Goal: Task Accomplishment & Management: Manage account settings

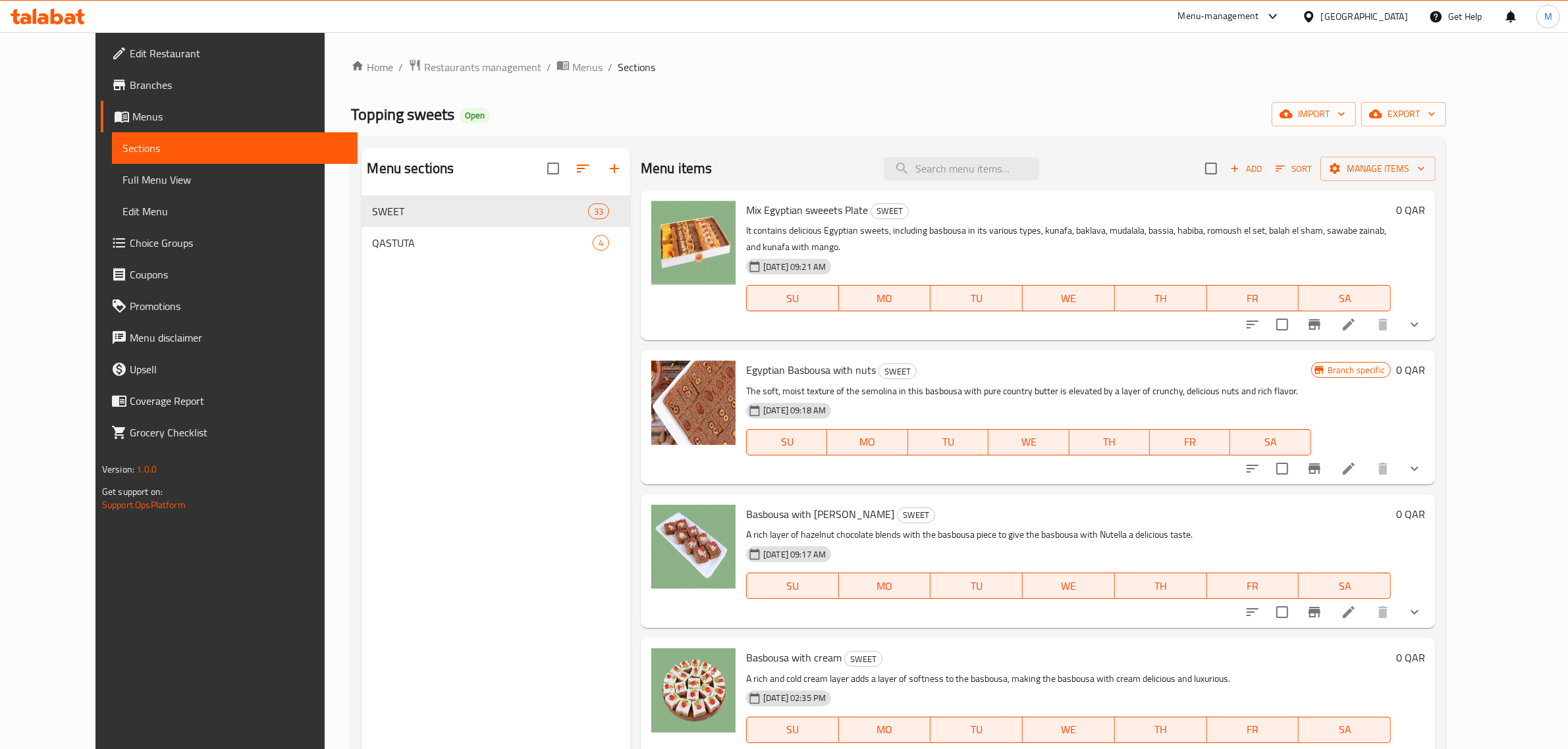
click at [981, 183] on div "Menu items Add Sort Manage items" at bounding box center [1038, 169] width 795 height 43
click at [985, 171] on input "search" at bounding box center [961, 169] width 155 height 23
paste input "Plain Kahk"
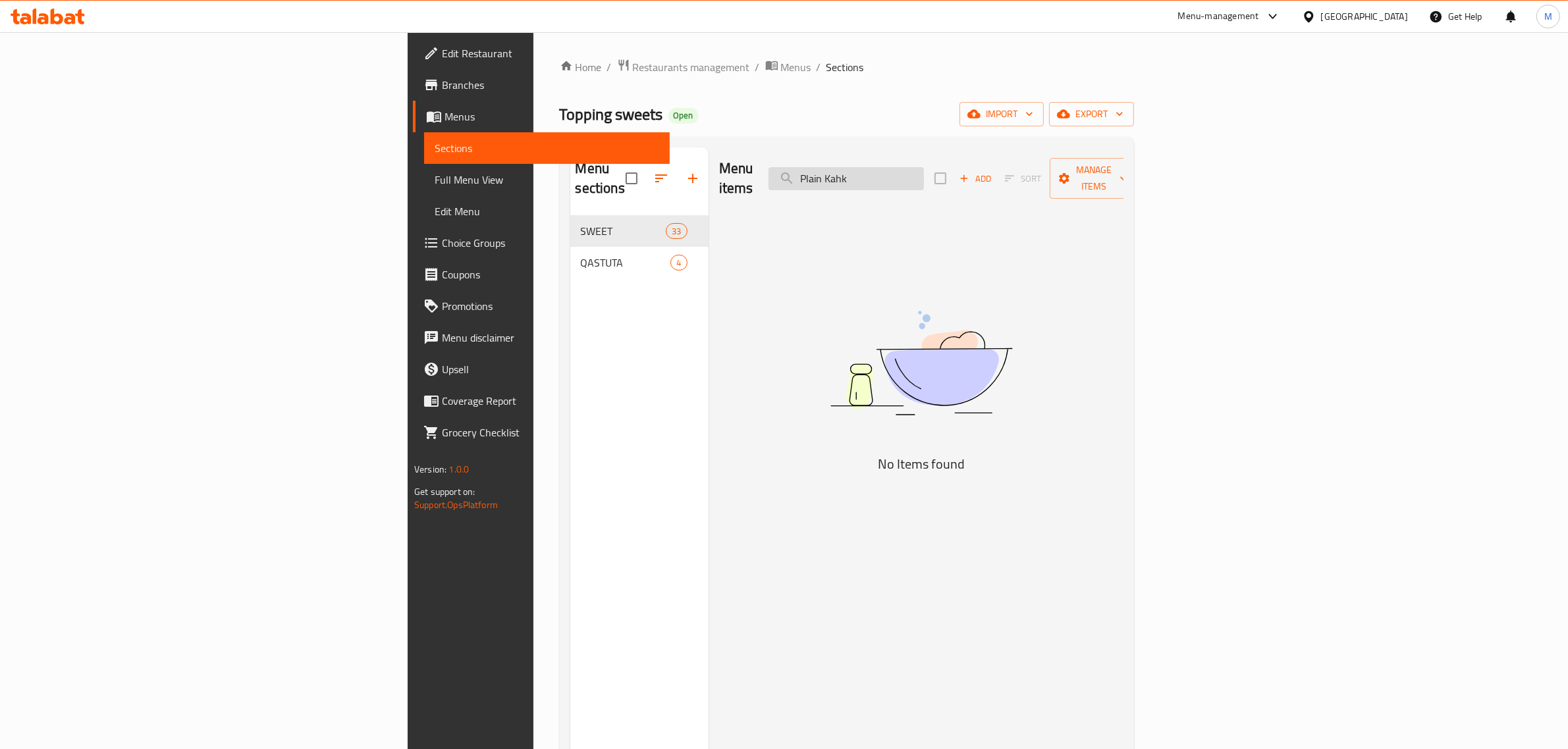
click at [924, 170] on input "Plain Kahk" at bounding box center [846, 179] width 155 height 23
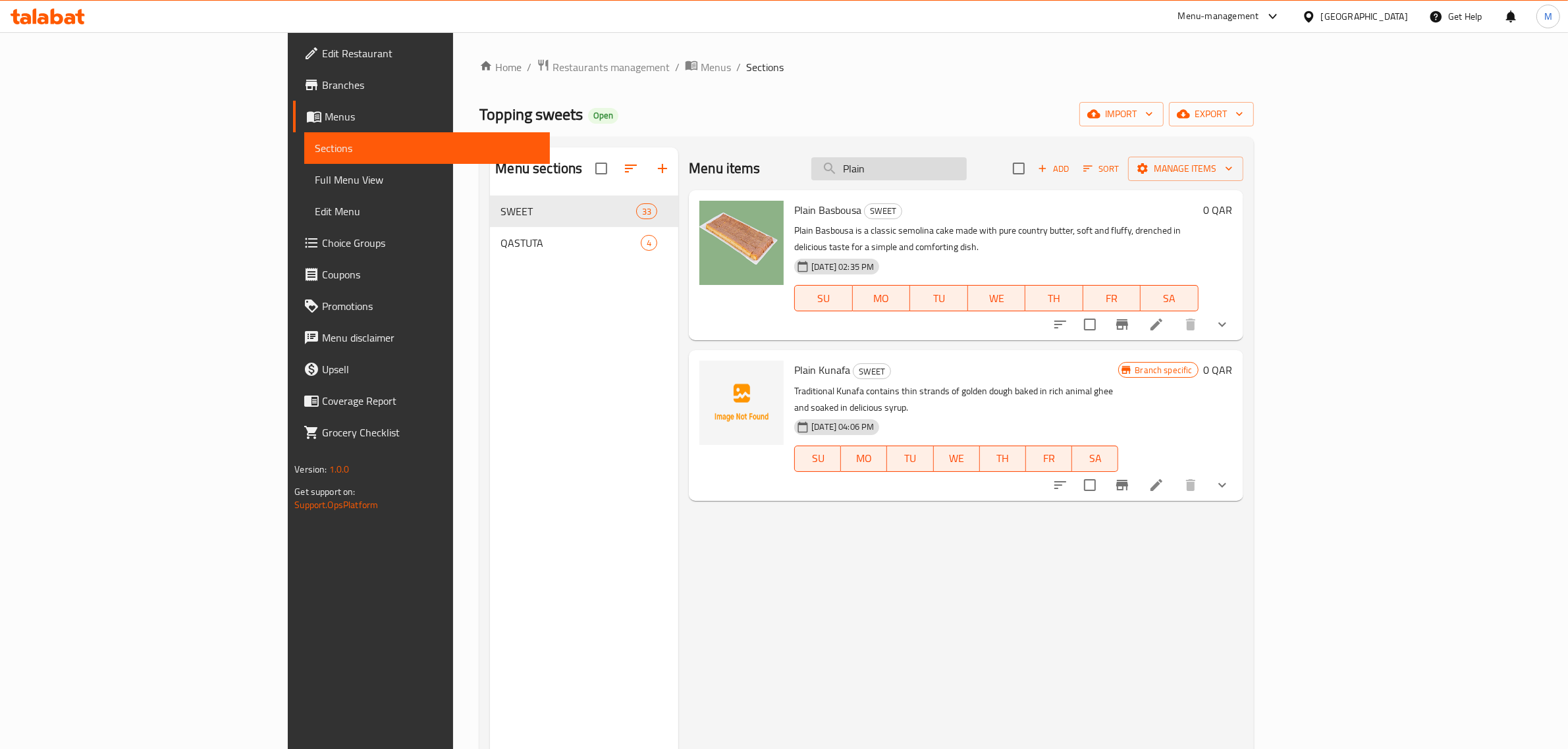
click at [966, 170] on input "Plain" at bounding box center [889, 169] width 155 height 23
paste input "Kahk"
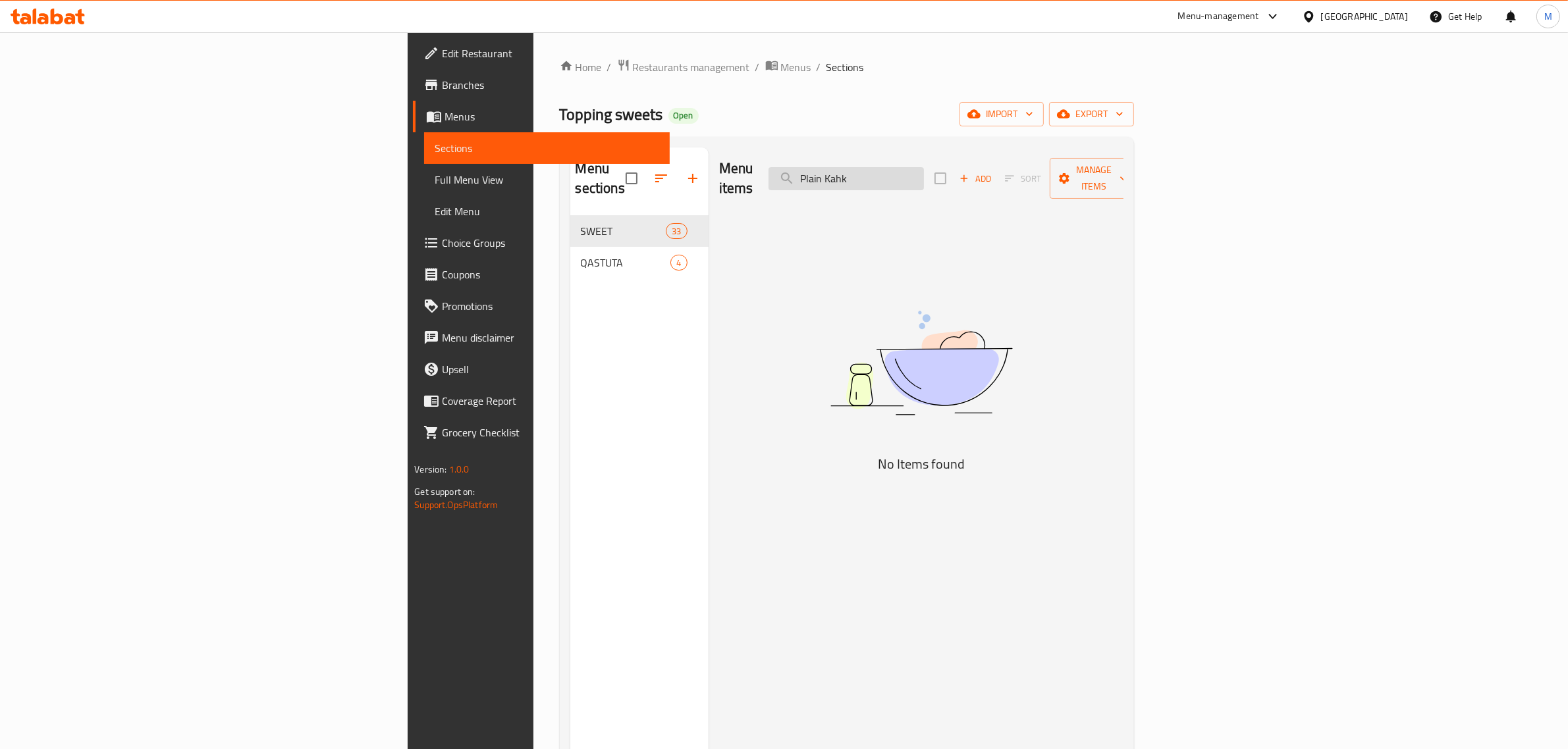
click at [924, 167] on input "Plain Kahk" at bounding box center [846, 179] width 155 height 23
click at [924, 174] on input "Kahk" at bounding box center [846, 179] width 155 height 23
click at [924, 175] on input "Kahk" at bounding box center [846, 179] width 155 height 23
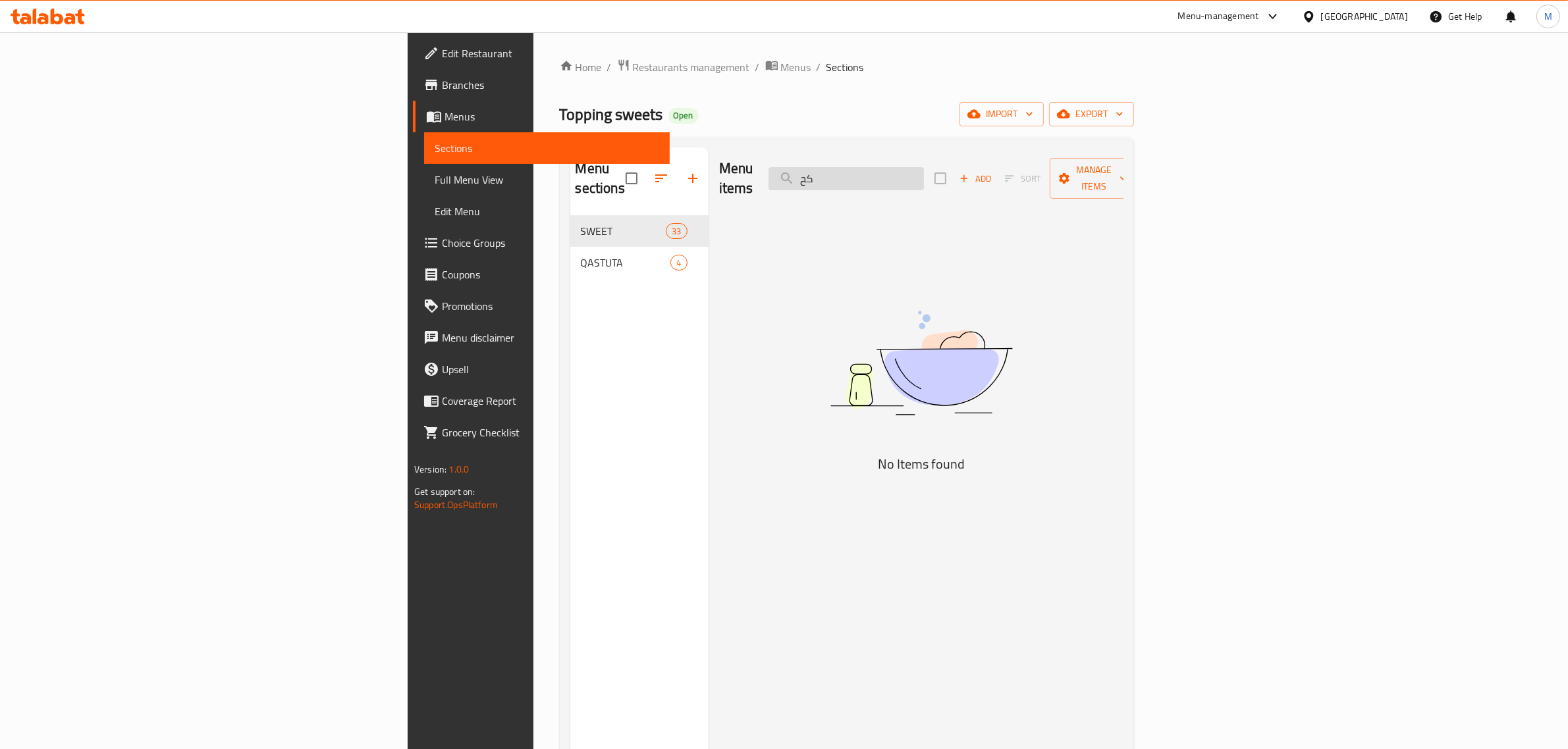
type input "كحك"
click at [924, 175] on input "كحك" at bounding box center [846, 179] width 155 height 23
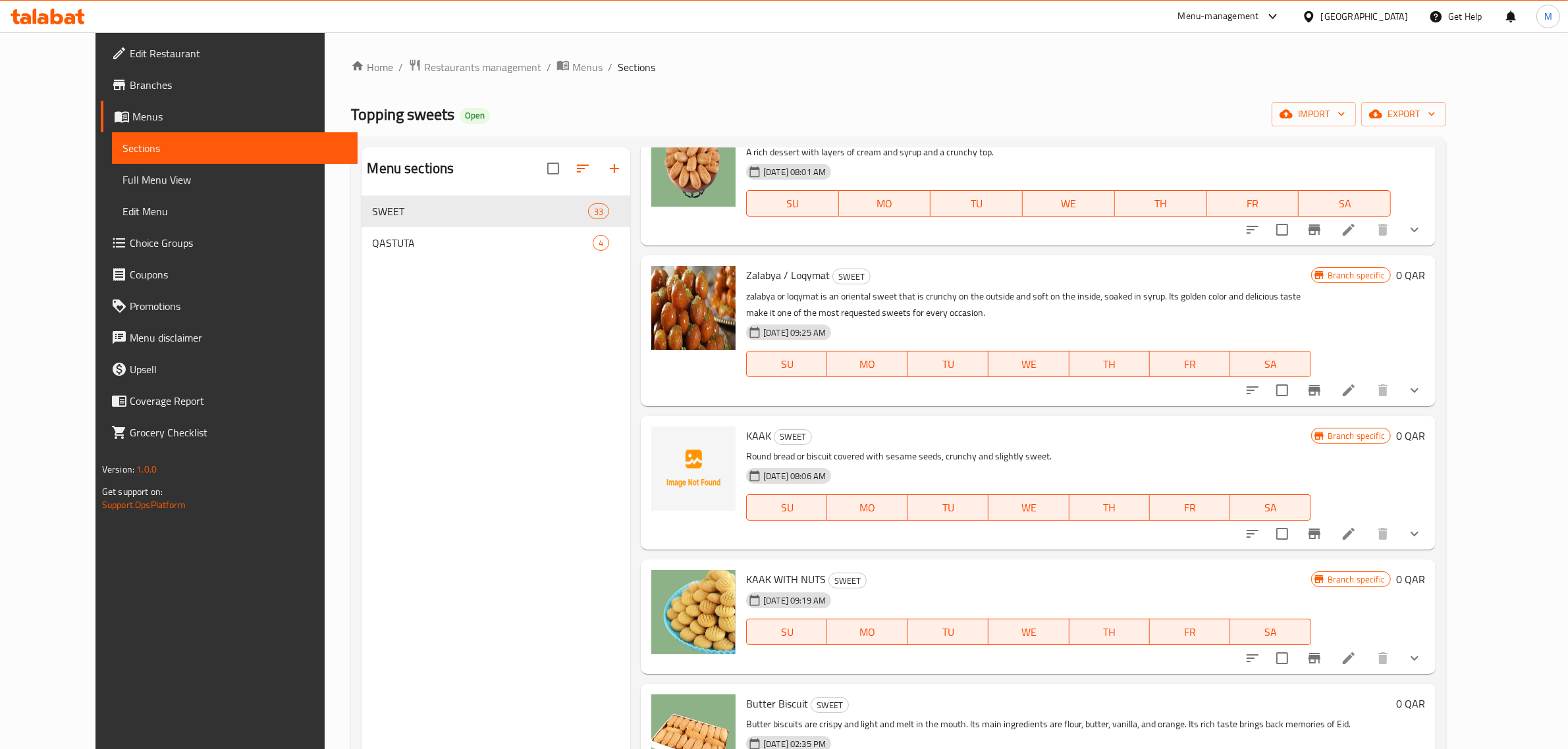
scroll to position [3662, 0]
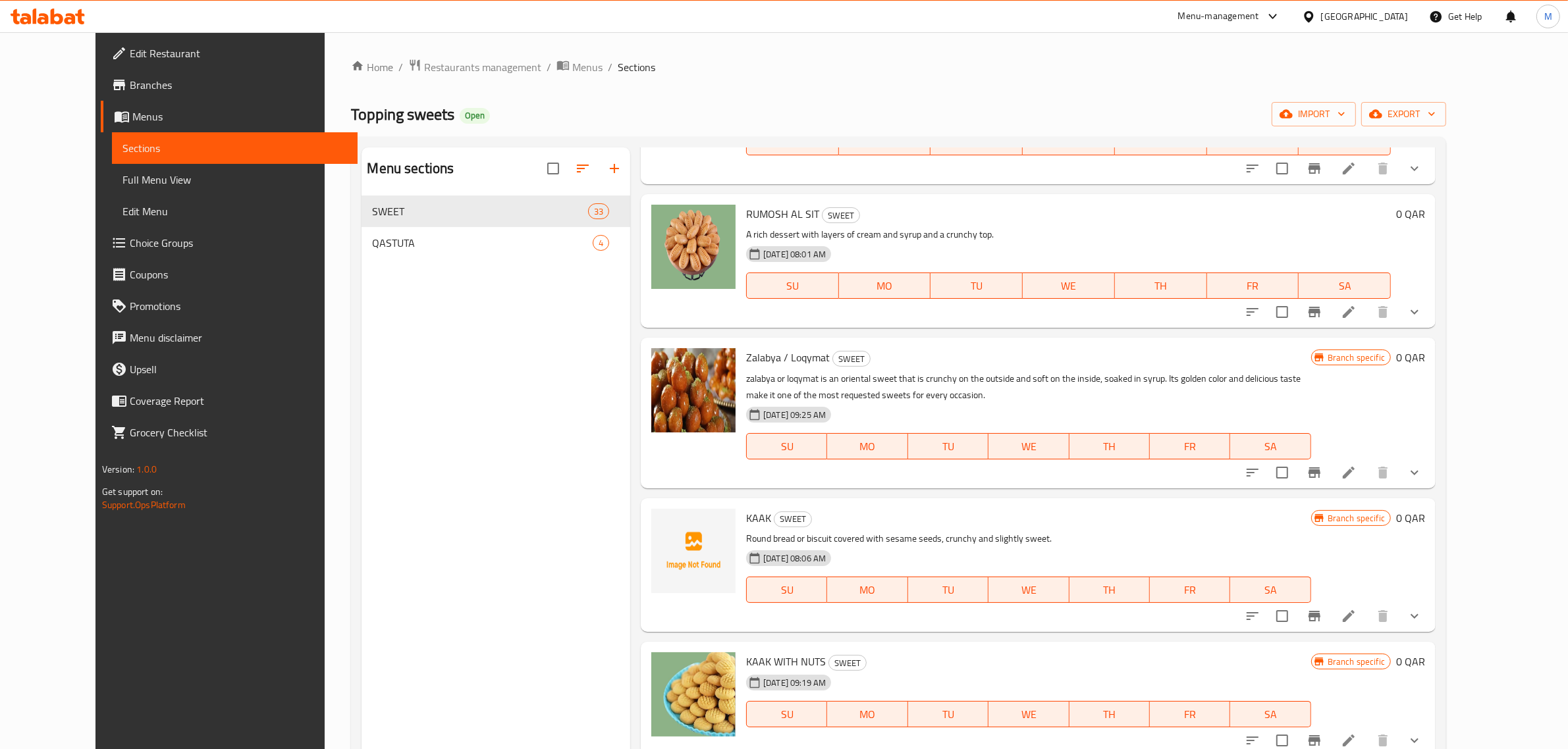
click at [746, 509] on span "KAAK" at bounding box center [758, 519] width 25 height 20
copy h6 "KAAK"
click at [1422, 608] on icon "show more" at bounding box center [1414, 616] width 16 height 16
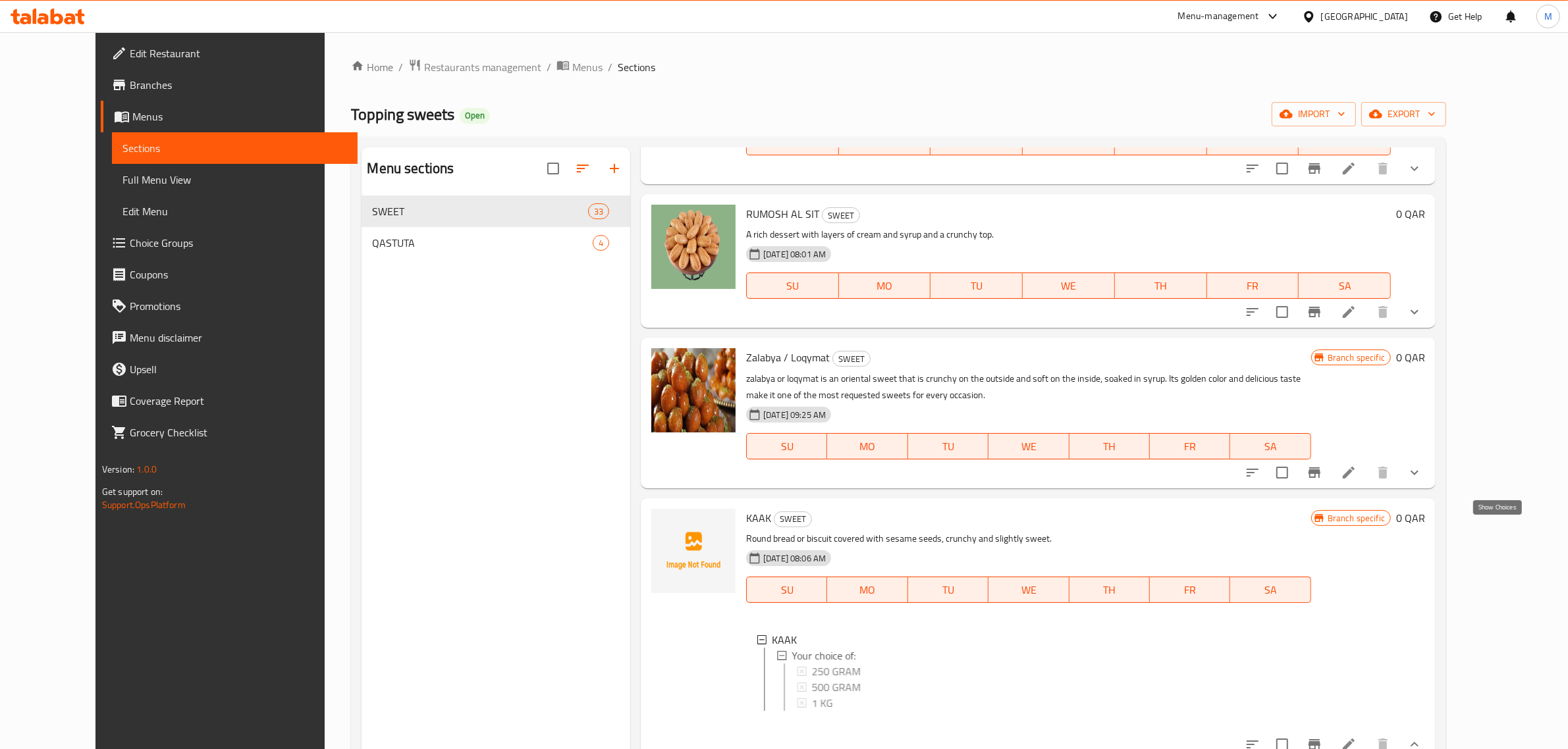
scroll to position [3790, 0]
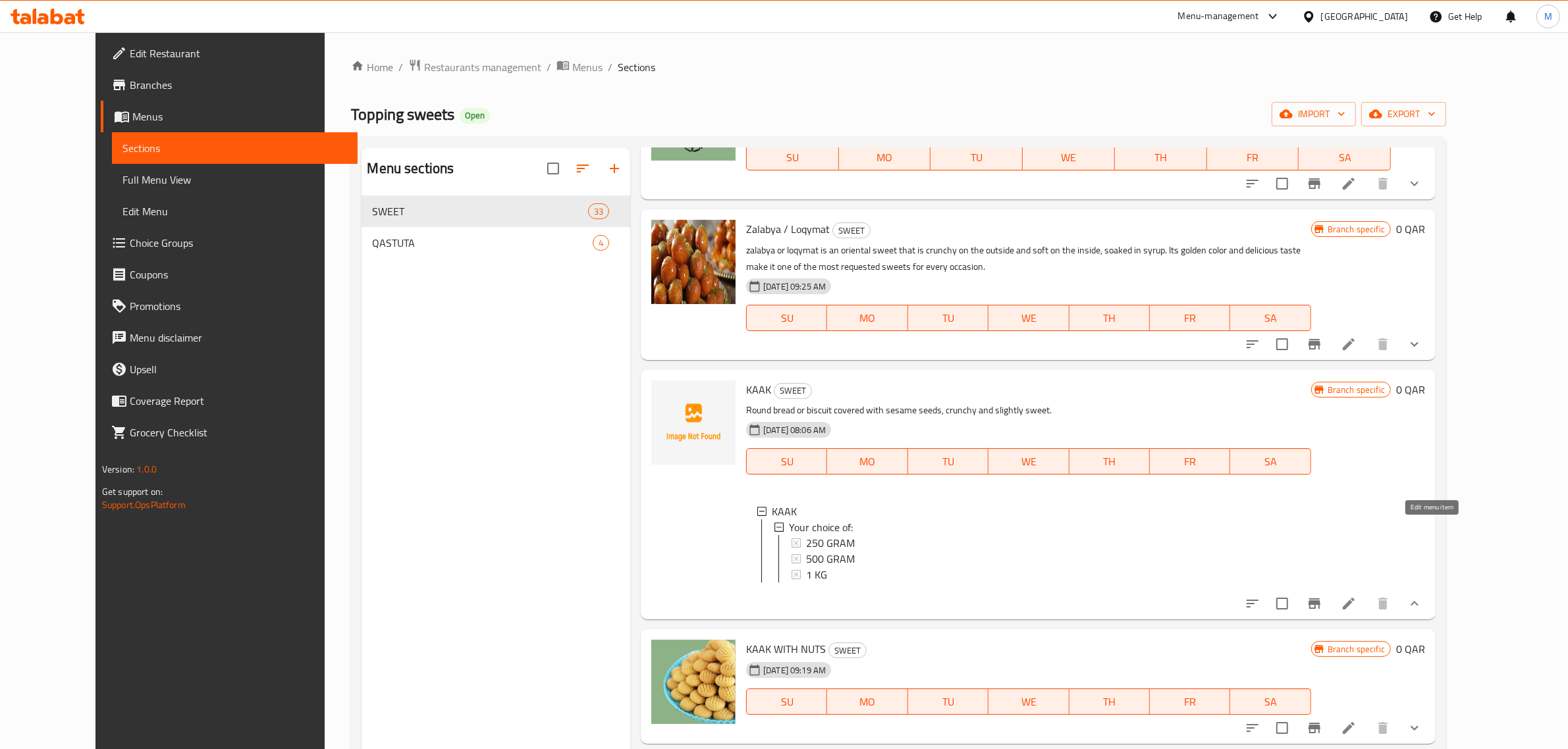
click at [1357, 596] on icon at bounding box center [1348, 604] width 16 height 16
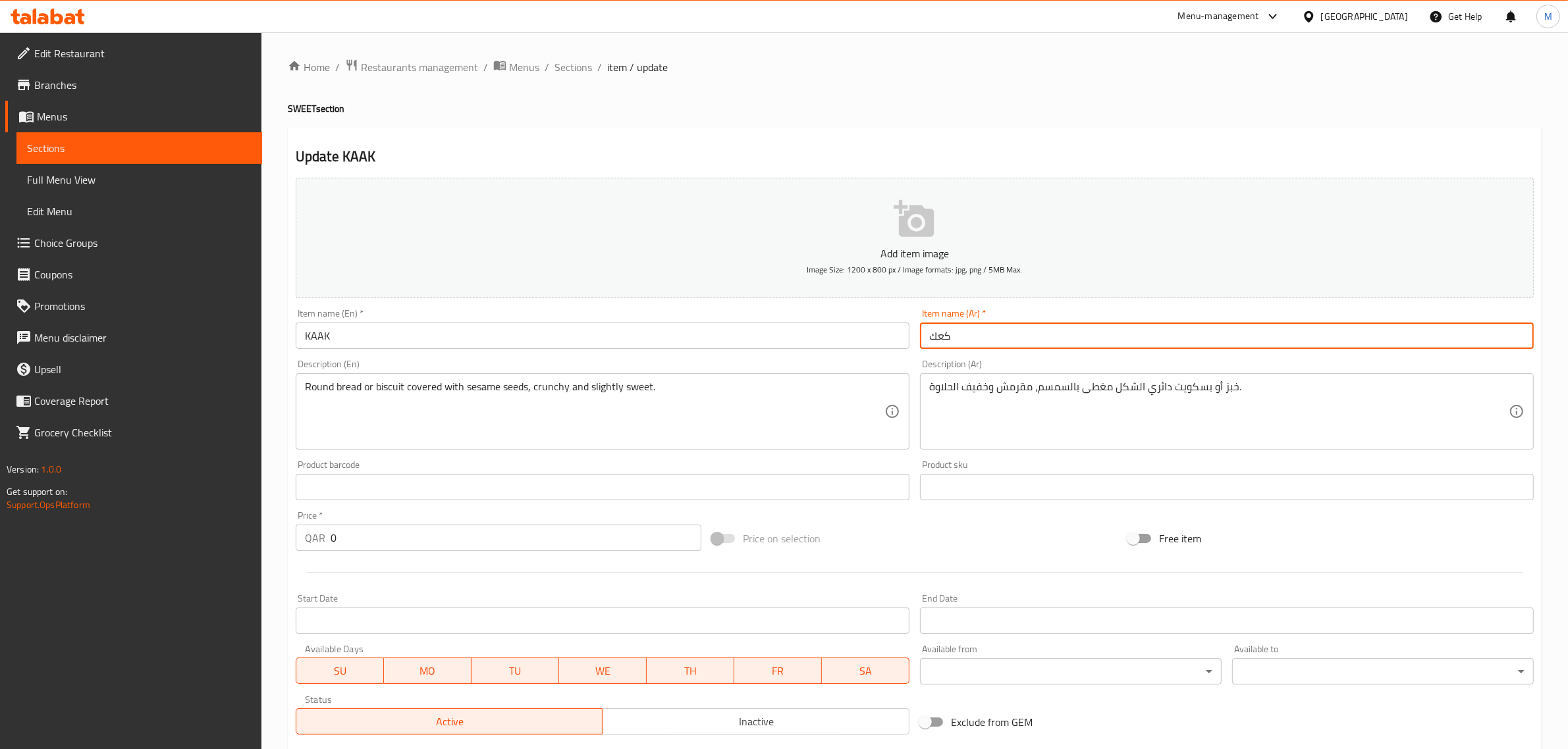
click at [1108, 340] on input "كعك" at bounding box center [1226, 336] width 614 height 26
paste input "ك سادة"
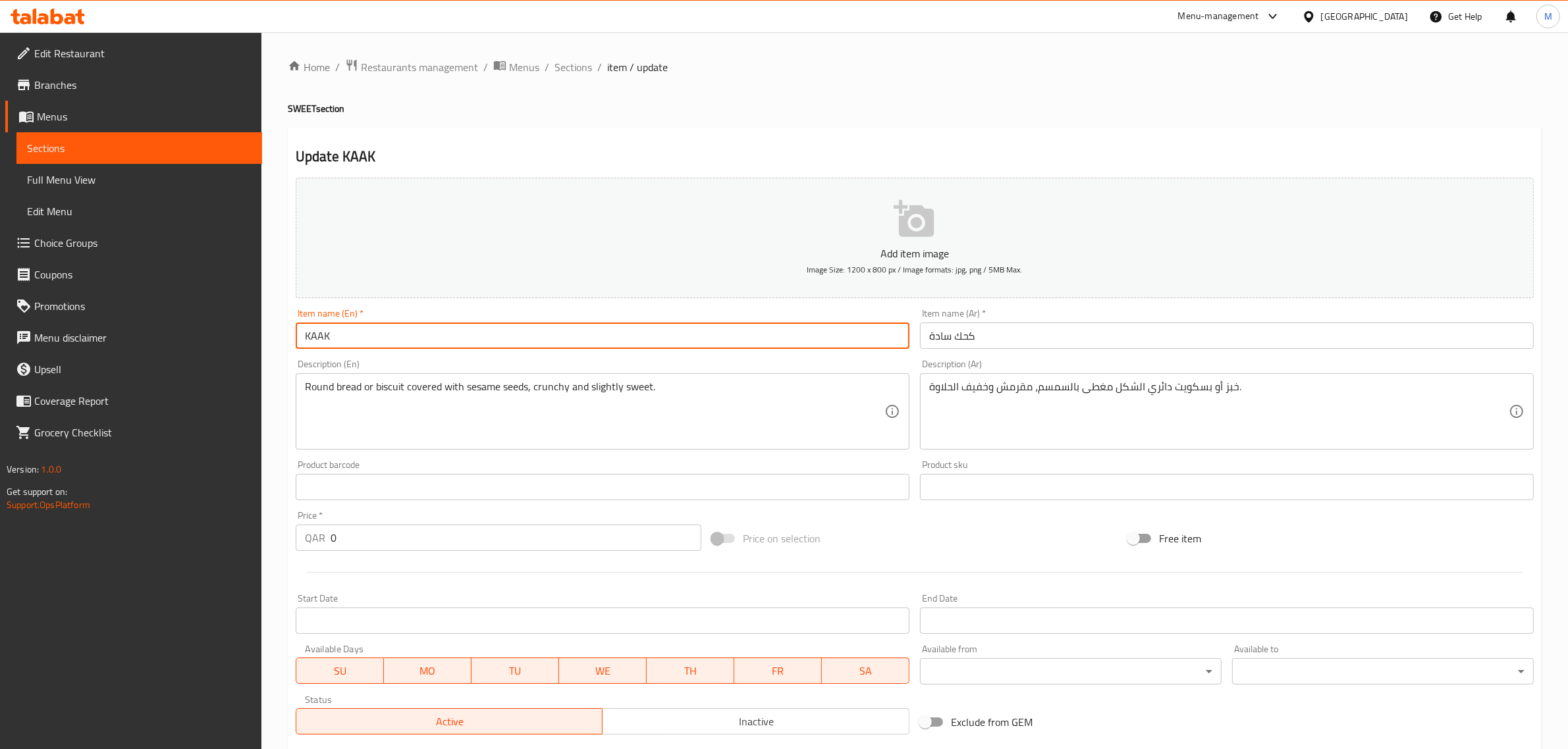
click at [392, 325] on input "KAAK" at bounding box center [602, 336] width 614 height 26
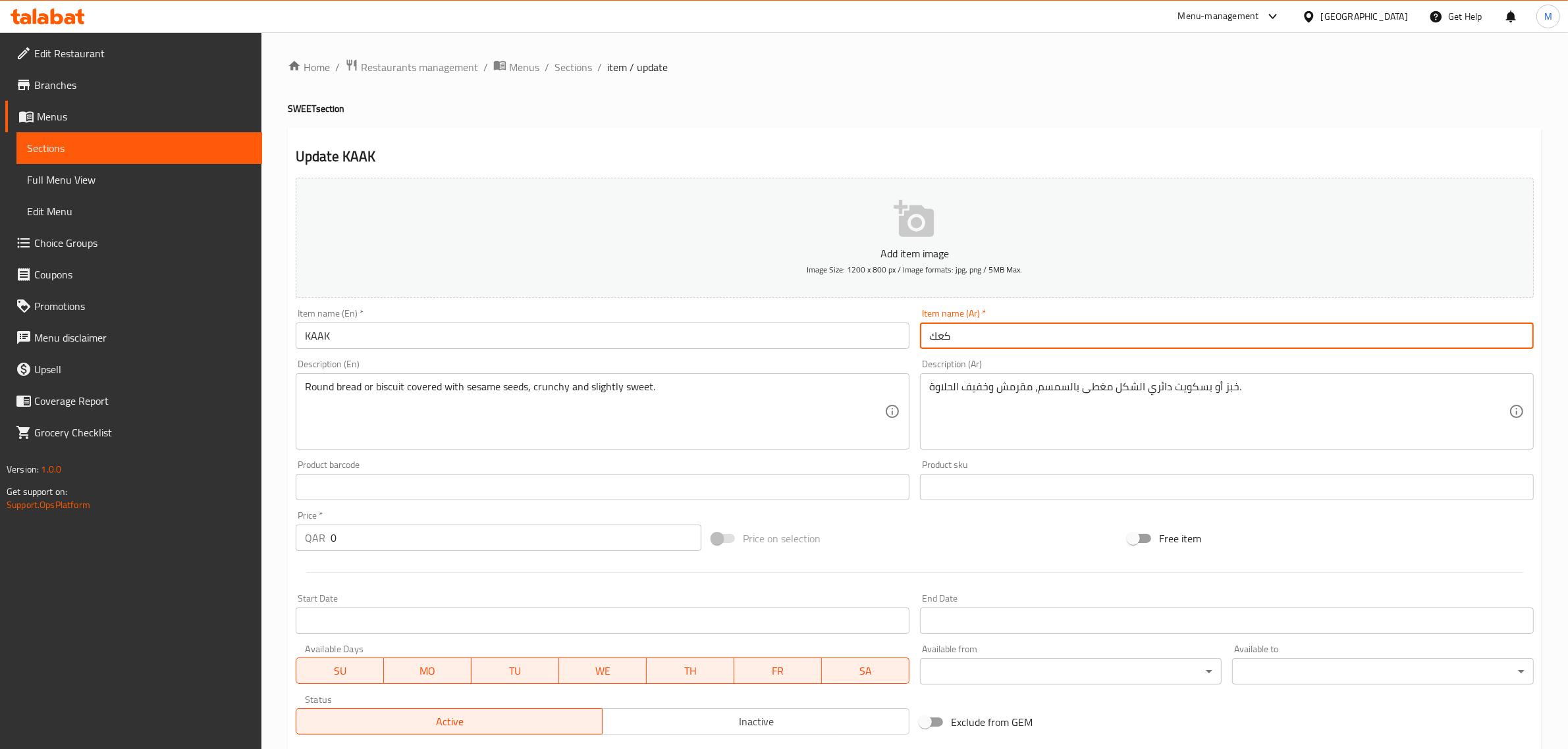
type input "كعك"
click at [574, 64] on span "Sections" at bounding box center [573, 67] width 38 height 16
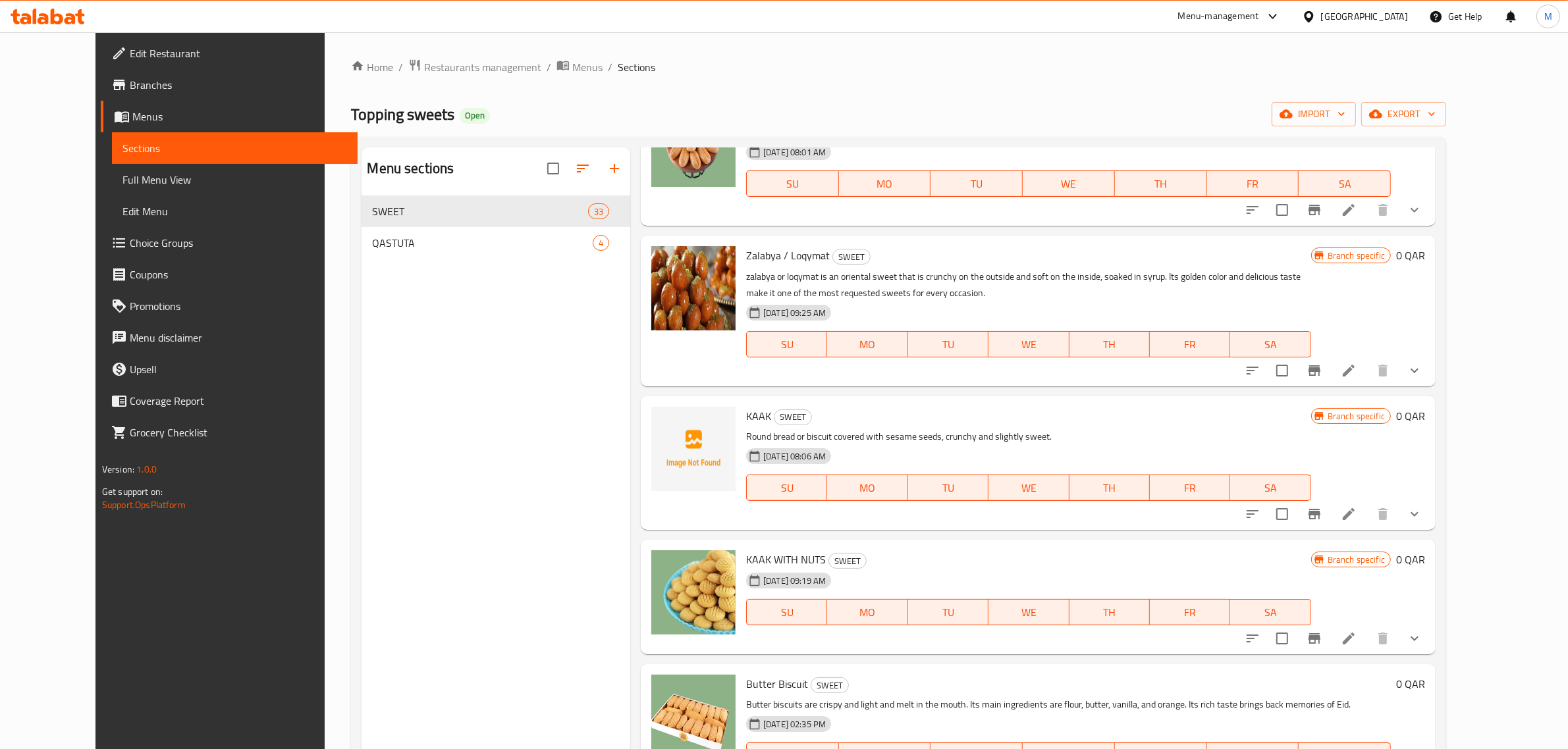
scroll to position [3786, 0]
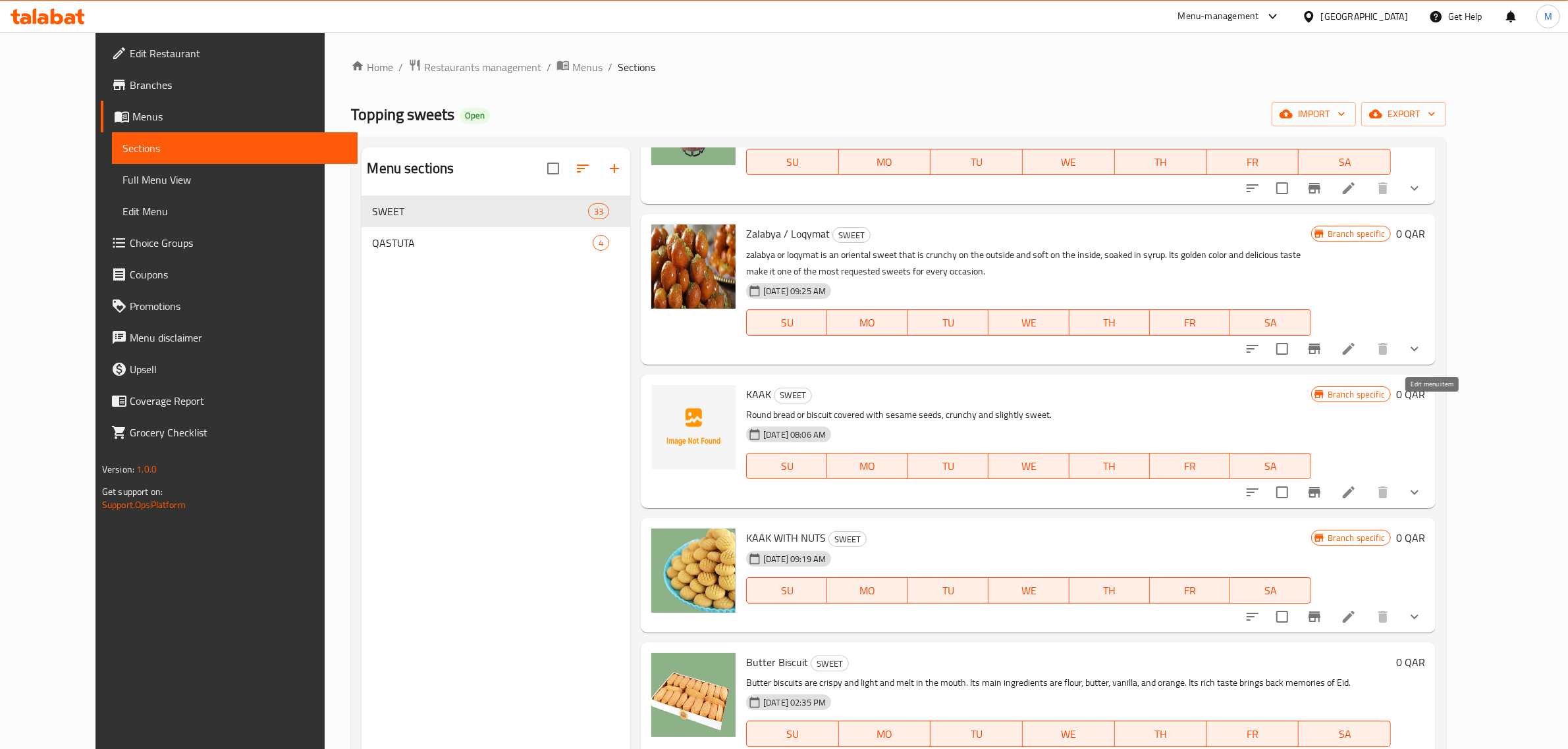
click at [1357, 485] on icon at bounding box center [1348, 492] width 16 height 16
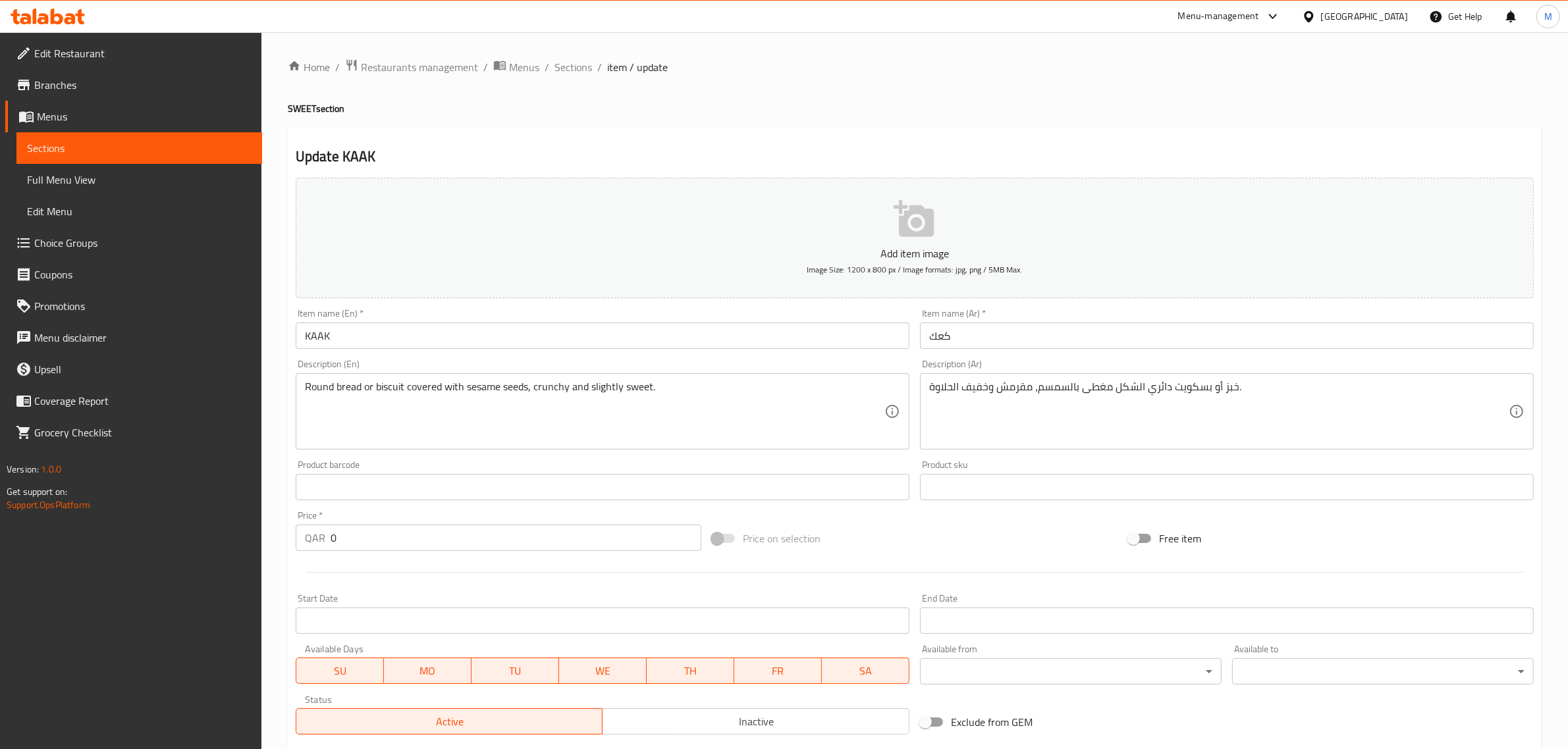
click at [478, 321] on div "Item name (En)   * KAAK Item name (En) *" at bounding box center [602, 329] width 614 height 40
click at [474, 325] on input "KAAK" at bounding box center [602, 336] width 614 height 26
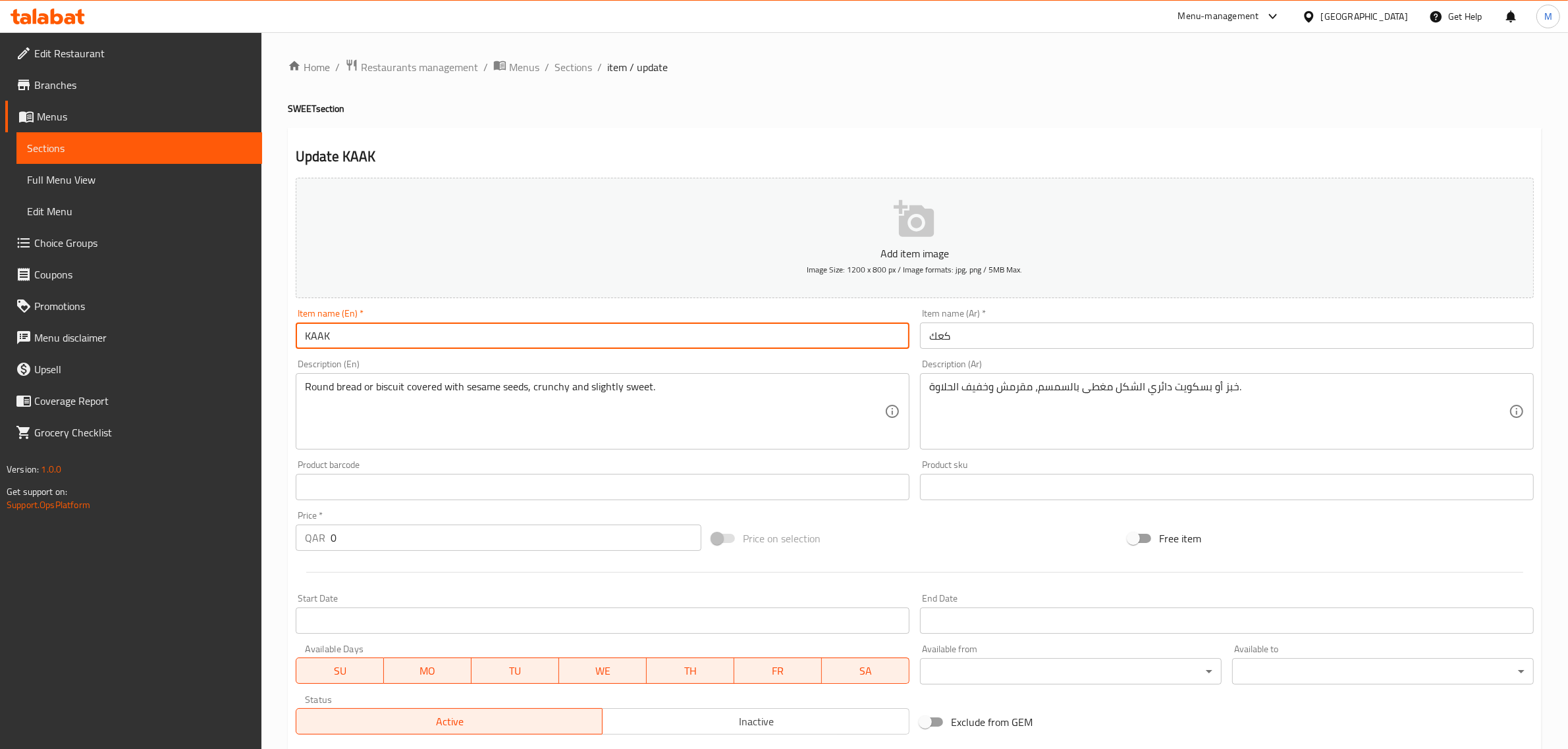
click at [474, 325] on input "KAAK" at bounding box center [602, 336] width 614 height 26
paste input "Plain Kahk"
type input "Plain Kahk"
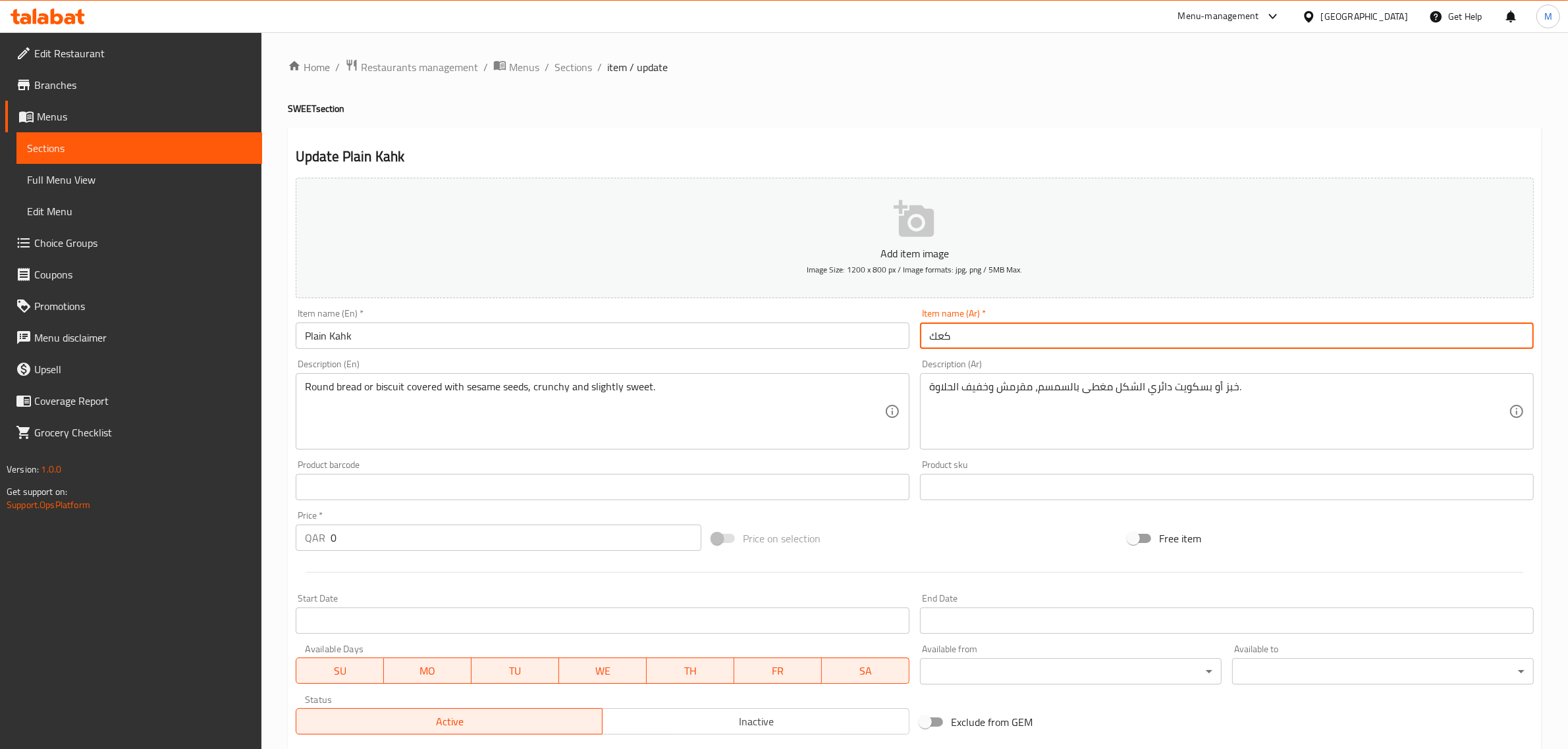
paste input "ك سادة"
type input "كحك سادة"
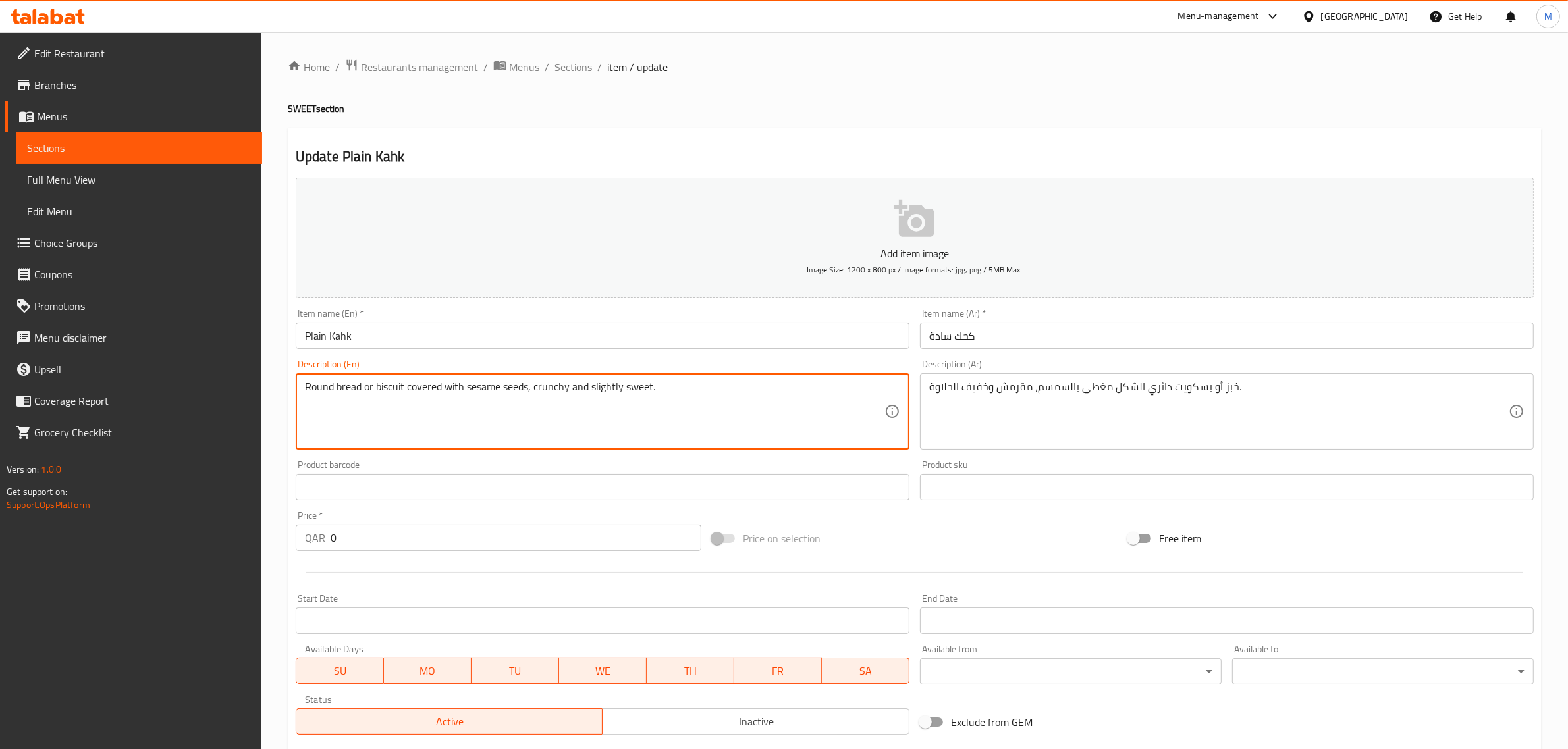
click at [535, 408] on textarea "Round bread or biscuit covered with sesame seeds, crunchy and slightly sweet." at bounding box center [595, 411] width 579 height 62
paste textarea "Eid Kahk has an authentic taste associated with the joy of Eid and family gathe…"
type textarea "Eid Kahk has an authentic taste associated with the joy of Eid and family gathe…"
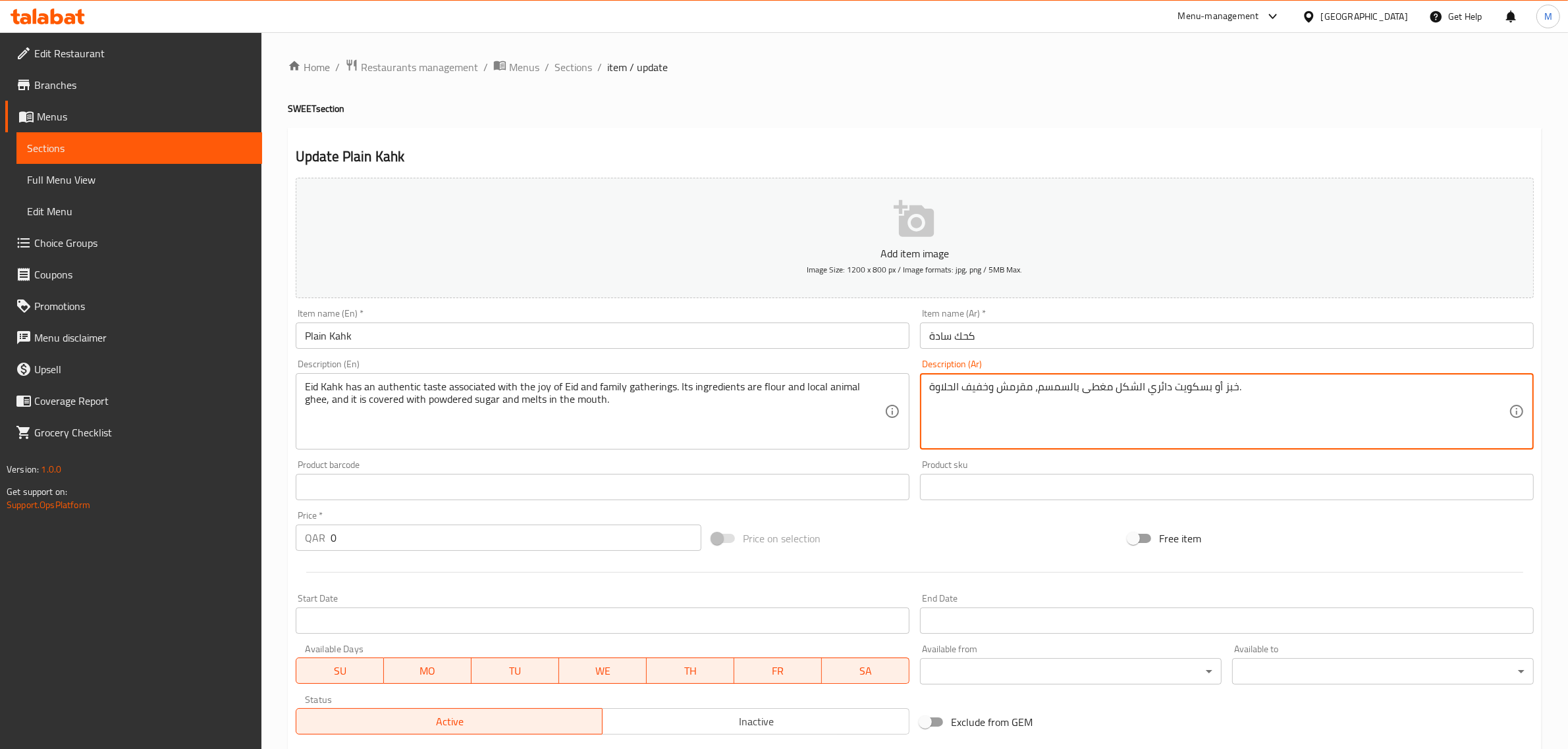
click at [1132, 383] on textarea "خبز أو بسكويت دائري الشكل مغطى بالسمسم، مقرمش وخفيف الحلاوة." at bounding box center [1218, 411] width 579 height 62
paste textarea "كحك العيد طعمة الاصيل مرتبط بفرحة العيد و لمة العائلة و مكوناتة هى الطحين و الس…"
type textarea "كحك العيد طعمة الاصيل مرتبط بفرحة العيد و لمة العائلة و مكوناتة هى الطحين و الس…"
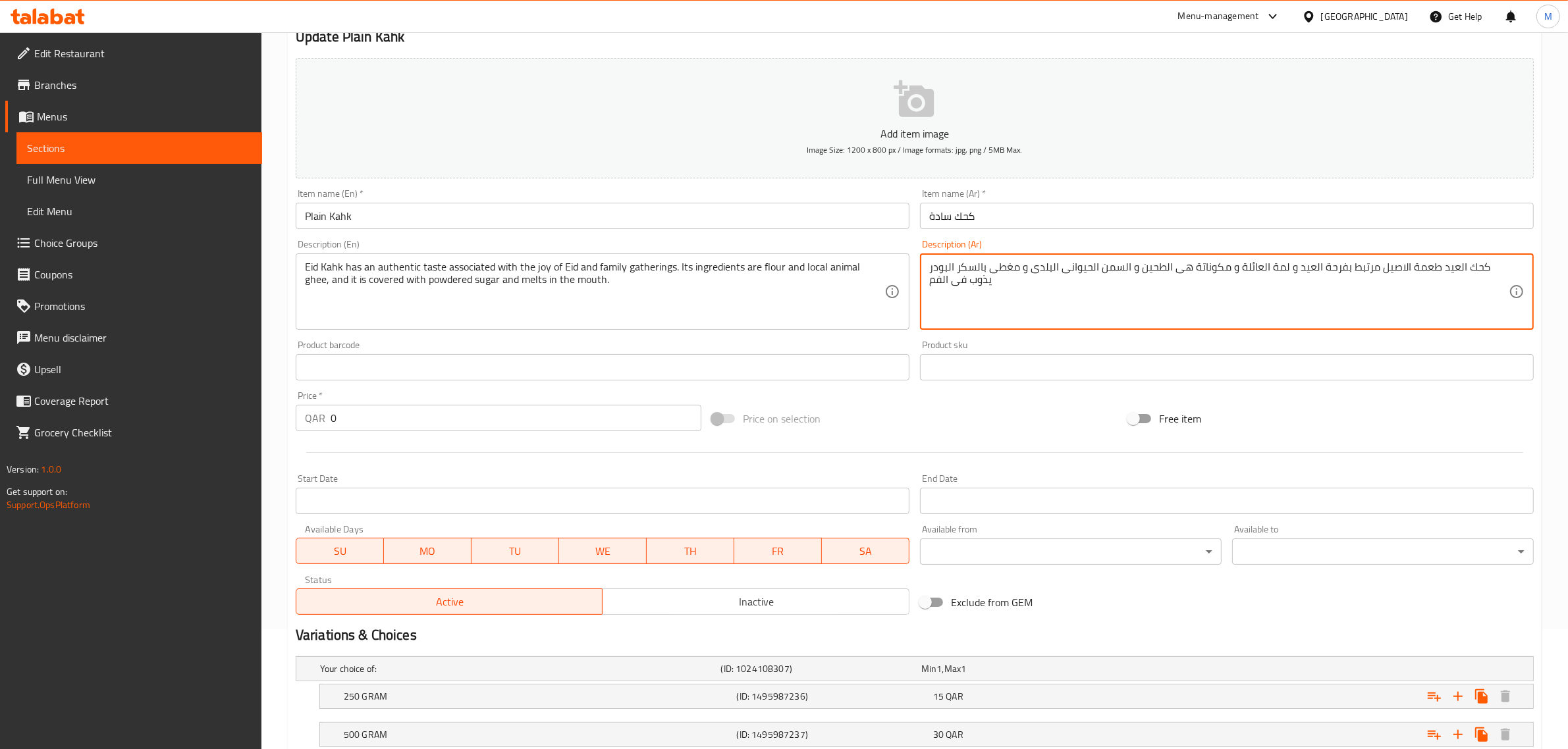
scroll to position [249, 0]
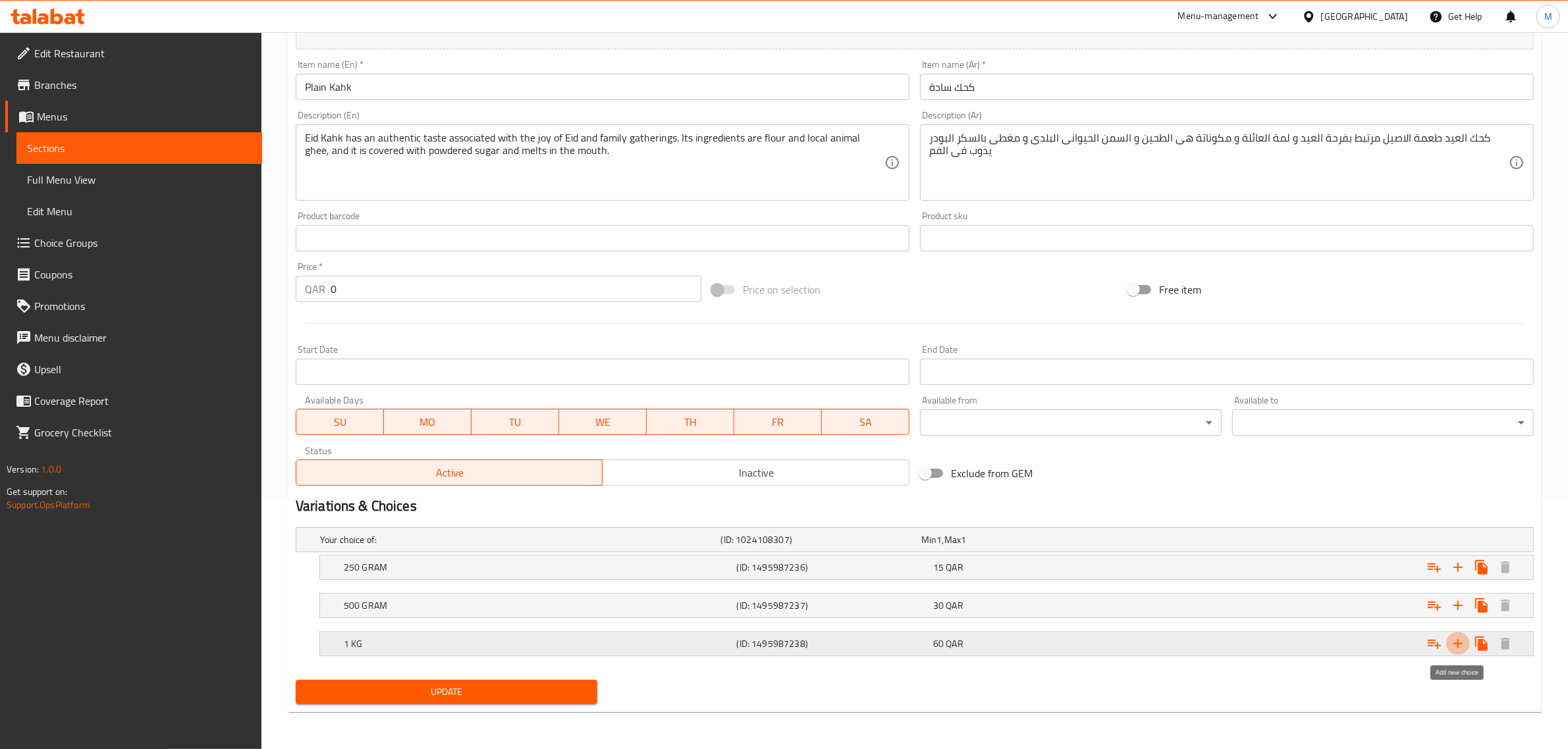
click at [1455, 646] on icon "Expand" at bounding box center [1457, 644] width 16 height 16
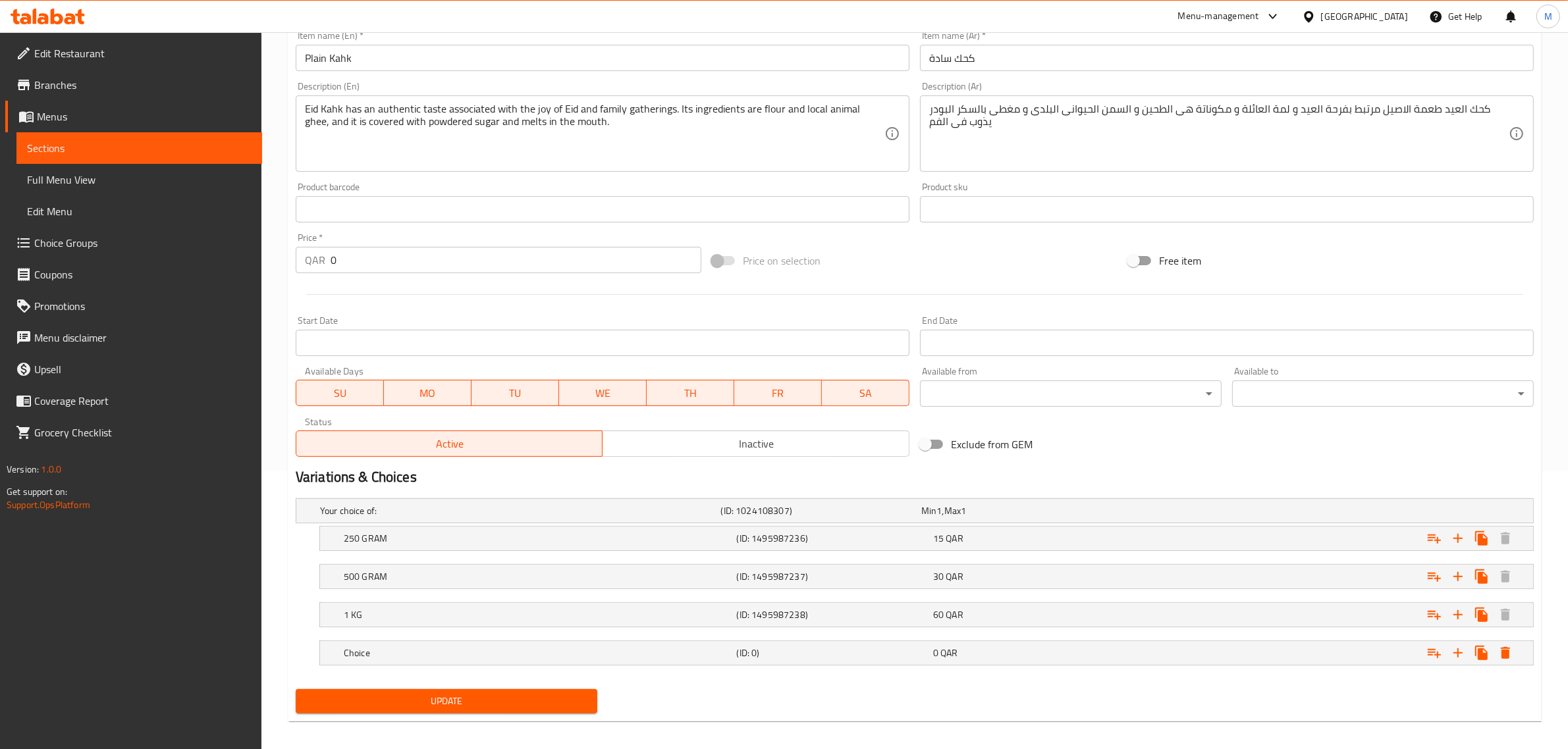
scroll to position [287, 0]
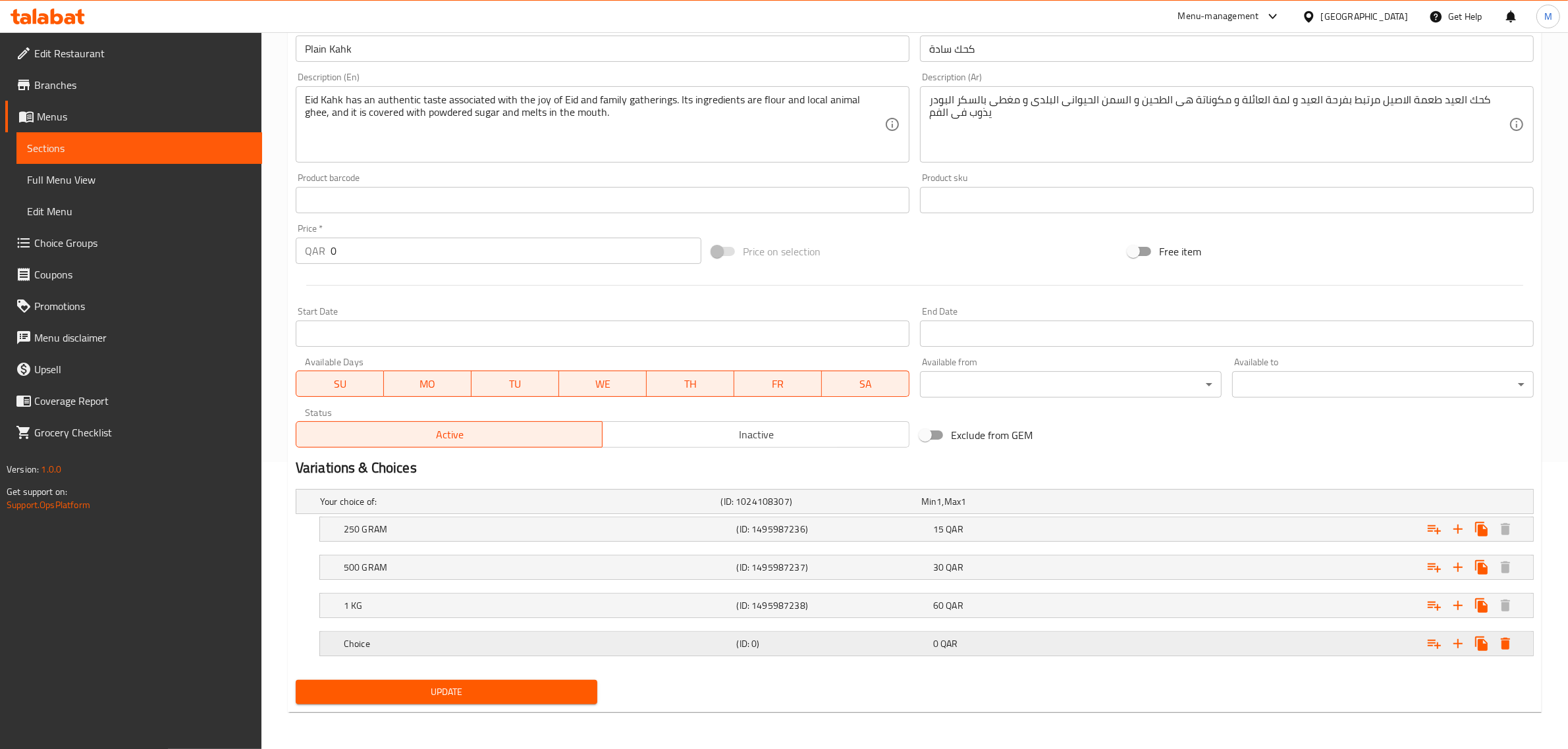
click at [739, 646] on h5 "(ID: 0)" at bounding box center [832, 644] width 191 height 13
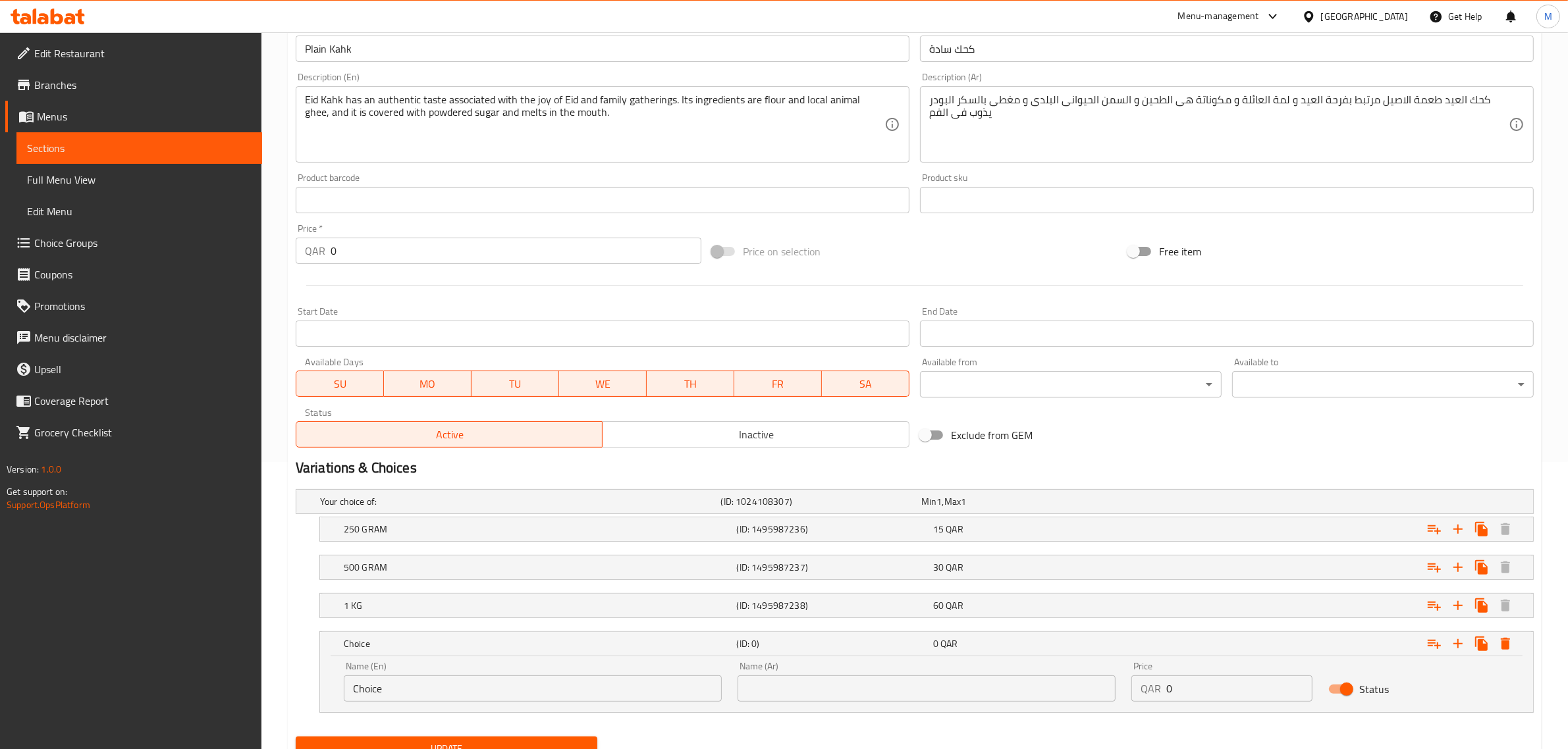
click at [465, 697] on input "Choice" at bounding box center [532, 688] width 378 height 26
click at [860, 697] on input "text" at bounding box center [927, 688] width 378 height 26
click at [416, 704] on div "Name (En) 1 Kilo Name (En)" at bounding box center [532, 681] width 394 height 56
drag, startPoint x: 416, startPoint y: 704, endPoint x: 413, endPoint y: 693, distance: 11.4
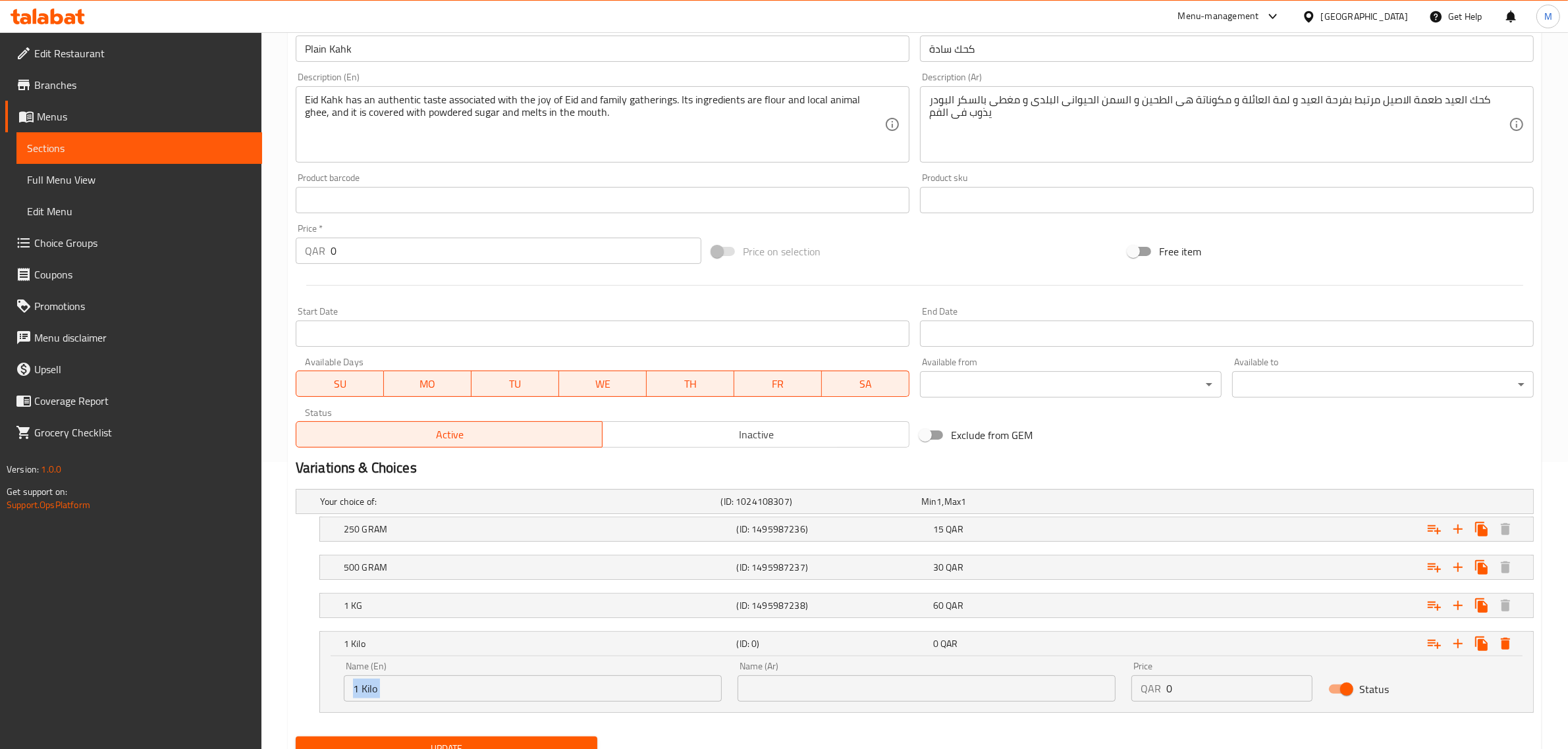
click at [416, 704] on div "Name (En) 1 Kilo Name (En)" at bounding box center [532, 681] width 394 height 56
click at [413, 693] on input "1 Kilo" at bounding box center [532, 688] width 378 height 26
type input "1.5 Kilo"
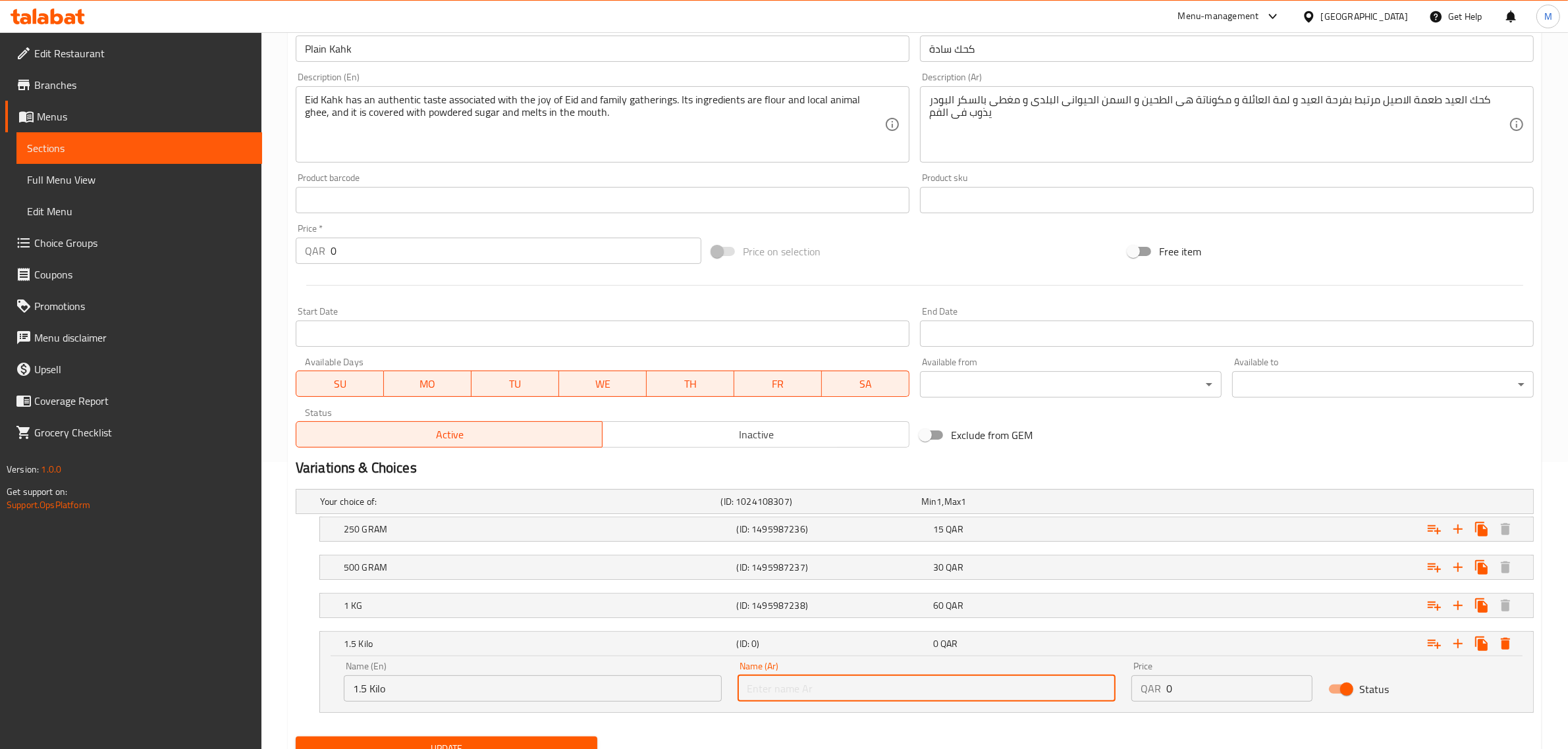
click at [943, 682] on input "text" at bounding box center [927, 688] width 378 height 26
type input "1.5 كيلو"
click at [1192, 689] on input "0" at bounding box center [1239, 688] width 146 height 26
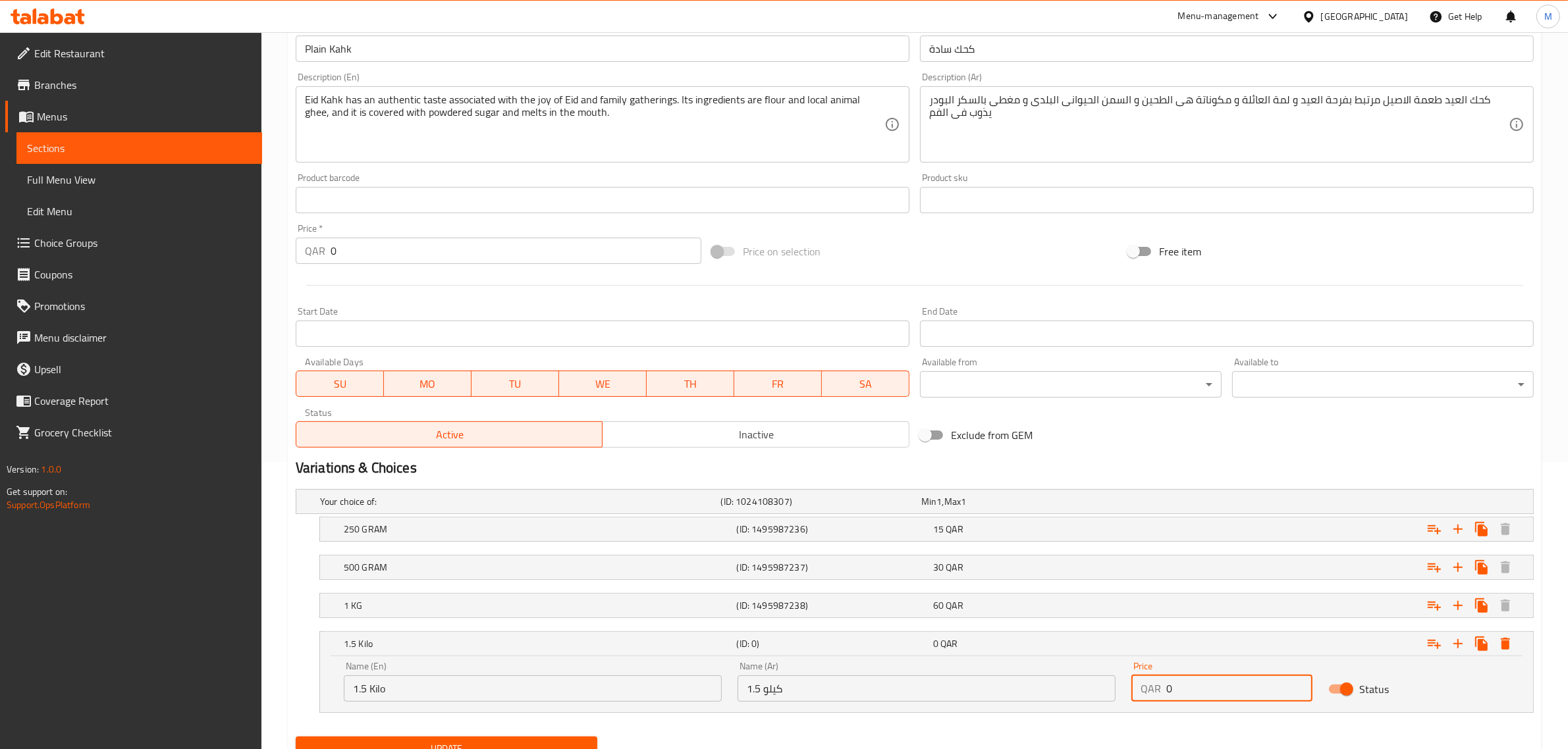
click at [1192, 689] on input "0" at bounding box center [1239, 688] width 146 height 26
paste input "75"
type input "75"
click at [296, 737] on button "Update" at bounding box center [446, 749] width 302 height 25
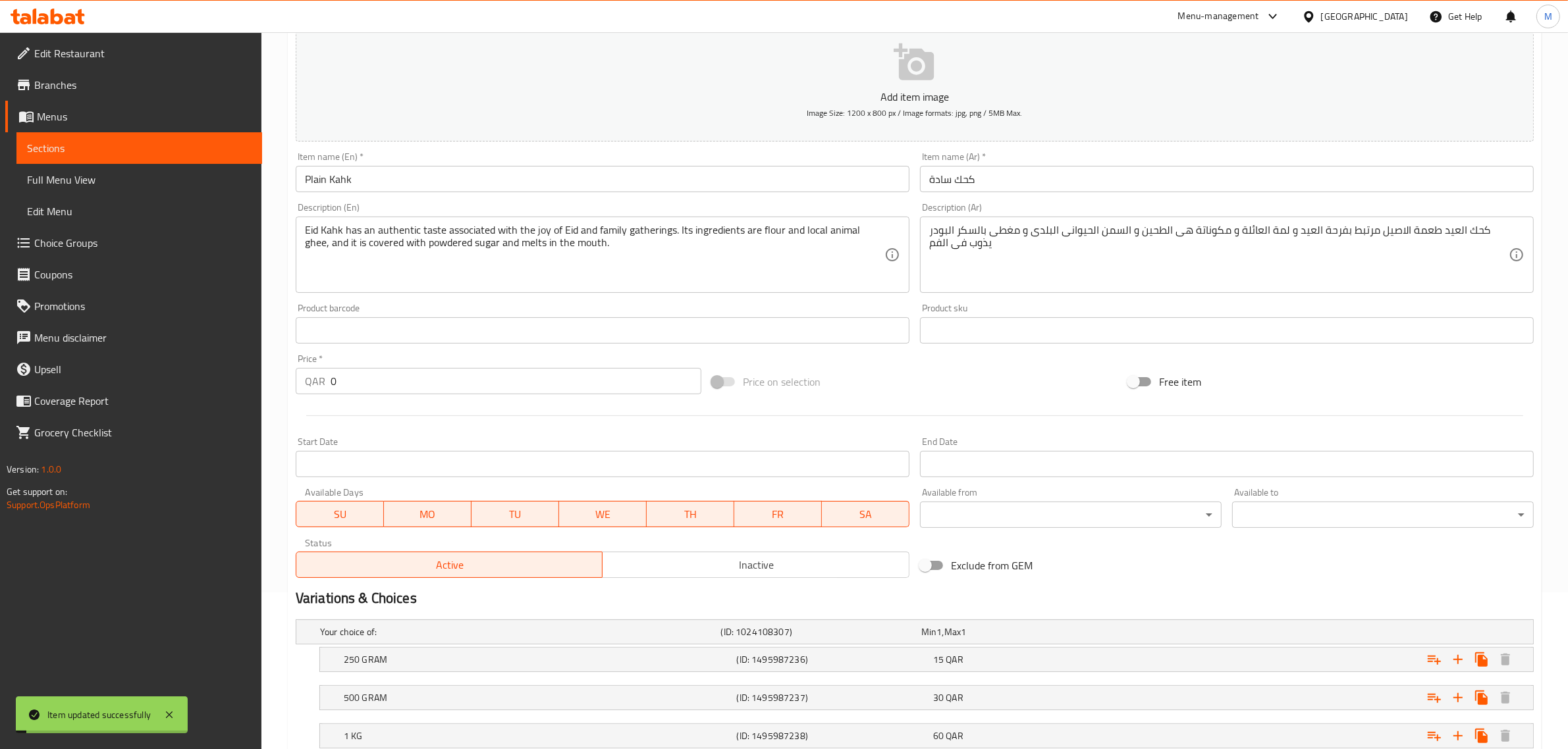
scroll to position [0, 0]
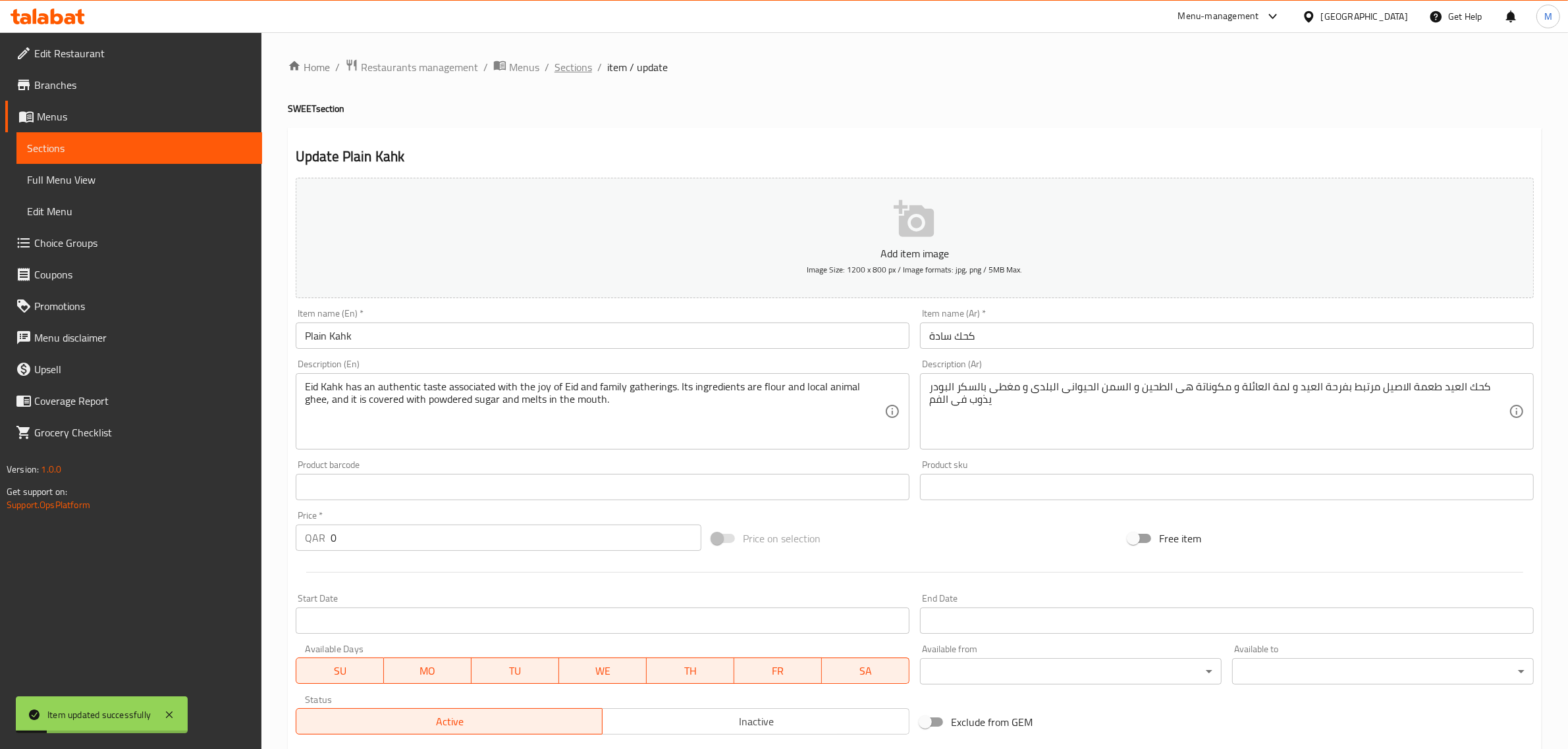
click at [578, 66] on span "Sections" at bounding box center [573, 67] width 38 height 16
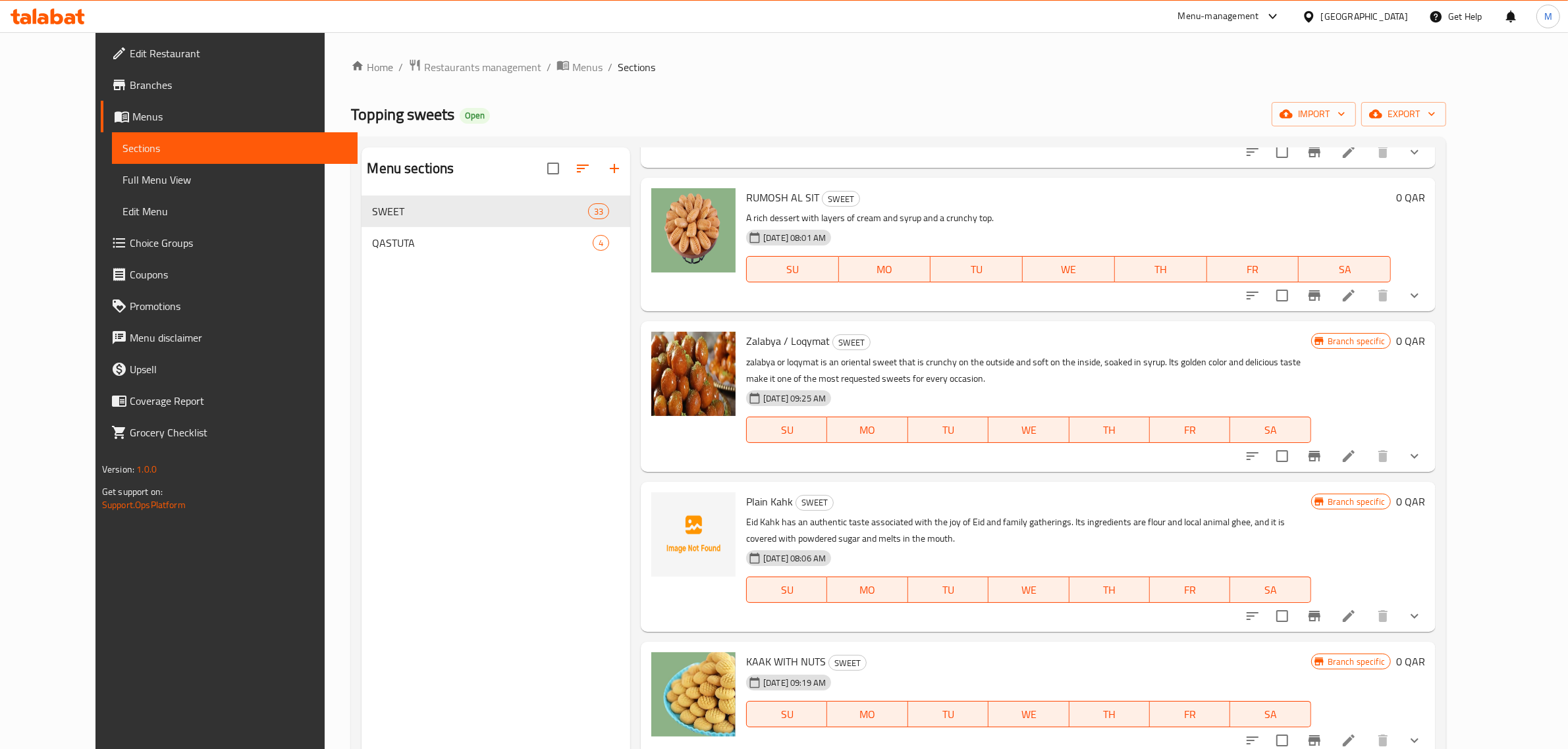
scroll to position [3786, 0]
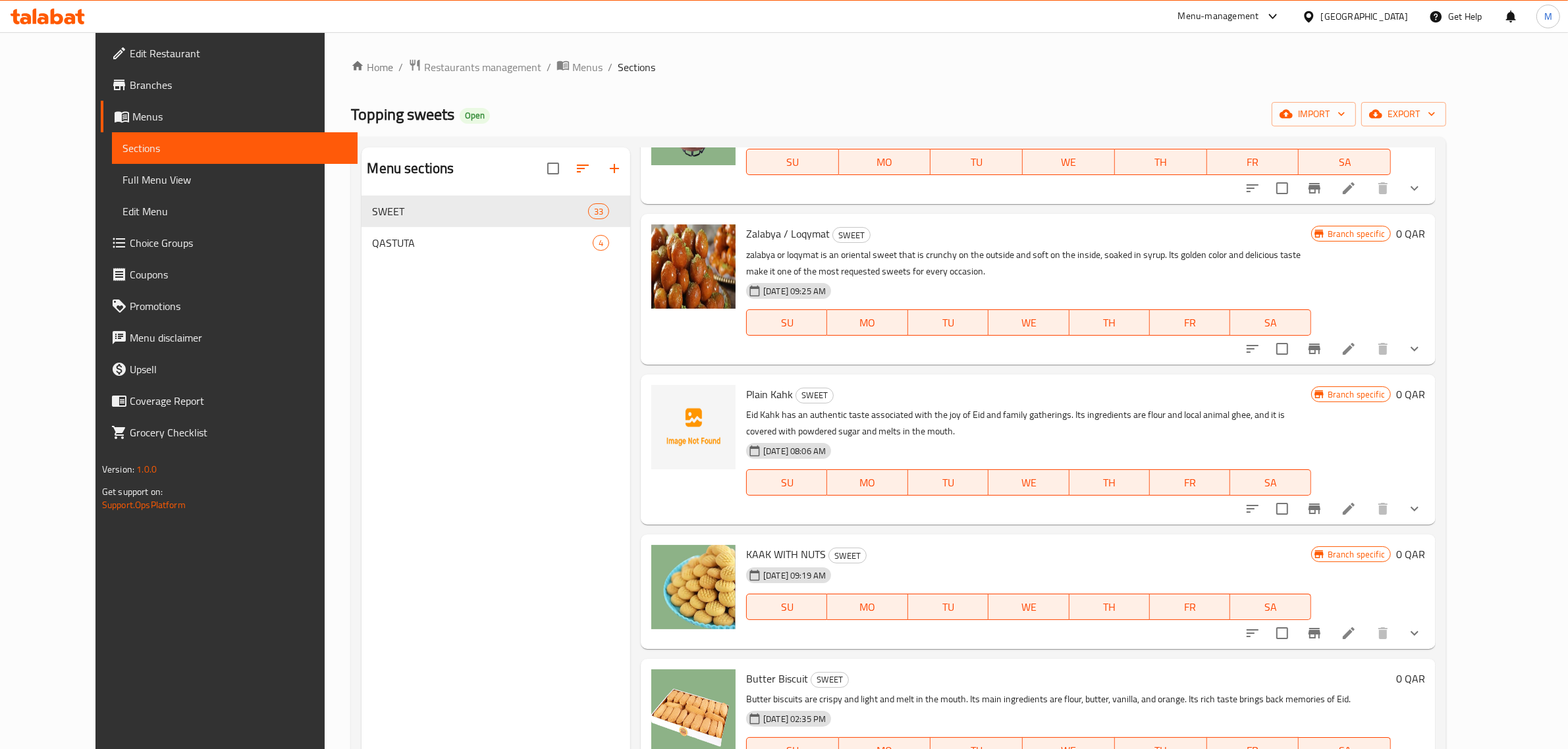
click at [1430, 493] on button "show more" at bounding box center [1414, 509] width 31 height 31
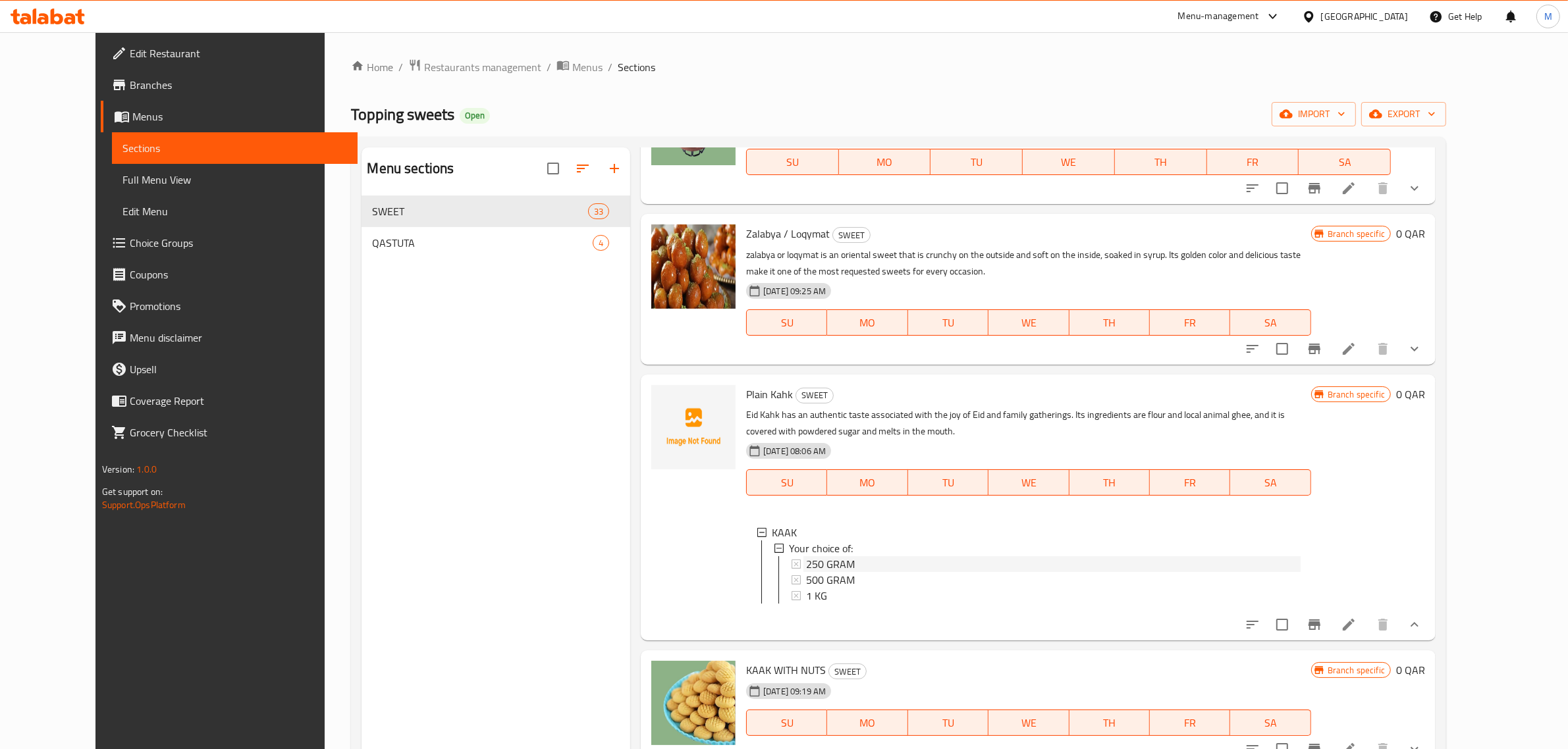
click at [828, 556] on span "250 GRAM" at bounding box center [830, 564] width 48 height 16
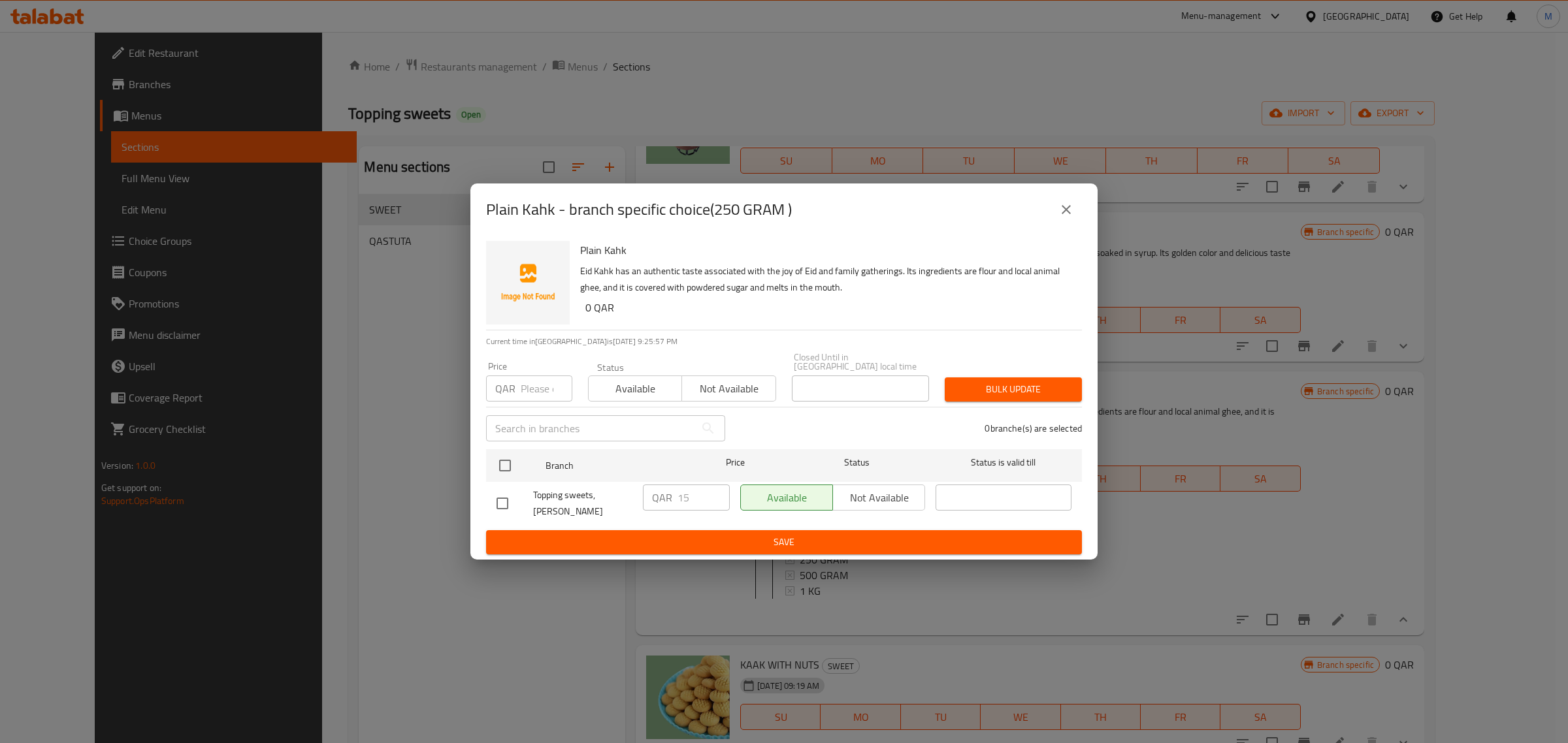
click at [1082, 220] on div "Plain Kahk - branch specific choice(250 GRAM )" at bounding box center [784, 210] width 627 height 53
click at [1076, 217] on button "close" at bounding box center [1066, 210] width 31 height 31
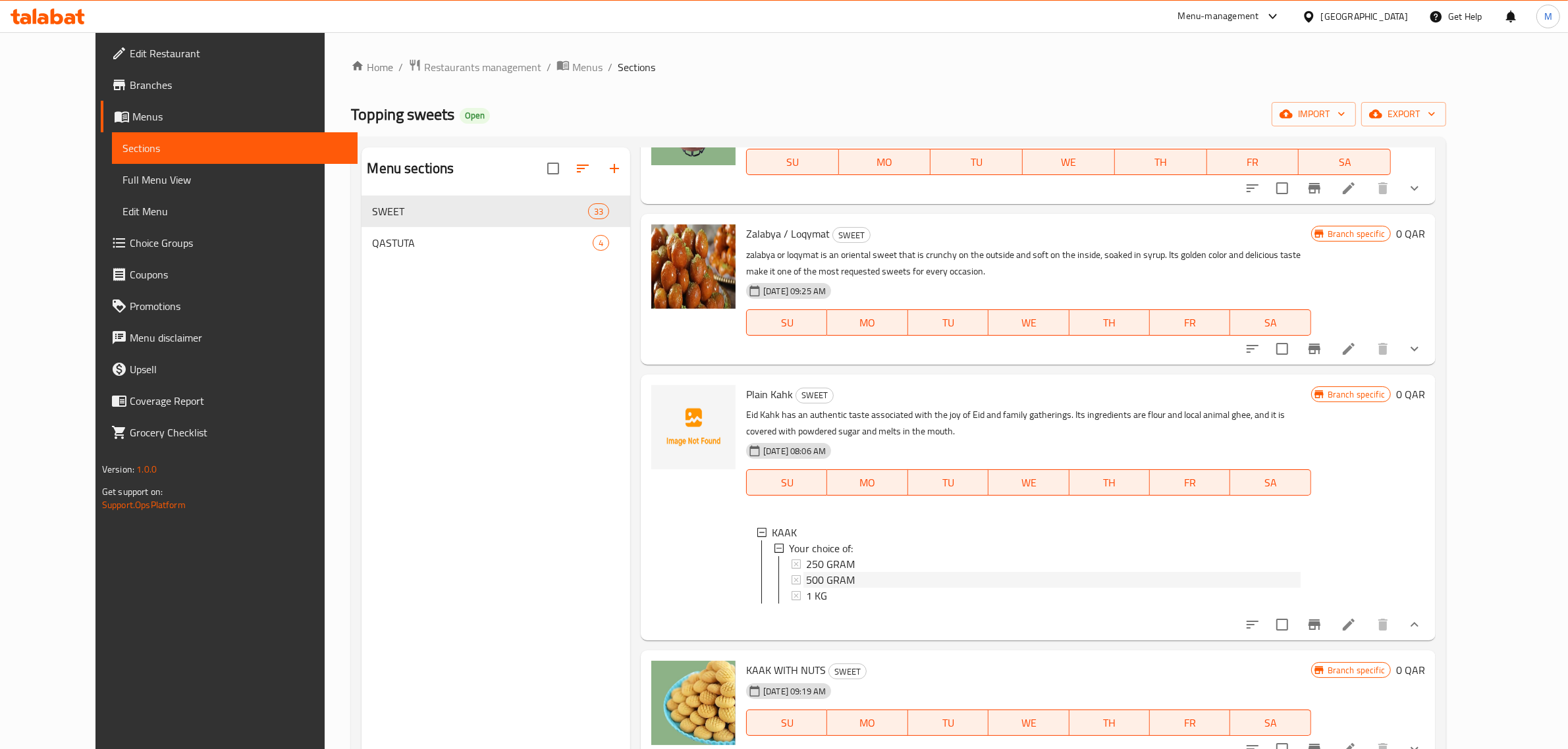
click at [804, 572] on div "500 GRAM" at bounding box center [1052, 580] width 497 height 16
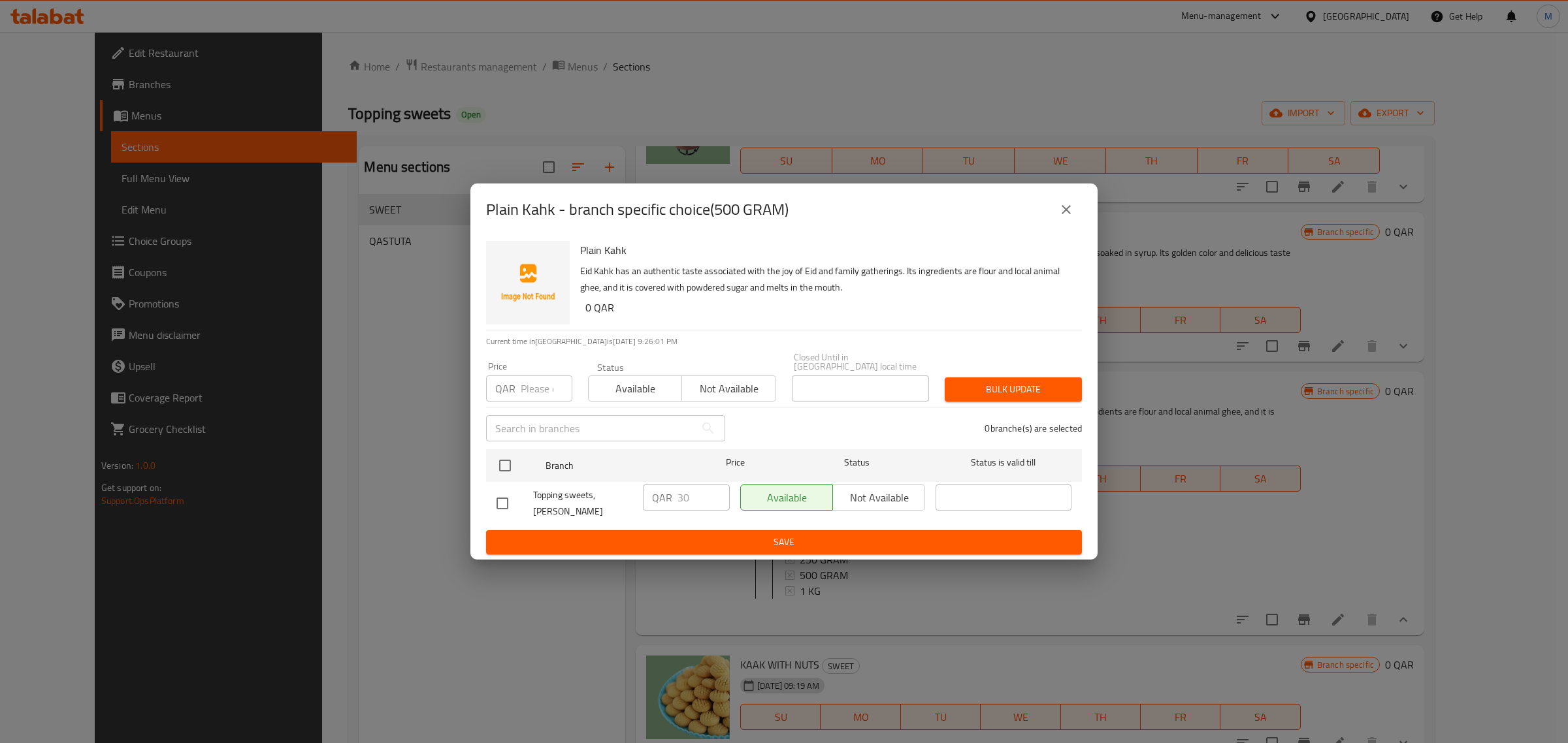
click at [1076, 226] on button "close" at bounding box center [1066, 210] width 31 height 31
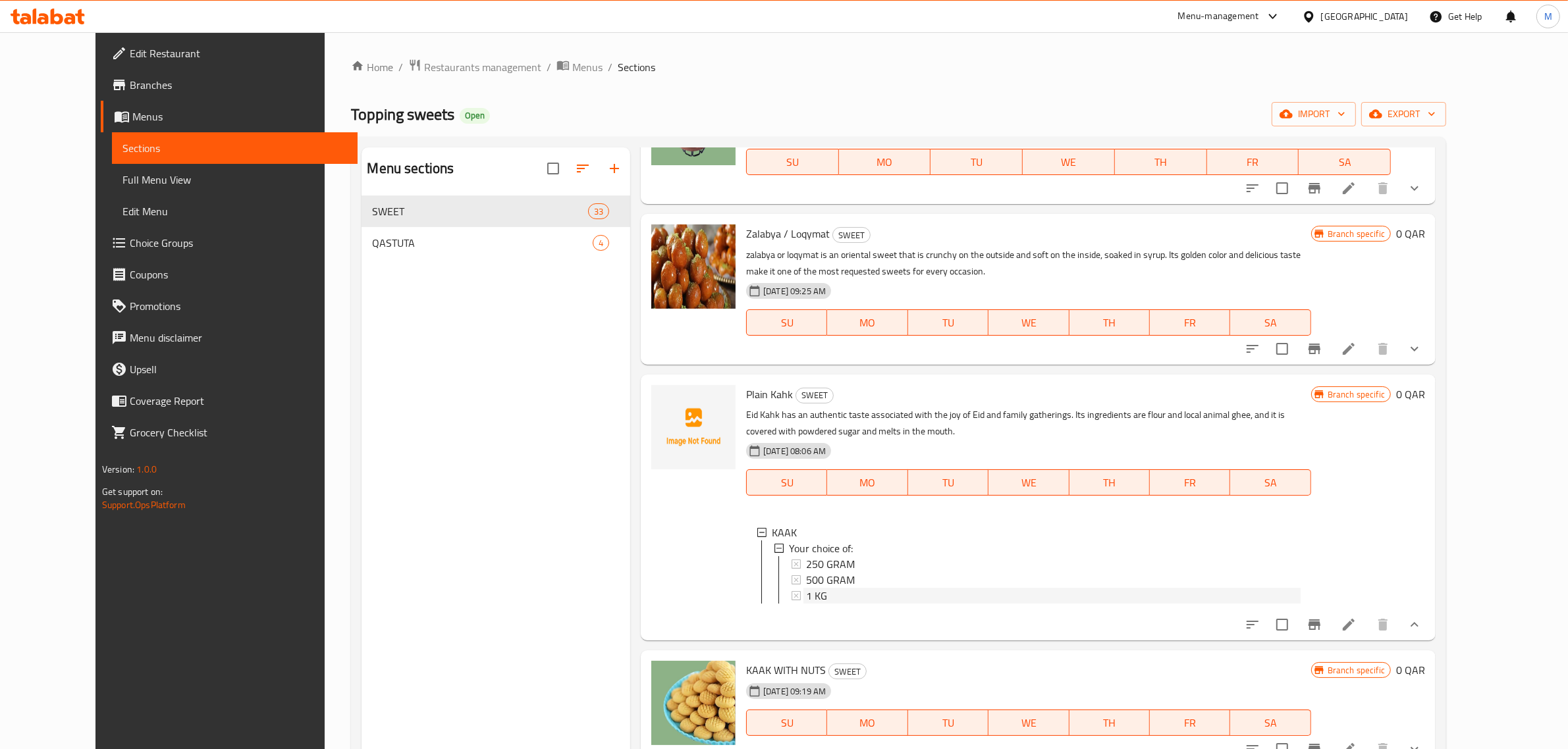
click at [806, 588] on span "1 KG" at bounding box center [816, 595] width 21 height 16
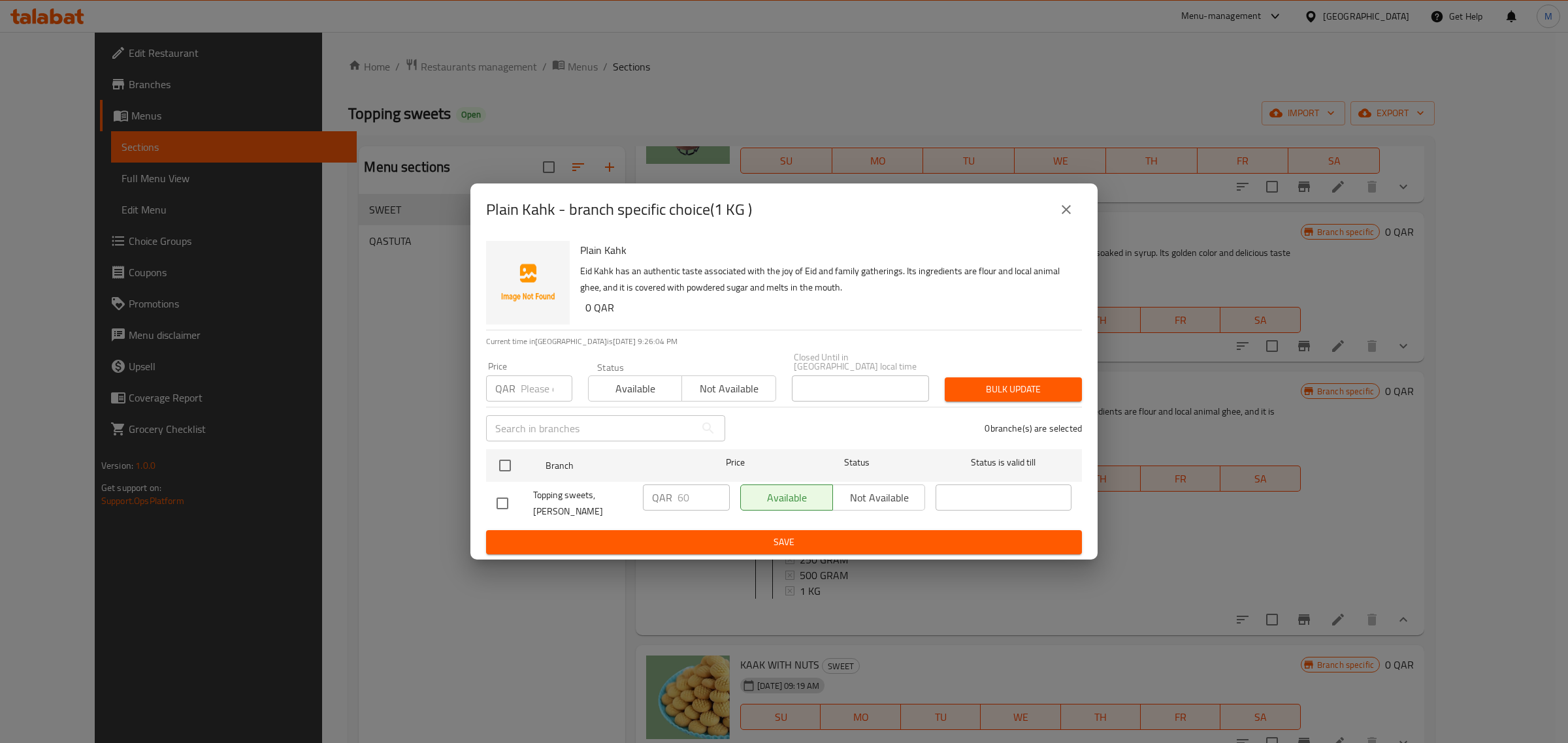
click at [1059, 217] on icon "close" at bounding box center [1066, 210] width 16 height 16
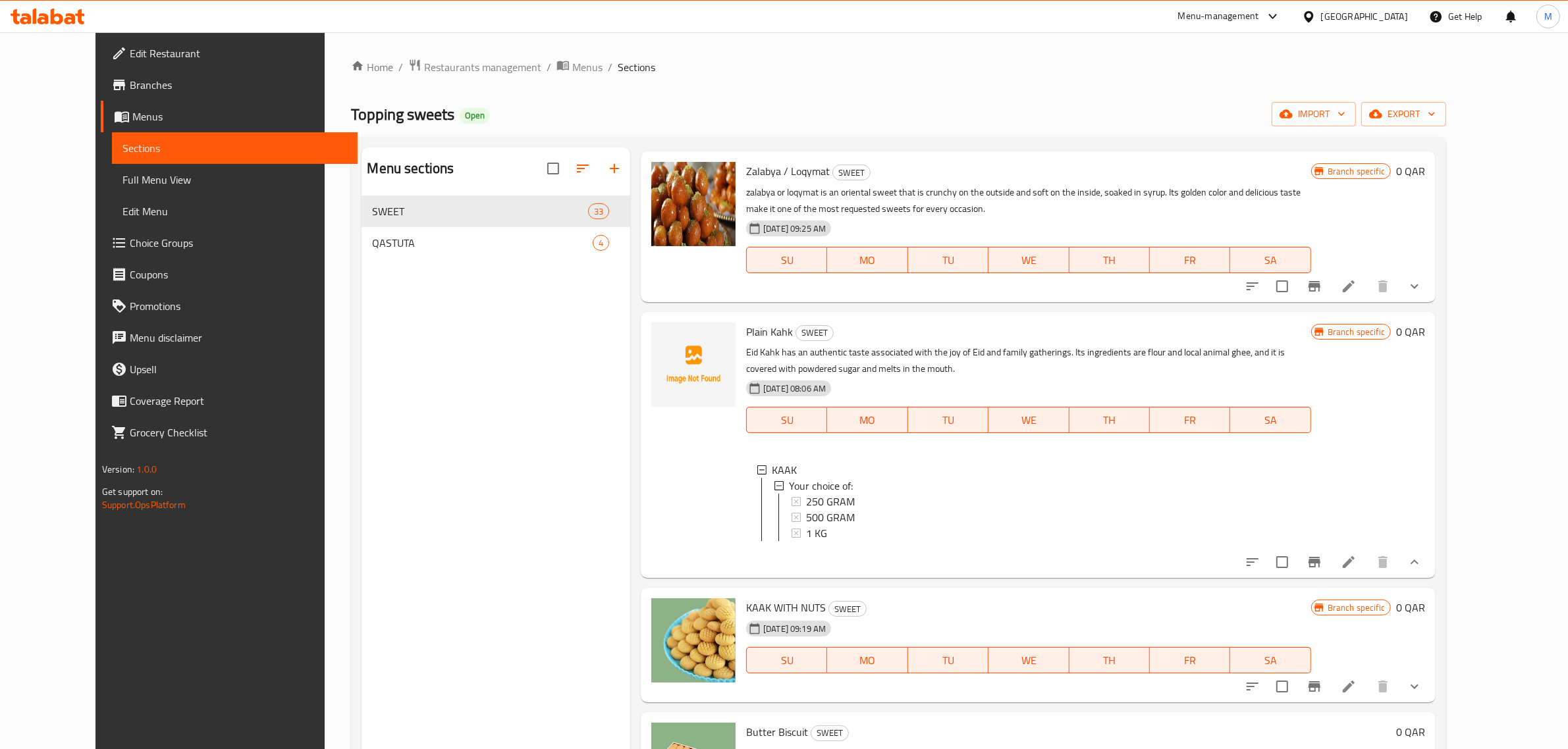
scroll to position [3951, 0]
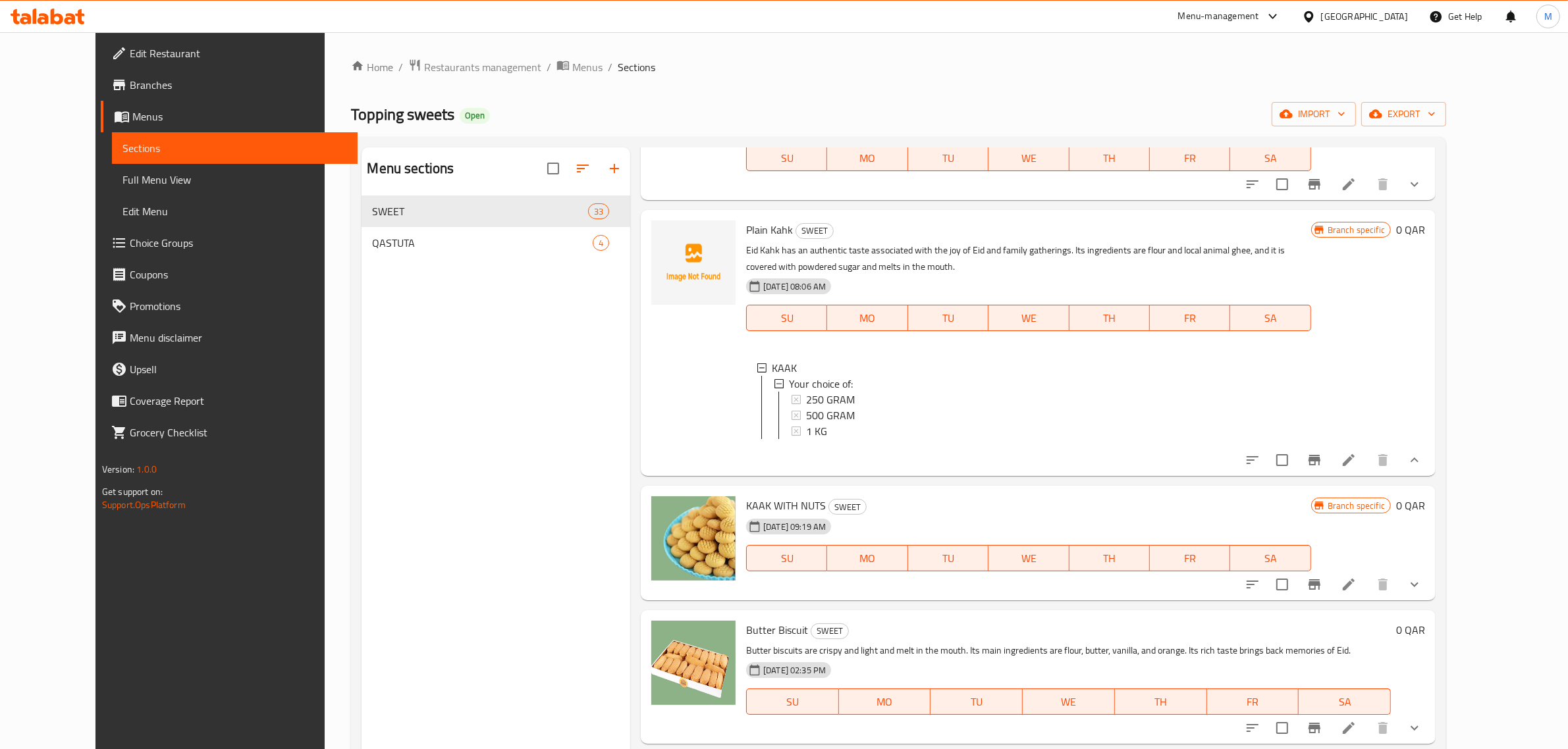
click at [925, 514] on div "20-05-2025 09:19 AM SU MO TU WE TH FR SA" at bounding box center [1028, 549] width 575 height 71
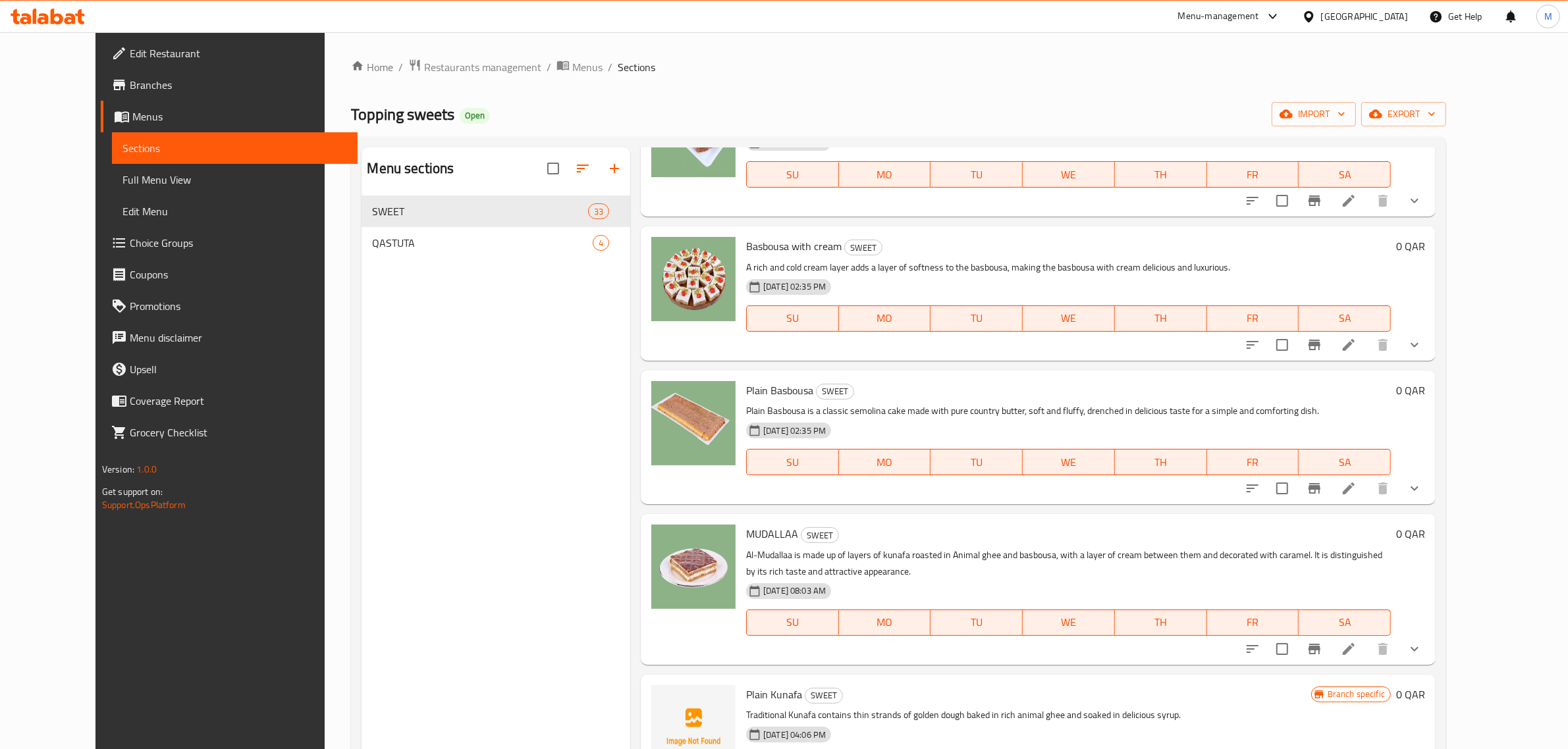
scroll to position [0, 0]
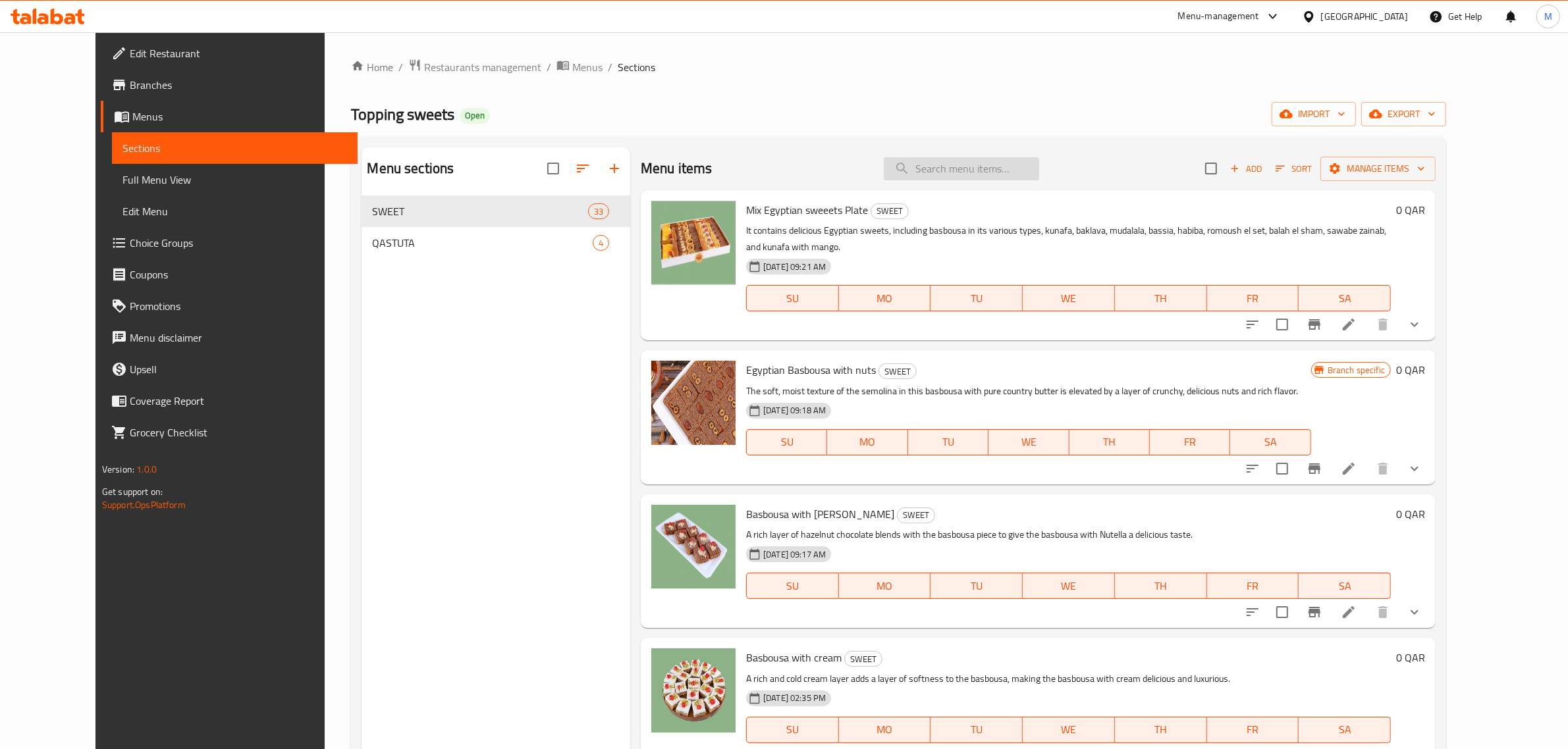
click at [1016, 172] on input "search" at bounding box center [961, 169] width 155 height 23
paste input "ملبن"
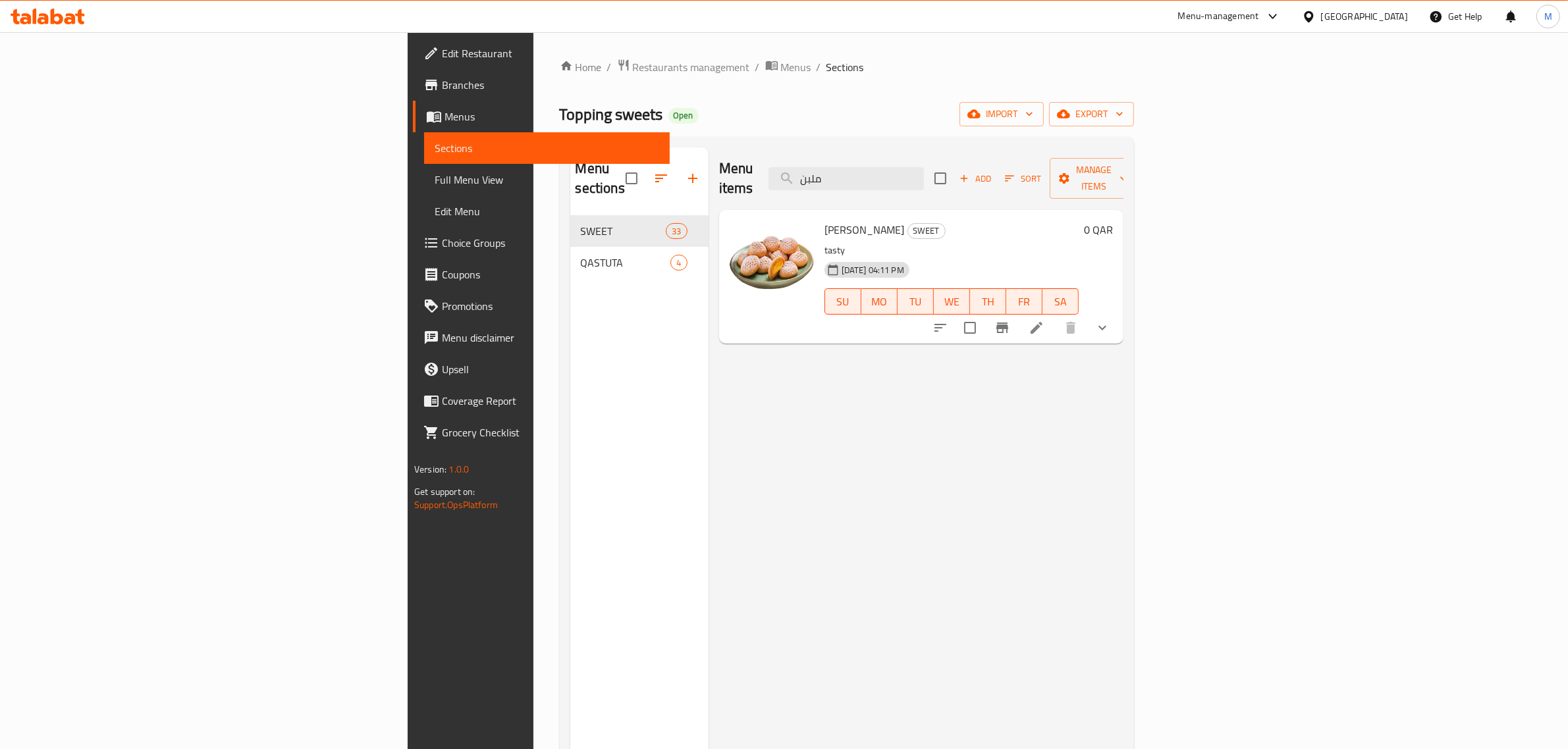
type input "ملبن"
click at [1055, 316] on li at bounding box center [1036, 327] width 37 height 24
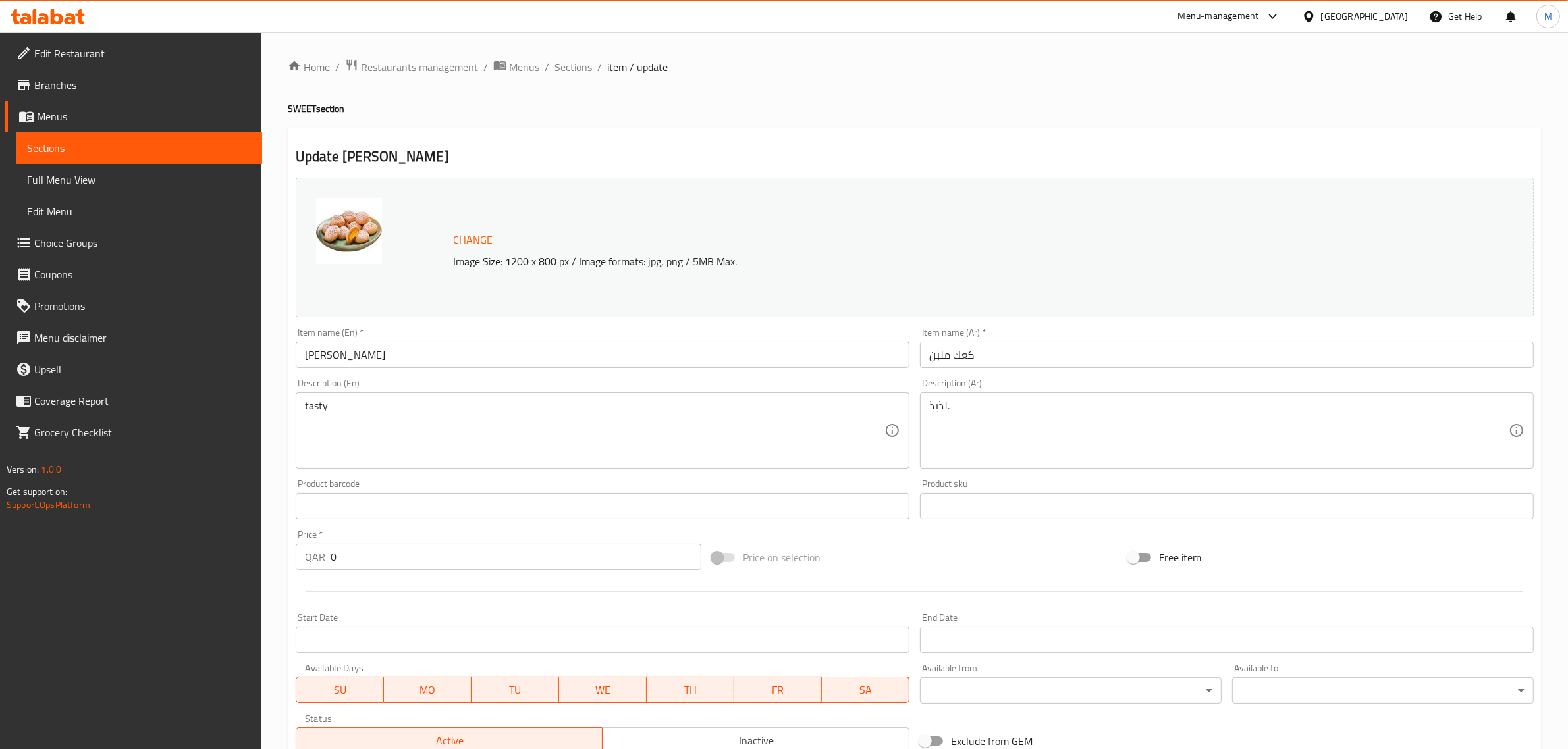
click at [429, 351] on input "KAAK Malban" at bounding box center [602, 355] width 614 height 26
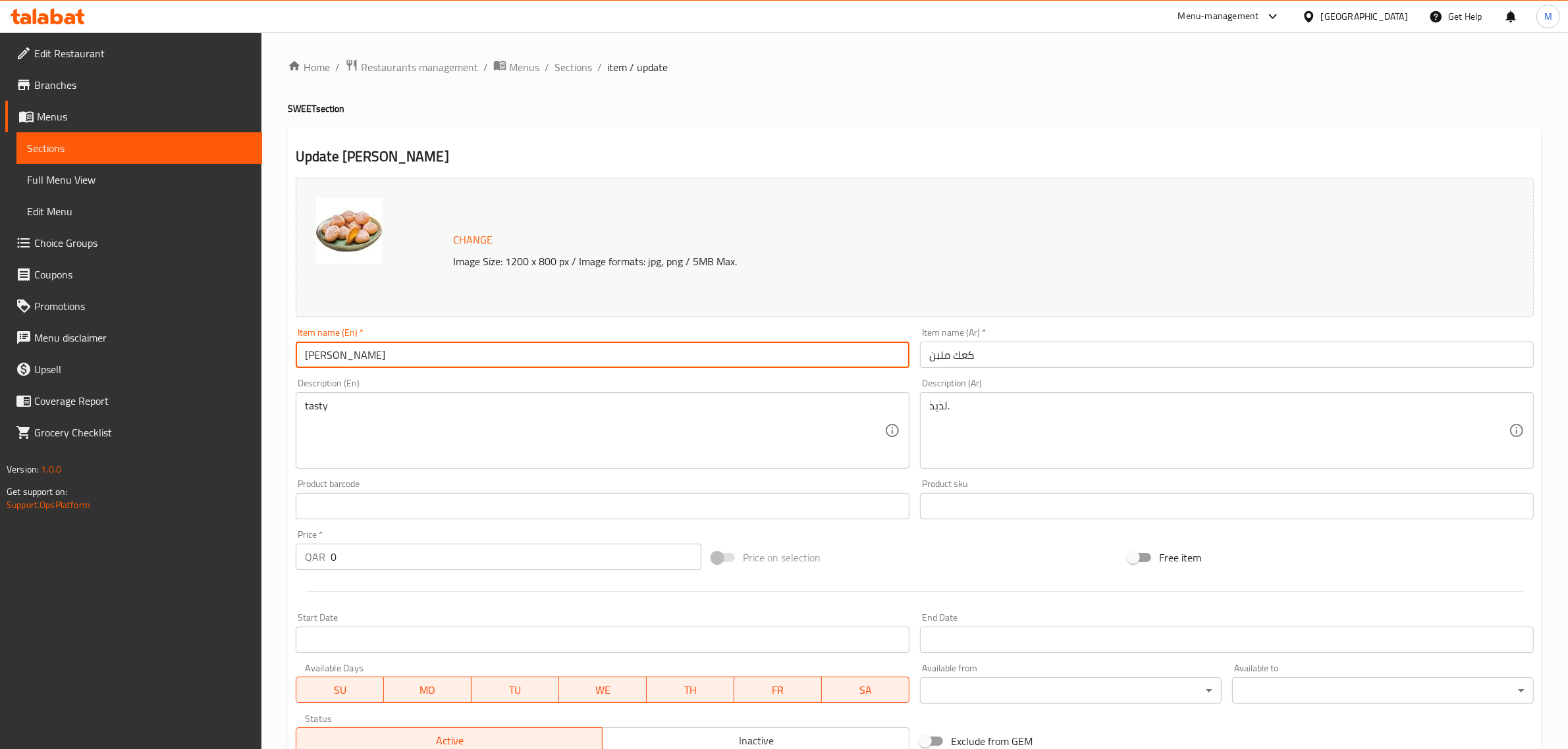
click at [429, 351] on input "KAAK Malban" at bounding box center [602, 355] width 614 height 26
paste input "kahk malban"
click at [429, 351] on input "kahk malban" at bounding box center [602, 355] width 614 height 26
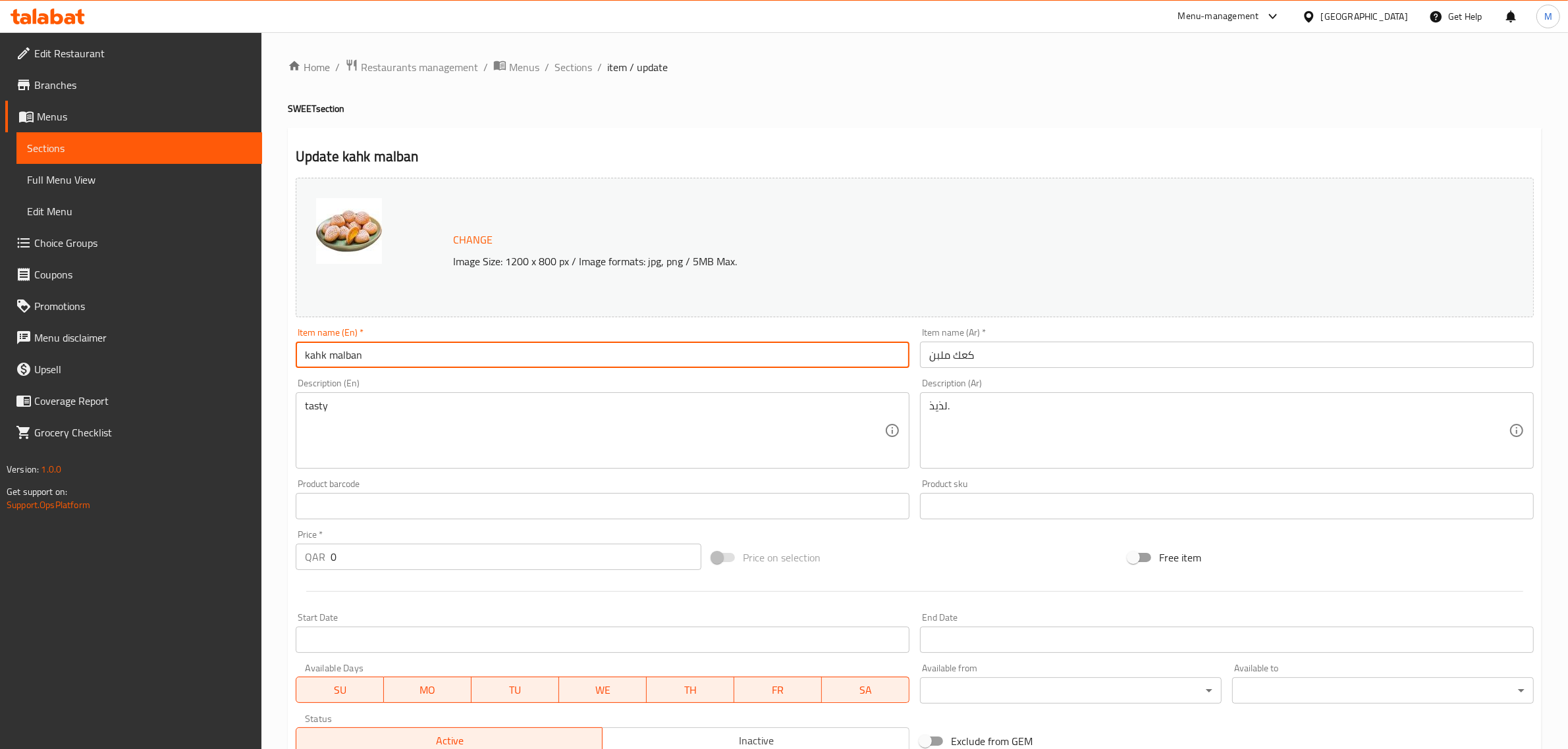
click at [429, 351] on input "kahk malban" at bounding box center [602, 355] width 614 height 26
type input "Kahk Malban"
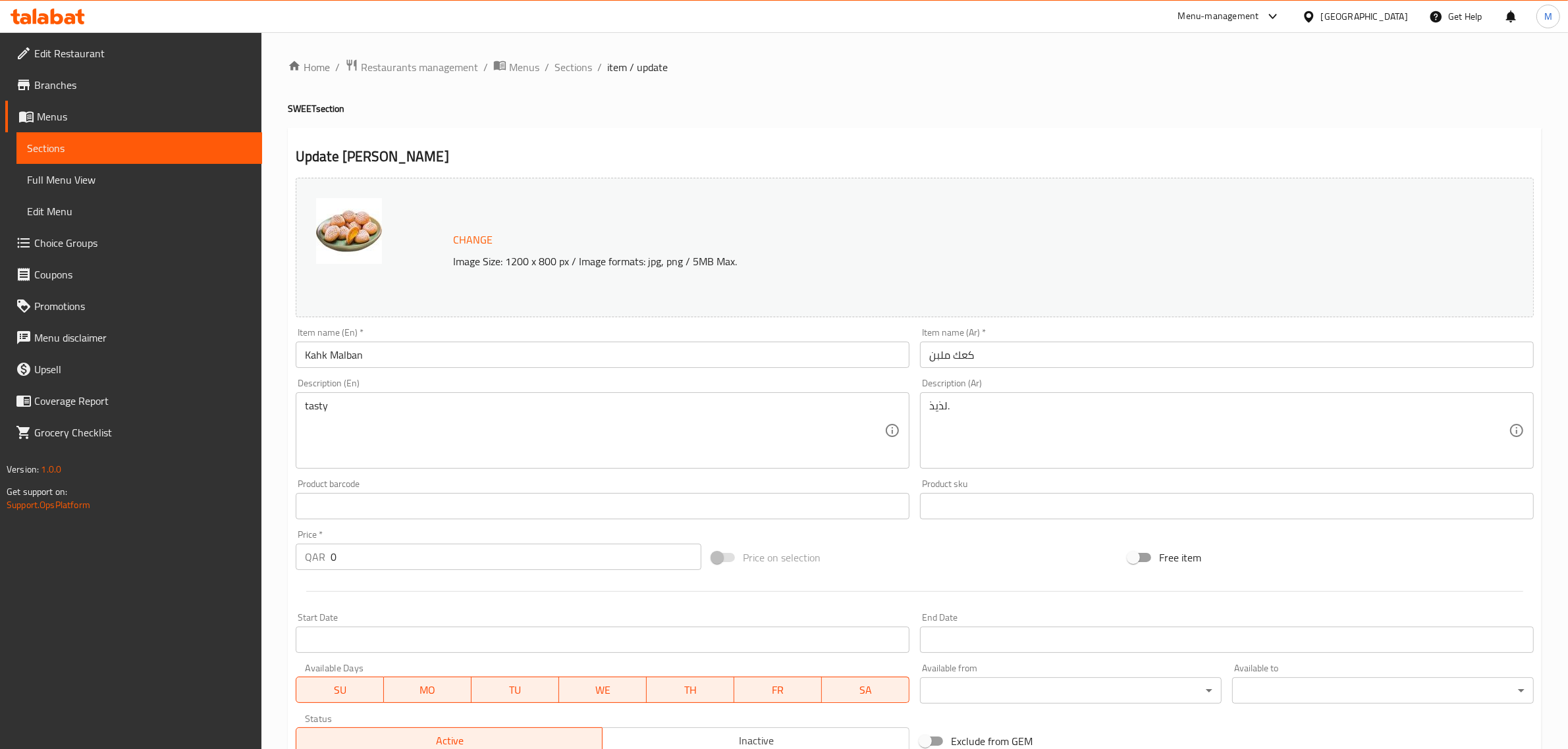
click at [436, 395] on div "tasty Description (En)" at bounding box center [602, 430] width 614 height 76
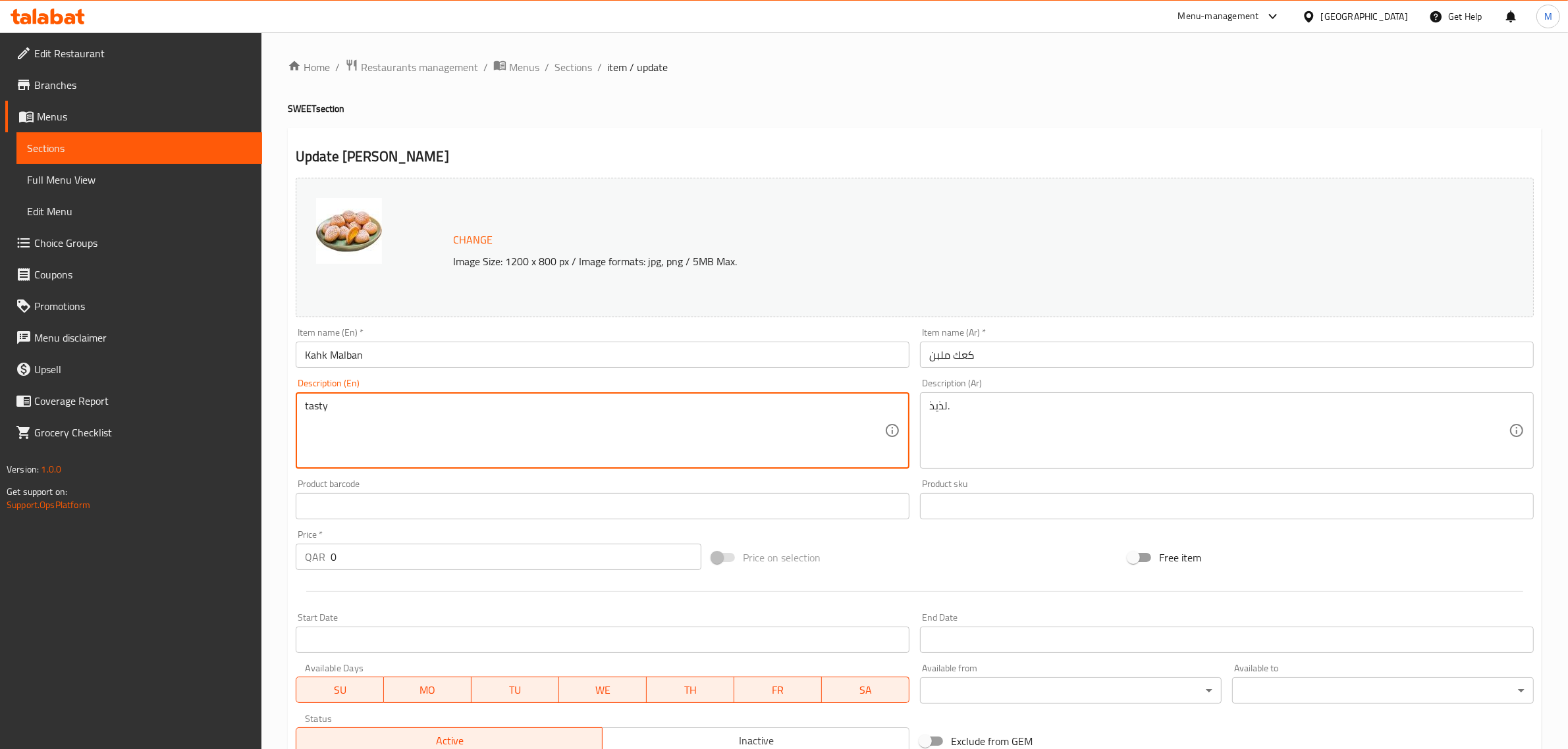
click at [495, 425] on textarea "tasty" at bounding box center [595, 430] width 579 height 62
paste textarea "Eid Kahk has an authentic taste associated with the joy of Eid and family gathe…"
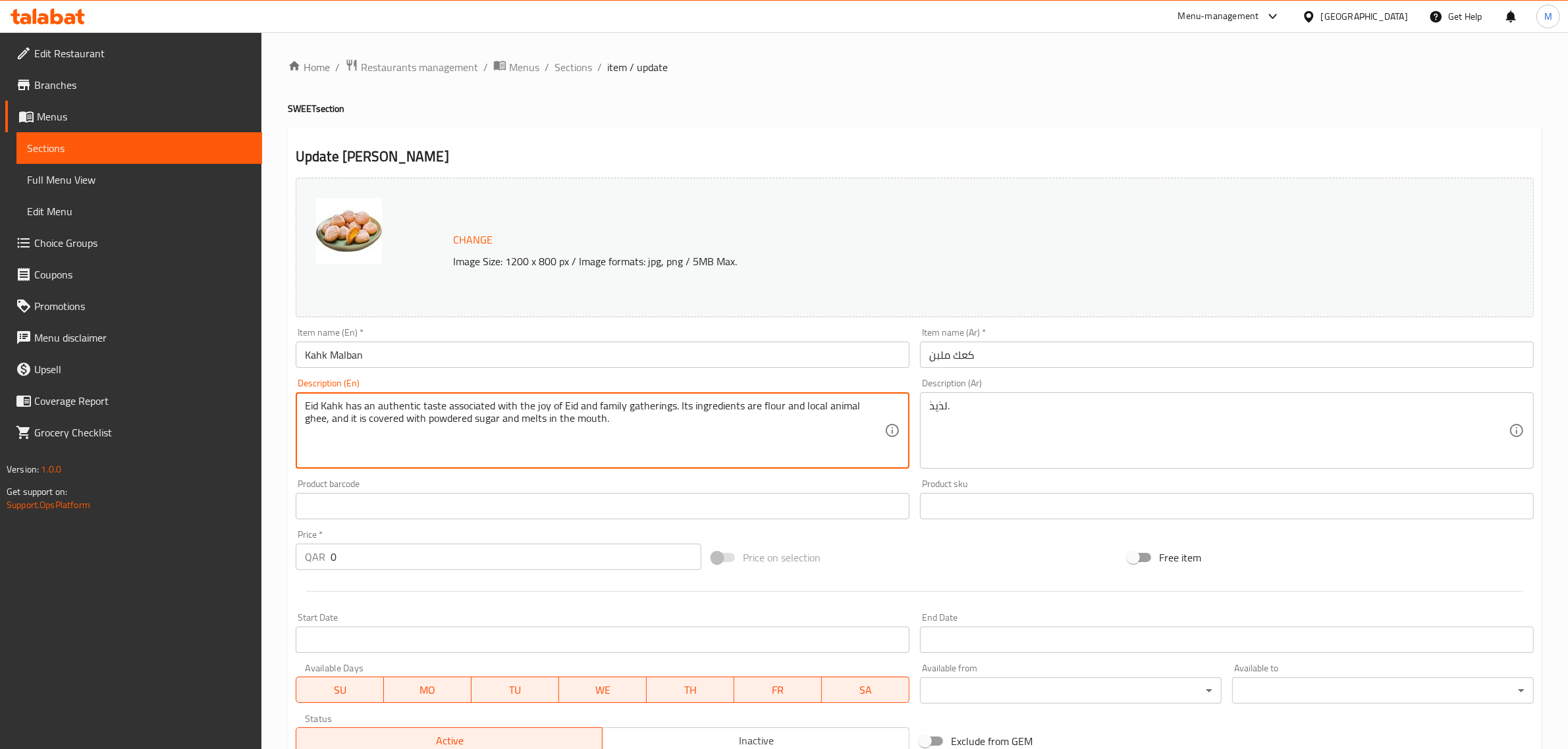
type textarea "Eid Kahk has an authentic taste associated with the joy of Eid and family gathe…"
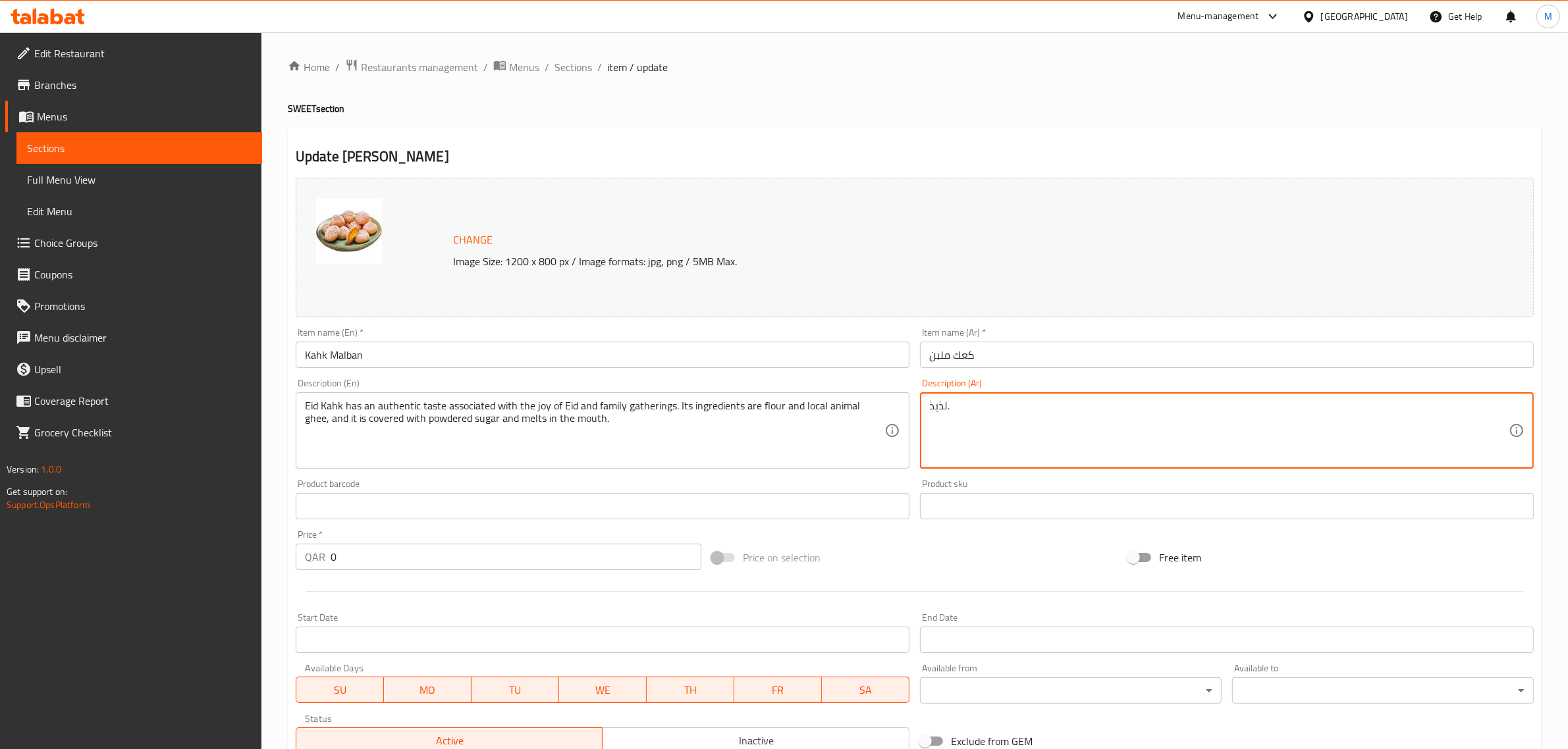
click at [1019, 413] on textarea "لذيذ." at bounding box center [1218, 430] width 579 height 62
paste textarea "حك العيد طعمة الاصيل مرتبط بفرحة العيد و لمة العائلة و مكوناتة هى الطحين و السم…"
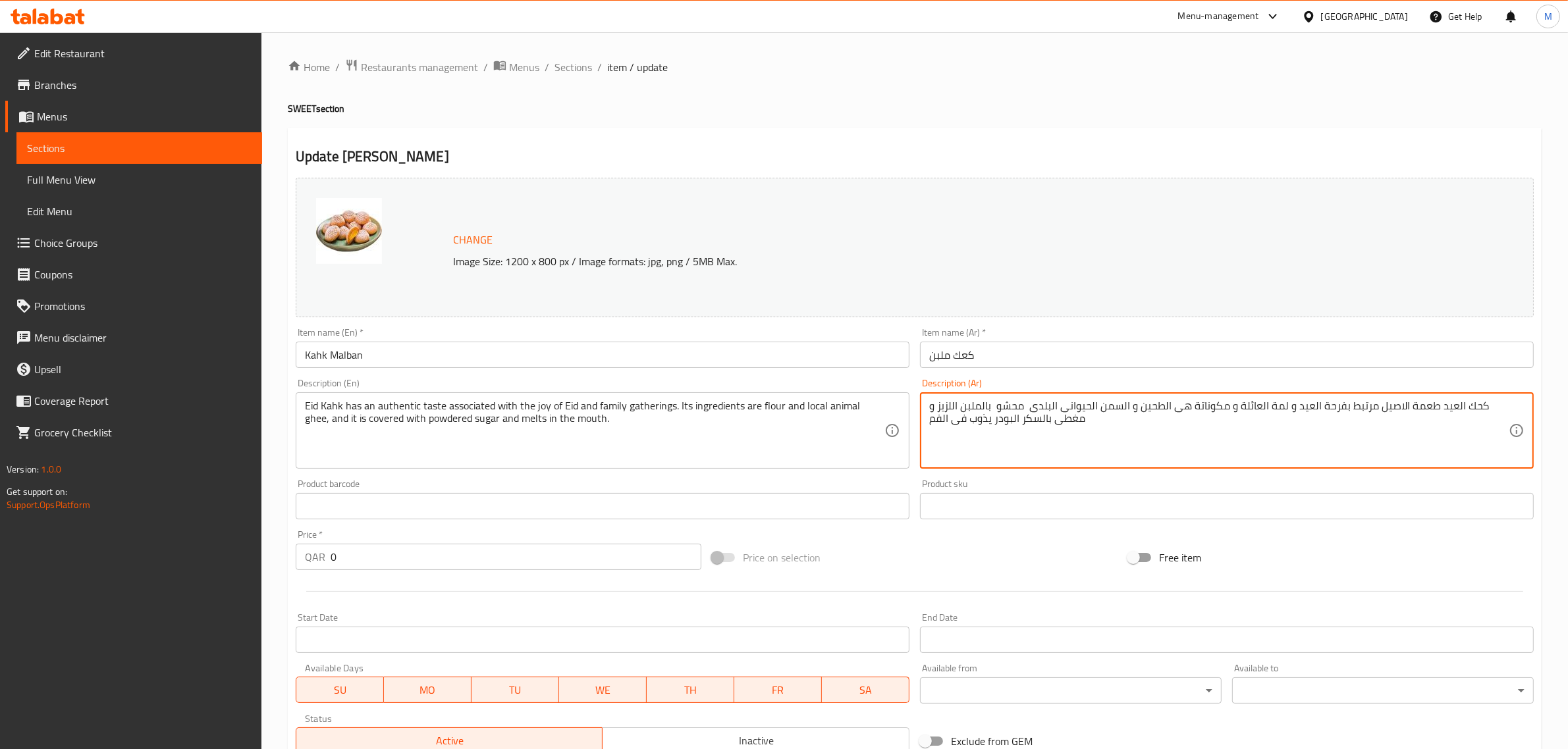
type textarea "كحك العيد طعمة الاصيل مرتبط بفرحة العيد و لمة العائلة و مكوناتة هى الطحين و الس…"
click at [1033, 353] on input "كعك ملبن" at bounding box center [1226, 355] width 614 height 26
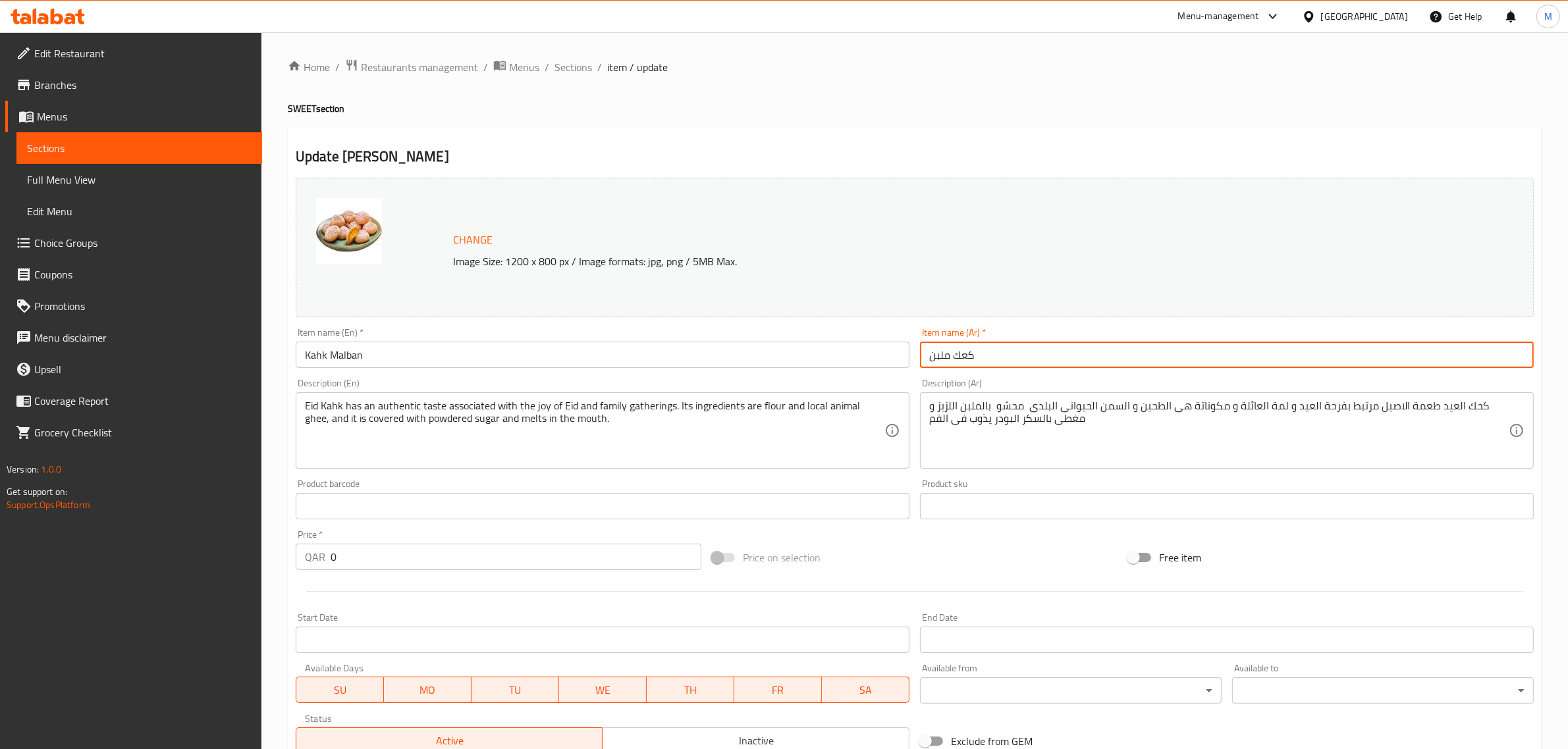
click at [1033, 353] on input "كعك ملبن" at bounding box center [1226, 355] width 614 height 26
paste input "ك ملبن"
click at [960, 363] on input "كجك ملبن" at bounding box center [1226, 355] width 614 height 26
type input "كحك ملبن"
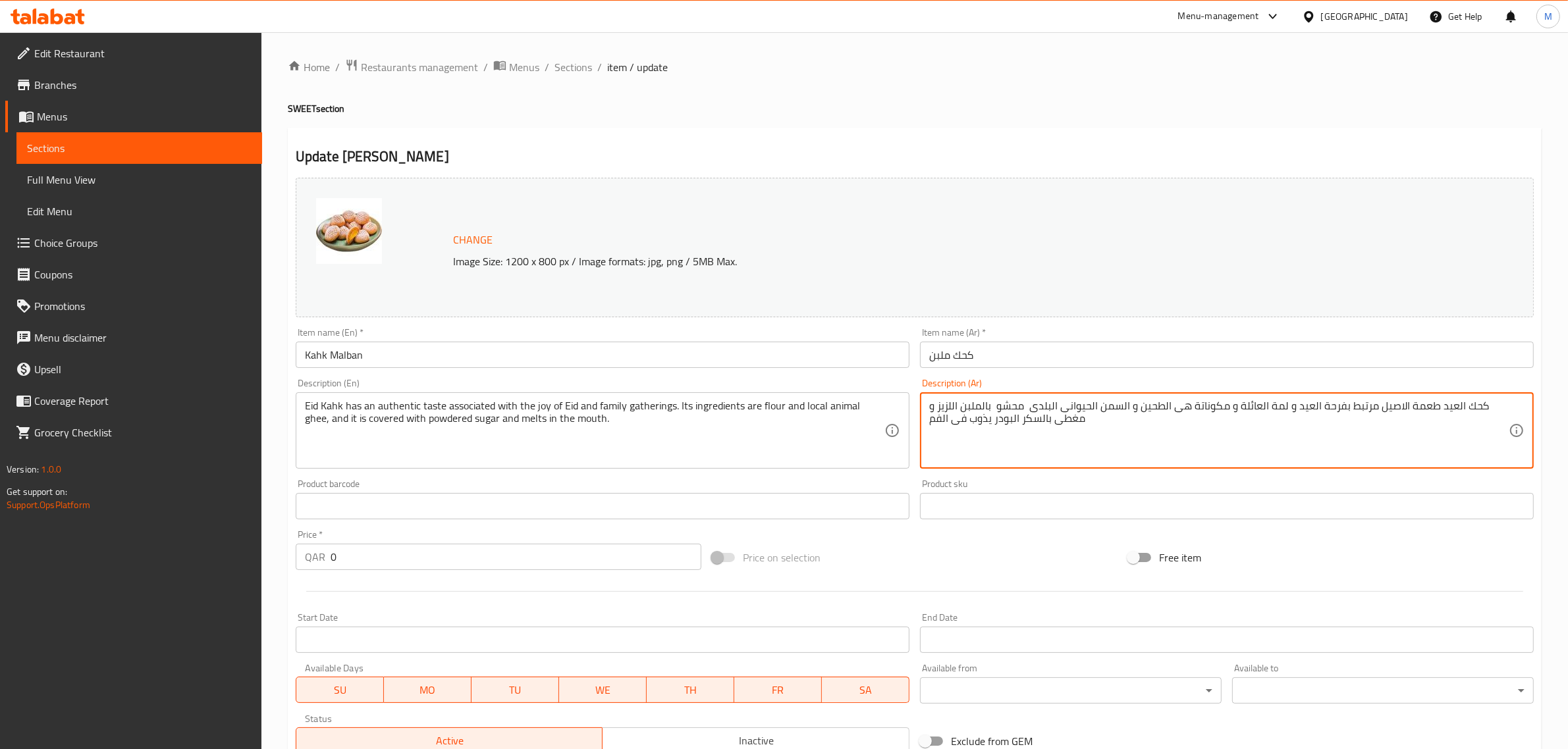
click at [1131, 432] on textarea "كحك العيد طعمة الاصيل مرتبط بفرحة العيد و لمة العائلة و مكوناتة هى الطحين و الس…" at bounding box center [1218, 430] width 579 height 62
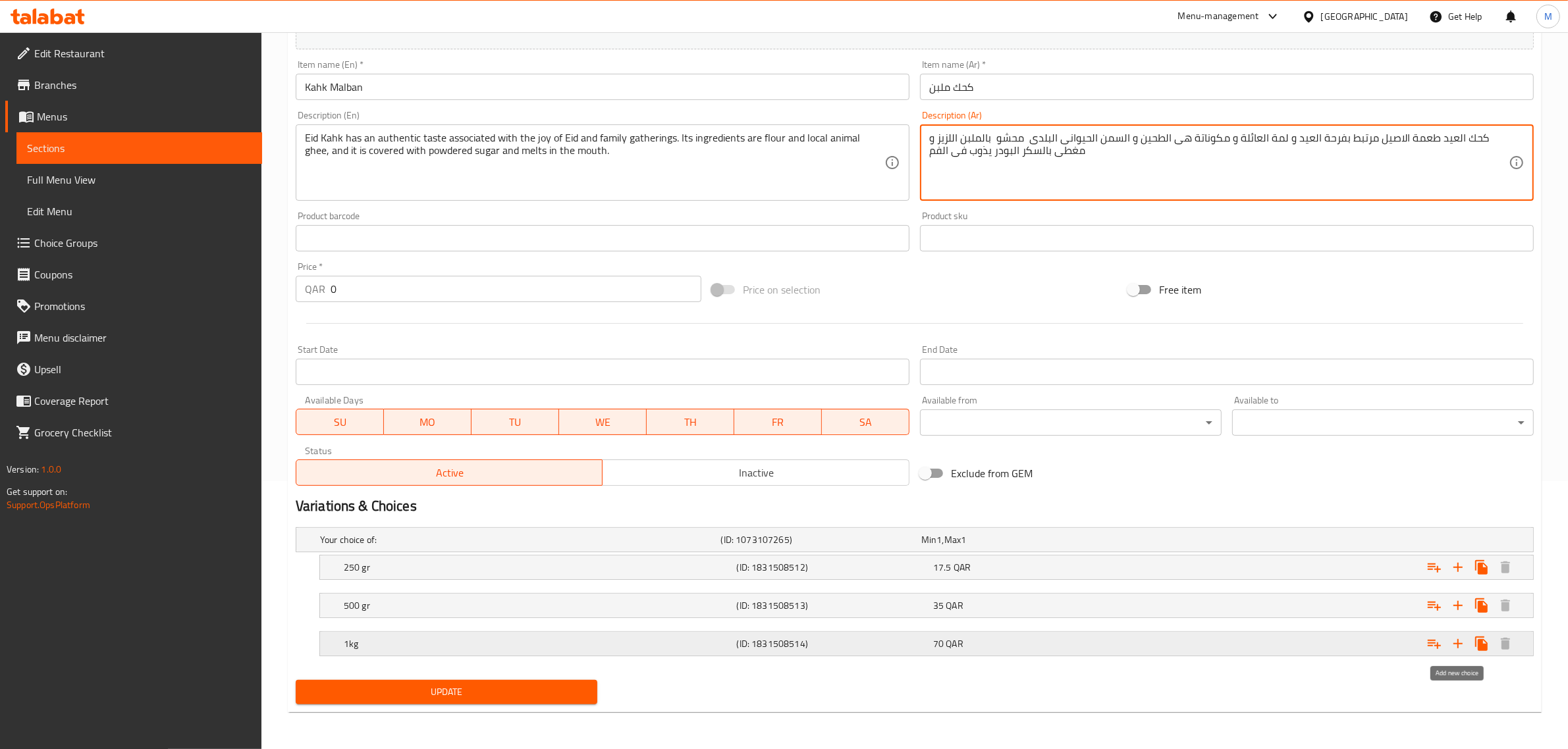
click at [1456, 646] on icon "Expand" at bounding box center [1457, 644] width 16 height 16
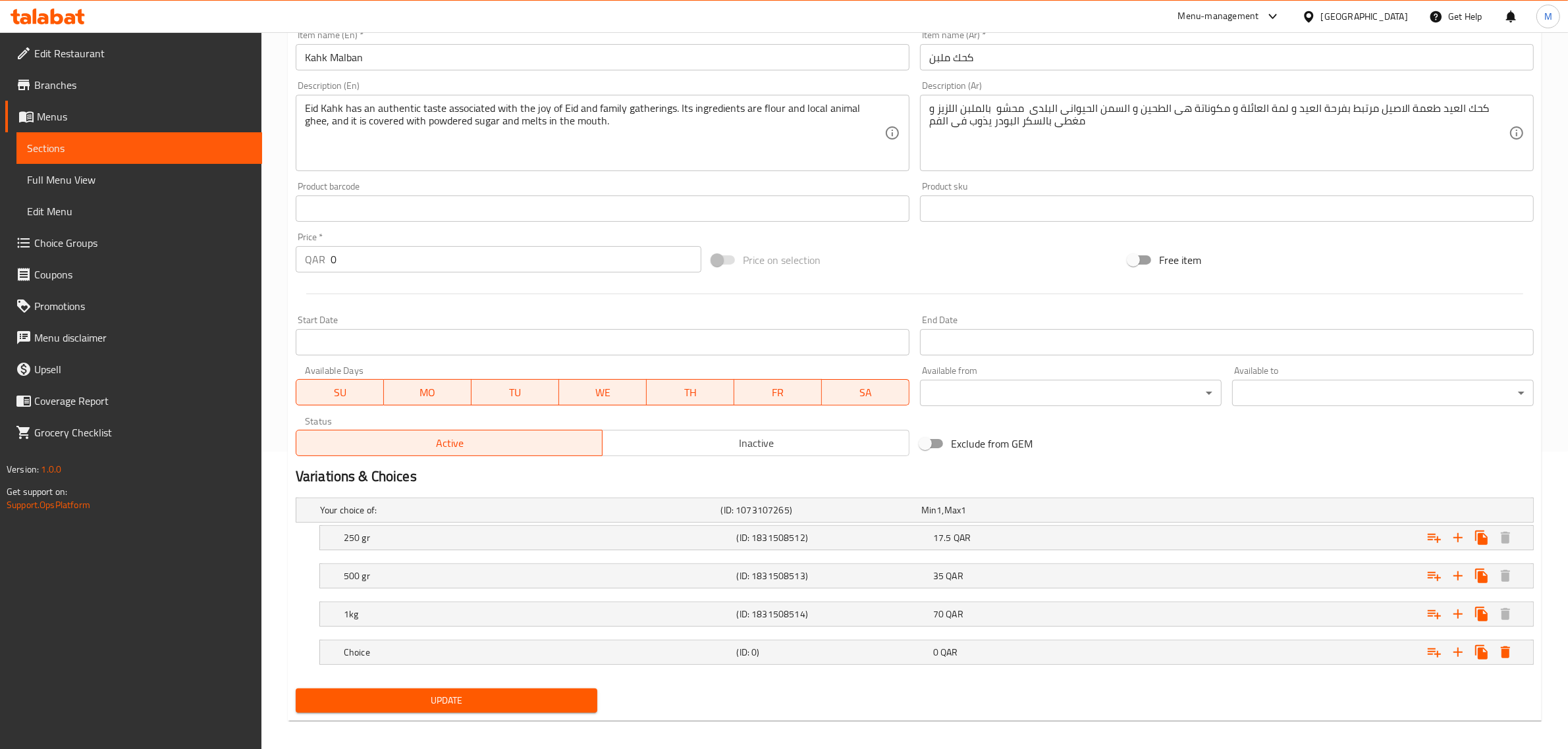
scroll to position [307, 0]
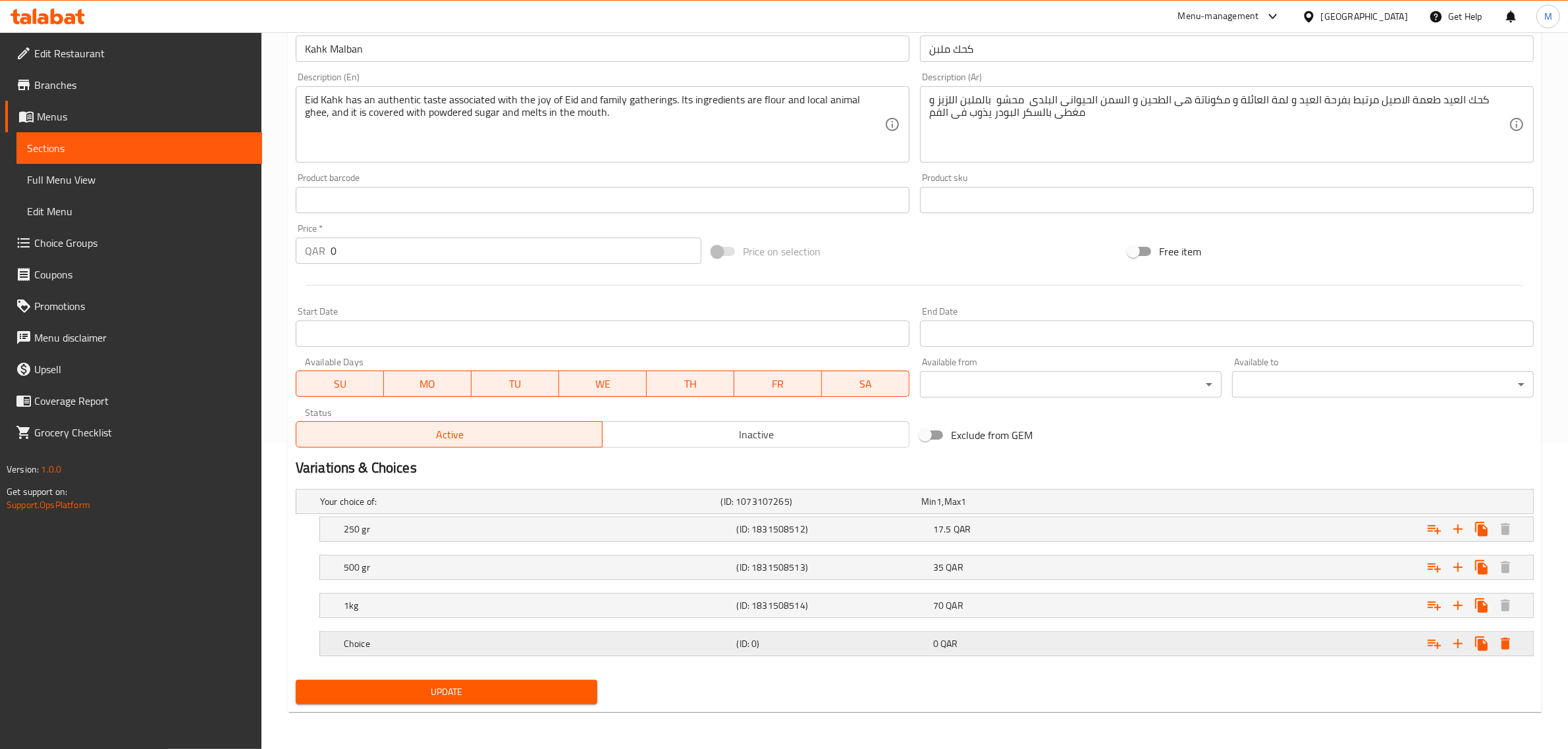
click at [543, 640] on h5 "Choice" at bounding box center [537, 644] width 388 height 13
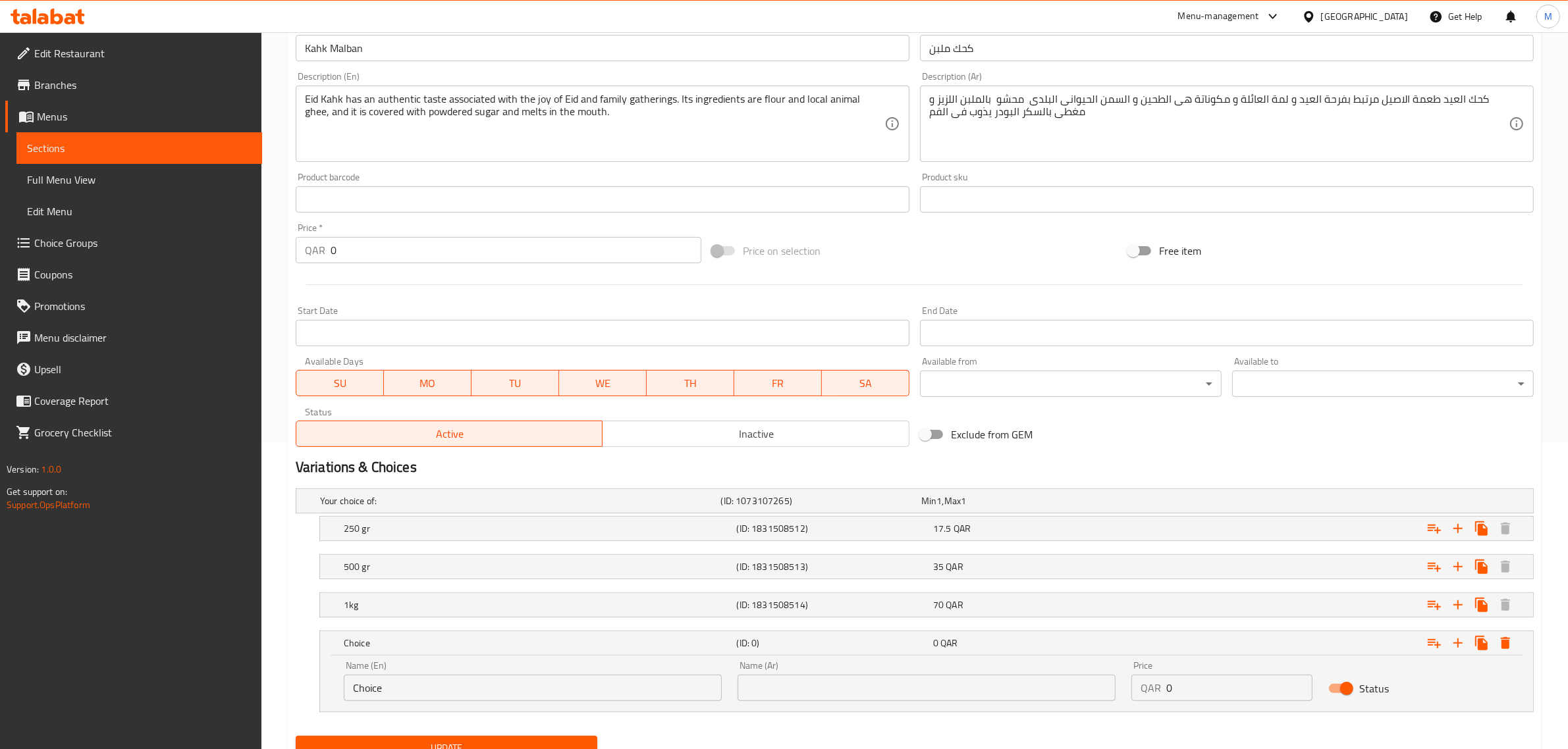
click at [523, 688] on input "Choice" at bounding box center [532, 688] width 378 height 26
type input "1.5 Kilo"
click at [834, 687] on input "text" at bounding box center [927, 688] width 378 height 26
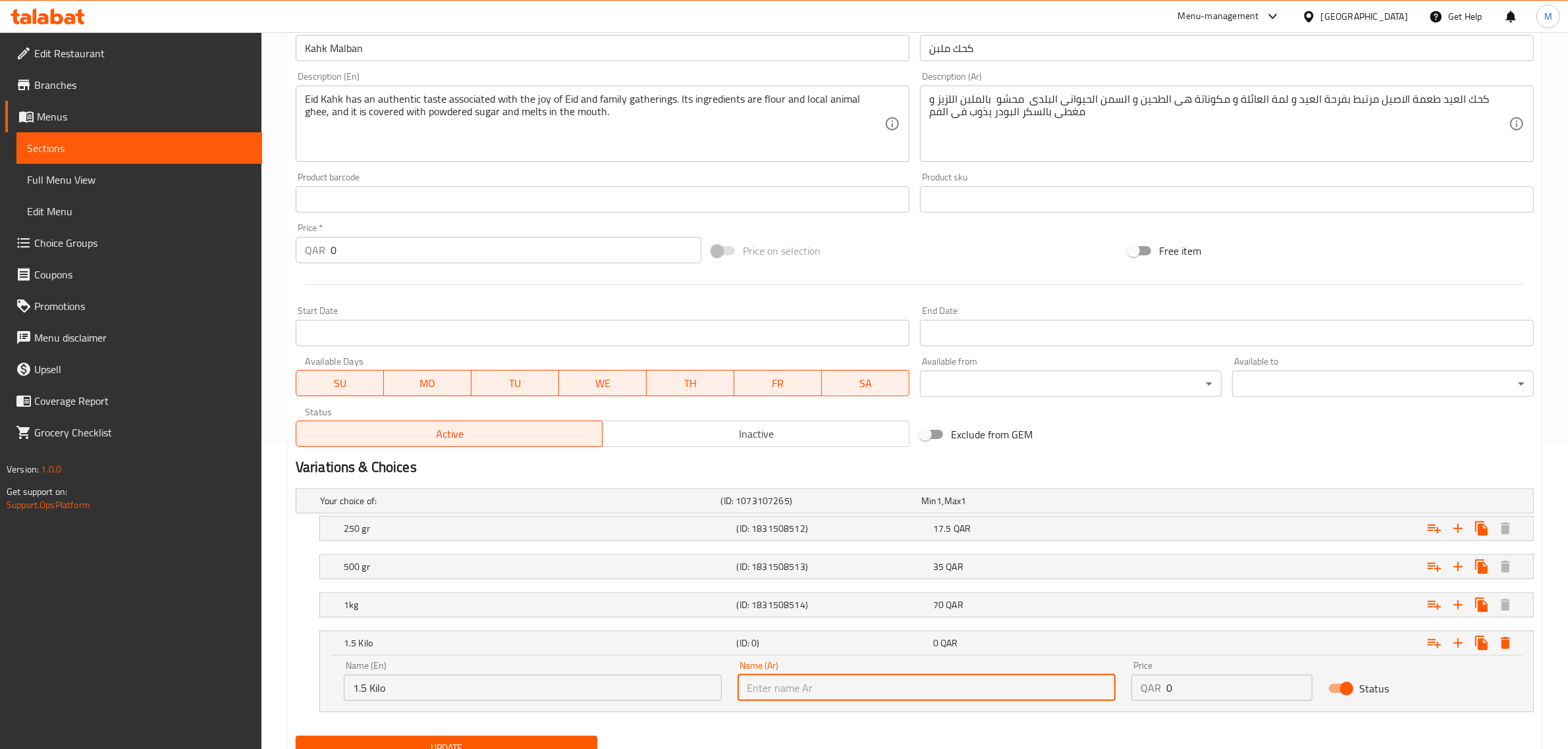
type input "1.5 كيلو"
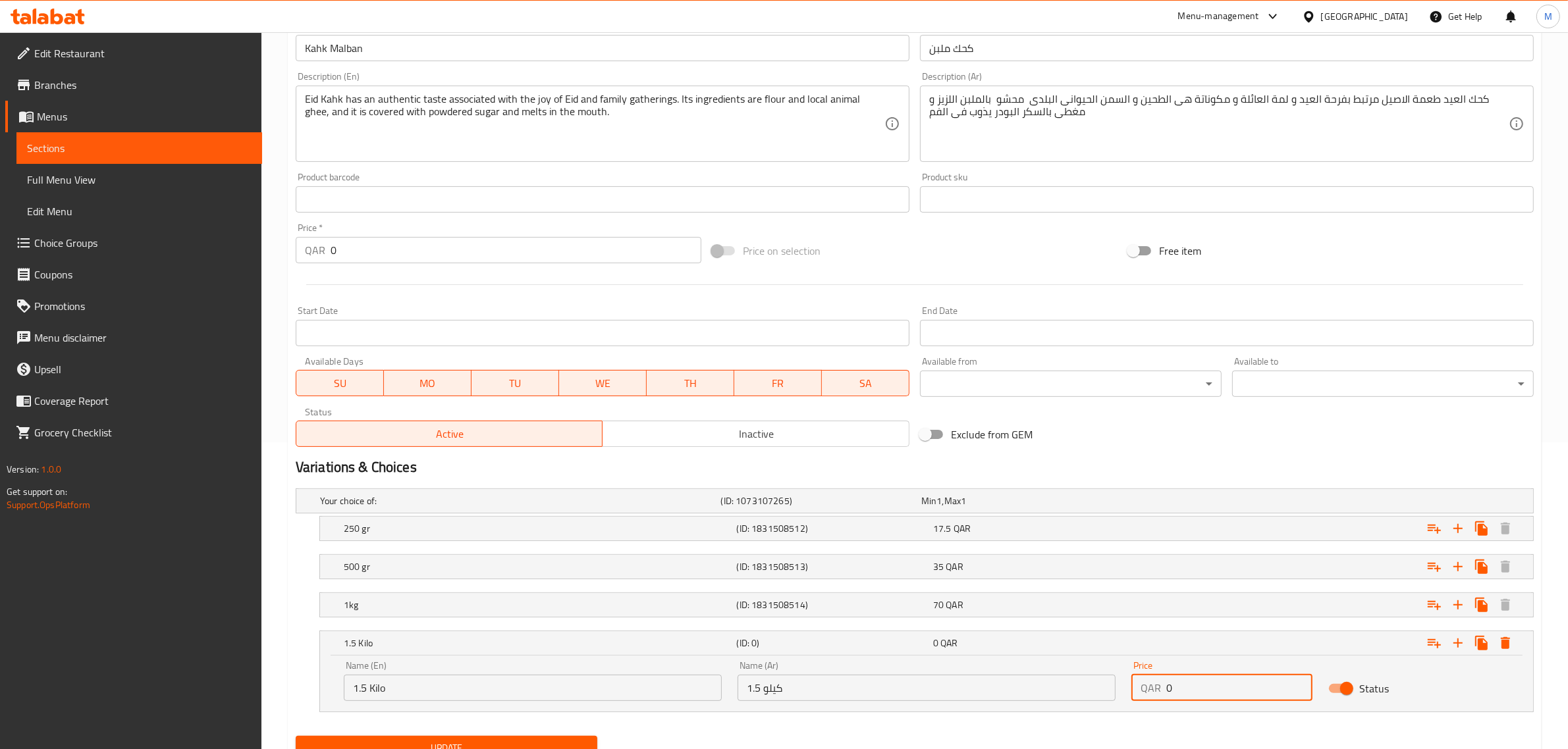
click at [1210, 692] on input "0" at bounding box center [1239, 688] width 146 height 26
type input "100"
click at [296, 736] on button "Update" at bounding box center [446, 748] width 302 height 25
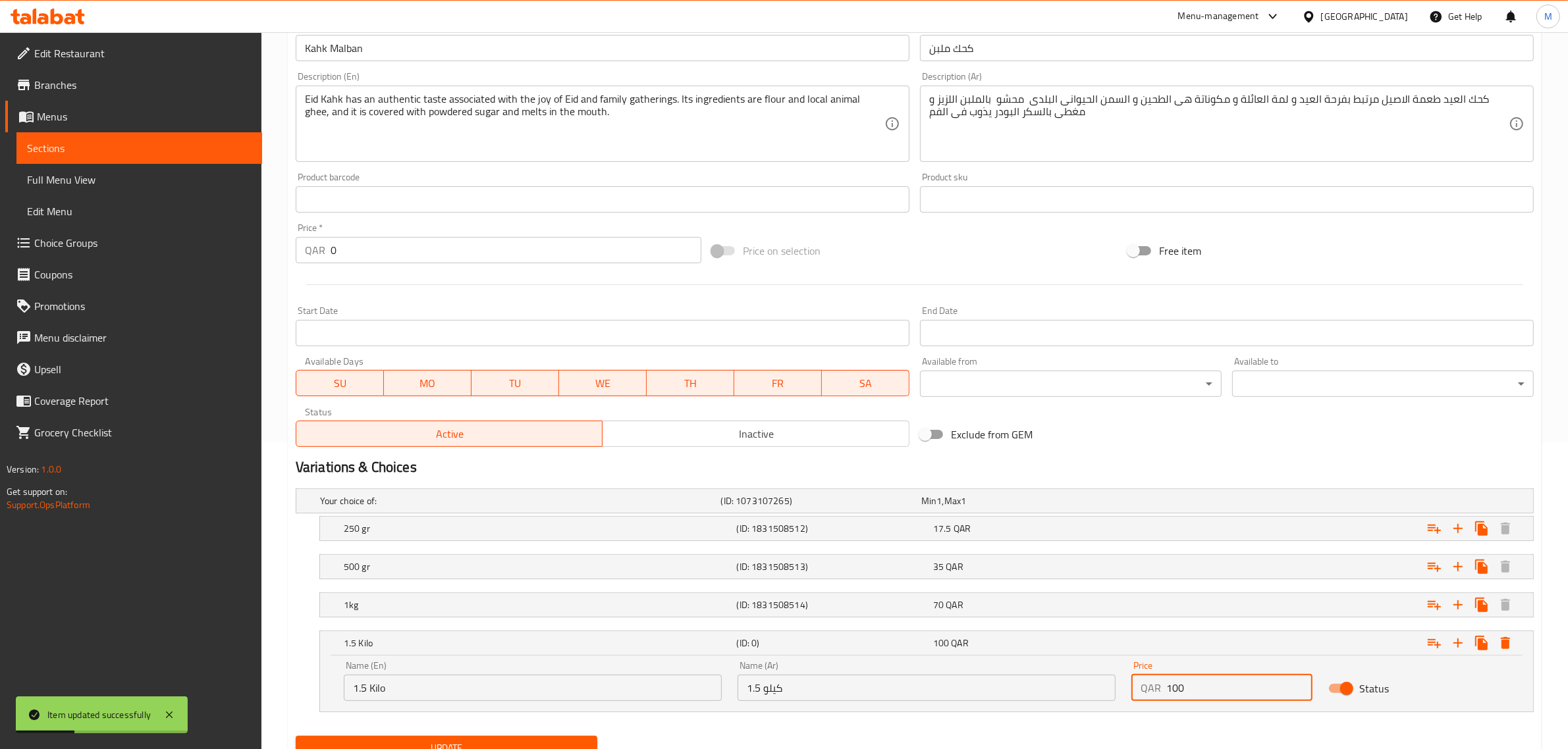
scroll to position [0, 0]
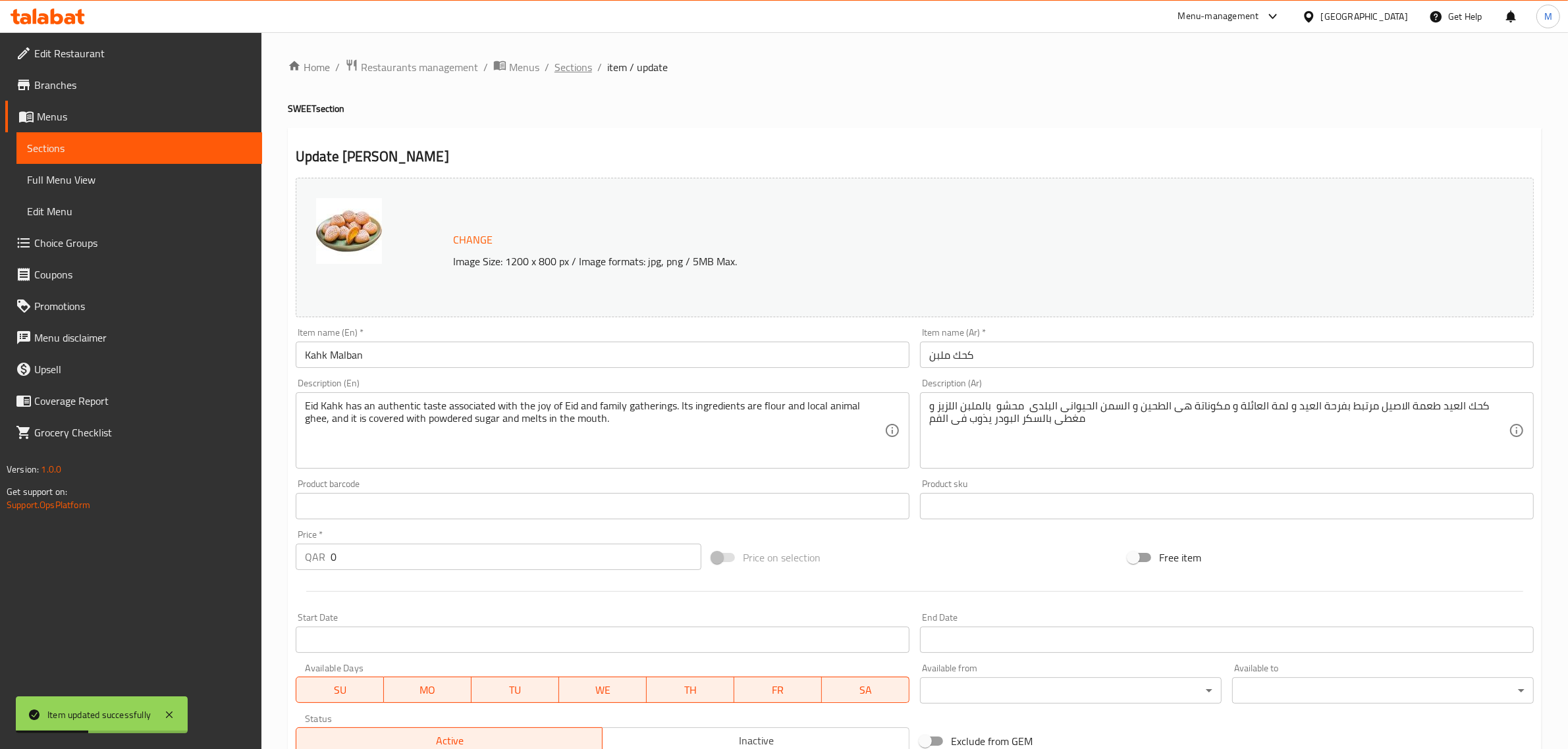
click at [566, 67] on span "Sections" at bounding box center [573, 67] width 38 height 16
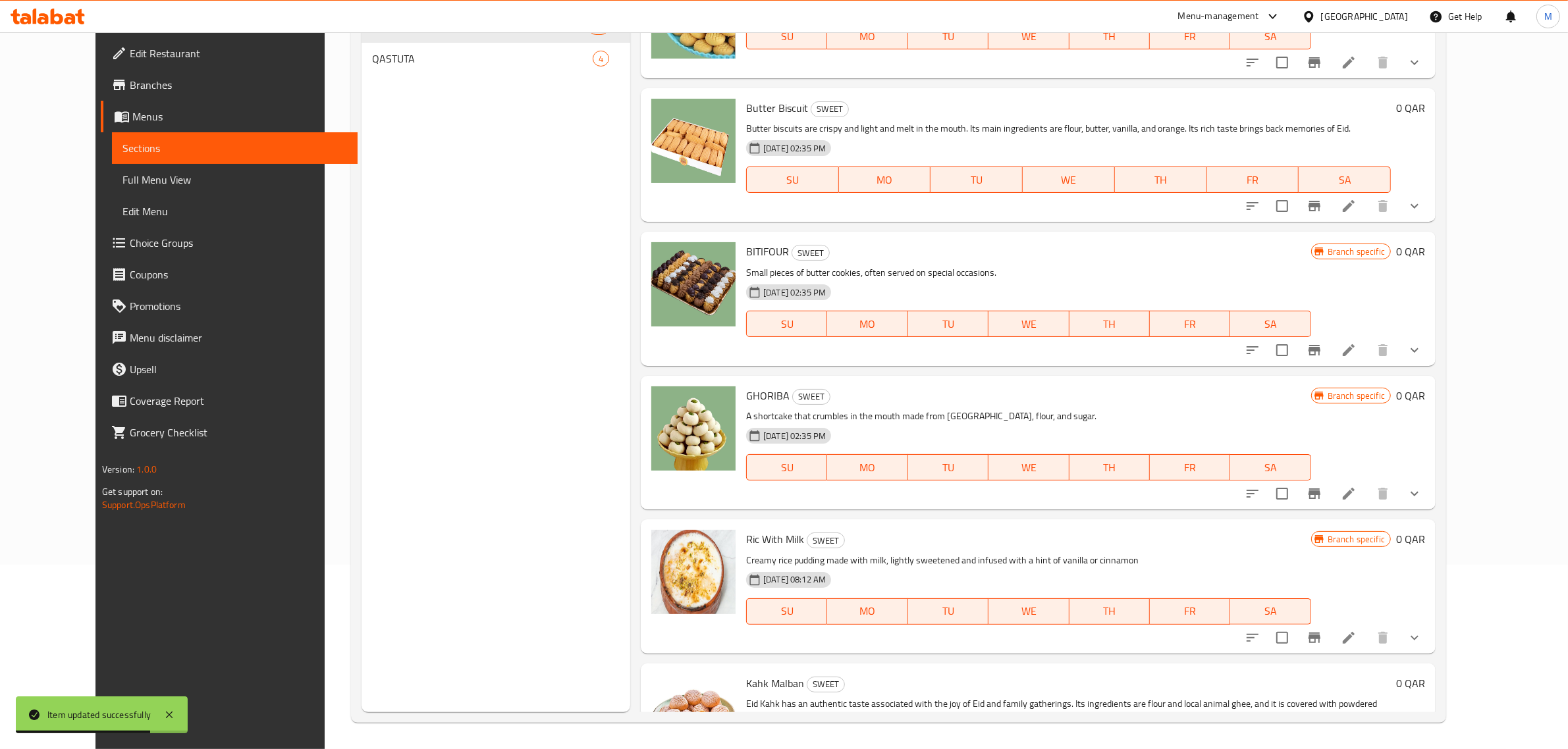
scroll to position [4172, 0]
click at [1225, 697] on p "Eid Kahk has an authentic taste associated with the joy of Eid and family gathe…" at bounding box center [1068, 713] width 645 height 33
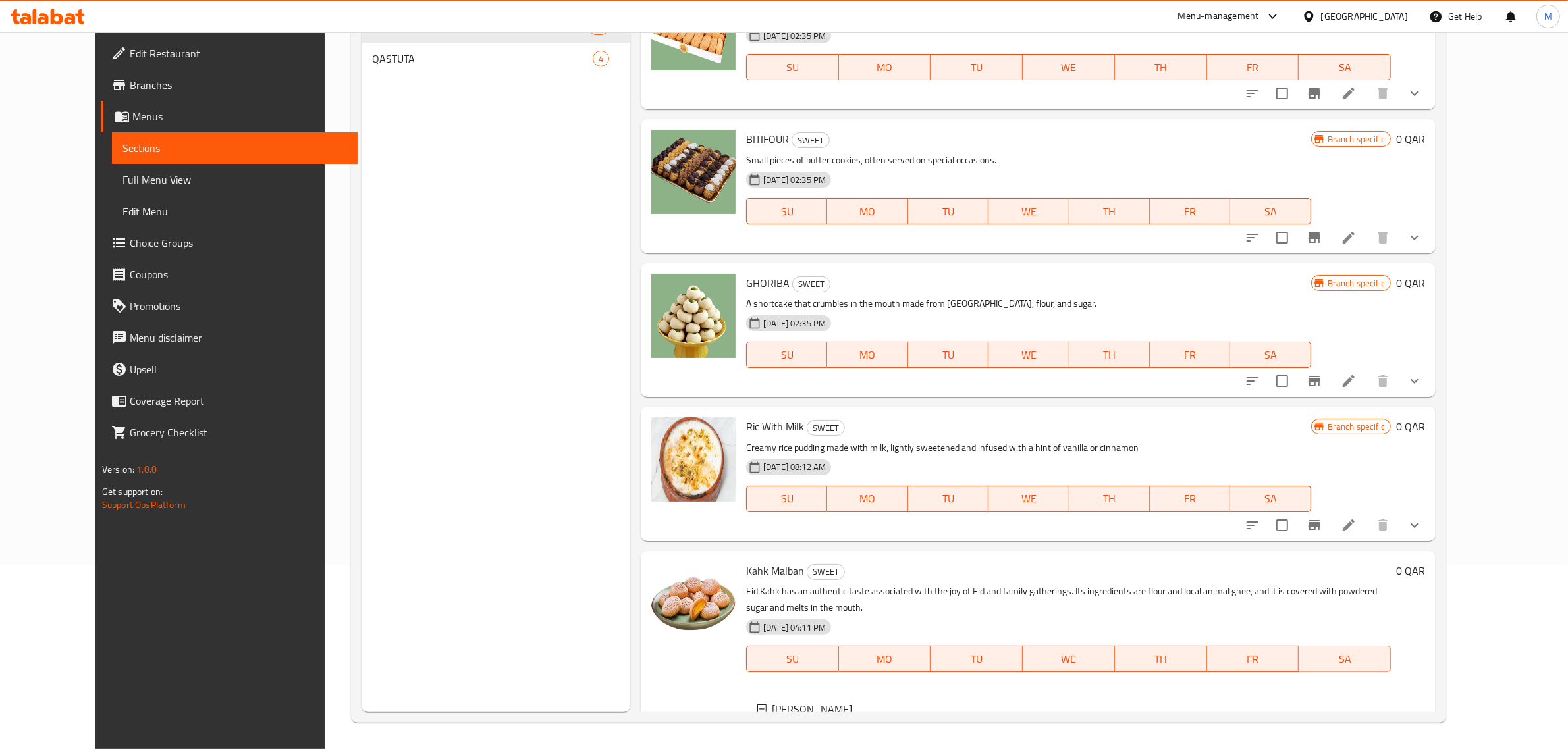
scroll to position [4300, 0]
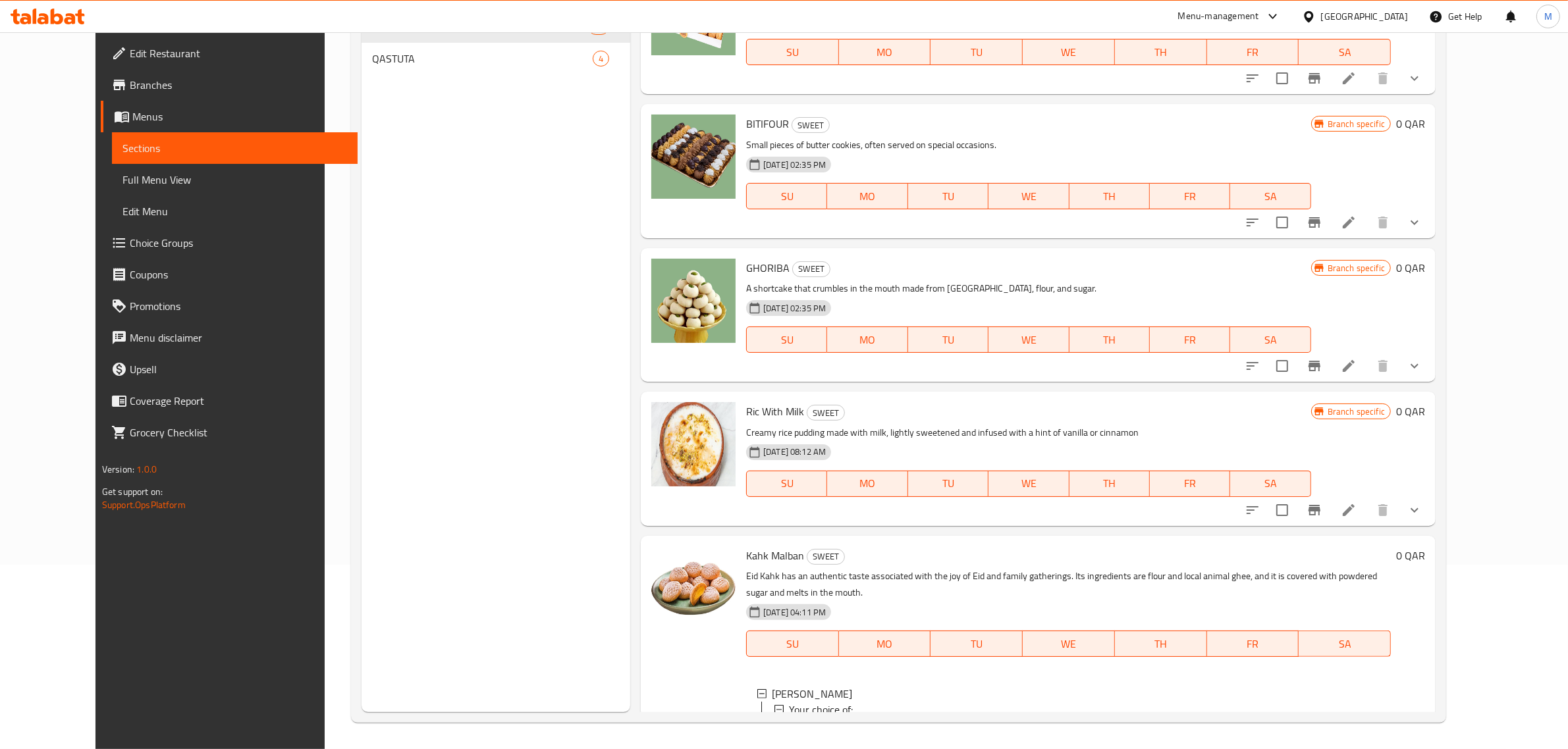
click at [806, 718] on span "250 gr" at bounding box center [820, 725] width 30 height 16
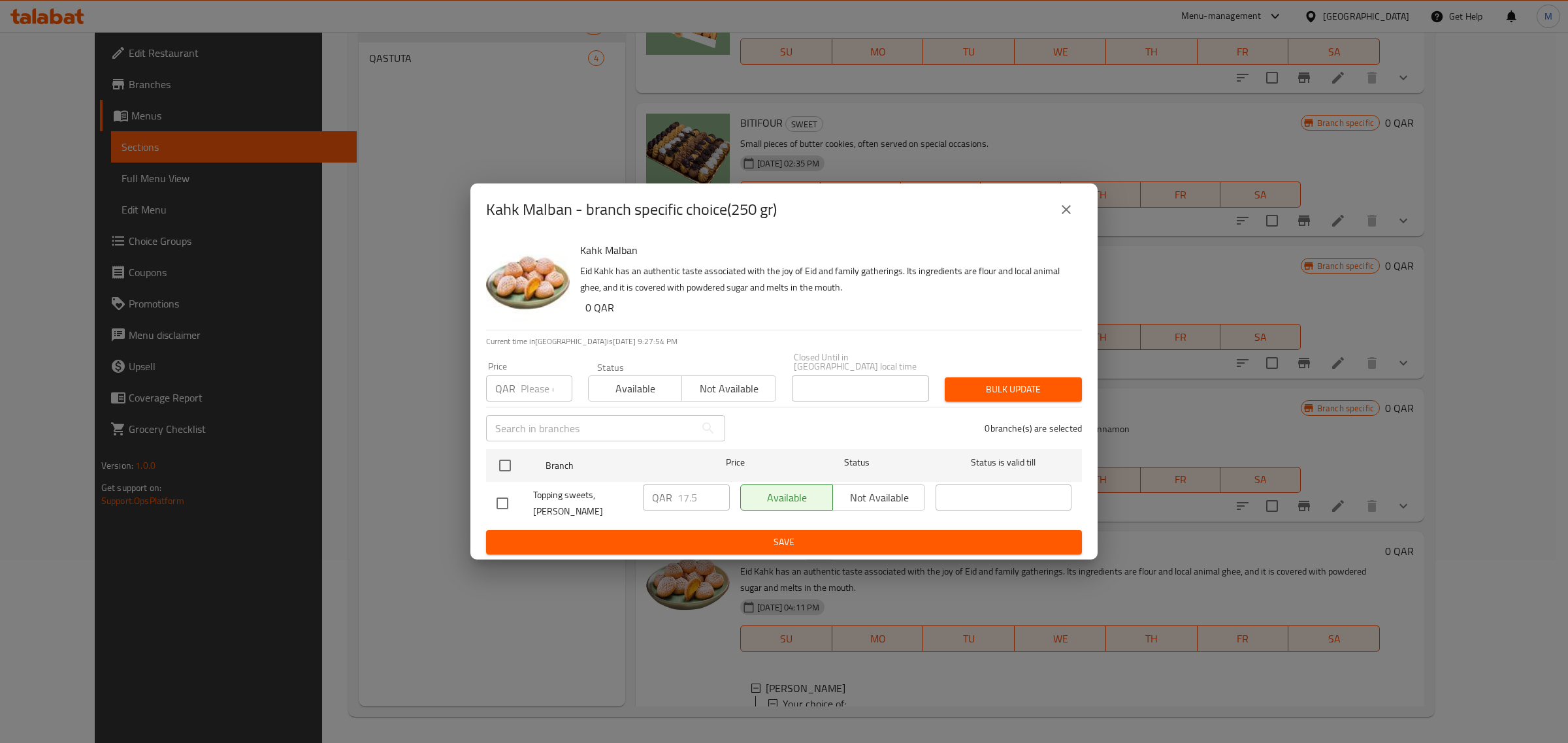
drag, startPoint x: 1070, startPoint y: 222, endPoint x: 938, endPoint y: 399, distance: 220.8
click at [1070, 217] on icon "close" at bounding box center [1066, 210] width 16 height 16
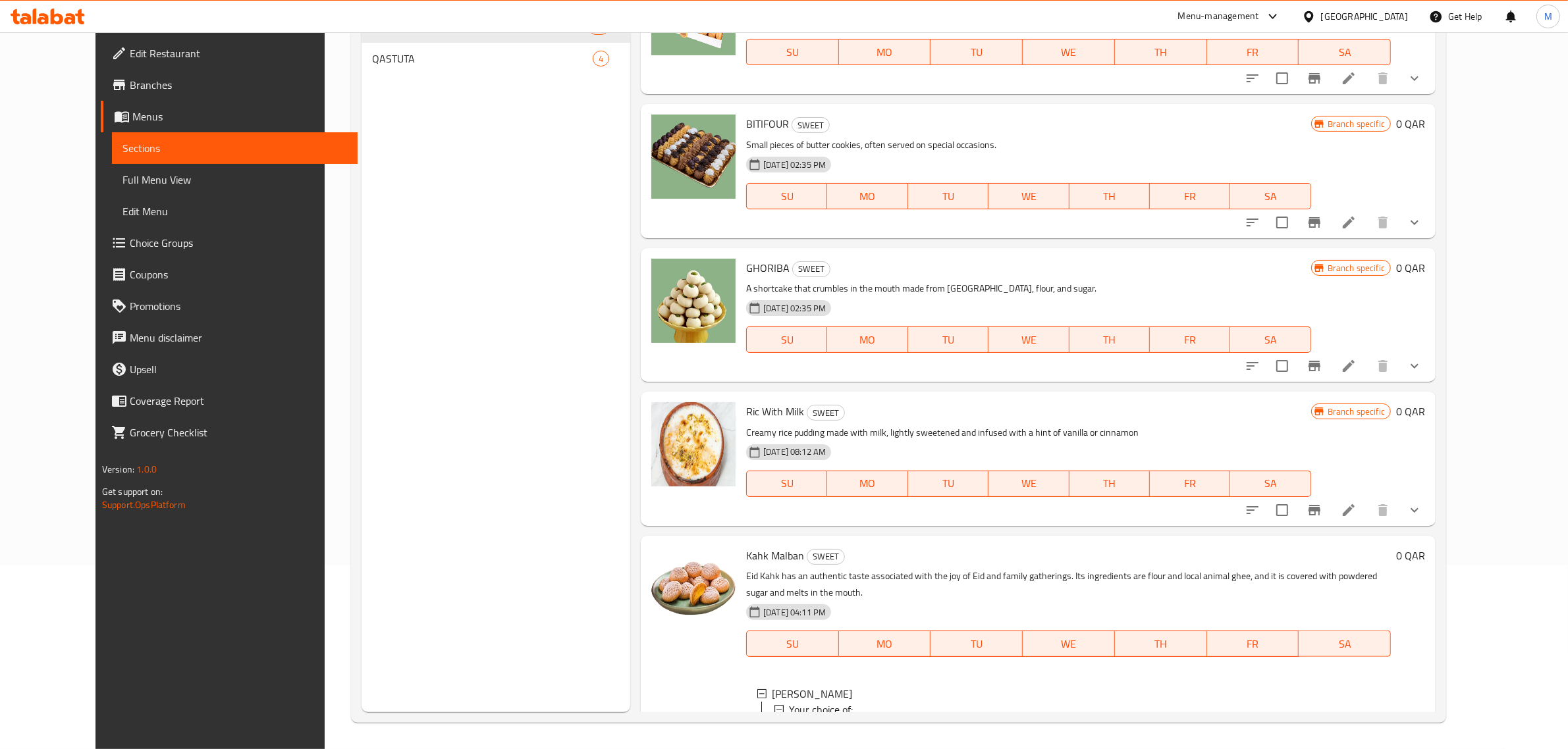
click at [817, 734] on div "500 gr" at bounding box center [1092, 741] width 574 height 16
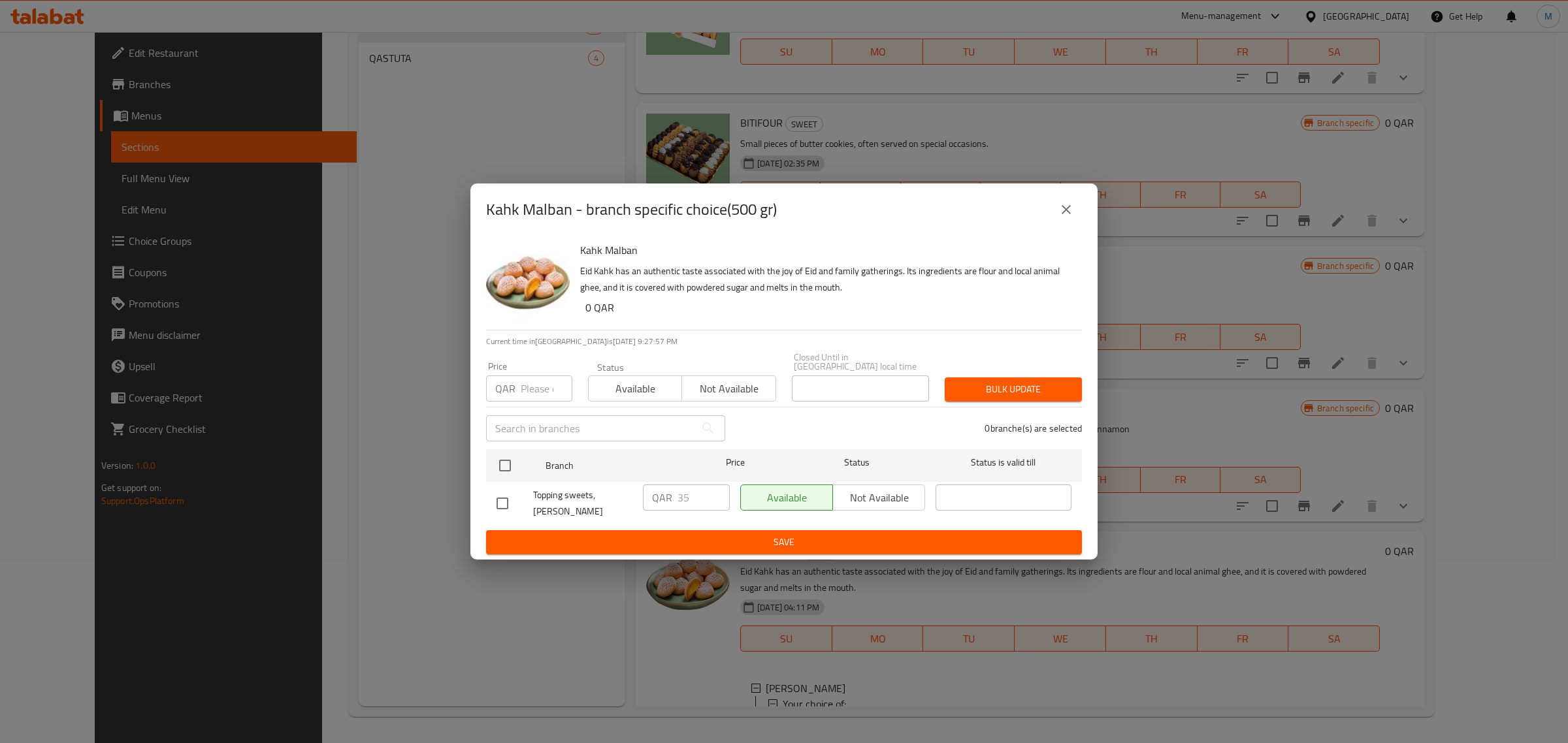
click at [1082, 210] on div "Kahk Malban - branch specific choice(500 gr)" at bounding box center [784, 210] width 627 height 53
click at [1067, 214] on icon "close" at bounding box center [1066, 210] width 9 height 9
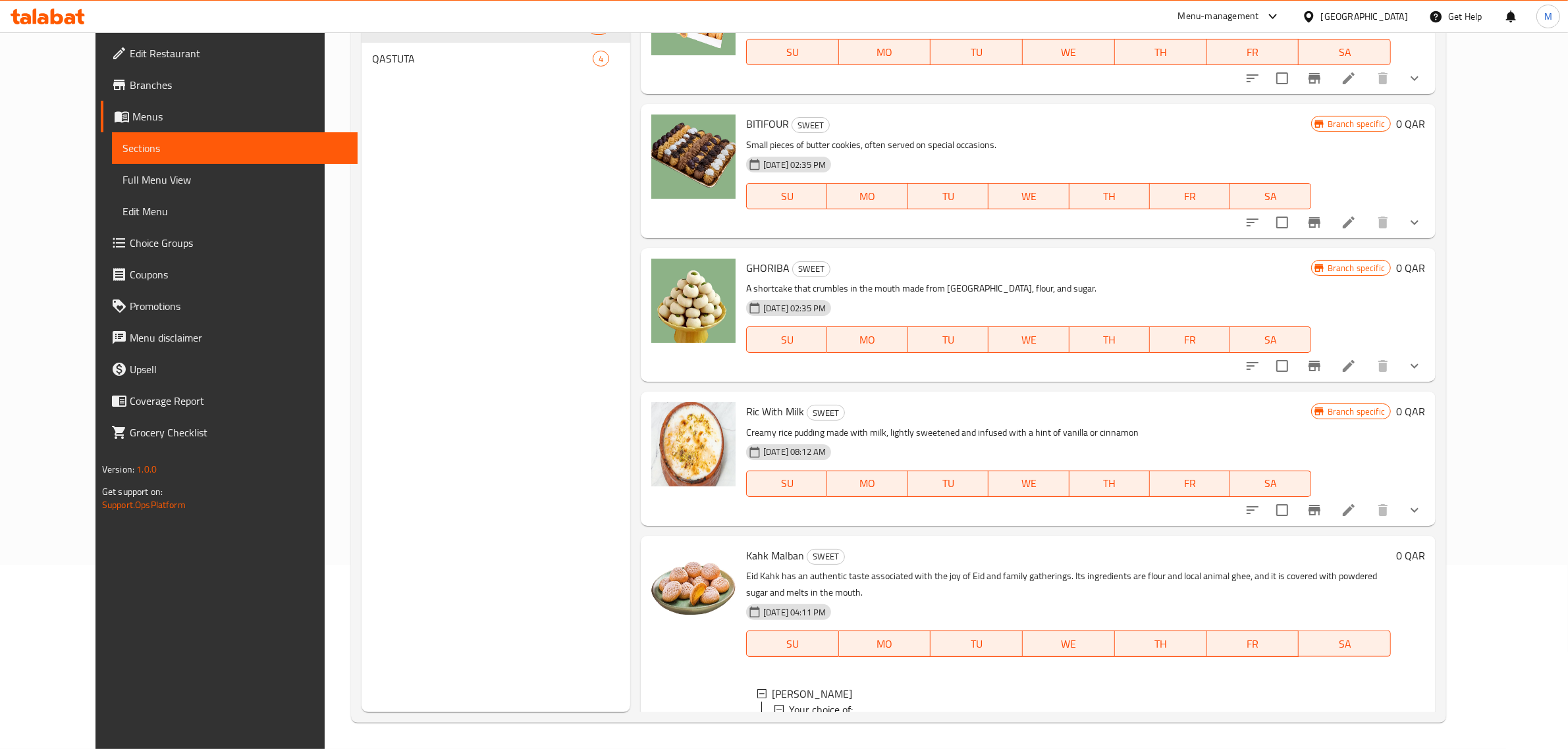
click at [807, 749] on div "1kg" at bounding box center [1092, 757] width 574 height 16
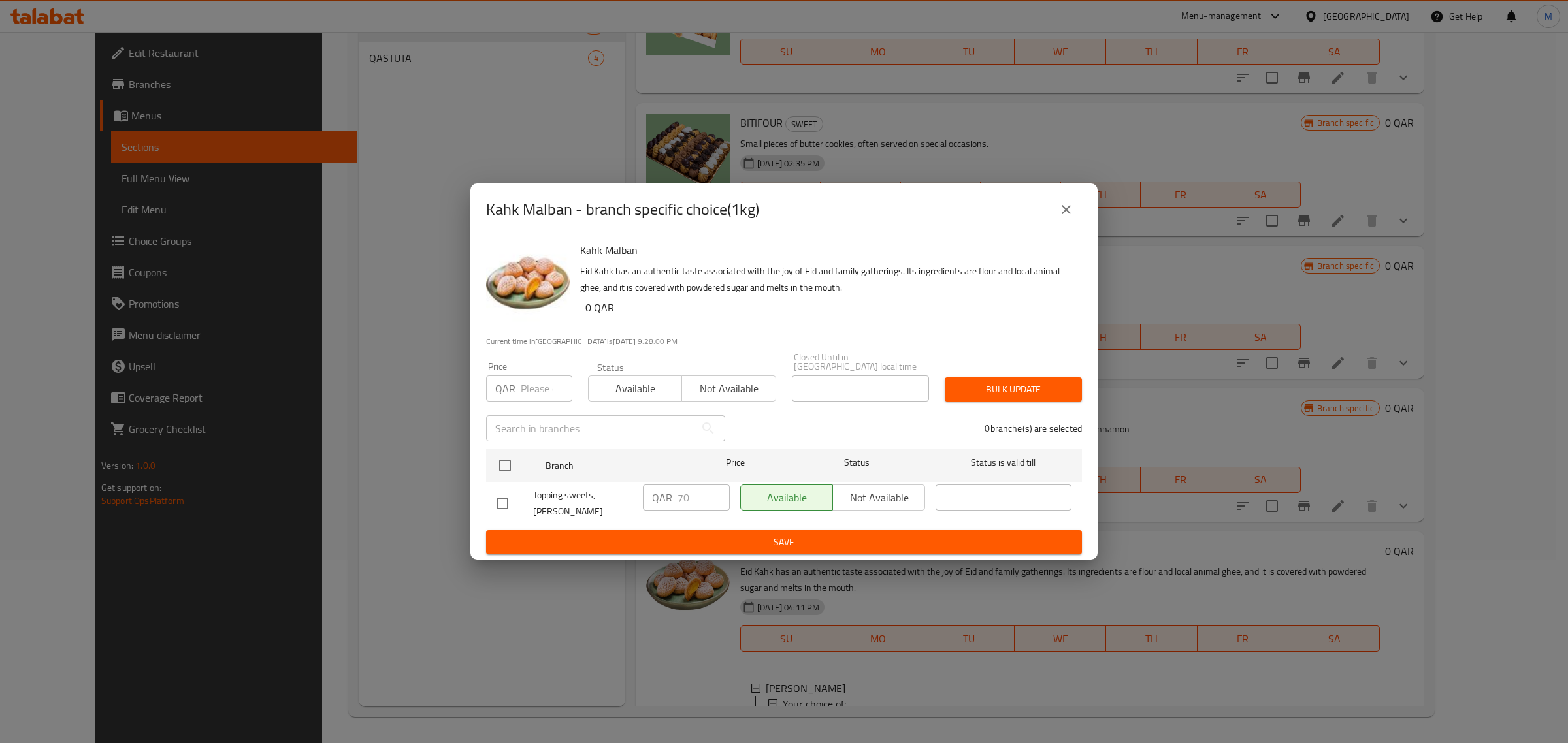
click at [1082, 209] on div "Kahk Malban - branch specific choice(1kg)" at bounding box center [784, 210] width 627 height 53
click at [1069, 217] on icon "close" at bounding box center [1066, 210] width 16 height 16
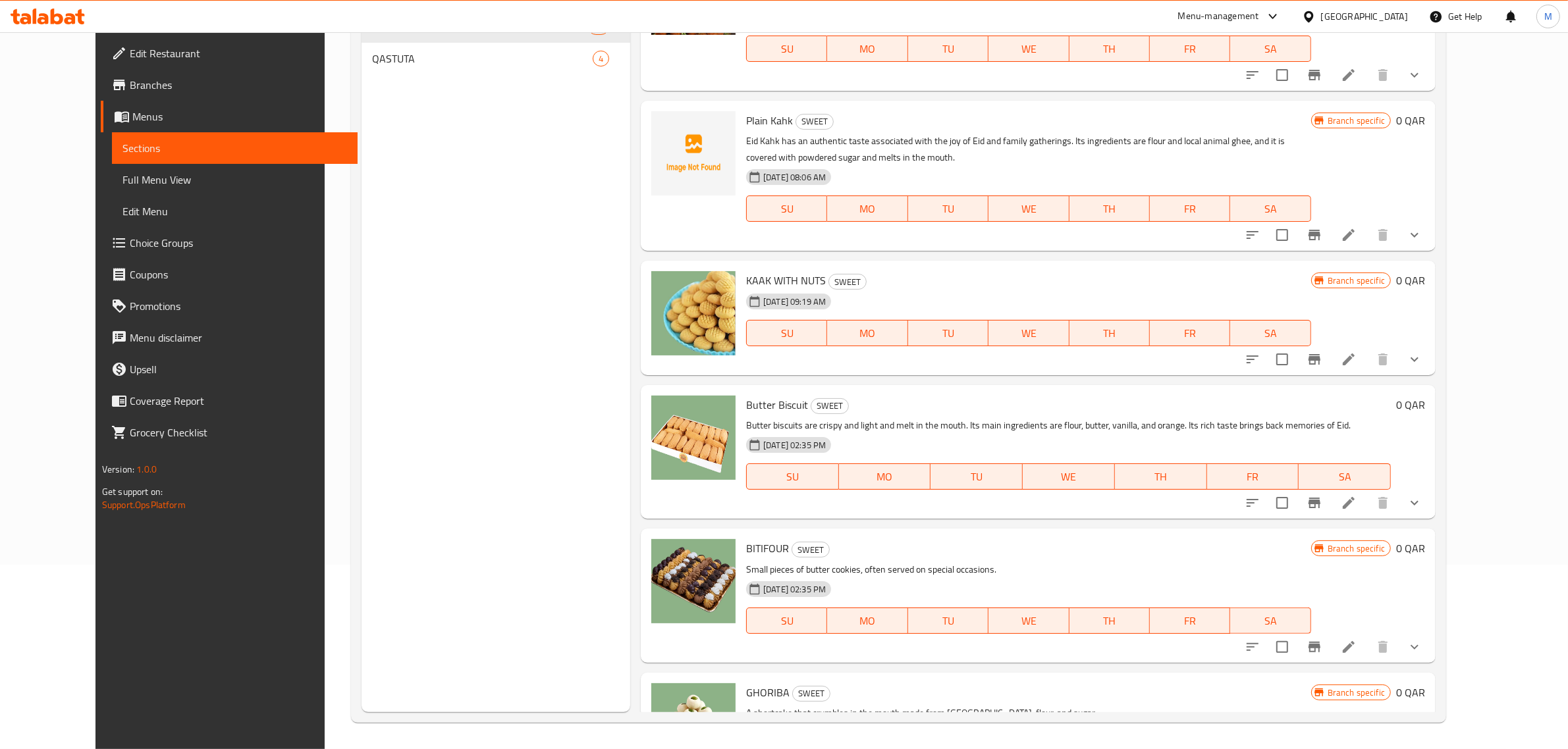
scroll to position [3642, 0]
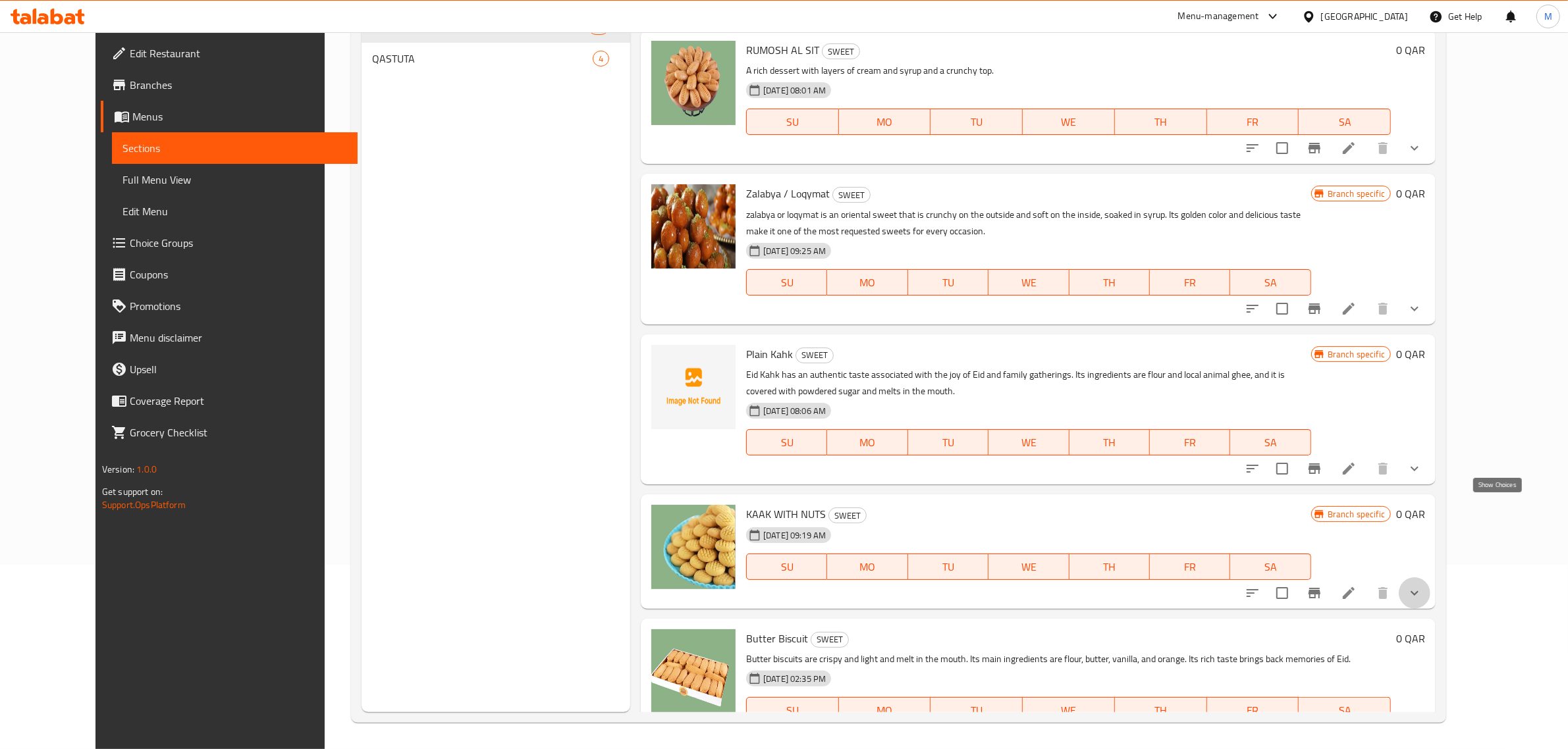
click at [1418, 591] on icon "show more" at bounding box center [1414, 593] width 8 height 5
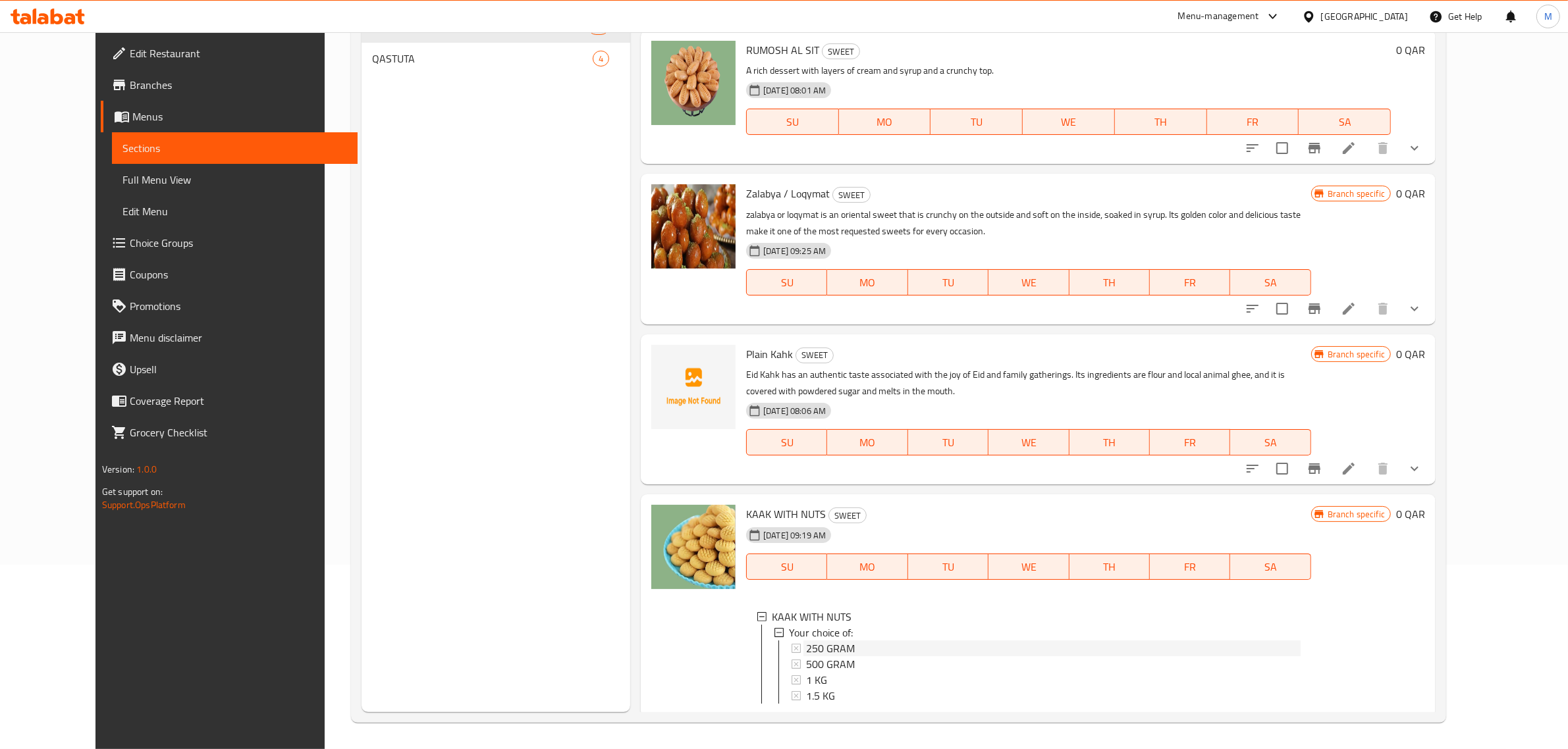
click at [870, 641] on div "250 GRAM" at bounding box center [1053, 648] width 495 height 16
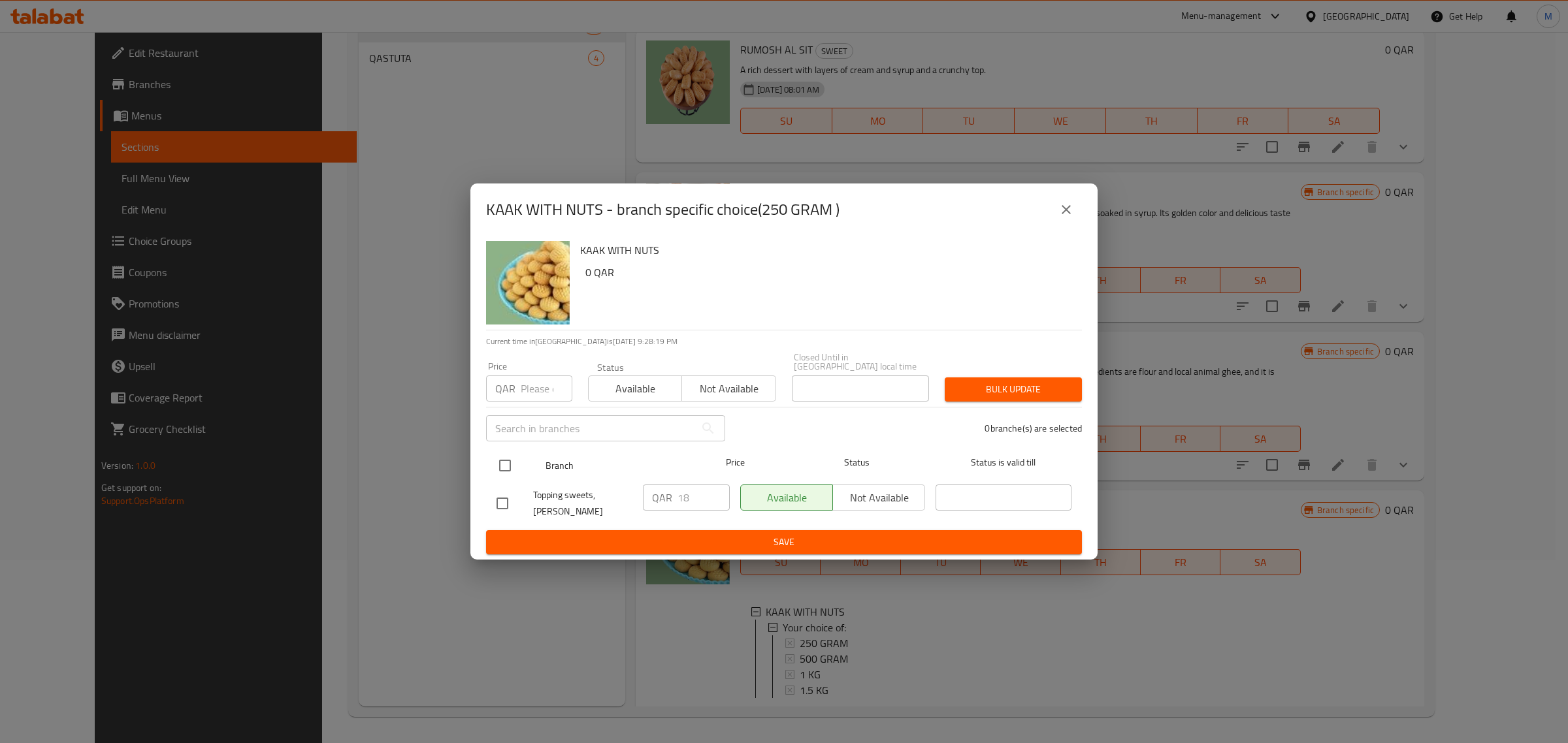
click at [511, 470] on input "checkbox" at bounding box center [505, 466] width 27 height 27
checkbox input "true"
click at [691, 494] on input "18" at bounding box center [704, 498] width 53 height 26
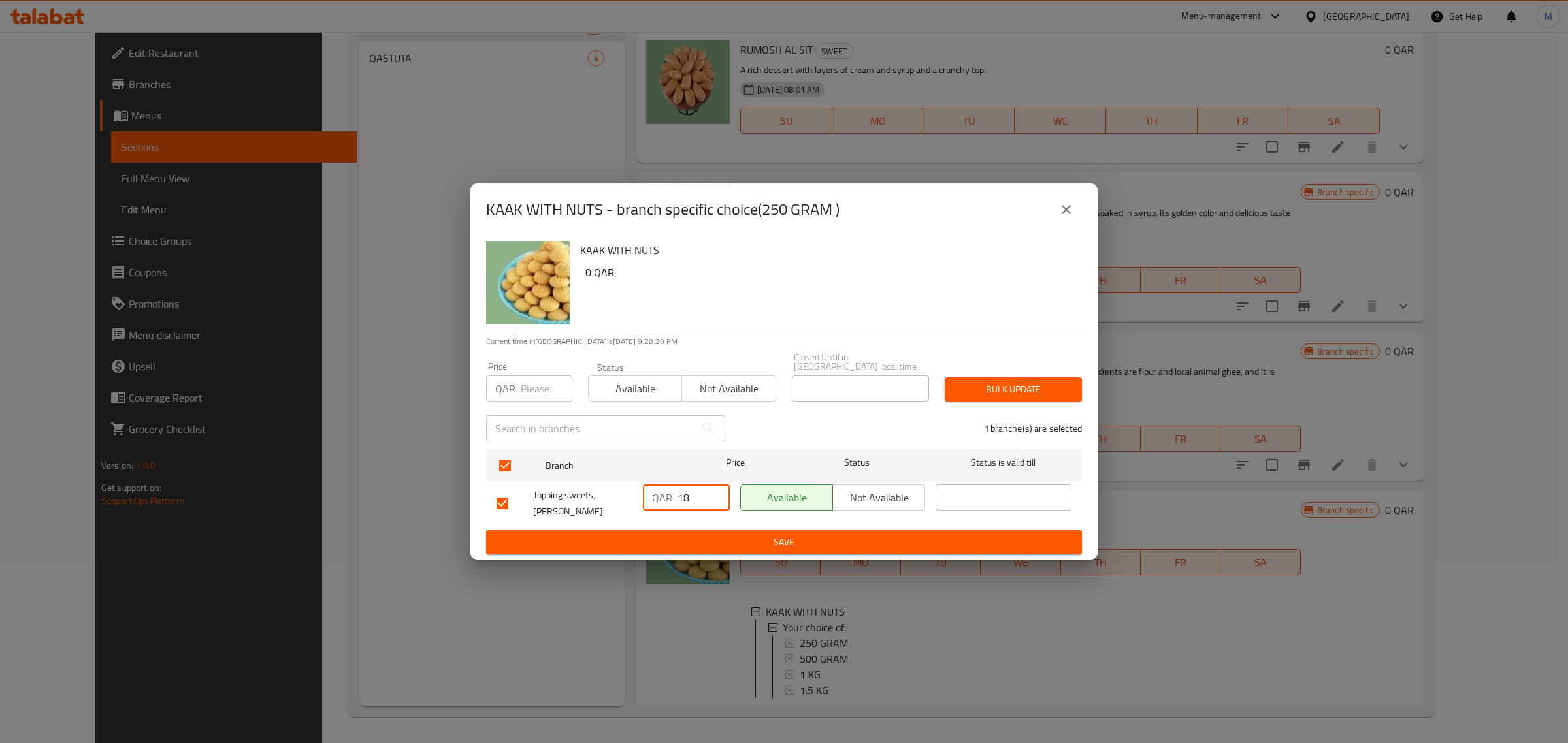
click at [691, 494] on input "18" at bounding box center [704, 498] width 53 height 26
click at [689, 500] on input "17.5" at bounding box center [704, 498] width 53 height 26
click at [688, 507] on input "17.5" at bounding box center [704, 498] width 53 height 26
type input "17.5"
click at [688, 536] on span "Save" at bounding box center [784, 542] width 575 height 16
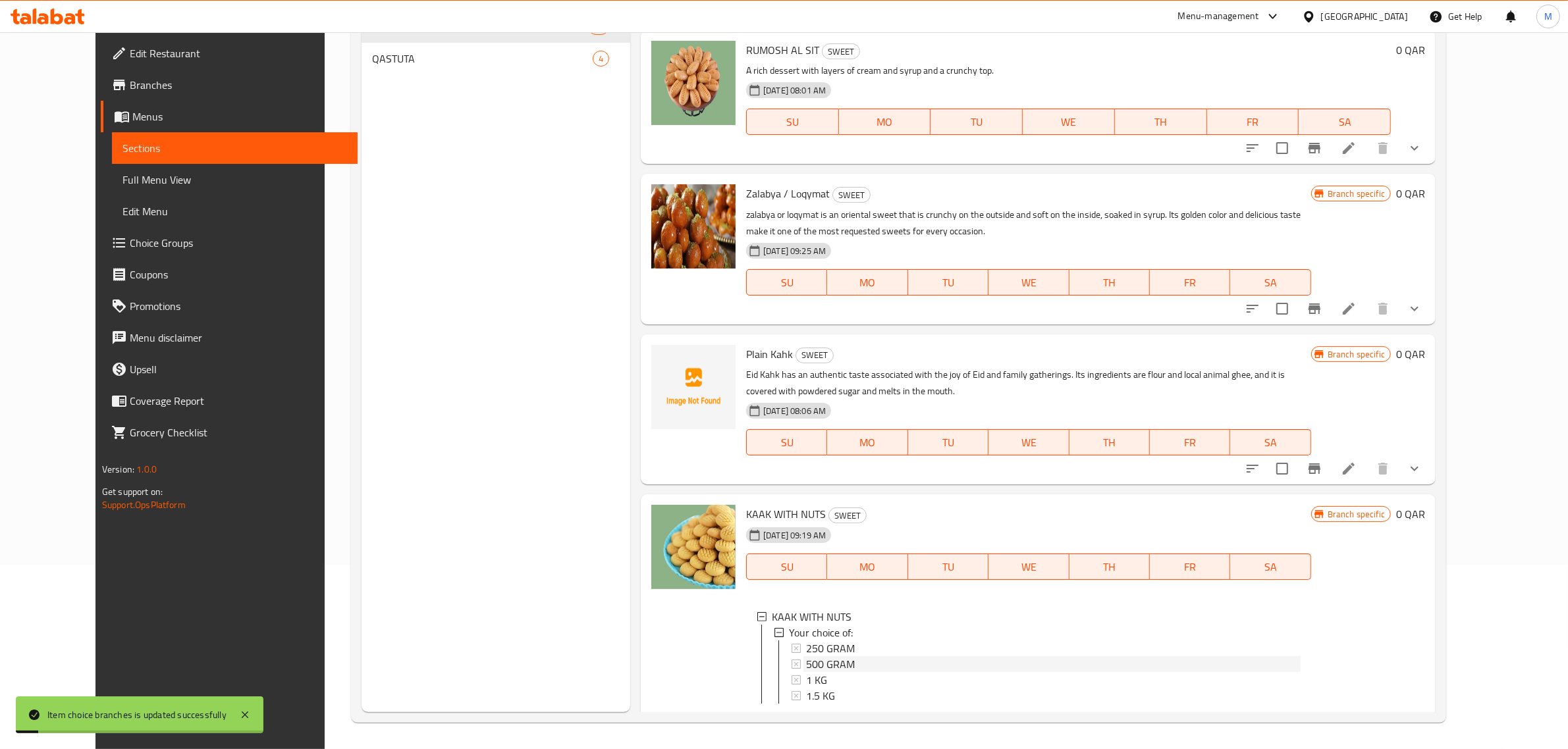
click at [825, 657] on span "500 GRAM" at bounding box center [830, 664] width 48 height 16
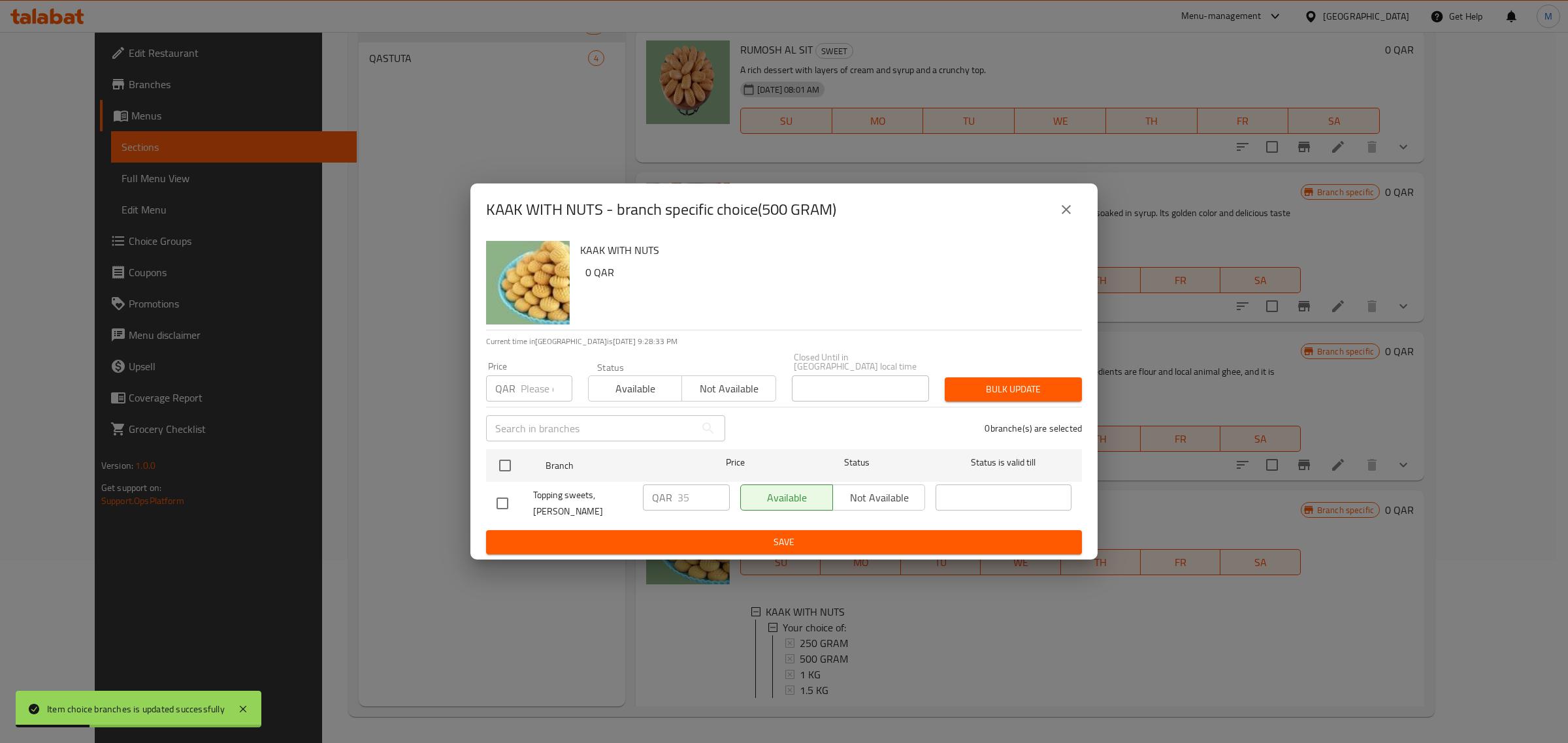
click at [1066, 217] on icon "close" at bounding box center [1066, 210] width 16 height 16
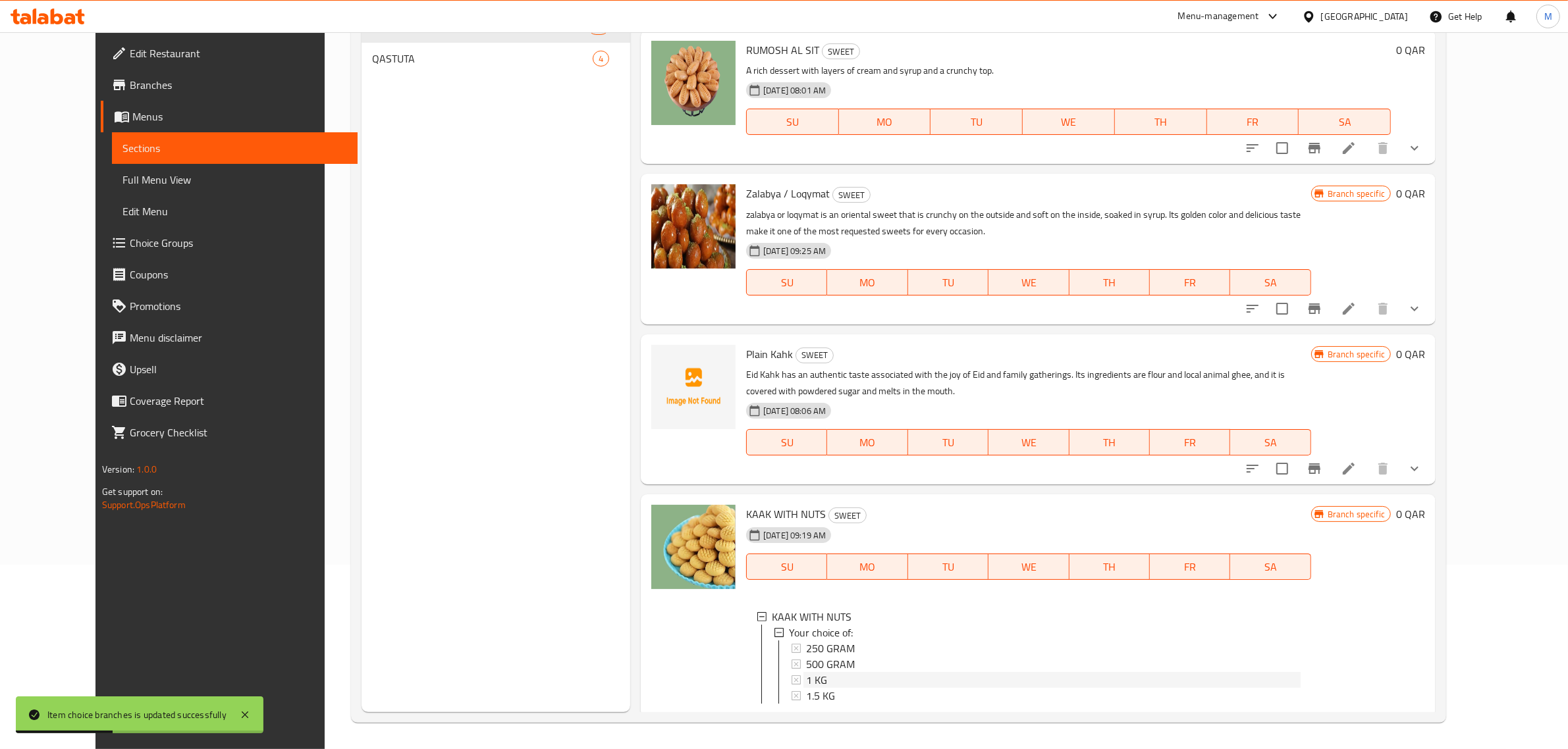
click at [830, 672] on div "1 KG" at bounding box center [1053, 680] width 495 height 16
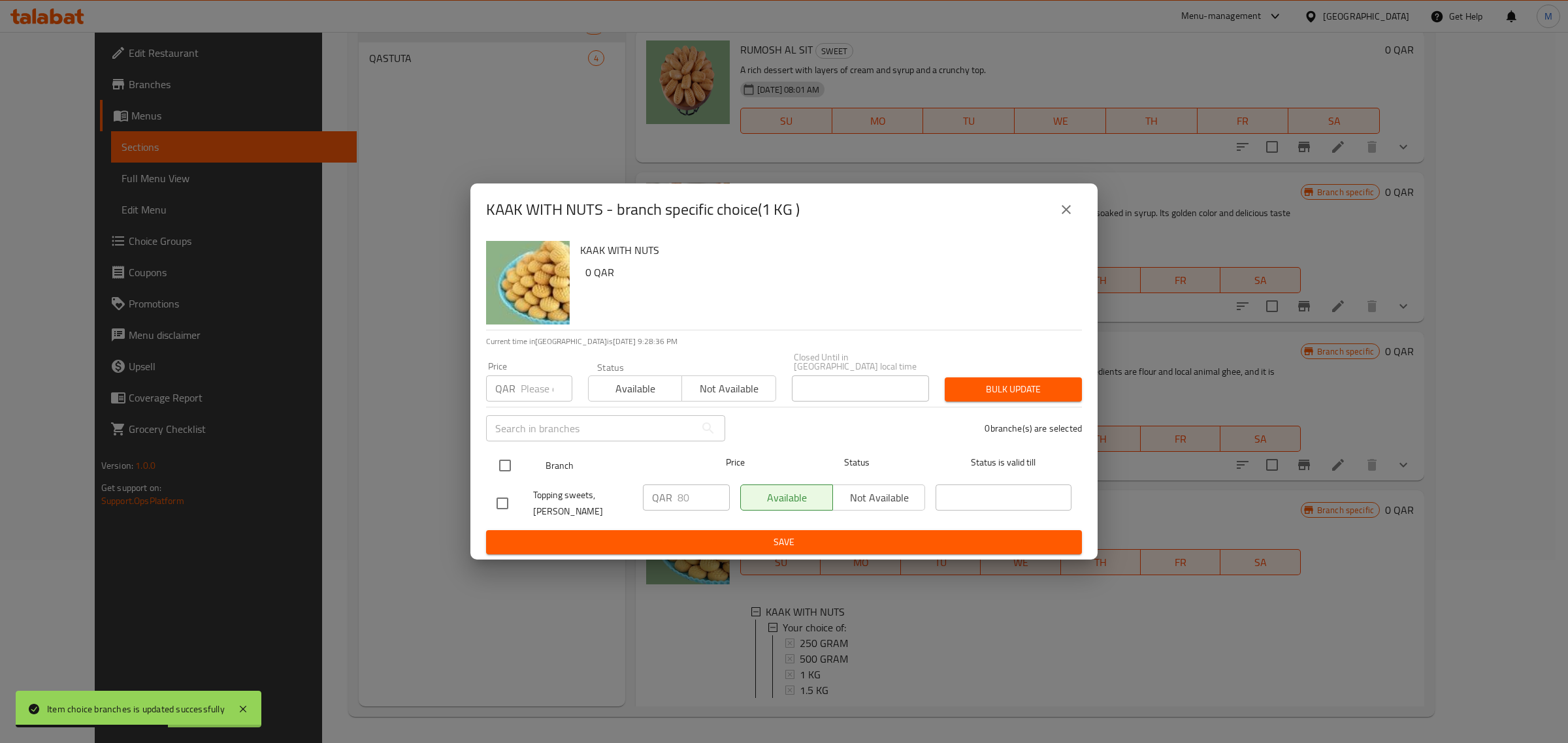
click at [507, 473] on input "checkbox" at bounding box center [505, 466] width 27 height 27
checkbox input "true"
click at [693, 501] on input "80" at bounding box center [704, 498] width 53 height 26
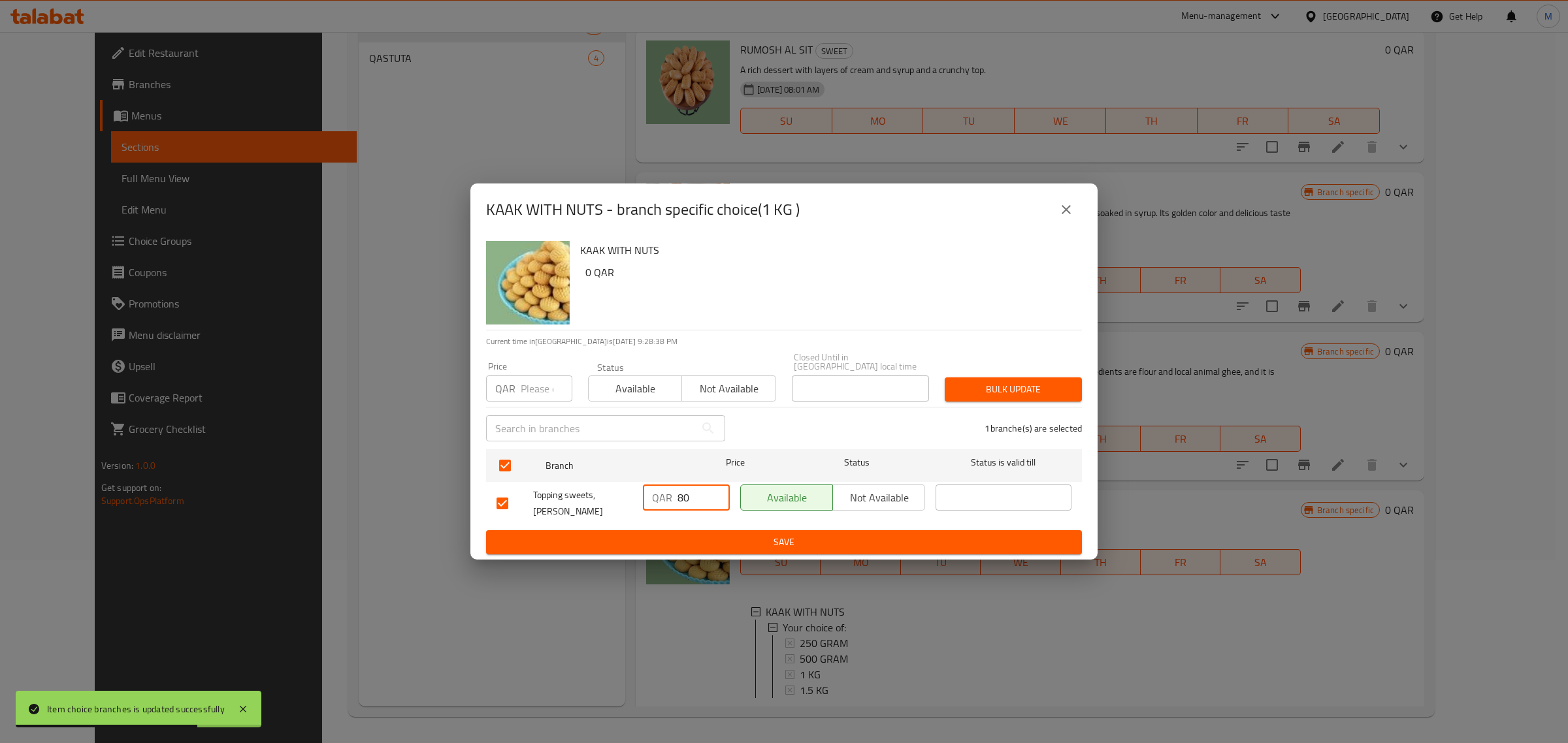
click at [693, 501] on input "80" at bounding box center [704, 498] width 53 height 26
type input "70"
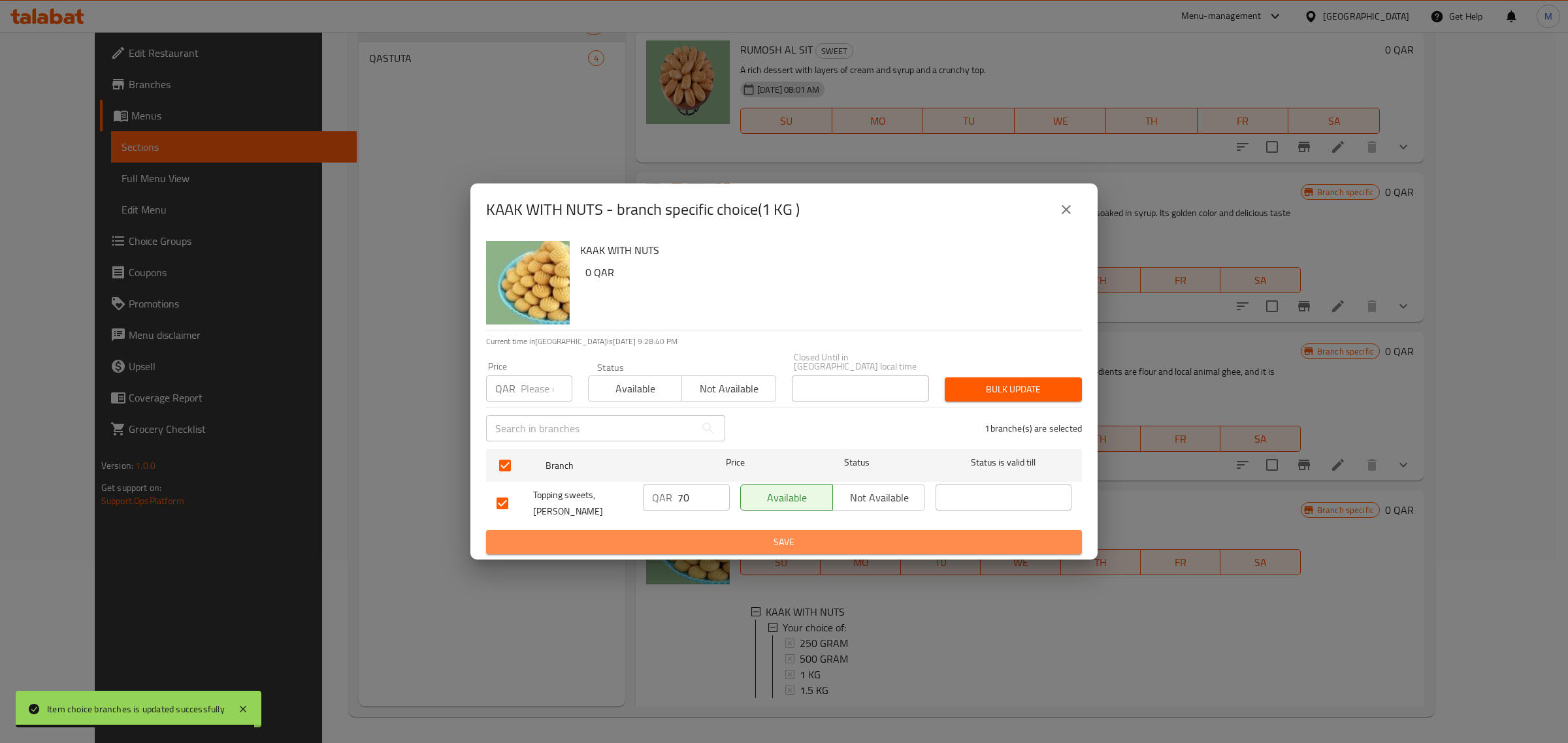
click at [716, 534] on span "Save" at bounding box center [784, 542] width 575 height 16
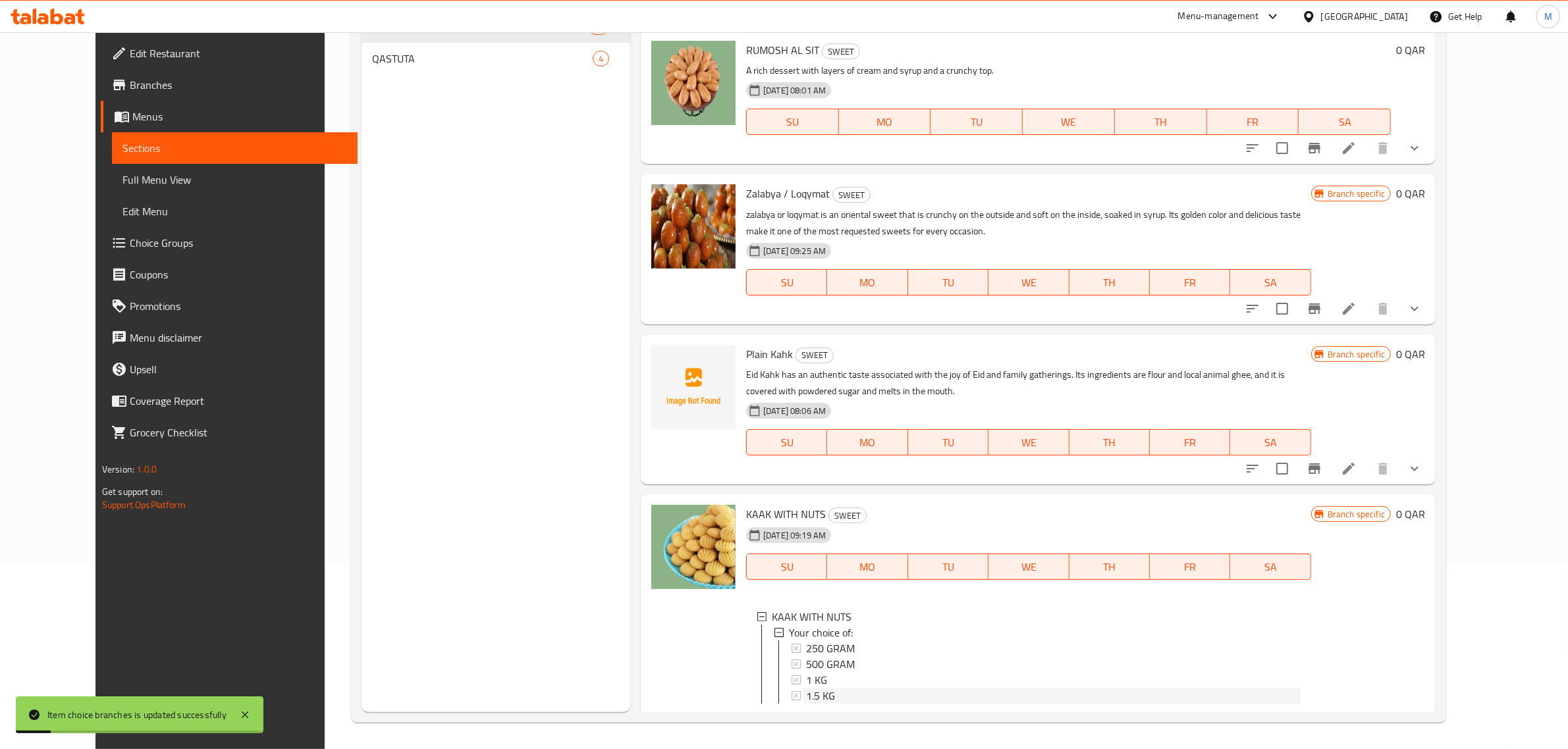
click at [821, 688] on div "1.5 KG" at bounding box center [1053, 696] width 495 height 16
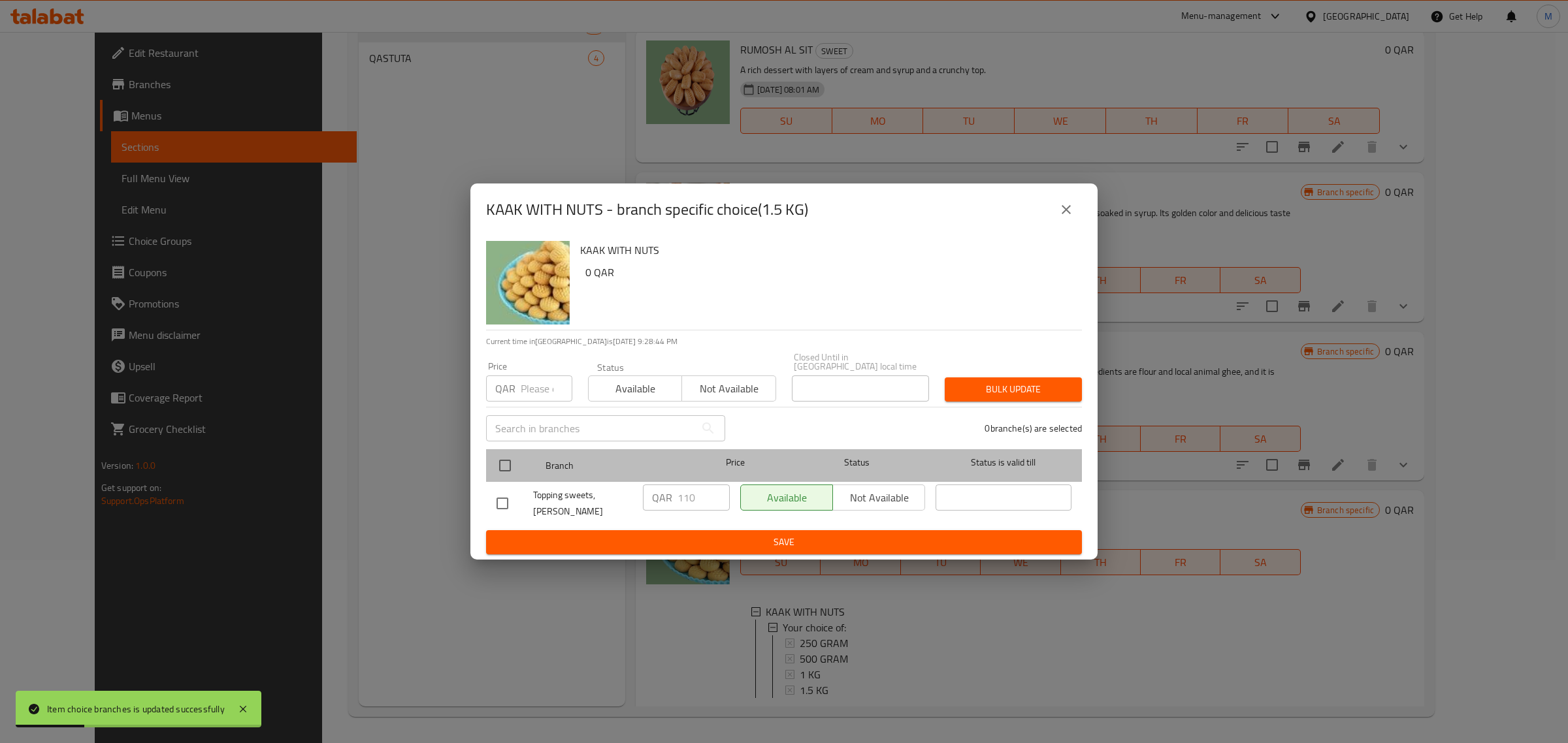
click at [521, 467] on div at bounding box center [516, 466] width 49 height 38
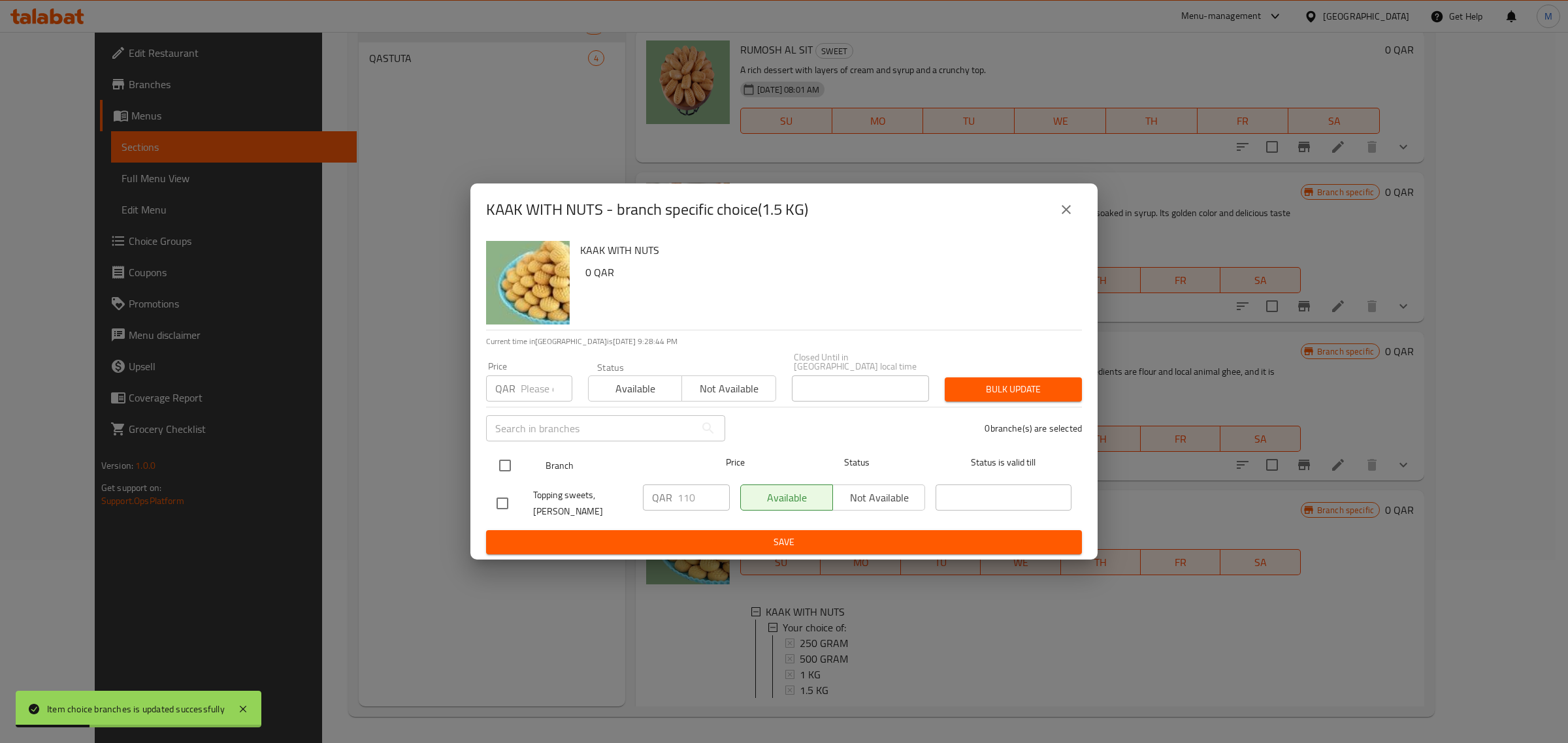
click at [508, 465] on input "checkbox" at bounding box center [505, 466] width 27 height 27
checkbox input "true"
click at [684, 501] on input "110" at bounding box center [704, 498] width 53 height 26
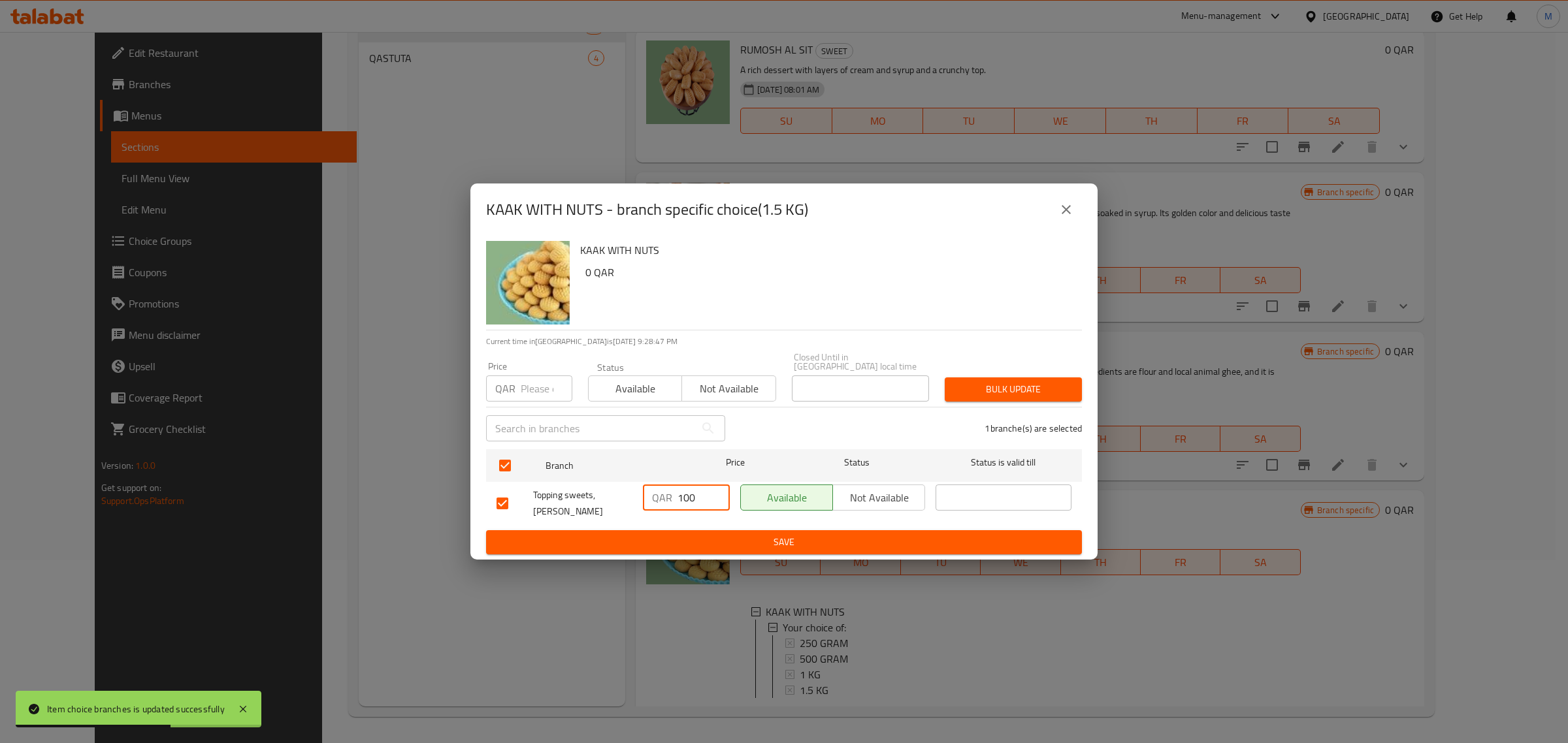
type input "100"
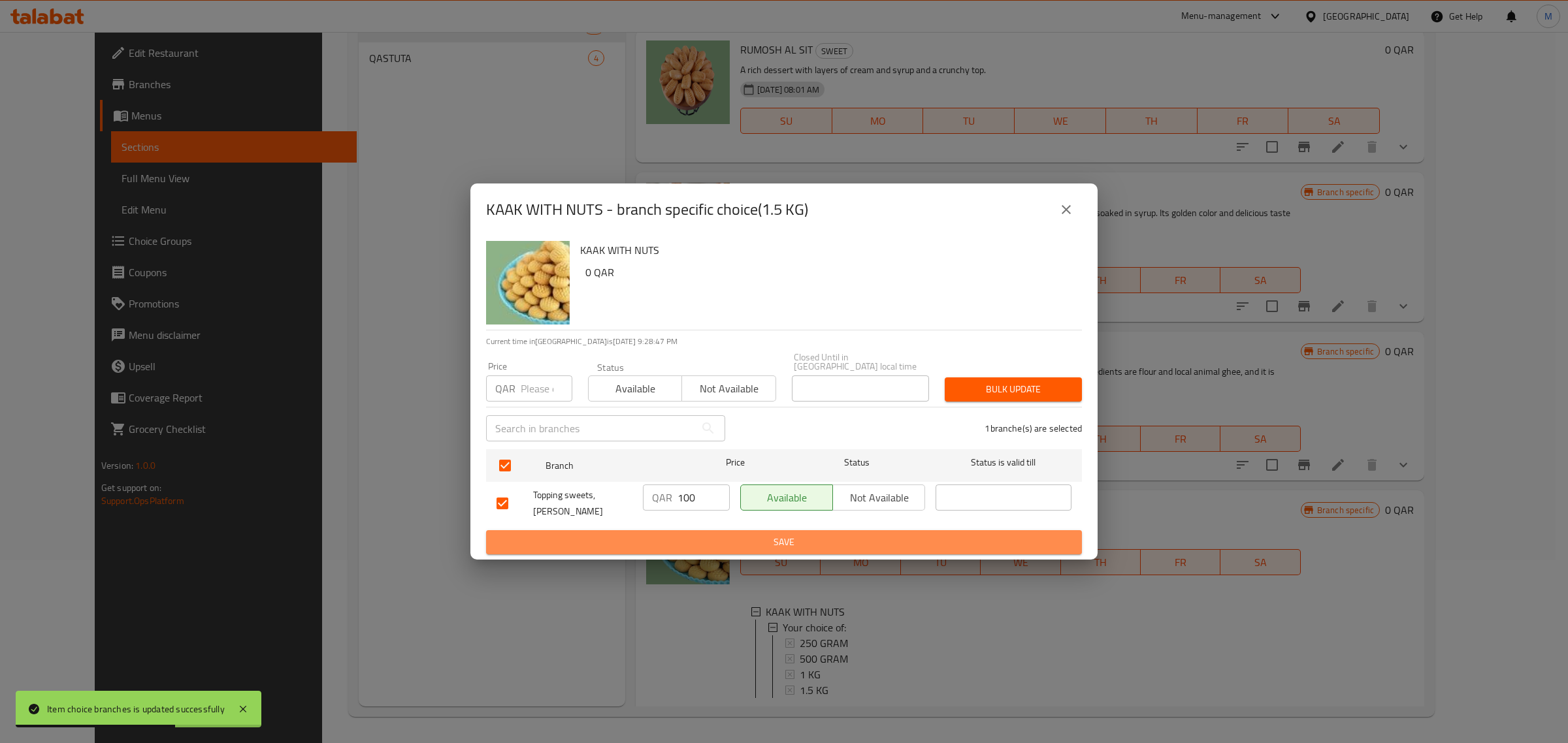
click at [673, 534] on span "Save" at bounding box center [784, 542] width 575 height 16
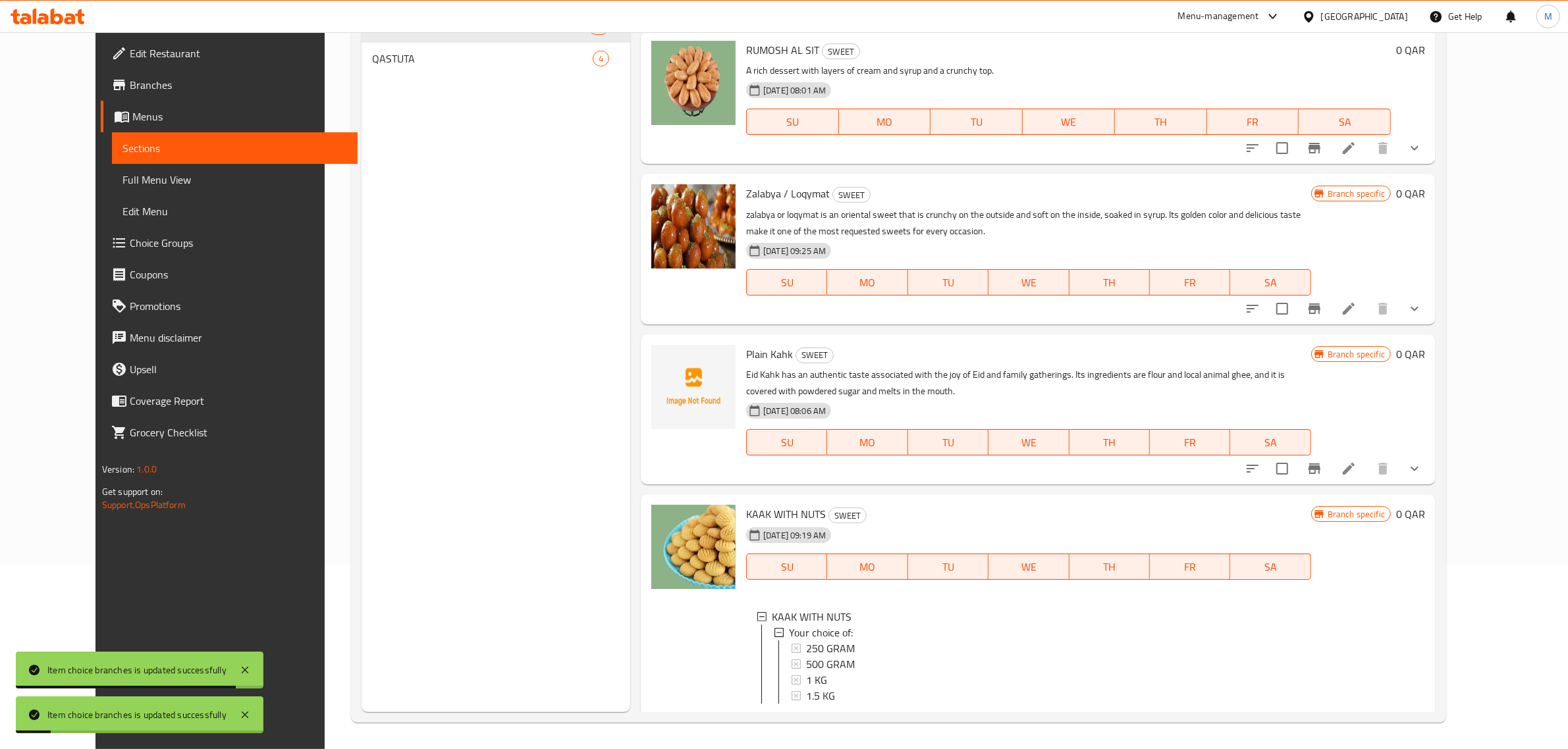
click at [1367, 713] on li at bounding box center [1348, 724] width 37 height 24
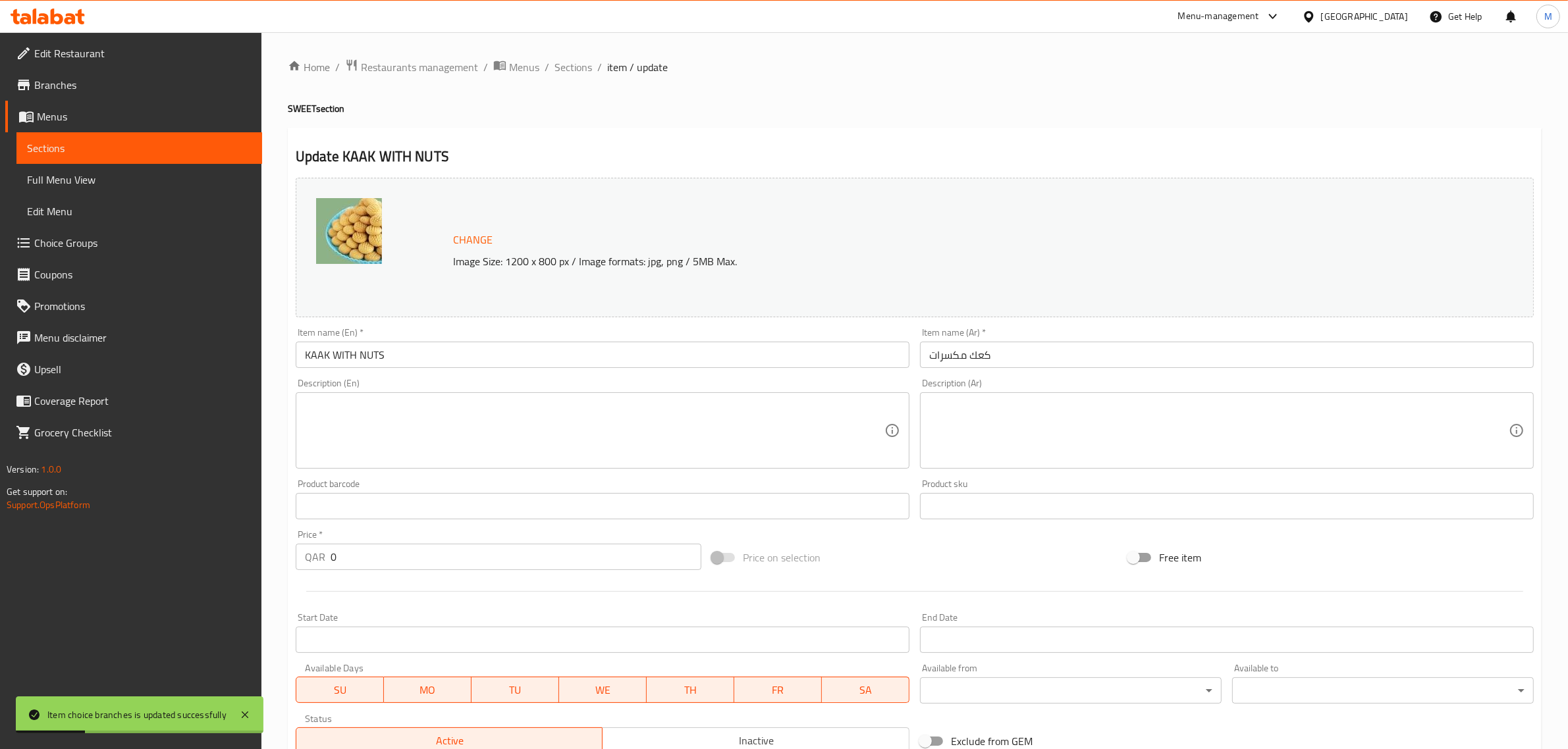
click at [459, 359] on input "KAAK WITH NUTS" at bounding box center [602, 355] width 614 height 26
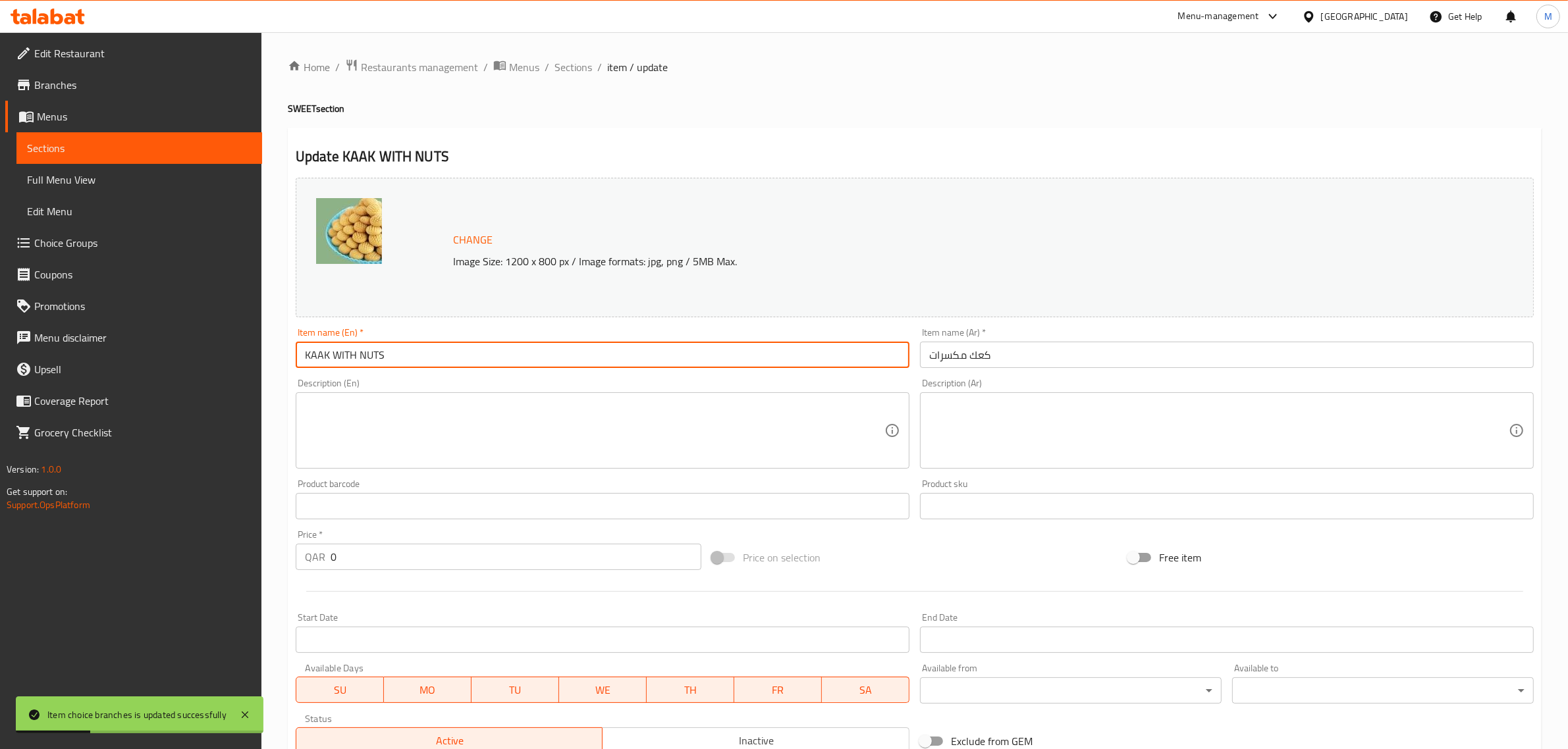
click at [459, 359] on input "KAAK WITH NUTS" at bounding box center [602, 355] width 614 height 26
paste input "kahk with nuts"
click at [459, 359] on input "kahk with nuts" at bounding box center [602, 355] width 614 height 26
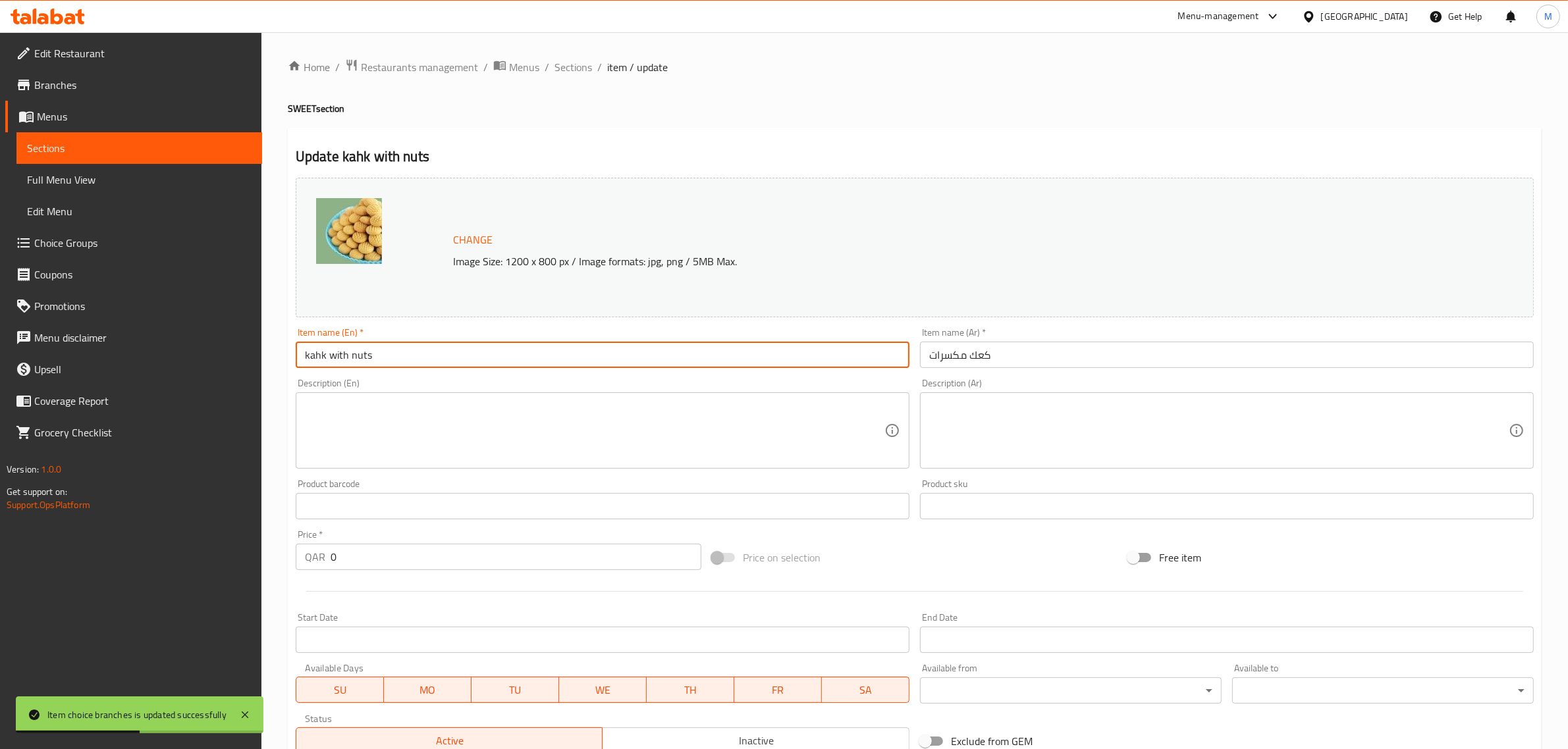
click at [364, 356] on input "kahk with nuts" at bounding box center [602, 355] width 614 height 26
click at [327, 357] on input "Kahk with Nuts" at bounding box center [602, 355] width 614 height 26
click at [337, 363] on input "Kahk with Nuts" at bounding box center [602, 355] width 614 height 26
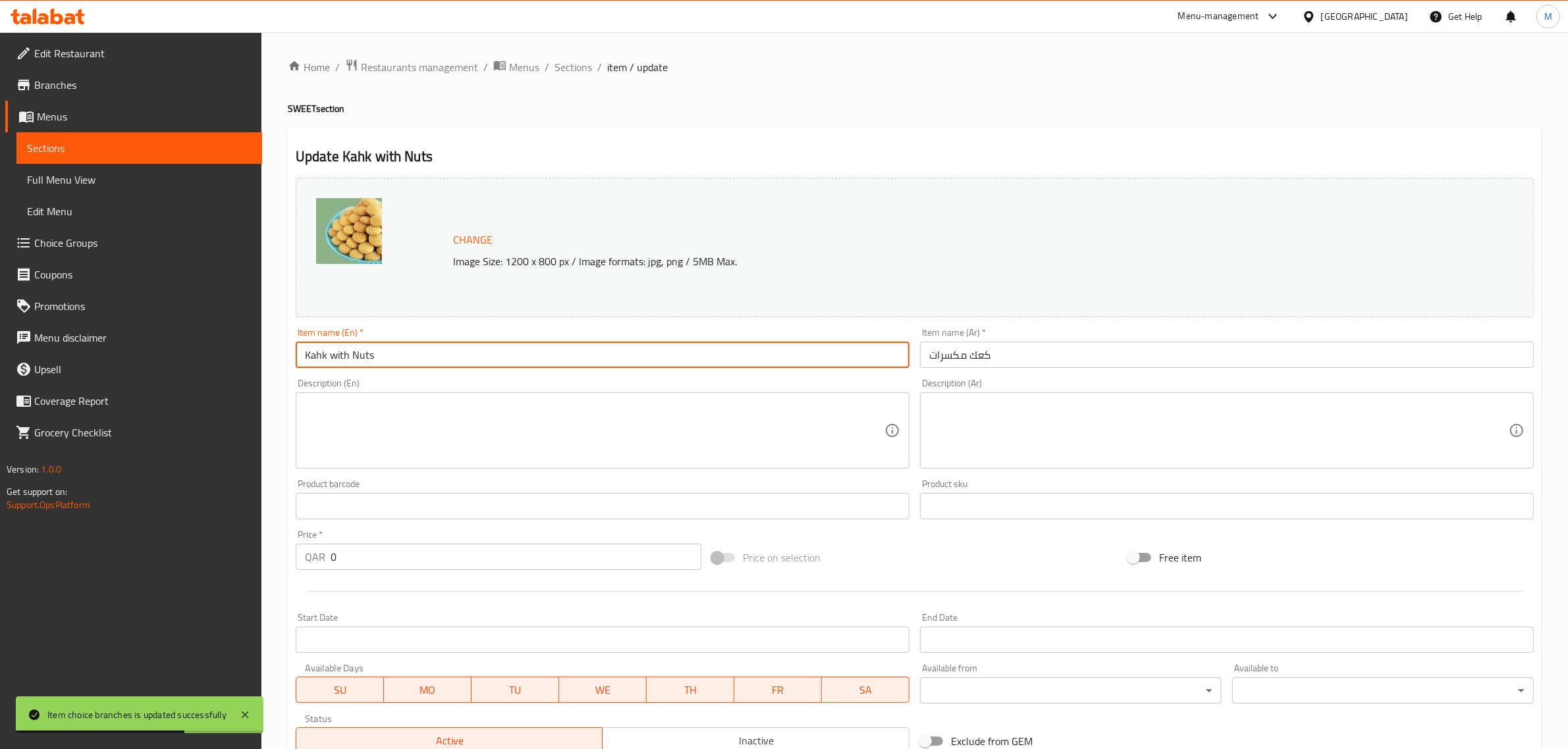
click at [337, 363] on input "Kahk with Nuts" at bounding box center [602, 355] width 614 height 26
type input "Kahk With Nuts"
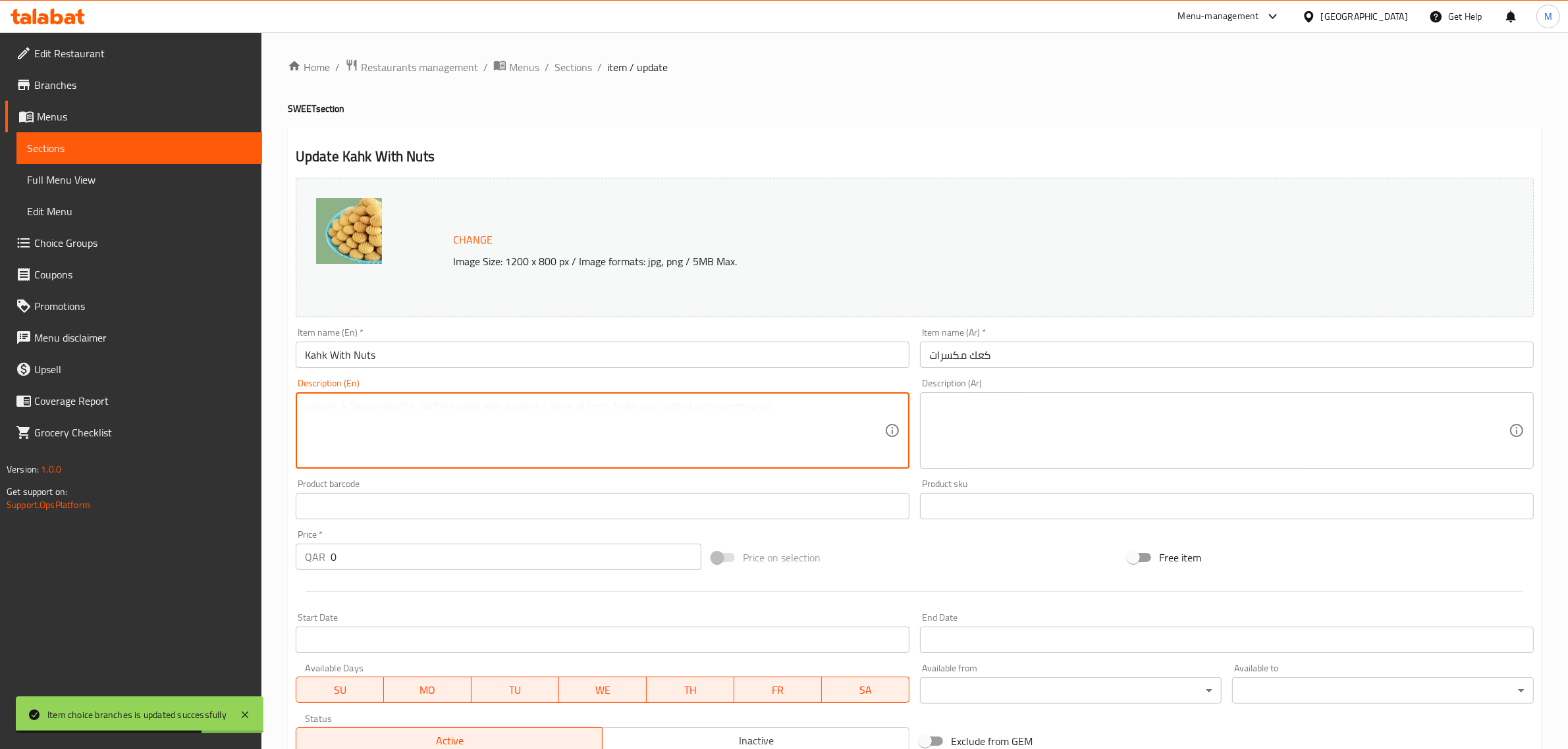
click at [366, 449] on textarea at bounding box center [595, 430] width 579 height 62
click at [550, 443] on textarea at bounding box center [595, 430] width 579 height 62
paste textarea "Eid Kahk has an authentic taste associated with the joy of Eid and family gathe…"
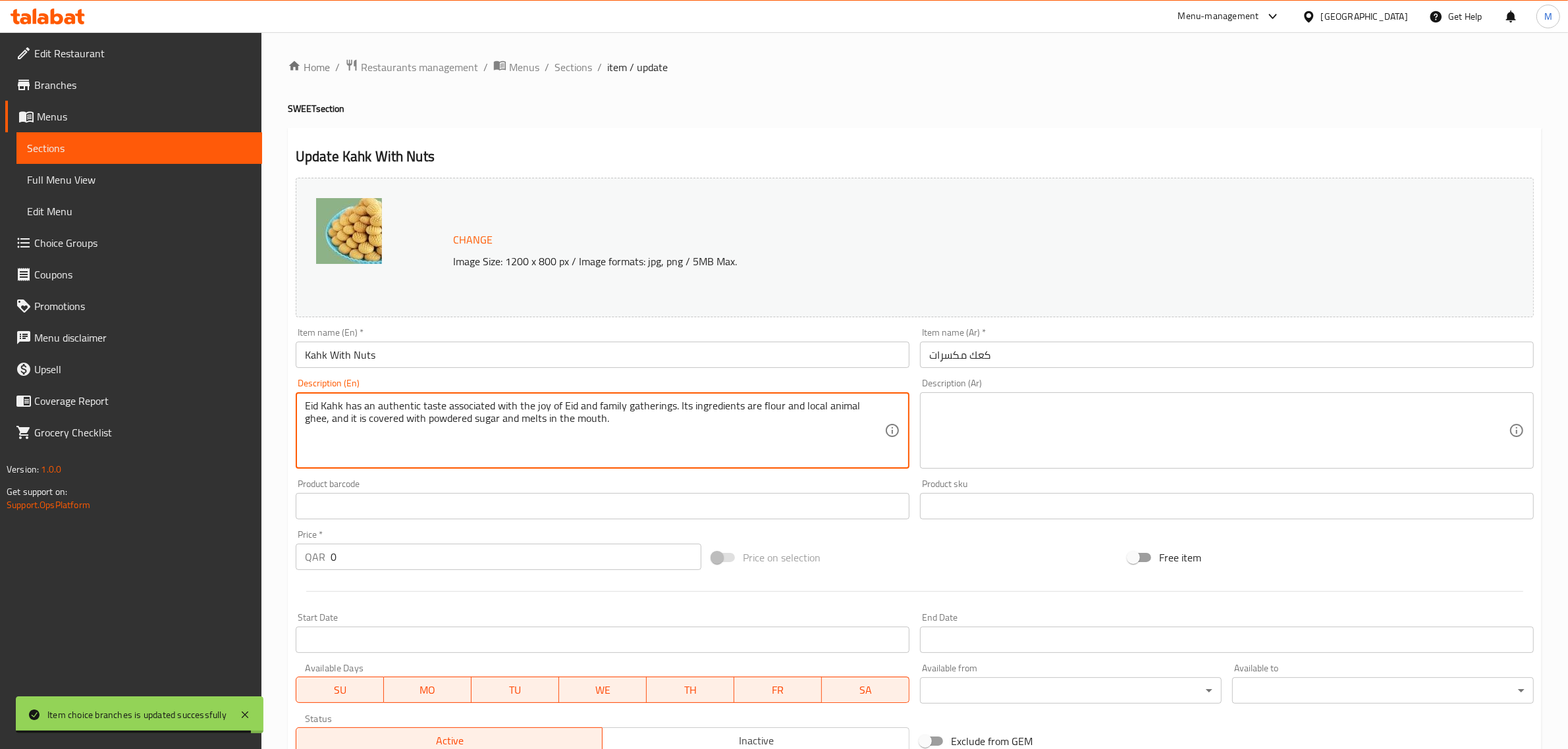
type textarea "Eid Kahk has an authentic taste associated with the joy of Eid and family gathe…"
click at [1040, 366] on input "كعك مكسرات" at bounding box center [1226, 355] width 614 height 26
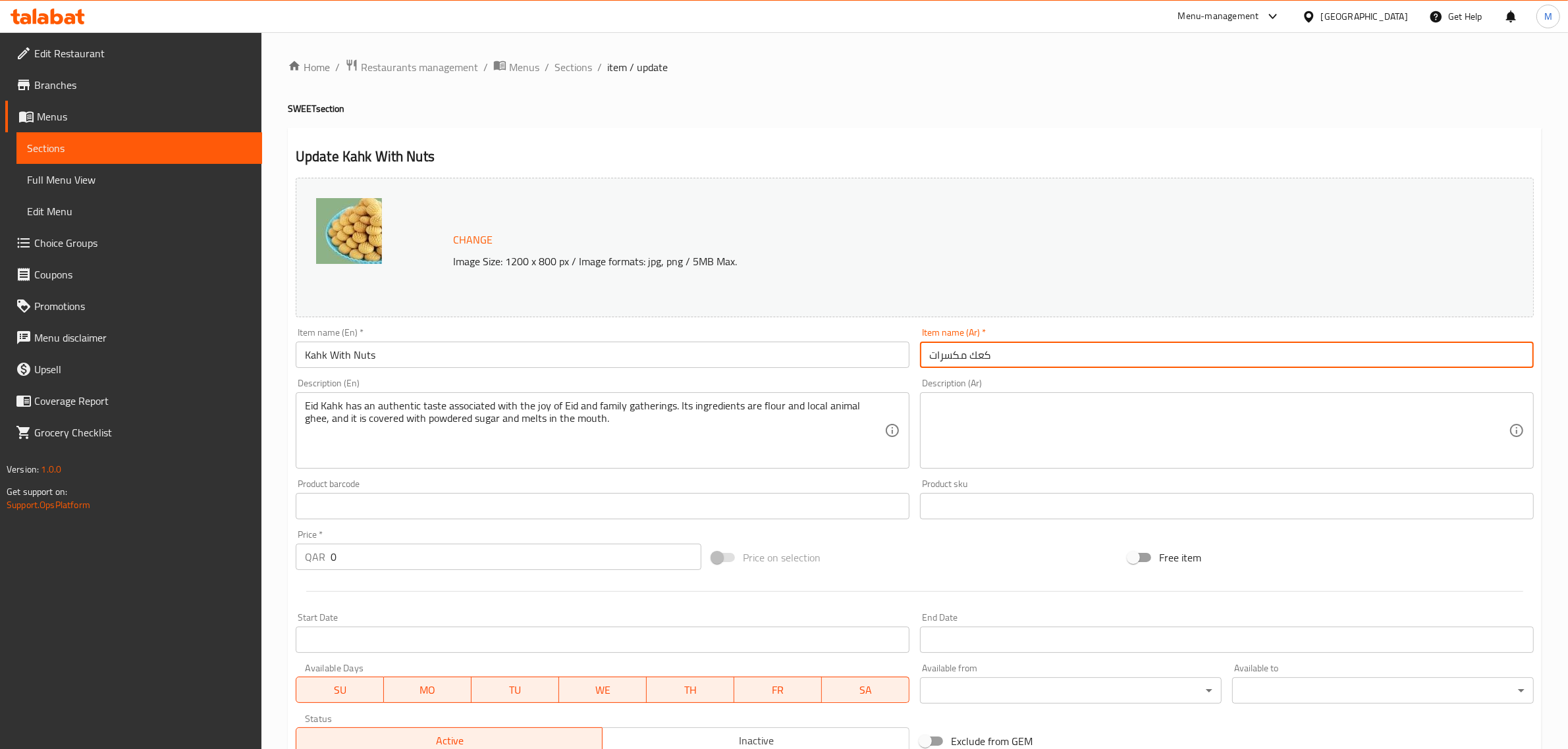
click at [1040, 366] on input "كعك مكسرات" at bounding box center [1226, 355] width 614 height 26
paste input "ك مكسرات"
type input "كحك مكسرات"
click at [986, 423] on textarea at bounding box center [1218, 430] width 579 height 62
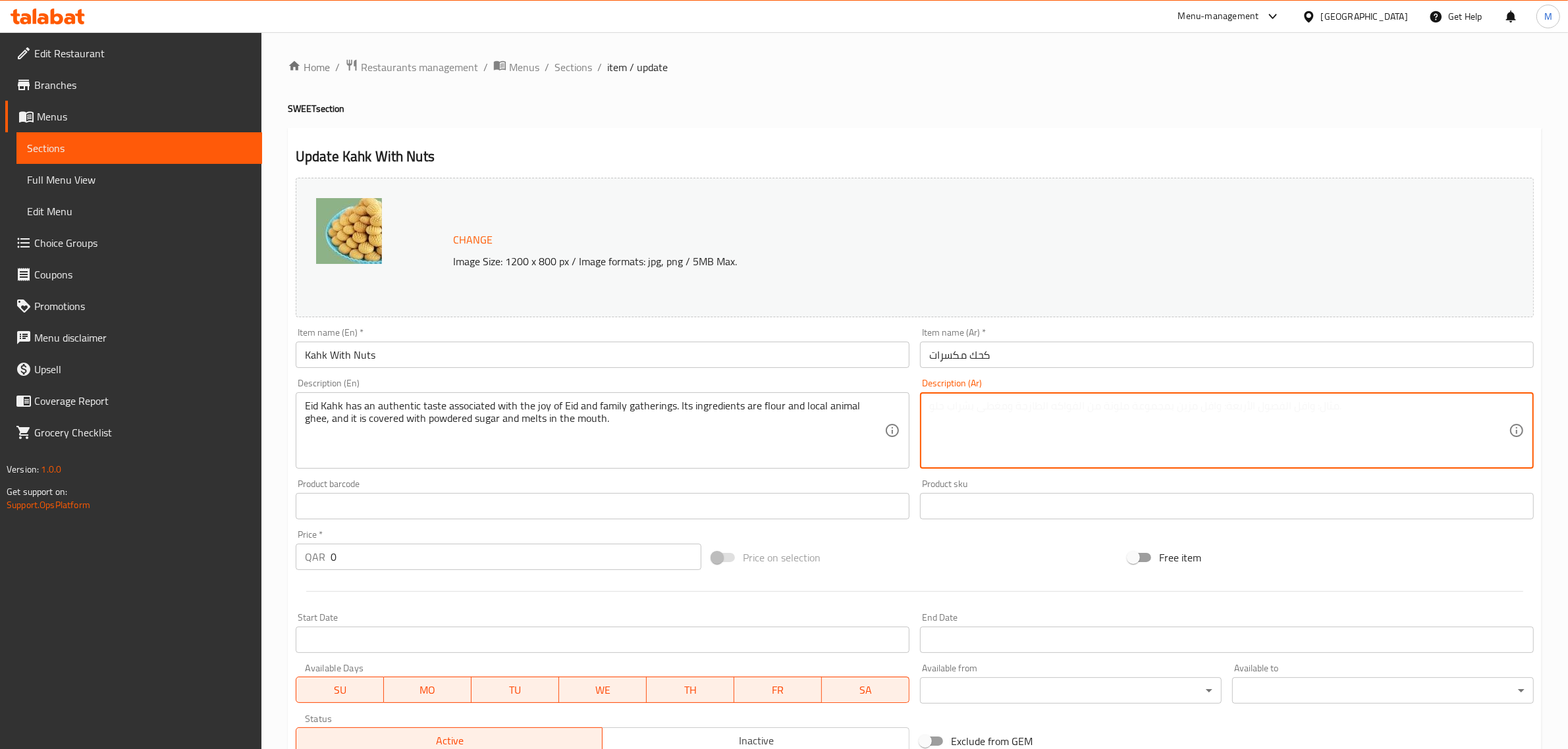
paste textarea "كحك العيد طعمة الاصيل مرتبط بفرحة العيد و لمة العائلة و مكوناتة هى الطحين و الس…"
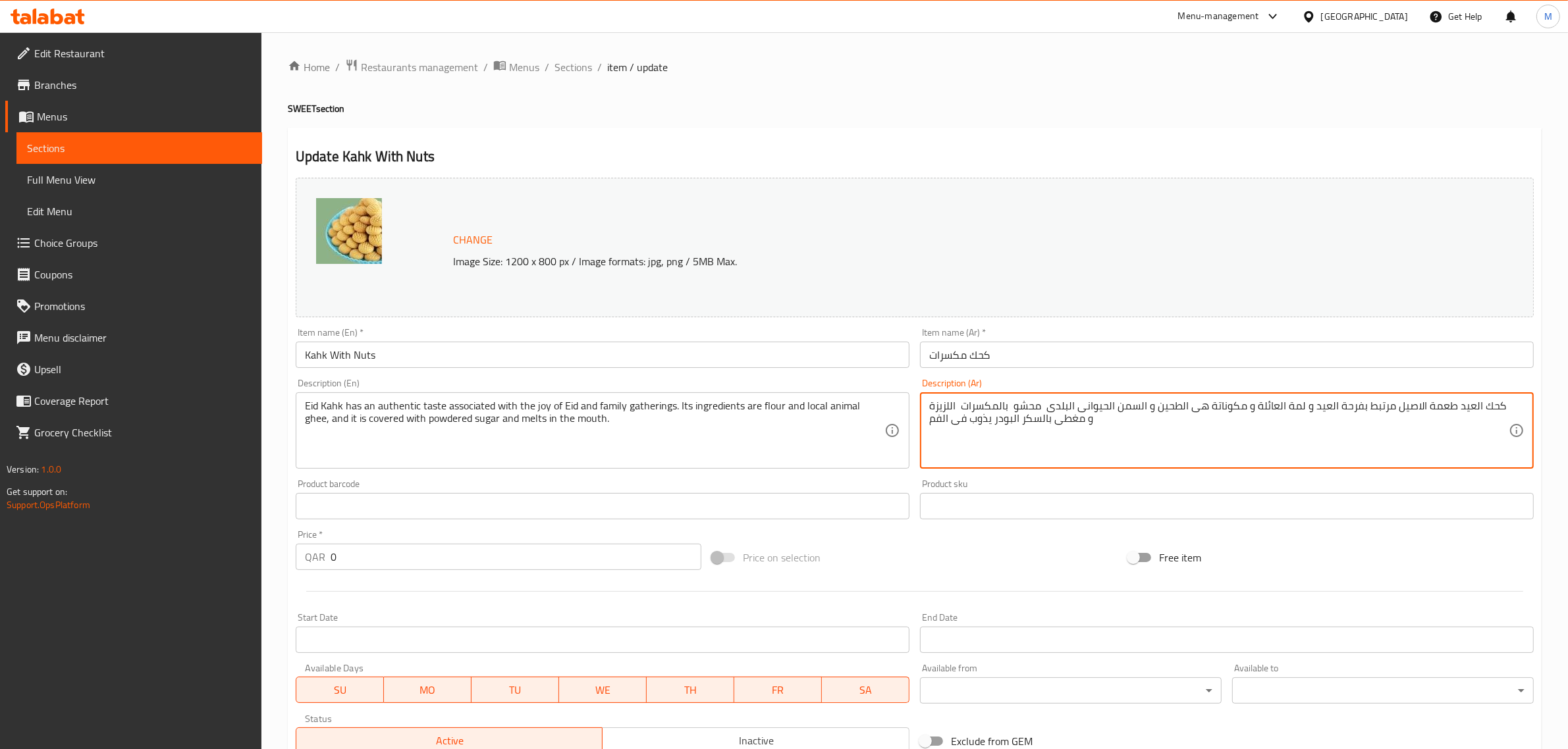
type textarea "كحك العيد طعمة الاصيل مرتبط بفرحة العيد و لمة العائلة و مكوناتة هى الطحين و الس…"
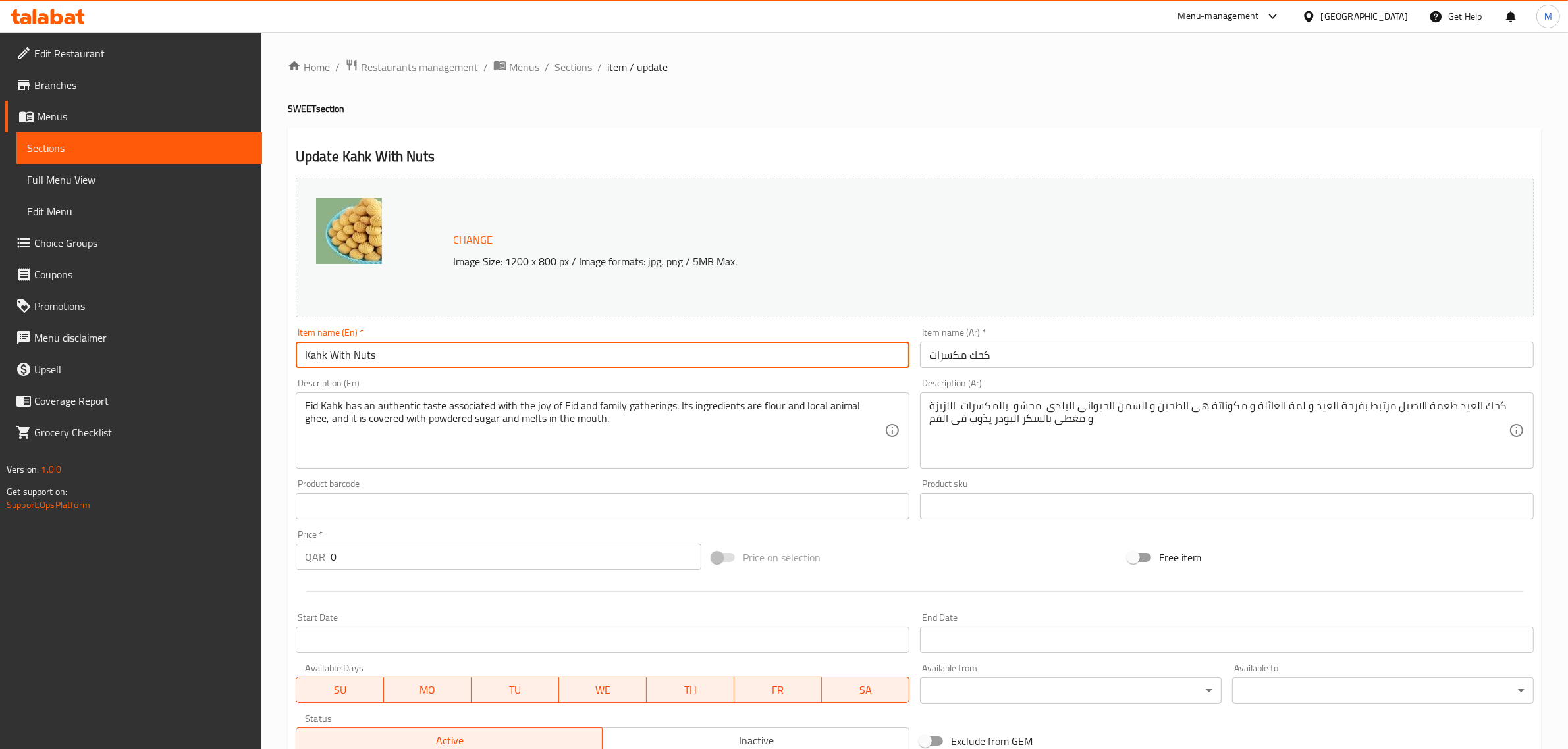
click at [638, 366] on input "Kahk With Nuts" at bounding box center [602, 355] width 614 height 26
drag, startPoint x: 583, startPoint y: 71, endPoint x: 575, endPoint y: 97, distance: 27.2
click at [583, 71] on span "Sections" at bounding box center [573, 67] width 38 height 16
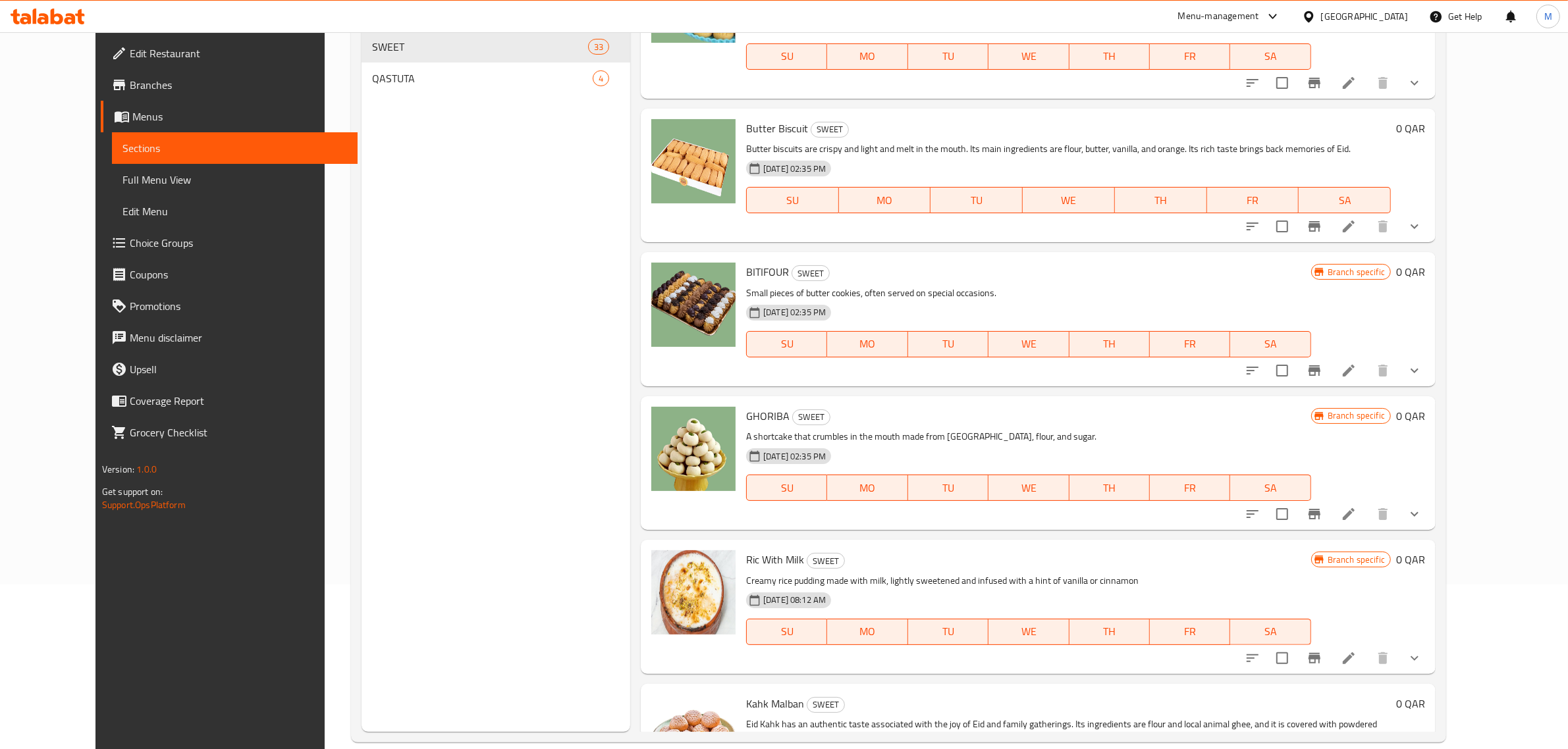
scroll to position [185, 0]
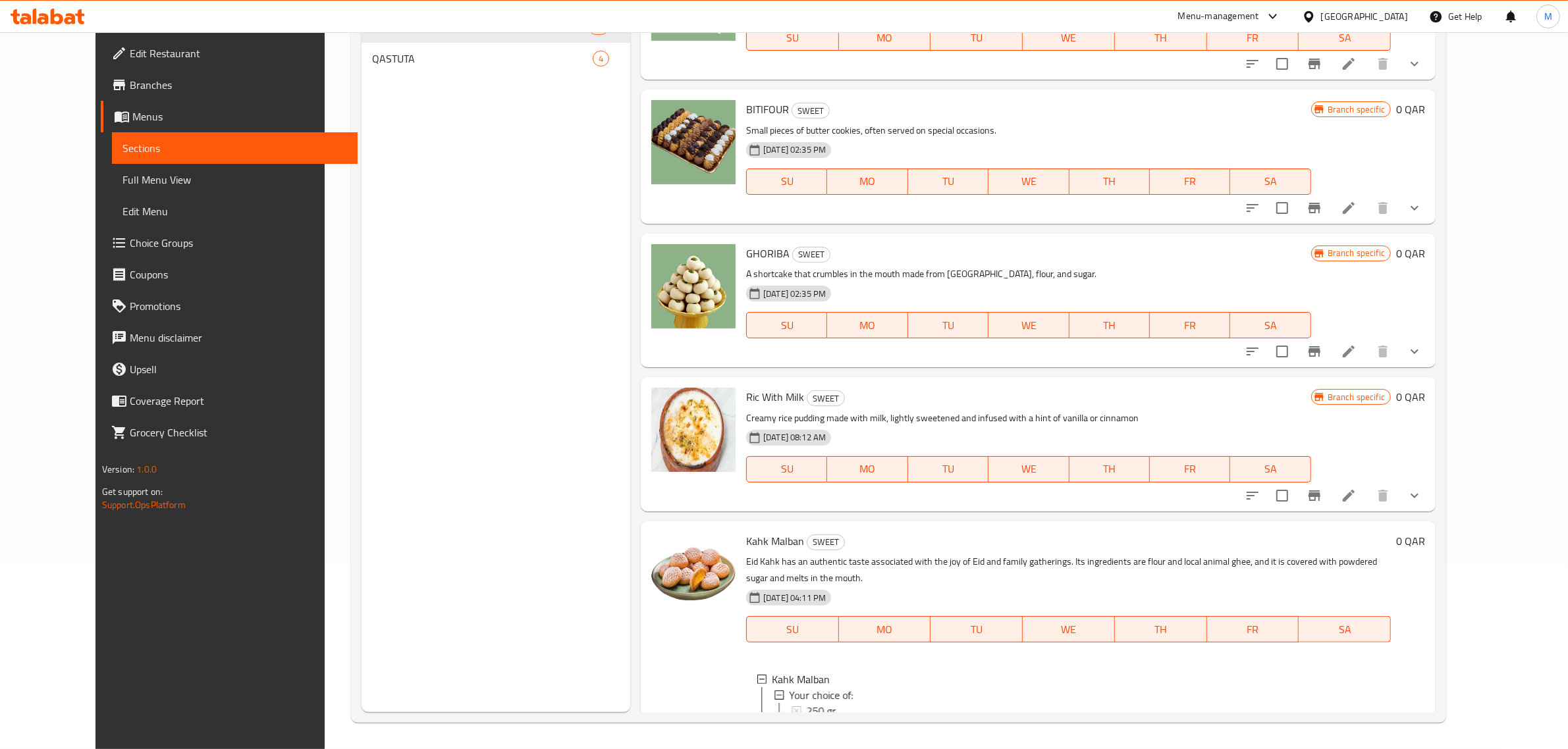
scroll to position [4352, 0]
click at [837, 702] on div "250 gr" at bounding box center [1092, 710] width 574 height 16
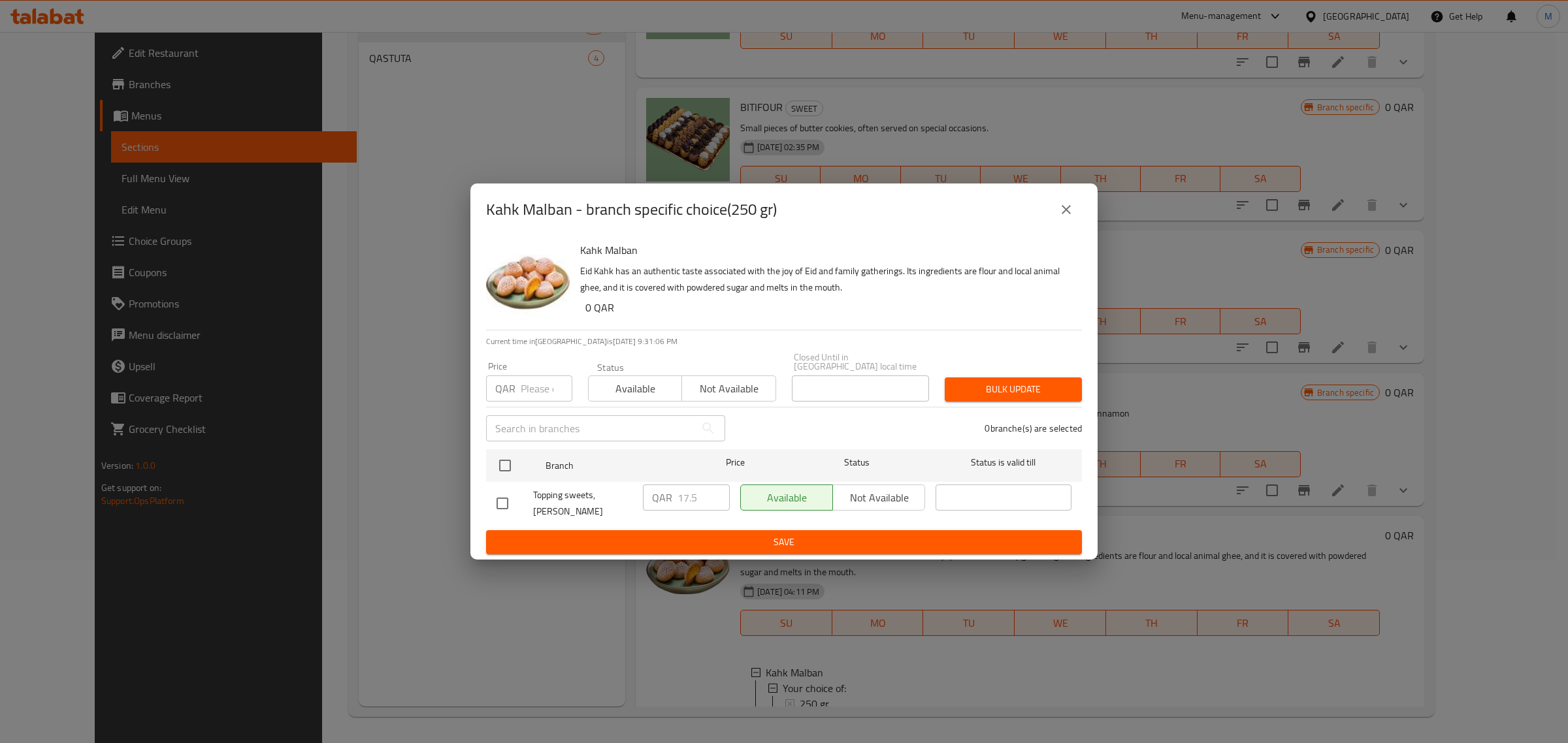
click at [1063, 217] on icon "close" at bounding box center [1066, 210] width 16 height 16
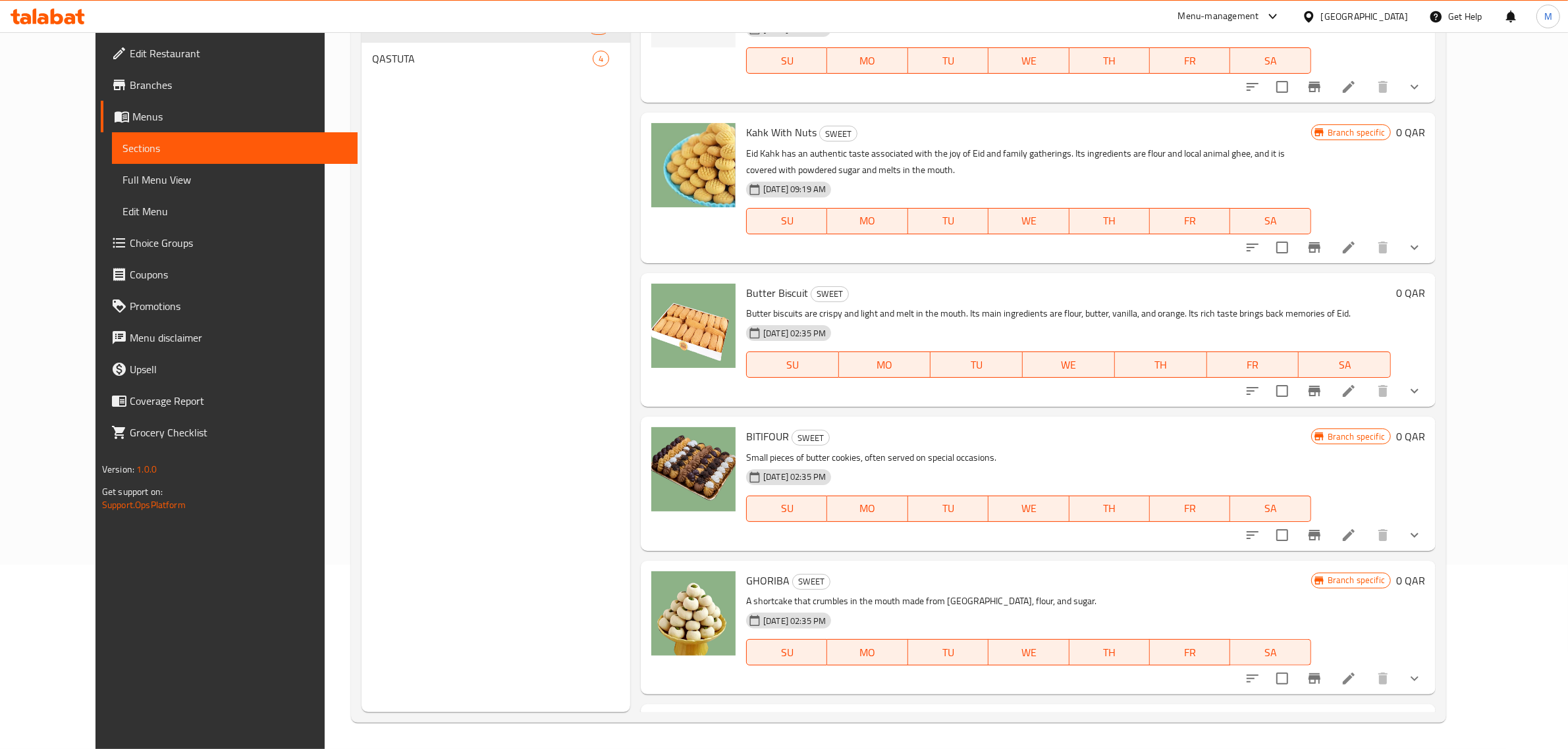
scroll to position [4023, 0]
click at [1422, 671] on icon "show more" at bounding box center [1414, 679] width 16 height 16
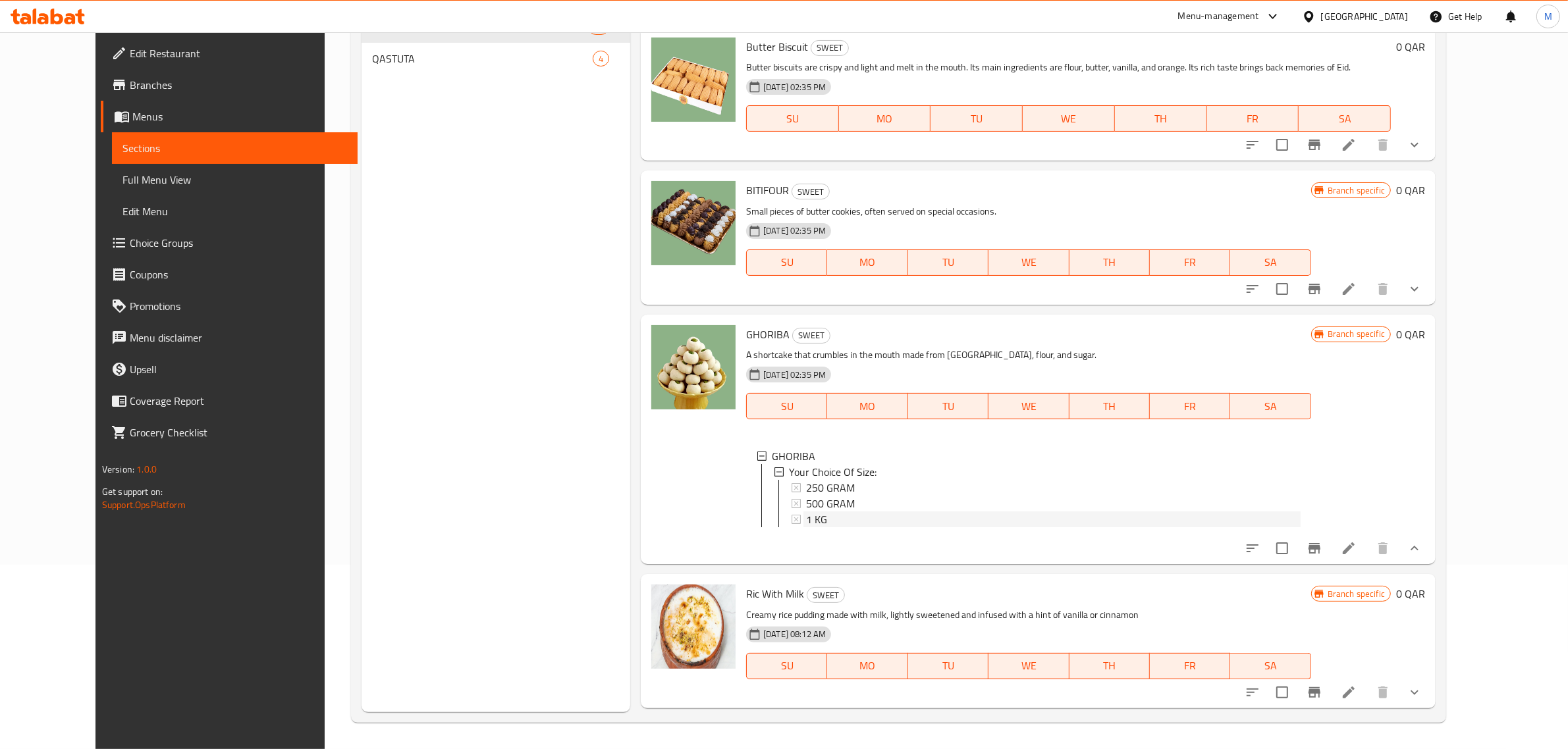
click at [811, 512] on div "1 KG" at bounding box center [1053, 519] width 495 height 16
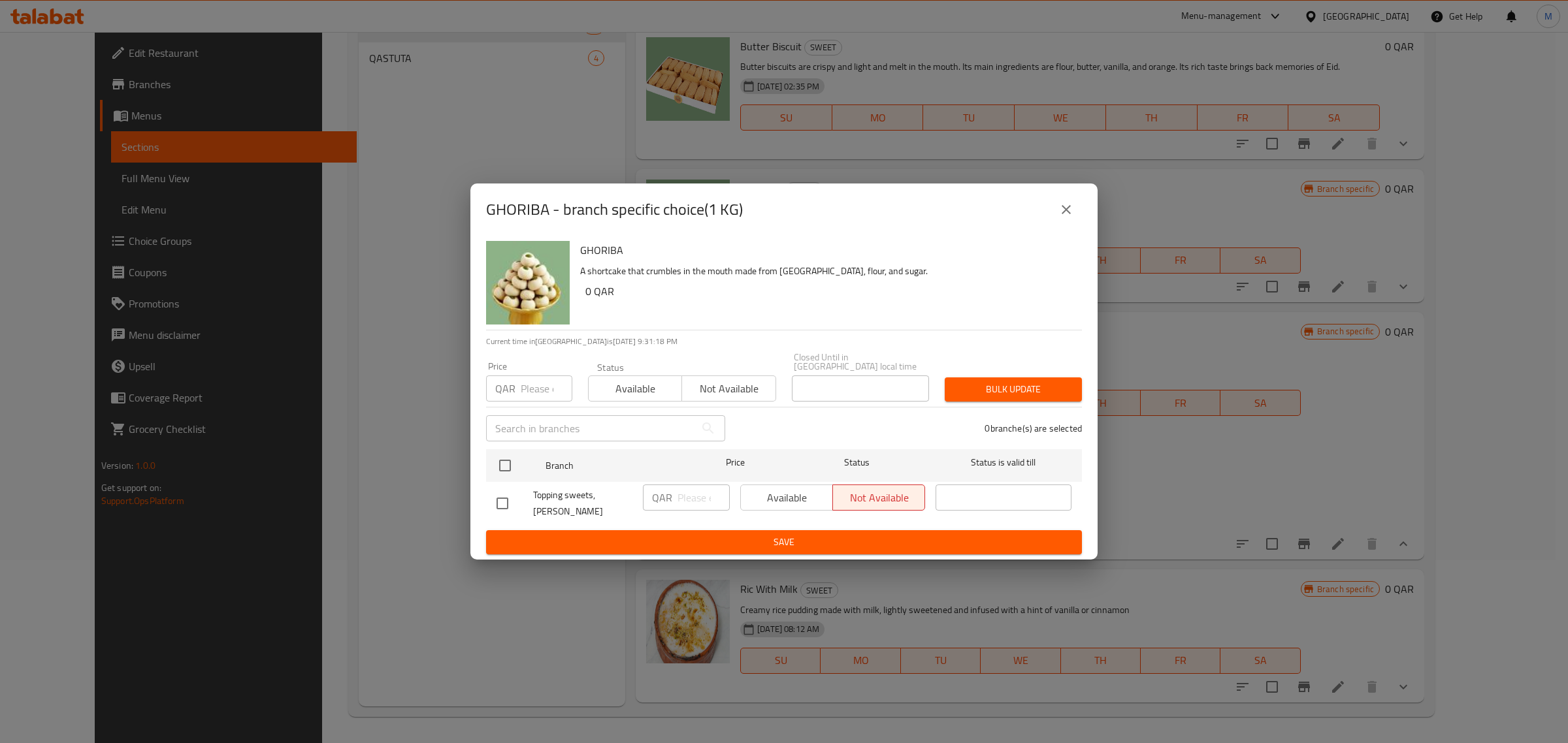
click at [1073, 217] on icon "close" at bounding box center [1066, 210] width 16 height 16
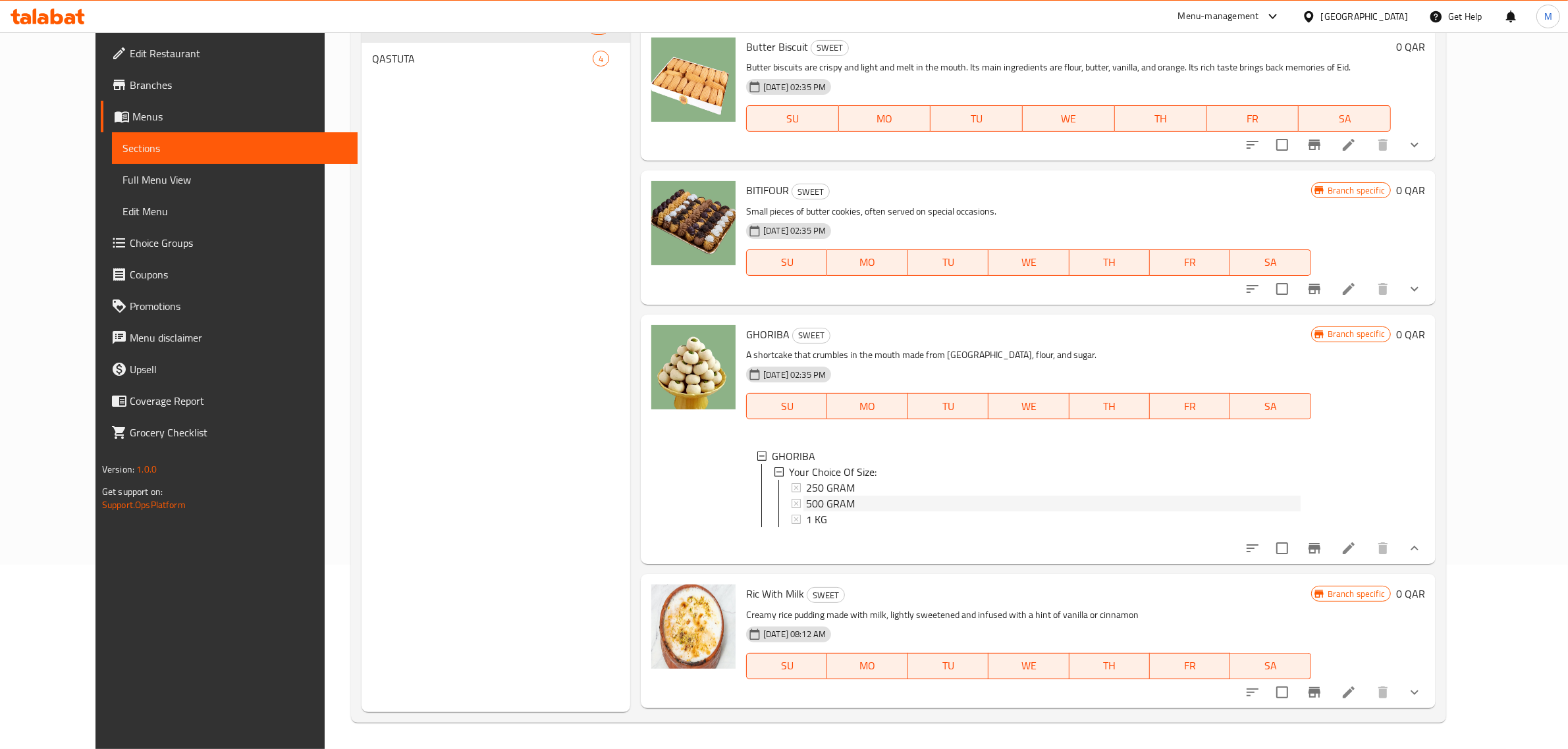
click at [864, 495] on div "500 GRAM" at bounding box center [1053, 503] width 495 height 16
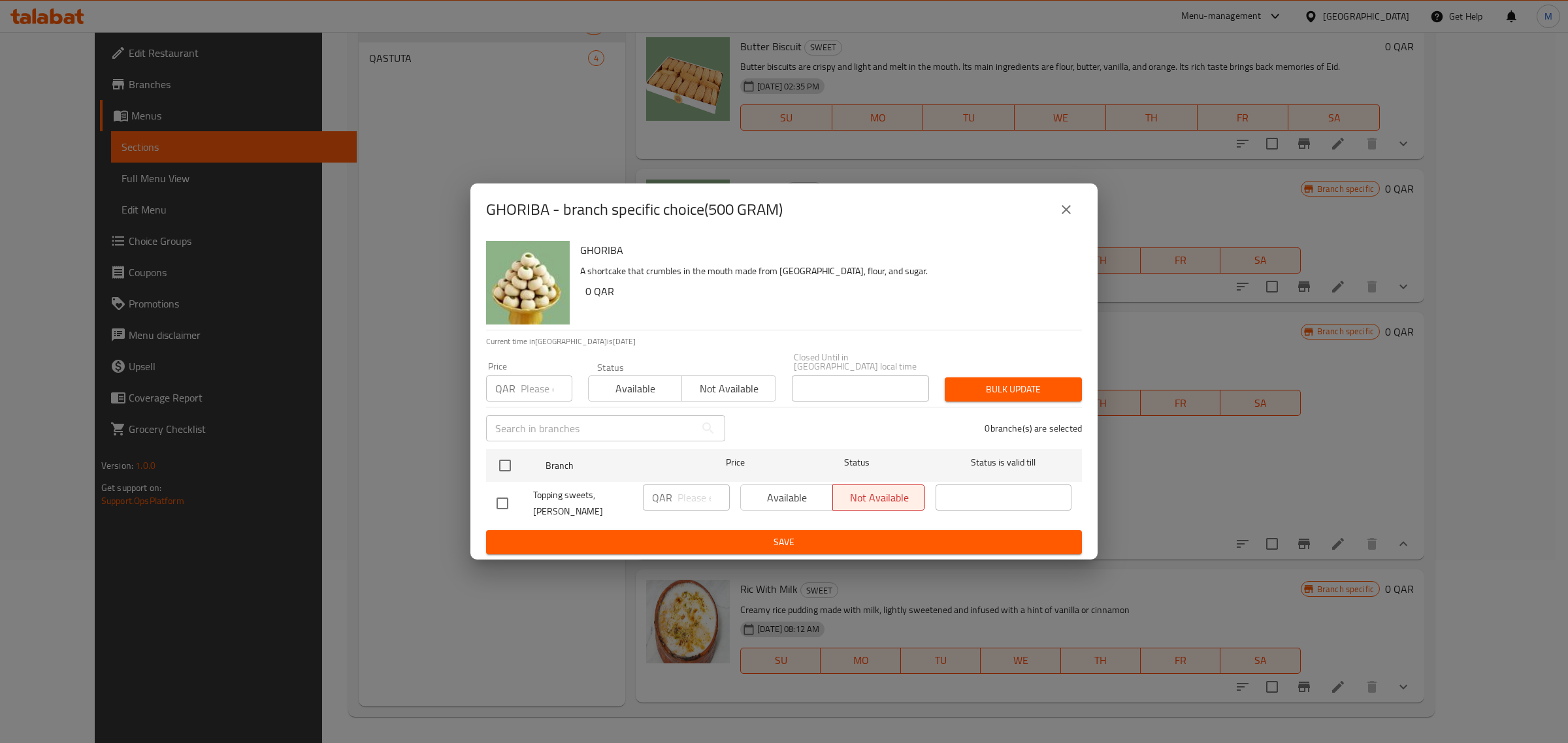
click at [1073, 217] on icon "close" at bounding box center [1066, 210] width 16 height 16
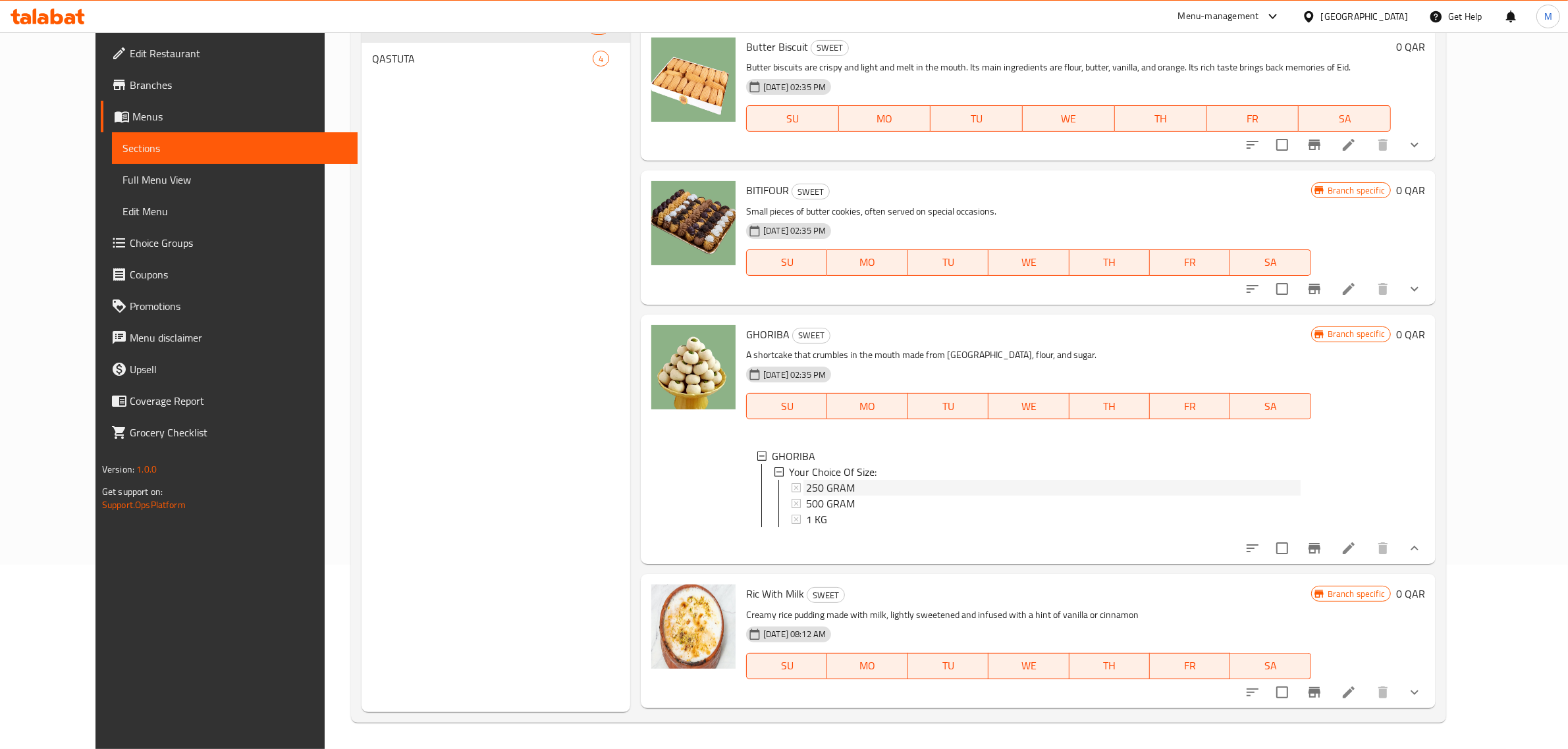
click at [880, 480] on div "250 GRAM" at bounding box center [1053, 488] width 495 height 16
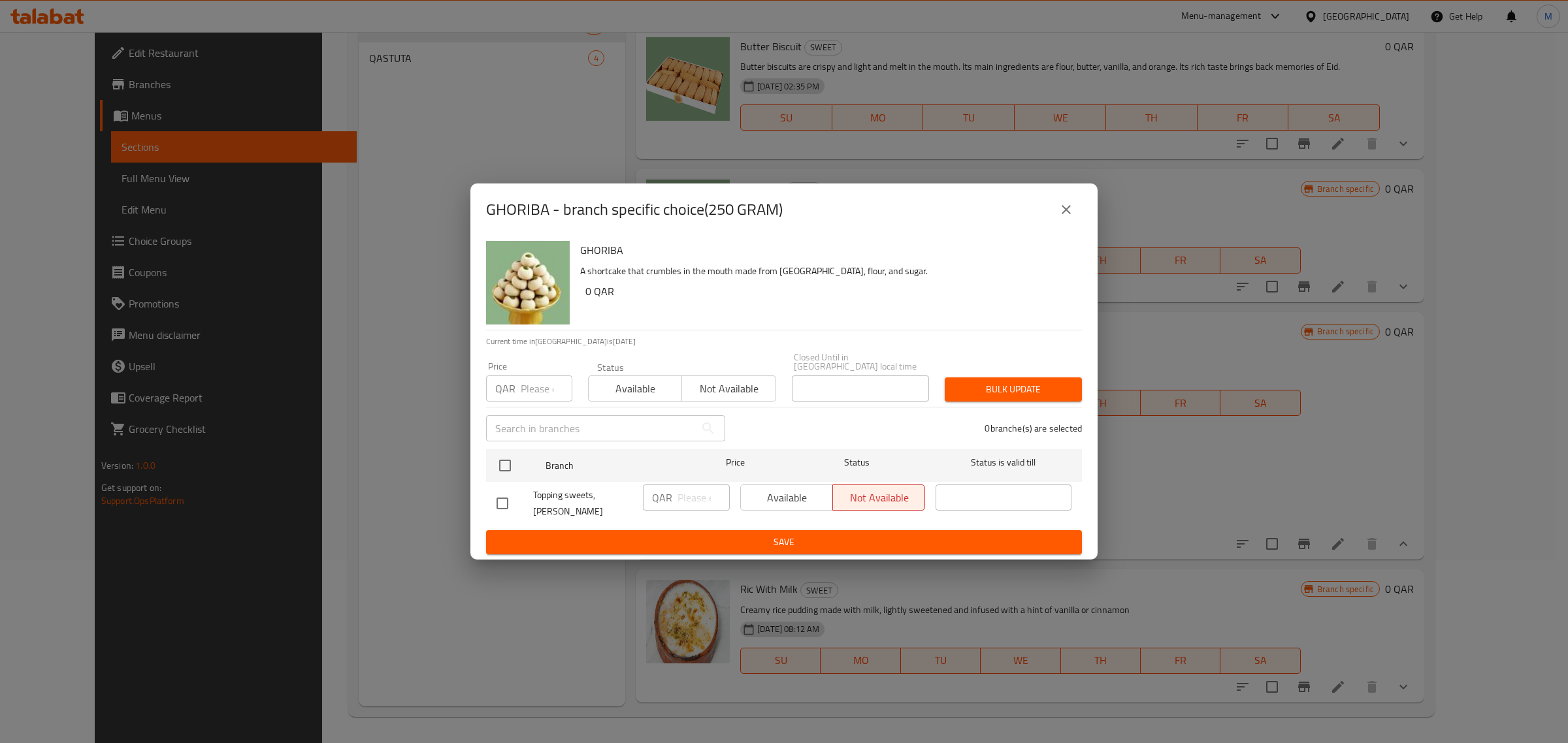
click at [1066, 217] on icon "close" at bounding box center [1066, 210] width 16 height 16
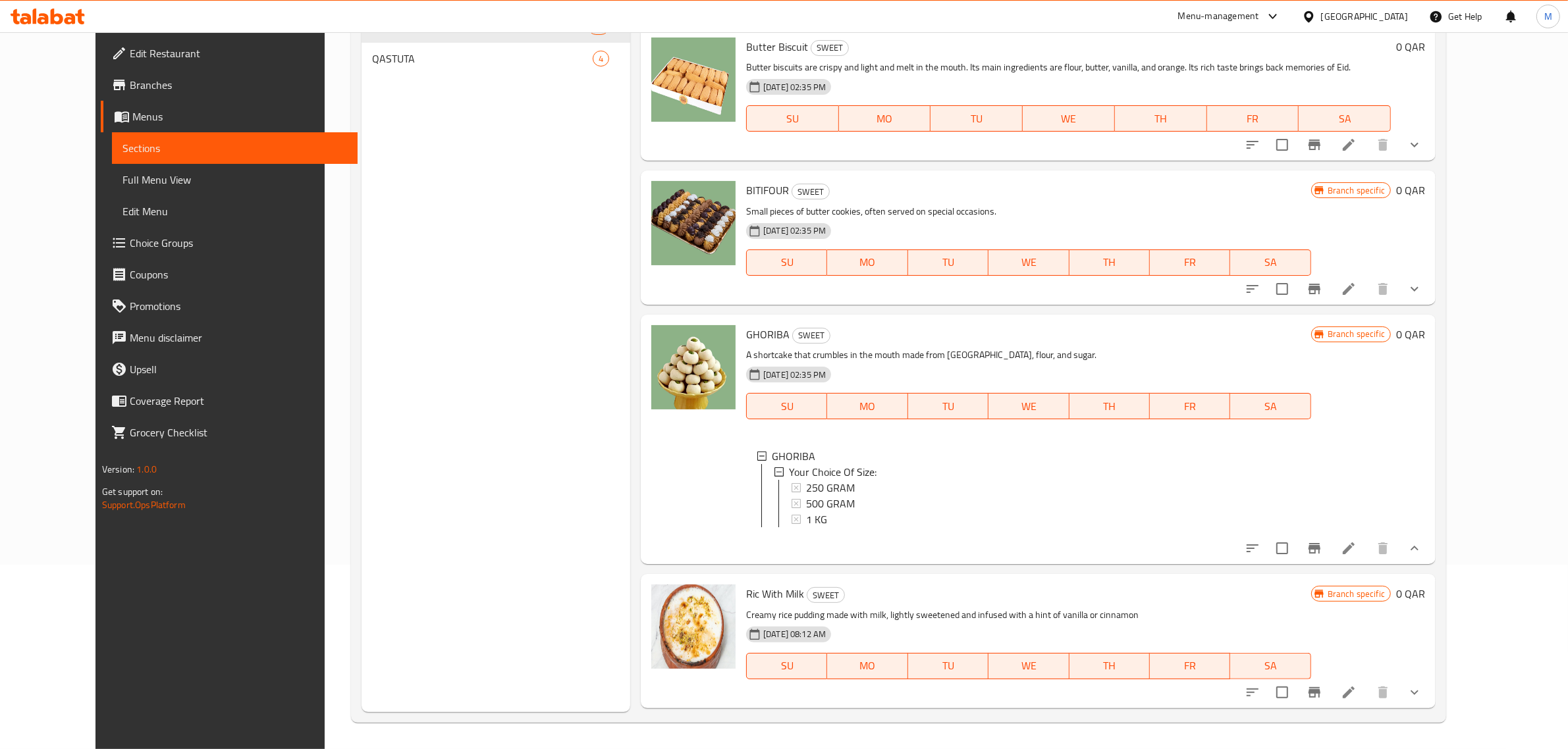
click at [850, 480] on div "250 GRAM" at bounding box center [1053, 488] width 495 height 16
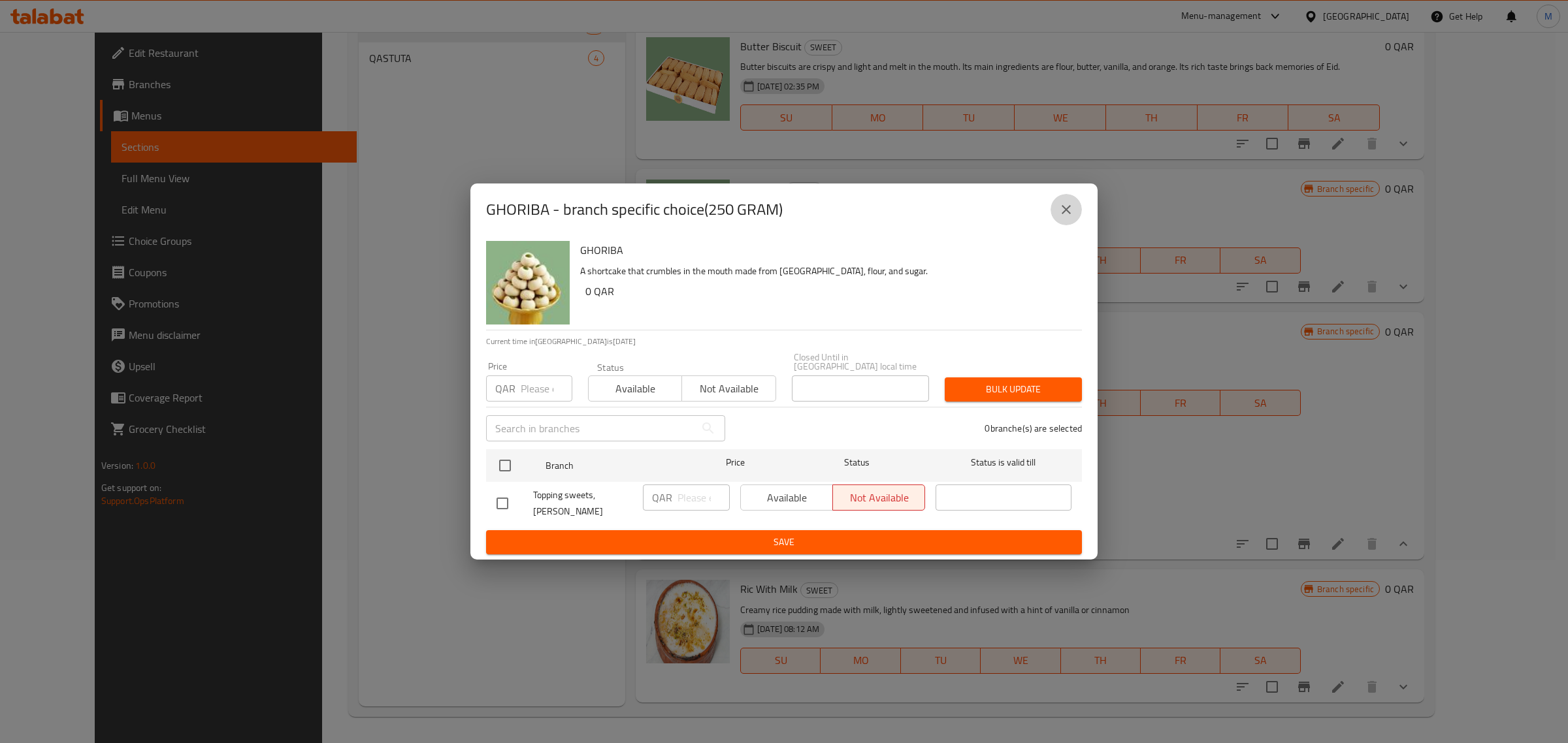
click at [1063, 217] on icon "close" at bounding box center [1066, 210] width 16 height 16
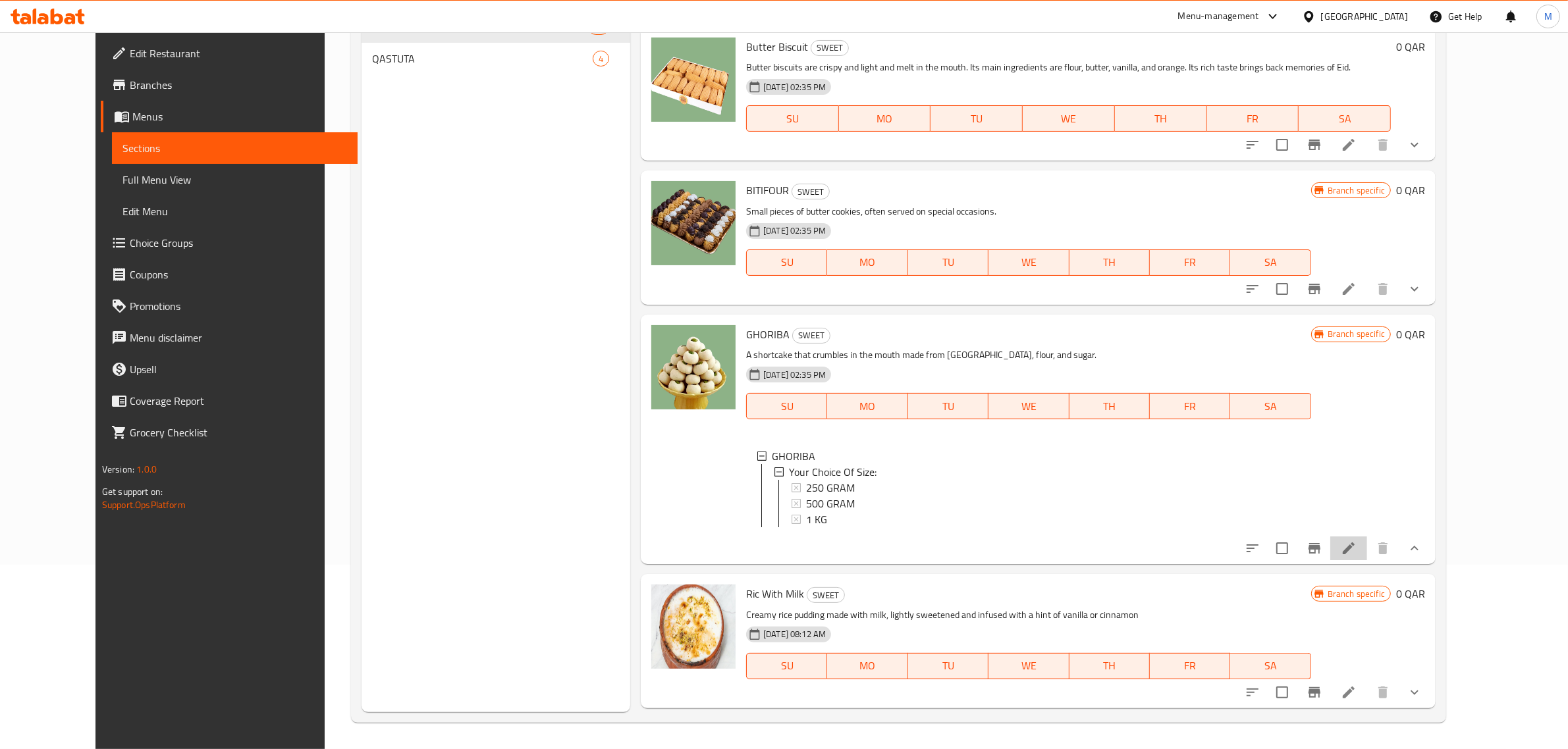
click at [1367, 537] on li at bounding box center [1348, 548] width 37 height 24
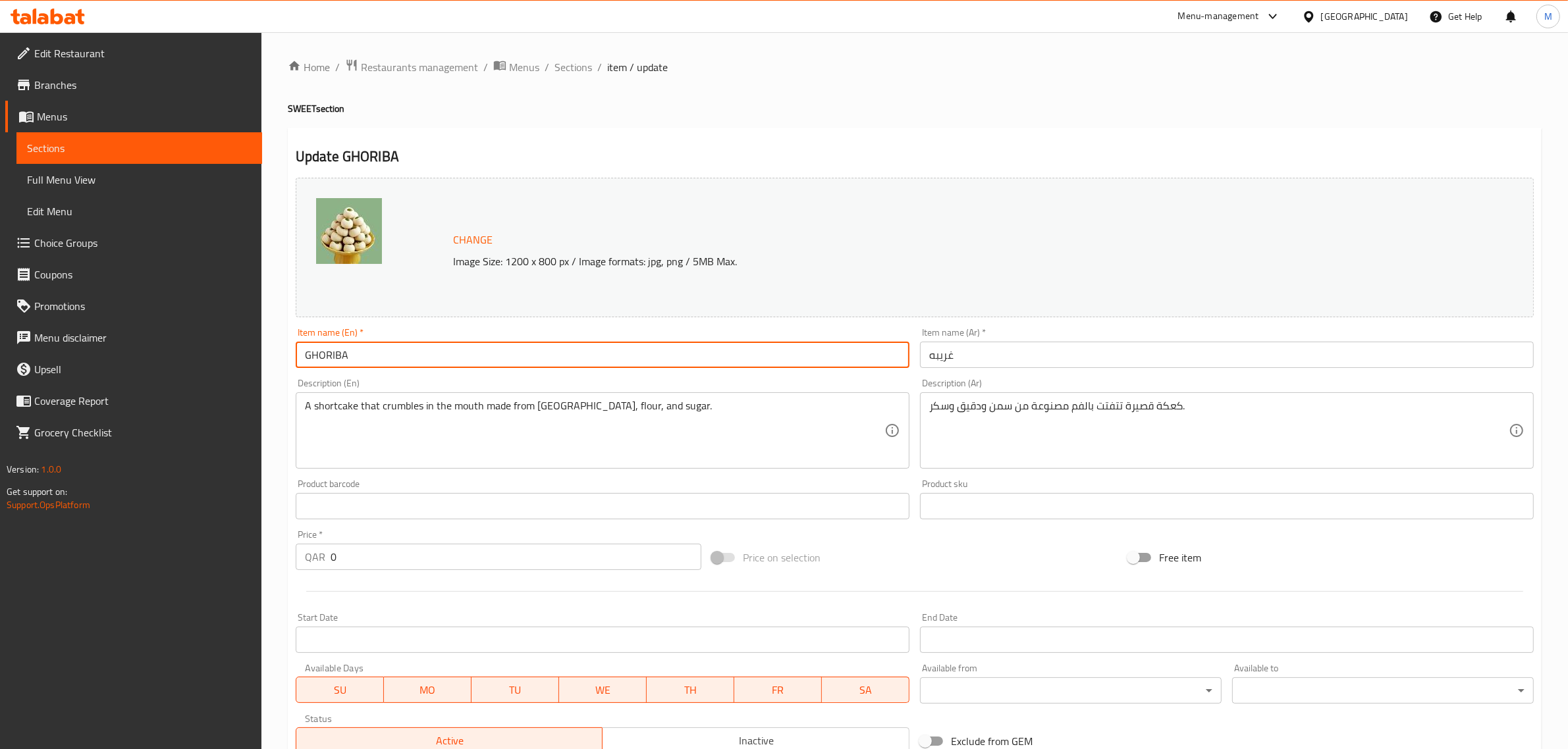
click at [376, 361] on input "GHORIBA" at bounding box center [602, 355] width 614 height 26
paste input "hriba"
type input "Ghriba"
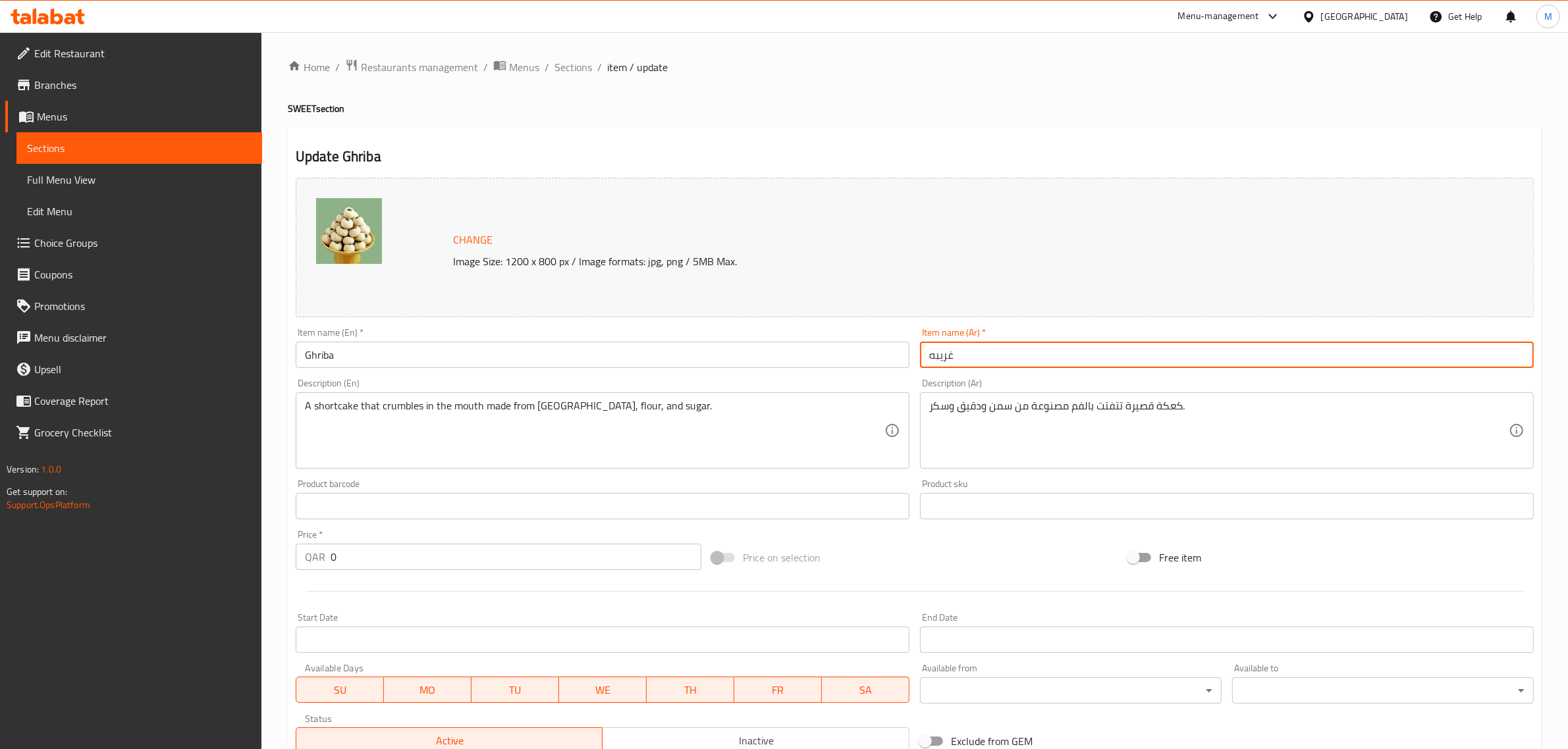
paste input "لغريبة"
type input "الغريبة"
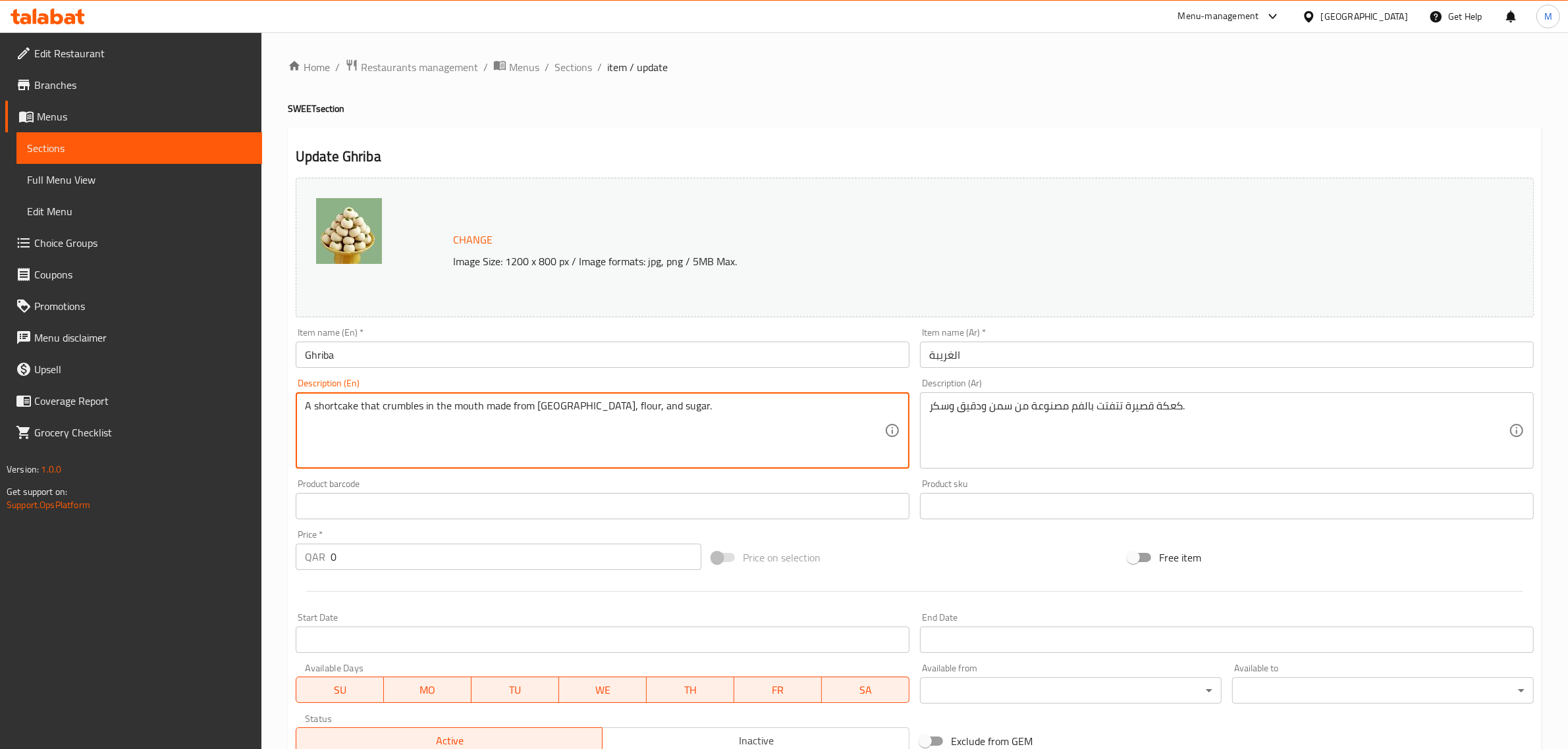
click at [659, 422] on textarea "A shortcake that crumbles in the mouth made from ghee, flour, and sugar." at bounding box center [595, 430] width 579 height 62
paste textarea "Ghriba is a soft, melt-in-the-mouth dessert made from flour, local ghee, and su…"
type textarea "Ghriba is a soft, melt-in-the-mouth dessert made from flour, local ghee, and su…"
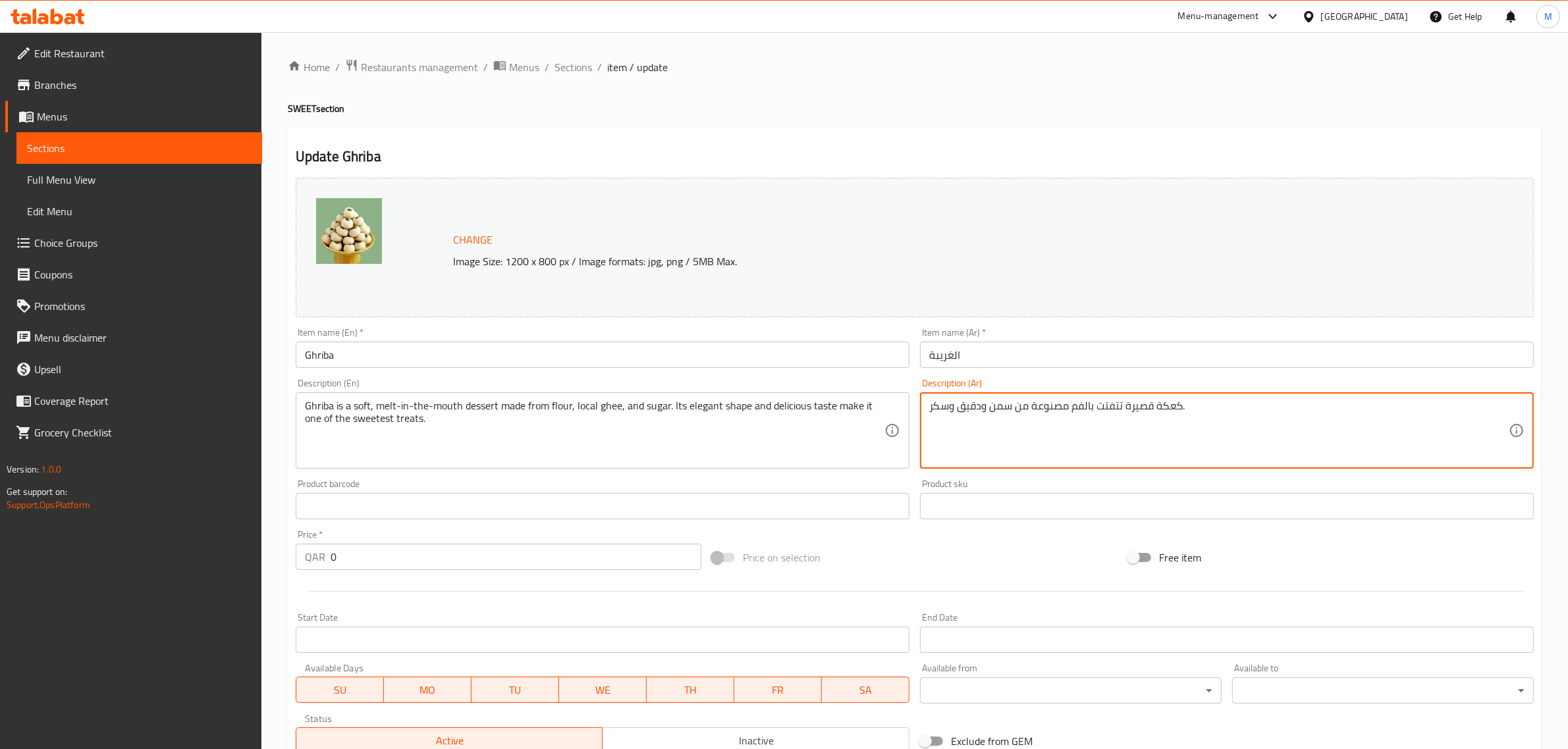
click at [1096, 417] on textarea "كعكة قصيرة تتفتت بالفم مصنوعة من سمن ودقيق وسكر." at bounding box center [1218, 430] width 579 height 62
paste textarea "الغريبة حلوى ناعمة تذوب فى الفم مكونة من الطحين و السمن الجيوانى البلدى و السكر…"
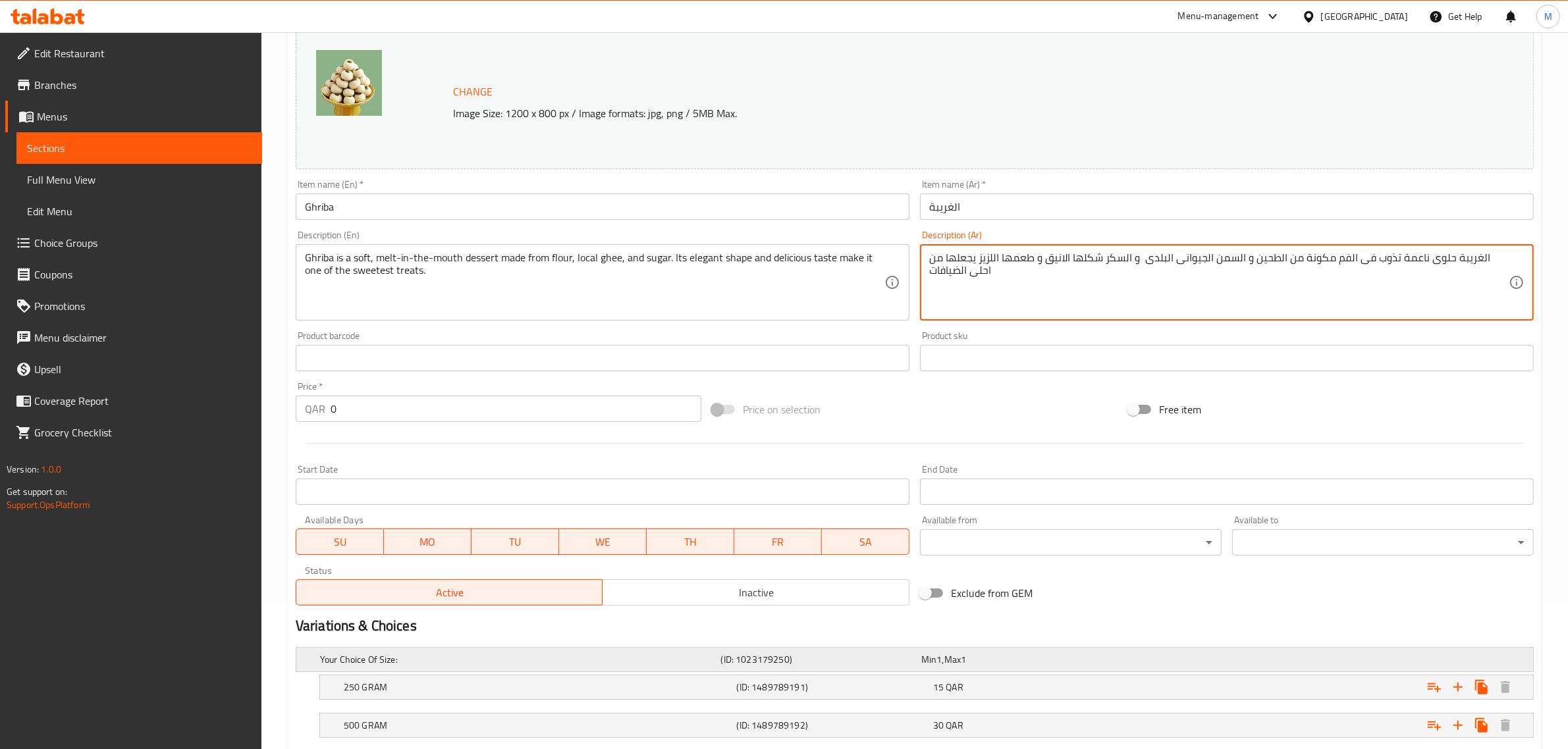
scroll to position [268, 0]
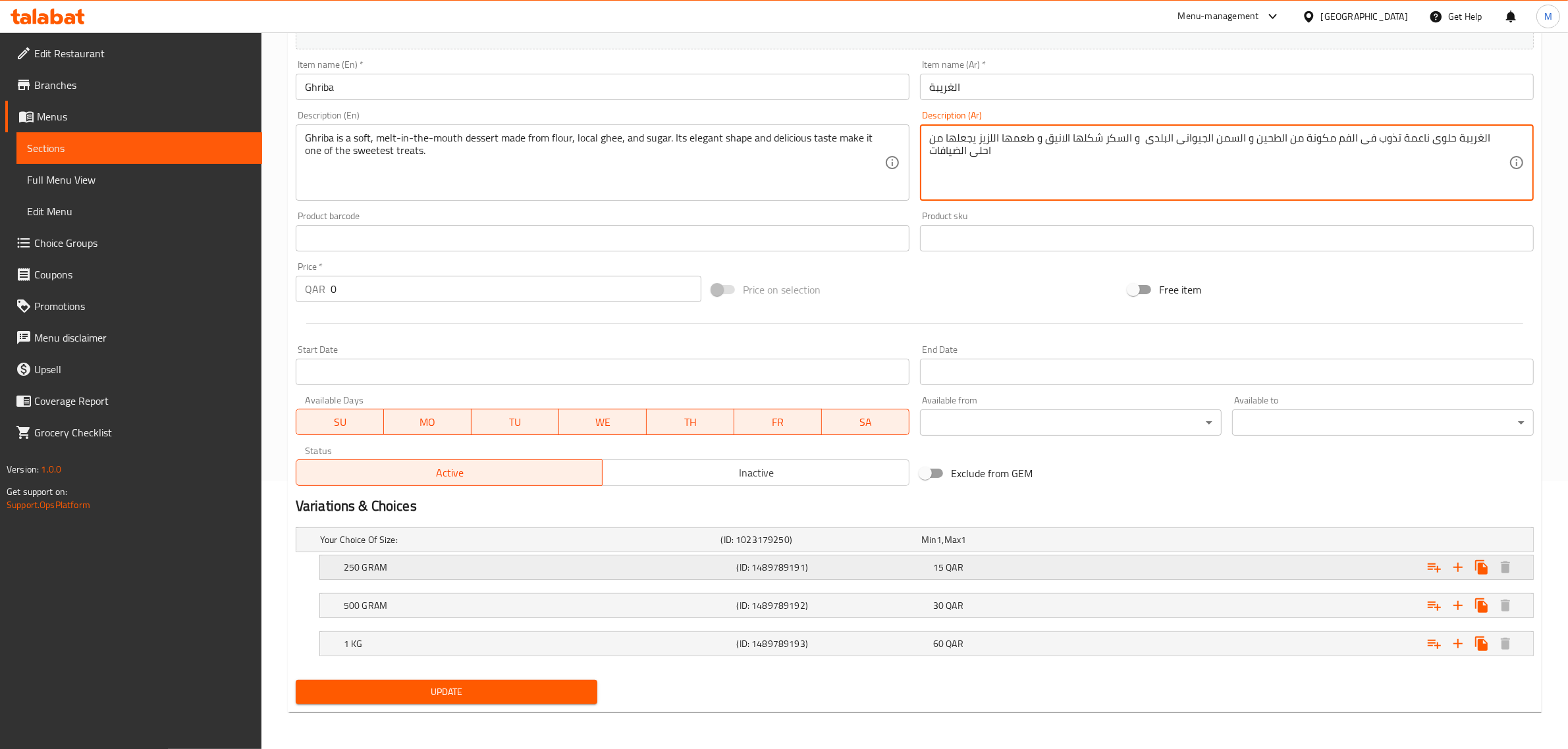
type textarea "الغريبة حلوى ناعمة تذوب فى الفم مكونة من الطحين و السمن الجيوانى البلدى و السكر…"
click at [1456, 645] on icon "Expand" at bounding box center [1458, 644] width 9 height 9
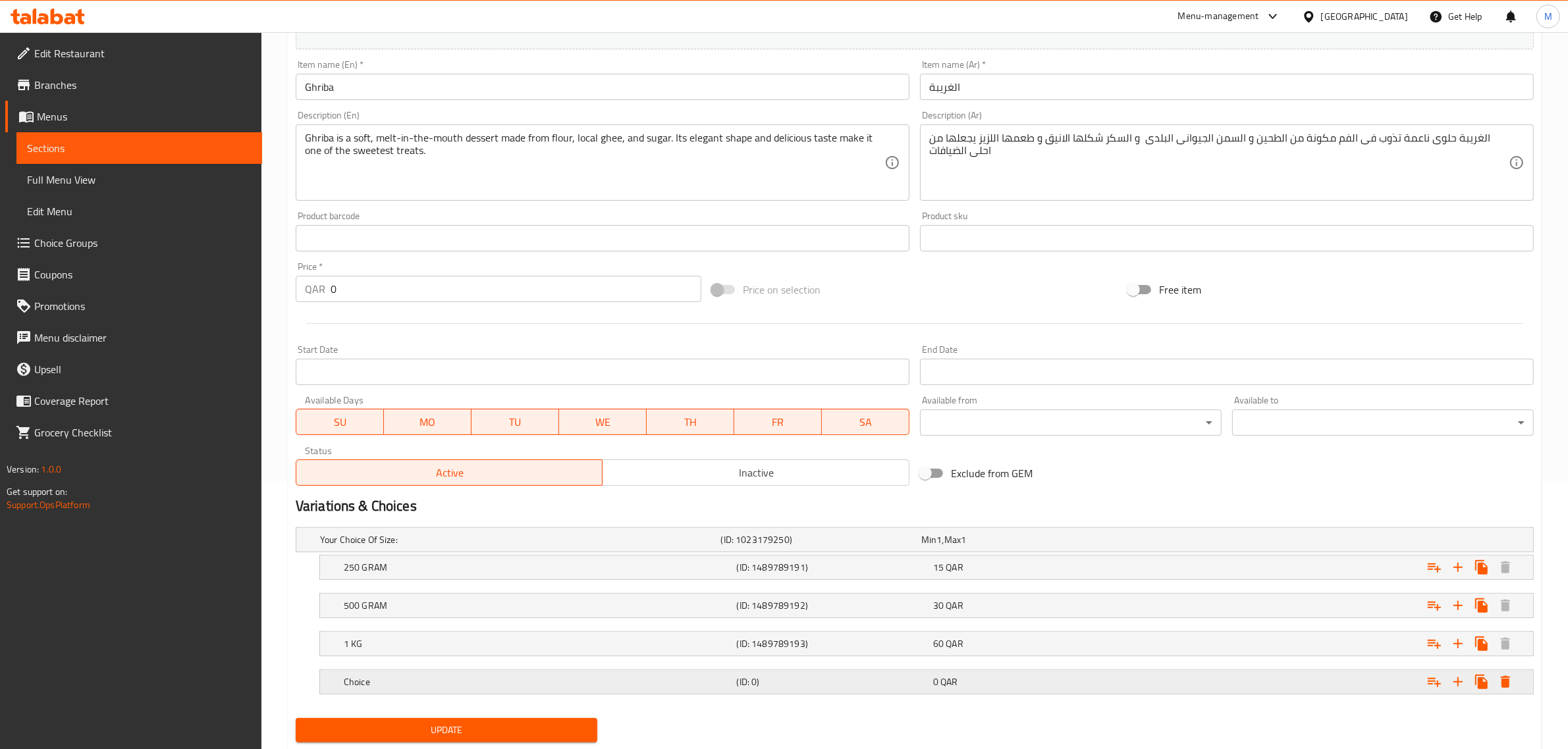
click at [946, 677] on span "QAR" at bounding box center [949, 682] width 17 height 17
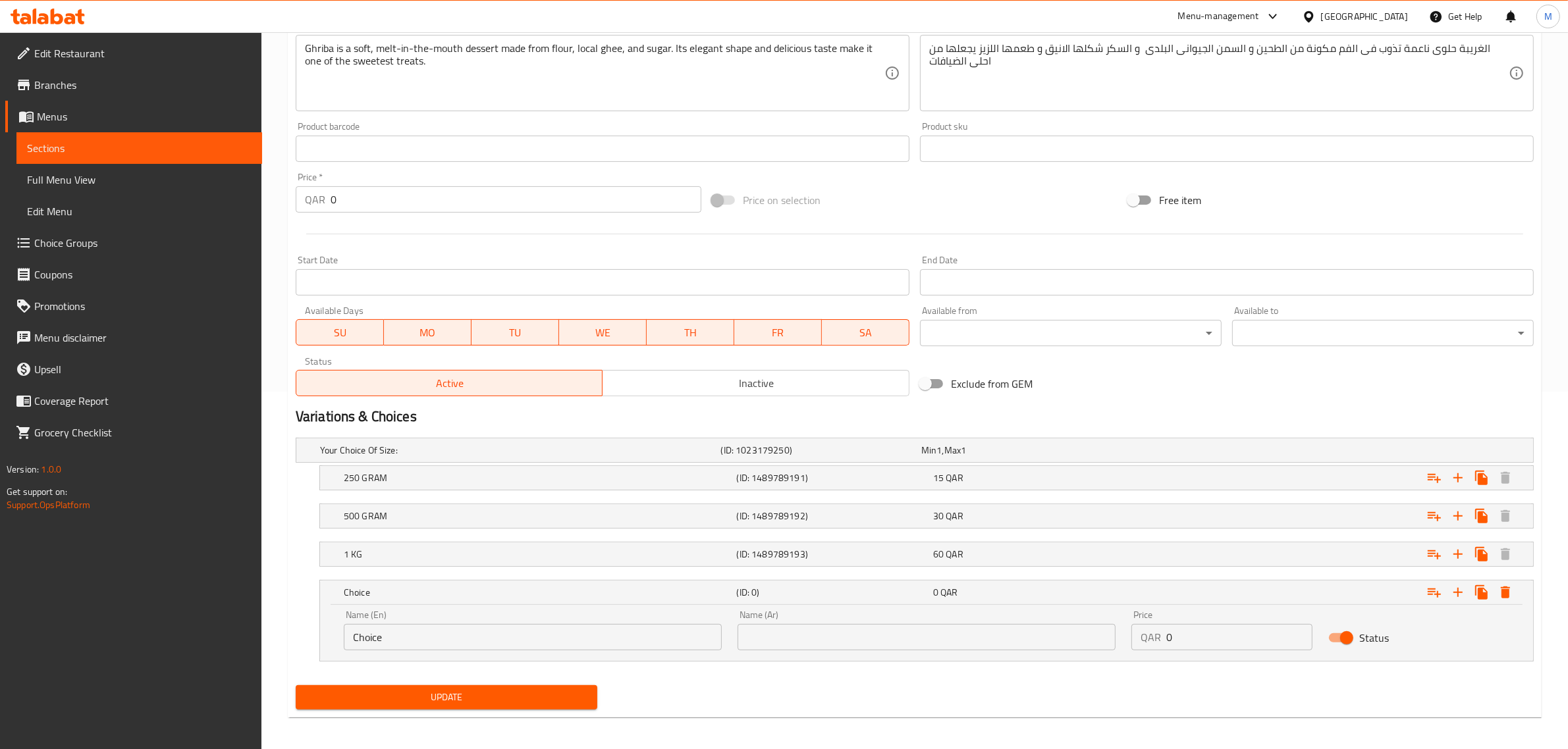
scroll to position [363, 0]
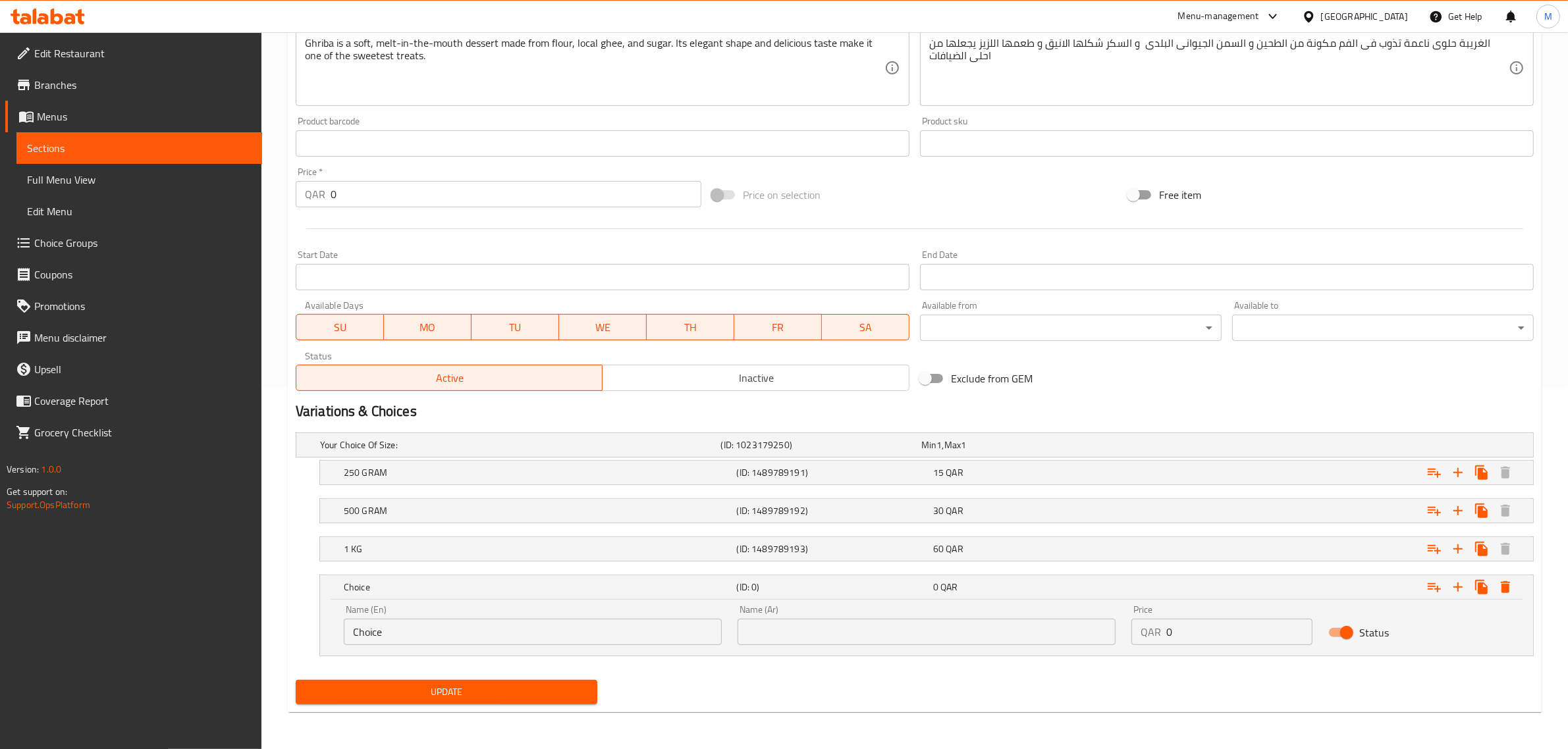
click at [822, 641] on input "text" at bounding box center [927, 632] width 378 height 26
type input "1.5 كيلو"
click at [445, 623] on input "Choice" at bounding box center [532, 632] width 378 height 26
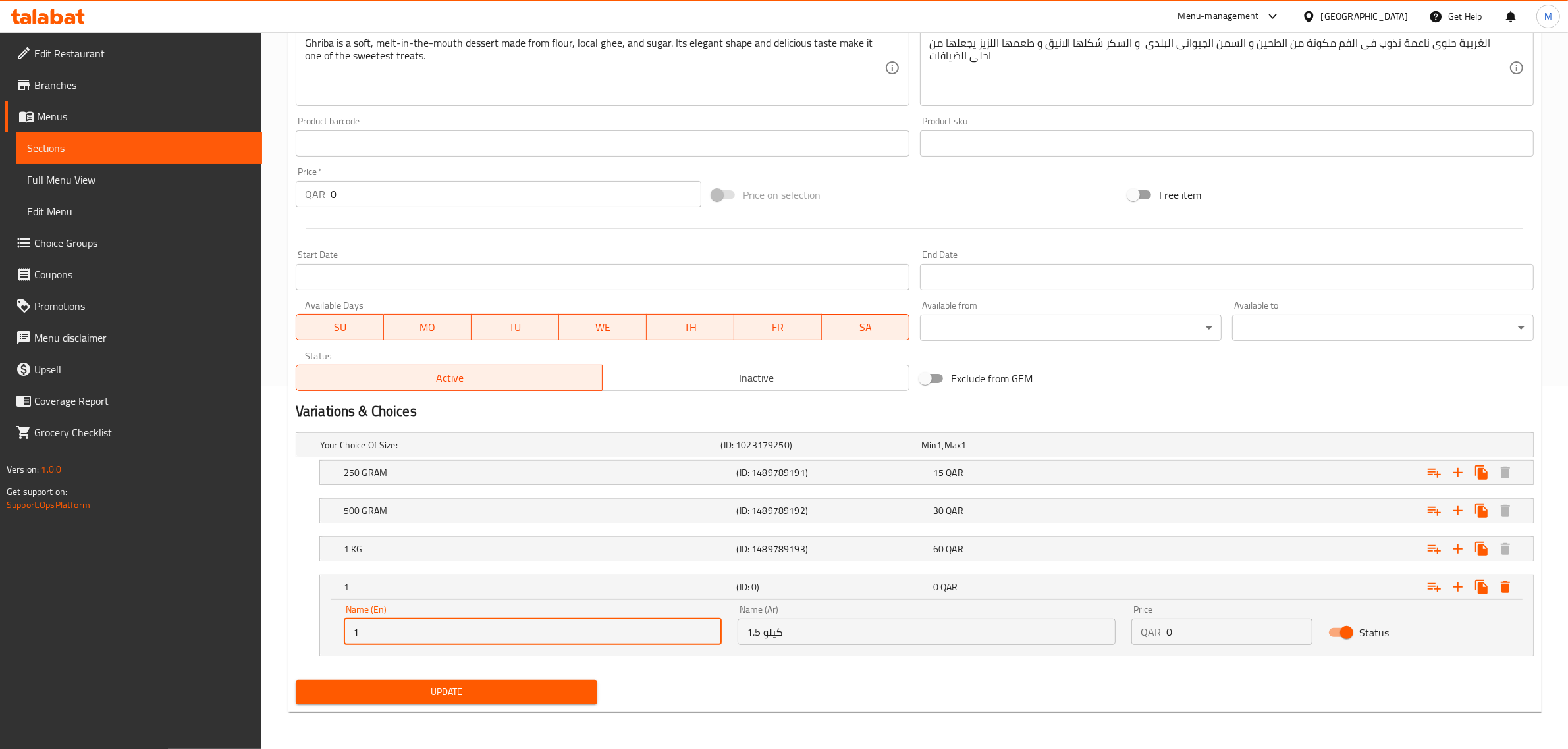
type input "1.5 Kilo"
click at [1203, 637] on input "0" at bounding box center [1239, 632] width 146 height 26
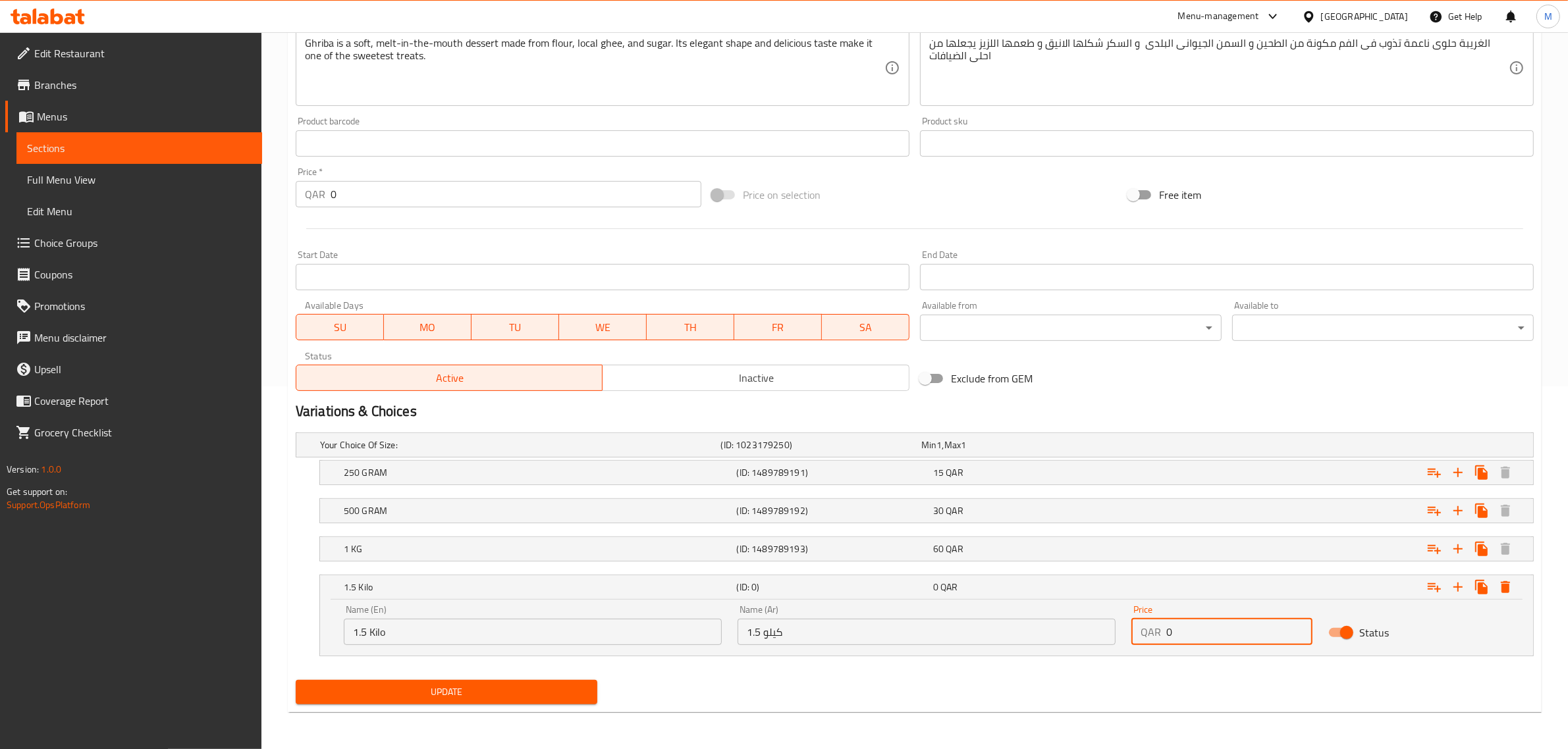
click at [1203, 637] on input "0" at bounding box center [1239, 632] width 146 height 26
type input "100"
click at [831, 718] on div "Home / Restaurants management / Menus / Sections / item / update SWEET section …" at bounding box center [915, 209] width 1254 height 1027
click at [569, 702] on button "Update" at bounding box center [446, 692] width 302 height 25
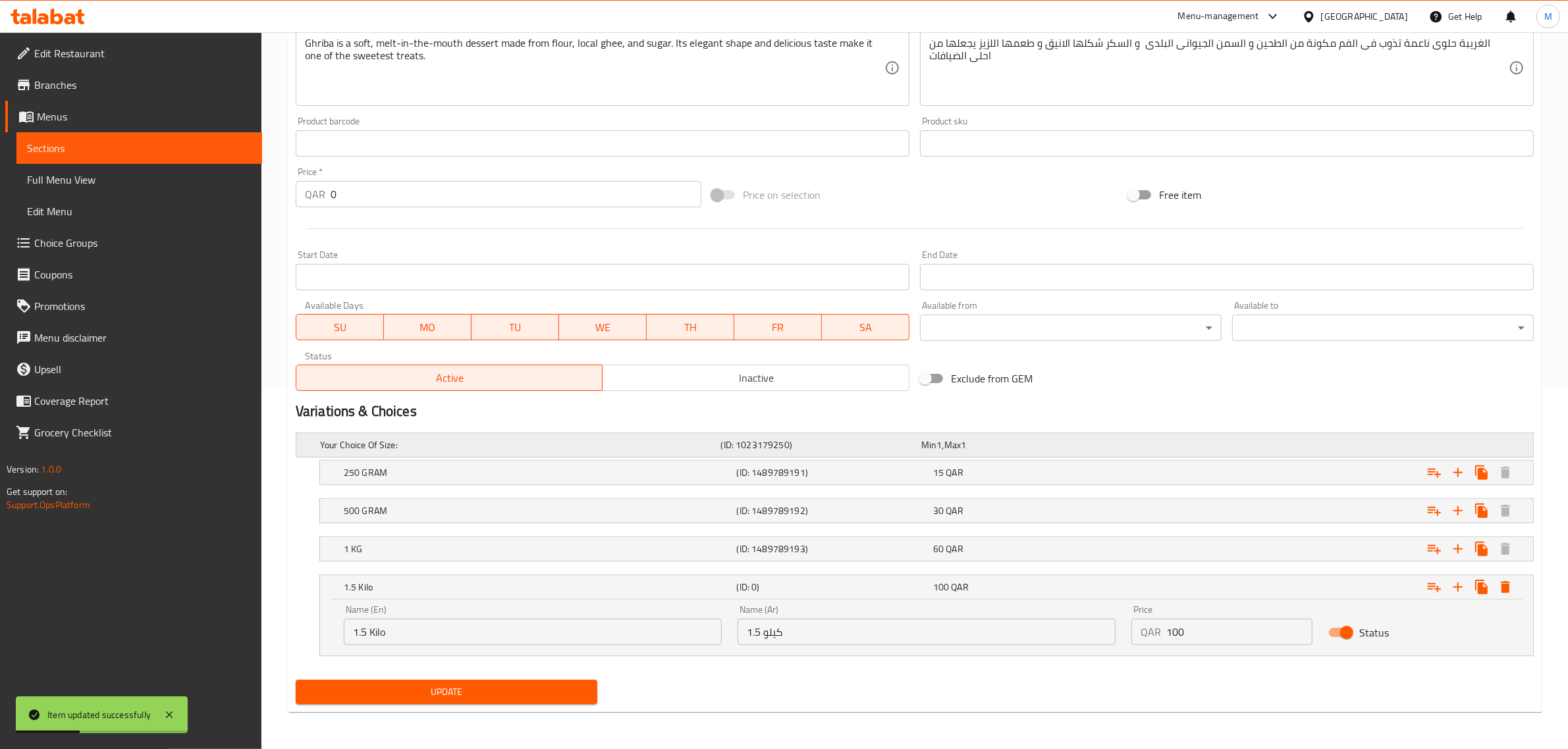
scroll to position [0, 0]
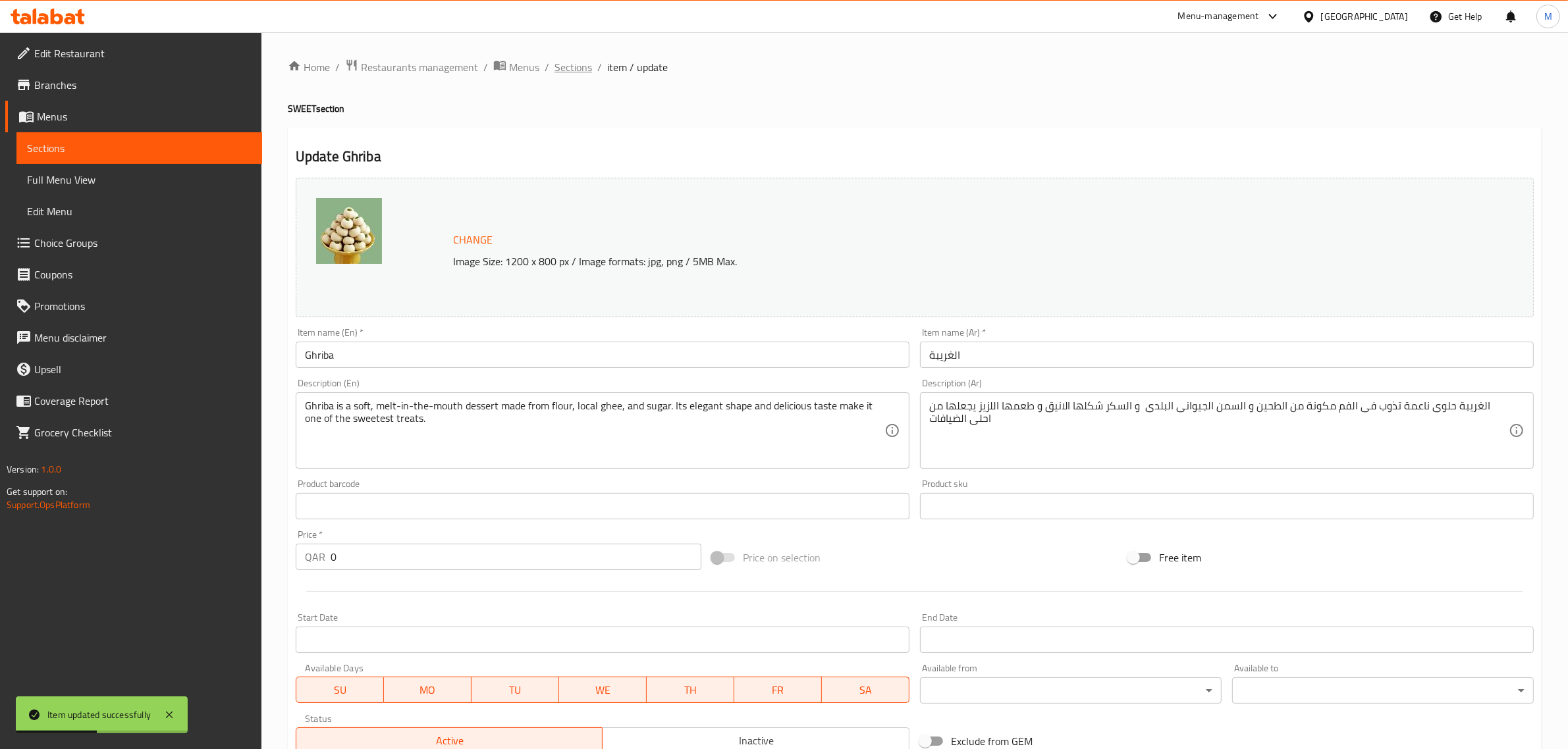
click at [561, 63] on span "Sections" at bounding box center [573, 67] width 38 height 16
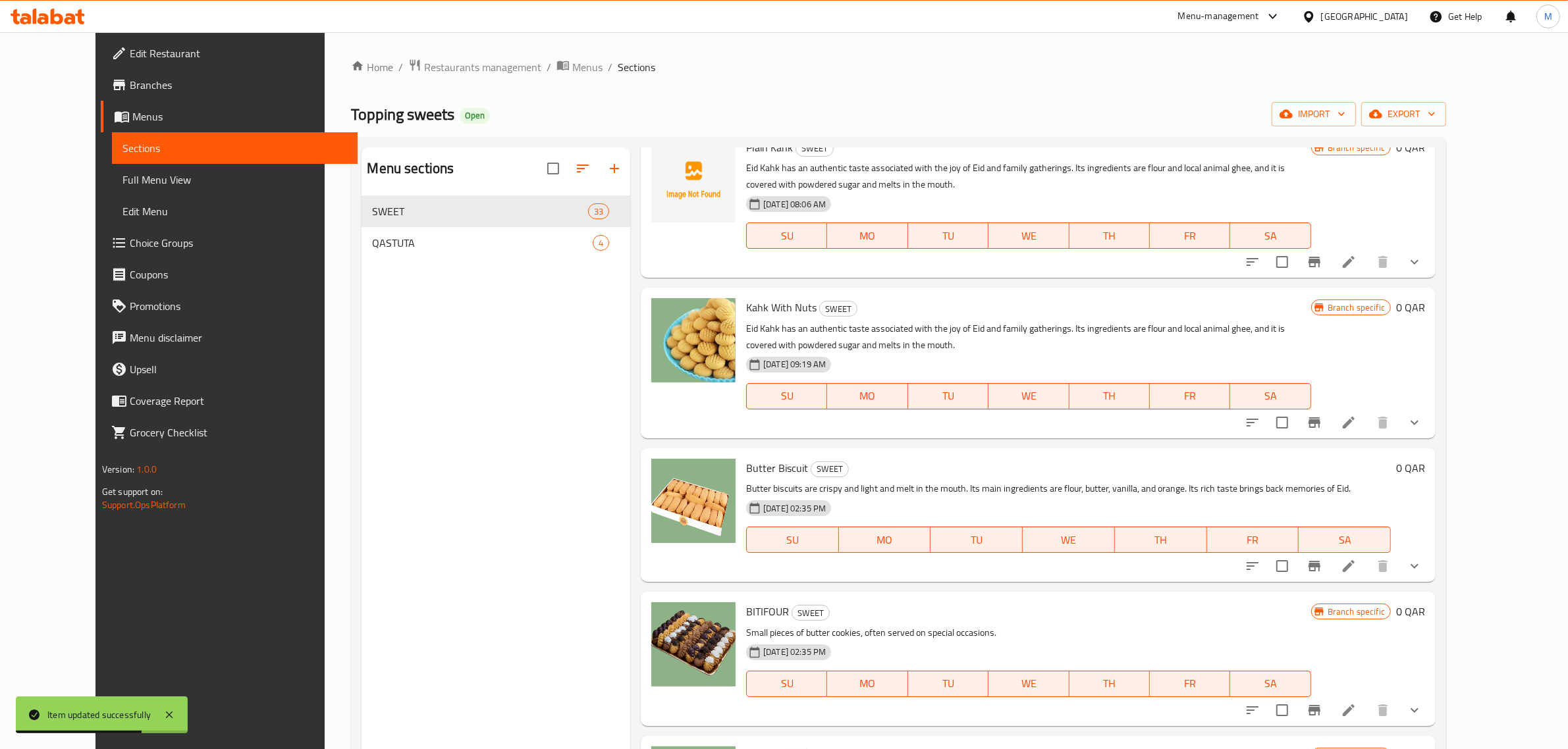
scroll to position [4208, 0]
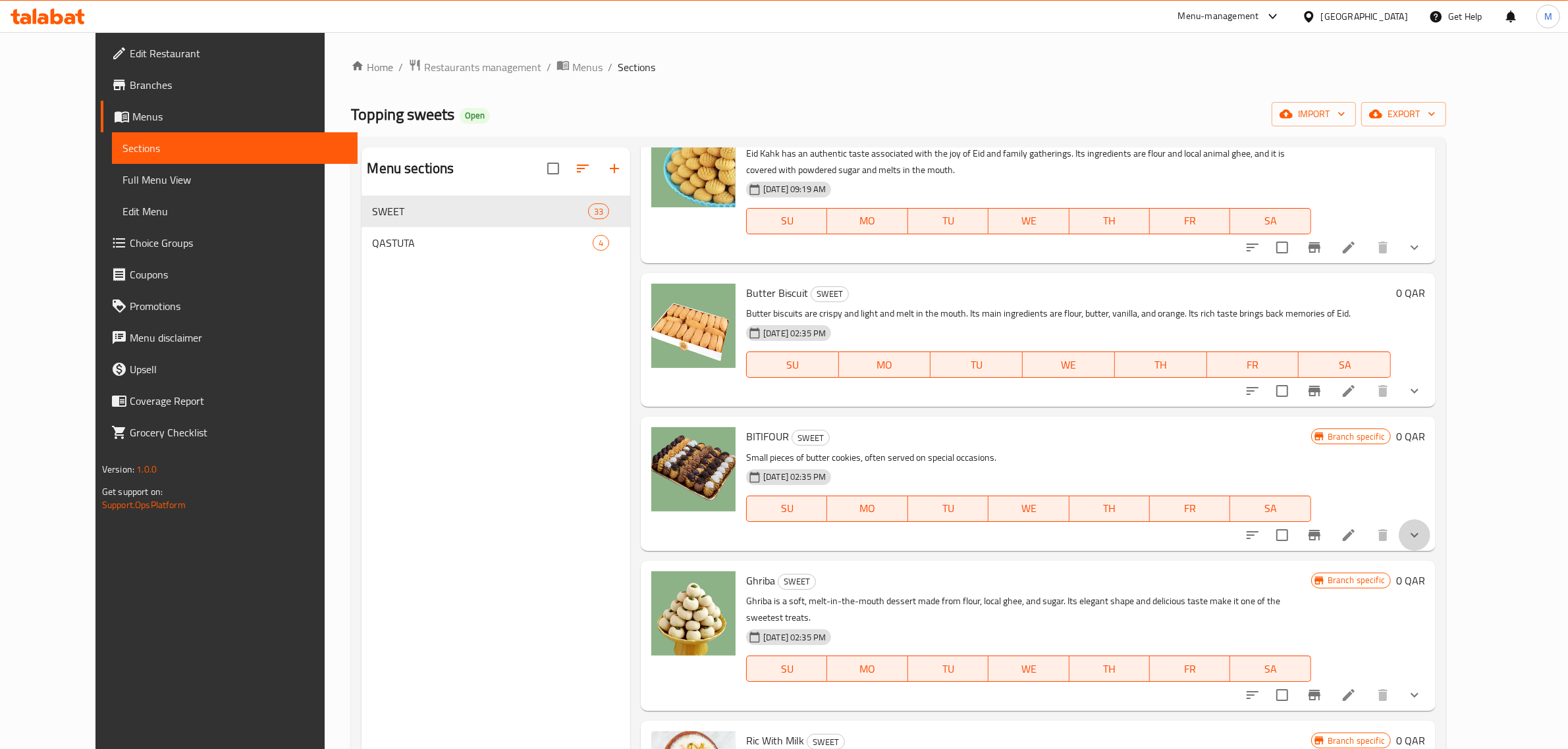
click at [1430, 519] on button "show more" at bounding box center [1414, 535] width 31 height 31
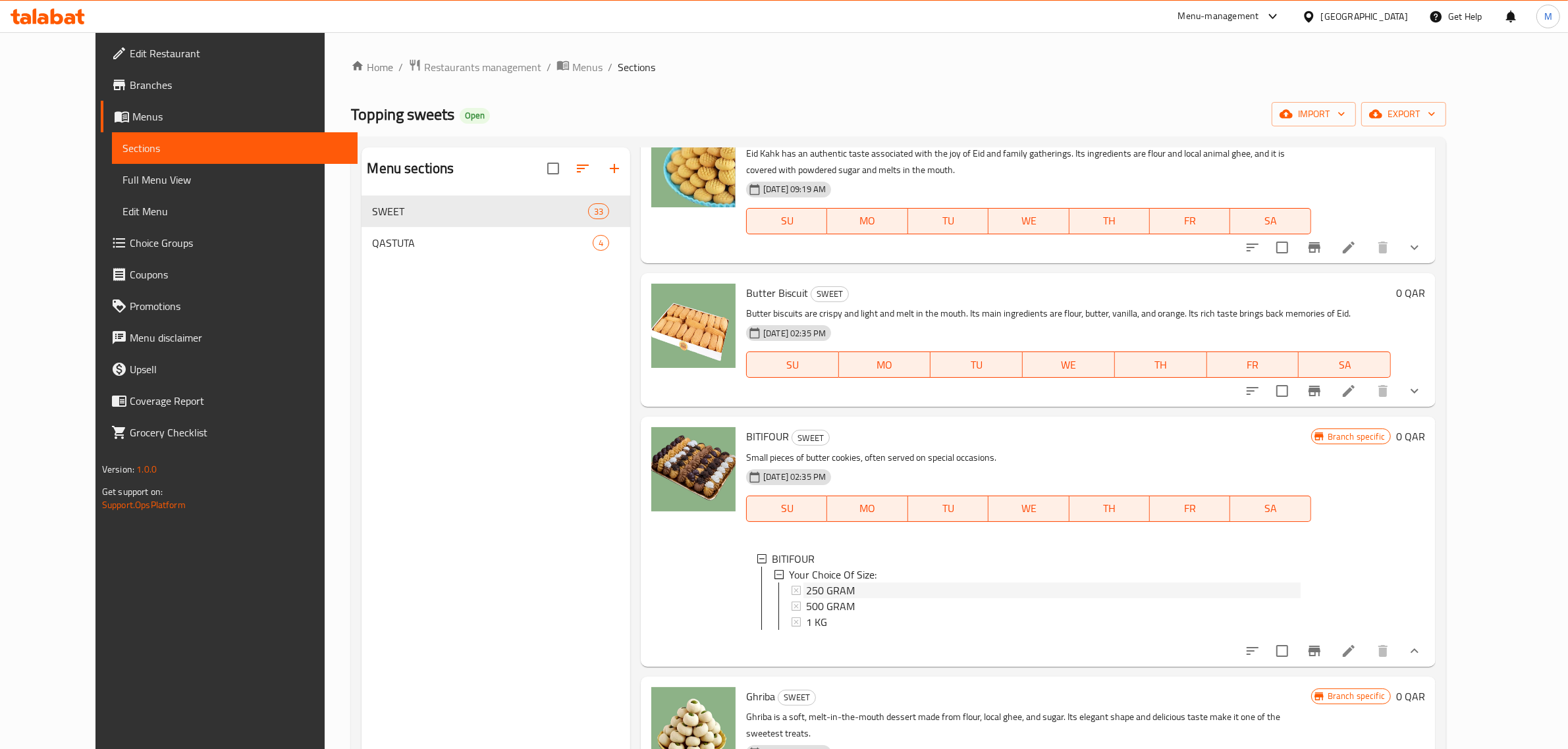
click at [855, 583] on div "250 GRAM" at bounding box center [1053, 591] width 495 height 16
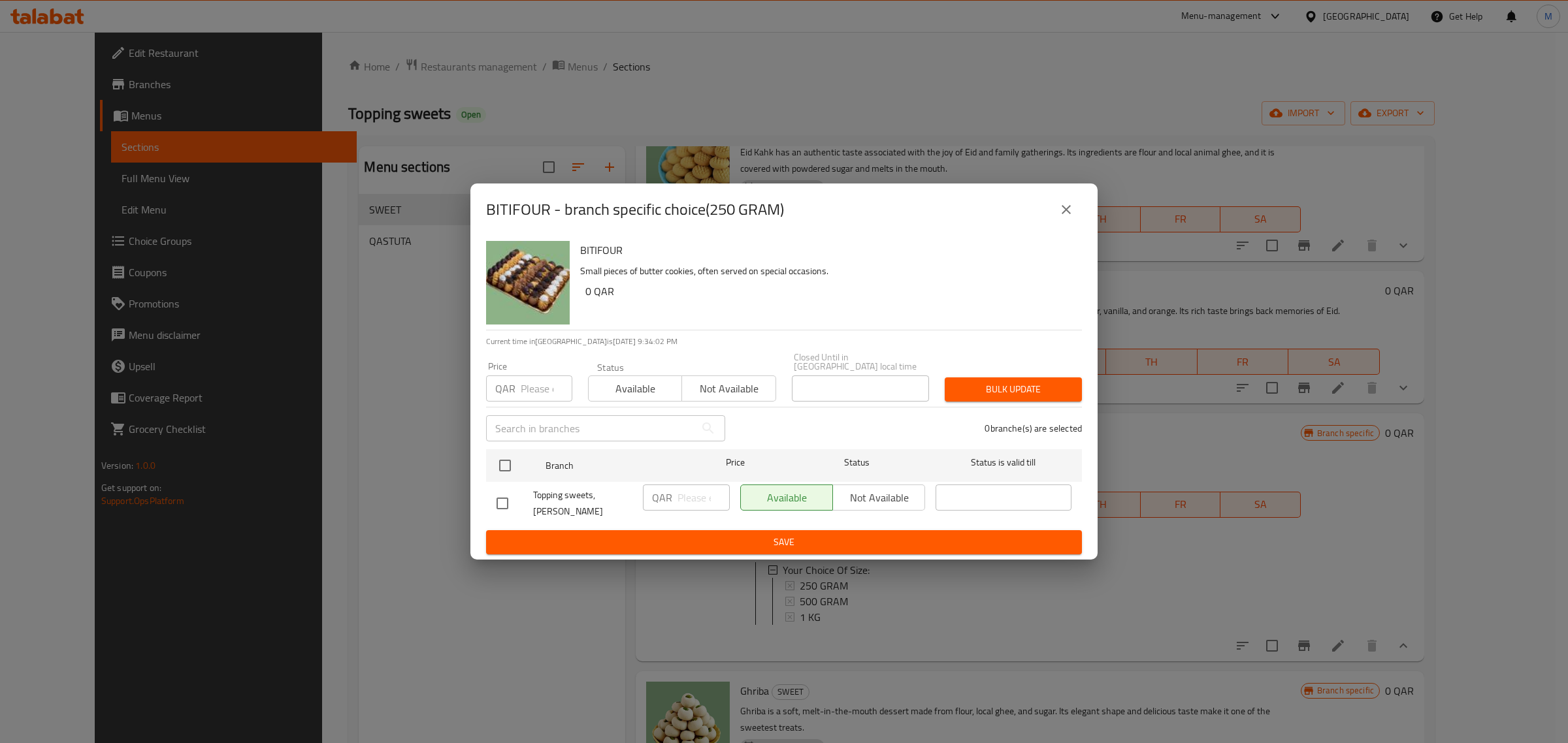
click at [1068, 217] on icon "close" at bounding box center [1066, 210] width 16 height 16
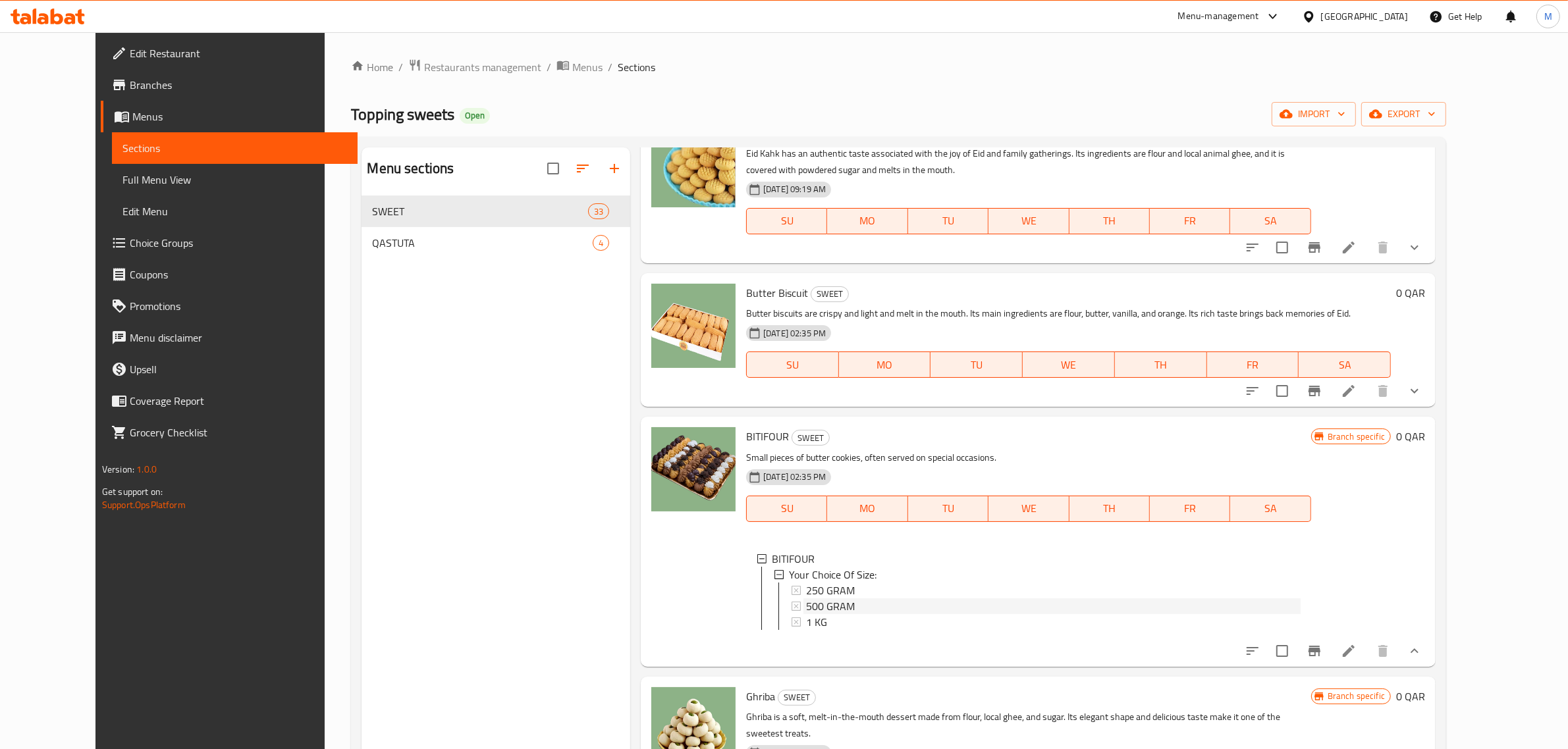
click at [818, 598] on span "500 GRAM" at bounding box center [830, 606] width 48 height 16
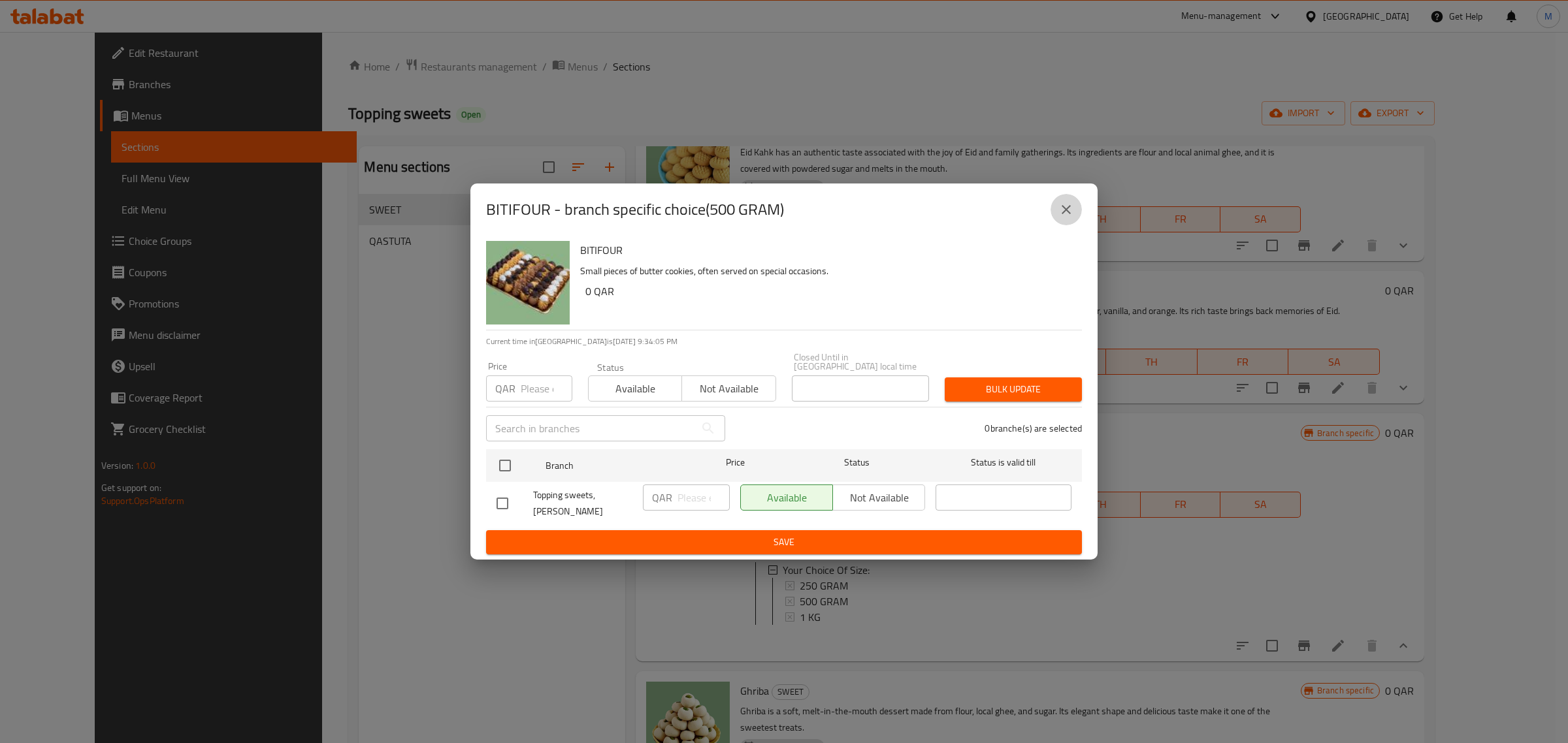
drag, startPoint x: 1073, startPoint y: 229, endPoint x: 1021, endPoint y: 299, distance: 87.2
click at [1075, 226] on button "close" at bounding box center [1066, 210] width 31 height 31
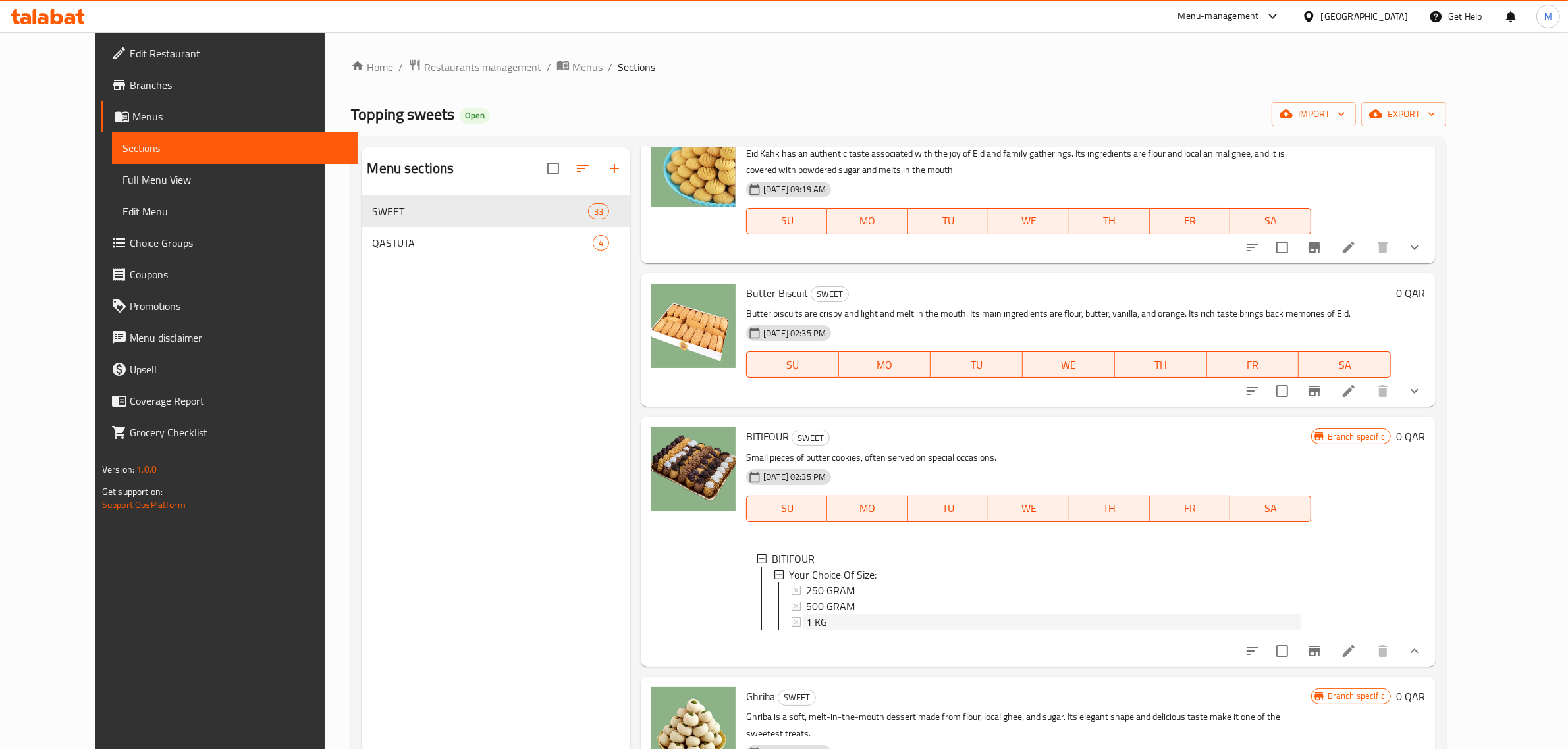
click at [845, 615] on div "1 KG" at bounding box center [1053, 622] width 495 height 16
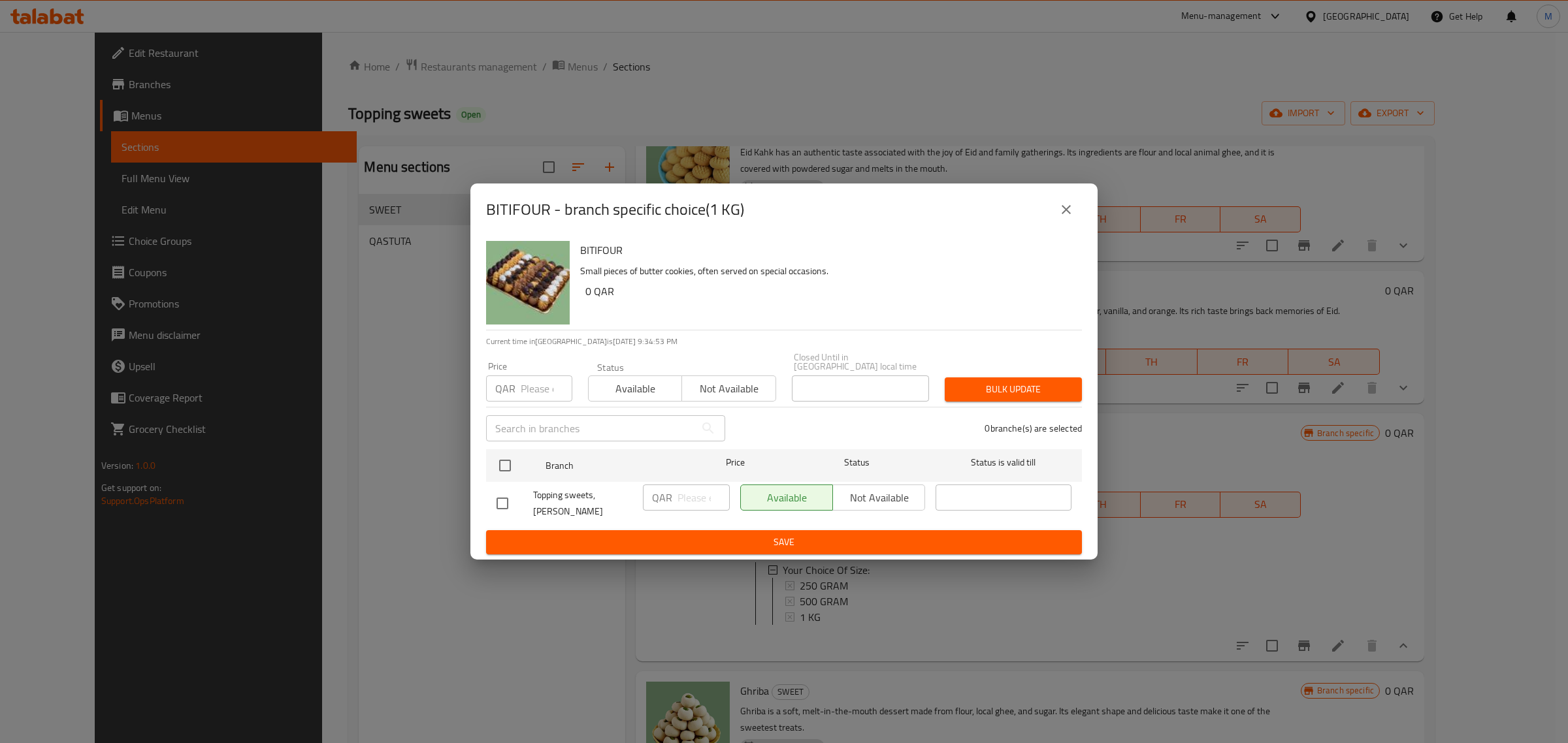
click at [1072, 226] on button "close" at bounding box center [1066, 210] width 31 height 31
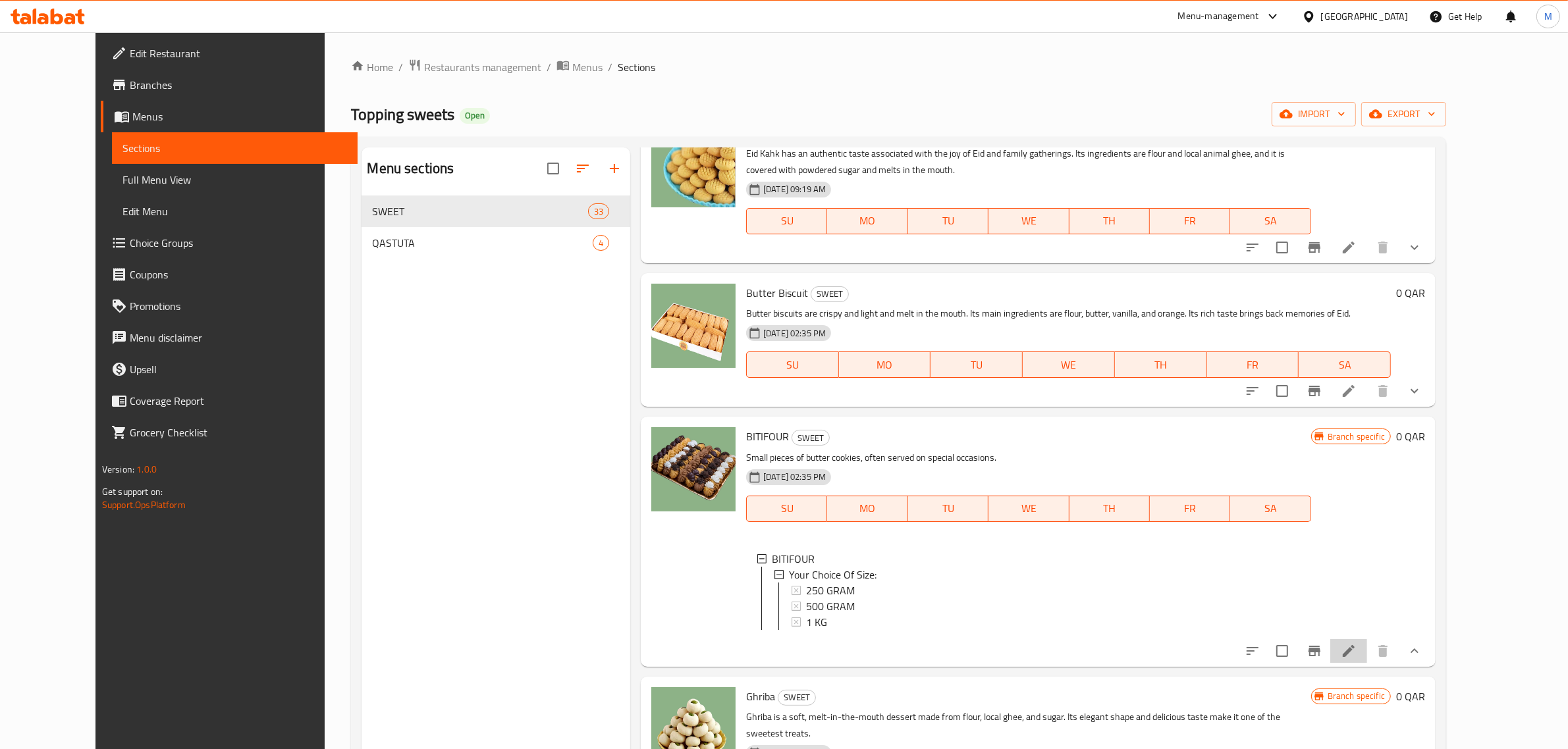
click at [1367, 639] on li at bounding box center [1348, 651] width 37 height 24
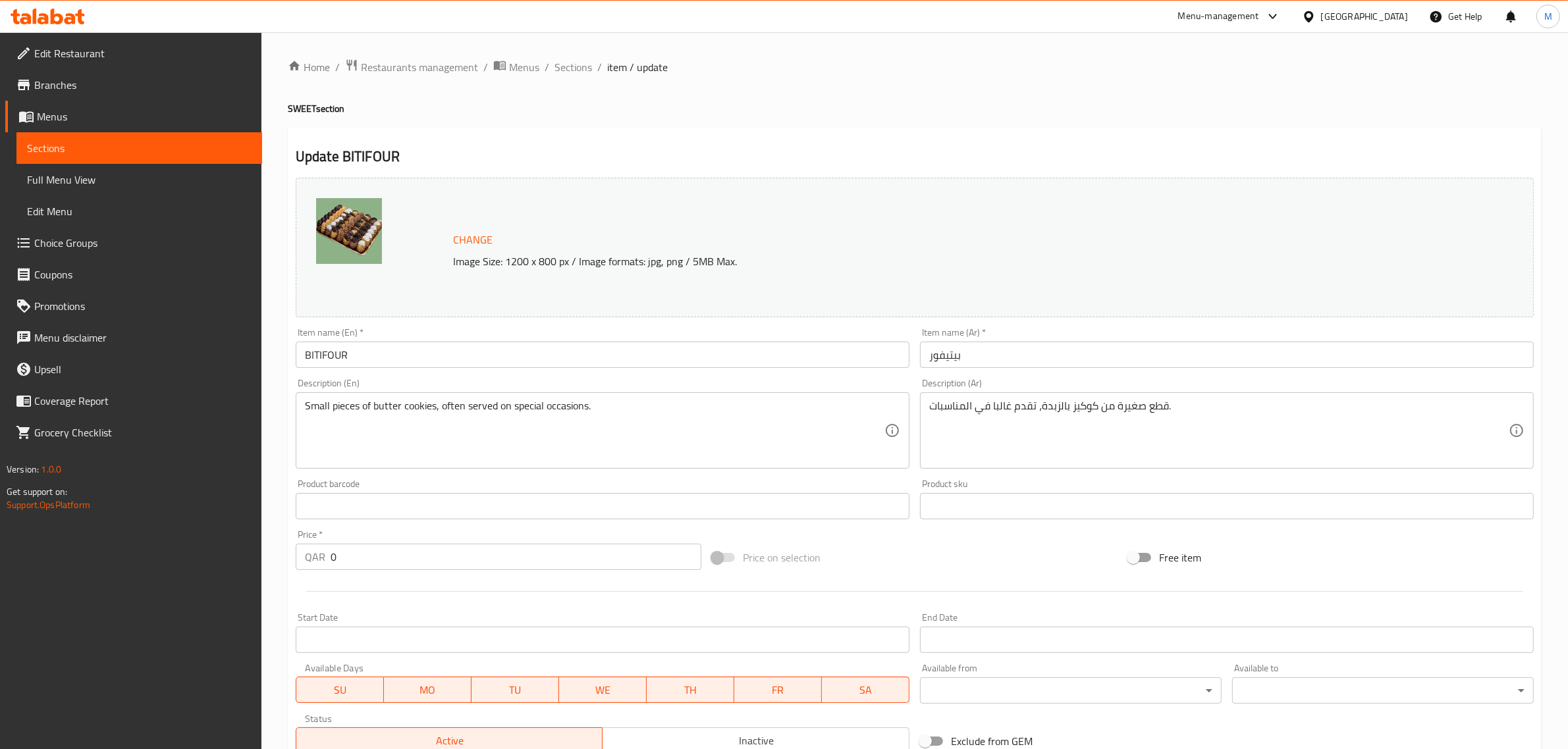
click at [433, 366] on input "BITIFOUR" at bounding box center [602, 355] width 614 height 26
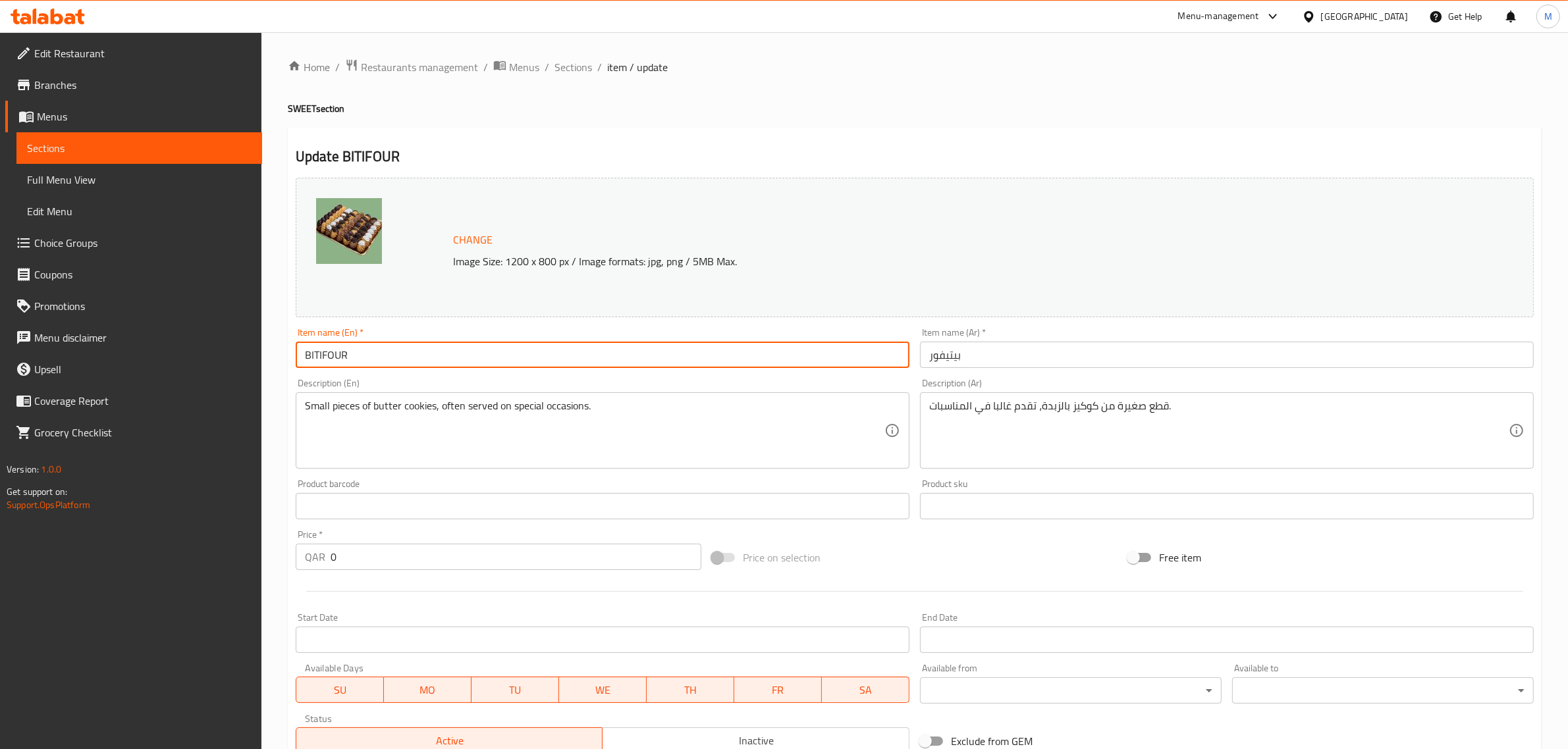
click at [433, 366] on input "BITIFOUR" at bounding box center [602, 355] width 614 height 26
paste input "petyfor"
click at [399, 357] on input "petyfor" at bounding box center [602, 355] width 614 height 26
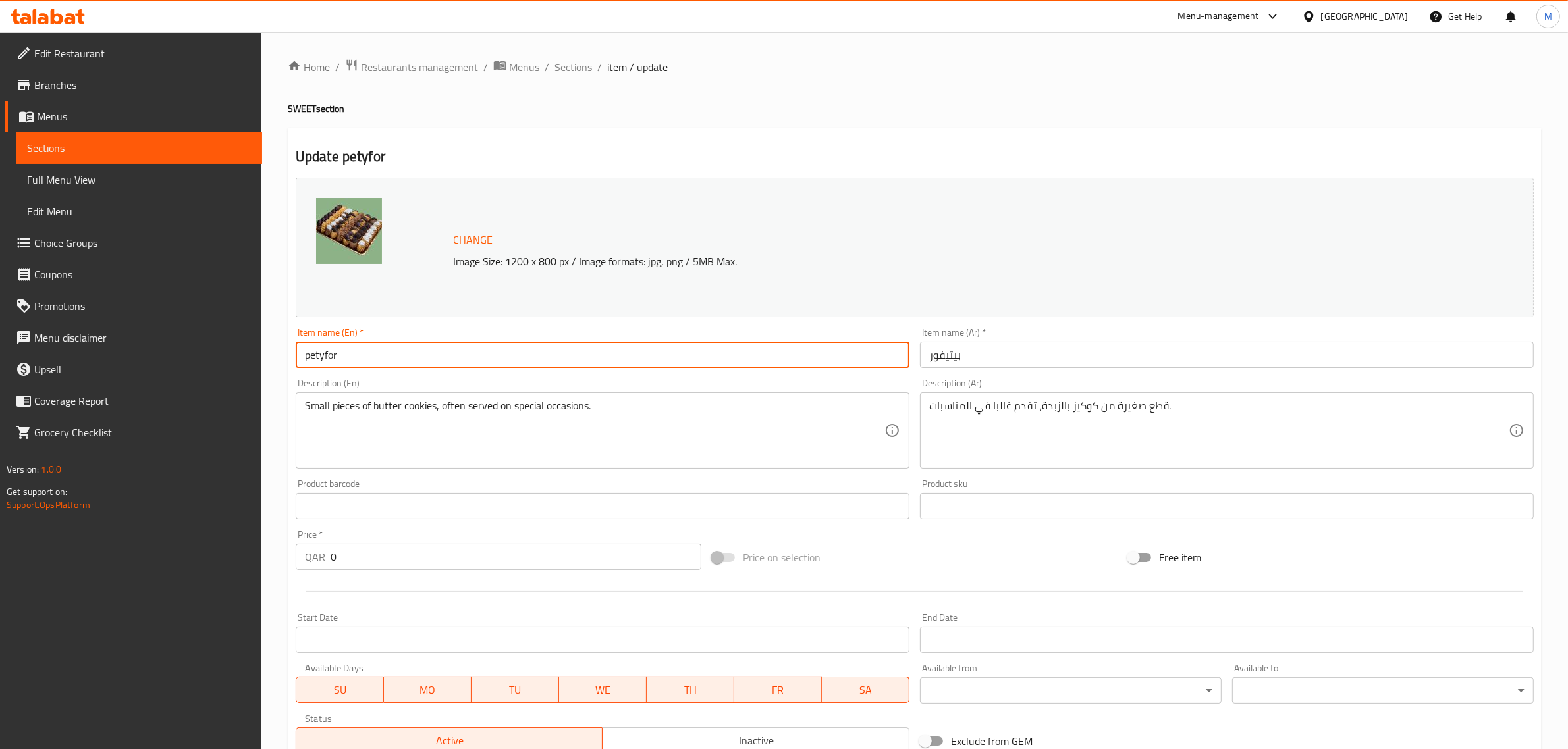
click at [399, 357] on input "petyfor" at bounding box center [602, 355] width 614 height 26
type input "Petyfor"
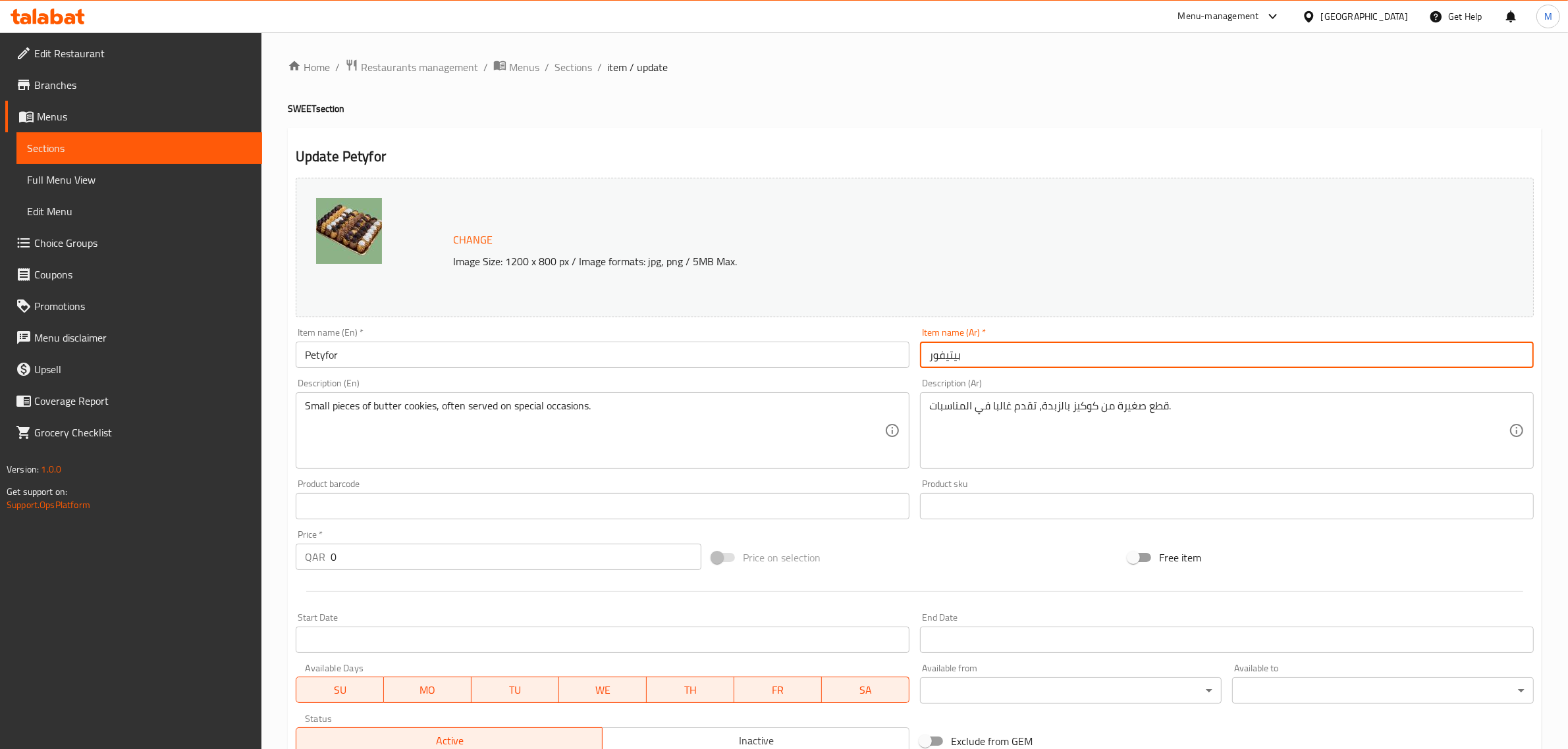
paste input "لبتيفور"
type input "البتيفور"
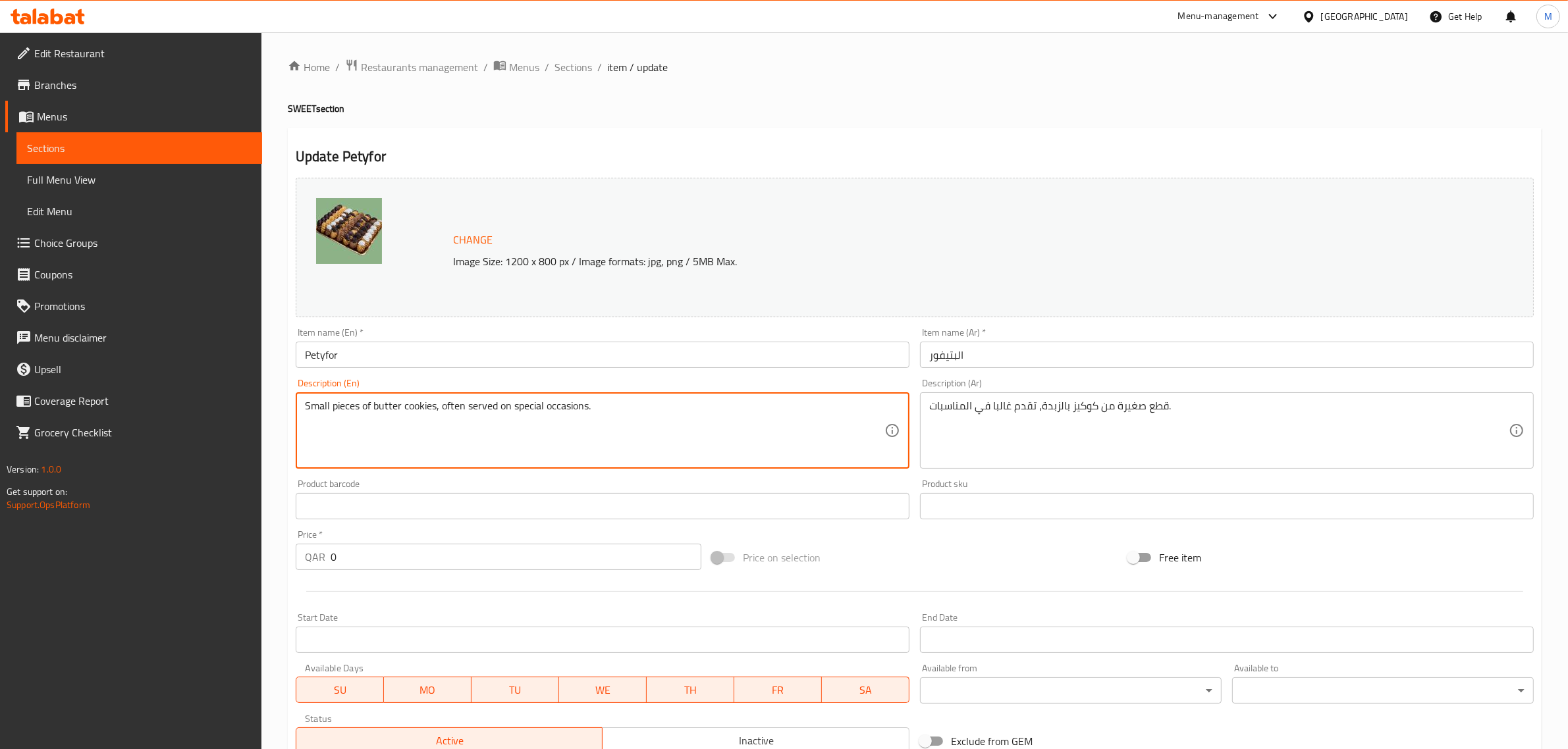
click at [530, 418] on textarea "Small pieces of butter cookies, often served on special occasions." at bounding box center [595, 430] width 579 height 62
paste textarea "petyfor are soft biscuits in different shapes and colors, decorated with chocol…"
click at [530, 418] on textarea "petyfor are soft biscuits in different shapes and colors, decorated with chocol…" at bounding box center [595, 430] width 579 height 62
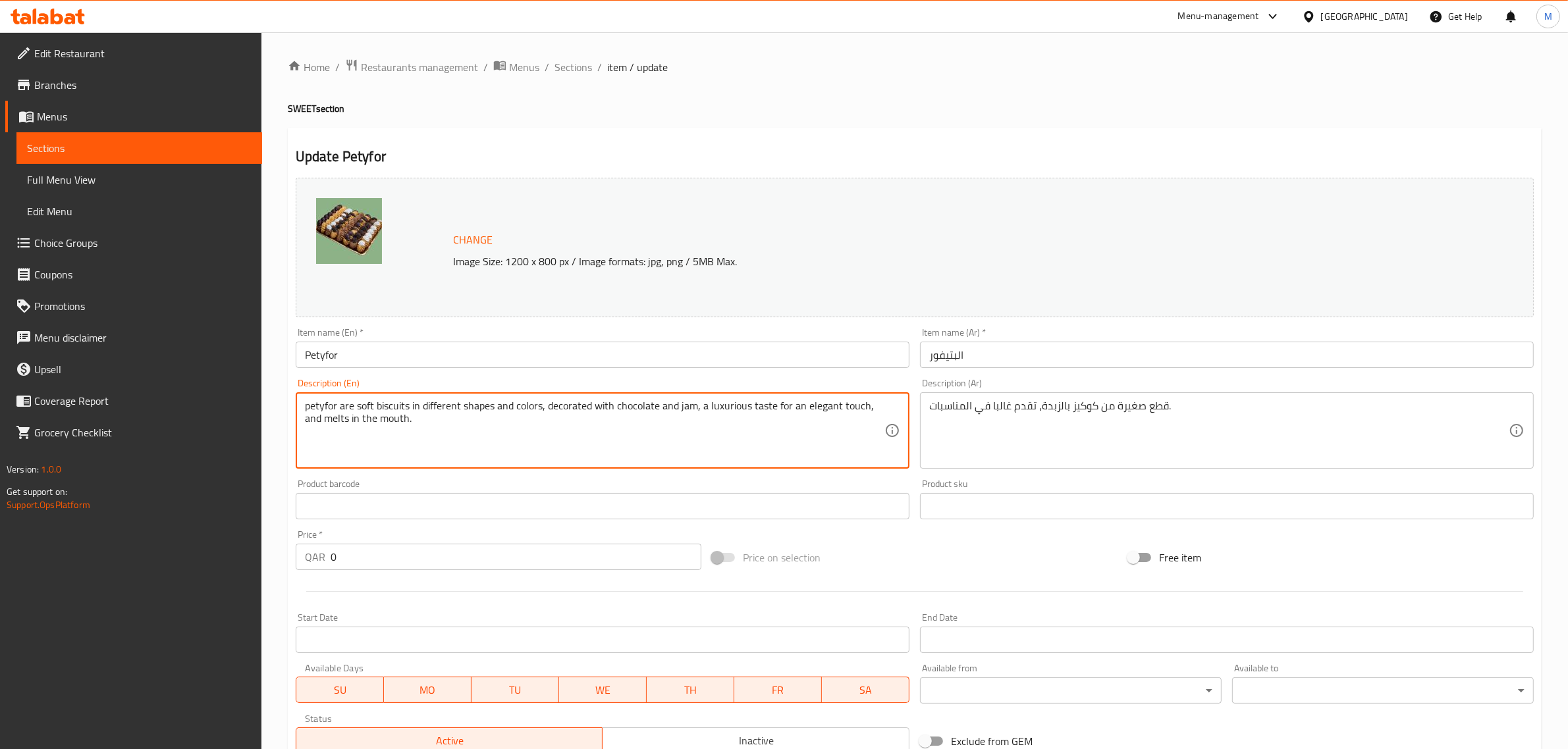
click at [530, 418] on textarea "petyfor are soft biscuits in different shapes and colors, decorated with chocol…" at bounding box center [595, 430] width 579 height 62
type textarea "Petyfor are soft biscuits in different shapes and colors, decorated with chocol…"
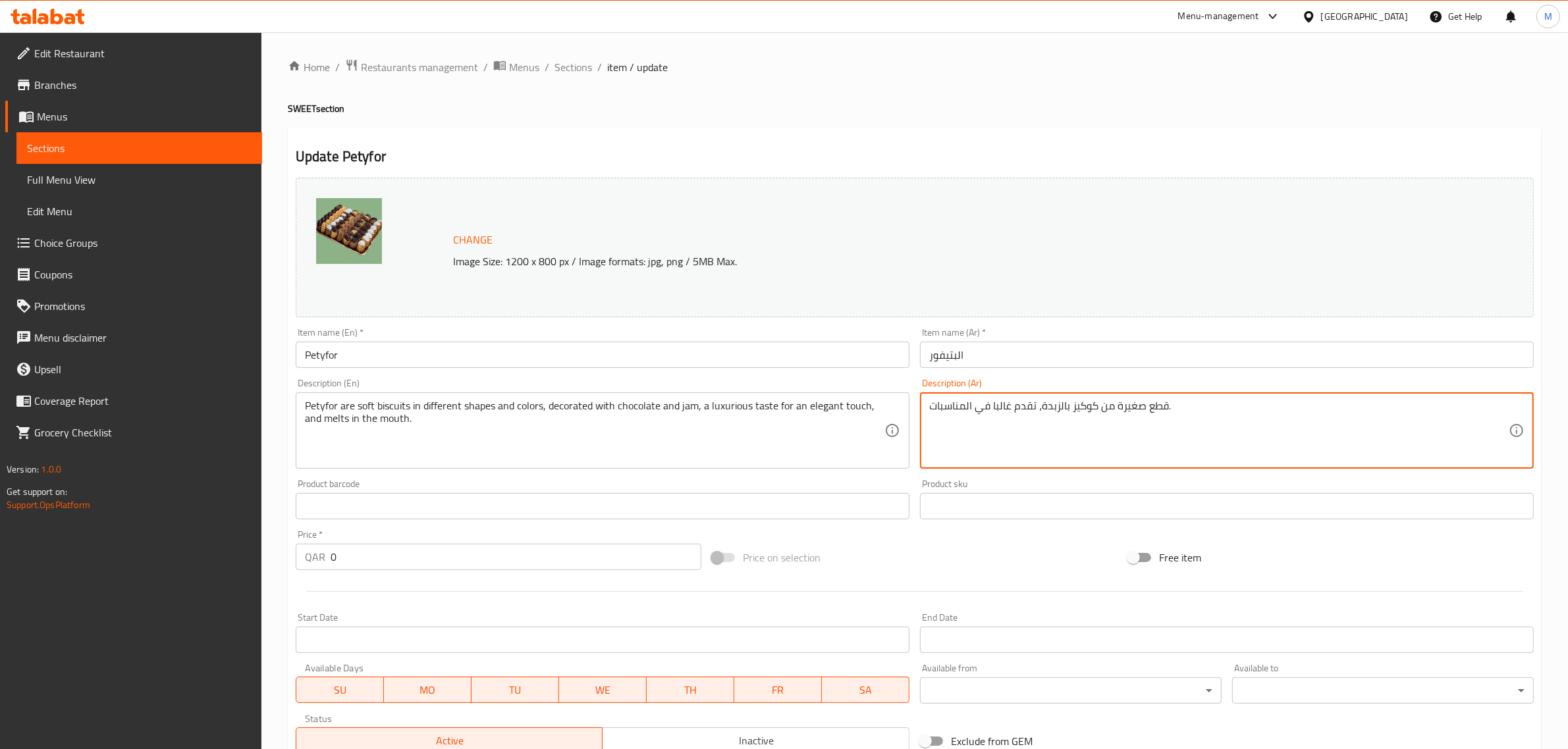
click at [1210, 408] on textarea "قطع صغيرة من كوكيز بالزبدة، تقدم غالبا في المناسبات." at bounding box center [1218, 430] width 579 height 62
paste textarea "البتيفورهو بسكوت ناعم باشكال و الوان مختلفة كتنوعة تزينها الشيكولاتة و المربي م…"
click at [1433, 408] on textarea "البتيفورهو بسكوت ناعم باشكال و الوان مختلفة كتنوعة تزينها الشيكولاتة و المربي م…" at bounding box center [1218, 430] width 579 height 62
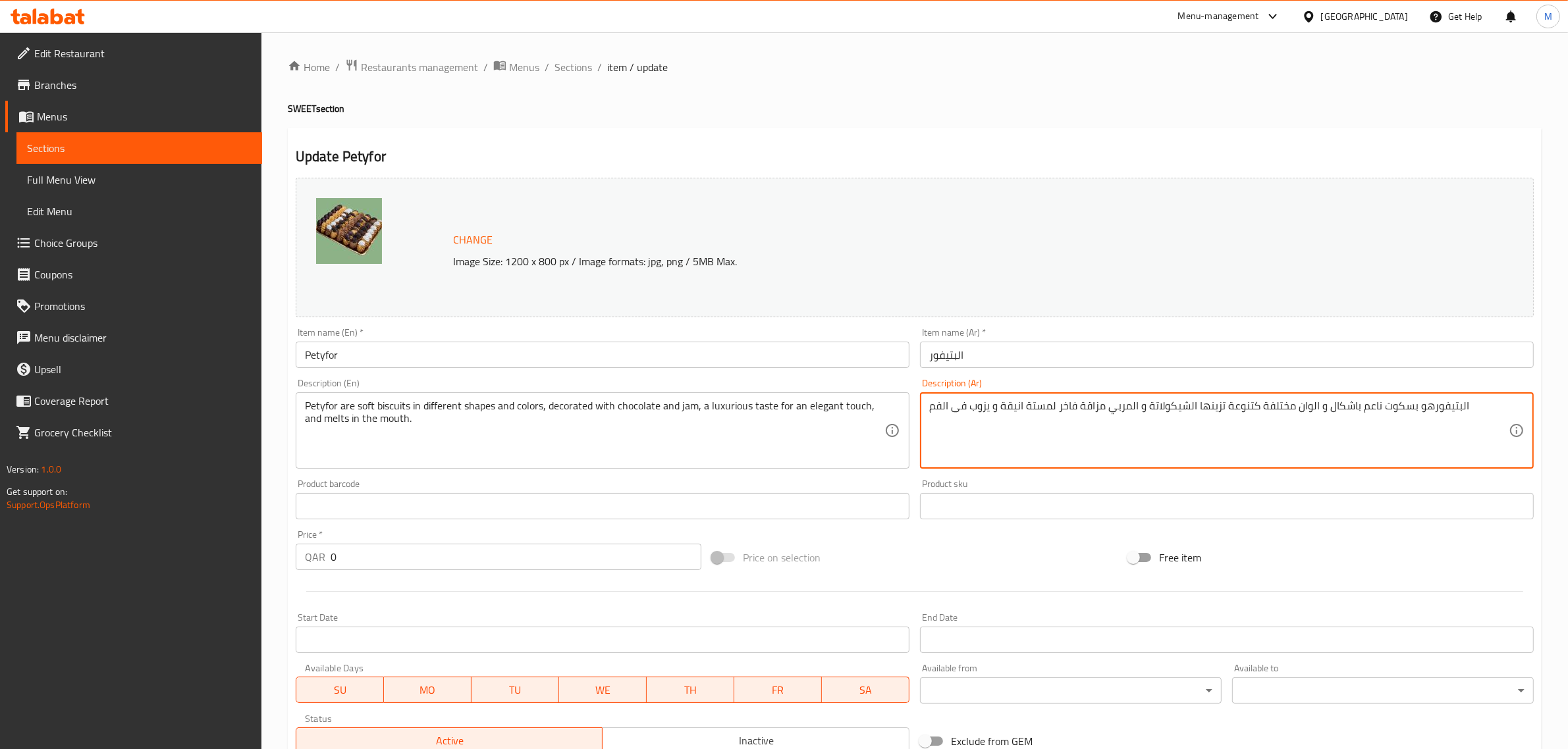
click at [1429, 406] on textarea "البتيفورهو بسكوت ناعم باشكال و الوان مختلفة كتنوعة تزينها الشيكولاتة و المربي م…" at bounding box center [1218, 430] width 579 height 62
type textarea "البتيفور هو بسكوت ناعم باشكال و الوان مختلفة كتنوعة تزينها الشيكولاتة و المربي …"
click at [1045, 449] on textarea "البتيفور هو بسكوت ناعم باشكال و الوان مختلفة كتنوعة تزينها الشيكولاتة و المربي …" at bounding box center [1218, 430] width 579 height 62
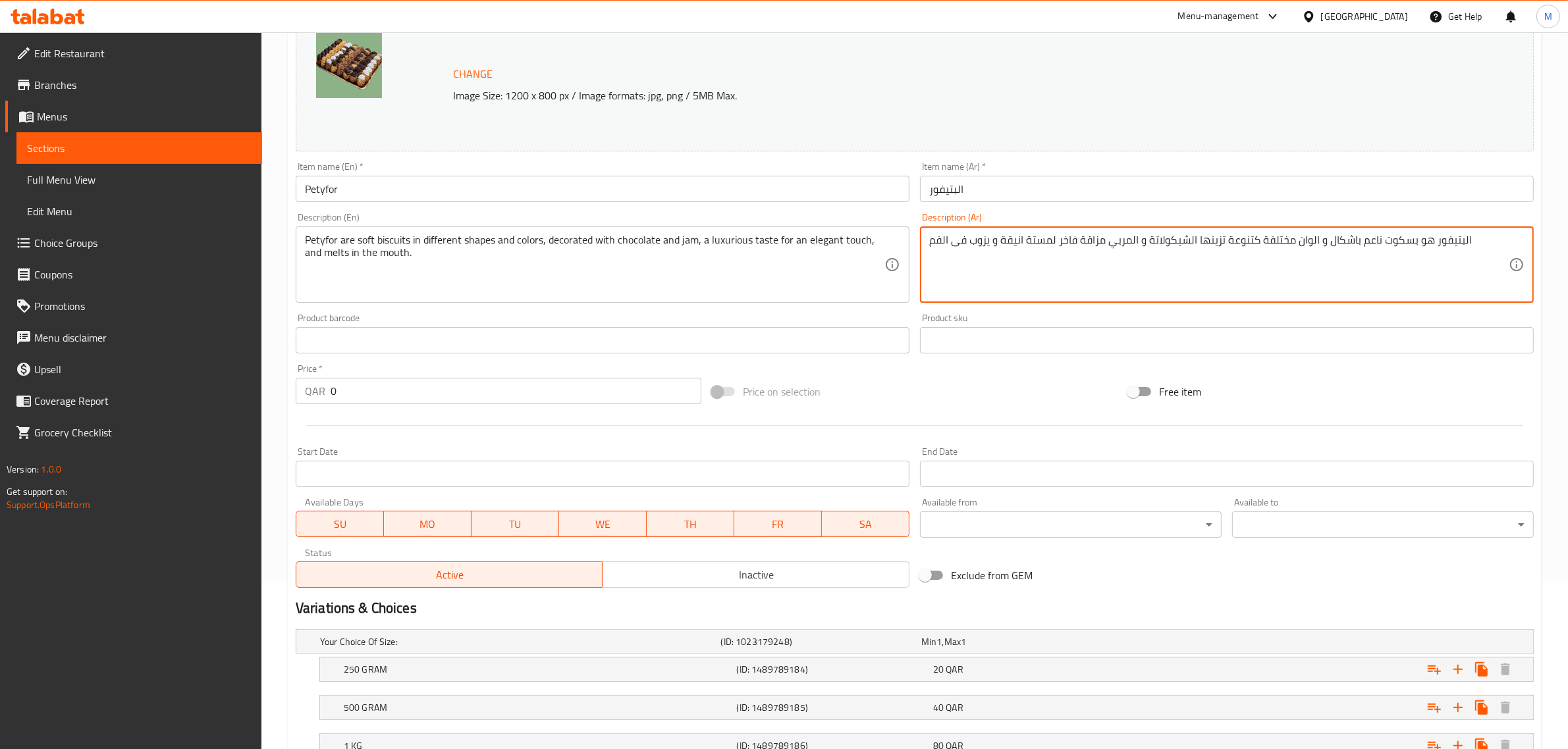
scroll to position [268, 0]
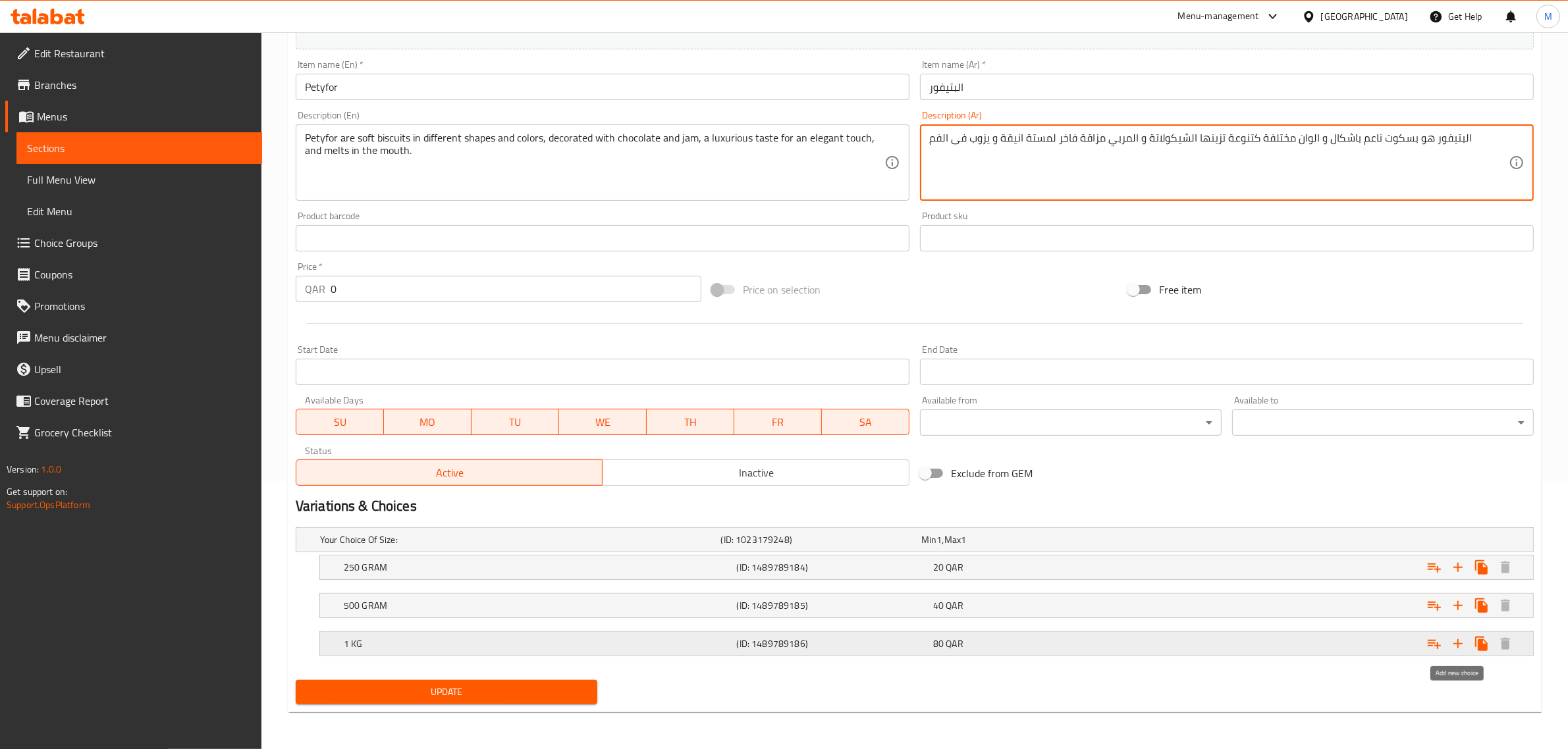
click at [1463, 647] on icon "Expand" at bounding box center [1457, 644] width 16 height 16
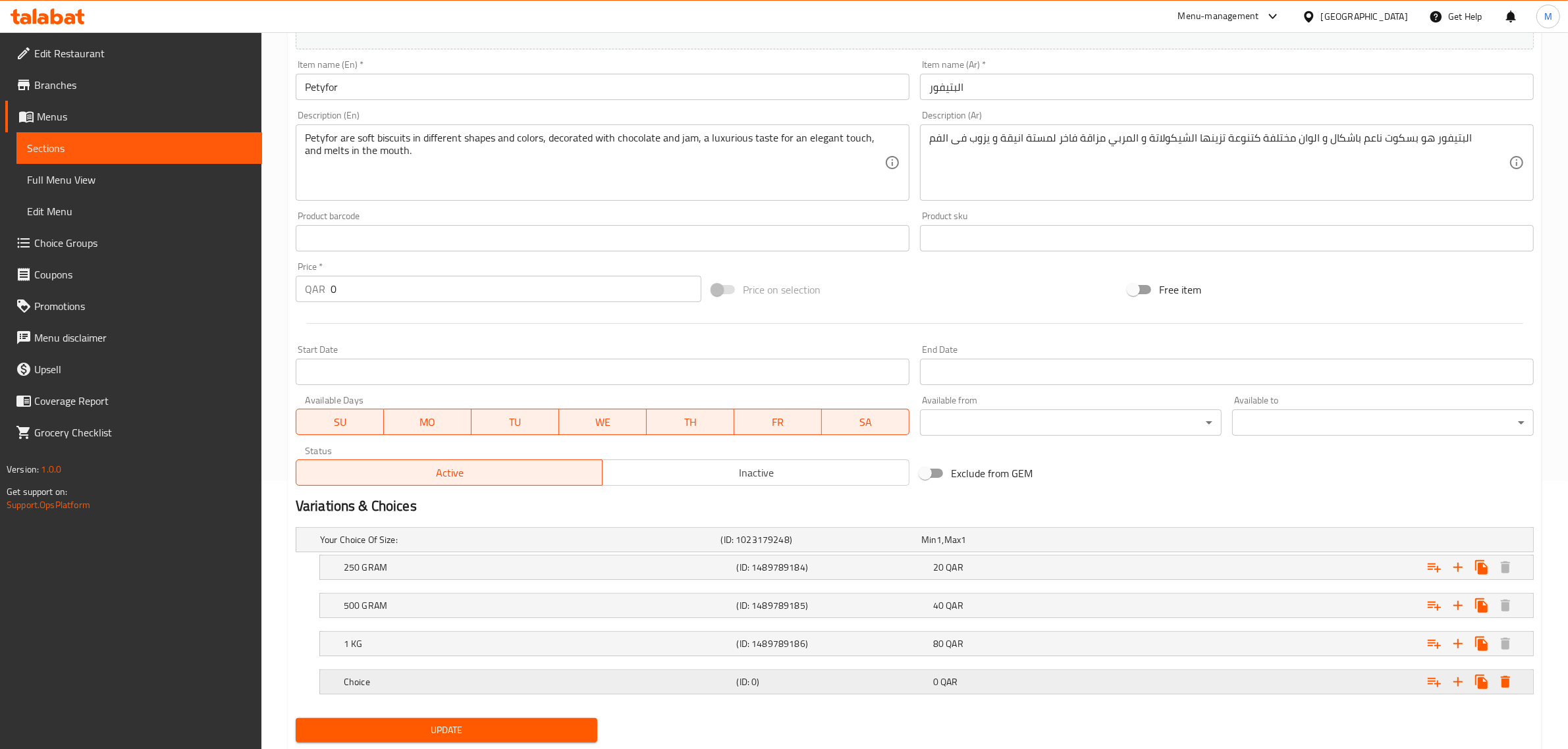
click at [952, 679] on span "QAR" at bounding box center [949, 682] width 17 height 17
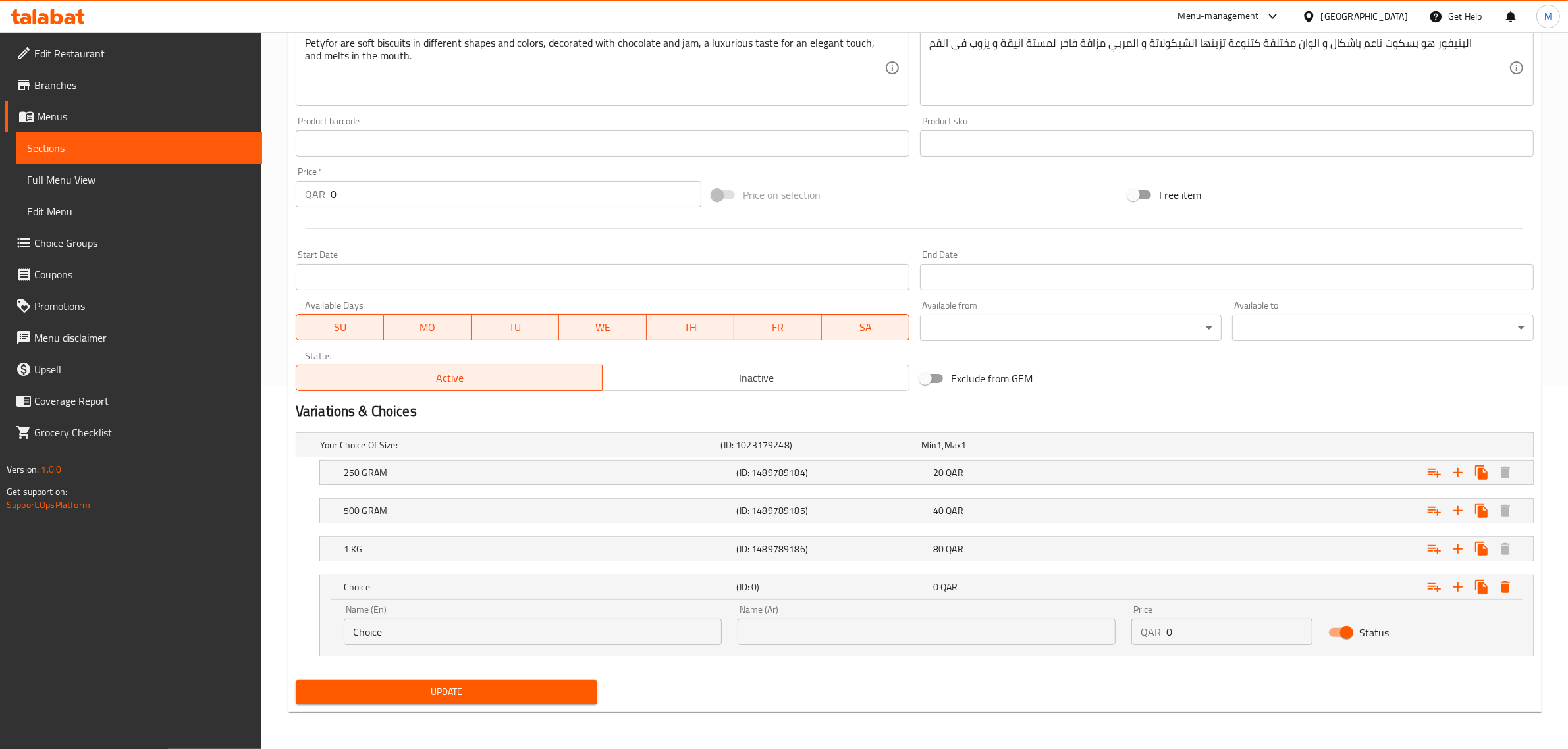
scroll to position [363, 0]
click at [1223, 643] on input "0" at bounding box center [1239, 632] width 146 height 26
type input "110"
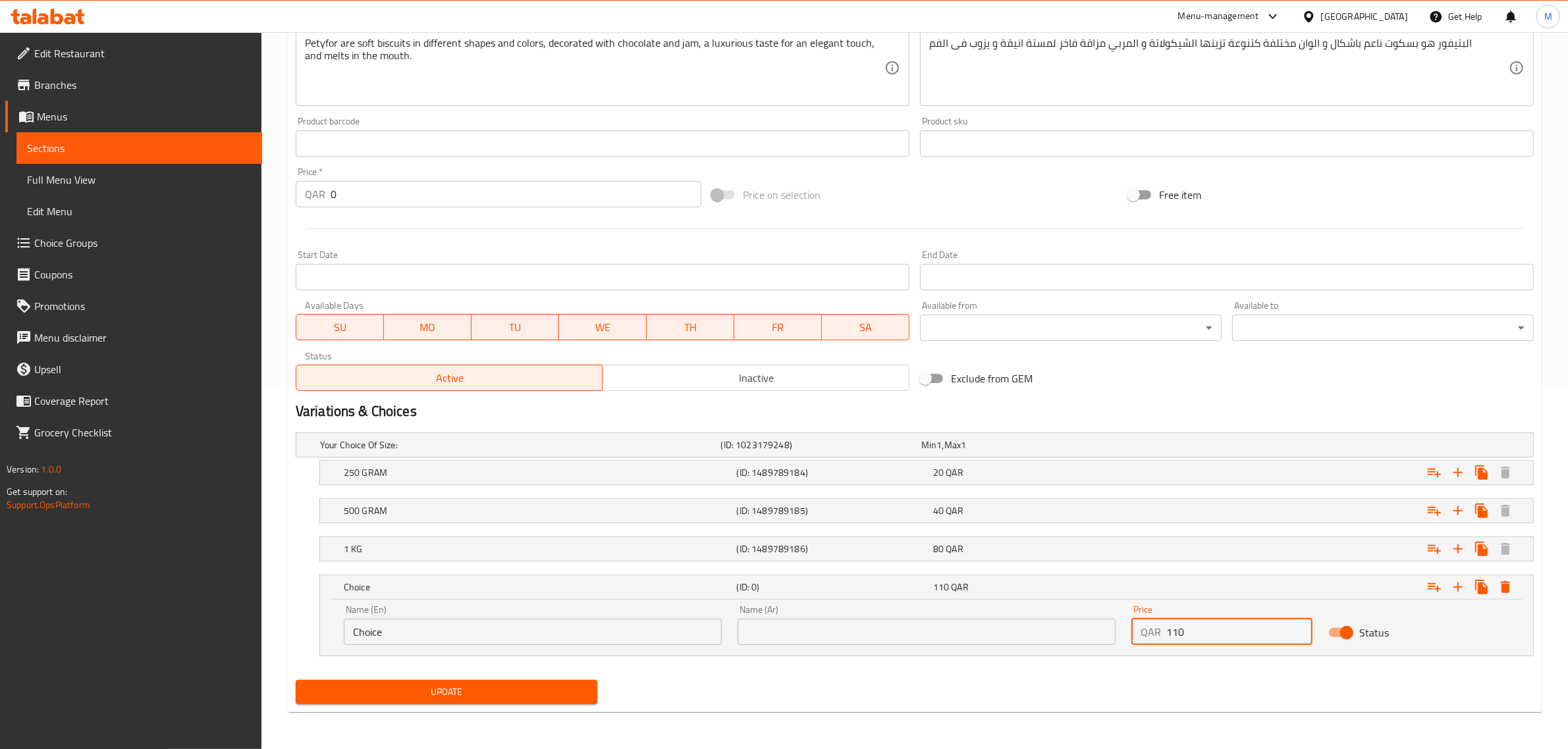
click at [981, 638] on input "text" at bounding box center [927, 632] width 378 height 26
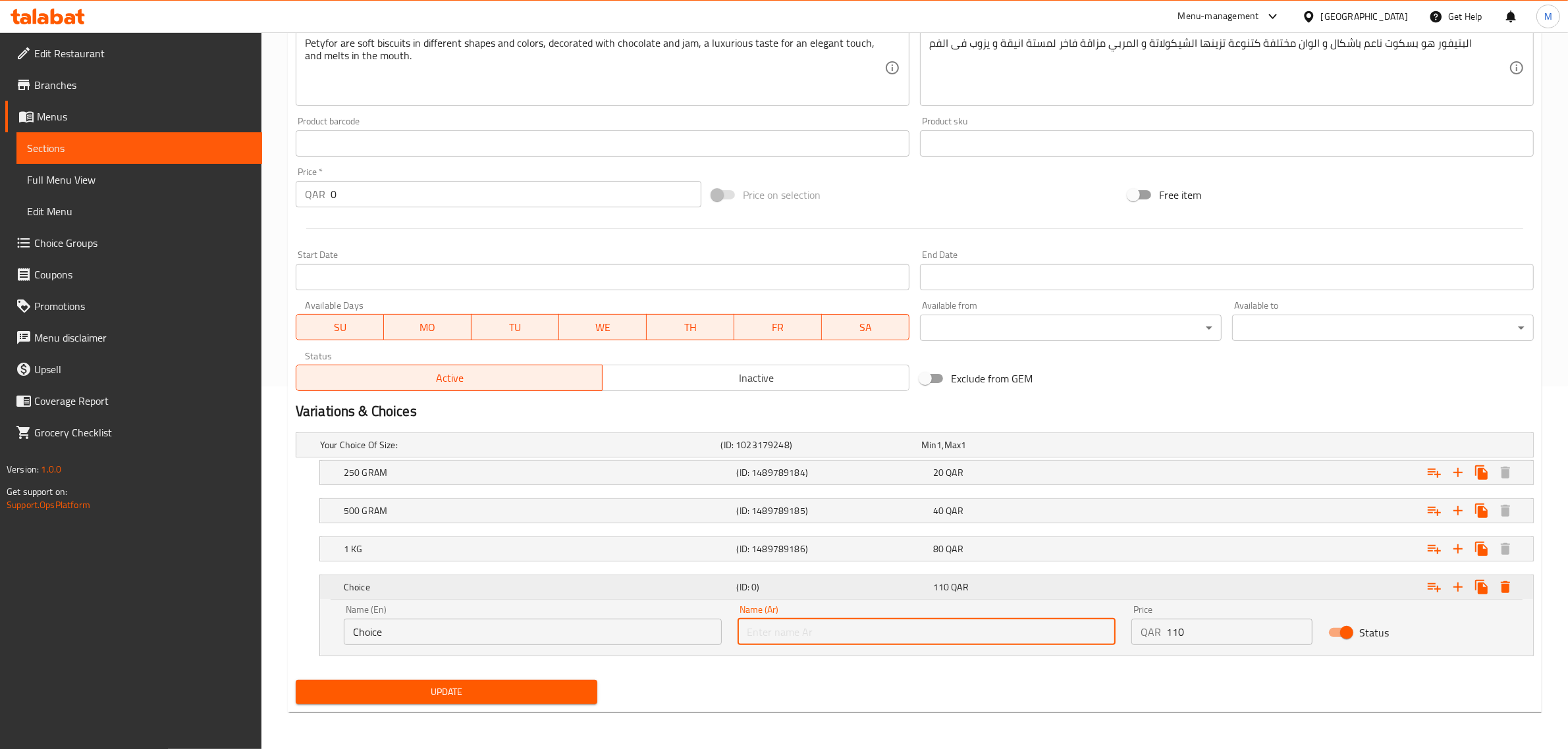
type input "1.5 كيلو"
click at [549, 627] on input "Choice" at bounding box center [532, 632] width 378 height 26
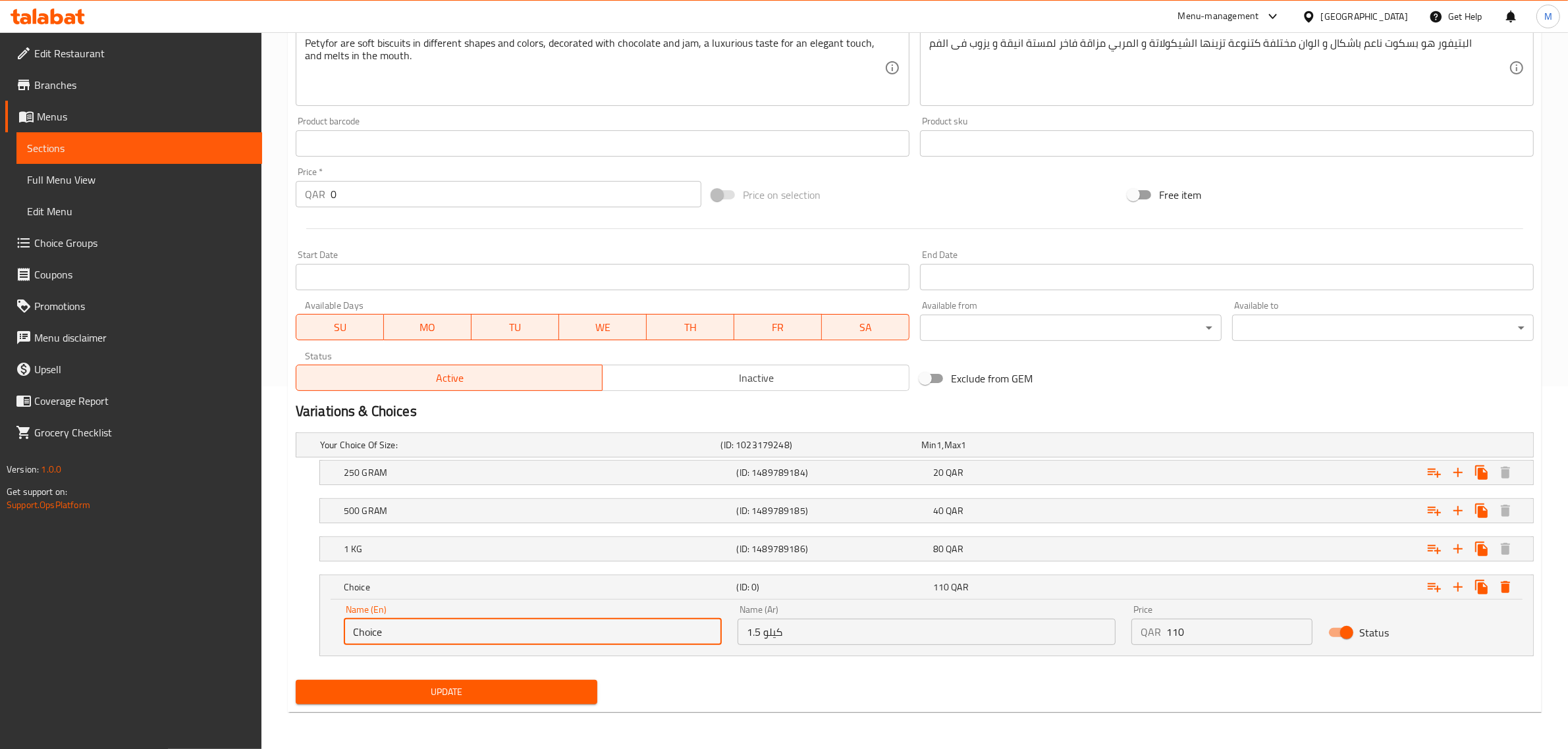
click at [549, 627] on input "Choice" at bounding box center [532, 632] width 378 height 26
type input "1.5 Kilo"
click at [508, 685] on span "Update" at bounding box center [446, 692] width 280 height 16
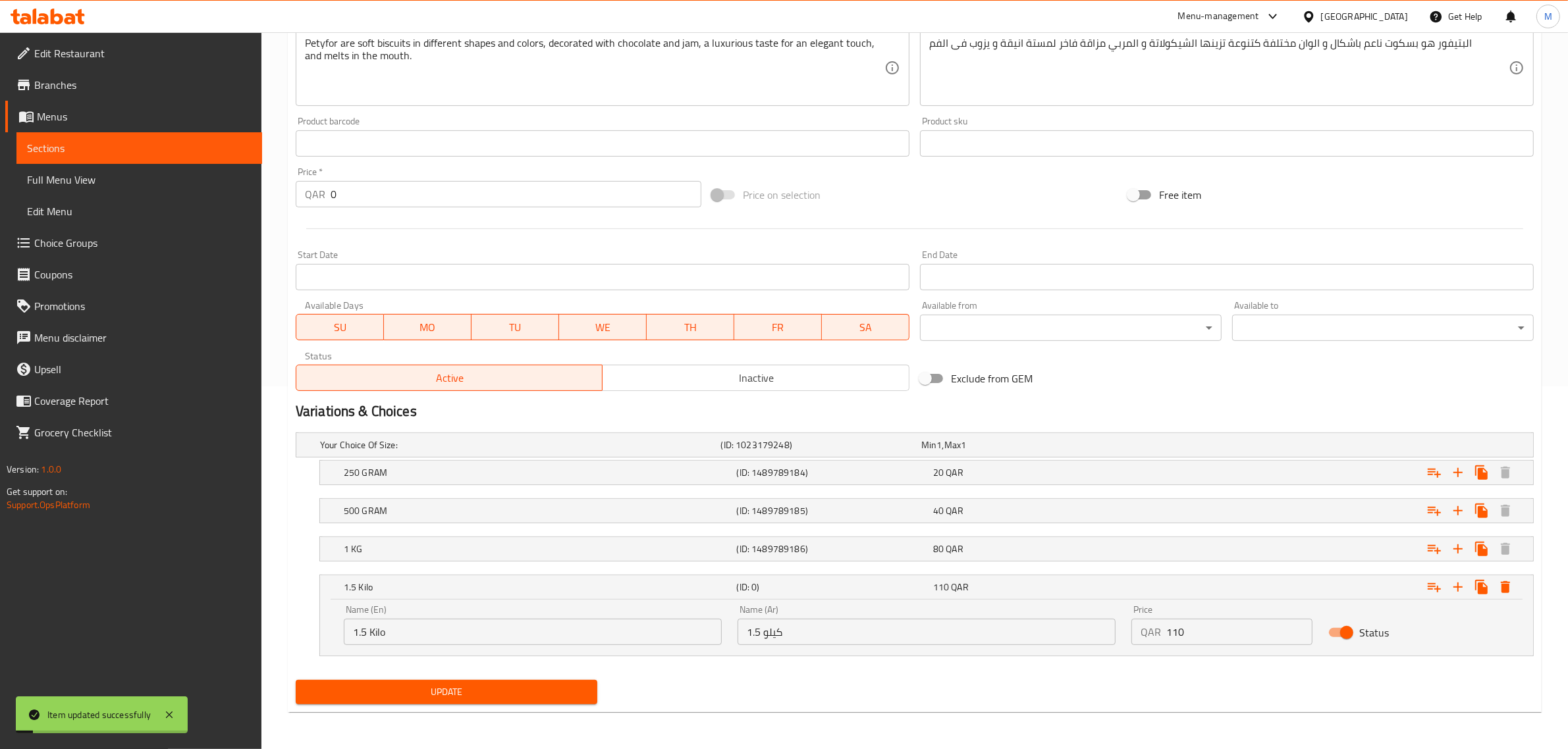
click at [741, 695] on div "Update" at bounding box center [914, 692] width 1248 height 35
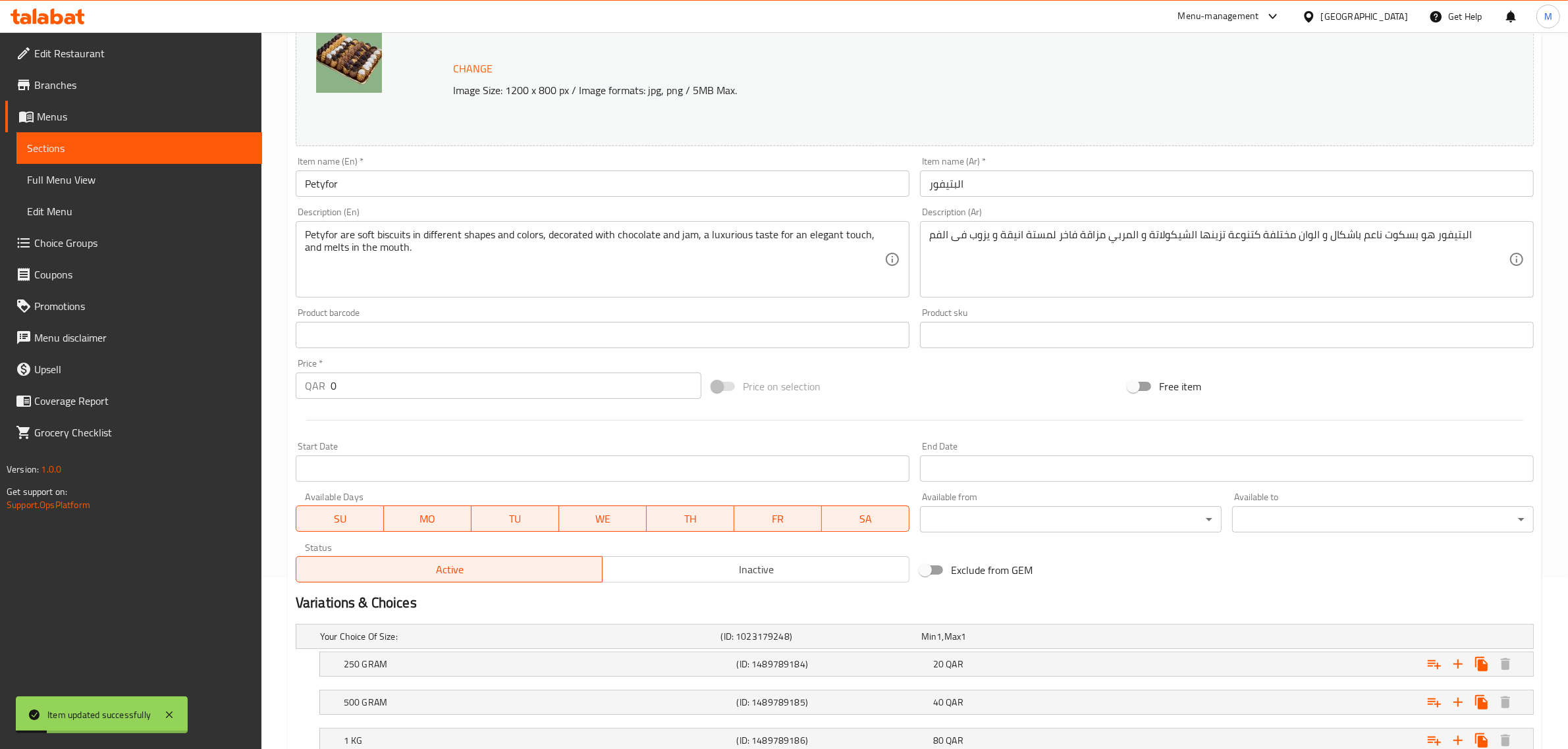
scroll to position [0, 0]
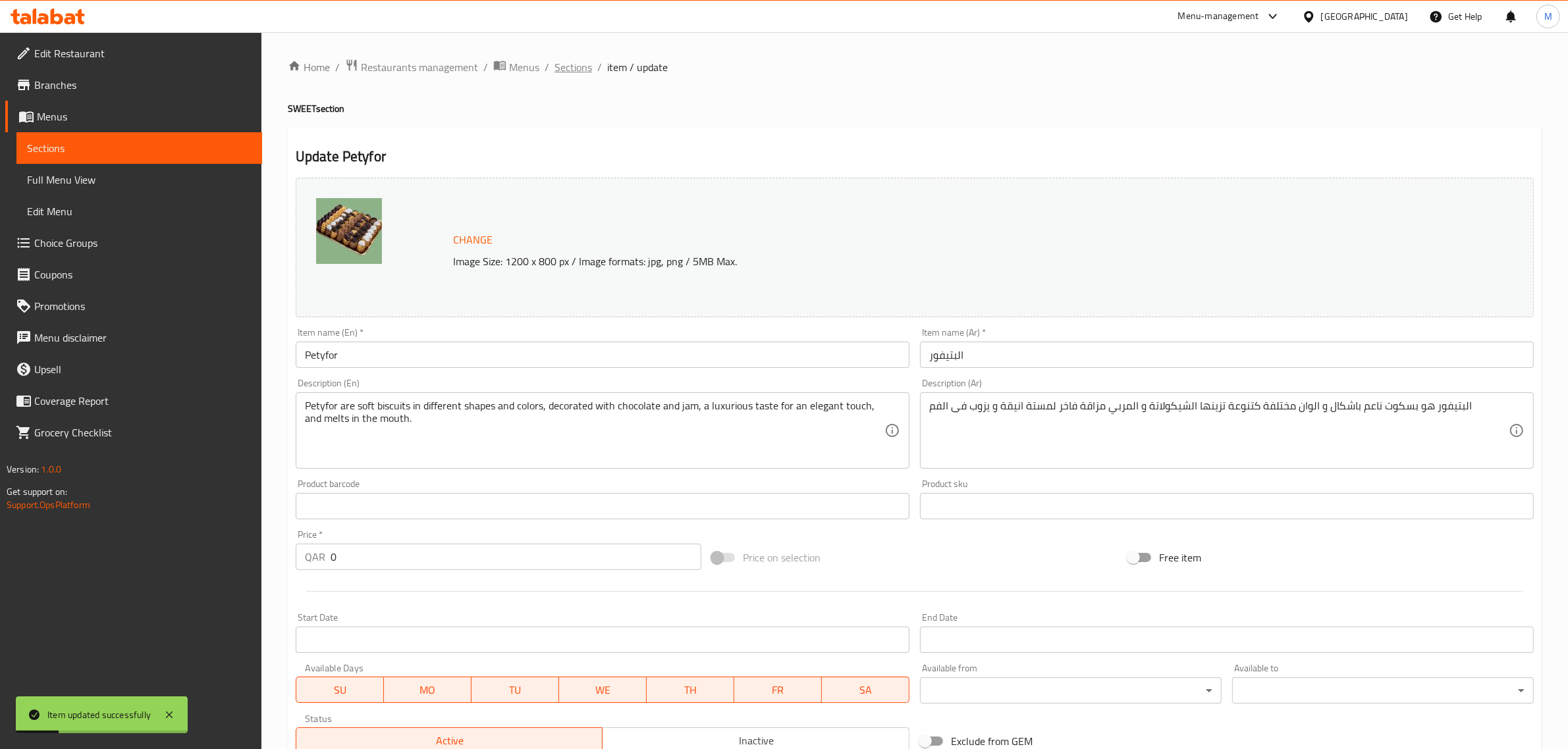
click at [574, 61] on span "Sections" at bounding box center [573, 67] width 38 height 16
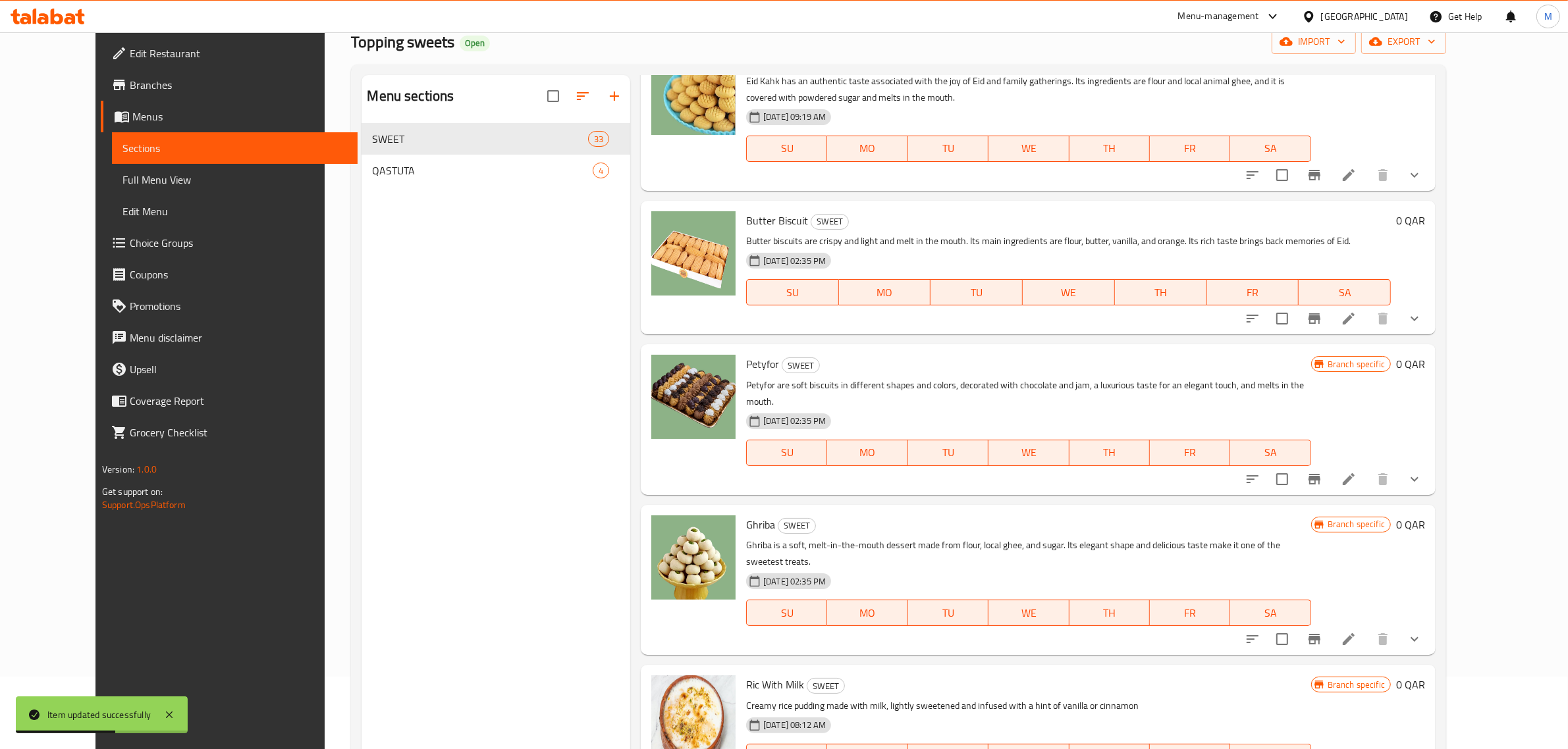
scroll to position [185, 0]
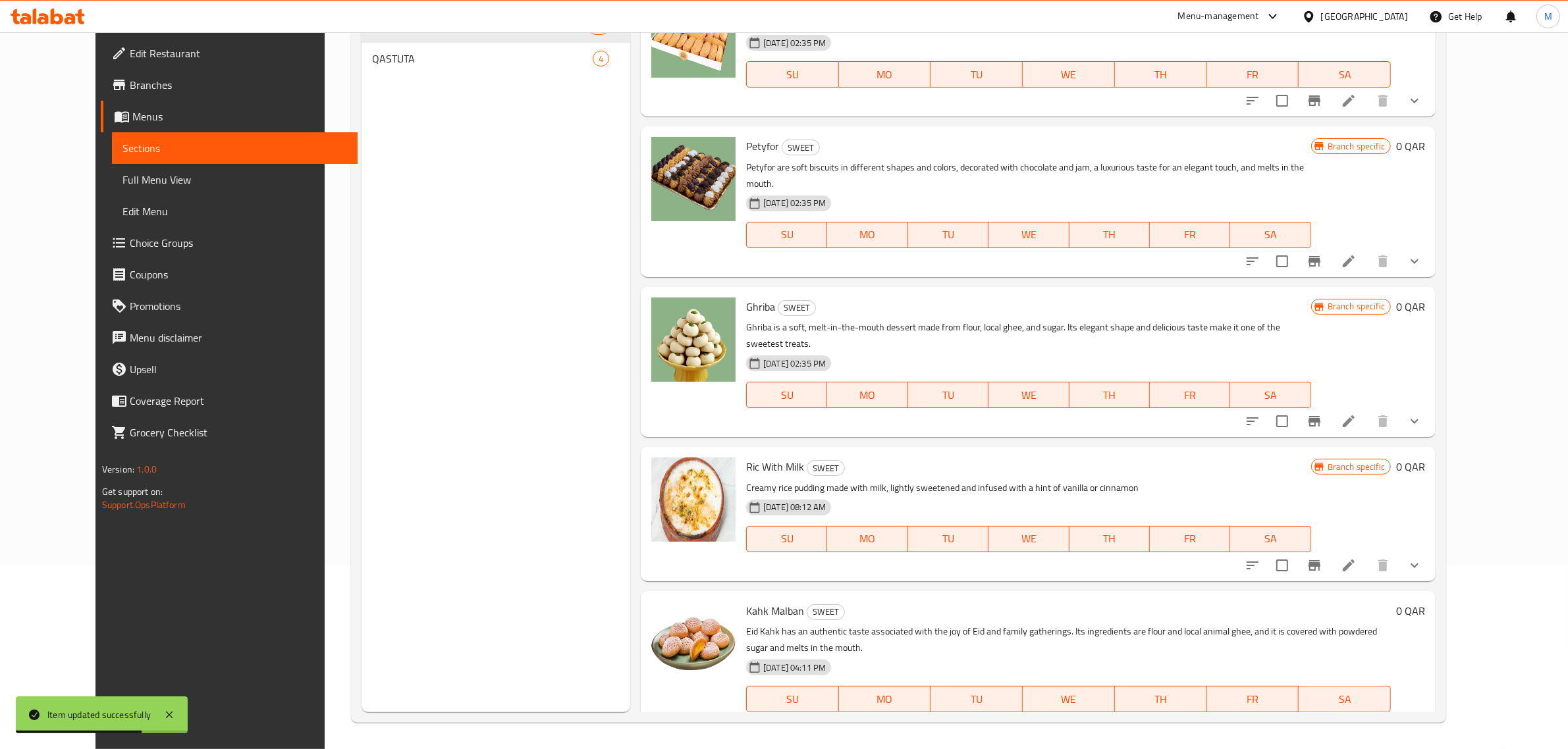
scroll to position [4352, 0]
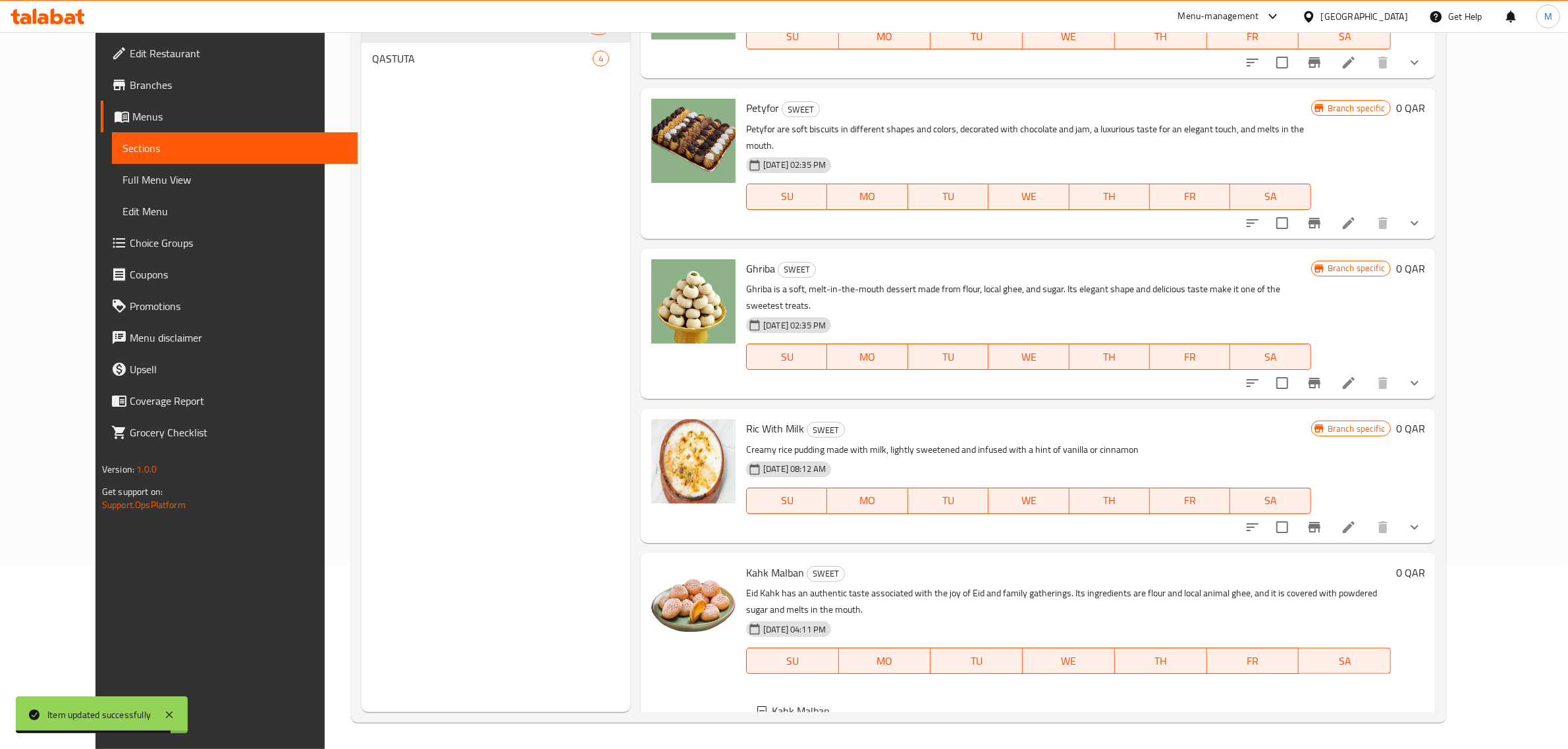
click at [832, 735] on div "250 gr" at bounding box center [1092, 743] width 574 height 16
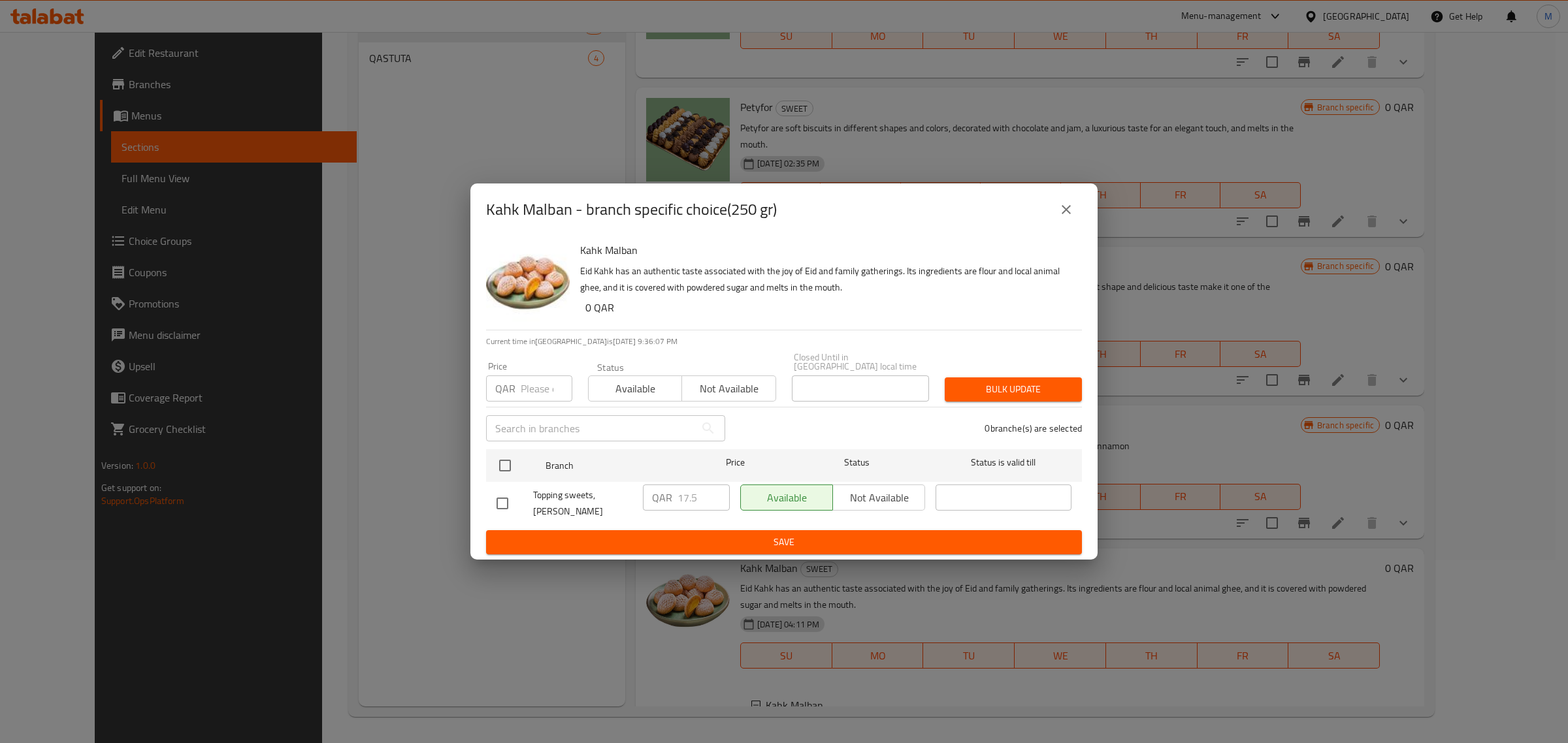
click at [1080, 224] on button "close" at bounding box center [1066, 210] width 31 height 31
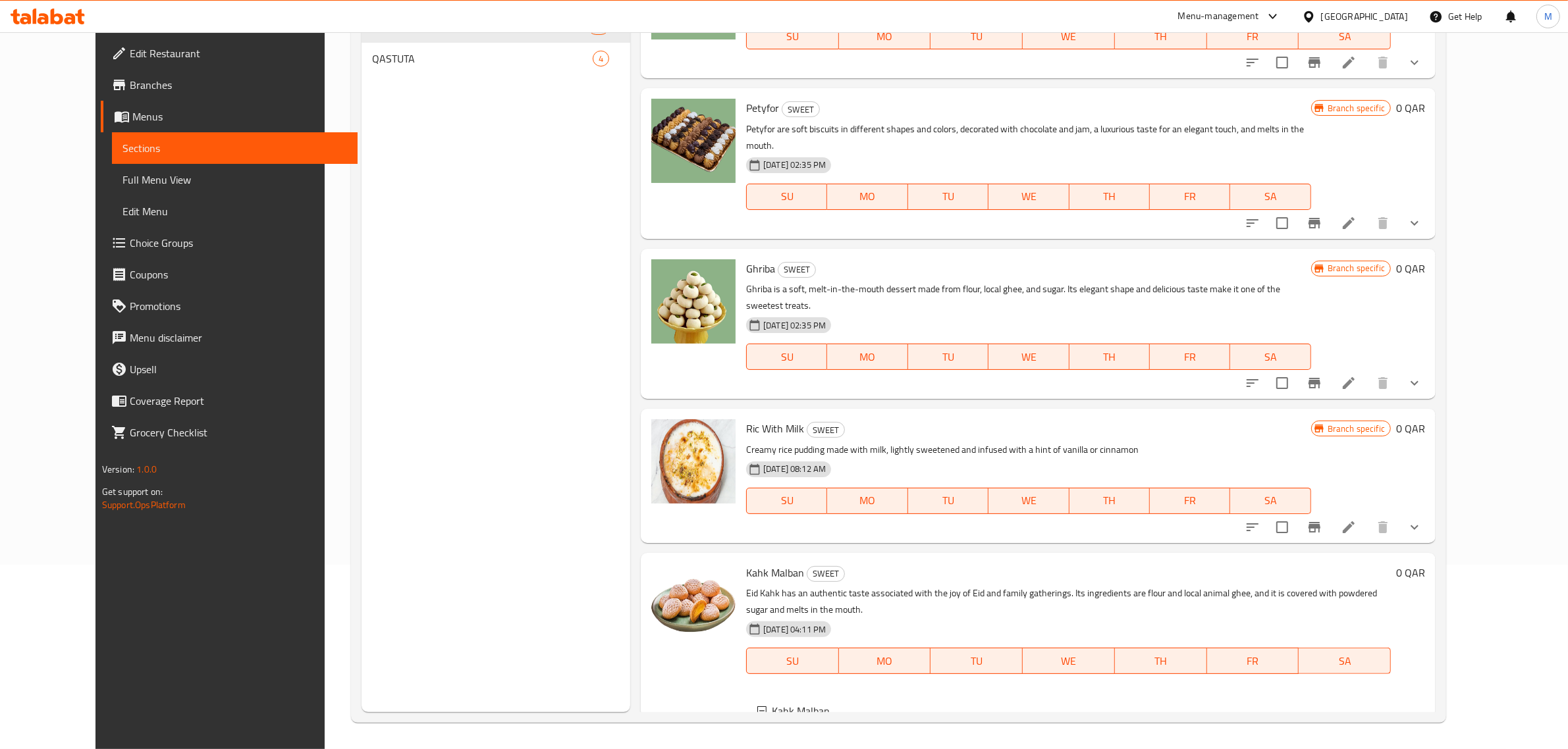
click at [1137, 416] on div "Ric With Milk SWEET Creamy rice pudding made with milk, lightly sweetened and i…" at bounding box center [1028, 476] width 575 height 123
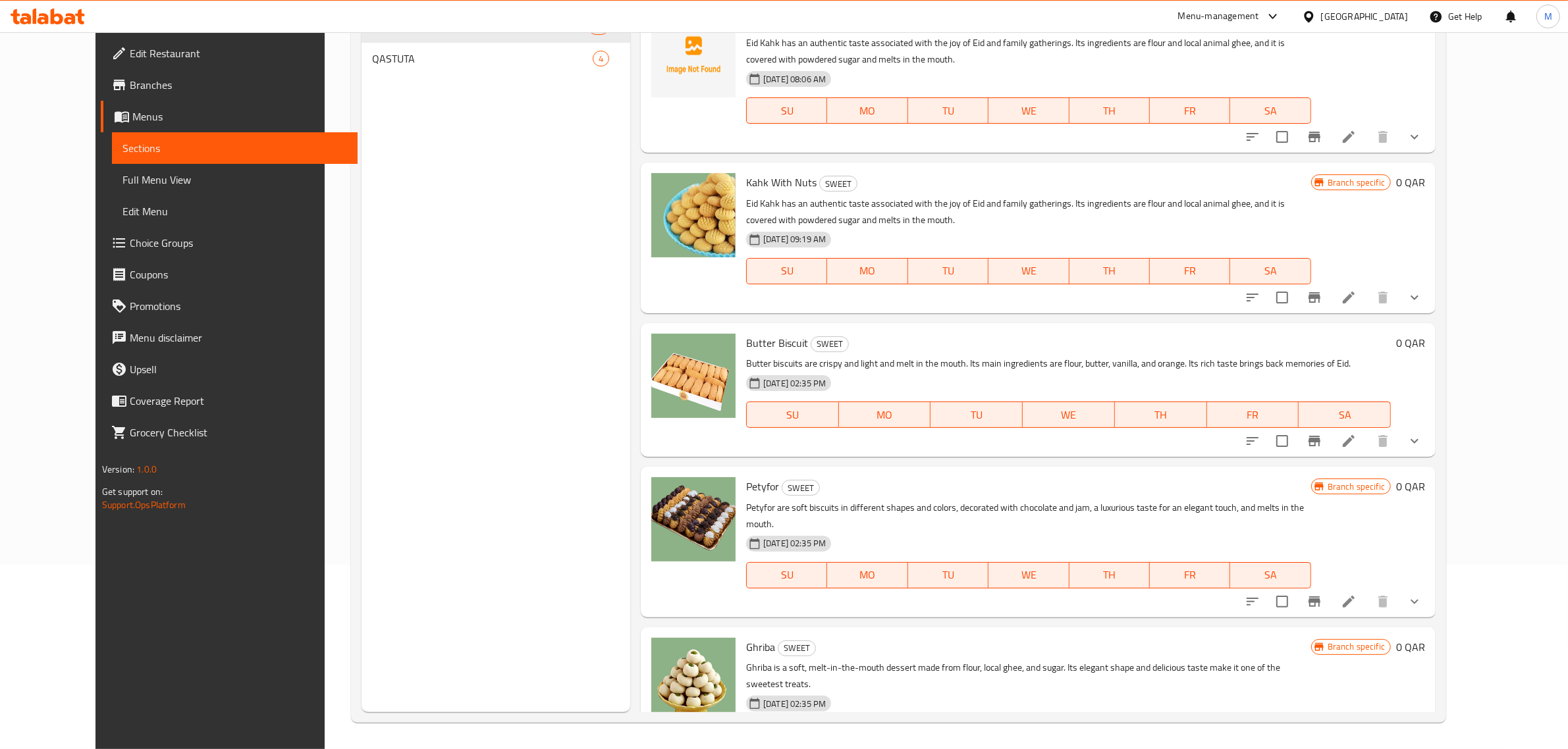
scroll to position [3879, 0]
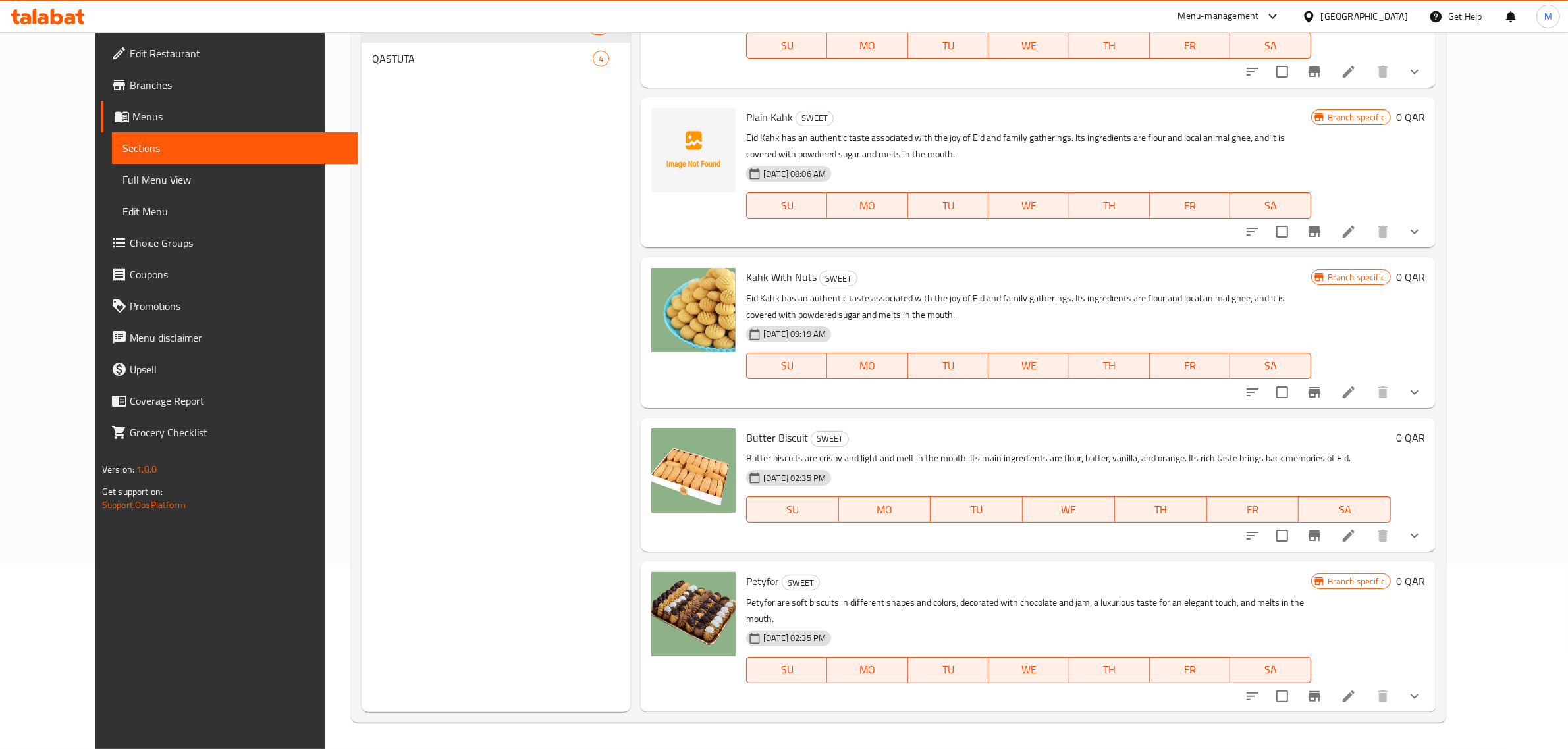
click at [1422, 689] on icon "show more" at bounding box center [1414, 697] width 16 height 16
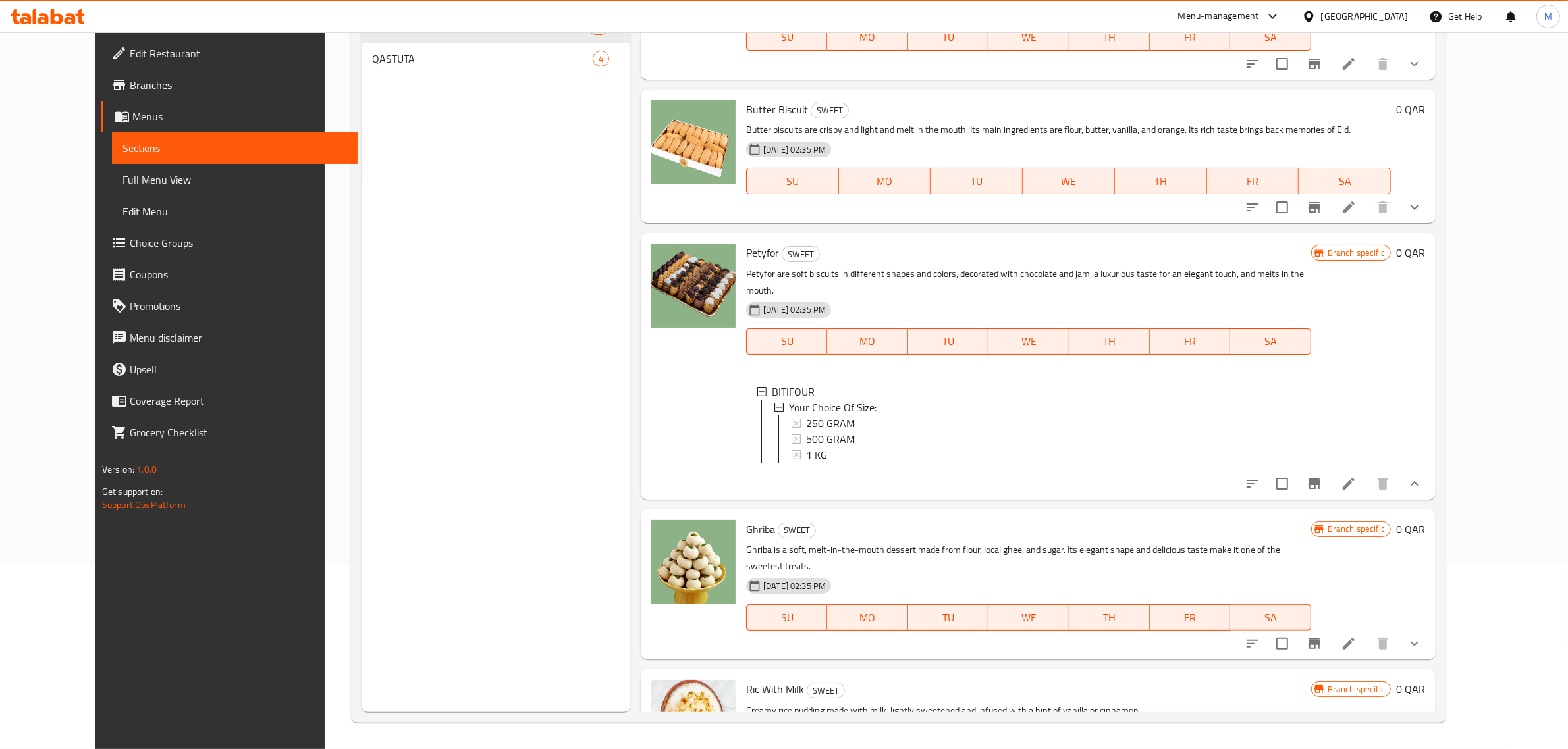
scroll to position [4208, 0]
click at [827, 415] on span "250 GRAM" at bounding box center [830, 423] width 48 height 16
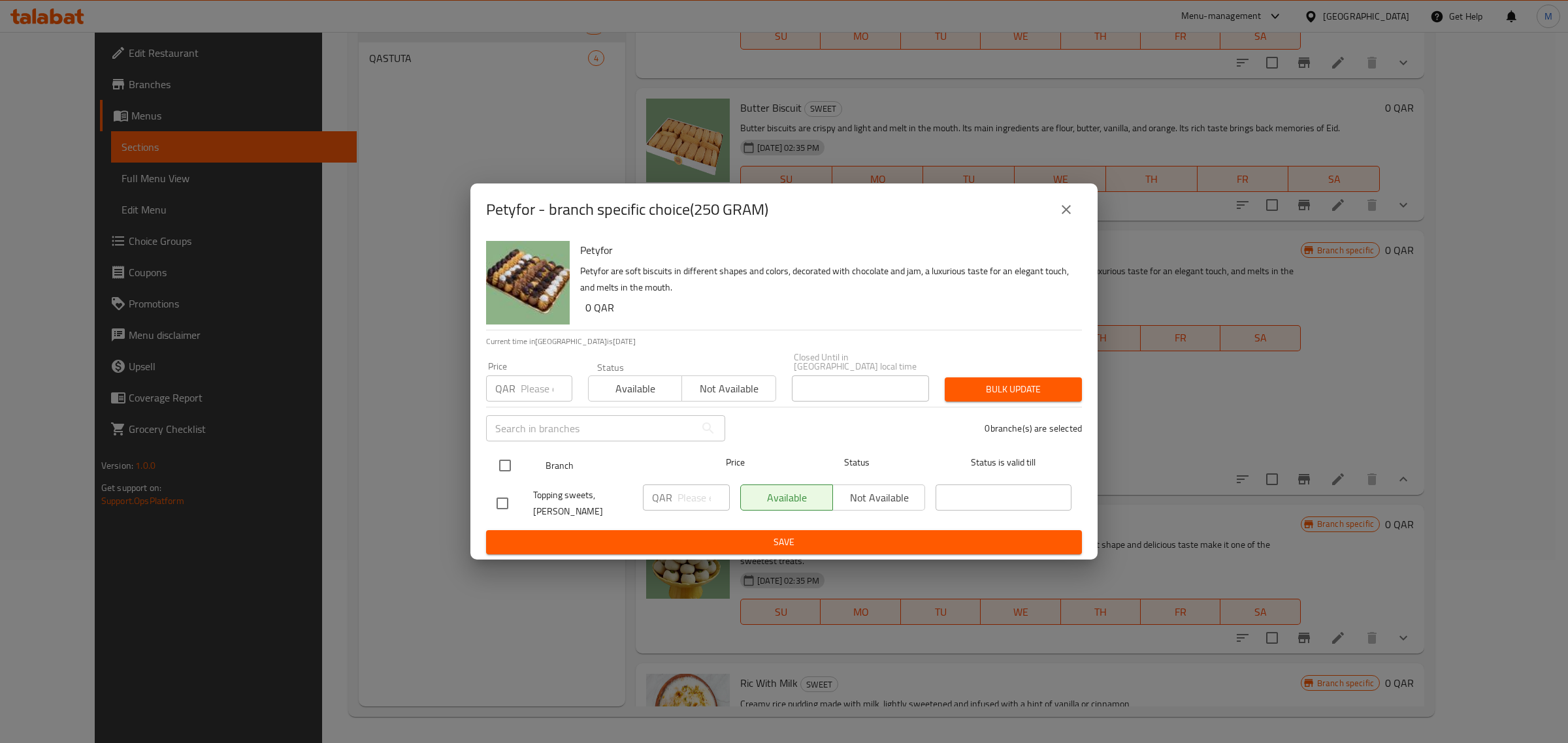
click at [511, 469] on input "checkbox" at bounding box center [505, 466] width 27 height 27
checkbox input "true"
click at [678, 494] on input "number" at bounding box center [704, 498] width 53 height 26
paste input "20"
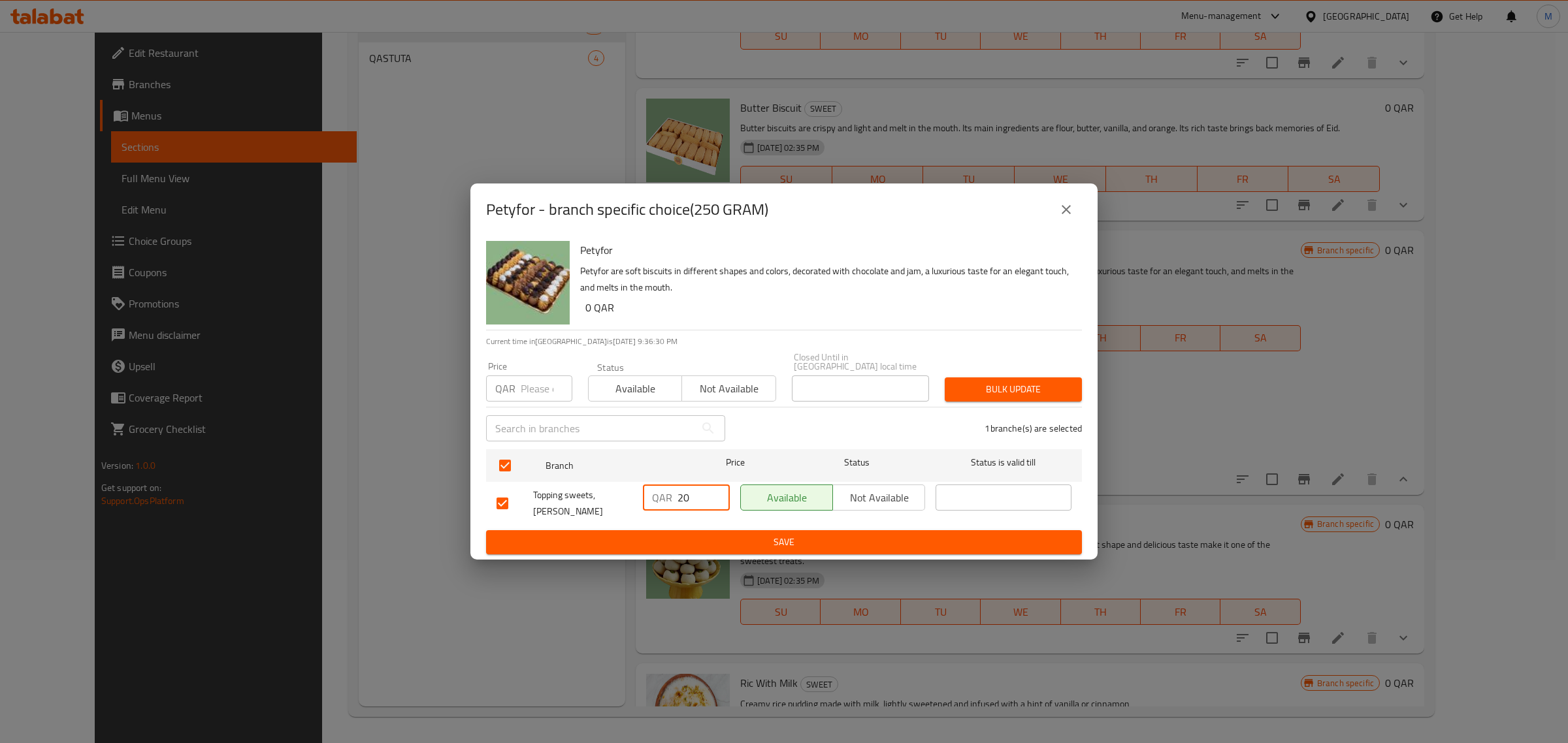
type input "20"
click at [701, 546] on div "Petyfor Petyfor are soft biscuits in different shapes and colors, decorated wit…" at bounding box center [784, 397] width 627 height 324
click at [700, 537] on span "Save" at bounding box center [784, 542] width 575 height 16
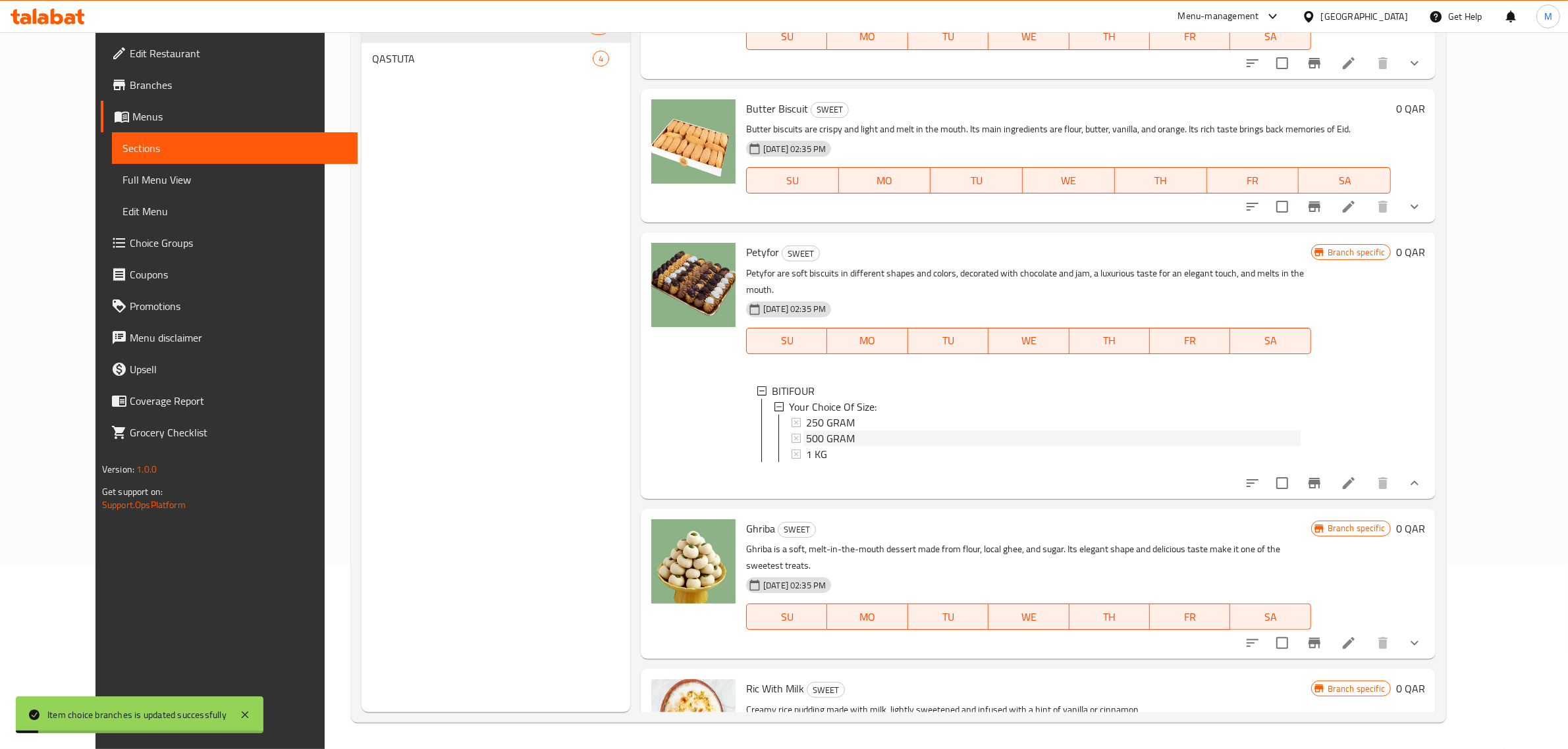
click at [806, 431] on span "500 GRAM" at bounding box center [830, 439] width 48 height 16
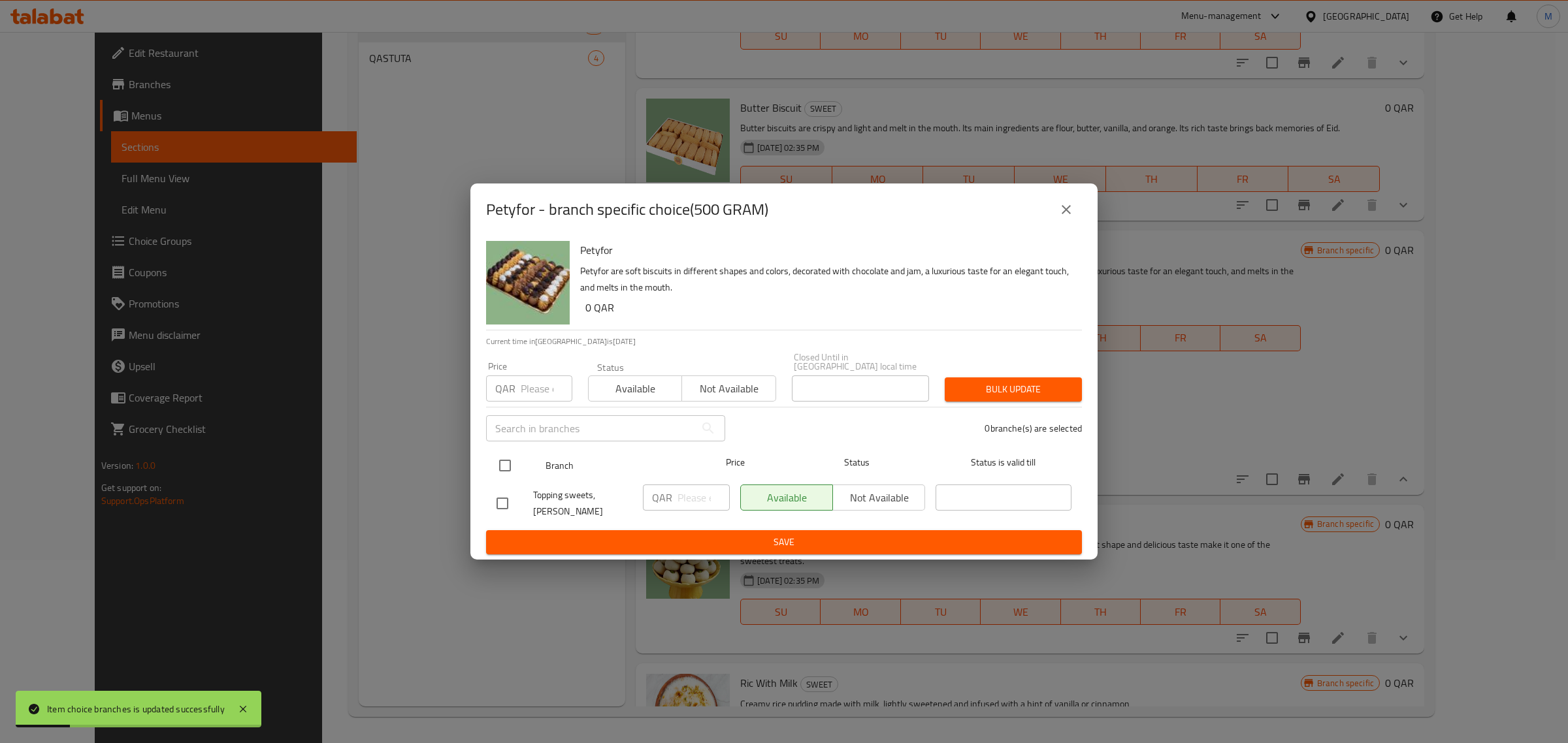
click at [495, 464] on input "checkbox" at bounding box center [505, 466] width 27 height 27
checkbox input "true"
click at [683, 494] on input "number" at bounding box center [704, 498] width 53 height 26
paste input "40"
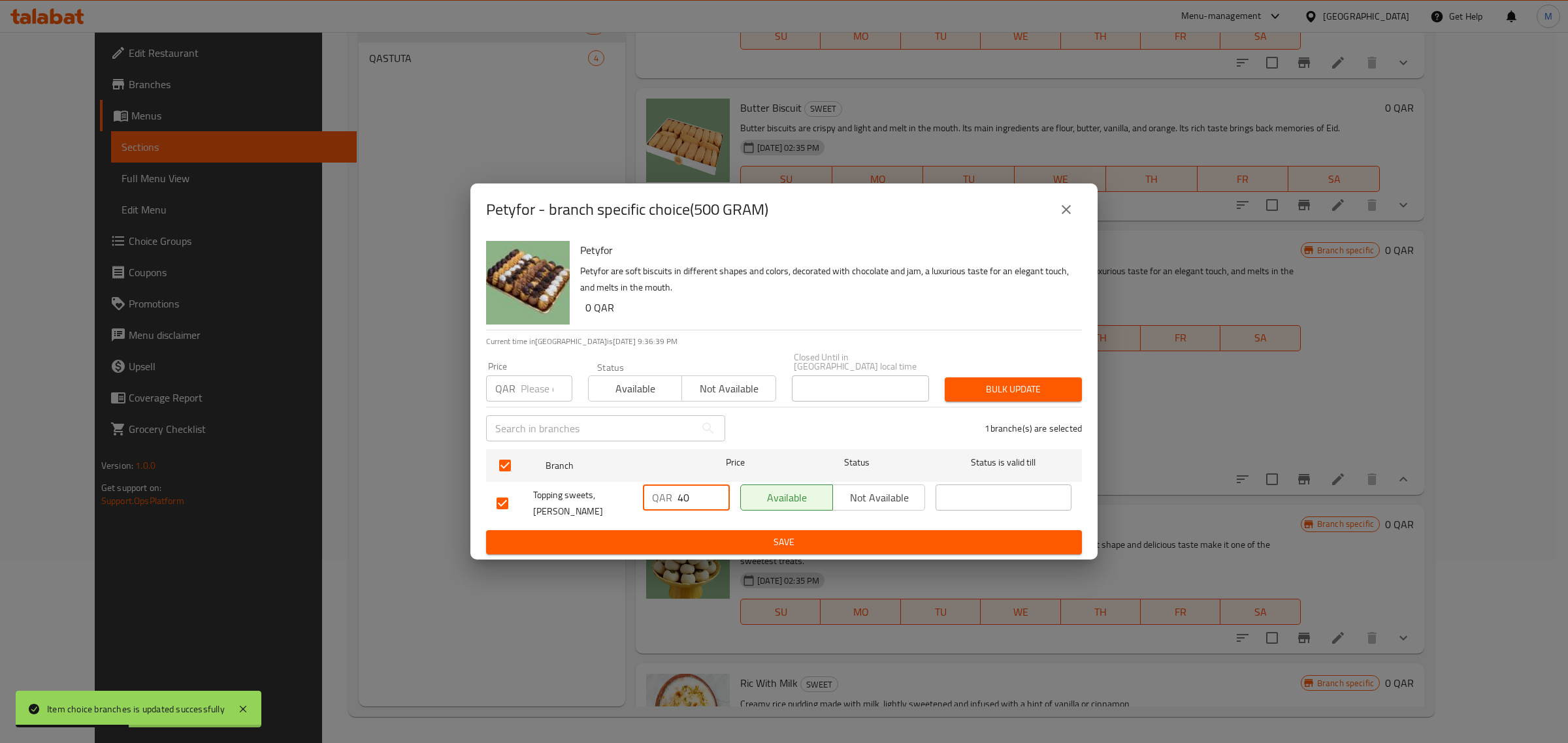
type input "40"
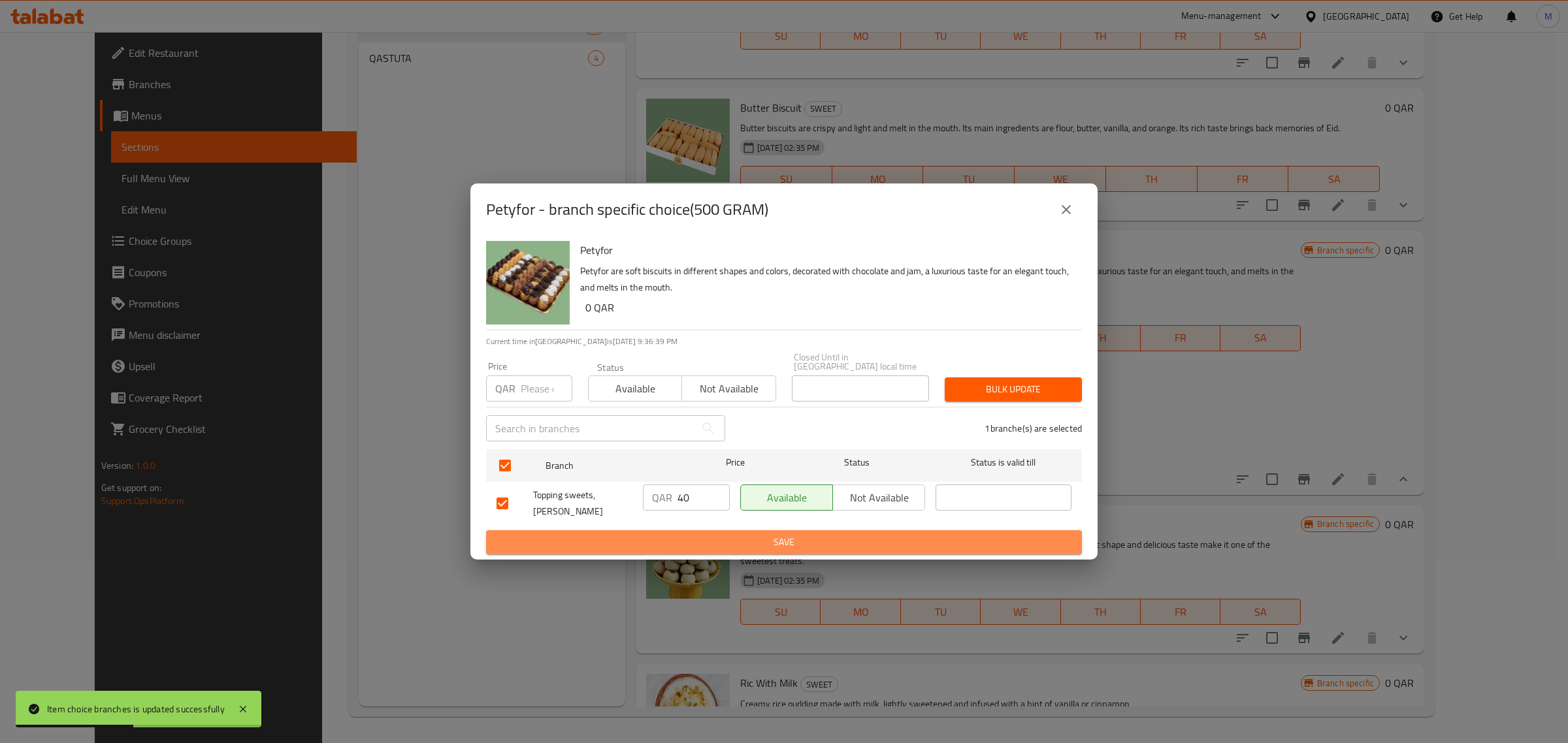
click at [697, 537] on span "Save" at bounding box center [784, 542] width 575 height 16
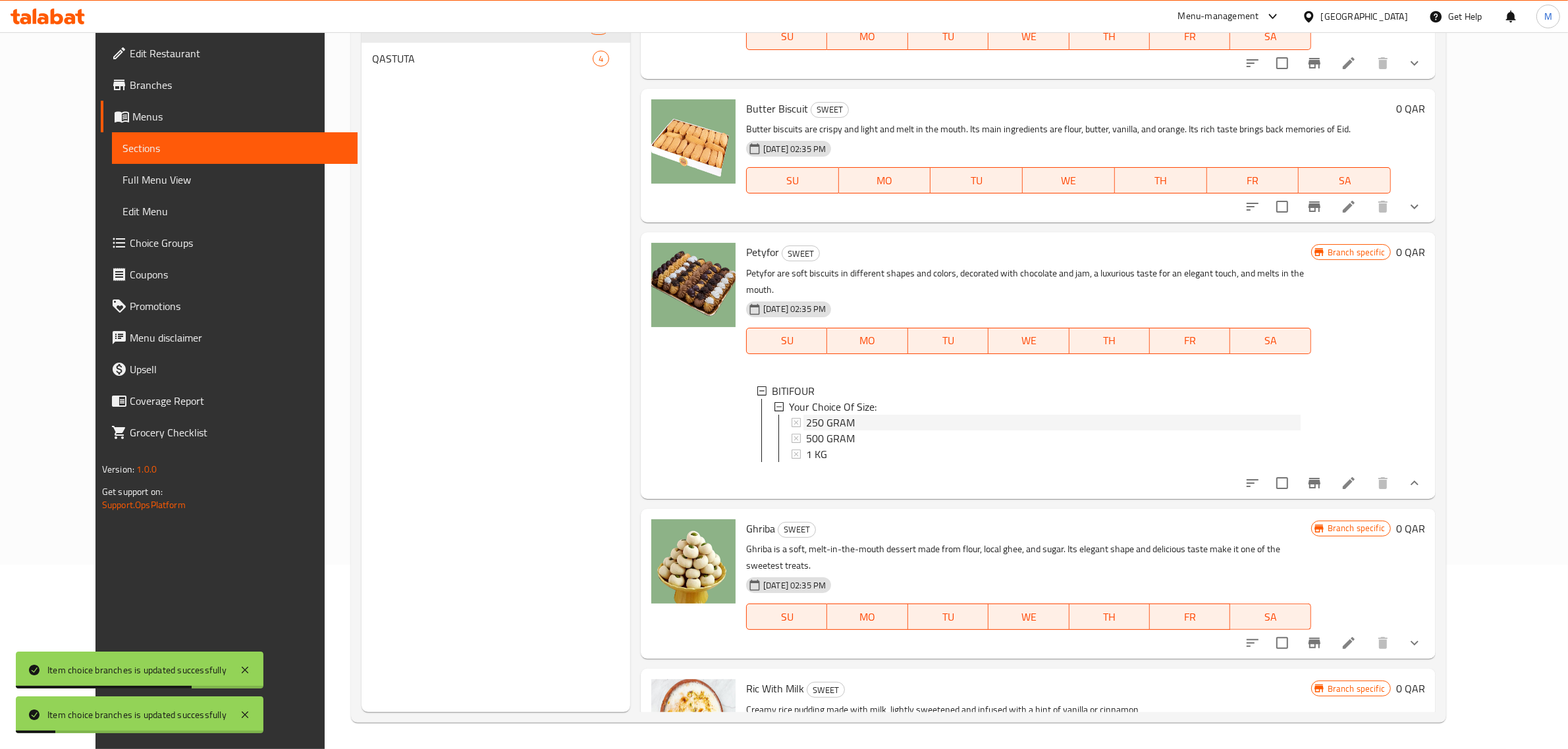
click at [814, 415] on span "250 GRAM" at bounding box center [830, 423] width 48 height 16
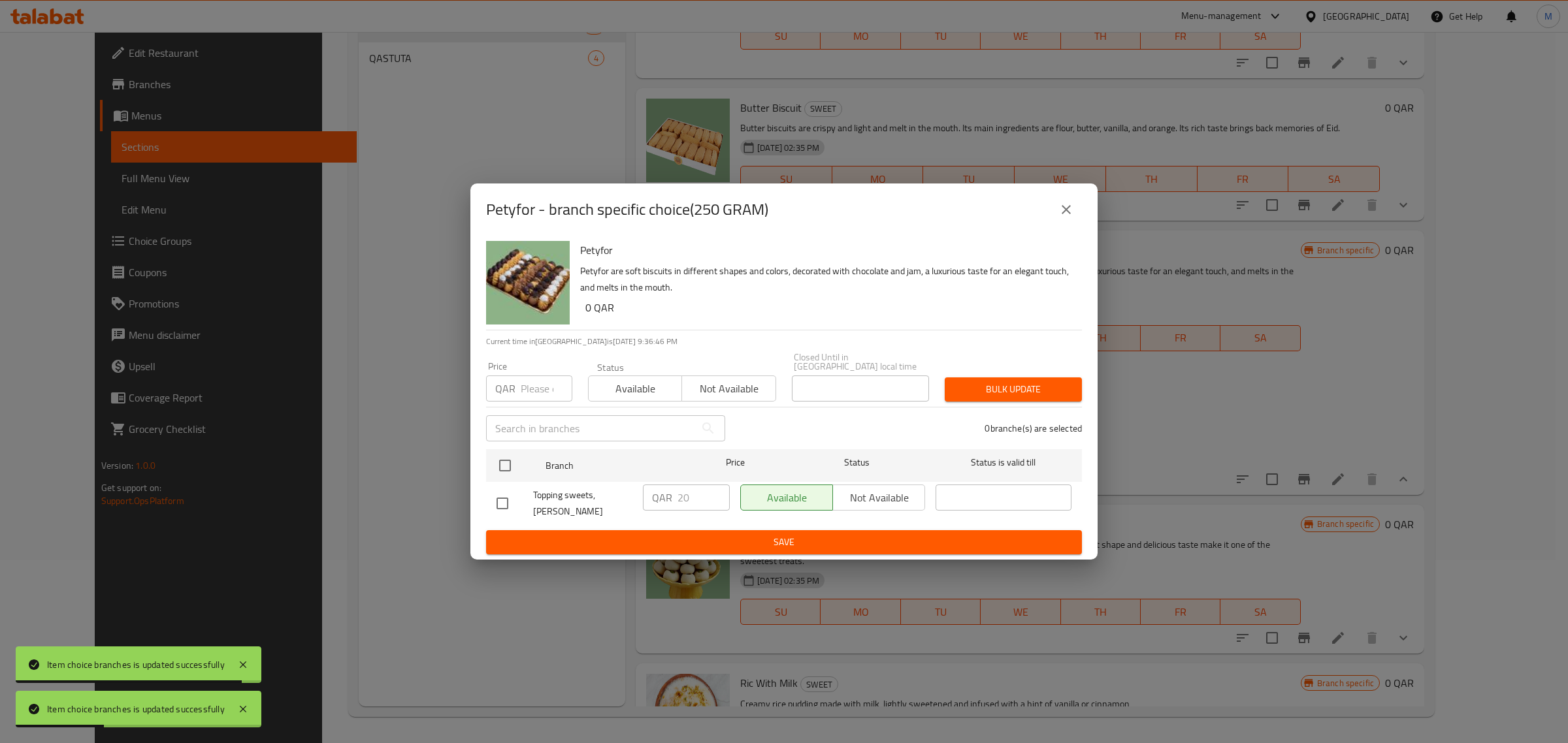
click at [1070, 217] on icon "close" at bounding box center [1066, 210] width 16 height 16
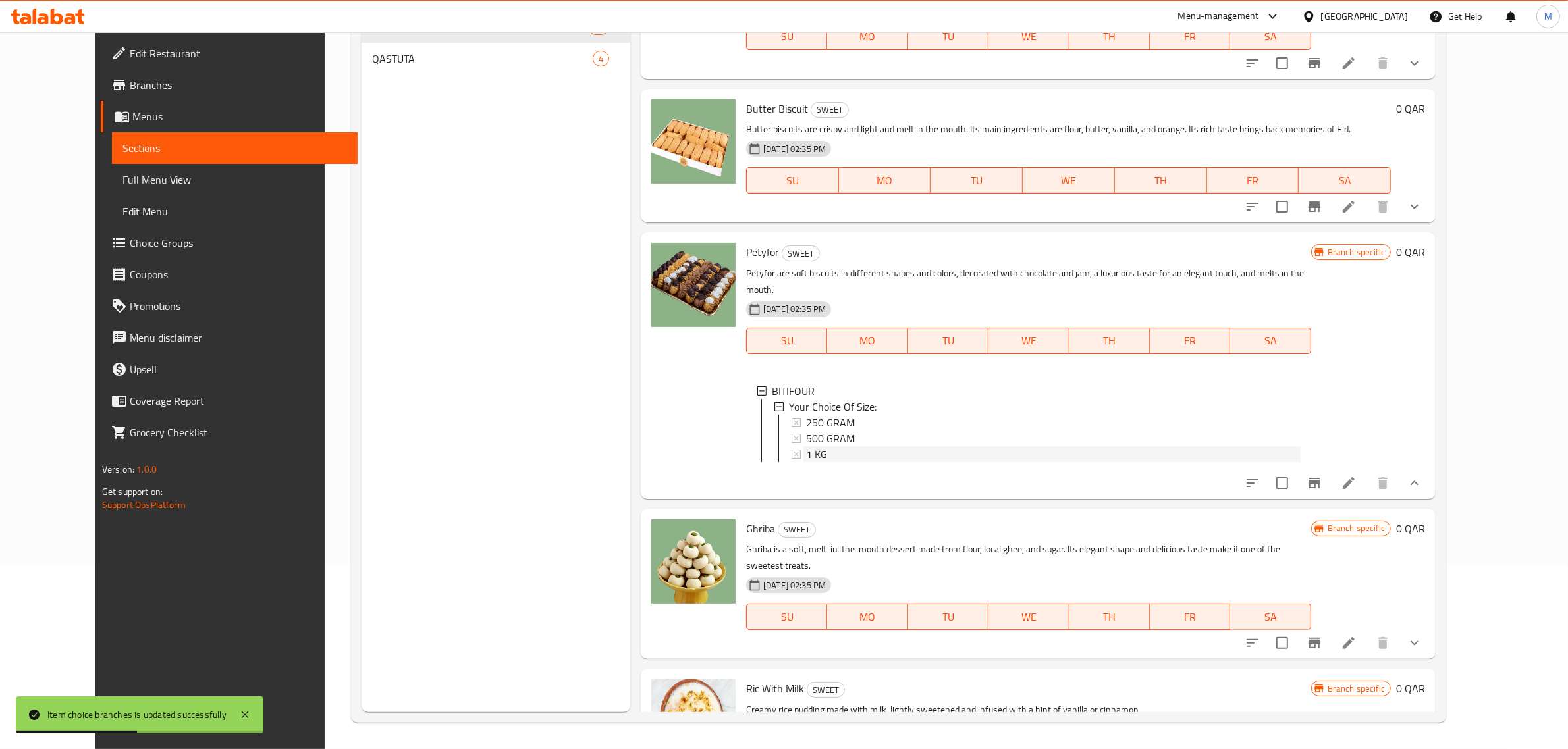
click at [840, 446] on div "1 KG" at bounding box center [1053, 454] width 495 height 16
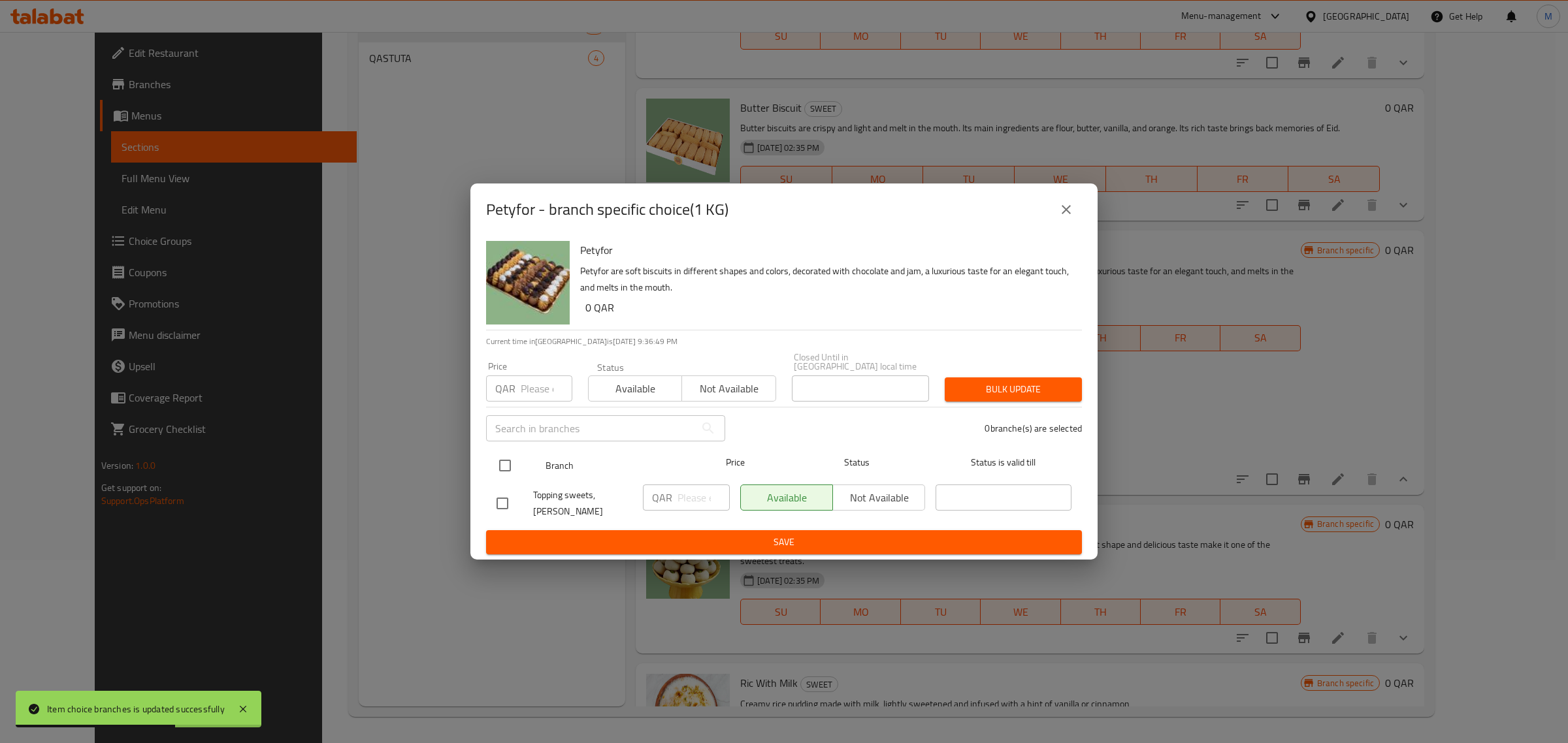
click at [520, 470] on div at bounding box center [516, 466] width 49 height 38
click at [515, 467] on input "checkbox" at bounding box center [505, 466] width 27 height 27
checkbox input "true"
click at [697, 492] on input "number" at bounding box center [704, 498] width 53 height 26
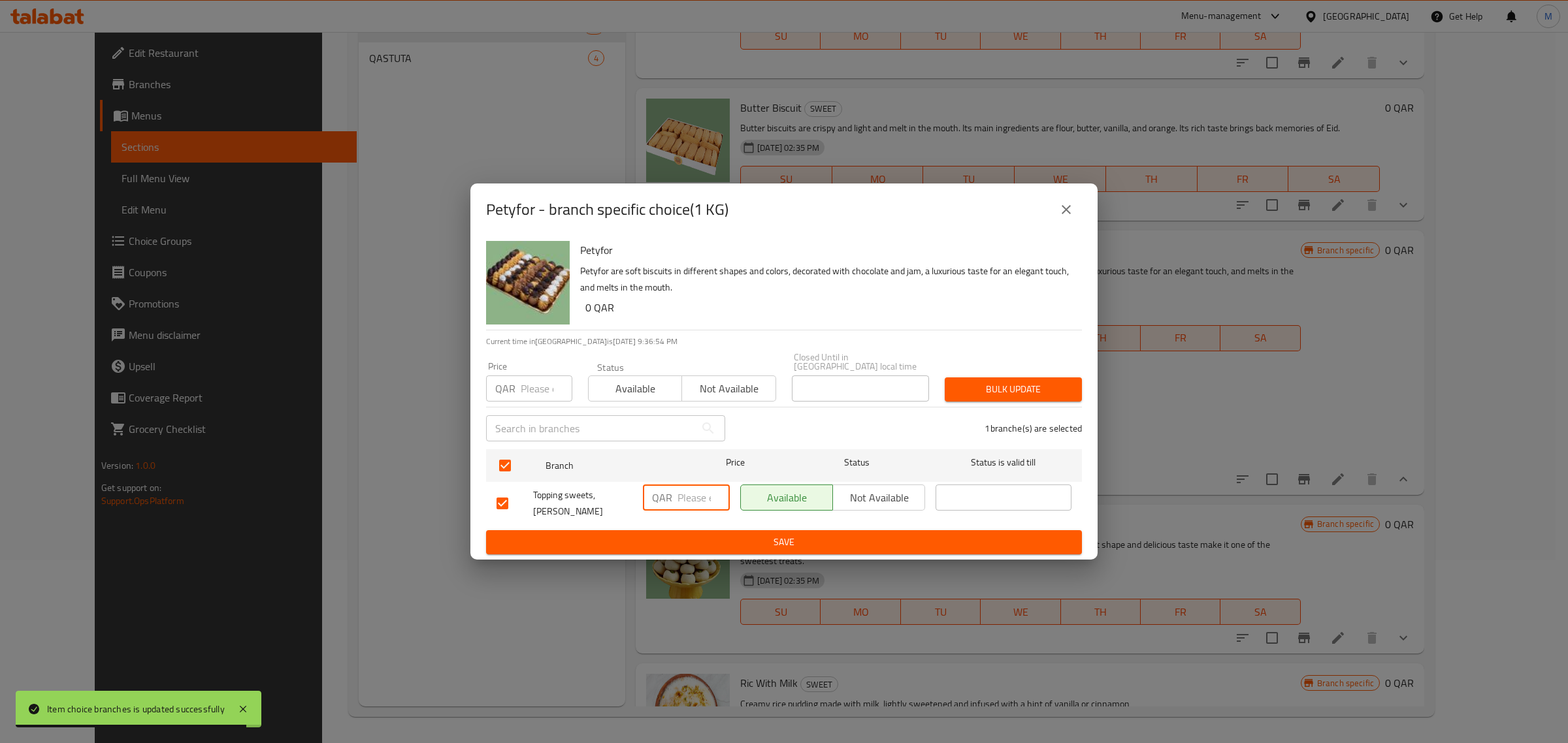
paste input "80"
type input "80"
click at [693, 534] on span "Save" at bounding box center [784, 542] width 575 height 16
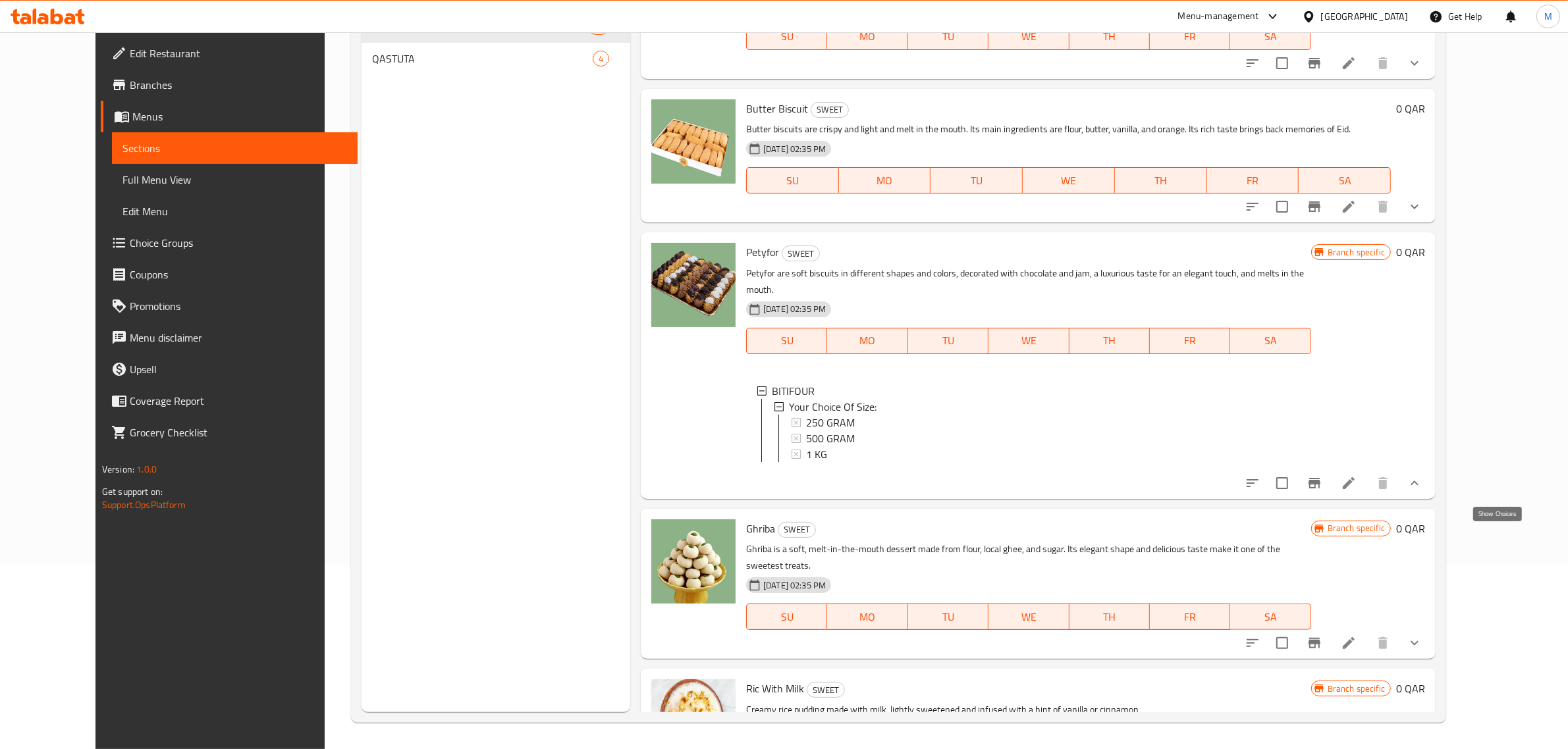
click at [1422, 635] on icon "show more" at bounding box center [1414, 643] width 16 height 16
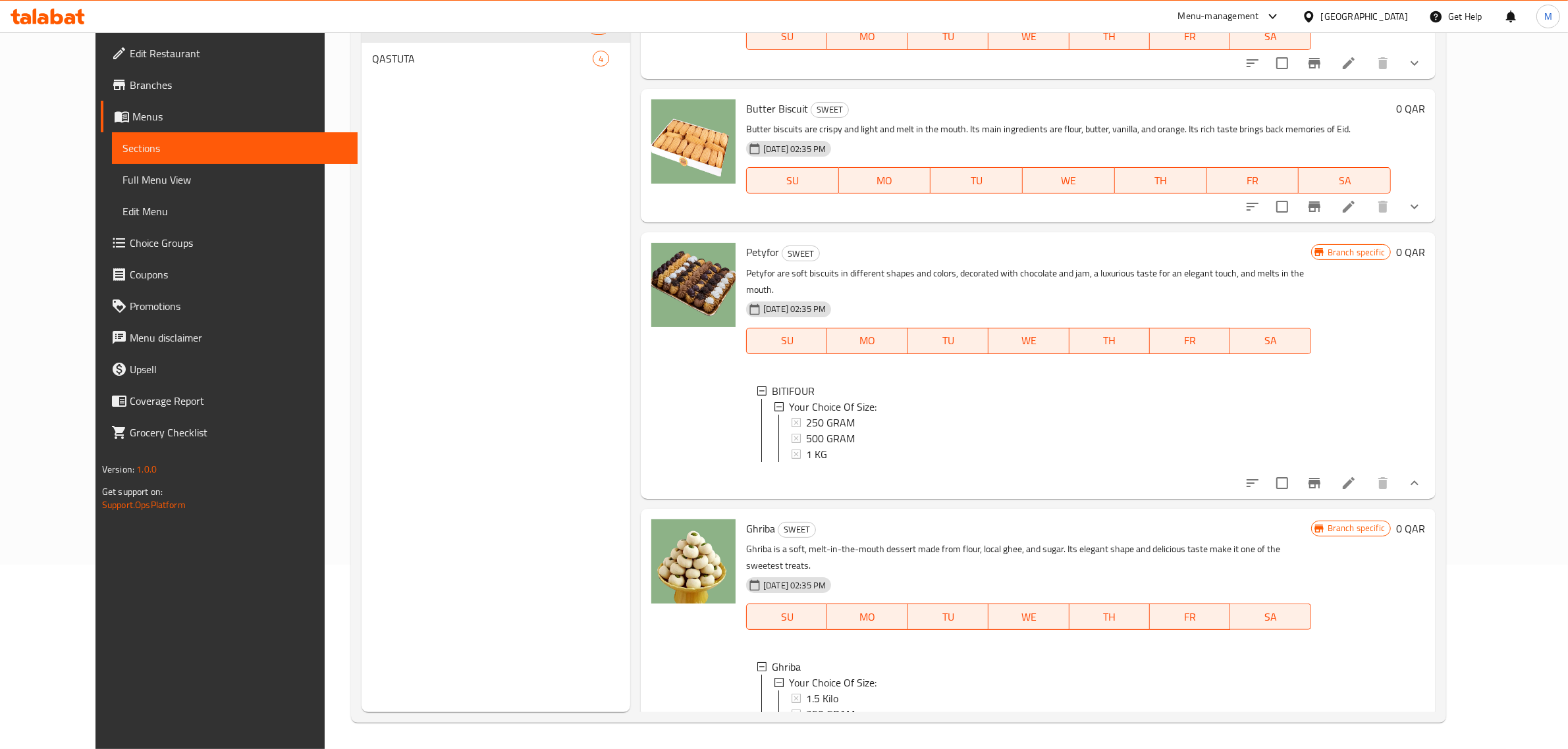
click at [395, 400] on div "Menu sections SWEET 33 QASTUTA 4" at bounding box center [496, 337] width 269 height 749
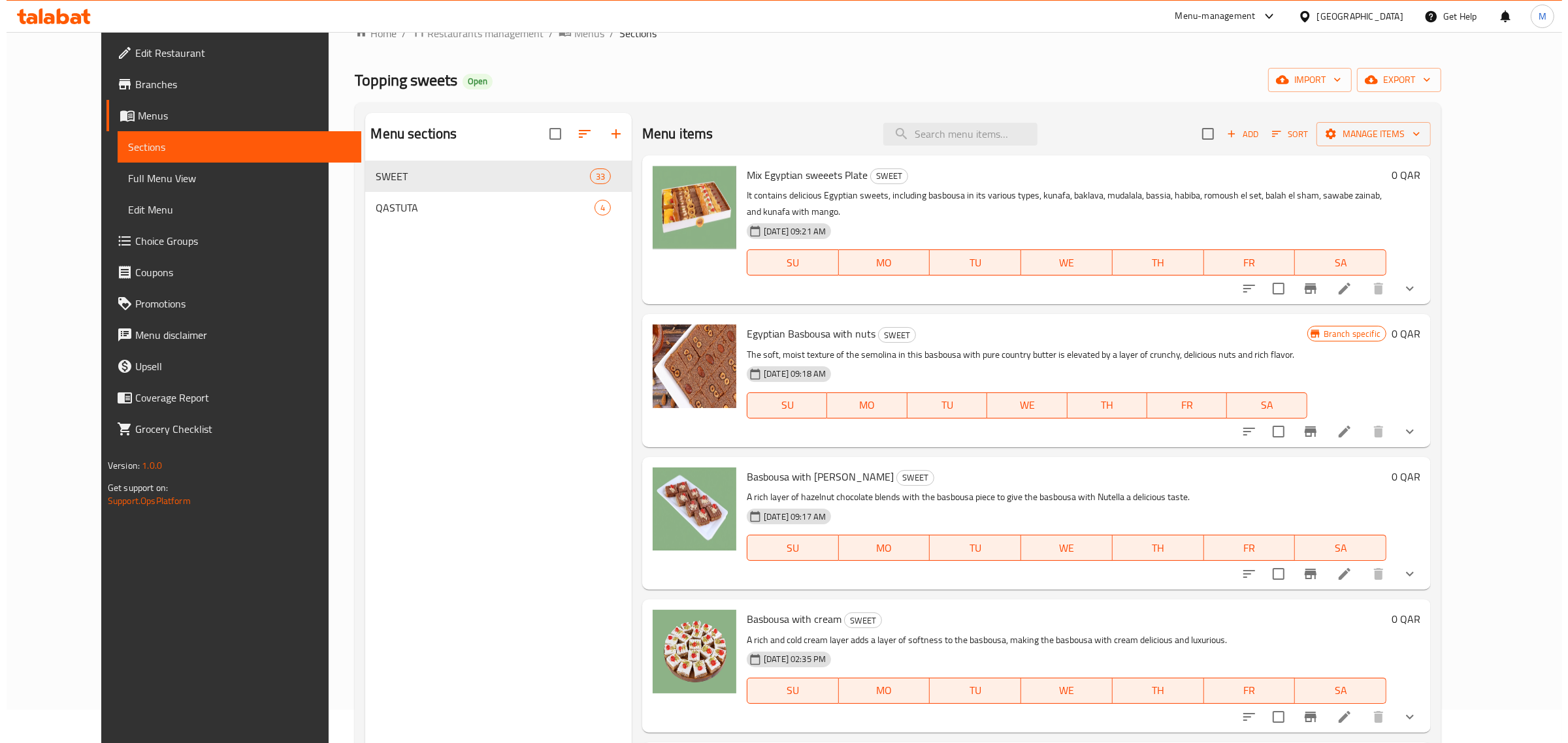
scroll to position [0, 0]
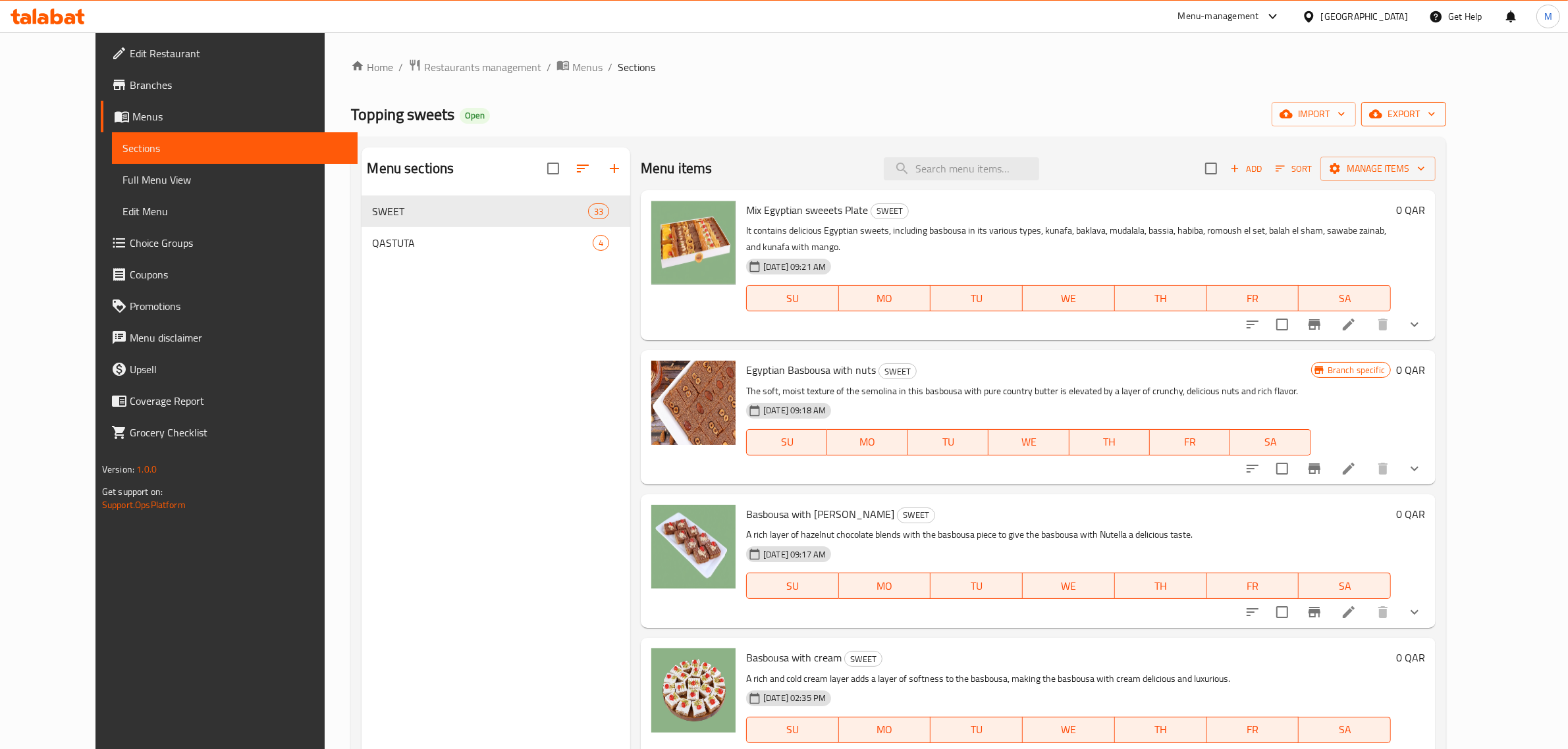
click at [1435, 118] on span "export" at bounding box center [1403, 114] width 64 height 16
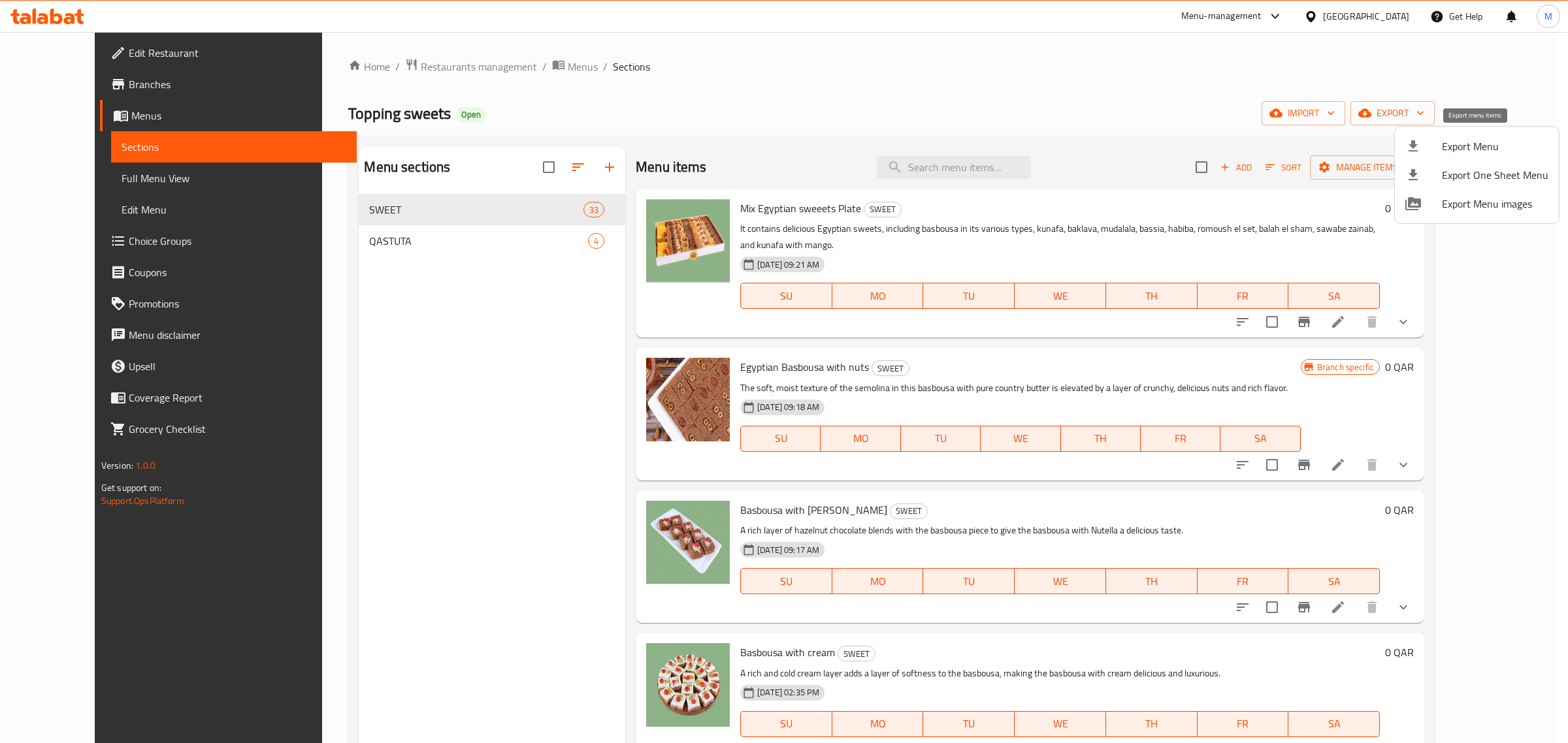
click at [1474, 144] on span "Export Menu" at bounding box center [1496, 146] width 107 height 16
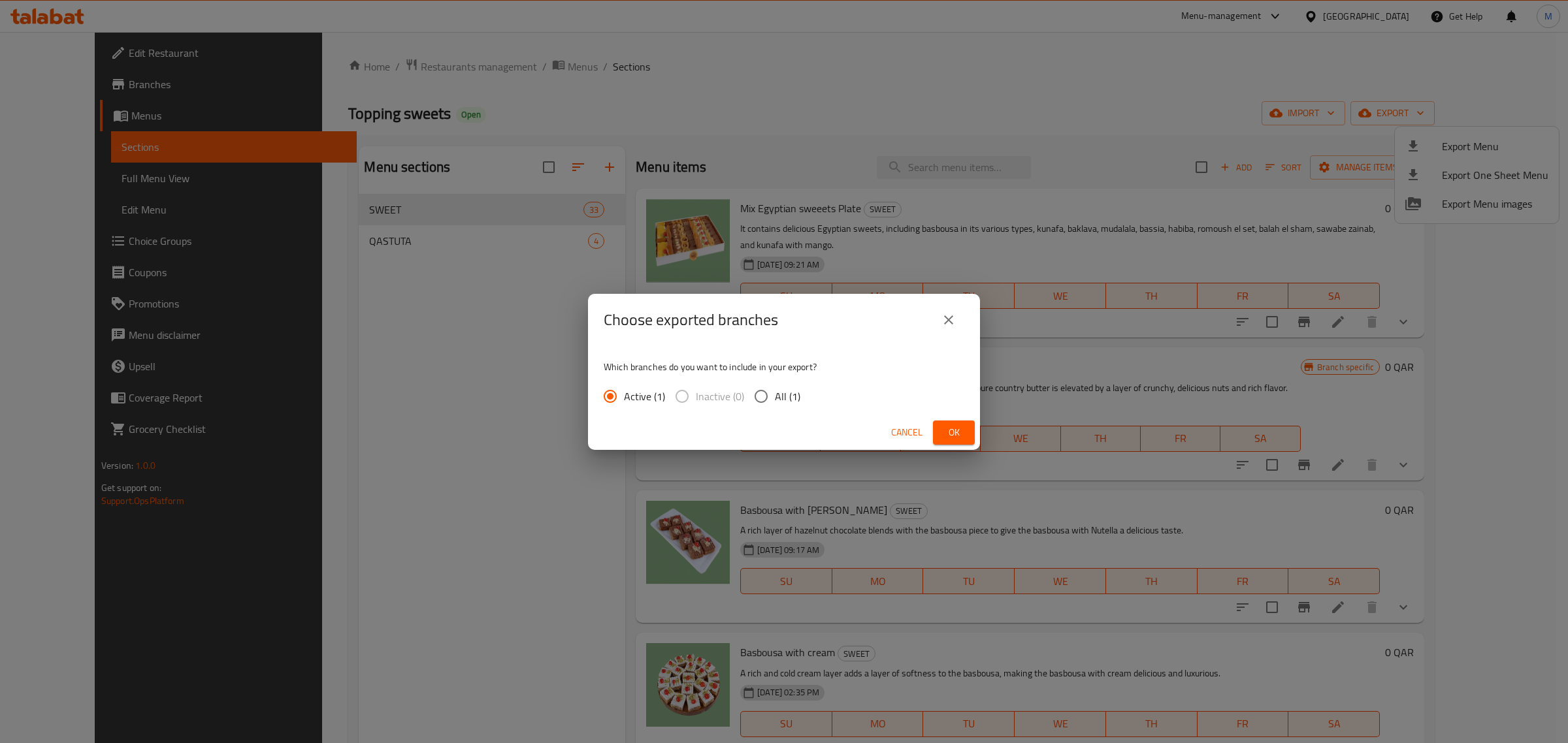
click at [892, 421] on button "Cancel" at bounding box center [906, 433] width 42 height 24
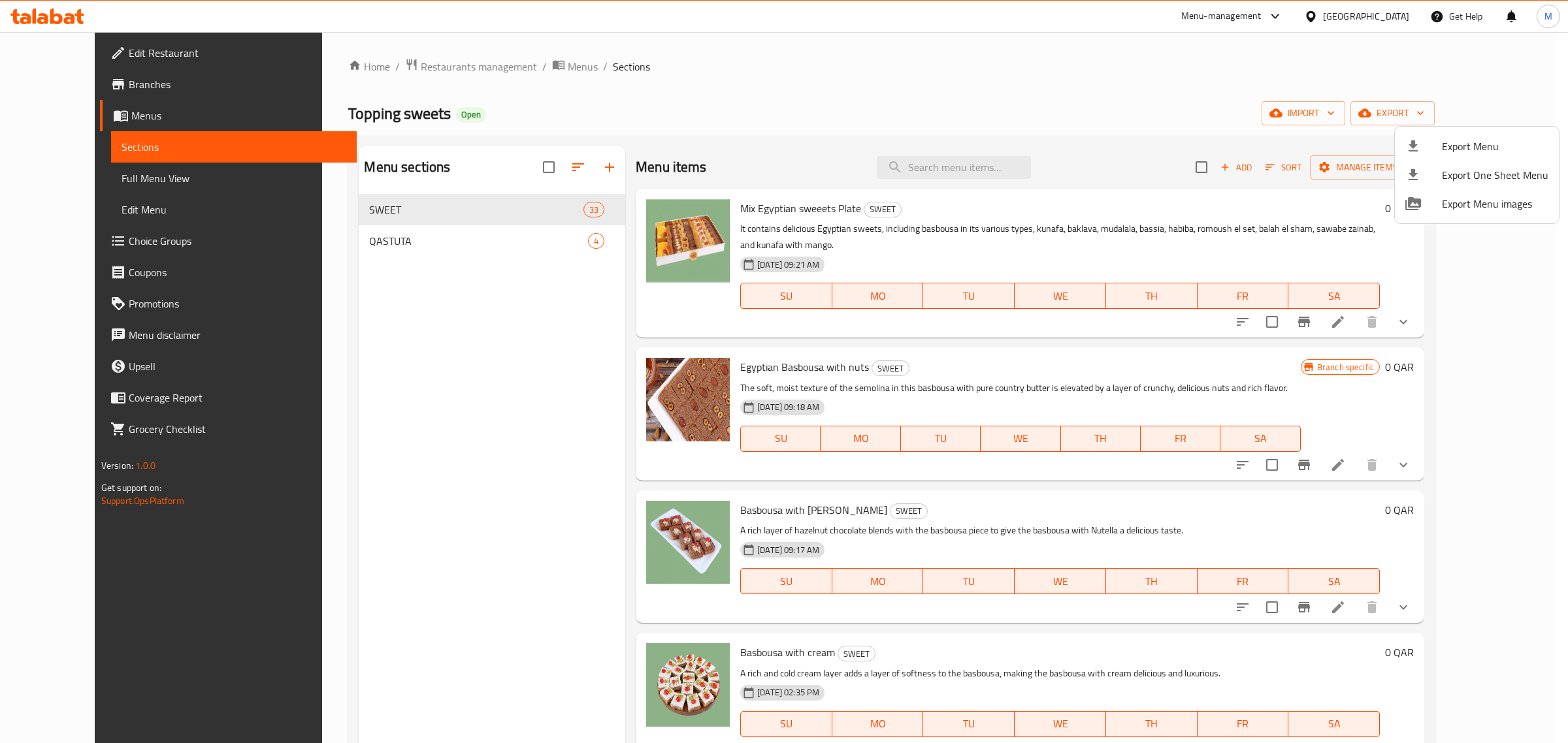
click at [370, 409] on div at bounding box center [784, 371] width 1568 height 743
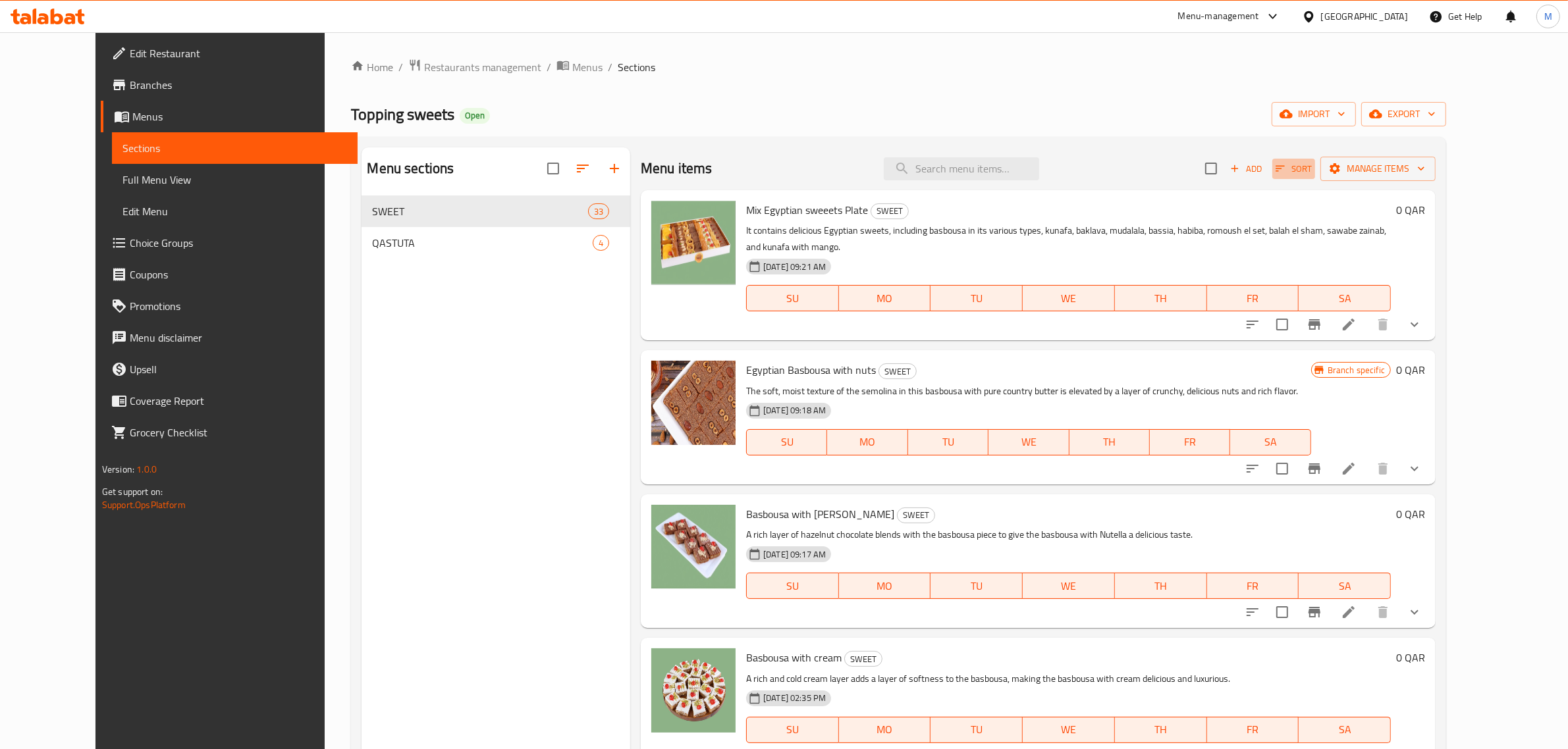
click at [1286, 170] on icon "button" at bounding box center [1279, 168] width 12 height 12
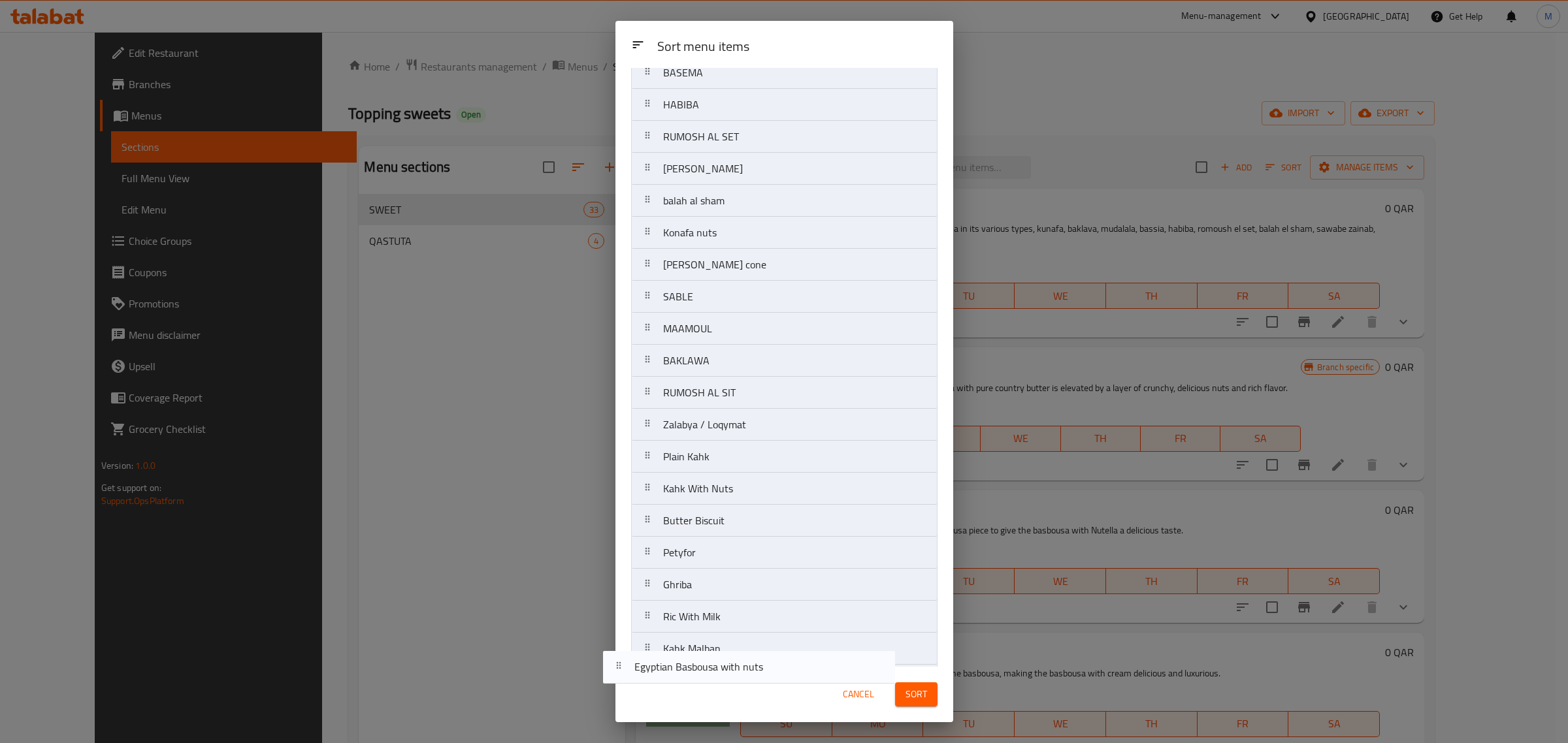
scroll to position [504, 0]
drag, startPoint x: 707, startPoint y: 158, endPoint x: 678, endPoint y: 674, distance: 516.8
click at [678, 674] on div "Sort menu items Sort menu items Mix Egyptian sweeets Plate Egyptian Basbousa wi…" at bounding box center [784, 371] width 338 height 702
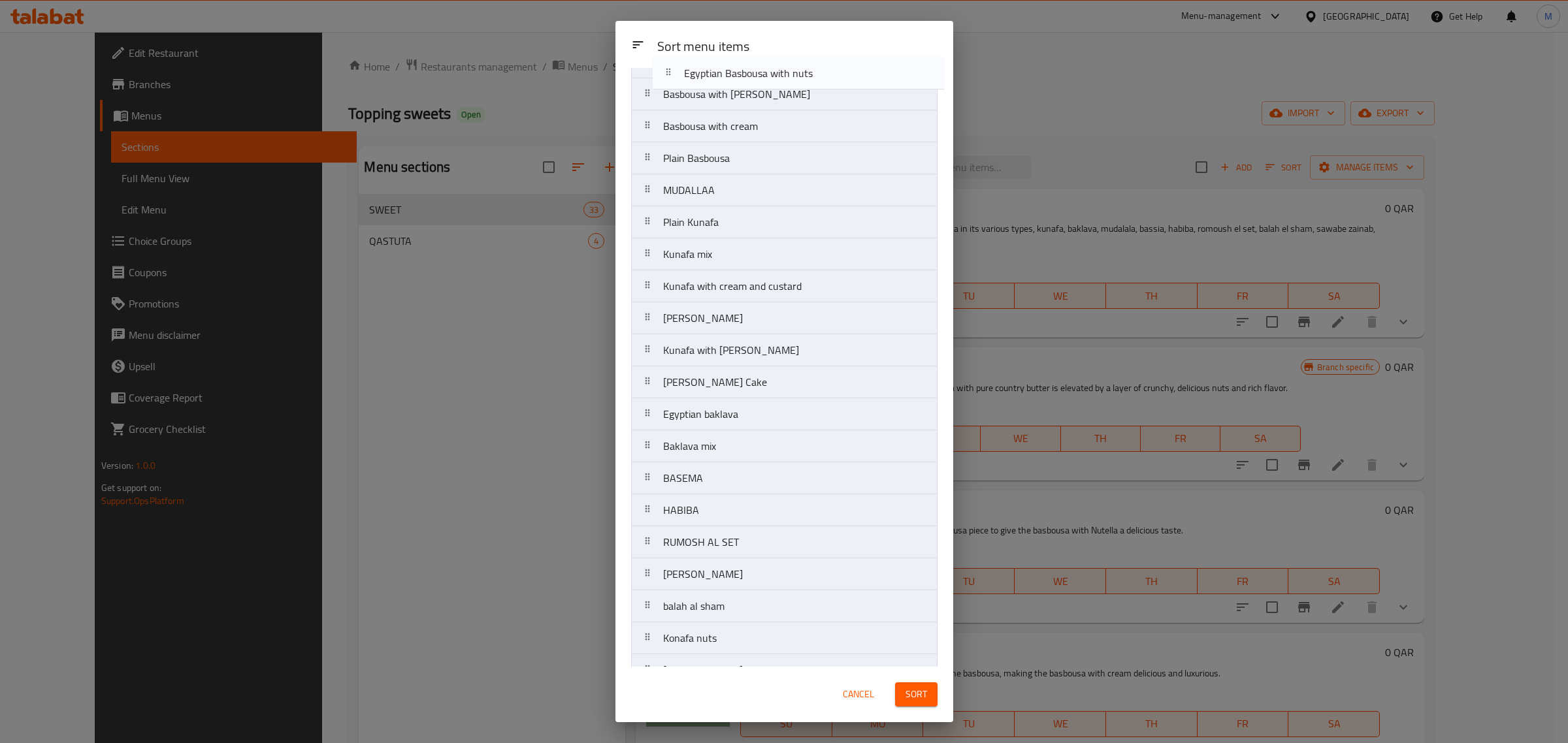
scroll to position [0, 0]
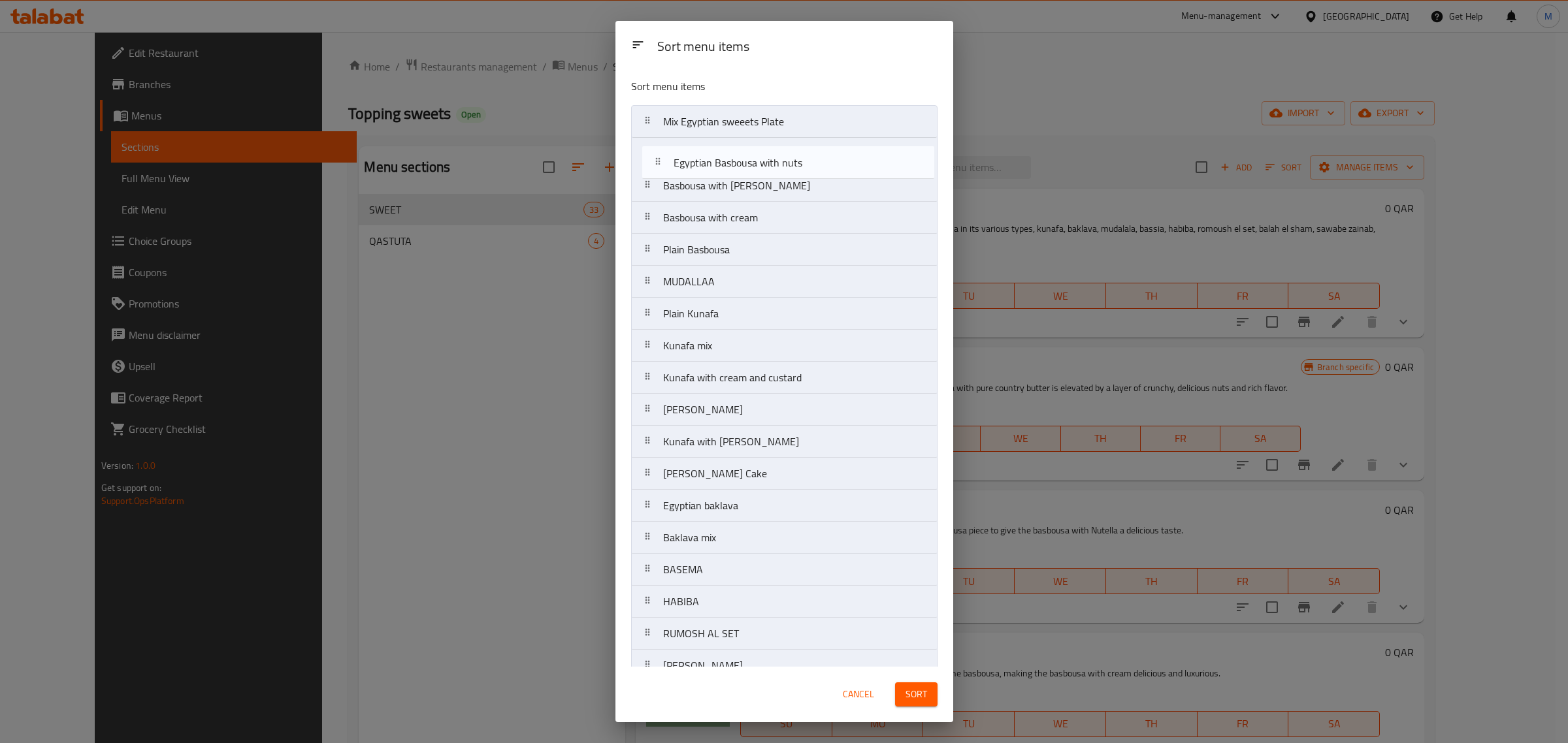
drag, startPoint x: 735, startPoint y: 652, endPoint x: 746, endPoint y: 155, distance: 497.1
click at [746, 155] on nav "Mix Egyptian sweeets Plate Basbousa with Nutella Basbousa with cream Plain Basb…" at bounding box center [784, 634] width 306 height 1058
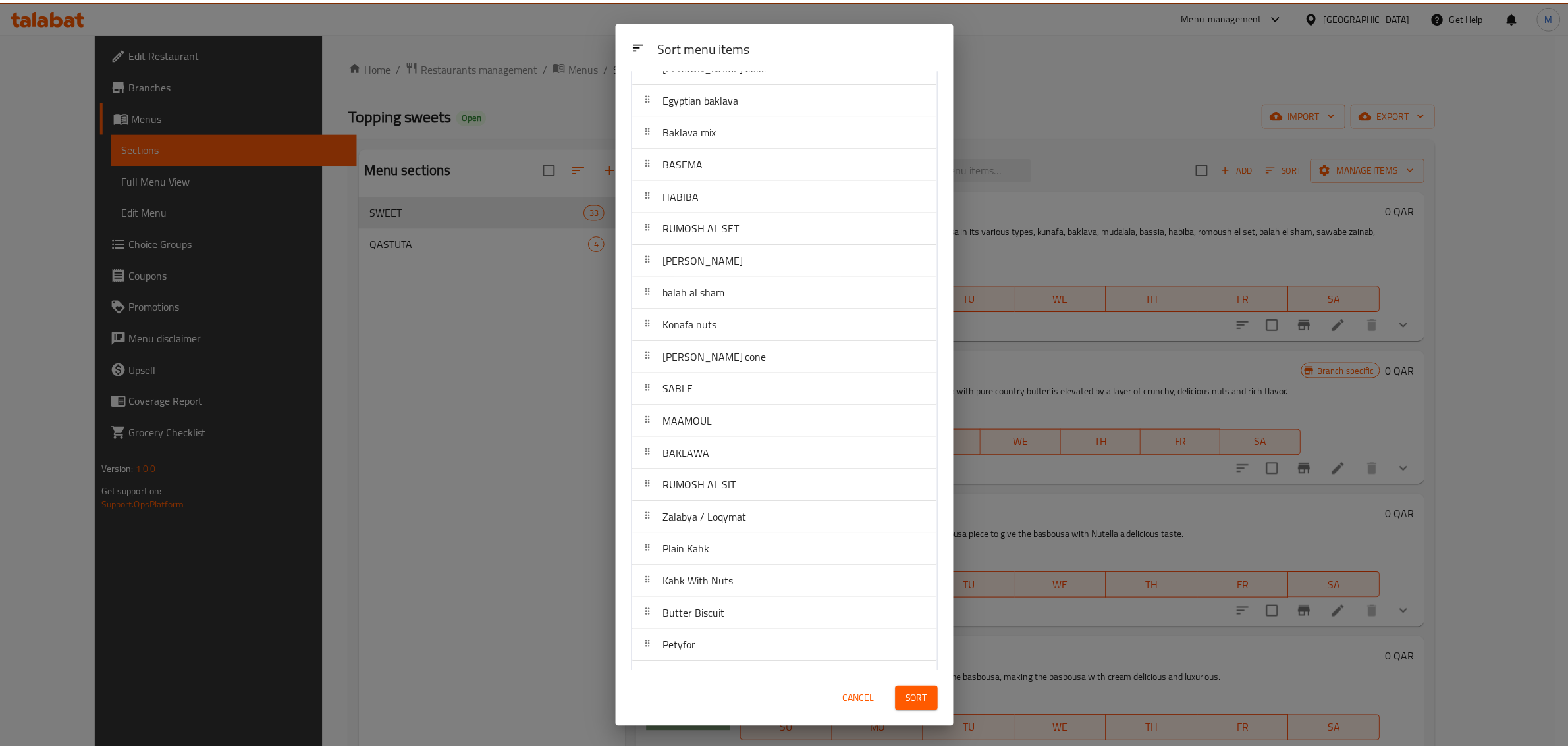
scroll to position [509, 0]
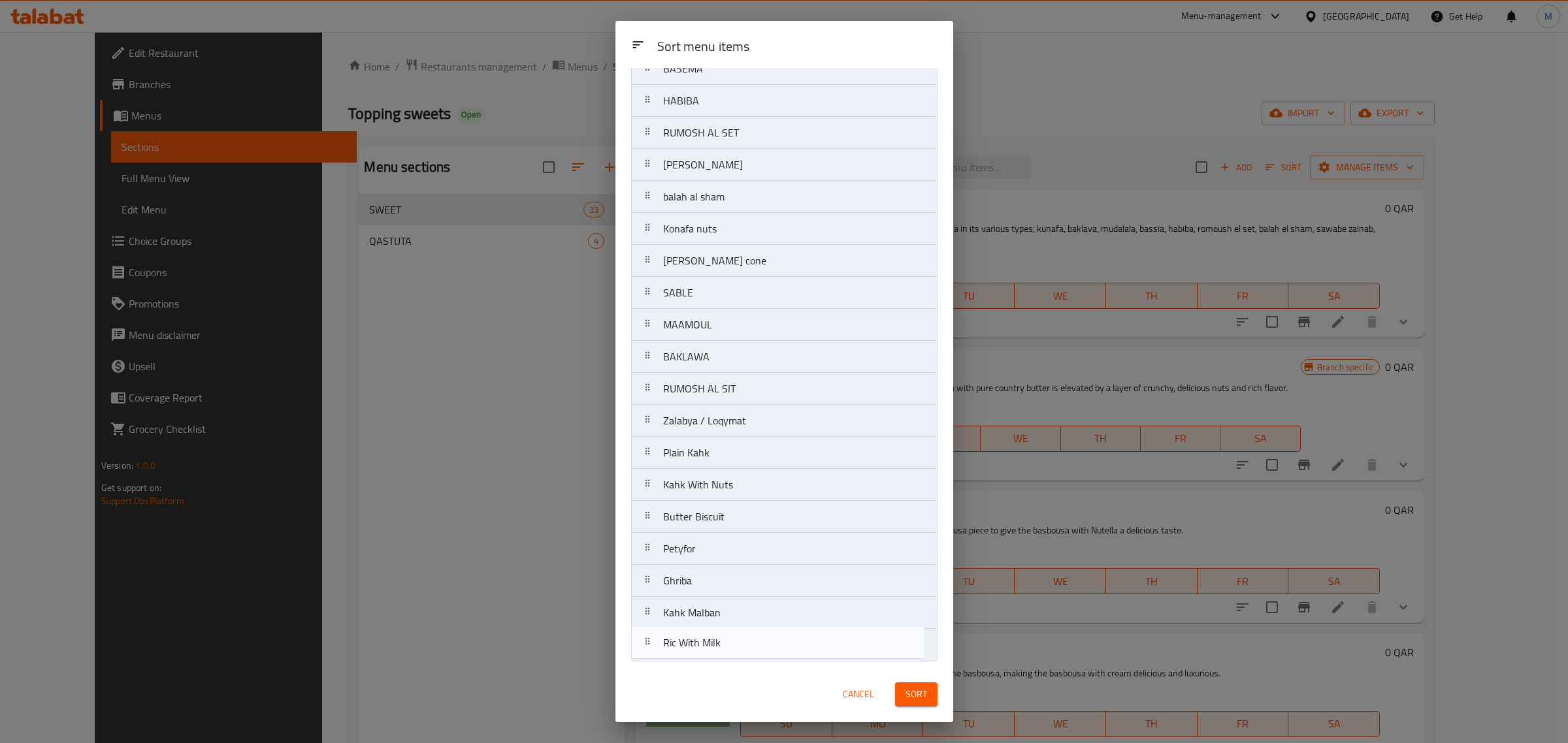
drag, startPoint x: 710, startPoint y: 611, endPoint x: 710, endPoint y: 645, distance: 34.0
click at [710, 645] on nav "Mix Egyptian sweeets Plate Egyptian Basbousa with nuts Basbousa with Nutella Ba…" at bounding box center [784, 133] width 306 height 1058
drag, startPoint x: 713, startPoint y: 622, endPoint x: 736, endPoint y: 476, distance: 147.8
click at [736, 476] on nav "Mix Egyptian sweeets Plate Egyptian Basbousa with nuts Basbousa with Nutella Ba…" at bounding box center [784, 133] width 306 height 1058
drag, startPoint x: 691, startPoint y: 556, endPoint x: 701, endPoint y: 460, distance: 96.5
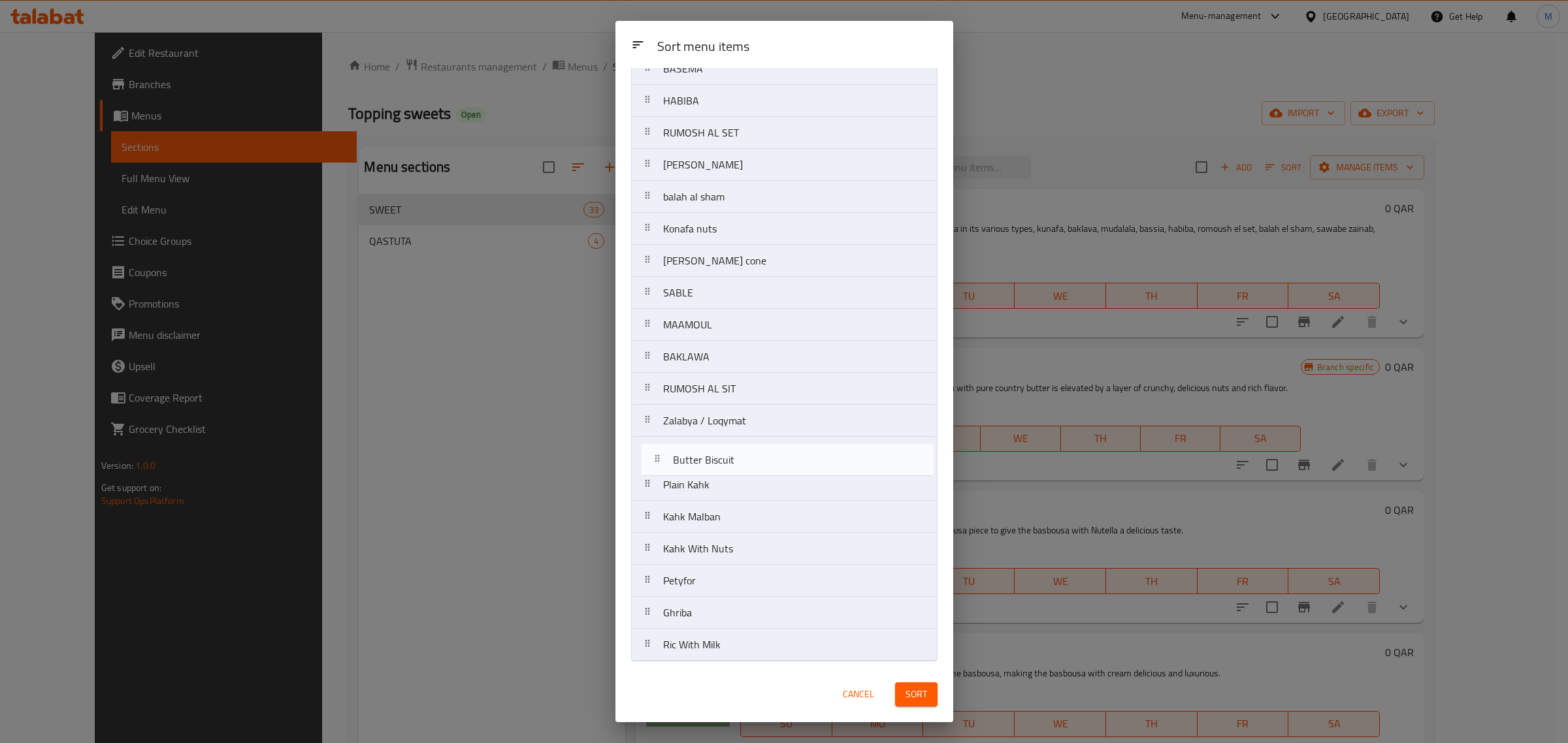
click at [701, 460] on nav "Mix Egyptian sweeets Plate Egyptian Basbousa with nuts Basbousa with Nutella Ba…" at bounding box center [784, 133] width 306 height 1058
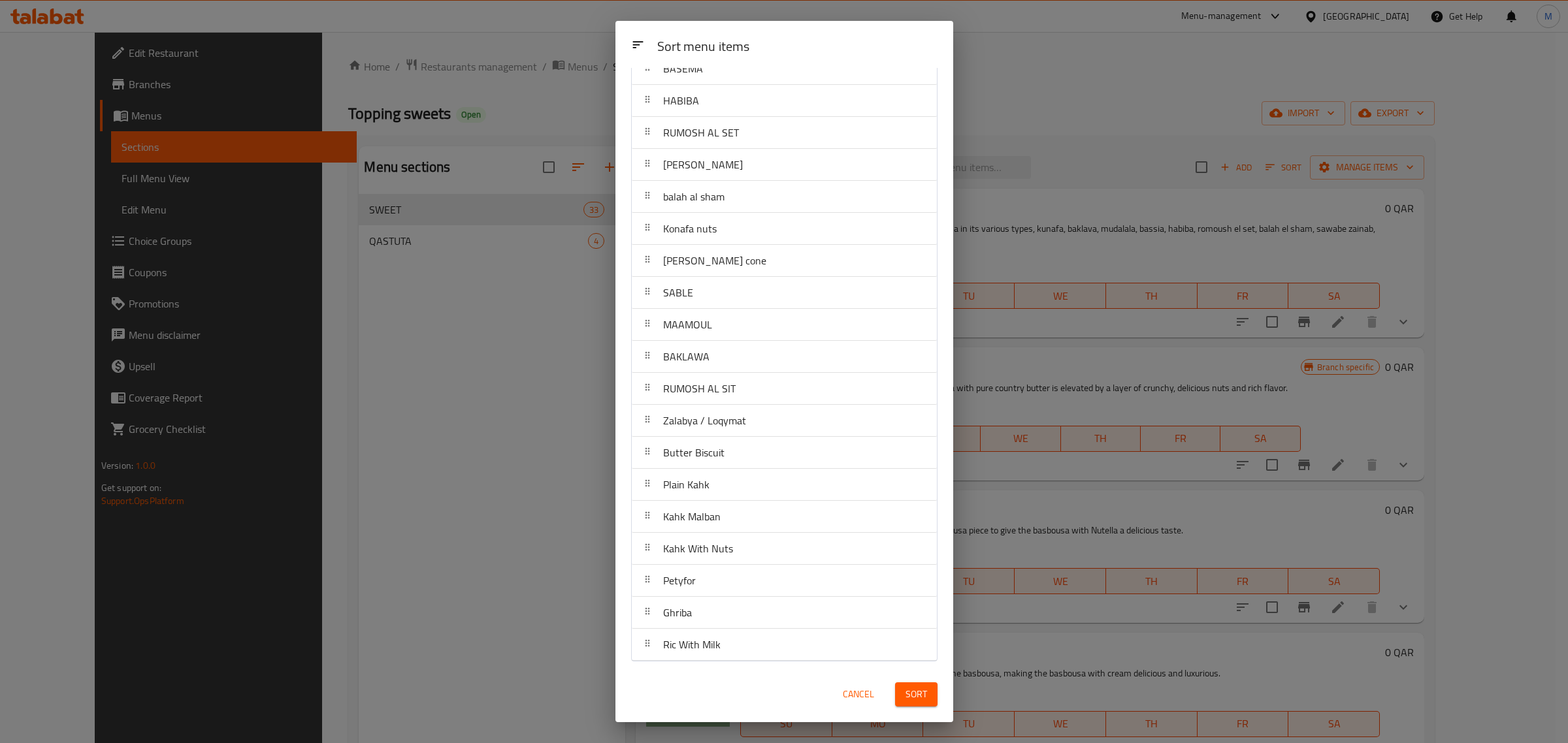
click at [913, 697] on span "Sort" at bounding box center [916, 694] width 21 height 16
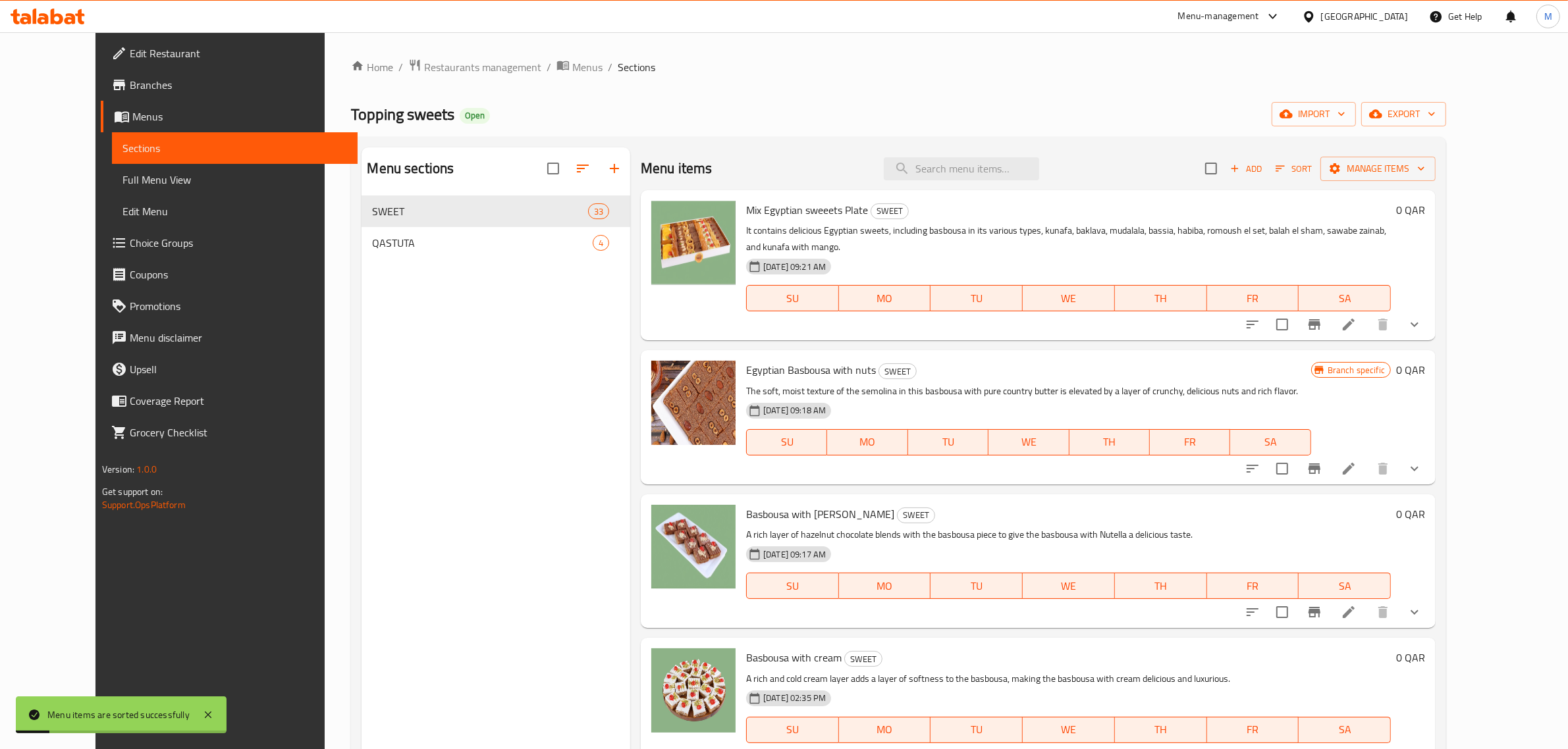
click at [1105, 608] on div "Basbousa with Nutella SWEET A rich layer of hazelnut chocolate blends with the …" at bounding box center [1038, 562] width 795 height 134
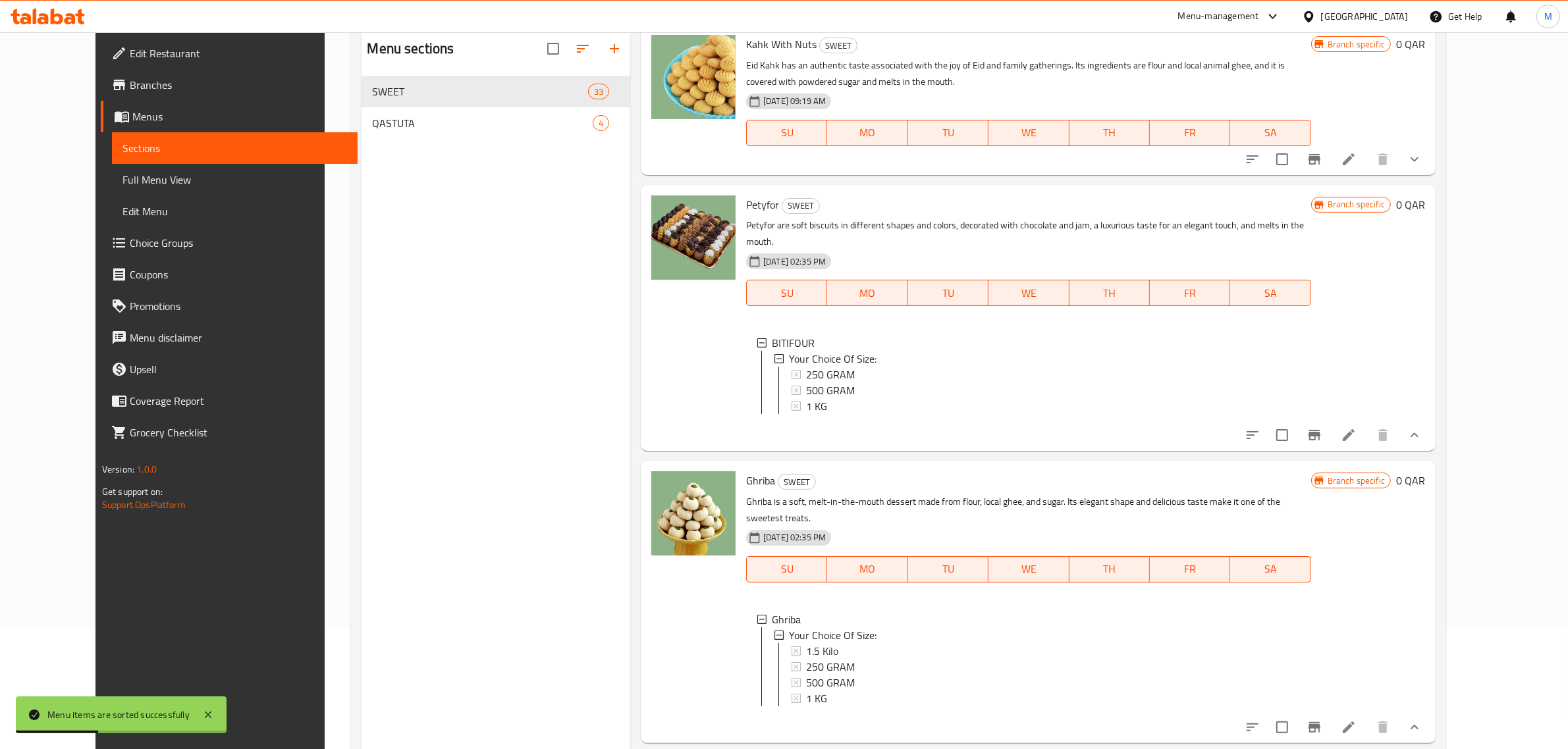
scroll to position [185, 0]
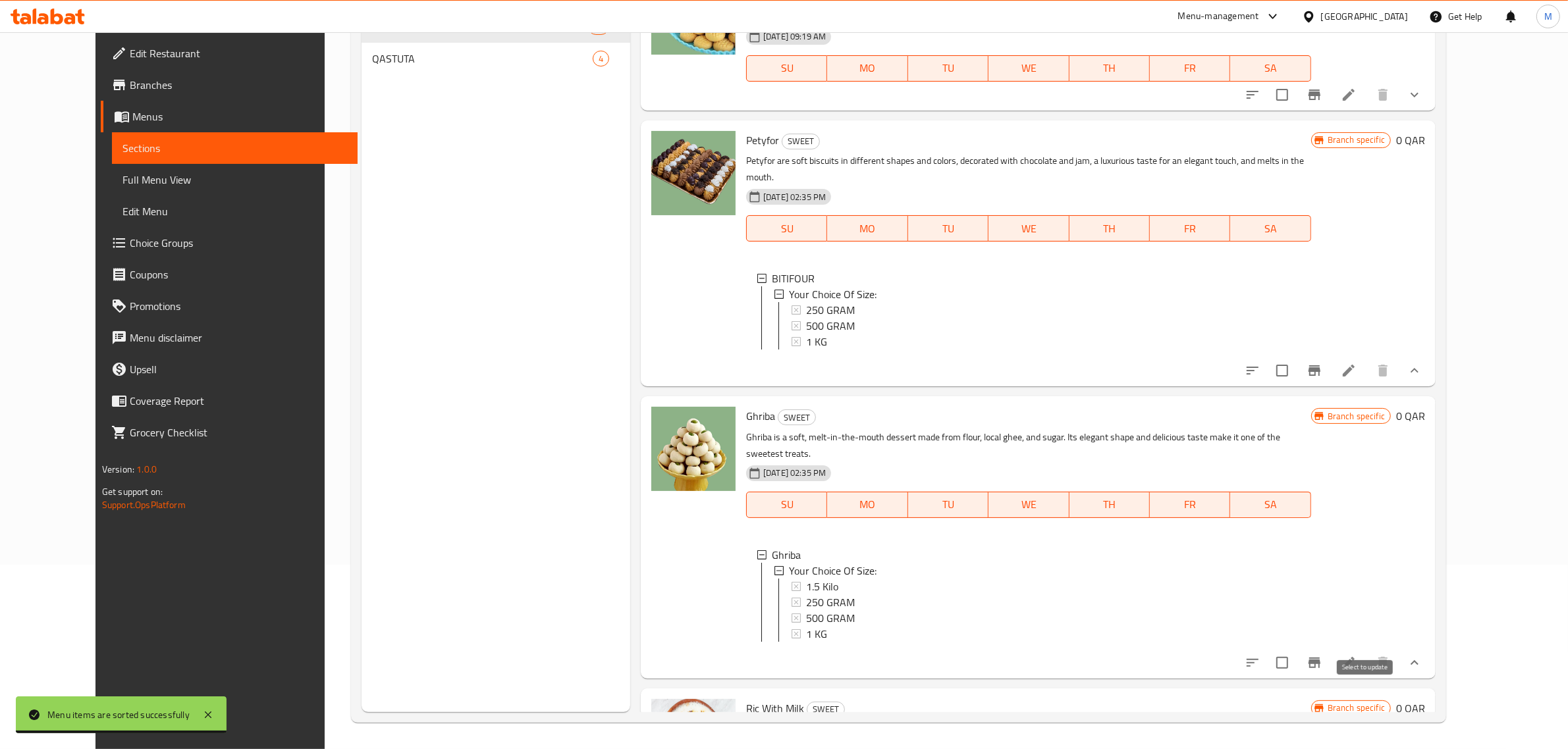
drag, startPoint x: 1371, startPoint y: 699, endPoint x: 1383, endPoint y: 673, distance: 28.6
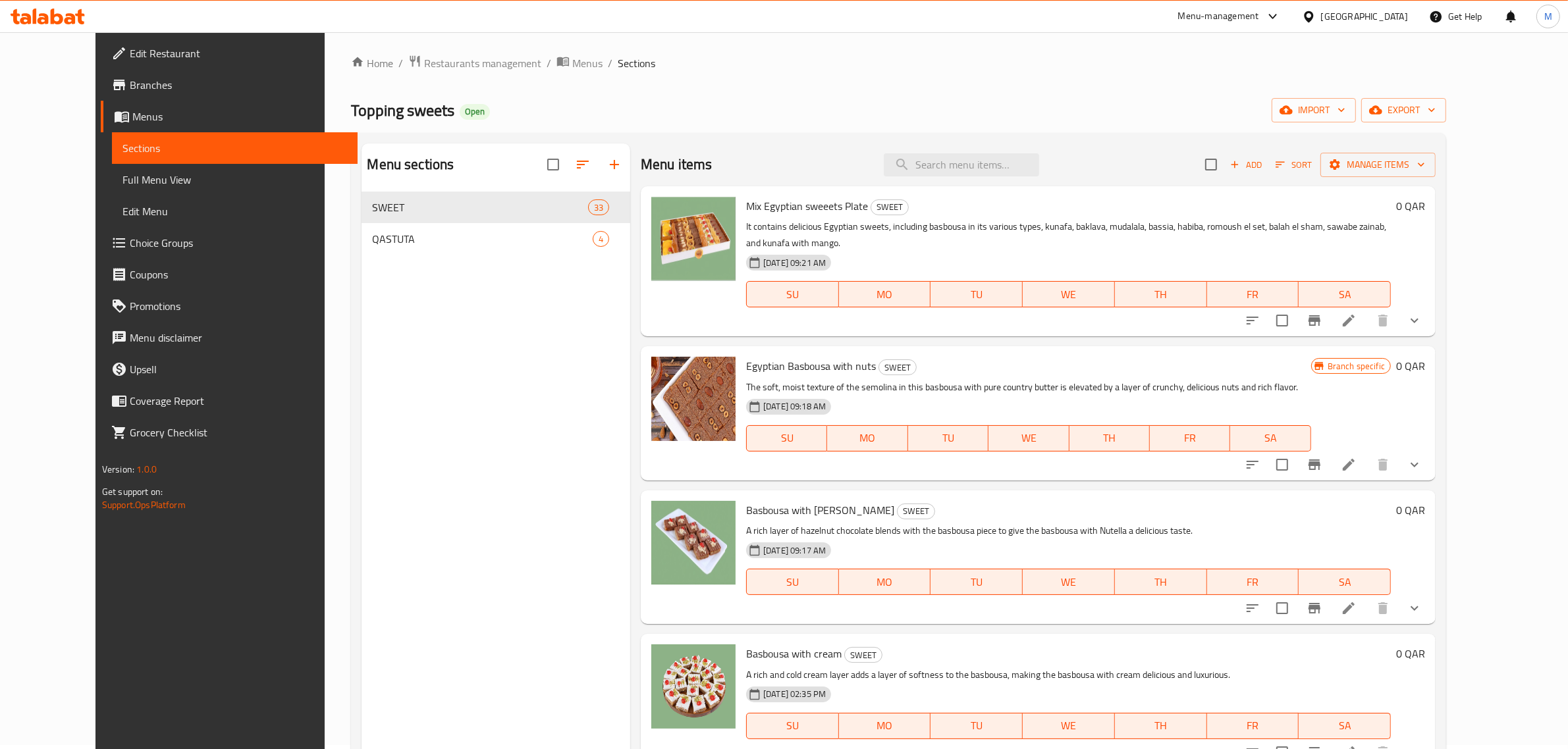
scroll to position [0, 0]
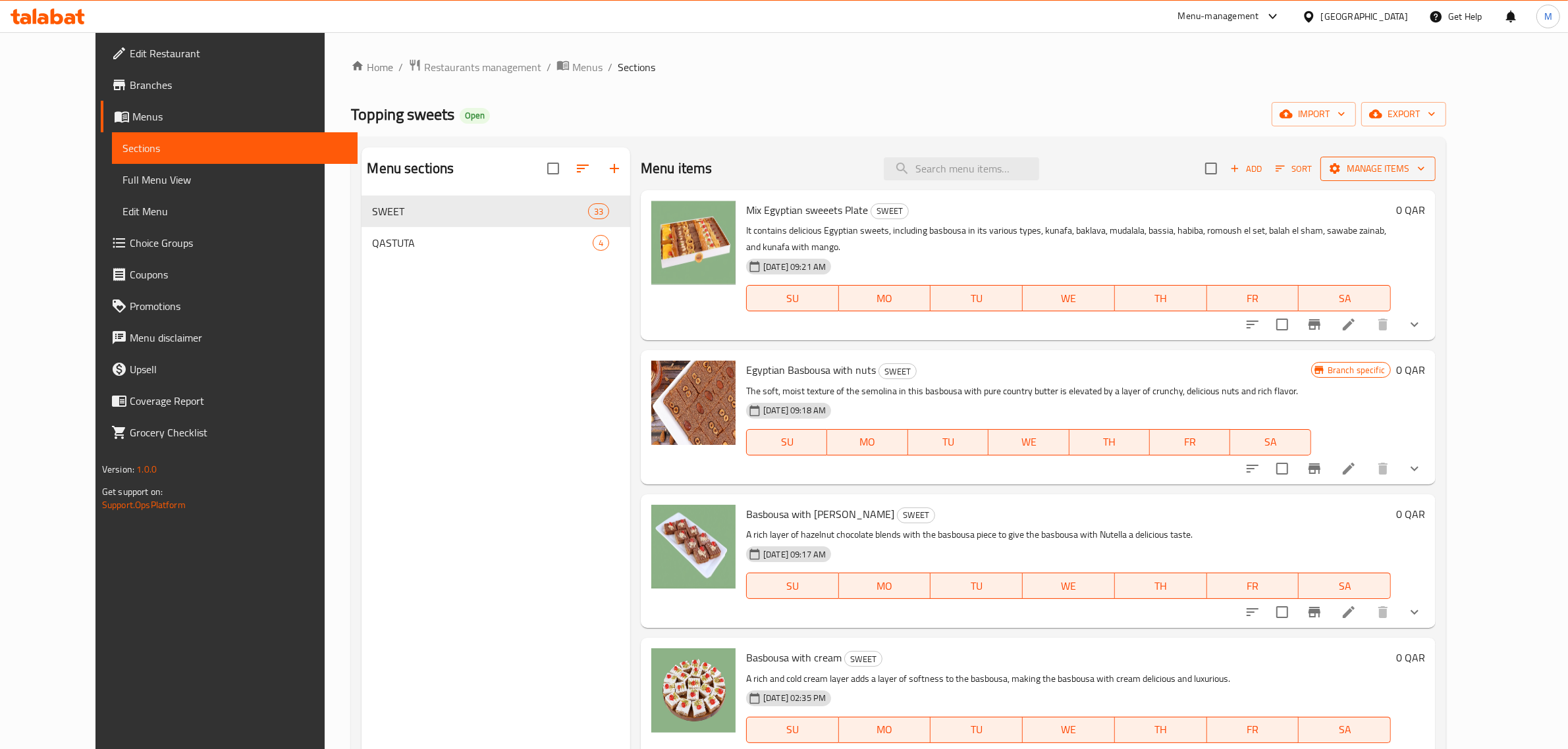
click at [1425, 173] on span "Manage items" at bounding box center [1377, 168] width 94 height 16
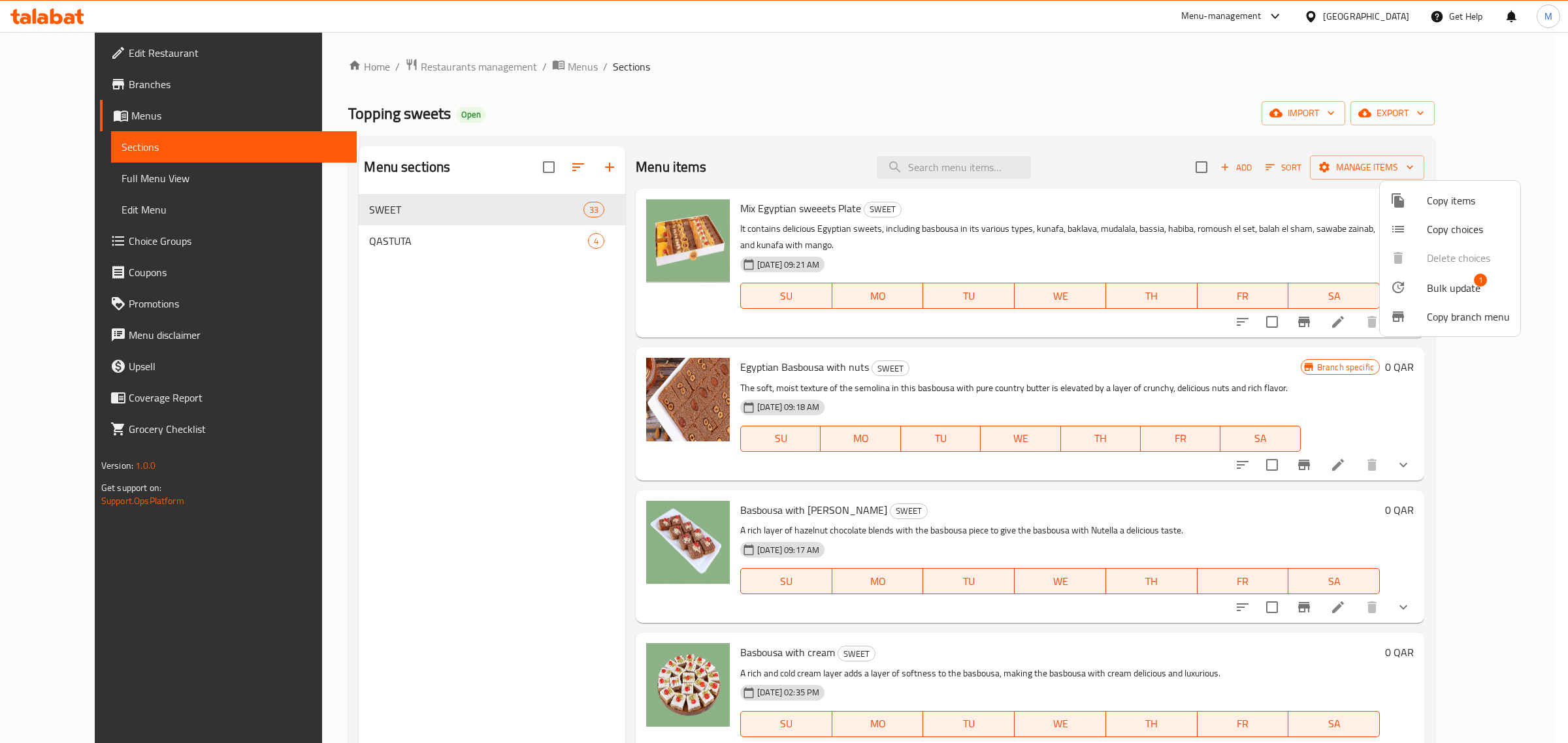
click at [1441, 291] on span "Bulk update" at bounding box center [1454, 288] width 53 height 16
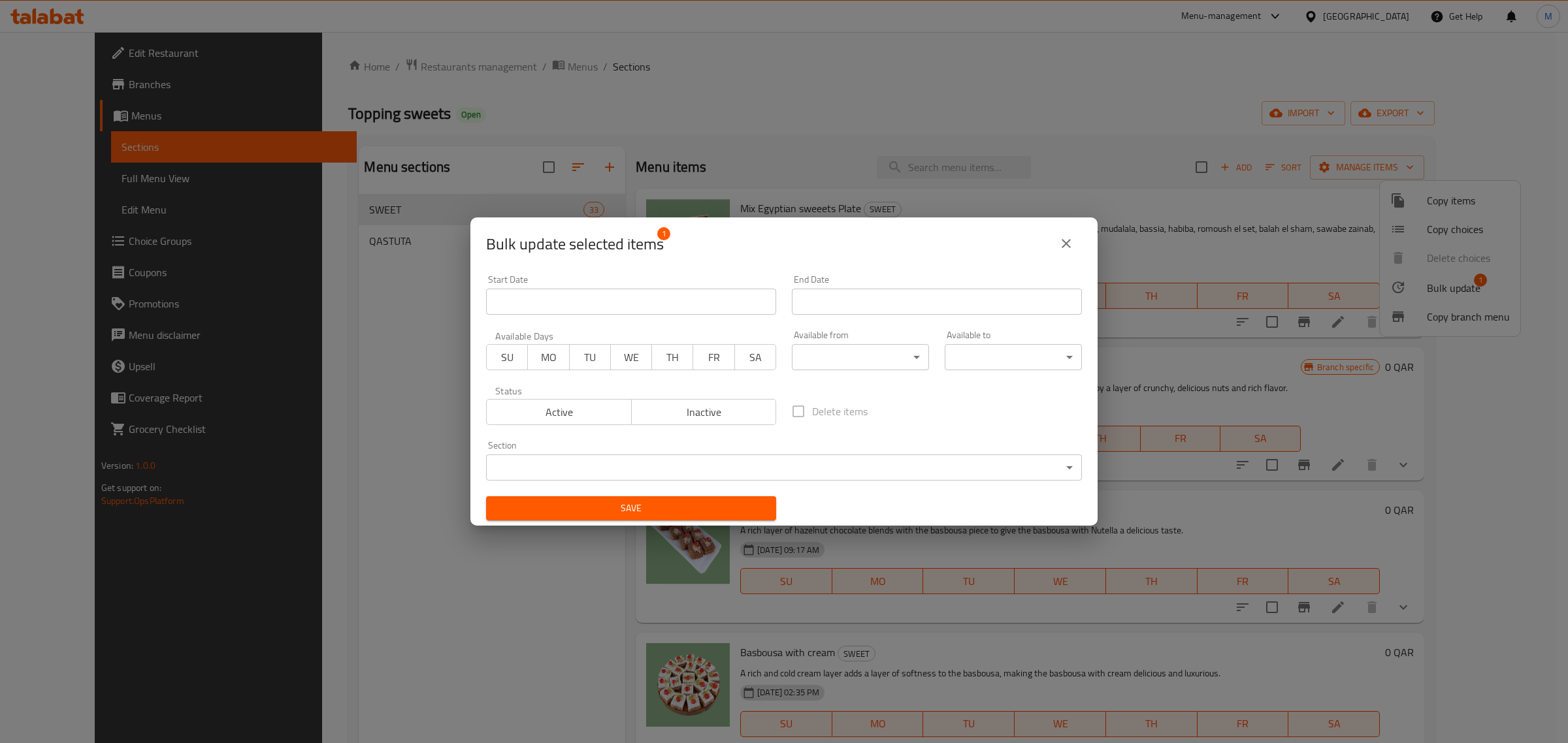
click at [701, 416] on span "Inactive" at bounding box center [704, 412] width 135 height 19
click at [676, 508] on span "Save" at bounding box center [630, 508] width 269 height 16
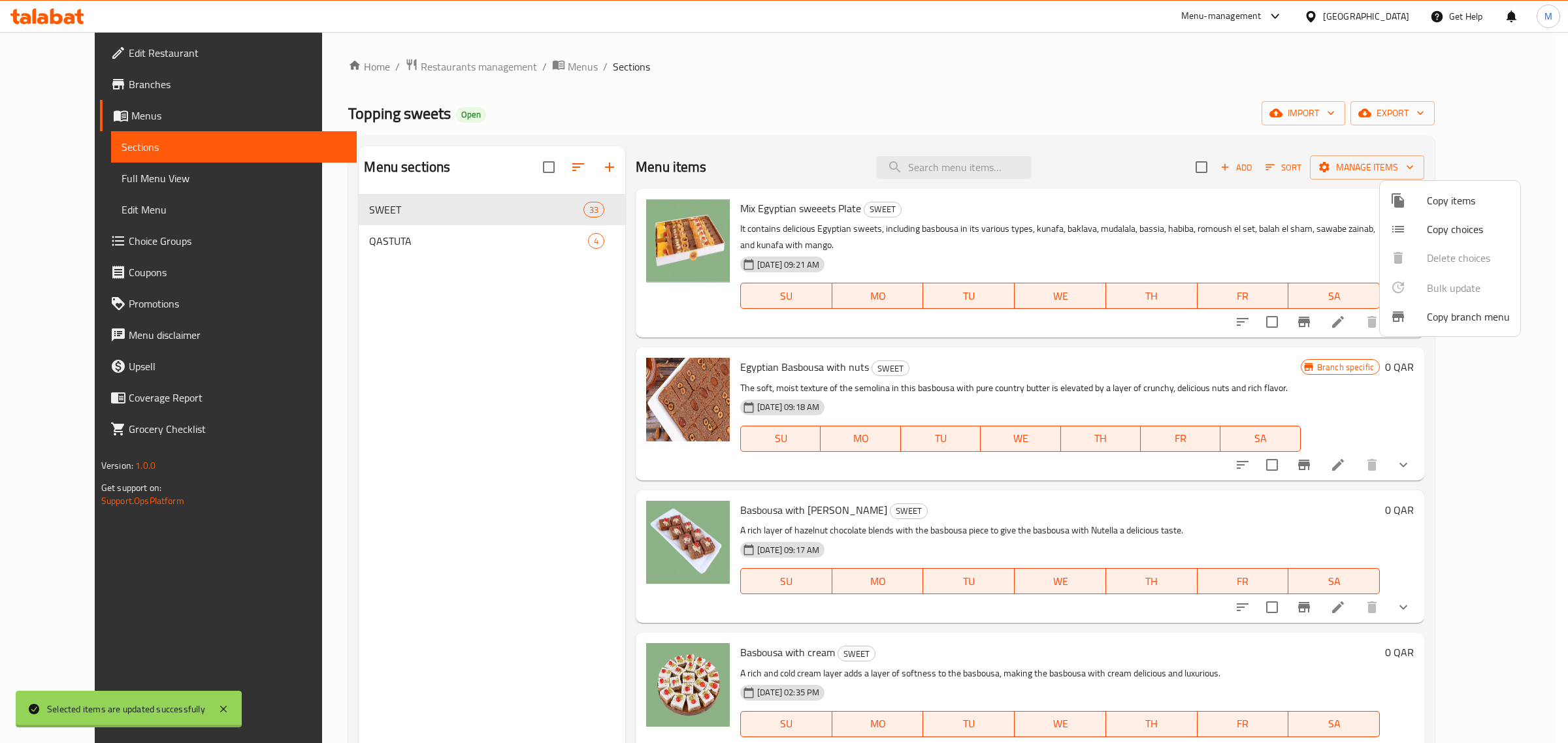
checkbox input "false"
click at [434, 247] on div at bounding box center [784, 371] width 1568 height 743
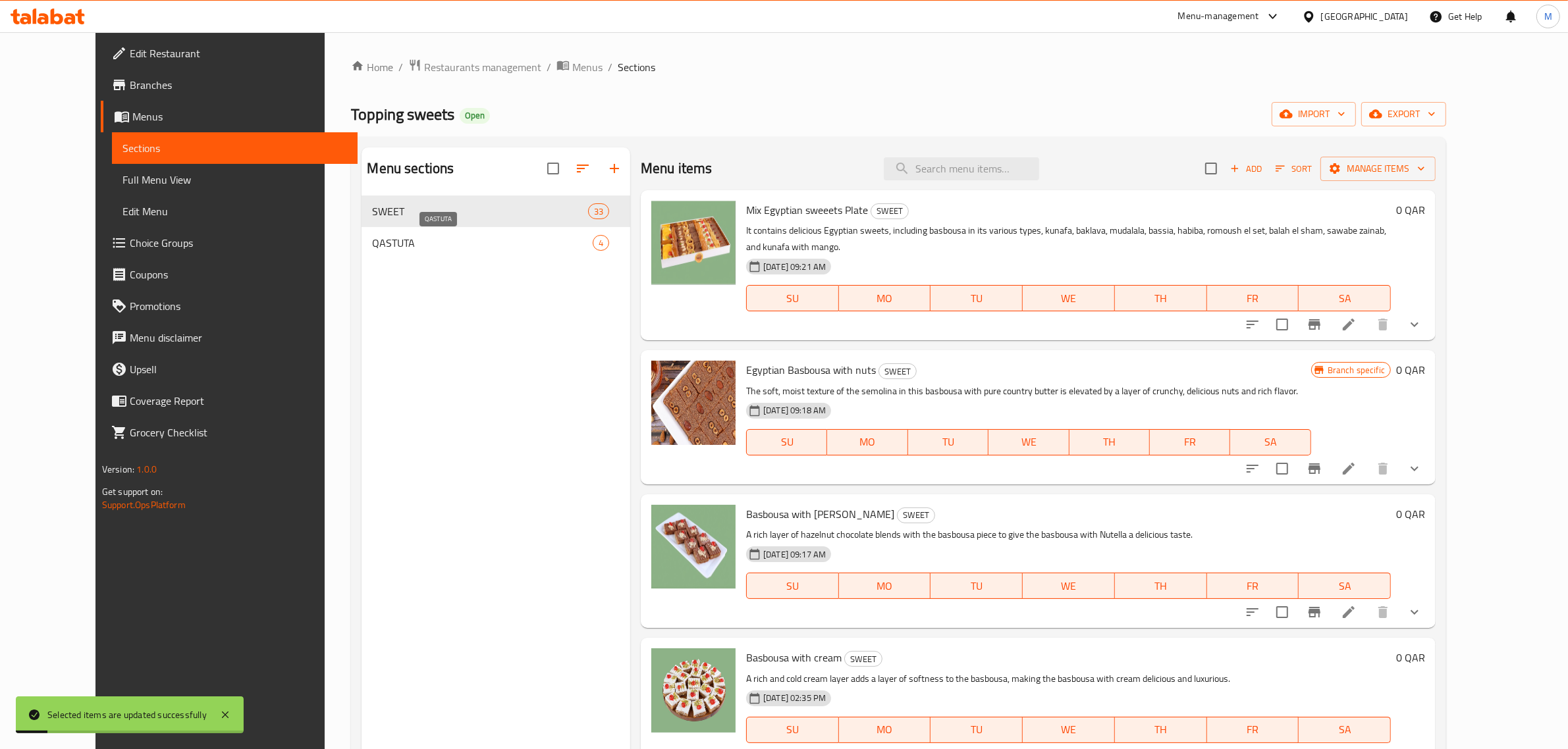
click at [439, 249] on span "QASTUTA" at bounding box center [482, 243] width 220 height 16
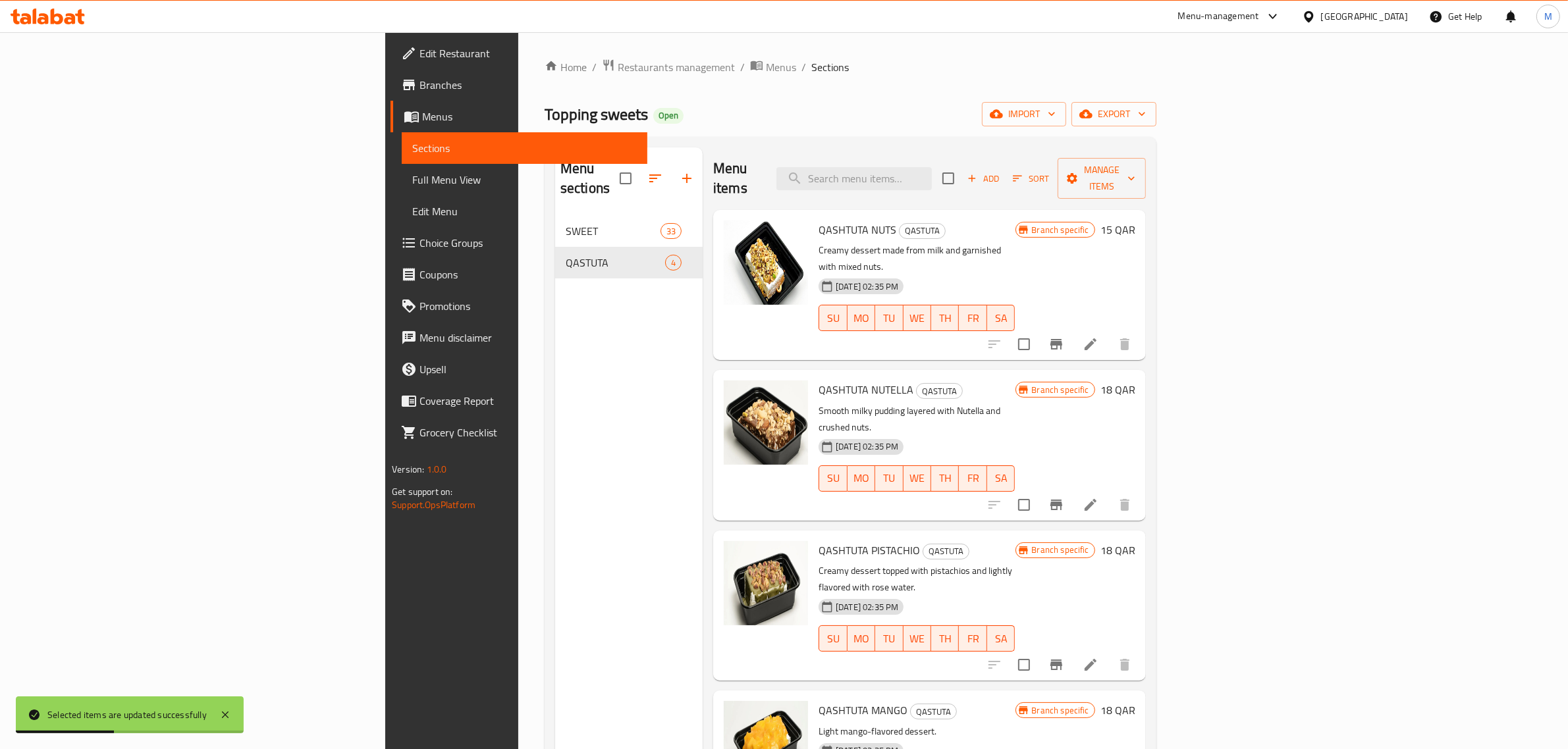
click at [818, 380] on span "QASHTUTA NUTELLA" at bounding box center [865, 390] width 94 height 20
copy span "QASHTUTA"
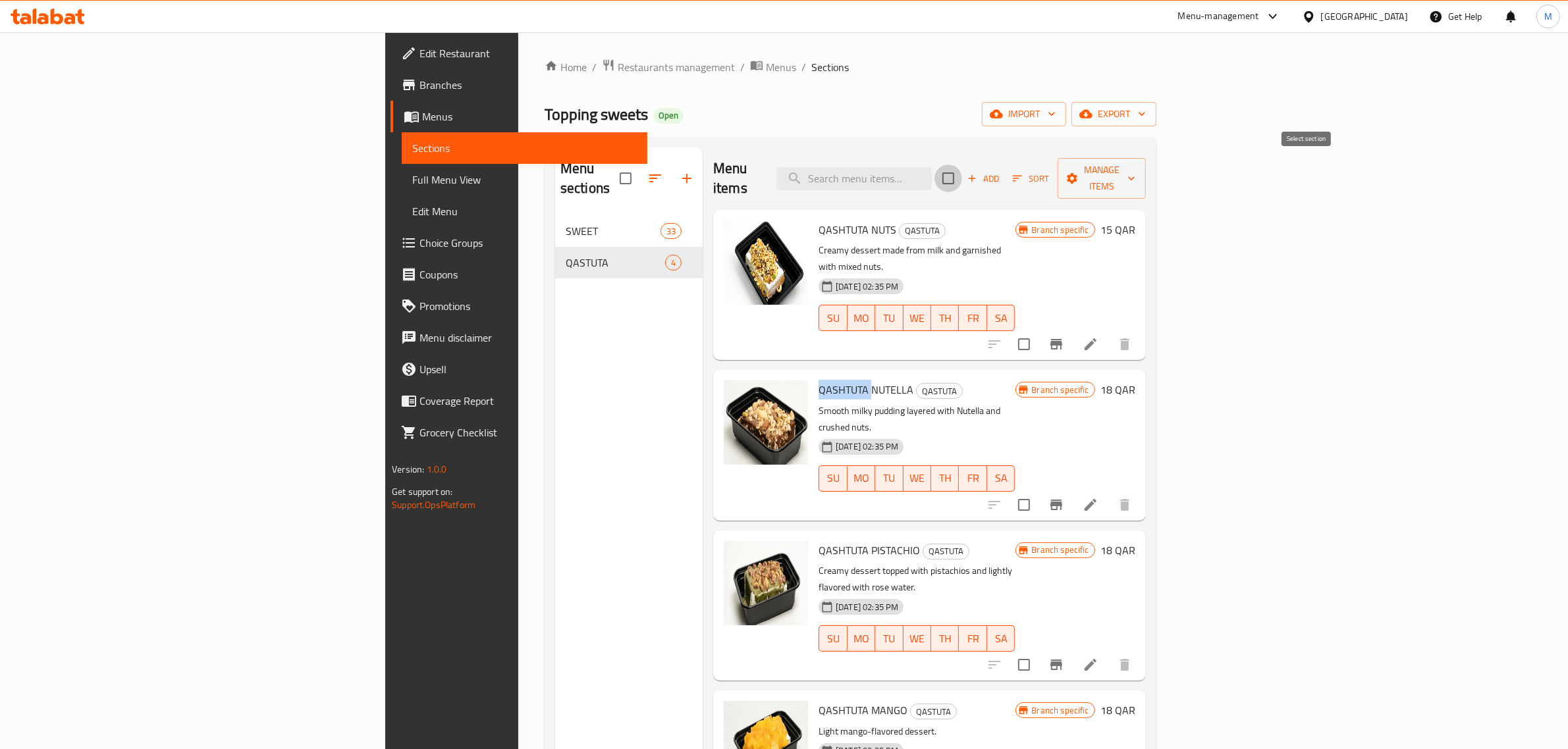
click at [962, 168] on input "checkbox" at bounding box center [948, 178] width 28 height 28
checkbox input "true"
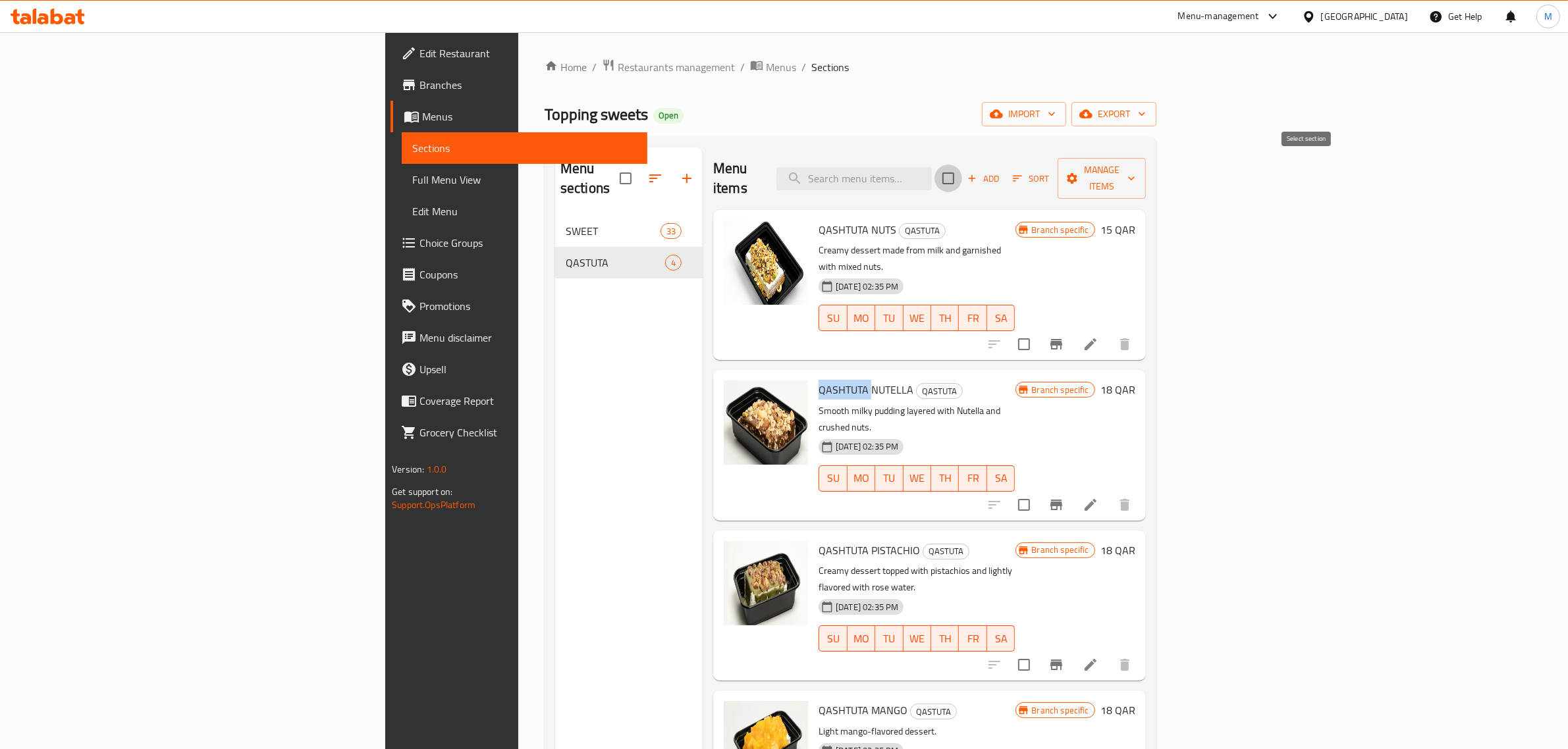
checkbox input "true"
click at [1135, 162] on span "Manage items" at bounding box center [1101, 178] width 67 height 33
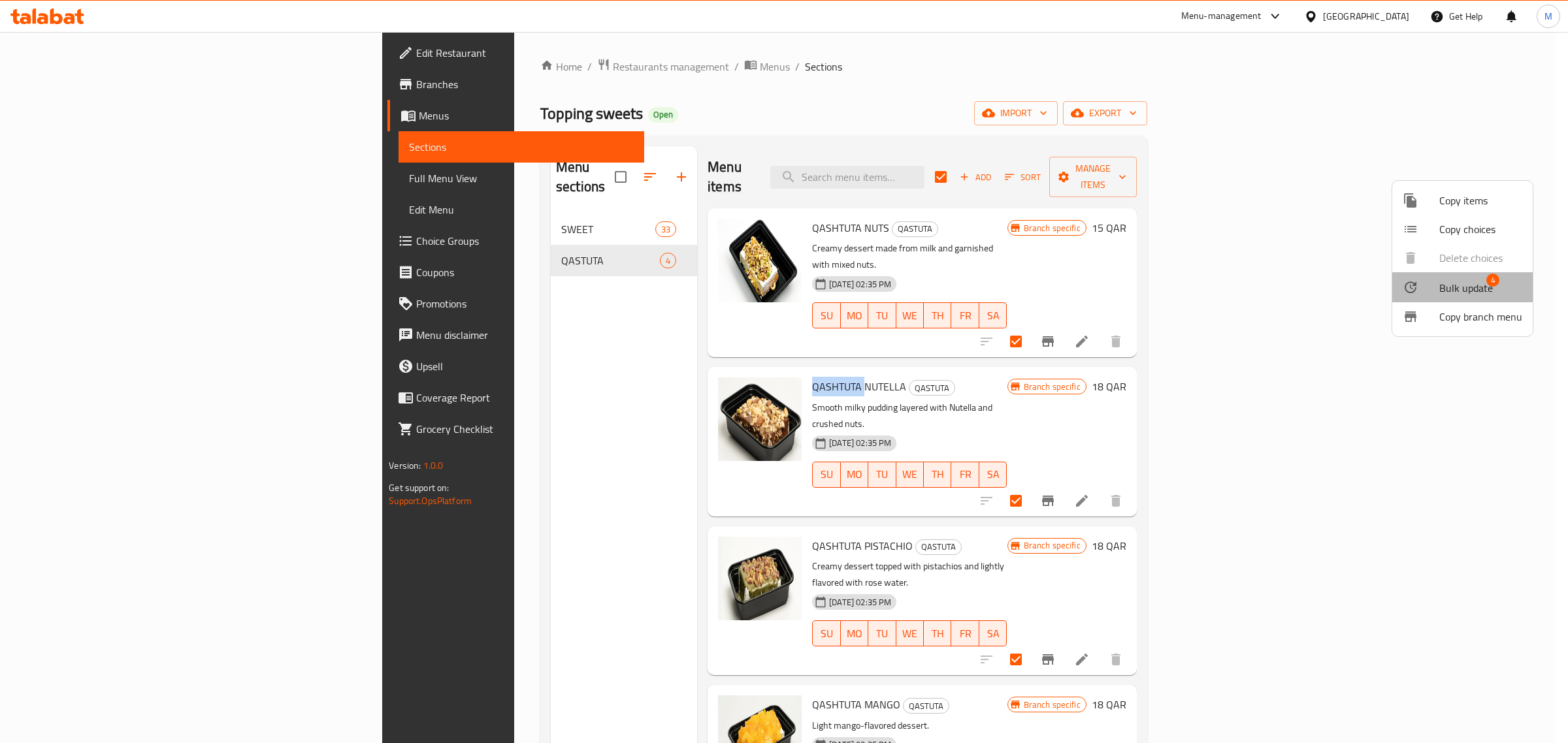
click at [1456, 274] on li "Bulk update 4" at bounding box center [1462, 287] width 140 height 30
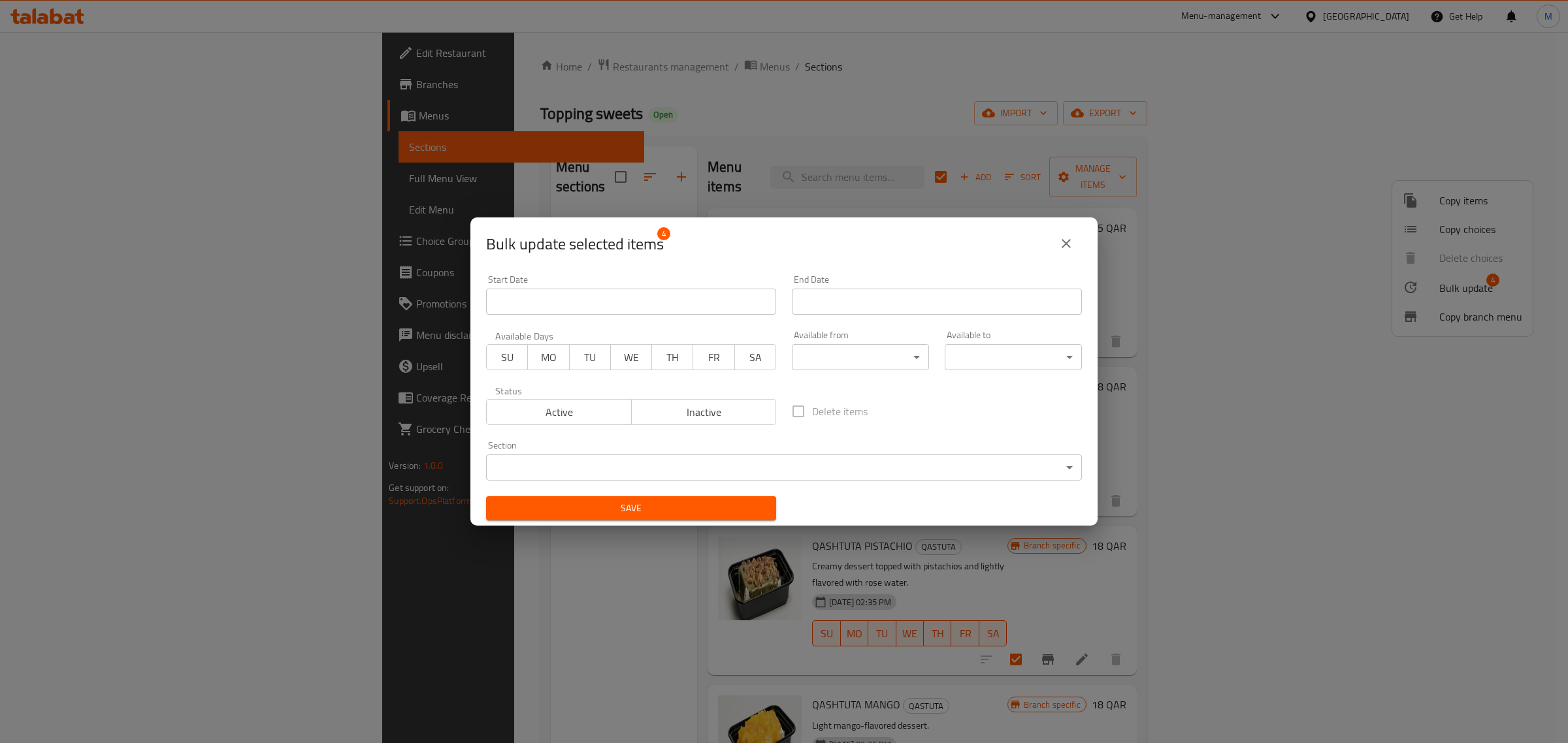
click at [660, 416] on span "Inactive" at bounding box center [704, 412] width 135 height 19
type button "1"
click at [649, 511] on span "Save" at bounding box center [630, 508] width 269 height 16
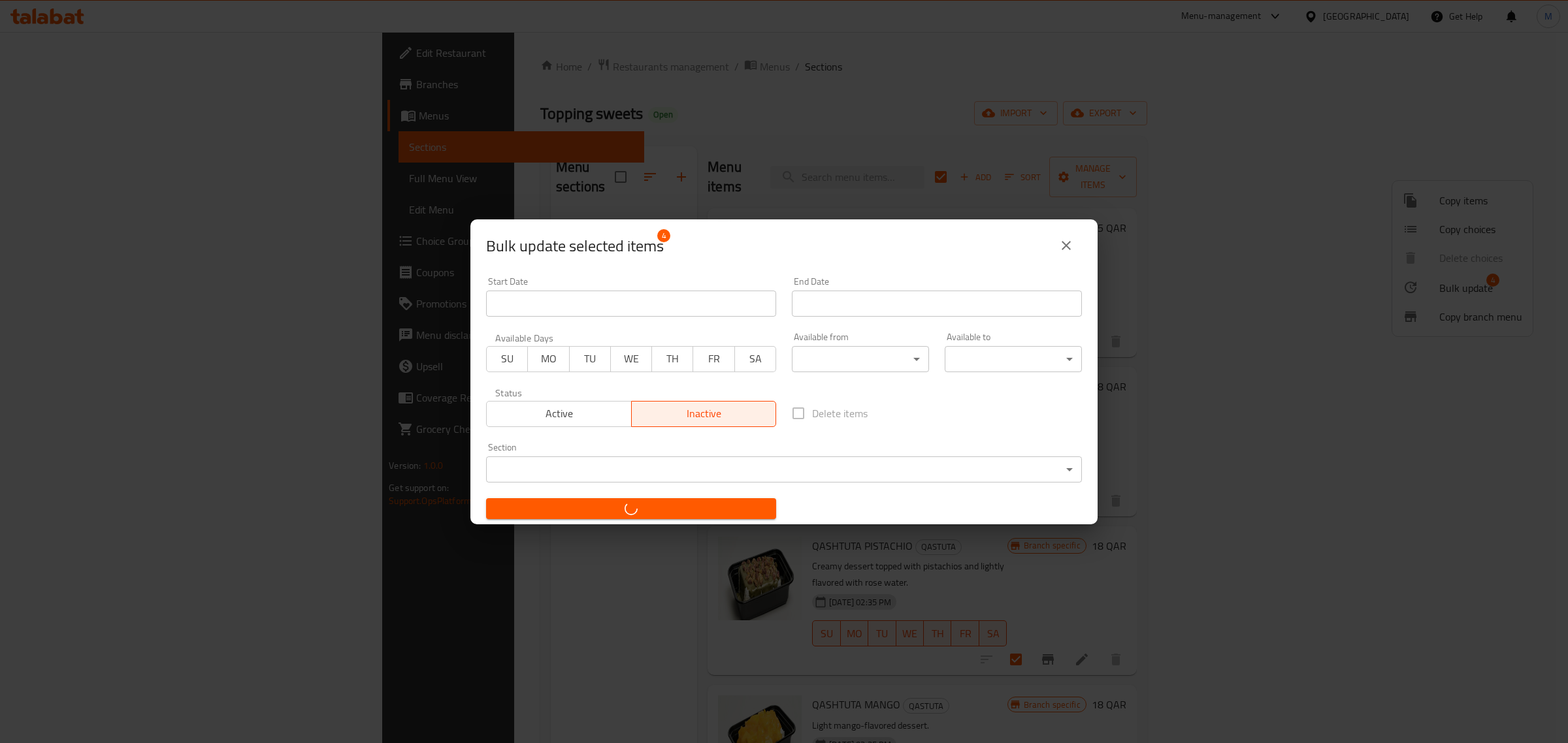
checkbox input "false"
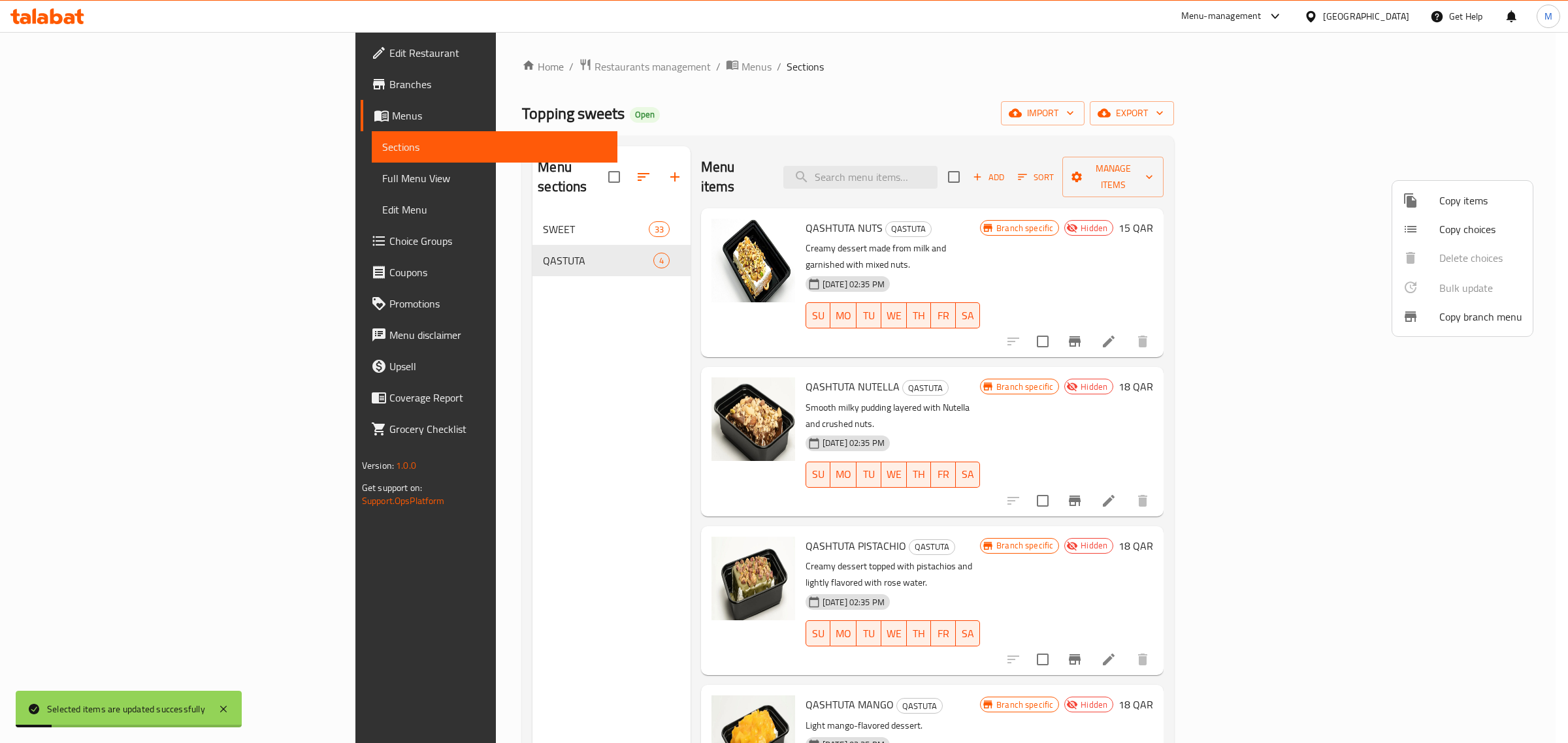
click at [457, 242] on div at bounding box center [784, 371] width 1568 height 743
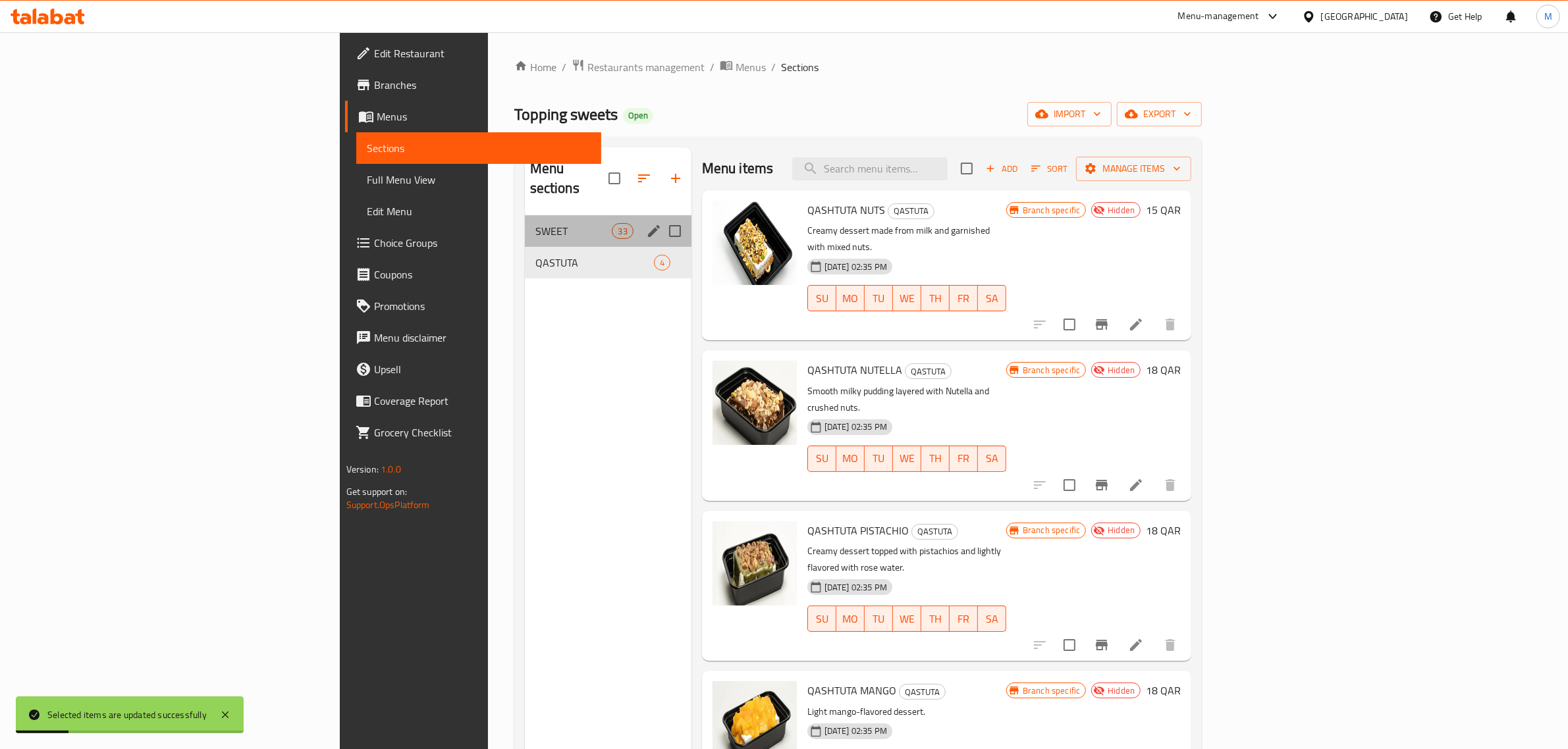
click at [525, 224] on div "SWEET 33" at bounding box center [608, 230] width 167 height 31
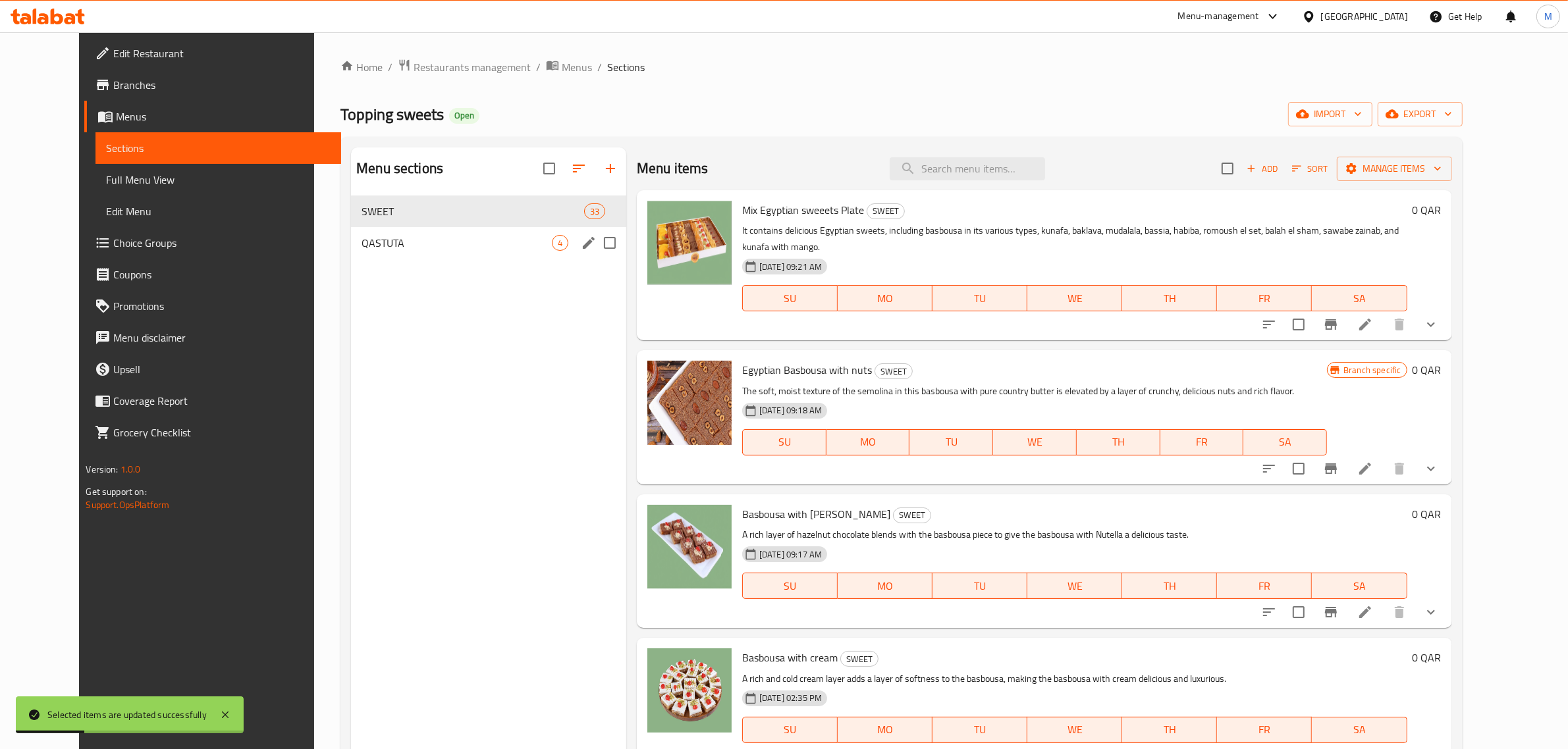
drag, startPoint x: 586, startPoint y: 242, endPoint x: 561, endPoint y: 242, distance: 25.0
click at [596, 242] on input "Menu sections" at bounding box center [610, 243] width 28 height 28
checkbox input "true"
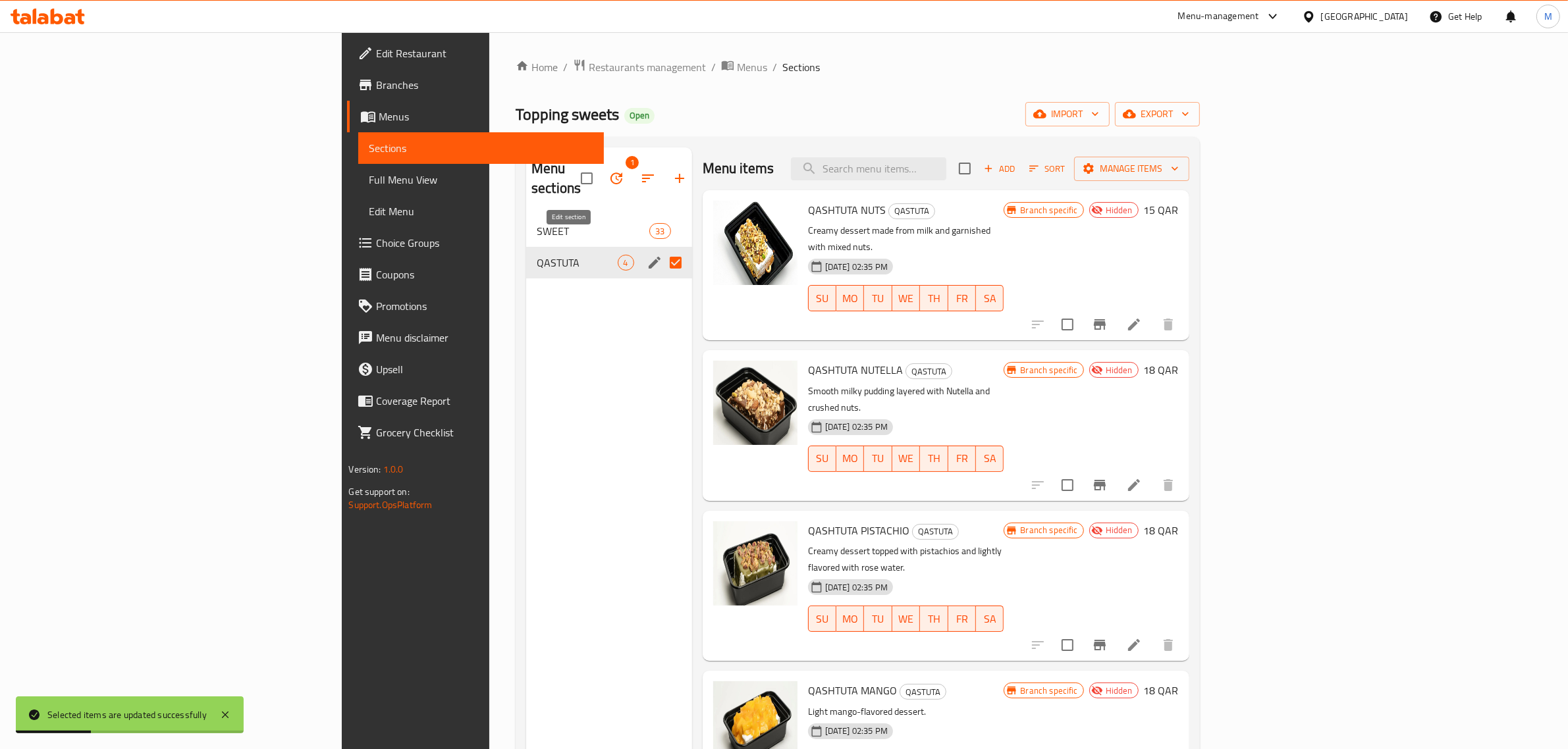
click at [647, 255] on icon "edit" at bounding box center [655, 263] width 16 height 16
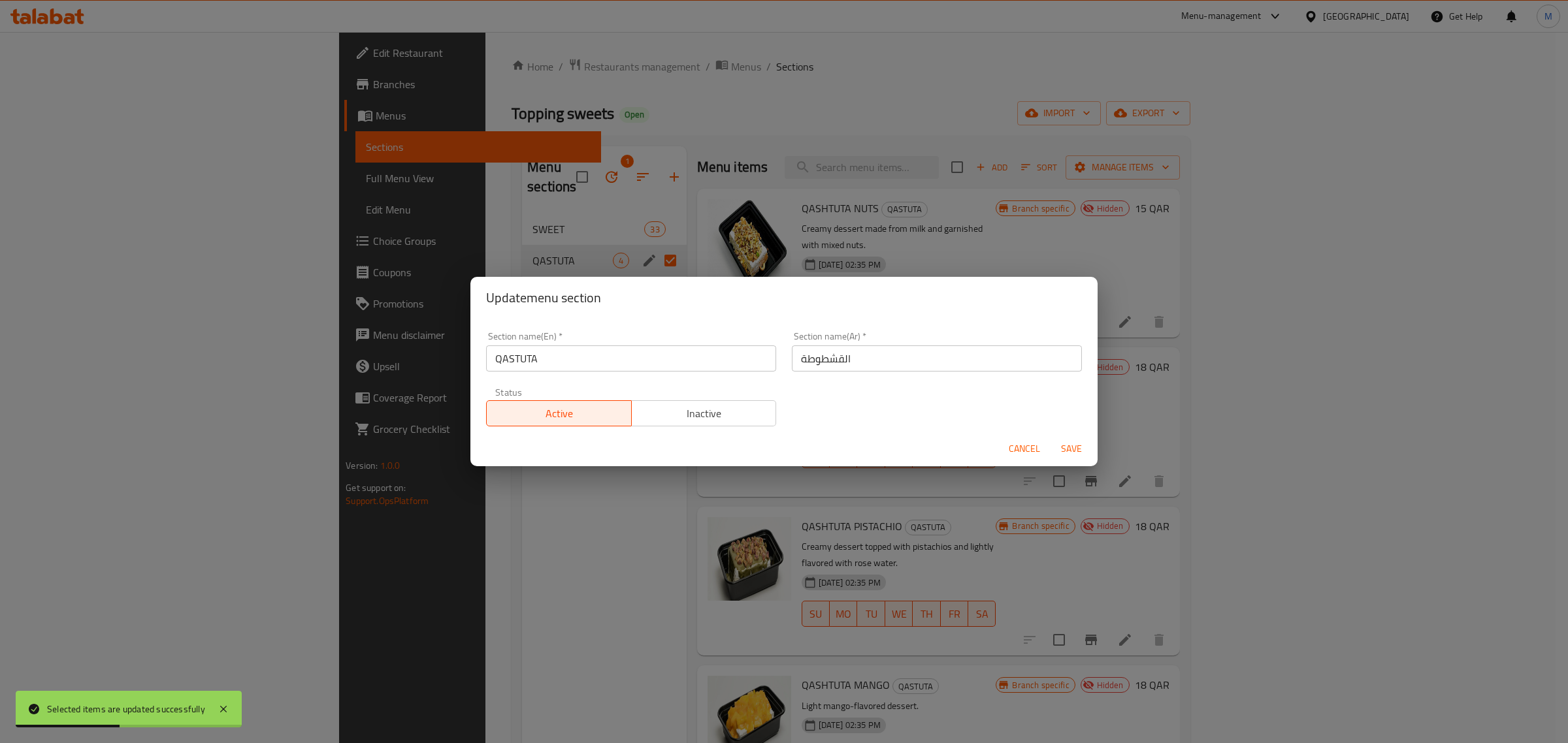
click at [655, 419] on span "Inactive" at bounding box center [704, 414] width 135 height 19
click at [1073, 446] on span "Save" at bounding box center [1071, 449] width 31 height 16
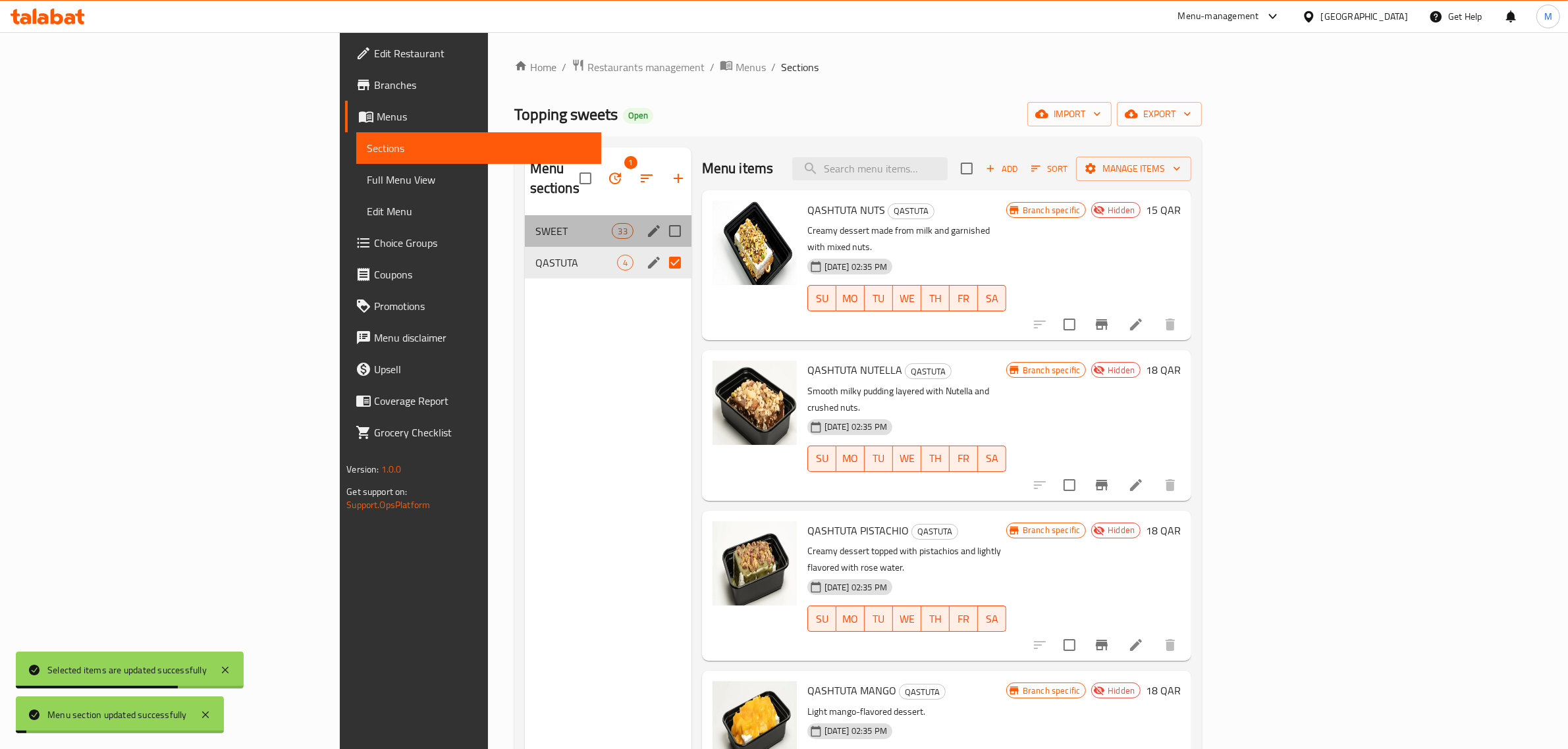
click at [535, 224] on span "SWEET" at bounding box center [574, 231] width 77 height 16
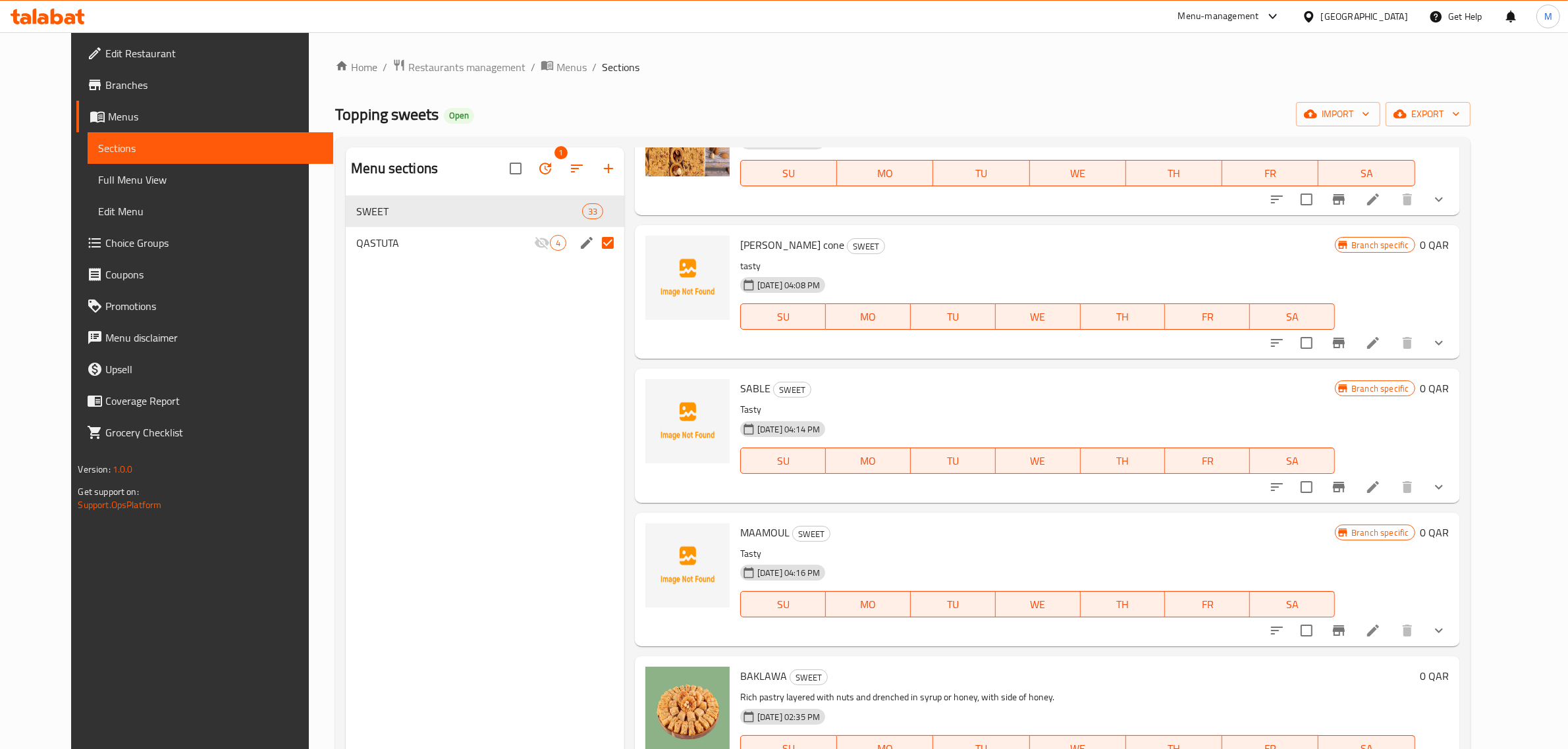
scroll to position [3127, 0]
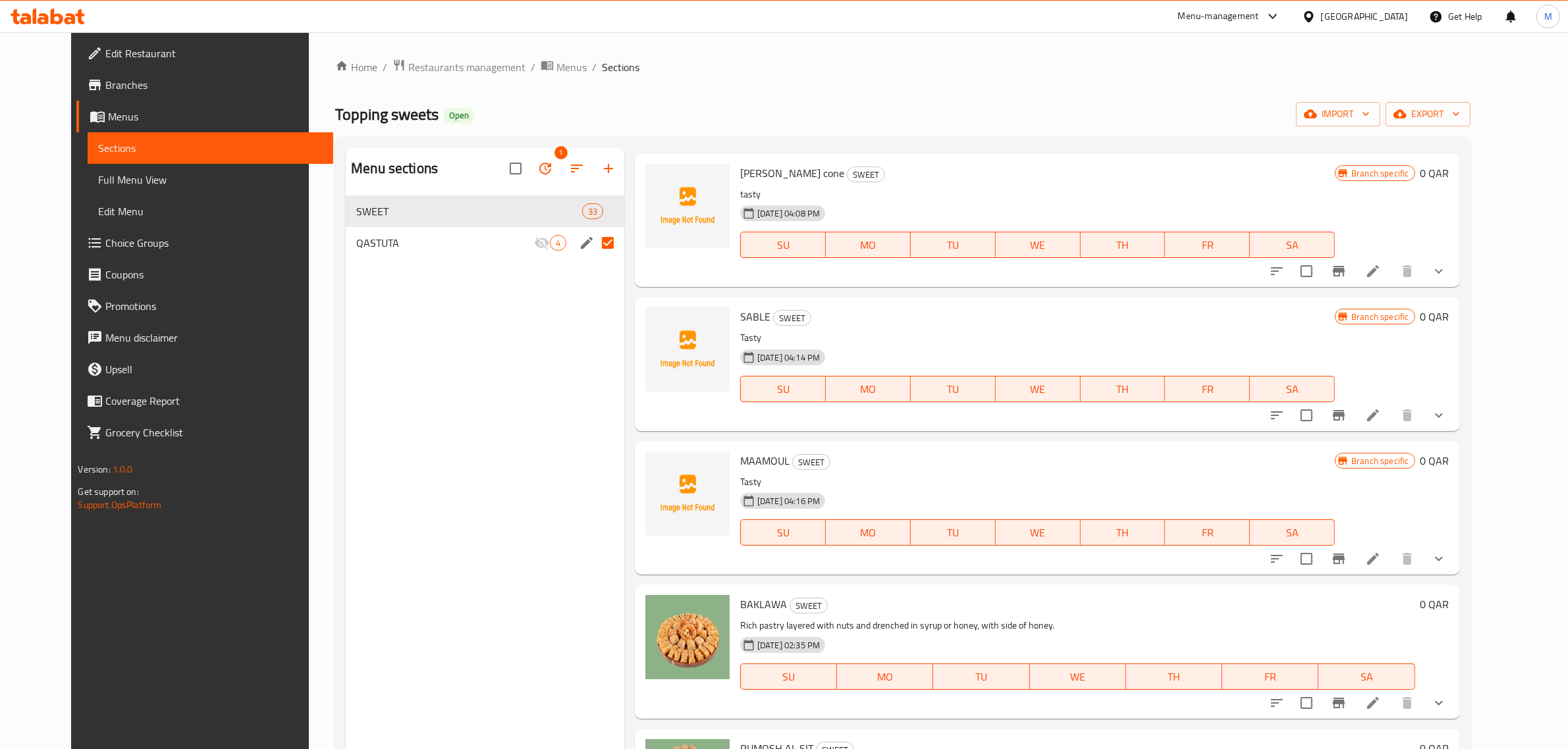
click at [740, 307] on span "SABLE" at bounding box center [754, 317] width 30 height 20
copy h6 "SABLE"
click at [1320, 402] on input "checkbox" at bounding box center [1306, 416] width 28 height 28
checkbox input "true"
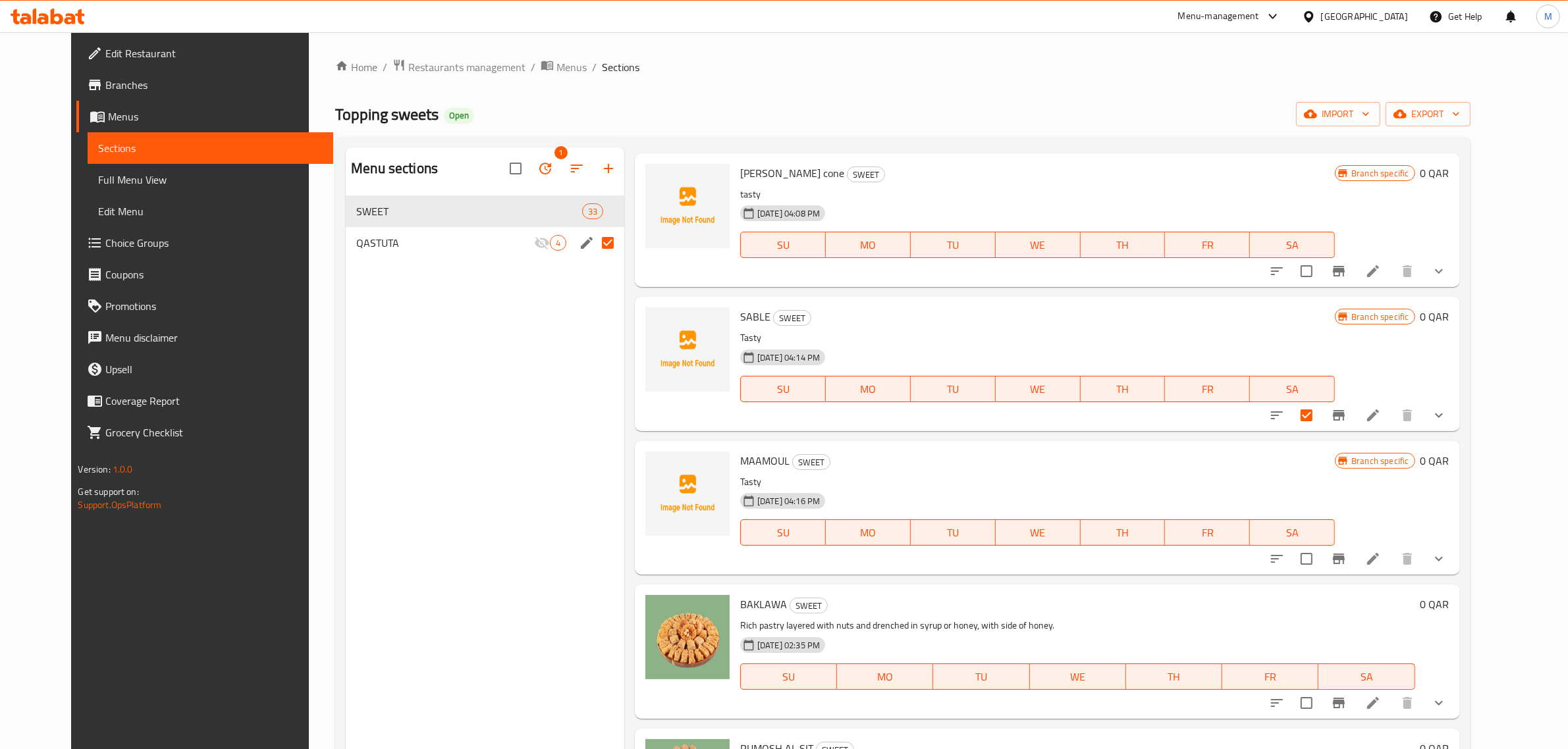
click at [751, 451] on span "MAAMOUL" at bounding box center [764, 461] width 49 height 20
copy h6 "MAAMOUL"
click at [1320, 545] on input "checkbox" at bounding box center [1306, 559] width 28 height 28
checkbox input "true"
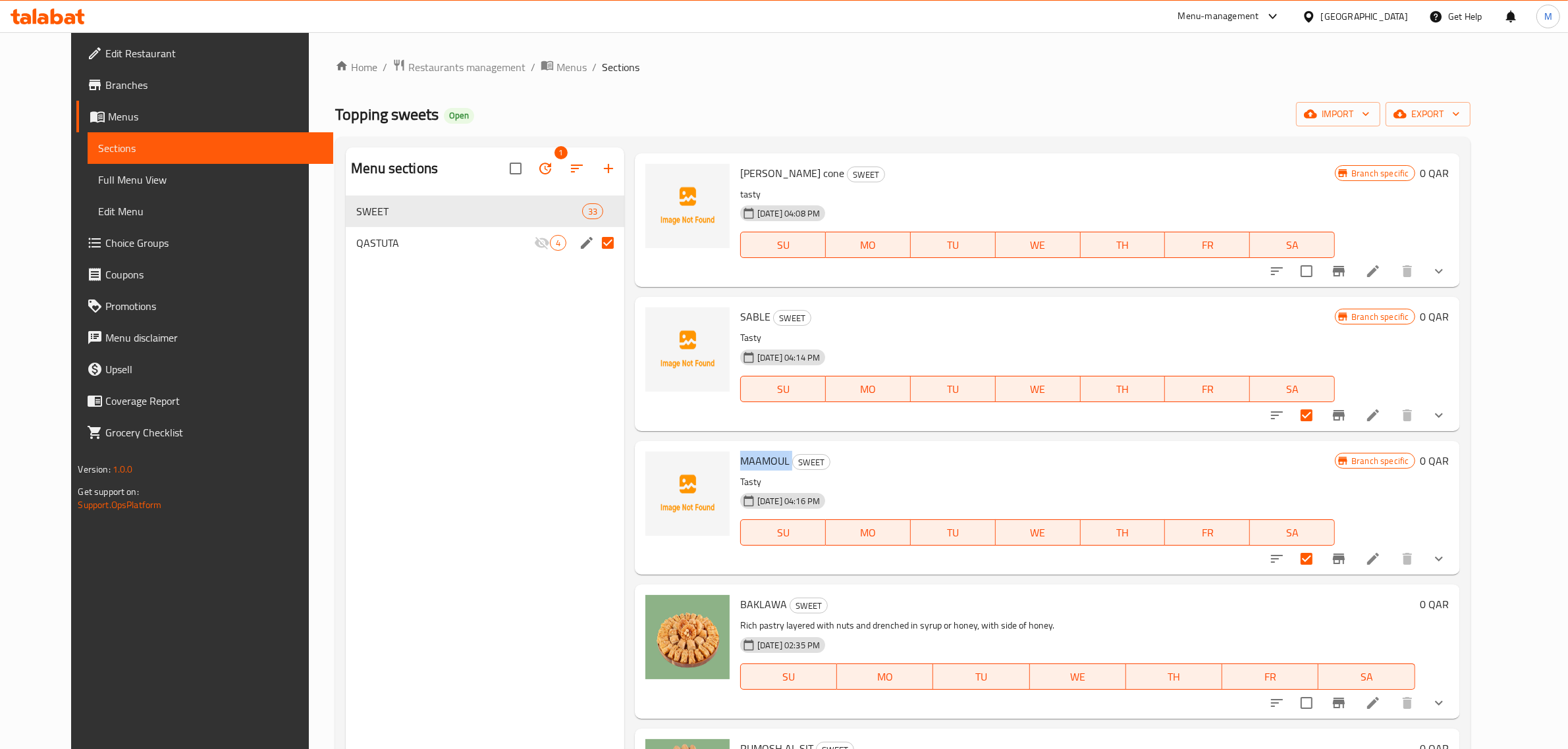
scroll to position [2963, 0]
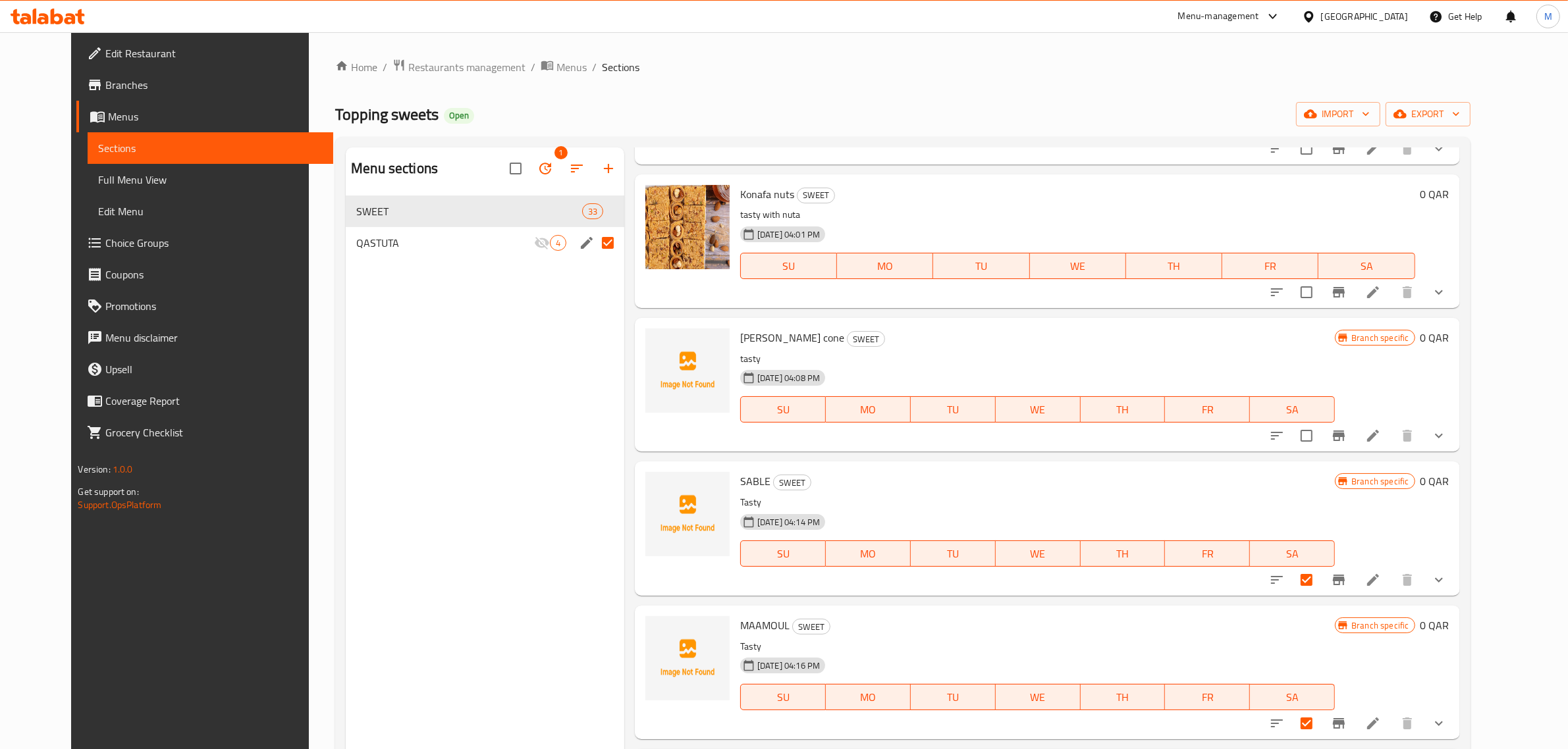
click at [792, 328] on span "Konafa custer cone" at bounding box center [791, 338] width 104 height 20
copy h6 "cone"
click at [1320, 422] on input "checkbox" at bounding box center [1306, 436] width 28 height 28
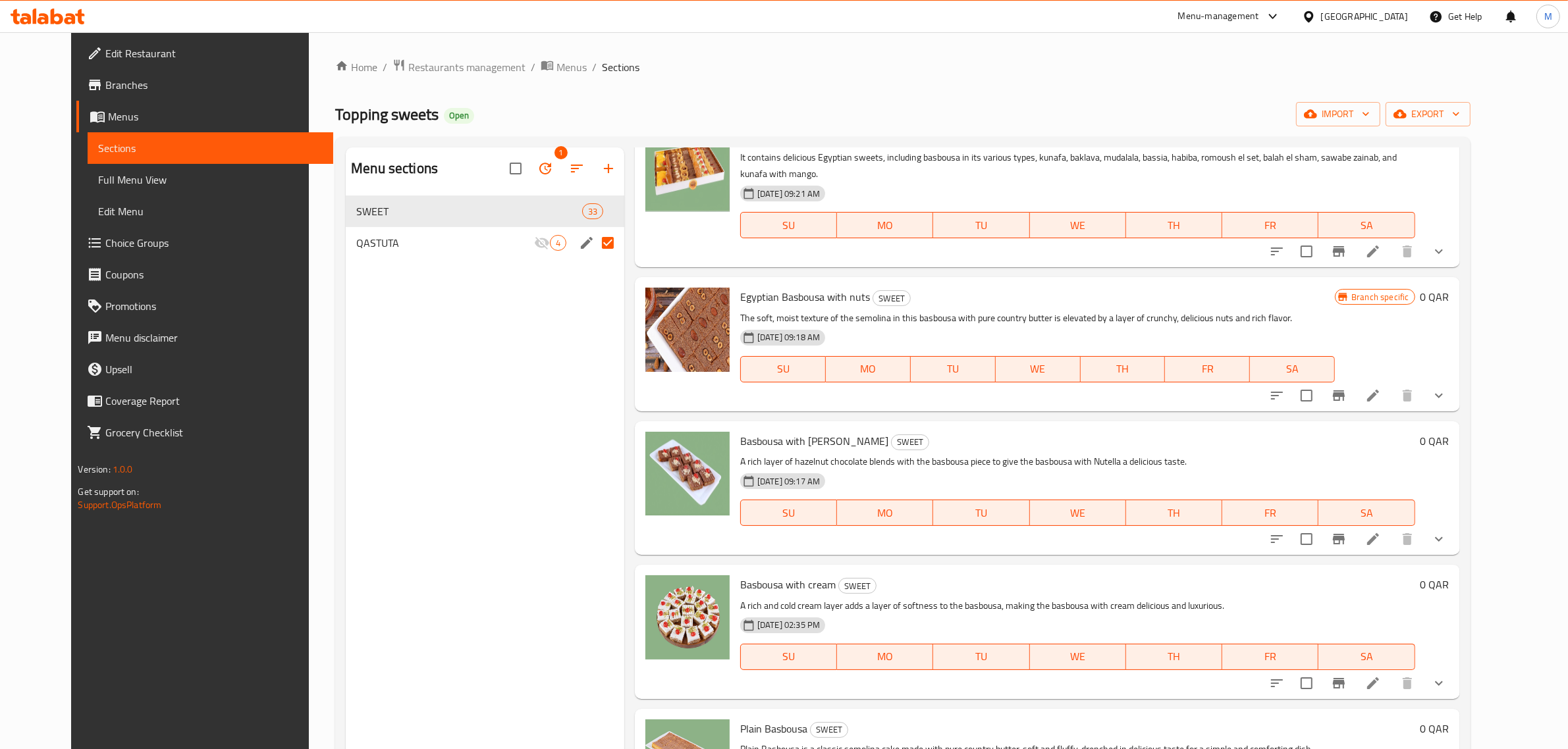
scroll to position [0, 0]
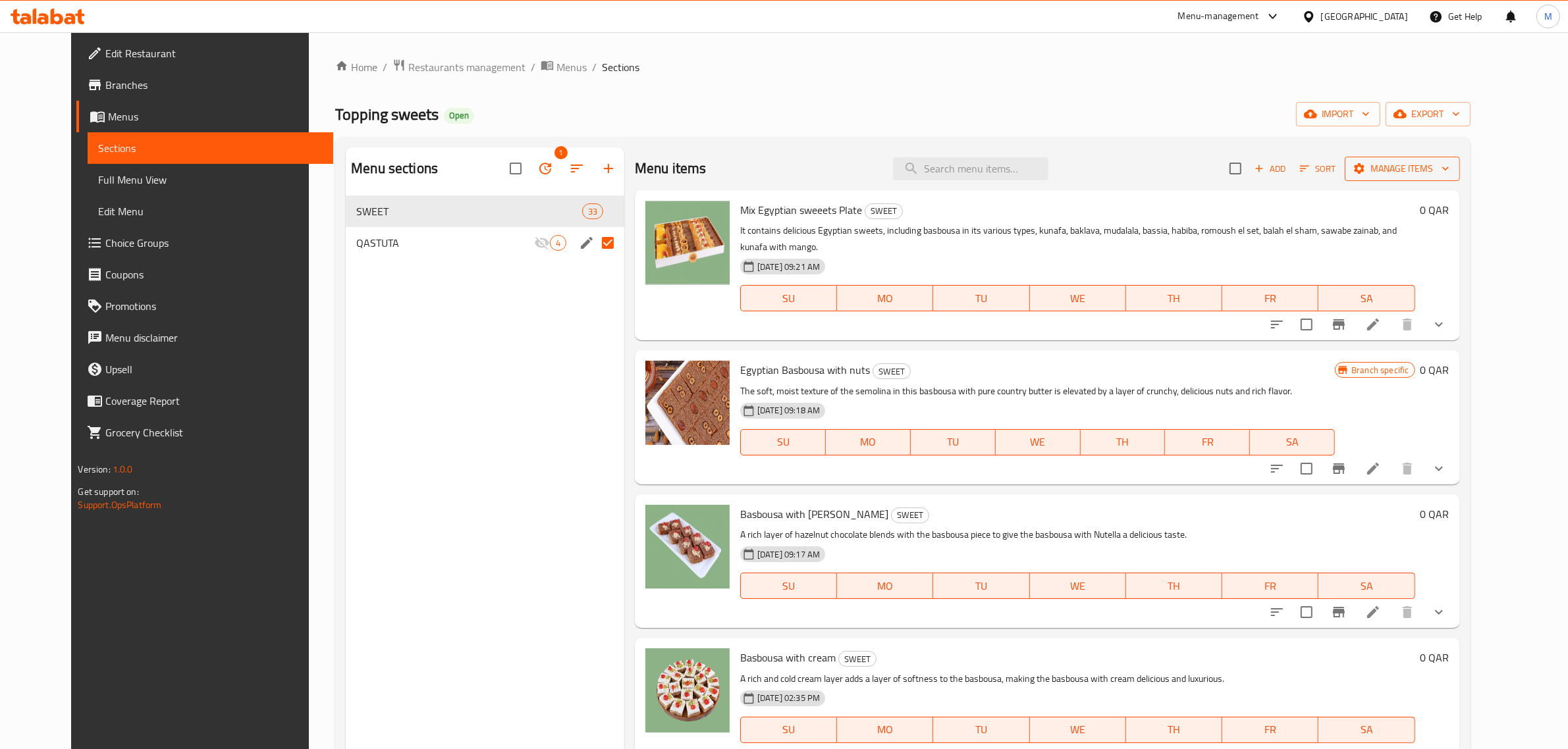
click at [1449, 172] on span "Manage items" at bounding box center [1402, 168] width 94 height 16
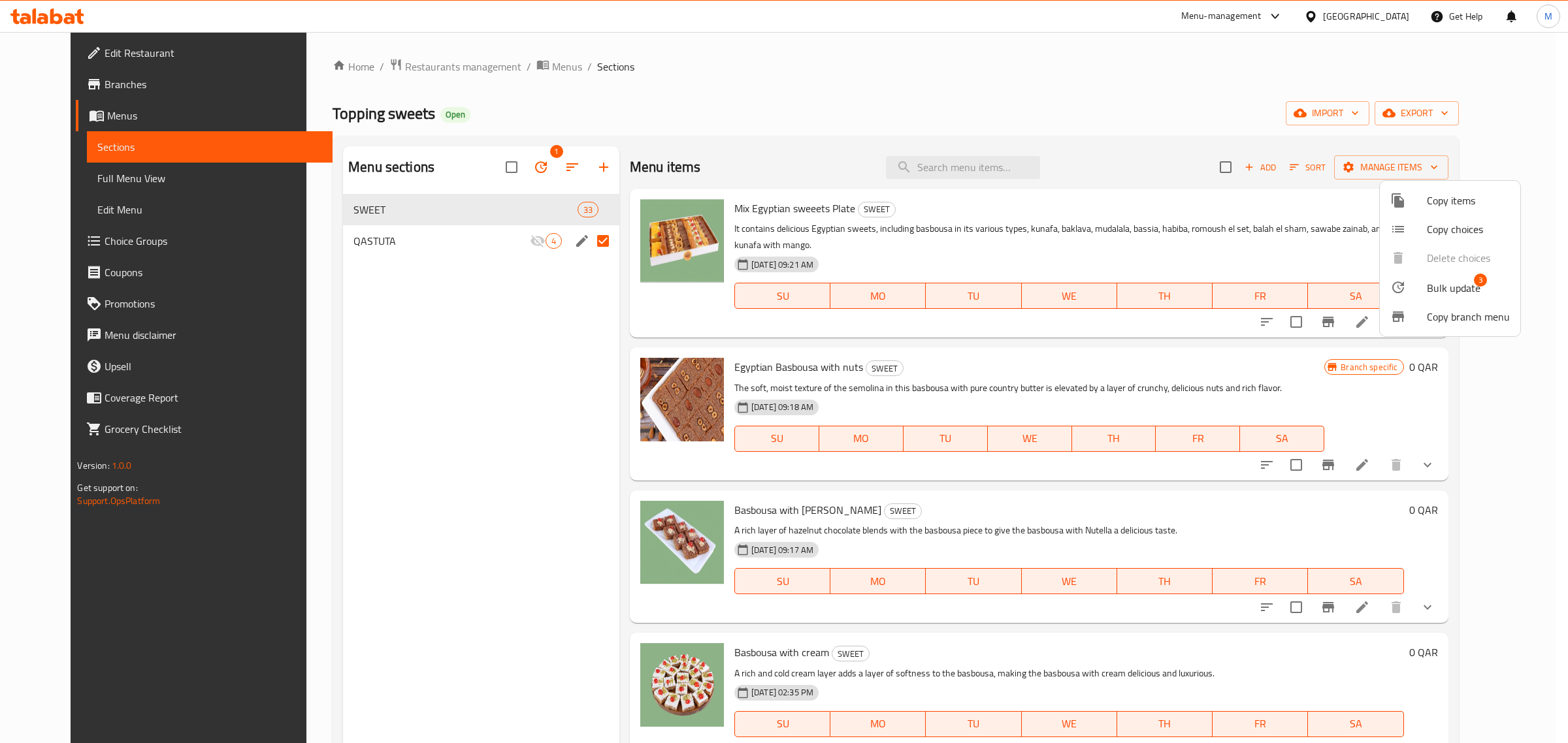
click at [1448, 273] on li "Bulk update 3" at bounding box center [1450, 287] width 140 height 30
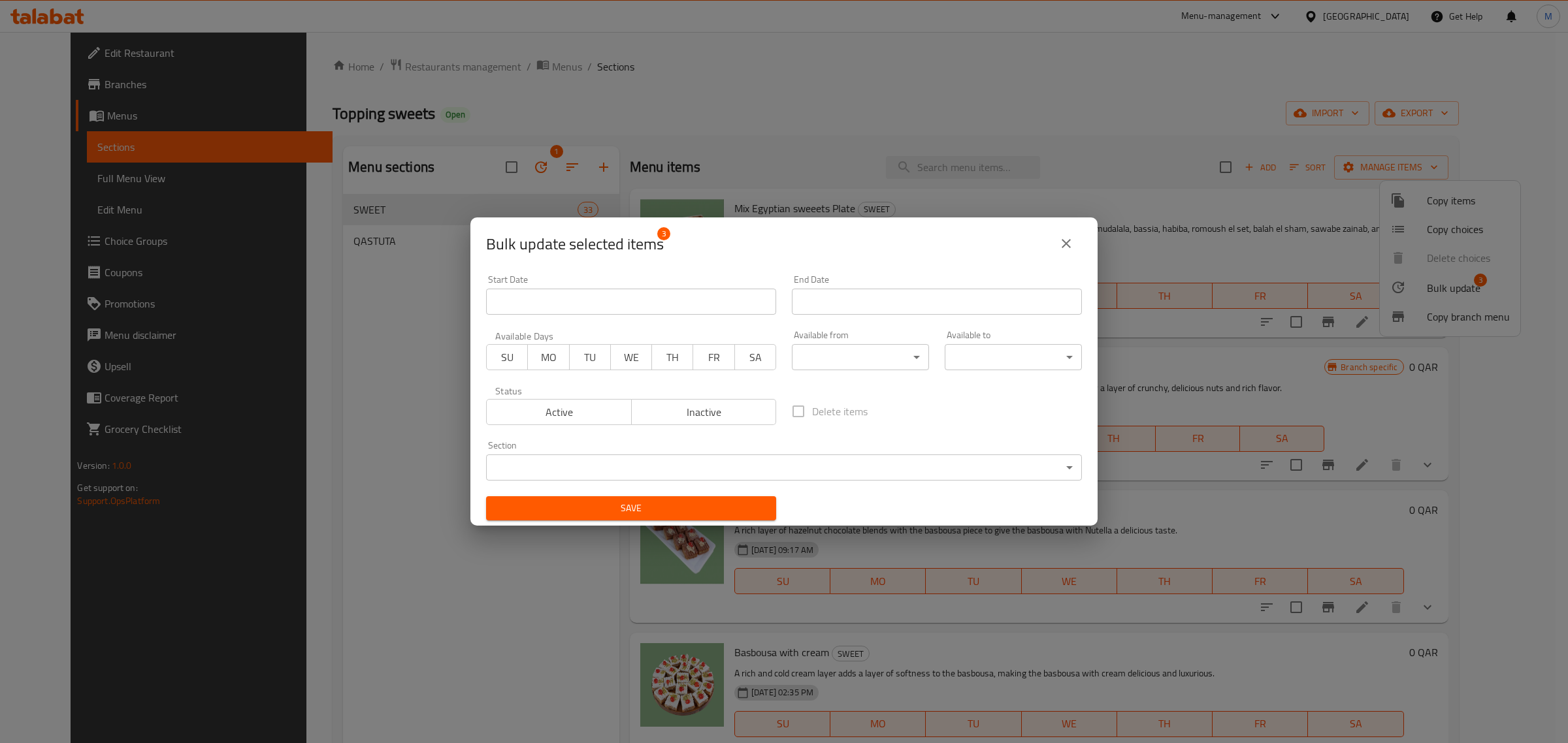
click at [672, 418] on span "Inactive" at bounding box center [704, 412] width 135 height 19
click at [677, 501] on span "Save" at bounding box center [630, 508] width 269 height 16
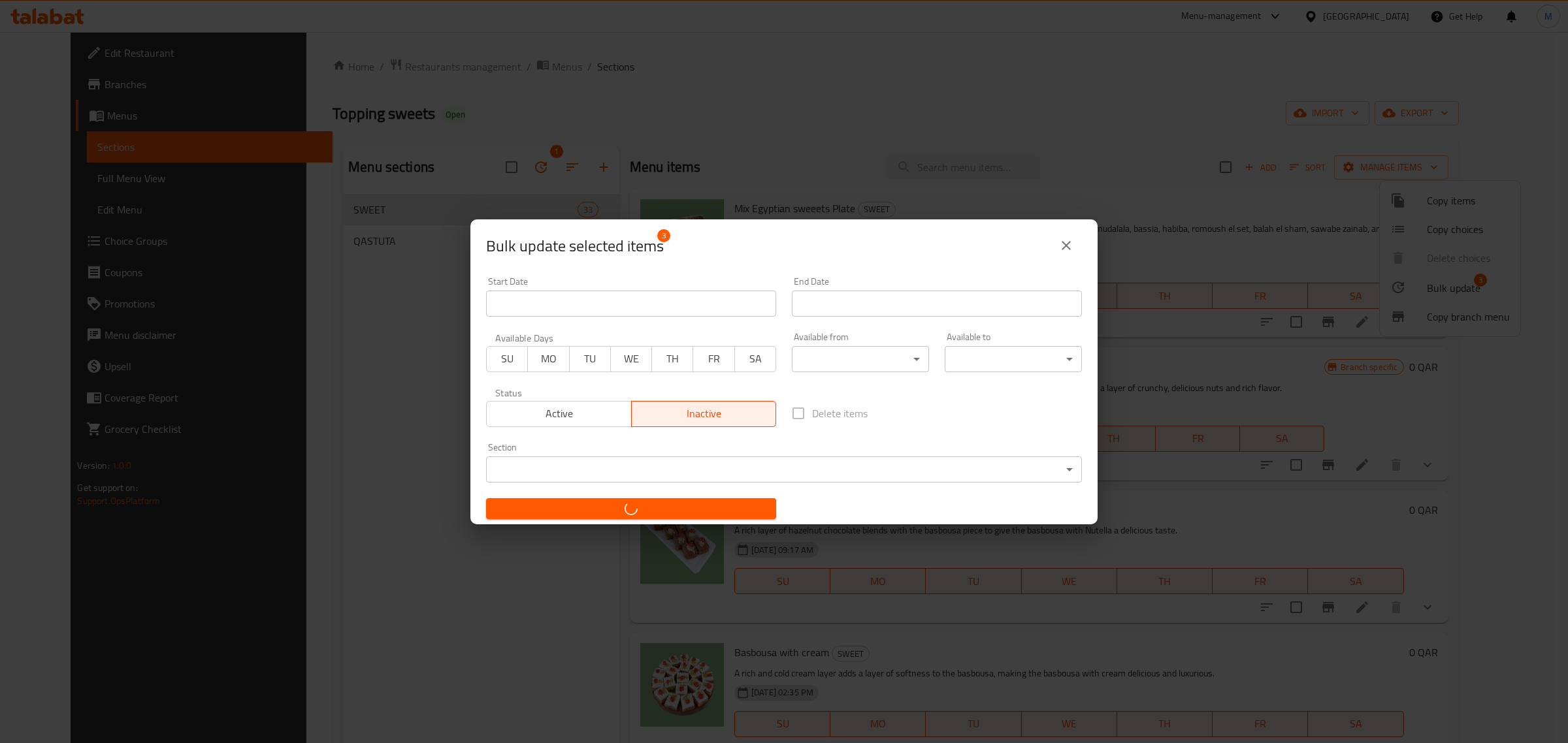
checkbox input "false"
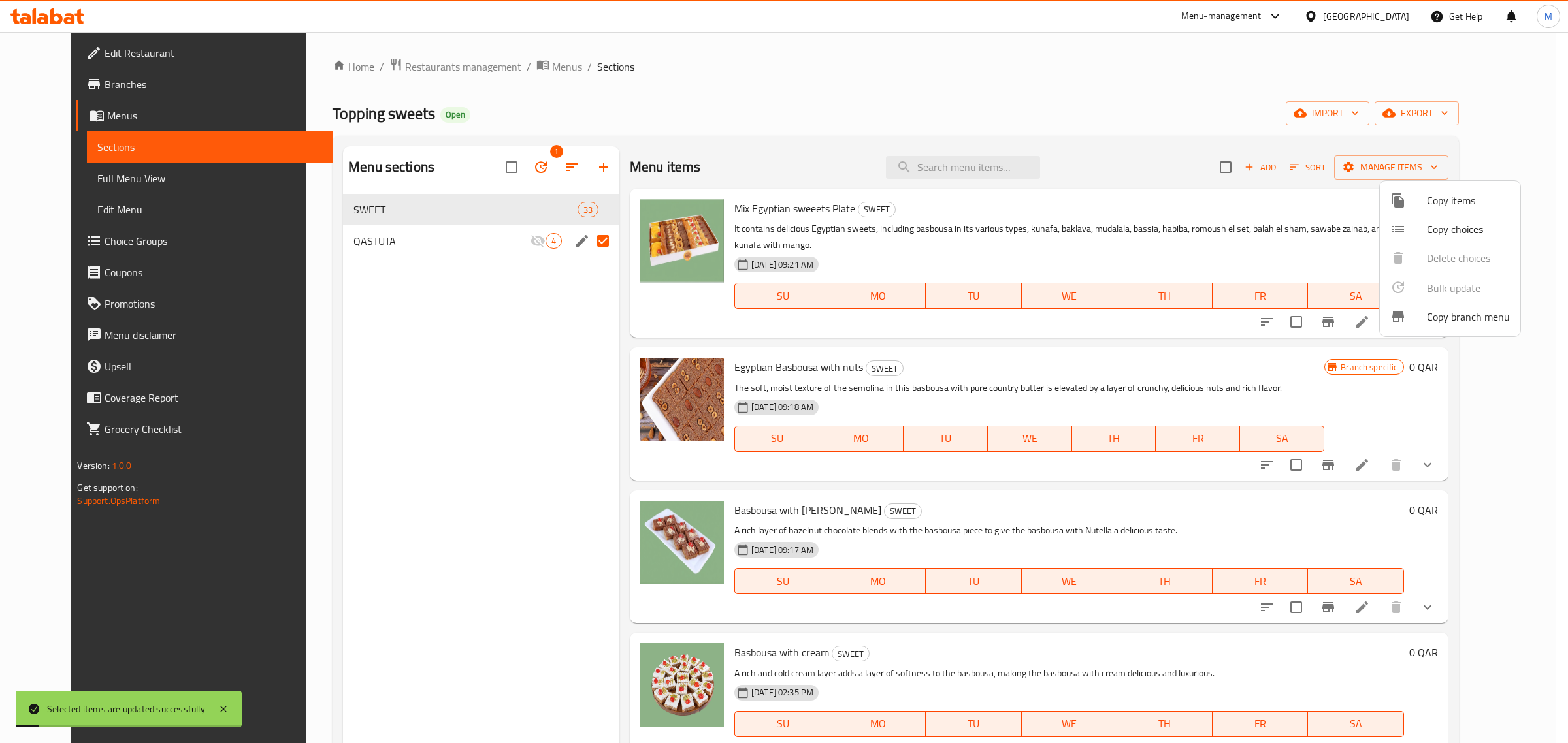
click at [1109, 403] on div at bounding box center [784, 371] width 1568 height 743
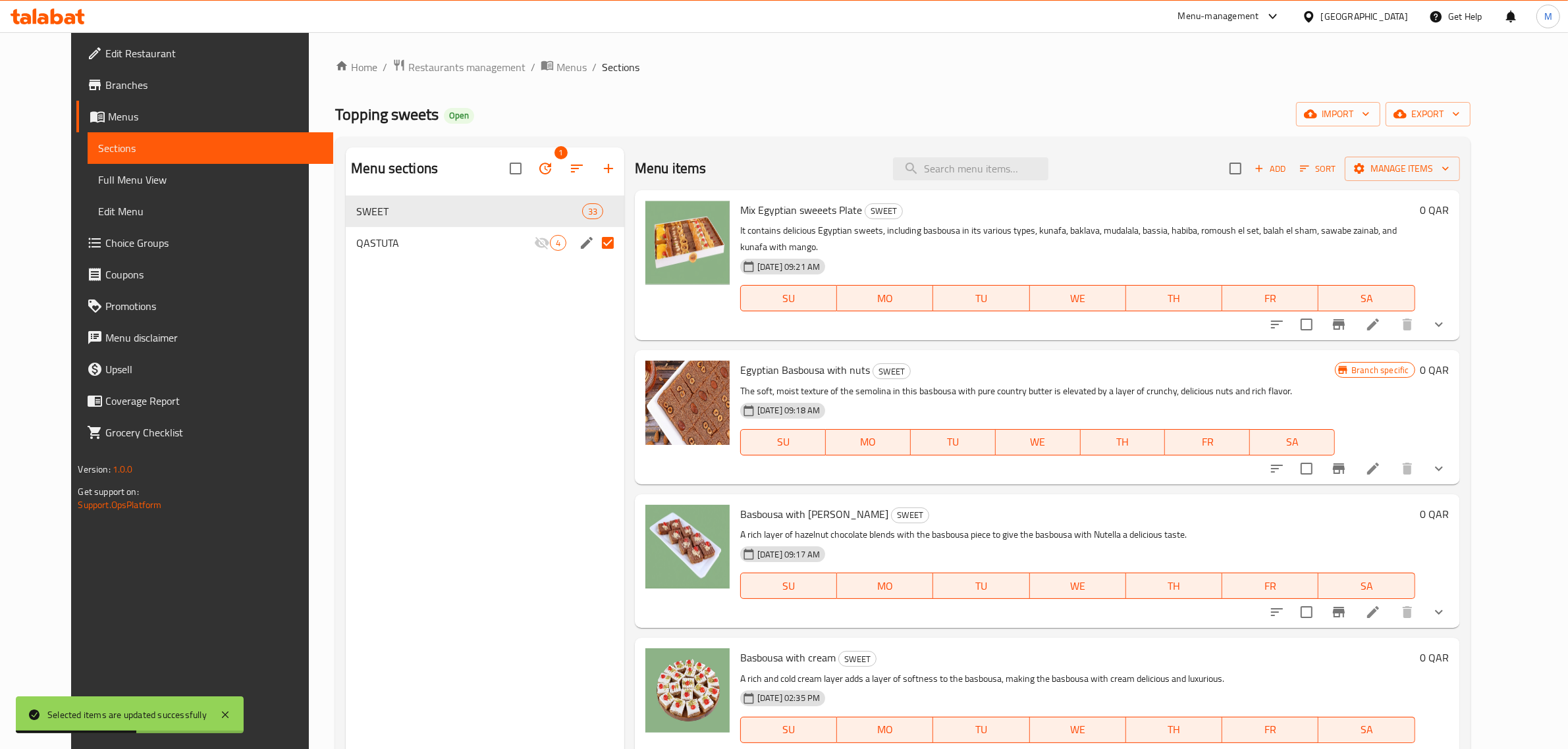
click at [1311, 166] on icon "button" at bounding box center [1304, 168] width 12 height 12
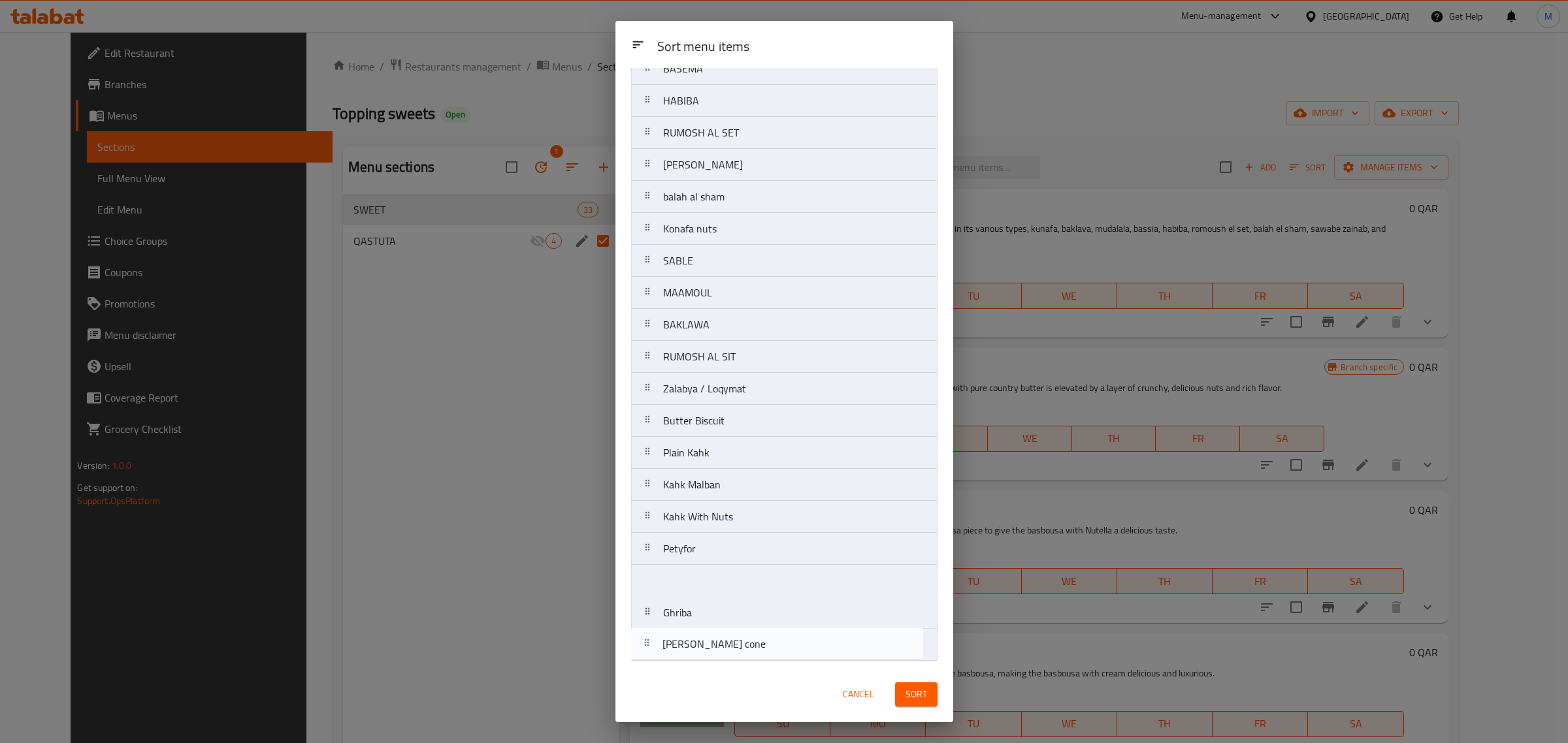
scroll to position [504, 0]
drag, startPoint x: 770, startPoint y: 357, endPoint x: 768, endPoint y: 654, distance: 297.0
click at [768, 654] on nav "Mix Egyptian sweeets Plate Egyptian Basbousa with nuts Basbousa with Nutella Ba…" at bounding box center [784, 133] width 306 height 1058
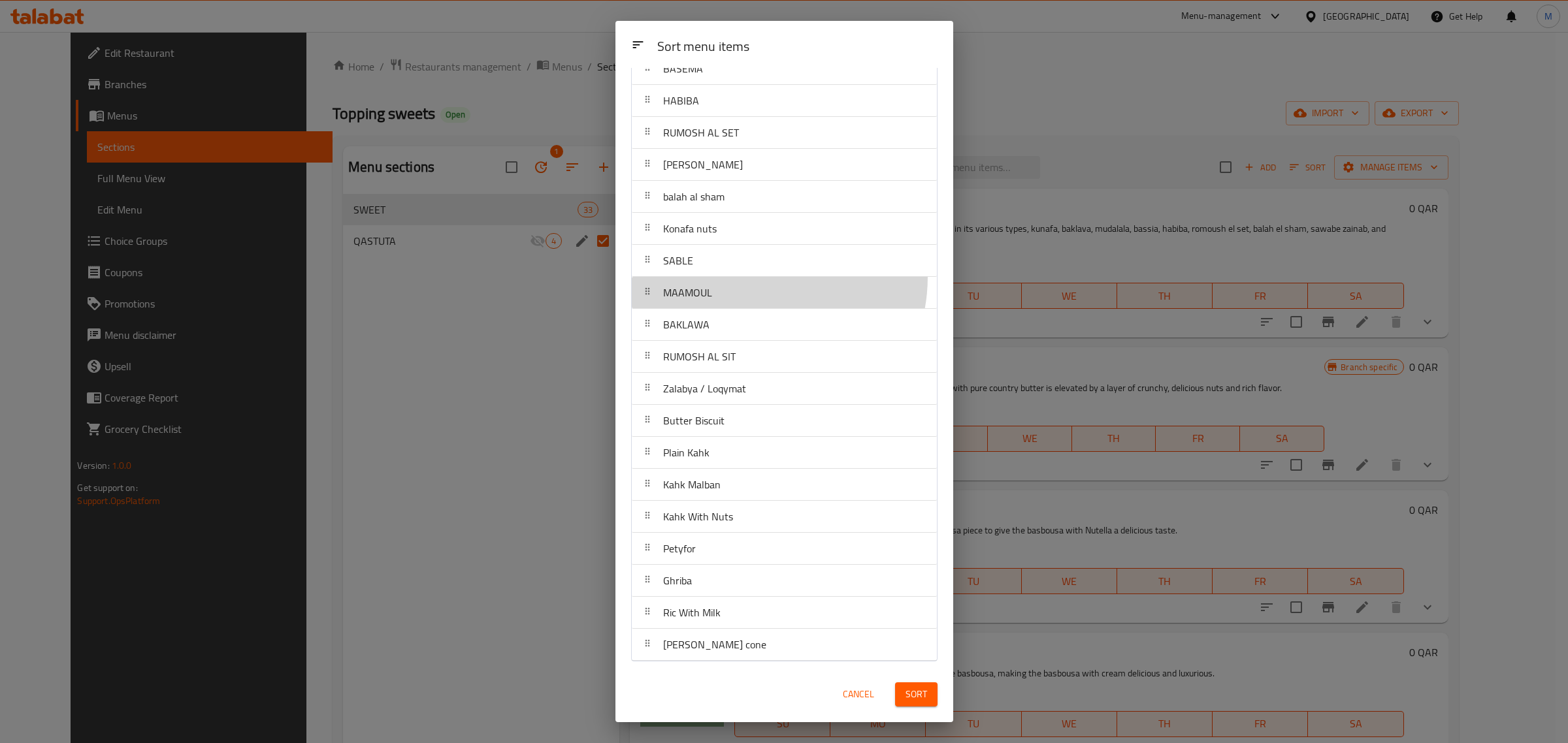
click at [752, 277] on div "MAAMOUL" at bounding box center [784, 292] width 295 height 31
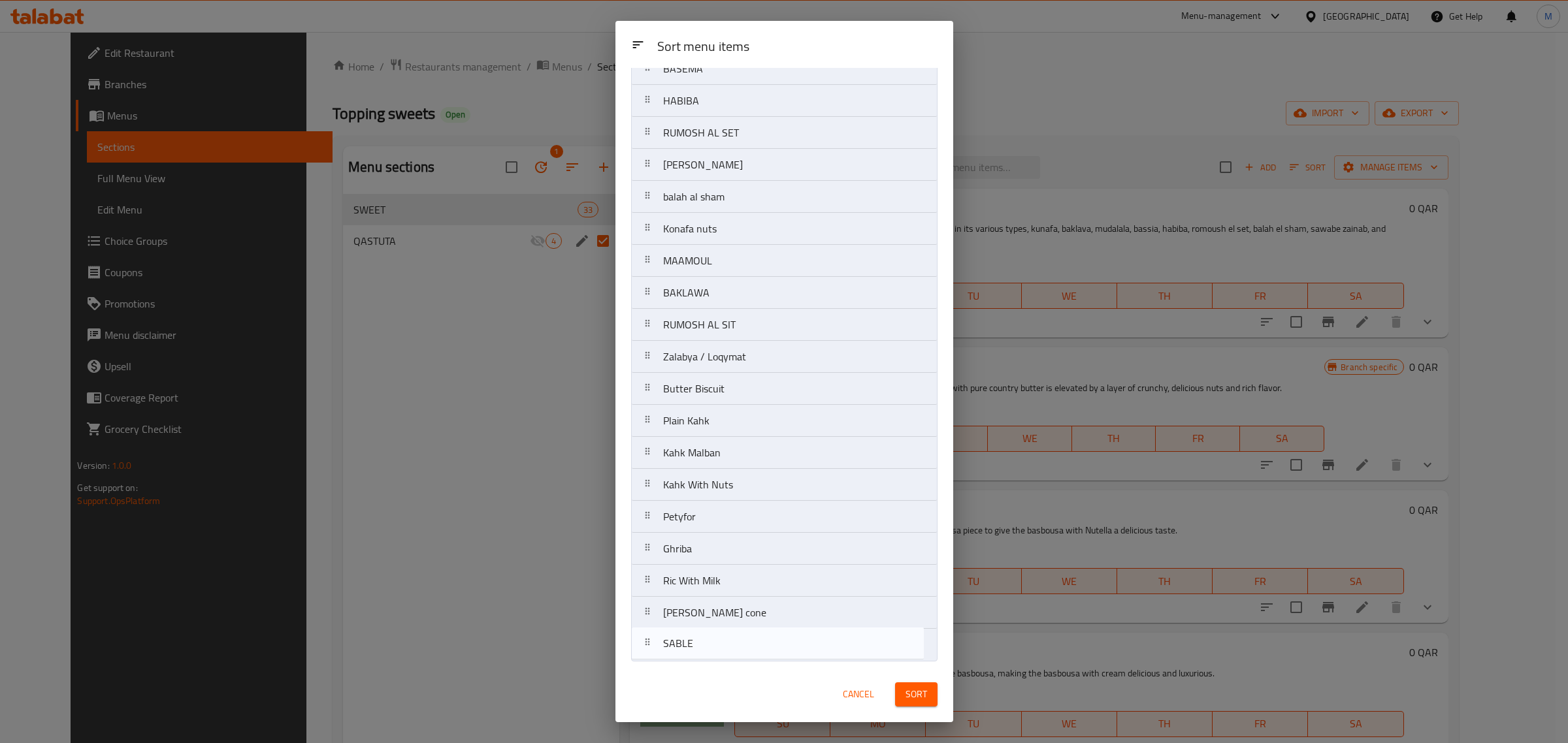
drag, startPoint x: 750, startPoint y: 265, endPoint x: 750, endPoint y: 653, distance: 388.0
click at [750, 653] on nav "Mix Egyptian sweeets Plate Egyptian Basbousa with nuts Basbousa with Nutella Ba…" at bounding box center [784, 133] width 306 height 1058
drag, startPoint x: 762, startPoint y: 266, endPoint x: 758, endPoint y: 673, distance: 407.0
click at [758, 673] on div "Sort menu items Sort menu items Mix Egyptian sweeets Plate Egyptian Basbousa wi…" at bounding box center [784, 371] width 338 height 702
drag, startPoint x: 762, startPoint y: 237, endPoint x: 820, endPoint y: 652, distance: 419.0
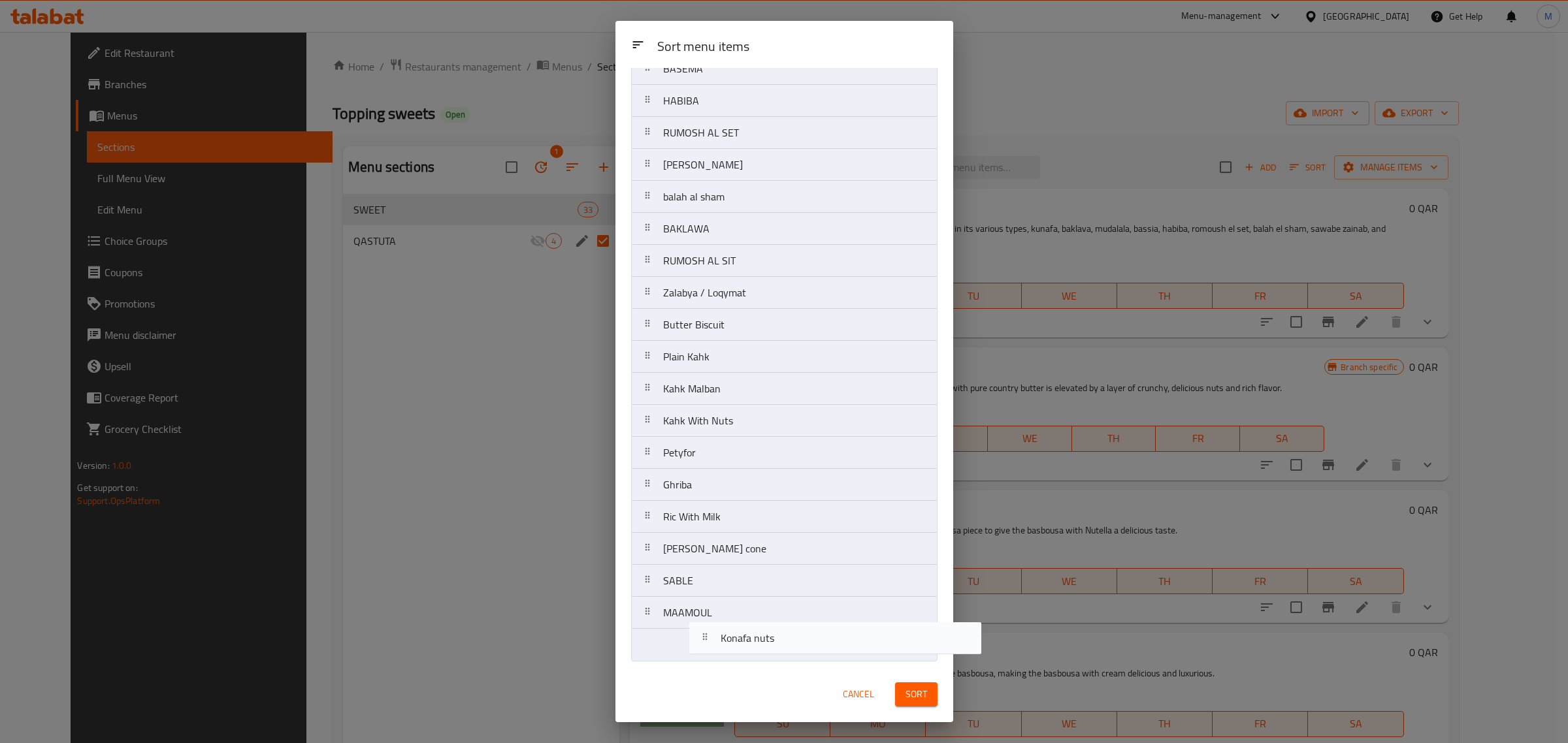
click at [820, 652] on nav "Mix Egyptian sweeets Plate Egyptian Basbousa with nuts Basbousa with Nutella Ba…" at bounding box center [784, 133] width 306 height 1058
drag, startPoint x: 813, startPoint y: 658, endPoint x: 811, endPoint y: 527, distance: 131.0
click at [811, 527] on nav "Mix Egyptian sweeets Plate Egyptian Basbousa with nuts Basbousa with Nutella Ba…" at bounding box center [784, 133] width 306 height 1058
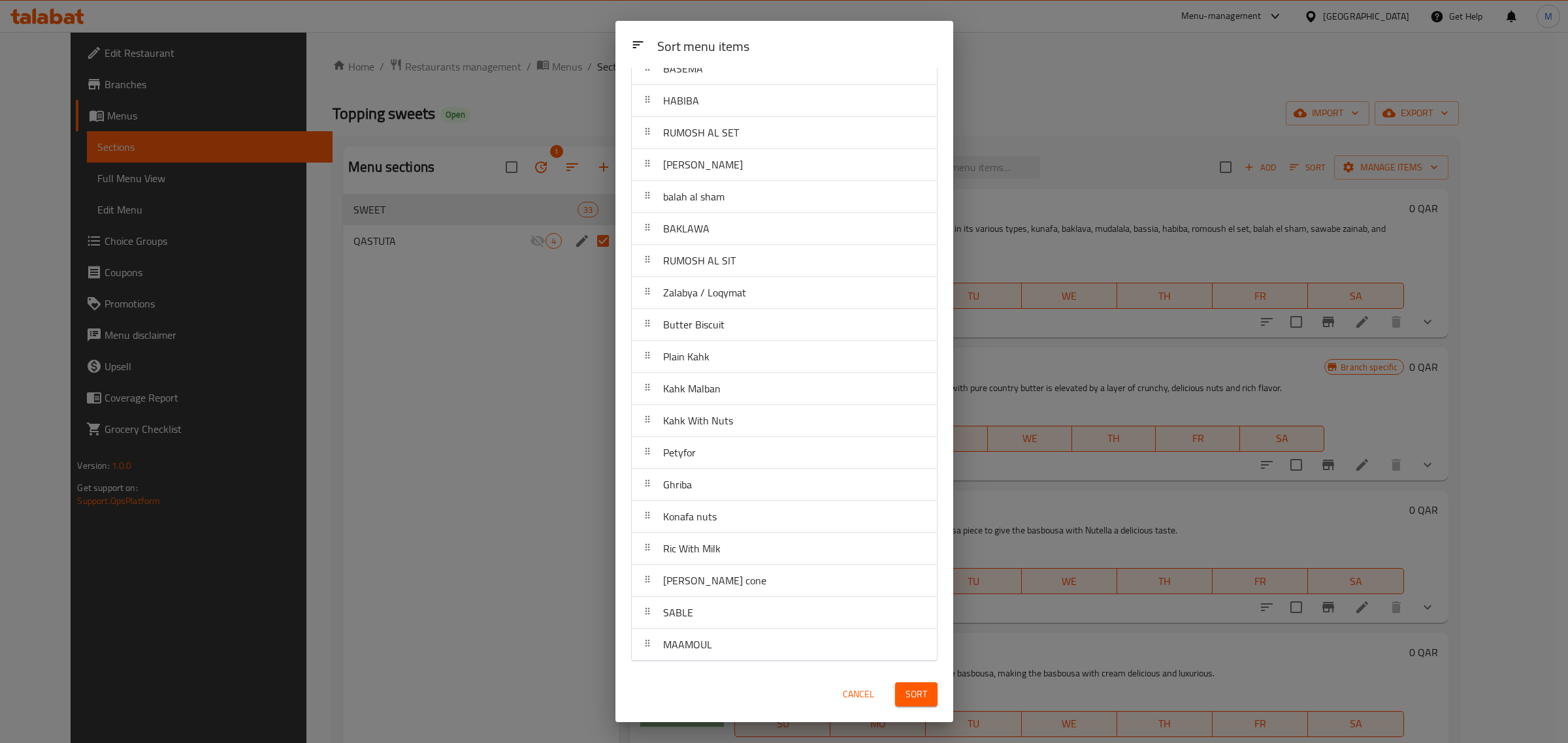
click at [919, 700] on span "Sort" at bounding box center [916, 694] width 21 height 16
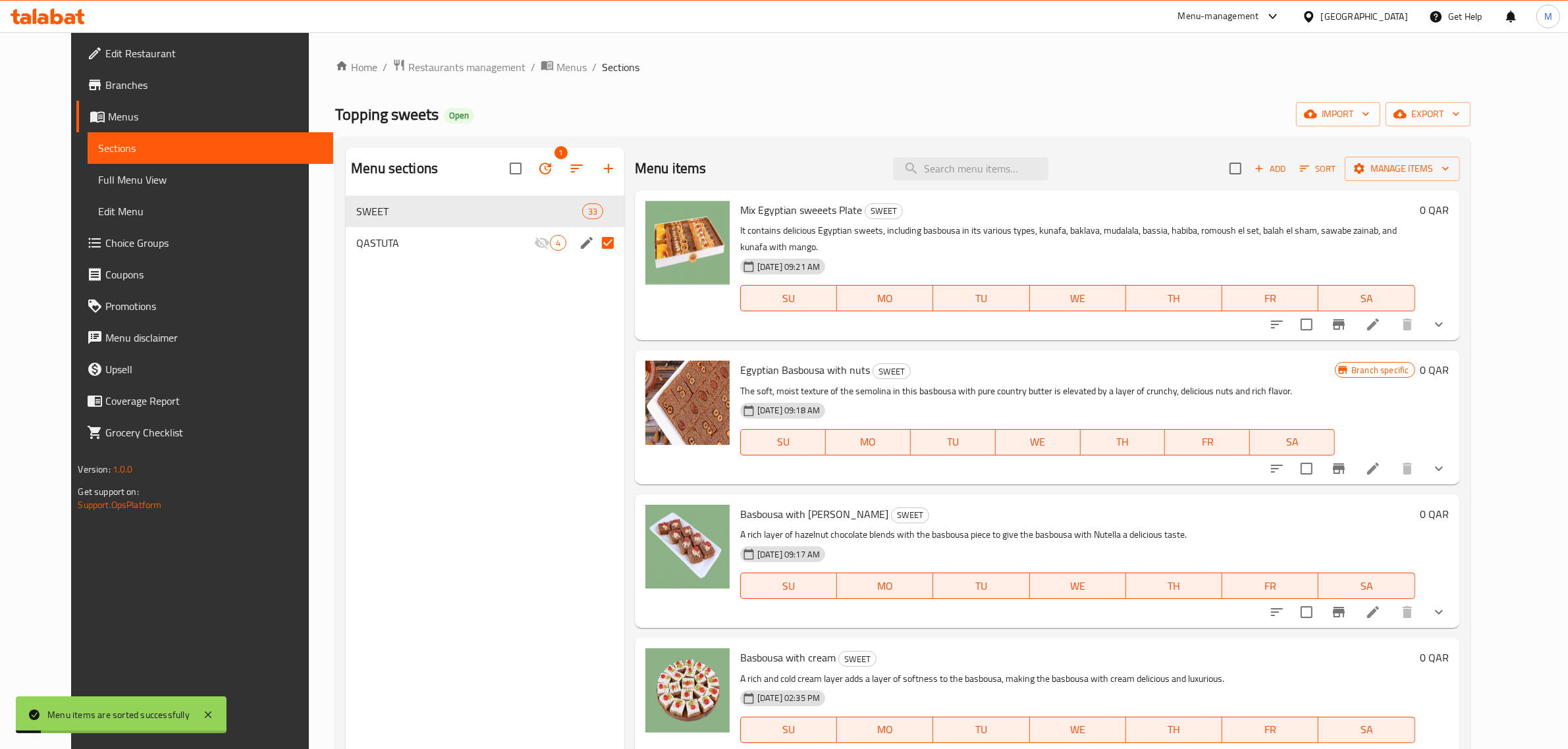
click at [1198, 527] on p "A rich layer of hazelnut chocolate blends with the basbousa piece to give the b…" at bounding box center [1077, 535] width 675 height 16
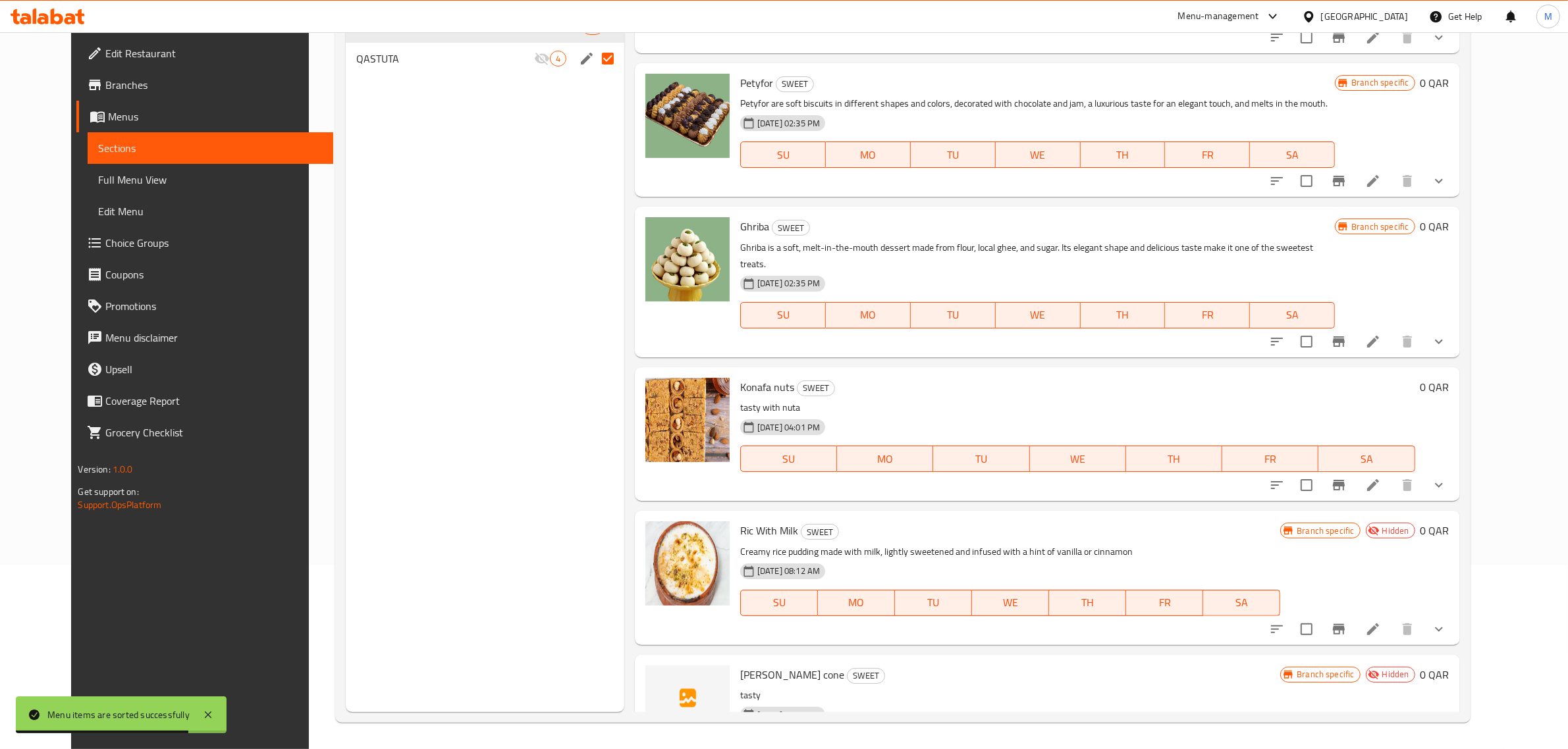
scroll to position [3961, 0]
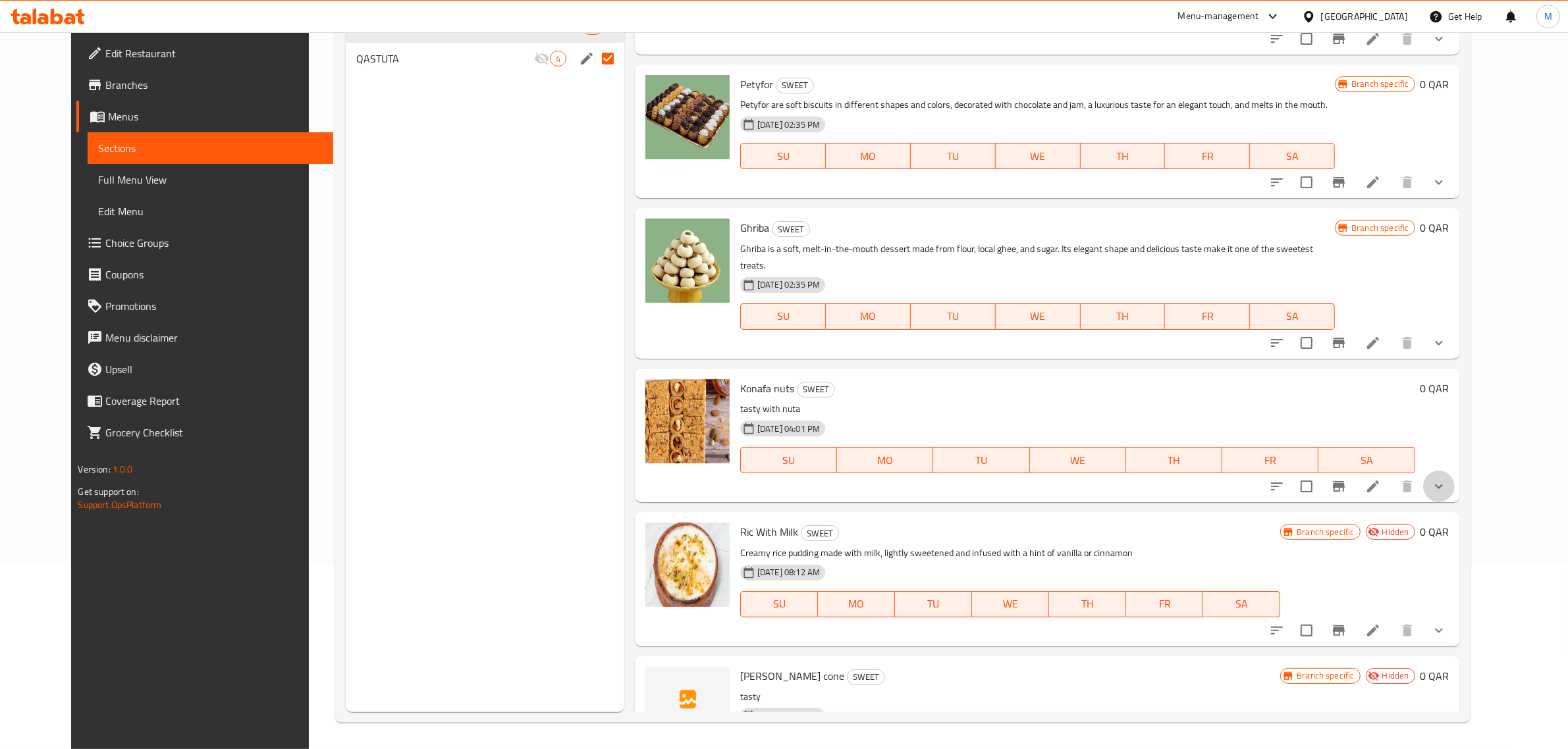
click at [1454, 471] on button "show more" at bounding box center [1438, 486] width 31 height 31
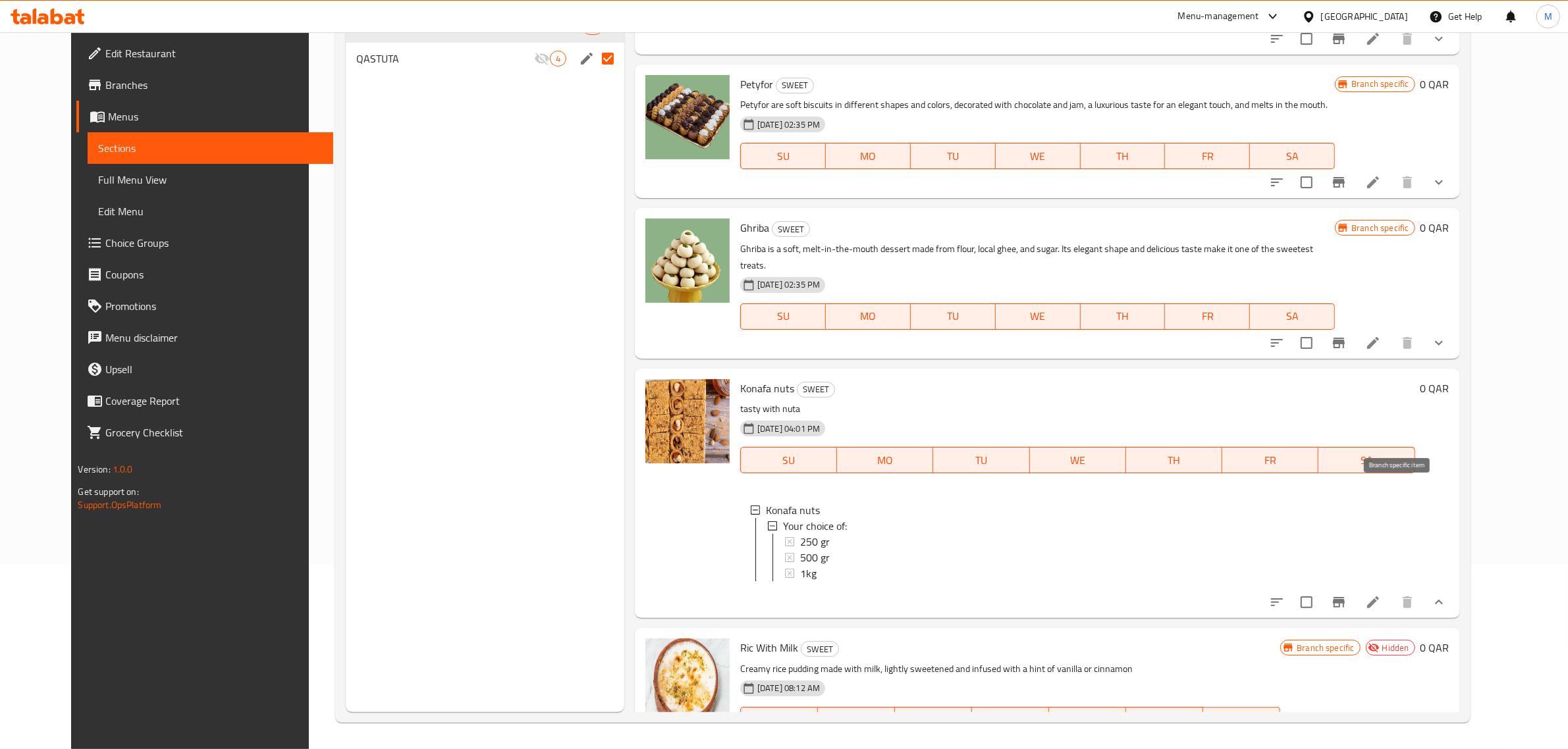
click at [1347, 595] on icon "Branch-specific-item" at bounding box center [1338, 602] width 16 height 16
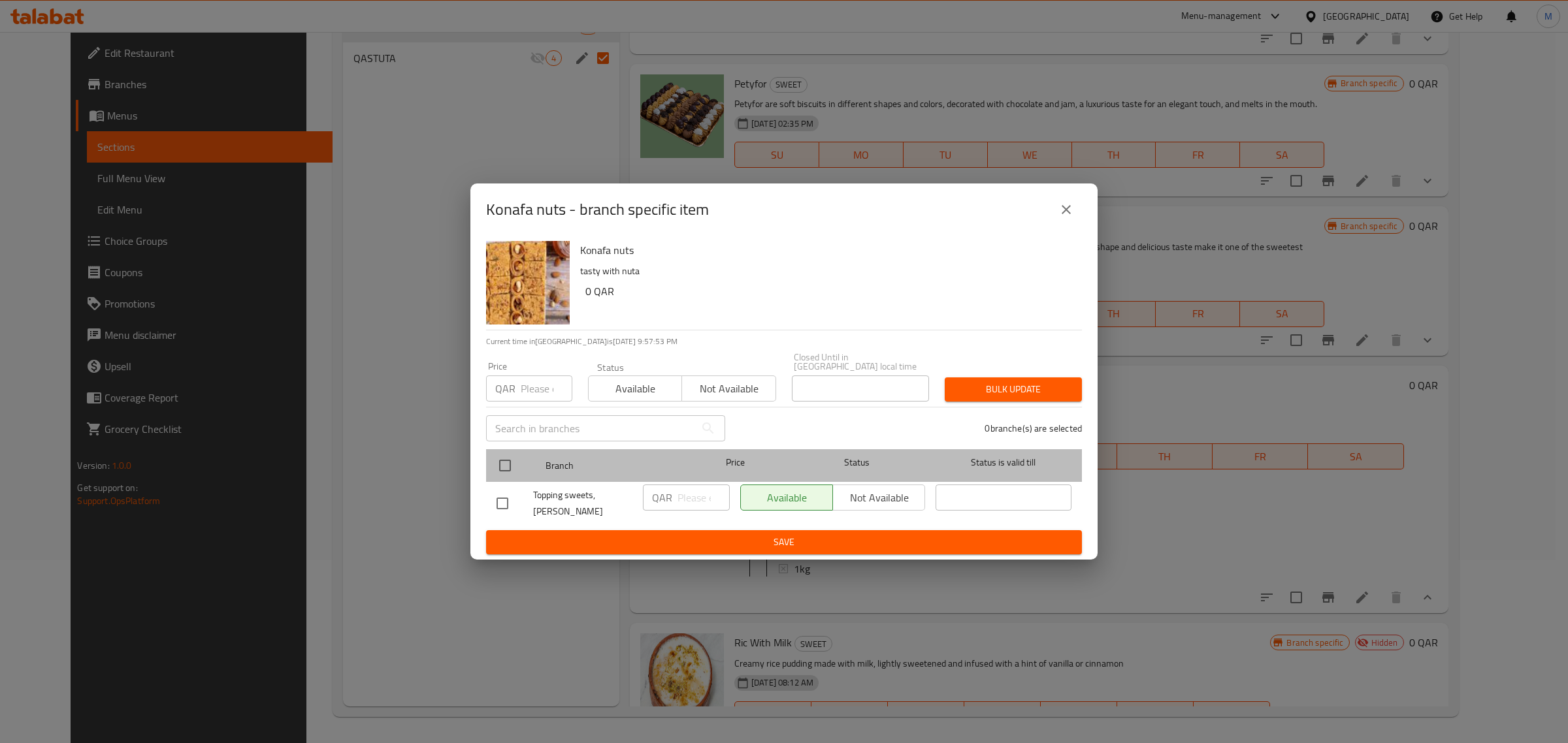
click at [520, 466] on div at bounding box center [516, 466] width 49 height 38
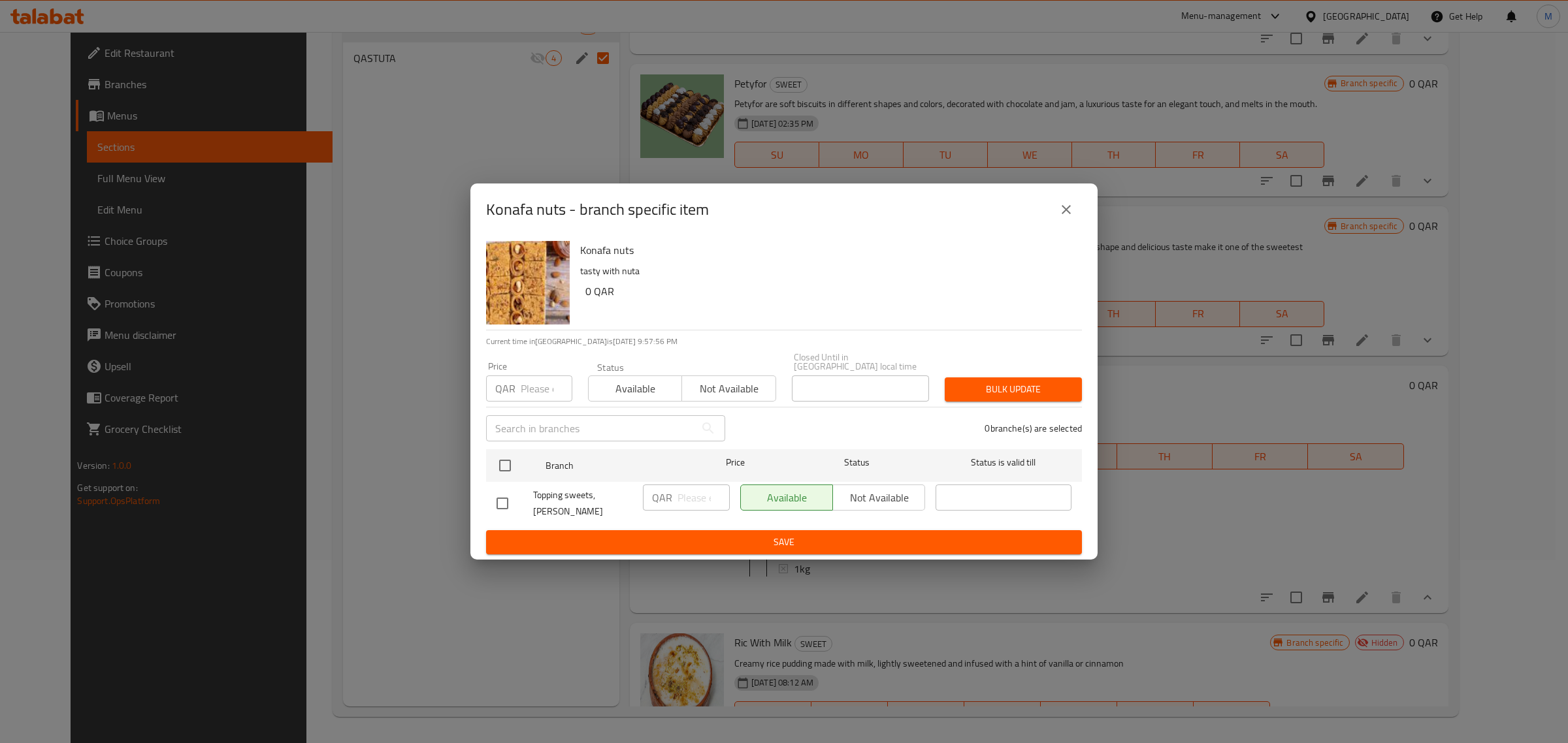
click at [897, 492] on div "Available Not available" at bounding box center [832, 498] width 185 height 26
click at [895, 497] on div "Available Not available" at bounding box center [832, 498] width 185 height 26
click at [511, 469] on input "checkbox" at bounding box center [505, 466] width 27 height 27
checkbox input "true"
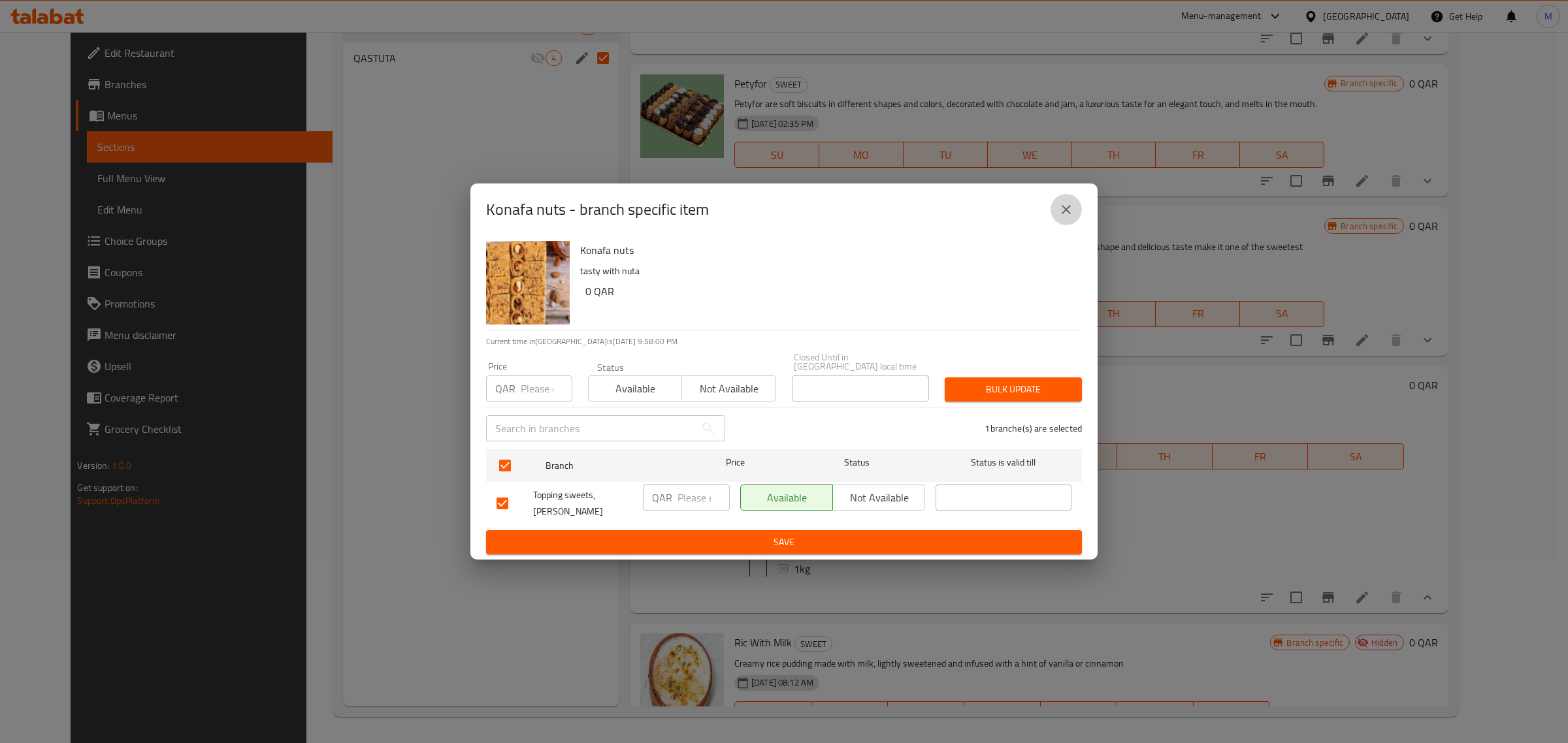
drag, startPoint x: 1062, startPoint y: 221, endPoint x: 1067, endPoint y: 233, distance: 13.0
click at [1063, 217] on icon "close" at bounding box center [1066, 210] width 16 height 16
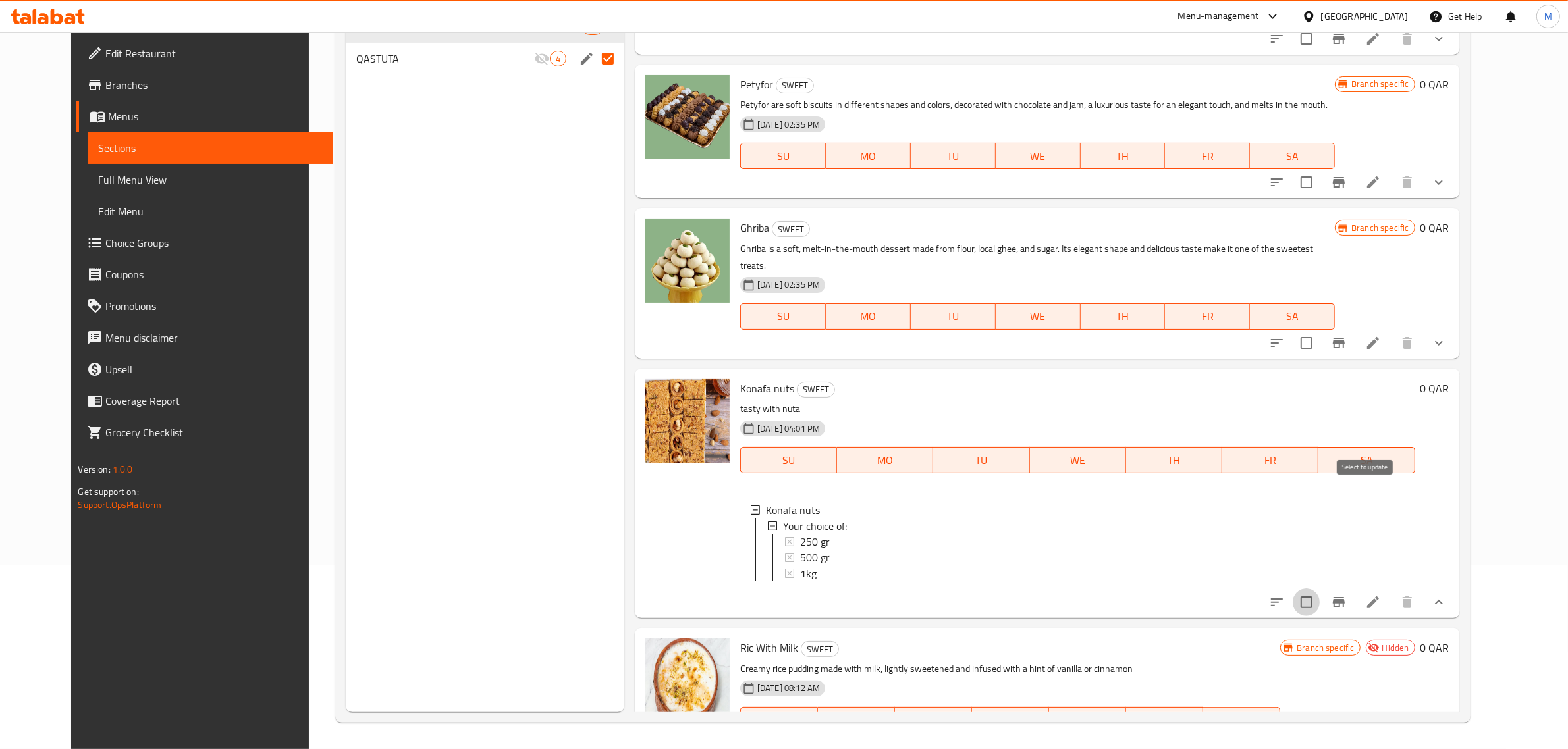
click at [1320, 588] on input "checkbox" at bounding box center [1306, 602] width 28 height 28
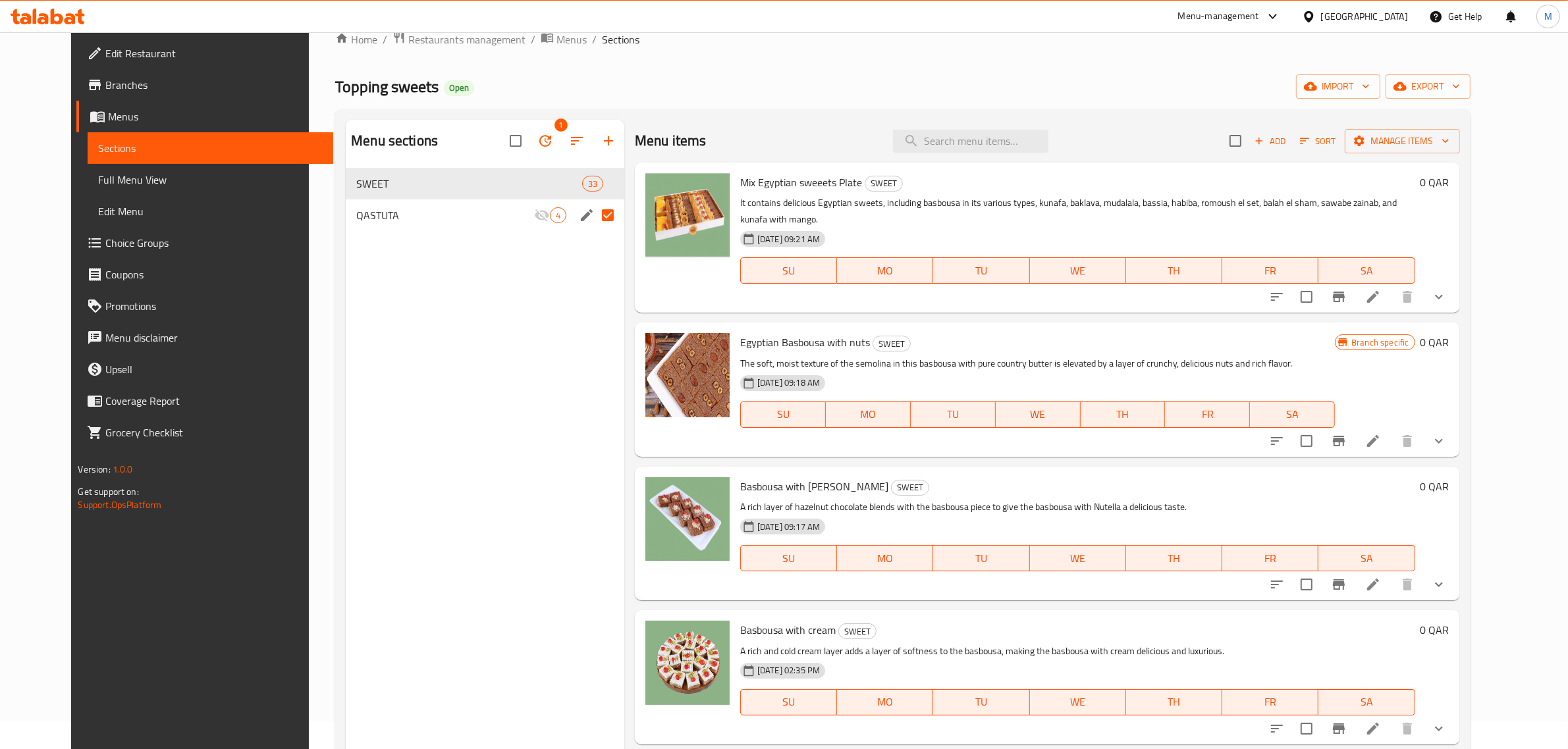
scroll to position [0, 0]
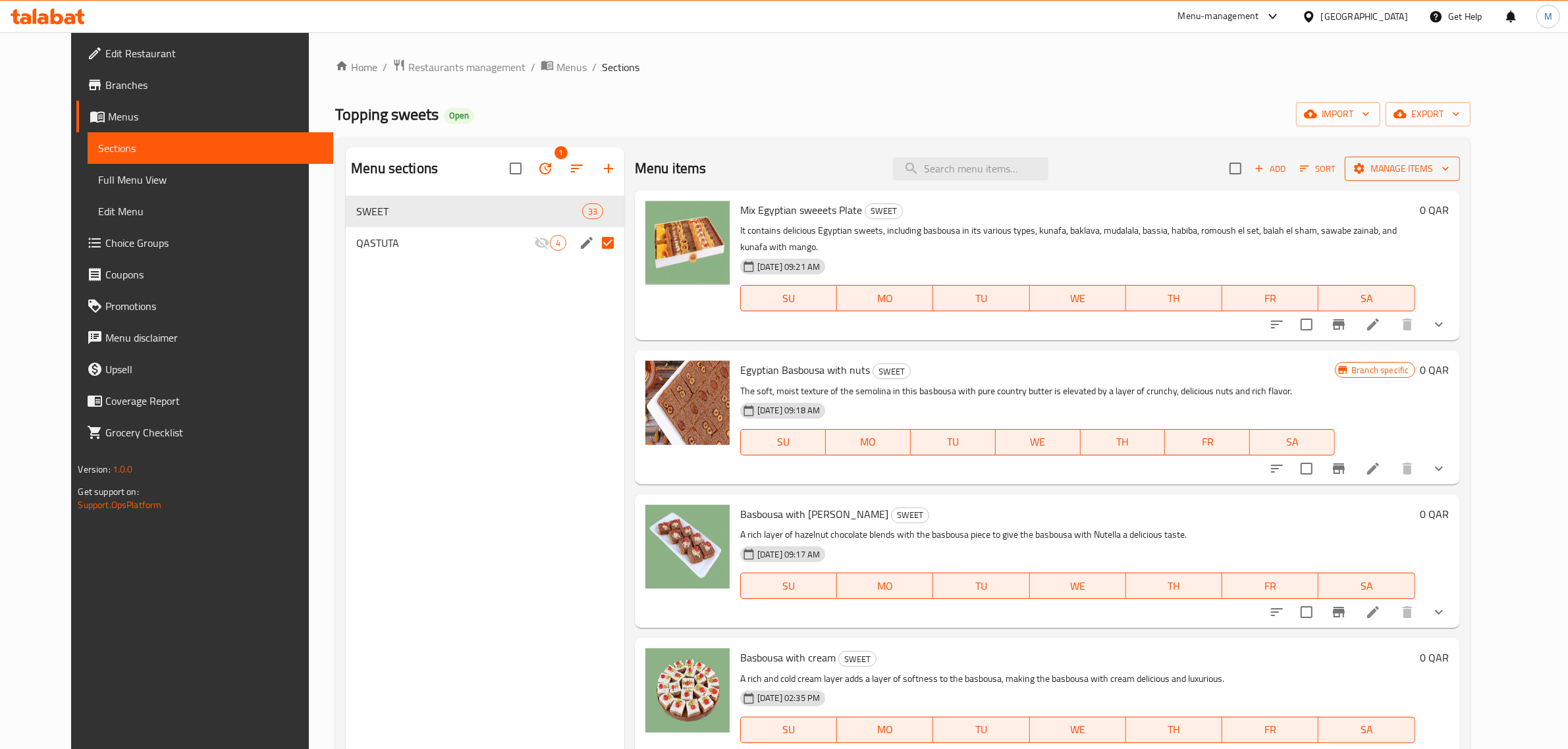
click at [1449, 166] on span "Manage items" at bounding box center [1402, 168] width 94 height 16
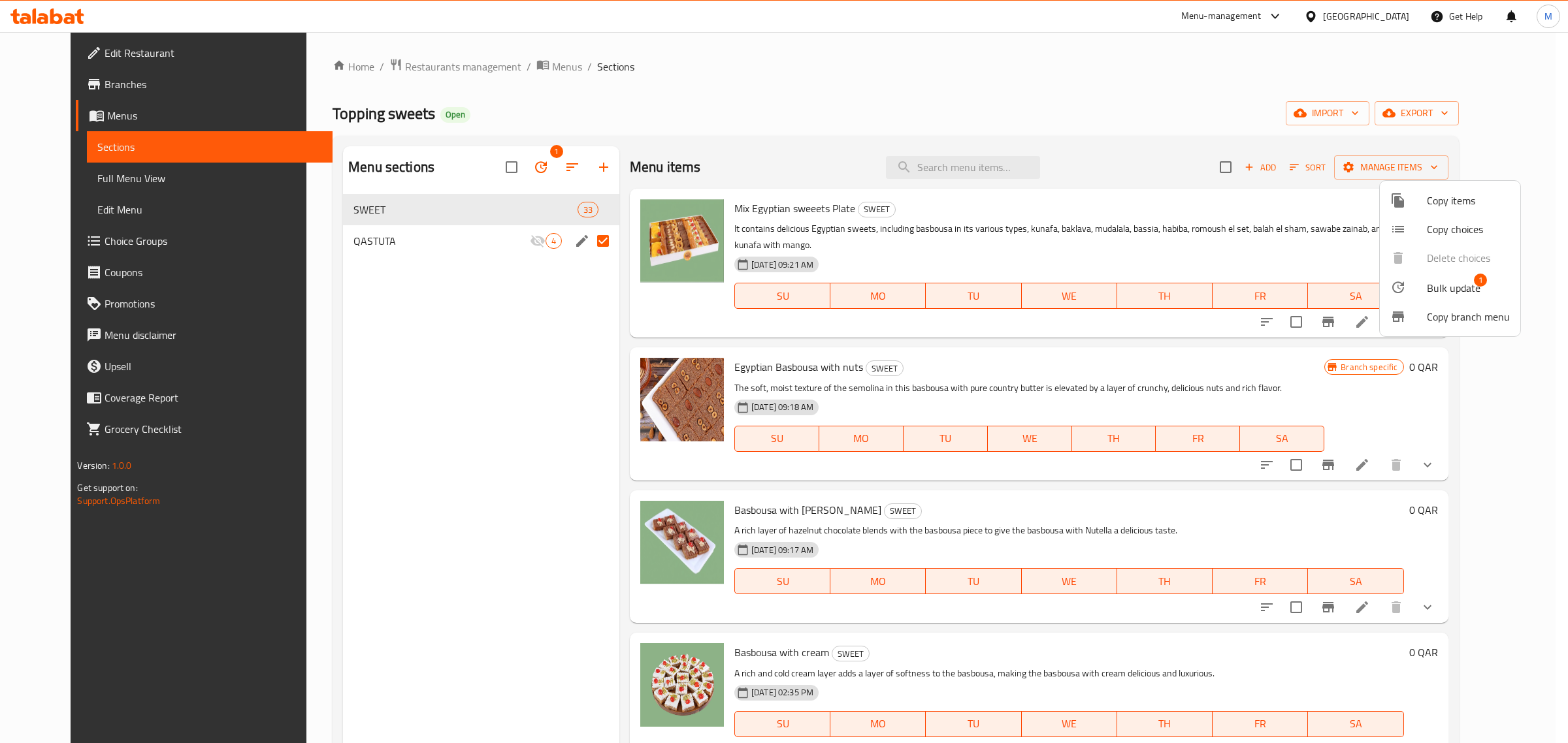
click at [1439, 292] on span "Bulk update" at bounding box center [1454, 288] width 53 height 16
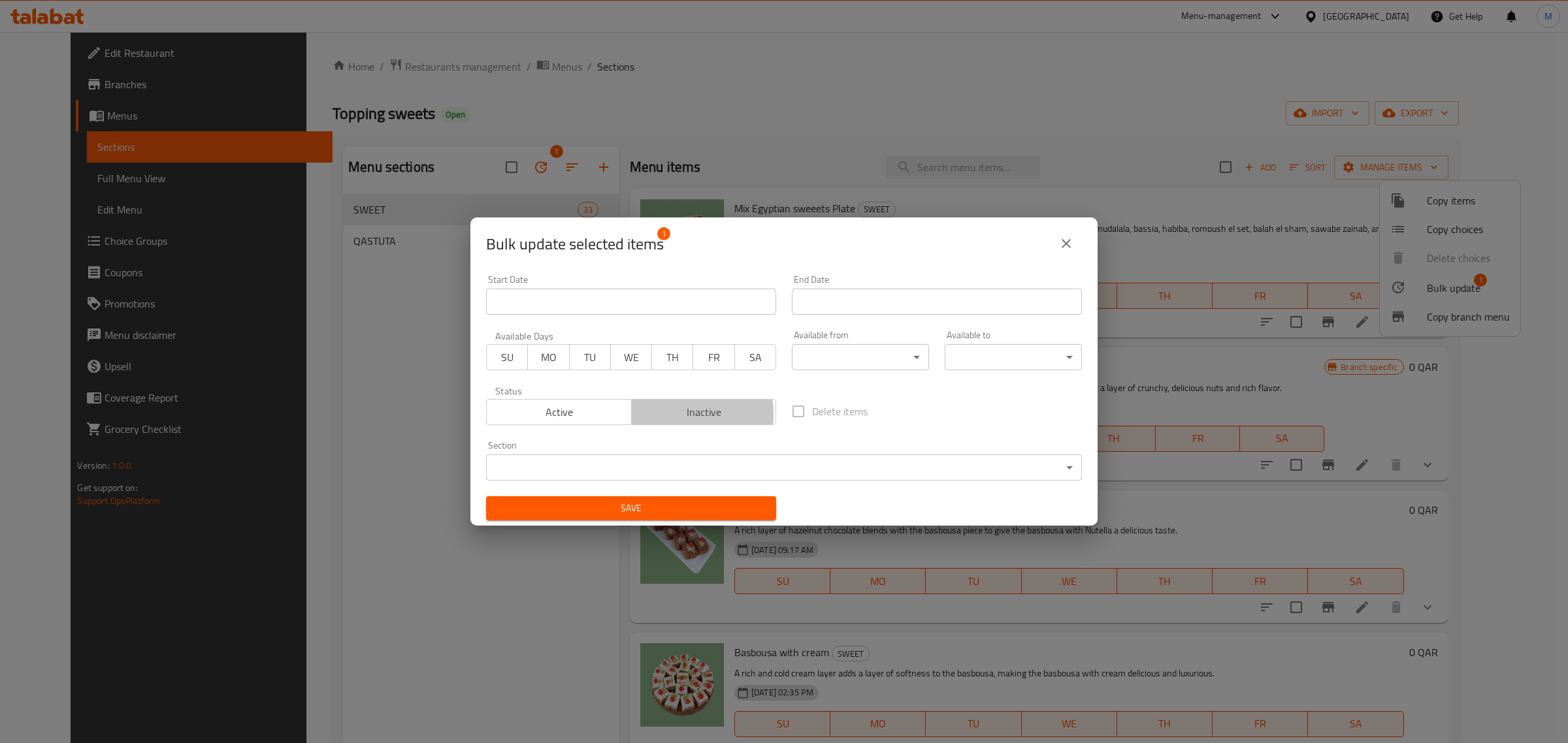
click at [654, 416] on span "Inactive" at bounding box center [704, 412] width 135 height 19
click at [710, 503] on span "Save" at bounding box center [630, 508] width 269 height 16
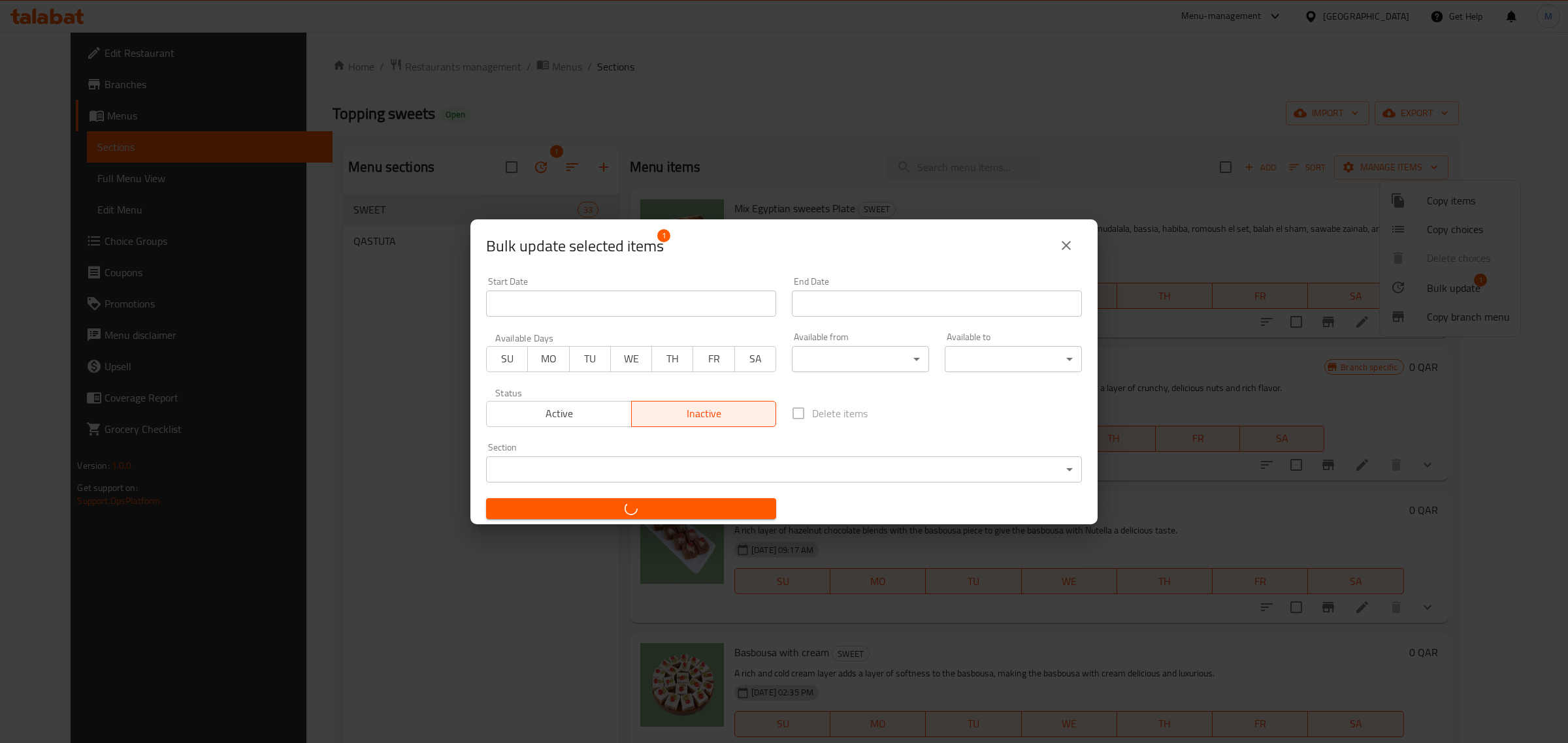
checkbox input "false"
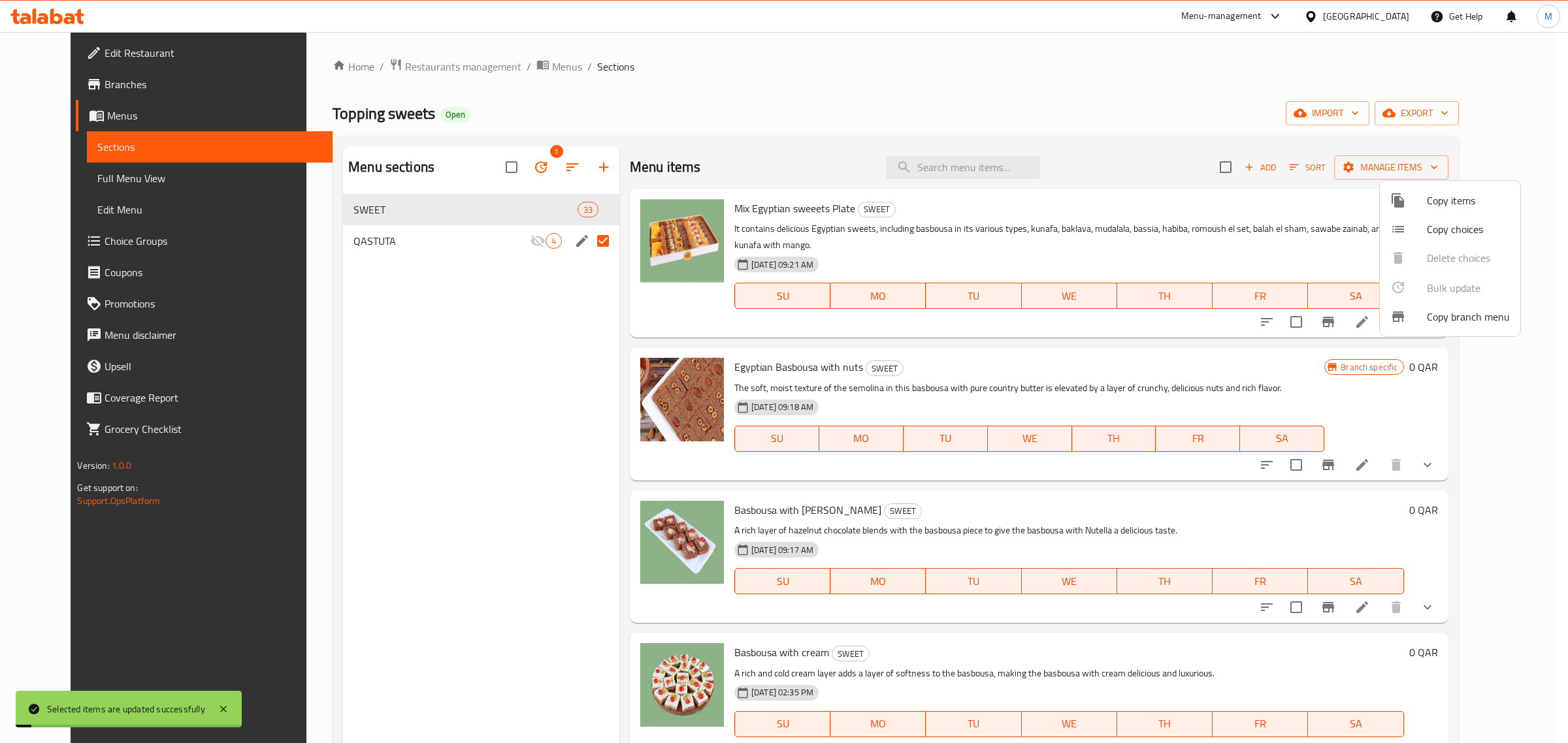
click at [1024, 478] on div at bounding box center [784, 371] width 1568 height 743
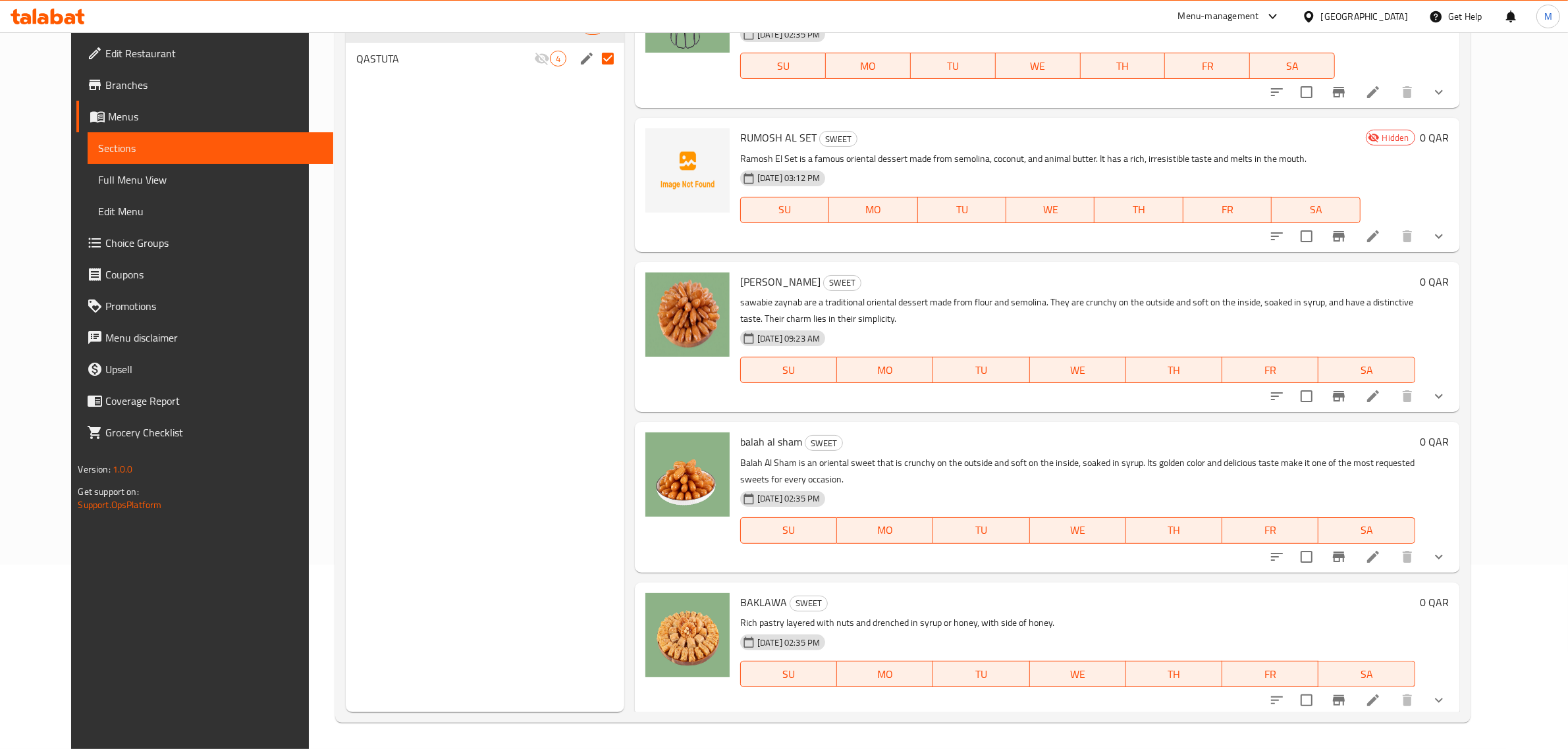
scroll to position [2367, 0]
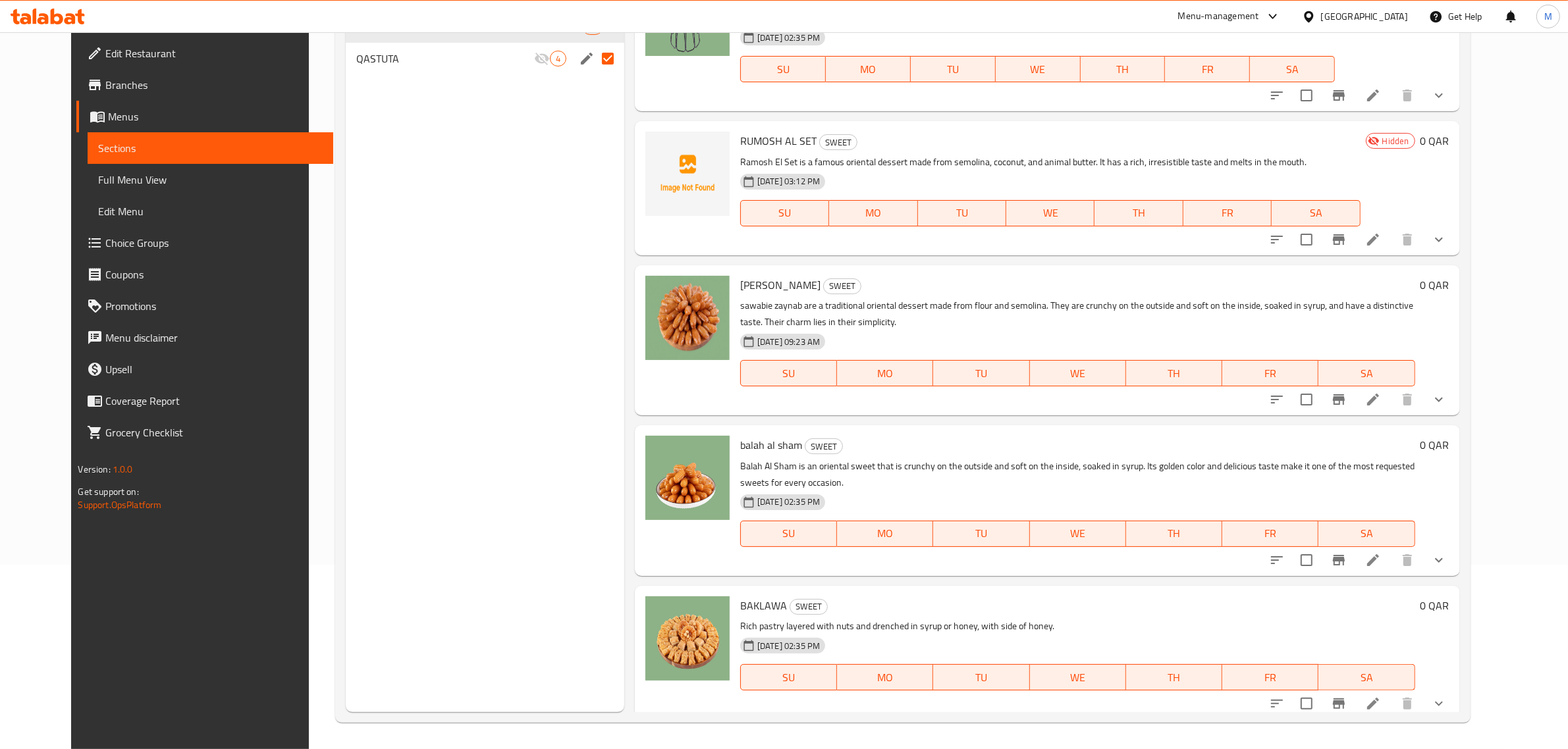
click at [1320, 690] on input "checkbox" at bounding box center [1306, 704] width 28 height 28
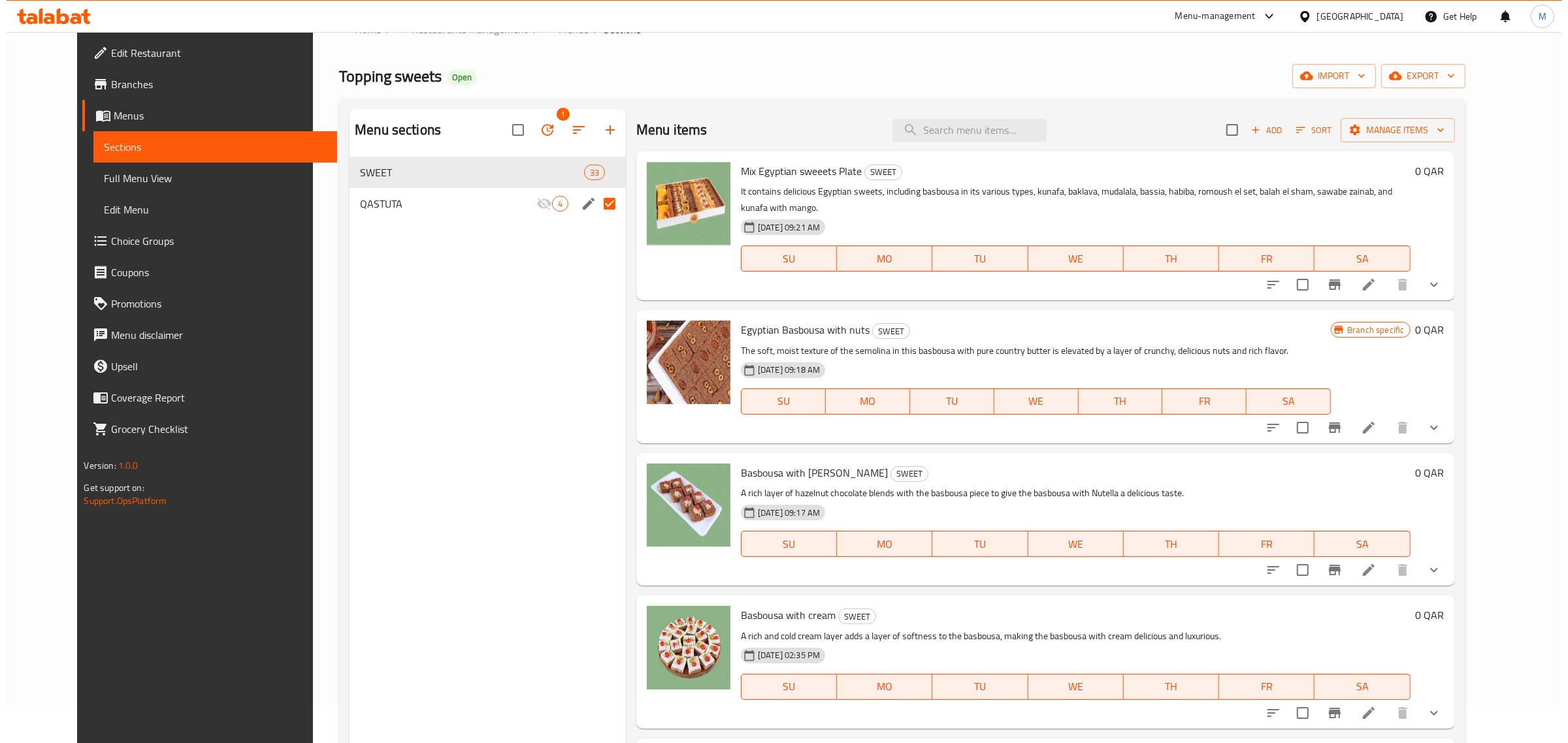
scroll to position [0, 0]
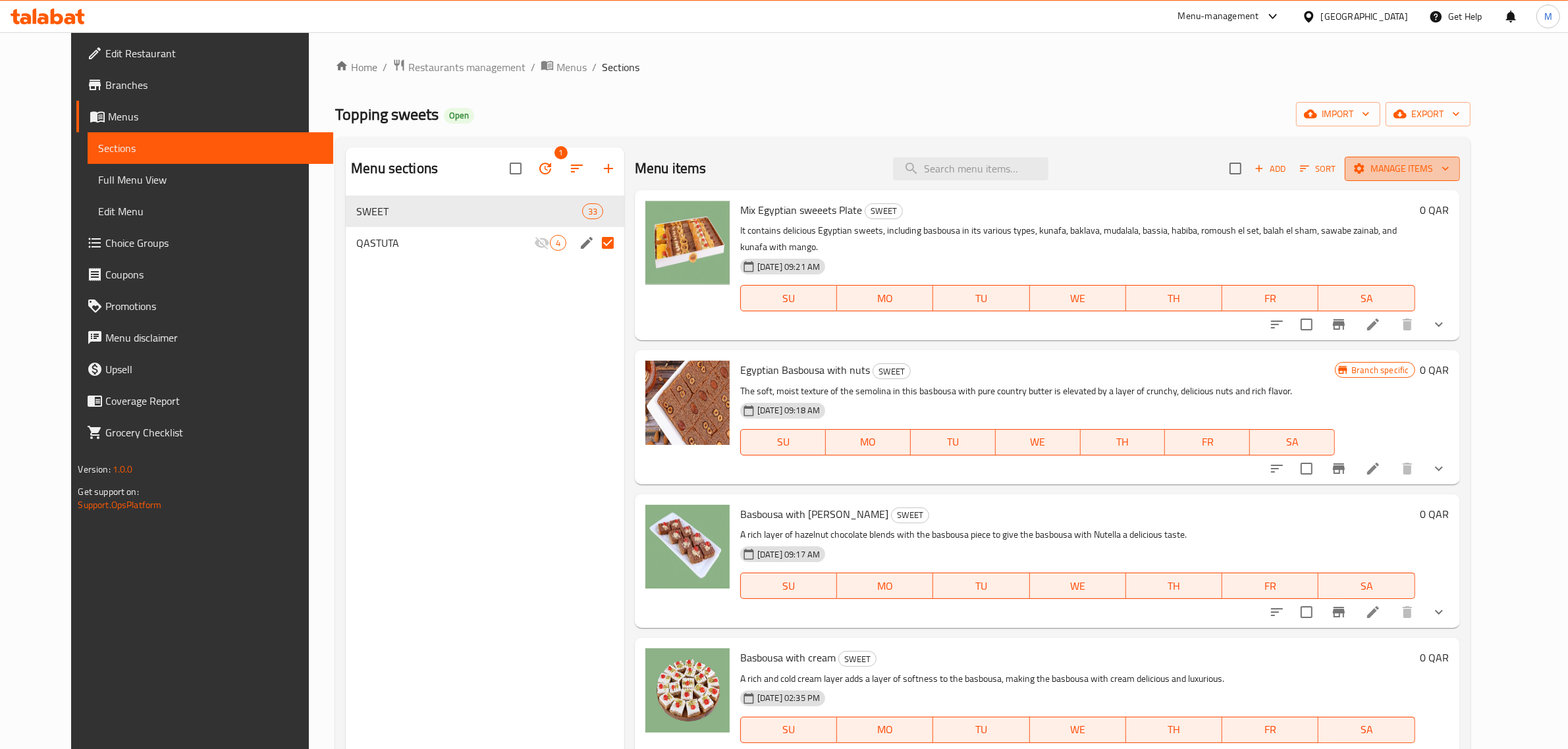
click at [1432, 172] on span "Manage items" at bounding box center [1402, 168] width 94 height 16
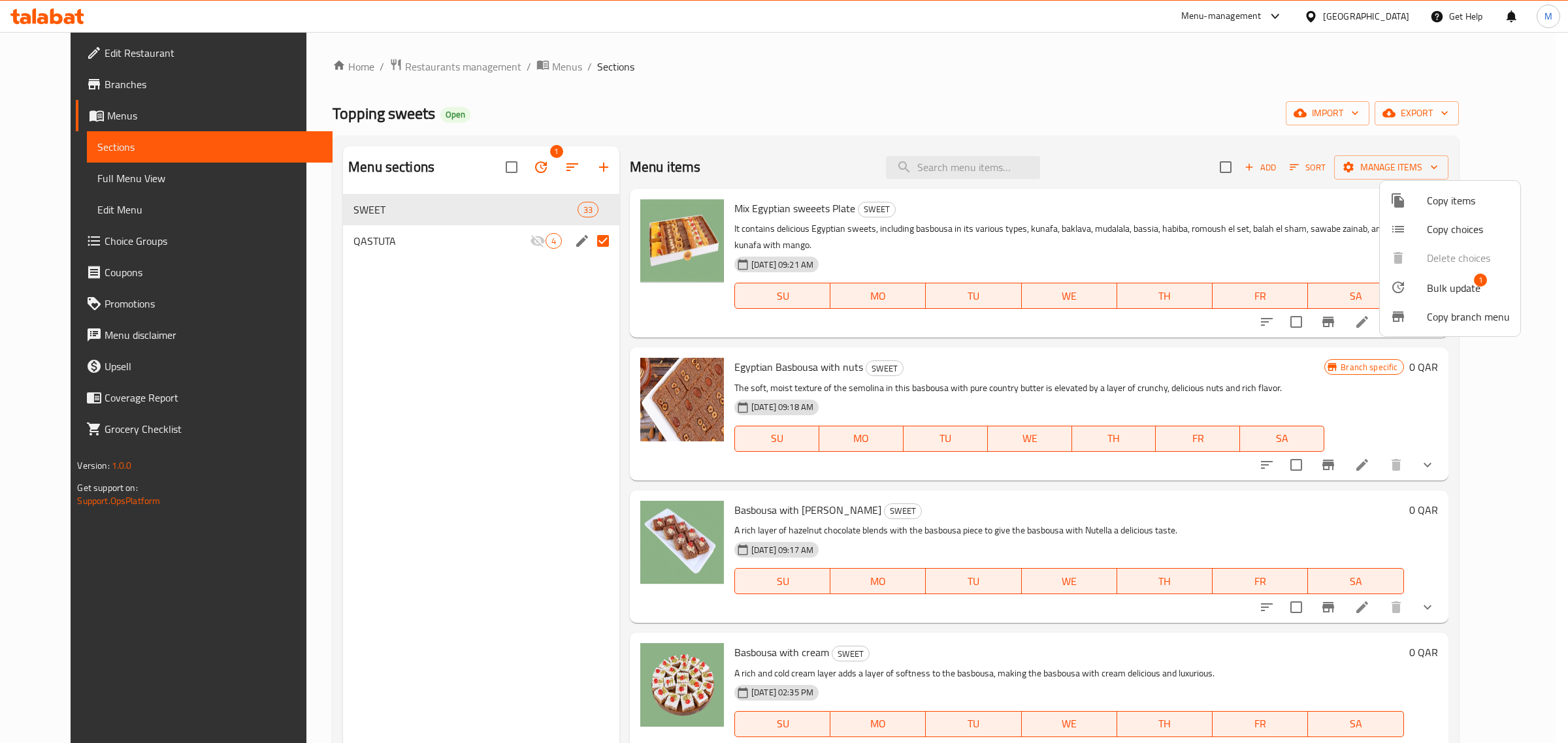
click at [1419, 282] on div at bounding box center [1409, 287] width 37 height 16
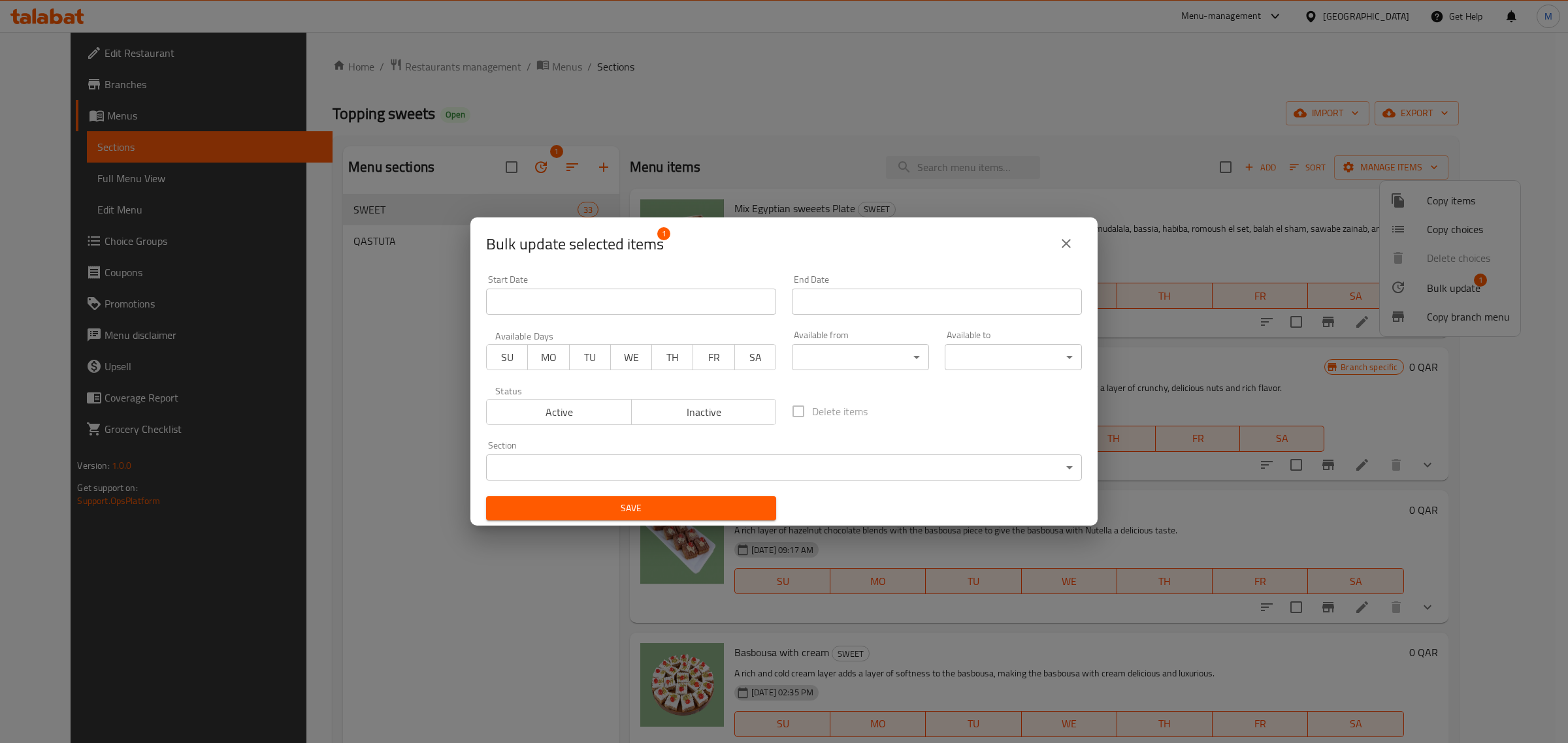
click at [681, 407] on span "Inactive" at bounding box center [704, 412] width 135 height 19
click at [696, 511] on span "Save" at bounding box center [630, 508] width 269 height 16
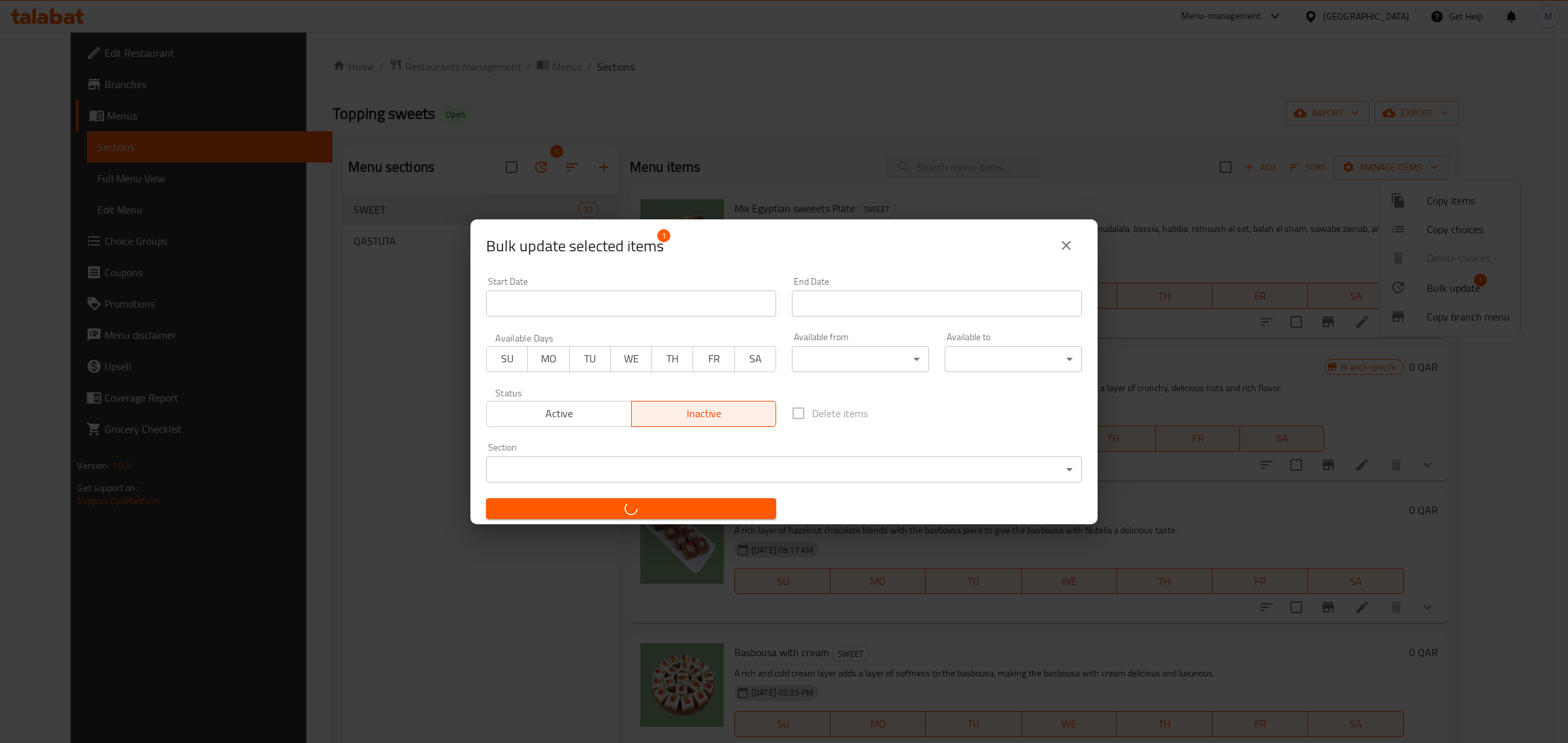
checkbox input "false"
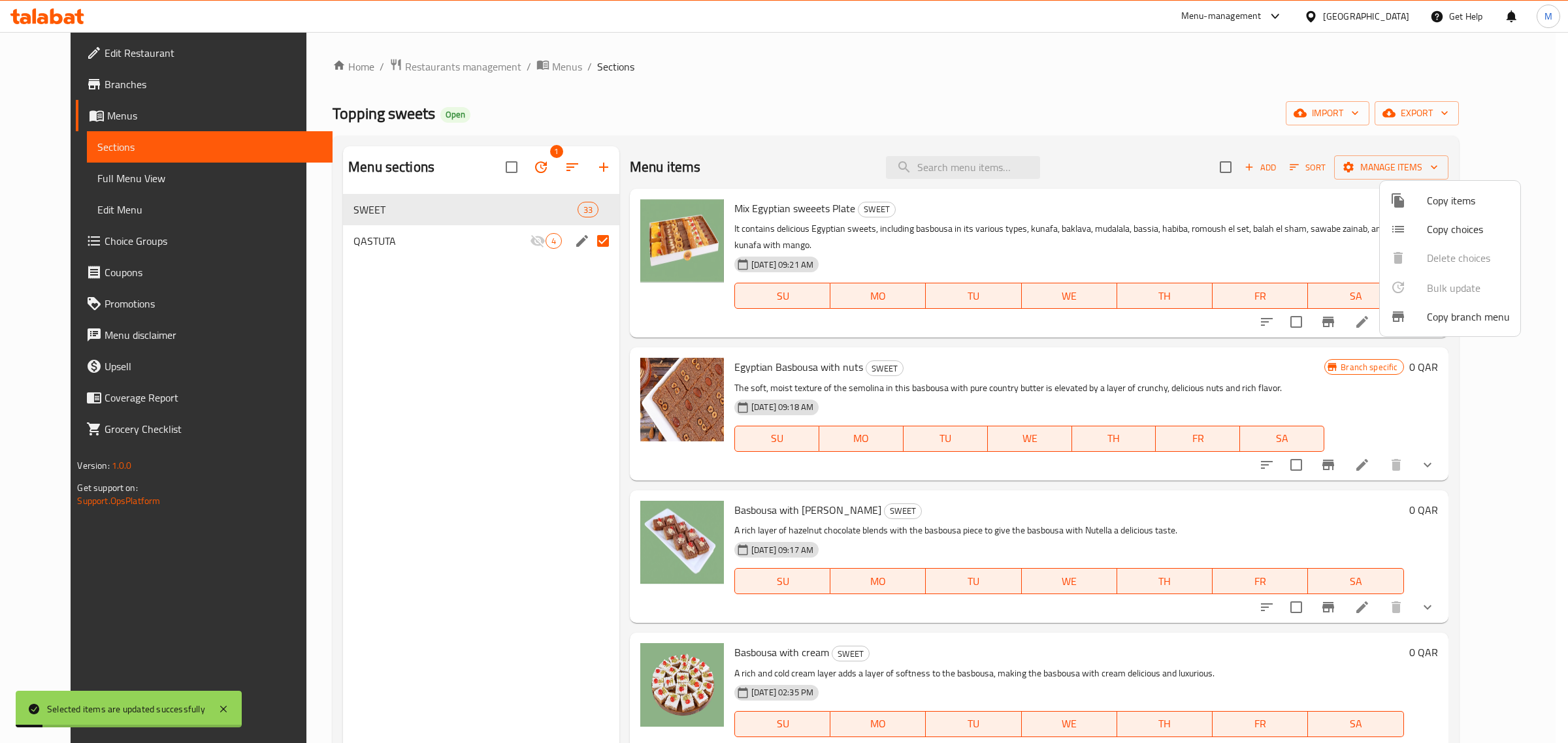
drag, startPoint x: 1065, startPoint y: 361, endPoint x: 1134, endPoint y: 299, distance: 92.8
click at [1066, 361] on div at bounding box center [784, 371] width 1568 height 743
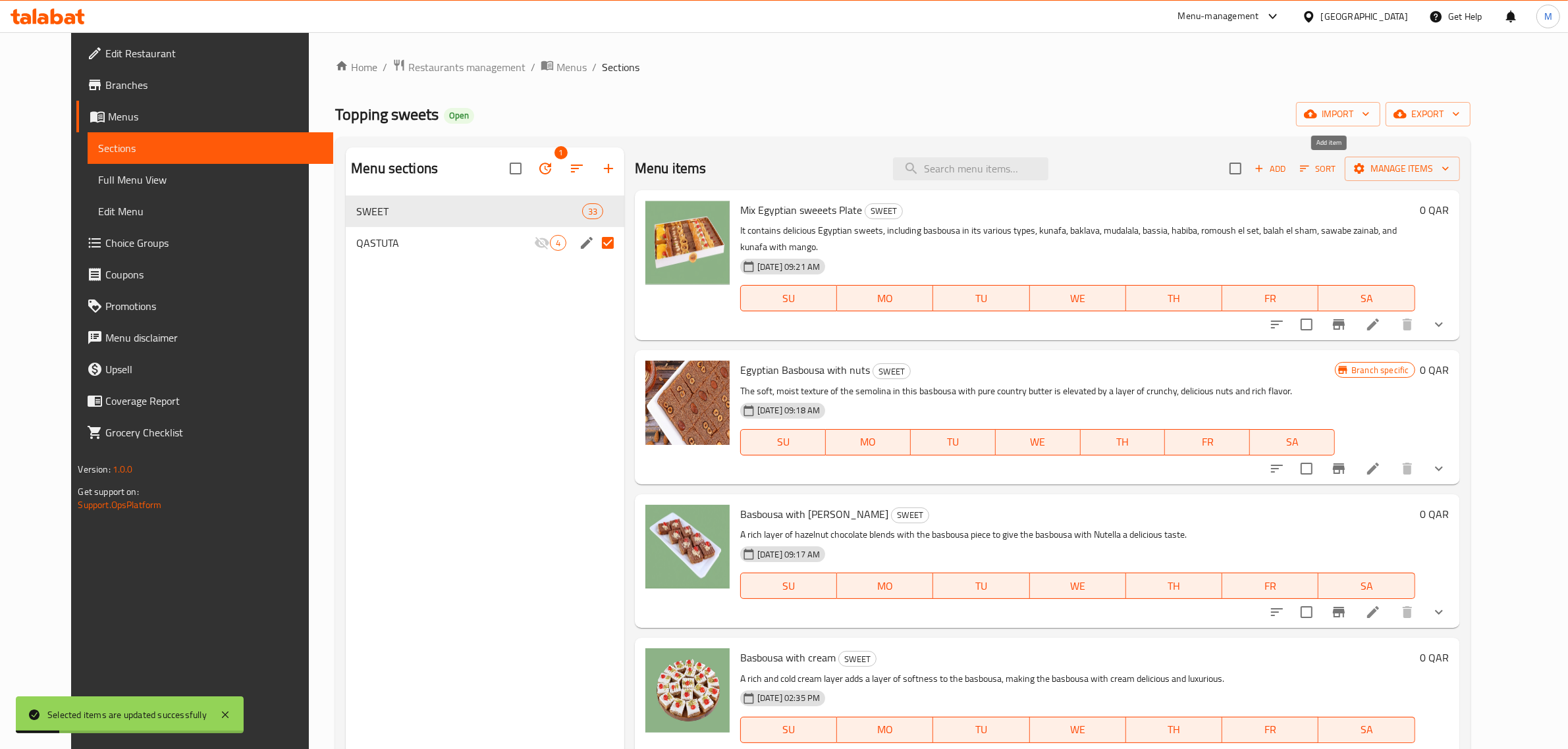
click at [1344, 164] on span "Sort" at bounding box center [1318, 169] width 53 height 21
click at [1311, 170] on icon "button" at bounding box center [1304, 168] width 12 height 12
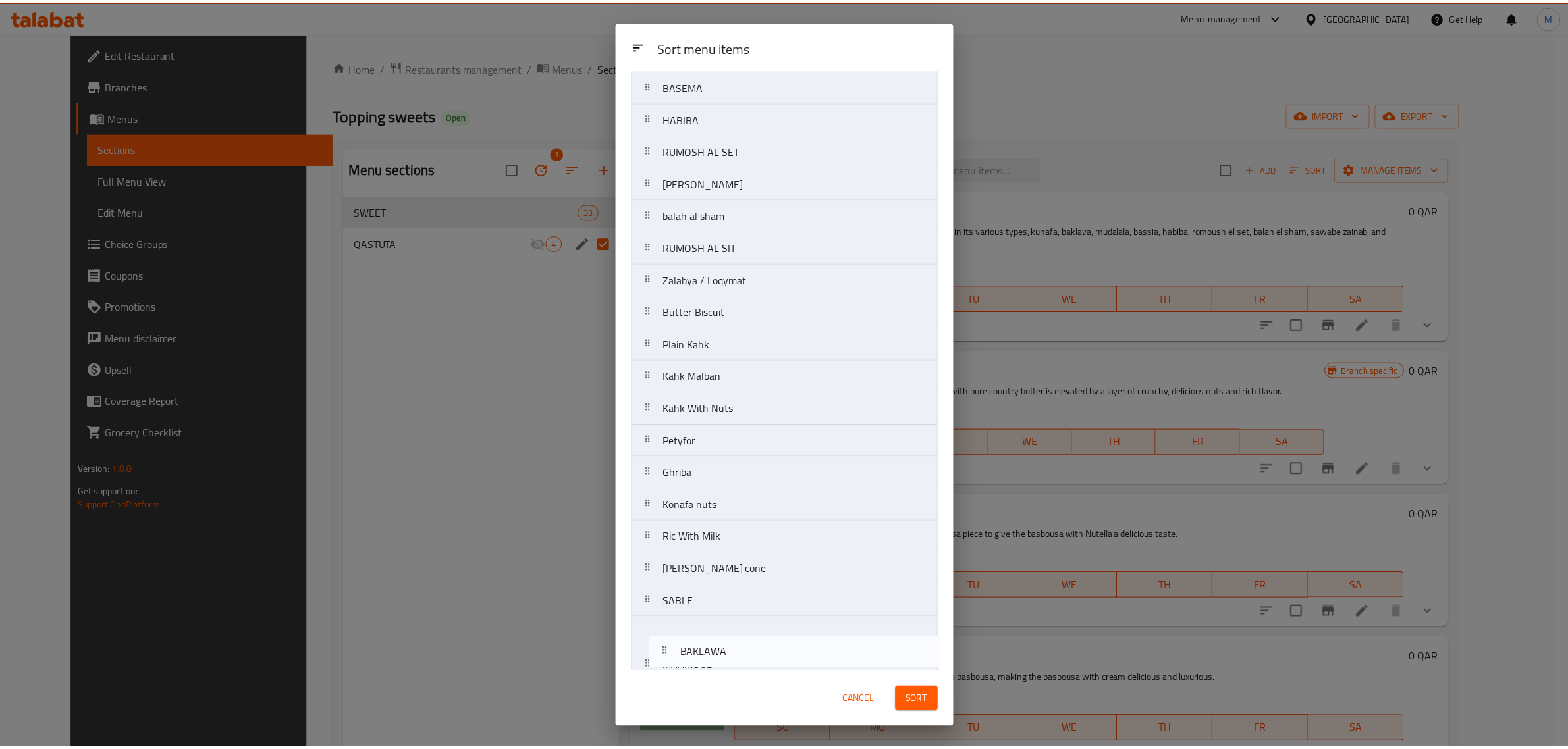
scroll to position [509, 0]
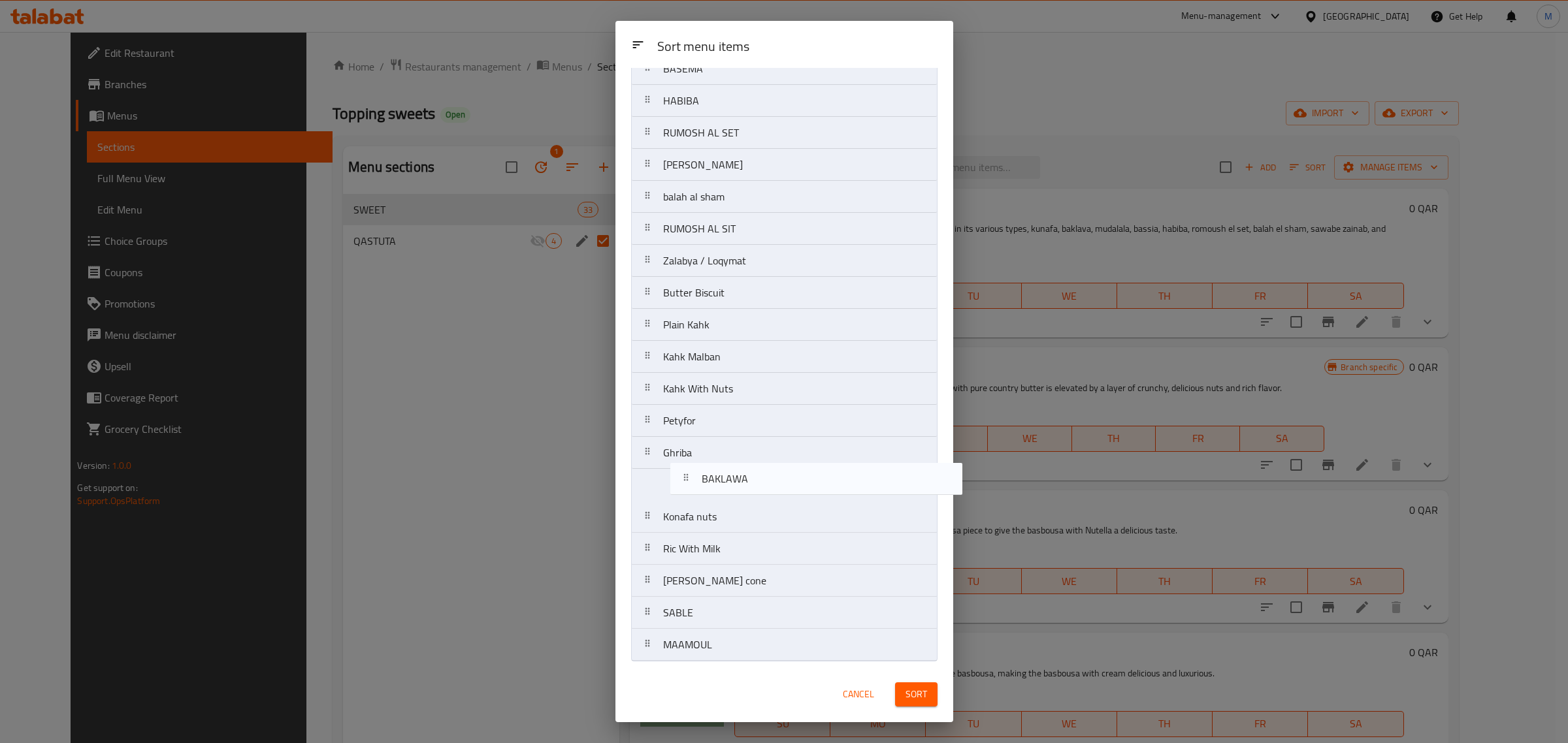
drag, startPoint x: 726, startPoint y: 556, endPoint x: 765, endPoint y: 492, distance: 74.9
click at [765, 492] on nav "Mix Egyptian sweeets Plate Egyptian Basbousa with nuts Basbousa with Nutella Ba…" at bounding box center [784, 133] width 306 height 1058
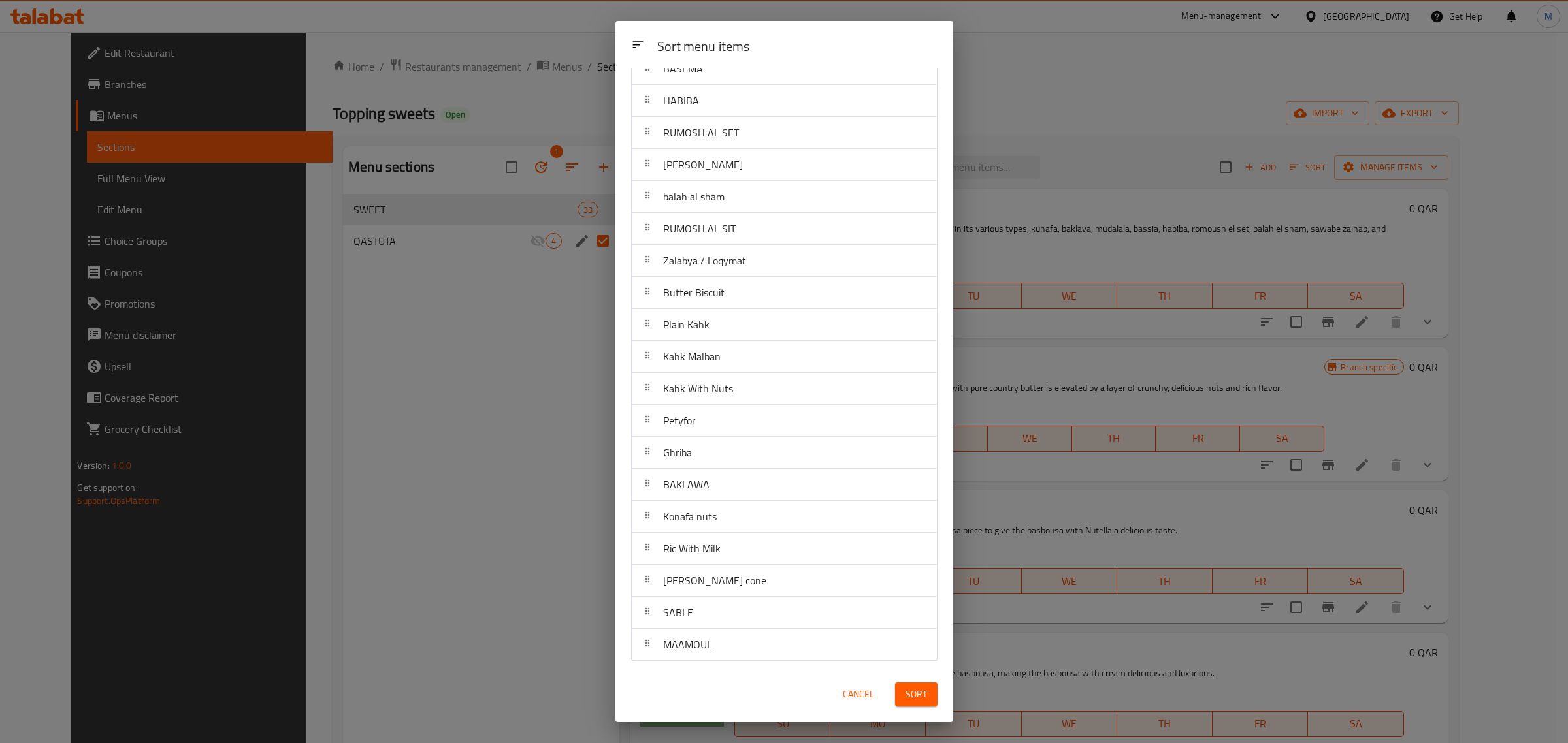
click at [913, 687] on span "Sort" at bounding box center [916, 694] width 21 height 16
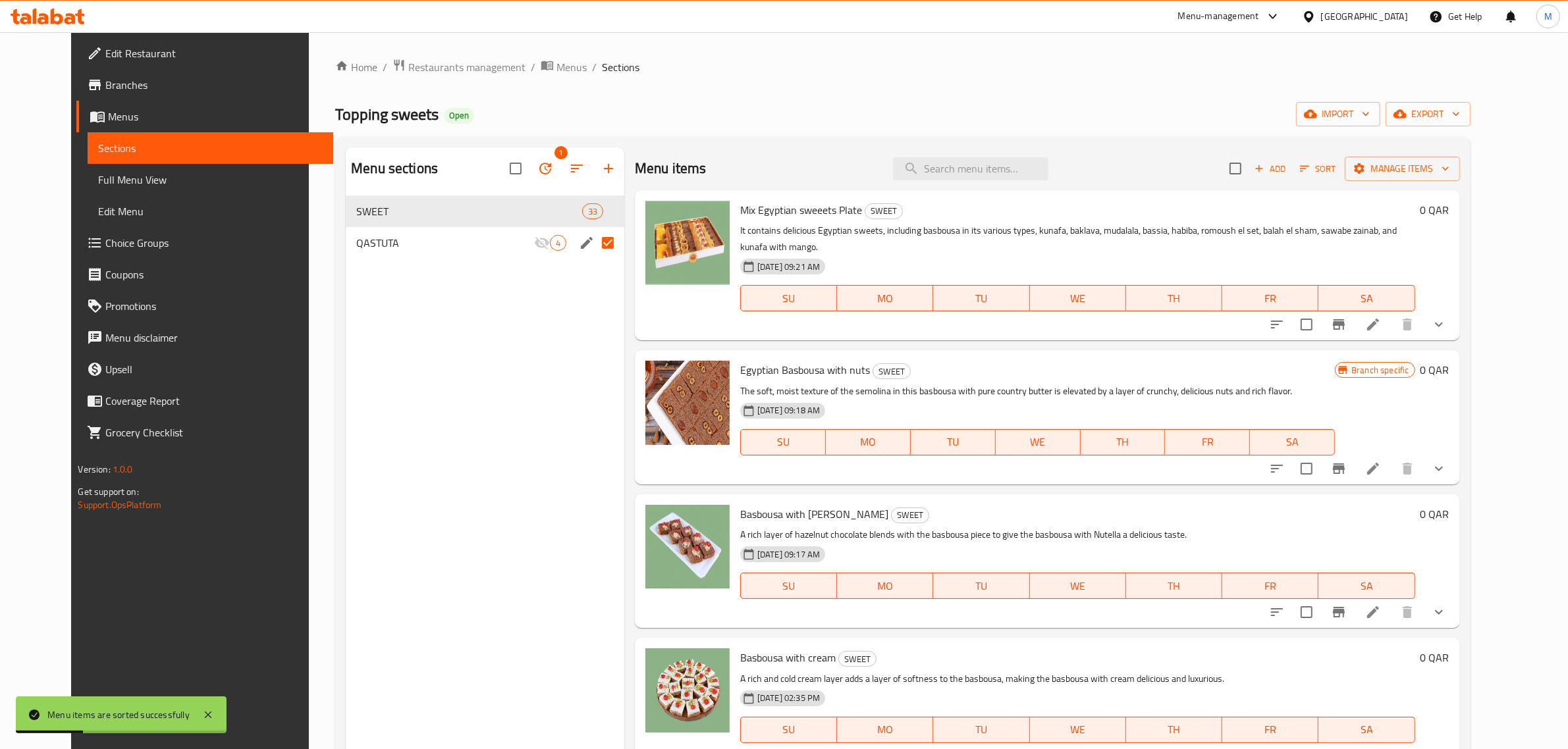
drag, startPoint x: 930, startPoint y: 534, endPoint x: 933, endPoint y: 542, distance: 8.5
click at [933, 542] on div "20-05-2025 09:17 AM SU MO TU WE TH FR SA" at bounding box center [1078, 577] width 685 height 71
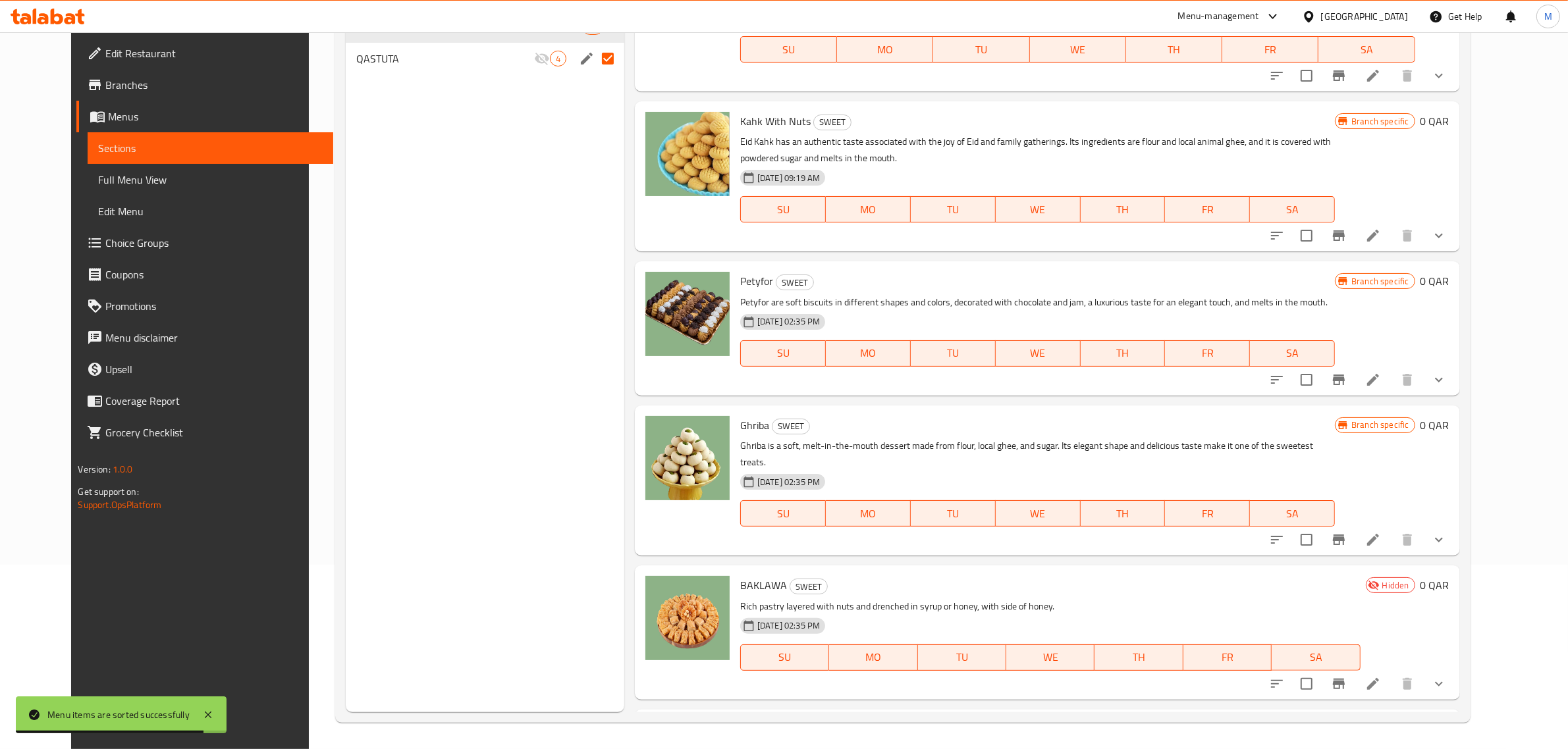
scroll to position [3596, 0]
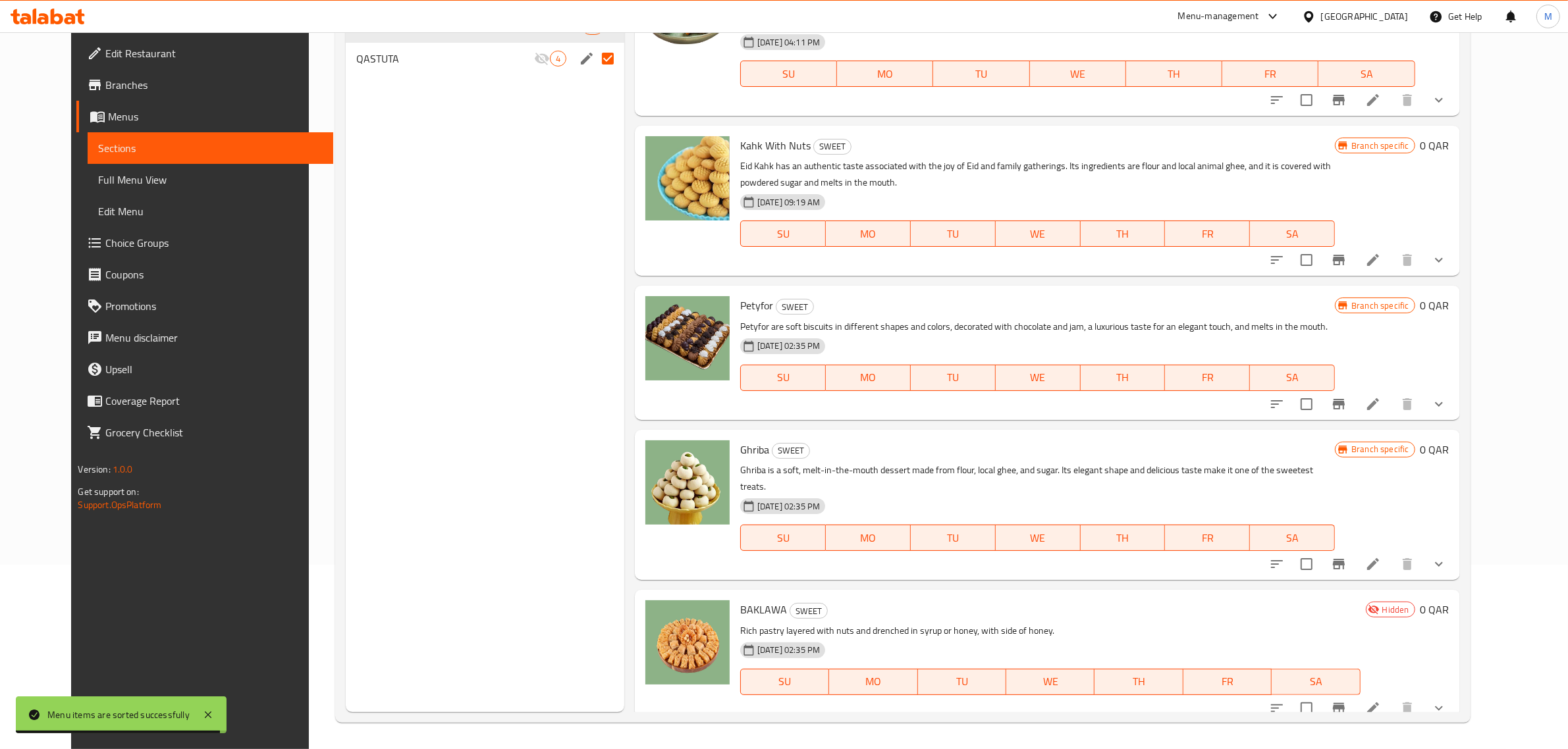
drag, startPoint x: 330, startPoint y: 528, endPoint x: 337, endPoint y: 528, distance: 7.0
click at [346, 528] on div "Menu sections 1 SWEET 33 QASTUTA 4" at bounding box center [485, 337] width 279 height 749
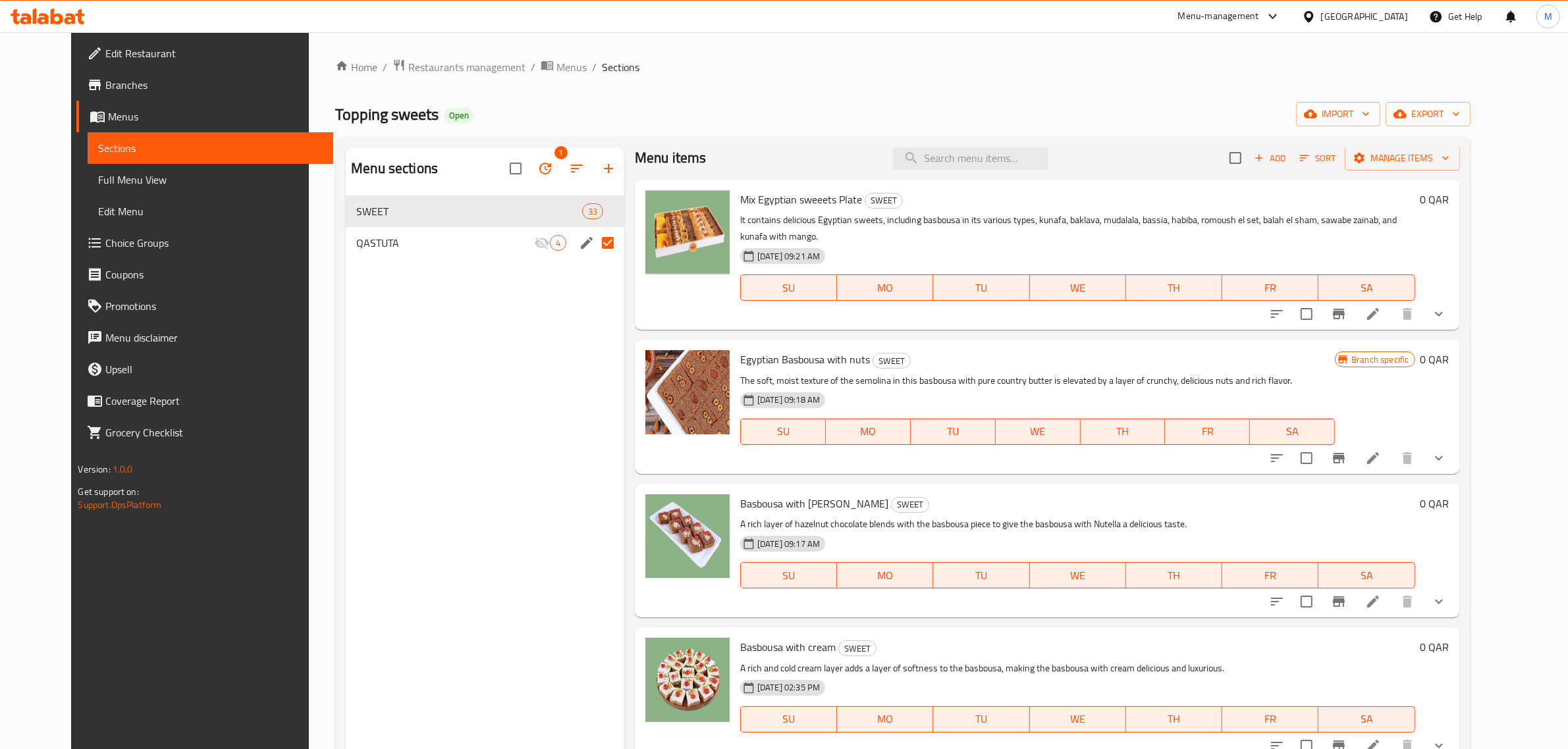
scroll to position [0, 0]
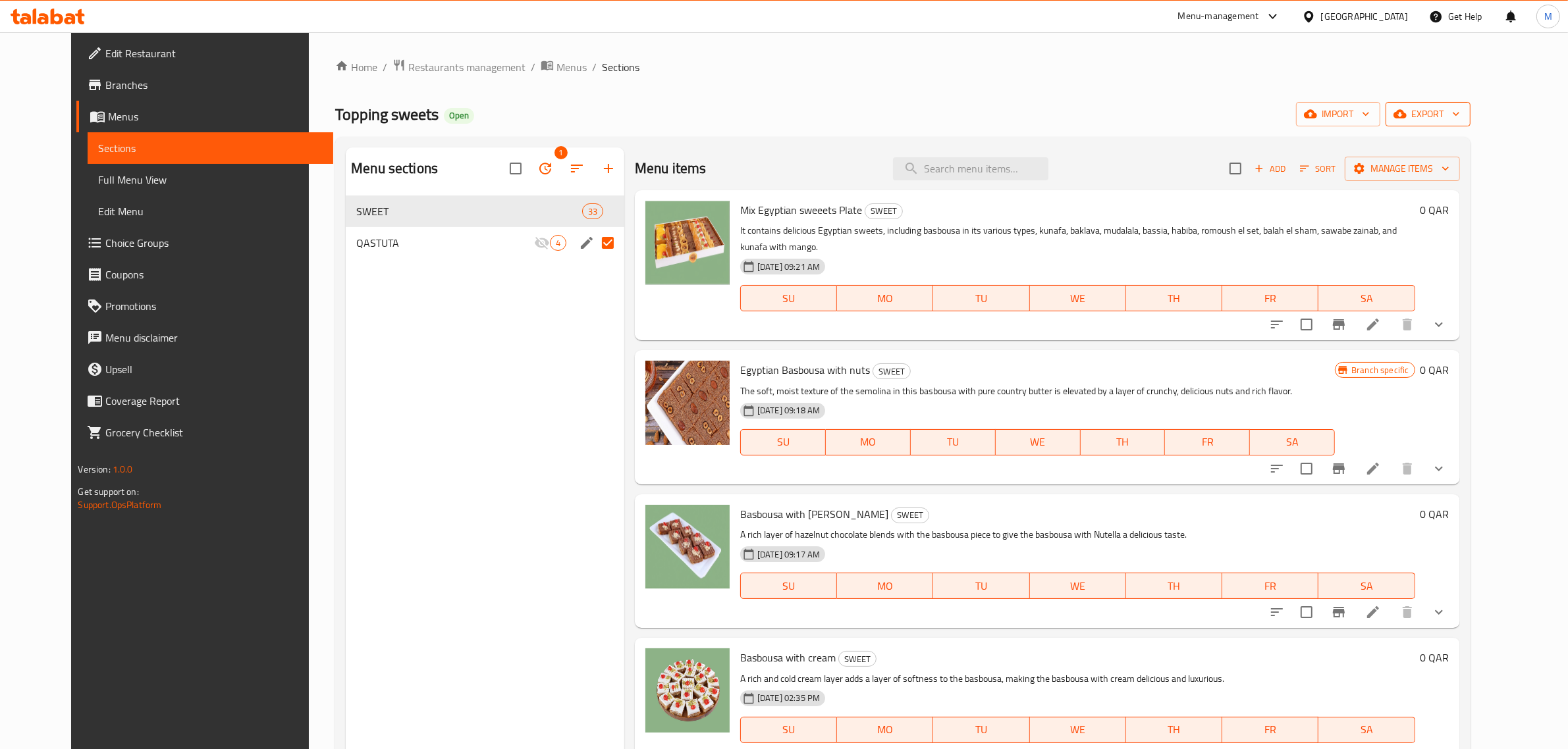
click at [1460, 118] on span "export" at bounding box center [1427, 114] width 64 height 16
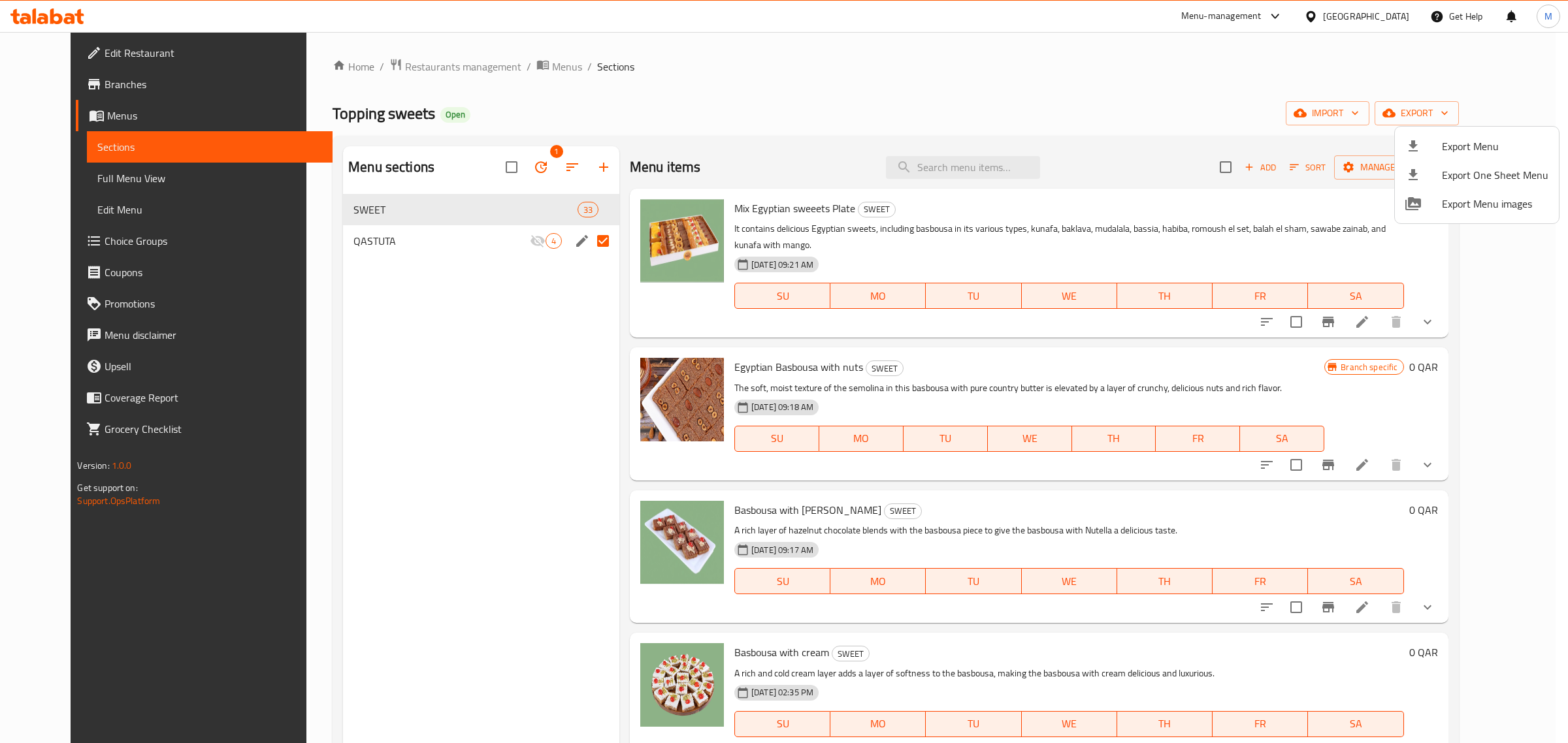
click at [1488, 153] on span "Export Menu" at bounding box center [1496, 146] width 107 height 16
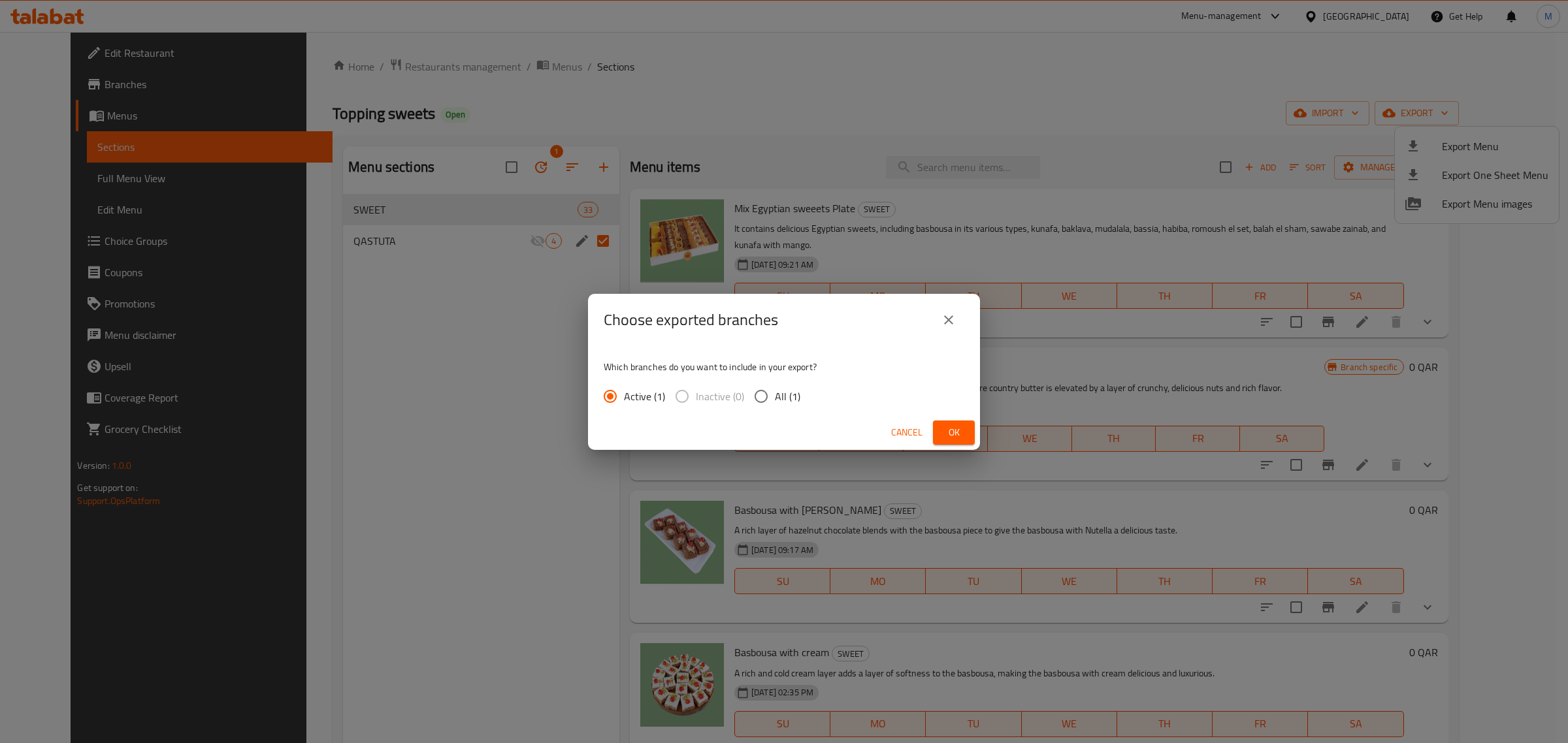
click at [786, 396] on span "All (1)" at bounding box center [787, 396] width 25 height 16
click at [775, 396] on input "All (1)" at bounding box center [762, 396] width 27 height 27
radio input "true"
click at [959, 432] on span "Ok" at bounding box center [954, 432] width 21 height 16
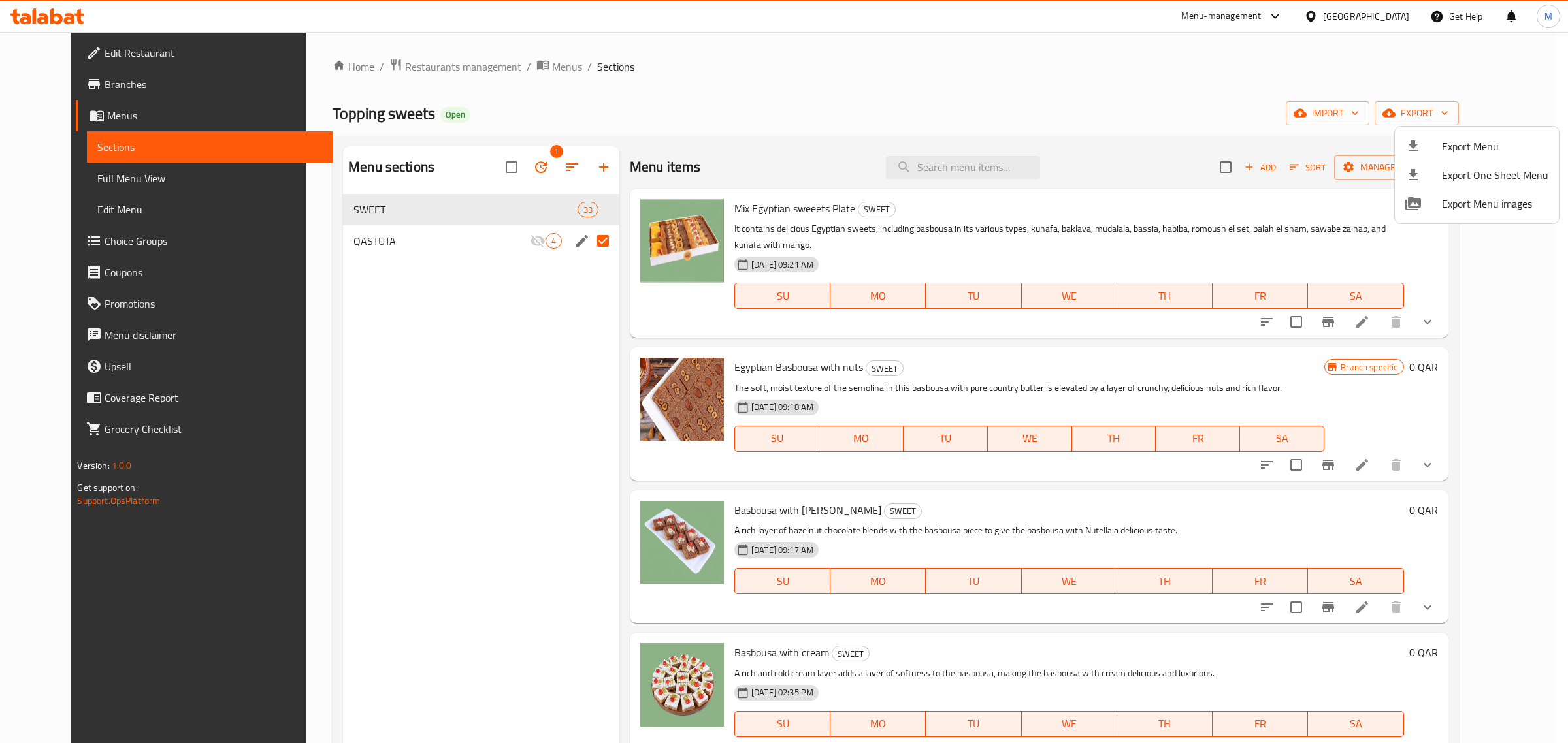
drag, startPoint x: 959, startPoint y: 432, endPoint x: 960, endPoint y: 441, distance: 9.1
click at [959, 432] on div at bounding box center [784, 371] width 1568 height 743
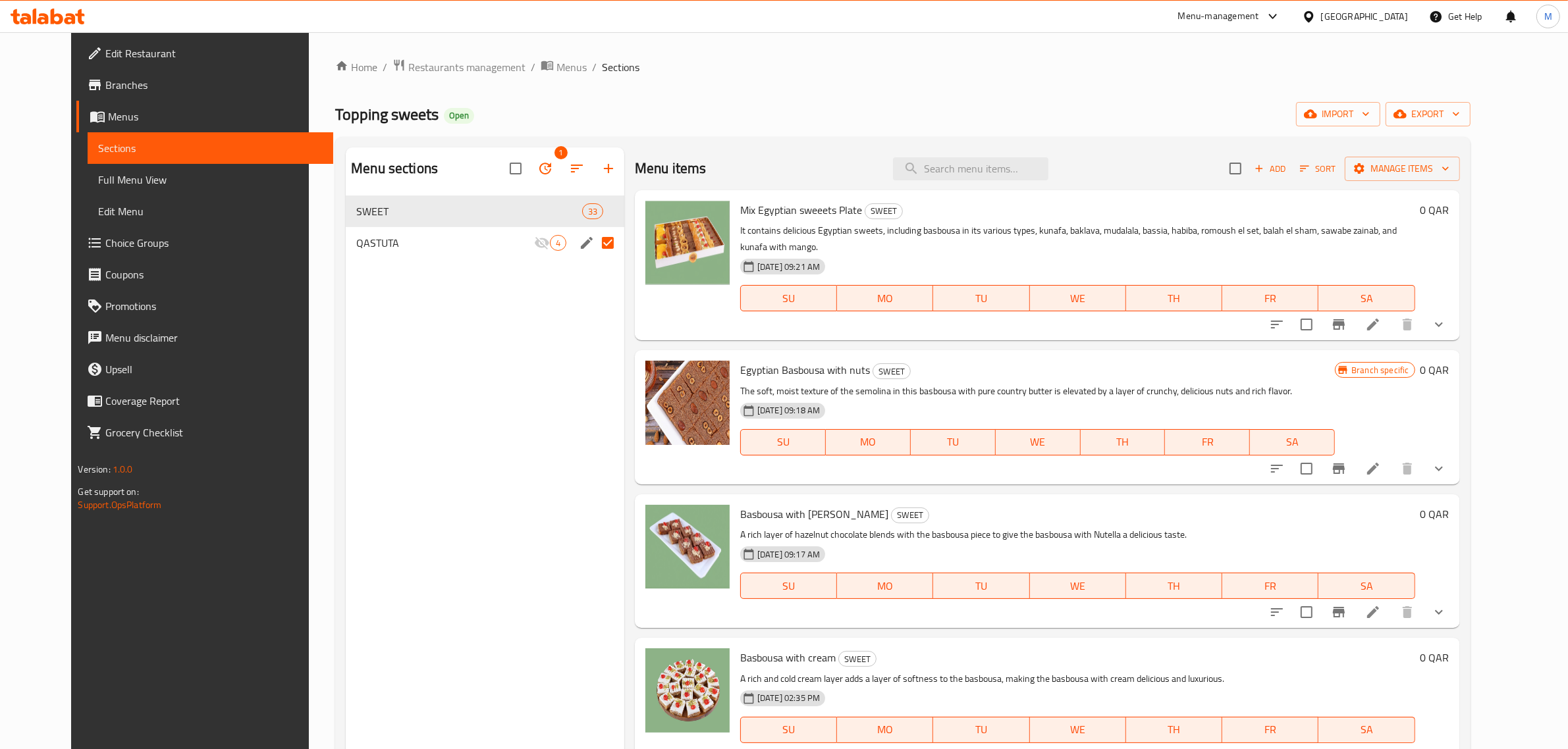
click at [594, 244] on input "Menu sections" at bounding box center [608, 243] width 28 height 28
checkbox input "false"
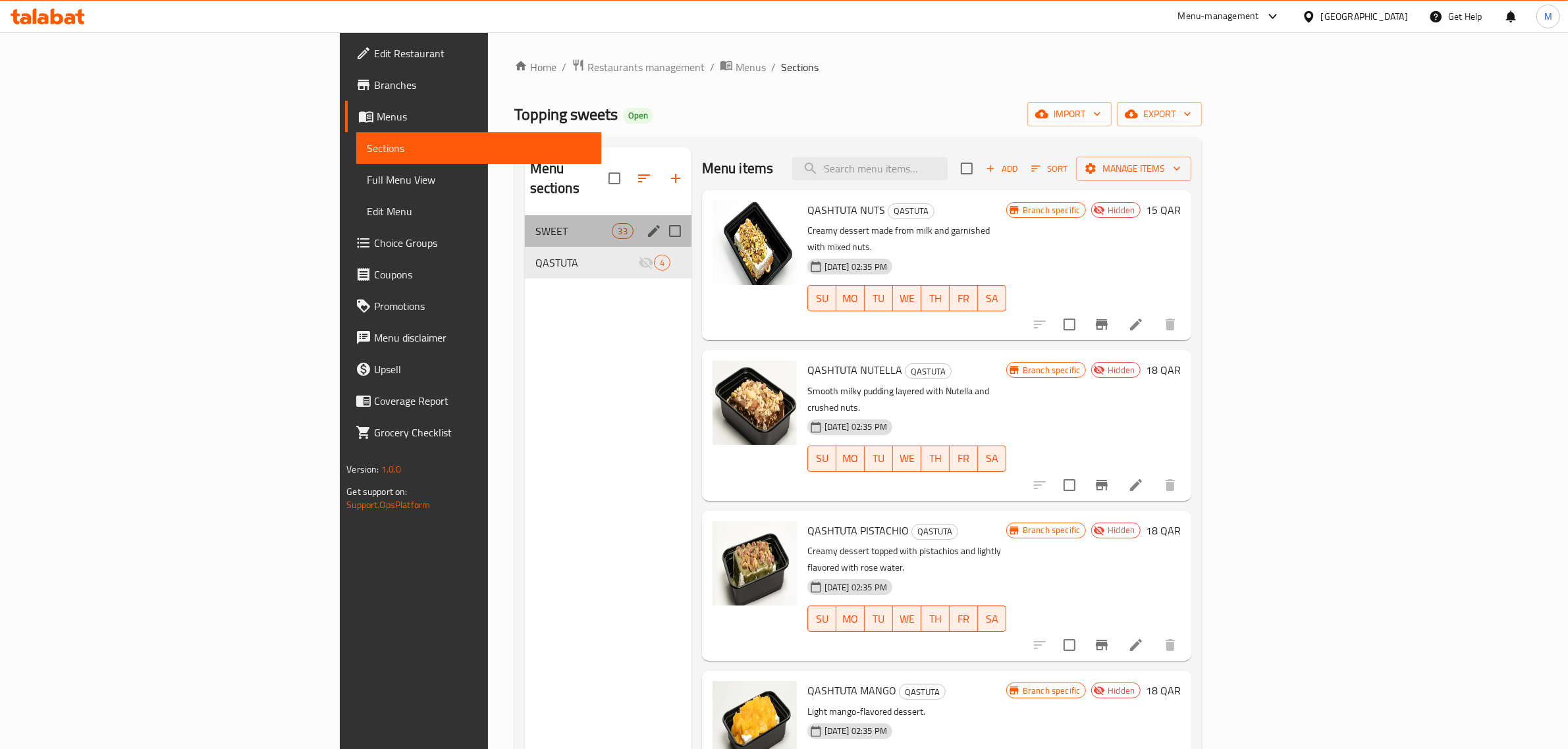
click at [525, 215] on div "SWEET 33" at bounding box center [608, 230] width 167 height 31
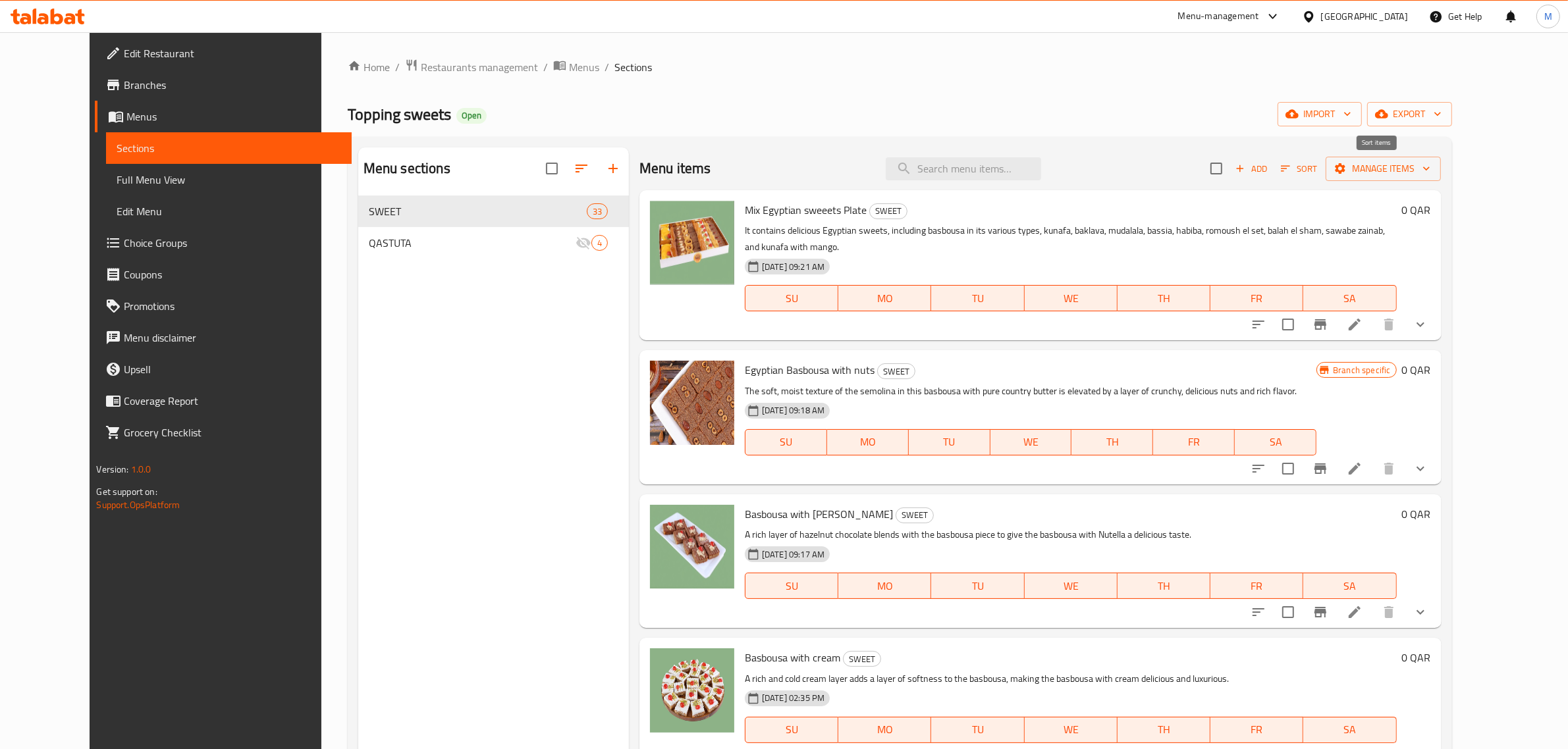
click at [1317, 166] on span "Sort" at bounding box center [1298, 169] width 36 height 15
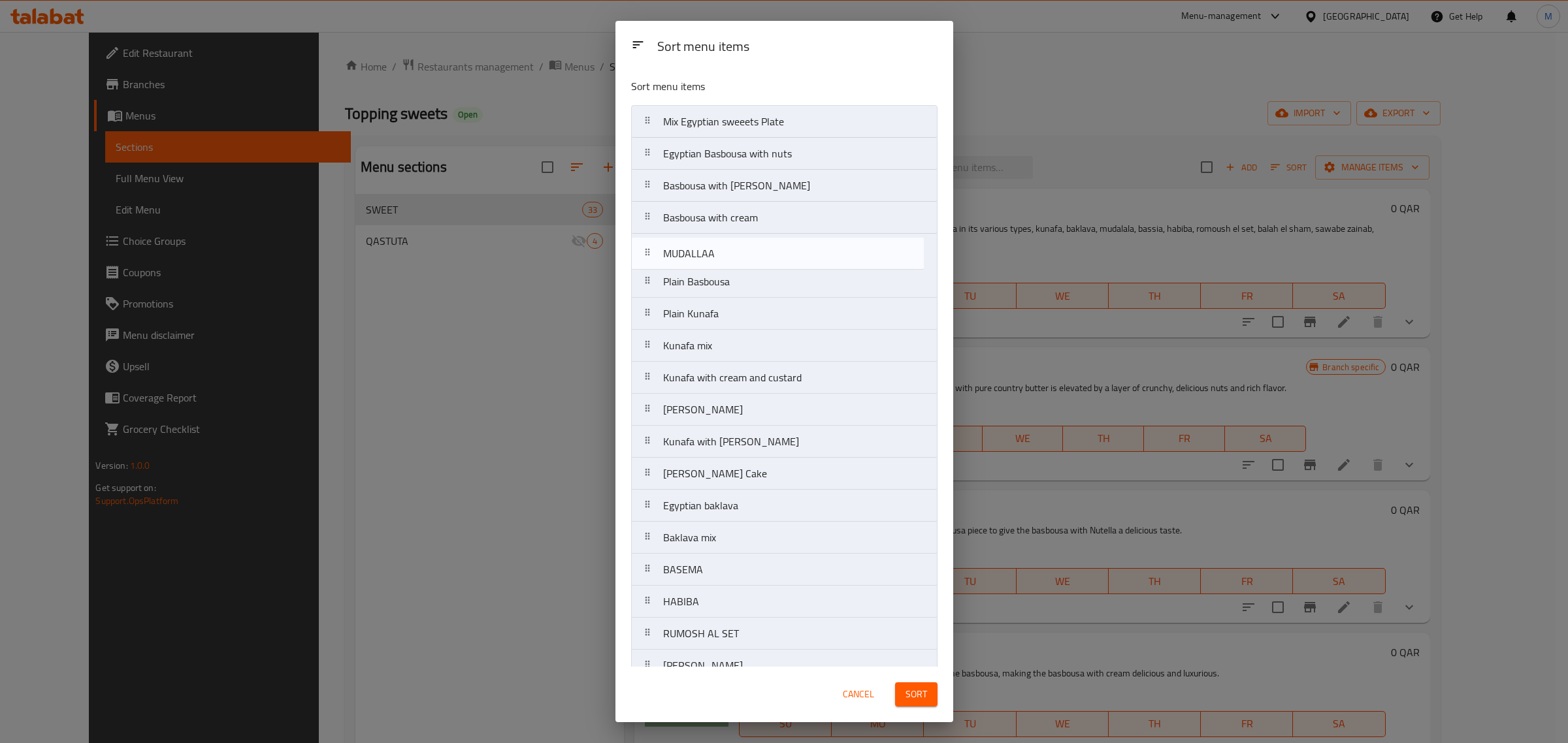
drag, startPoint x: 734, startPoint y: 286, endPoint x: 734, endPoint y: 250, distance: 36.0
click at [734, 250] on nav "Mix Egyptian sweeets Plate Egyptian Basbousa with nuts Basbousa with Nutella Ba…" at bounding box center [784, 634] width 306 height 1058
drag, startPoint x: 752, startPoint y: 323, endPoint x: 752, endPoint y: 292, distance: 31.0
click at [752, 292] on nav "Mix Egyptian sweeets Plate Egyptian Basbousa with nuts Basbousa with Nutella Ba…" at bounding box center [784, 634] width 306 height 1058
drag, startPoint x: 776, startPoint y: 321, endPoint x: 768, endPoint y: 364, distance: 43.7
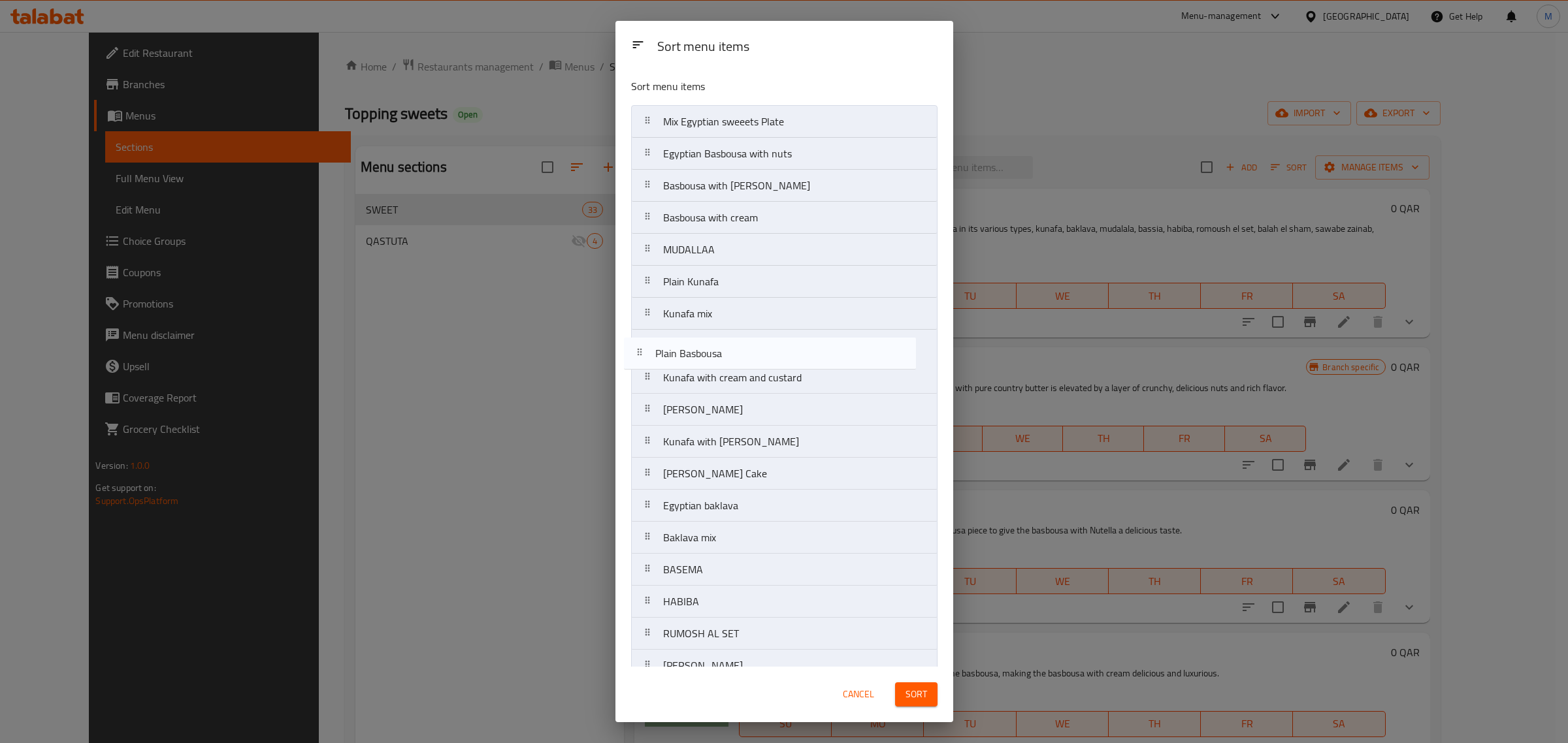
click at [768, 364] on nav "Mix Egyptian sweeets Plate Egyptian Basbousa with nuts Basbousa with Nutella Ba…" at bounding box center [784, 634] width 306 height 1058
drag, startPoint x: 733, startPoint y: 354, endPoint x: 736, endPoint y: 257, distance: 97.0
click at [736, 257] on nav "Mix Egyptian sweeets Plate Egyptian Basbousa with nuts Basbousa with Nutella Ba…" at bounding box center [784, 634] width 306 height 1058
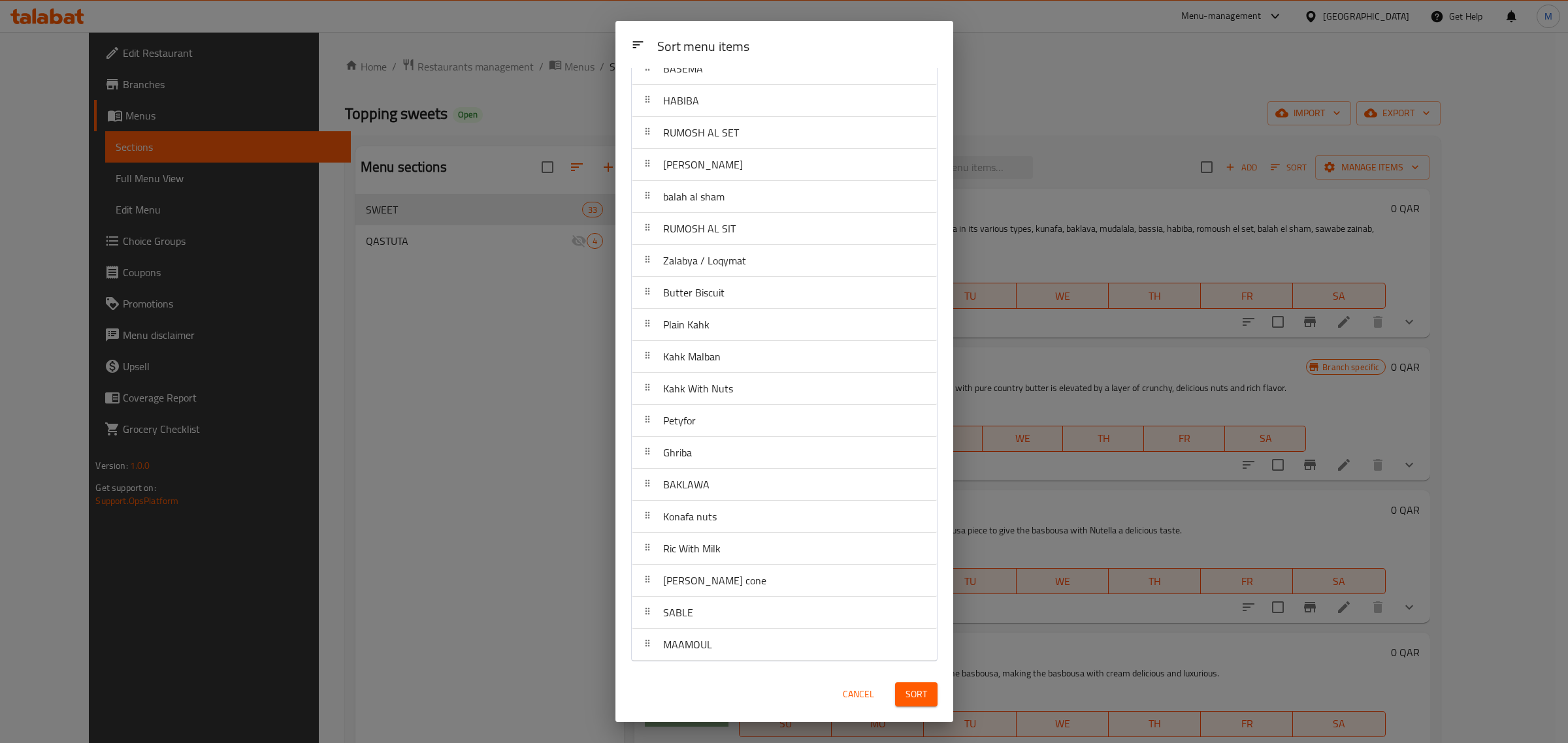
scroll to position [504, 0]
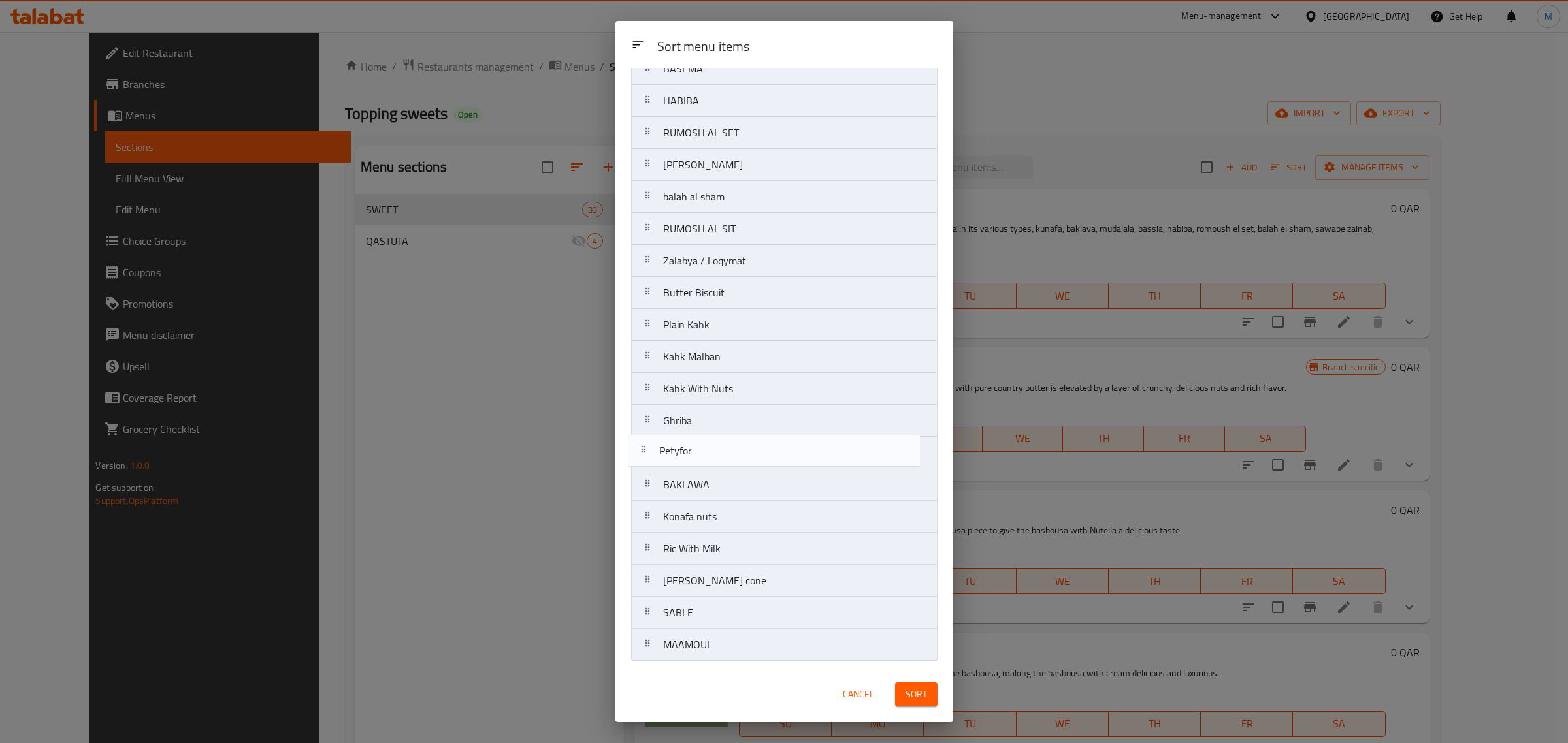
drag, startPoint x: 748, startPoint y: 432, endPoint x: 743, endPoint y: 467, distance: 35.4
click at [743, 467] on nav "Mix Egyptian sweeets Plate Egyptian Basbousa with nuts Basbousa with Nutella Ba…" at bounding box center [784, 133] width 306 height 1058
drag, startPoint x: 753, startPoint y: 197, endPoint x: 750, endPoint y: 275, distance: 78.1
click at [750, 275] on nav "Mix Egyptian sweeets Plate Egyptian Basbousa with nuts Basbousa with Nutella Ba…" at bounding box center [784, 133] width 306 height 1058
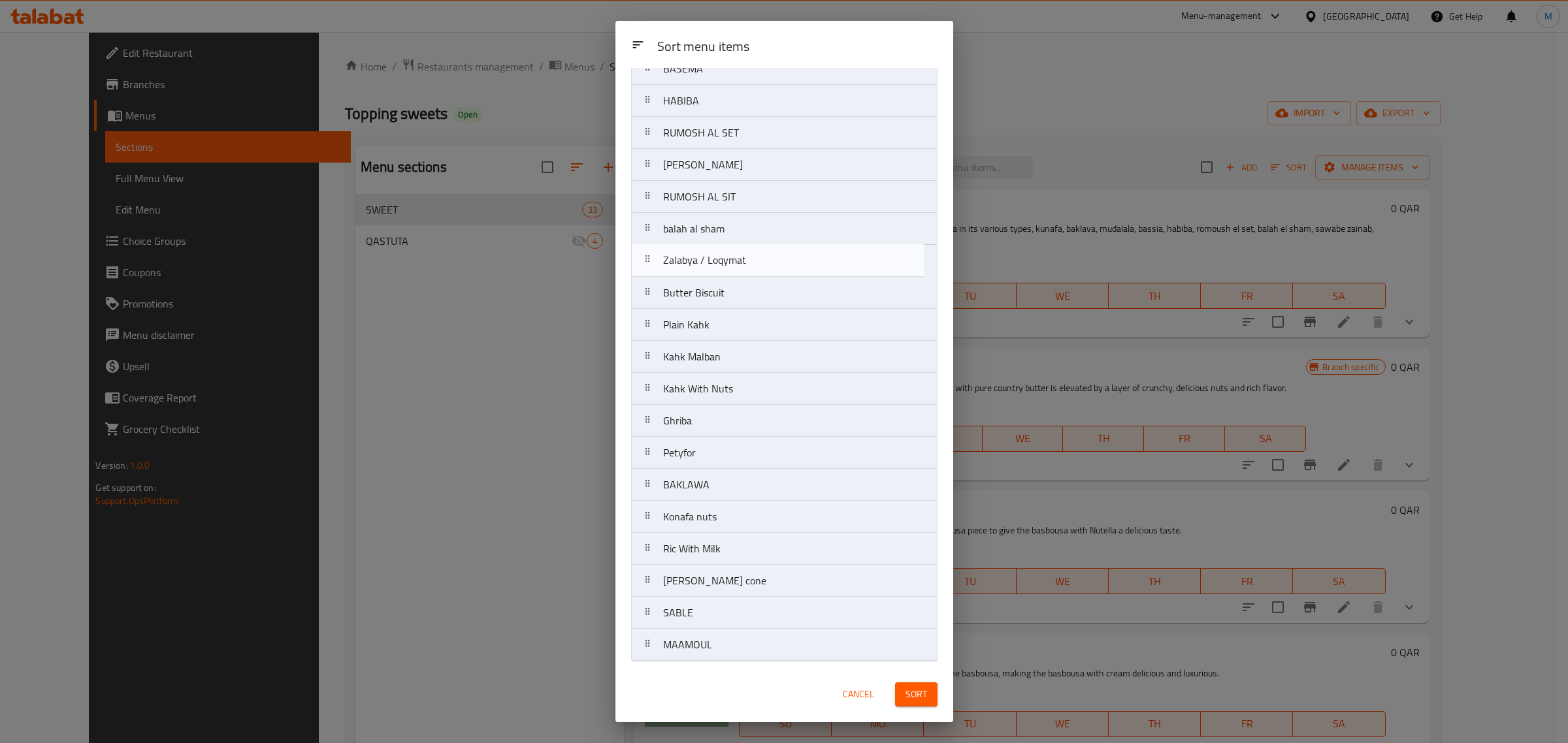
drag, startPoint x: 762, startPoint y: 226, endPoint x: 762, endPoint y: 261, distance: 35.0
click at [762, 261] on nav "Mix Egyptian sweeets Plate Egyptian Basbousa with nuts Basbousa with Nutella Ba…" at bounding box center [784, 133] width 306 height 1058
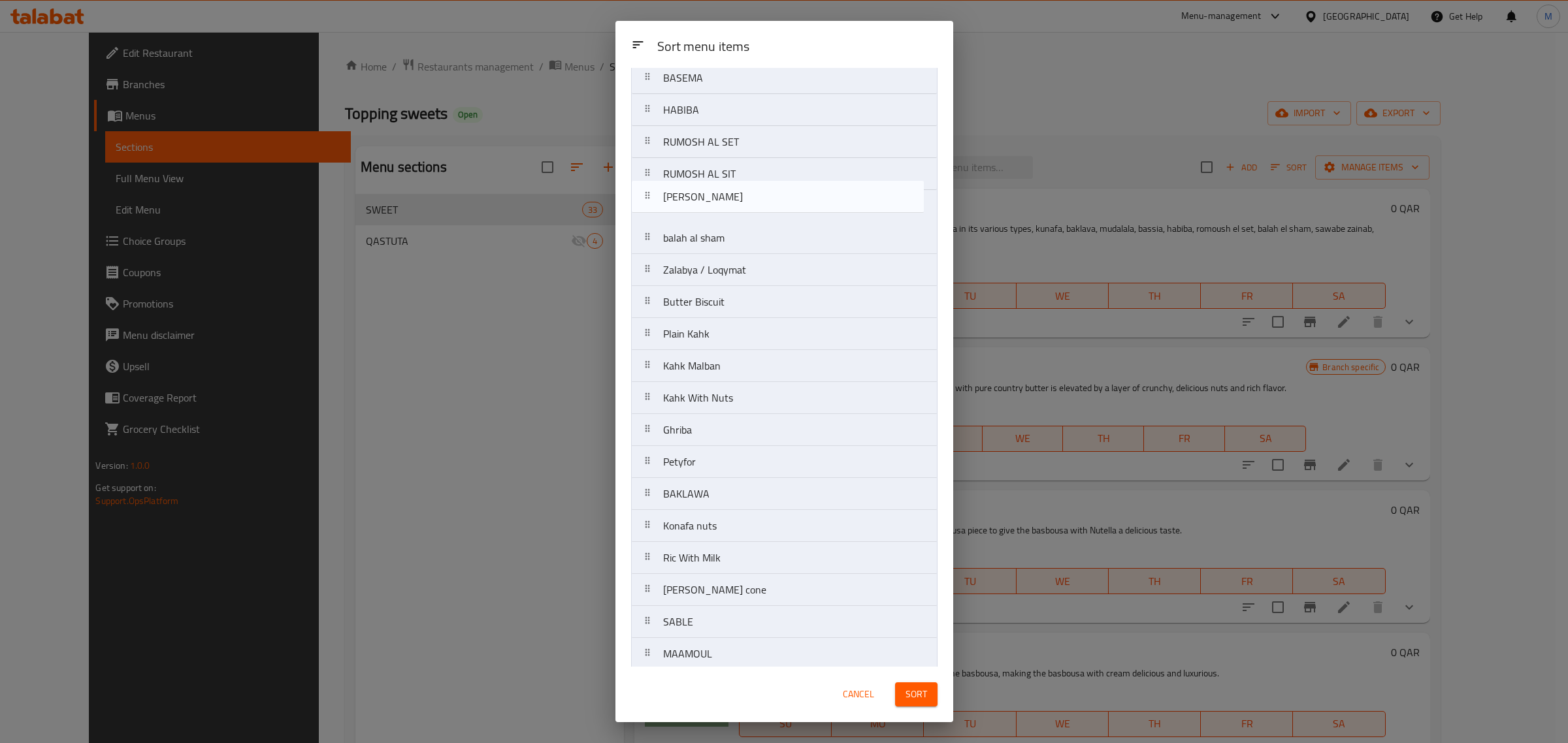
drag, startPoint x: 765, startPoint y: 167, endPoint x: 765, endPoint y: 206, distance: 39.0
click at [765, 206] on nav "Mix Egyptian sweeets Plate Egyptian Basbousa with nuts Basbousa with Nutella Ba…" at bounding box center [784, 143] width 306 height 1058
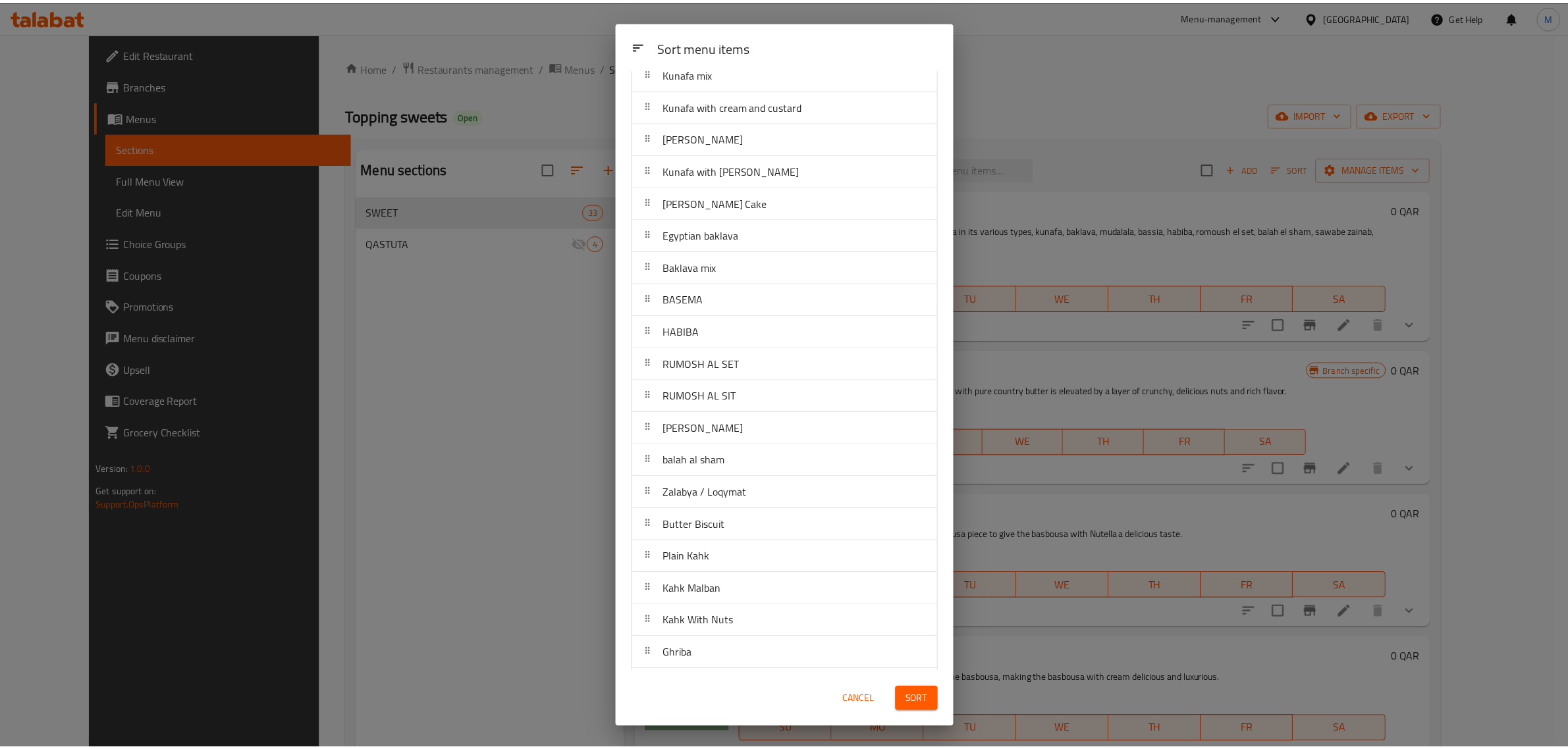
scroll to position [244, 0]
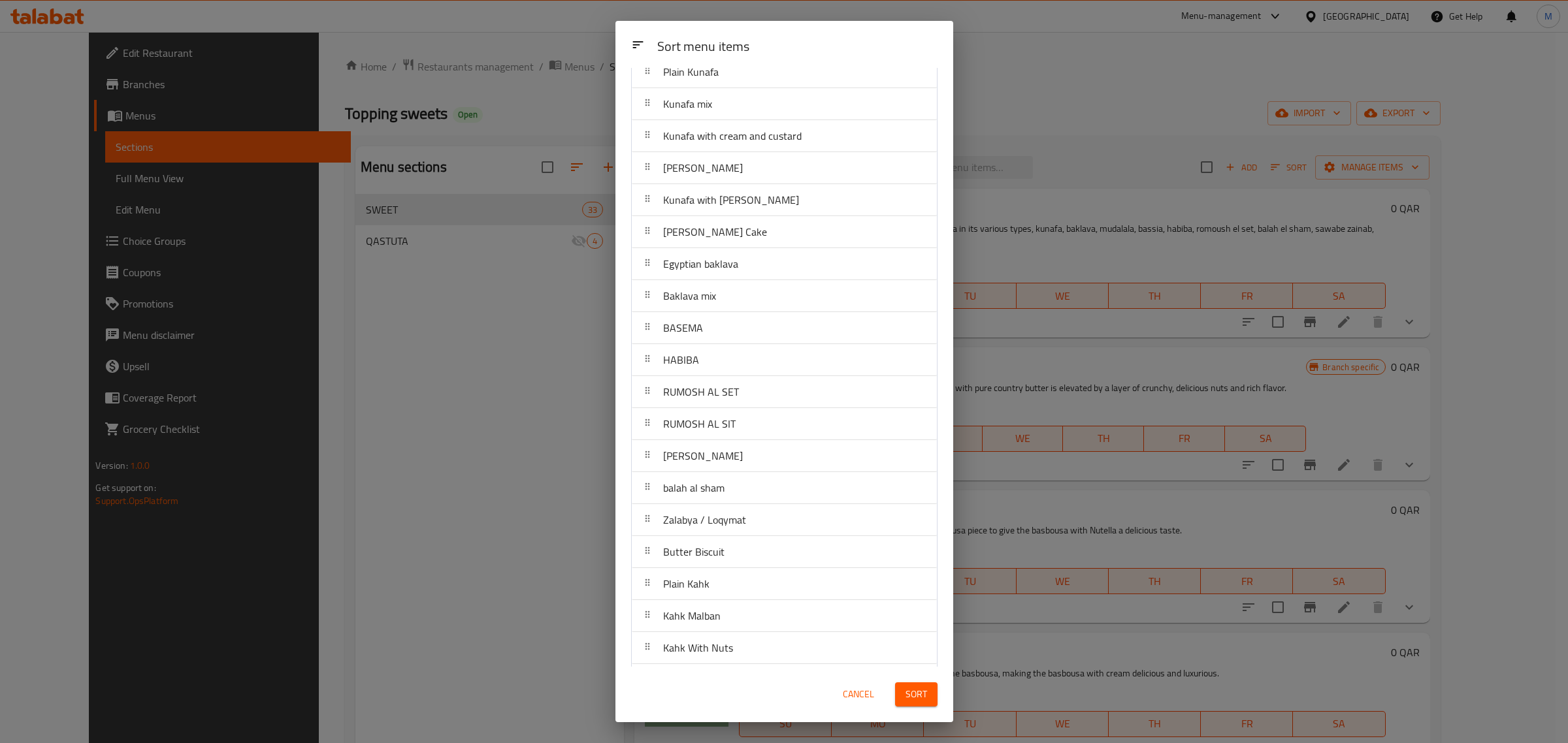
click at [913, 696] on span "Sort" at bounding box center [916, 694] width 21 height 16
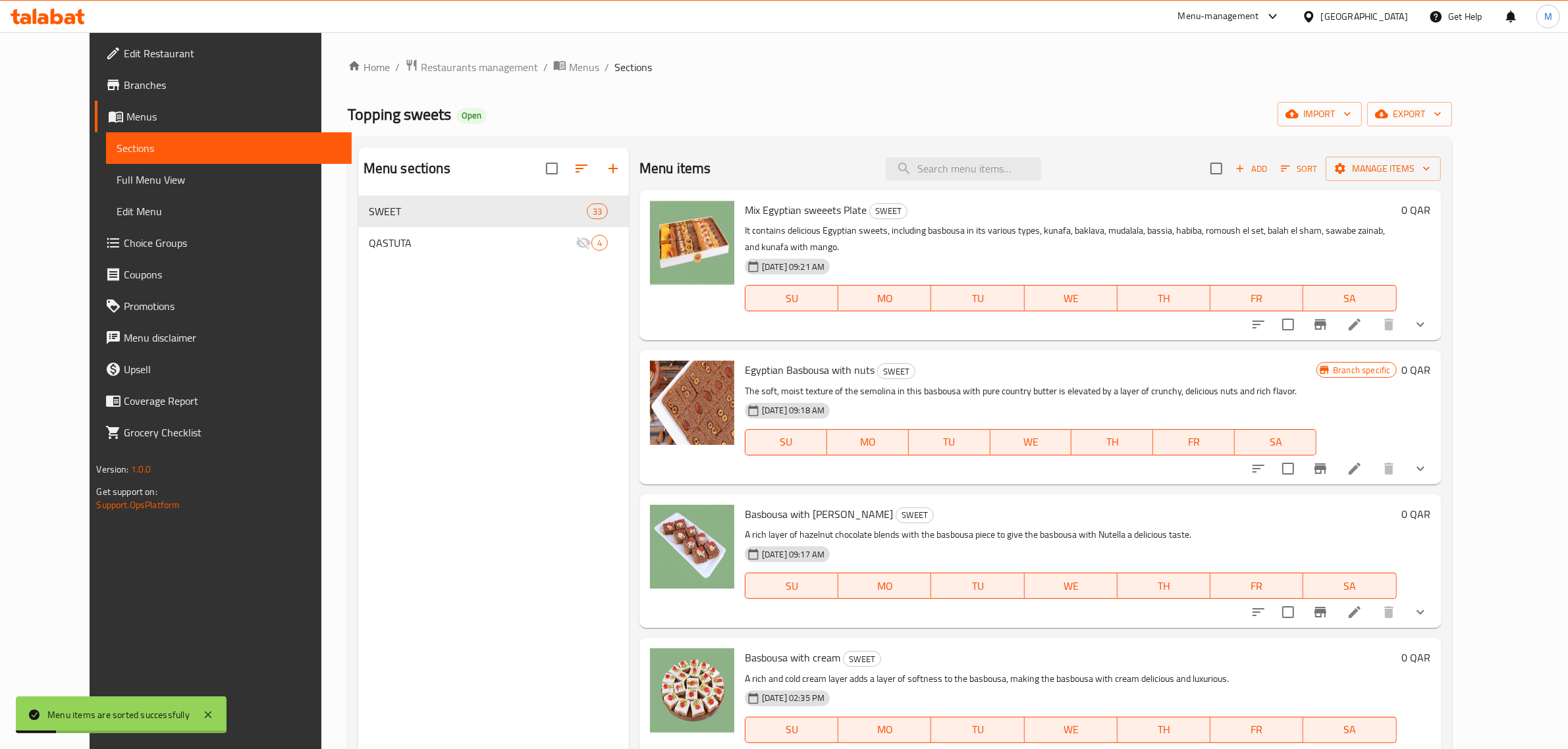
click at [1154, 505] on h6 "Basbousa with Nutella SWEET" at bounding box center [1070, 514] width 652 height 18
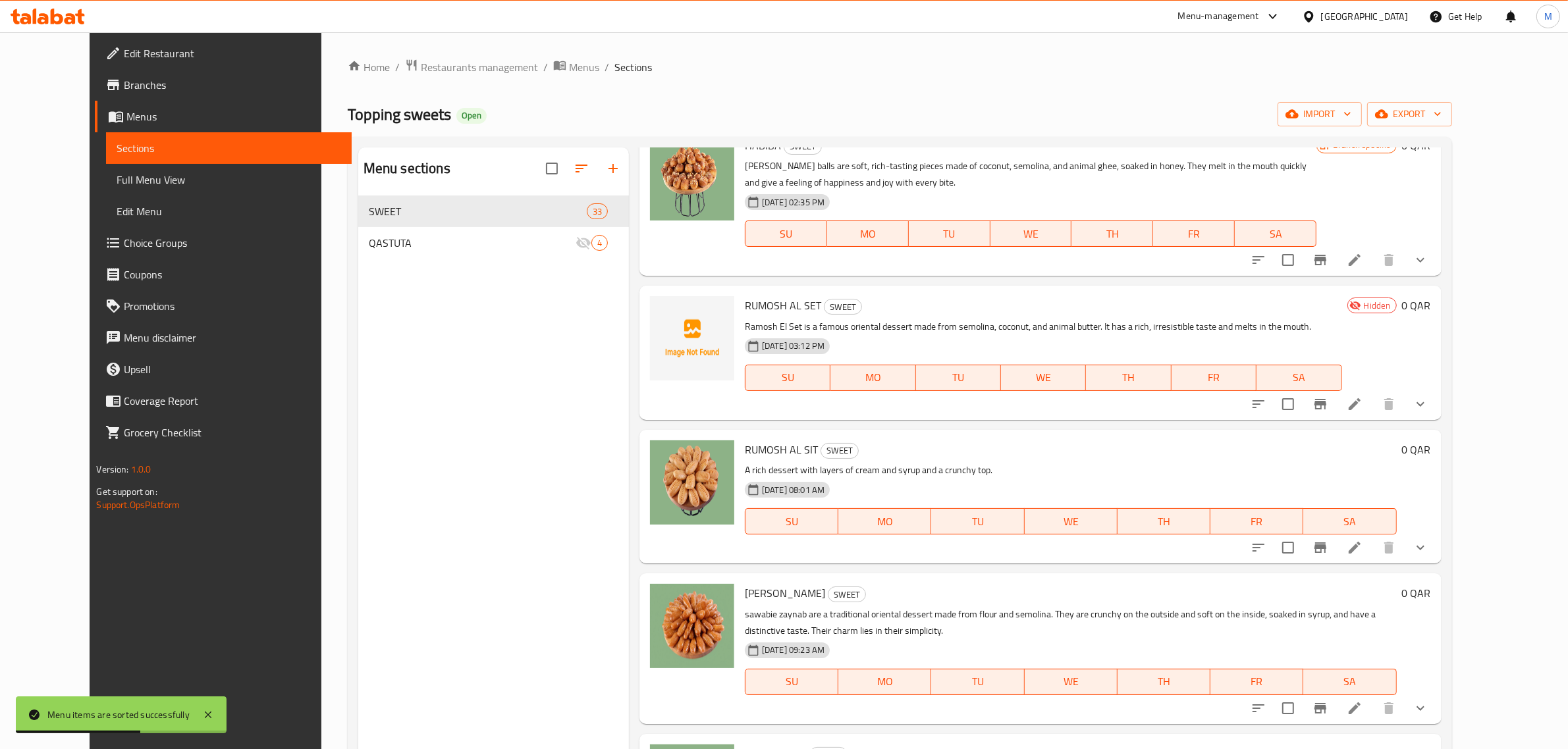
scroll to position [2222, 0]
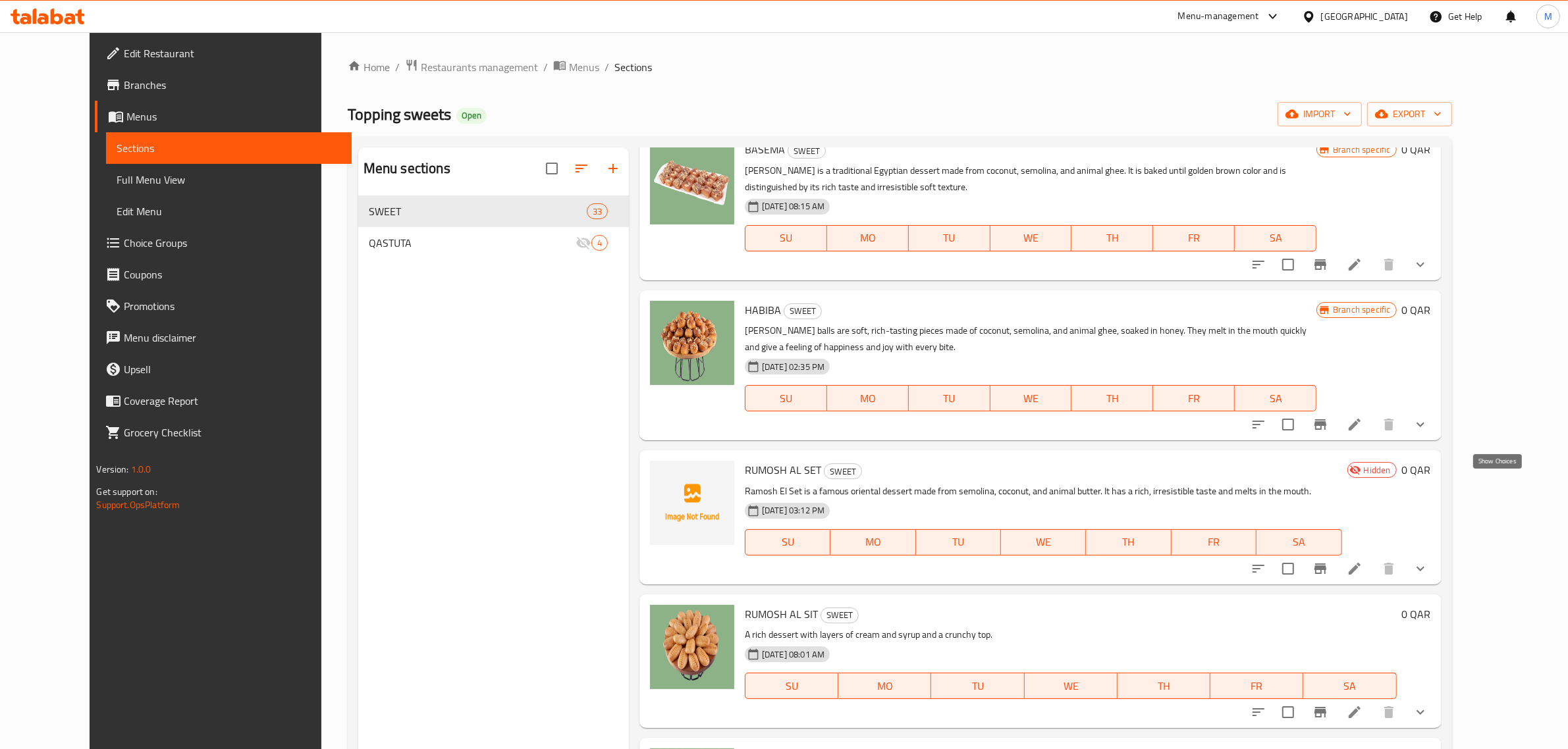
click at [1428, 561] on icon "show more" at bounding box center [1420, 568] width 16 height 16
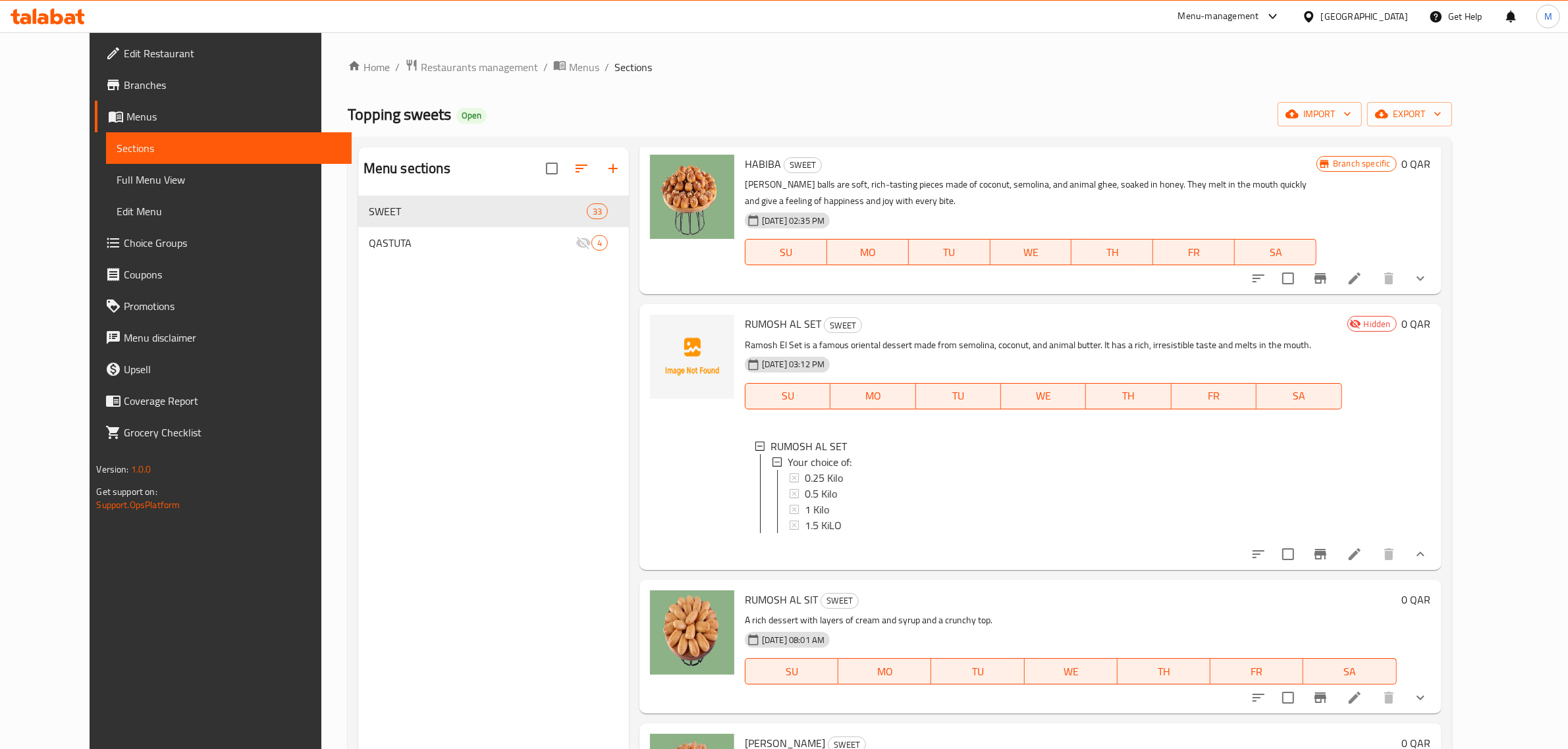
scroll to position [2387, 0]
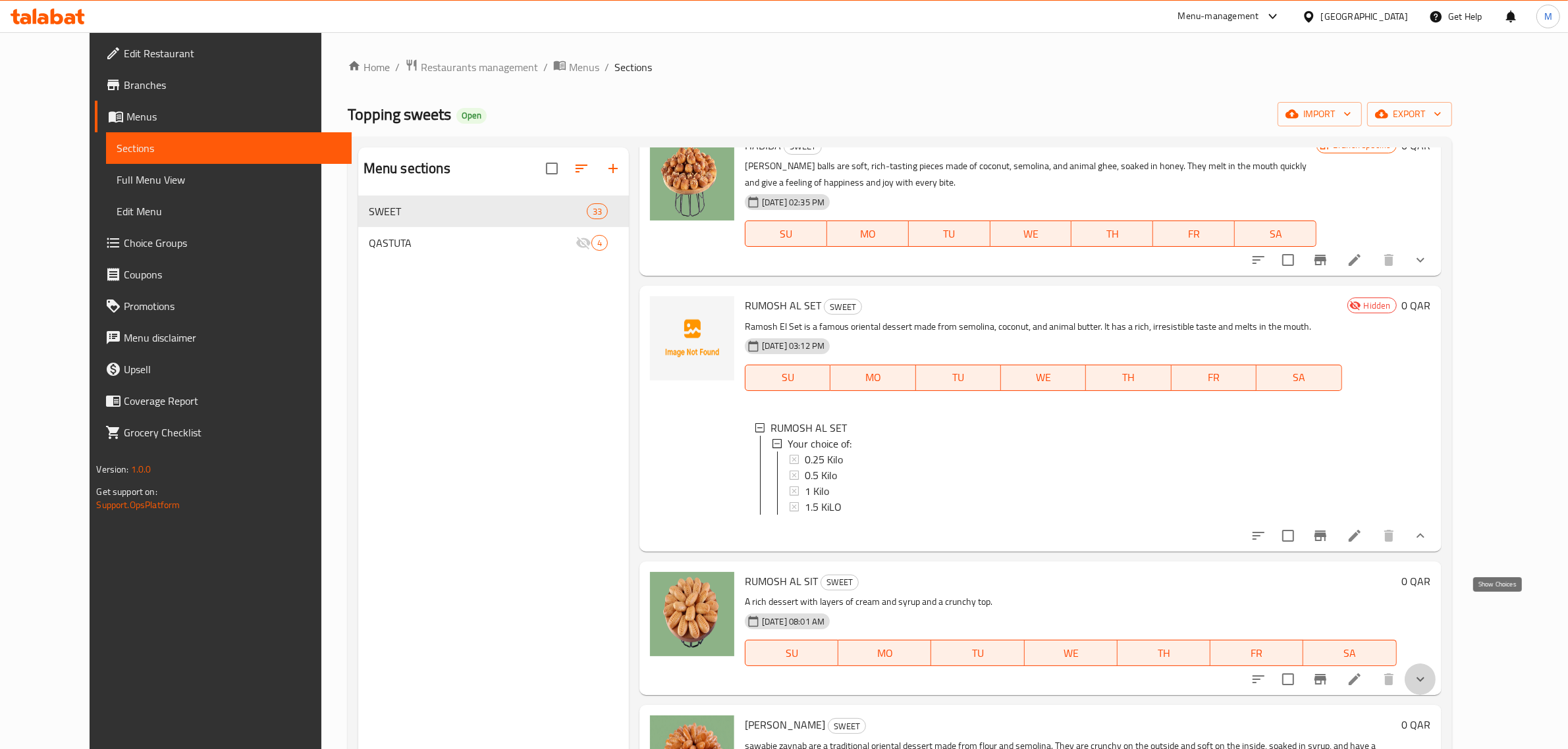
click at [1428, 671] on icon "show more" at bounding box center [1420, 679] width 16 height 16
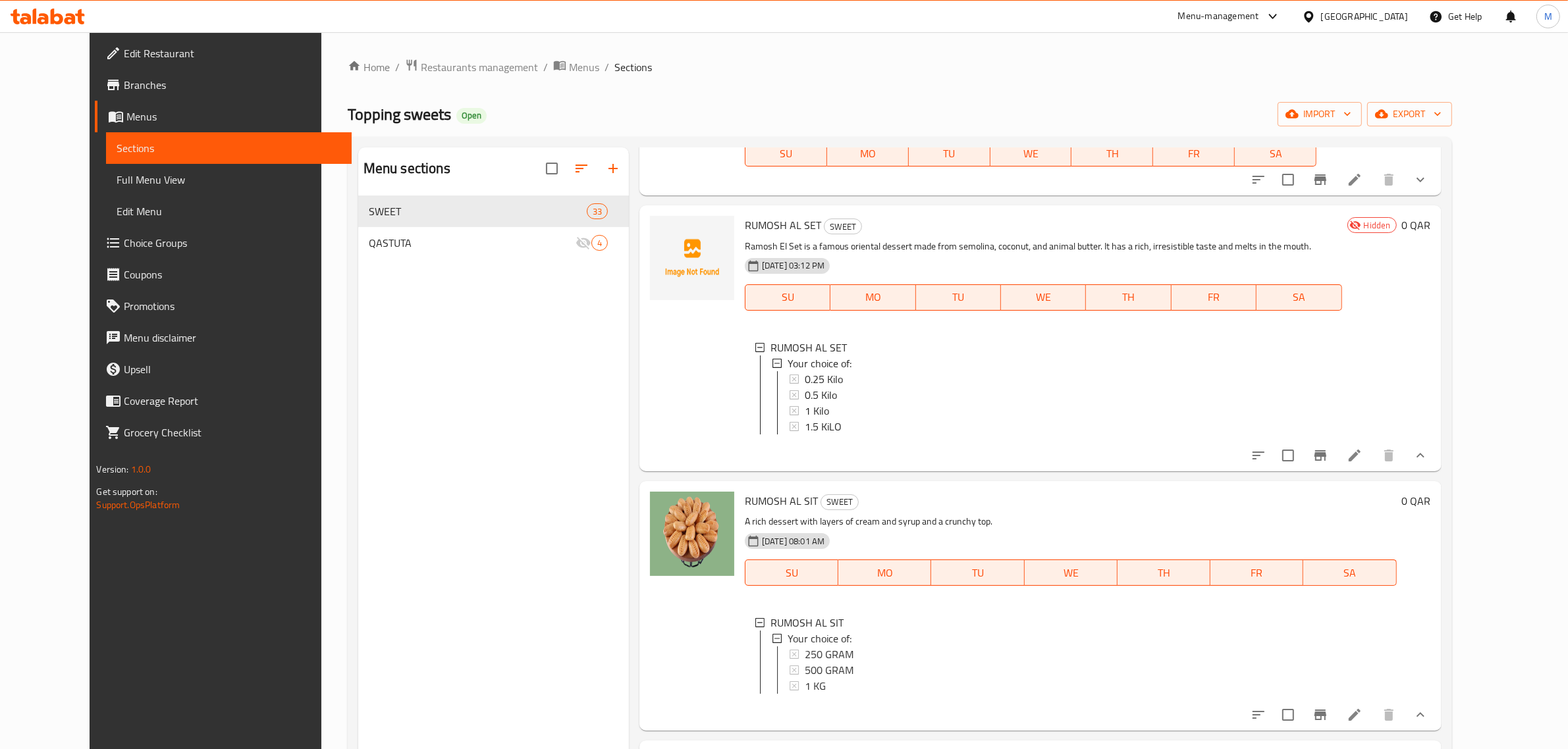
scroll to position [2469, 0]
click at [815, 645] on span "250 GRAM" at bounding box center [828, 652] width 48 height 16
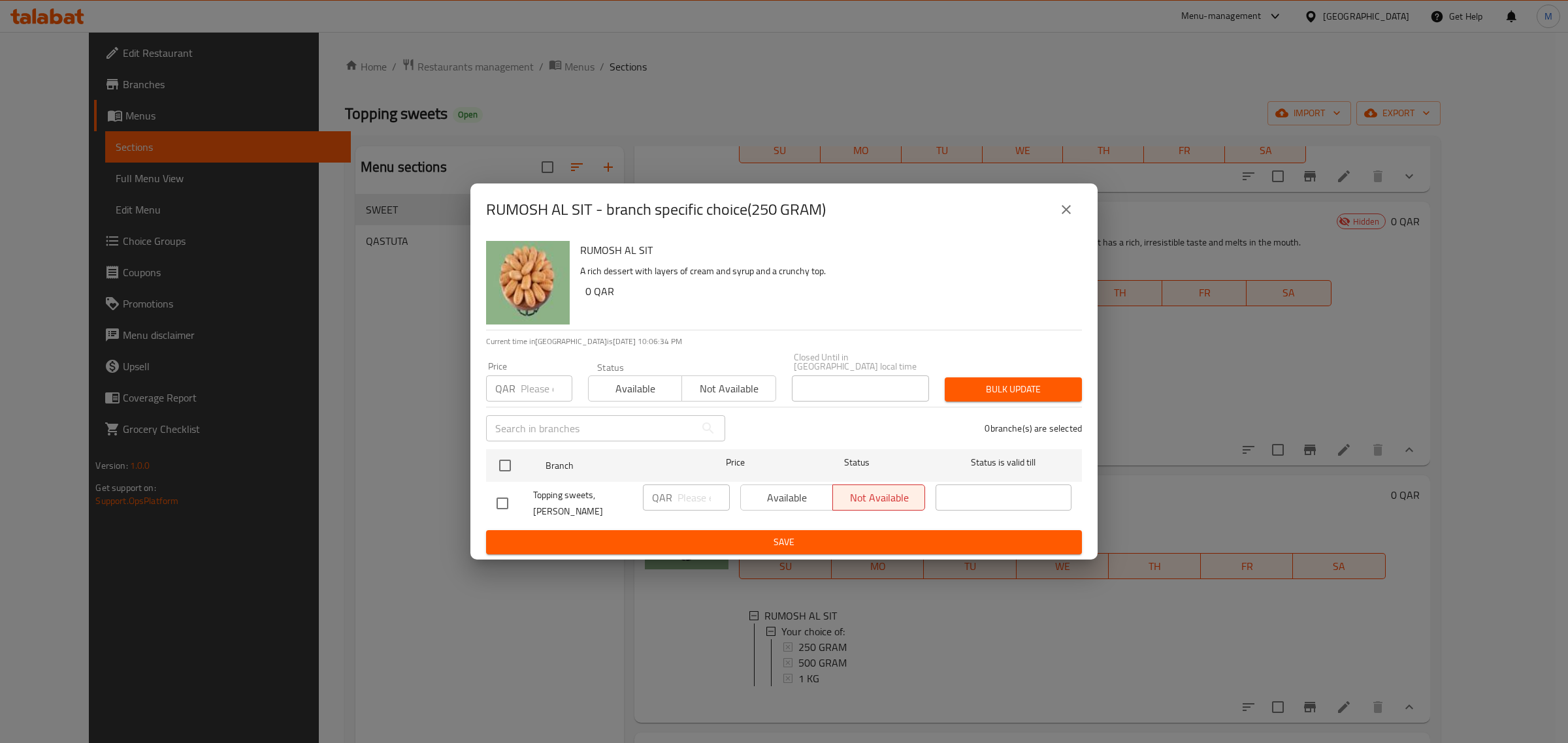
click at [1075, 213] on button "close" at bounding box center [1066, 210] width 31 height 31
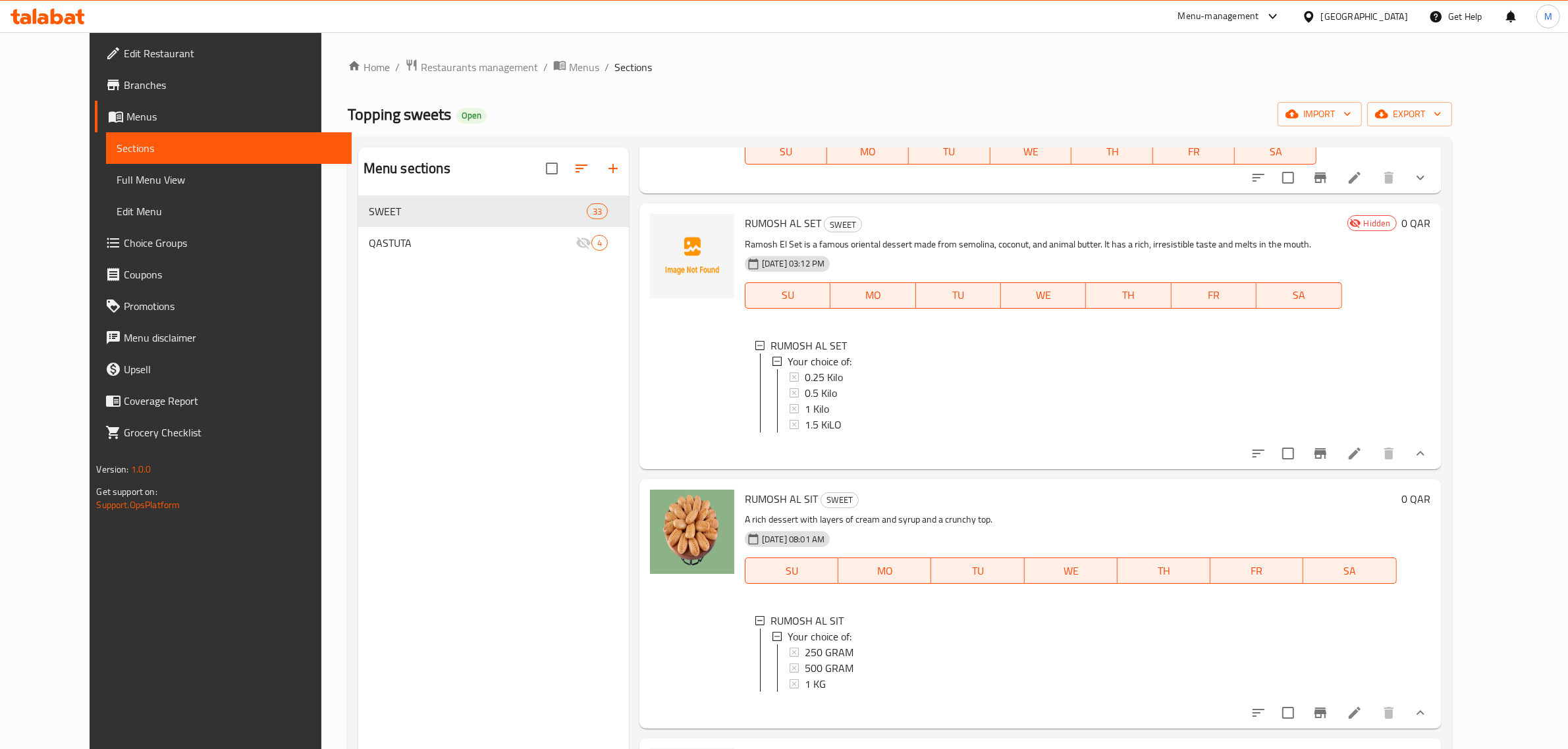
click at [1362, 705] on icon at bounding box center [1354, 713] width 16 height 16
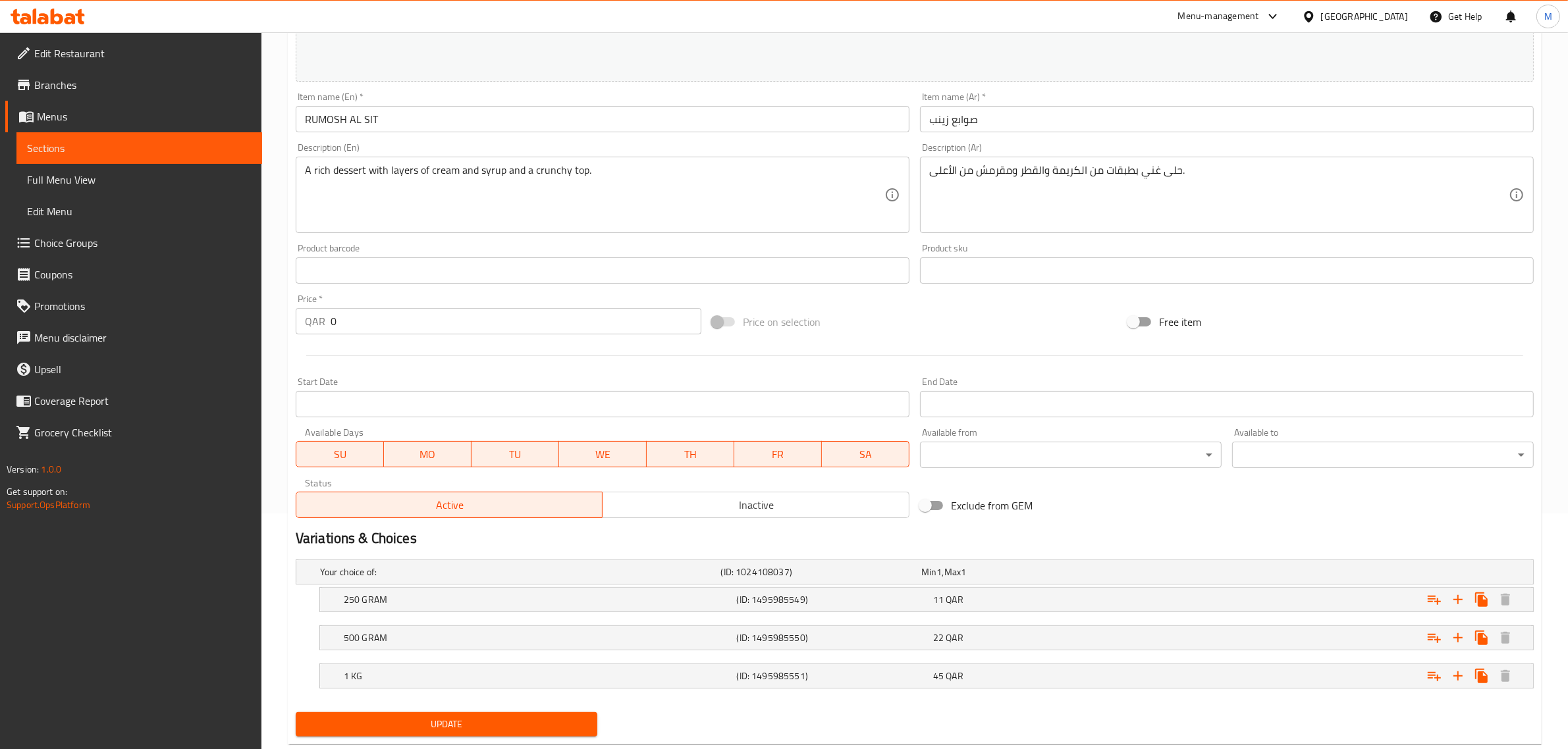
scroll to position [268, 0]
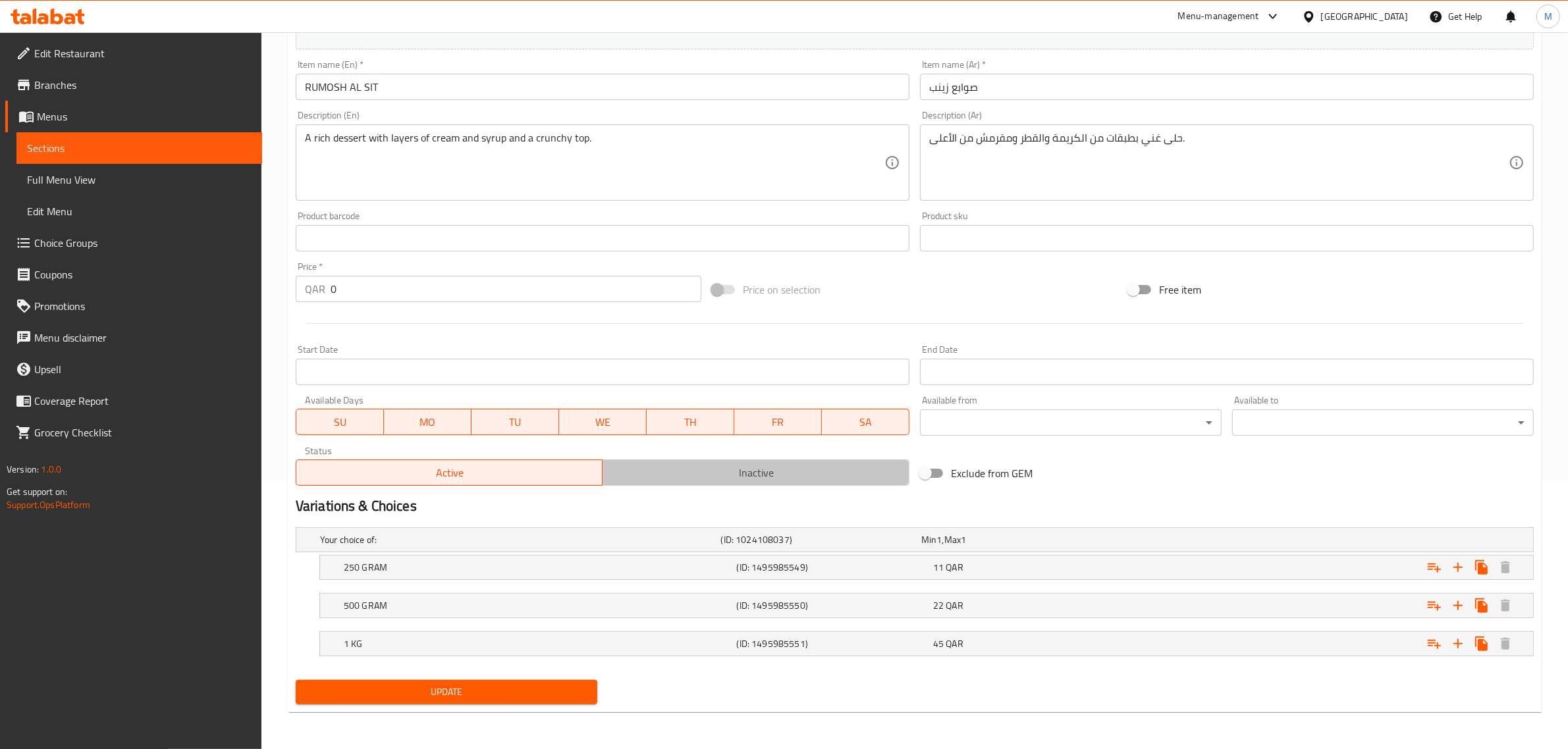
click at [744, 484] on button "Inactive" at bounding box center [755, 472] width 307 height 26
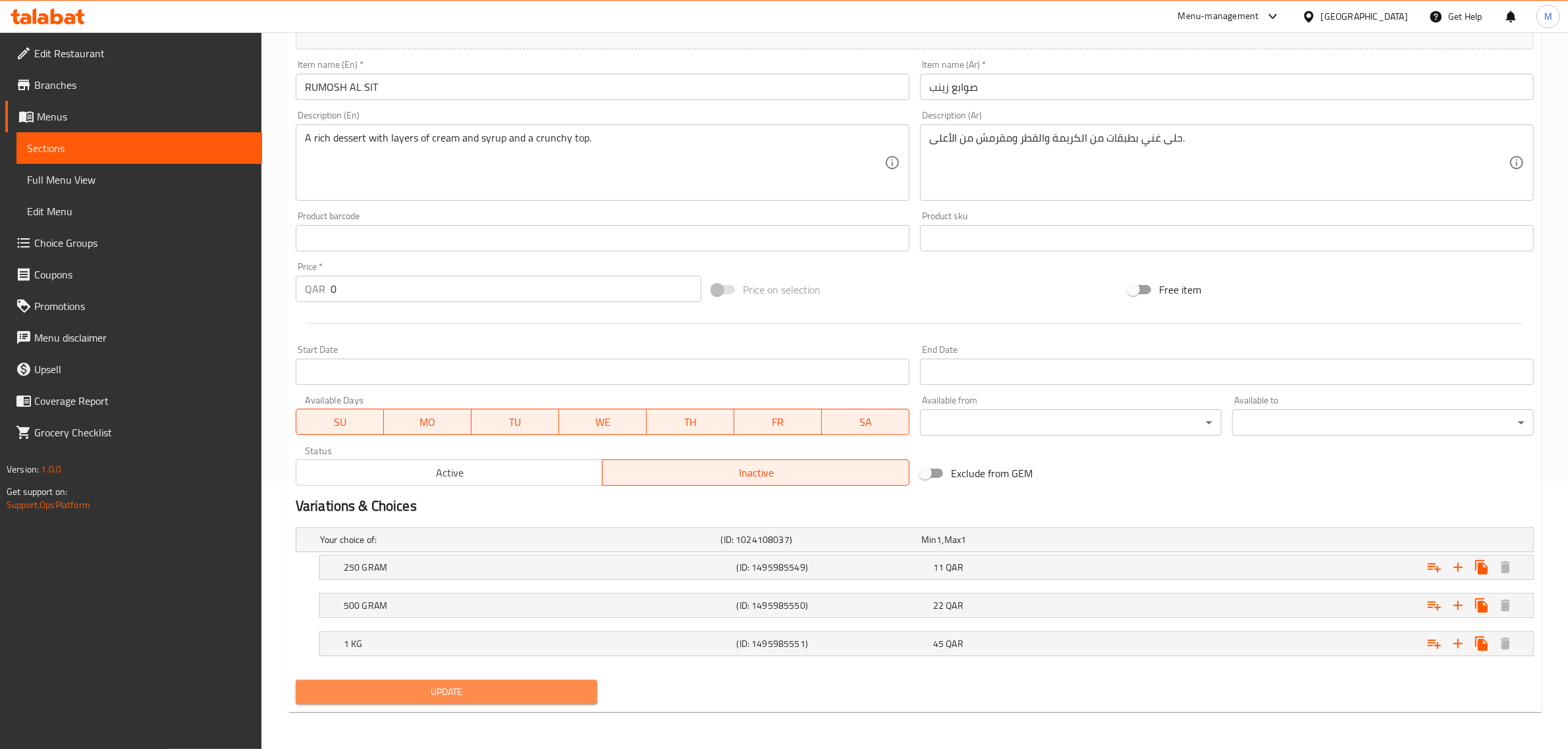
click at [592, 690] on button "Update" at bounding box center [446, 692] width 302 height 25
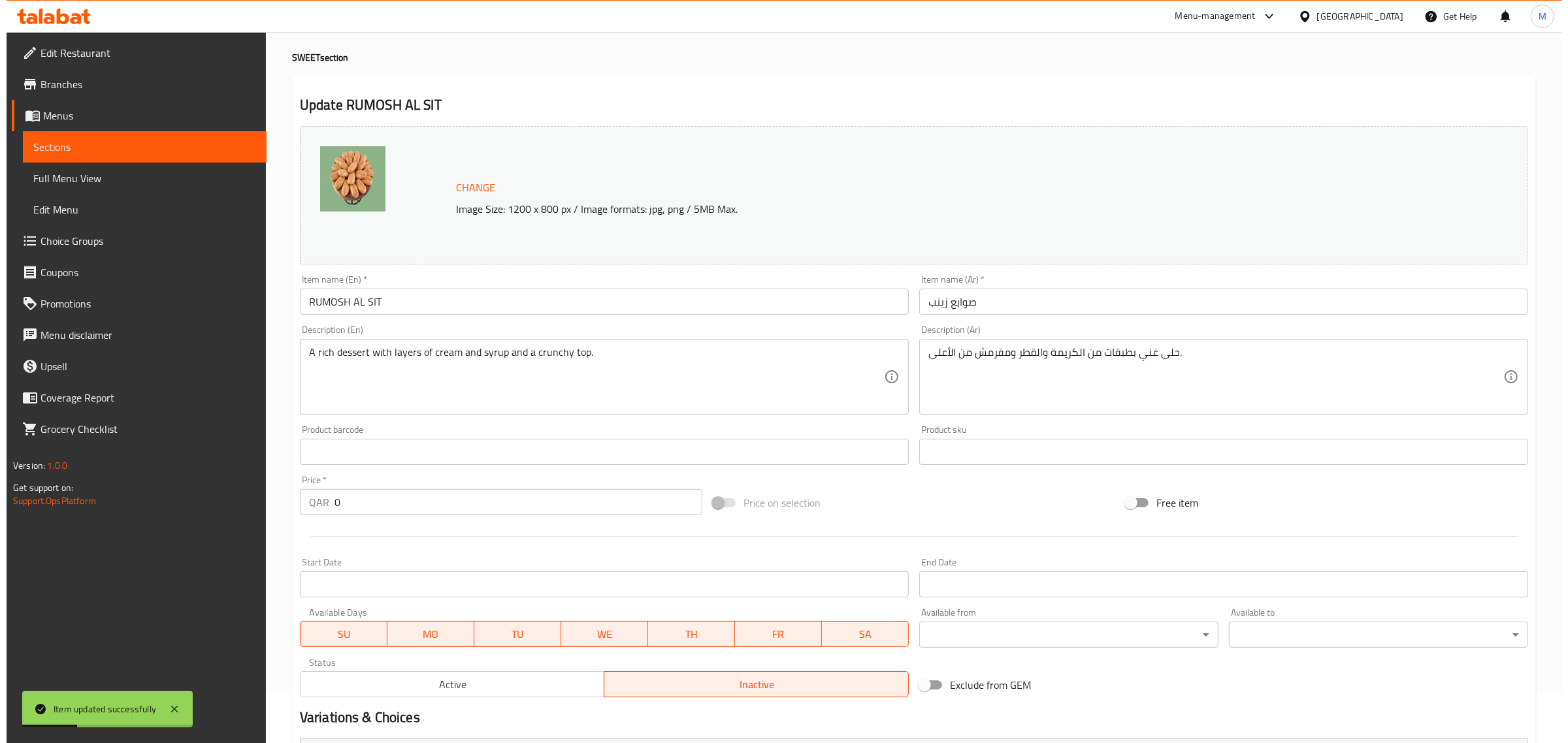
scroll to position [0, 0]
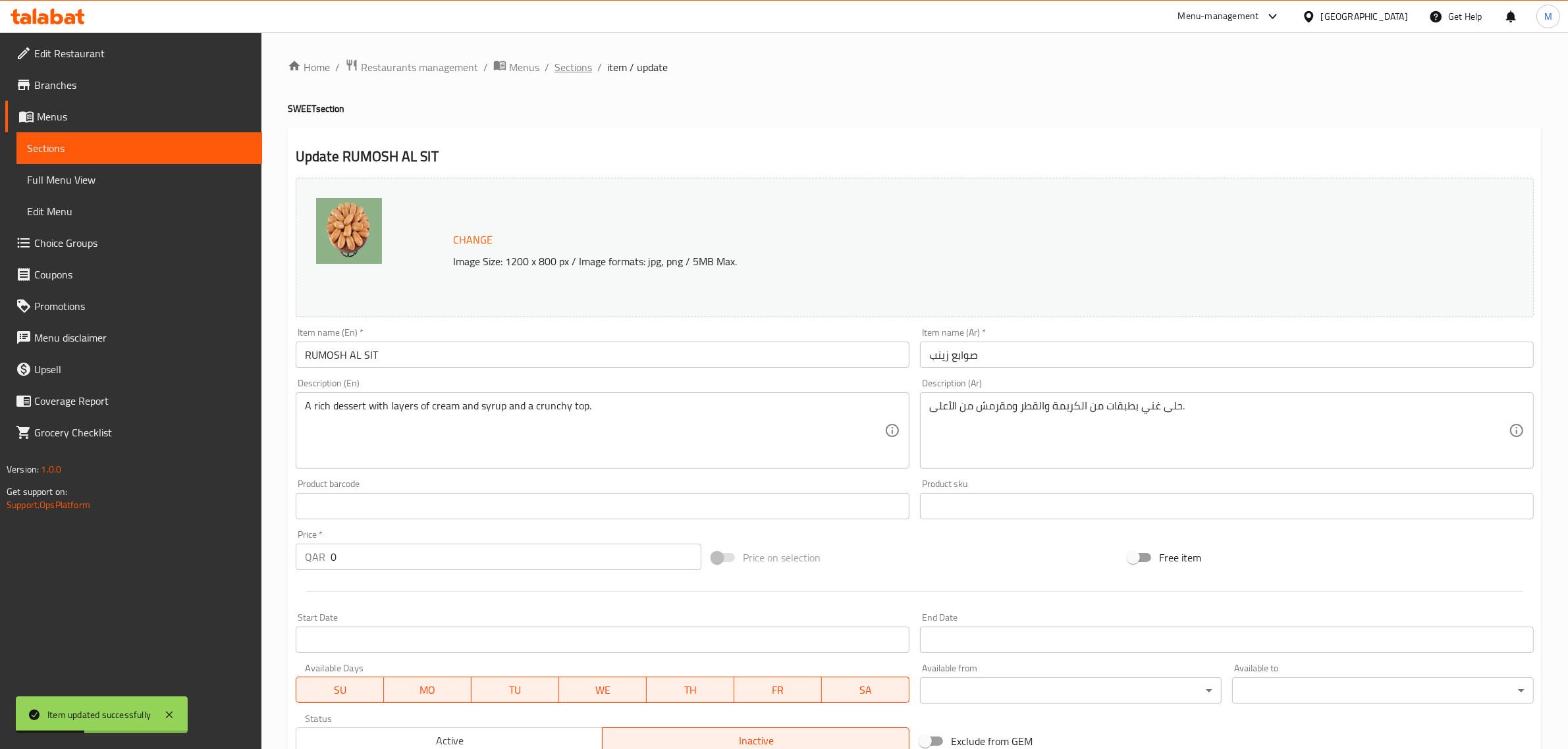
click at [573, 63] on span "Sections" at bounding box center [573, 67] width 38 height 16
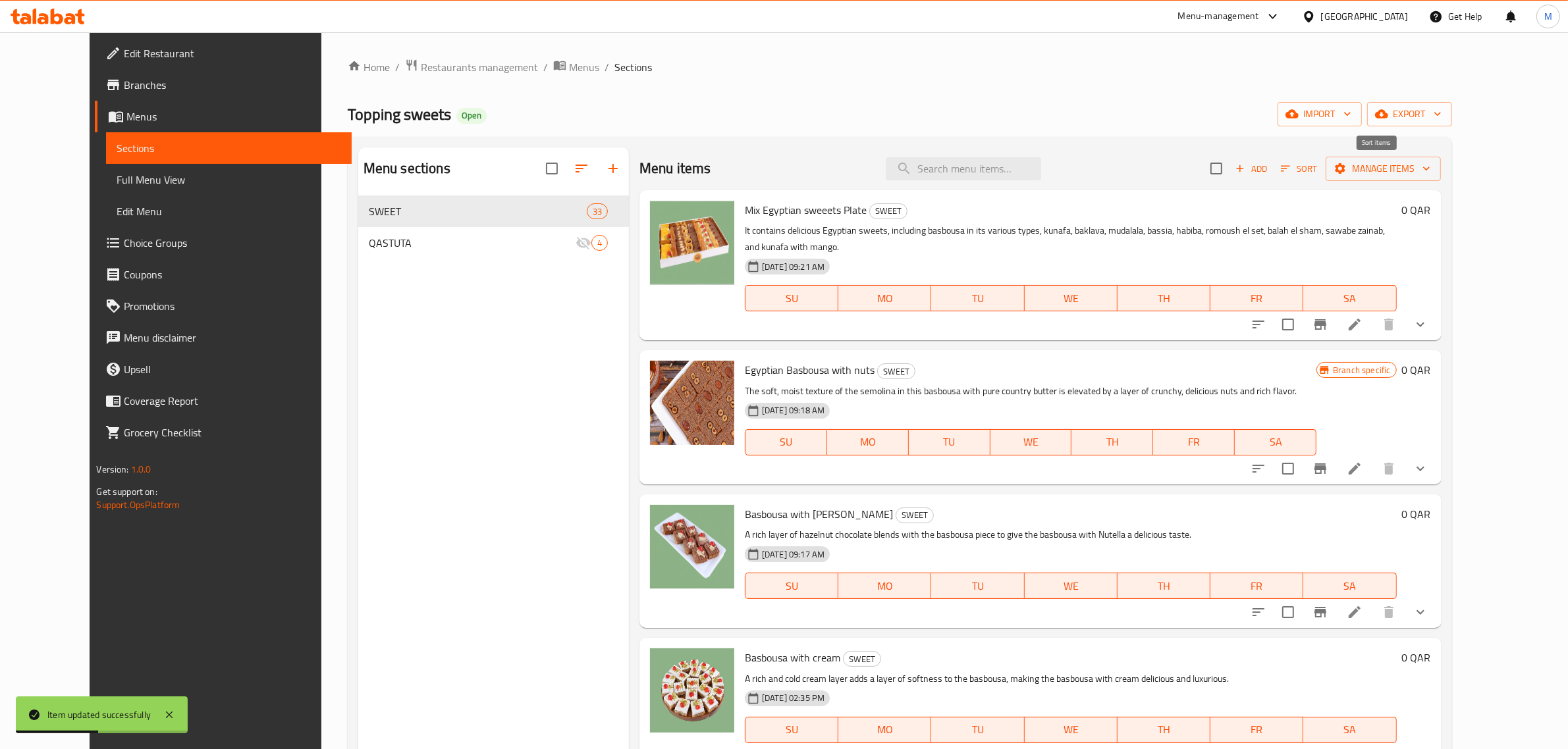
click at [1291, 163] on icon "button" at bounding box center [1285, 168] width 12 height 12
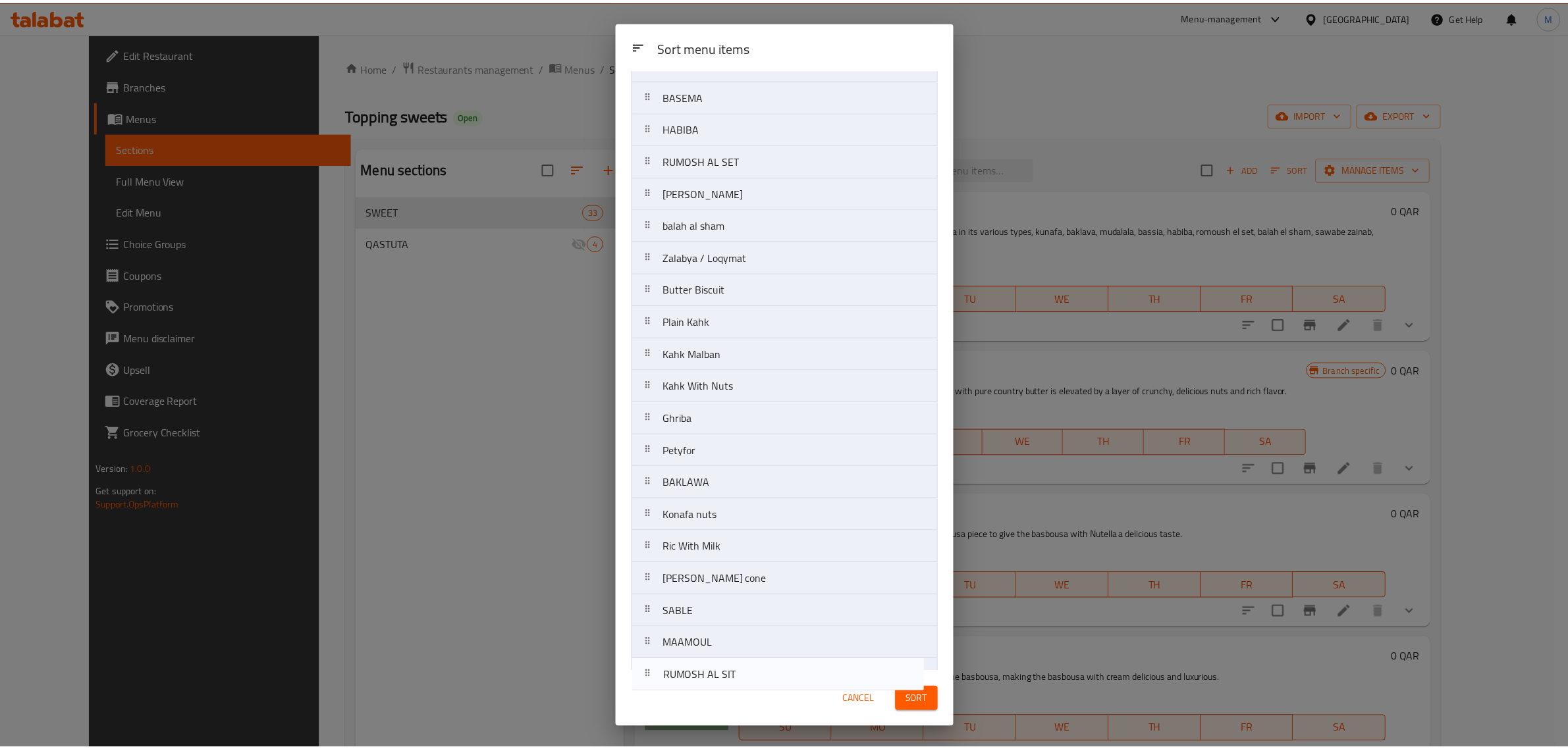
scroll to position [509, 0]
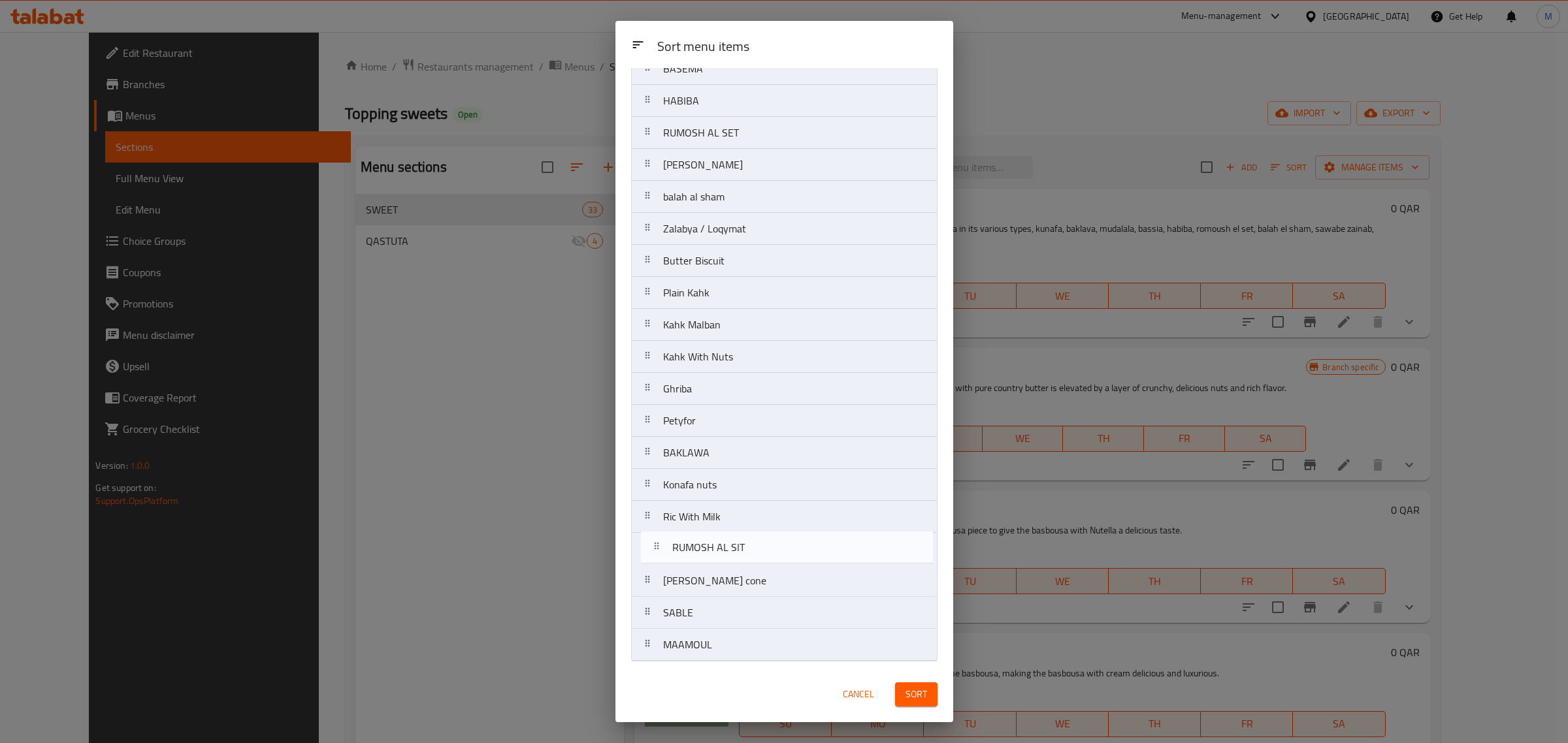
drag, startPoint x: 780, startPoint y: 426, endPoint x: 790, endPoint y: 556, distance: 130.4
click at [790, 556] on nav "Mix Egyptian sweeets Plate Egyptian Basbousa with nuts Basbousa with Nutella Ba…" at bounding box center [784, 133] width 306 height 1058
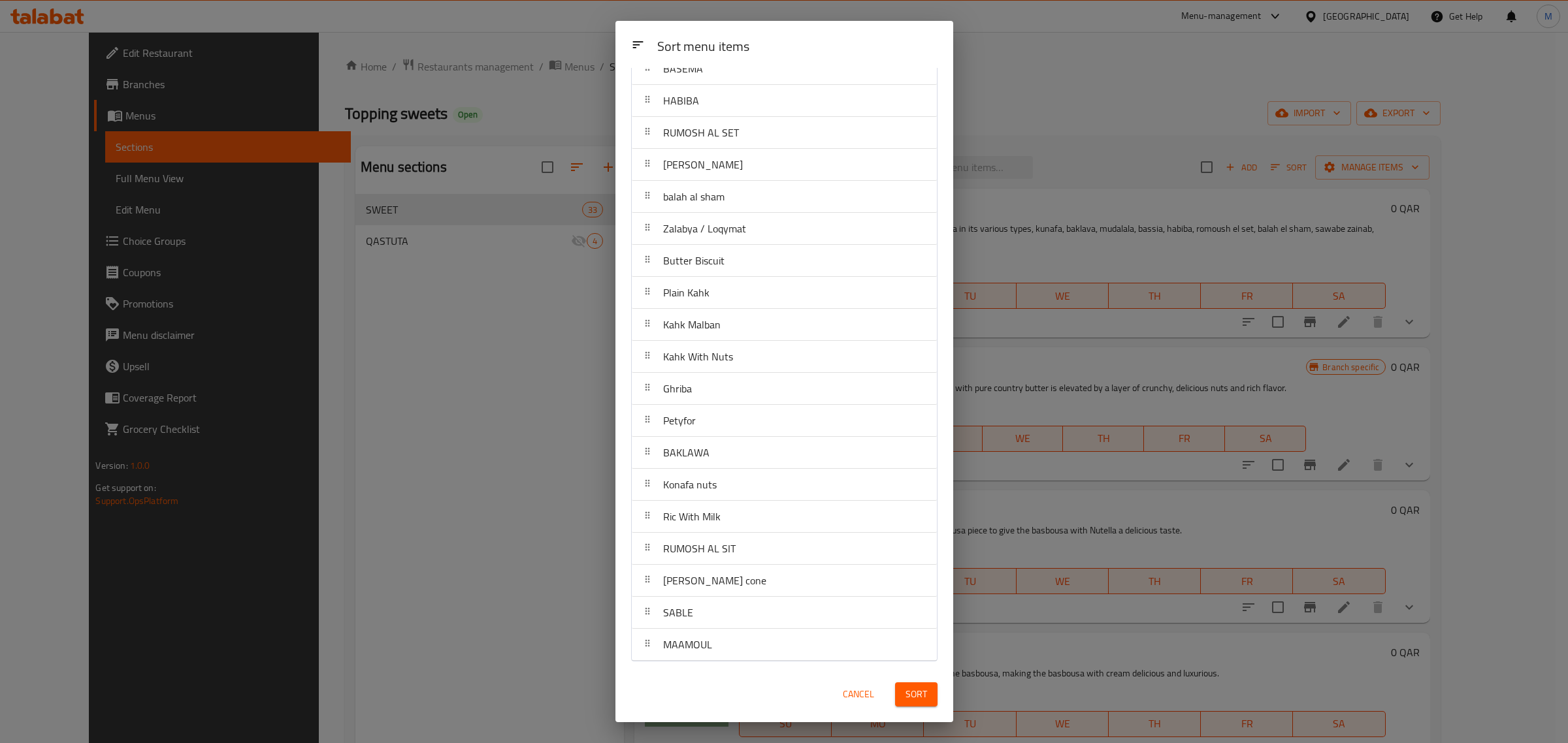
click at [919, 697] on span "Sort" at bounding box center [916, 694] width 21 height 16
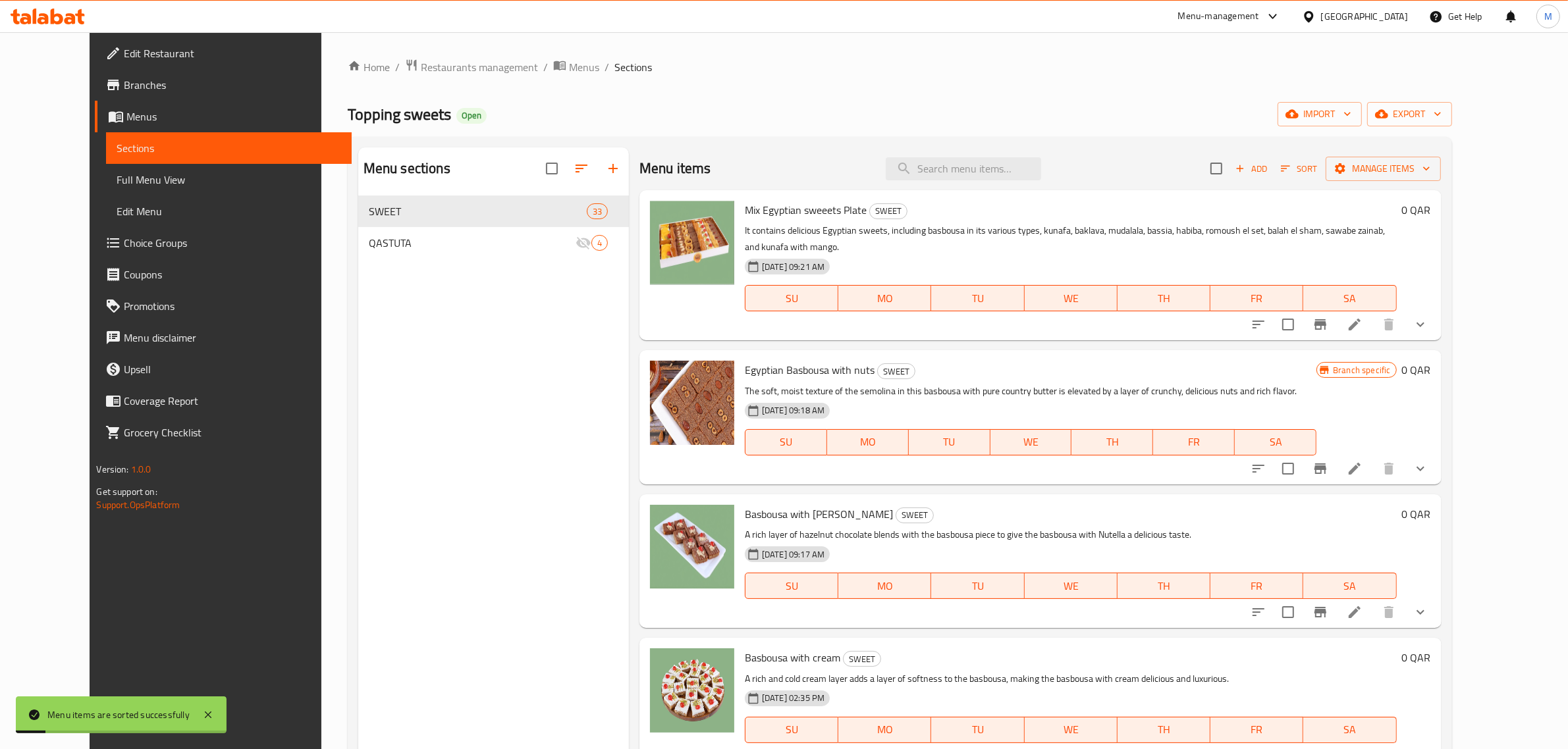
click at [1116, 505] on h6 "Basbousa with Nutella SWEET" at bounding box center [1070, 514] width 652 height 18
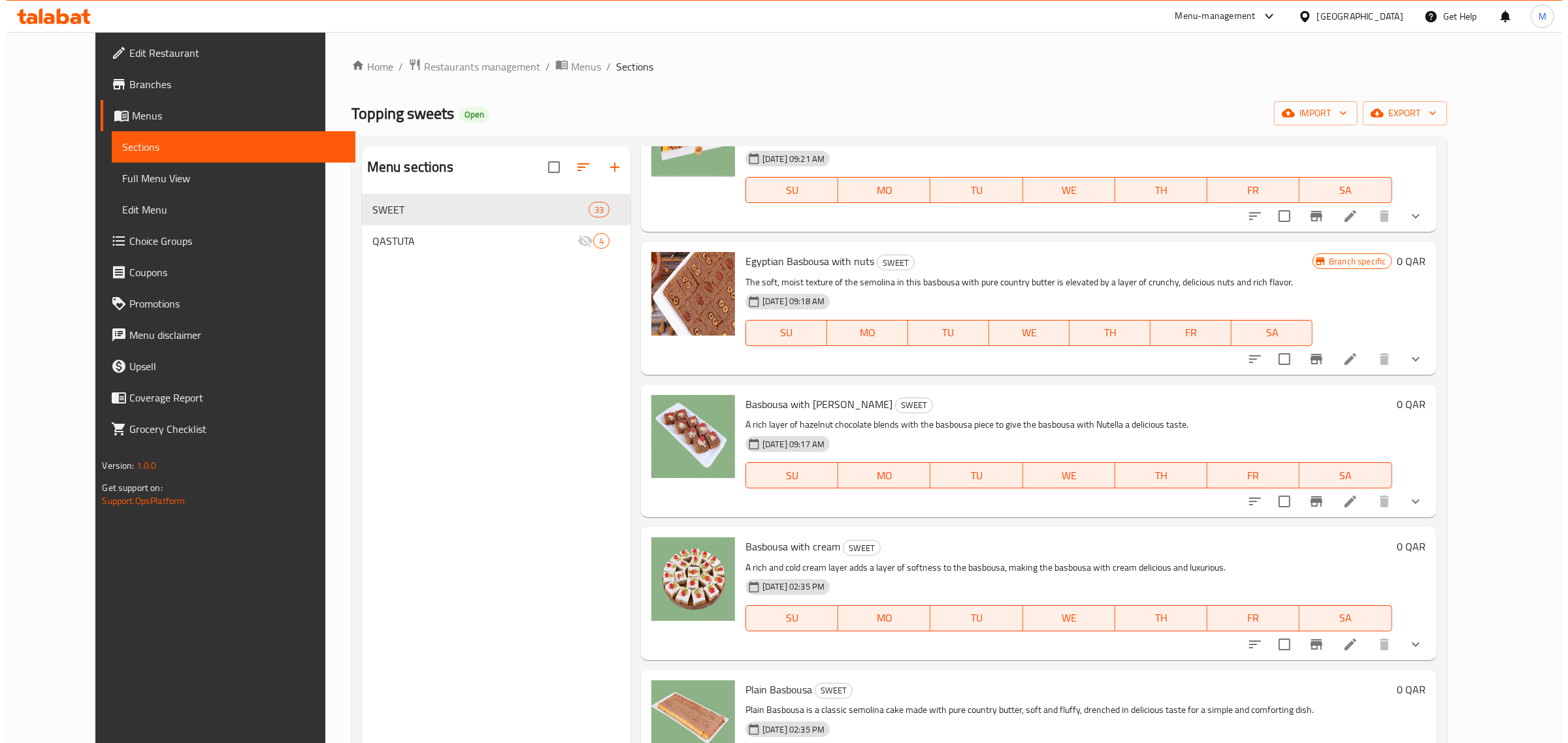
scroll to position [0, 0]
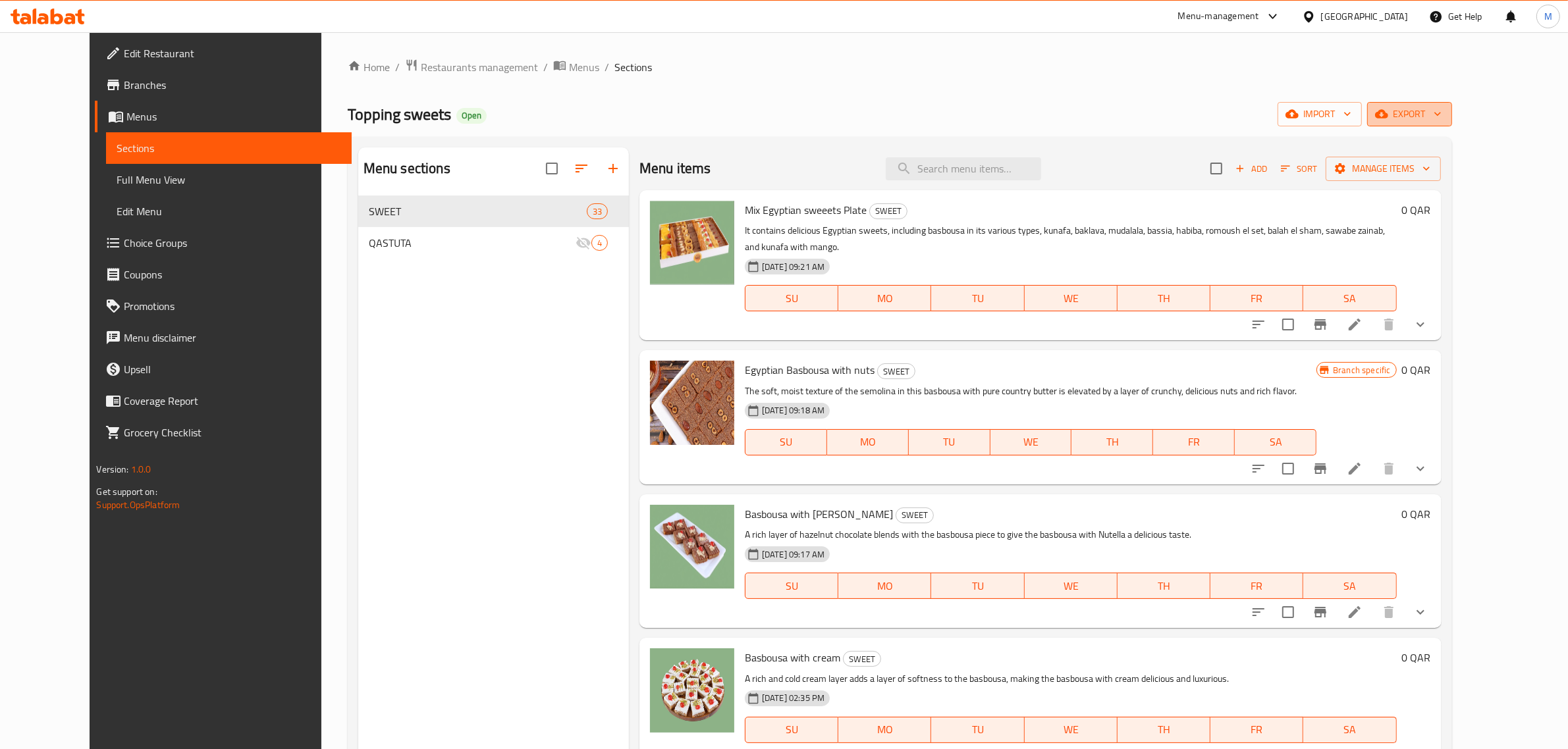
click at [1441, 106] on span "export" at bounding box center [1409, 114] width 64 height 16
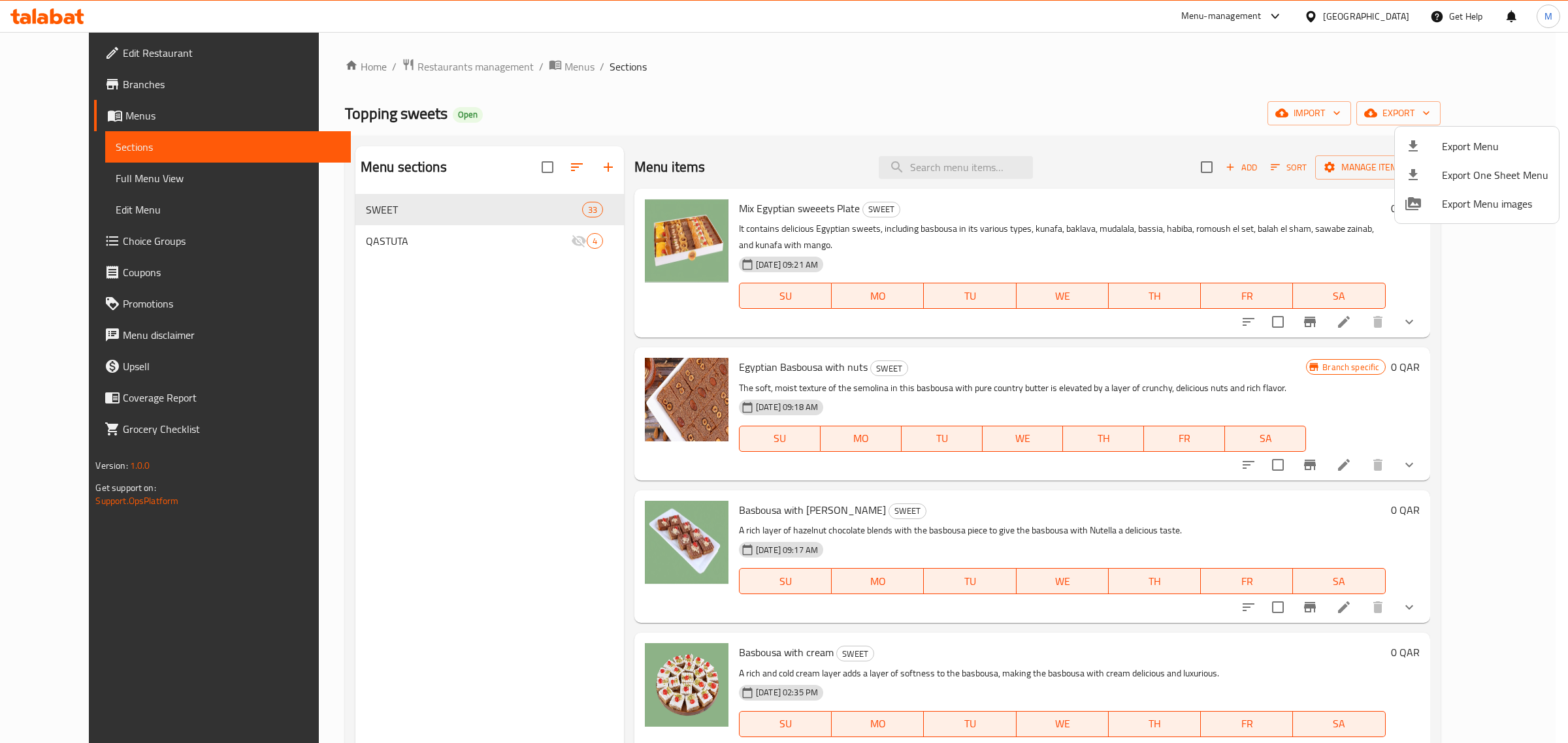
click at [1471, 139] on span "Export Menu" at bounding box center [1496, 146] width 107 height 16
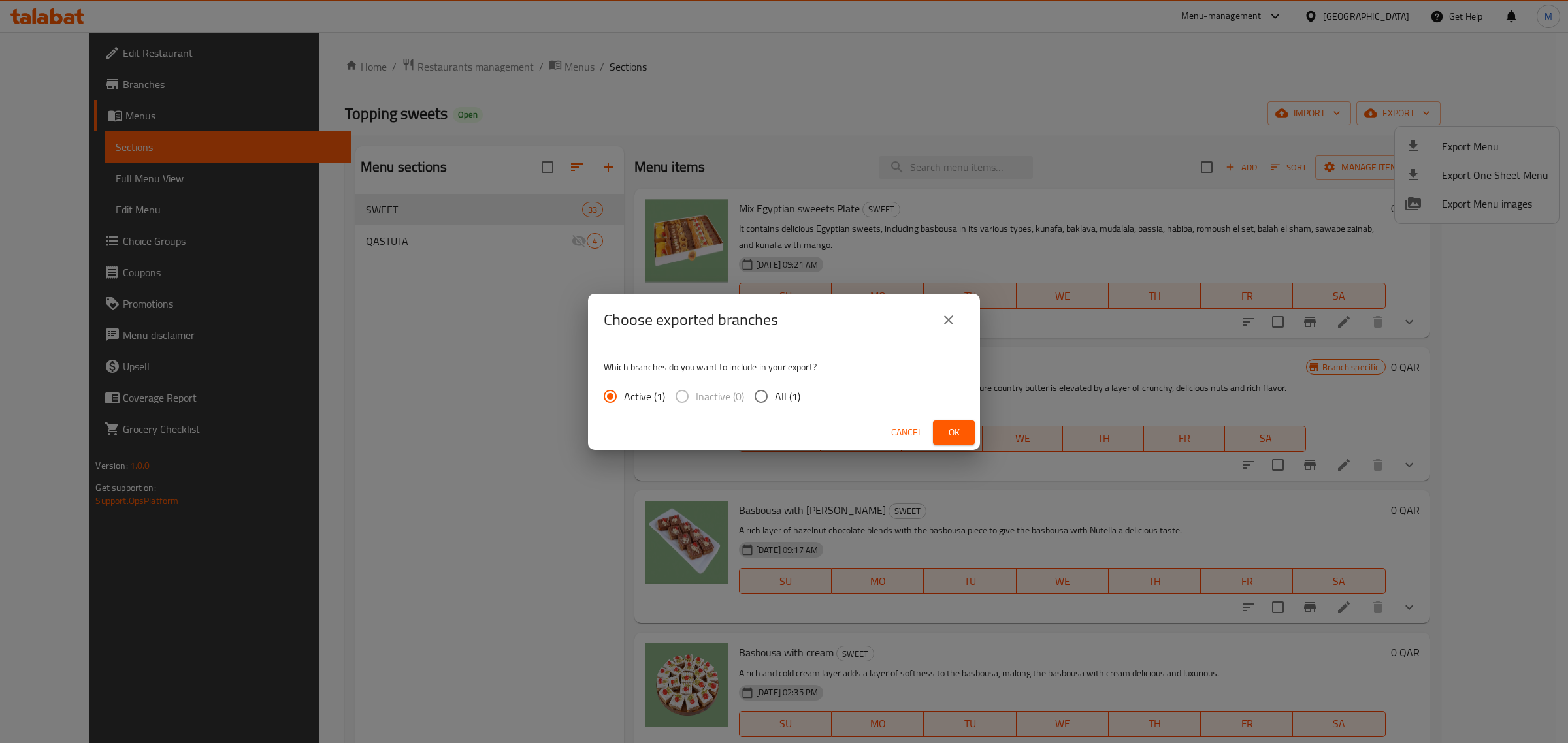
click at [772, 396] on input "All (1)" at bounding box center [762, 396] width 27 height 27
radio input "true"
click at [955, 424] on span "Ok" at bounding box center [954, 432] width 21 height 16
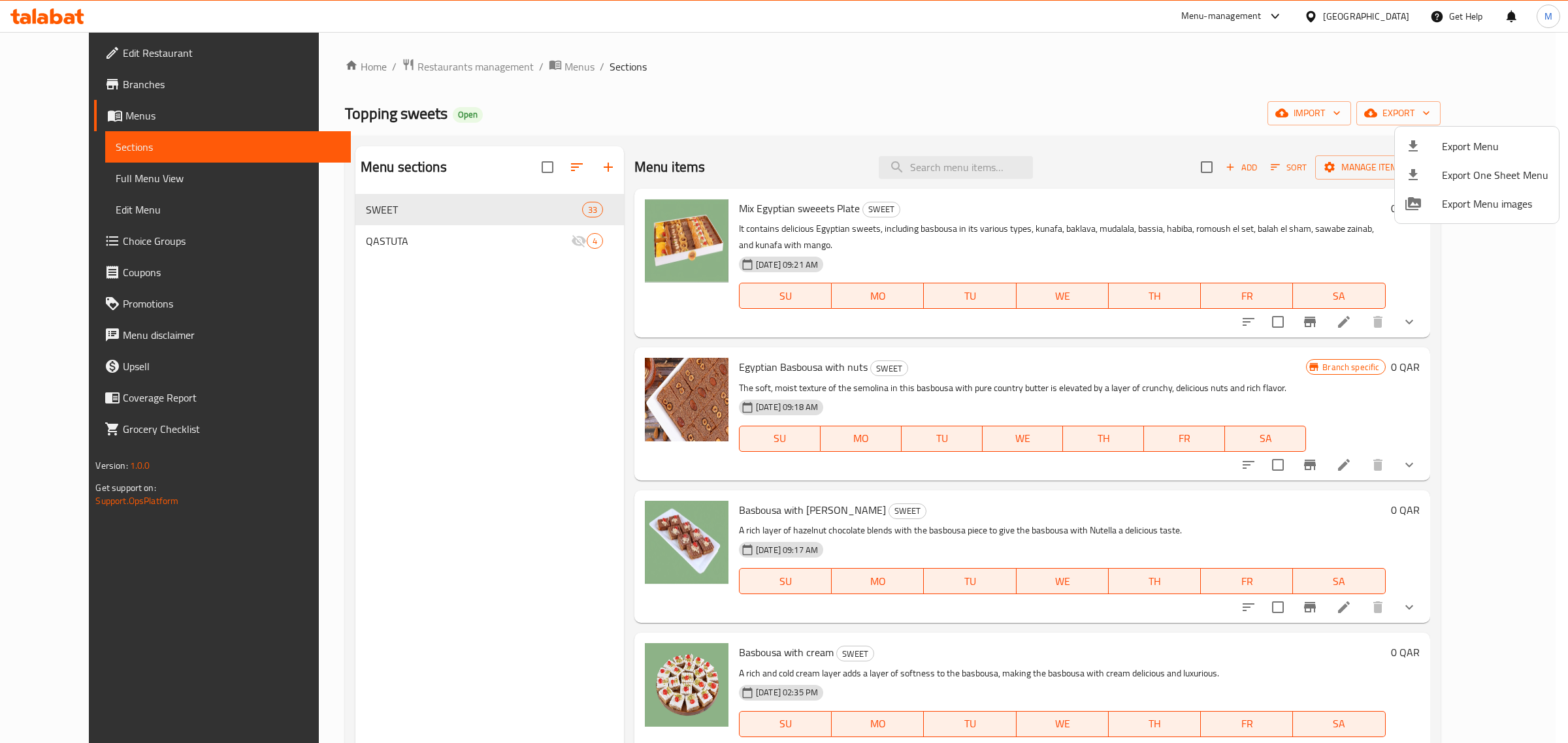
click at [1390, 18] on div at bounding box center [784, 371] width 1568 height 743
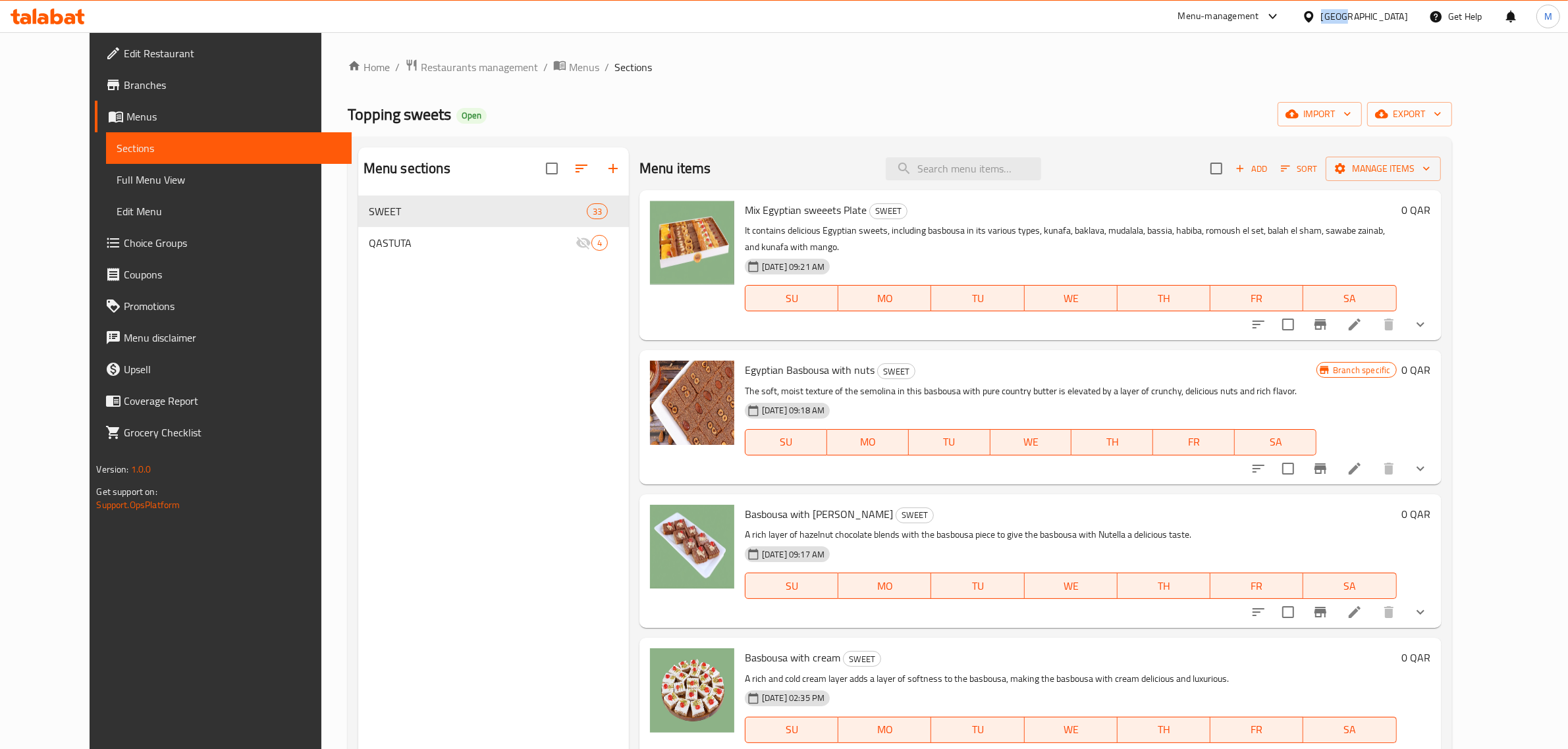
click at [1401, 18] on div "[GEOGRAPHIC_DATA]" at bounding box center [1364, 16] width 87 height 15
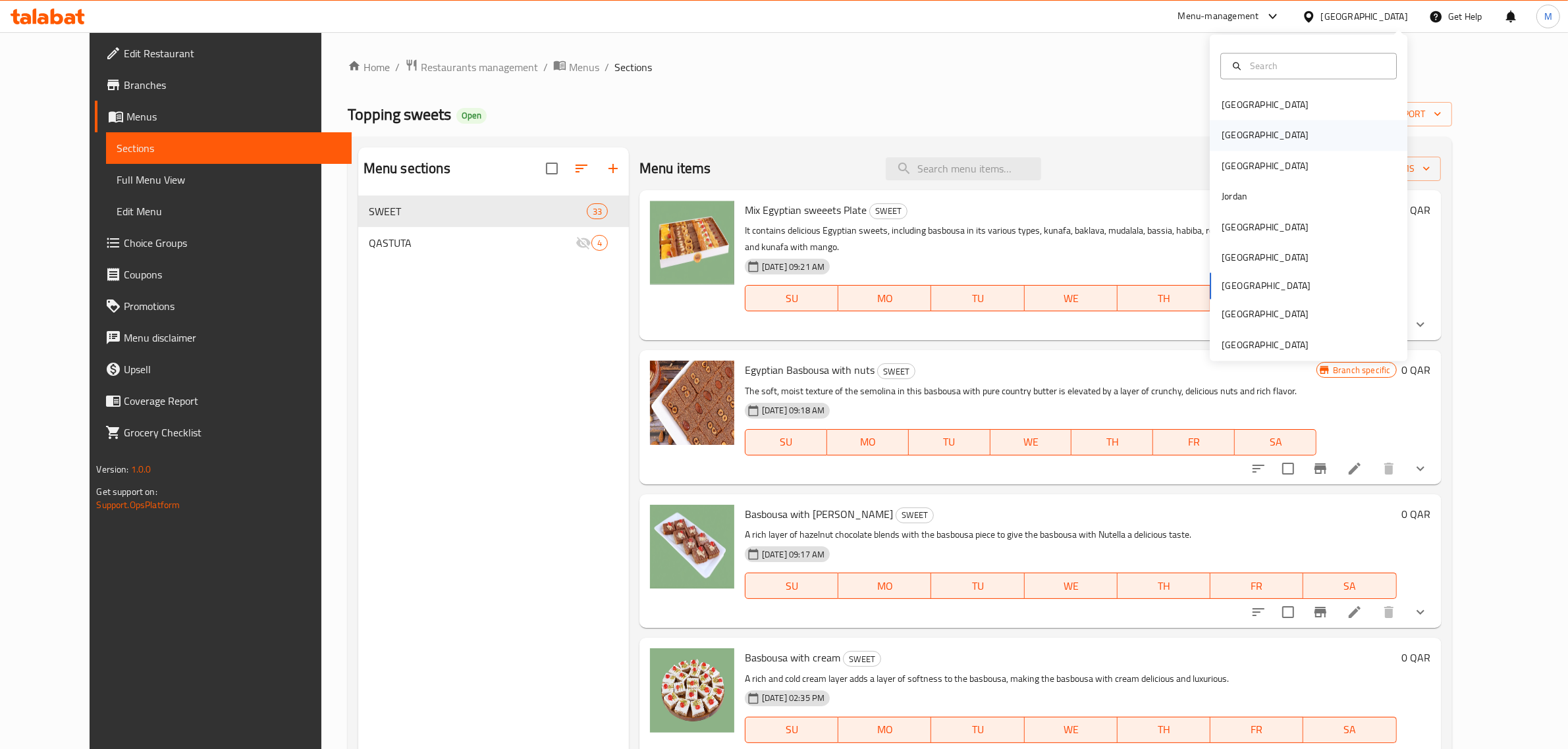
click at [1222, 138] on div "[GEOGRAPHIC_DATA]" at bounding box center [1265, 135] width 87 height 15
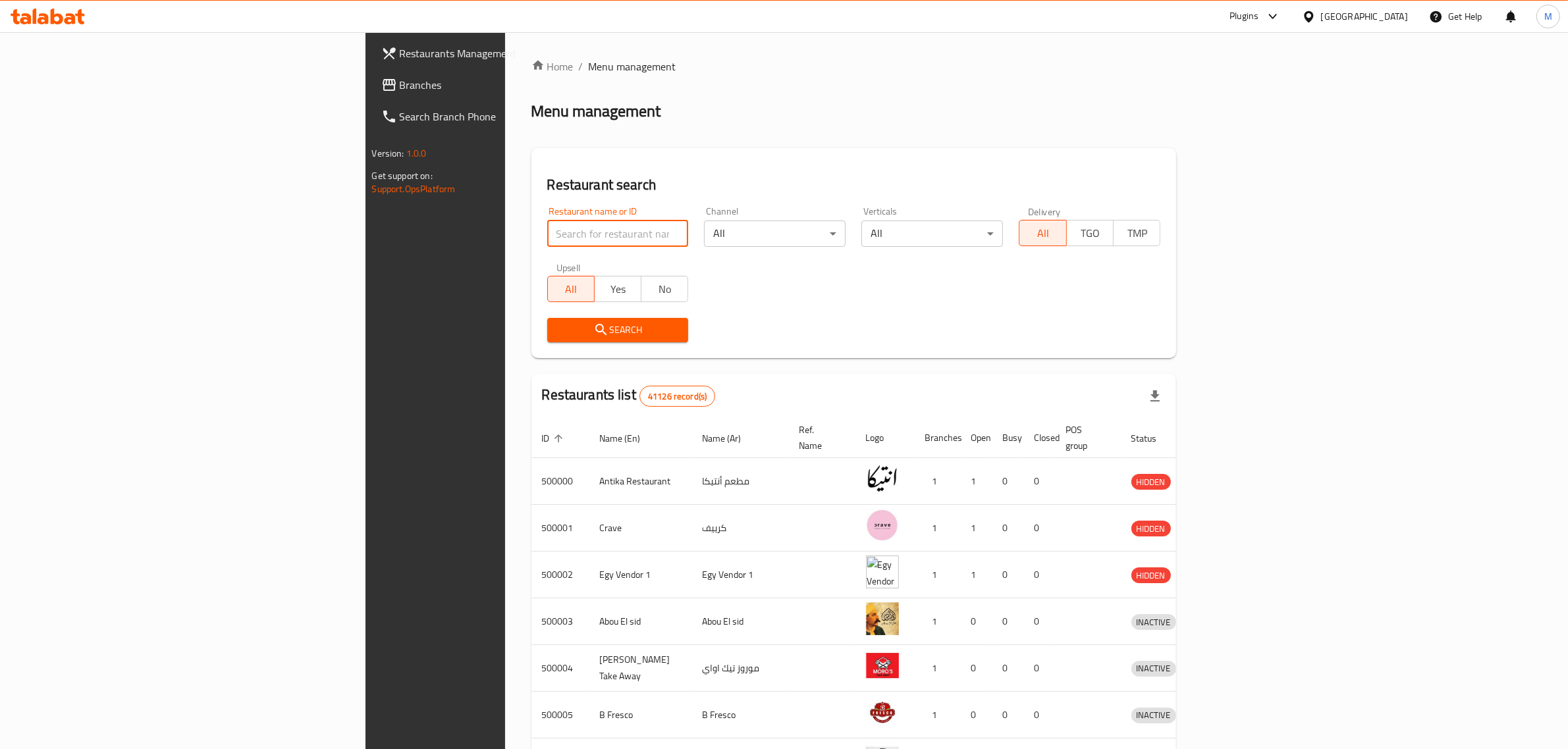
click at [547, 226] on input "search" at bounding box center [618, 234] width 141 height 26
paste input "687389"
type input "687389"
click at [558, 330] on span "Search" at bounding box center [618, 330] width 121 height 16
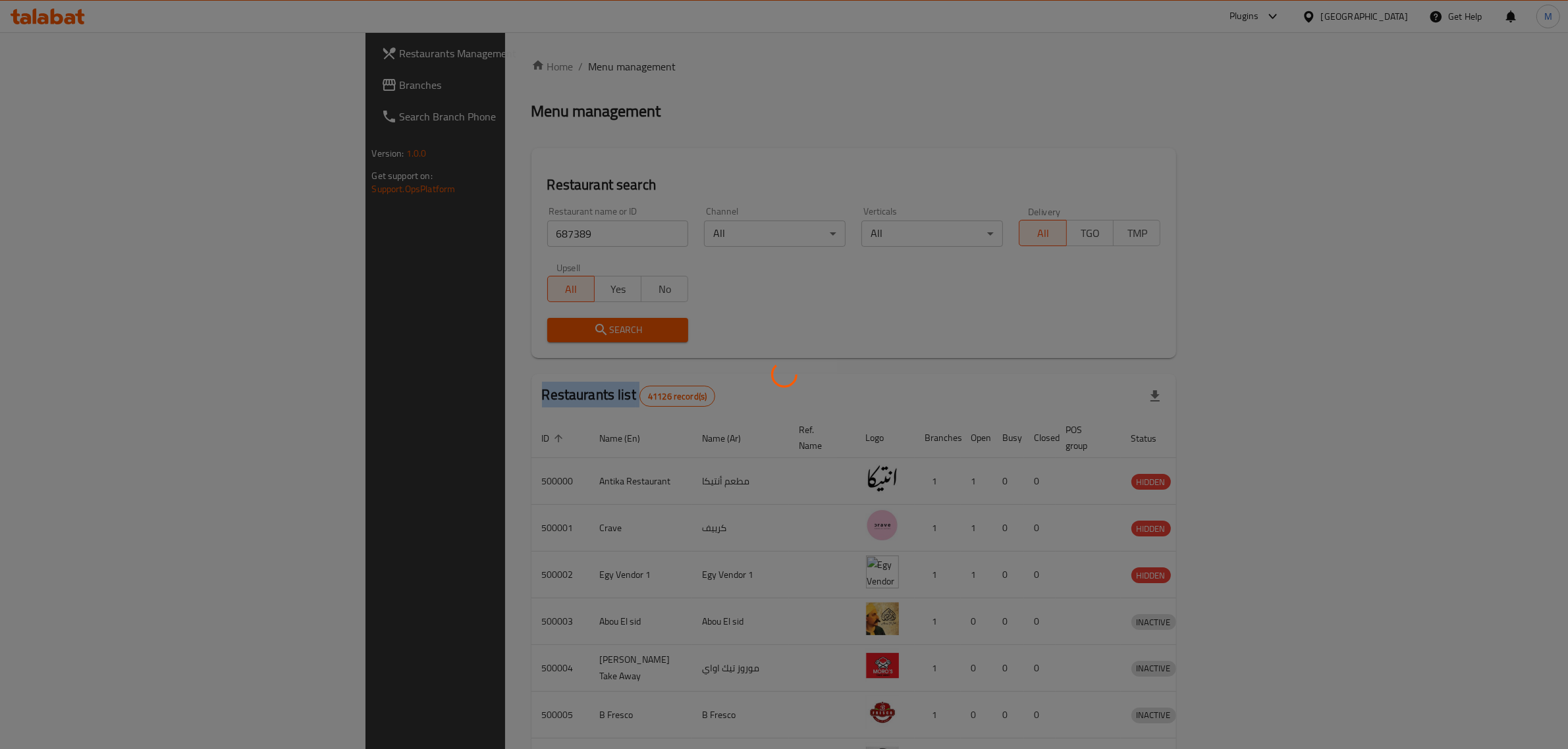
click at [383, 330] on div at bounding box center [784, 374] width 1568 height 749
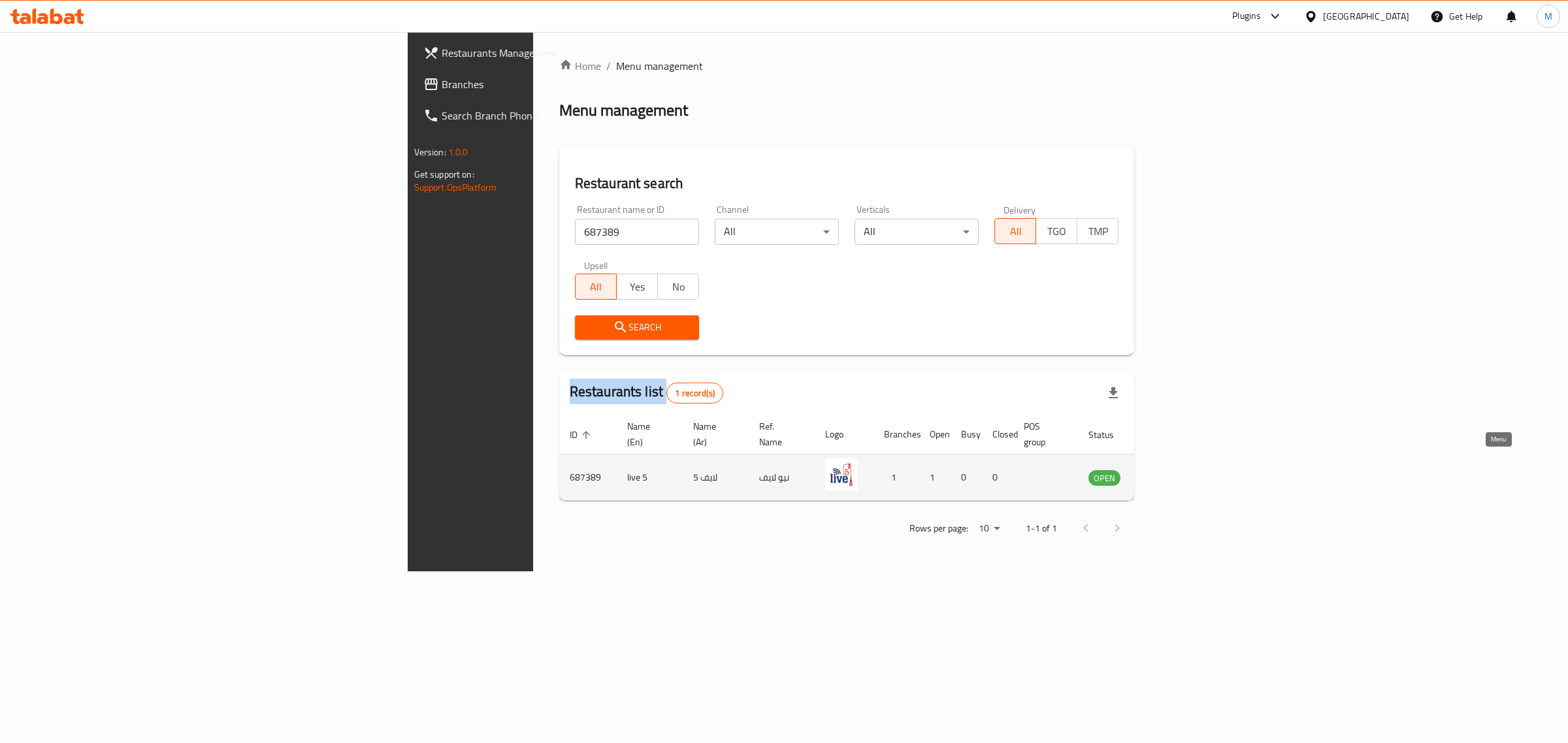
click at [1172, 469] on icon "enhanced table" at bounding box center [1165, 477] width 16 height 16
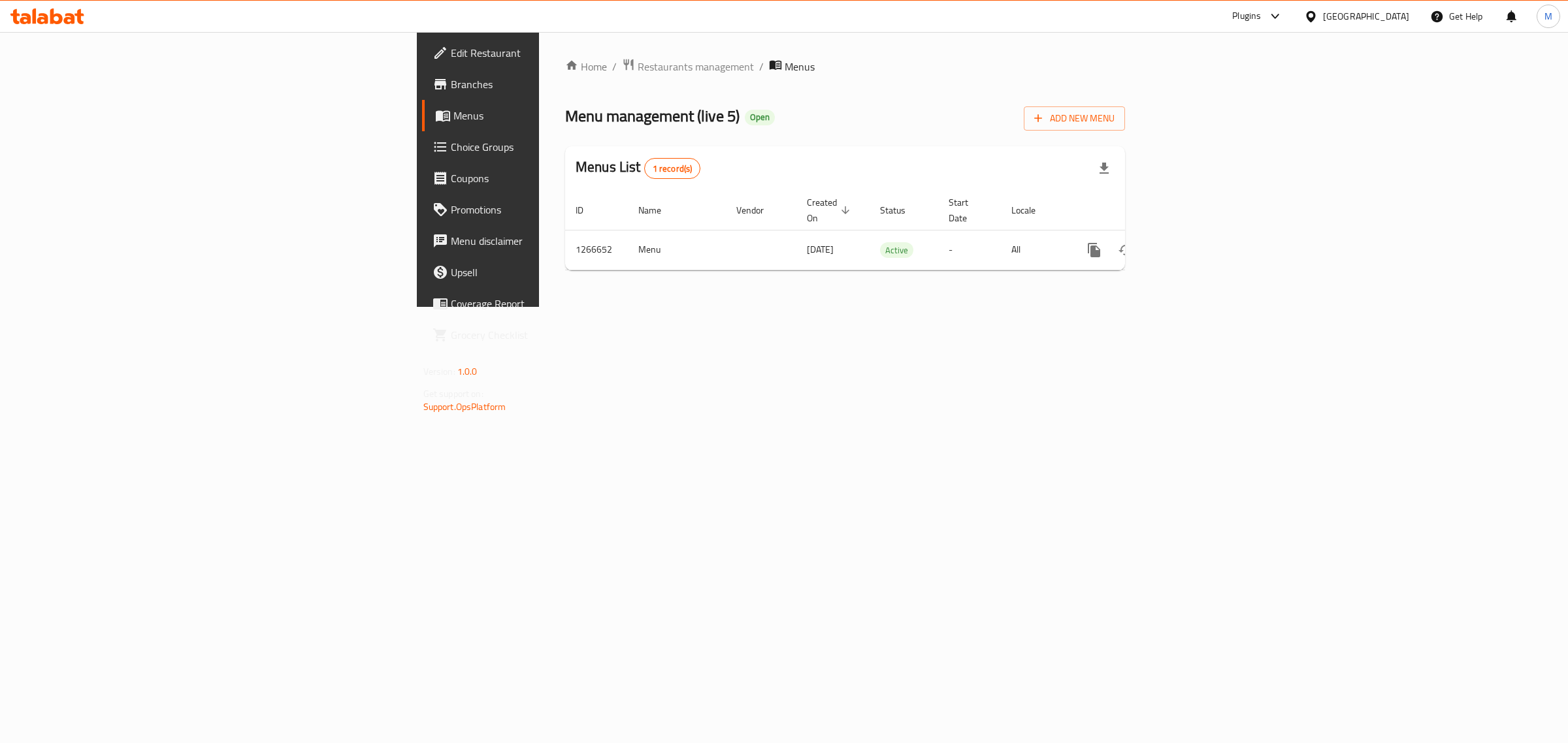
click at [422, 37] on link "Edit Restaurant" at bounding box center [550, 53] width 257 height 31
click at [1194, 243] on icon "enhanced table" at bounding box center [1188, 248] width 11 height 11
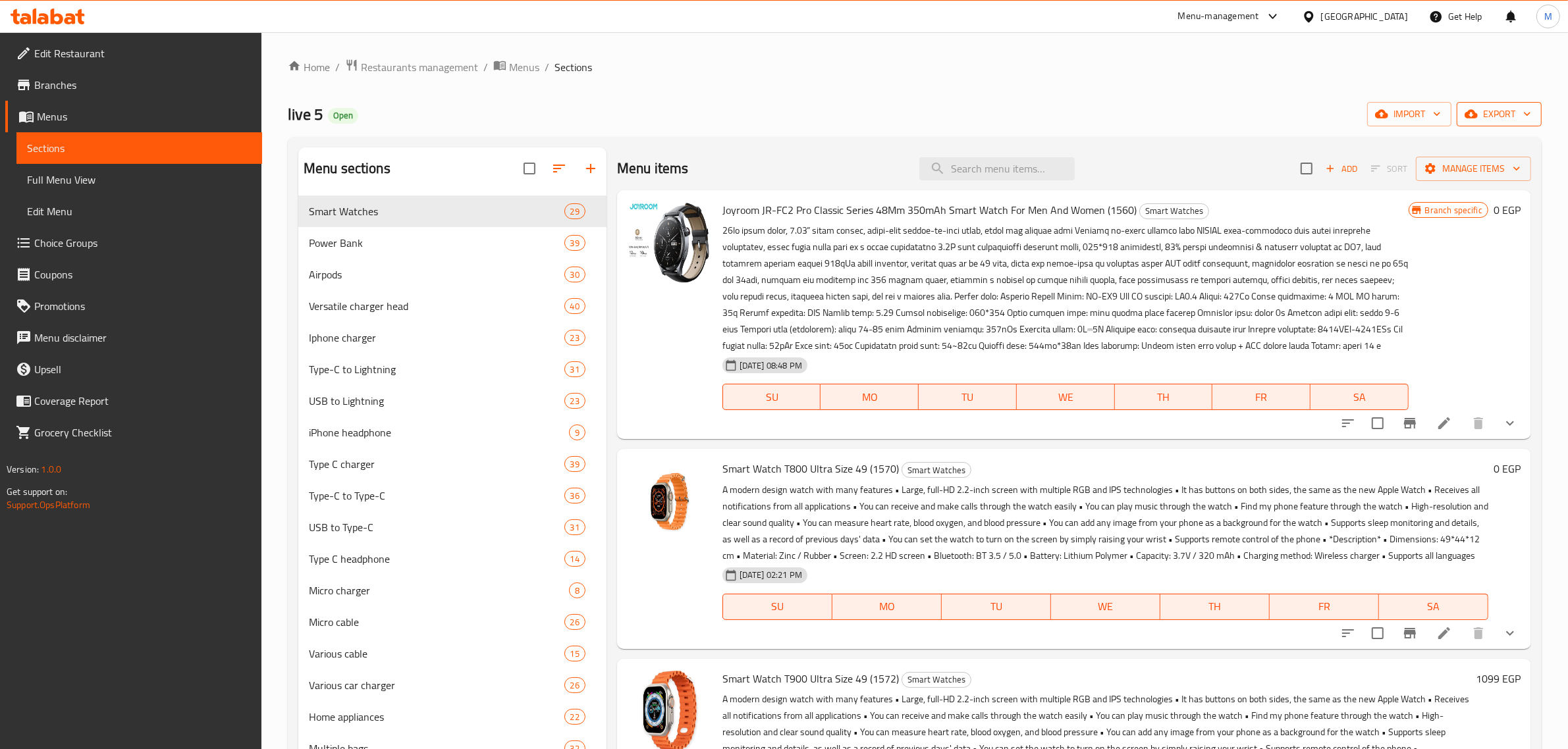
click at [1485, 113] on span "export" at bounding box center [1499, 114] width 64 height 16
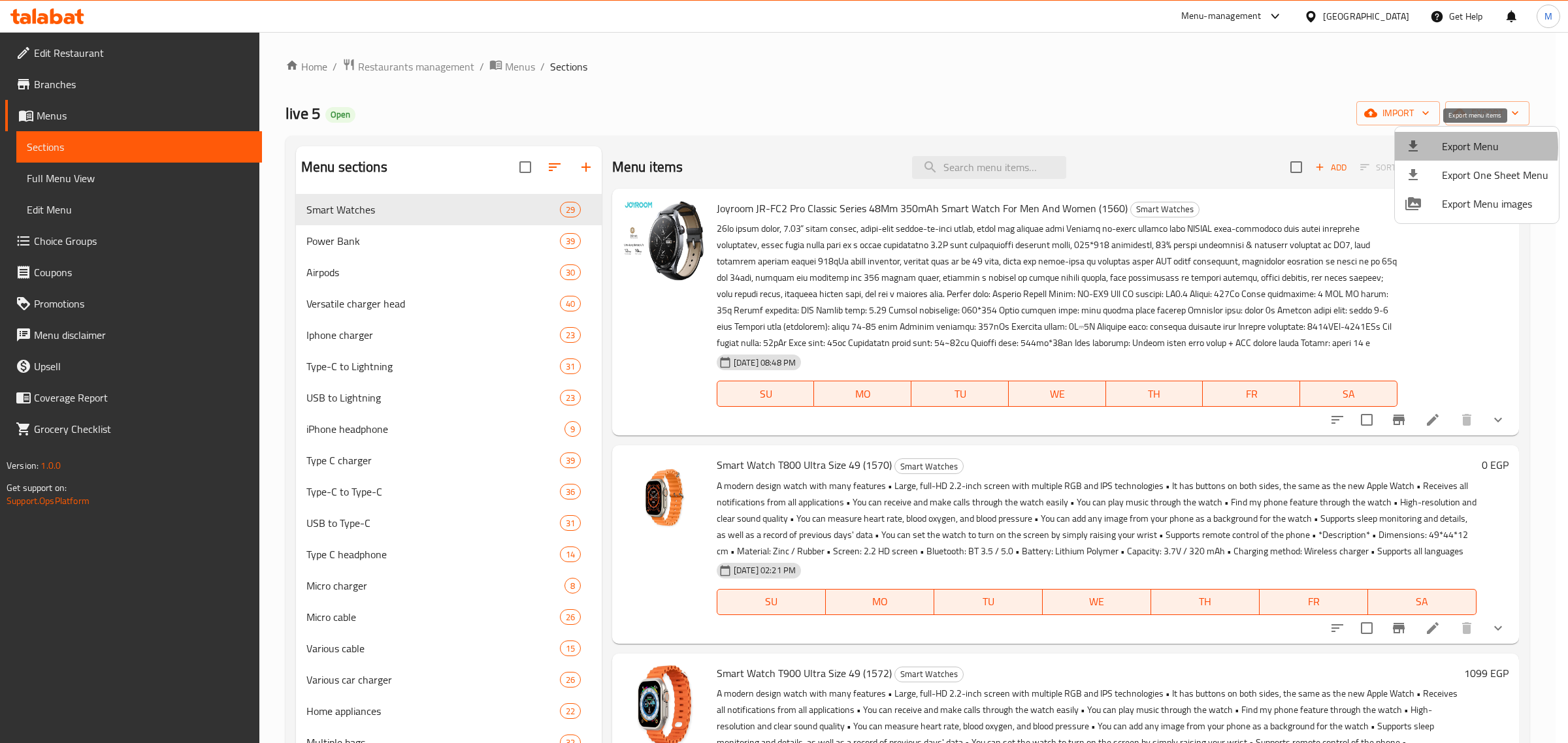
click at [1451, 148] on span "Export Menu" at bounding box center [1496, 146] width 107 height 16
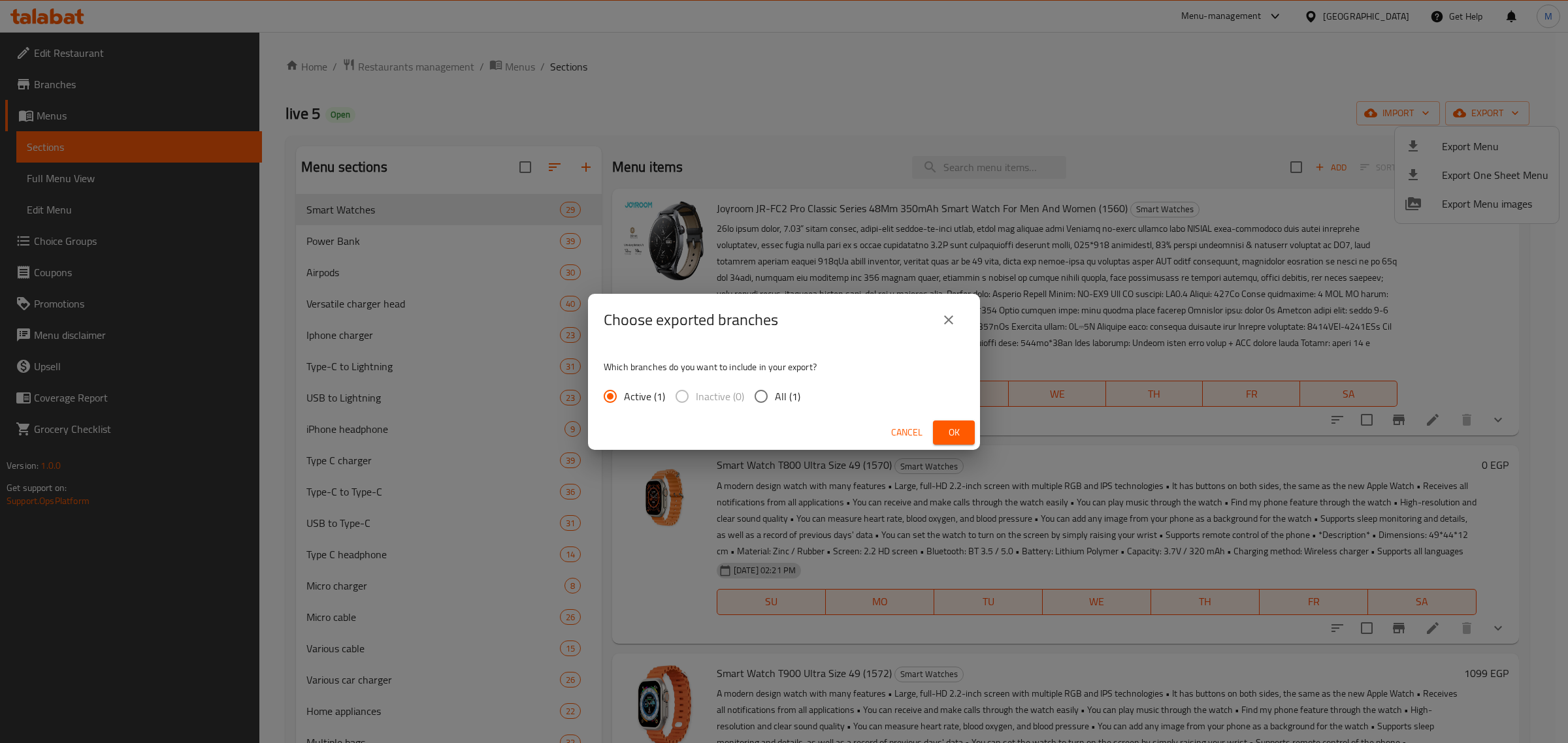
click at [783, 384] on label "All (1)" at bounding box center [774, 396] width 53 height 27
click at [775, 384] on input "All (1)" at bounding box center [762, 396] width 27 height 27
radio input "true"
click at [958, 432] on span "Ok" at bounding box center [954, 432] width 21 height 16
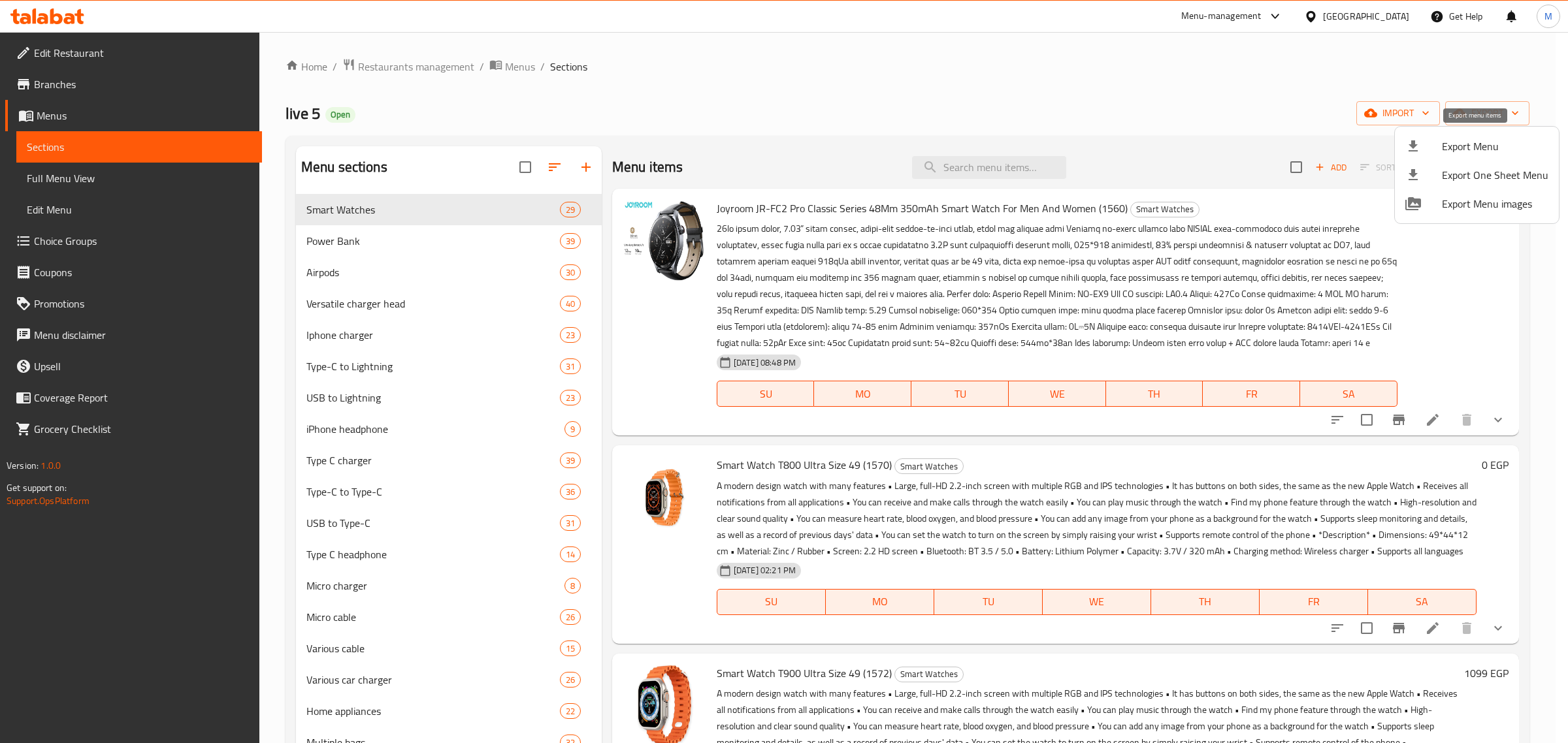
click at [1464, 139] on span "Export Menu" at bounding box center [1496, 146] width 107 height 16
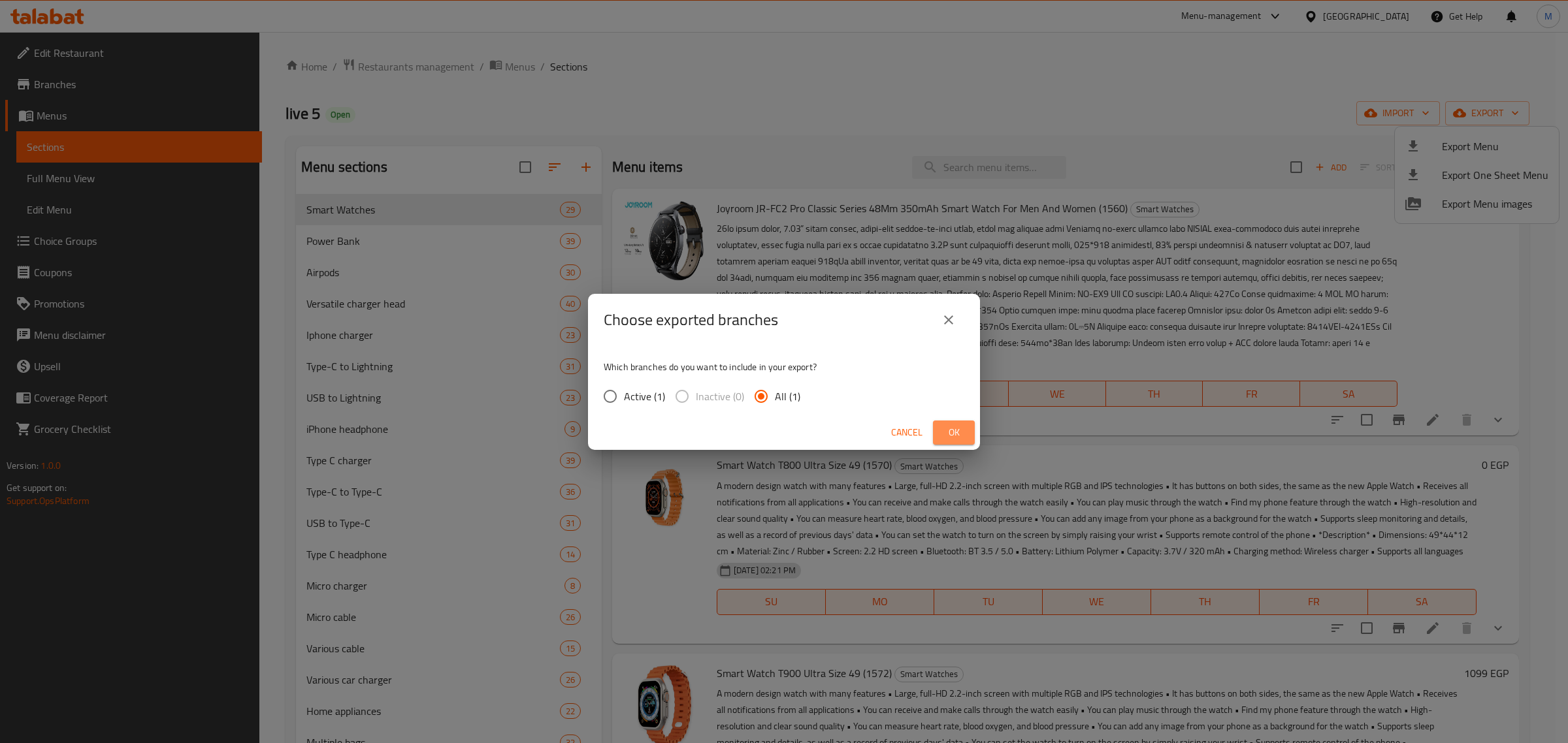
click at [967, 433] on button "Ok" at bounding box center [954, 433] width 42 height 24
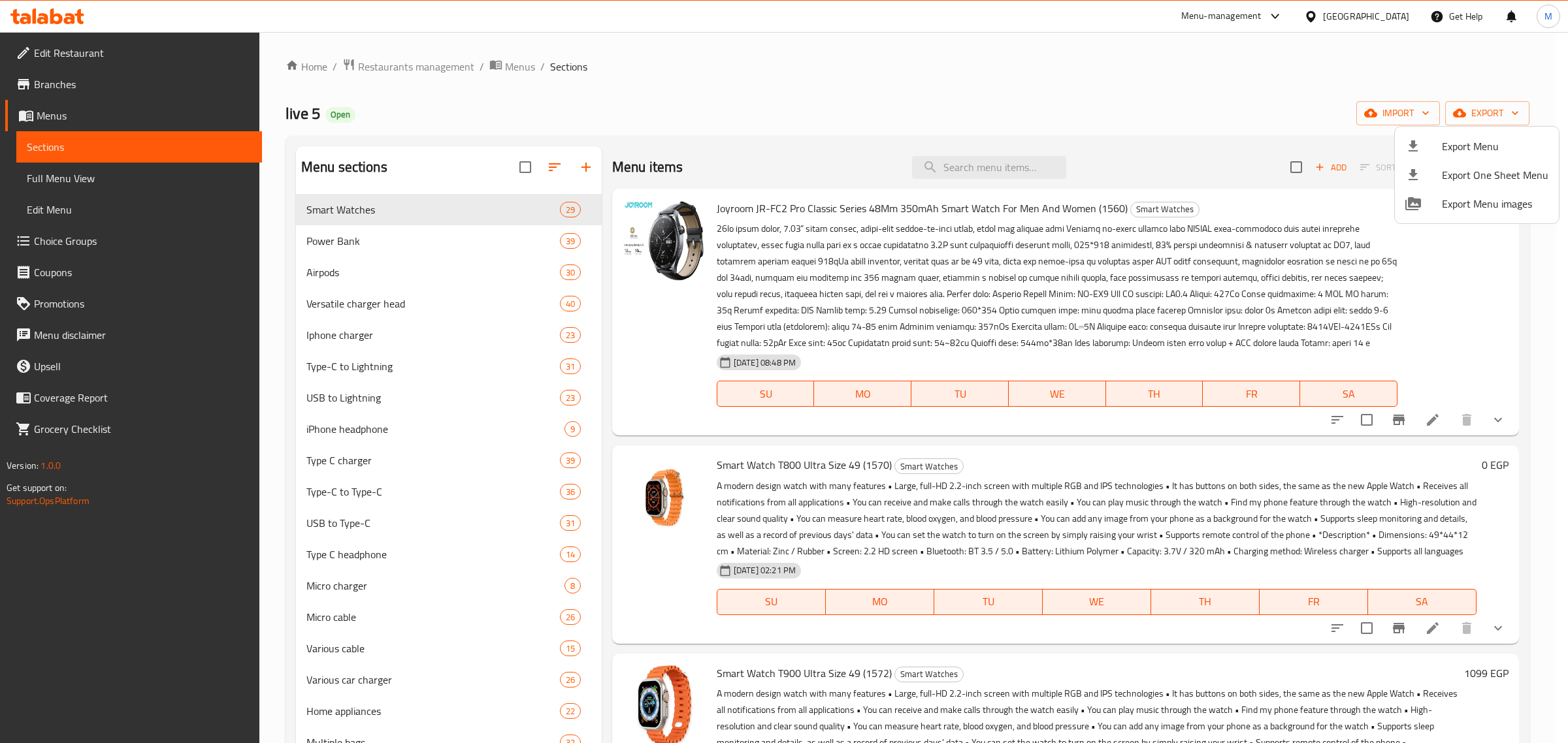
click at [978, 167] on div at bounding box center [784, 371] width 1568 height 743
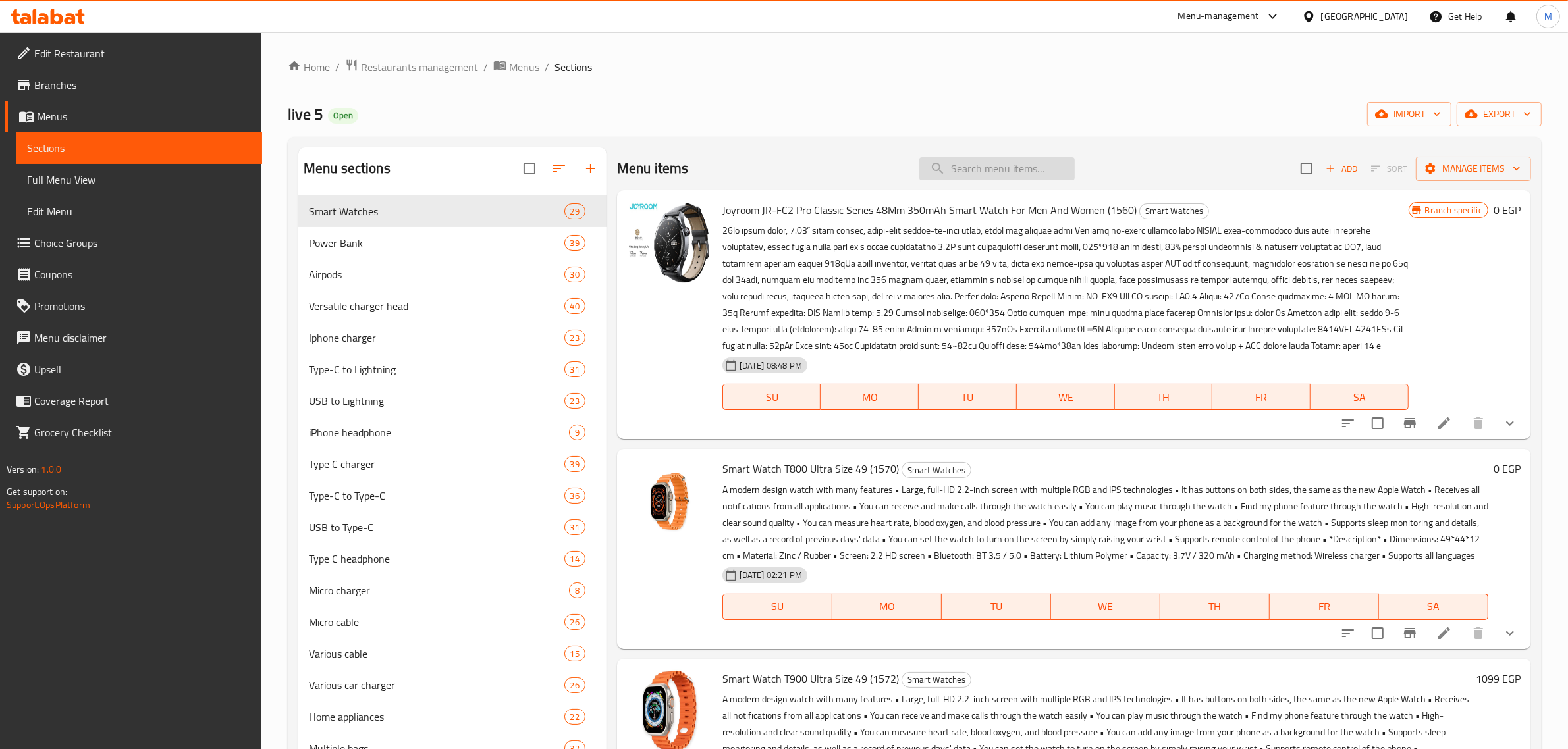
click at [986, 171] on input "search" at bounding box center [997, 169] width 155 height 23
paste input "Magnetic Wireless Charger For Mobile Phone, Watch And Airpods"
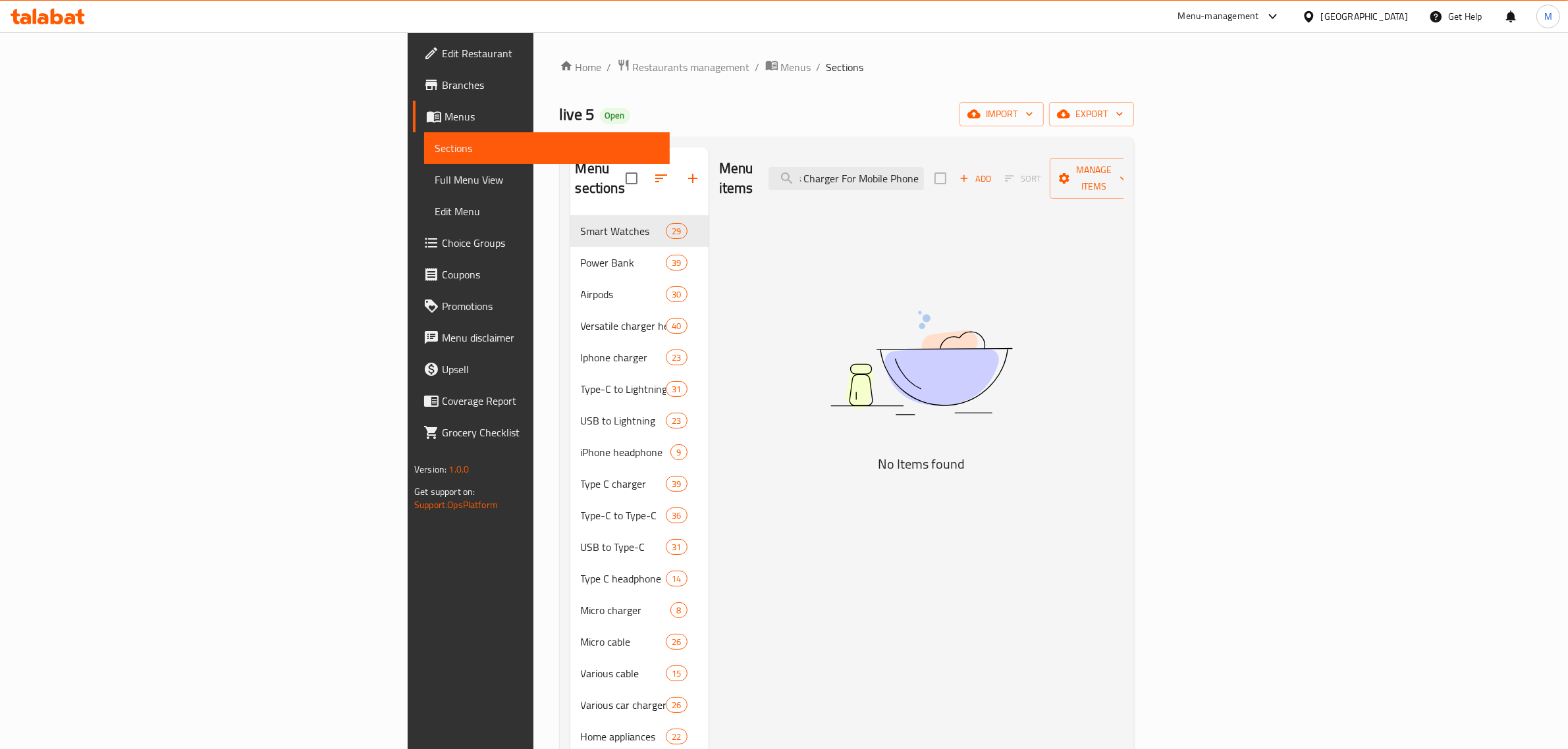
scroll to position [0, 83]
click at [924, 173] on input "Magnetic Wireless Charger For Mobile Phone" at bounding box center [846, 179] width 155 height 23
click at [924, 172] on input "Magnetic Wireless Charger For Mobile Phone" at bounding box center [846, 179] width 155 height 23
click at [924, 173] on input "Magnetic Wireless Charger For Mobile Phone" at bounding box center [846, 179] width 155 height 23
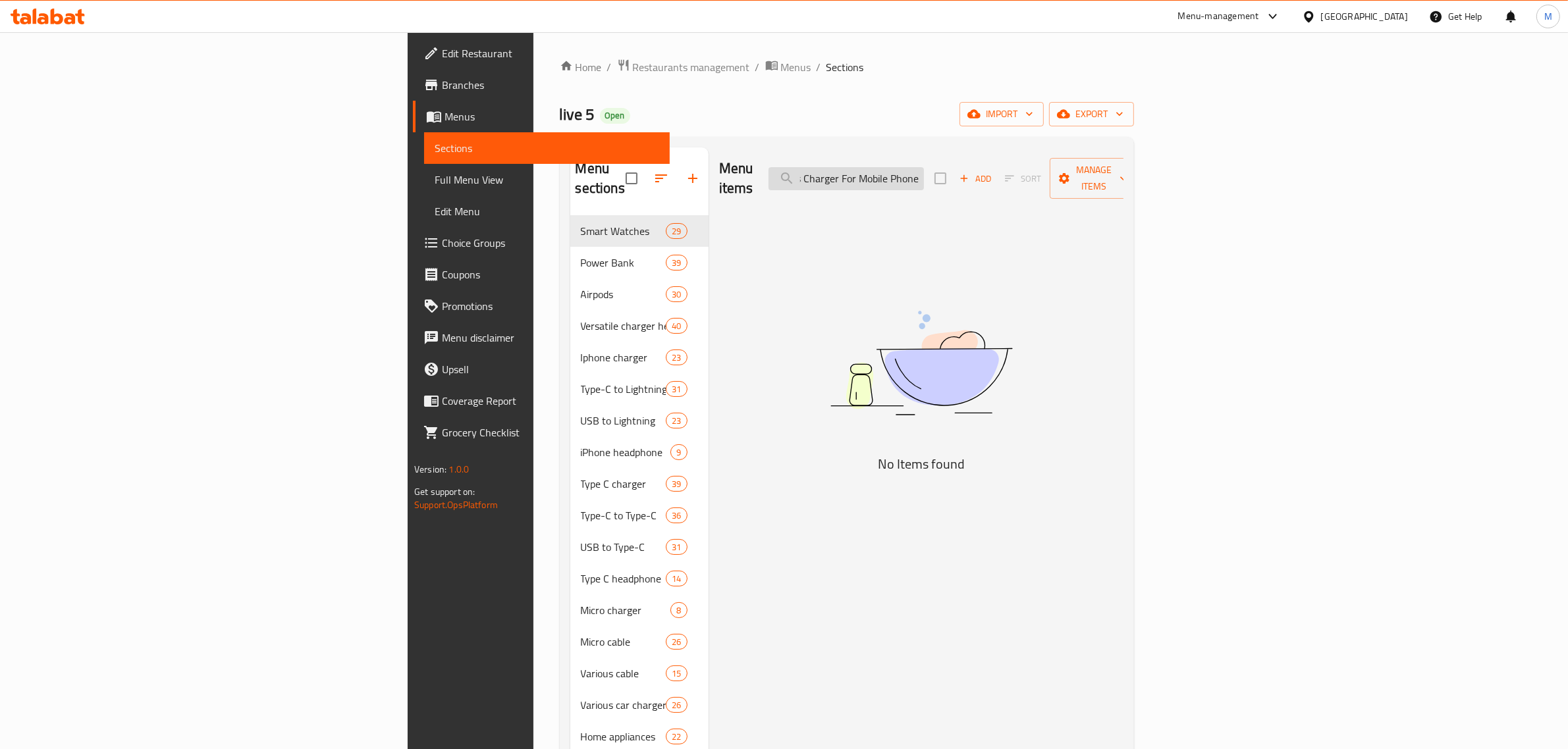
click at [924, 169] on input "Magnetic Wireless Charger For Mobile Phone" at bounding box center [846, 179] width 155 height 23
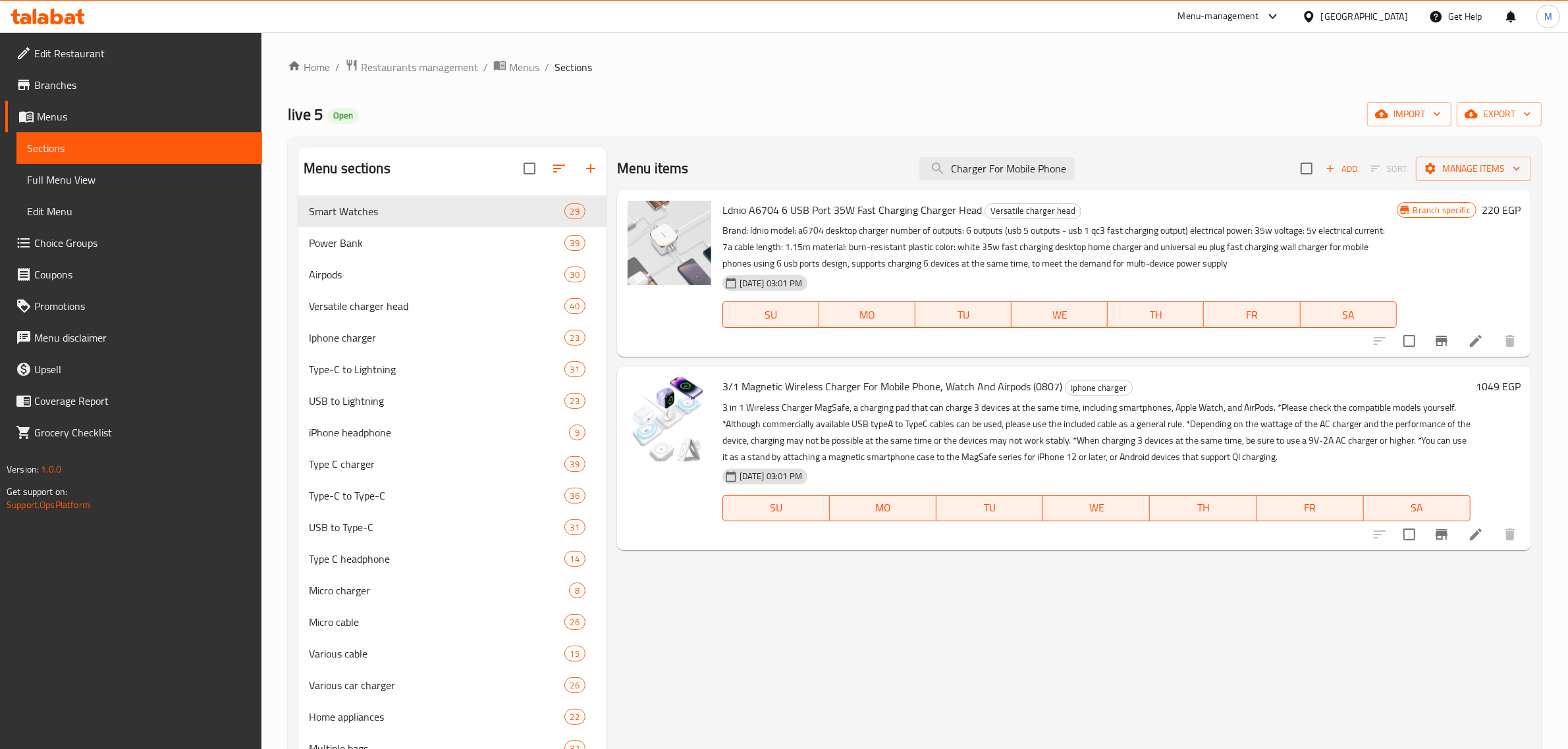
type input "Charger For Mobile Phone"
click at [1434, 542] on icon "Branch-specific-item" at bounding box center [1441, 535] width 16 height 16
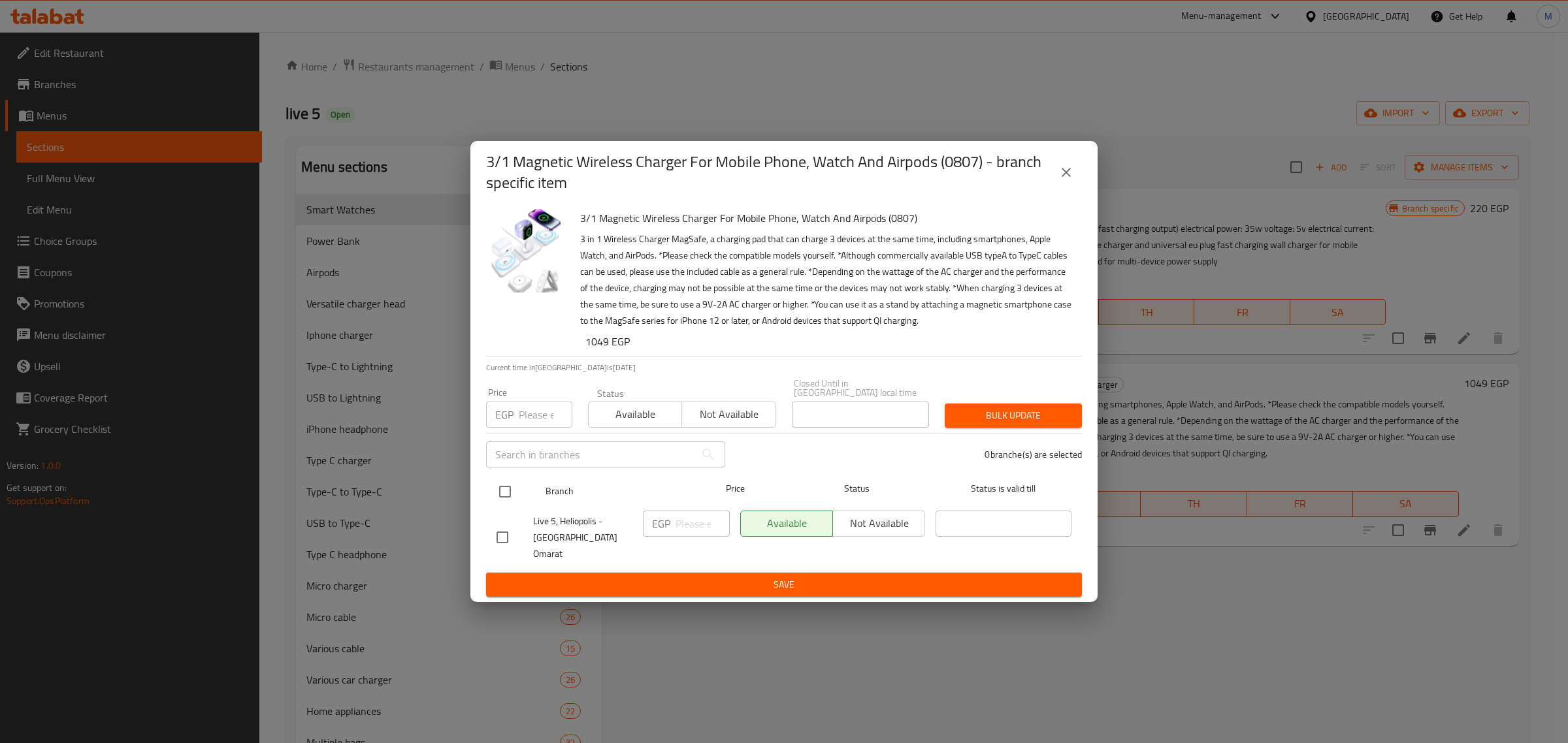
click at [508, 493] on input "checkbox" at bounding box center [505, 492] width 27 height 27
checkbox input "true"
click at [681, 527] on input "number" at bounding box center [702, 524] width 54 height 26
paste input "1200"
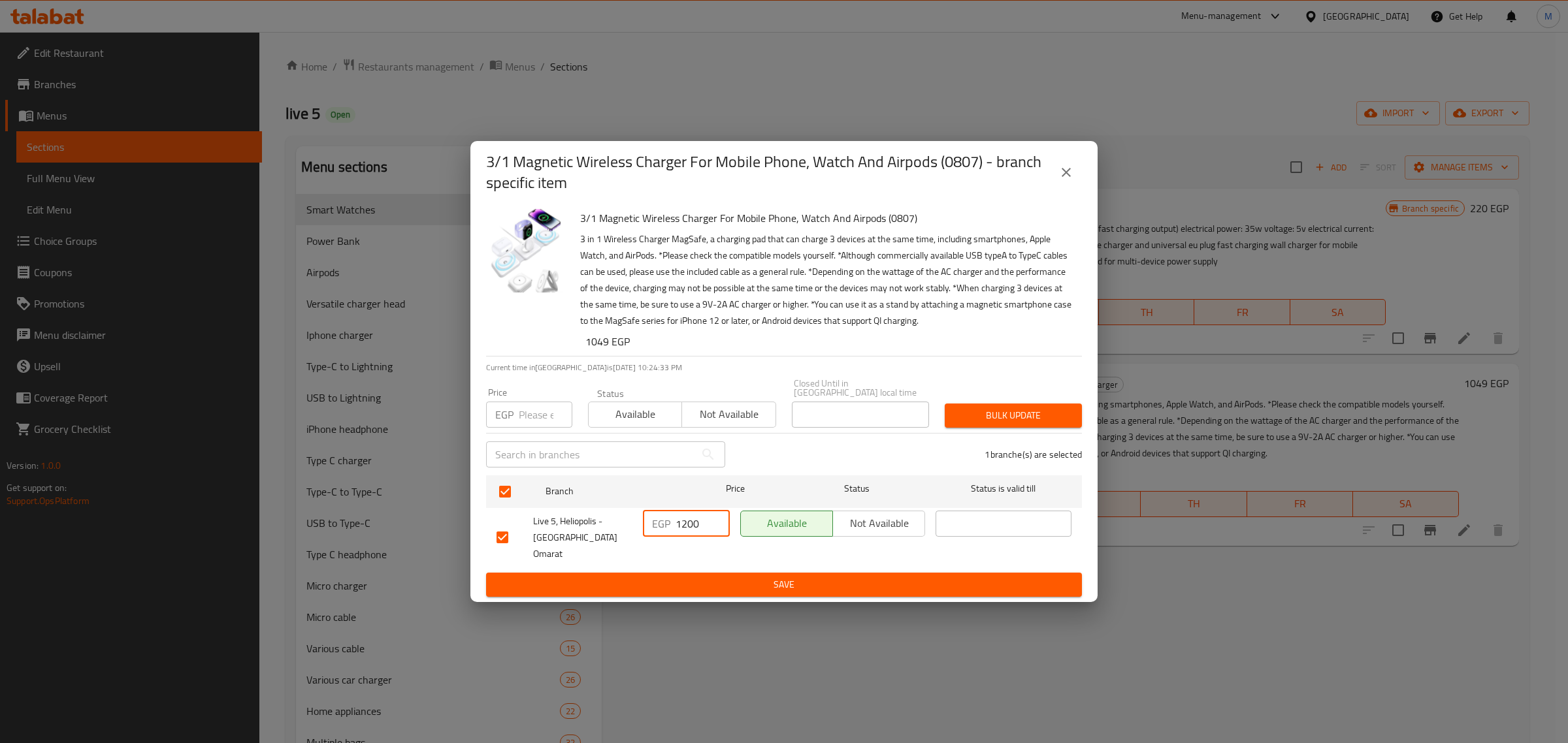
type input "1200"
click at [720, 577] on span "Save" at bounding box center [784, 584] width 575 height 16
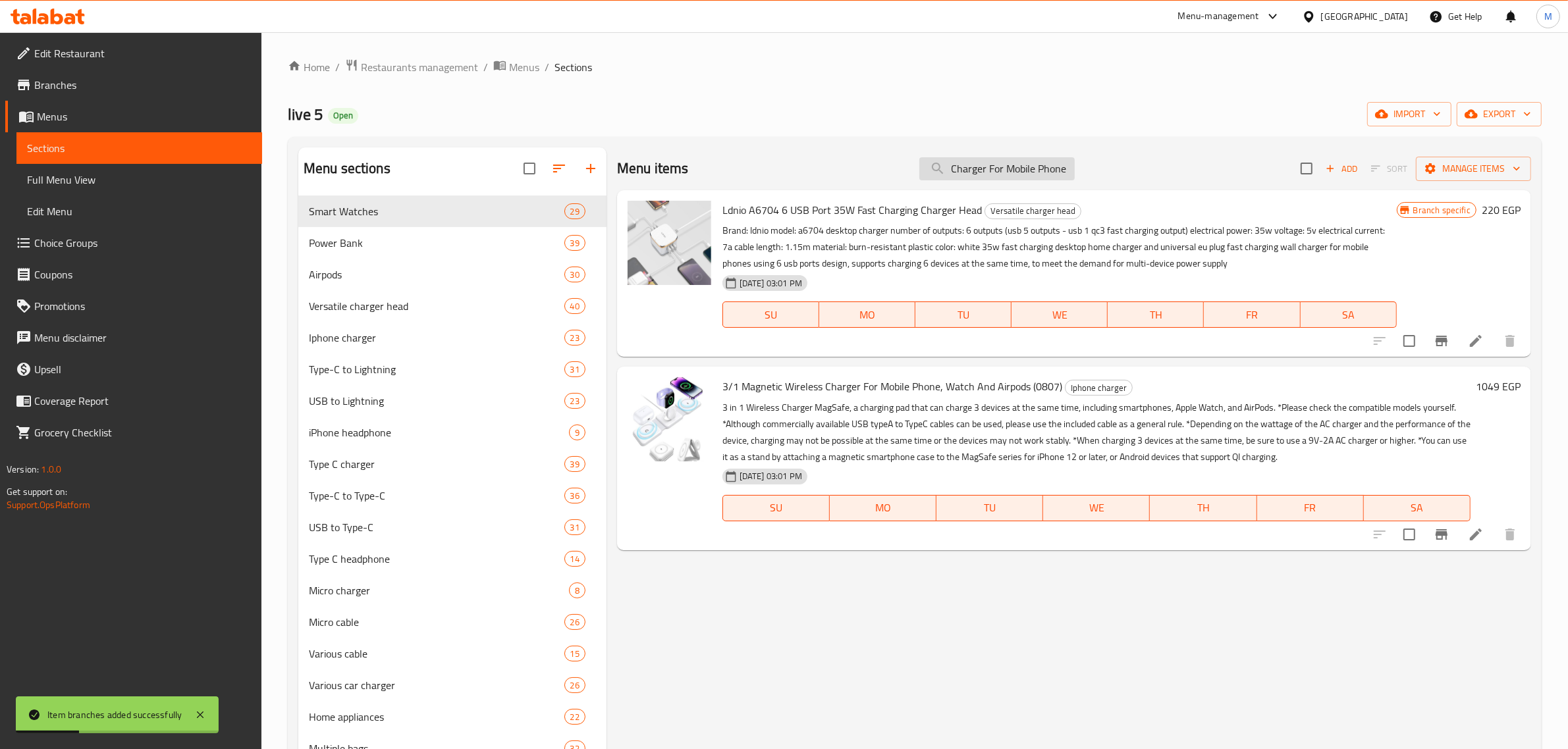
click at [980, 164] on input "Charger For Mobile Phone" at bounding box center [997, 169] width 155 height 23
paste input "Borofone"
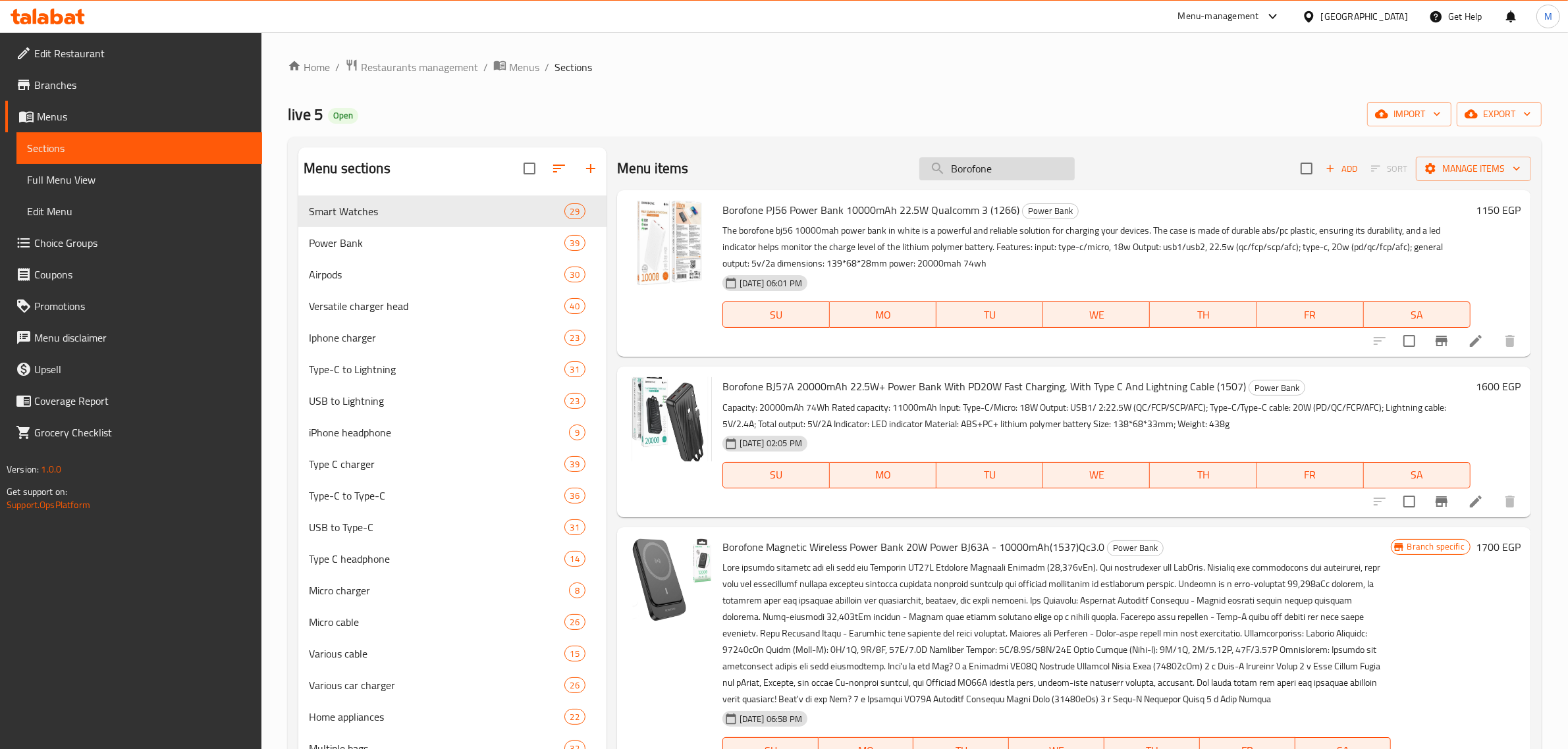
click at [986, 178] on input "Borofone" at bounding box center [997, 169] width 155 height 23
paste input "807"
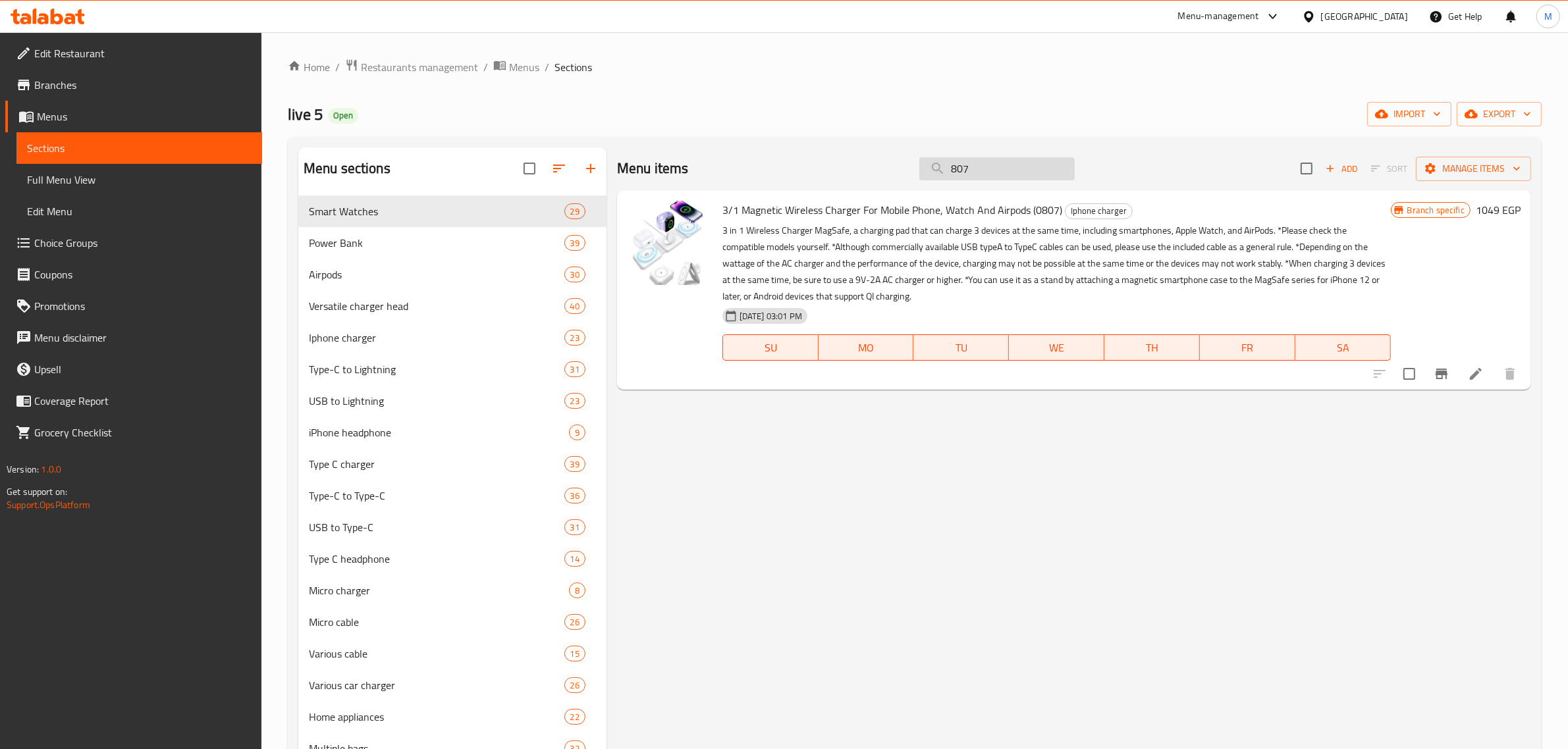
click at [1009, 171] on input "807" at bounding box center [997, 169] width 155 height 23
paste input "171"
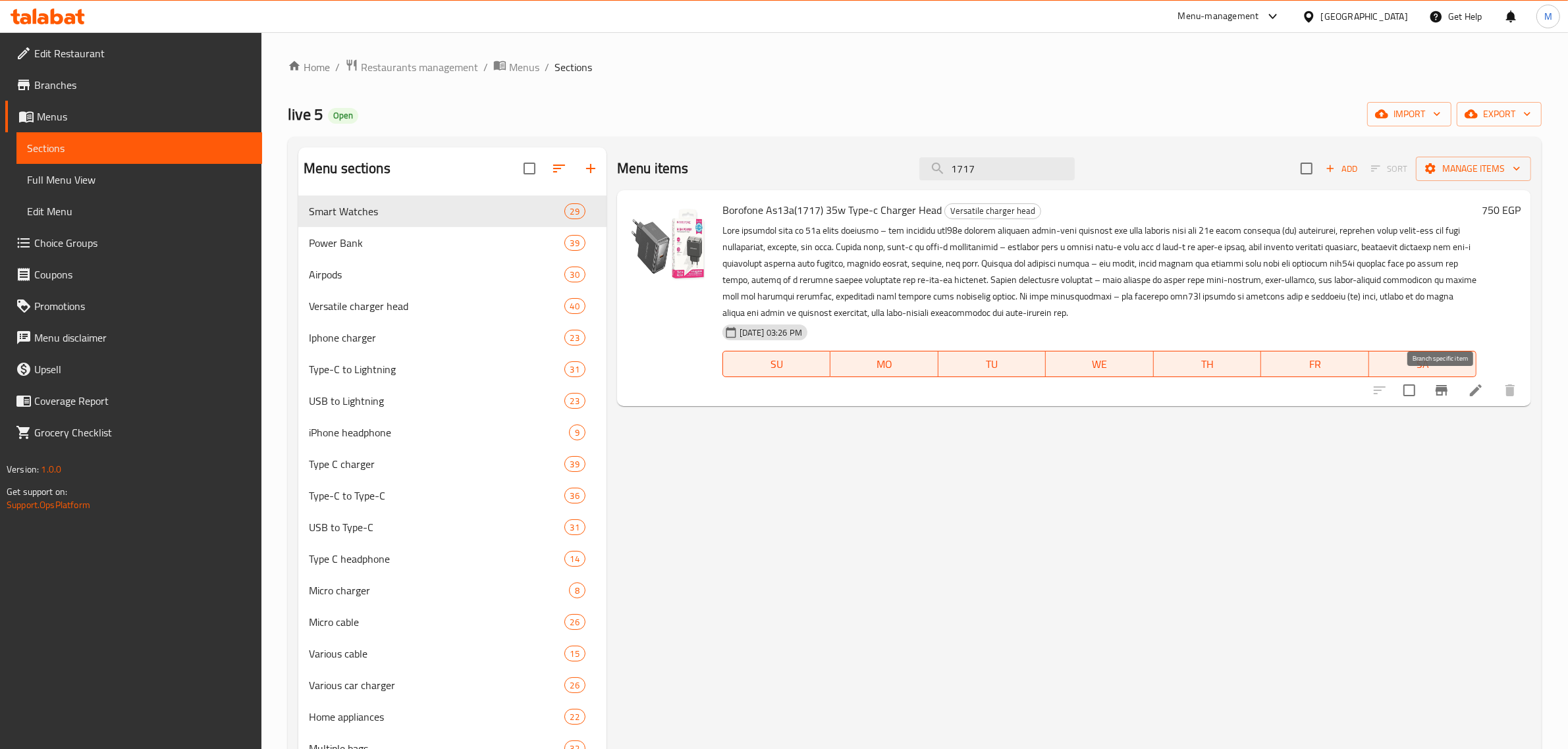
type input "1717"
click at [1440, 389] on icon "Branch-specific-item" at bounding box center [1440, 390] width 12 height 11
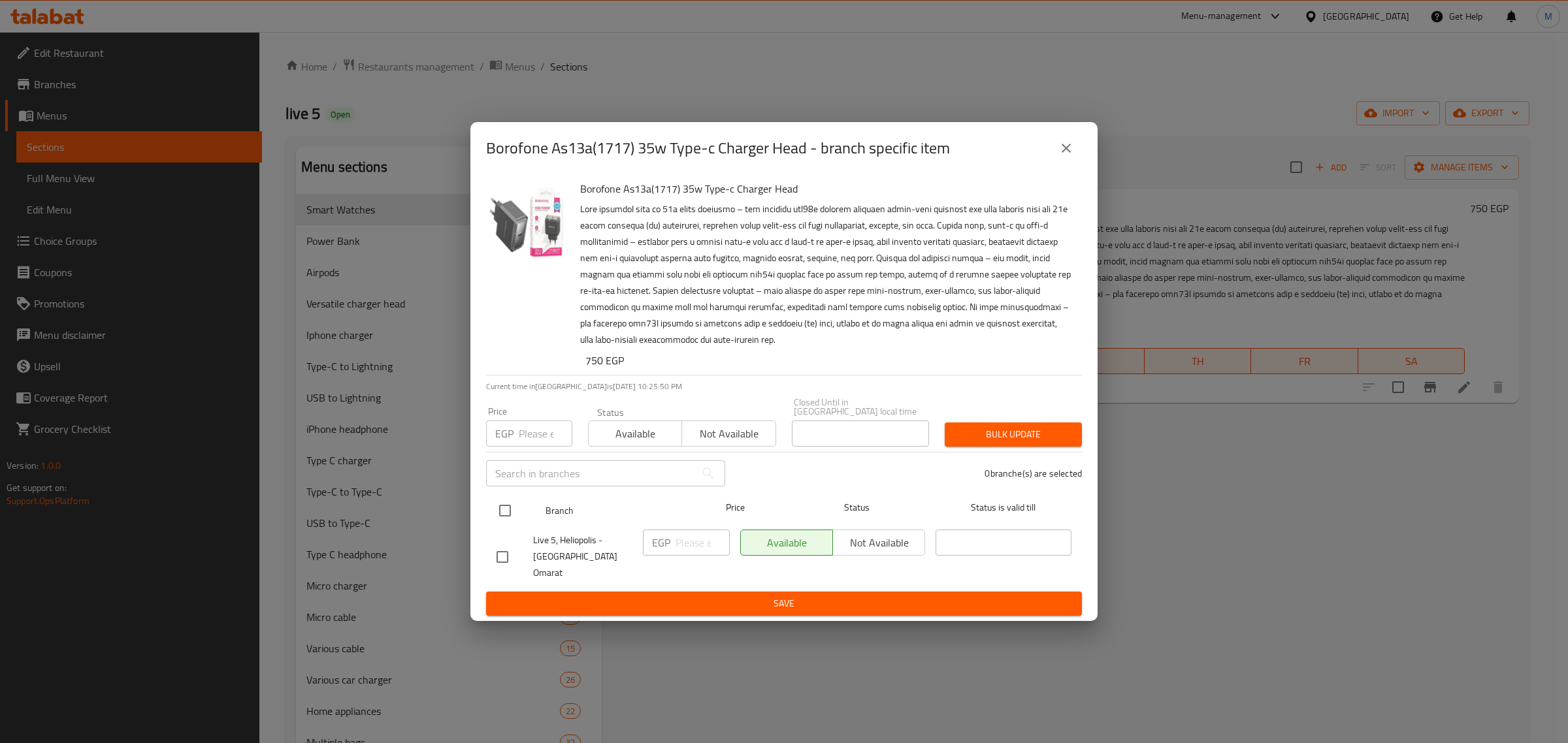
click at [505, 520] on input "checkbox" at bounding box center [505, 511] width 27 height 27
checkbox input "true"
click at [677, 546] on input "number" at bounding box center [702, 543] width 54 height 26
paste input "850"
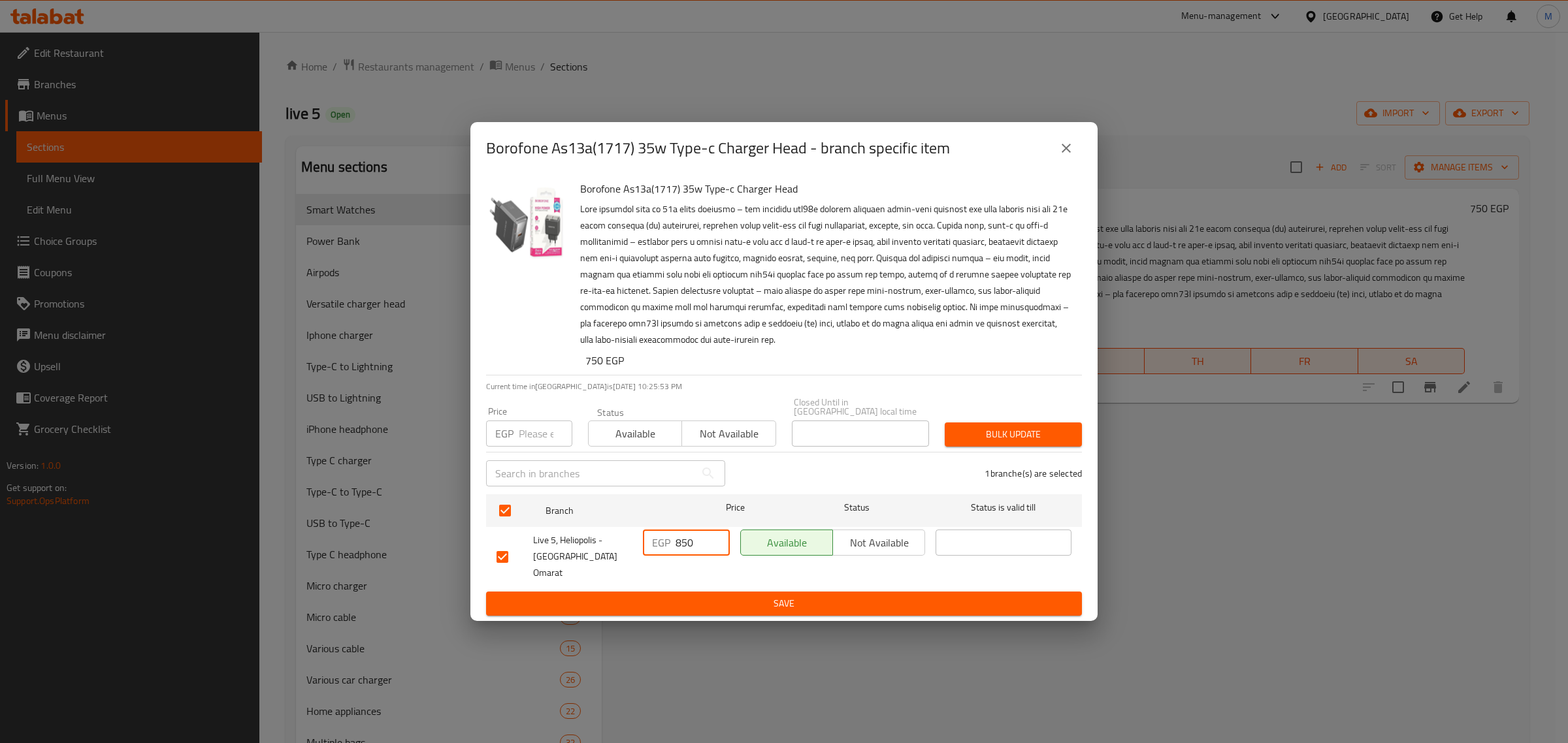
type input "850"
click at [701, 596] on span "Save" at bounding box center [784, 604] width 575 height 16
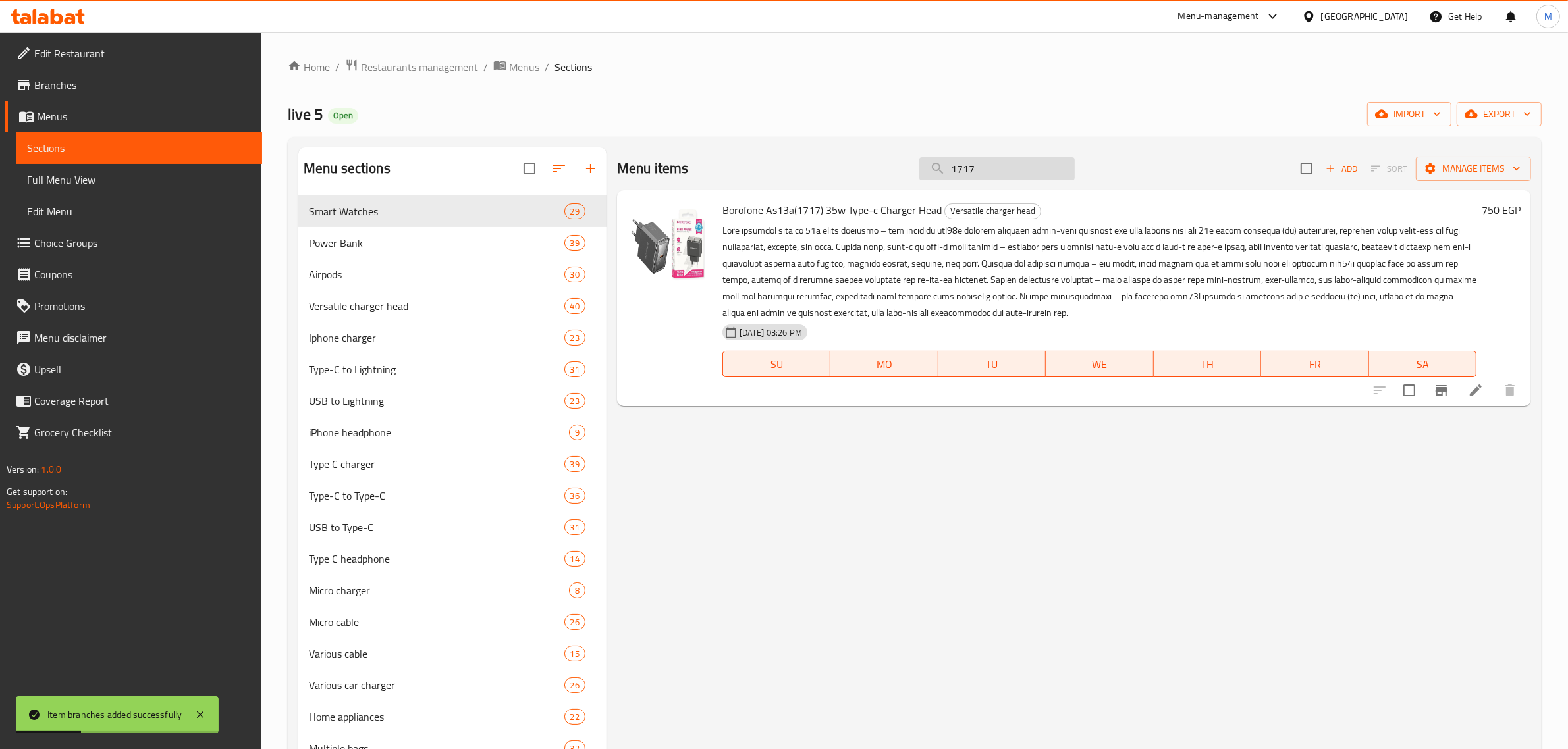
click at [986, 177] on input "1717" at bounding box center [997, 169] width 155 height 23
paste input "05"
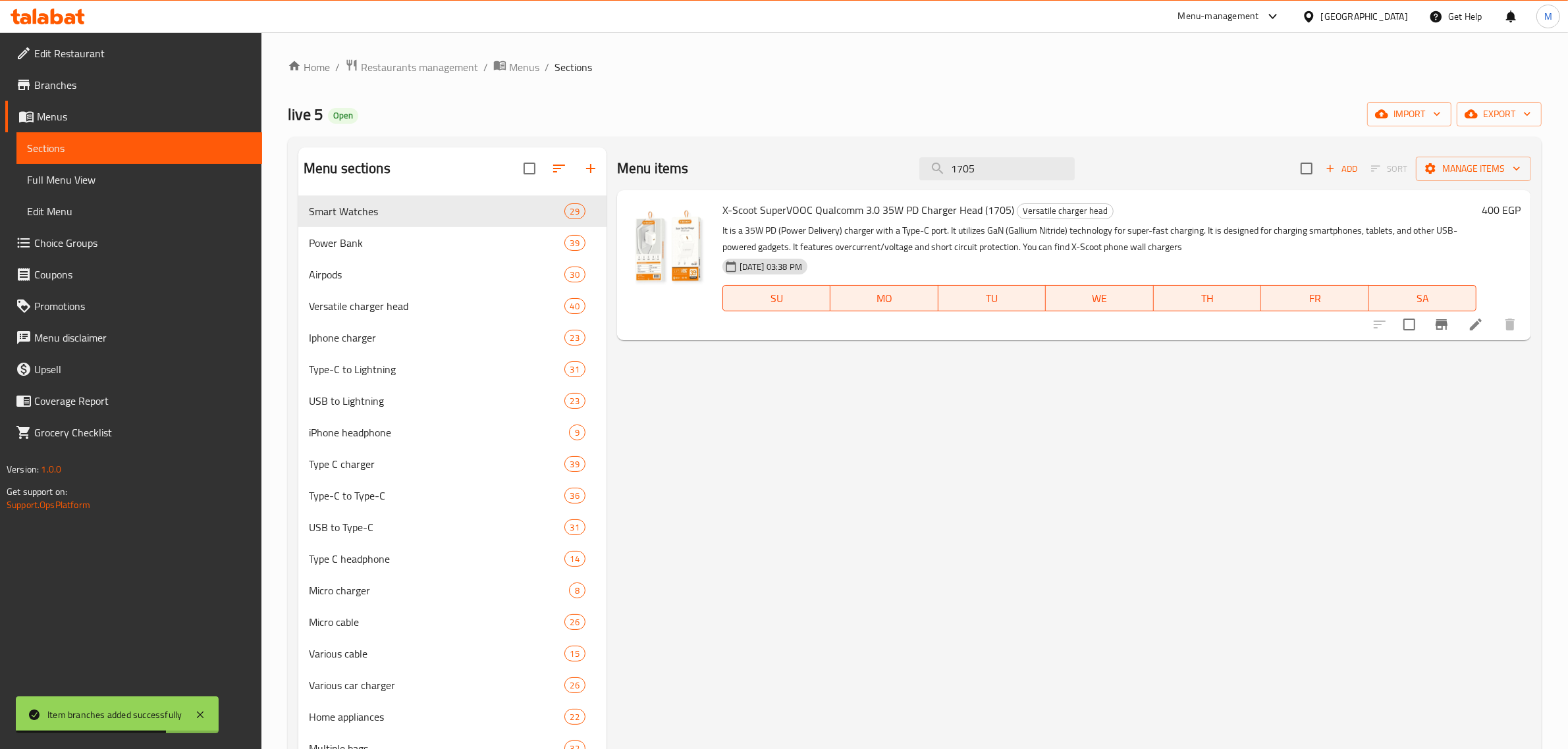
type input "1705"
click at [1439, 320] on icon "Branch-specific-item" at bounding box center [1441, 324] width 16 height 16
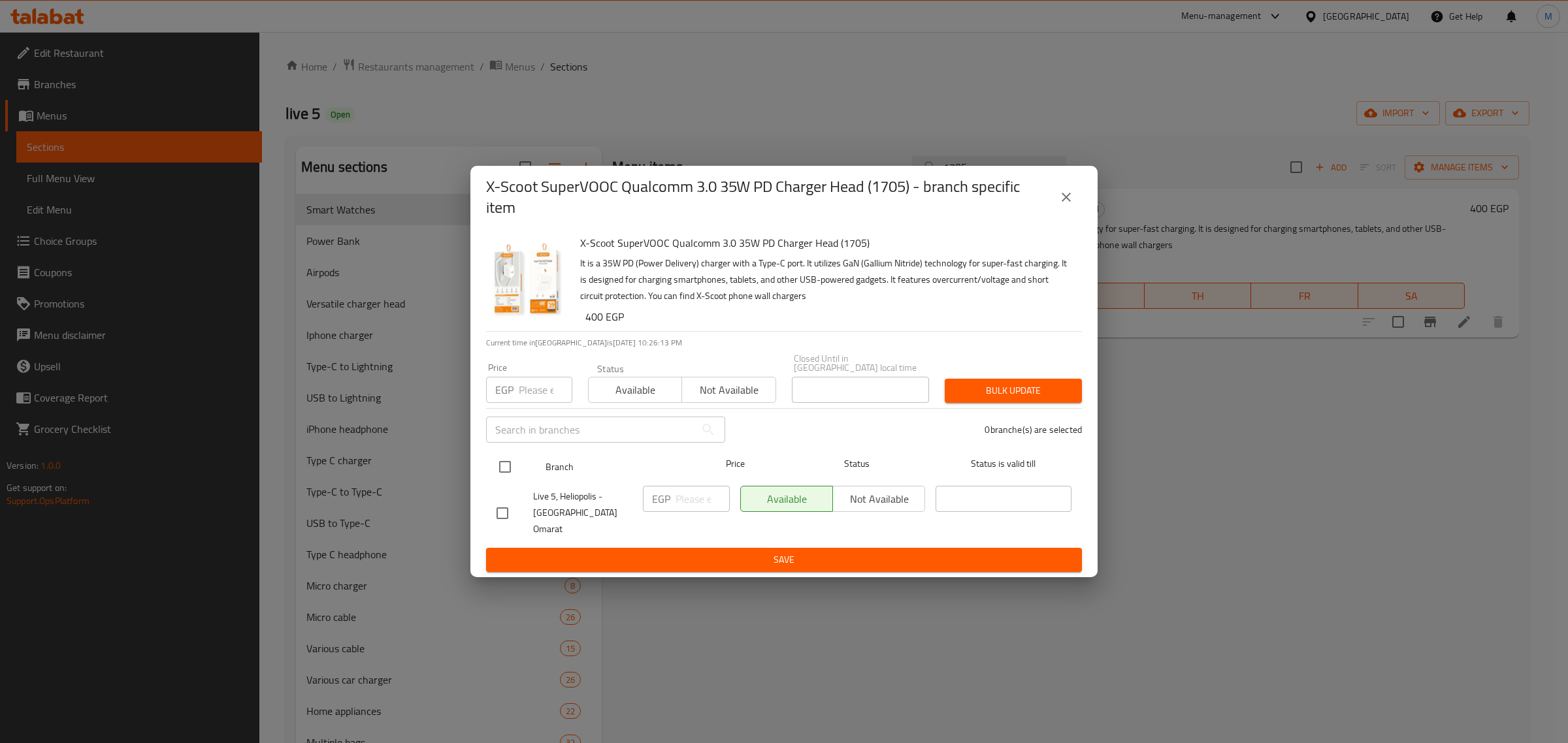
click at [510, 481] on input "checkbox" at bounding box center [505, 467] width 27 height 27
checkbox input "true"
click at [700, 504] on input "number" at bounding box center [702, 499] width 54 height 26
paste input "500"
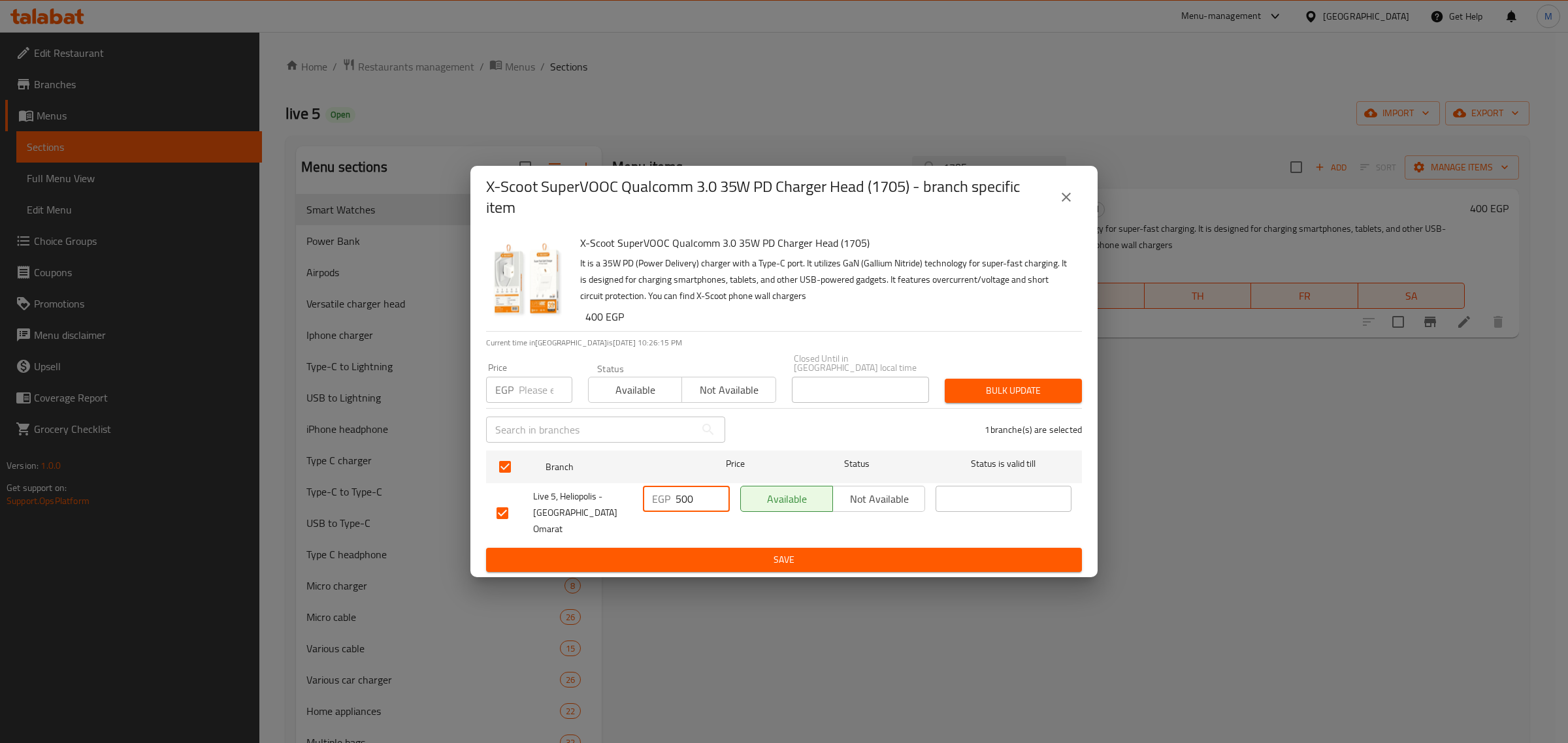
type input "500"
click at [700, 552] on span "Save" at bounding box center [784, 559] width 575 height 16
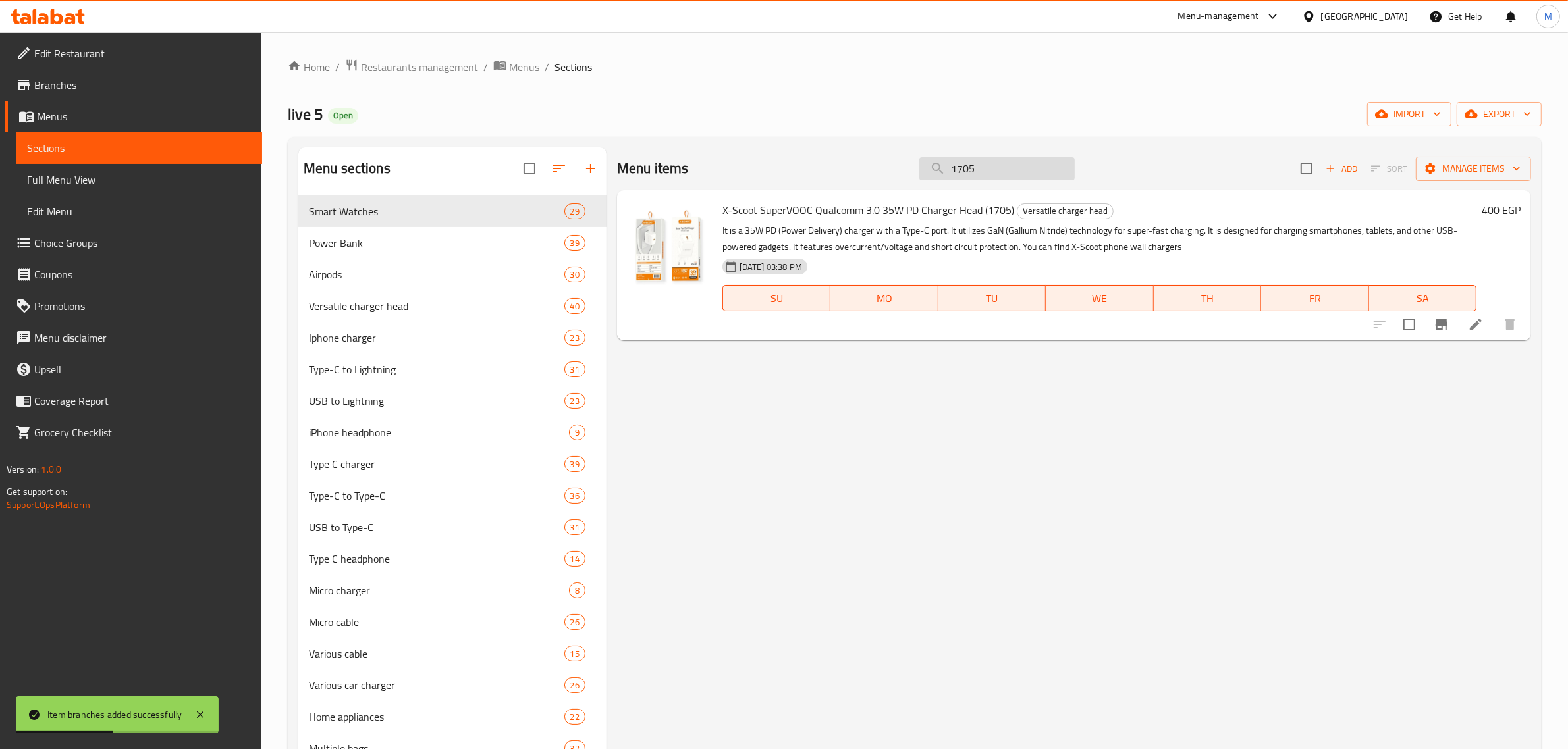
click at [1003, 170] on input "1705" at bounding box center [997, 169] width 155 height 23
paste input "124"
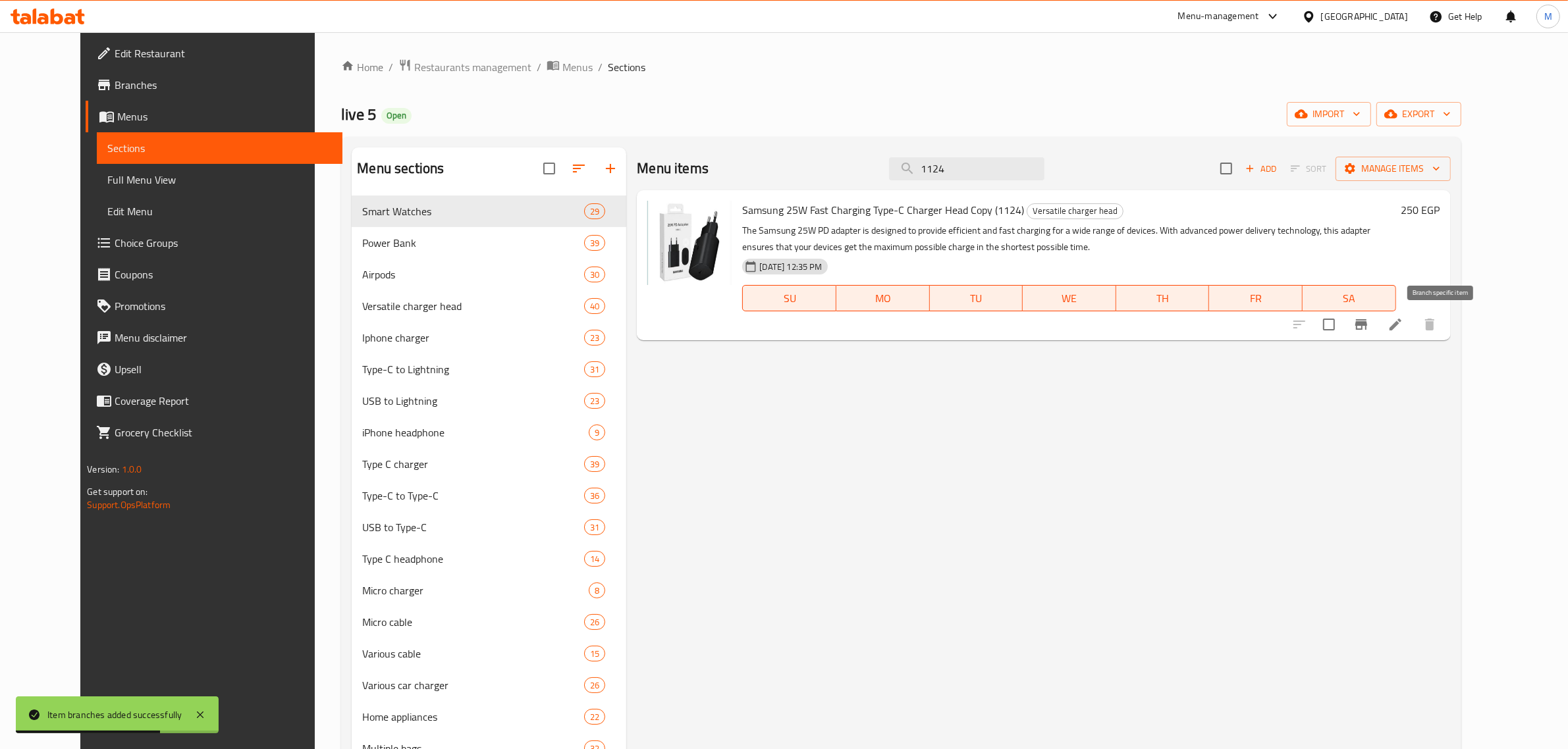
type input "1124"
click at [1377, 334] on button "Branch-specific-item" at bounding box center [1361, 324] width 31 height 31
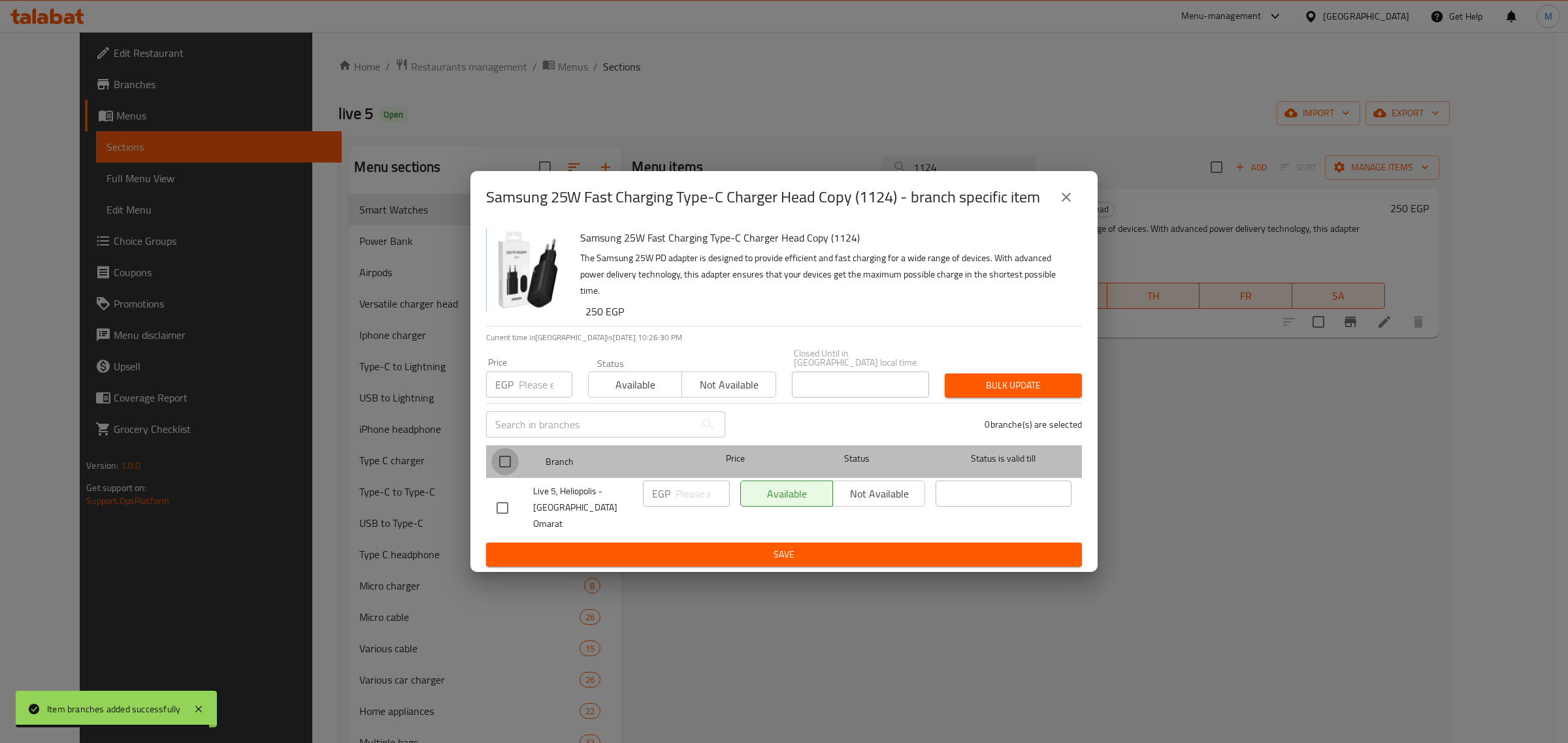
click at [510, 455] on input "checkbox" at bounding box center [505, 462] width 27 height 27
checkbox input "true"
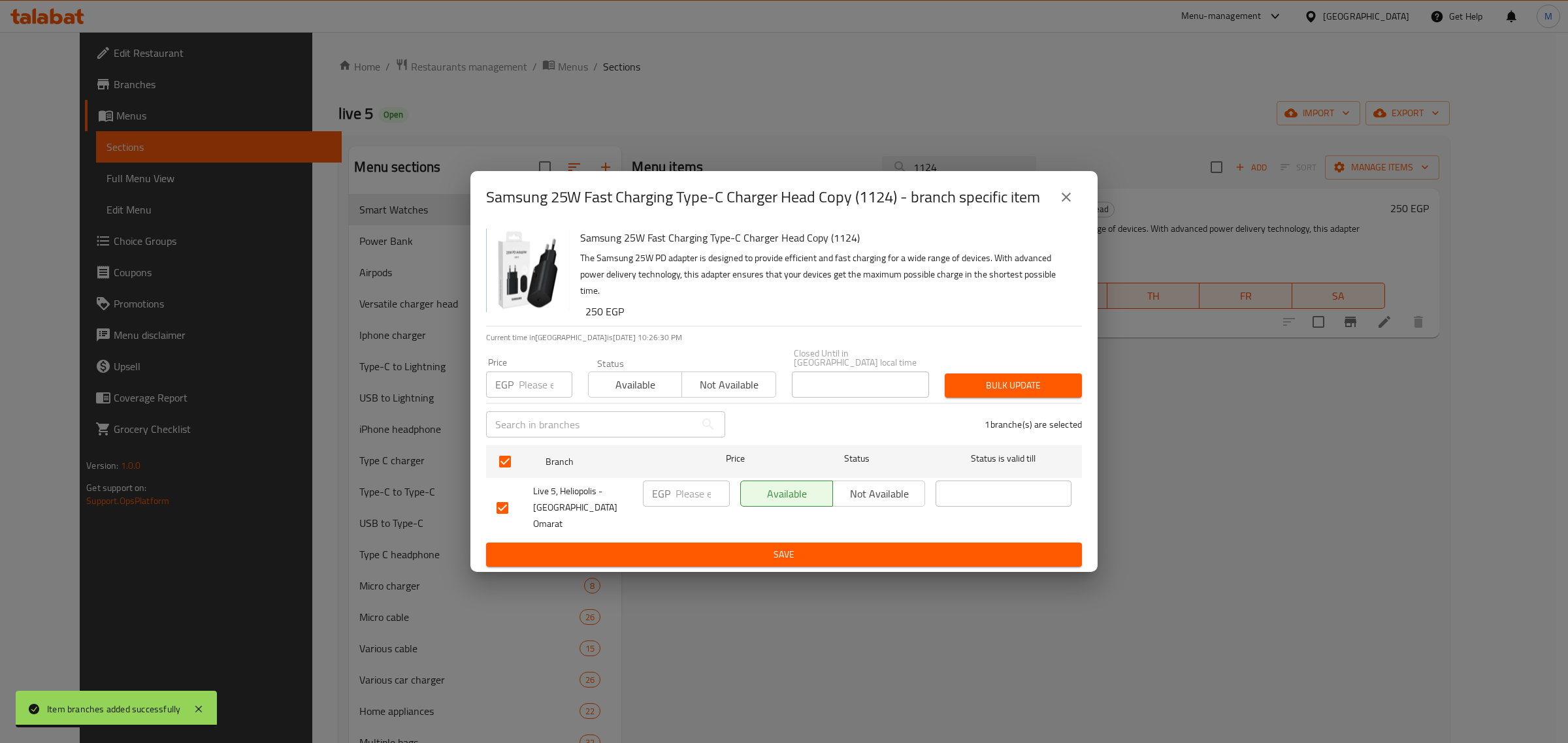
click at [678, 488] on input "number" at bounding box center [702, 494] width 54 height 26
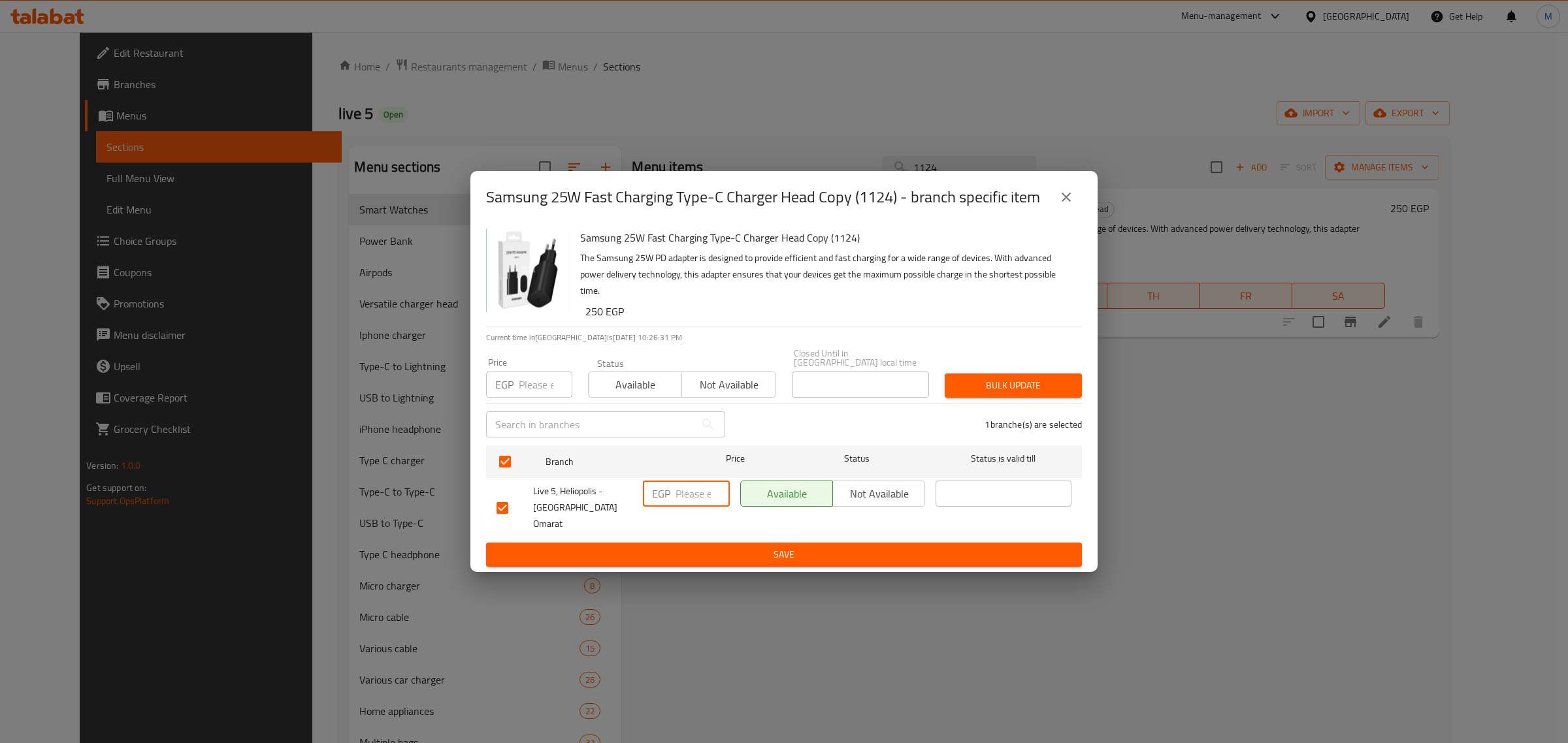
paste input "290"
type input "290"
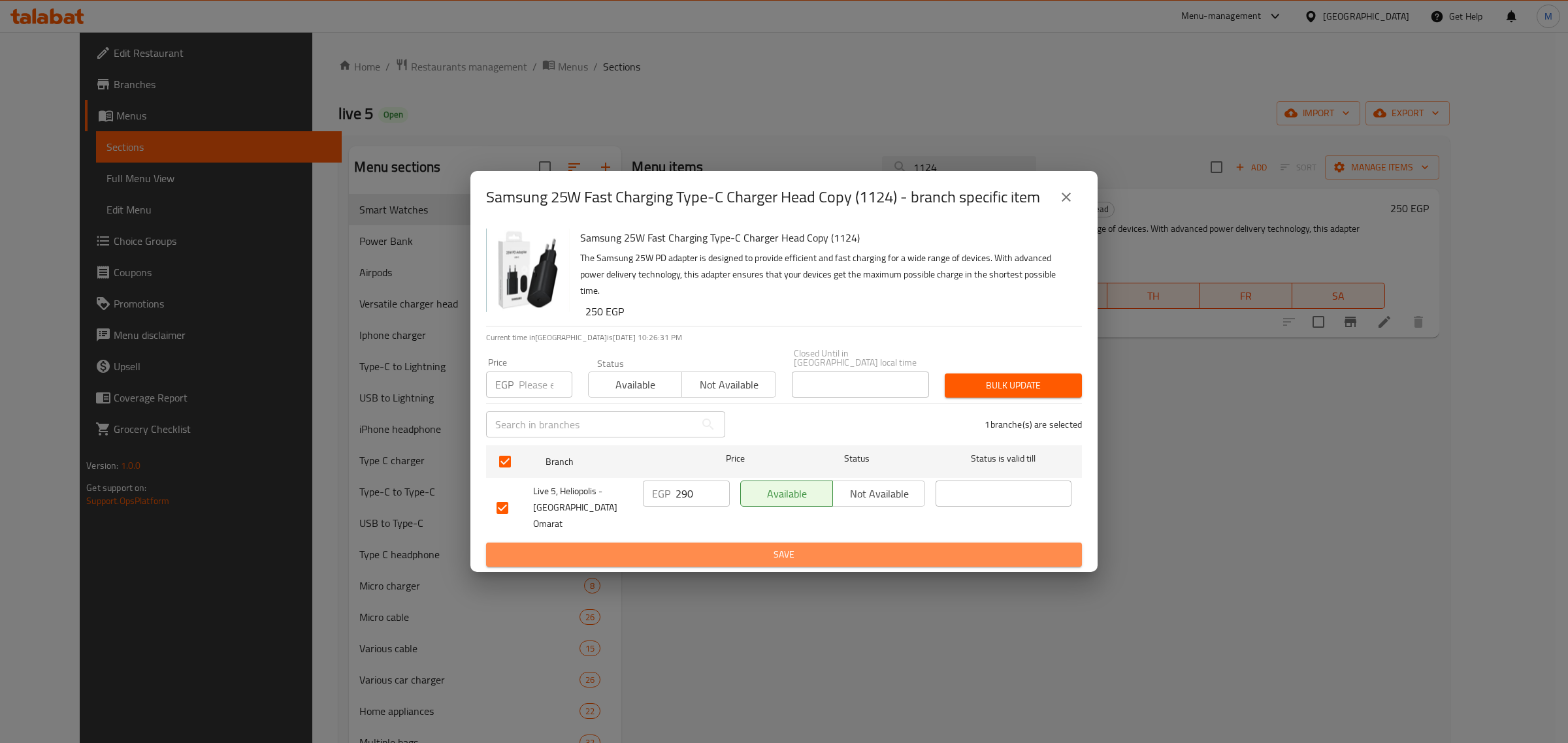
click at [697, 546] on span "Save" at bounding box center [784, 554] width 575 height 16
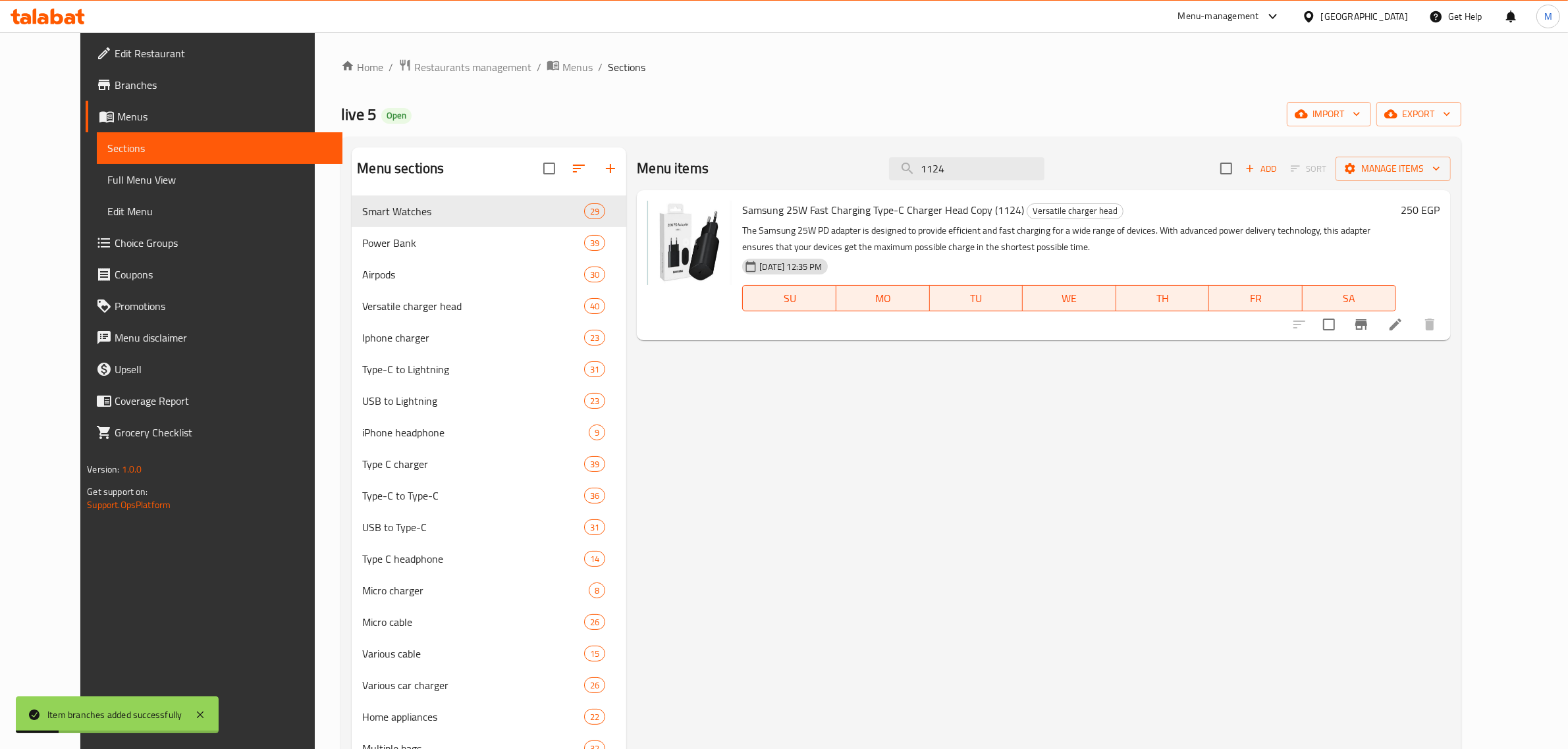
click at [995, 184] on div "Menu items 1124 Add Sort Manage items" at bounding box center [1043, 169] width 814 height 43
click at [993, 172] on input "1124" at bounding box center [966, 169] width 155 height 23
paste input "667"
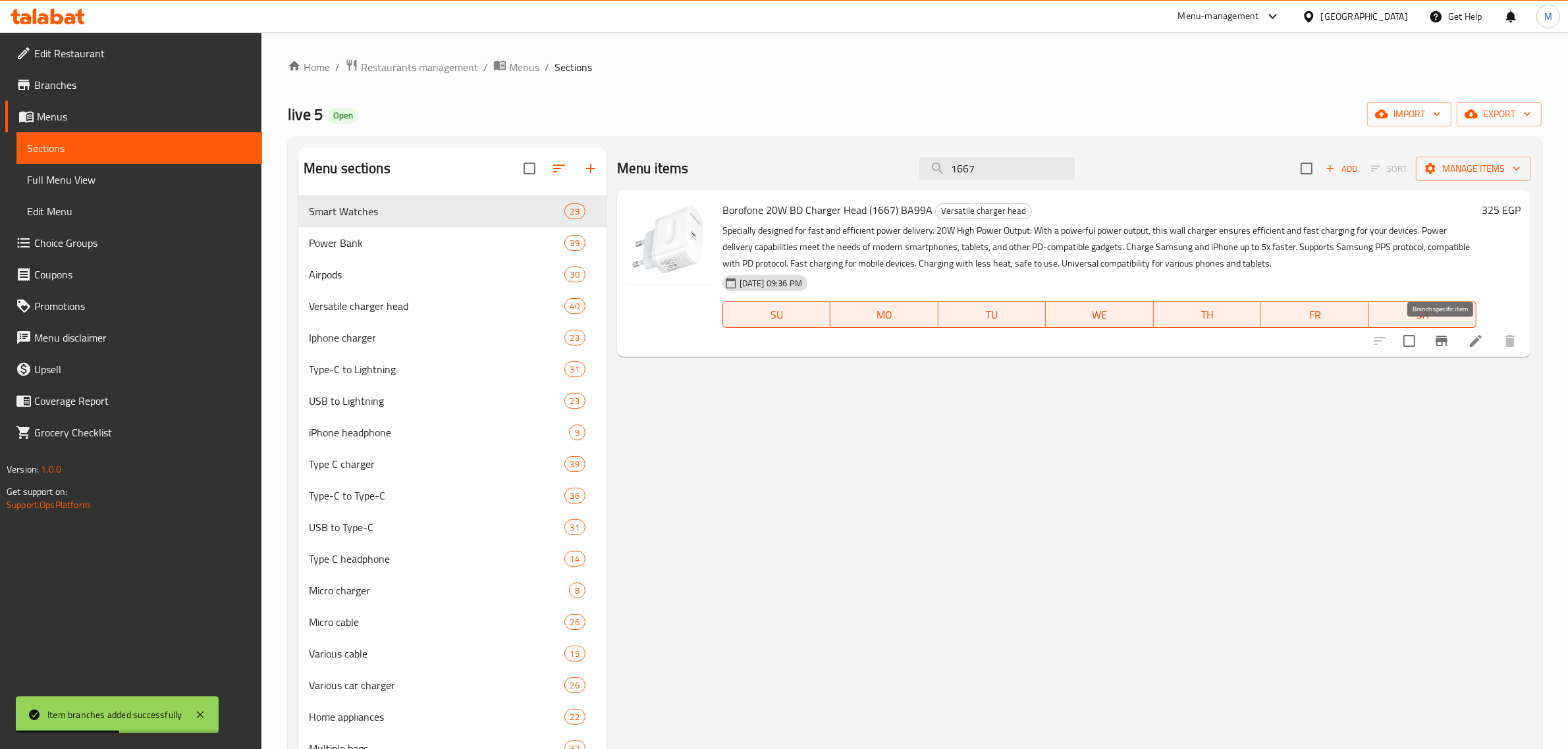
type input "1667"
click at [1440, 346] on icon "Branch-specific-item" at bounding box center [1440, 341] width 12 height 11
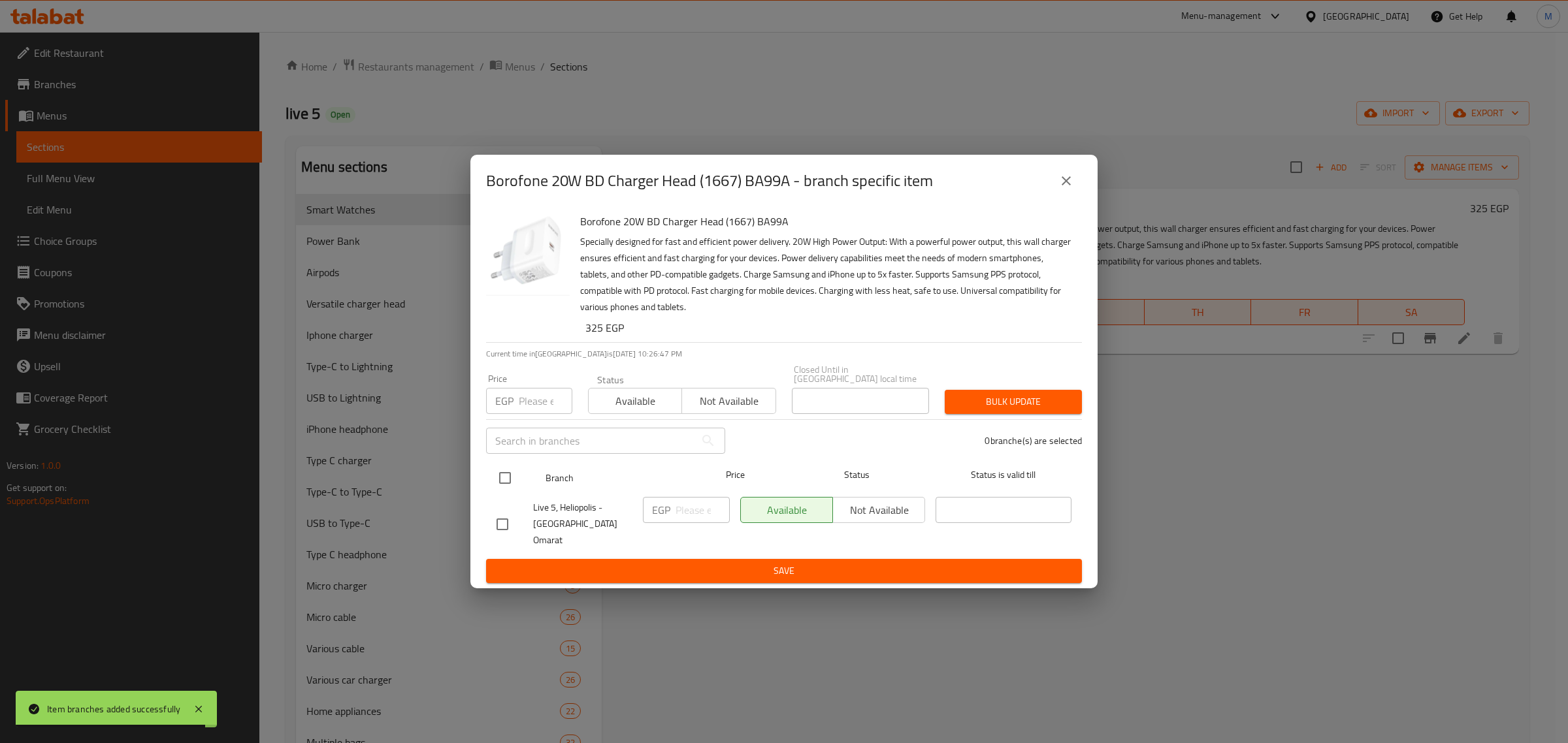
click at [514, 484] on input "checkbox" at bounding box center [505, 478] width 27 height 27
checkbox input "true"
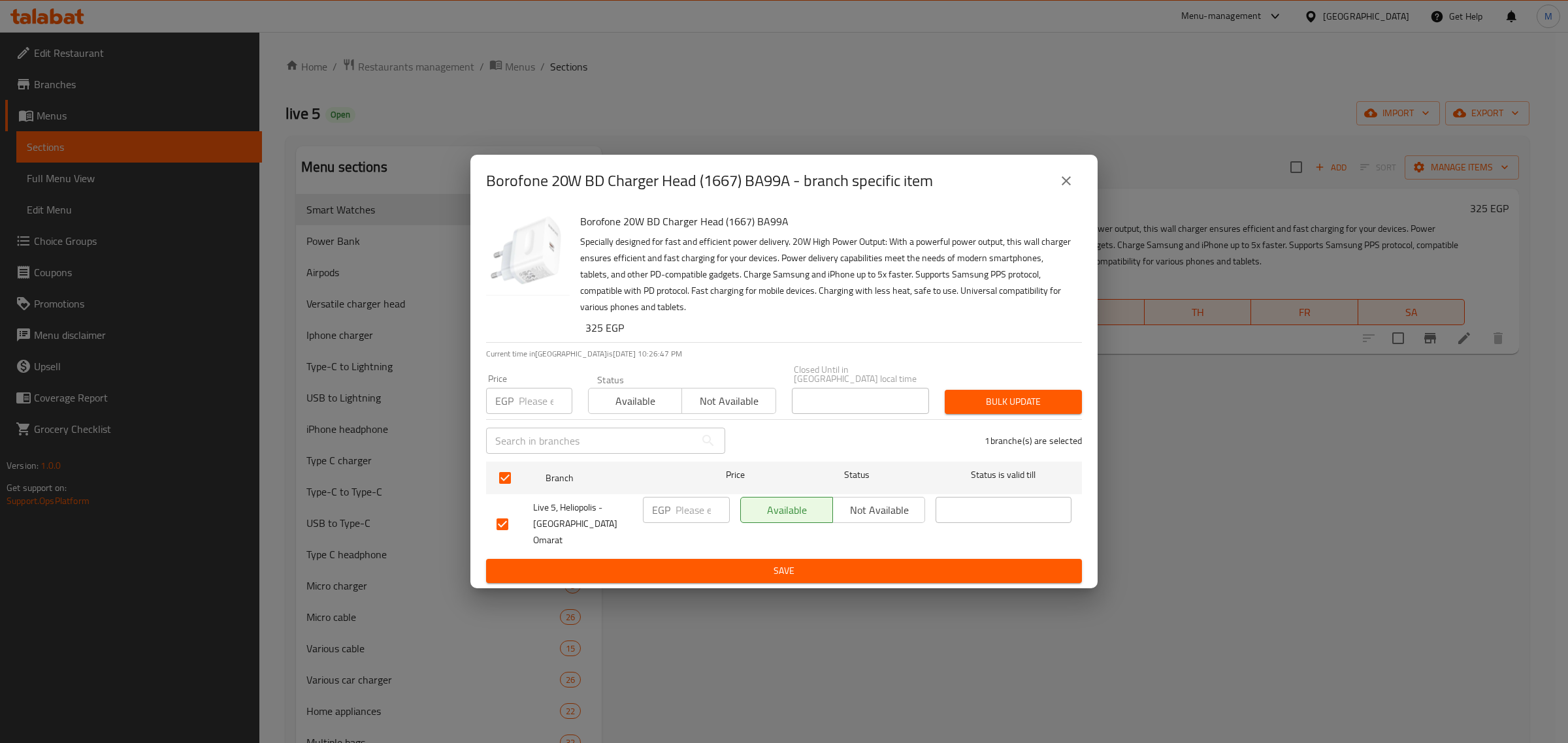
click at [691, 513] on input "number" at bounding box center [702, 510] width 54 height 26
paste input "395"
type input "395"
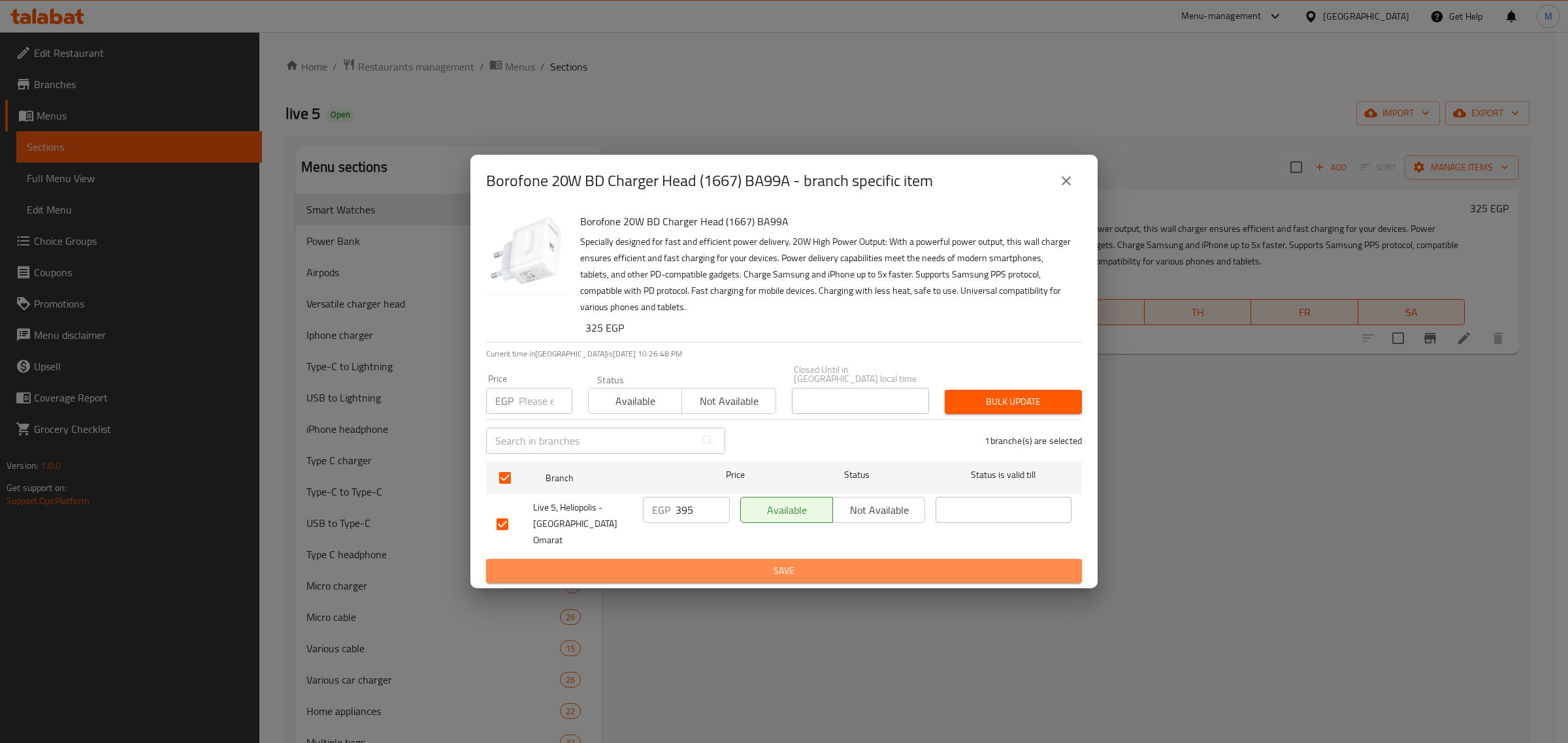
click at [684, 559] on button "Save" at bounding box center [784, 572] width 596 height 24
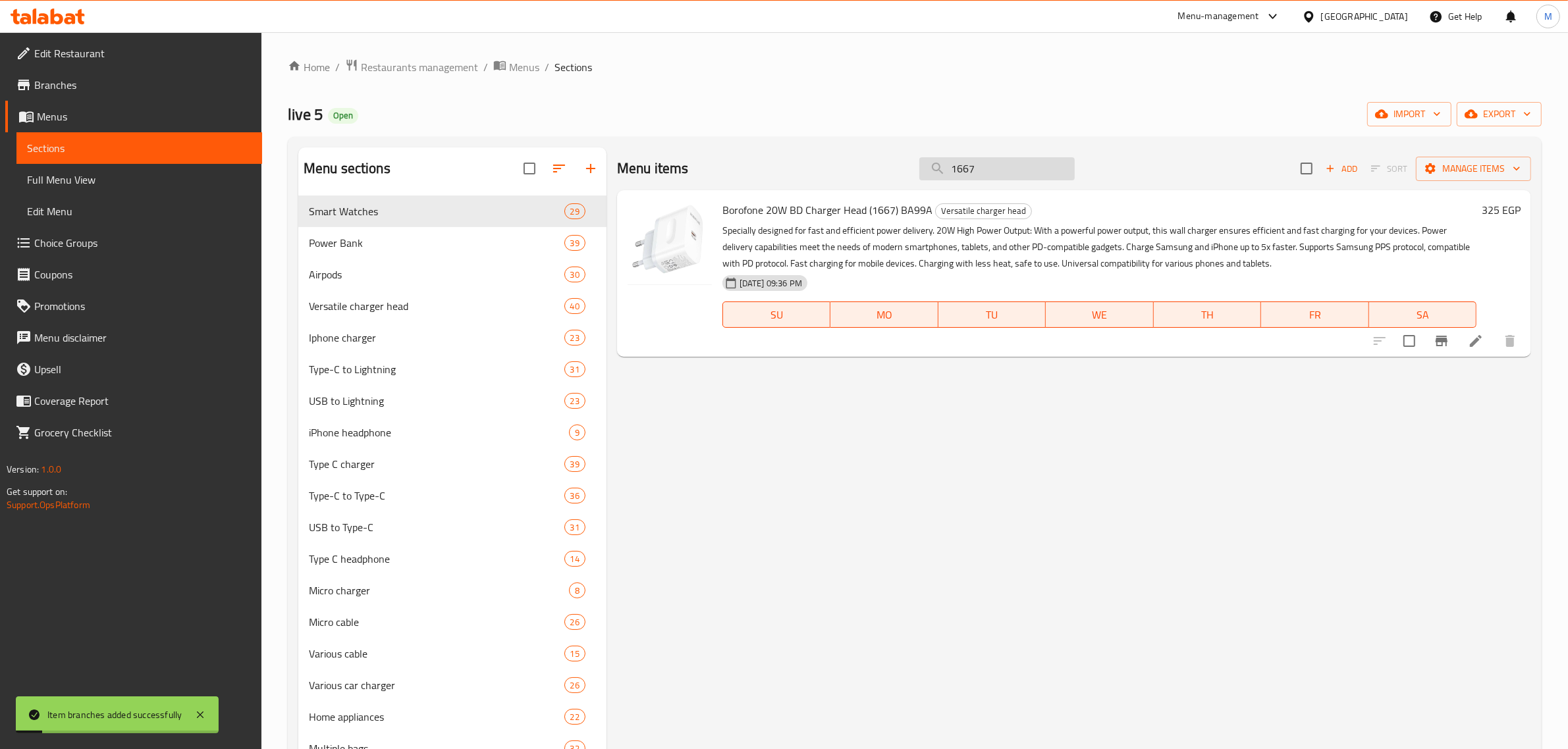
click at [1019, 169] on input "1667" at bounding box center [997, 169] width 155 height 23
paste input "33"
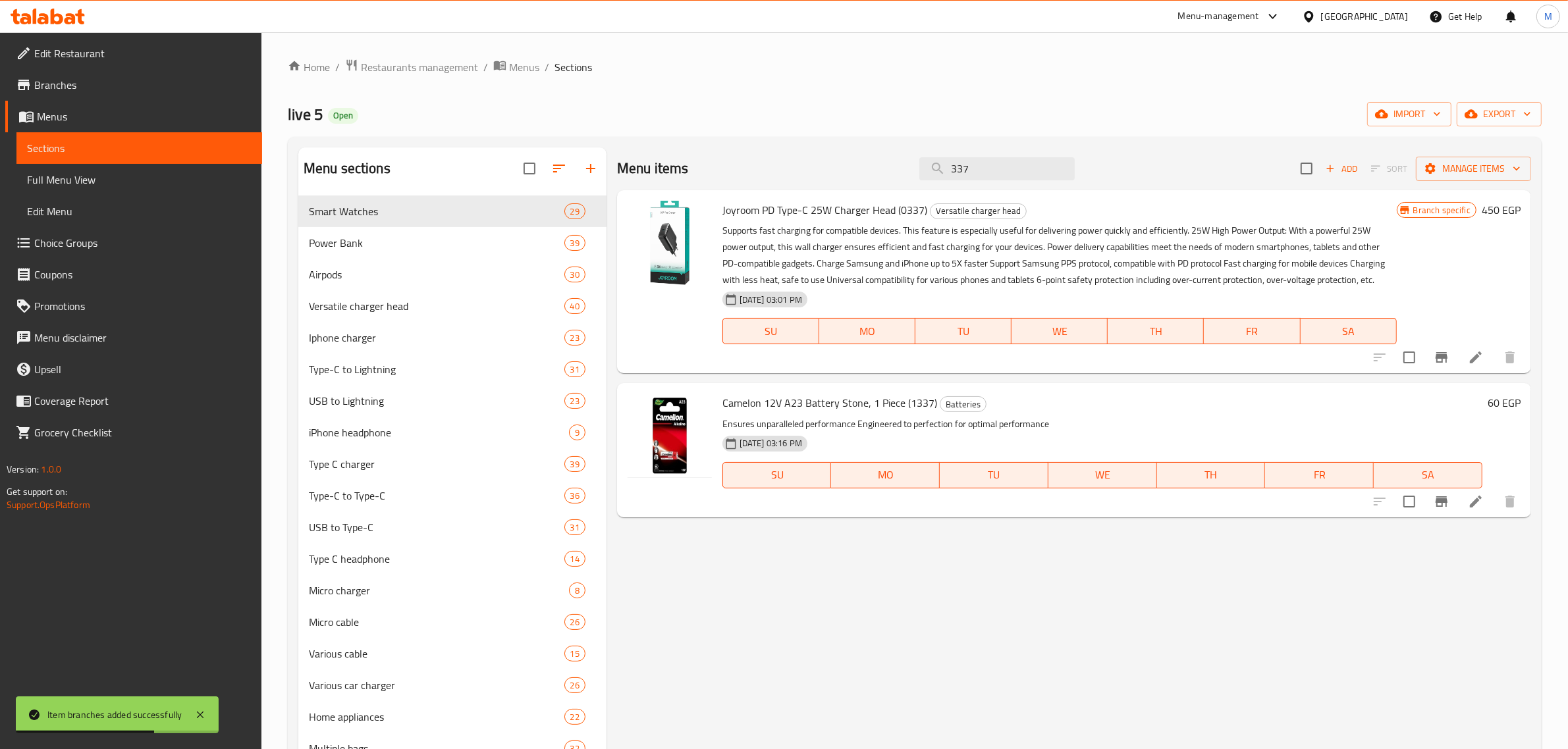
type input "337"
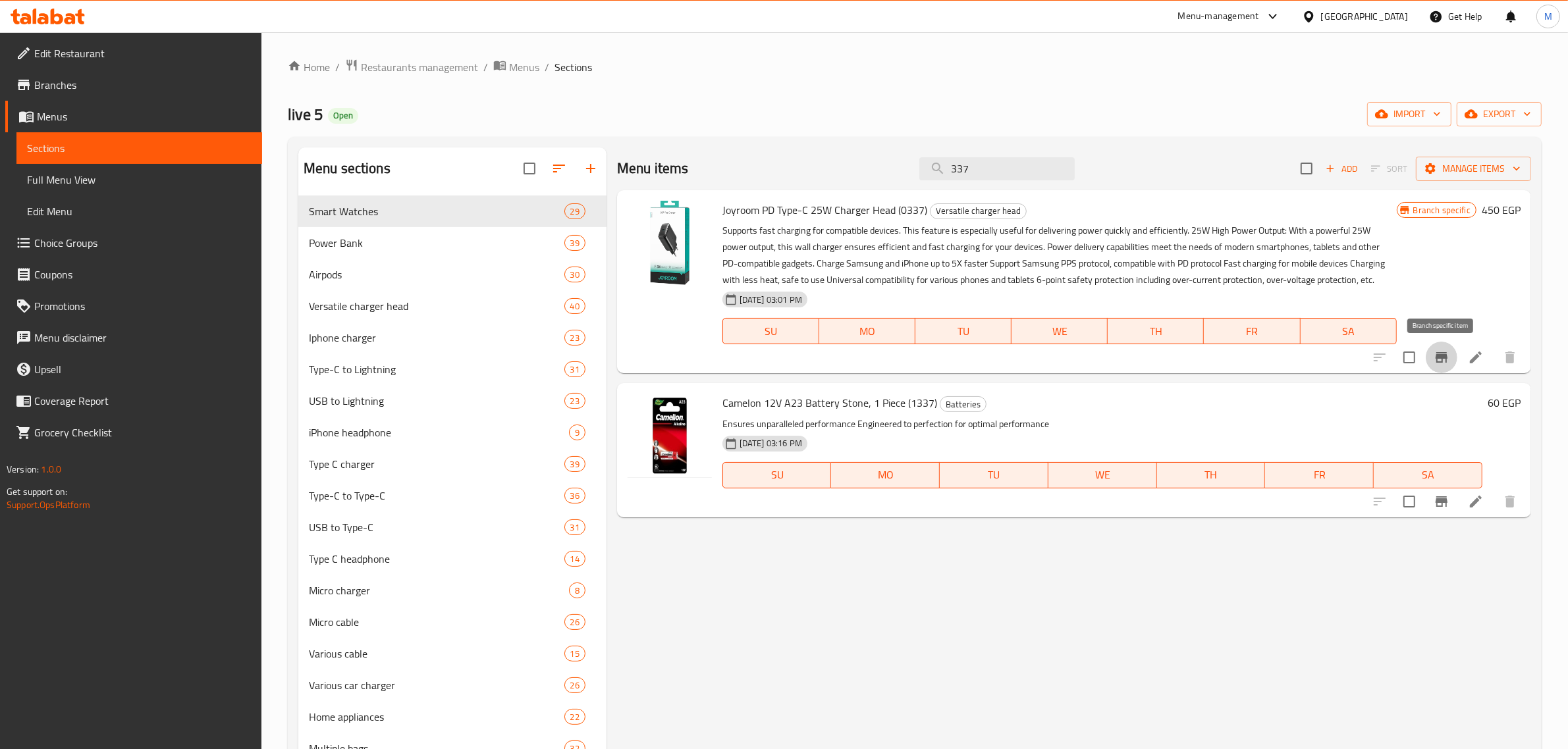
click at [1450, 367] on button "Branch-specific-item" at bounding box center [1441, 357] width 31 height 31
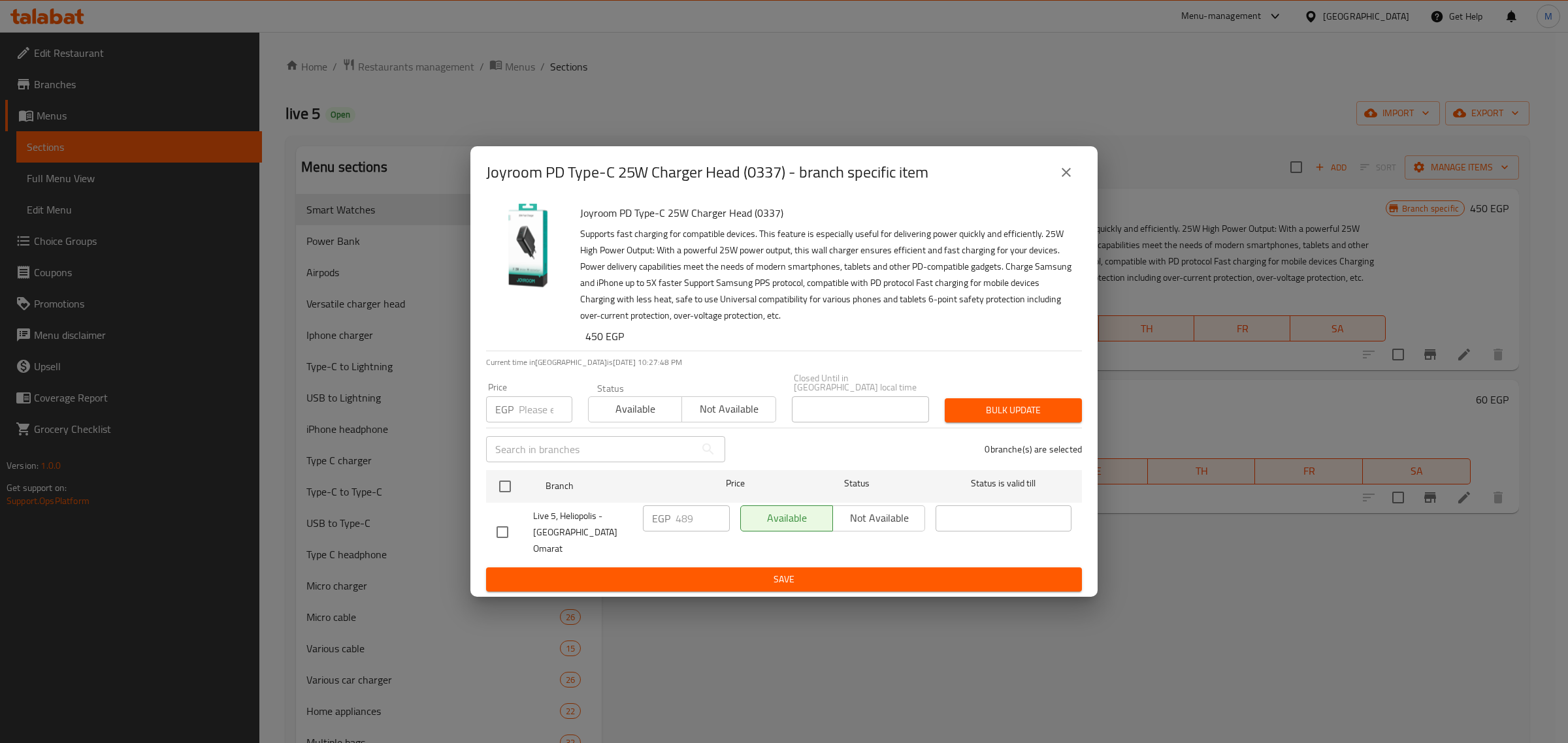
click at [521, 504] on div "Live 5, Heliopolis - [GEOGRAPHIC_DATA] Omarat" at bounding box center [565, 533] width 146 height 65
click at [494, 500] on input "checkbox" at bounding box center [505, 487] width 27 height 27
checkbox input "true"
click at [668, 518] on p "EGP" at bounding box center [661, 518] width 18 height 16
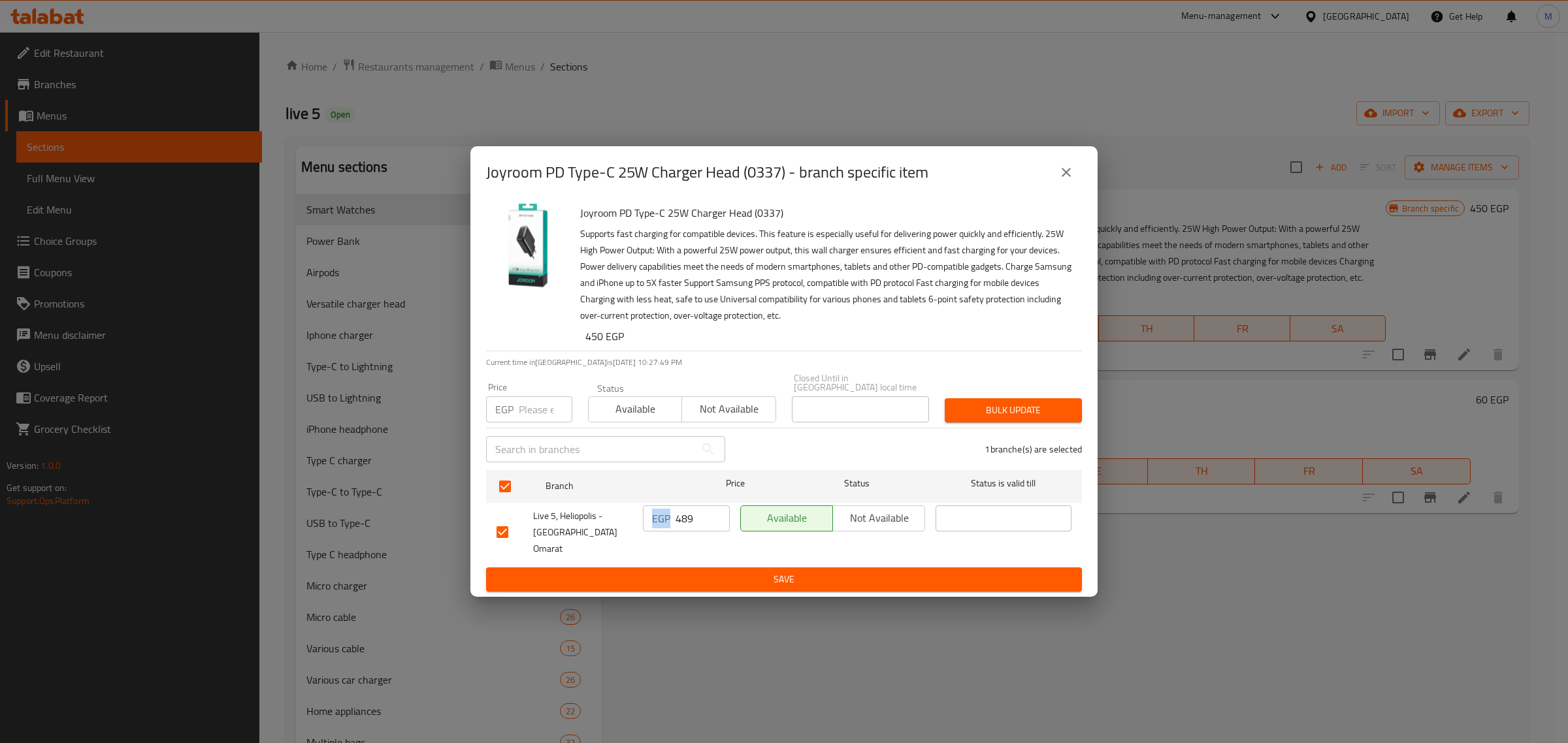
click at [668, 518] on p "EGP" at bounding box center [661, 518] width 18 height 16
click at [688, 527] on input "489" at bounding box center [702, 518] width 54 height 26
paste input "59"
type input "599"
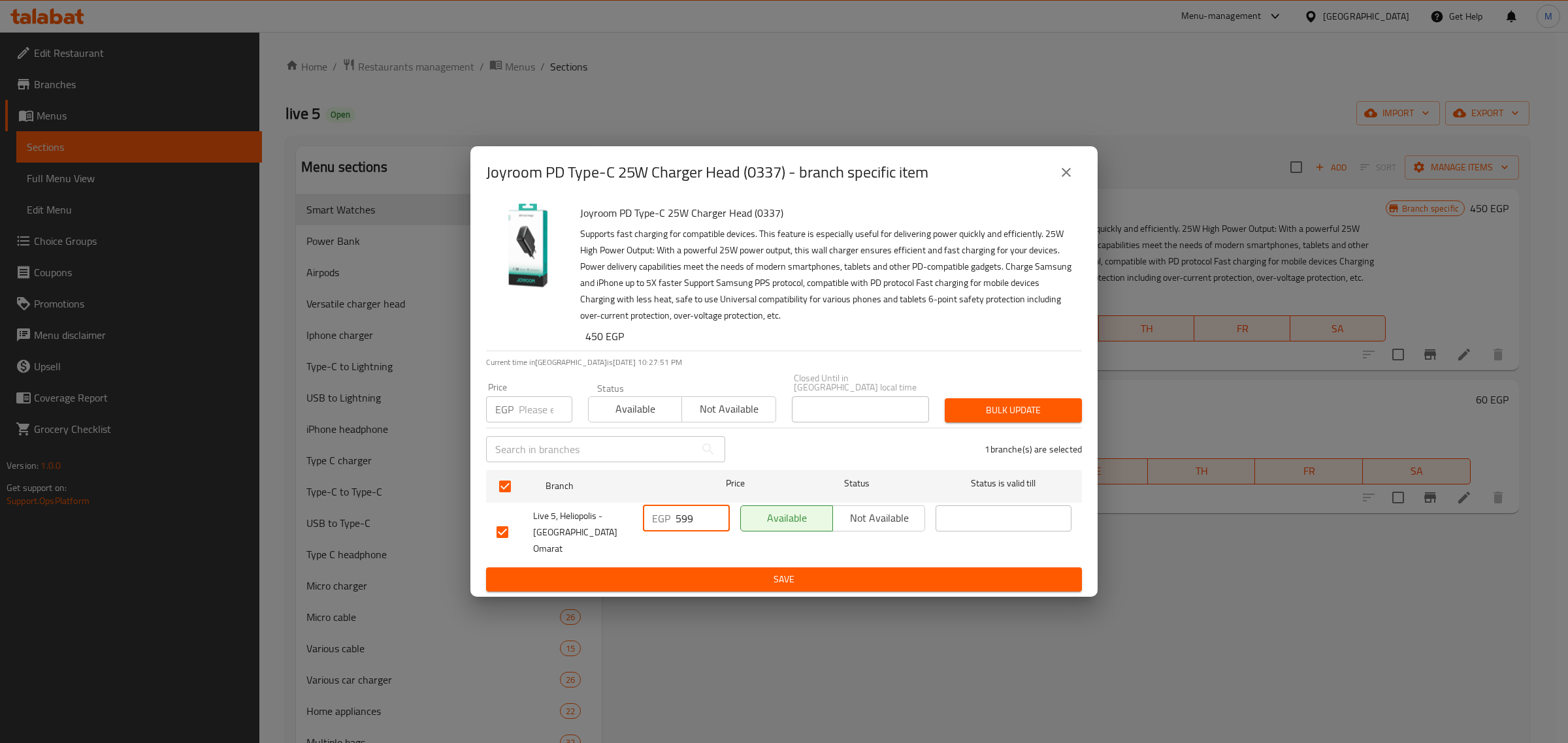
click at [704, 572] on span "Save" at bounding box center [784, 579] width 575 height 16
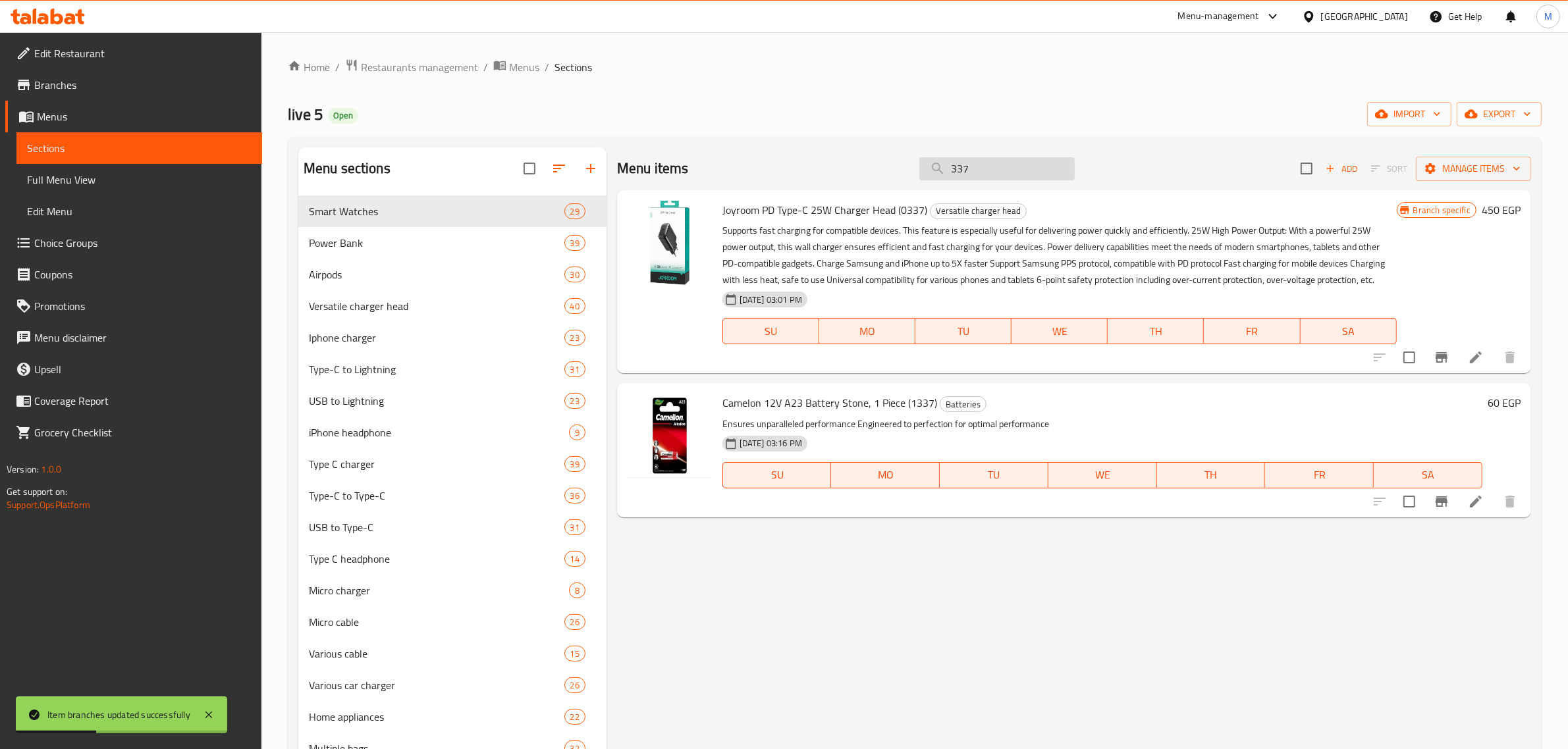
click at [986, 164] on input "337" at bounding box center [997, 169] width 155 height 23
paste input "1551"
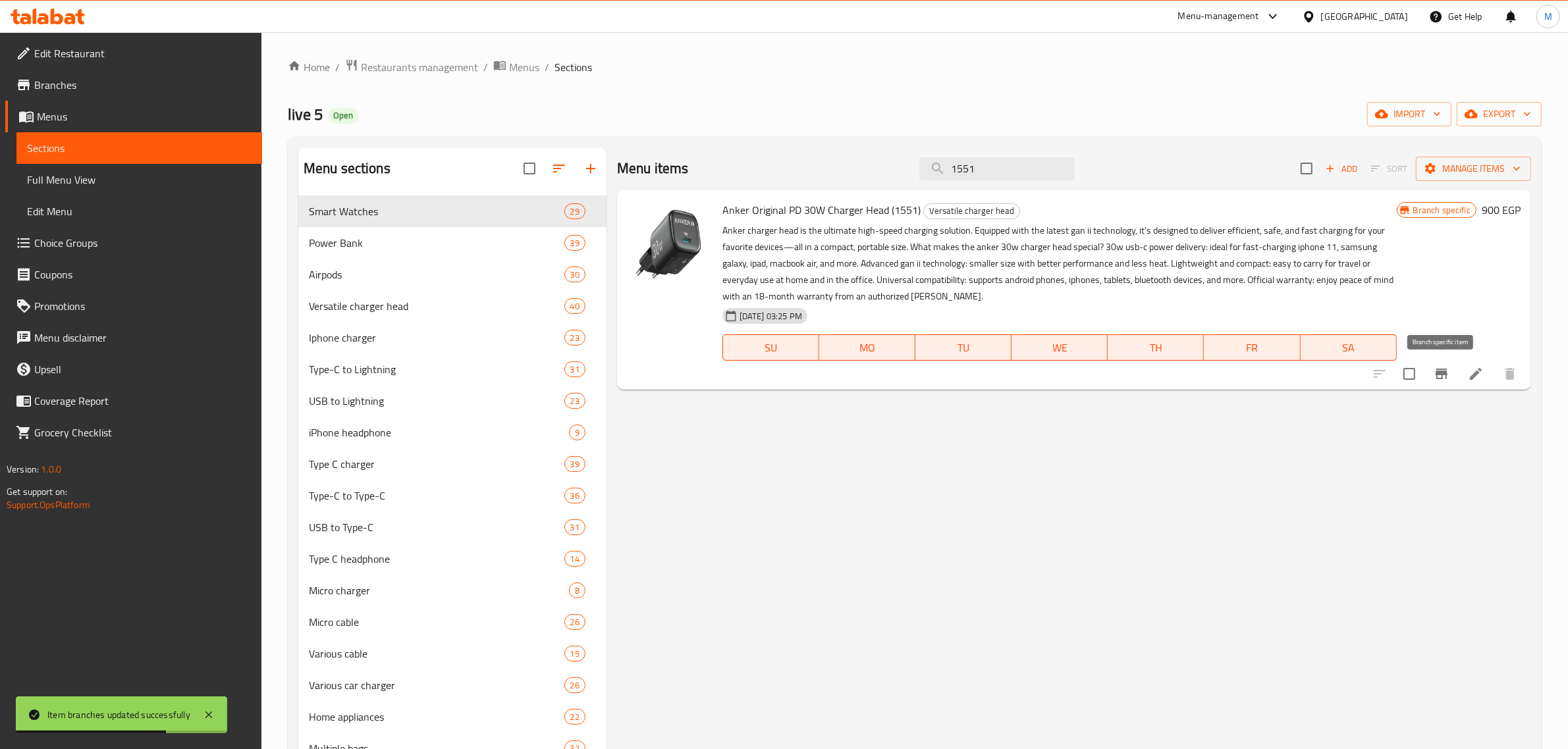
type input "1551"
click at [1444, 374] on icon "Branch-specific-item" at bounding box center [1440, 374] width 12 height 11
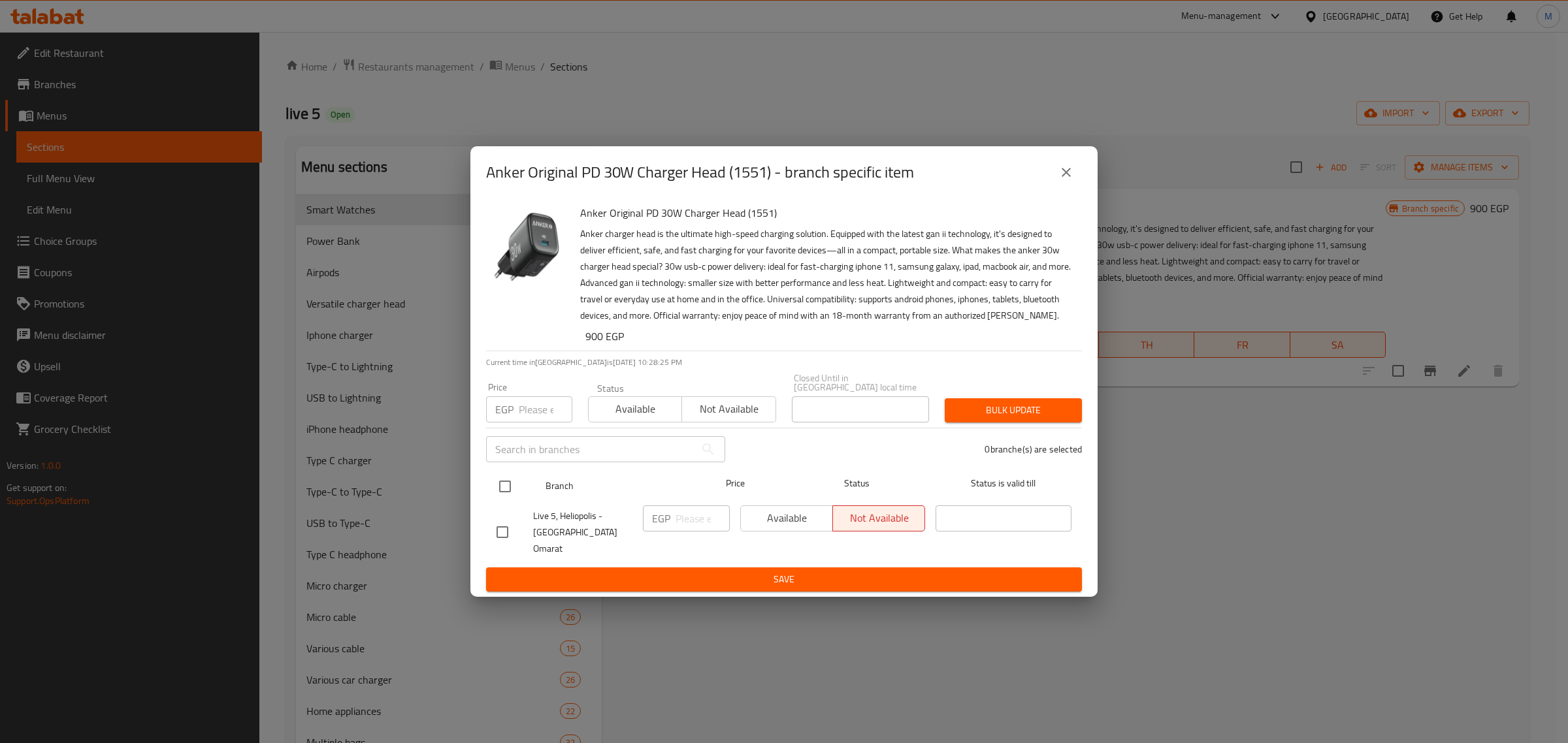
click at [501, 498] on input "checkbox" at bounding box center [505, 487] width 27 height 27
checkbox input "true"
click at [678, 530] on input "number" at bounding box center [702, 518] width 54 height 26
paste input "999"
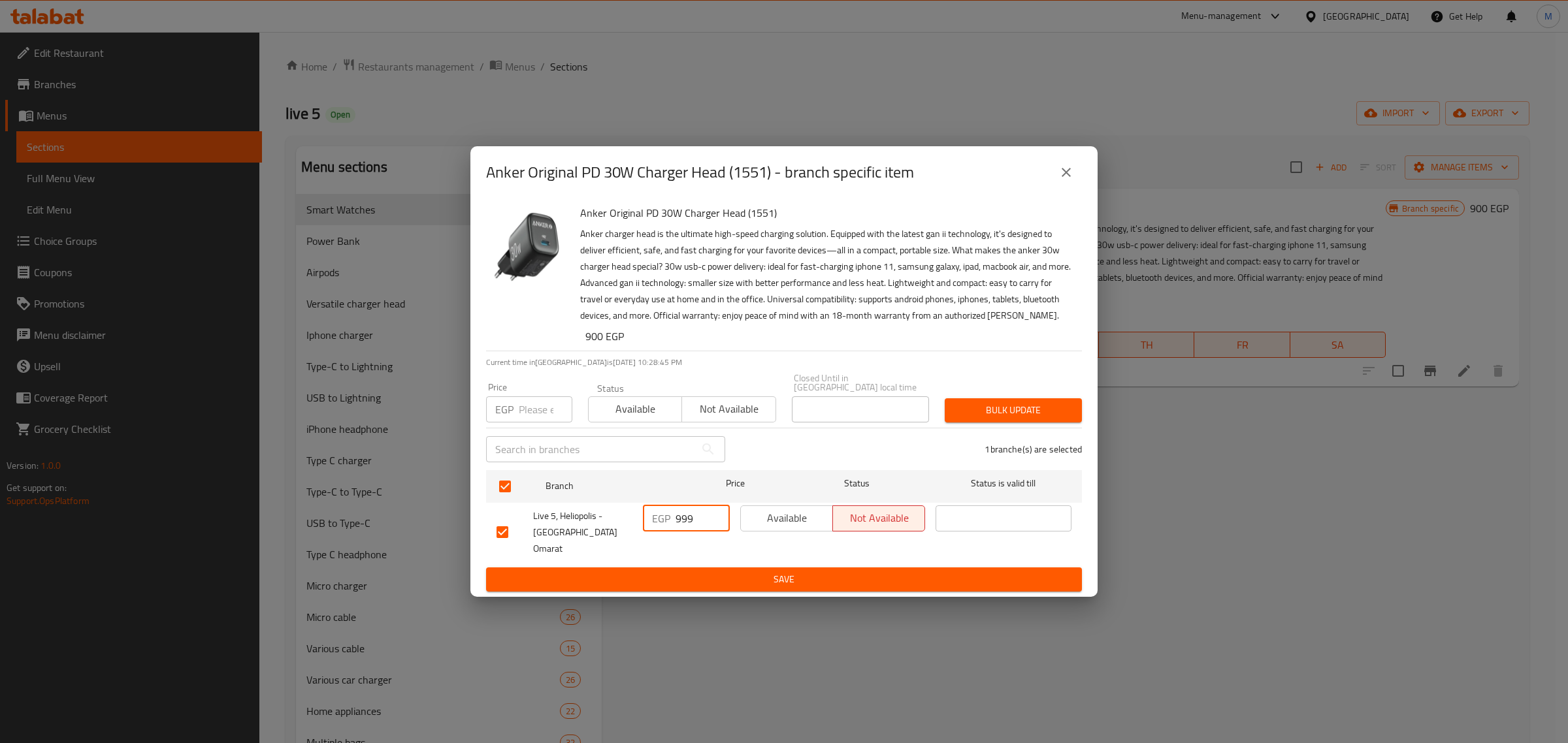
type input "999"
click at [707, 572] on span "Save" at bounding box center [784, 579] width 575 height 16
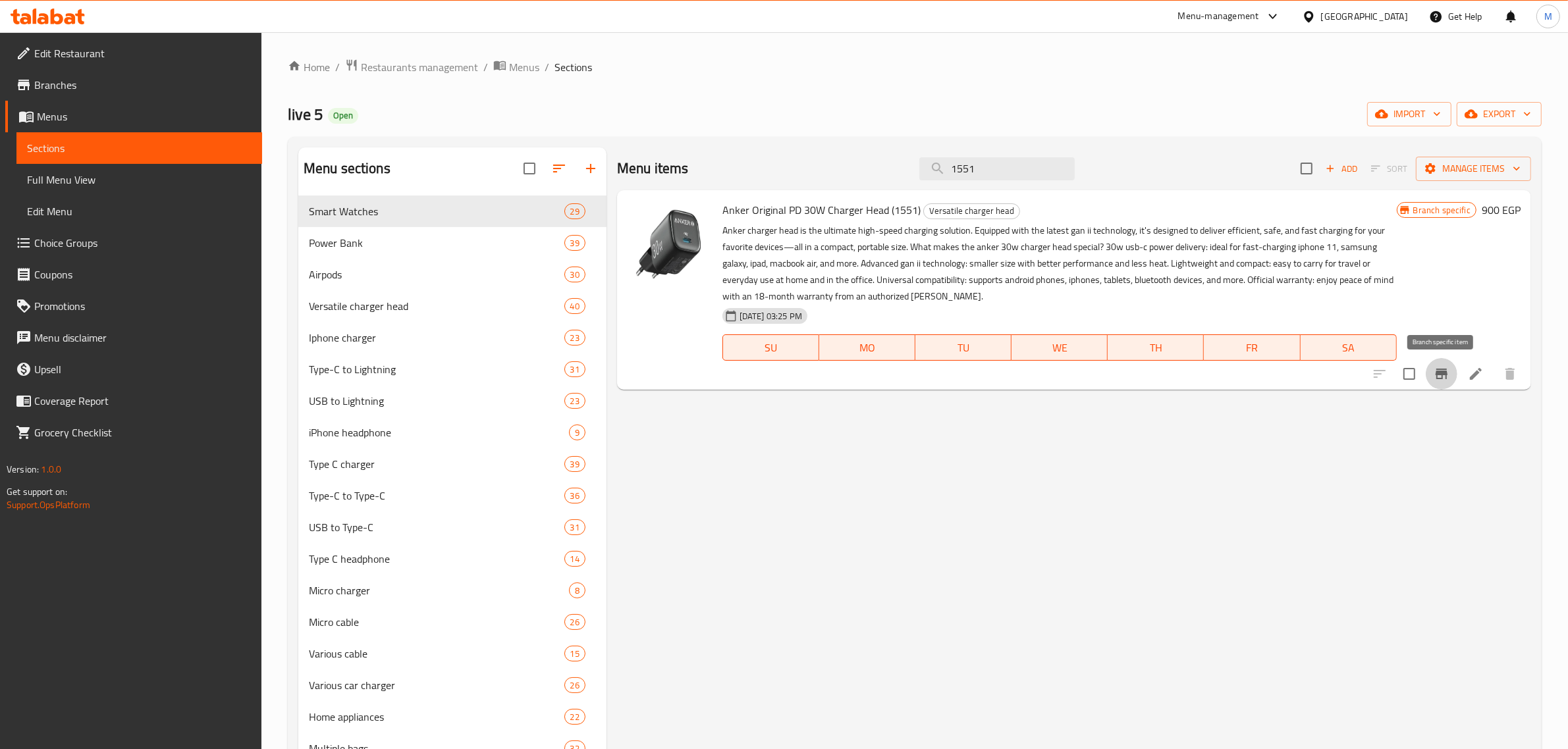
click at [1437, 380] on icon "Branch-specific-item" at bounding box center [1441, 374] width 16 height 16
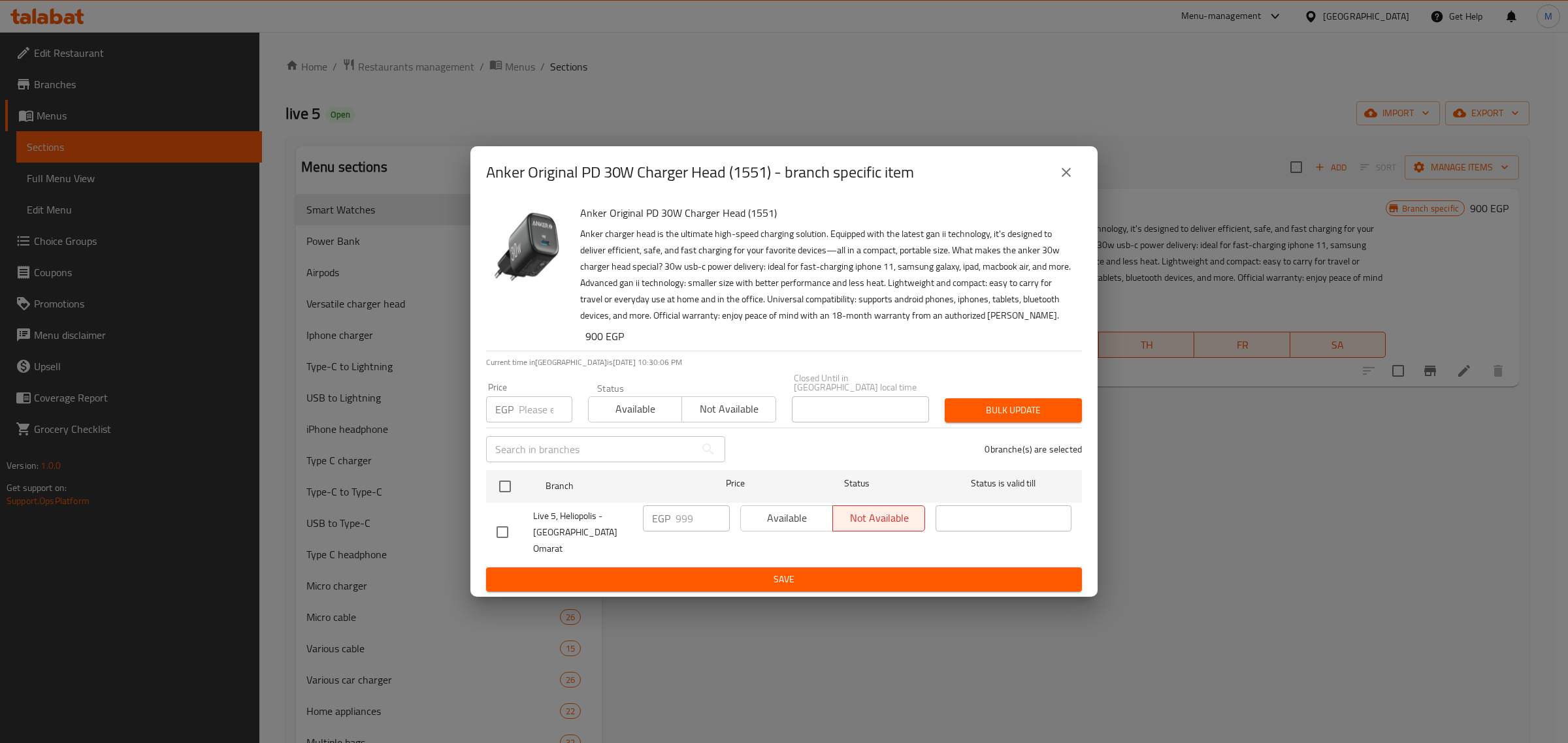
click at [1063, 177] on icon "close" at bounding box center [1066, 172] width 16 height 16
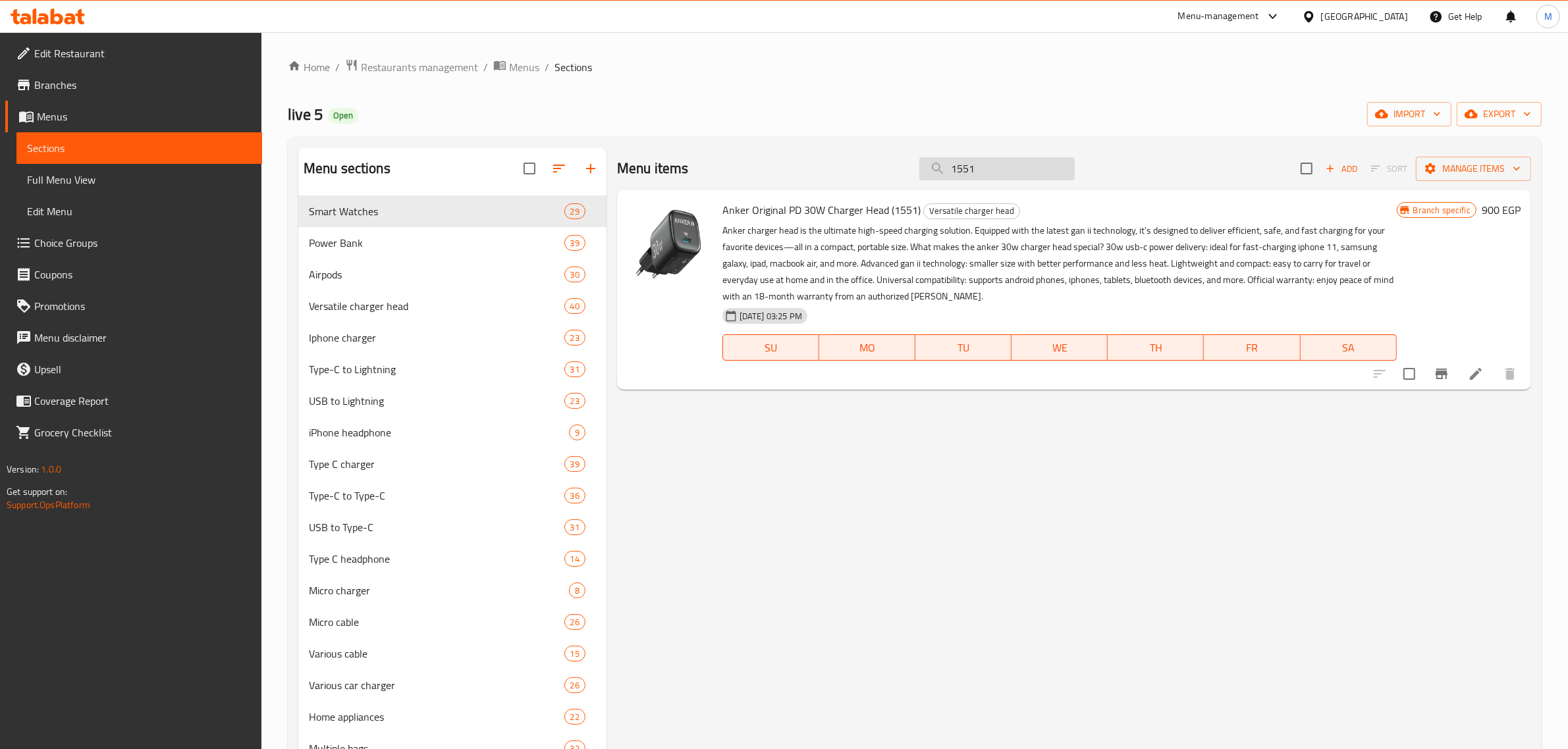
click at [1003, 170] on input "1551" at bounding box center [997, 169] width 155 height 23
paste input "653"
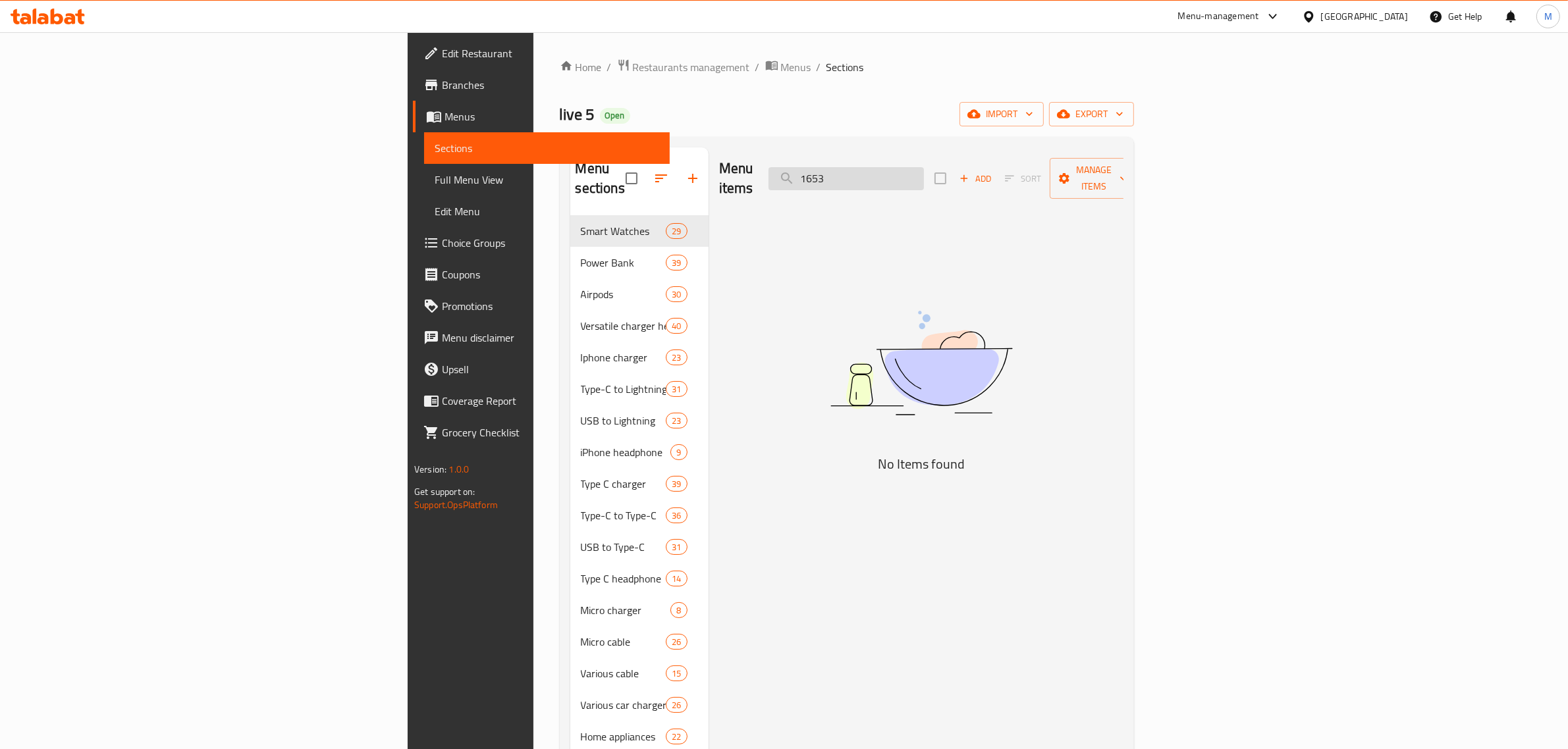
click at [924, 177] on input "1653" at bounding box center [846, 179] width 155 height 23
paste input "552"
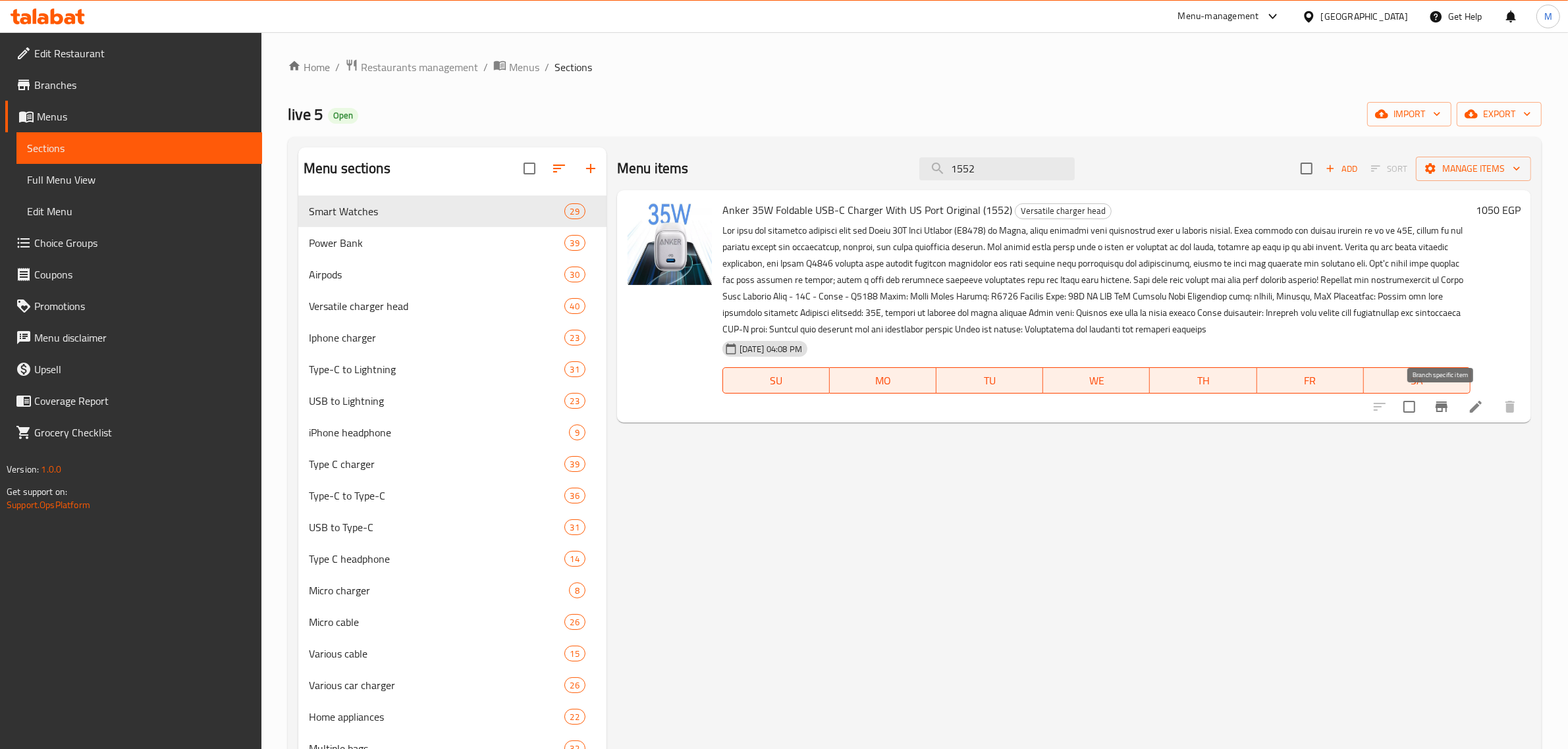
type input "1552"
click at [1437, 413] on icon "Branch-specific-item" at bounding box center [1441, 406] width 16 height 16
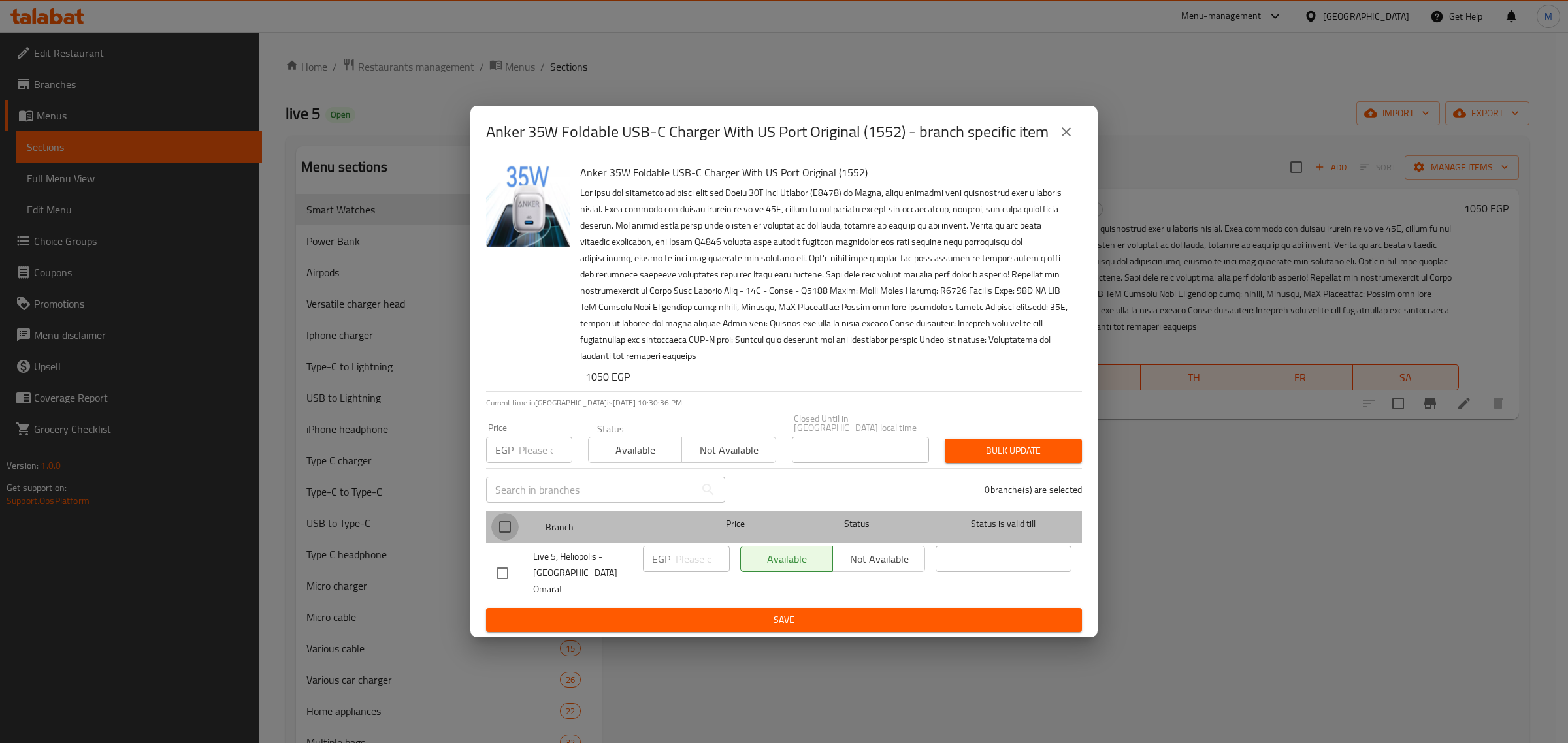
click at [510, 534] on input "checkbox" at bounding box center [505, 527] width 27 height 27
checkbox input "true"
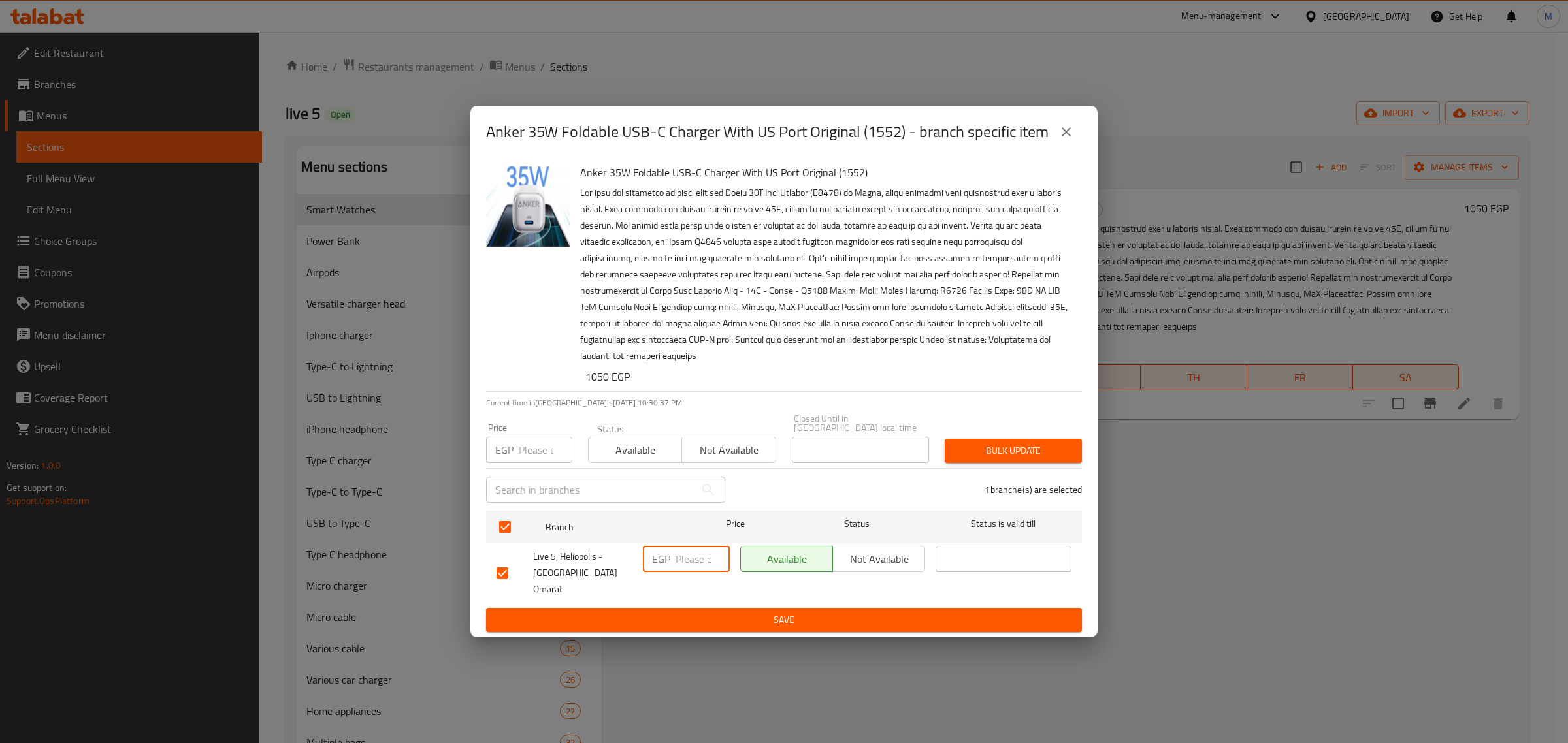
click at [700, 569] on input "number" at bounding box center [702, 559] width 54 height 26
paste input "1250"
type input "1250"
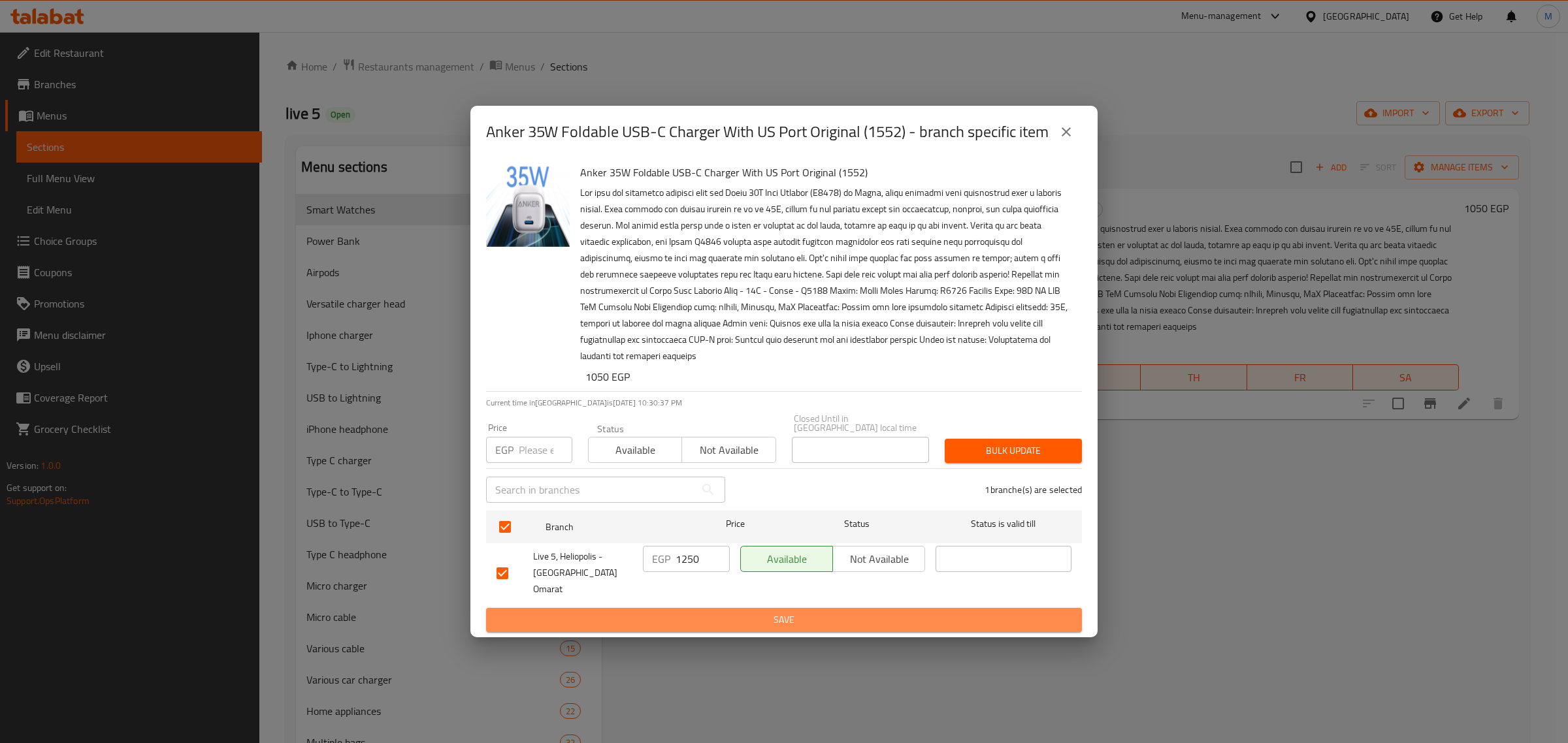
click at [701, 608] on button "Save" at bounding box center [784, 620] width 596 height 24
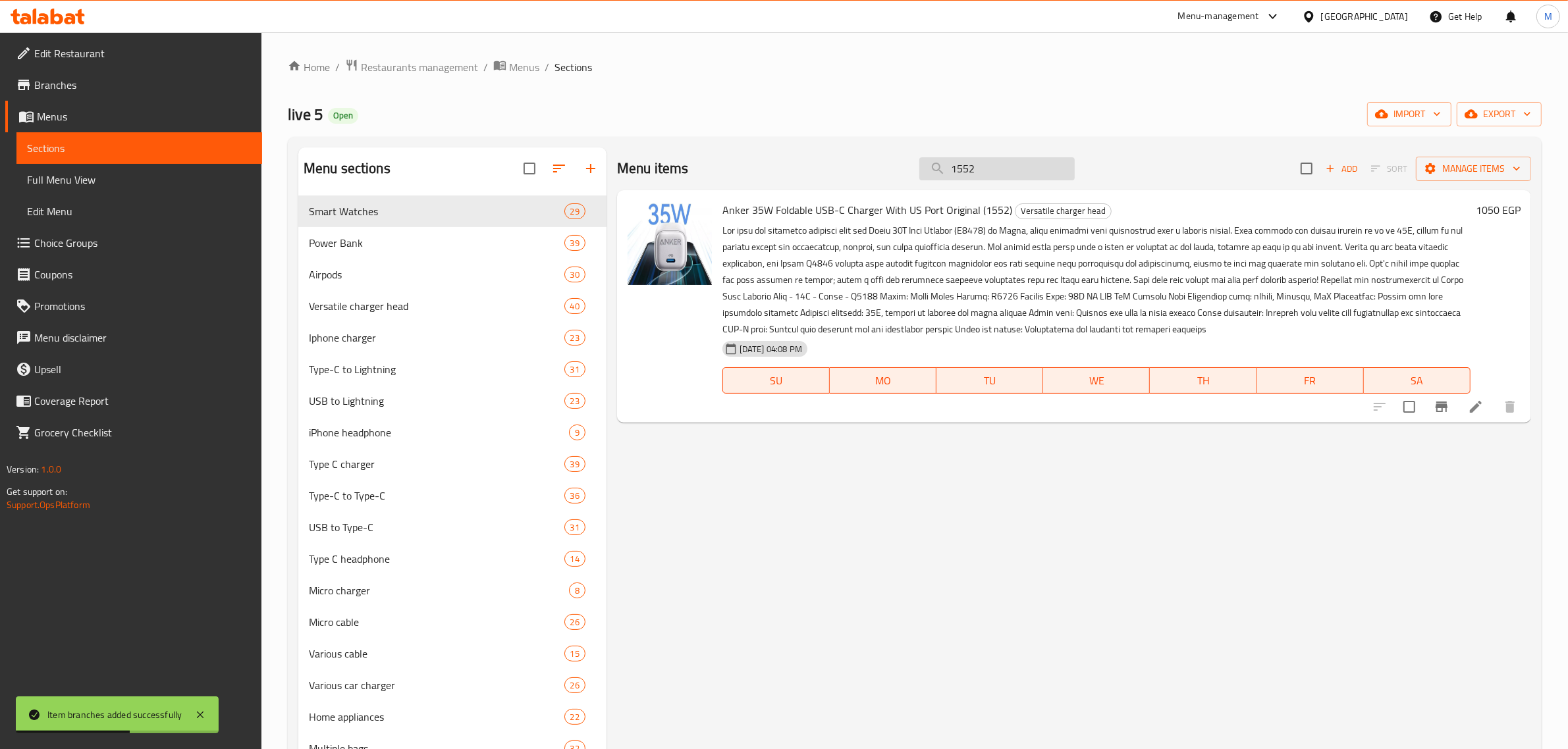
click at [1037, 159] on input "1552" at bounding box center [997, 169] width 155 height 23
paste input "864"
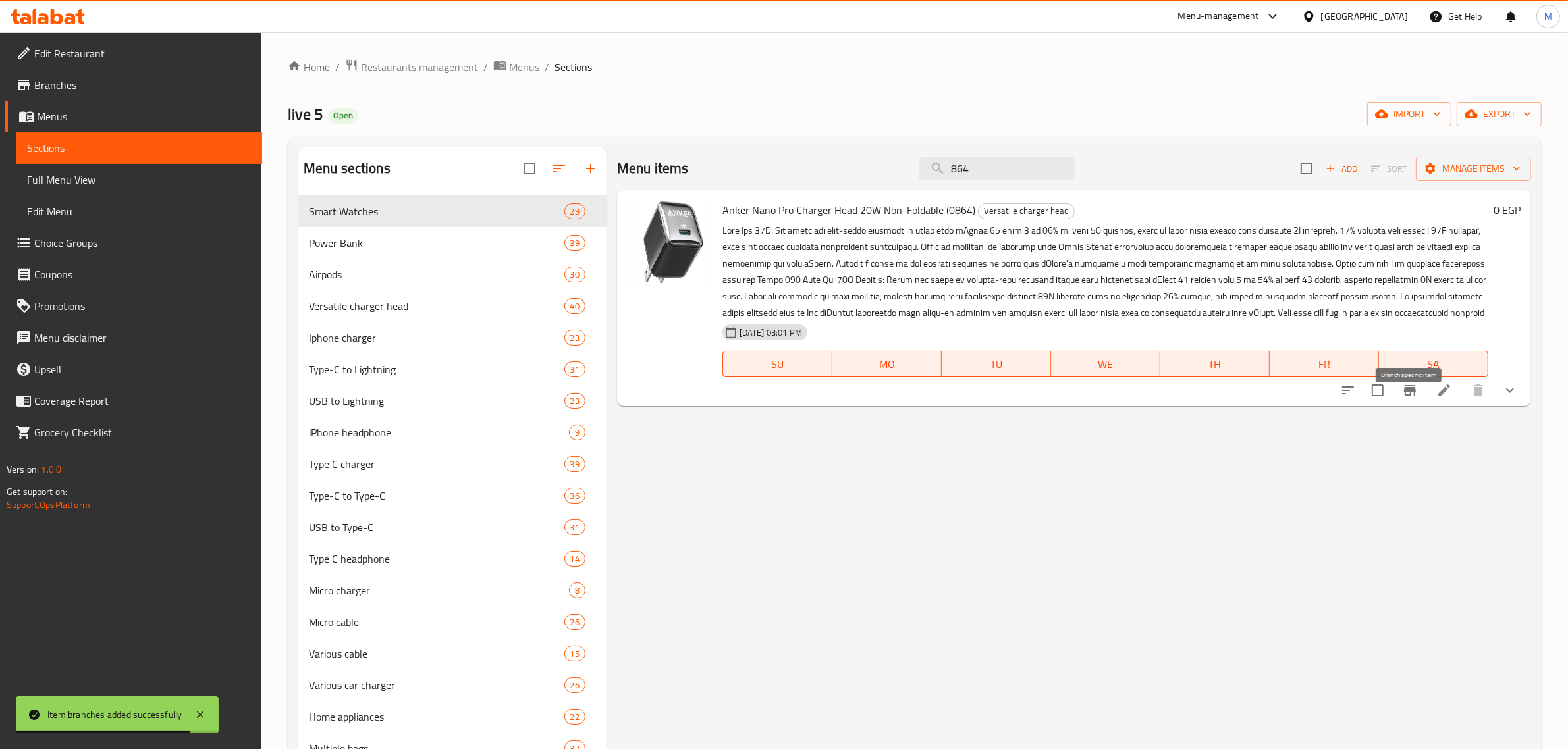
type input "864"
click at [1410, 396] on icon "Branch-specific-item" at bounding box center [1409, 390] width 12 height 11
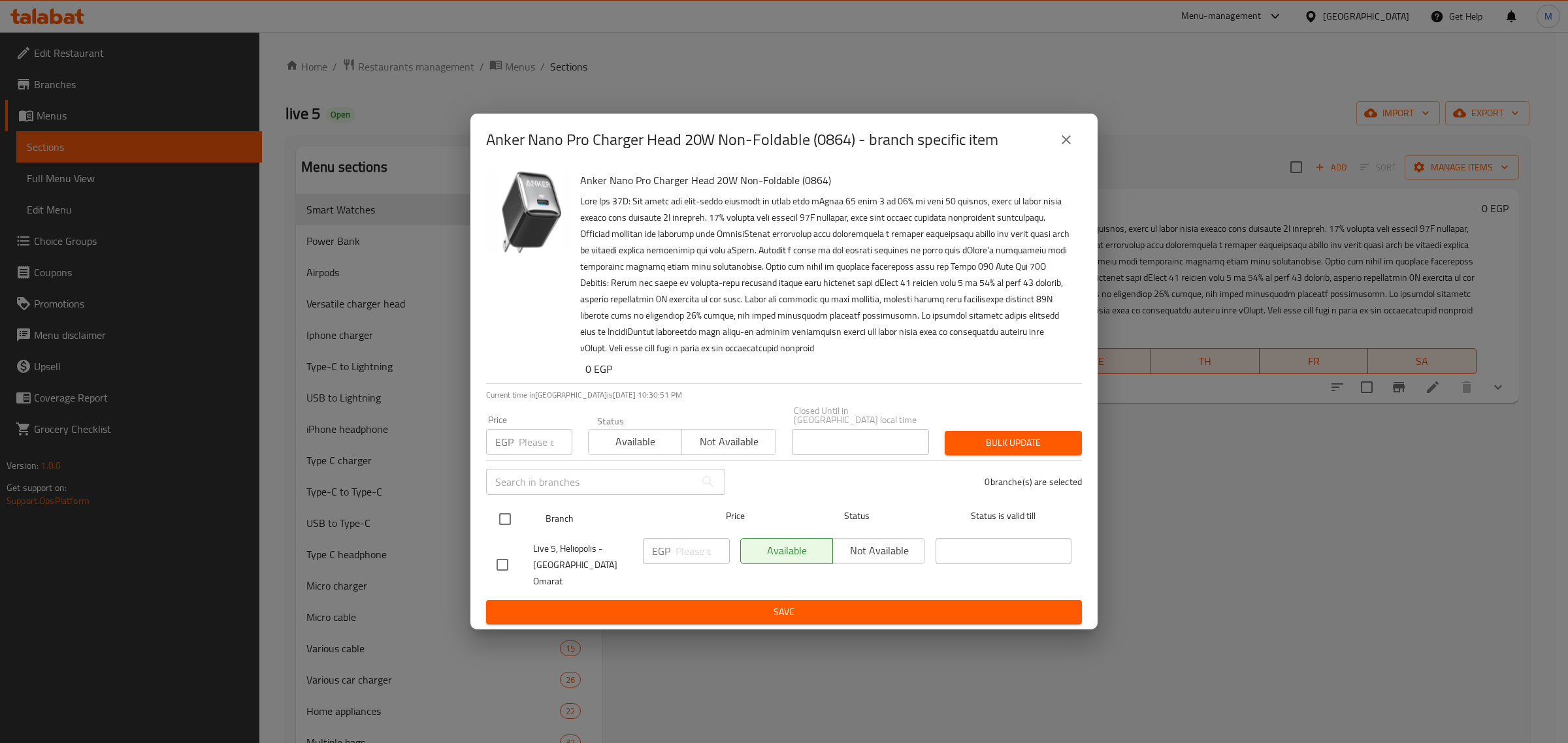
click at [510, 527] on input "checkbox" at bounding box center [505, 519] width 27 height 27
checkbox input "true"
click at [1067, 148] on icon "close" at bounding box center [1066, 139] width 16 height 16
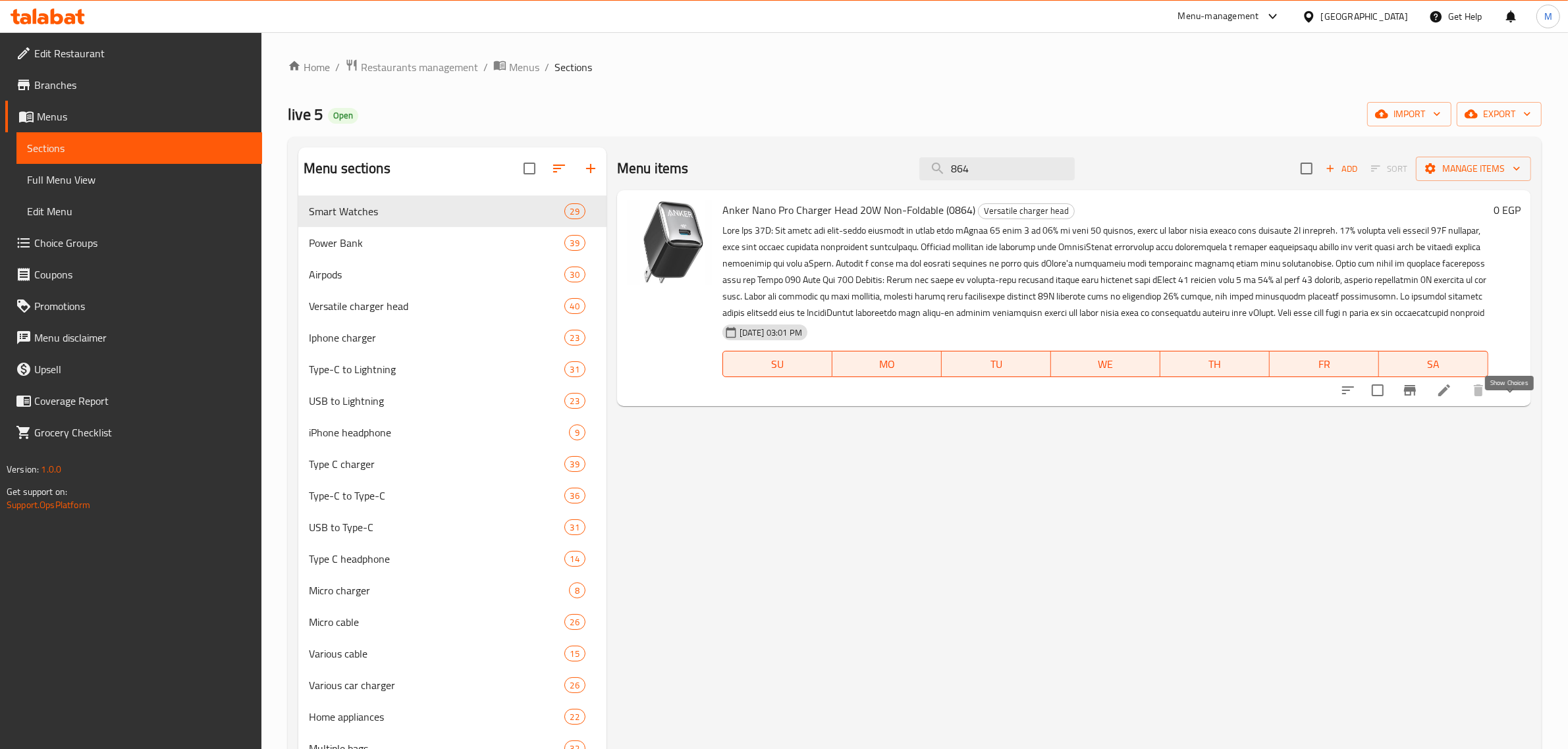
click at [1511, 399] on icon "show more" at bounding box center [1510, 390] width 16 height 16
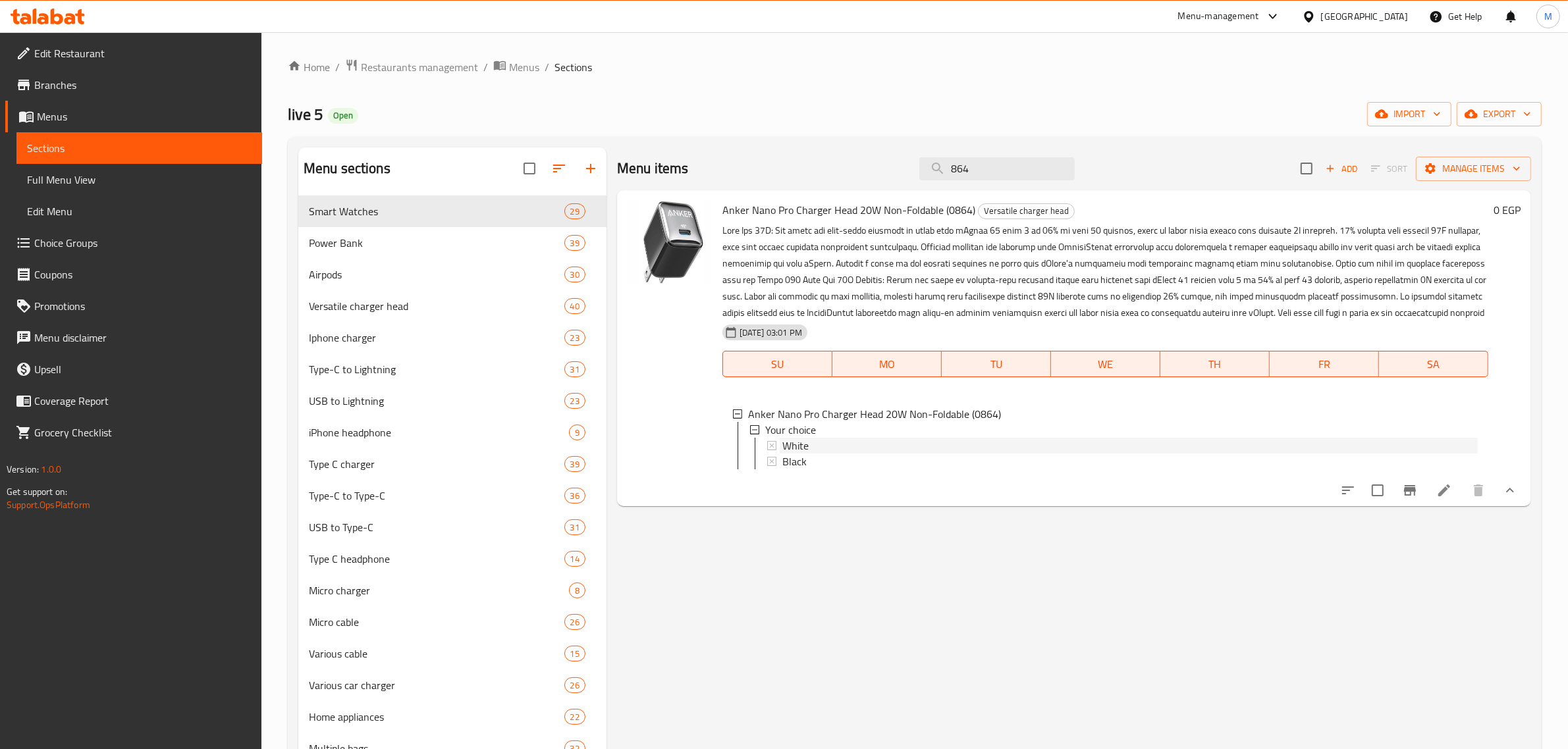
click at [896, 454] on div "White" at bounding box center [1129, 446] width 695 height 16
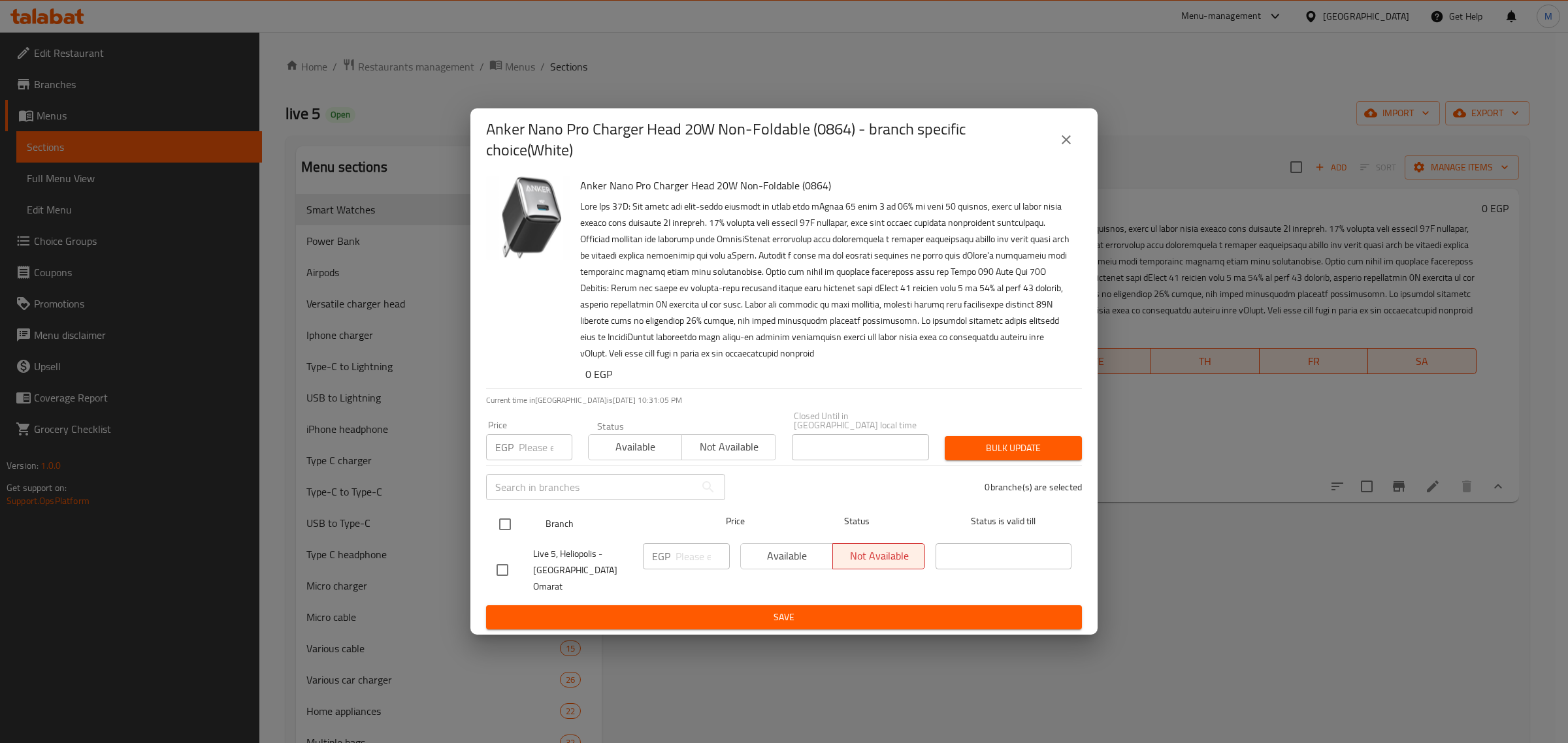
click at [506, 530] on input "checkbox" at bounding box center [505, 524] width 27 height 27
checkbox input "true"
click at [681, 556] on input "number" at bounding box center [702, 556] width 54 height 26
paste input "1200"
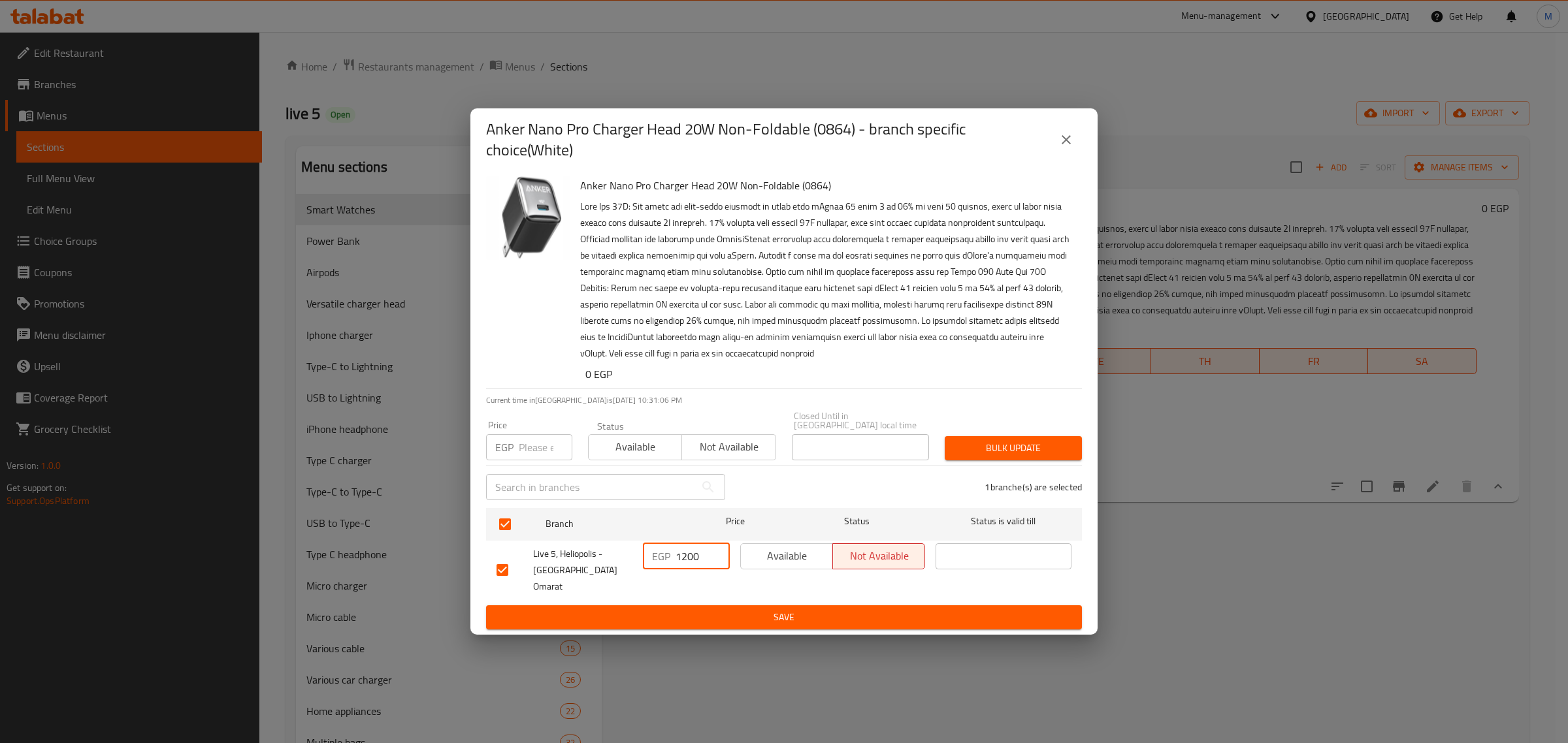
type input "1200"
click at [726, 610] on span "Save" at bounding box center [784, 617] width 575 height 16
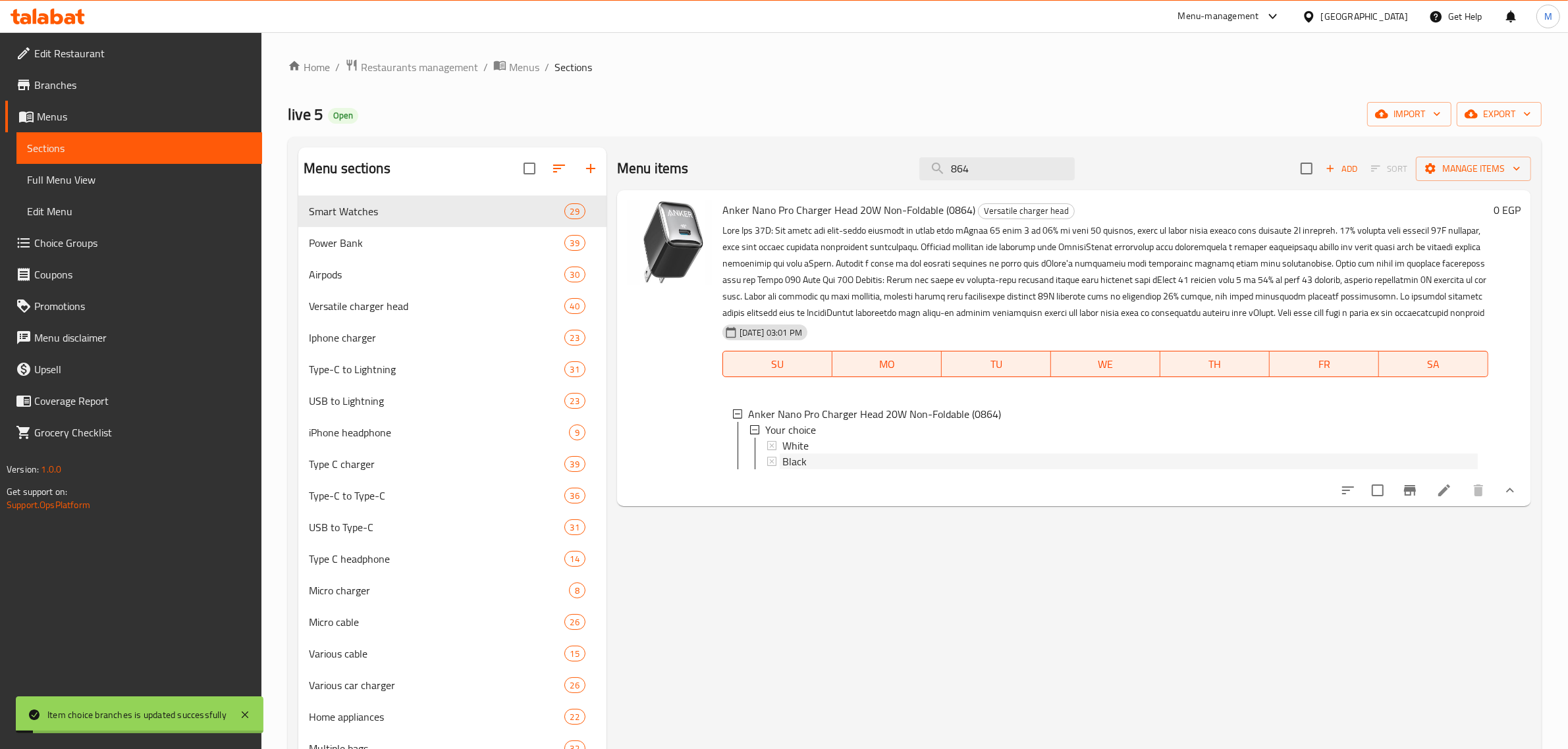
click at [866, 469] on div "Black" at bounding box center [1129, 462] width 695 height 16
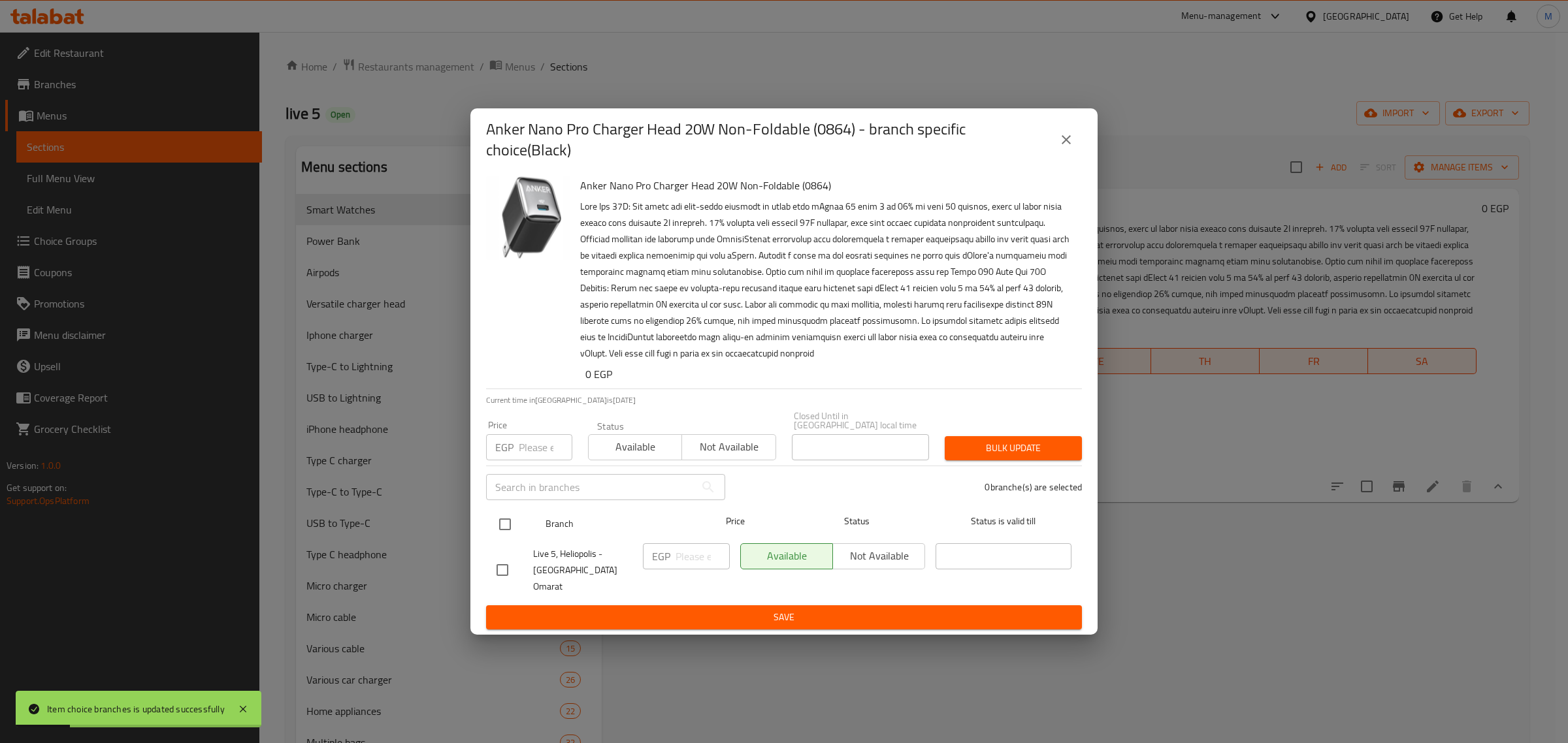
click at [510, 530] on input "checkbox" at bounding box center [505, 524] width 27 height 27
checkbox input "true"
click at [684, 564] on input "number" at bounding box center [702, 556] width 54 height 26
paste input "1200"
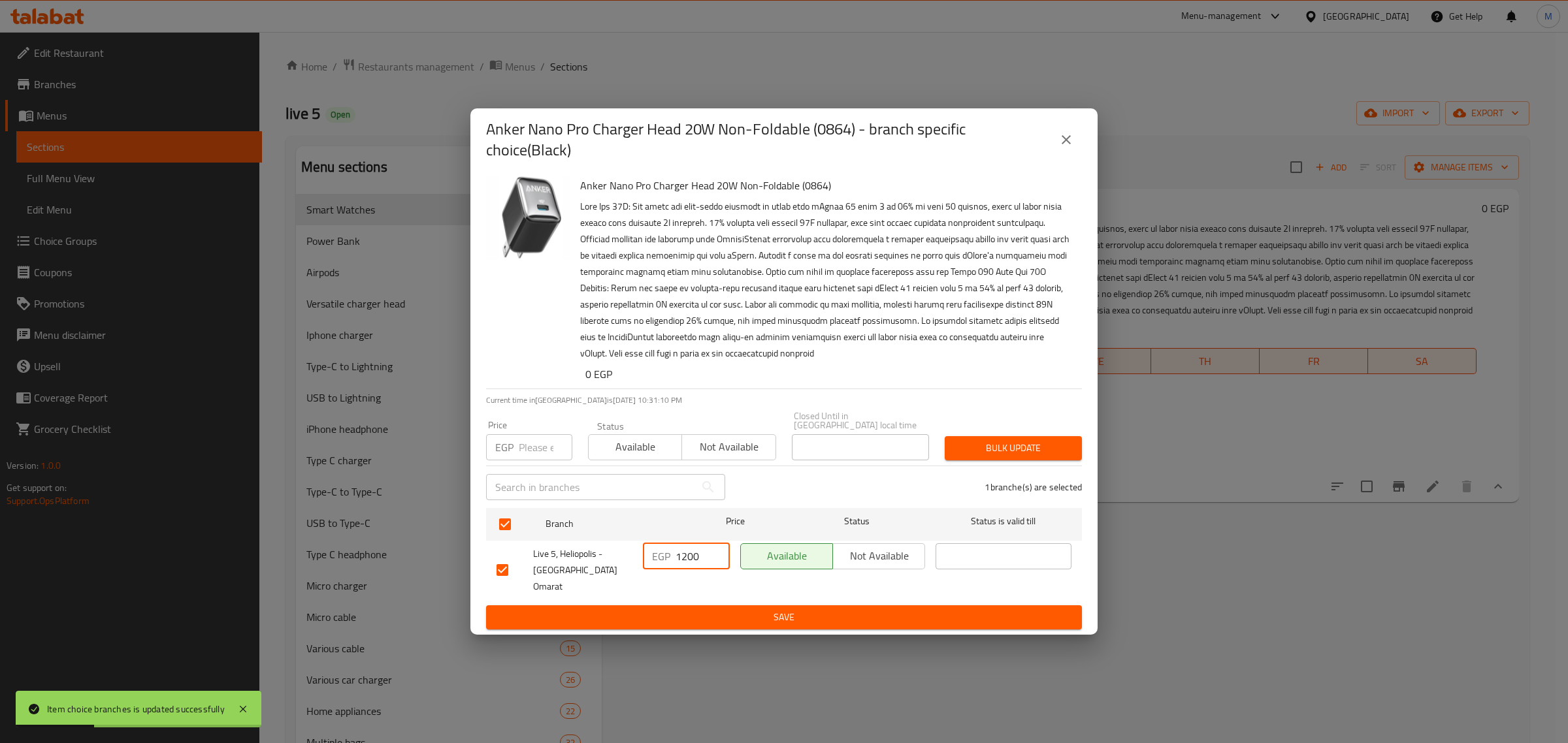
type input "1200"
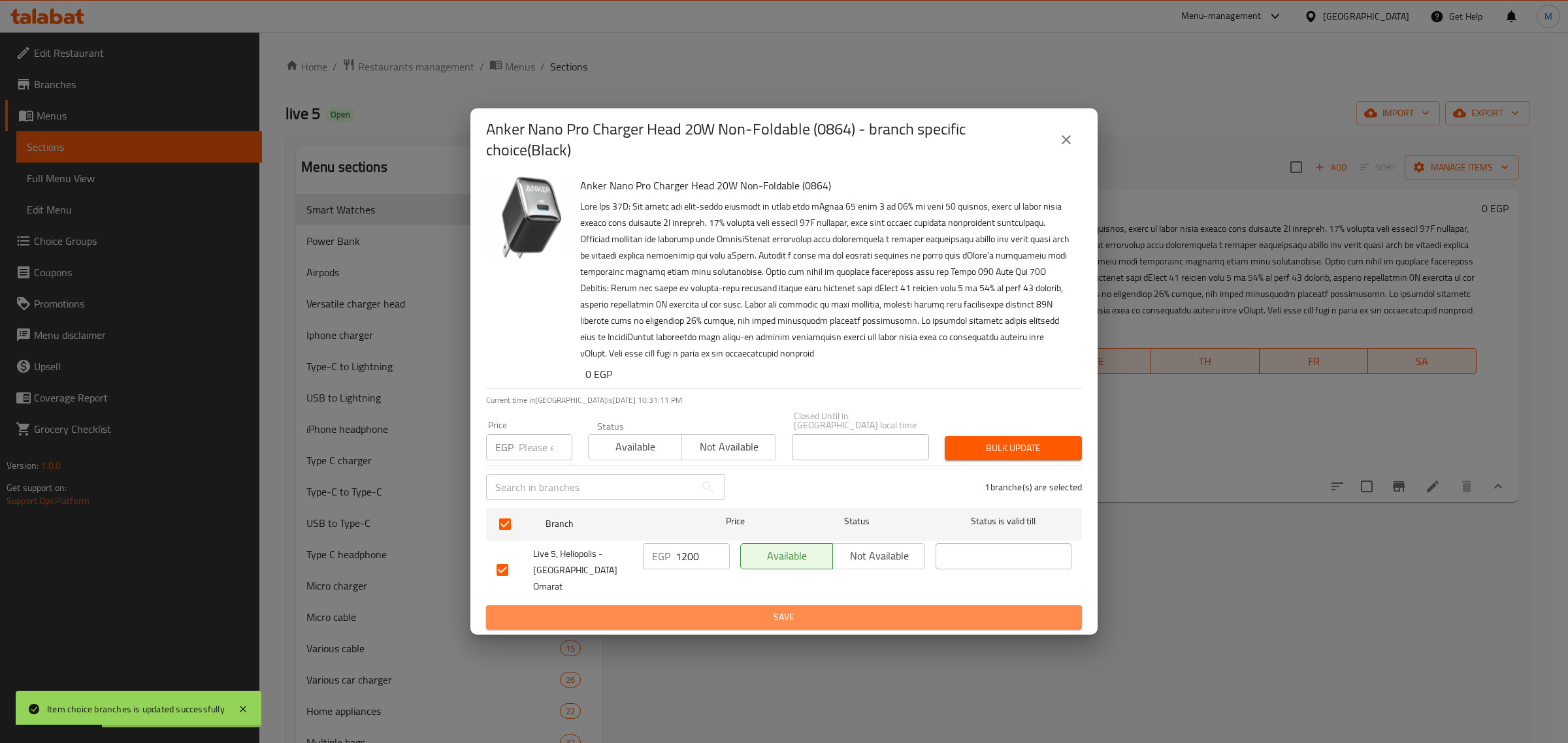
click at [709, 610] on span "Save" at bounding box center [784, 617] width 575 height 16
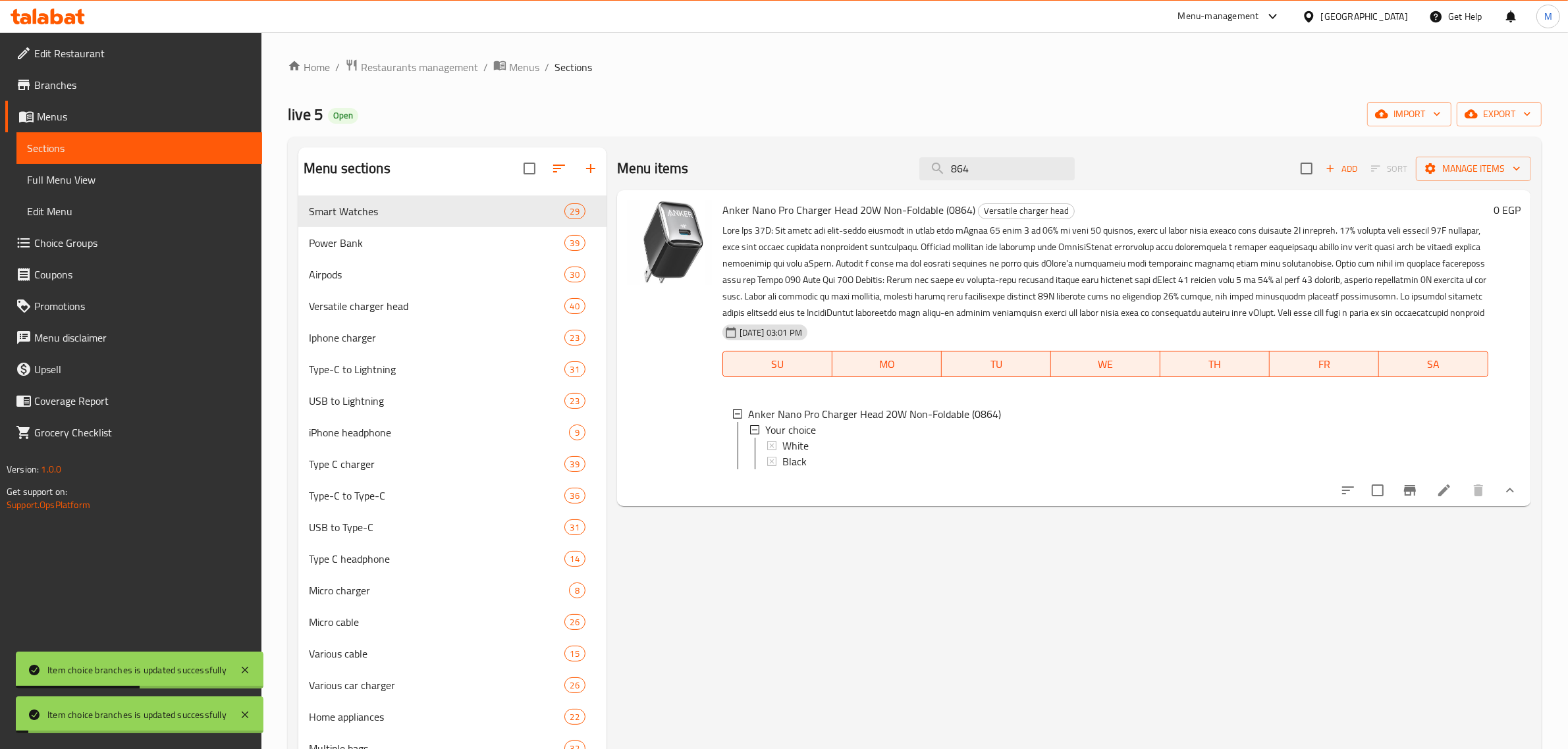
click at [1434, 502] on li at bounding box center [1444, 490] width 37 height 24
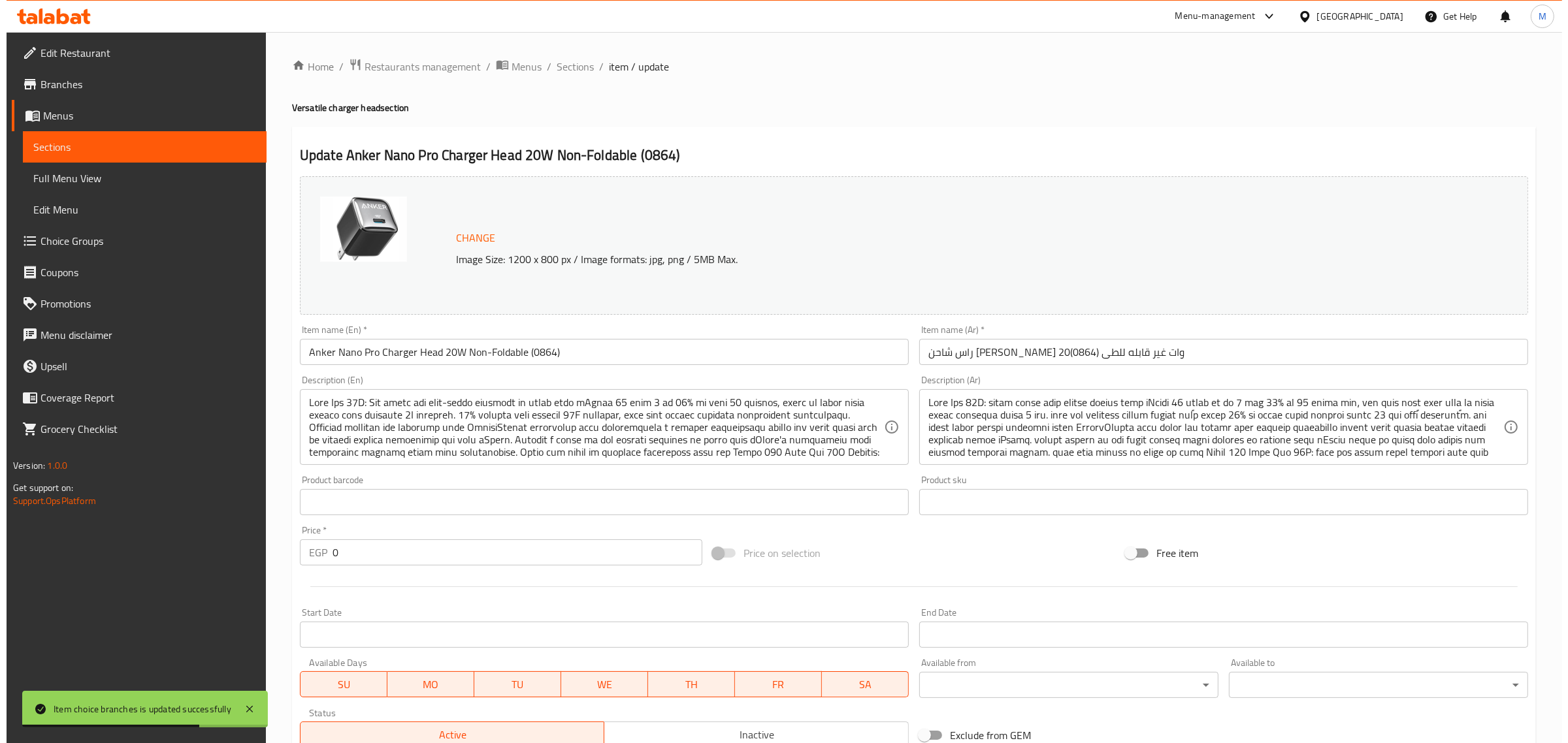
scroll to position [66, 0]
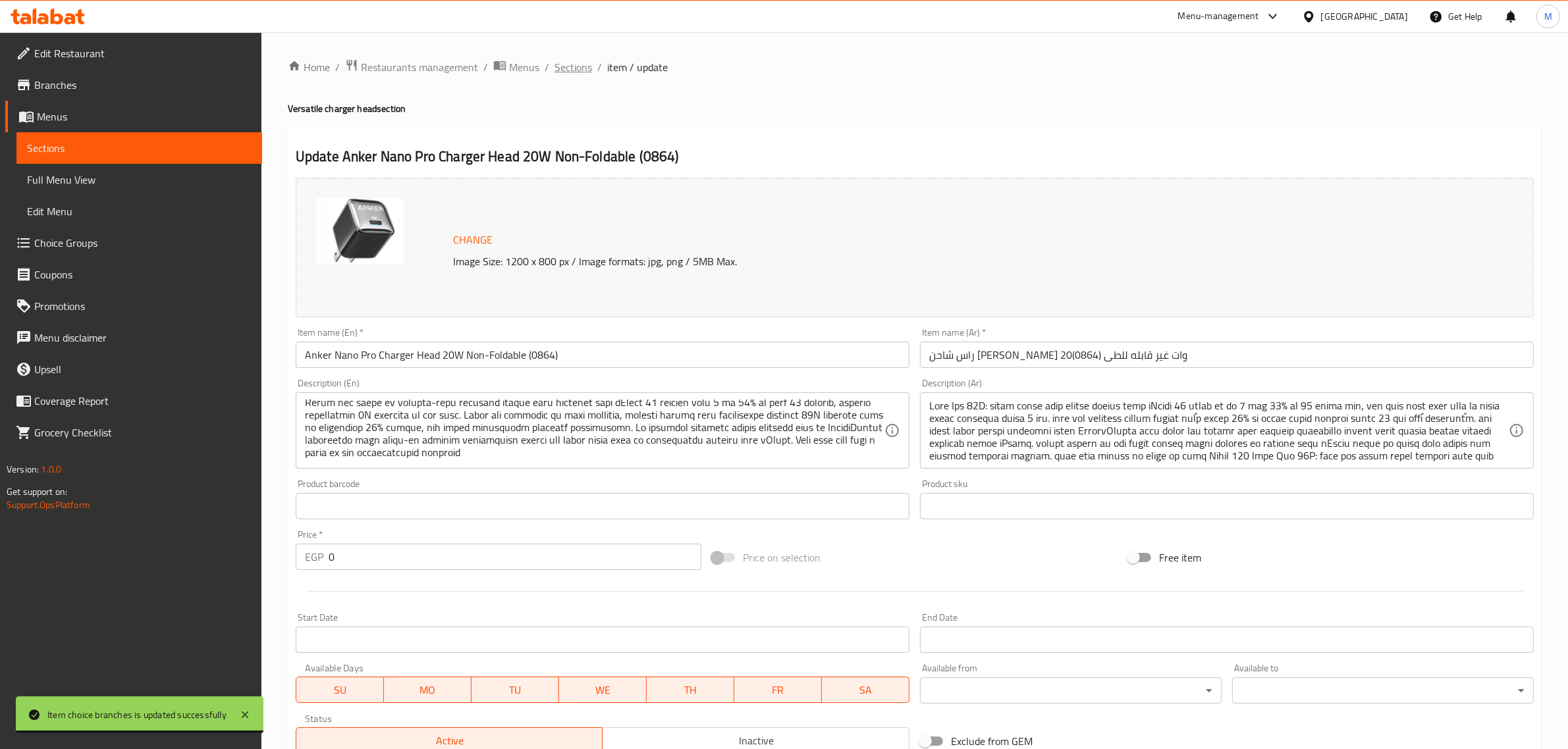
click at [578, 62] on span "Sections" at bounding box center [573, 67] width 38 height 16
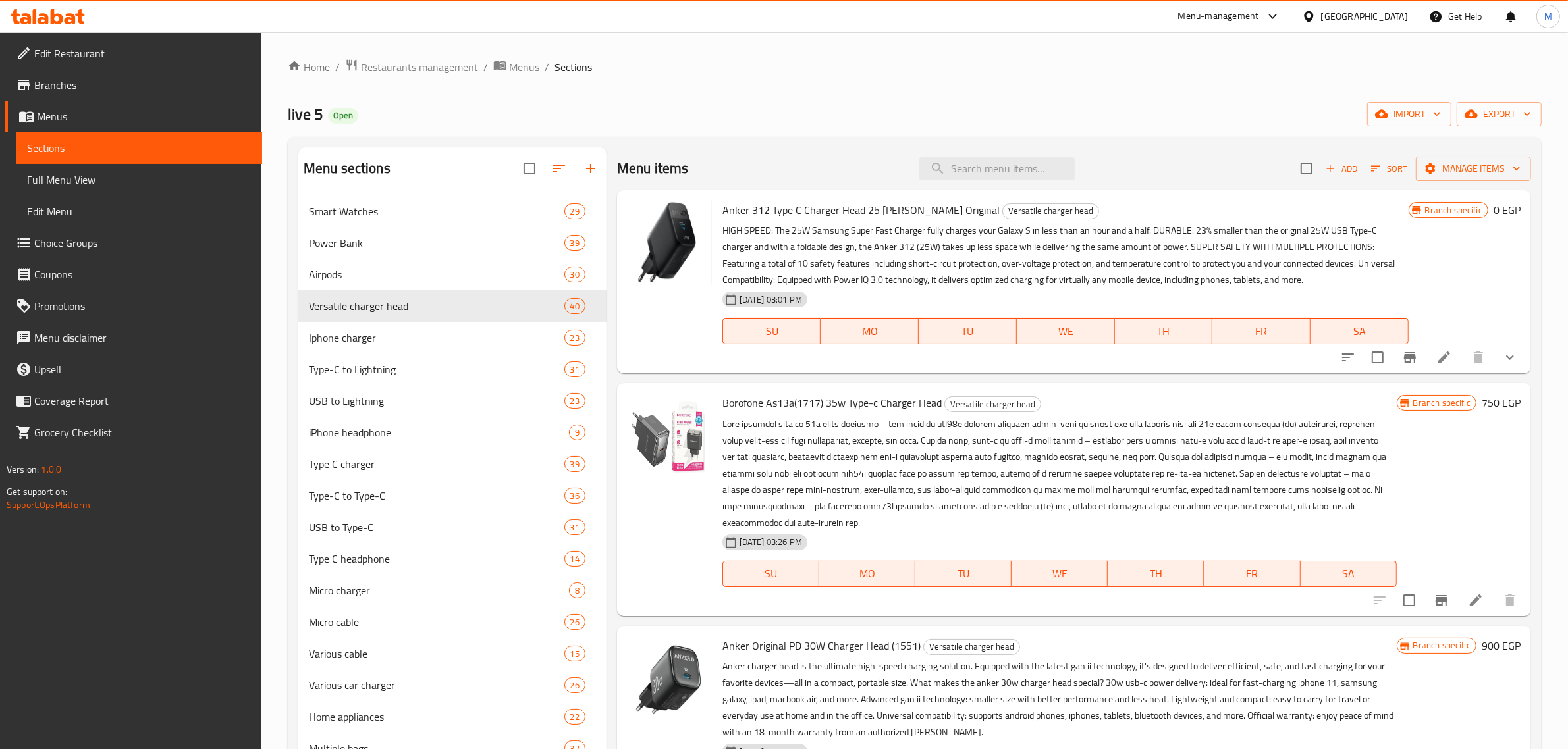
click at [1012, 185] on div "Menu items Add Sort Manage items" at bounding box center [1074, 169] width 914 height 43
click at [1014, 176] on input "search" at bounding box center [997, 169] width 155 height 23
paste input "864"
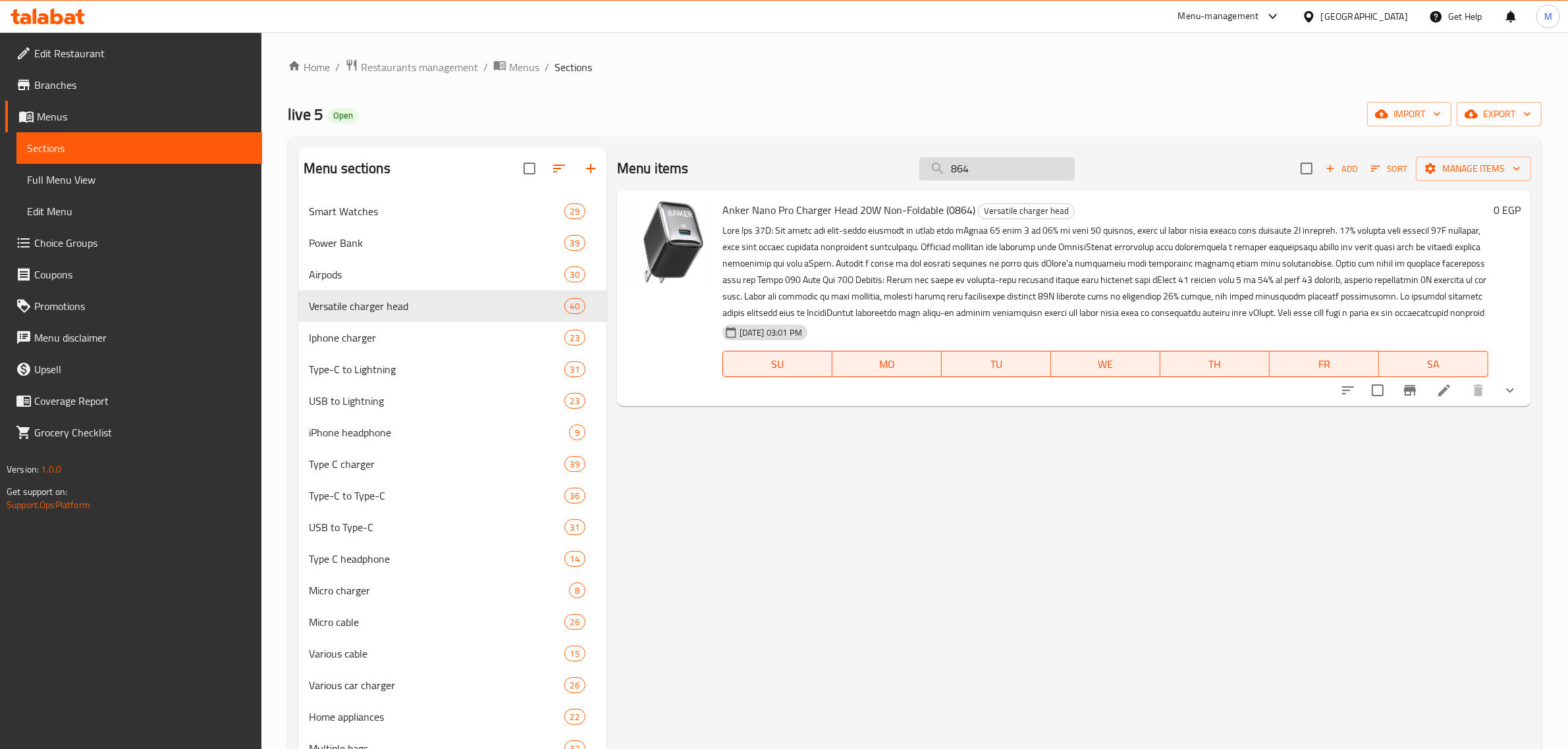
click at [1031, 179] on input "864" at bounding box center [997, 169] width 155 height 23
paste input "1503"
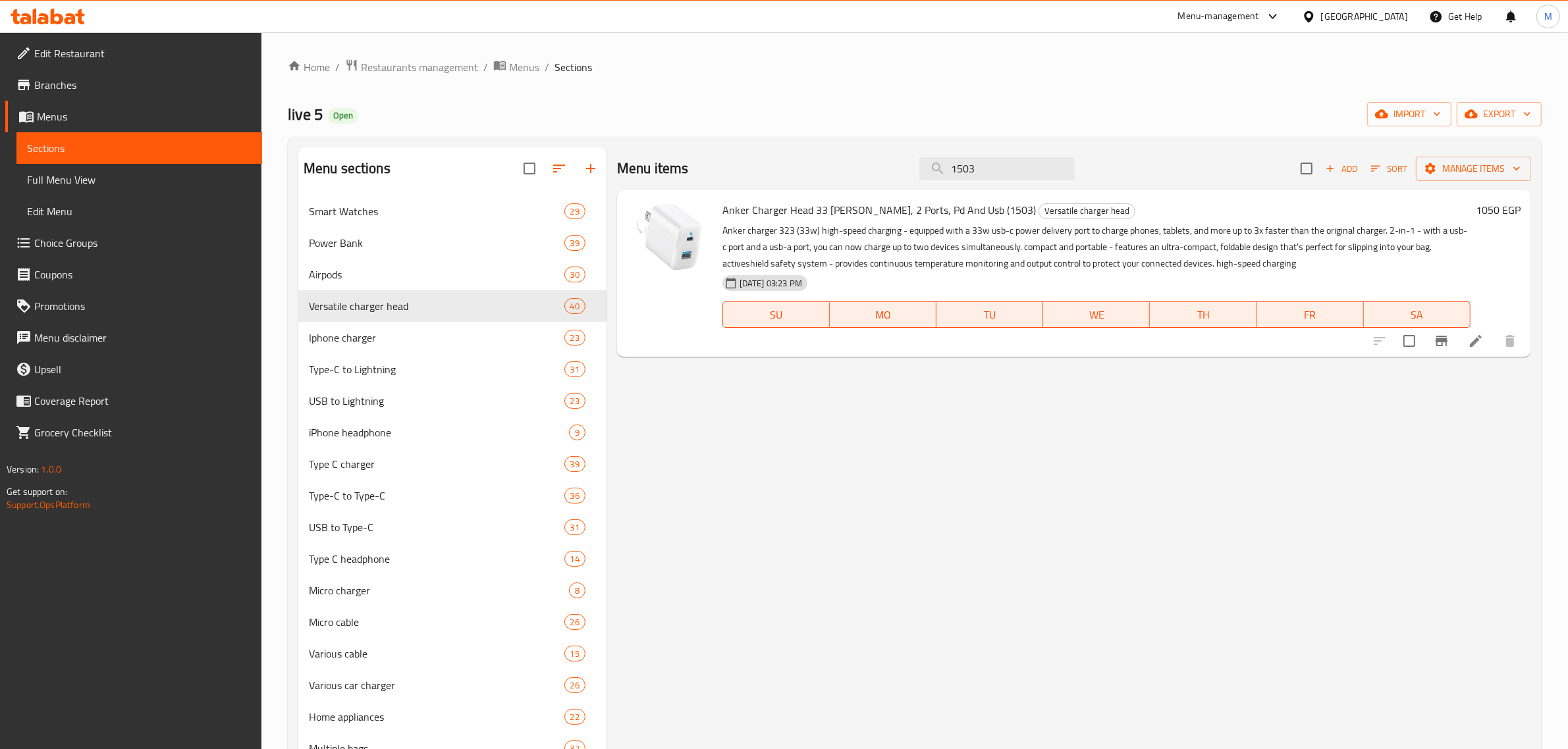
type input "1503"
click at [1442, 341] on icon "Branch-specific-item" at bounding box center [1440, 341] width 12 height 11
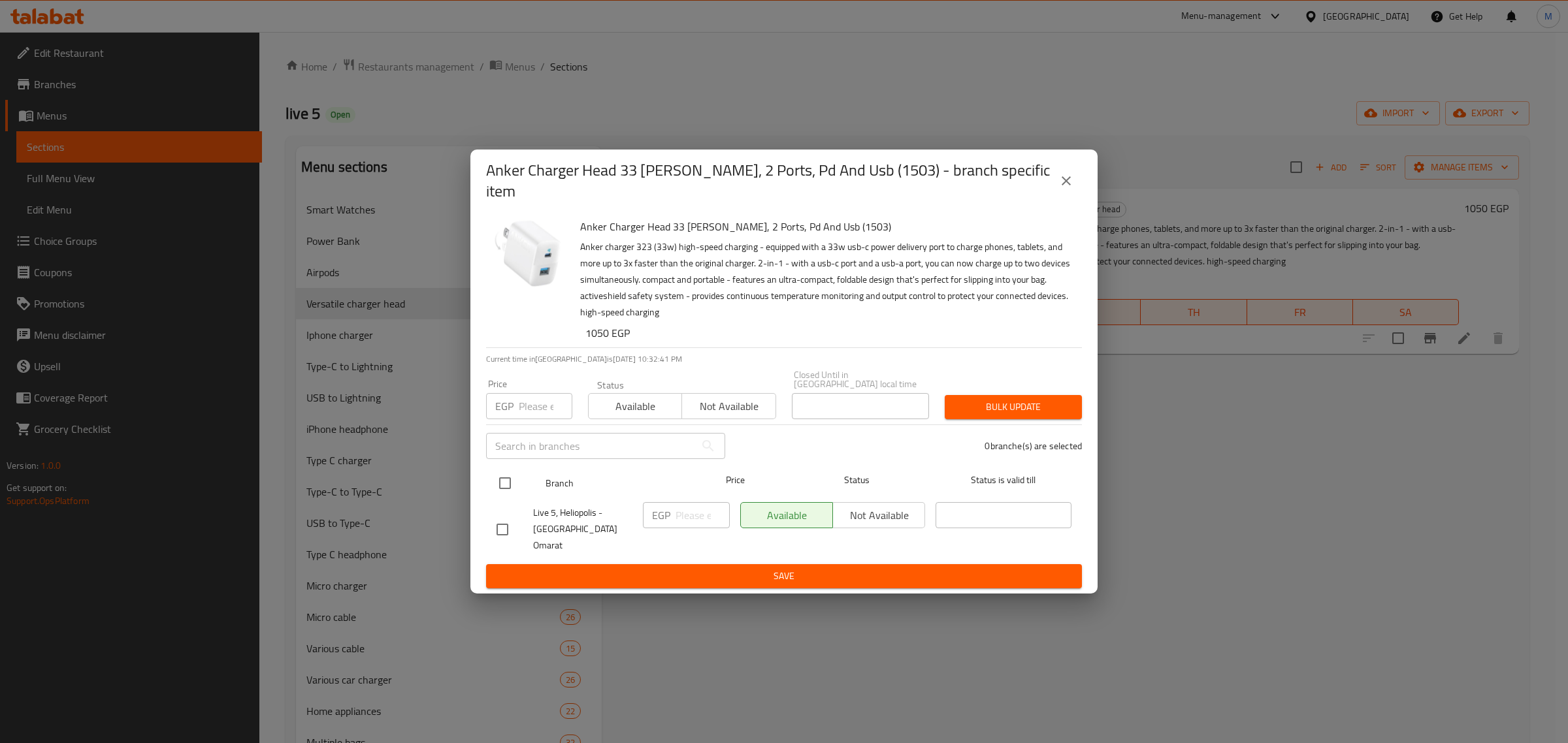
click at [508, 476] on input "checkbox" at bounding box center [505, 483] width 27 height 27
checkbox input "true"
click at [710, 518] on input "number" at bounding box center [702, 515] width 54 height 26
paste input "1250"
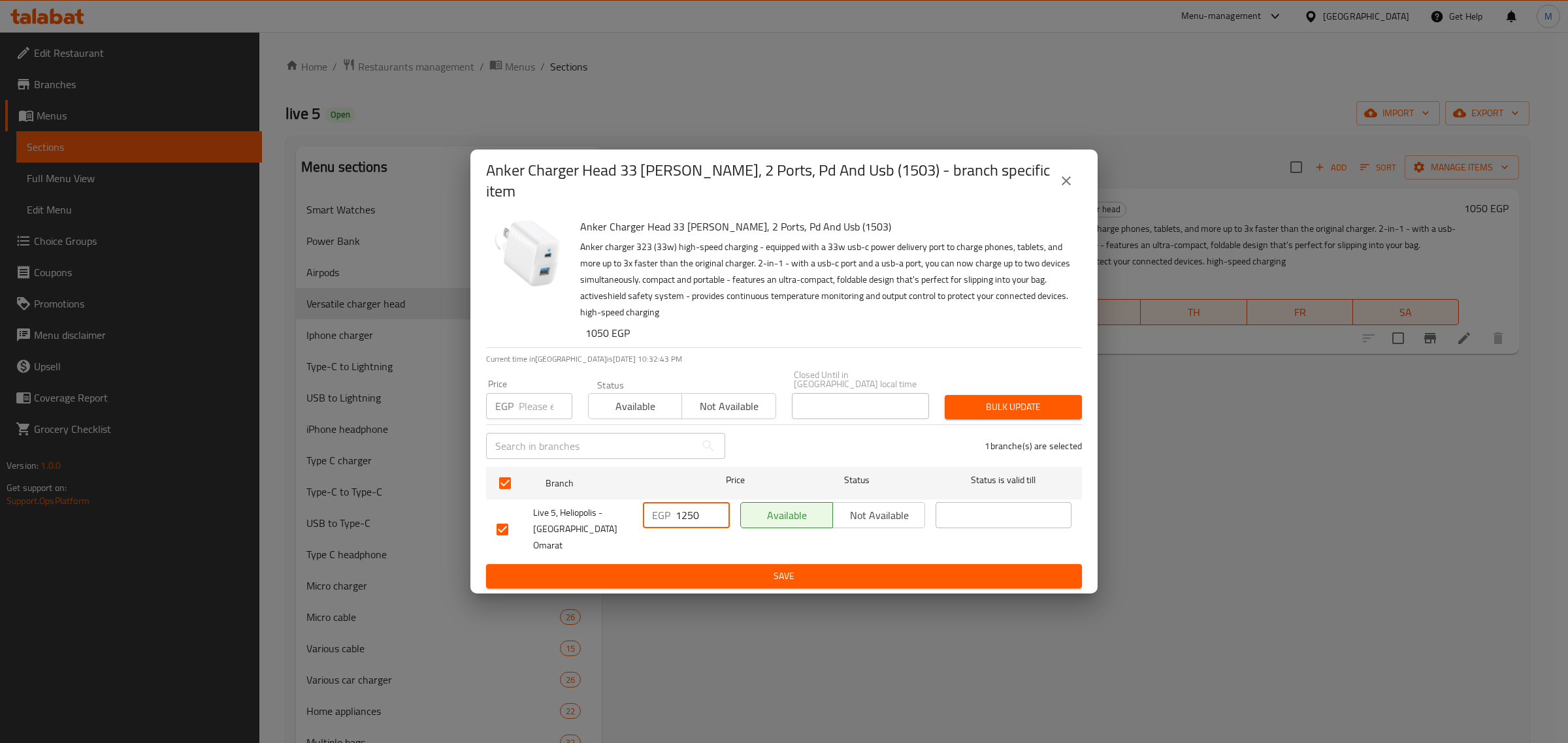
type input "1250"
click at [729, 568] on span "Save" at bounding box center [784, 576] width 575 height 16
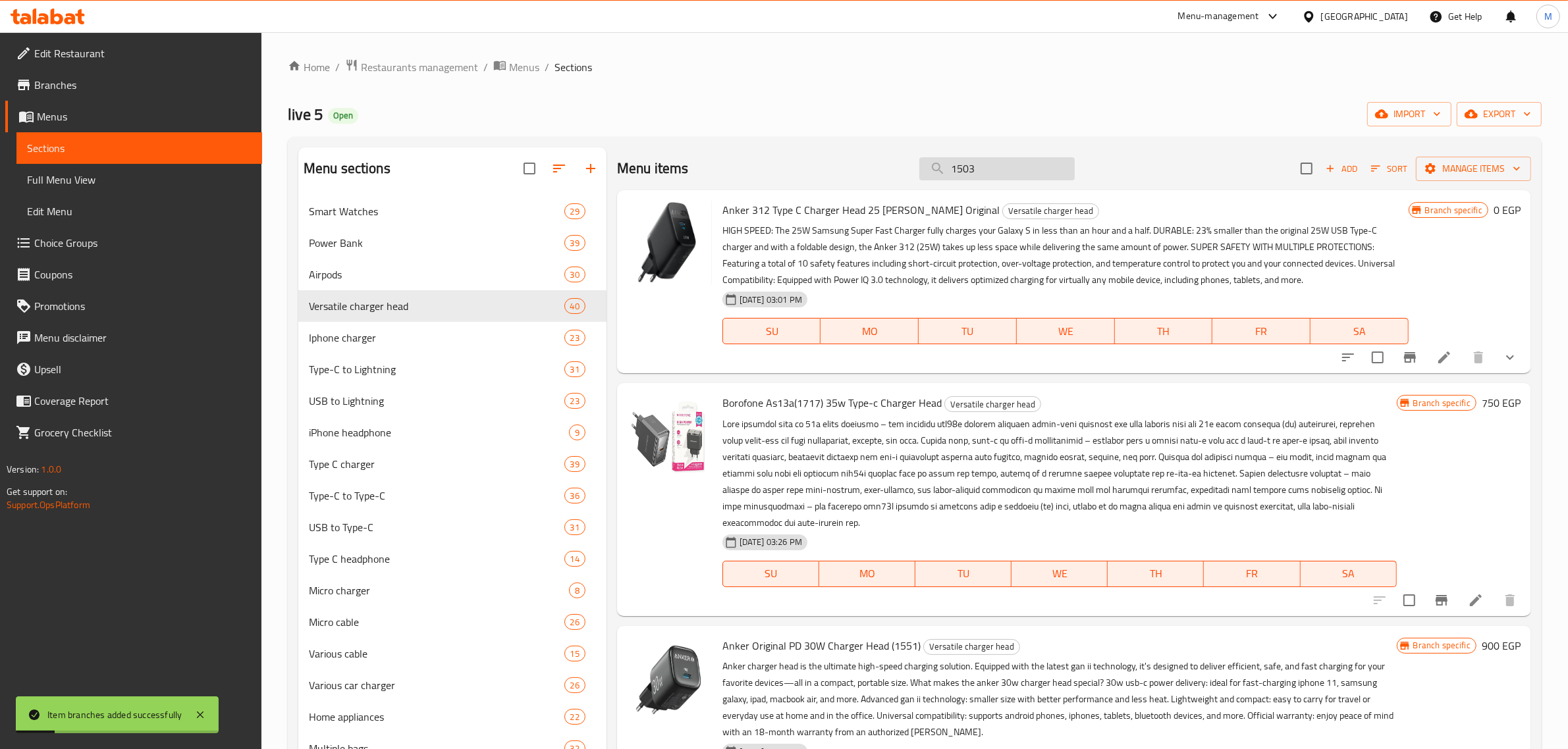
click at [979, 175] on input "1503" at bounding box center [997, 169] width 155 height 23
paste input "705"
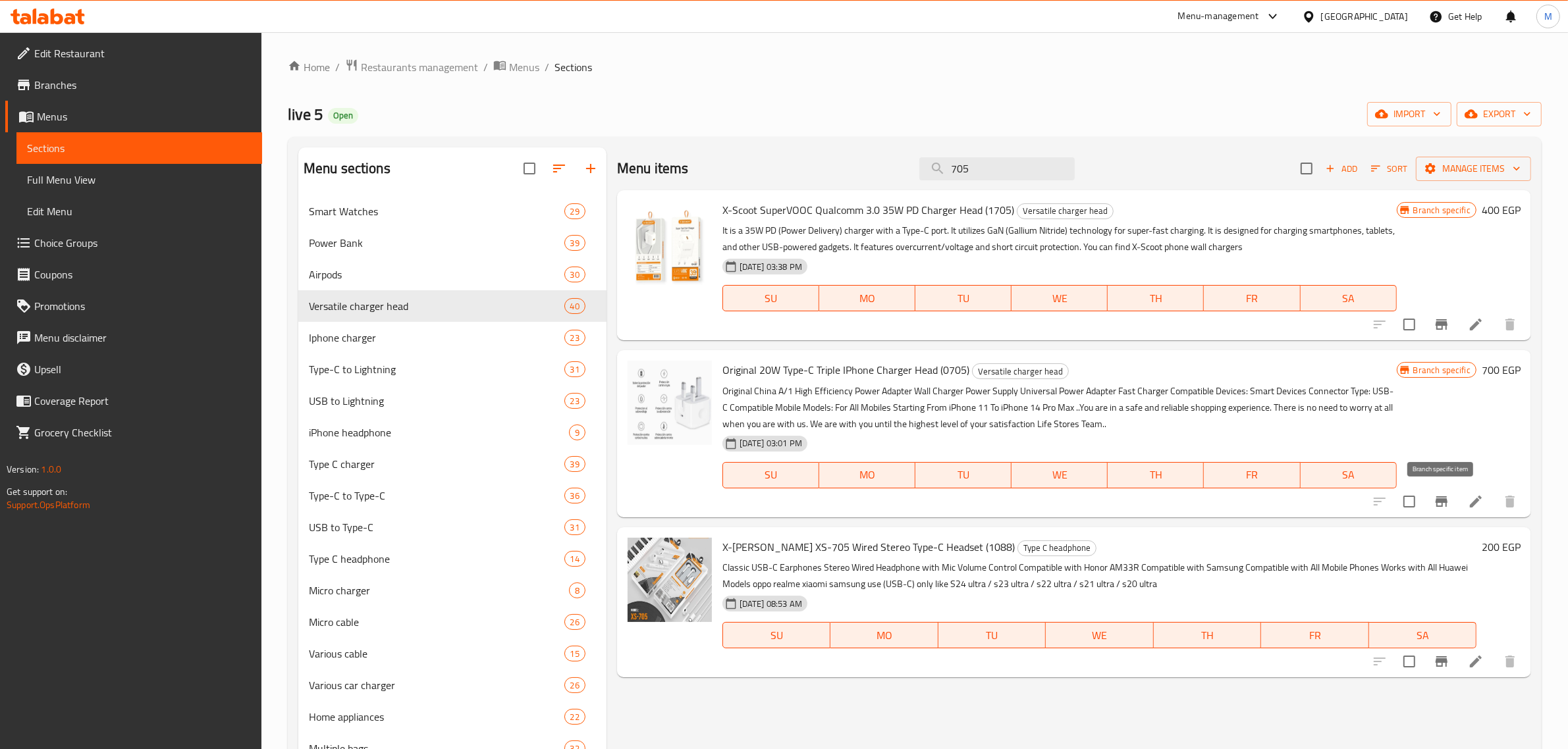
type input "705"
click at [1442, 501] on icon "Branch-specific-item" at bounding box center [1440, 502] width 12 height 11
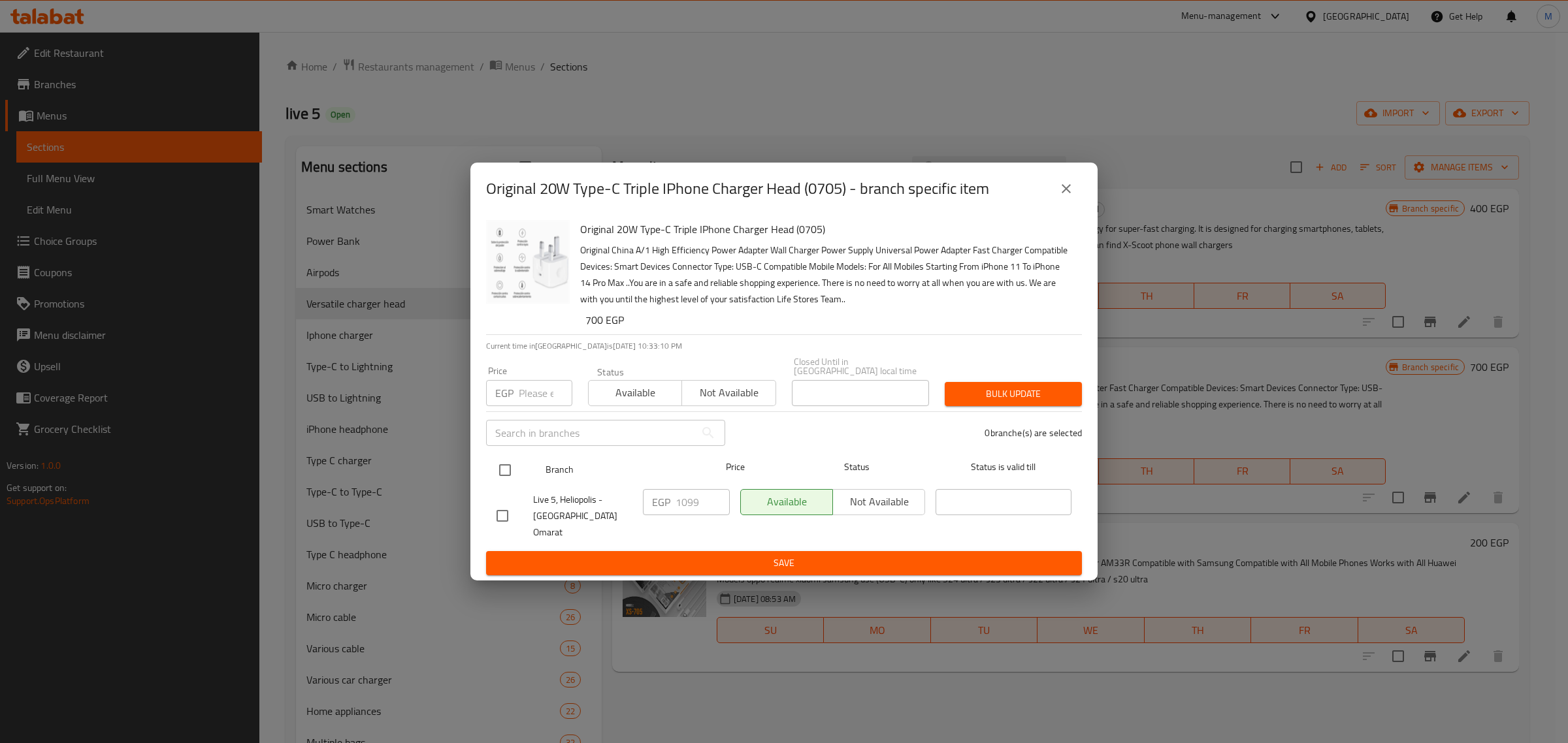
click at [516, 469] on input "checkbox" at bounding box center [505, 470] width 27 height 27
checkbox input "true"
click at [694, 508] on input "1099" at bounding box center [702, 502] width 54 height 26
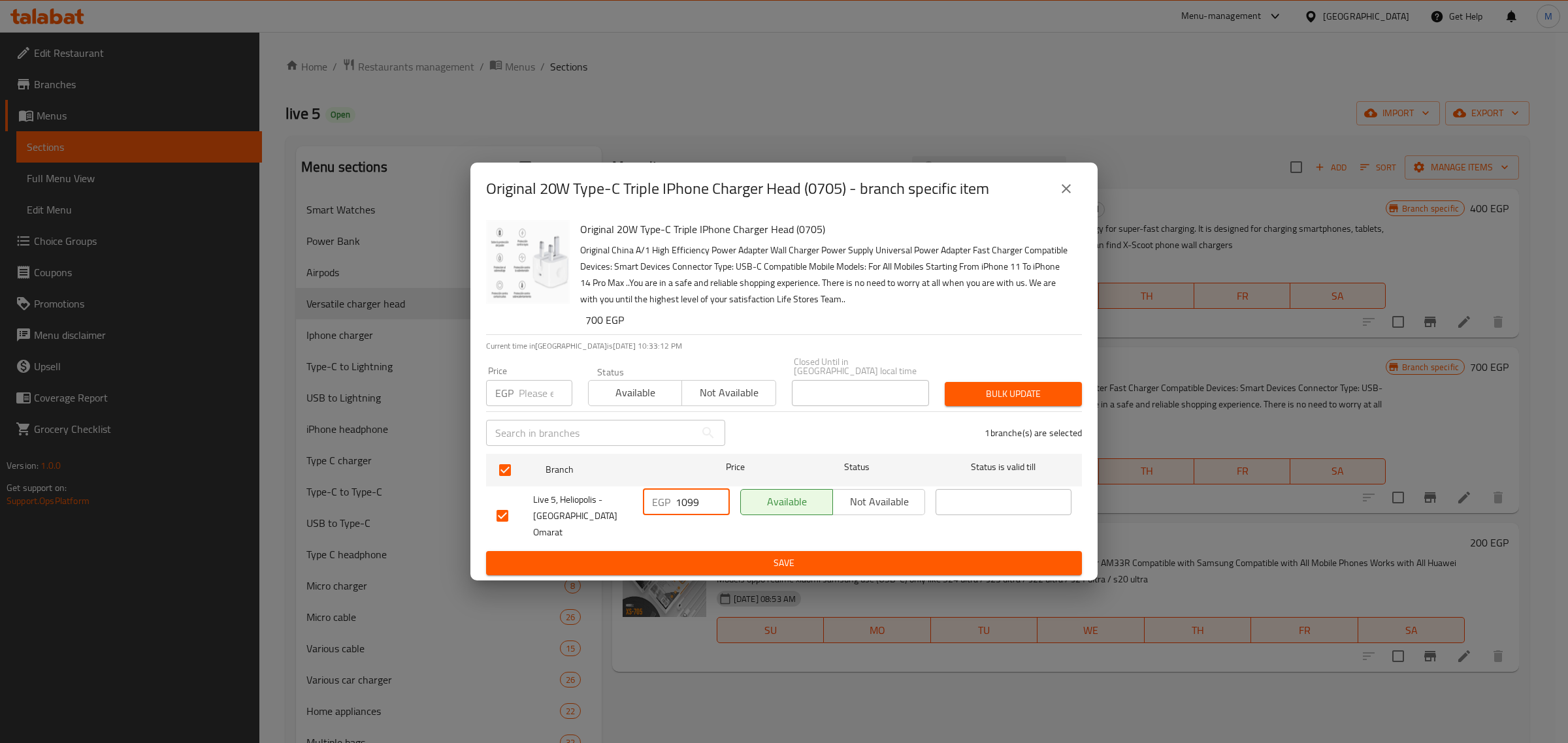
click at [694, 508] on input "1099" at bounding box center [702, 502] width 54 height 26
paste input "3"
type input "1399"
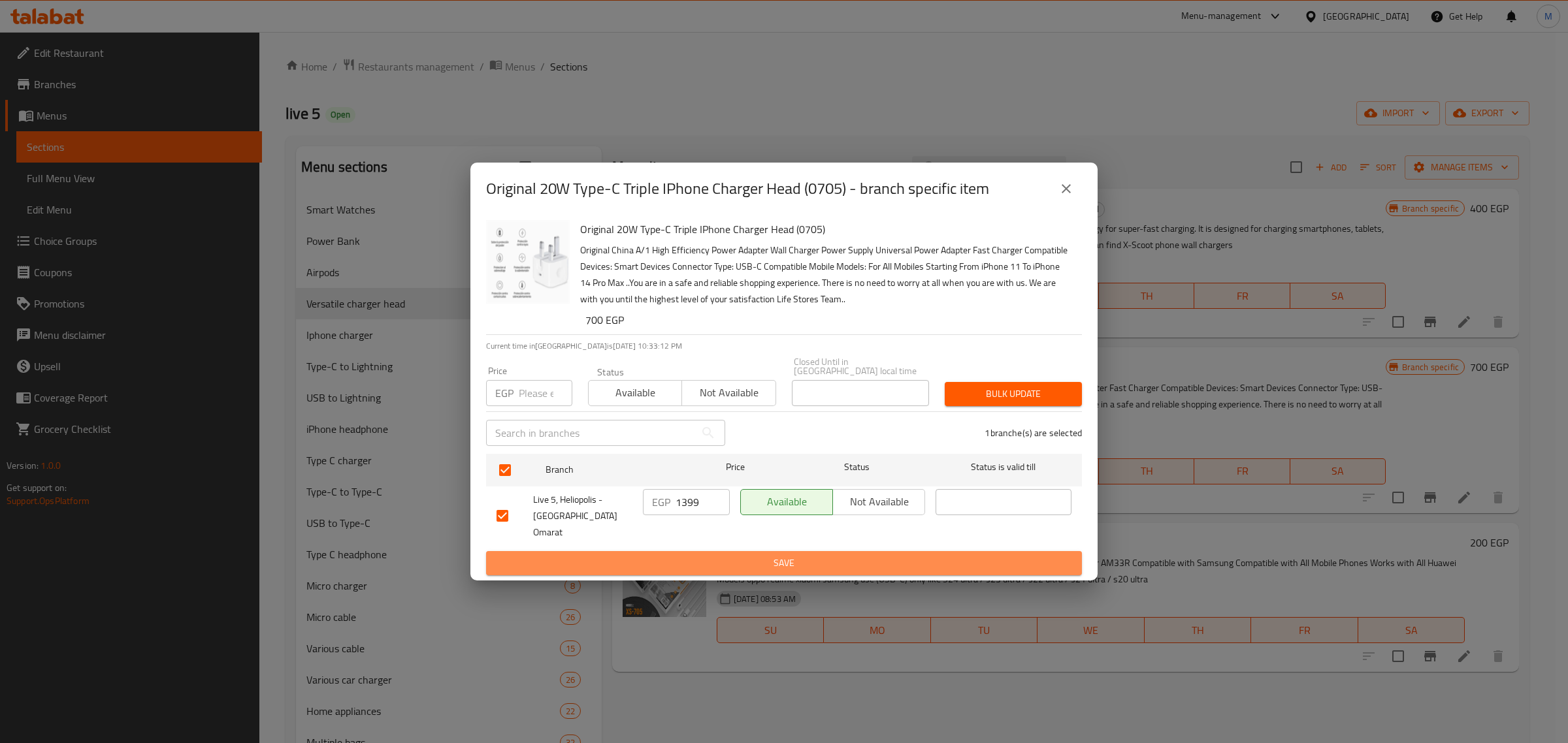
click at [691, 556] on span "Save" at bounding box center [784, 563] width 575 height 16
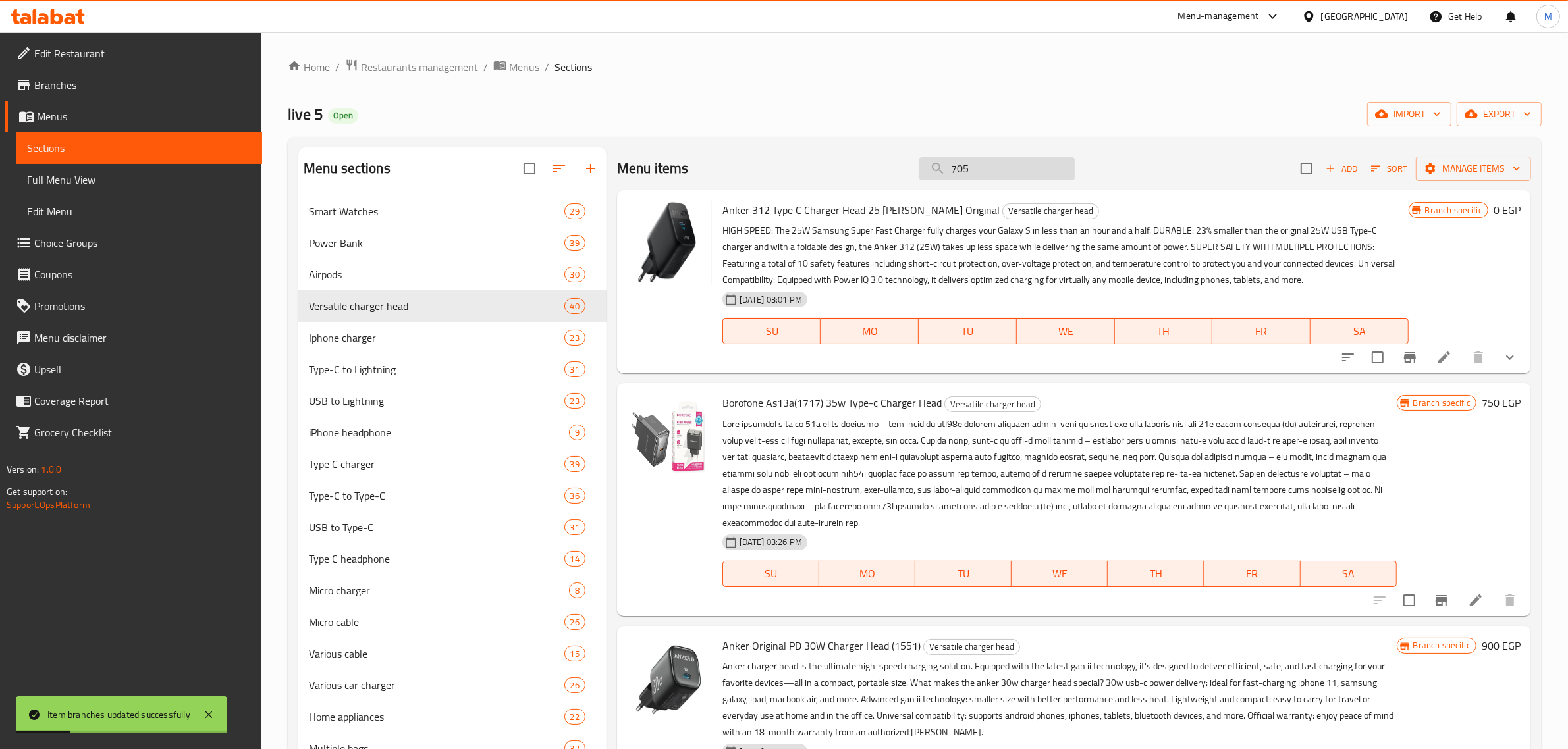
click at [993, 171] on input "705" at bounding box center [997, 169] width 155 height 23
paste input "1247"
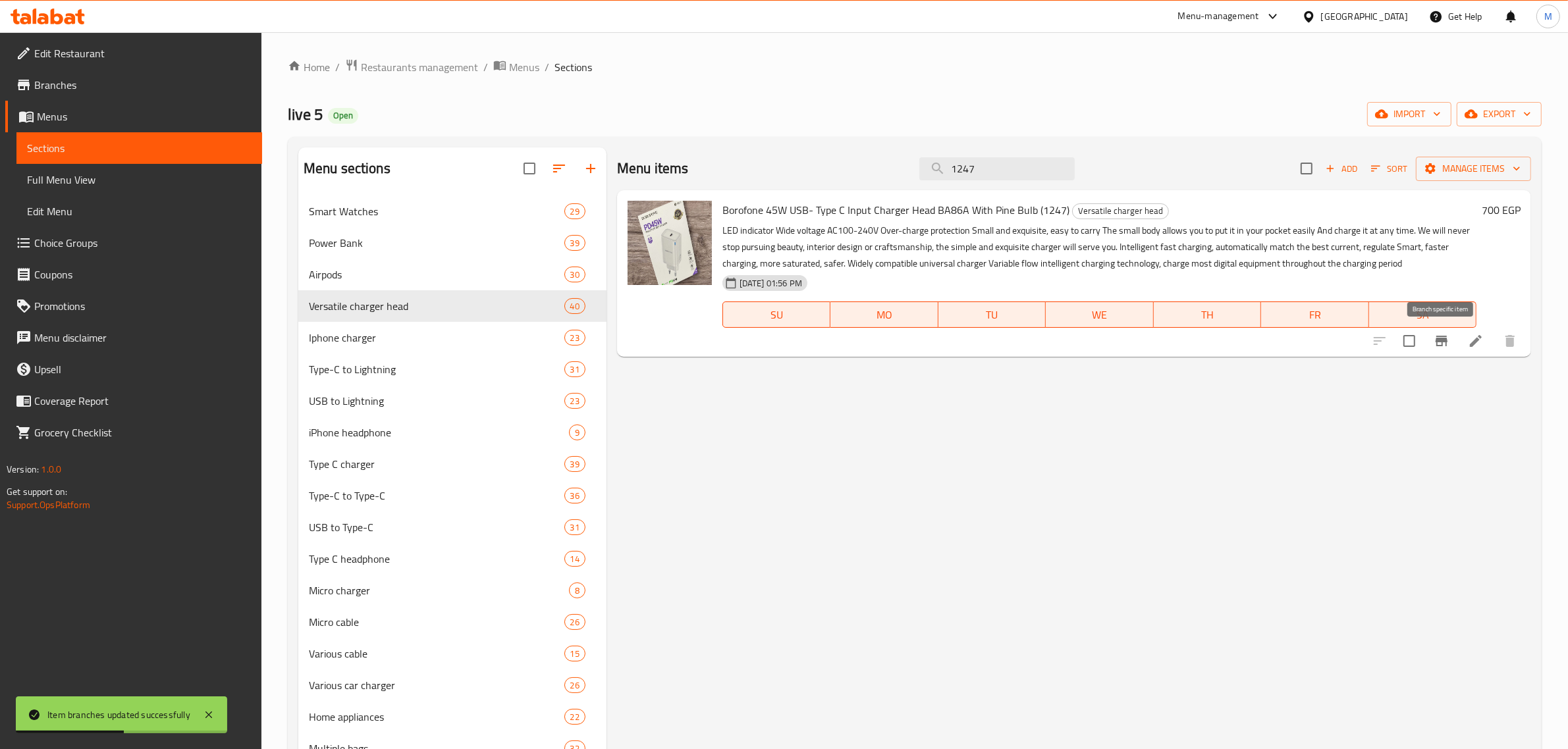
type input "1247"
click at [1430, 343] on button "Branch-specific-item" at bounding box center [1441, 340] width 31 height 31
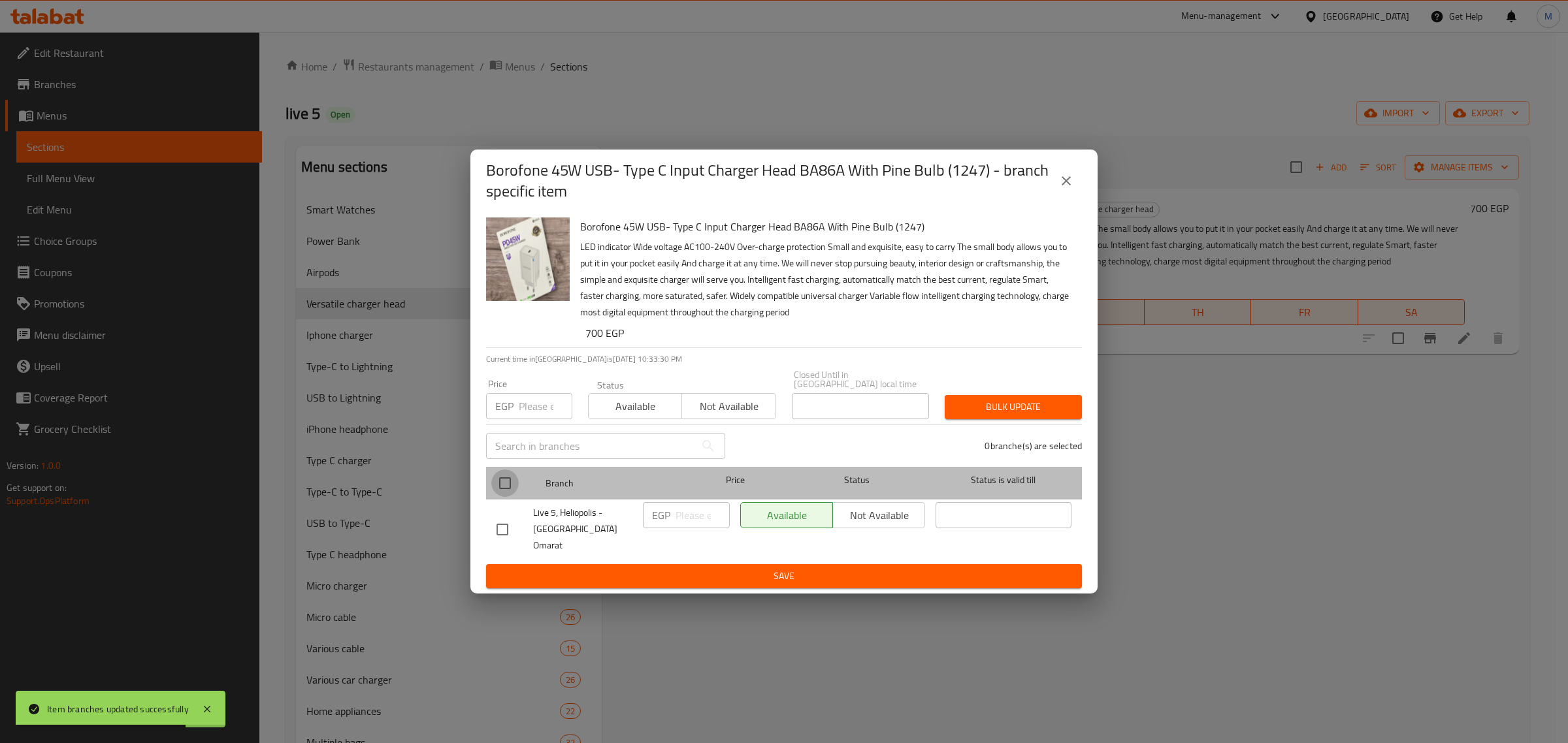
click at [511, 482] on input "checkbox" at bounding box center [505, 483] width 27 height 27
checkbox input "true"
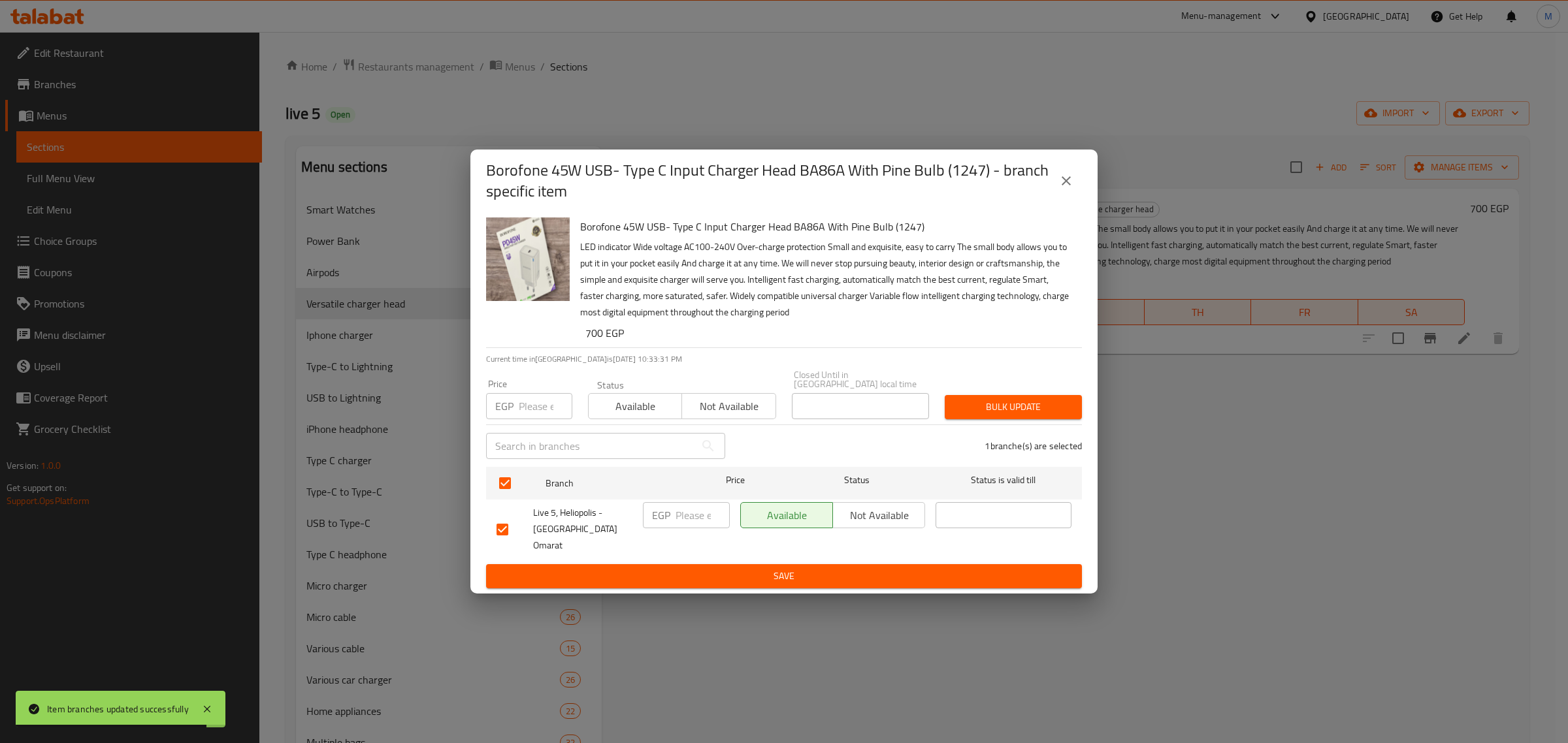
click at [693, 518] on input "number" at bounding box center [702, 515] width 54 height 26
paste input "899"
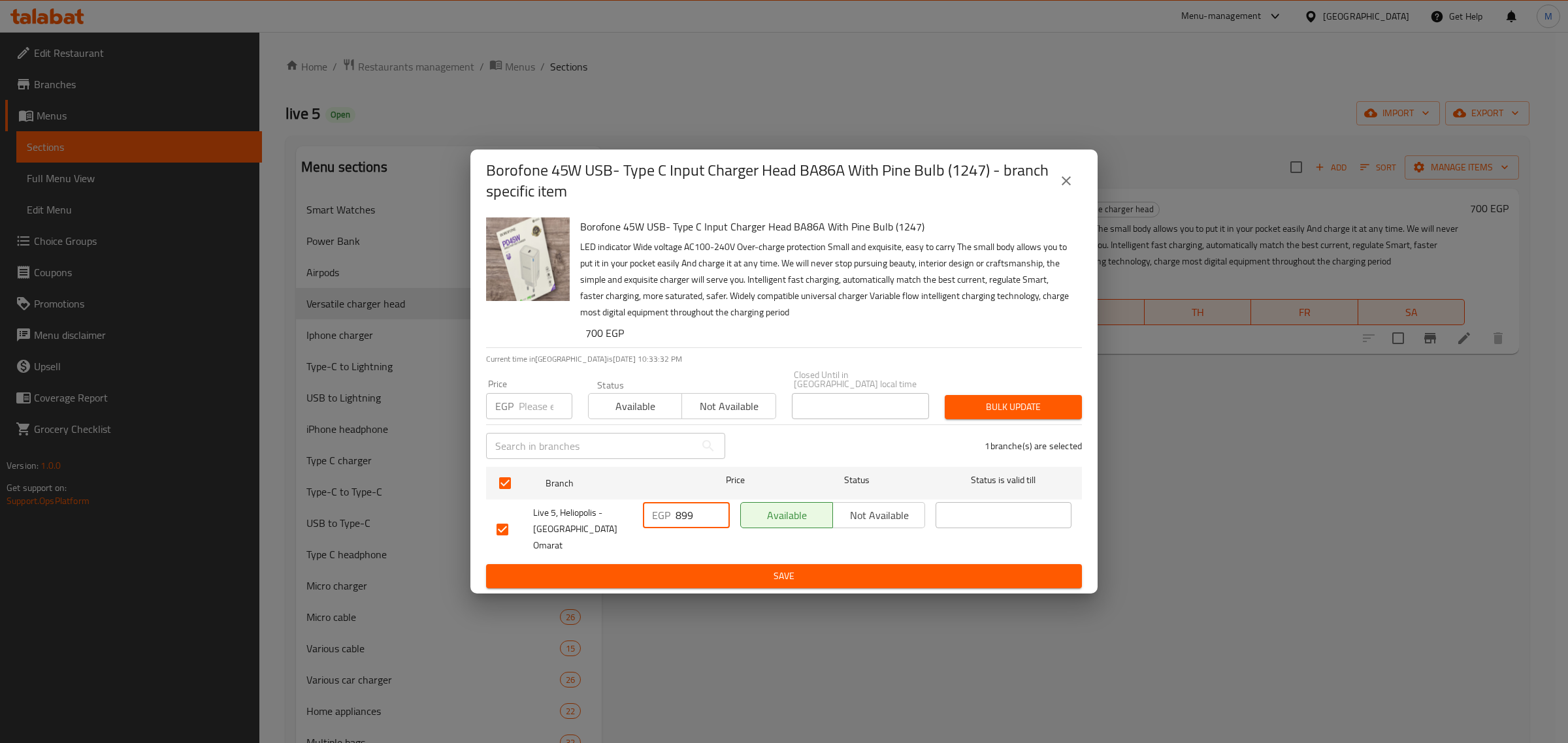
type input "899"
click at [694, 568] on span "Save" at bounding box center [784, 576] width 575 height 16
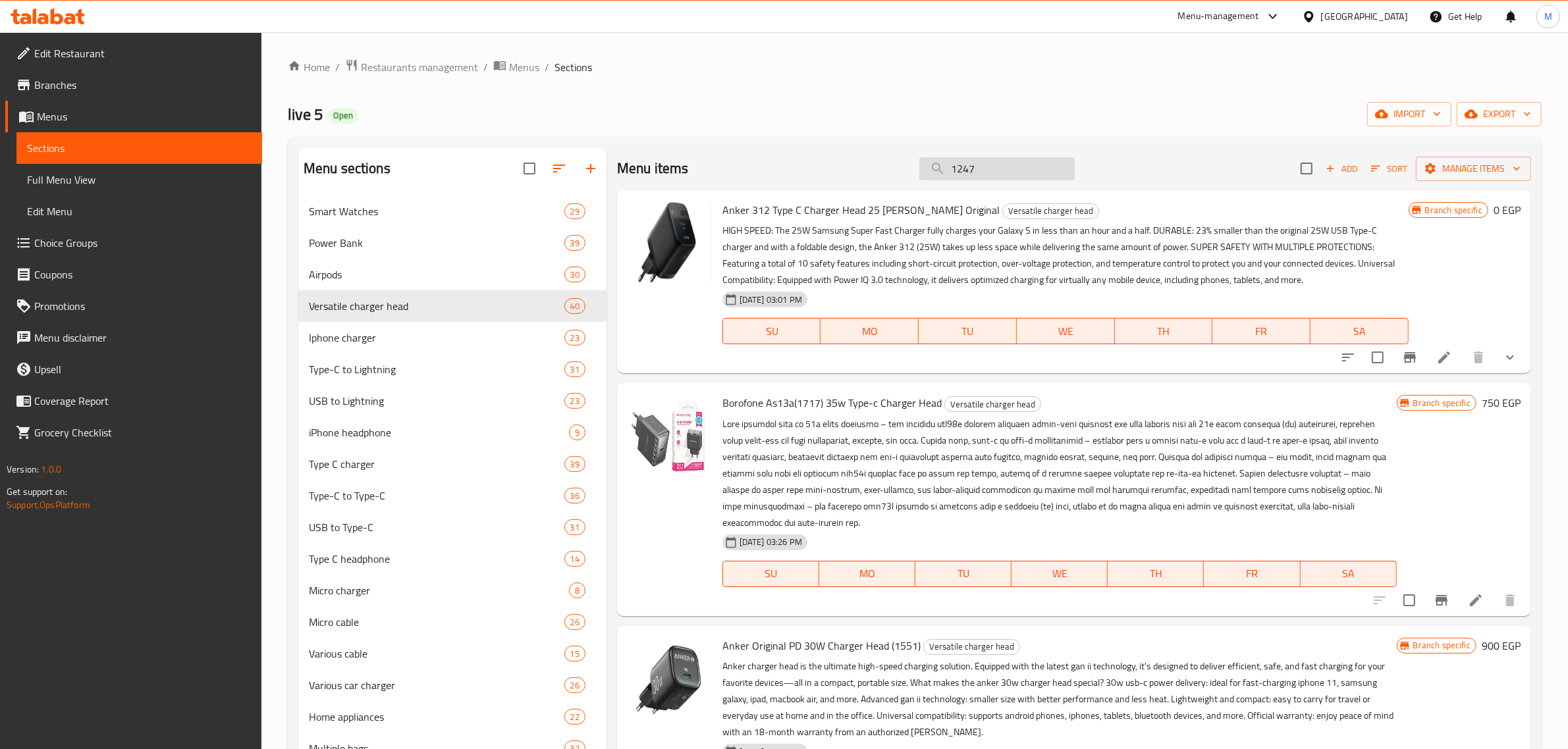
click at [988, 172] on input "1247" at bounding box center [997, 169] width 155 height 23
paste input "783"
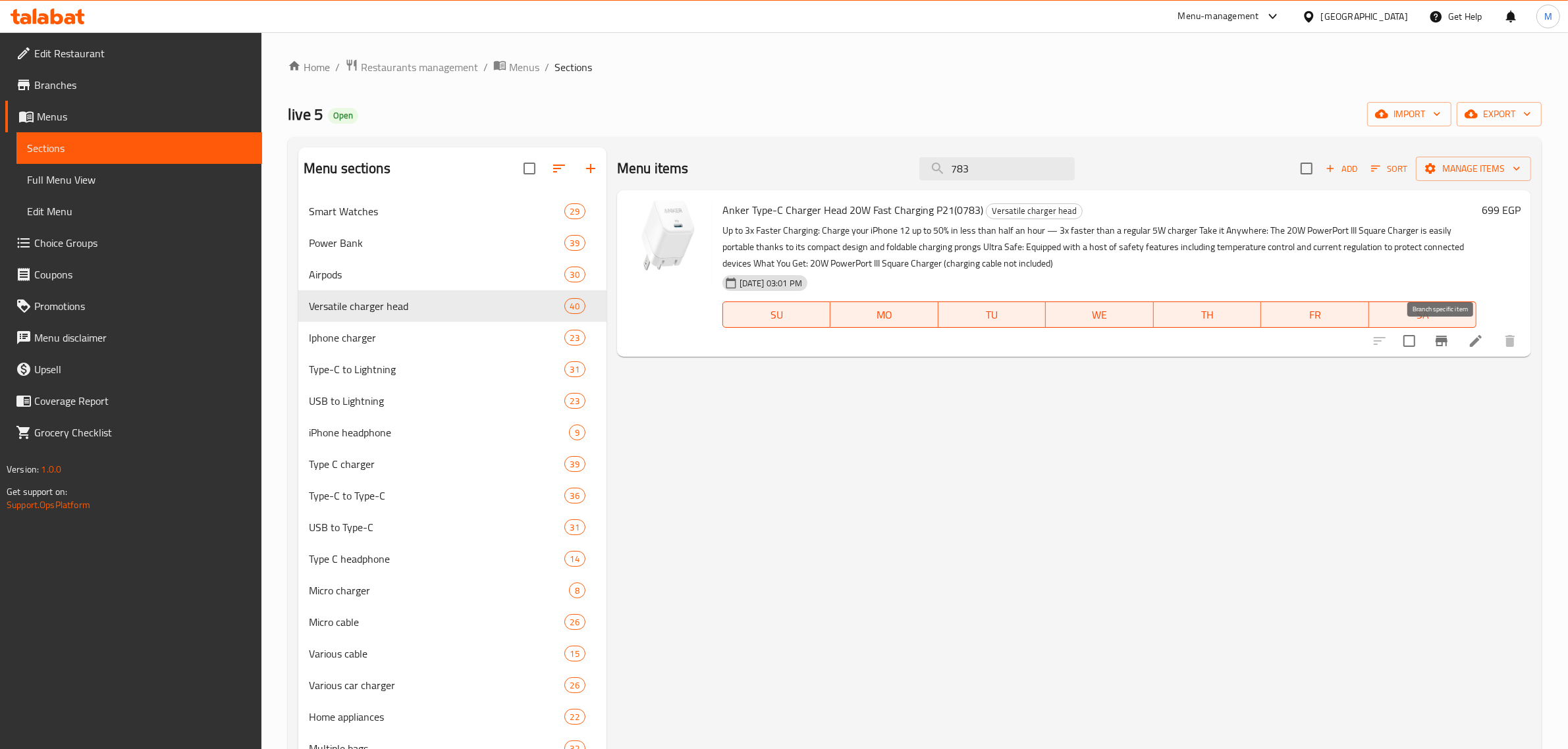
type input "783"
click at [1446, 341] on icon "Branch-specific-item" at bounding box center [1440, 341] width 12 height 11
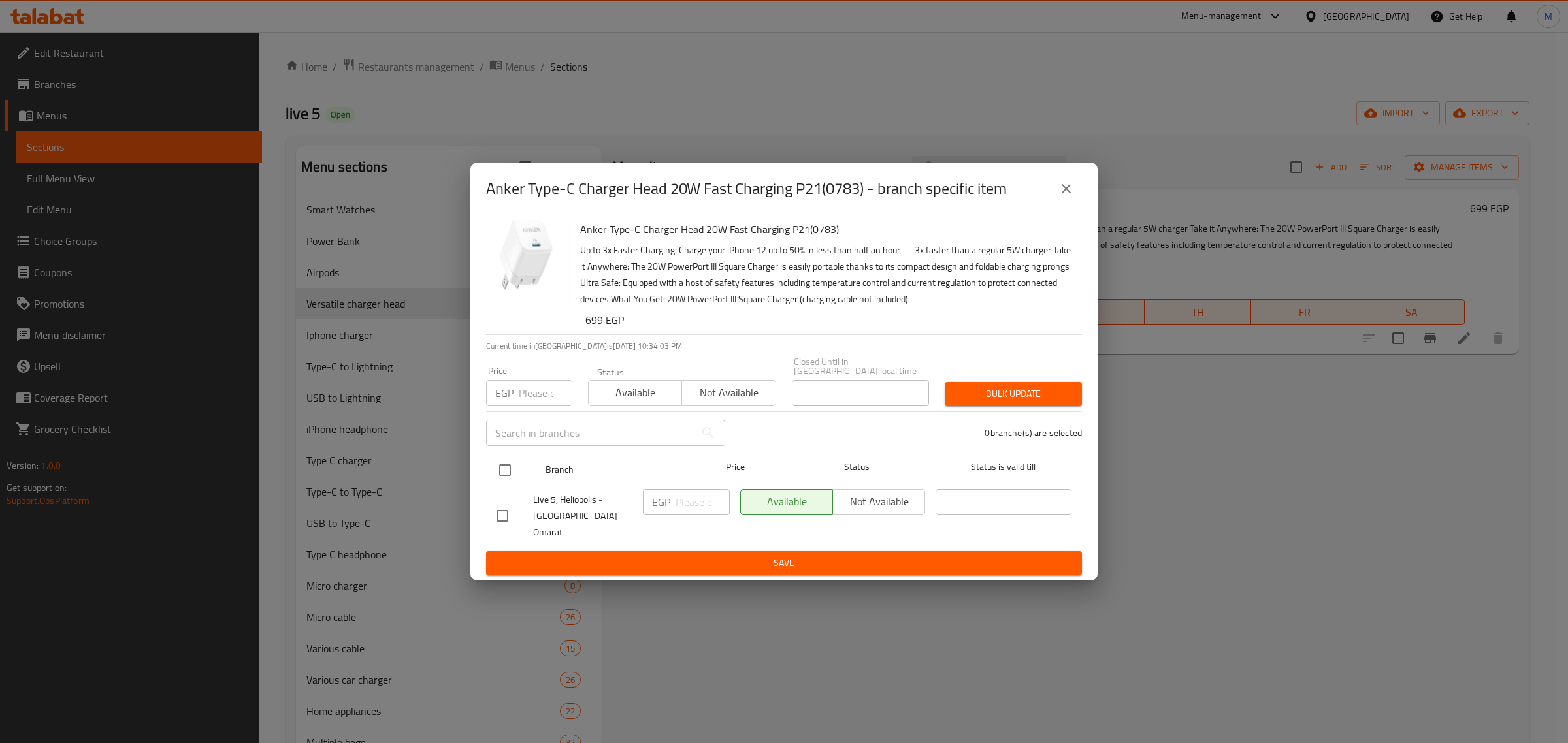
click at [500, 484] on input "checkbox" at bounding box center [505, 470] width 27 height 27
checkbox input "true"
click at [684, 507] on input "number" at bounding box center [702, 502] width 54 height 26
paste input "799"
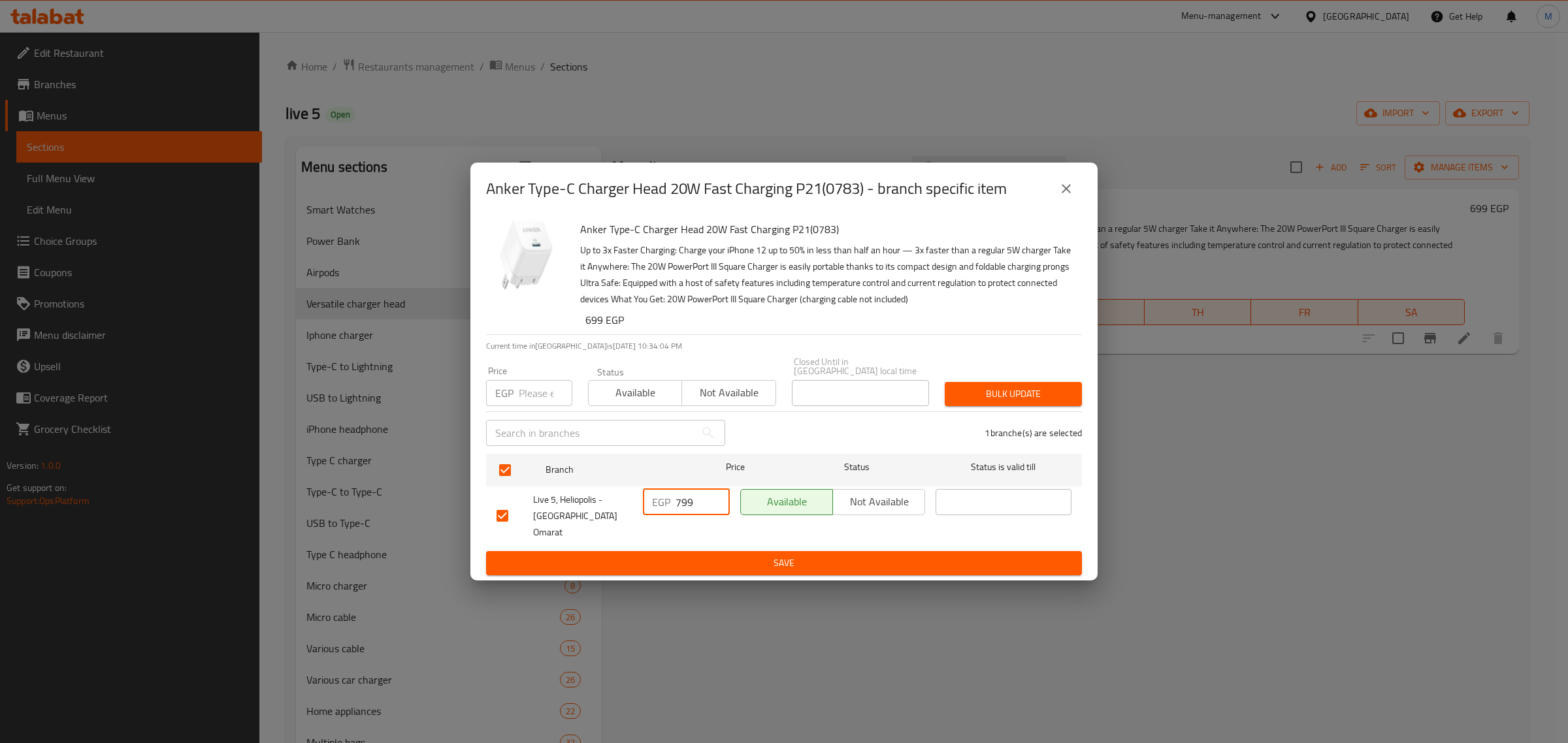
type input "799"
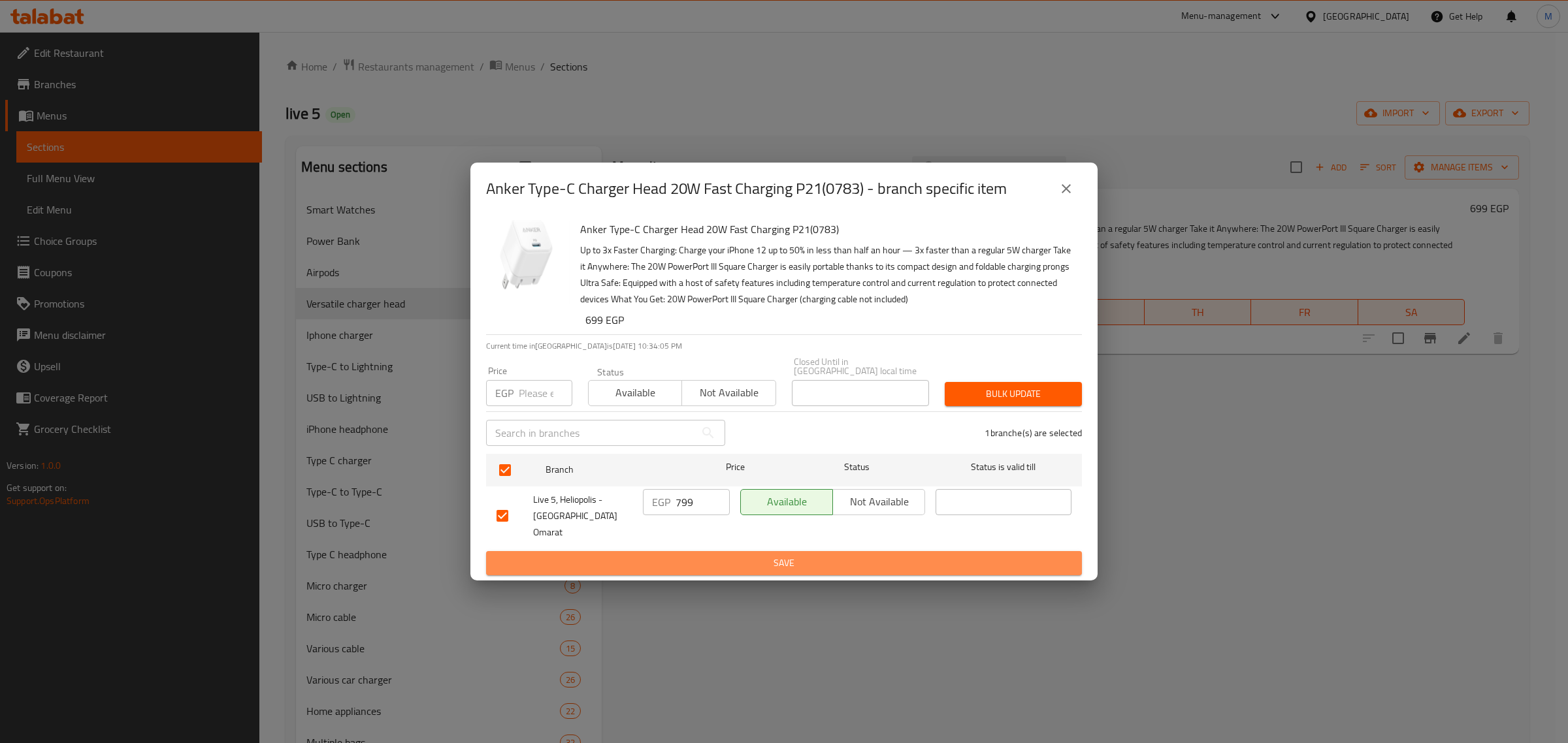
click at [710, 556] on span "Save" at bounding box center [784, 563] width 575 height 16
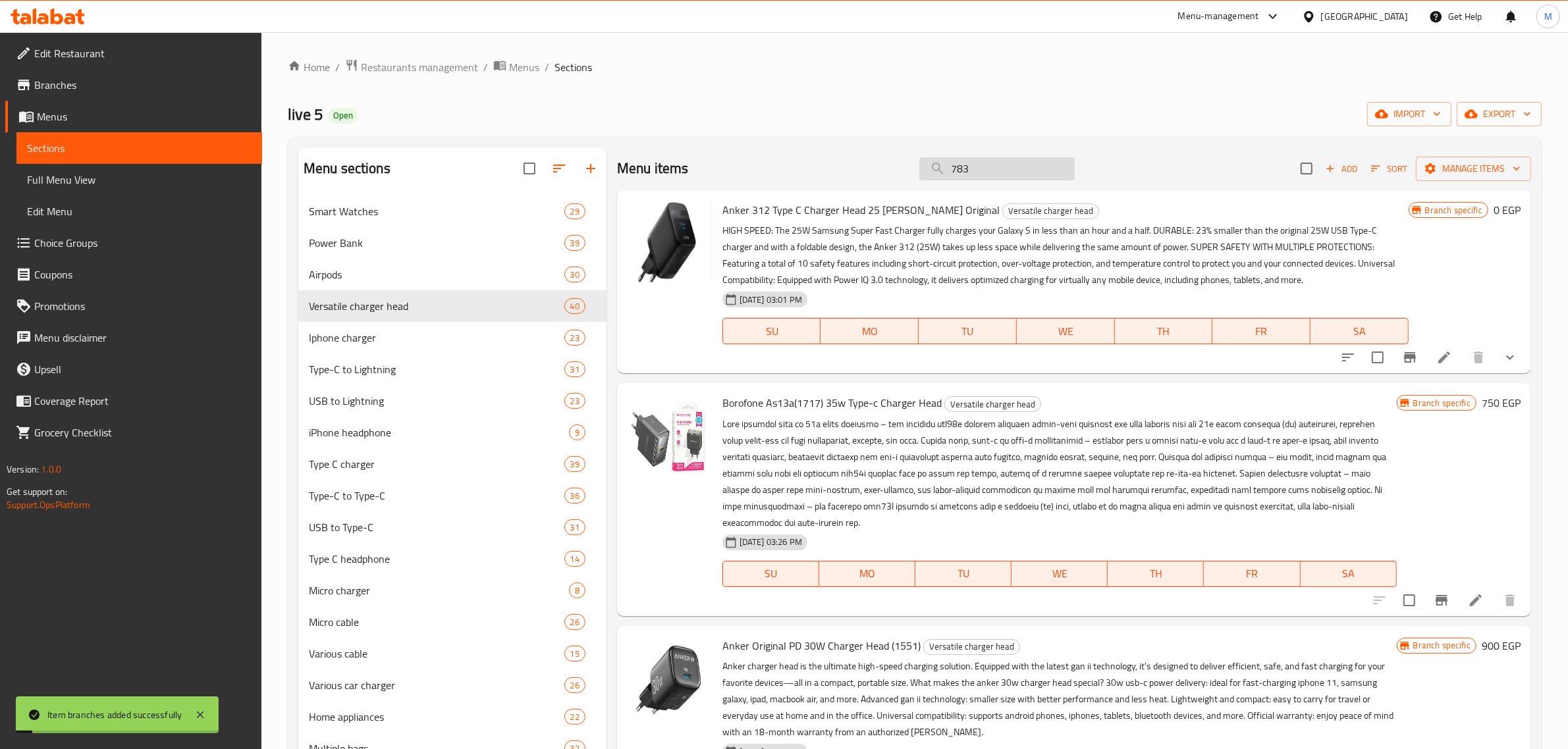
click at [985, 160] on input "783" at bounding box center [997, 169] width 155 height 23
paste input "336"
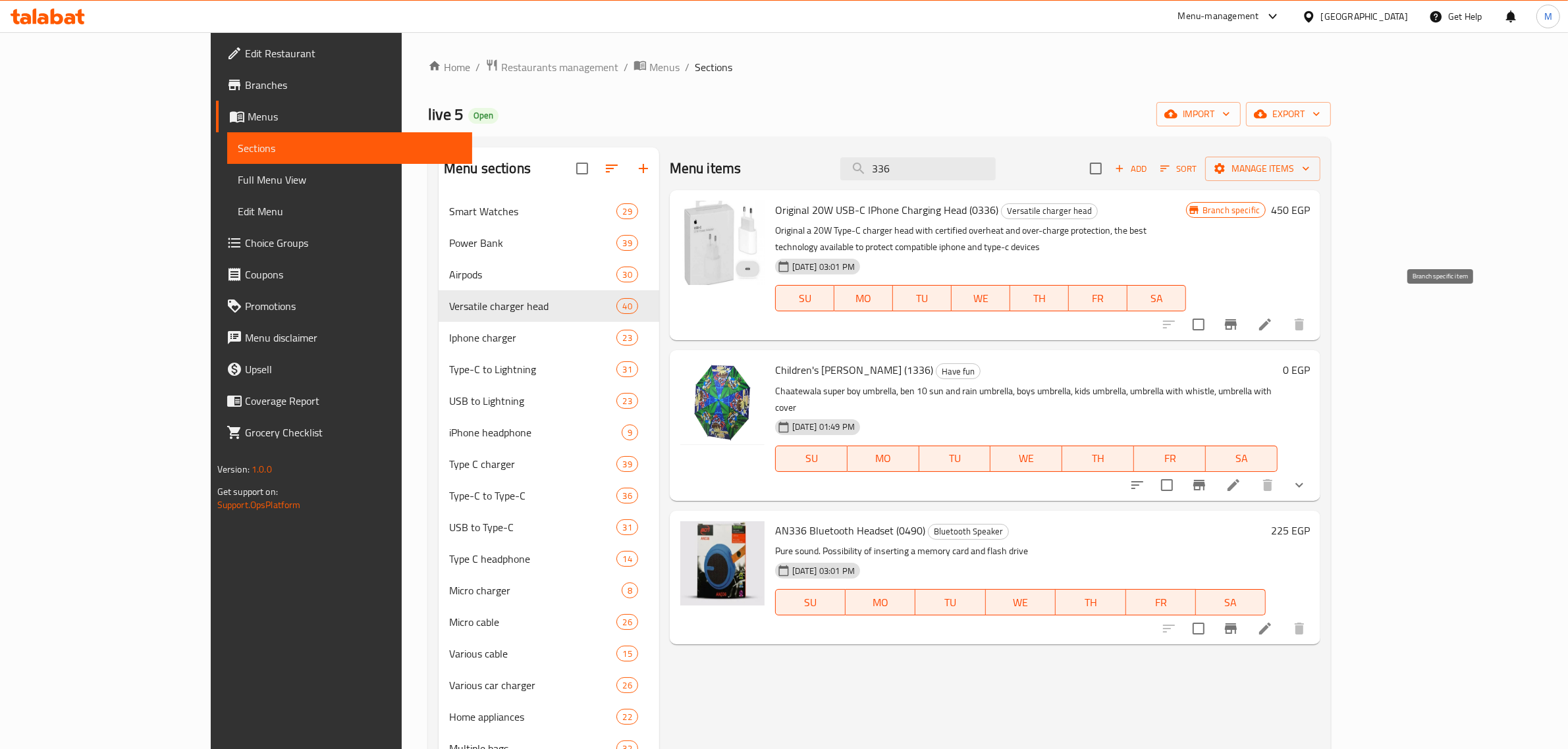
type input "336"
click at [1237, 320] on icon "Branch-specific-item" at bounding box center [1230, 325] width 12 height 11
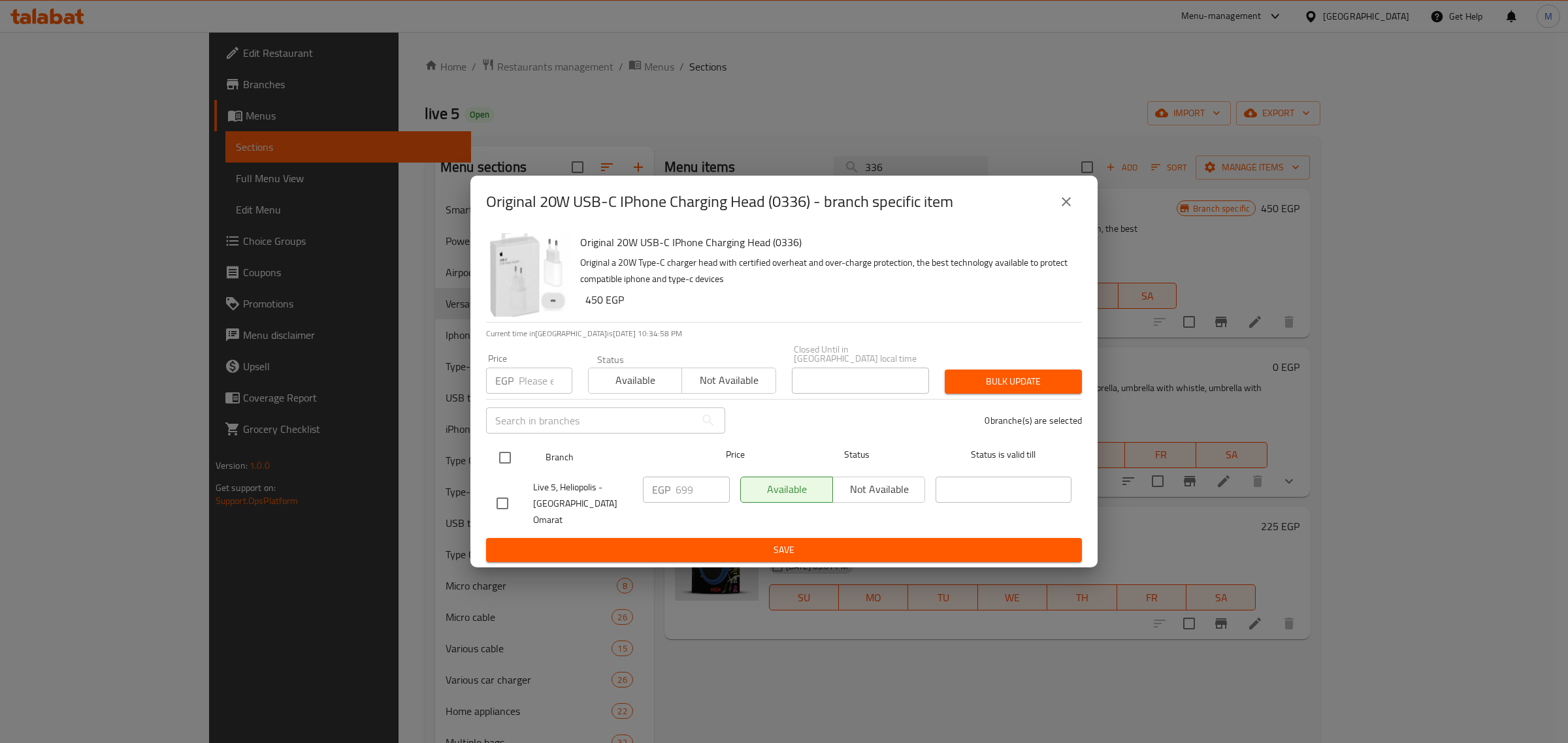
click at [510, 464] on input "checkbox" at bounding box center [505, 458] width 27 height 27
checkbox input "true"
click at [688, 492] on input "699" at bounding box center [702, 490] width 54 height 26
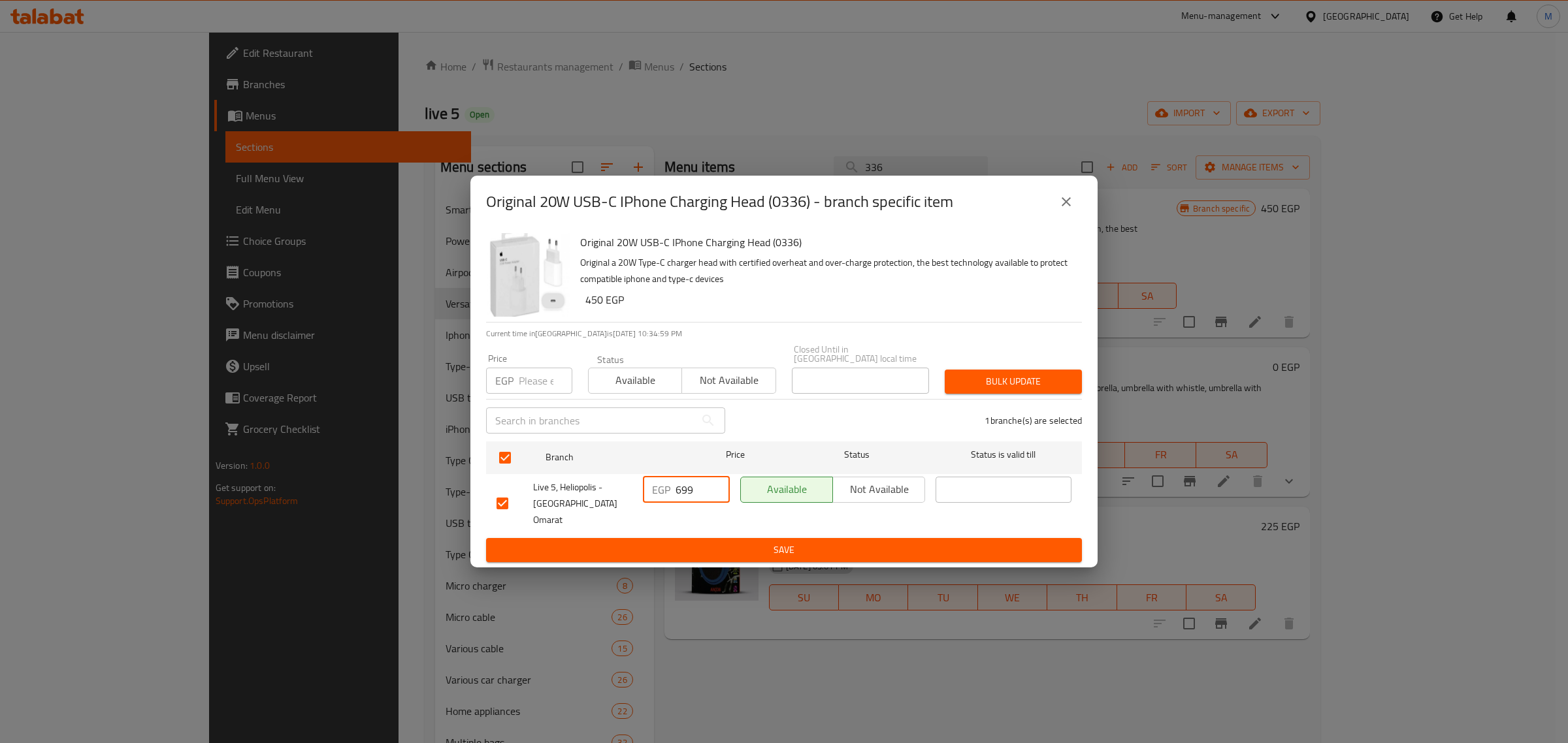
paste input "7"
type input "799"
click at [700, 551] on div "Original 20W USB-C IPhone Charging Head (0336) Original a 20W Type-C charger he…" at bounding box center [784, 398] width 627 height 341
click at [700, 549] on button "Save" at bounding box center [784, 550] width 596 height 24
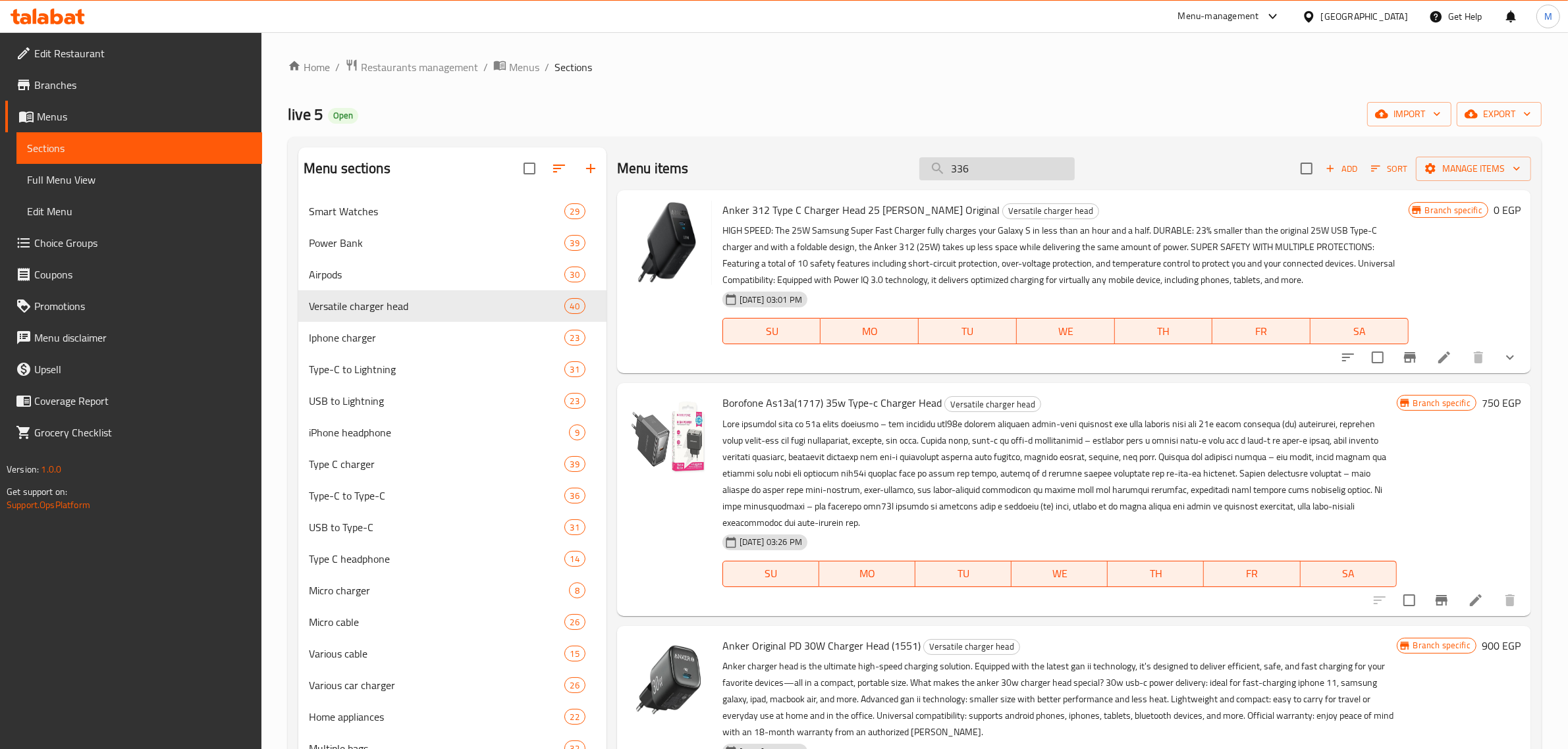
click at [1004, 176] on input "336" at bounding box center [997, 169] width 155 height 23
paste input "search"
click at [1017, 173] on input "336" at bounding box center [997, 169] width 155 height 23
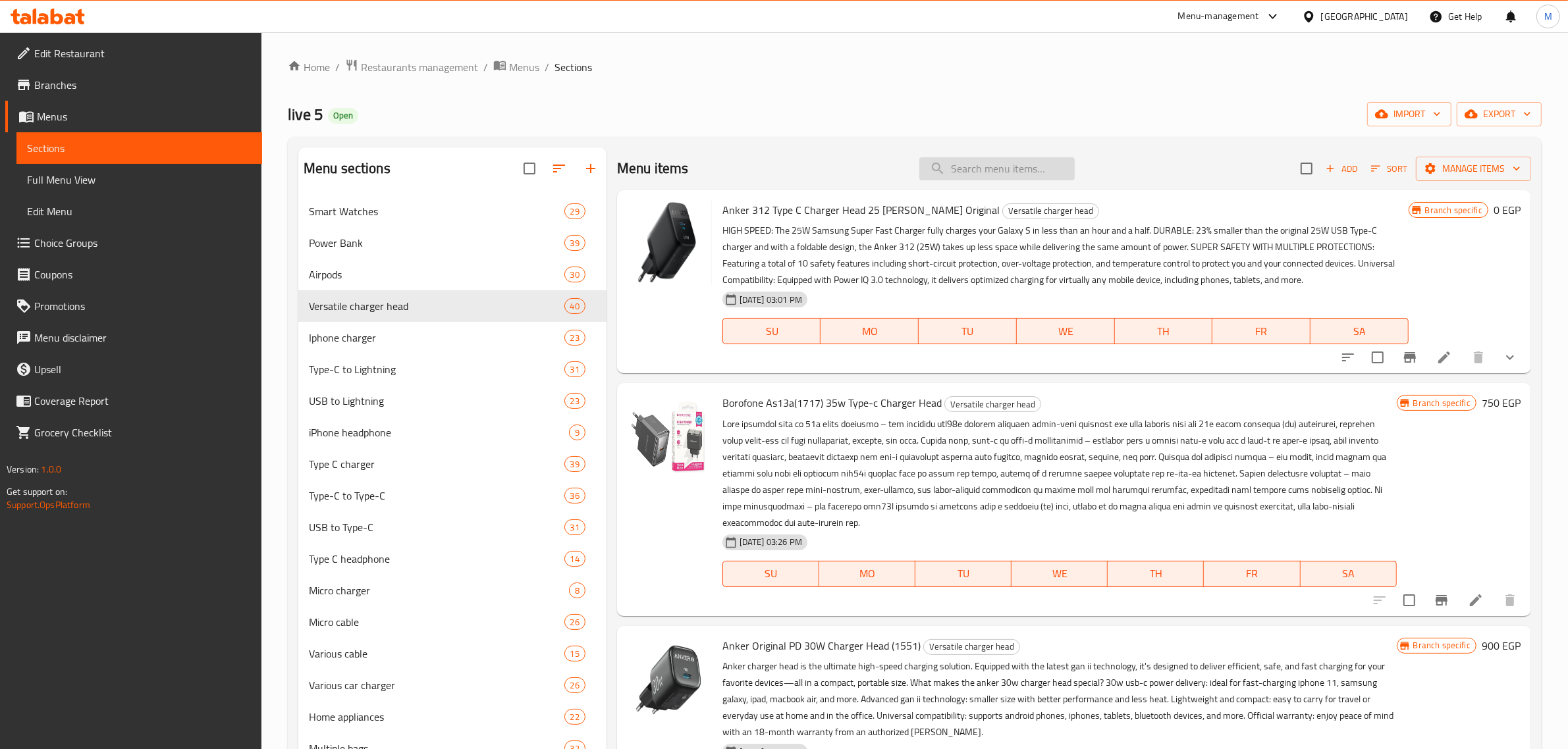
paste input "336"
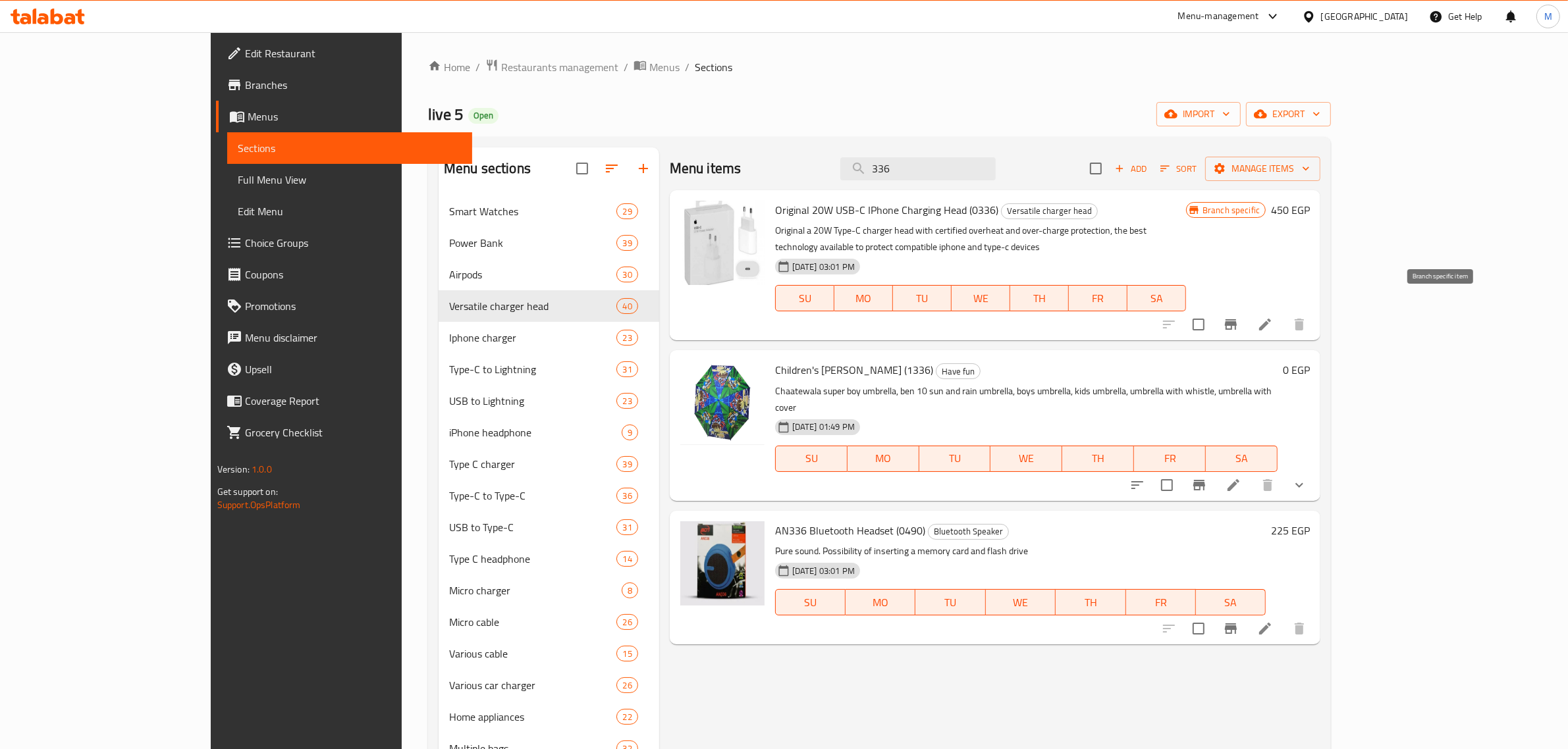
click at [1237, 320] on icon "Branch-specific-item" at bounding box center [1230, 325] width 12 height 11
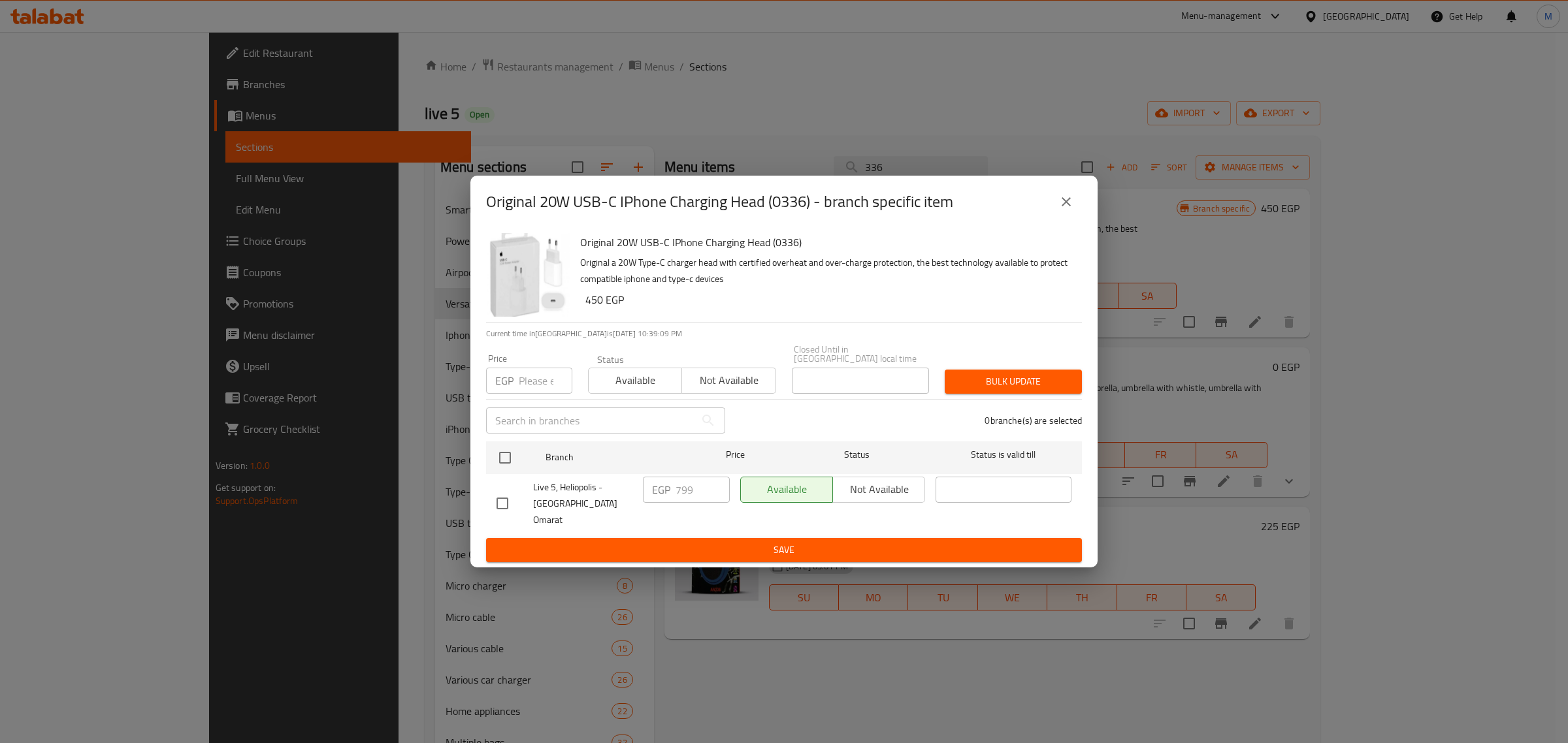
click at [1067, 207] on icon "close" at bounding box center [1066, 202] width 9 height 9
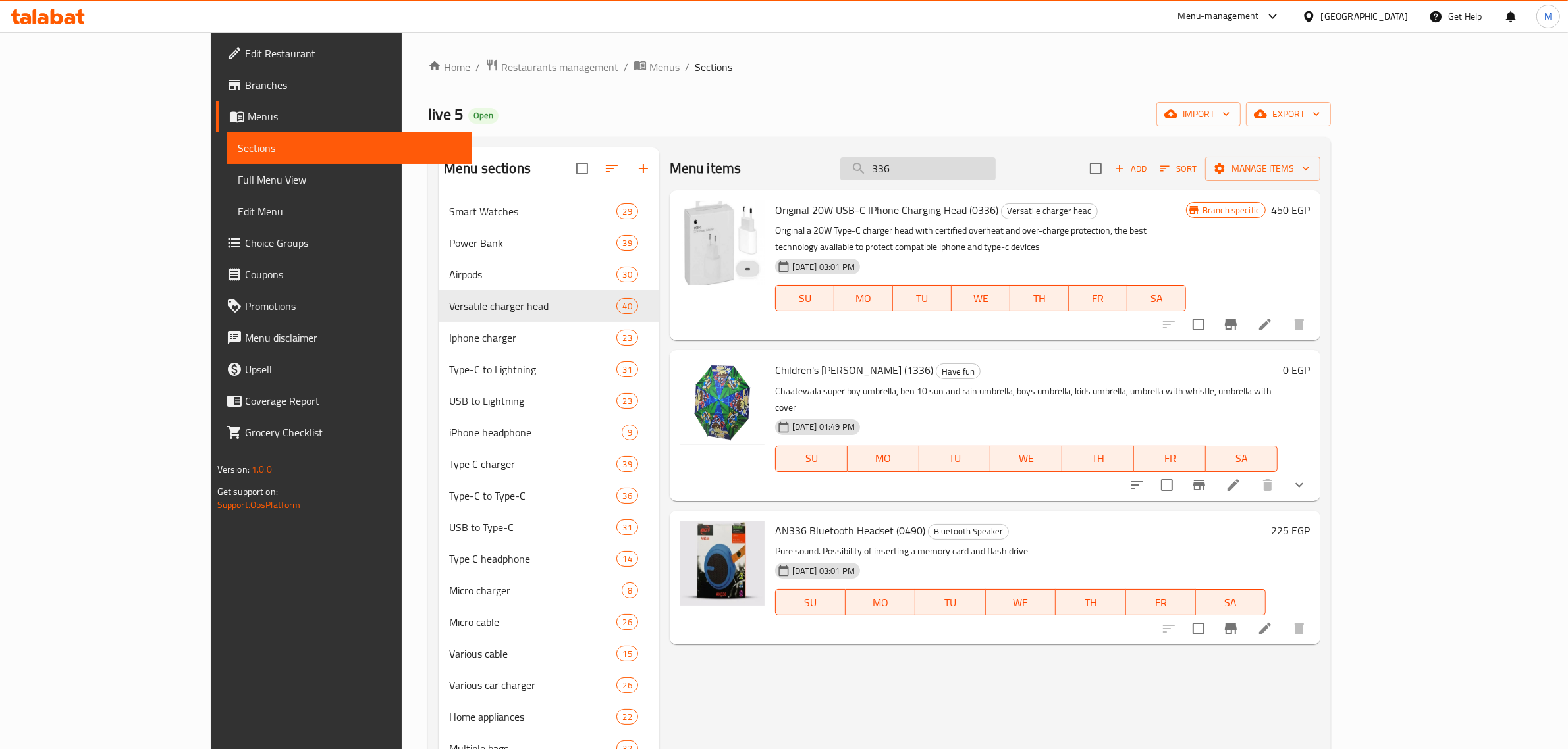
click at [996, 180] on input "336" at bounding box center [918, 169] width 155 height 23
paste input "615"
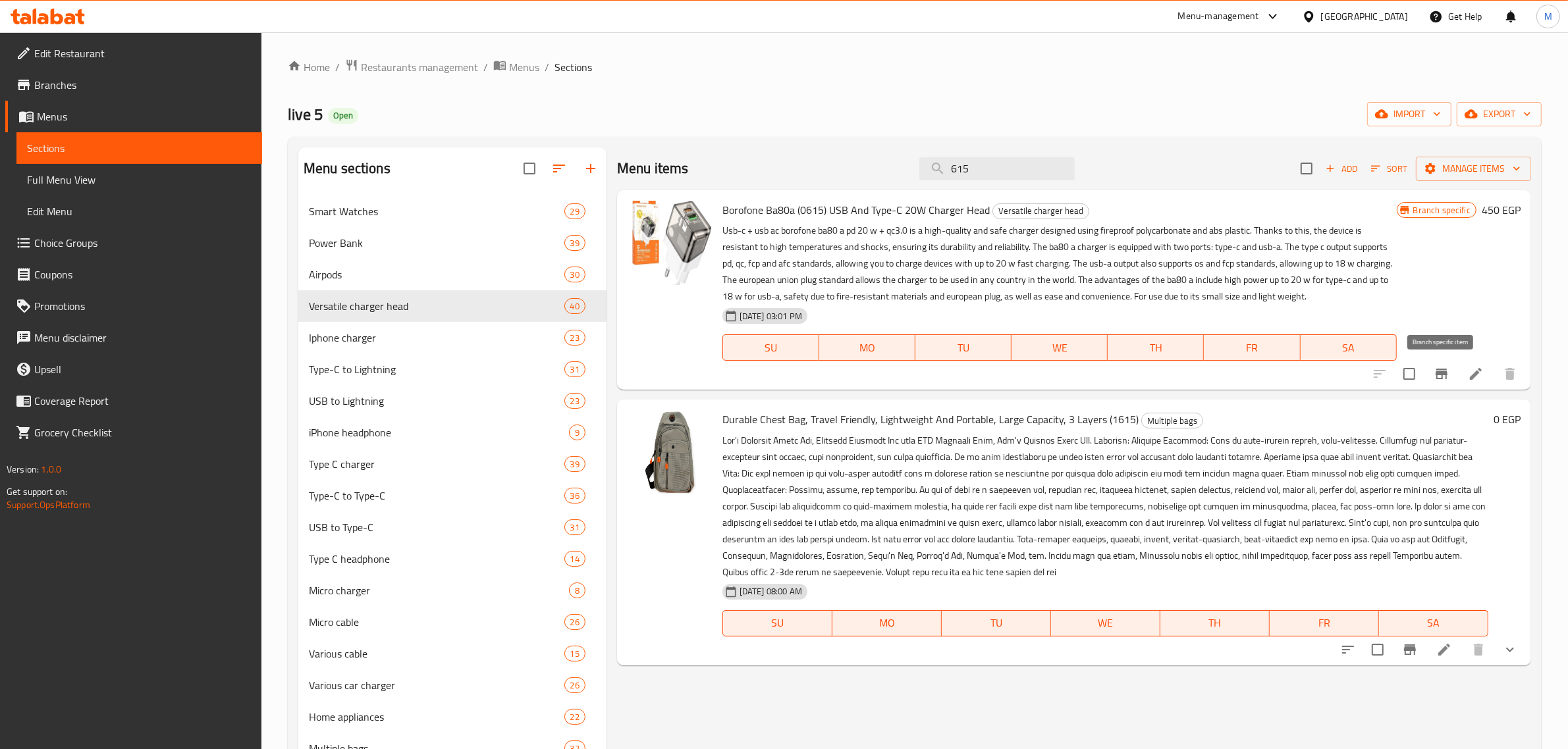
type input "615"
click at [1439, 373] on icon "Branch-specific-item" at bounding box center [1440, 374] width 12 height 11
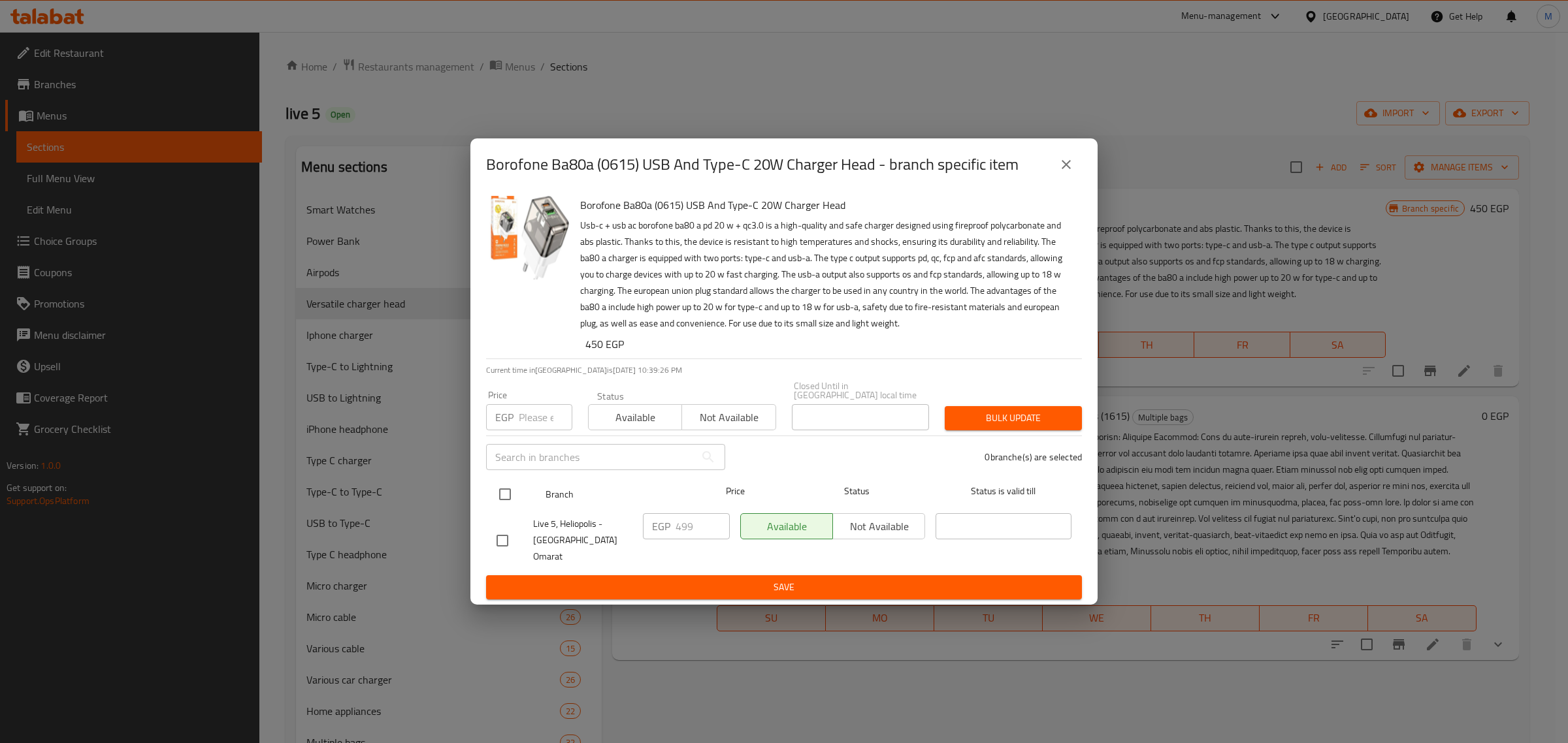
click at [505, 501] on input "checkbox" at bounding box center [505, 495] width 27 height 27
checkbox input "true"
click at [697, 524] on input "499" at bounding box center [702, 527] width 54 height 26
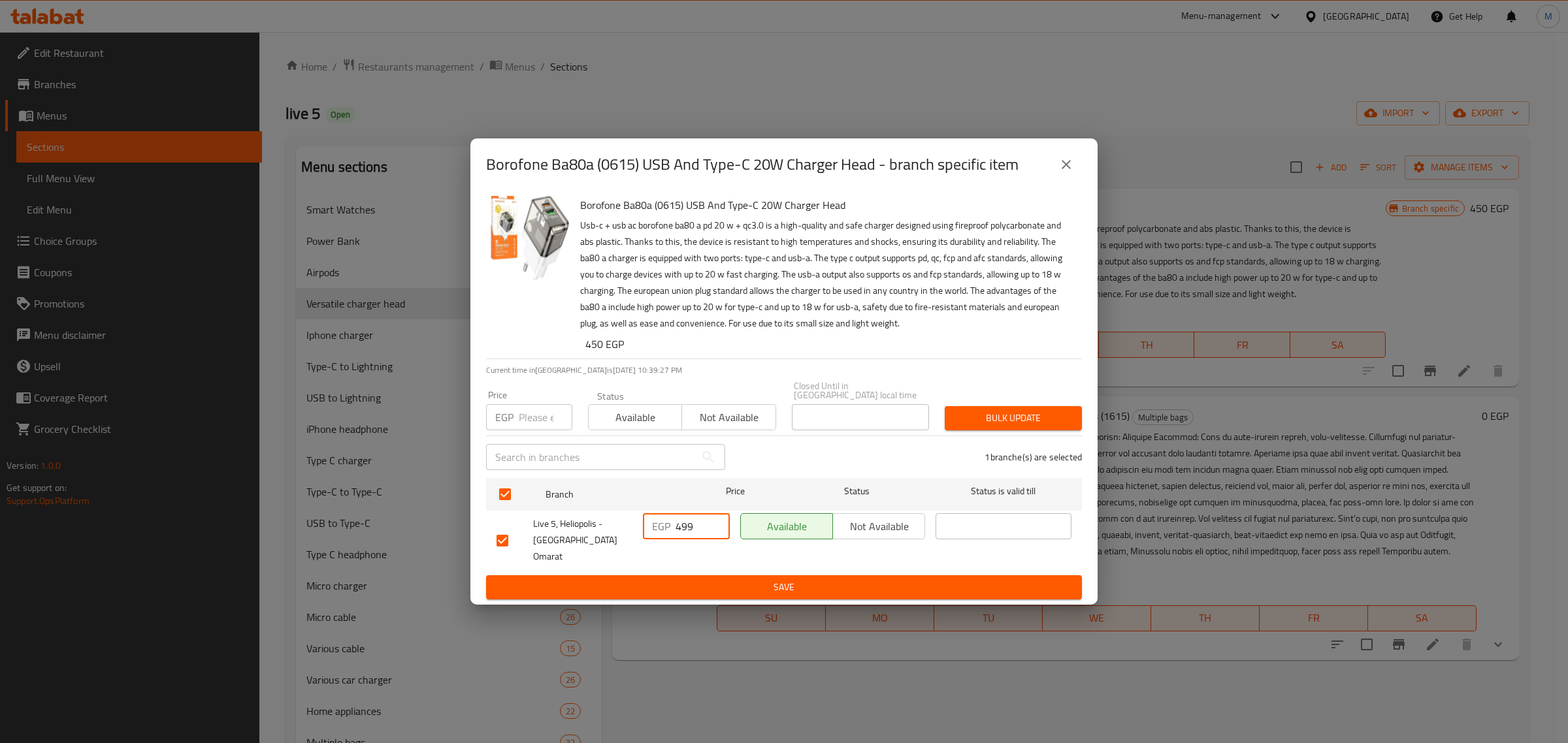
click at [697, 524] on input "499" at bounding box center [702, 527] width 54 height 26
paste input "5"
type input "599"
click at [704, 579] on span "Save" at bounding box center [784, 587] width 575 height 16
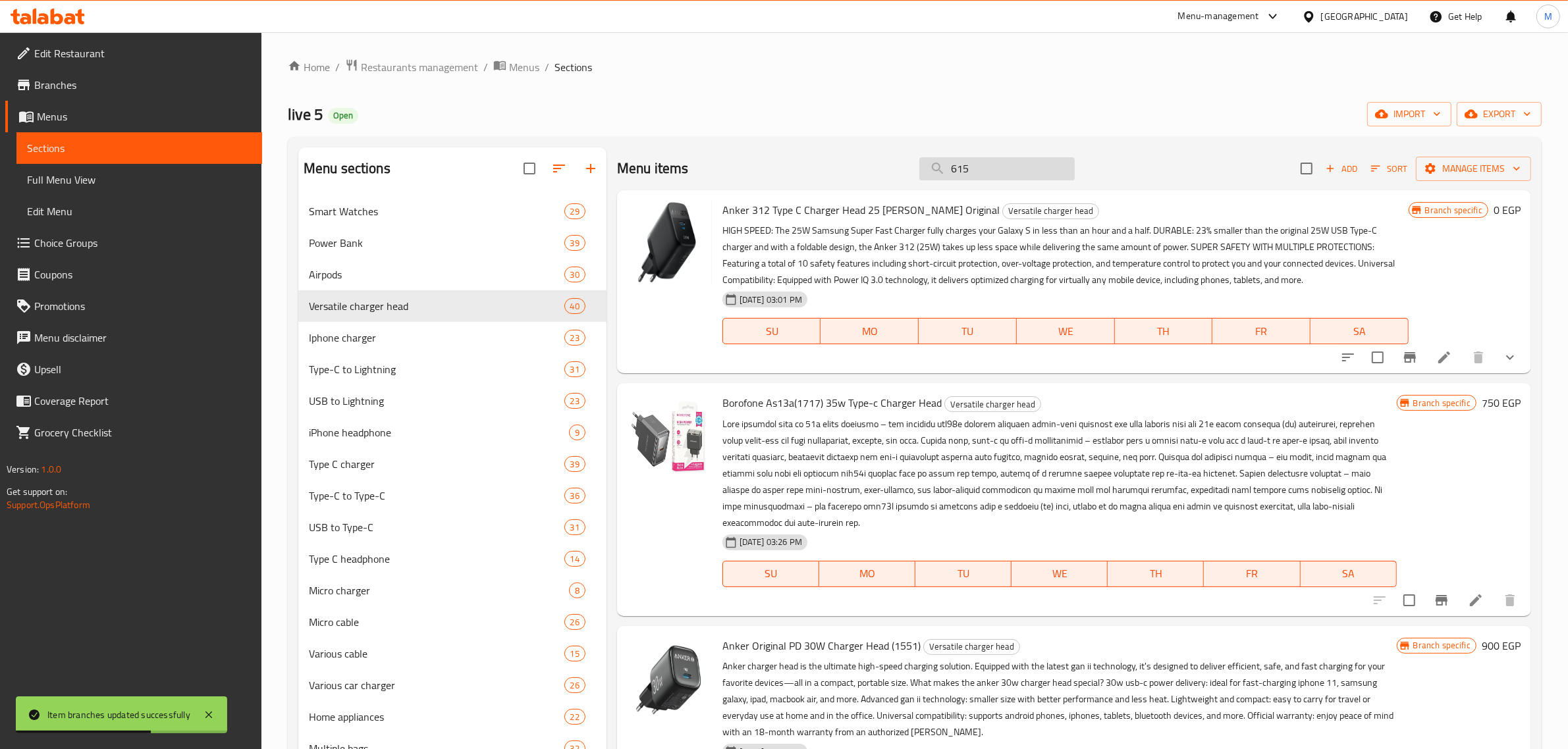
click at [972, 176] on input "615" at bounding box center [997, 169] width 155 height 23
paste input "329"
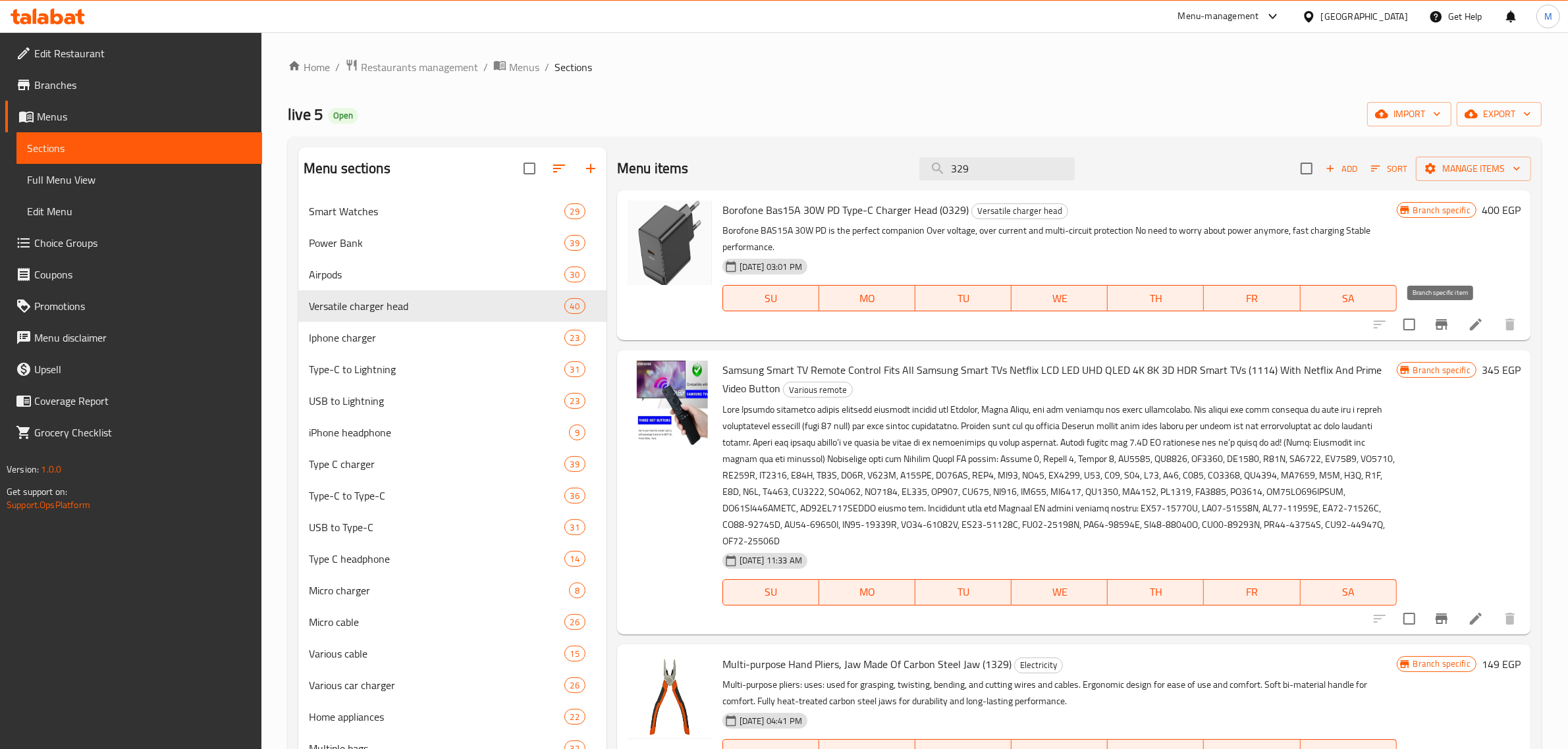
type input "329"
click at [1442, 327] on icon "Branch-specific-item" at bounding box center [1440, 325] width 12 height 11
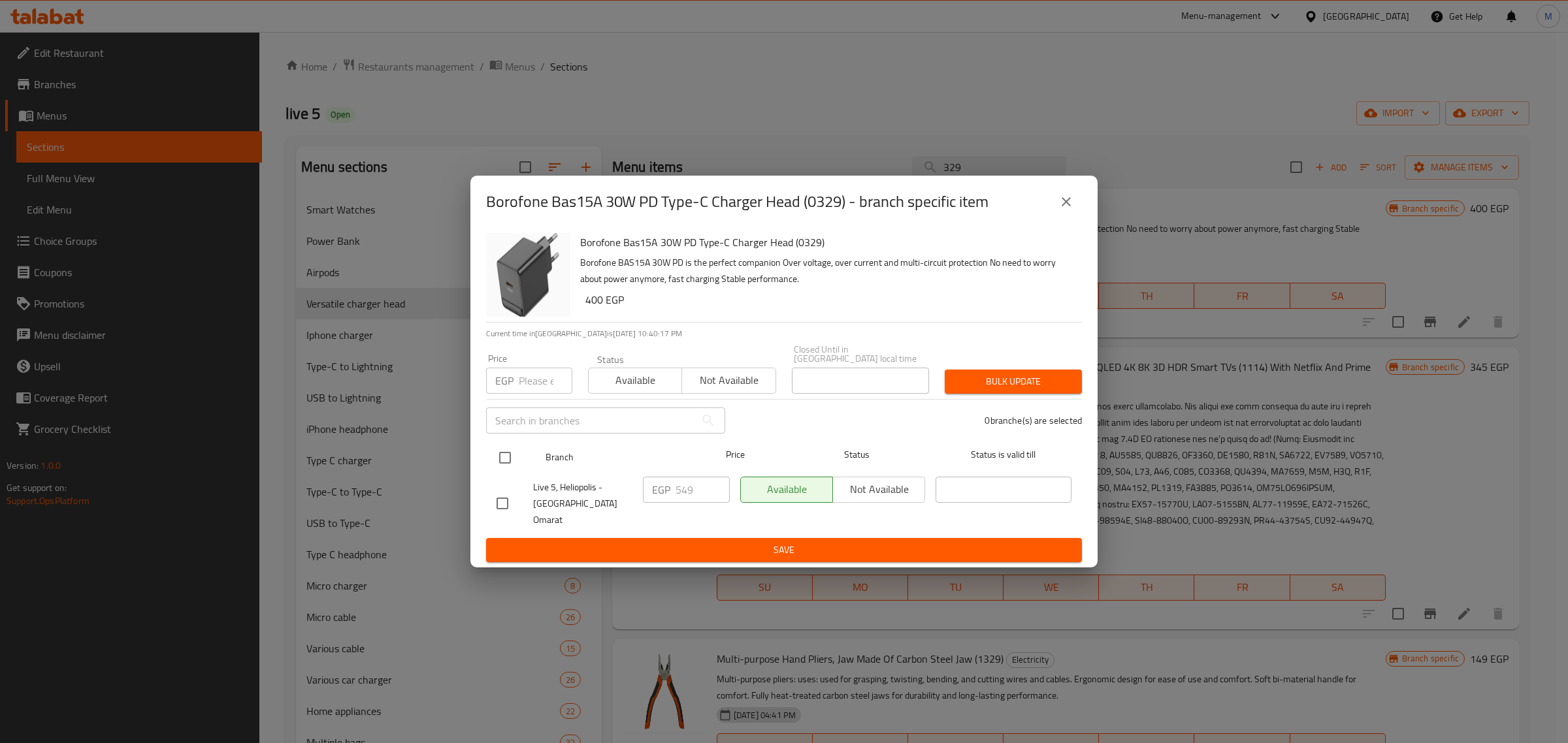
click at [510, 466] on input "checkbox" at bounding box center [505, 458] width 27 height 27
checkbox input "true"
click at [697, 496] on input "549" at bounding box center [702, 490] width 54 height 26
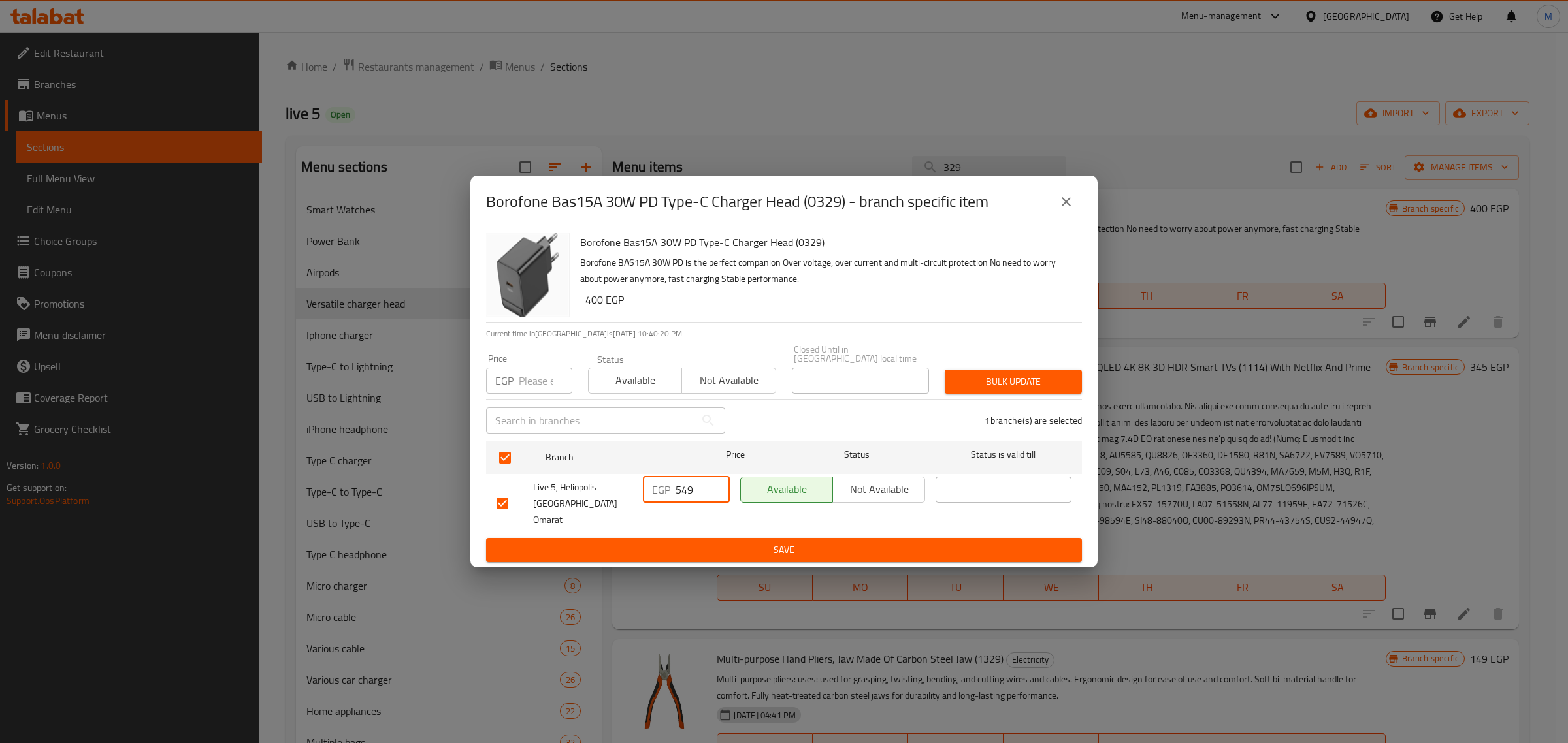
paste input "649"
click at [697, 496] on input "549649" at bounding box center [702, 490] width 54 height 26
paste input "number"
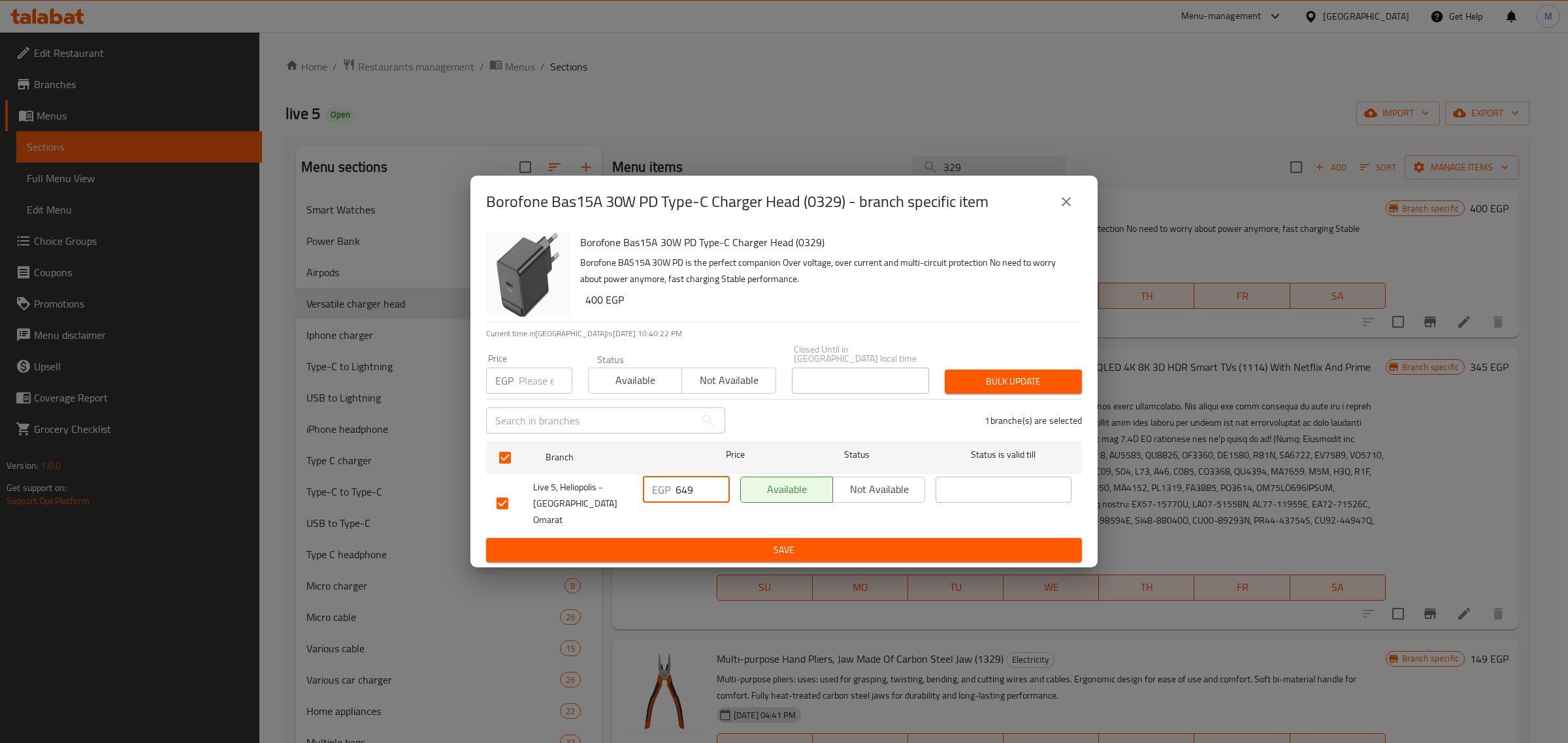
type input "649"
click at [745, 542] on span "Save" at bounding box center [784, 549] width 575 height 16
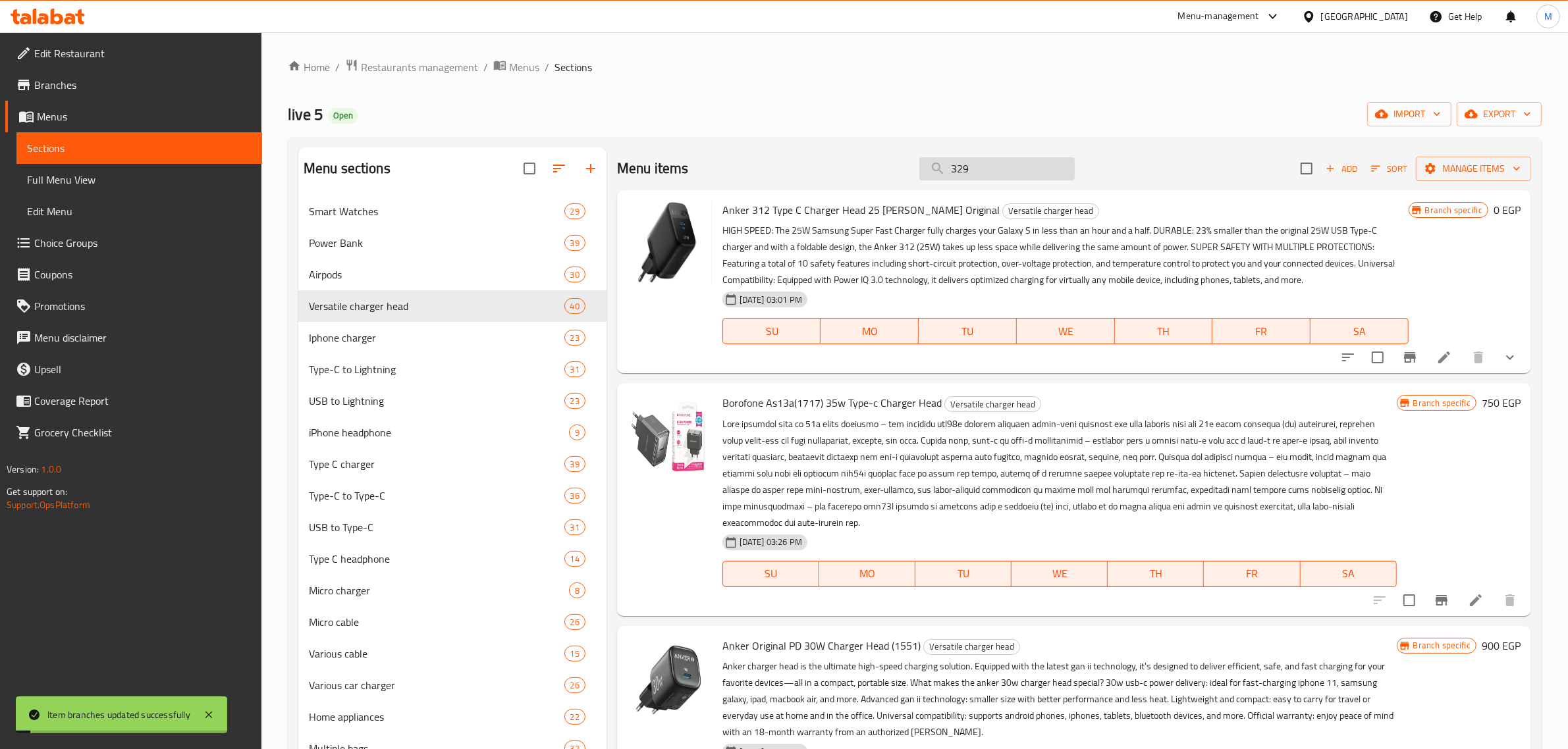
click at [990, 178] on input "329" at bounding box center [997, 169] width 155 height 23
paste input "632"
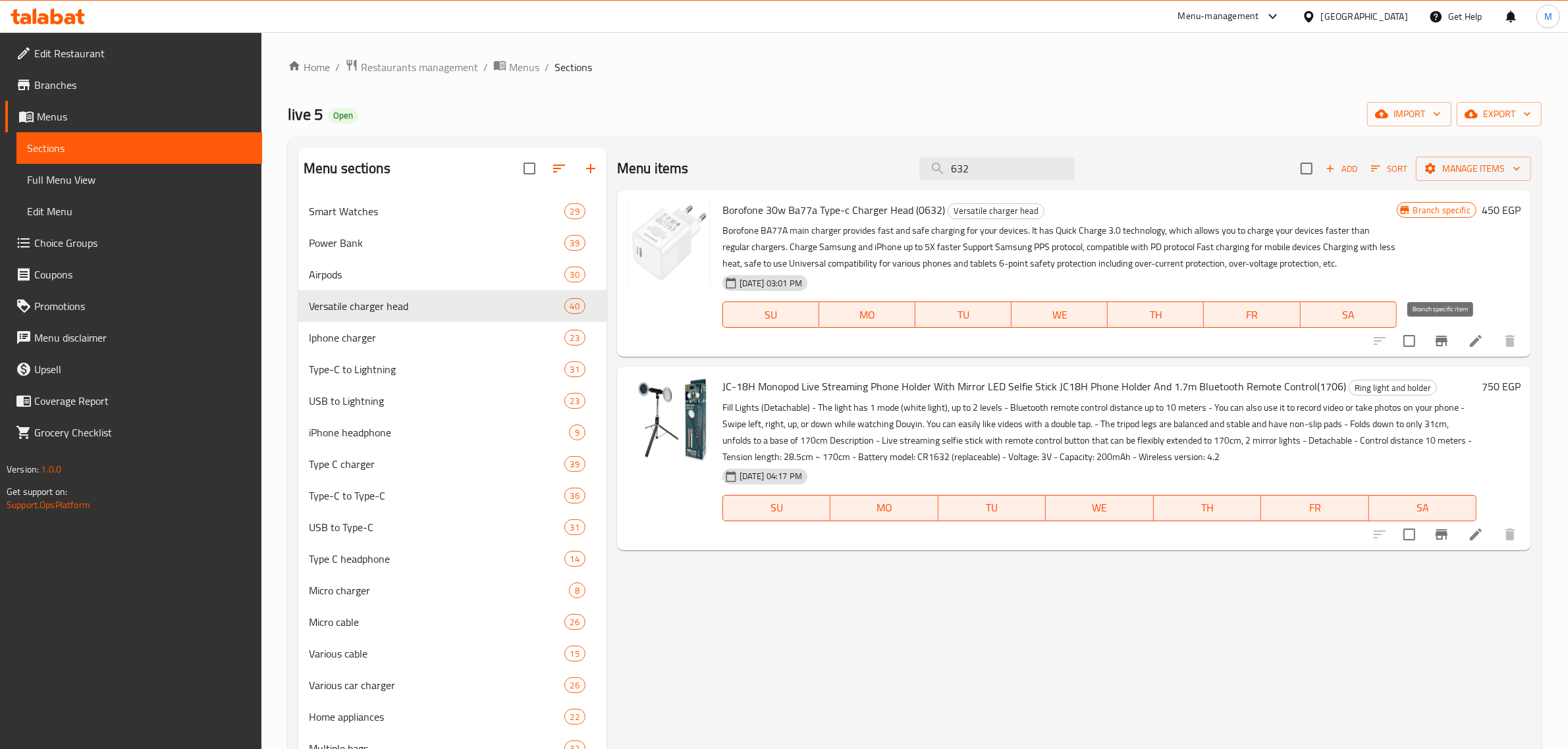
type input "632"
click at [1436, 338] on icon "Branch-specific-item" at bounding box center [1441, 341] width 16 height 16
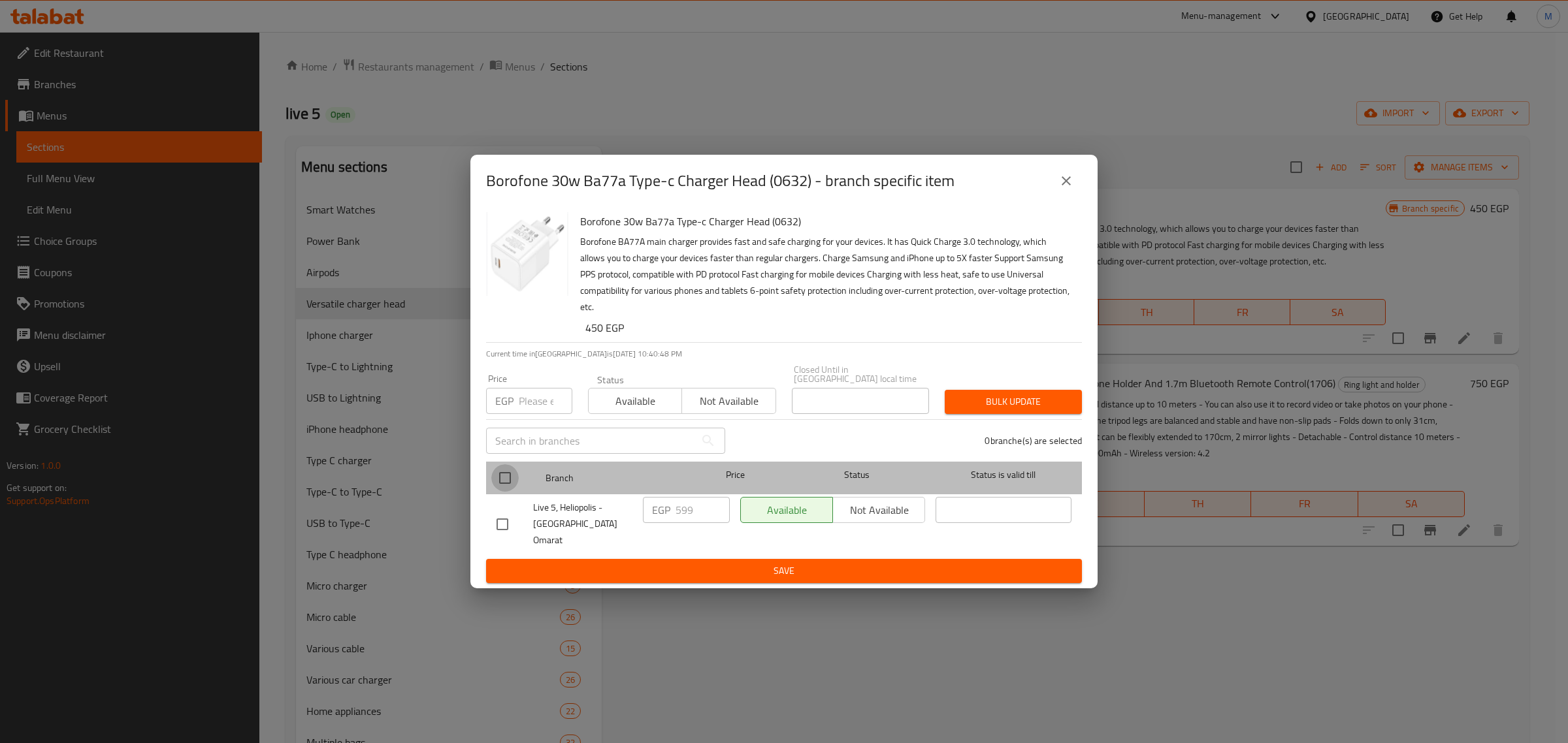
click at [502, 492] on input "checkbox" at bounding box center [505, 478] width 27 height 27
checkbox input "true"
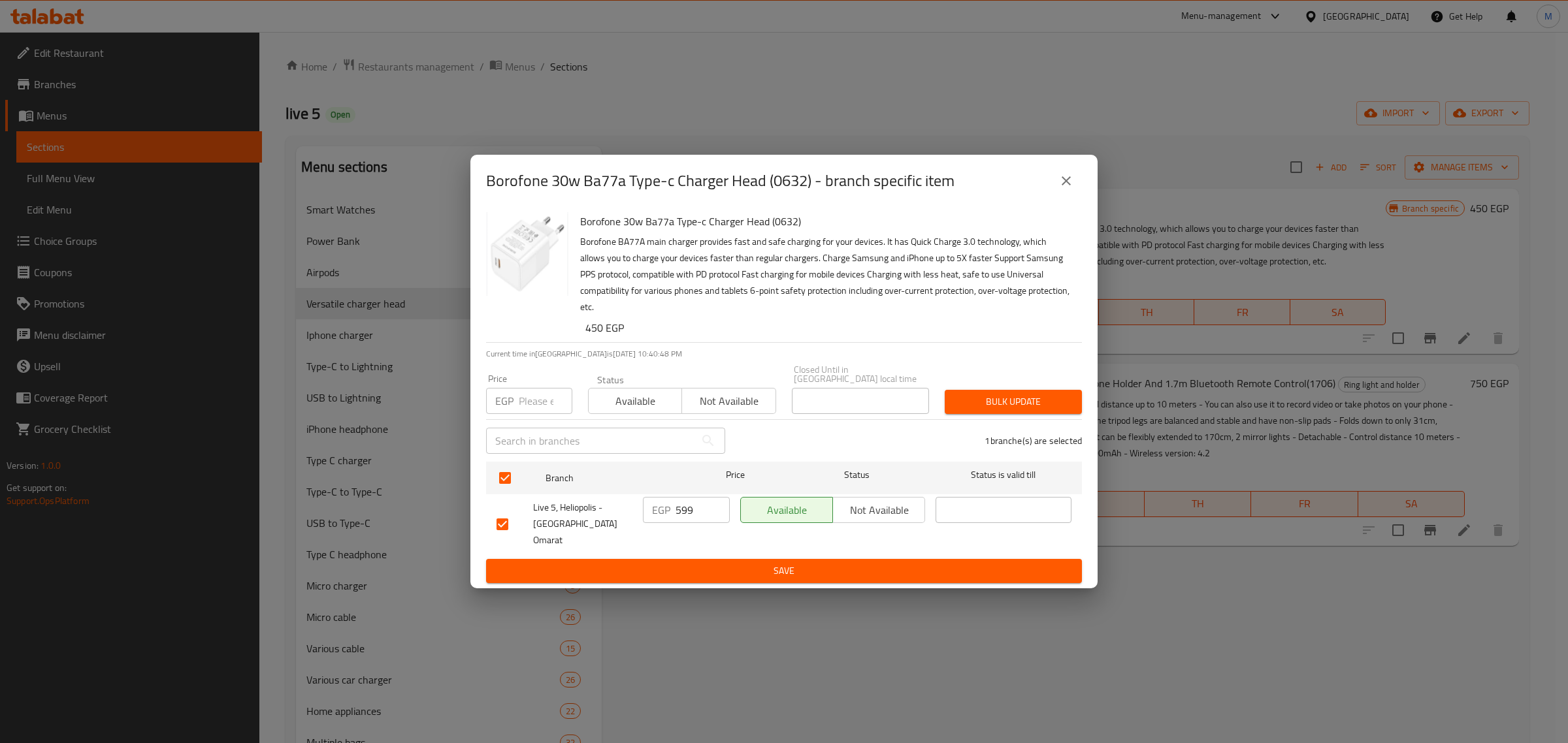
click at [672, 514] on div "EGP 599 ​" at bounding box center [686, 510] width 87 height 26
click at [679, 514] on input "599" at bounding box center [702, 510] width 54 height 26
paste input "6"
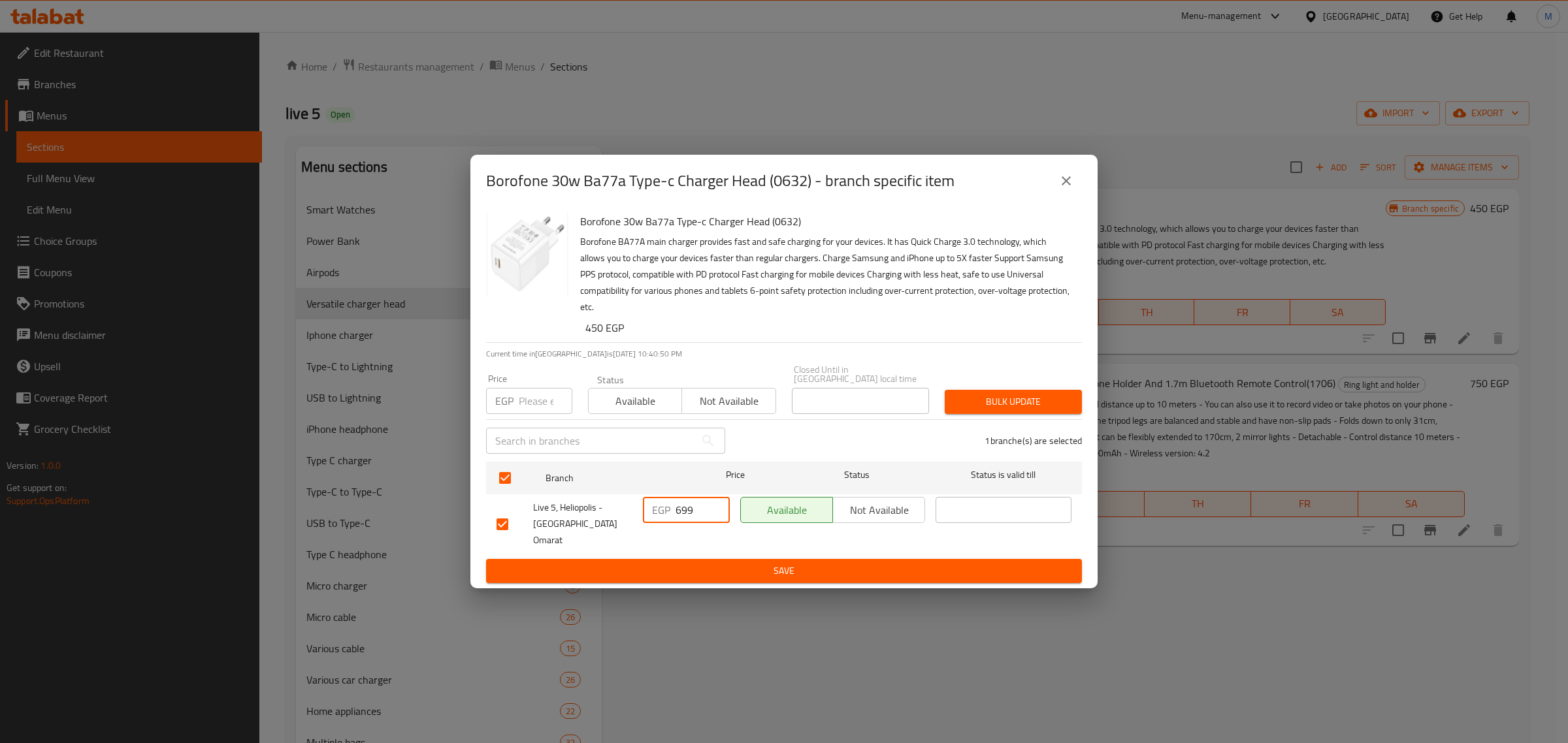
type input "699"
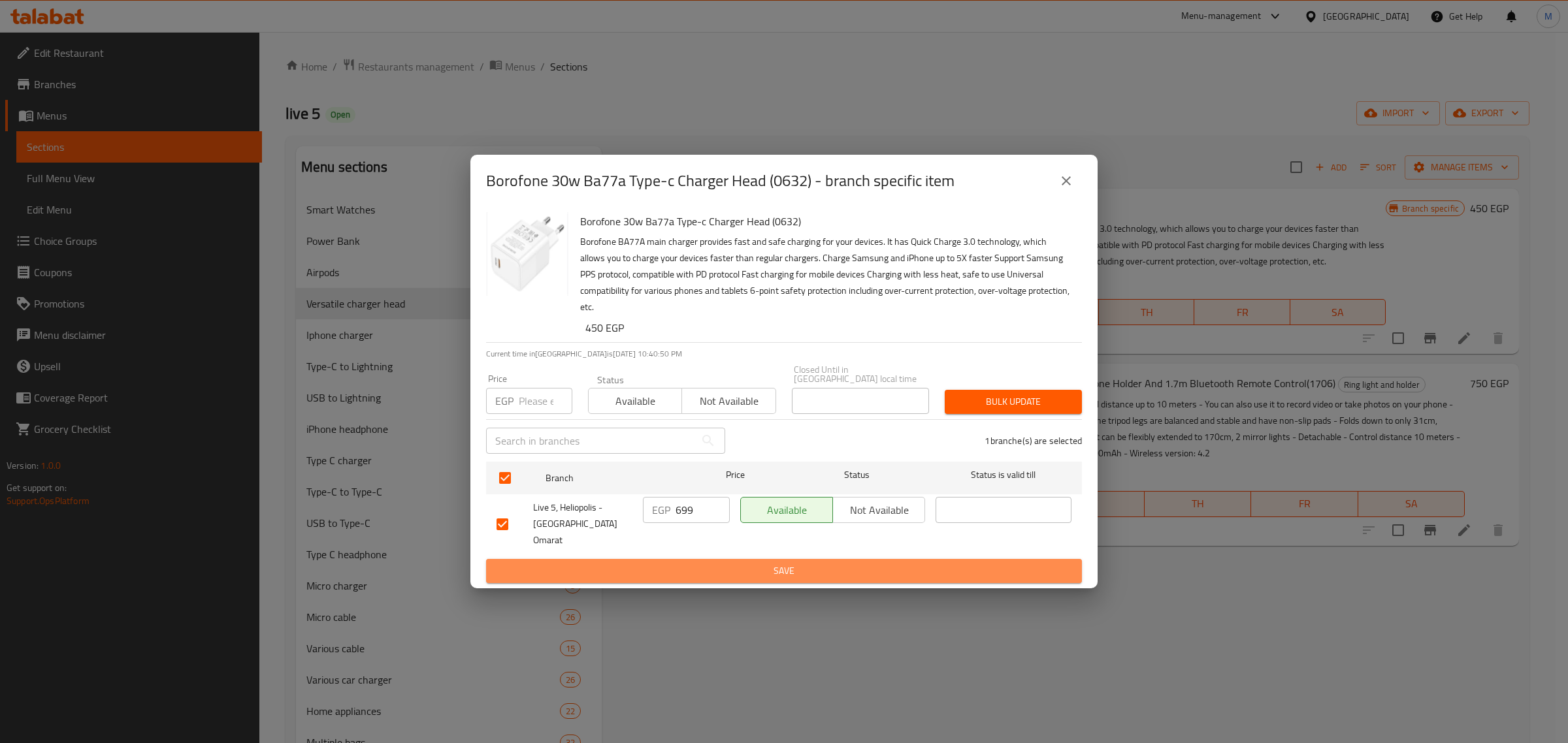
click at [676, 563] on span "Save" at bounding box center [784, 571] width 575 height 16
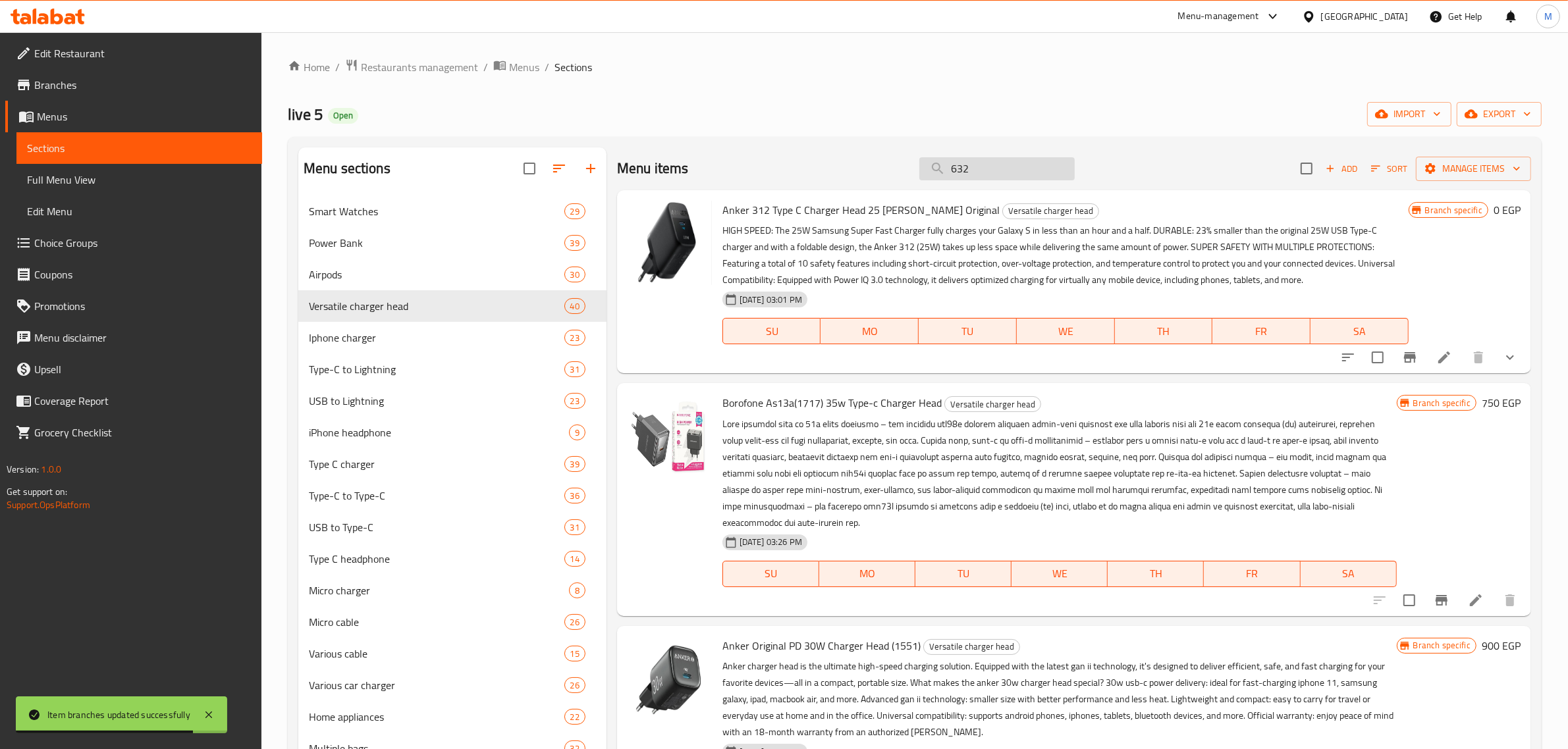
click at [1031, 164] on input "632" at bounding box center [997, 169] width 155 height 23
paste input "338"
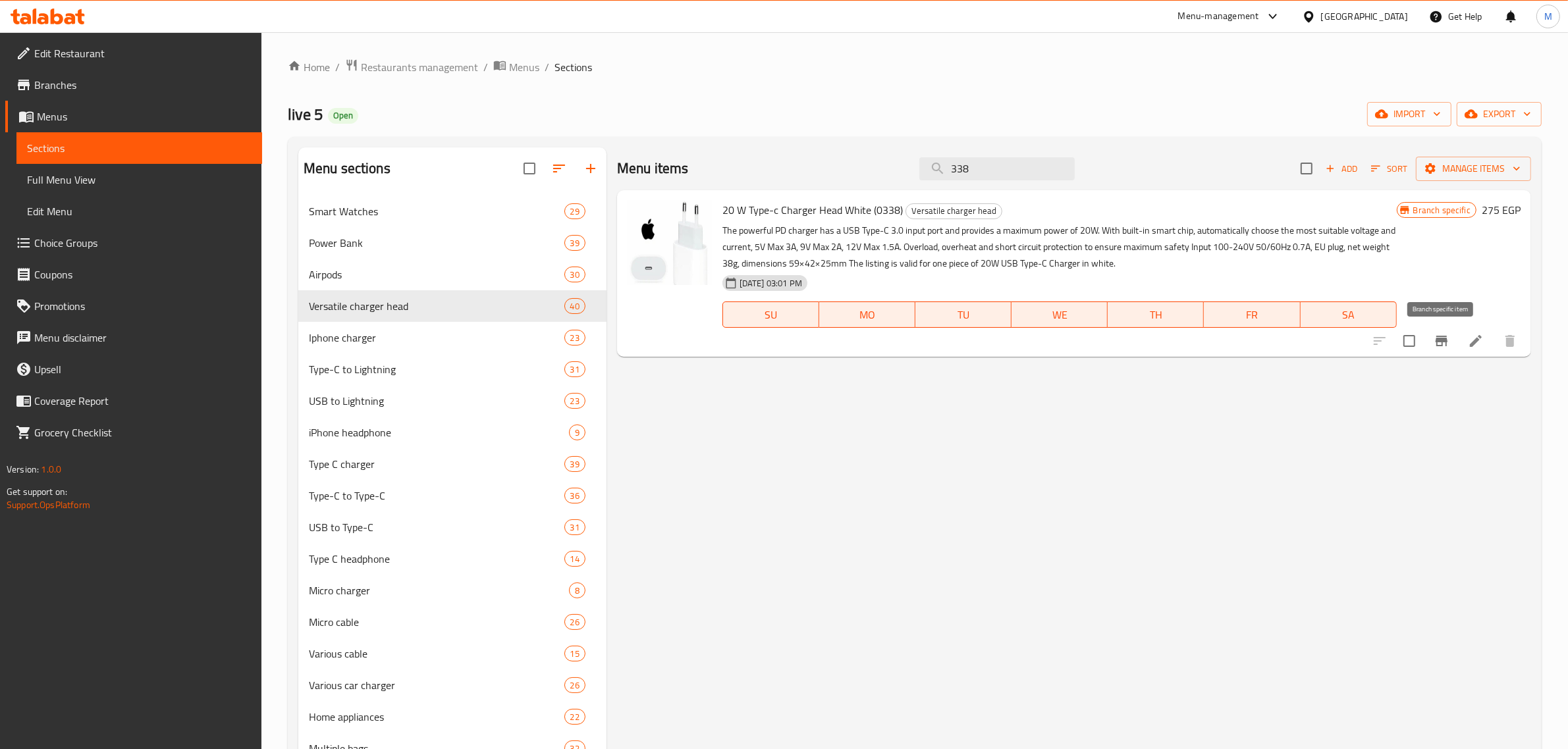
type input "338"
click at [1446, 339] on icon "Branch-specific-item" at bounding box center [1440, 341] width 12 height 11
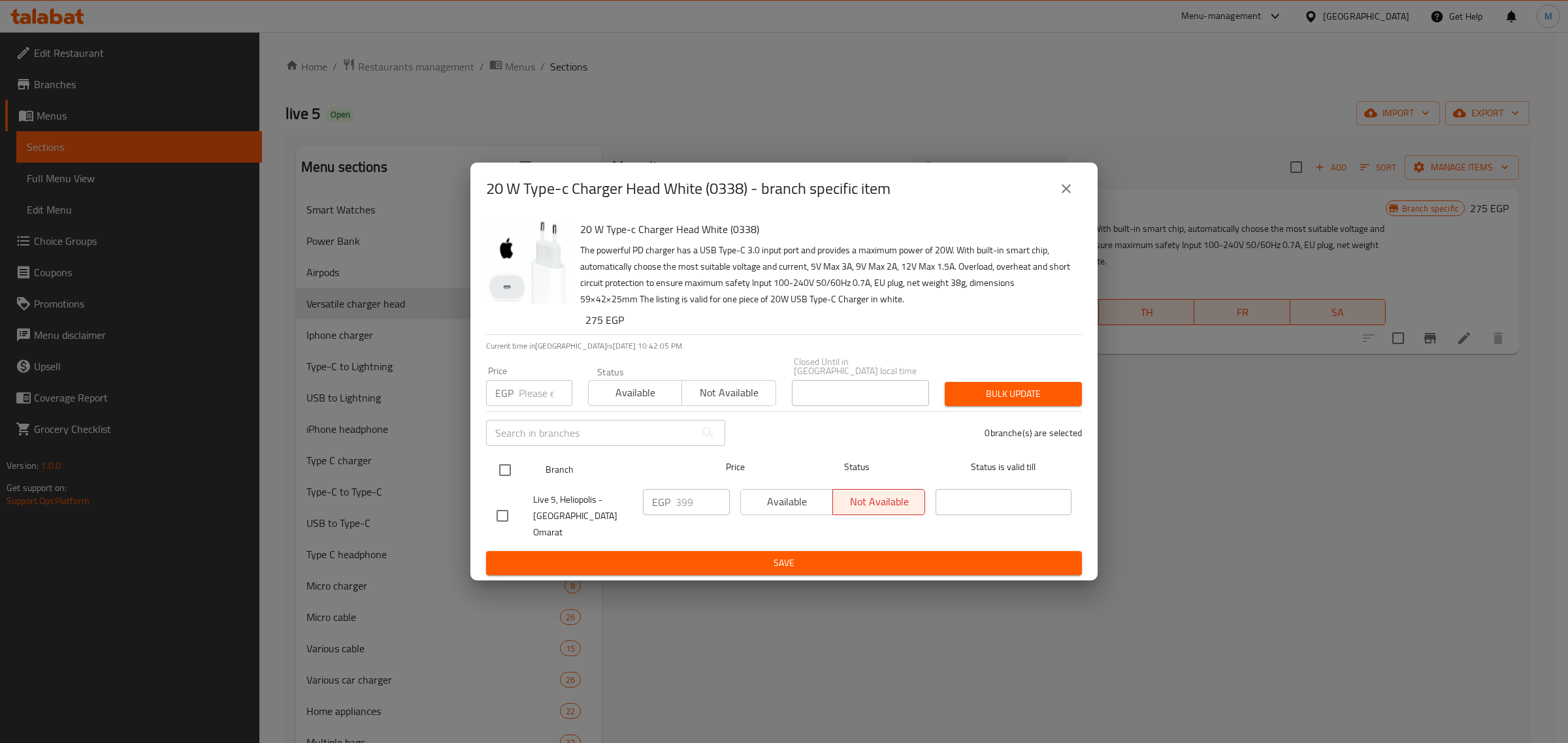
click at [531, 460] on div at bounding box center [516, 470] width 49 height 38
click at [515, 471] on input "checkbox" at bounding box center [505, 470] width 27 height 27
checkbox input "true"
click at [691, 511] on input "399" at bounding box center [702, 502] width 54 height 26
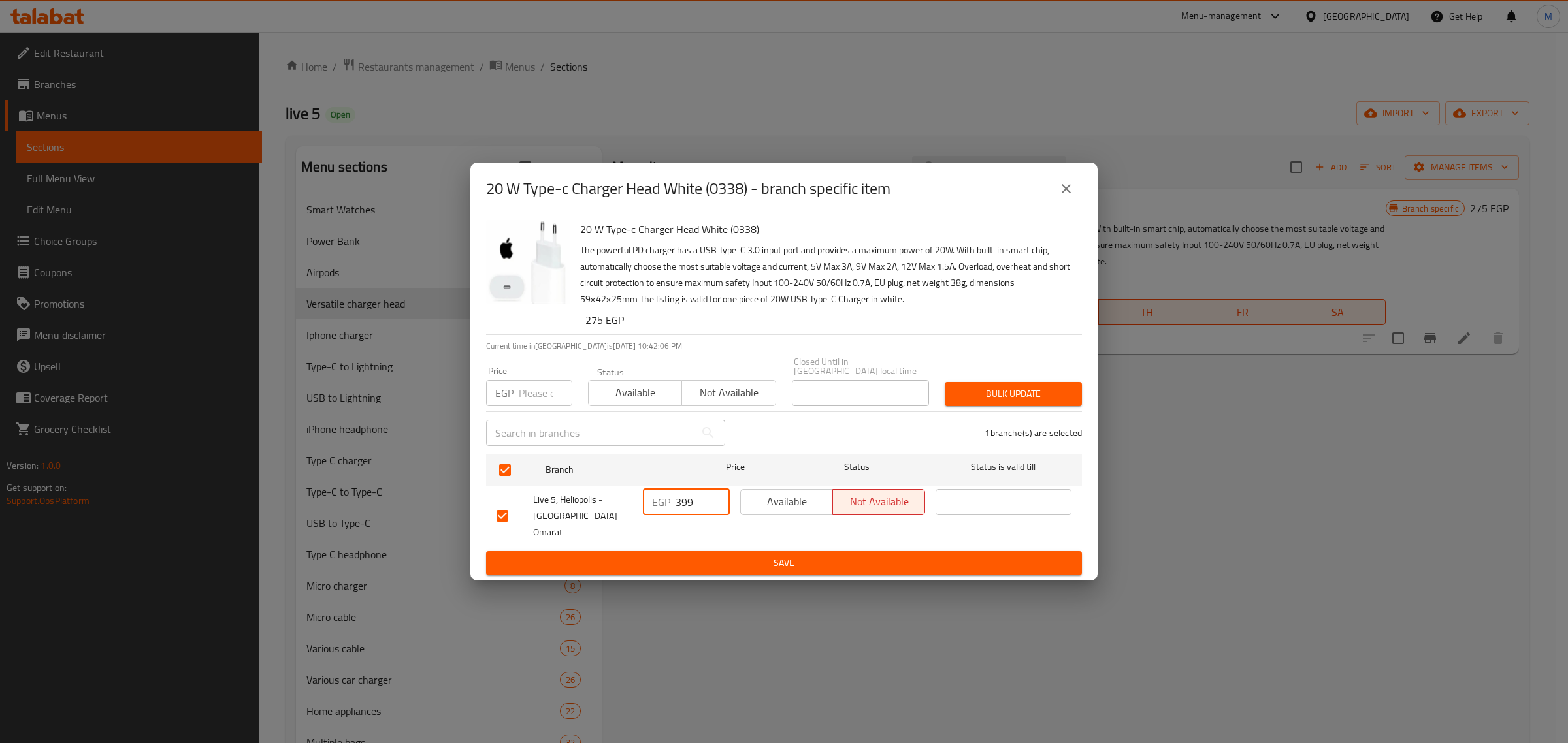
click at [691, 511] on input "399" at bounding box center [702, 502] width 54 height 26
paste input "25"
type input "325"
click at [644, 556] on span "Save" at bounding box center [784, 563] width 575 height 16
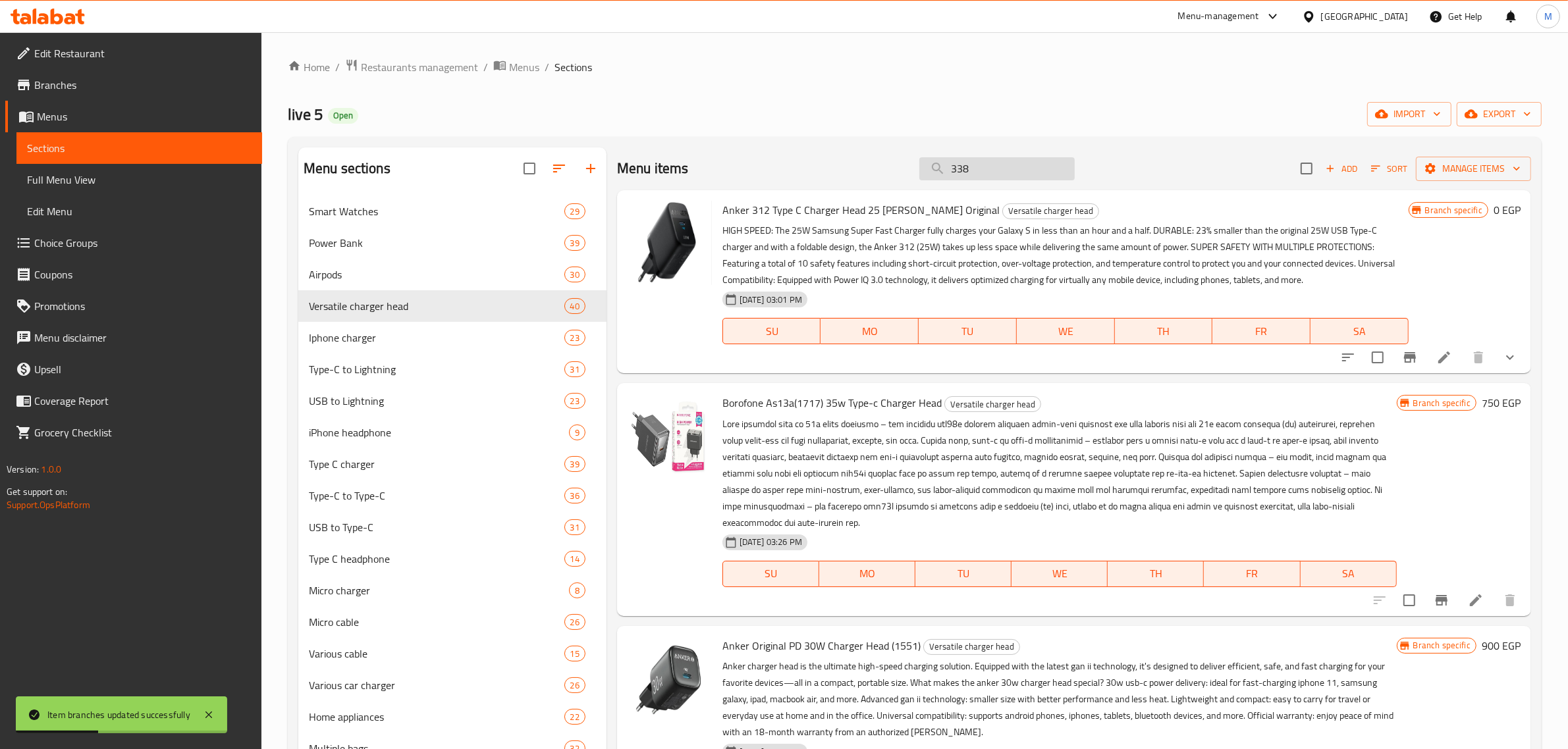
click at [996, 172] on input "338" at bounding box center [997, 169] width 155 height 23
paste input "40"
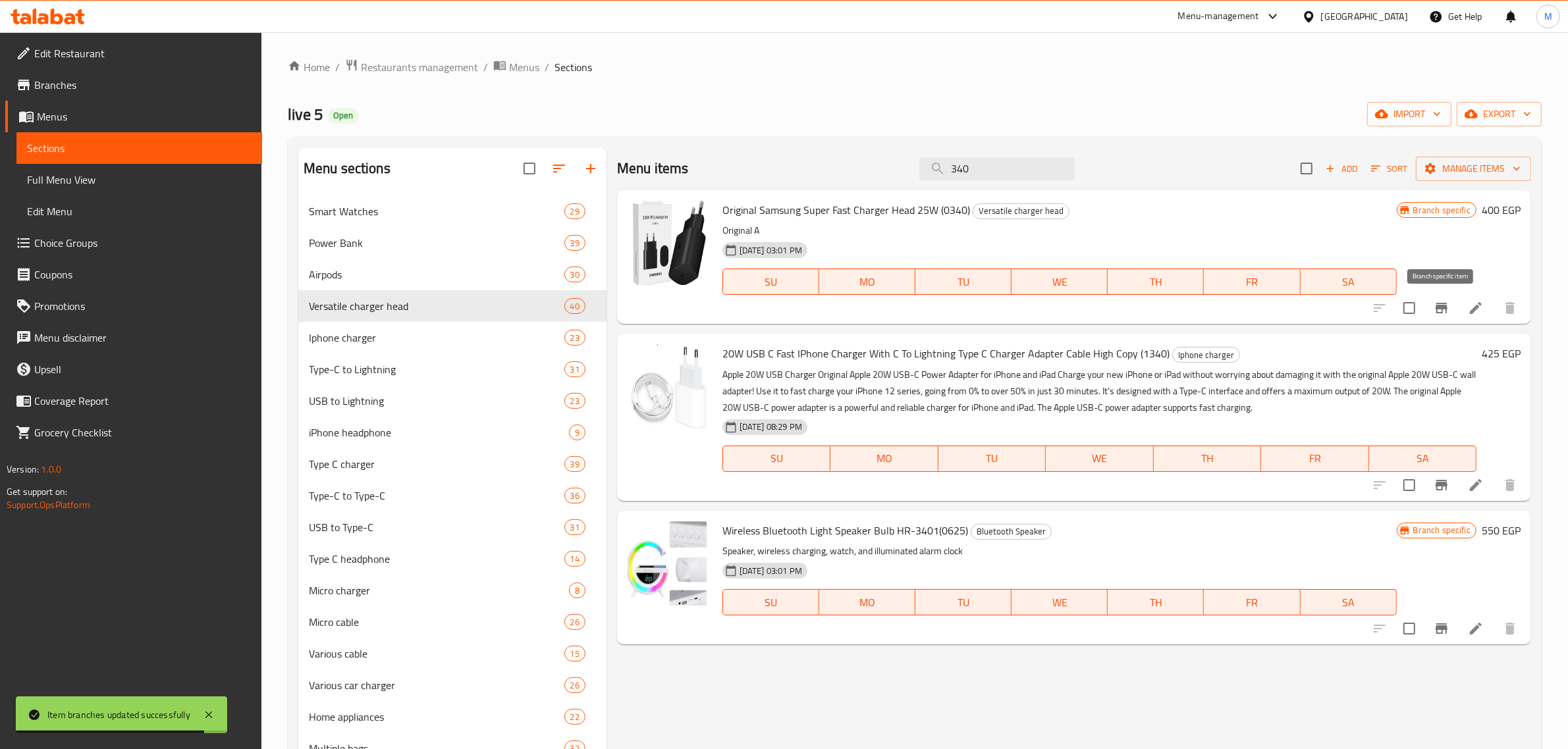
type input "340"
click at [1444, 307] on icon "Branch-specific-item" at bounding box center [1440, 308] width 12 height 11
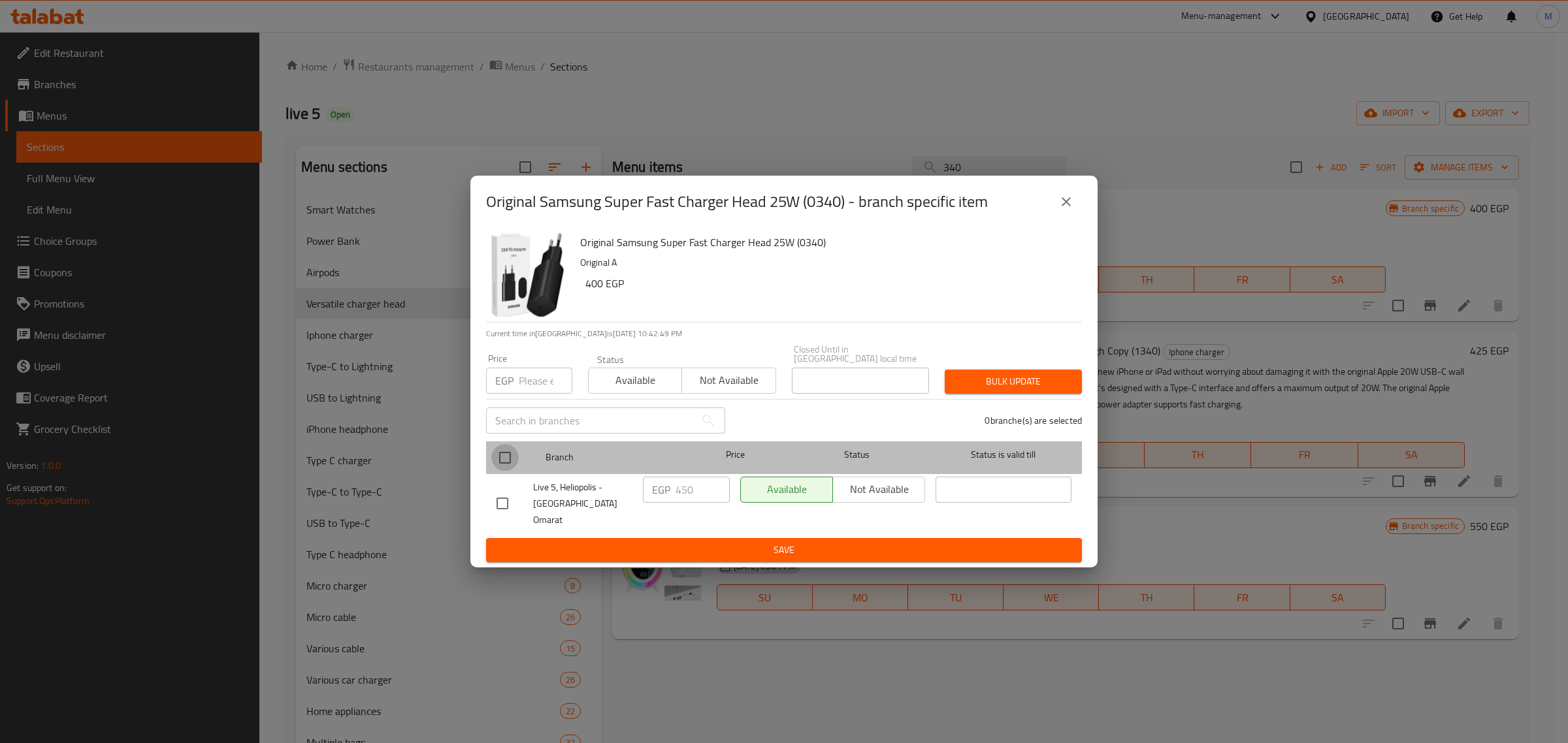
click at [515, 459] on input "checkbox" at bounding box center [505, 458] width 27 height 27
checkbox input "true"
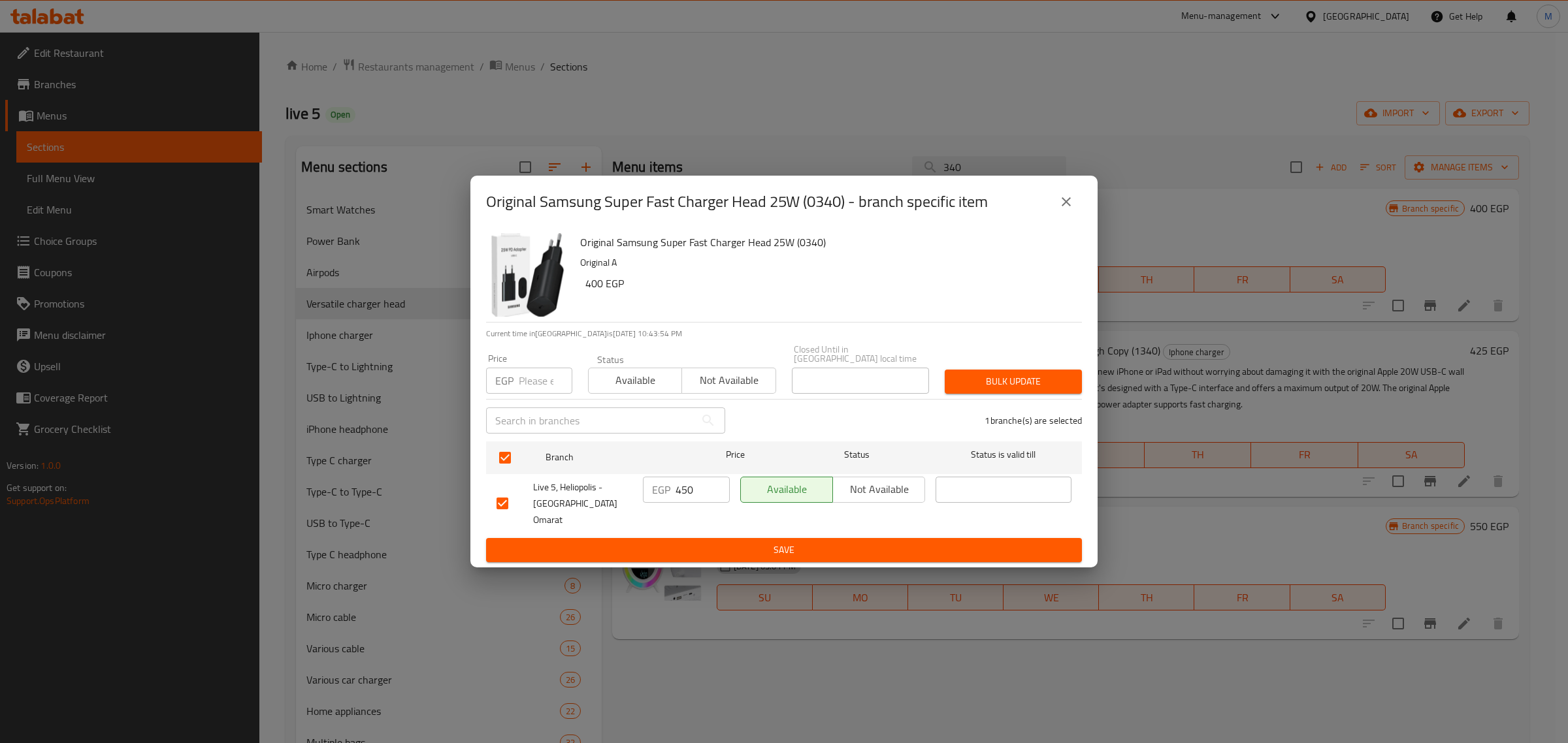
click at [696, 503] on input "450" at bounding box center [702, 490] width 54 height 26
paste input "49"
type input "449"
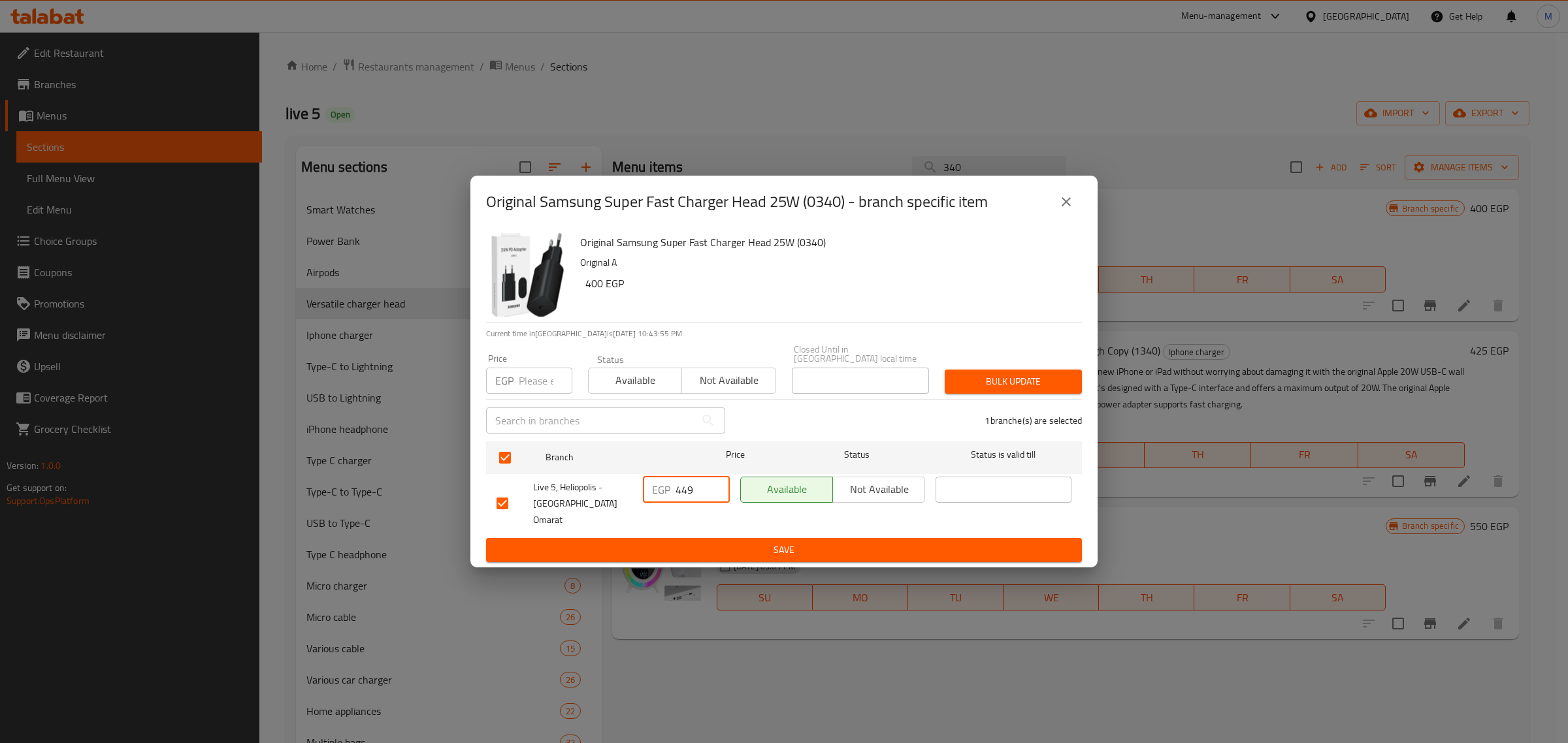
click at [752, 542] on span "Save" at bounding box center [784, 549] width 575 height 16
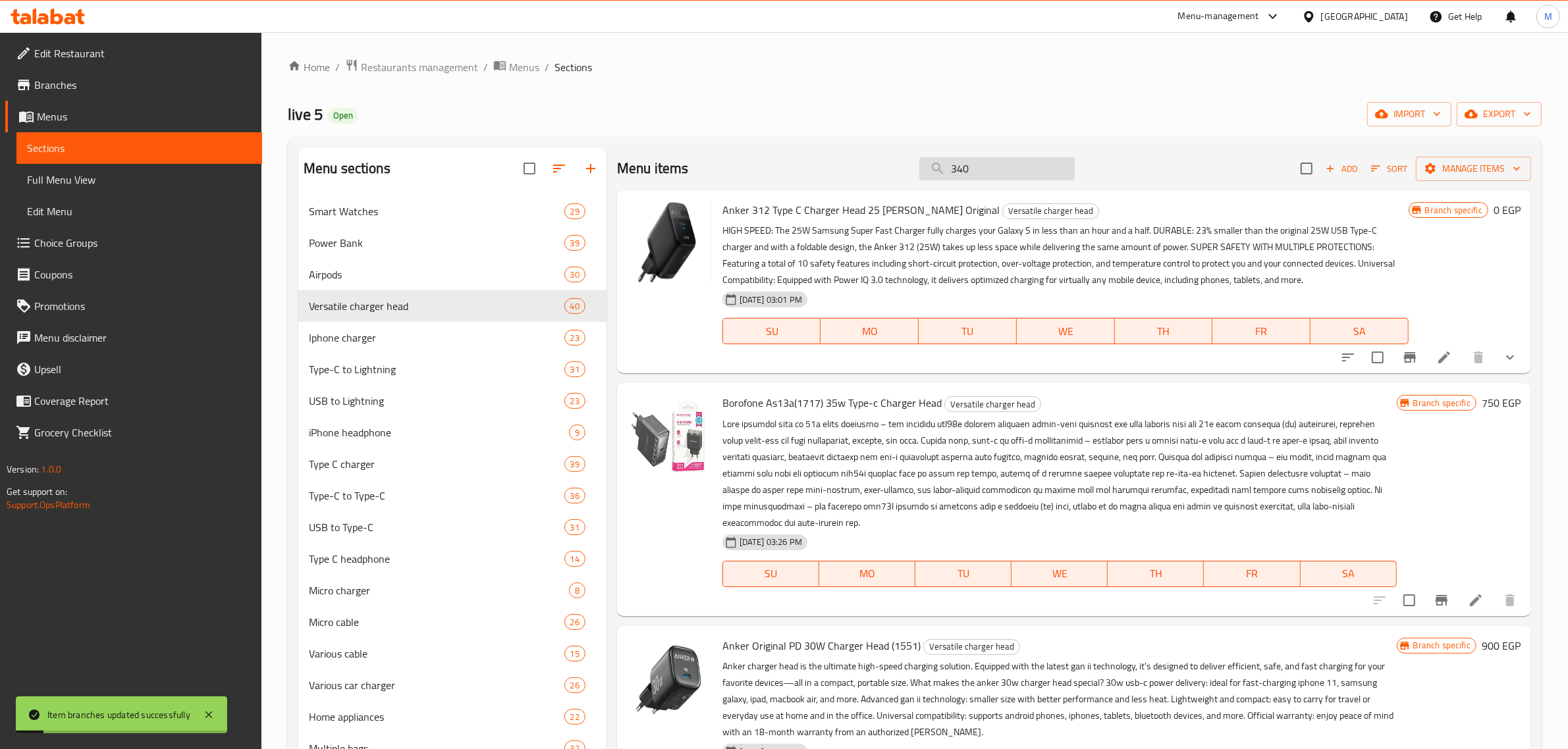
click at [1012, 169] on input "340" at bounding box center [997, 169] width 155 height 23
paste input "1466"
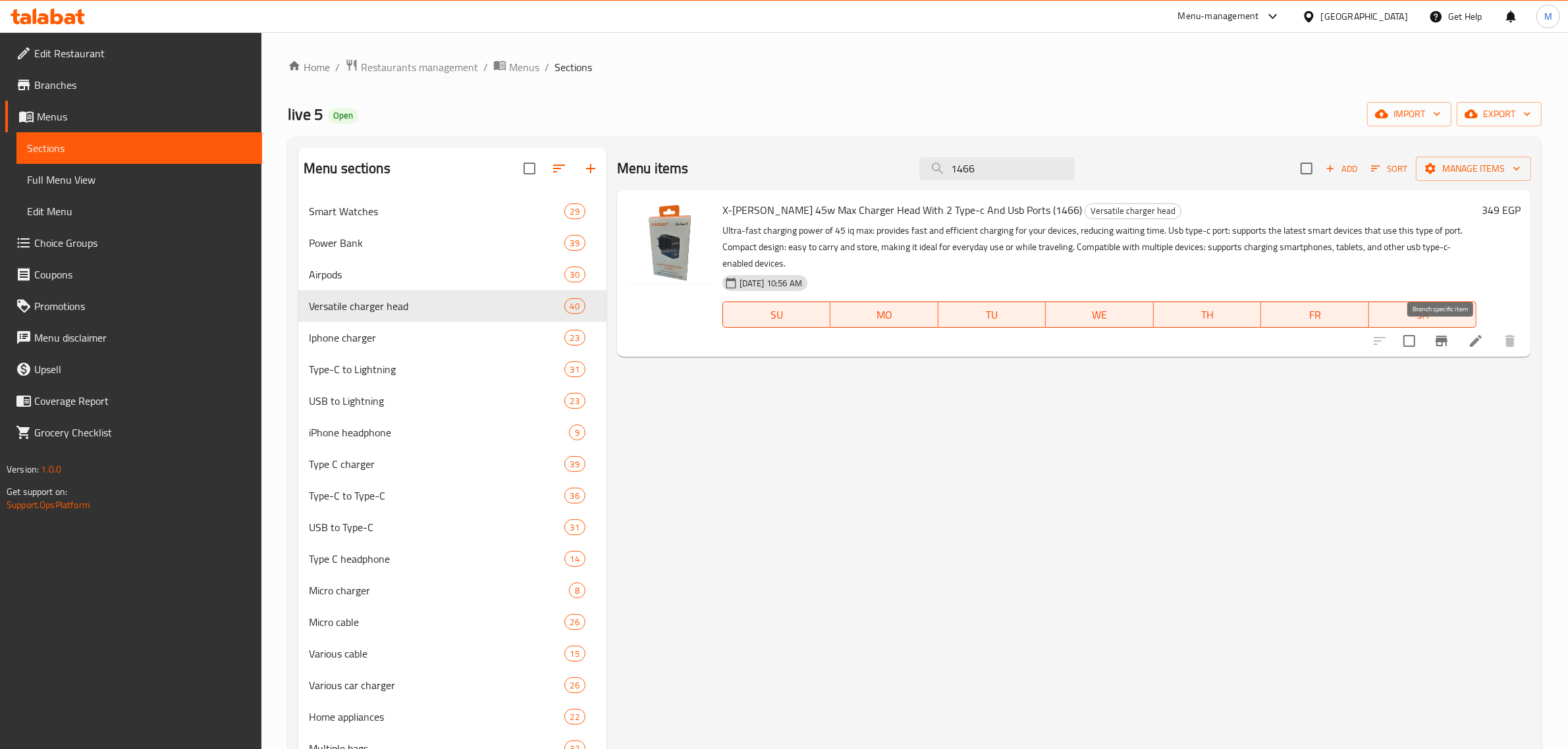
type input "1466"
click at [1443, 337] on icon "Branch-specific-item" at bounding box center [1440, 341] width 12 height 11
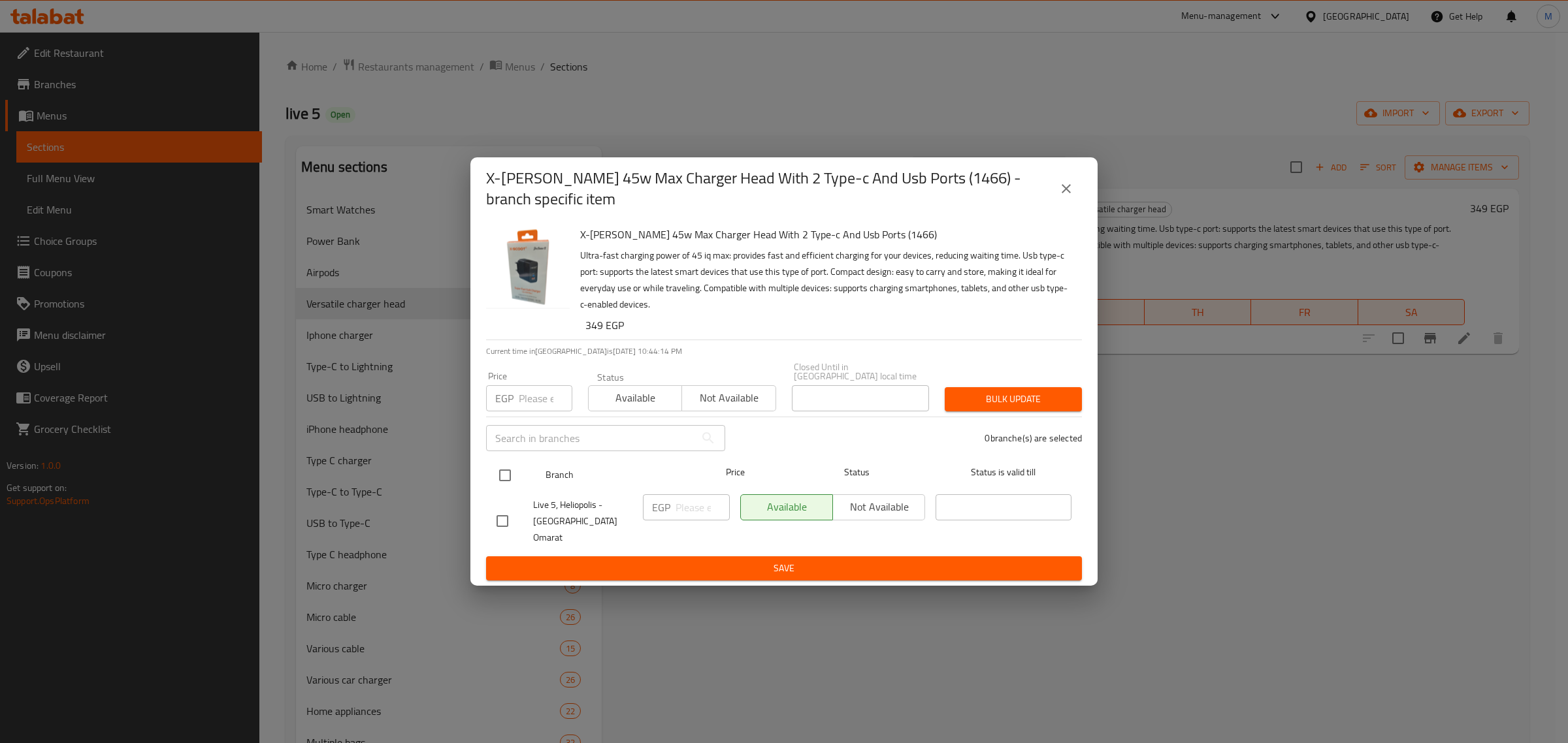
click at [513, 478] on input "checkbox" at bounding box center [505, 476] width 27 height 27
checkbox input "true"
click at [691, 508] on input "number" at bounding box center [702, 508] width 54 height 26
paste input "499"
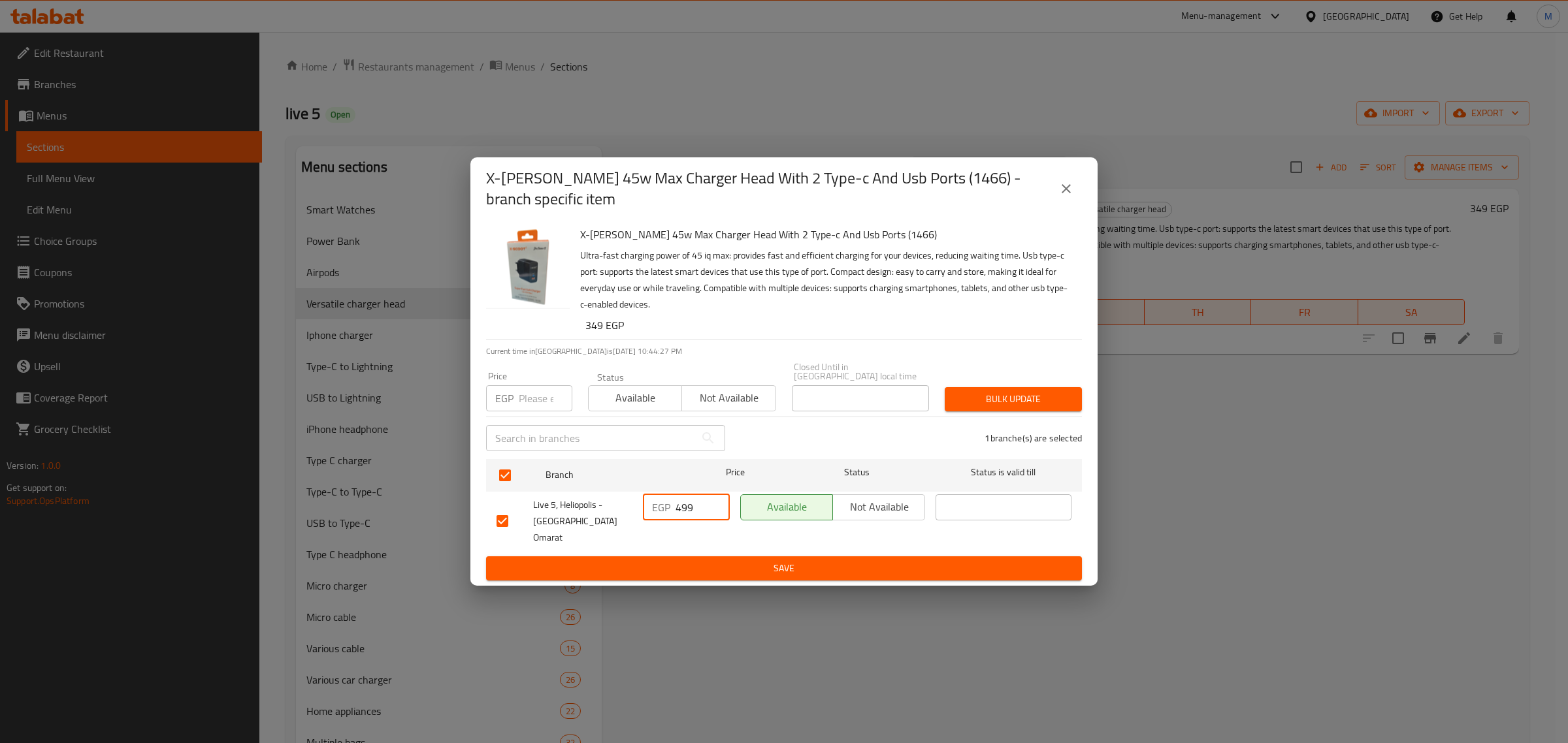
type input "499"
click at [710, 560] on span "Save" at bounding box center [784, 568] width 575 height 16
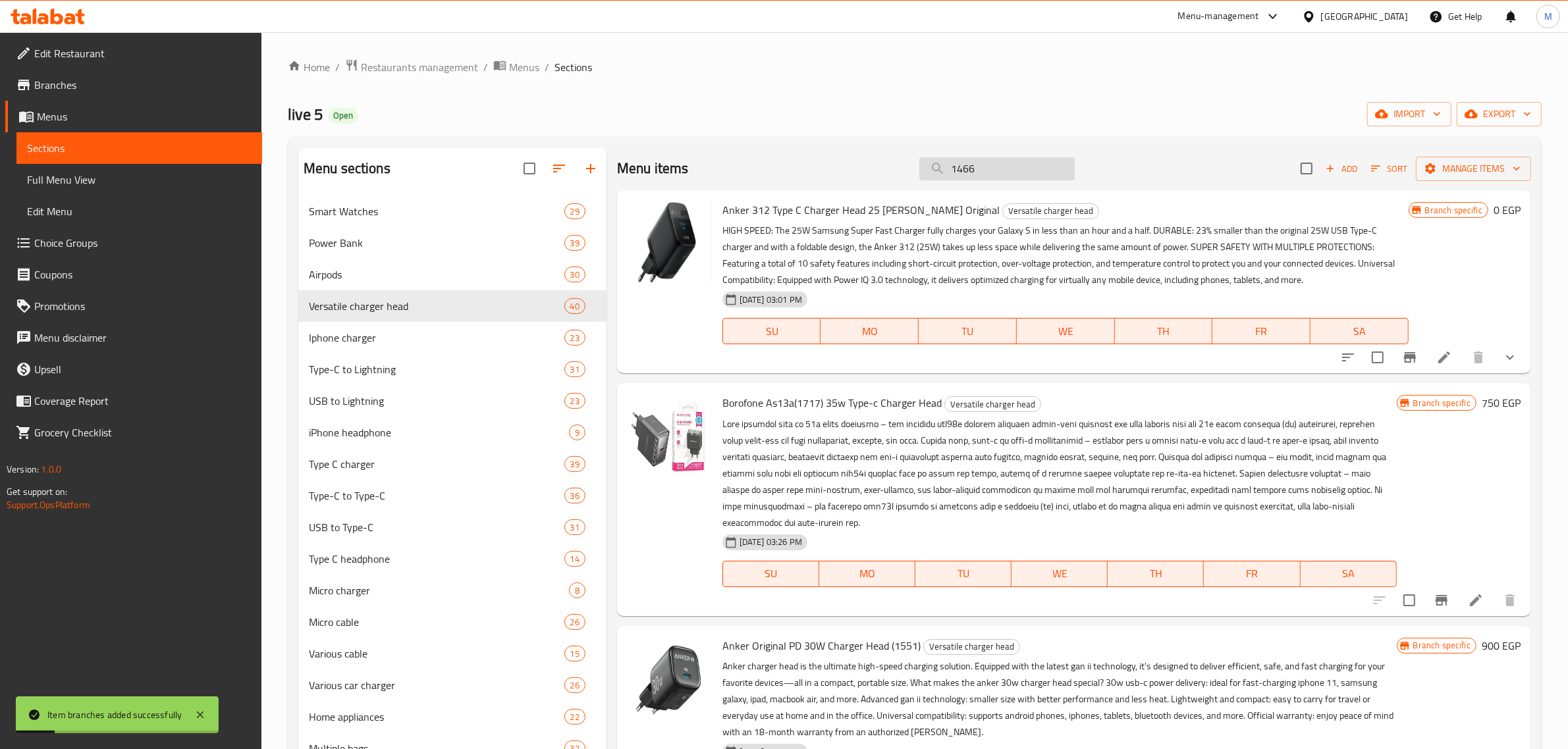
click at [999, 173] on input "1466" at bounding box center [997, 169] width 155 height 23
paste input "61"
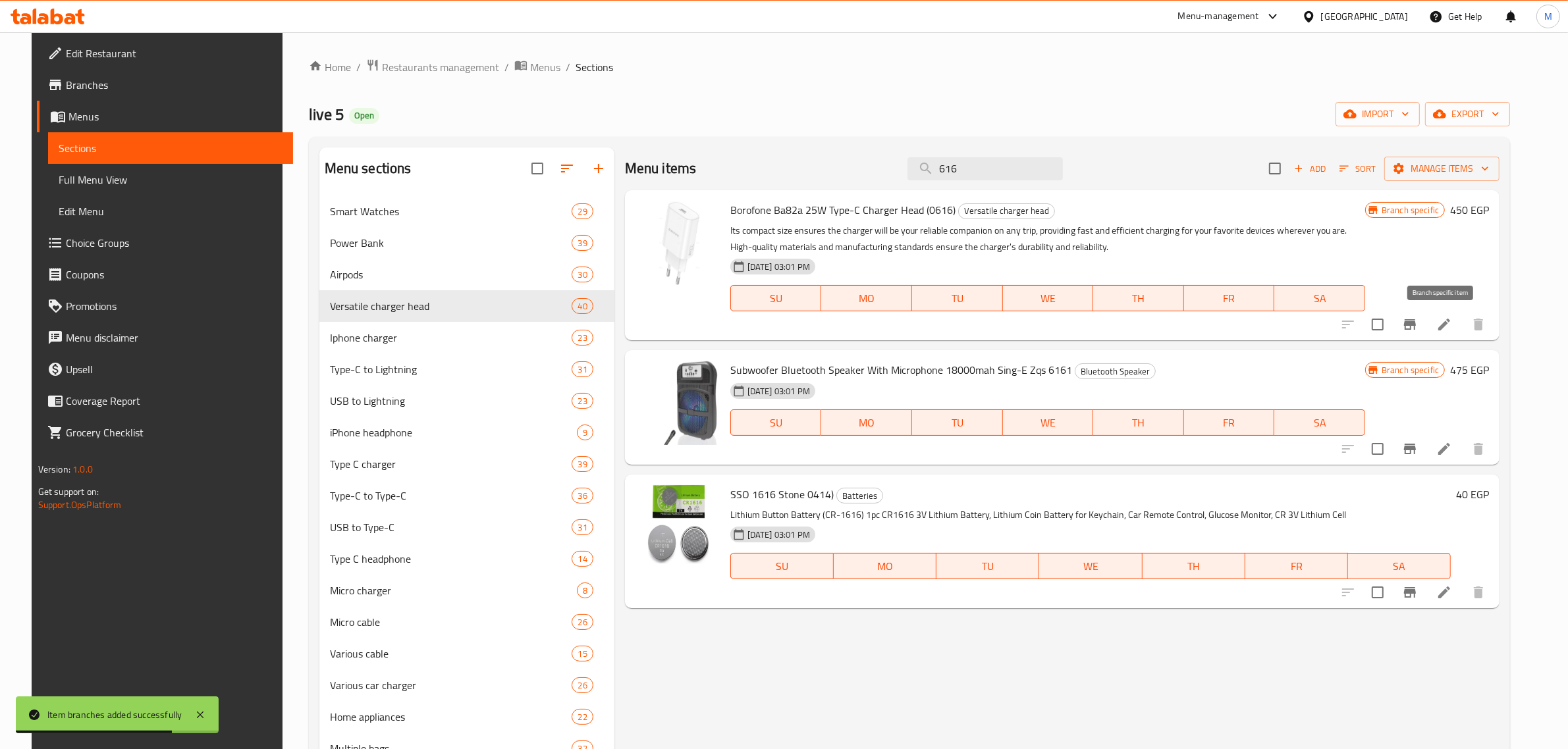
type input "616"
click at [1416, 325] on icon "Branch-specific-item" at bounding box center [1409, 325] width 12 height 11
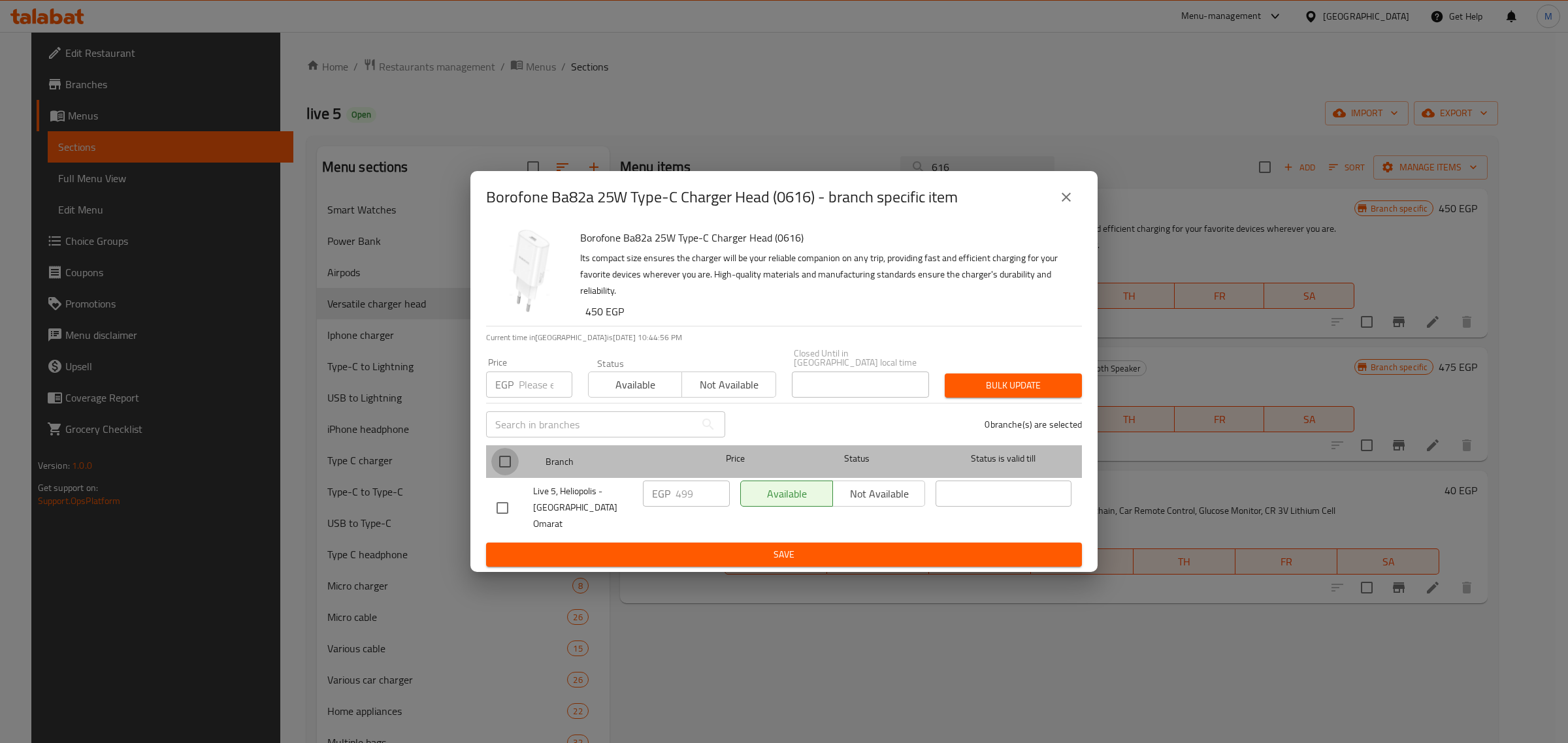
click at [507, 464] on input "checkbox" at bounding box center [505, 462] width 27 height 27
checkbox input "true"
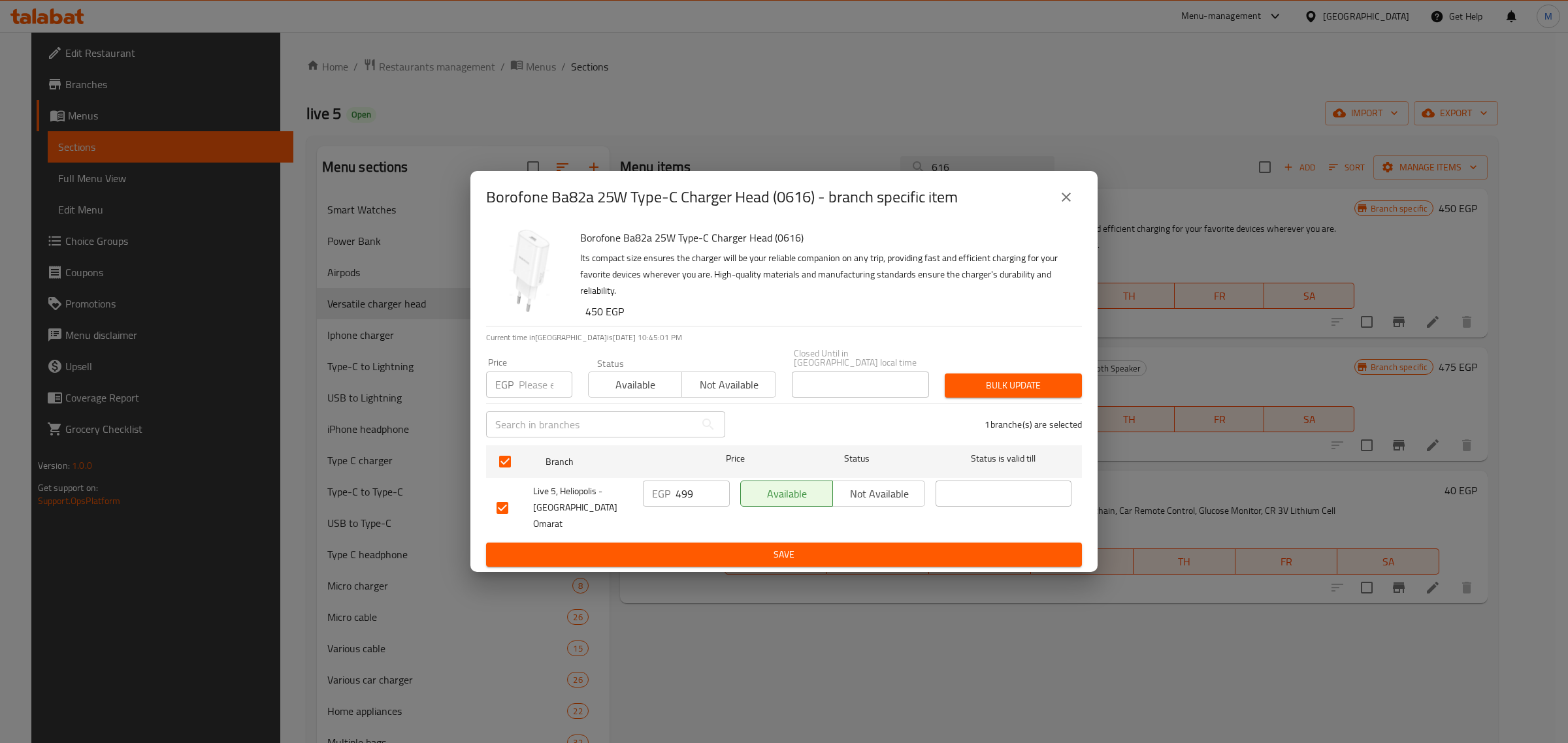
click at [699, 496] on input "499" at bounding box center [702, 494] width 54 height 26
paste input "54"
type input "549"
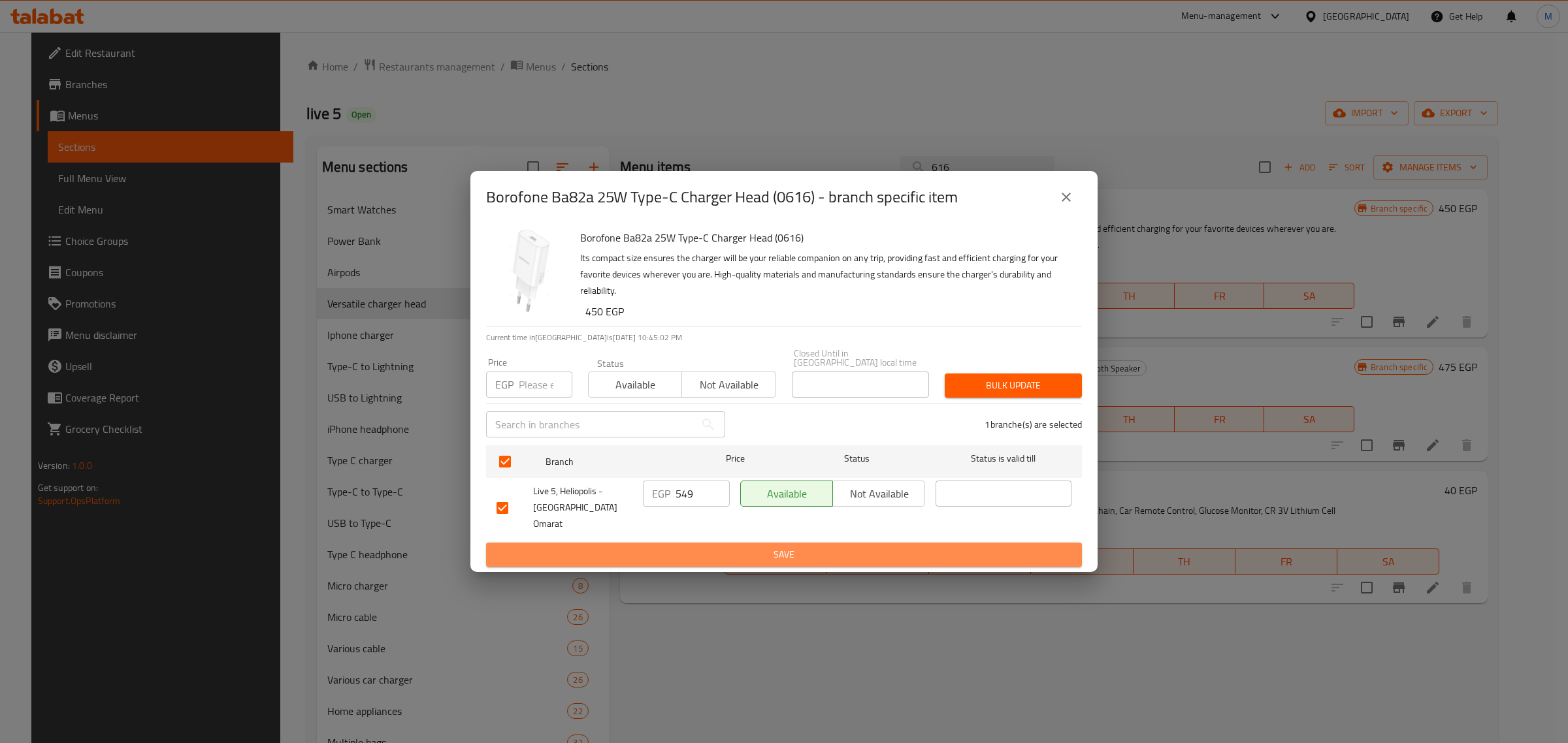
click at [712, 546] on span "Save" at bounding box center [784, 554] width 575 height 16
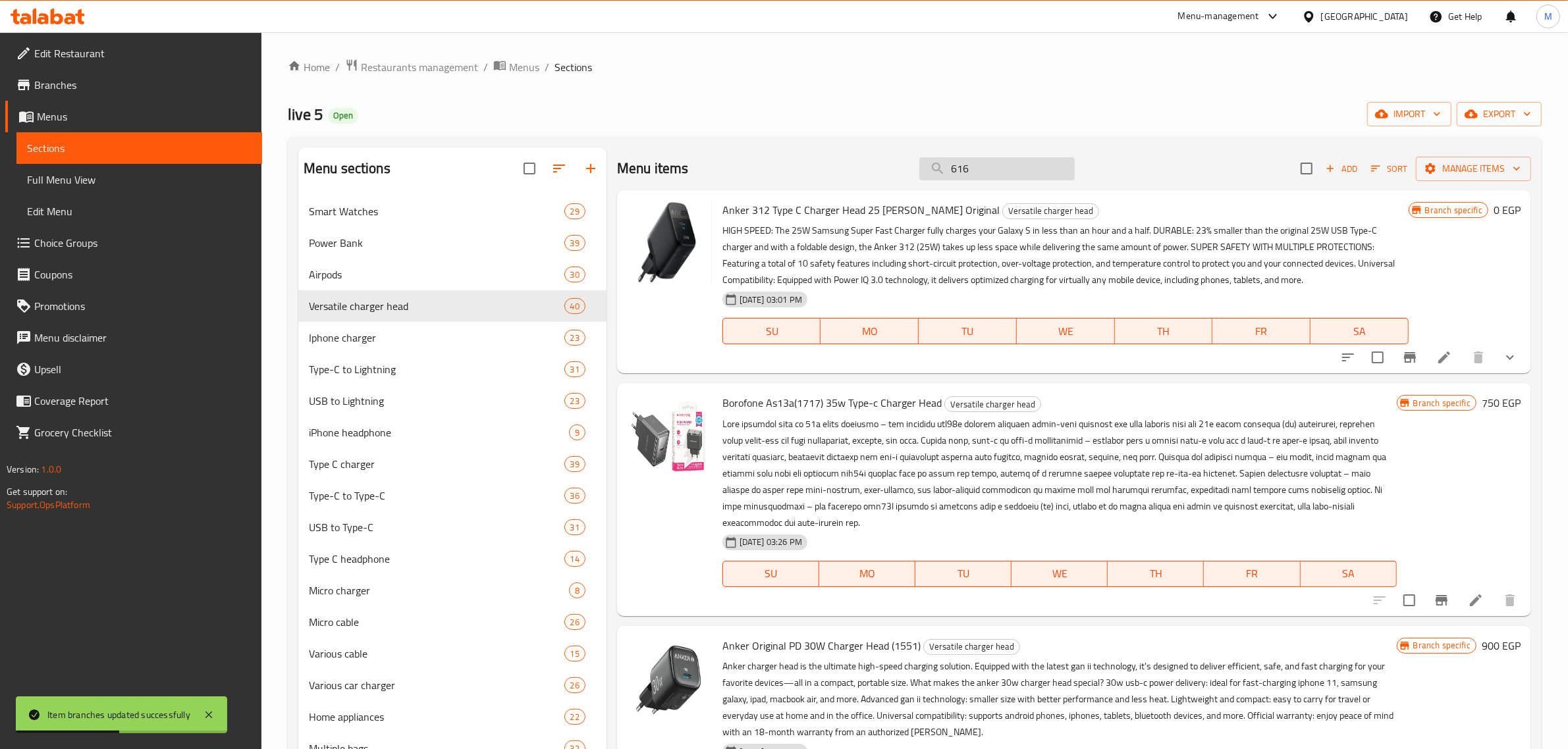
click at [973, 173] on input "616" at bounding box center [997, 169] width 155 height 23
paste input "341"
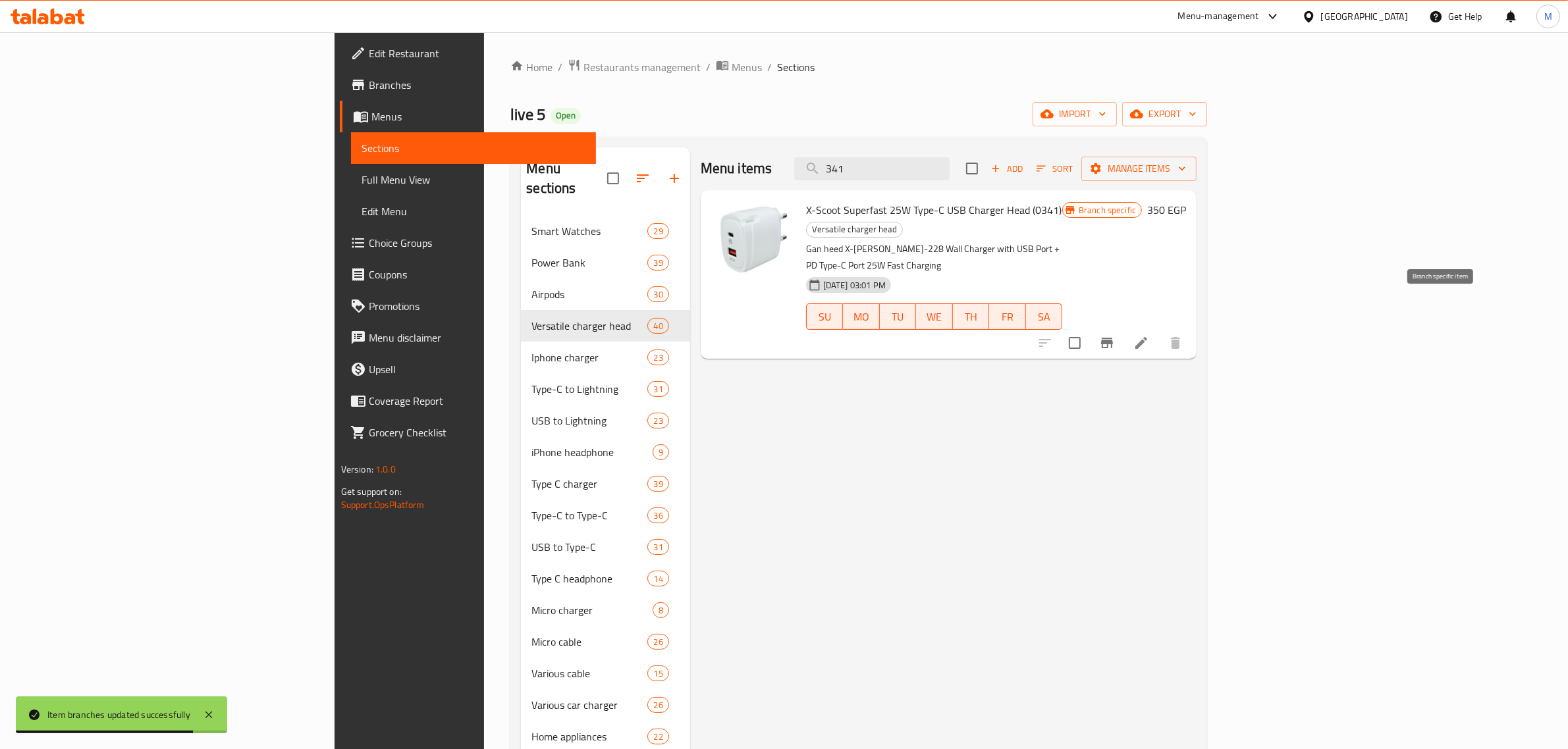
type input "341"
click at [1115, 335] on icon "Branch-specific-item" at bounding box center [1106, 343] width 16 height 16
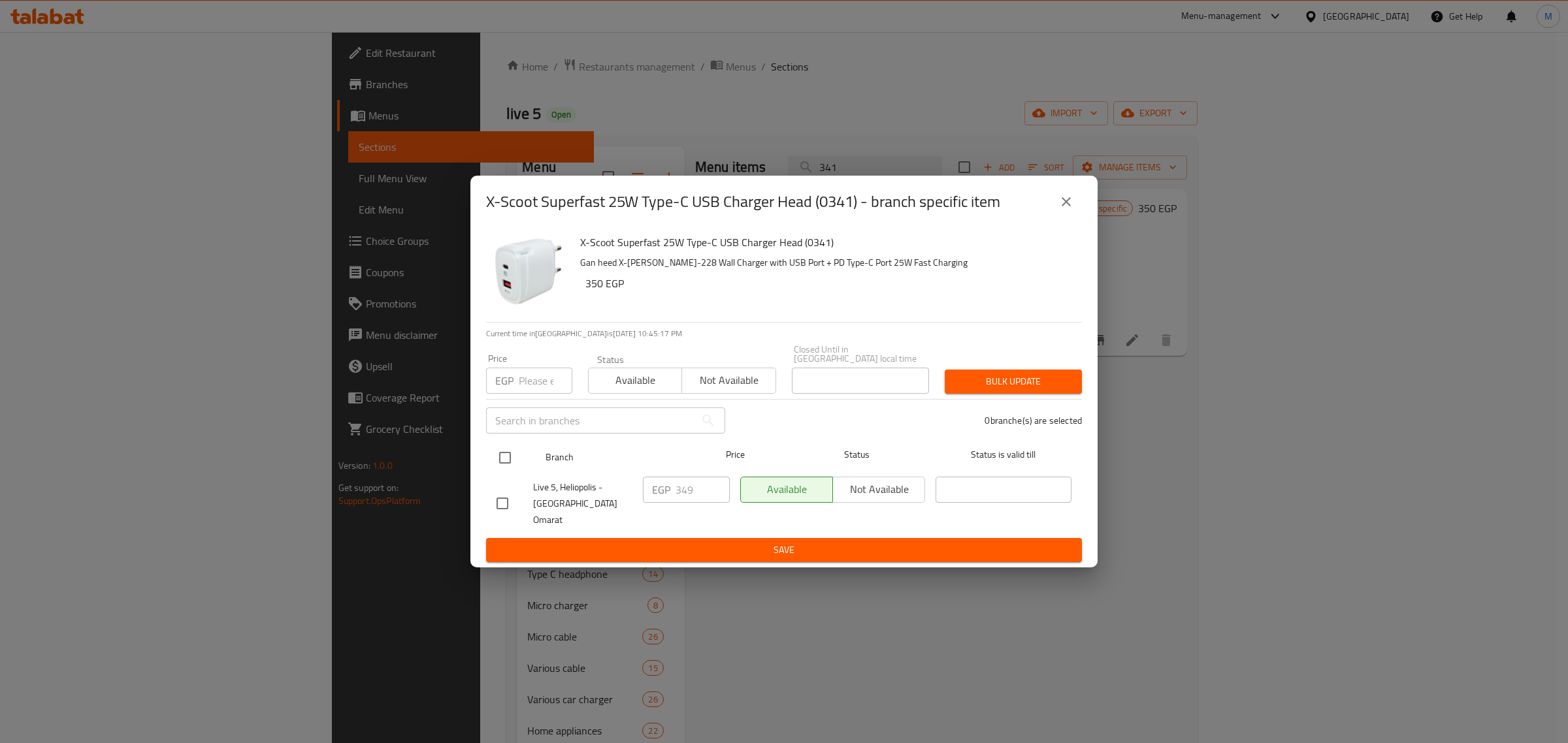
click at [493, 461] on input "checkbox" at bounding box center [505, 458] width 27 height 27
checkbox input "true"
click at [700, 490] on input "349" at bounding box center [702, 490] width 54 height 26
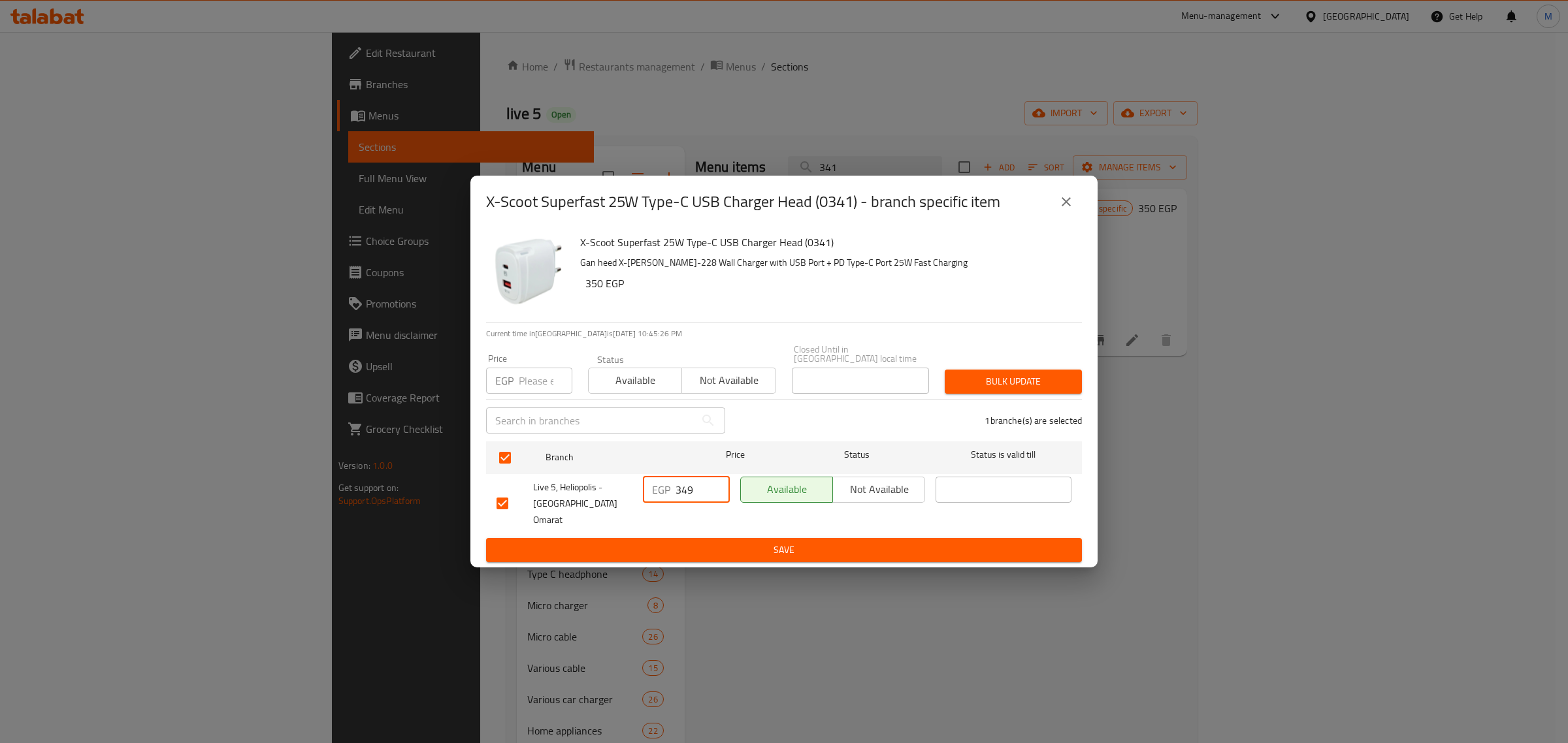
click at [700, 490] on input "349" at bounding box center [702, 490] width 54 height 26
paste input "9"
type input "399"
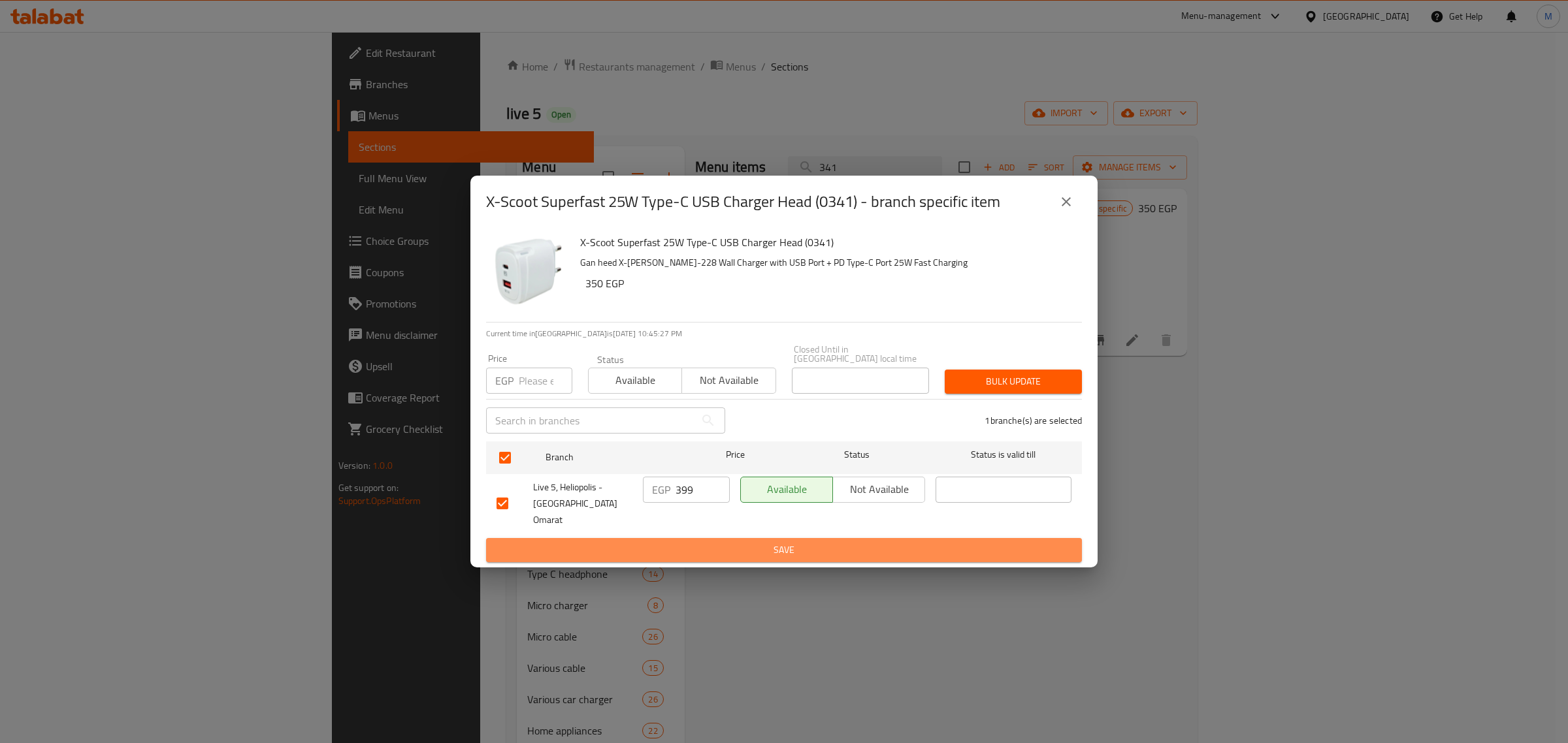
click at [717, 543] on span "Save" at bounding box center [784, 549] width 575 height 16
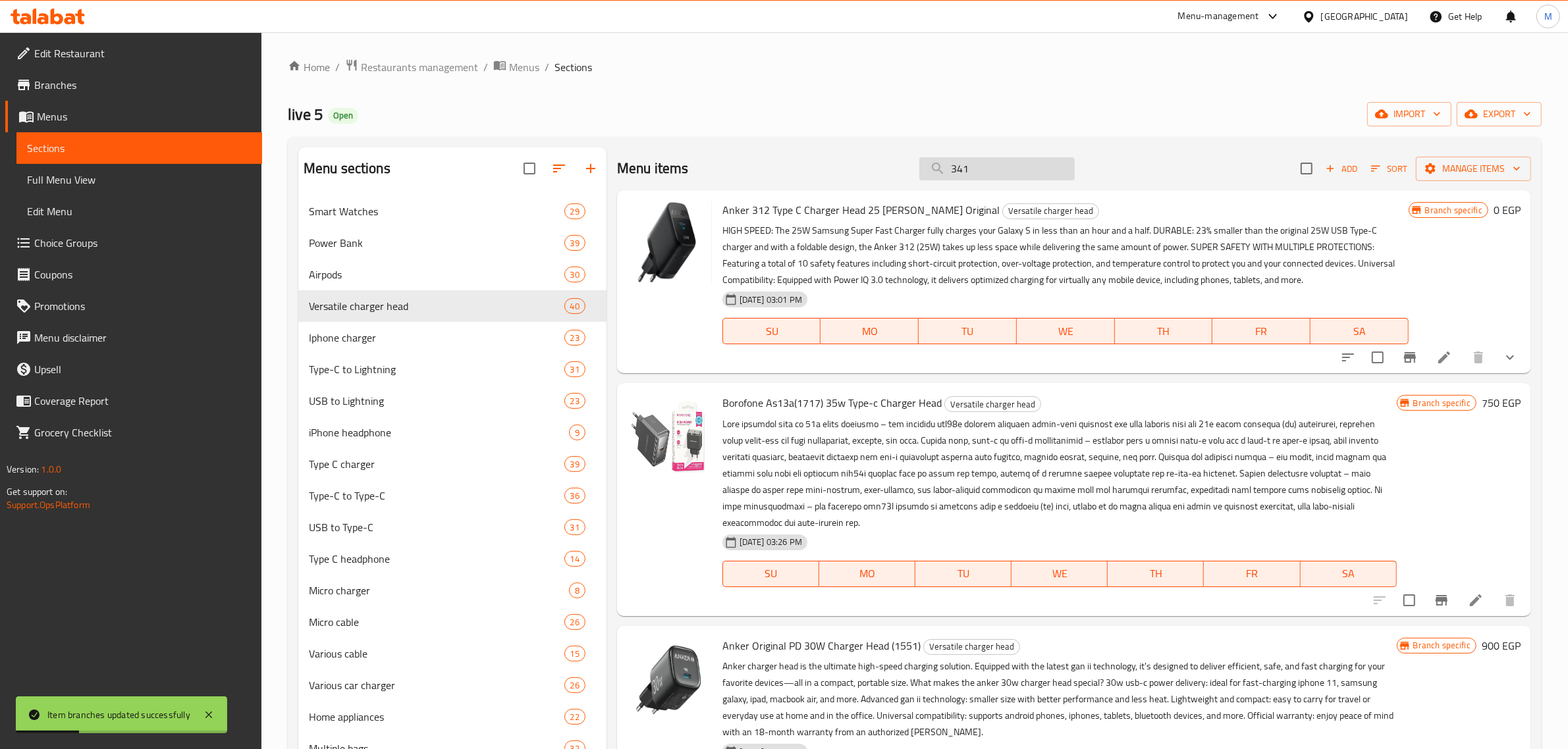
click at [995, 163] on input "341" at bounding box center [997, 169] width 155 height 23
paste input "33"
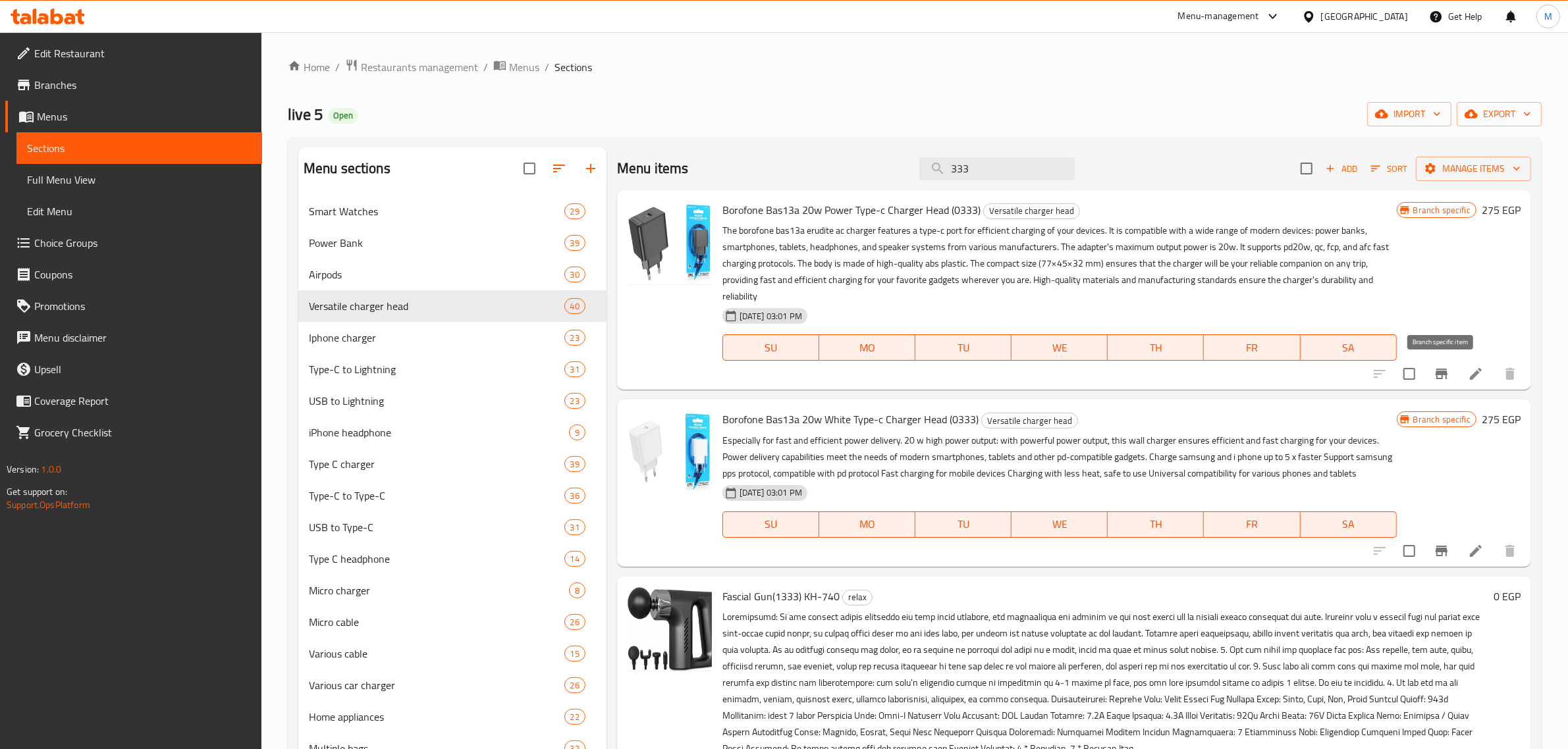
type input "333"
click at [1449, 376] on icon "Branch-specific-item" at bounding box center [1441, 374] width 16 height 16
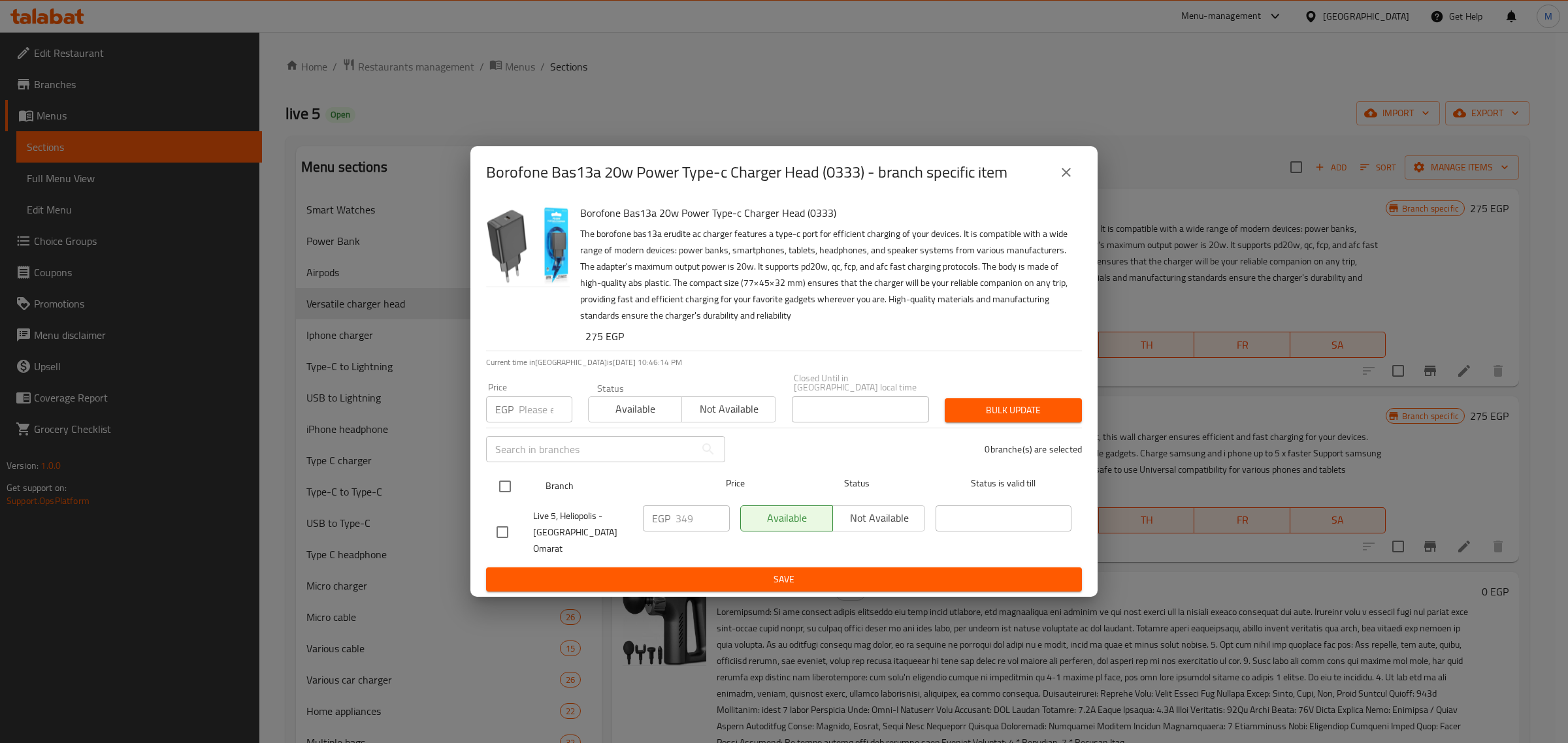
click at [517, 494] on input "checkbox" at bounding box center [505, 487] width 27 height 27
checkbox input "true"
click at [681, 510] on input "349" at bounding box center [702, 518] width 54 height 26
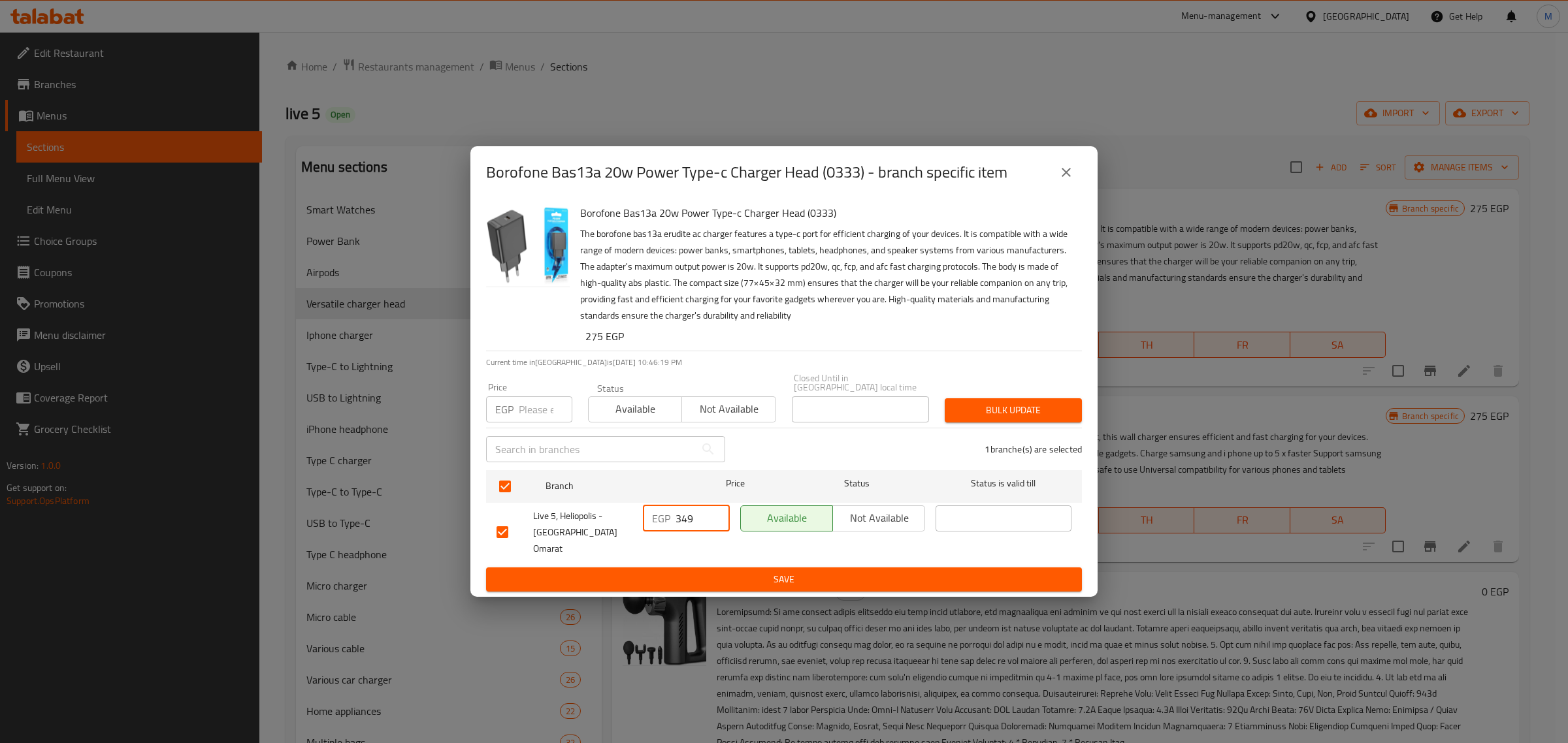
paste input "4"
type input "449"
click at [694, 568] on button "Save" at bounding box center [784, 580] width 596 height 24
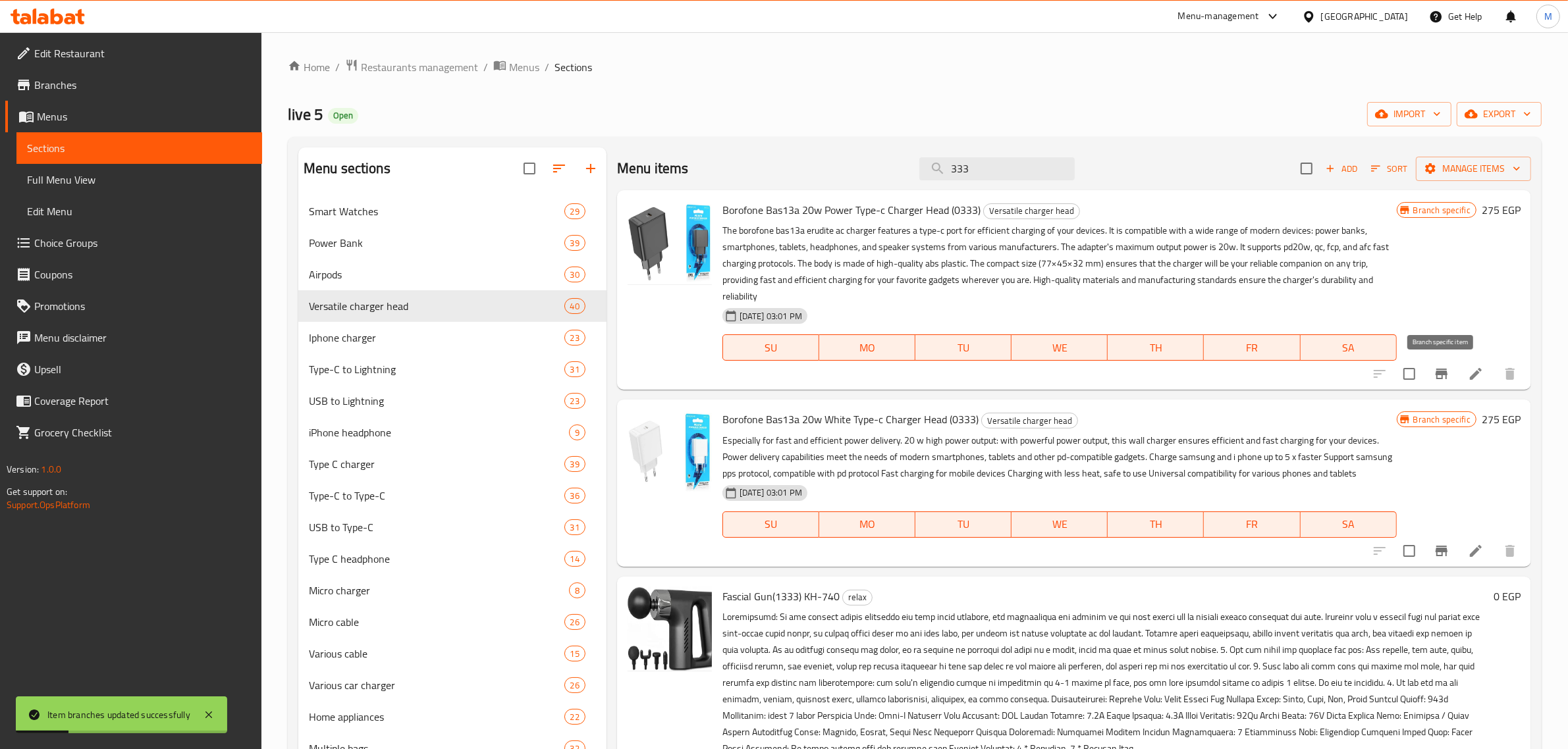
click at [1437, 361] on button "Branch-specific-item" at bounding box center [1441, 373] width 31 height 31
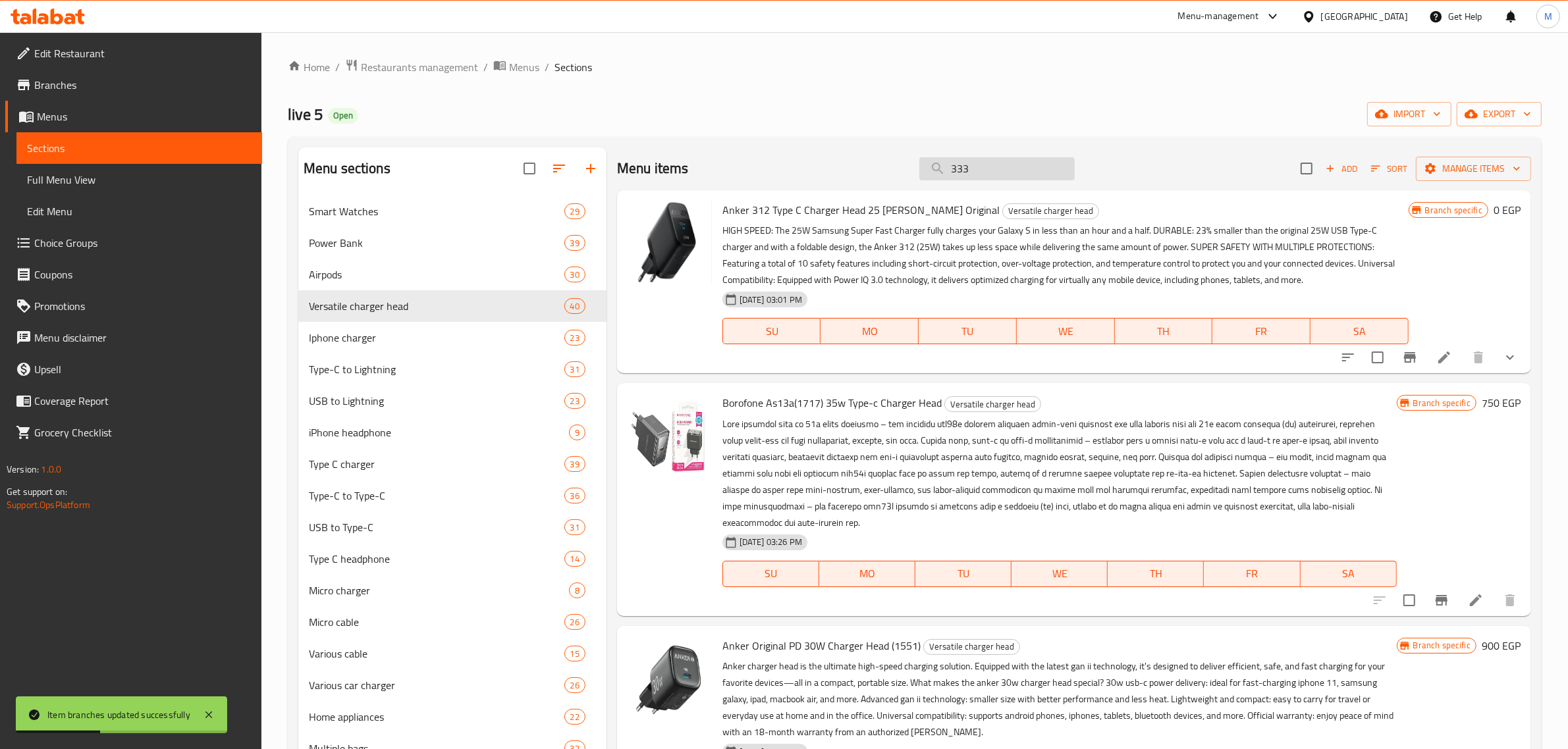
click at [1029, 174] on input "333" at bounding box center [997, 169] width 155 height 23
paste input "333"
type input "333"
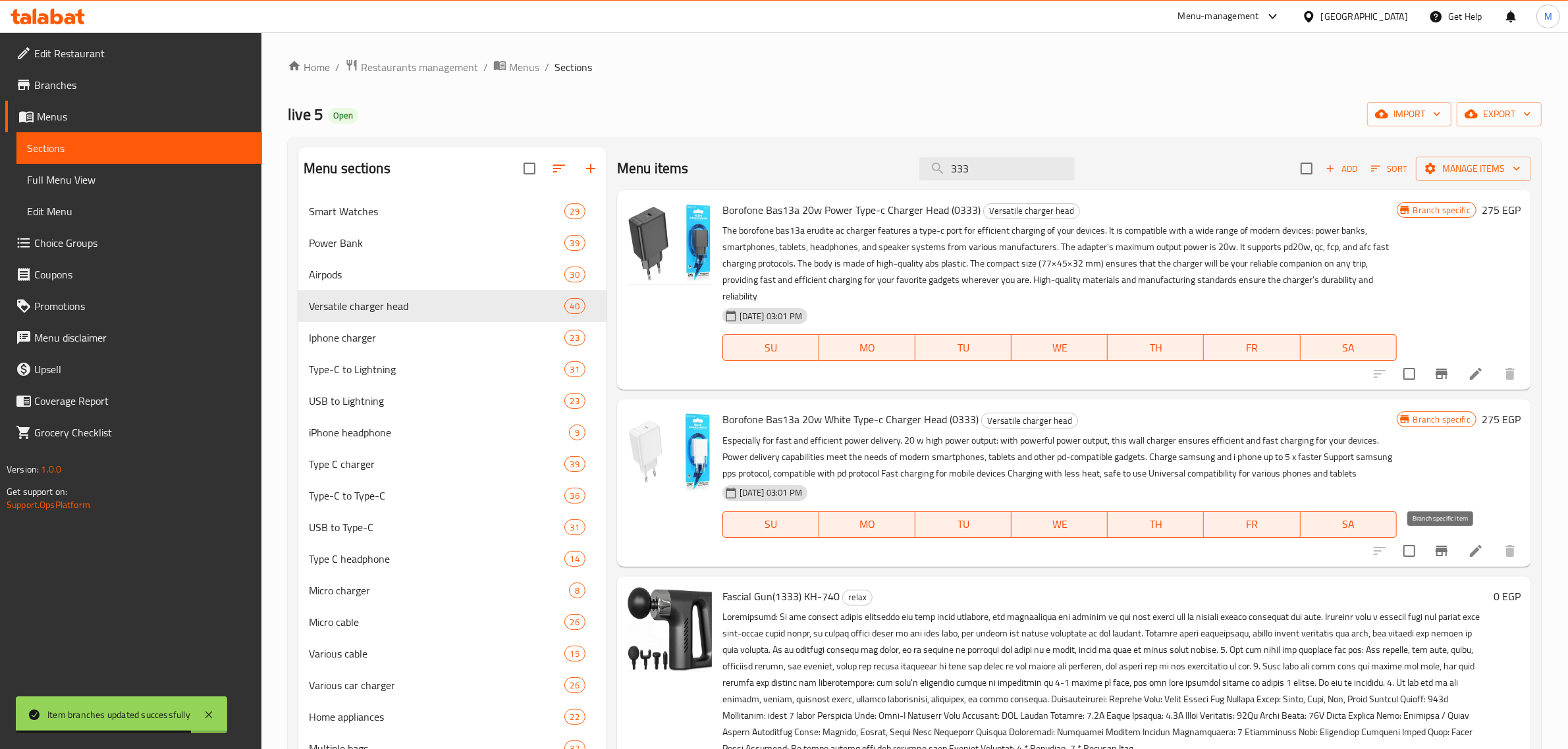
click at [1440, 547] on icon "Branch-specific-item" at bounding box center [1440, 552] width 12 height 11
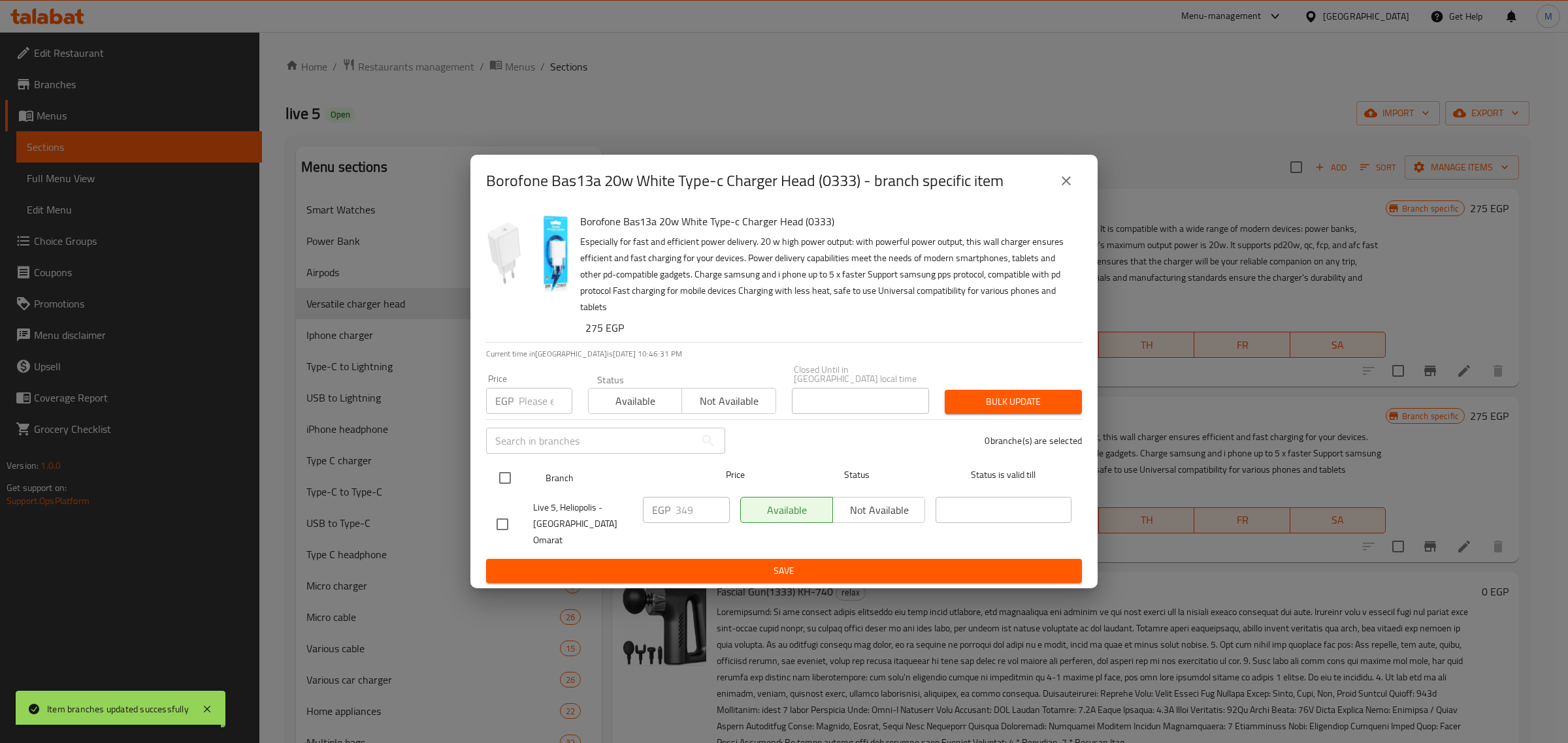
click at [515, 478] on input "checkbox" at bounding box center [505, 478] width 27 height 27
checkbox input "true"
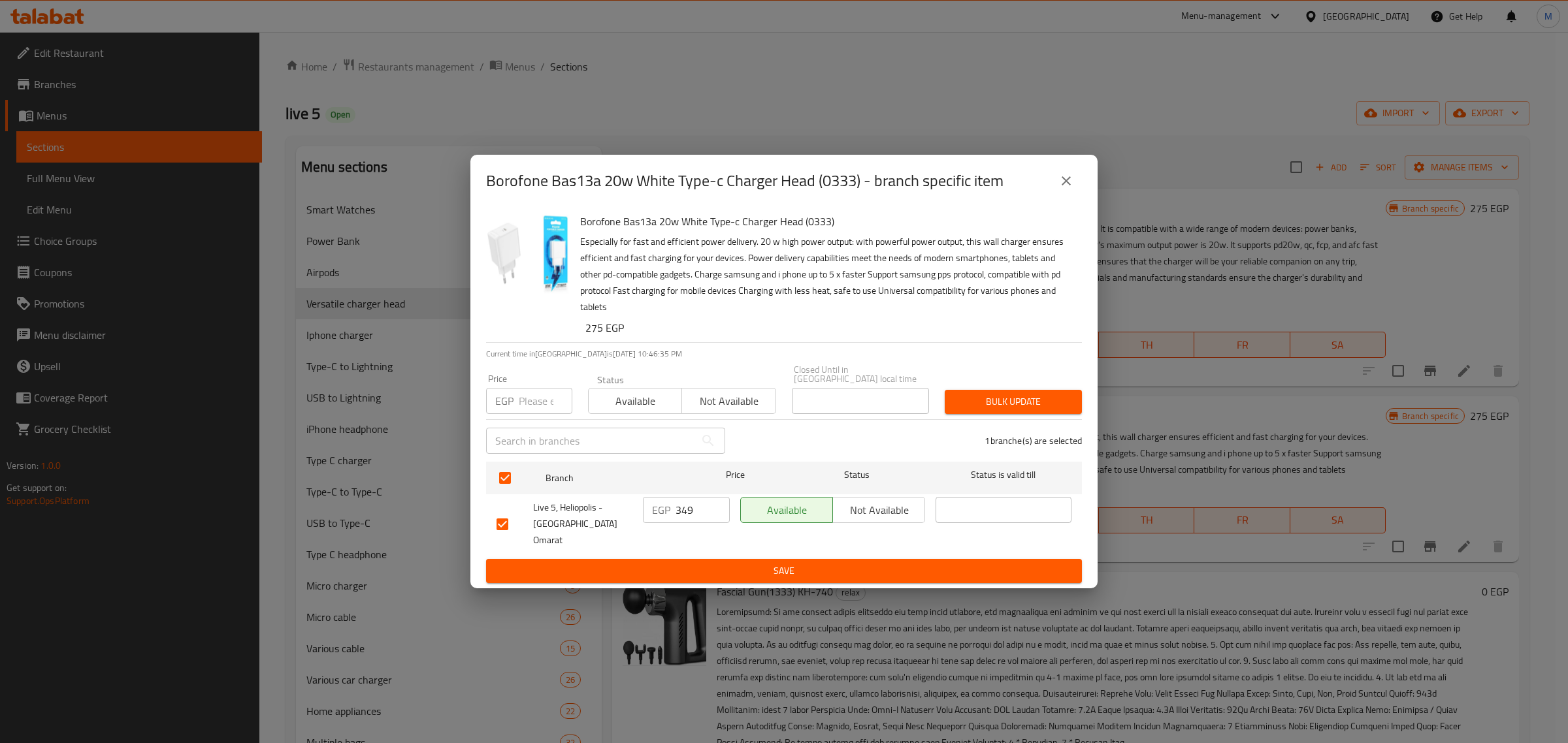
click at [700, 511] on input "349" at bounding box center [702, 510] width 54 height 26
paste input "4"
type input "449"
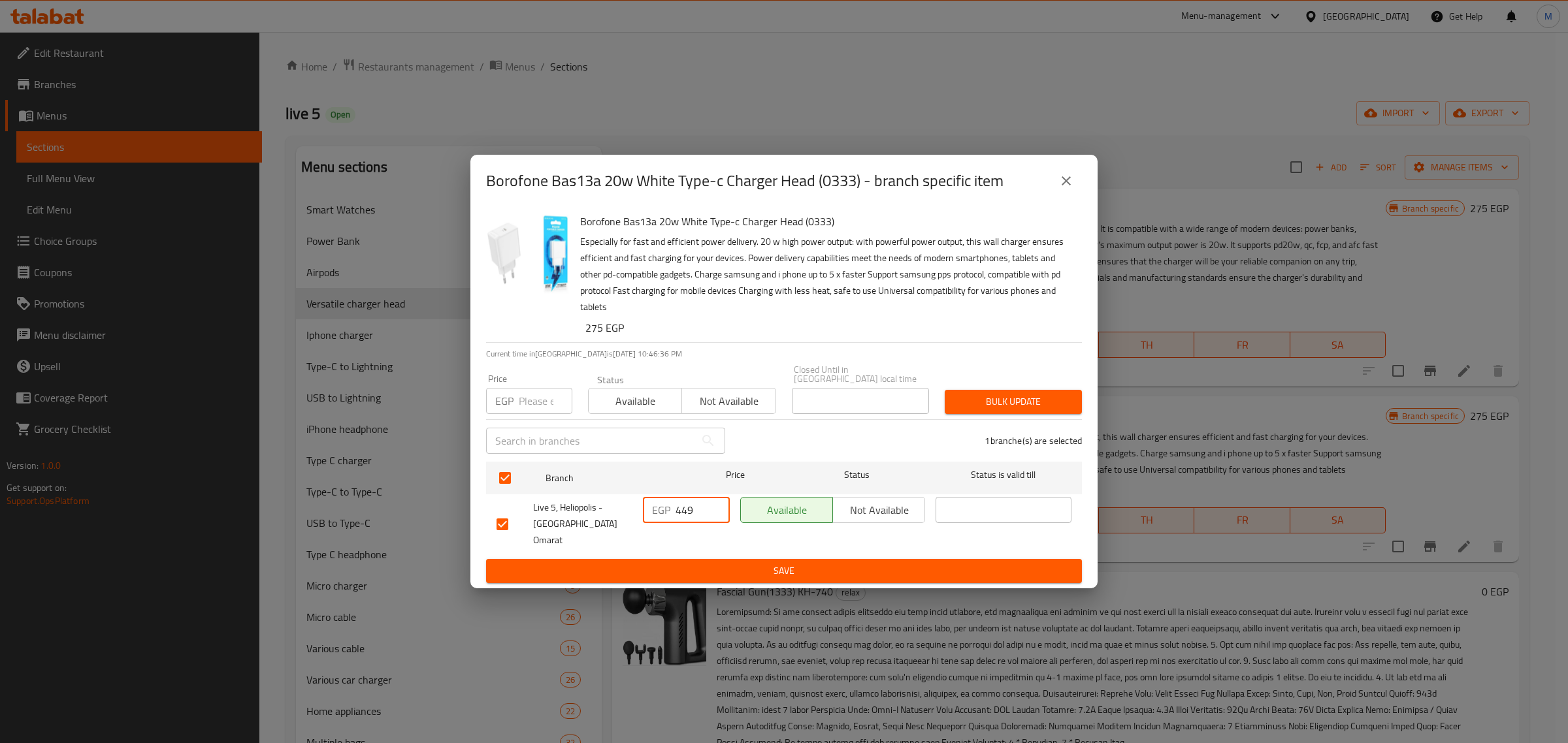
click at [697, 559] on button "Save" at bounding box center [784, 572] width 596 height 24
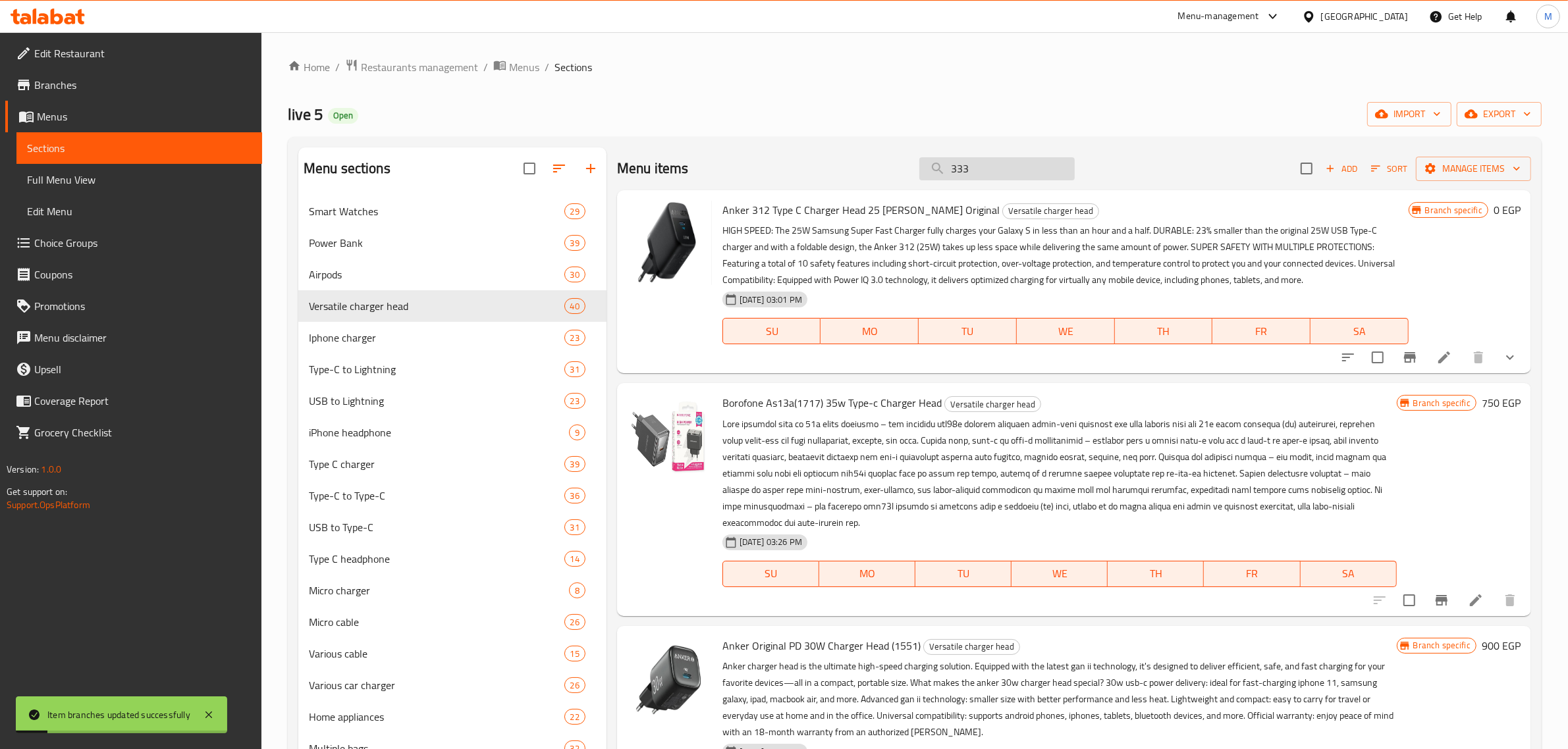
click at [989, 177] on input "333" at bounding box center [997, 169] width 155 height 23
paste input "333"
type input "333"
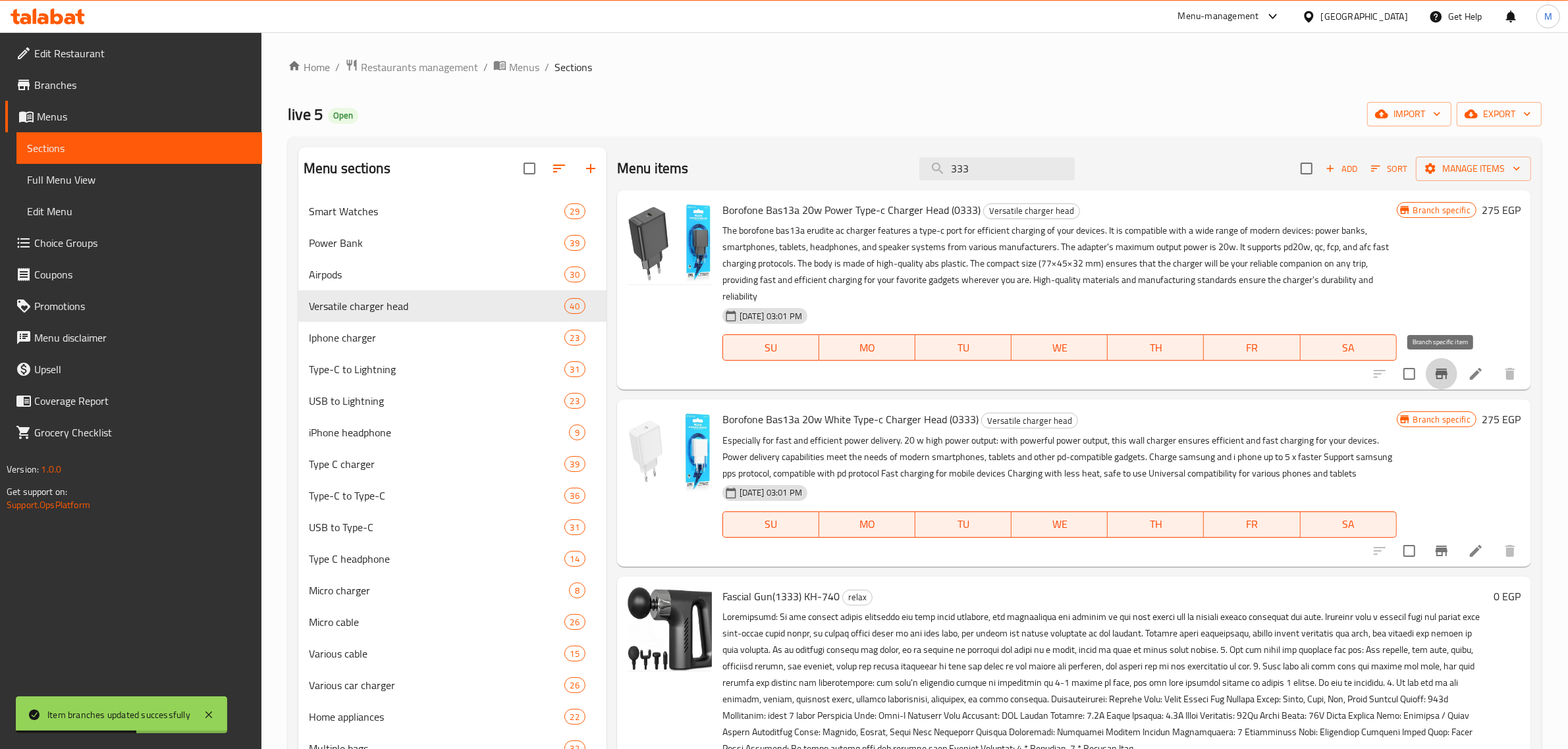
click at [1430, 380] on button "Branch-specific-item" at bounding box center [1441, 373] width 31 height 31
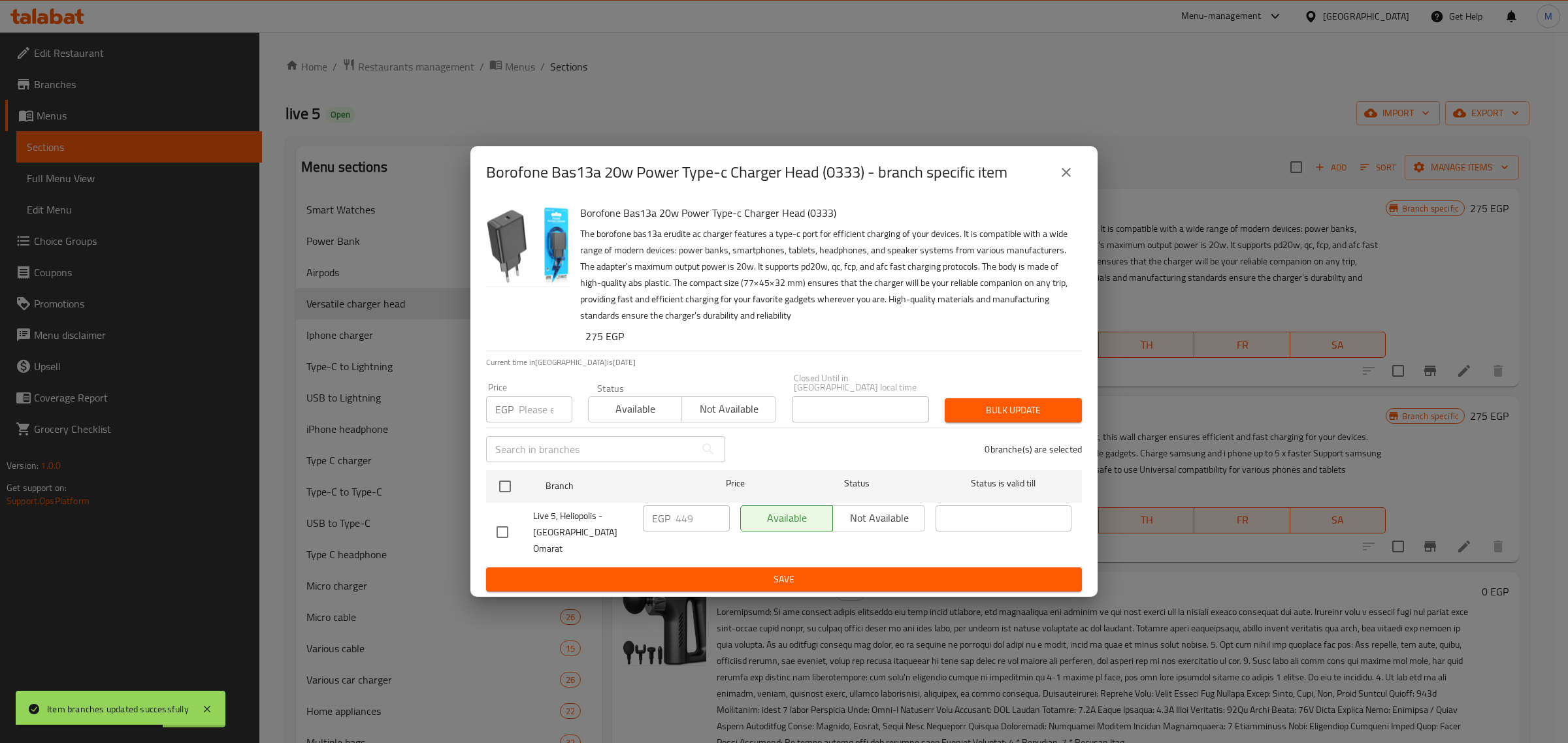
click at [1072, 181] on icon "close" at bounding box center [1066, 172] width 16 height 16
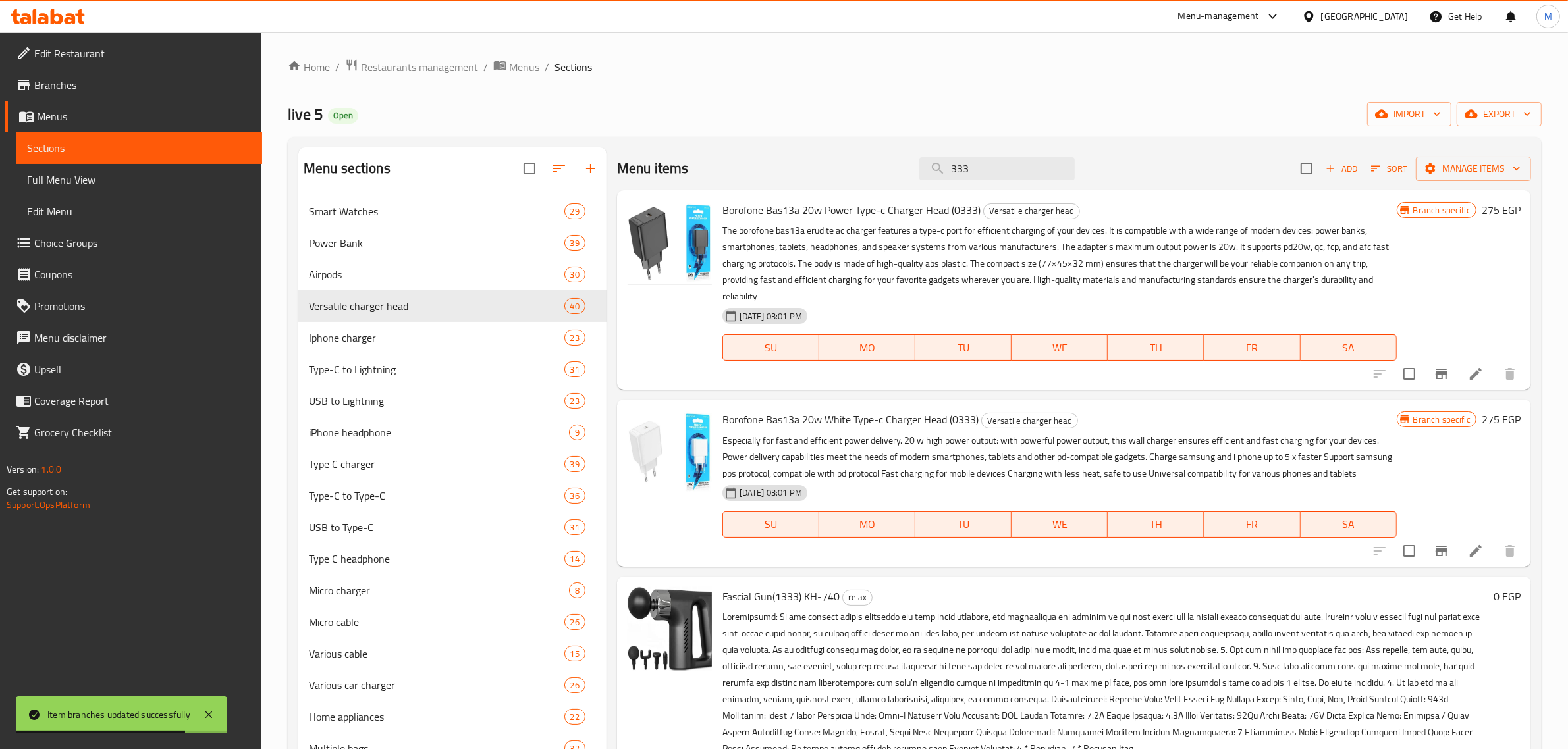
click at [1447, 546] on icon "Branch-specific-item" at bounding box center [1441, 551] width 16 height 16
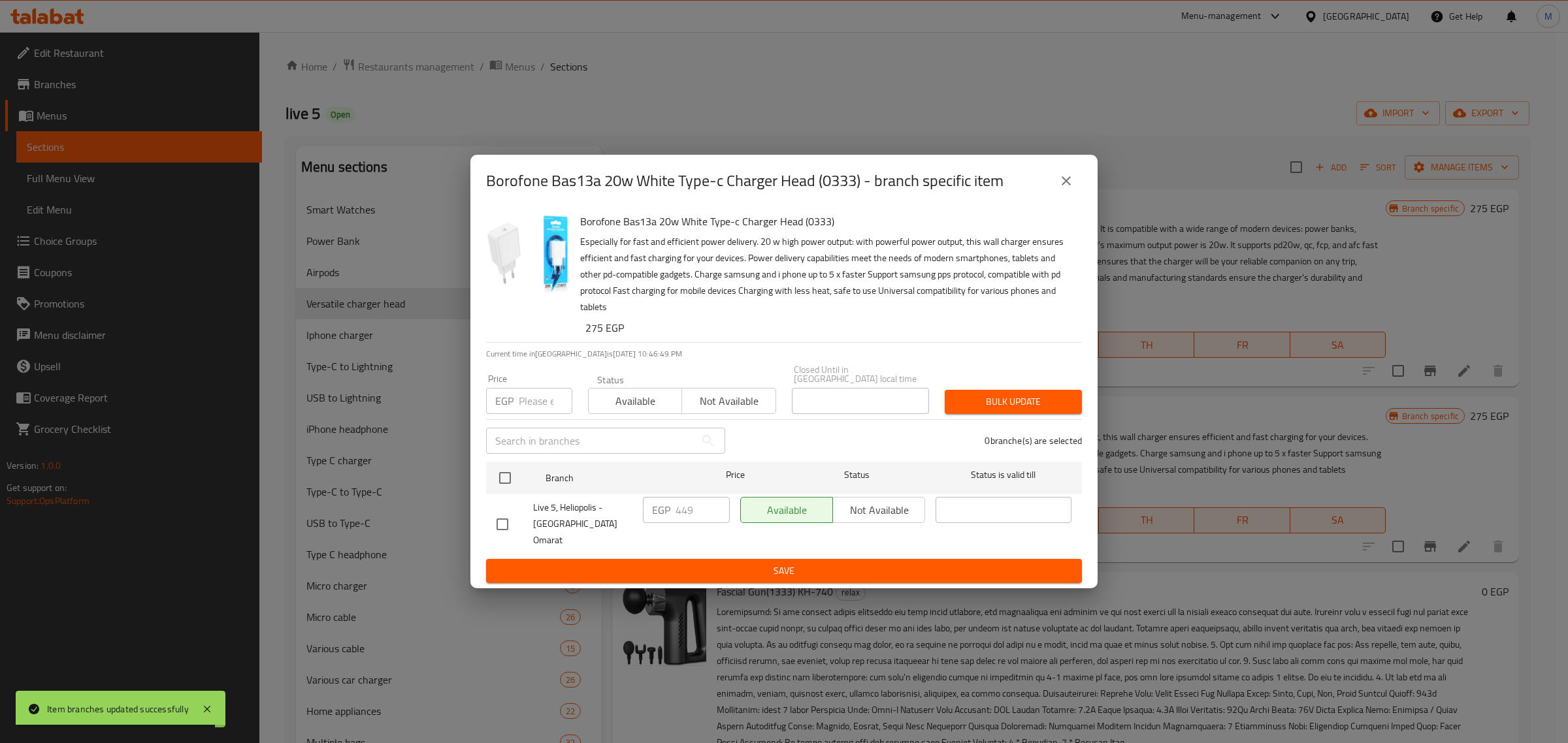
click at [1073, 189] on icon "close" at bounding box center [1066, 181] width 16 height 16
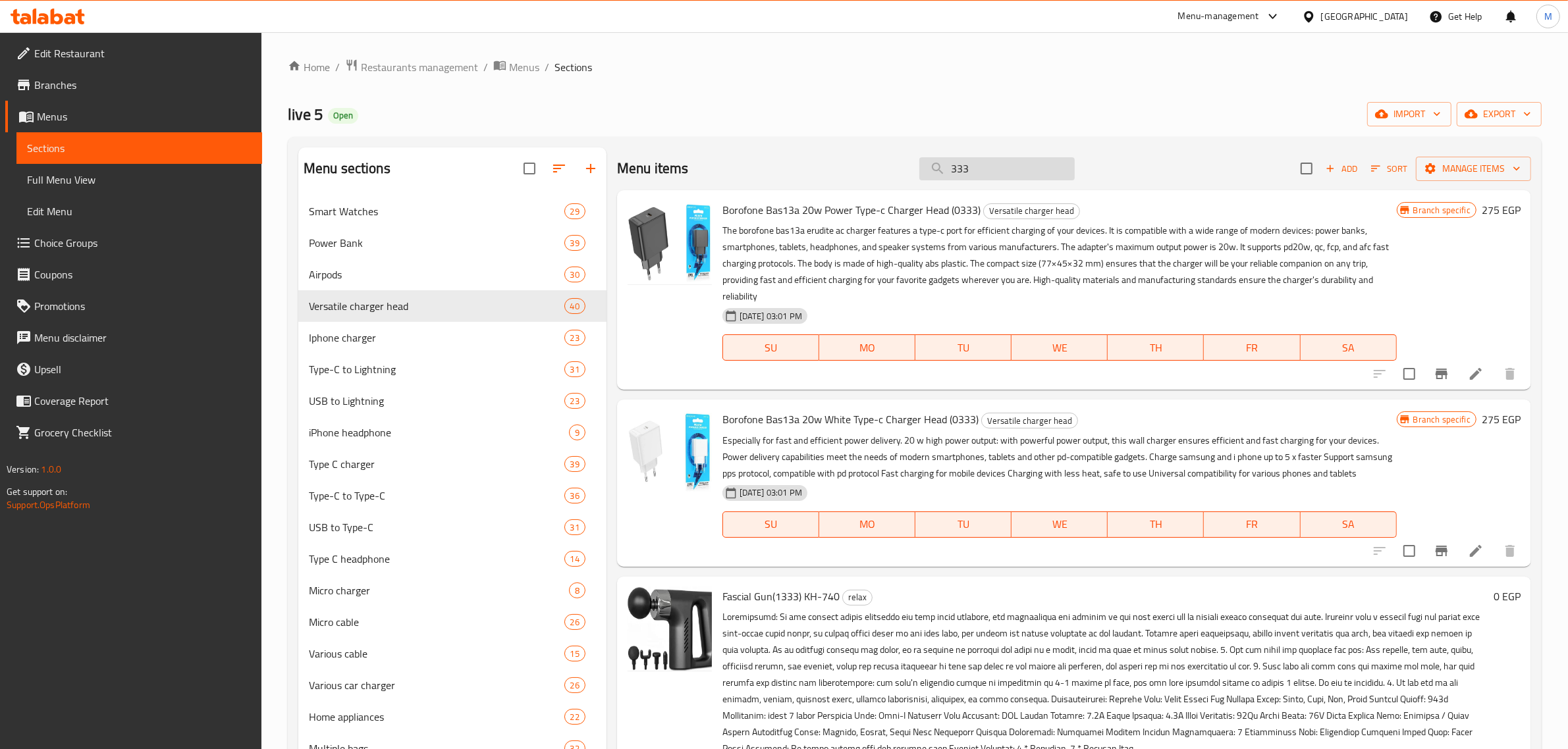
click at [1005, 169] on input "333" at bounding box center [997, 169] width 155 height 23
paste input "1271"
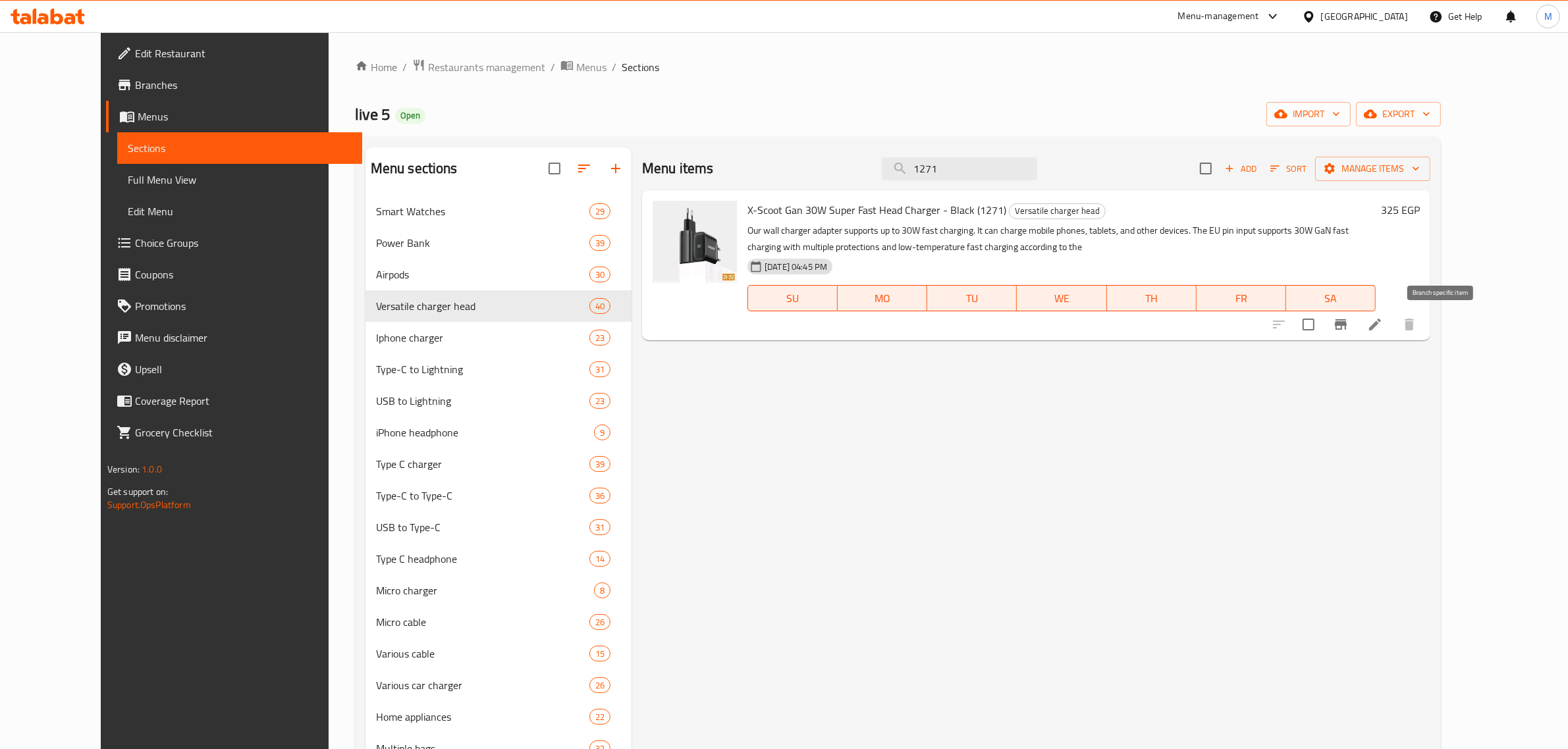
type input "1271"
click at [1347, 323] on icon "Branch-specific-item" at bounding box center [1340, 325] width 12 height 11
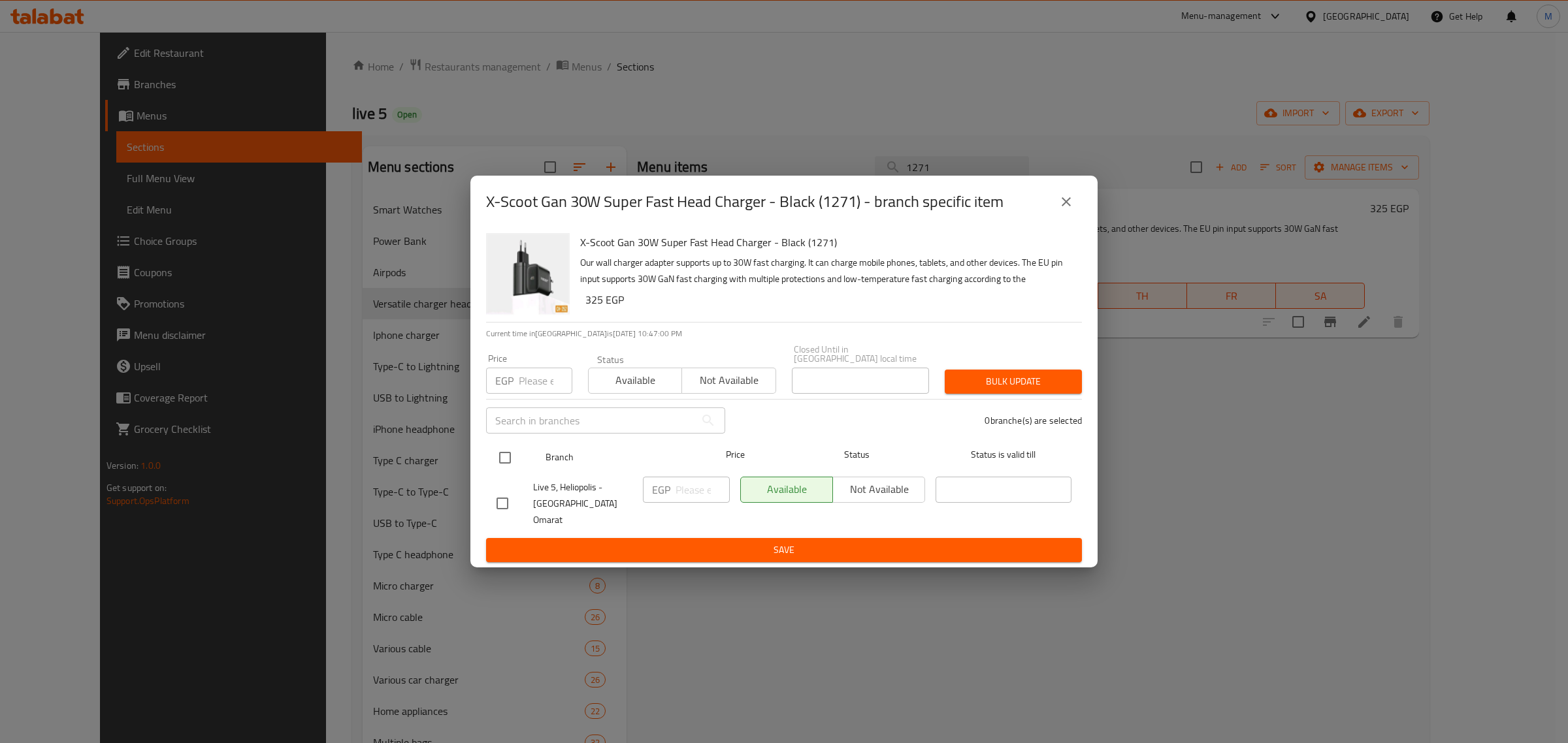
click at [505, 452] on input "checkbox" at bounding box center [505, 458] width 27 height 27
checkbox input "true"
click at [691, 490] on input "number" at bounding box center [702, 490] width 54 height 26
paste input "375"
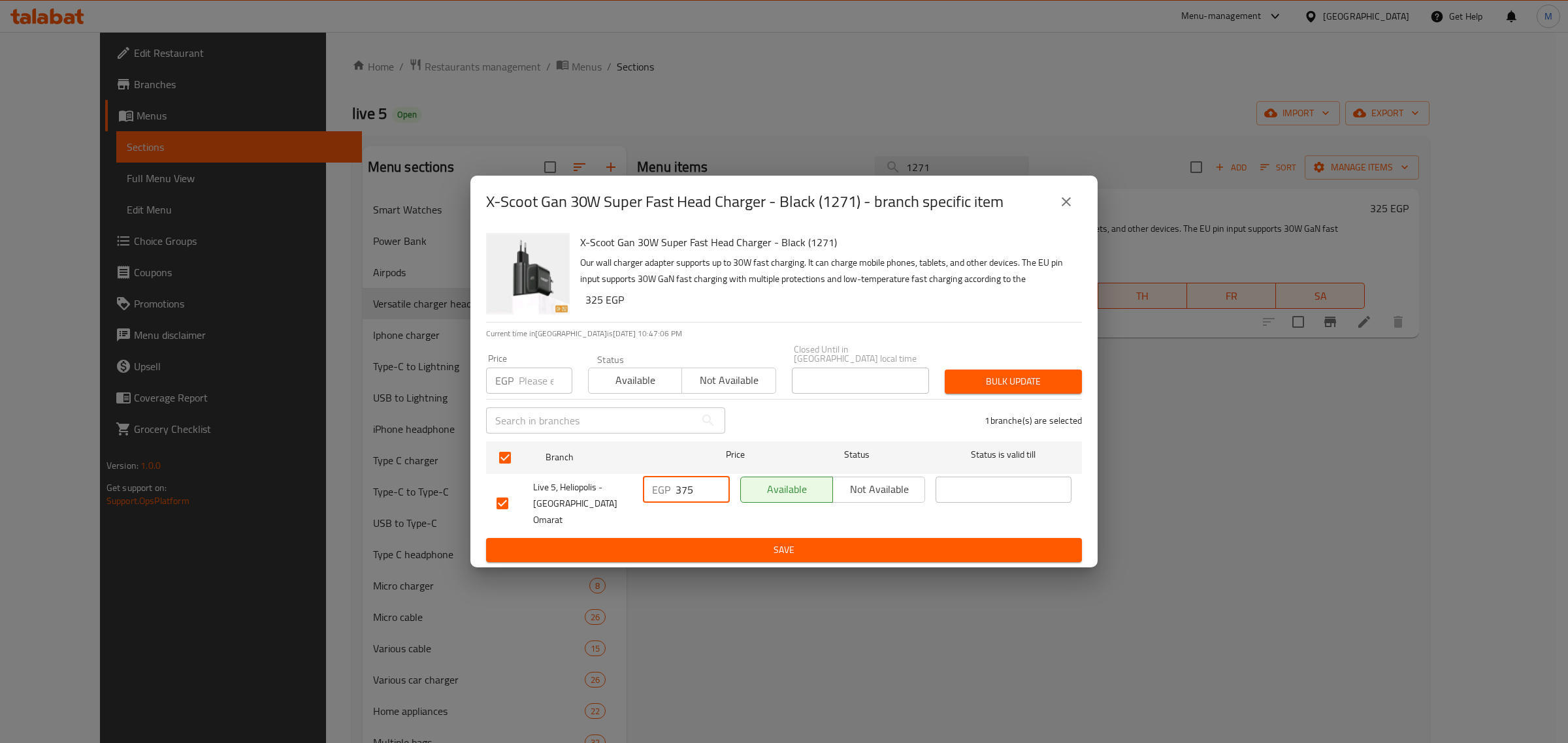
type input "375"
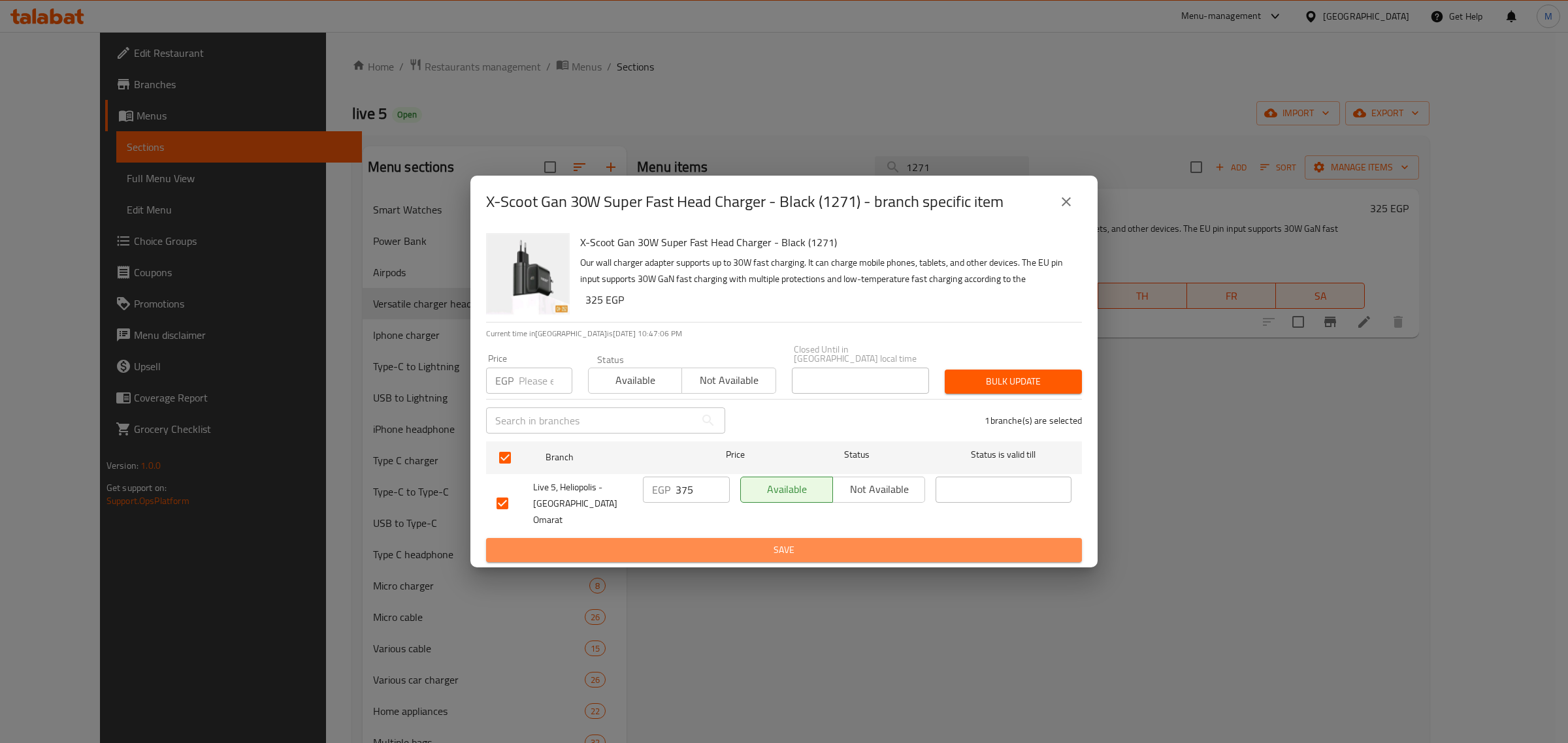
click at [720, 542] on span "Save" at bounding box center [784, 549] width 575 height 16
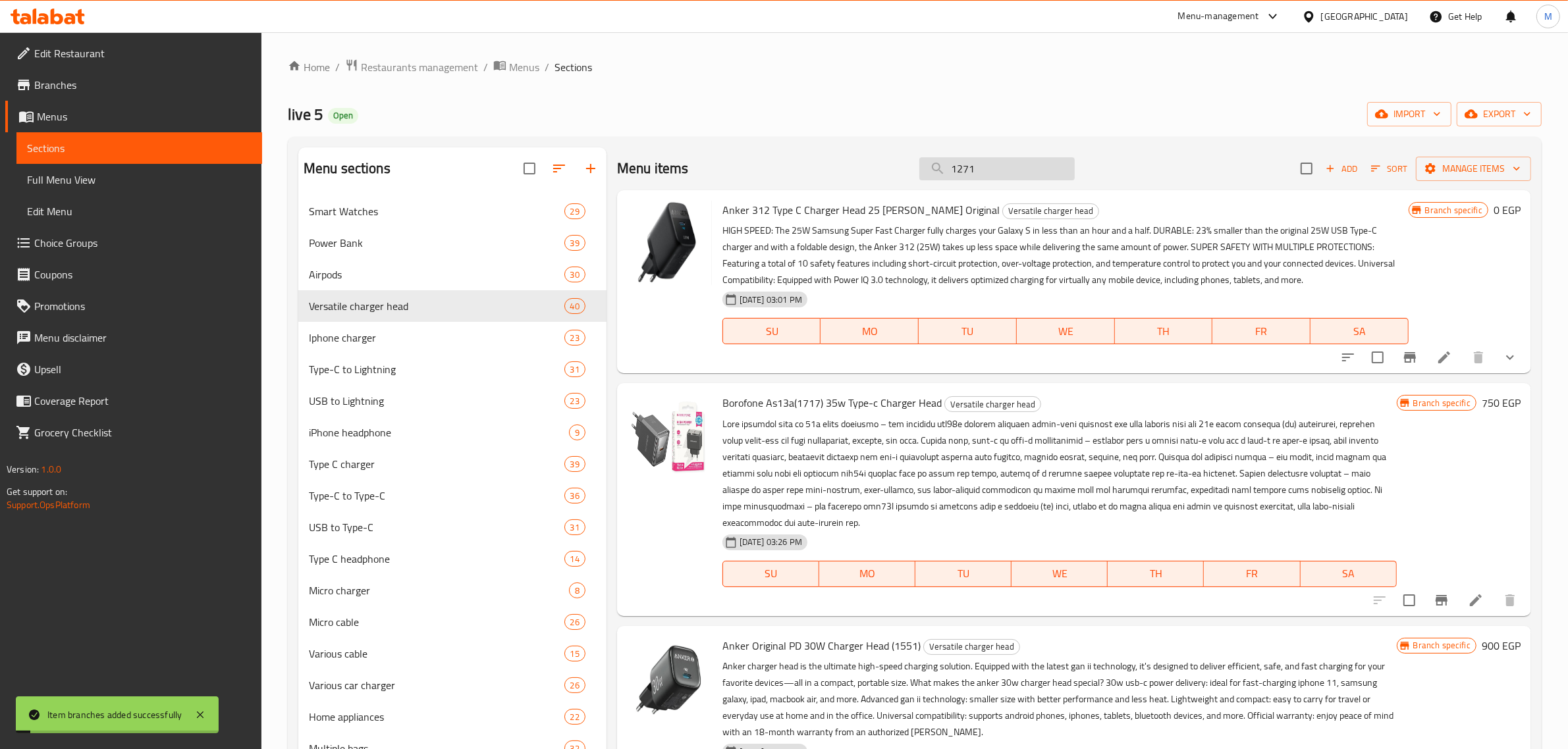
click at [1002, 170] on input "1271" at bounding box center [997, 169] width 155 height 23
paste input "144"
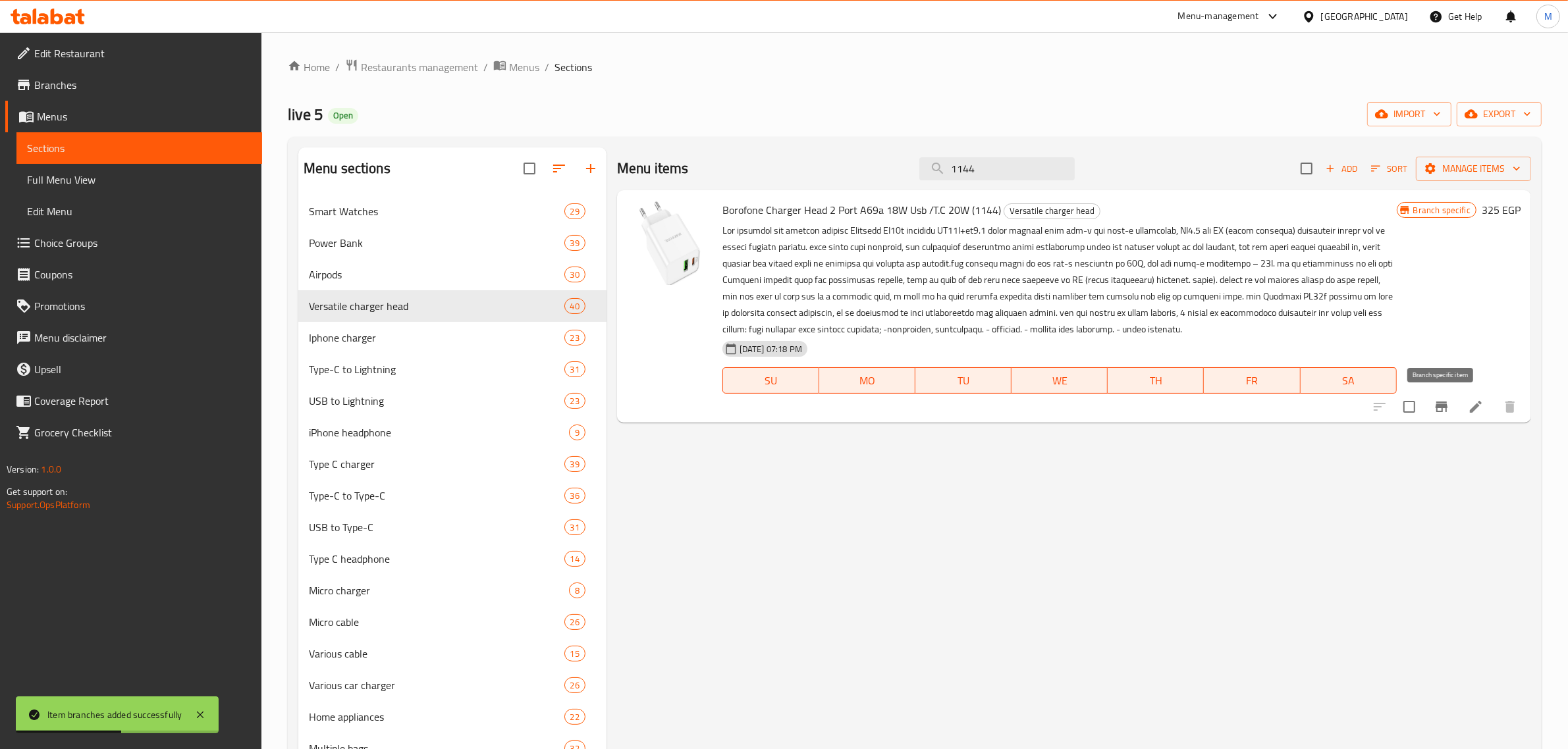
type input "1144"
click at [1440, 409] on icon "Branch-specific-item" at bounding box center [1441, 406] width 16 height 16
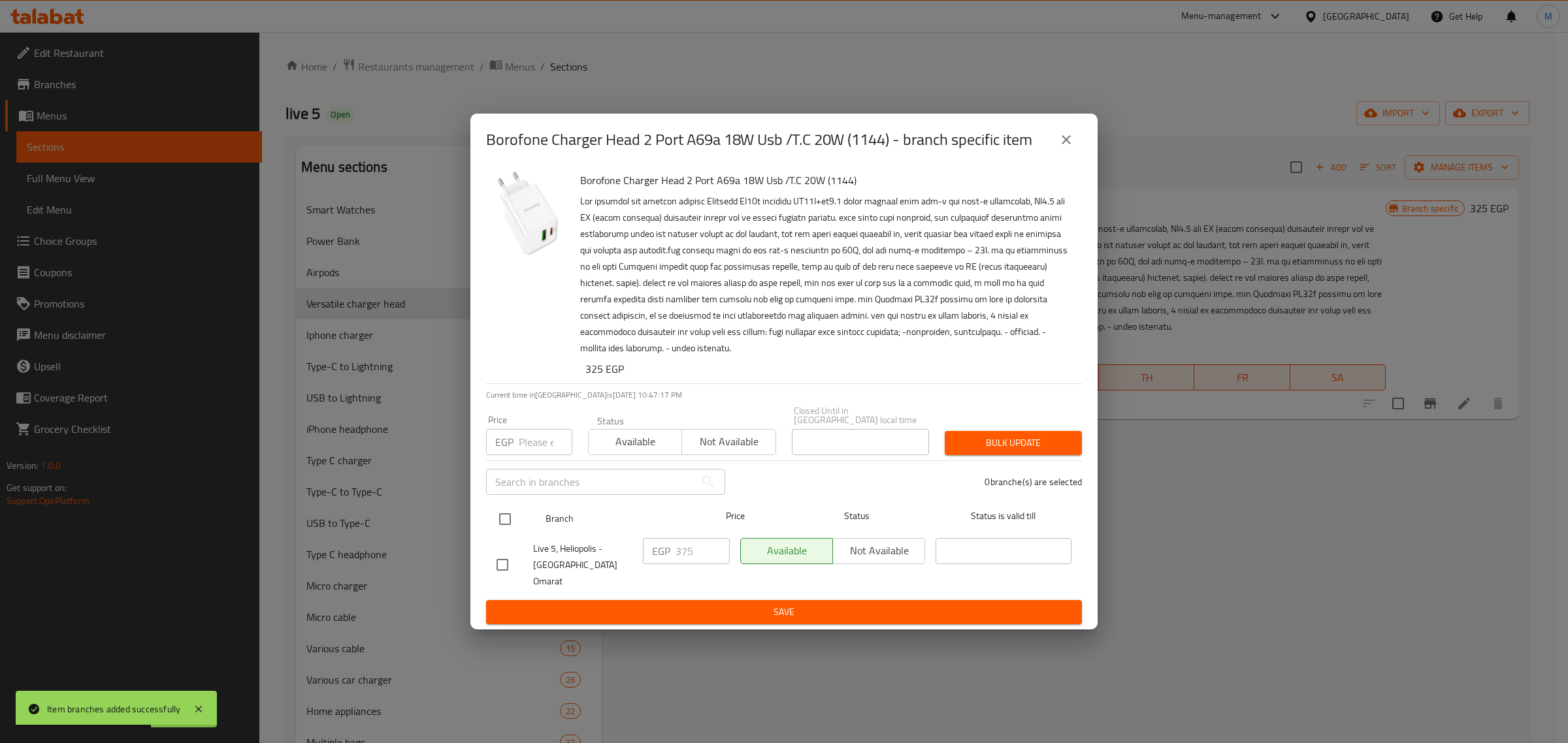
click at [515, 533] on input "checkbox" at bounding box center [505, 519] width 27 height 27
checkbox input "true"
click at [691, 551] on input "375" at bounding box center [702, 551] width 54 height 26
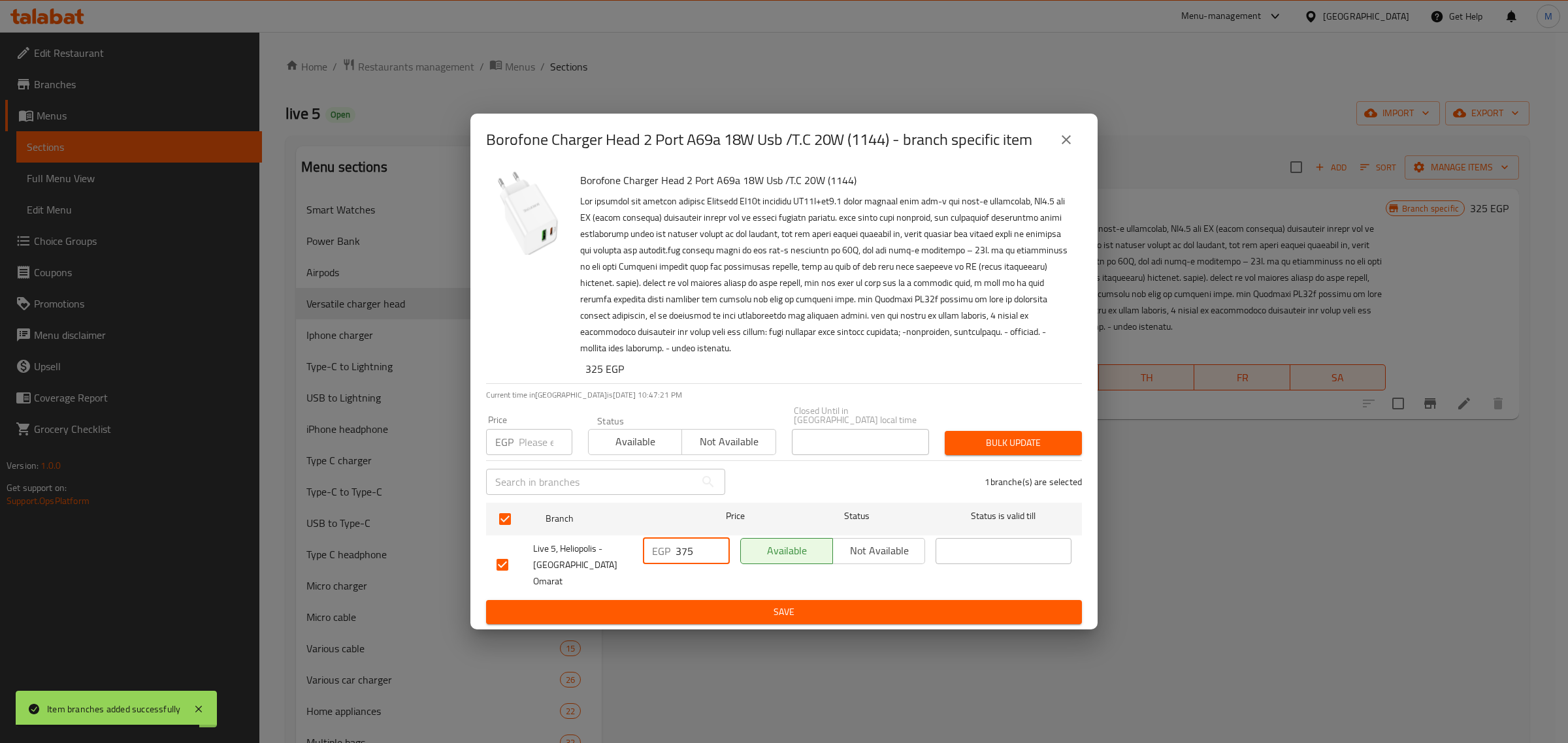
click at [691, 551] on input "375" at bounding box center [702, 551] width 54 height 26
paste input "44"
type input "445"
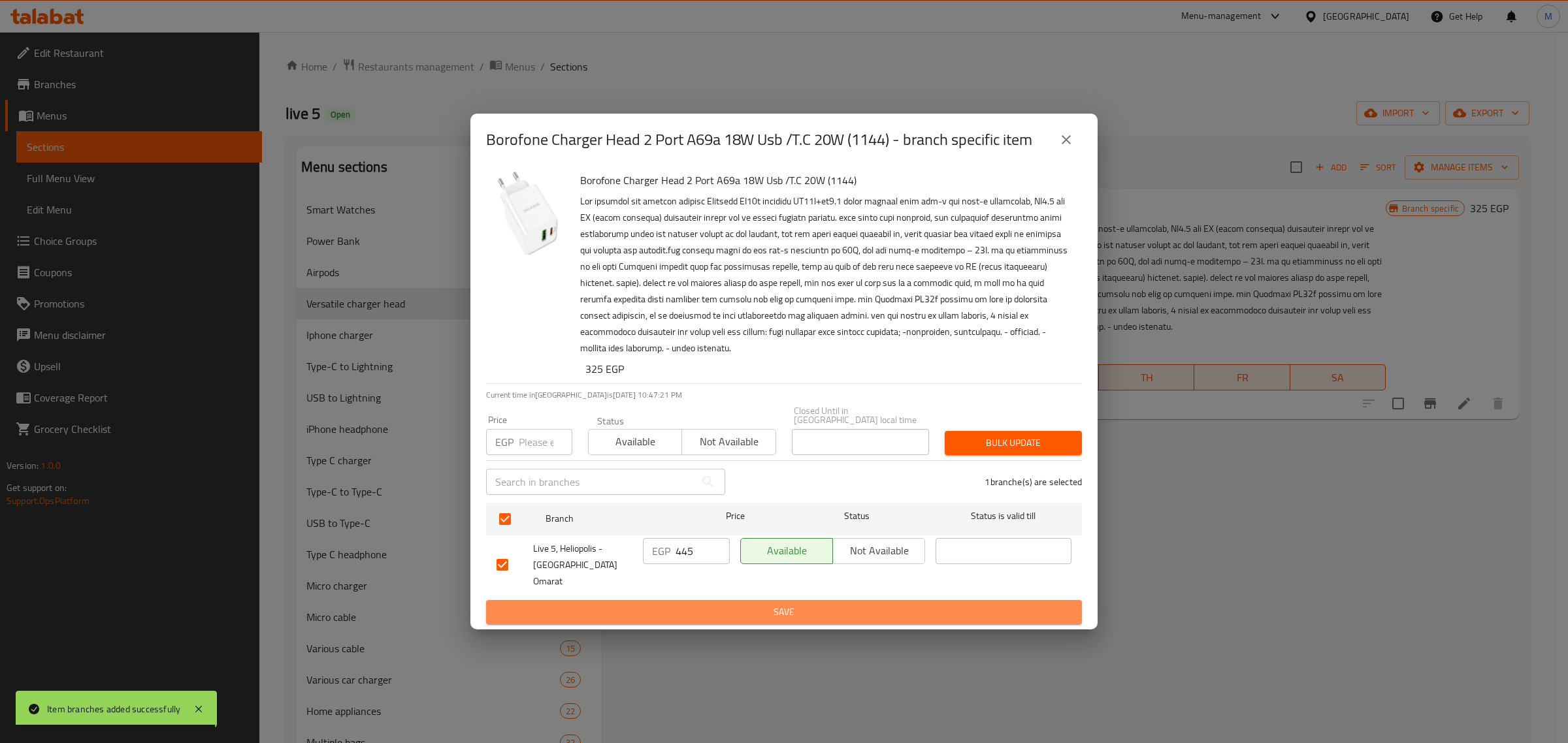
click at [697, 604] on span "Save" at bounding box center [784, 612] width 575 height 16
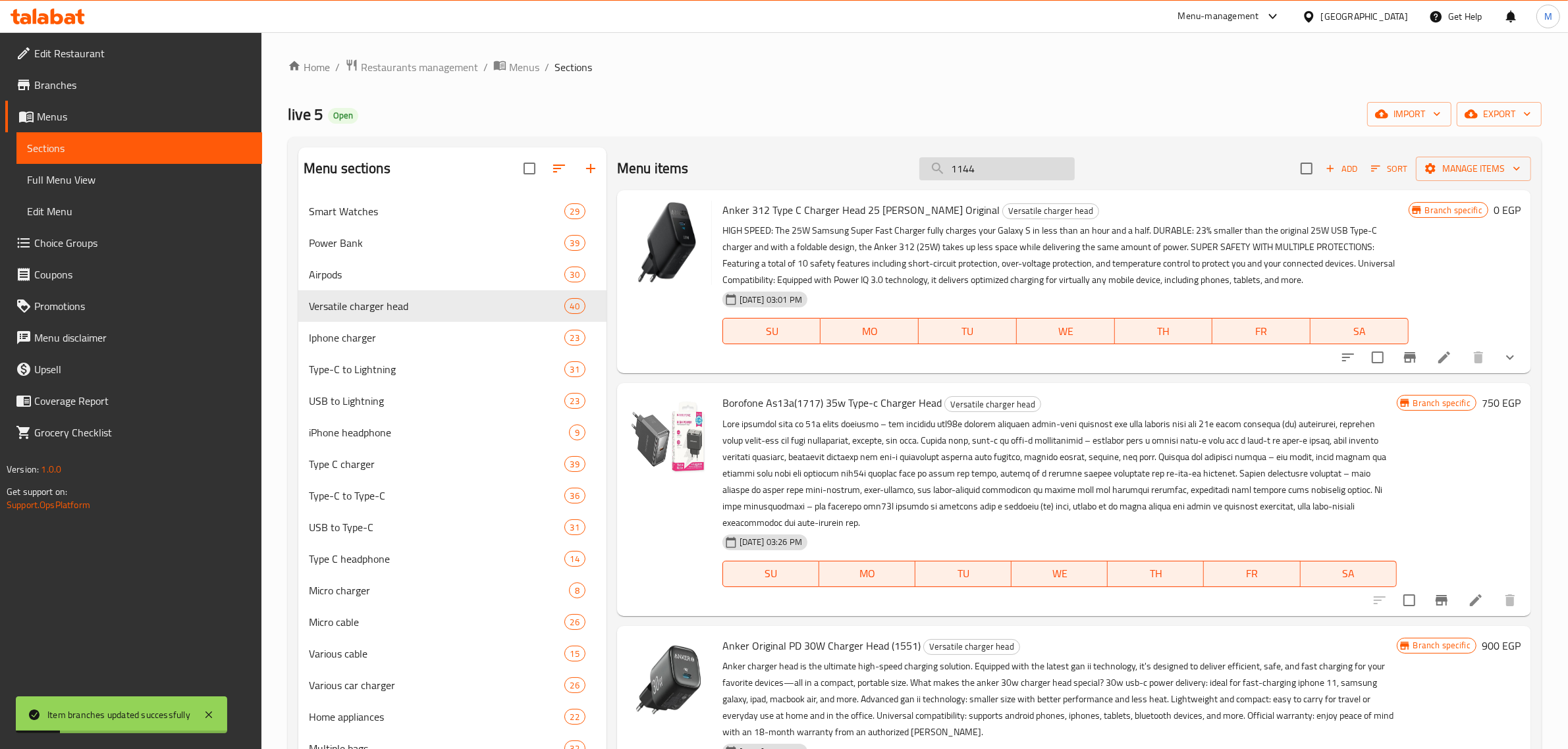
click at [995, 180] on input "1144" at bounding box center [997, 169] width 155 height 23
paste input "335"
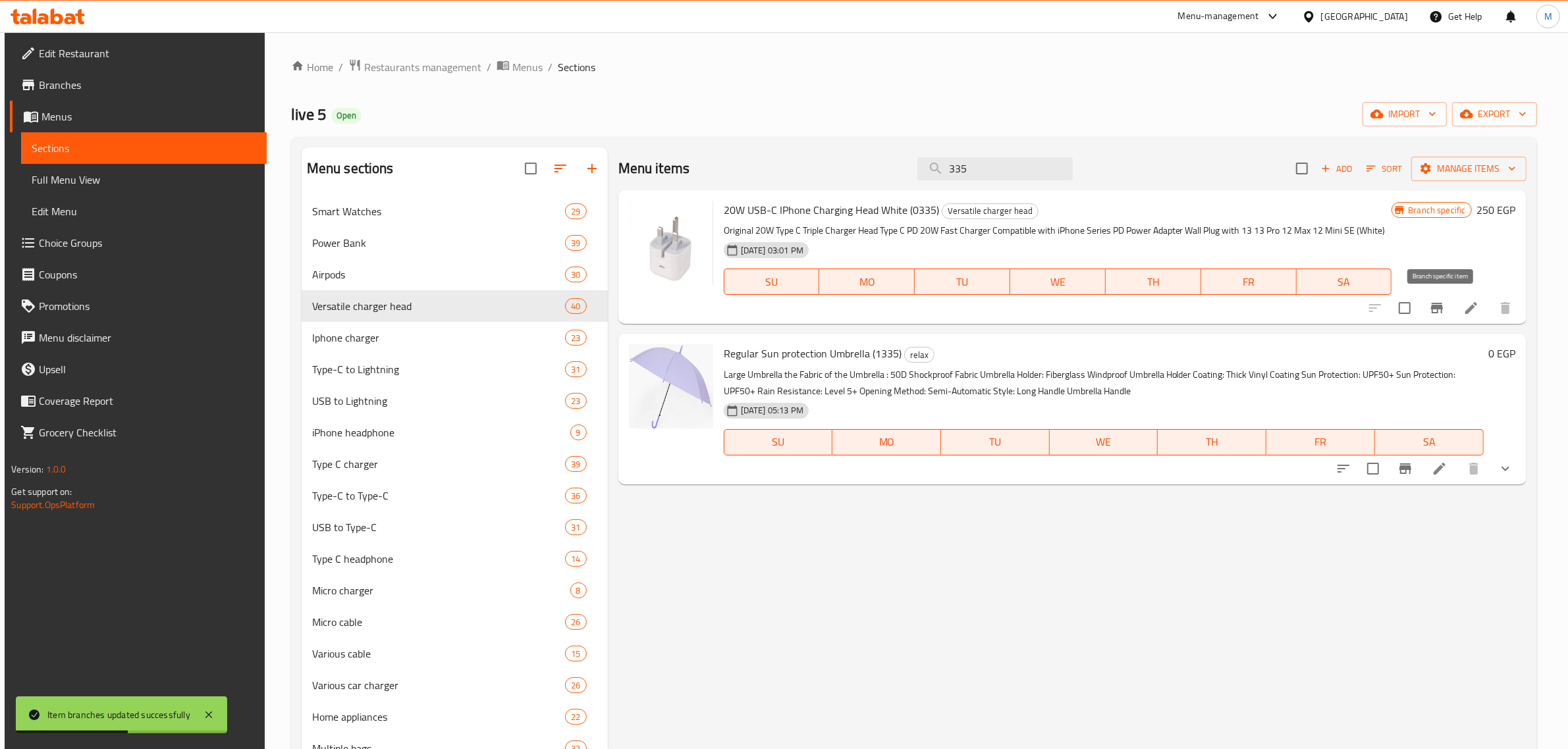
type input "335"
click at [1443, 313] on icon "Branch-specific-item" at bounding box center [1436, 308] width 12 height 11
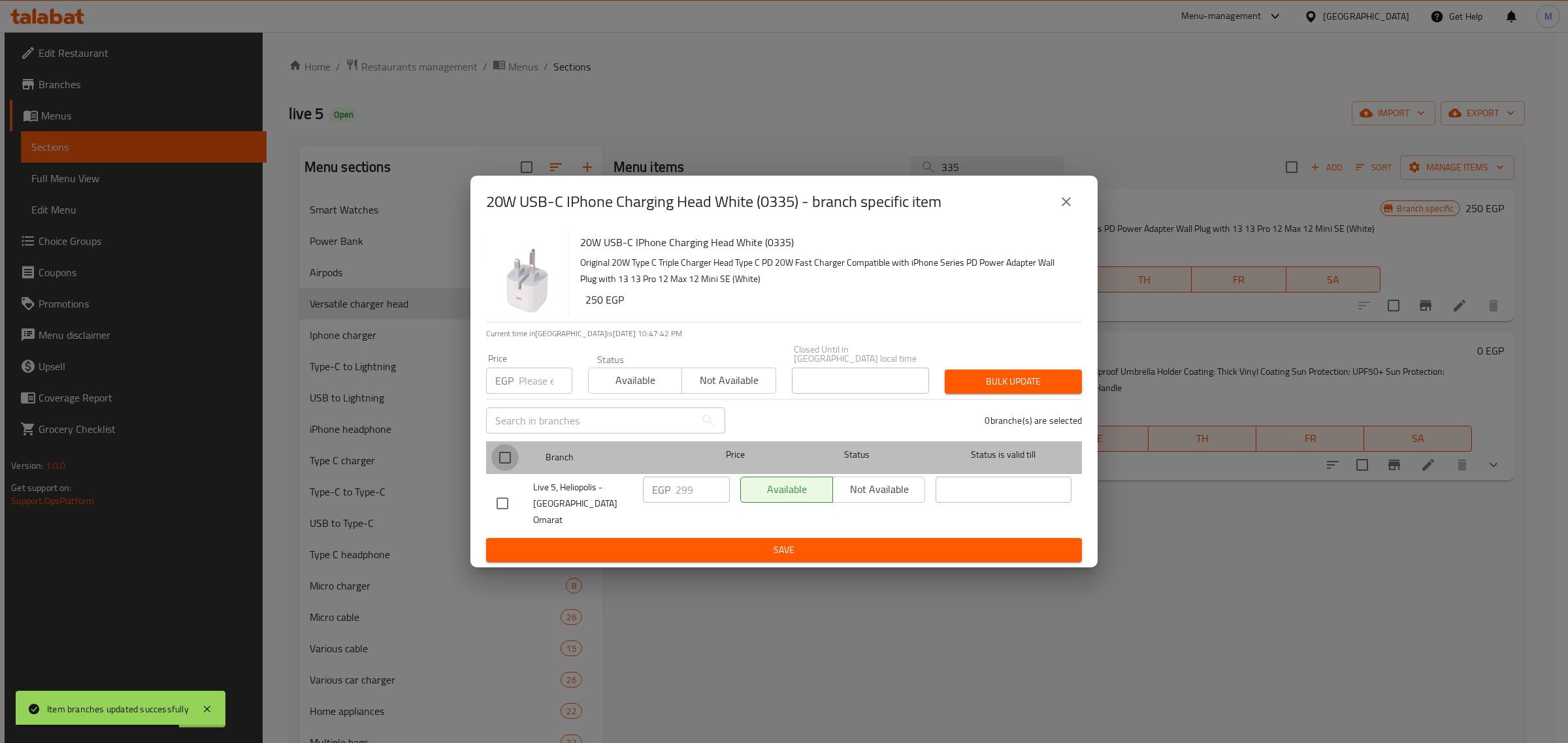
click at [517, 460] on input "checkbox" at bounding box center [505, 458] width 27 height 27
checkbox input "true"
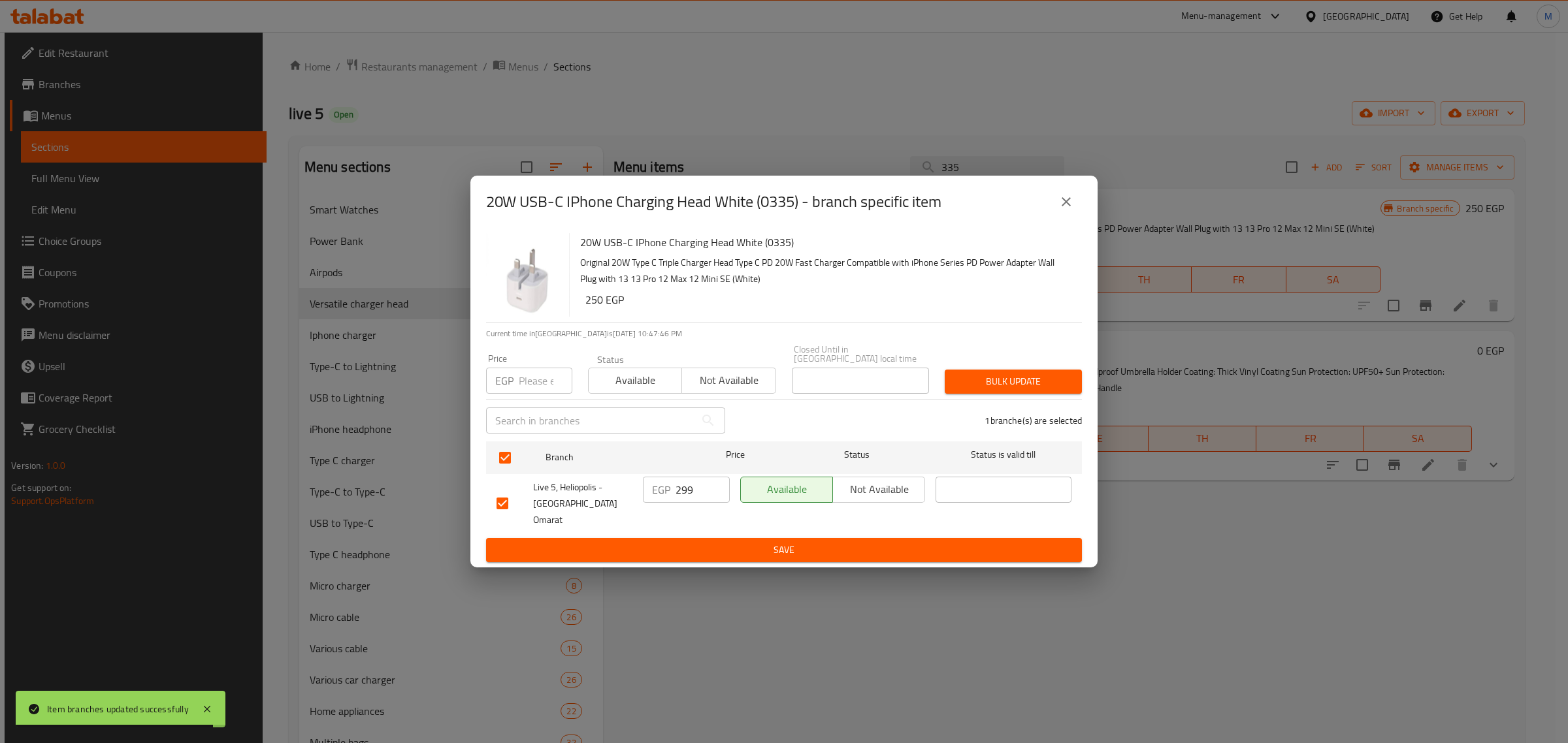
click at [683, 496] on input "299" at bounding box center [702, 490] width 54 height 26
paste input "335"
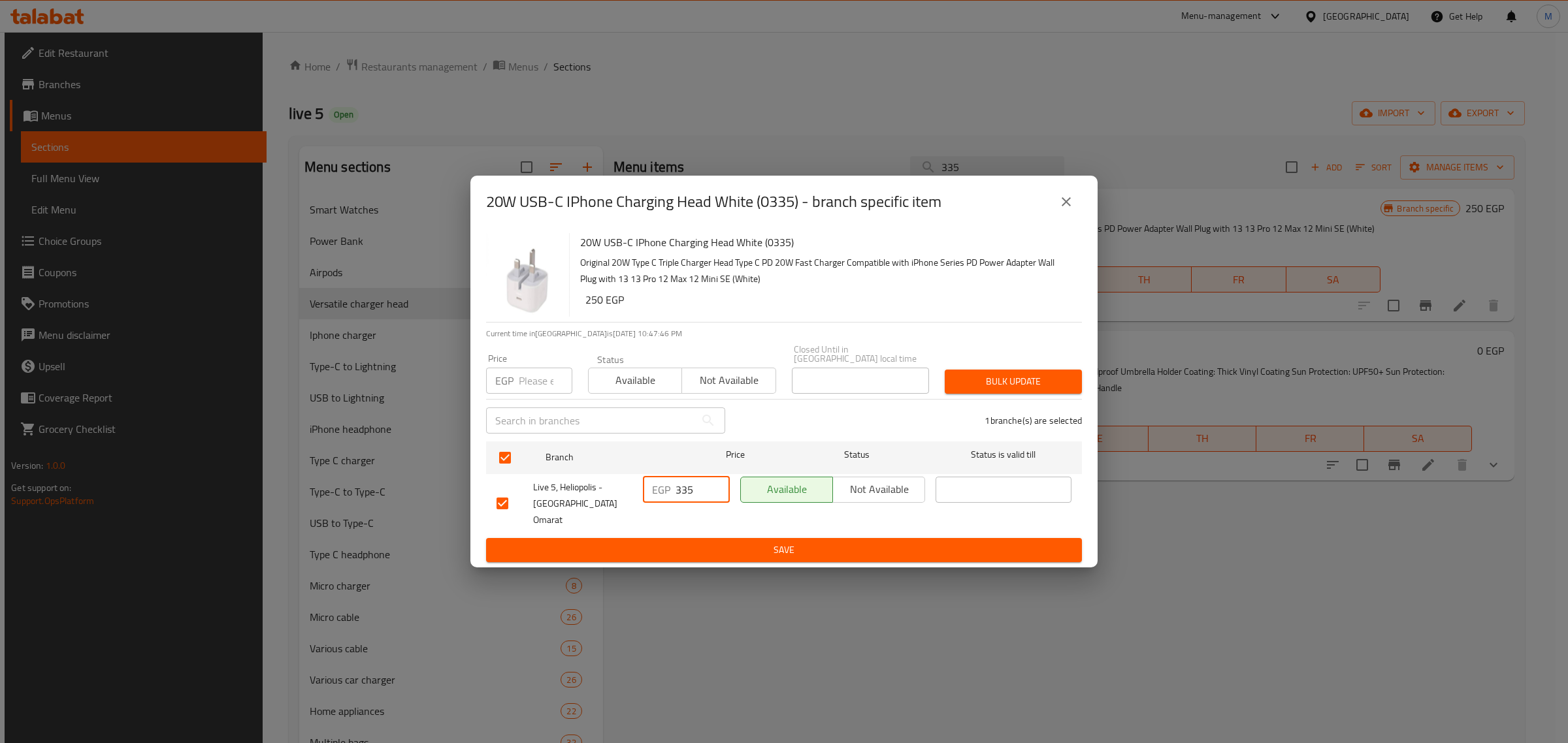
type input "335"
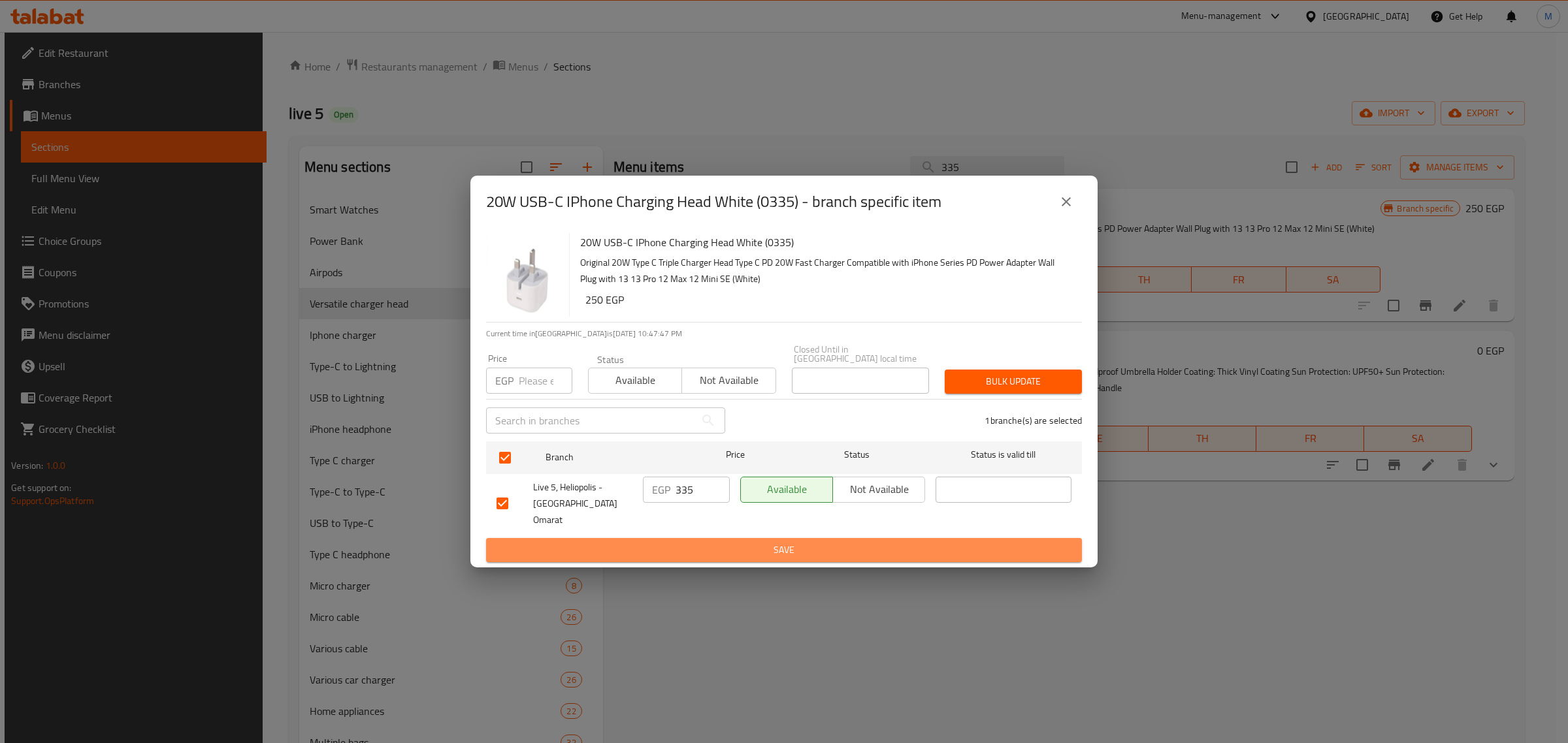
click at [696, 542] on span "Save" at bounding box center [784, 549] width 575 height 16
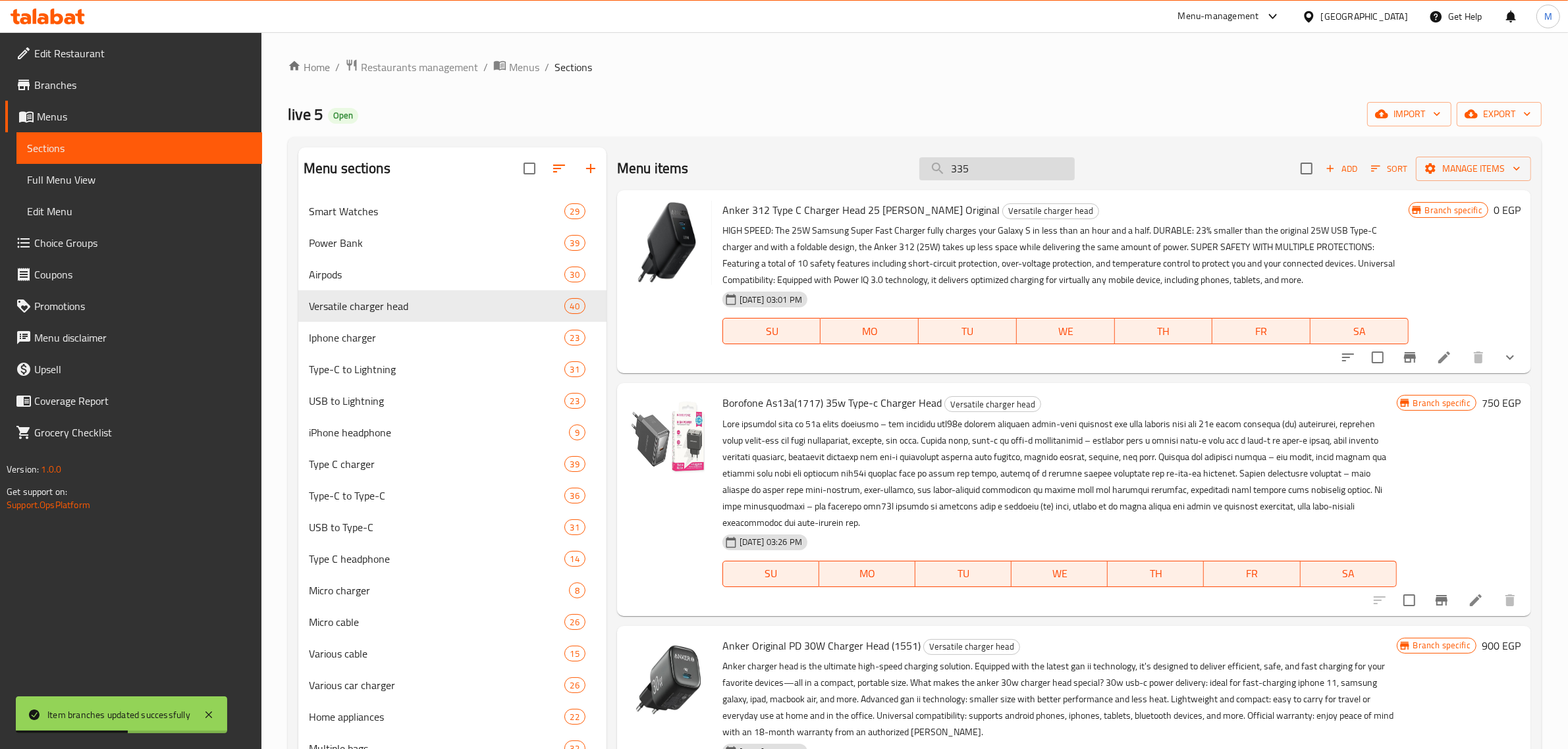
click at [996, 159] on div "Menu items 335 Add Sort Manage items" at bounding box center [1074, 169] width 914 height 43
click at [996, 160] on input "335" at bounding box center [997, 169] width 155 height 23
paste input "134"
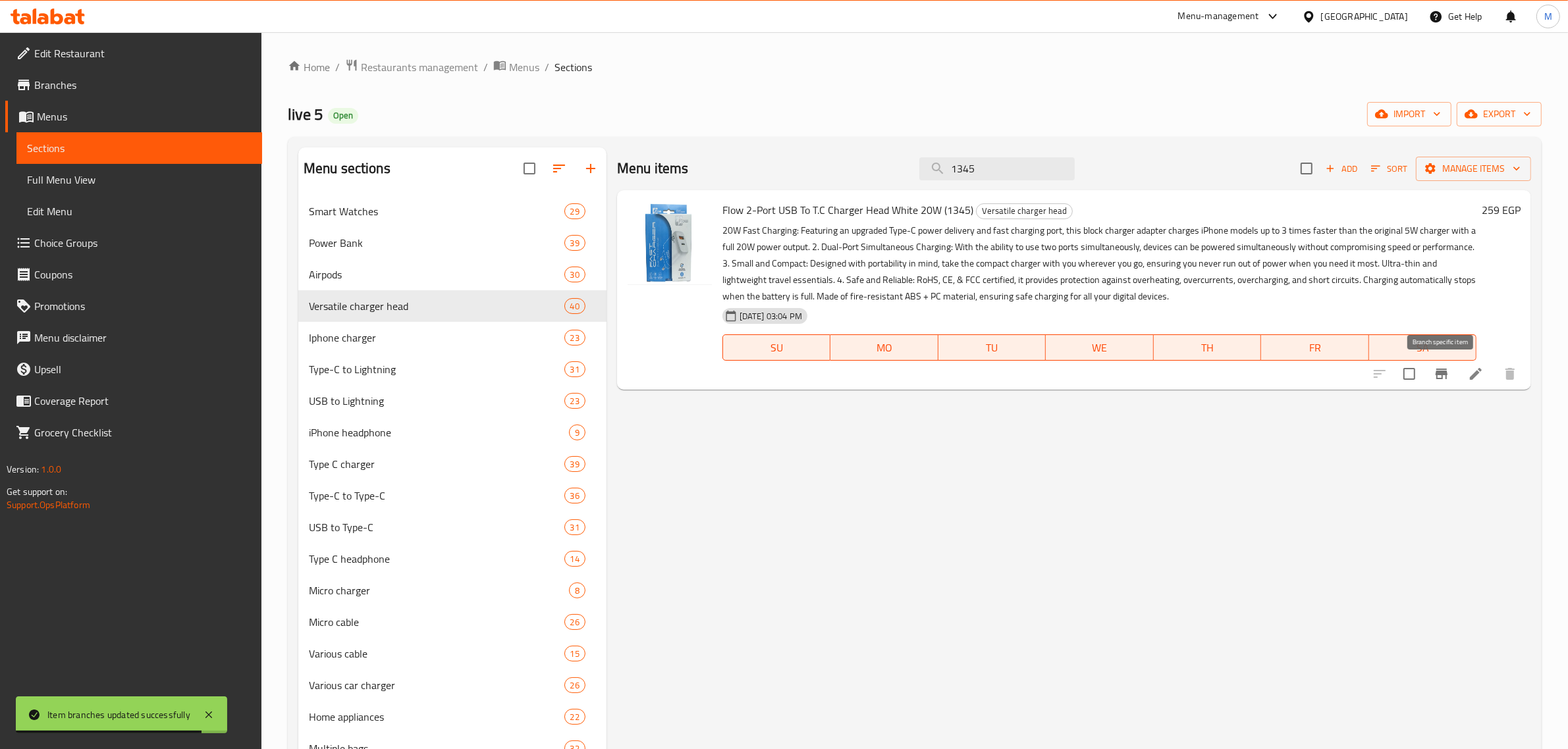
type input "1345"
click at [1440, 371] on icon "Branch-specific-item" at bounding box center [1441, 374] width 16 height 16
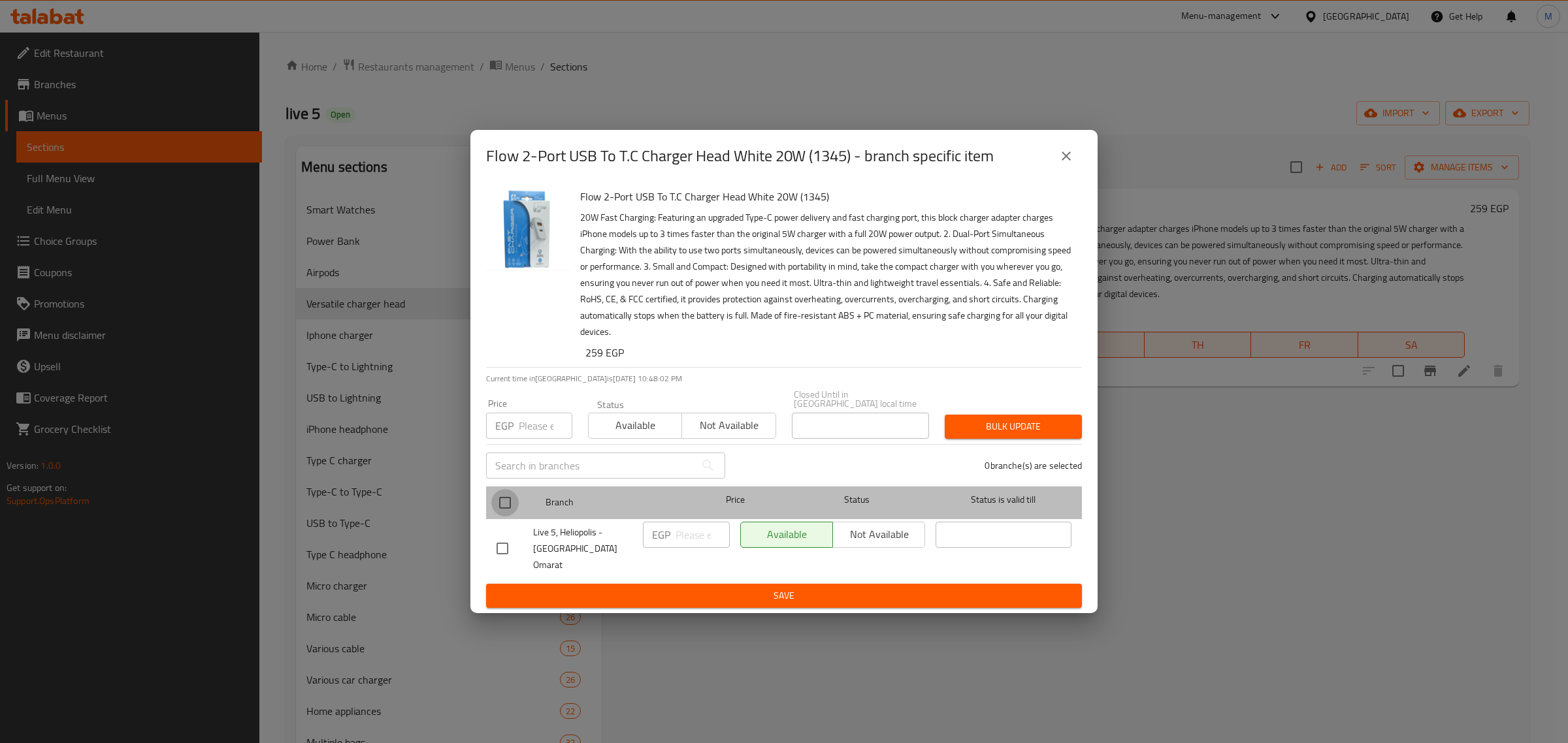
click at [510, 503] on input "checkbox" at bounding box center [505, 503] width 27 height 27
checkbox input "true"
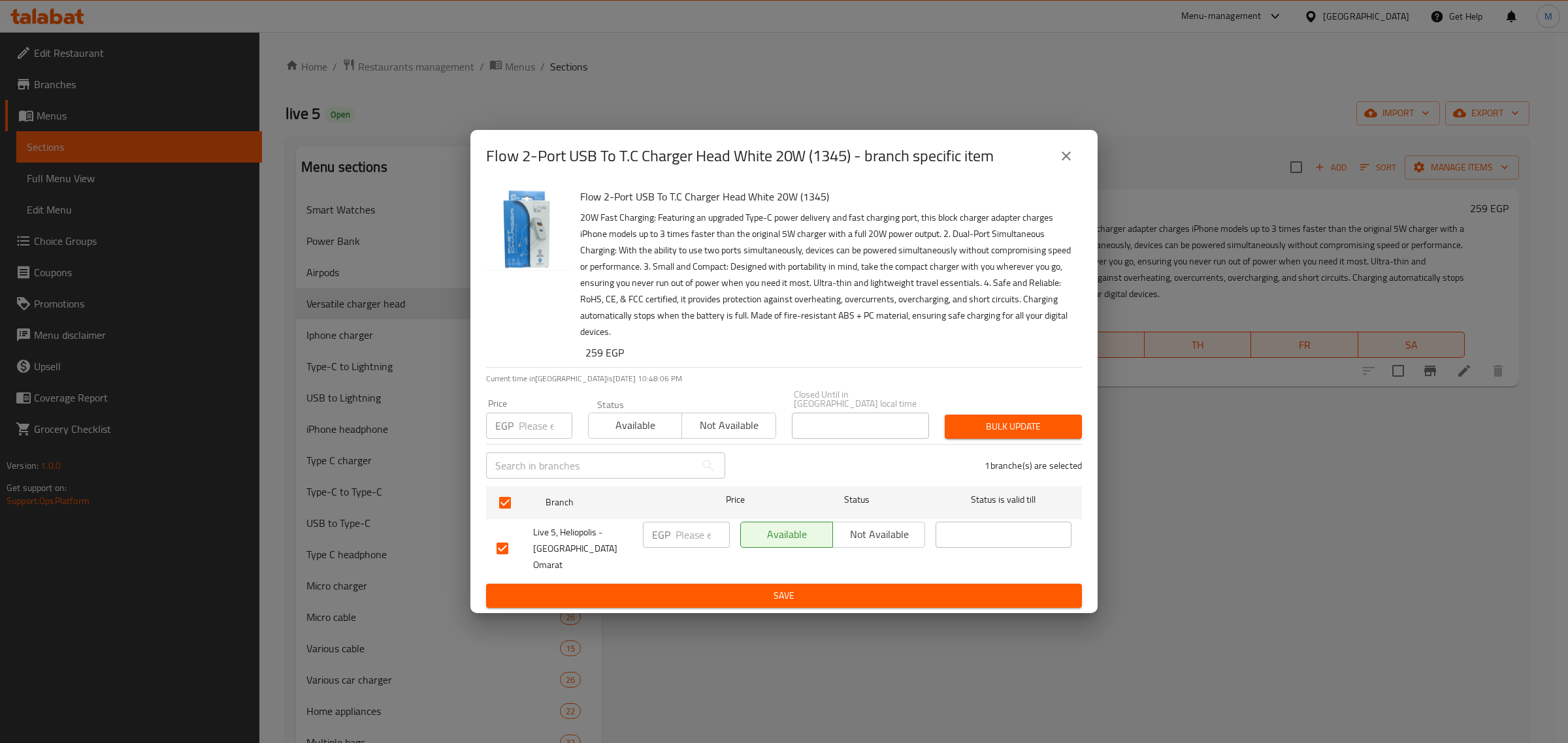
click at [684, 543] on input "number" at bounding box center [702, 535] width 54 height 26
paste input "339"
type input "339"
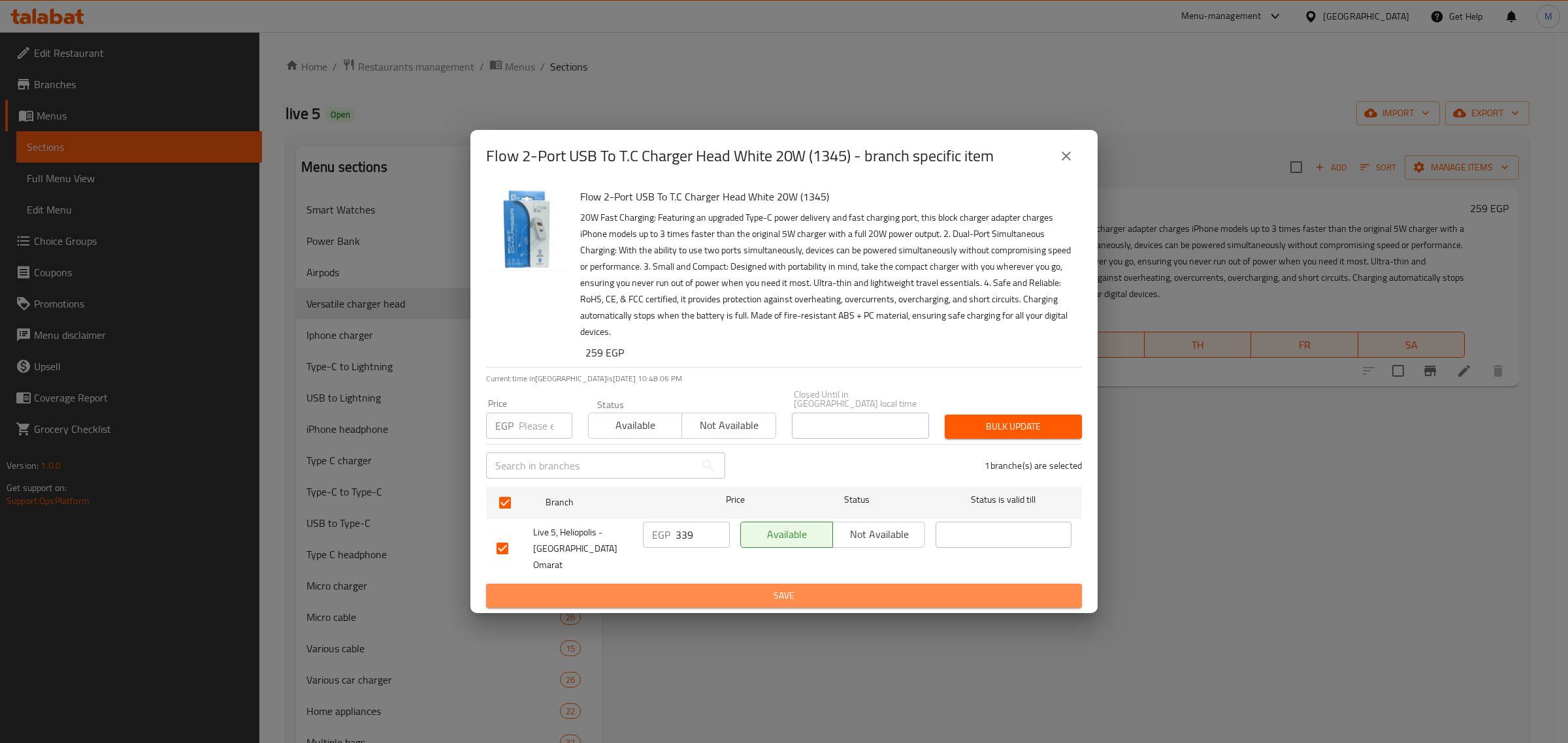
click at [717, 591] on span "Save" at bounding box center [784, 595] width 575 height 16
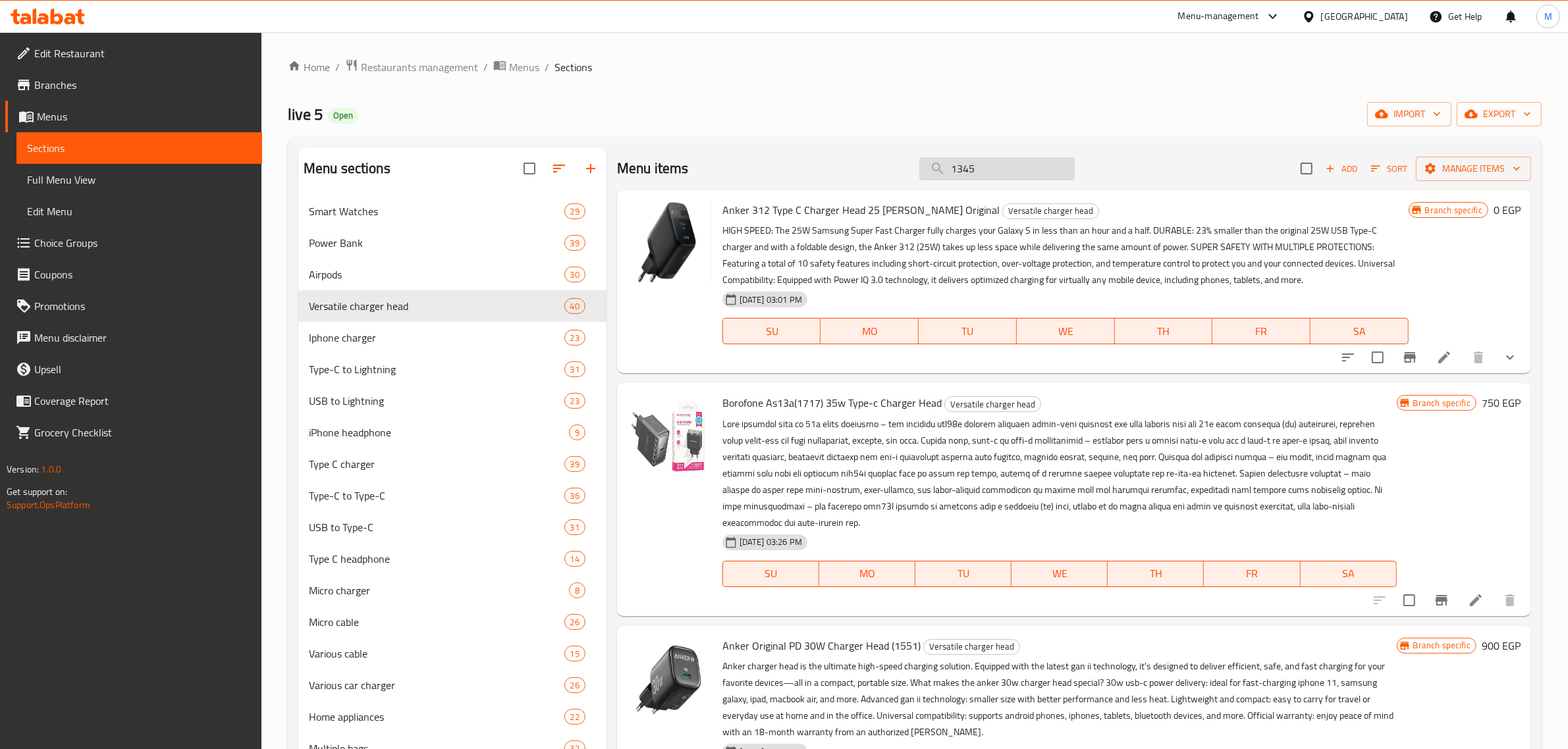
click at [1005, 167] on input "1345" at bounding box center [997, 169] width 155 height 23
click at [1507, 118] on span "export" at bounding box center [1499, 114] width 64 height 16
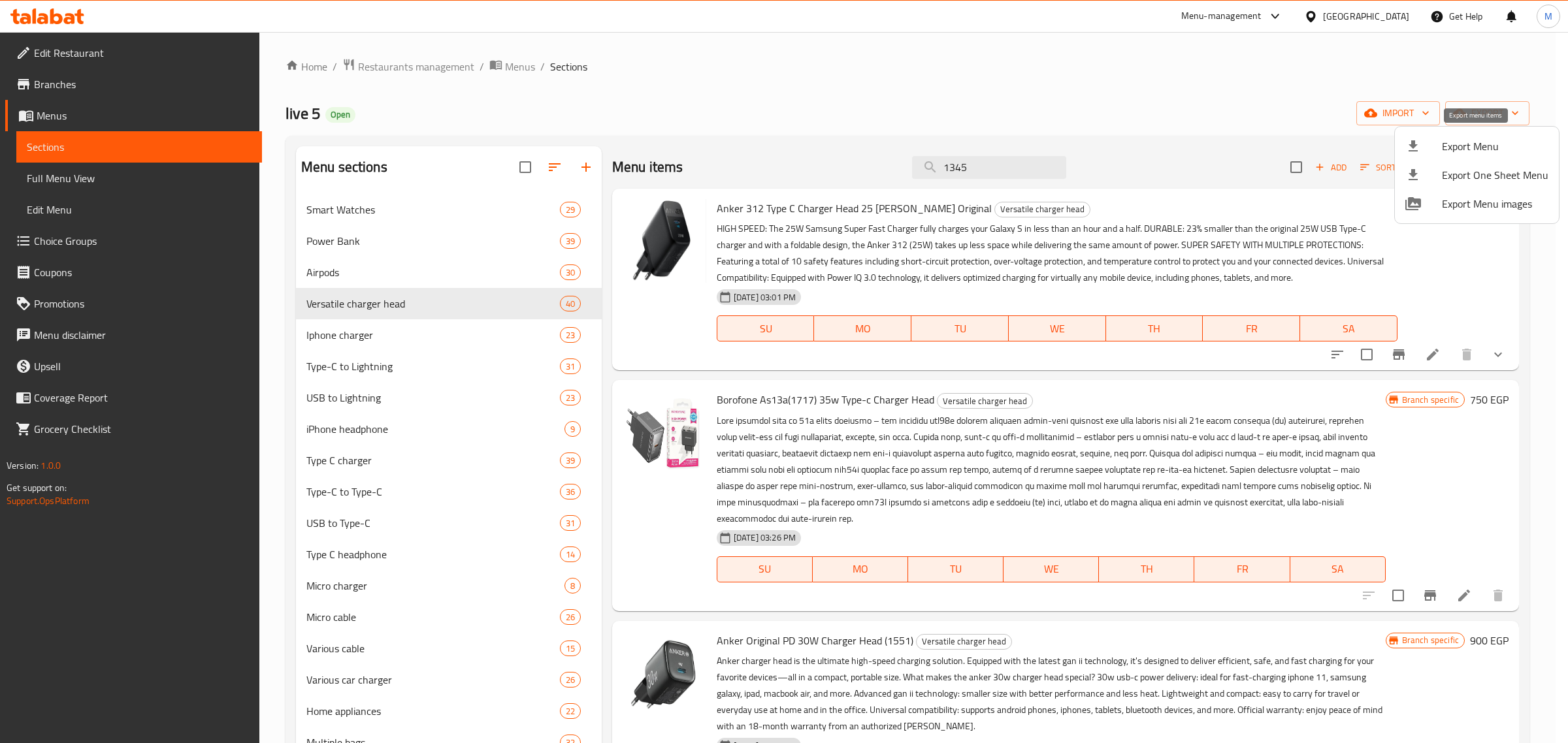
click at [1442, 139] on span "Export Menu" at bounding box center [1496, 146] width 107 height 16
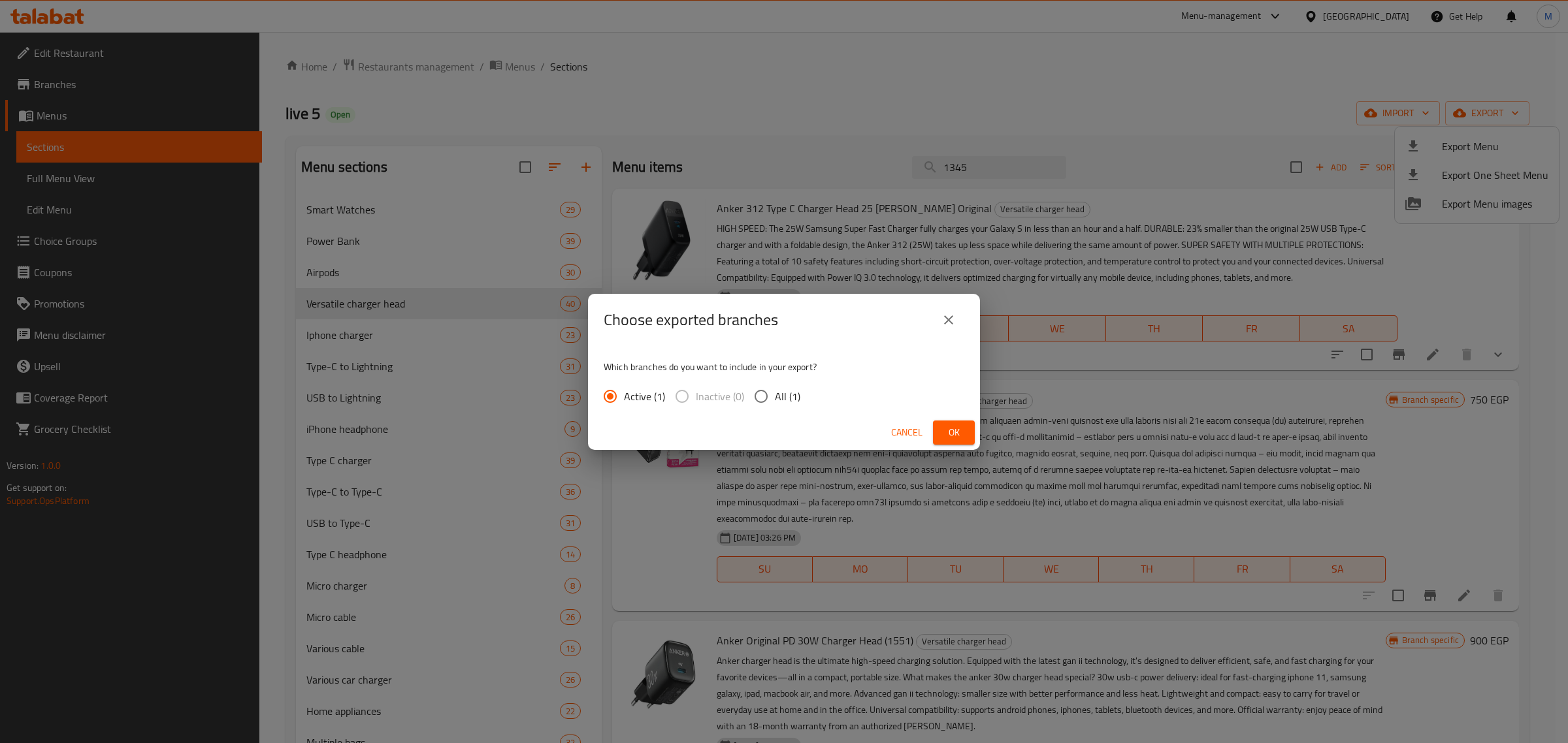
click at [750, 396] on input "All (1)" at bounding box center [762, 396] width 27 height 27
radio input "true"
click at [952, 425] on span "Ok" at bounding box center [954, 432] width 21 height 16
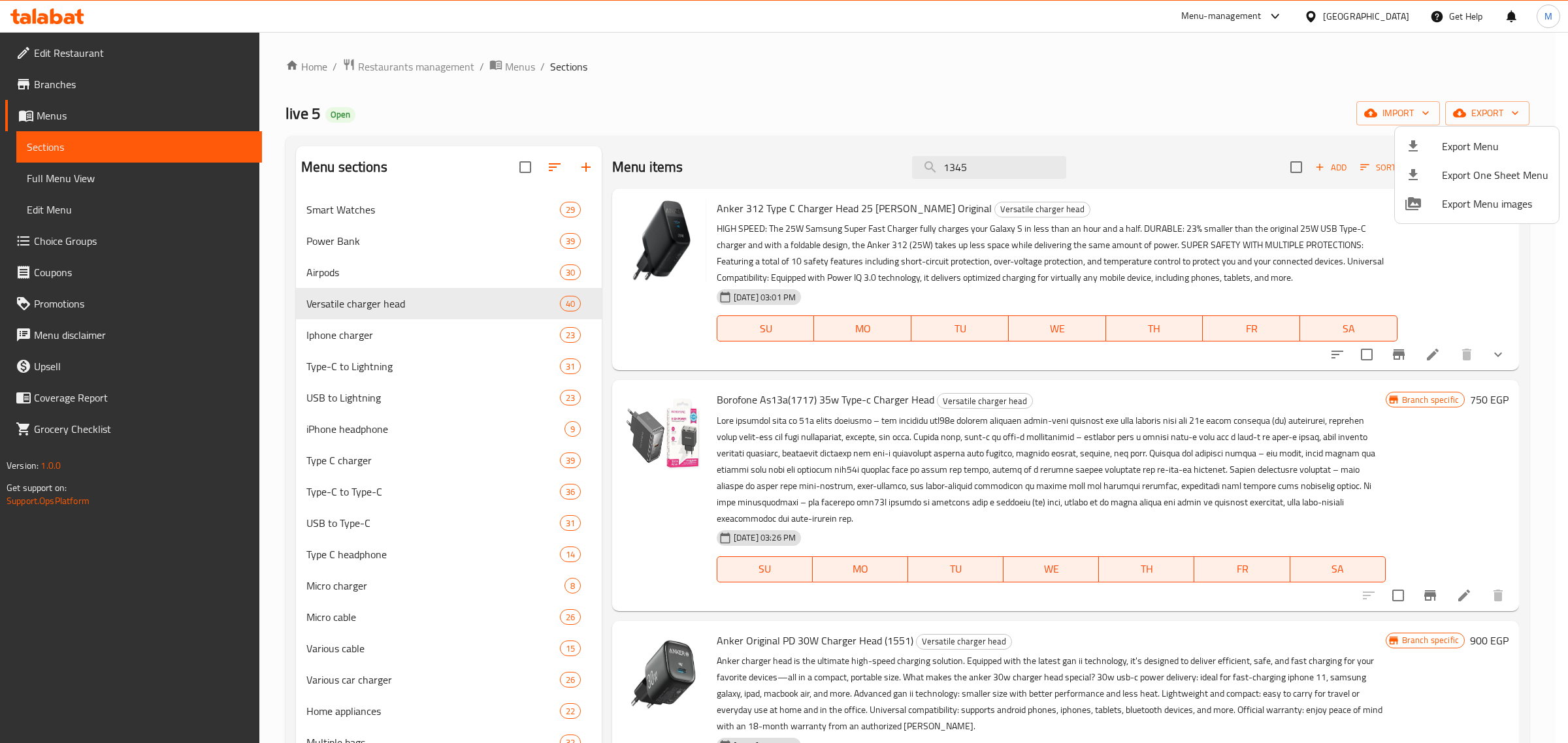
click at [932, 425] on div at bounding box center [784, 371] width 1568 height 743
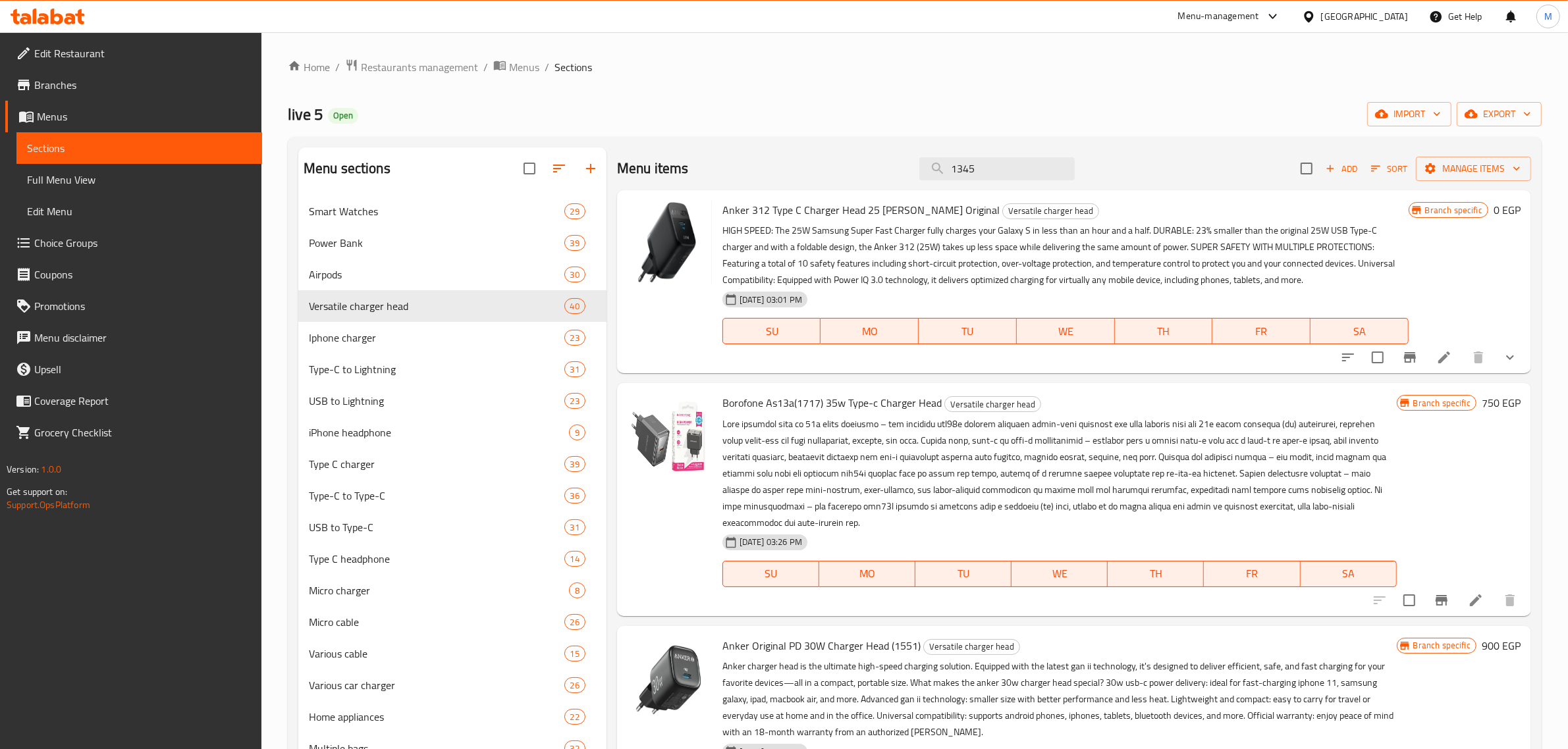
click at [1397, 12] on div "[GEOGRAPHIC_DATA]" at bounding box center [1364, 16] width 87 height 15
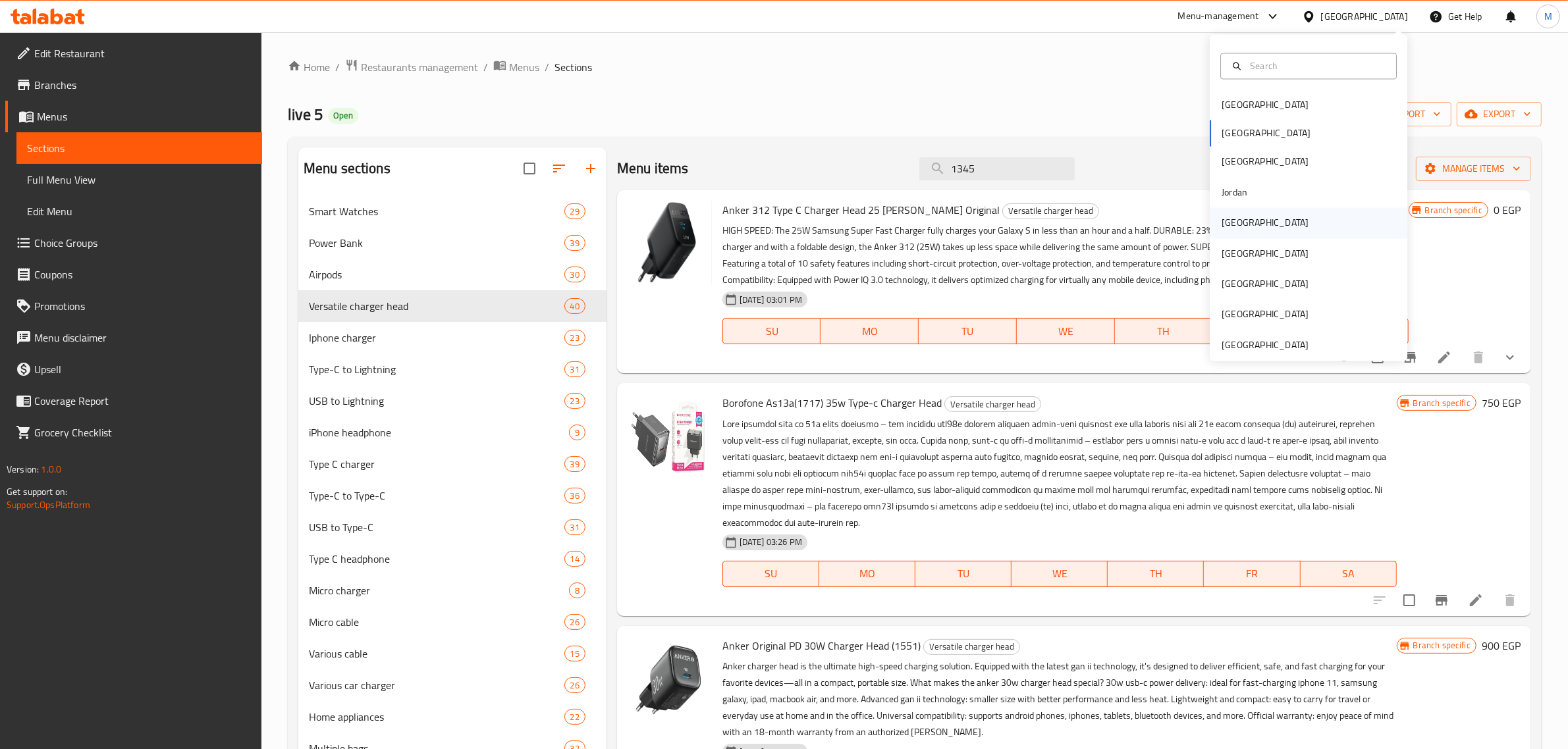
click at [1237, 224] on div "[GEOGRAPHIC_DATA]" at bounding box center [1265, 223] width 108 height 30
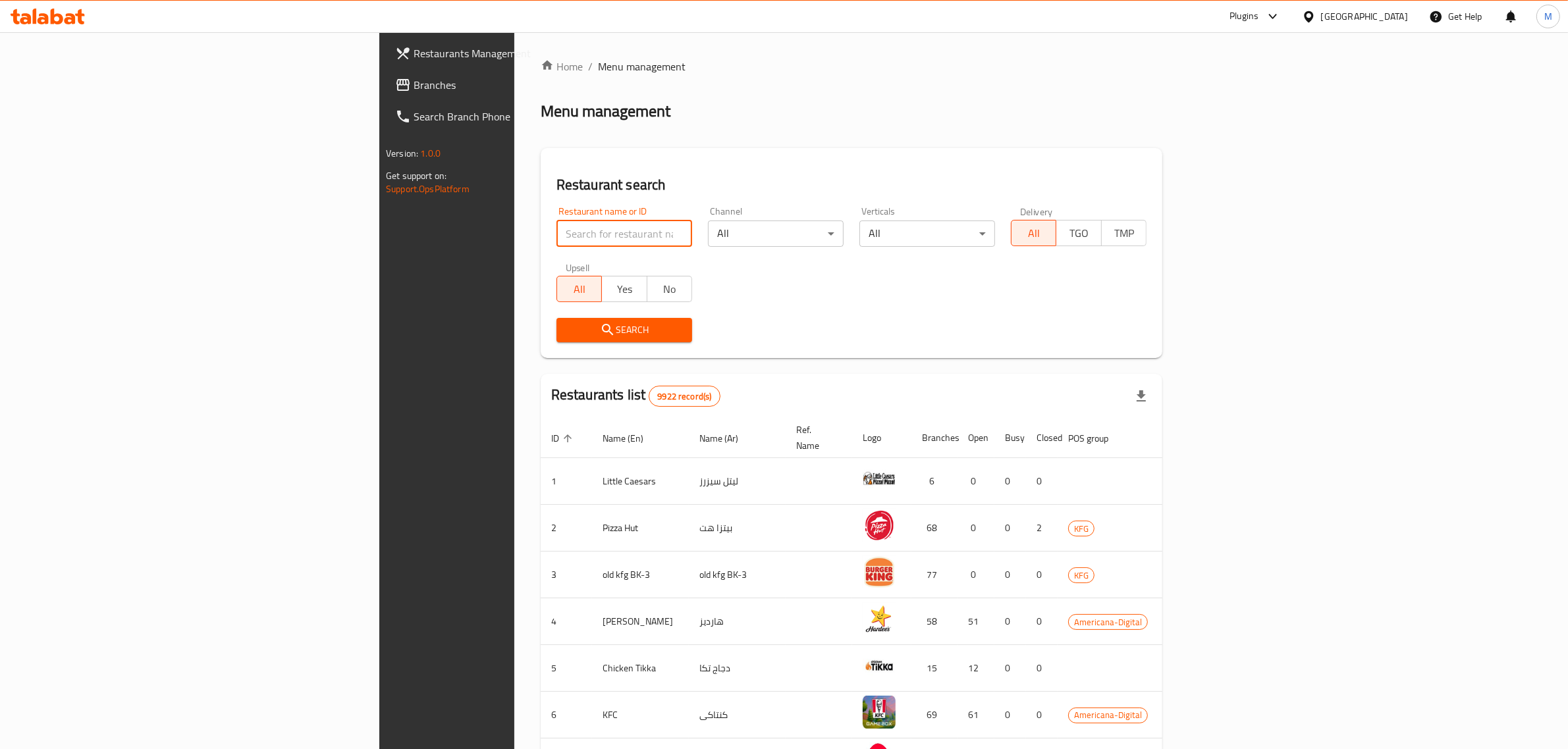
click at [556, 233] on input "search" at bounding box center [624, 234] width 136 height 26
paste input "[PERSON_NAME]"
type input "[PERSON_NAME]"
click at [556, 318] on button "Search" at bounding box center [624, 330] width 136 height 25
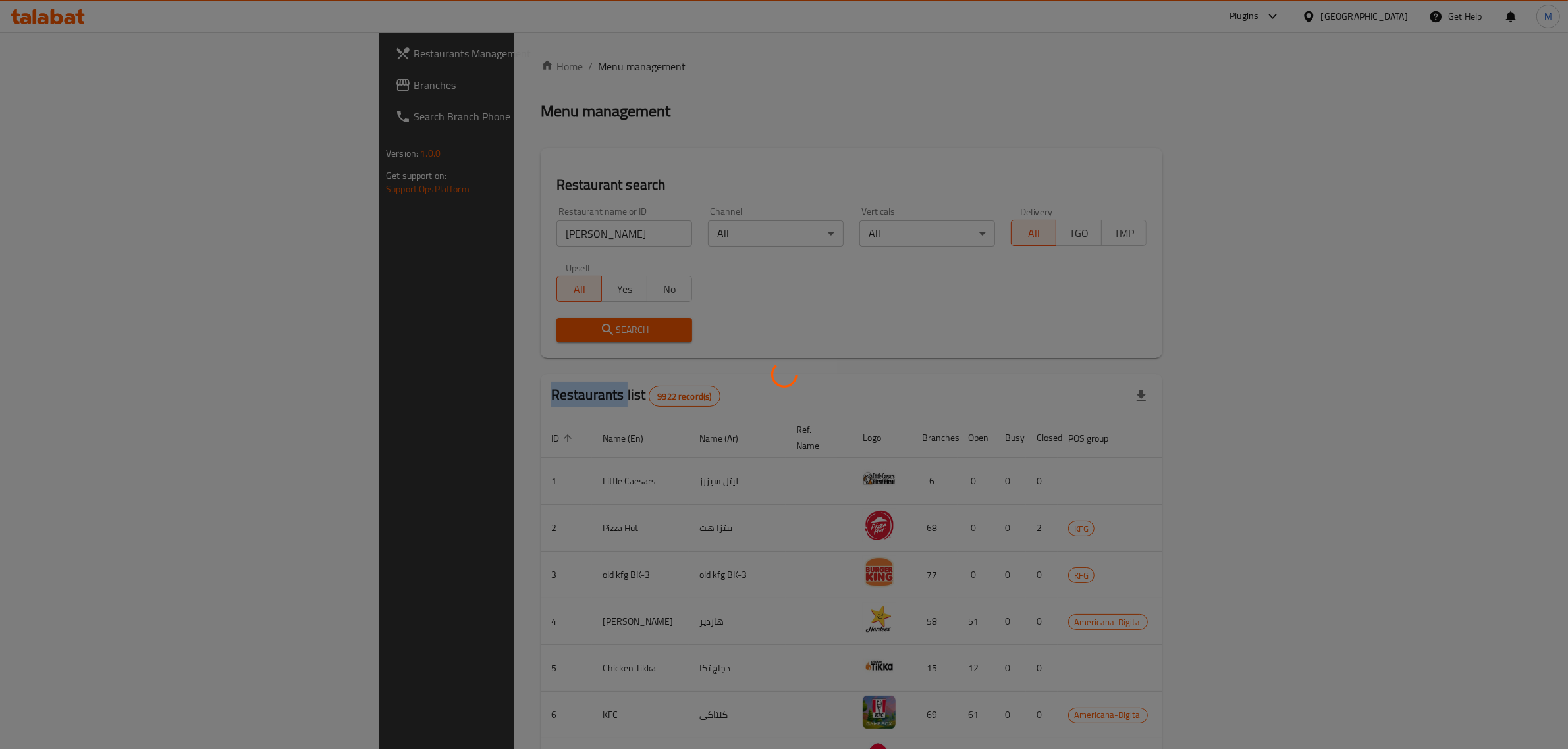
click at [346, 318] on div at bounding box center [784, 374] width 1568 height 749
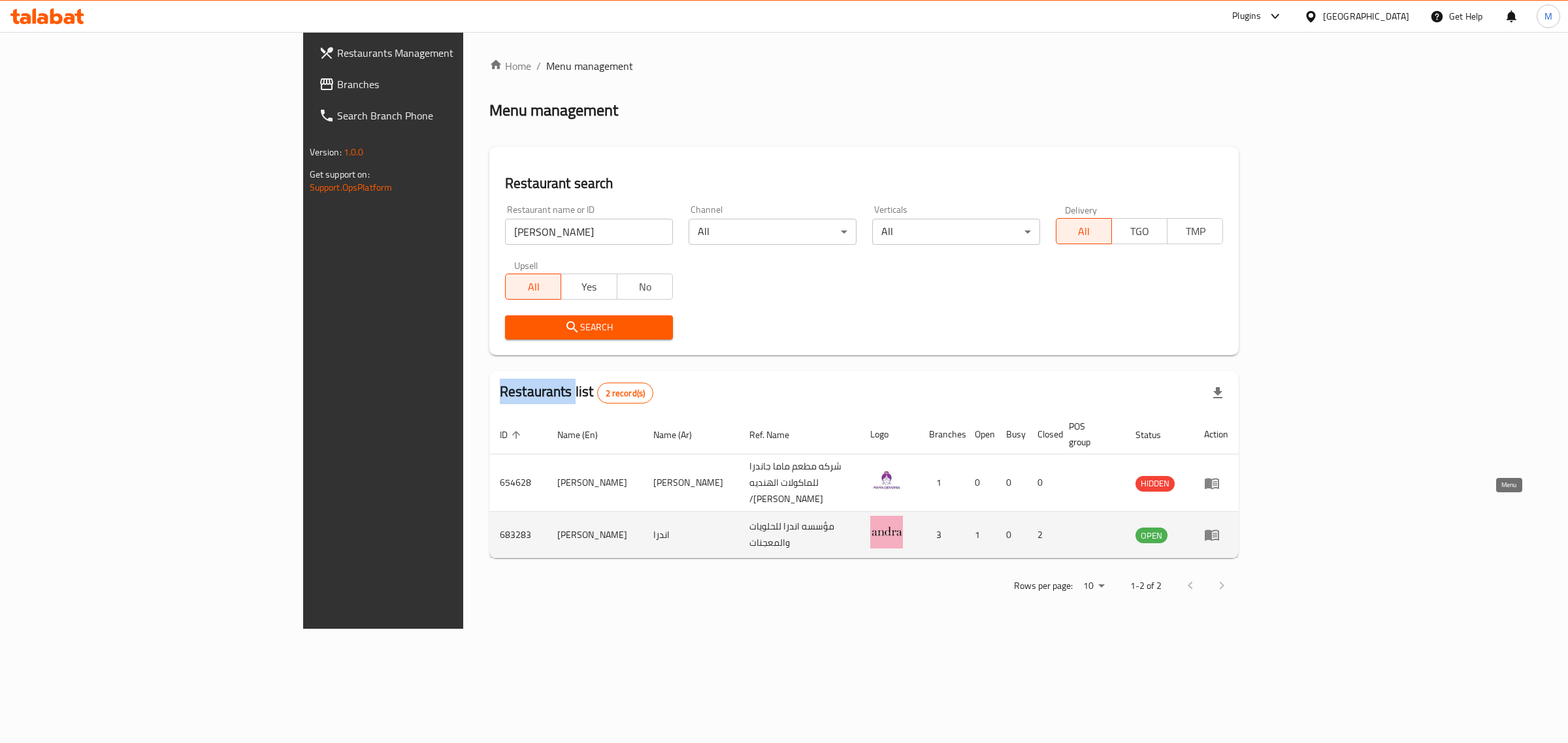
click at [1228, 527] on link "enhanced table" at bounding box center [1217, 535] width 24 height 16
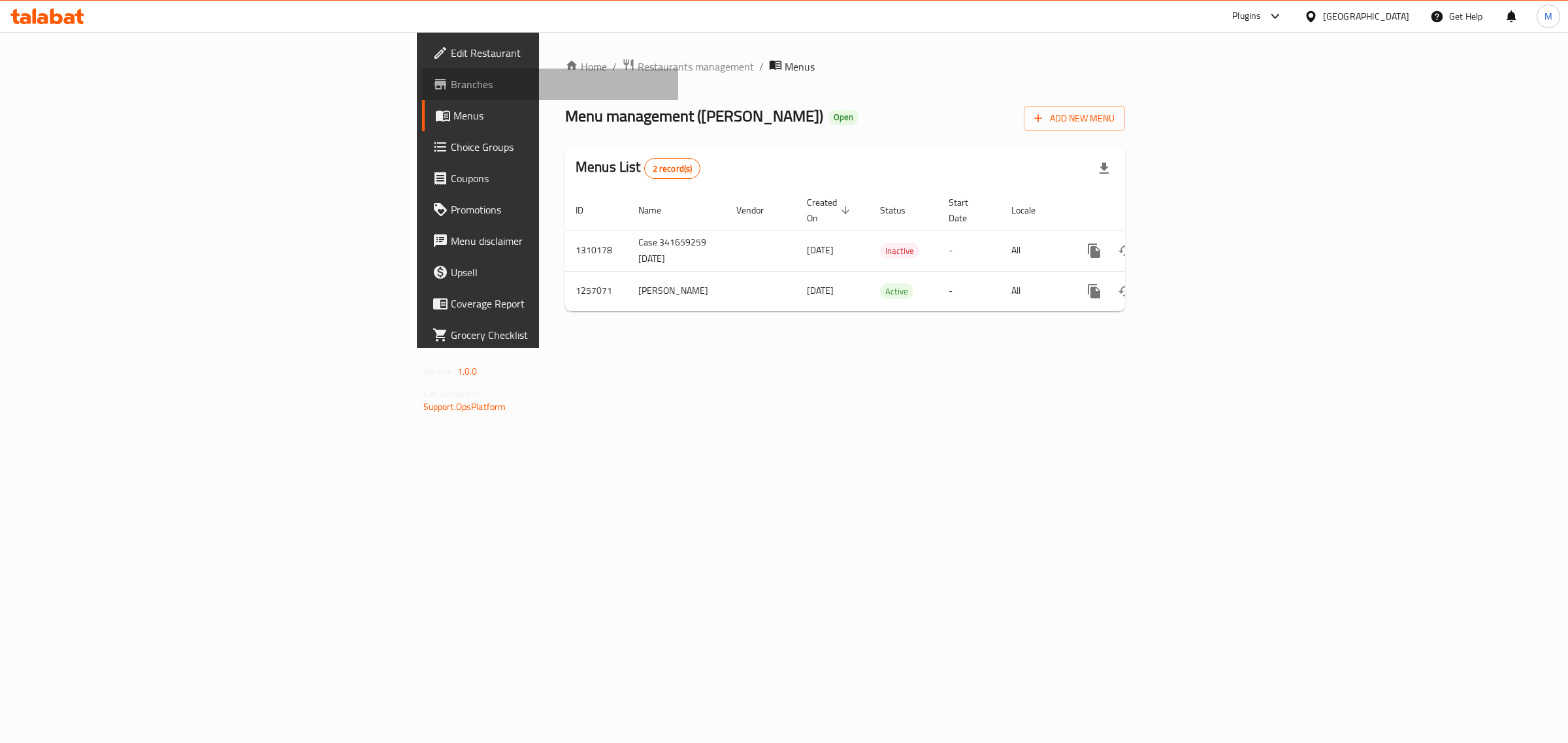
click at [451, 80] on span "Branches" at bounding box center [559, 84] width 217 height 16
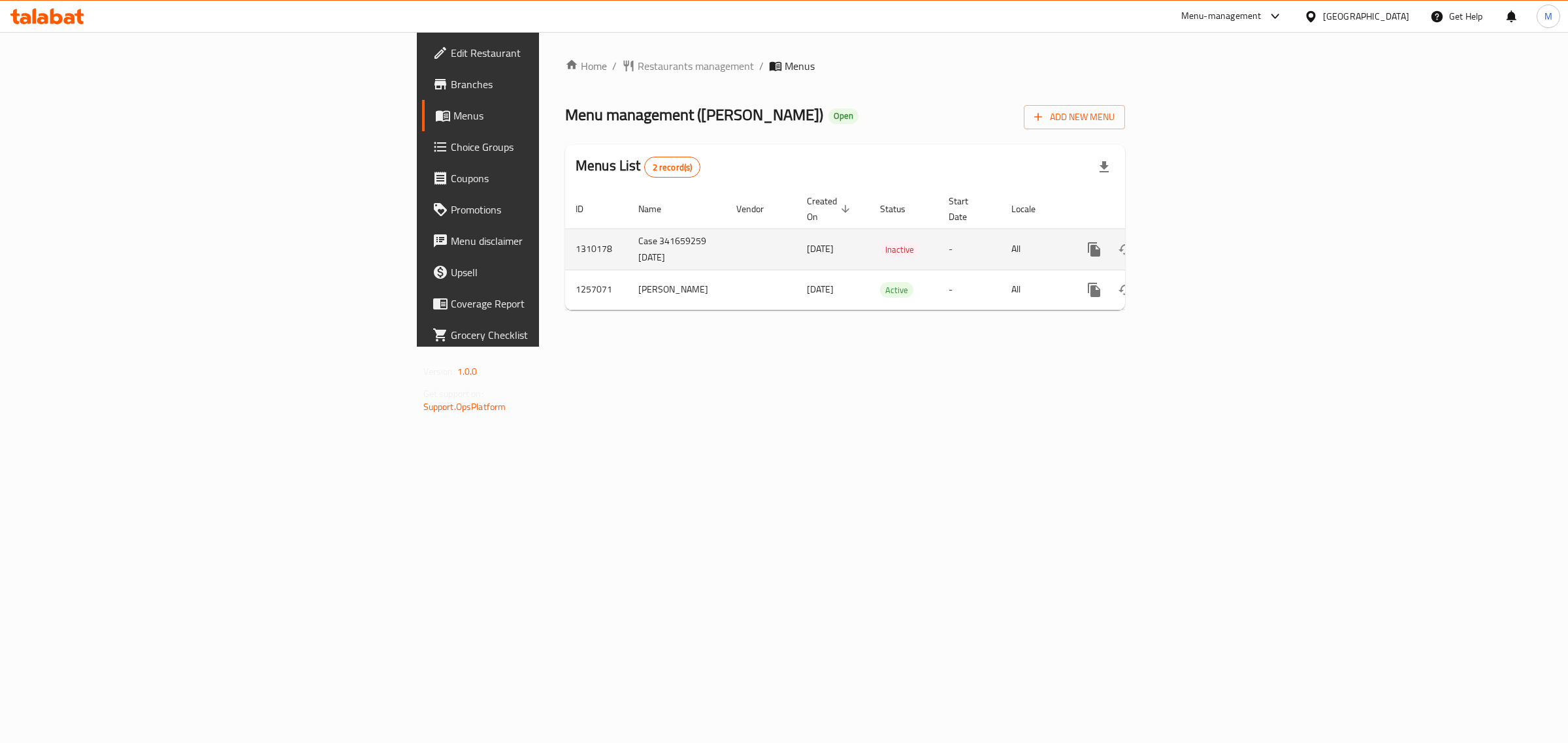
click at [628, 229] on td "Case 341659259 [DATE]" at bounding box center [677, 249] width 98 height 41
click at [628, 229] on td "Case 341659259 7/9/2025" at bounding box center [677, 249] width 98 height 41
copy td "341659259"
click at [1196, 243] on icon "enhanced table" at bounding box center [1188, 249] width 16 height 16
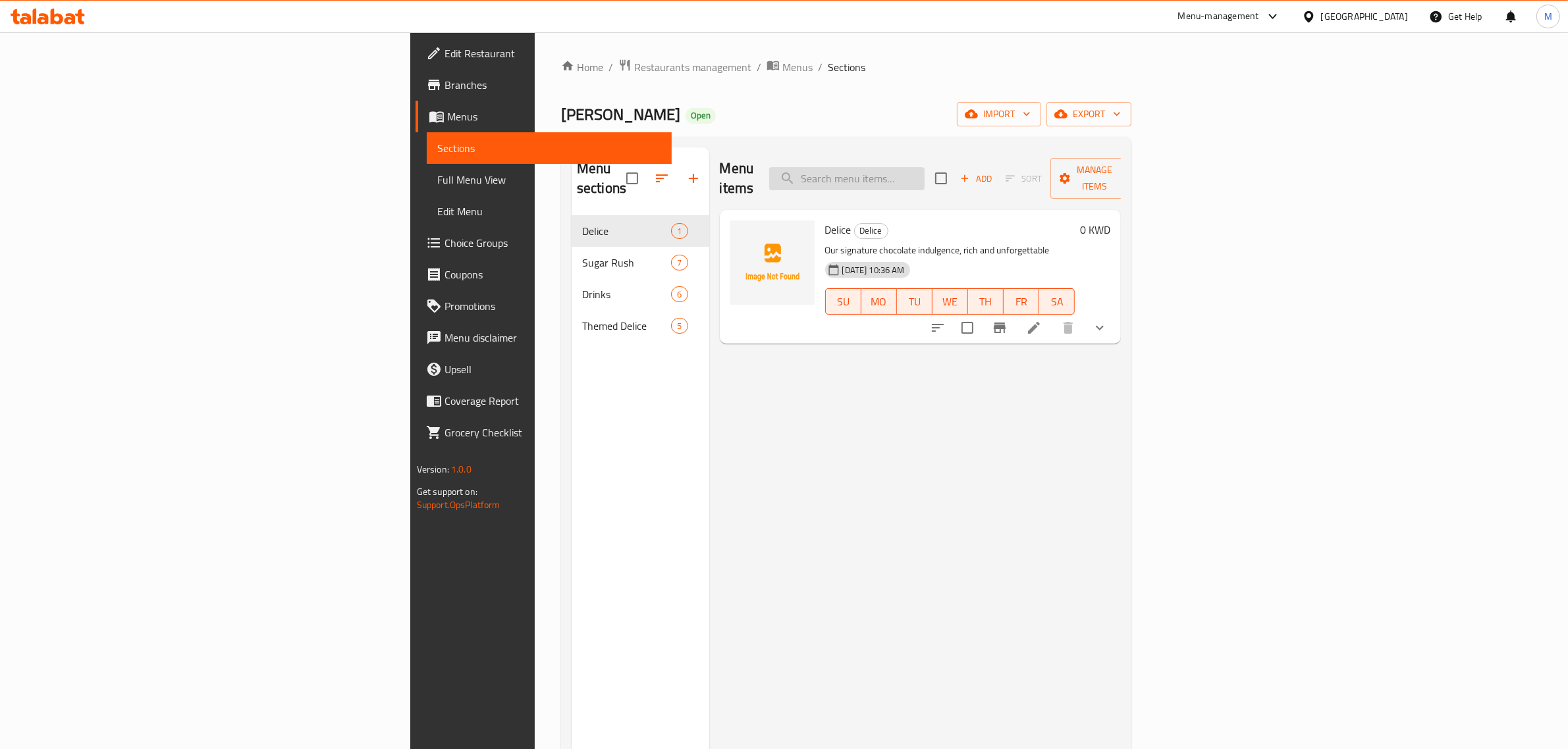
click at [924, 173] on input "search" at bounding box center [847, 179] width 155 height 23
paste input "1 category delices"
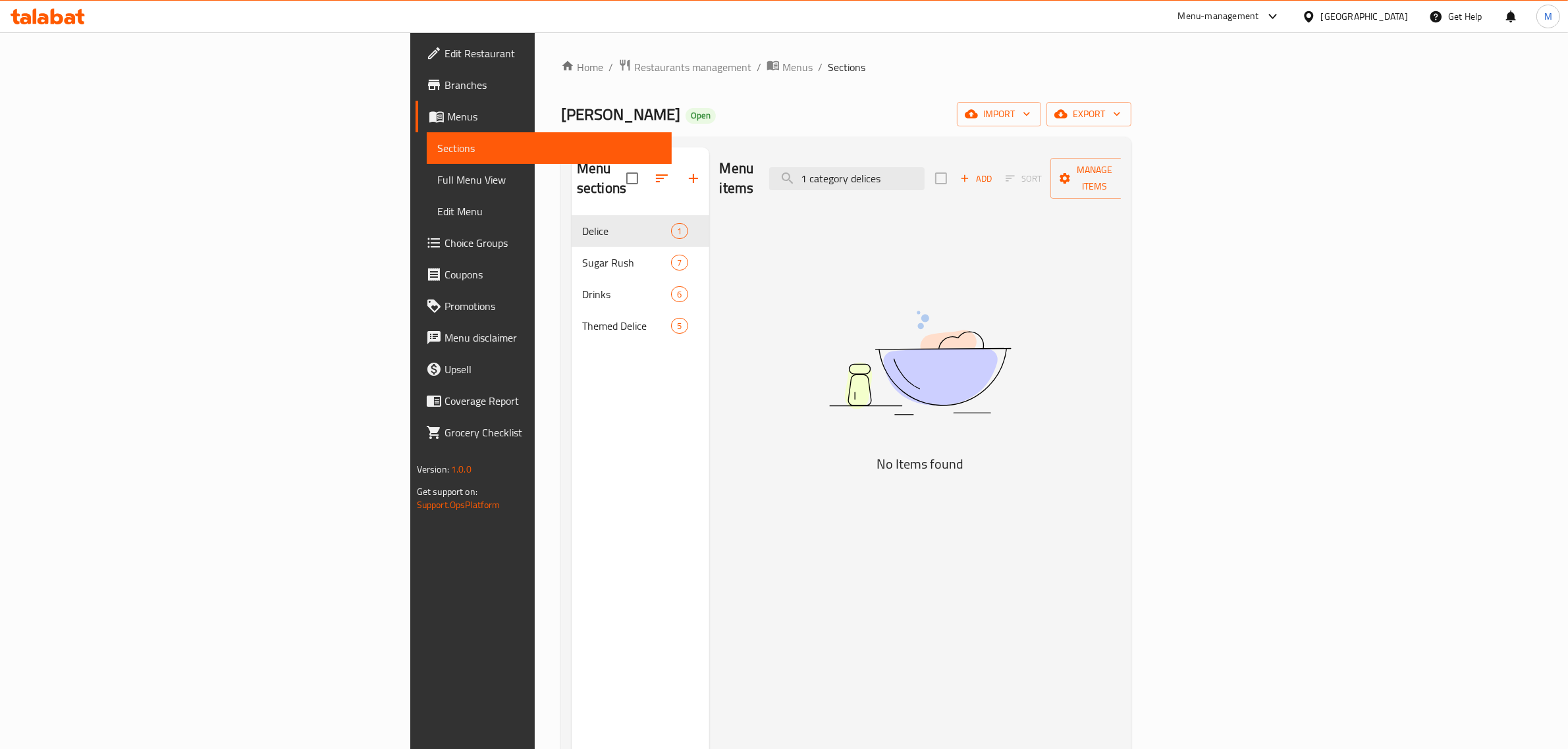
drag, startPoint x: 999, startPoint y: 170, endPoint x: 828, endPoint y: 159, distance: 171.4
click at [828, 159] on div "Menu items 1 category delices Add Sort Manage items" at bounding box center [920, 178] width 402 height 62
type input "delices"
click at [924, 177] on input "delices" at bounding box center [847, 179] width 155 height 23
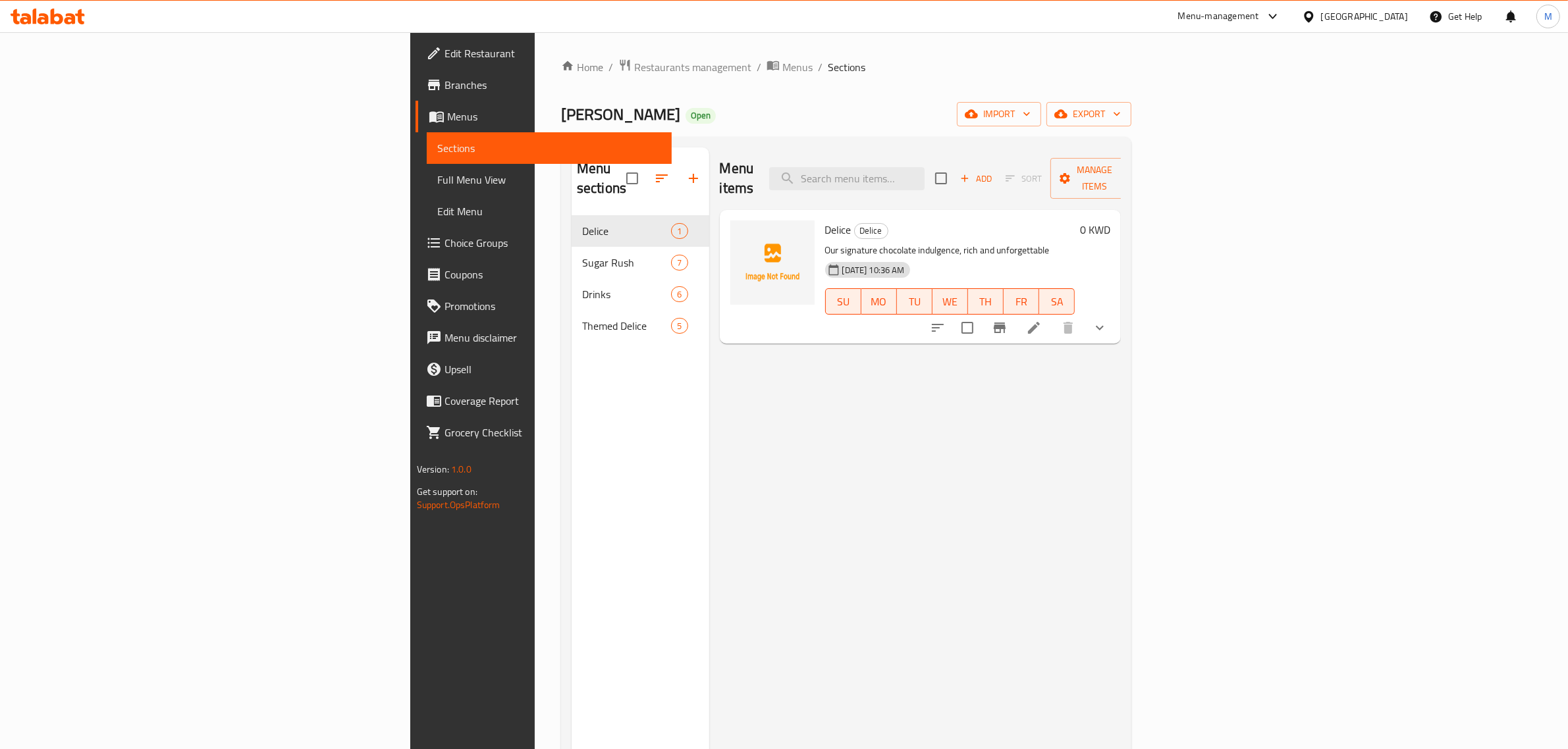
click at [1380, 18] on div "[GEOGRAPHIC_DATA]" at bounding box center [1364, 16] width 87 height 15
click at [683, 94] on div "Home / Restaurants management / Menus / Sections Andra Open import export Menu …" at bounding box center [846, 482] width 570 height 849
click at [634, 64] on span "Restaurants management" at bounding box center [692, 67] width 118 height 16
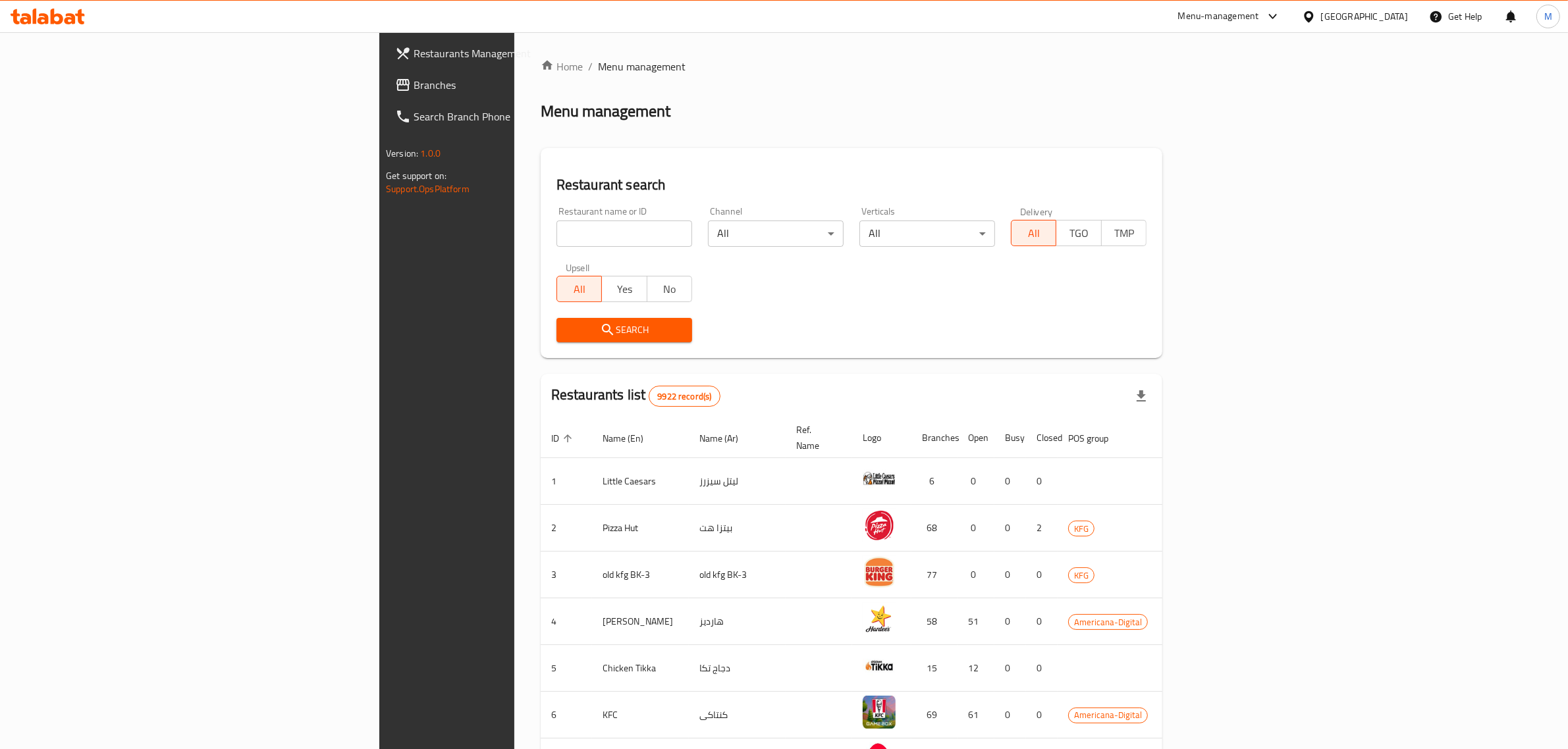
click at [413, 86] on span "Branches" at bounding box center [522, 85] width 217 height 16
